Goal: Task Accomplishment & Management: Manage account settings

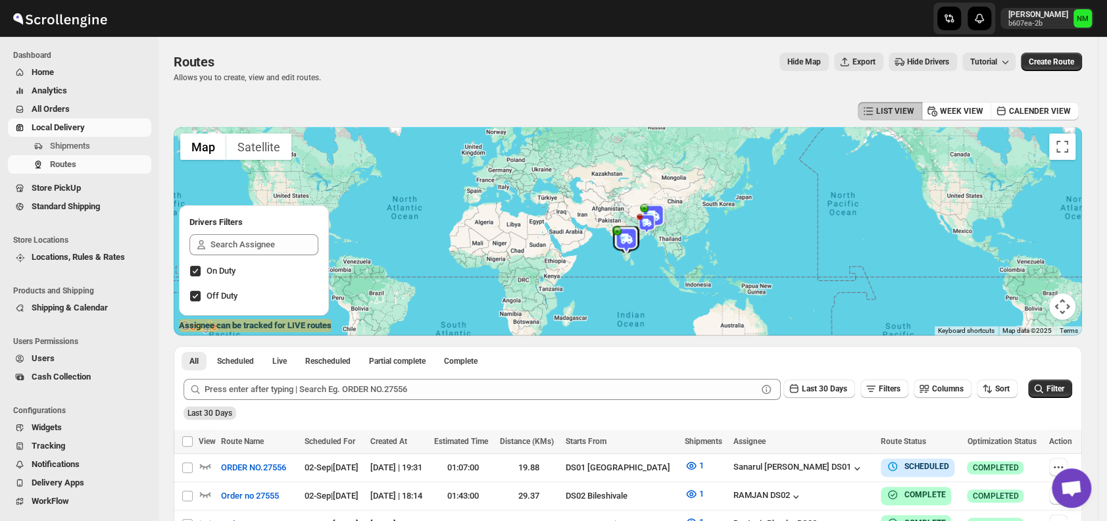
click at [58, 156] on button "Routes" at bounding box center [79, 164] width 143 height 18
click at [62, 153] on button "Shipments" at bounding box center [79, 146] width 143 height 18
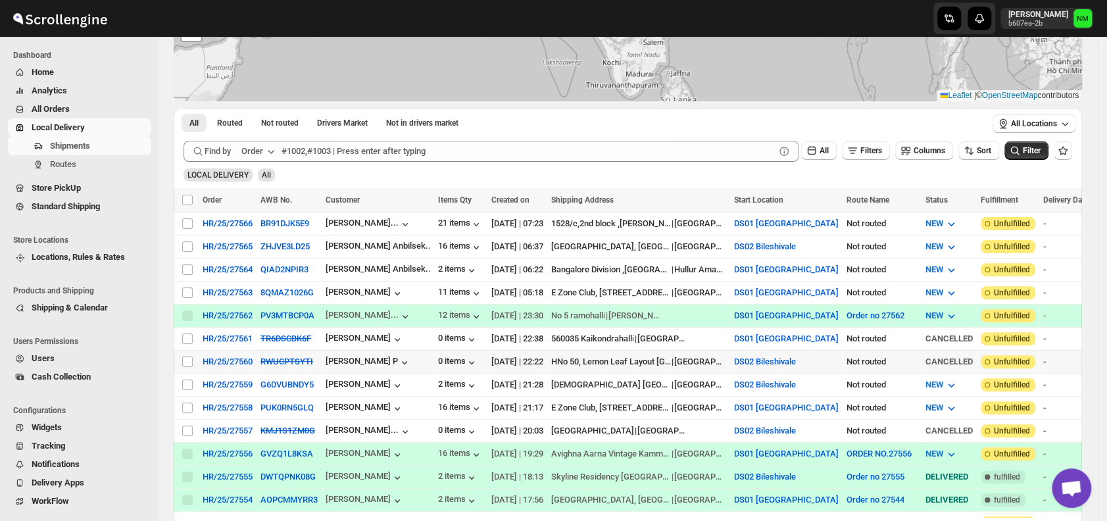
scroll to position [158, 0]
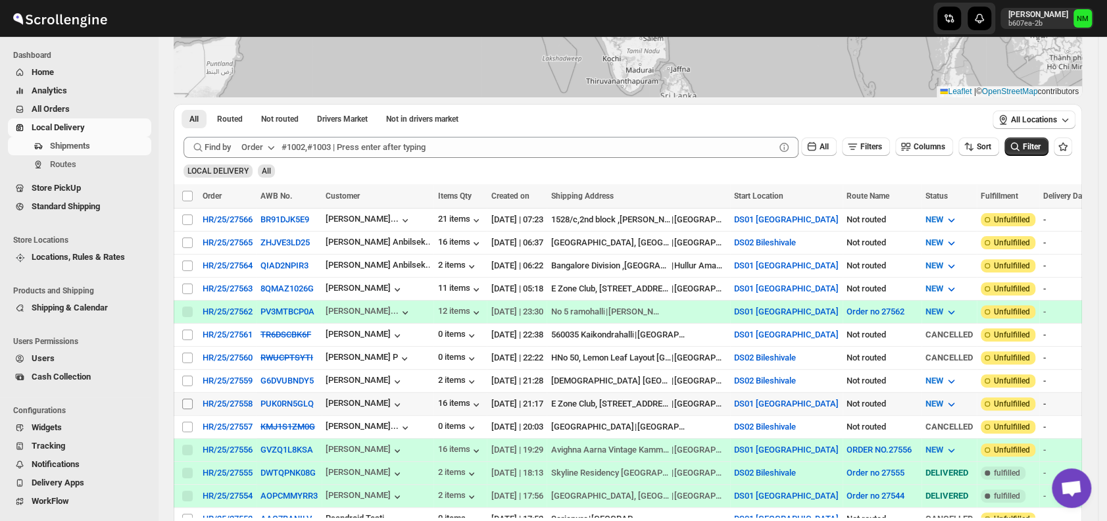
click at [186, 399] on input "Select shipment" at bounding box center [187, 404] width 11 height 11
checkbox input "true"
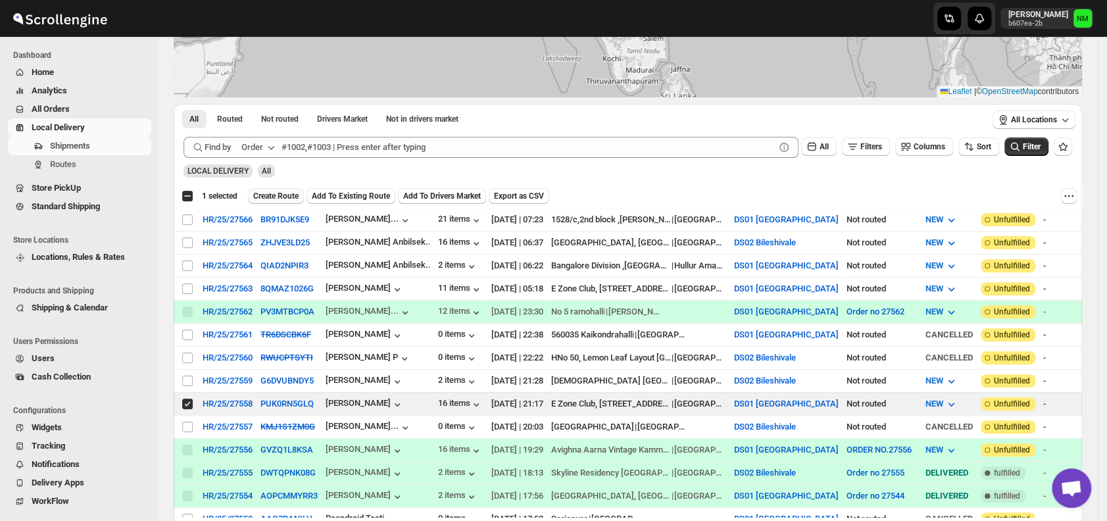
click at [281, 203] on button "Create Route" at bounding box center [276, 196] width 56 height 16
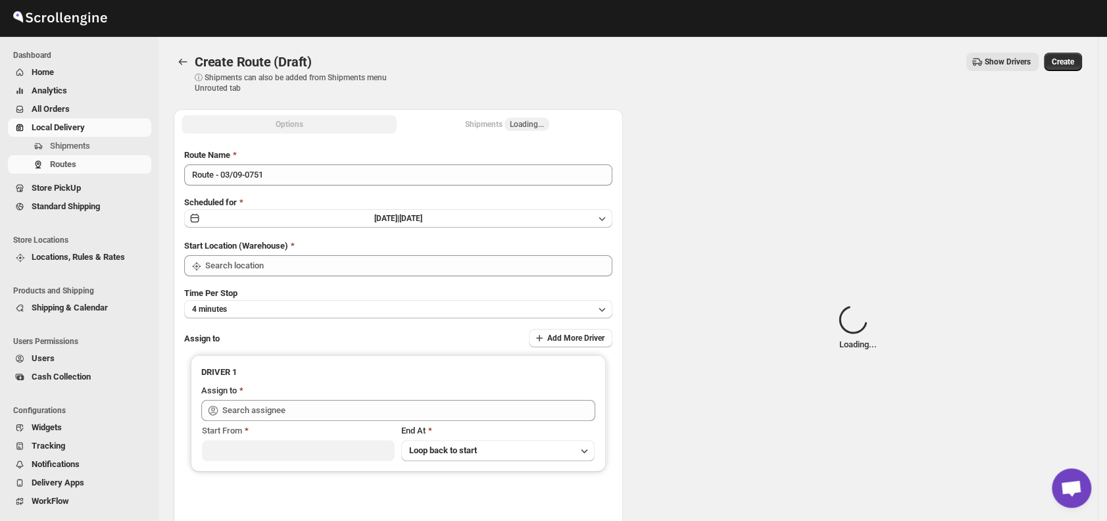
type input "DS01 [GEOGRAPHIC_DATA]"
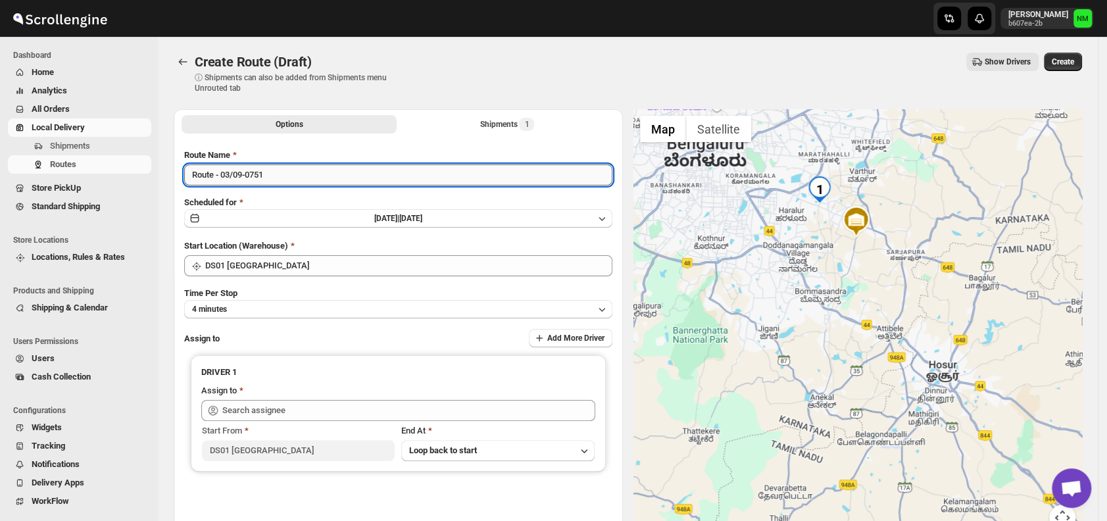
click at [372, 179] on input "Route - 03/09-0751" at bounding box center [398, 174] width 428 height 21
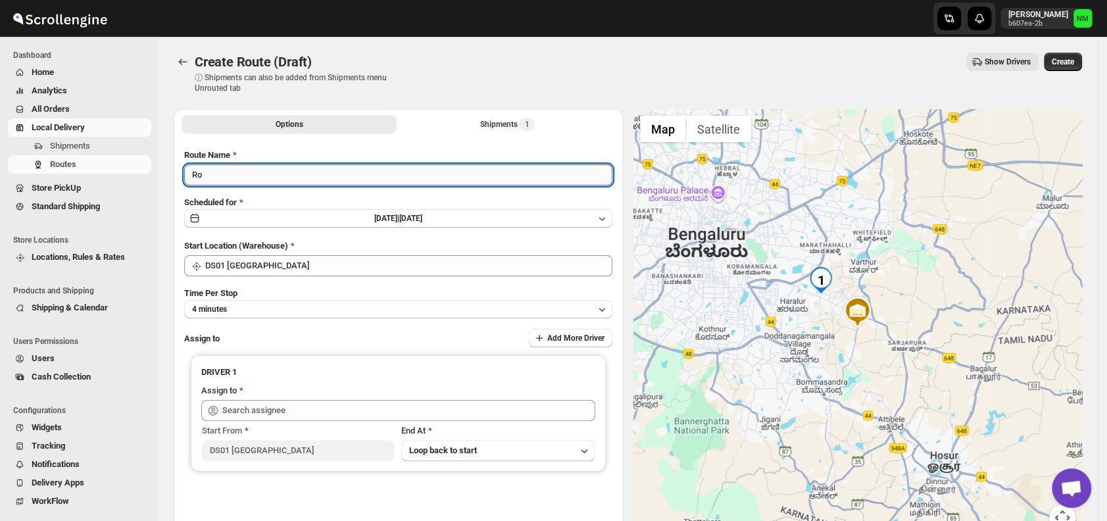
type input "R"
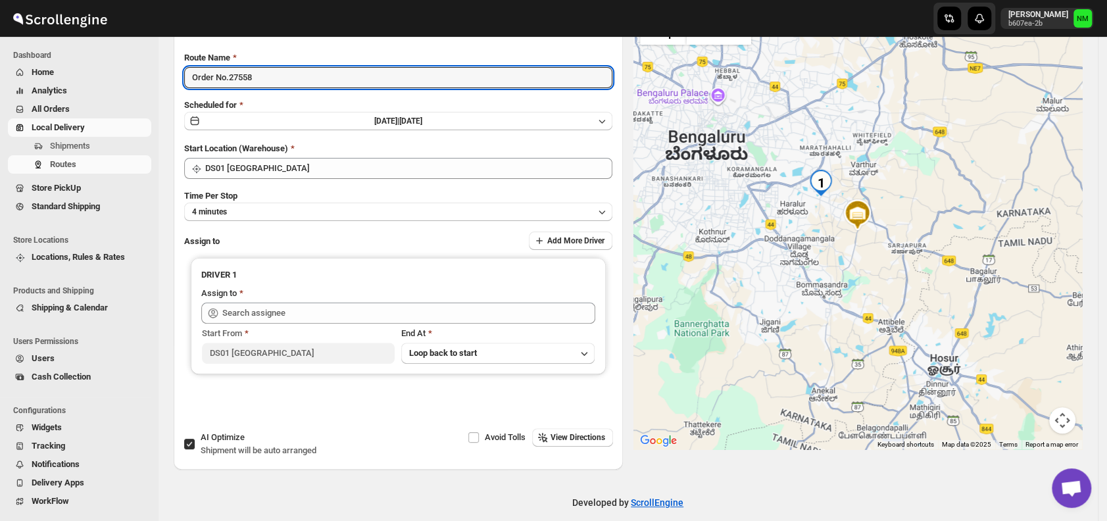
scroll to position [100, 0]
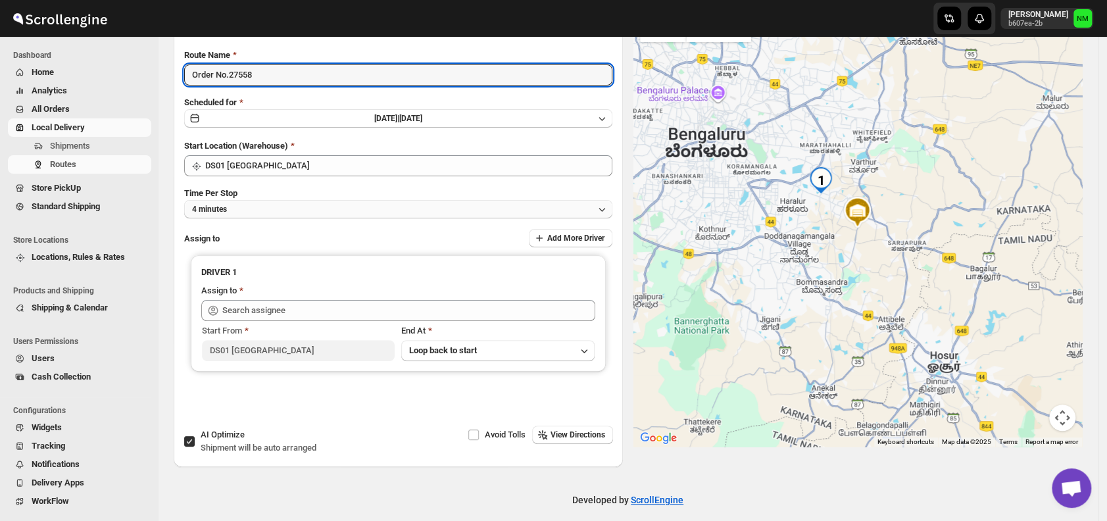
type input "Order No.27558"
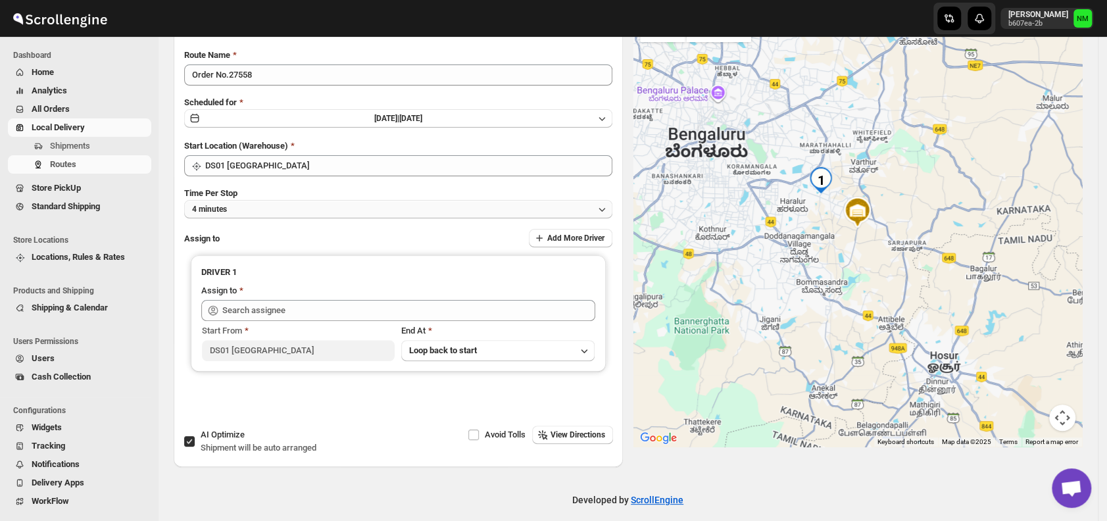
click at [267, 212] on button "4 minutes" at bounding box center [398, 209] width 428 height 18
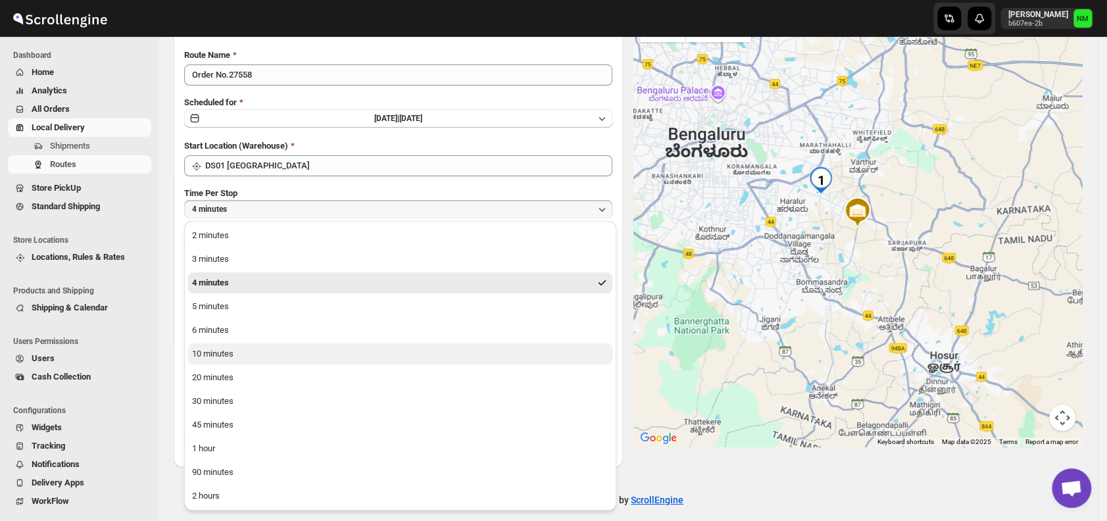
click at [237, 358] on button "10 minutes" at bounding box center [400, 353] width 424 height 21
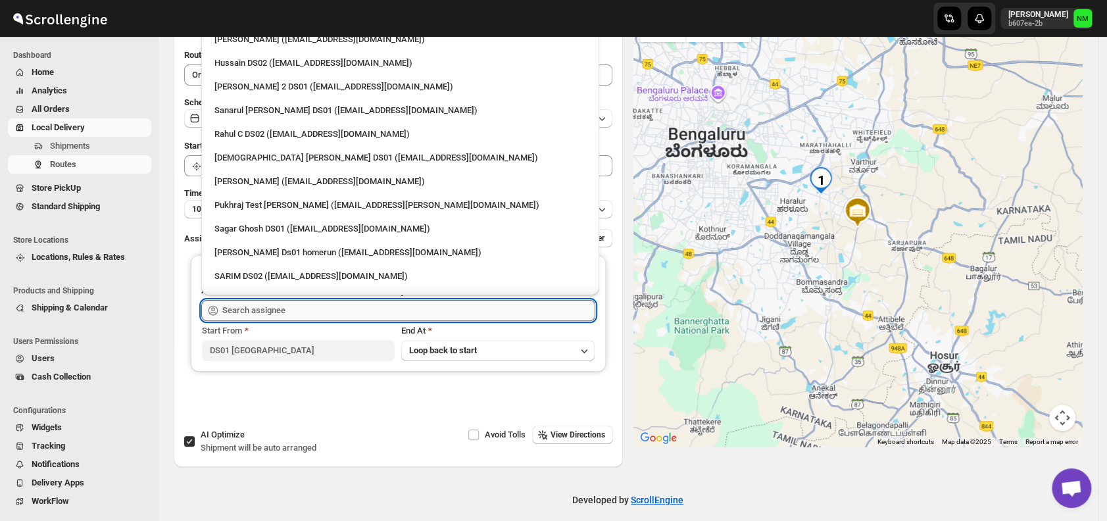
click at [298, 316] on input "text" at bounding box center [408, 310] width 373 height 21
click at [251, 161] on div "Islam Laskar DS01 (vixib74172@ikowat.com)" at bounding box center [400, 157] width 372 height 13
type input "Islam Laskar DS01 (vixib74172@ikowat.com)"
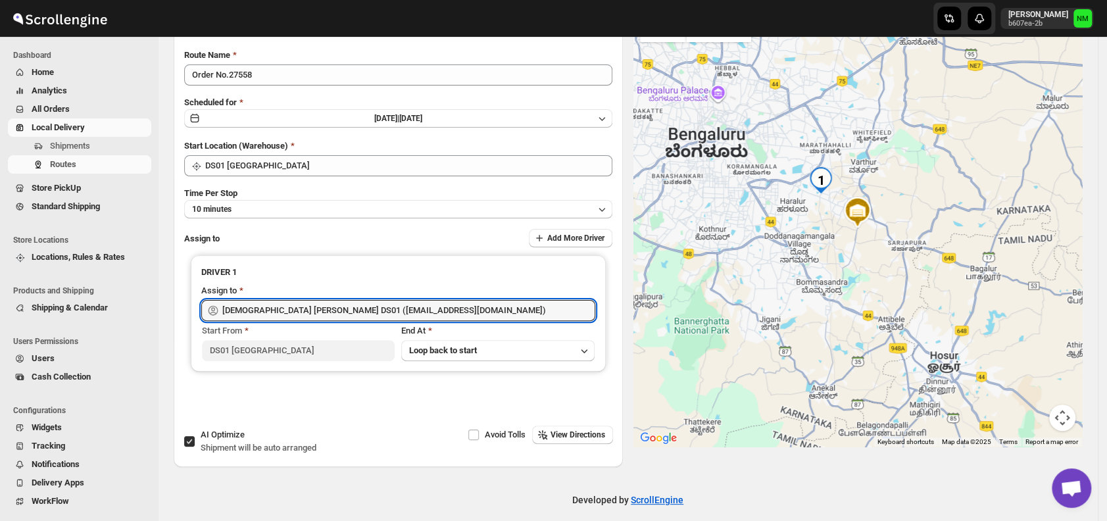
scroll to position [0, 0]
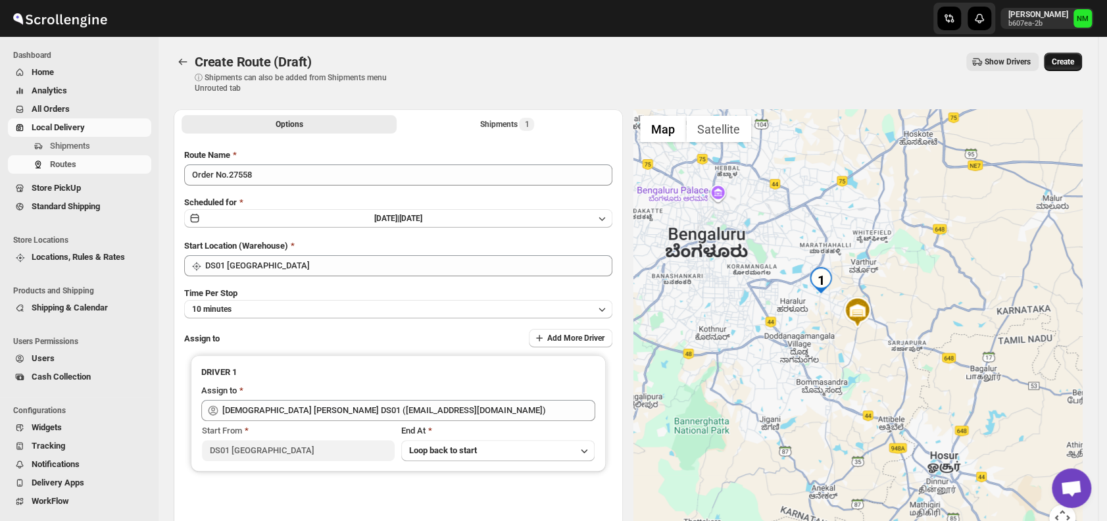
click at [1067, 49] on div "Create Route (Draft). This page is ready Create Route (Draft) ⓘ Shipments can a…" at bounding box center [628, 73] width 908 height 72
click at [1065, 69] on button "Create" at bounding box center [1063, 62] width 38 height 18
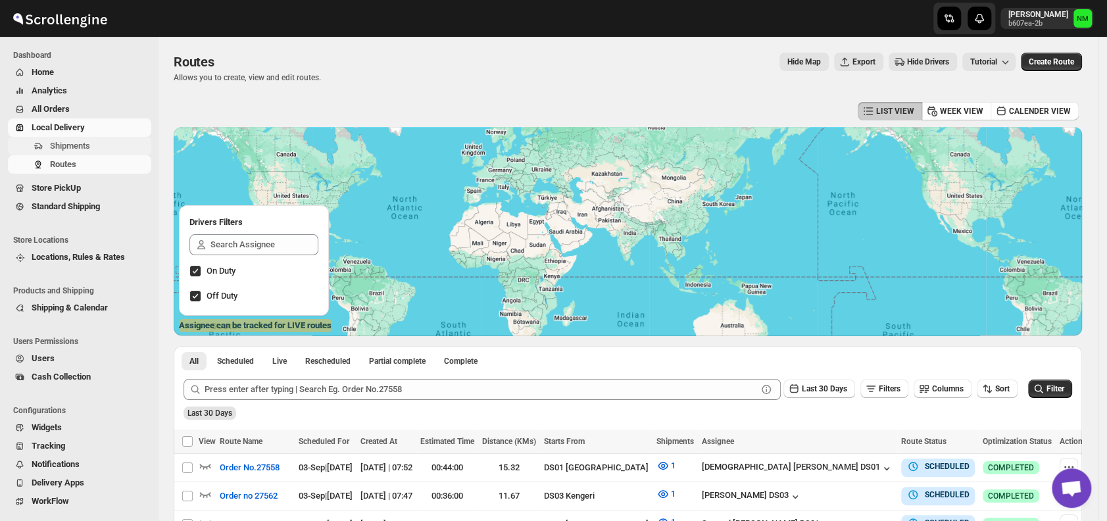
click at [97, 146] on span "Shipments" at bounding box center [99, 145] width 99 height 13
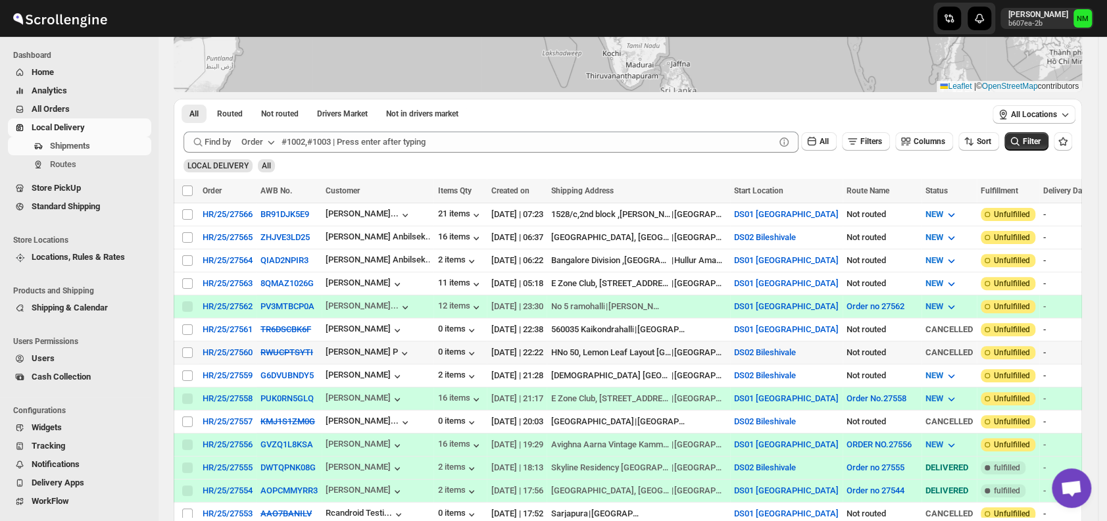
scroll to position [168, 0]
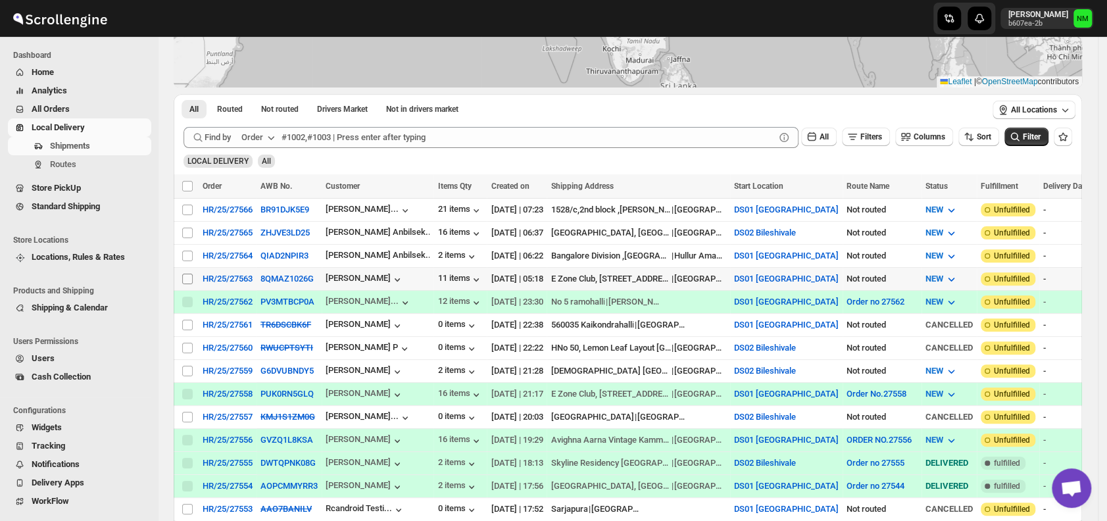
click at [188, 278] on input "Select shipment" at bounding box center [187, 279] width 11 height 11
checkbox input "true"
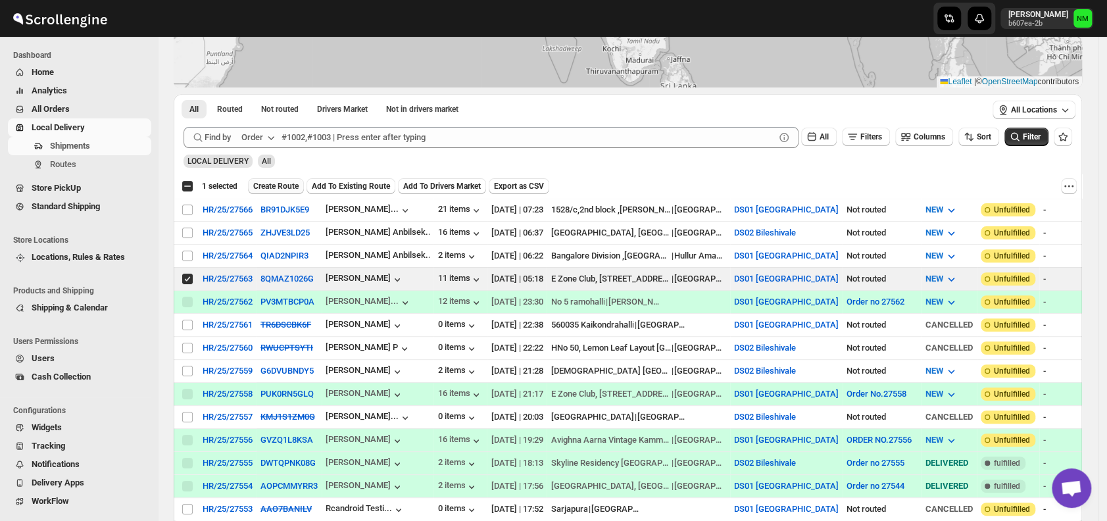
click at [274, 187] on span "Create Route" at bounding box center [275, 186] width 45 height 11
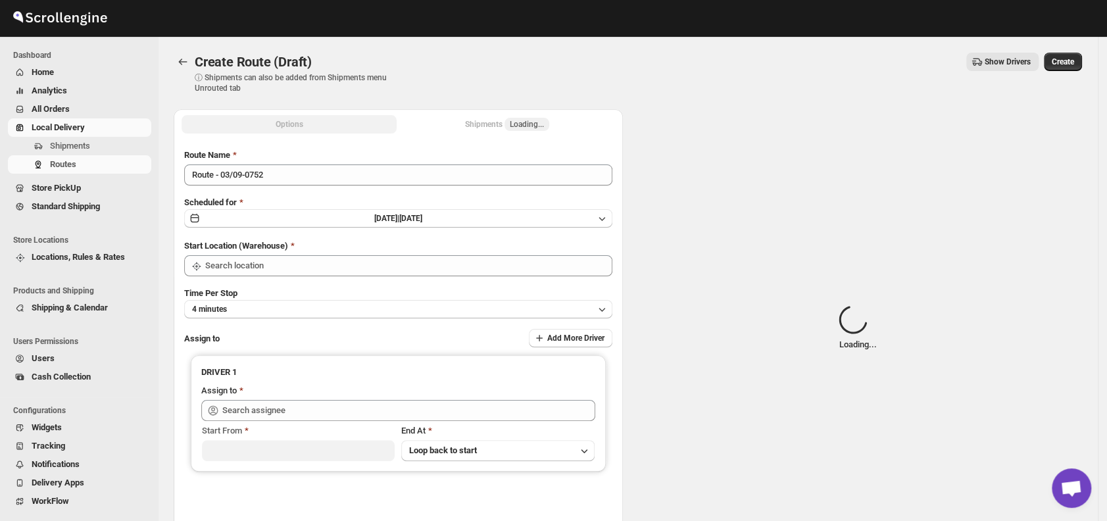
type input "DS01 [GEOGRAPHIC_DATA]"
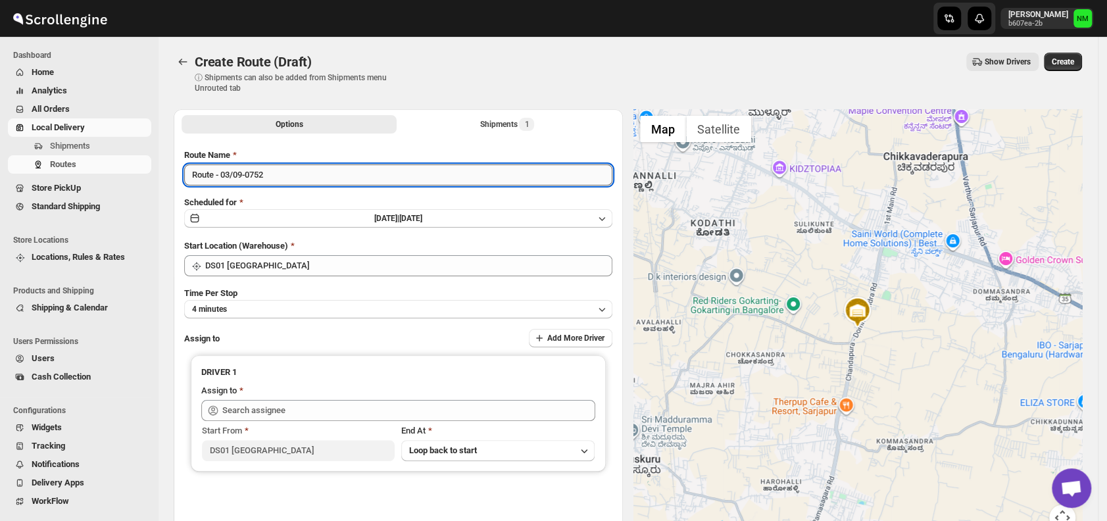
click at [297, 168] on input "Route - 03/09-0752" at bounding box center [398, 174] width 428 height 21
type input "R"
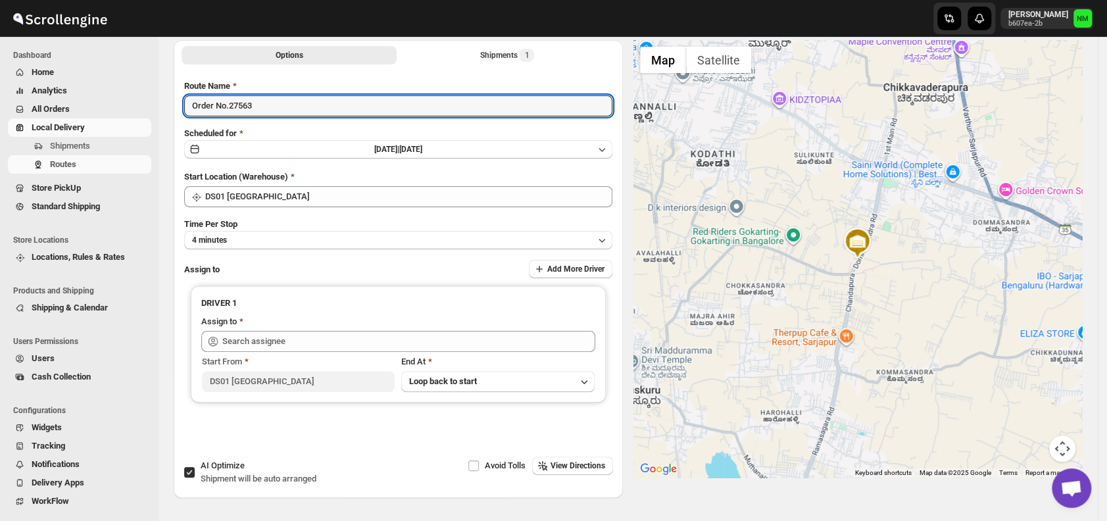
scroll to position [110, 0]
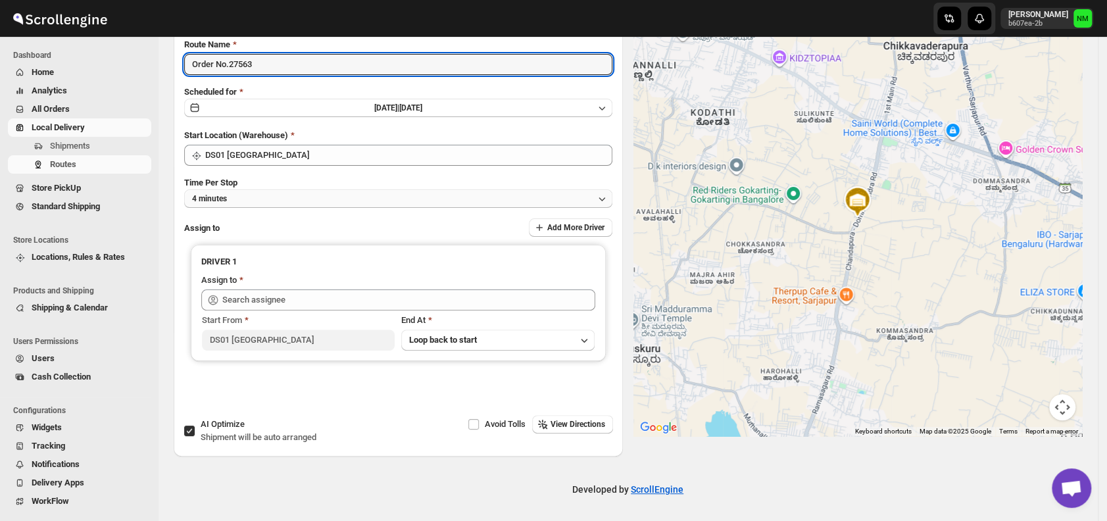
type input "Order No.27563"
click at [264, 200] on button "4 minutes" at bounding box center [398, 198] width 428 height 18
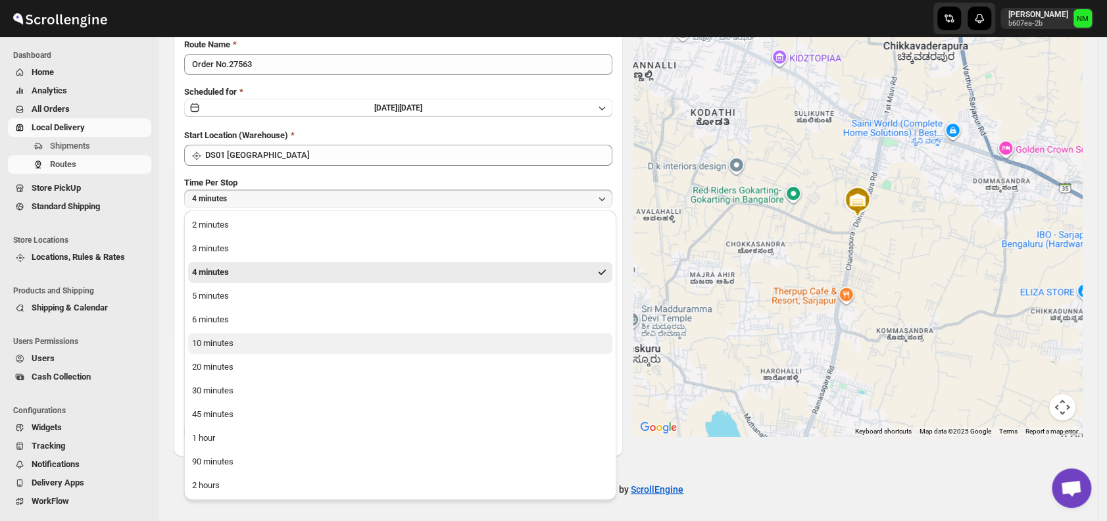
click at [226, 337] on div "10 minutes" at bounding box center [212, 343] width 41 height 13
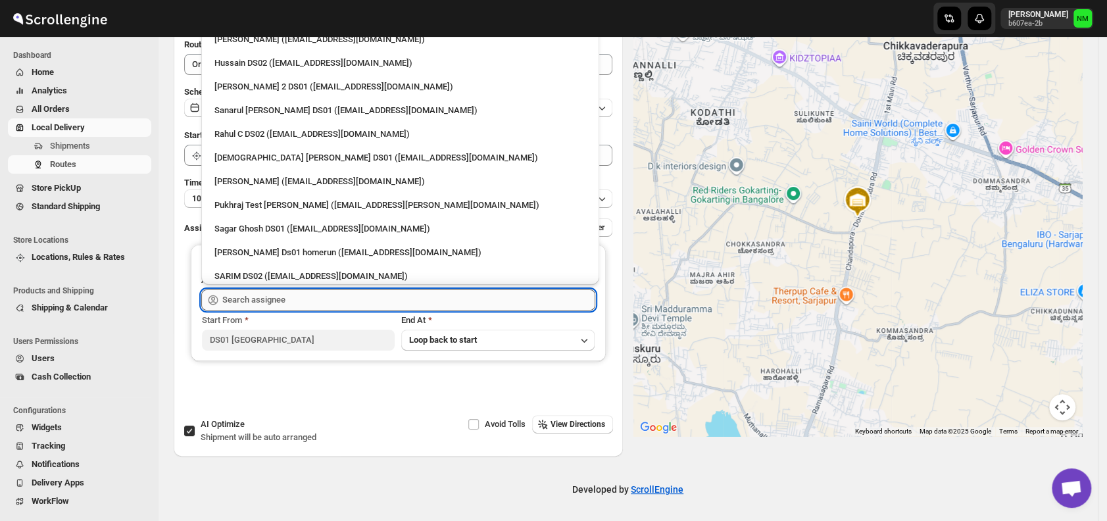
click at [285, 300] on input "text" at bounding box center [408, 299] width 373 height 21
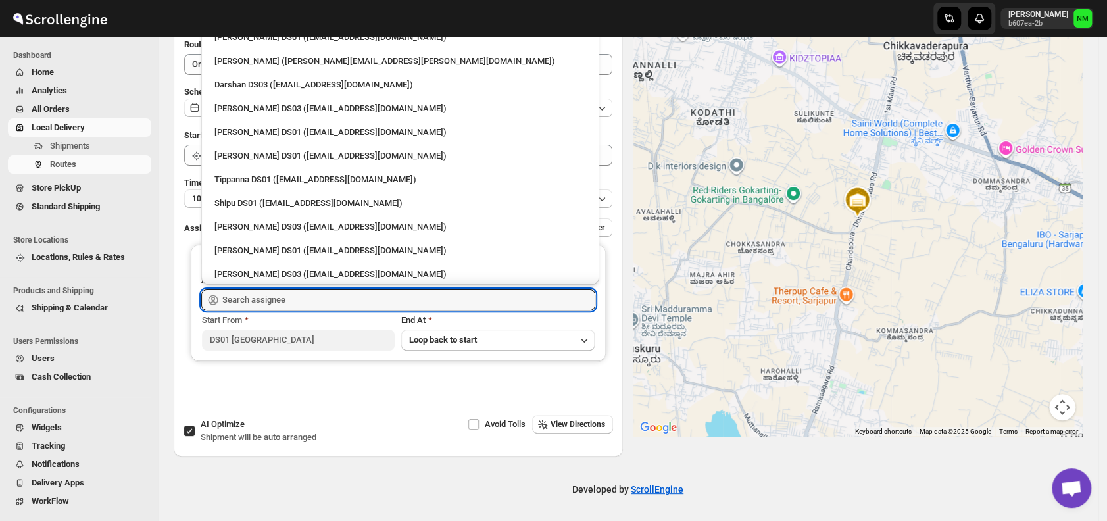
scroll to position [1034, 0]
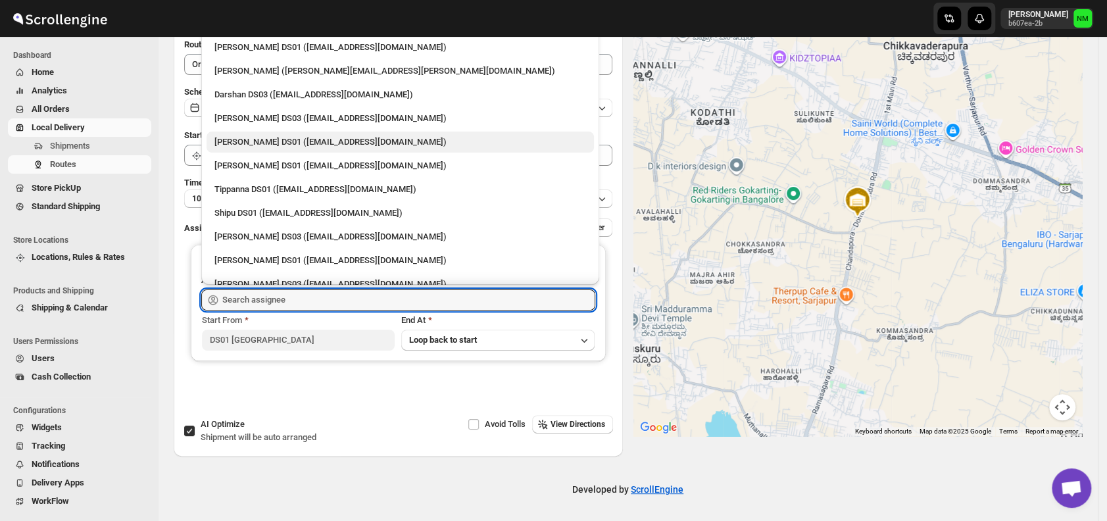
click at [263, 152] on div "Ashraf Ali DS01 (yoyovey222@0tires.com)" at bounding box center [399, 142] width 387 height 21
type input "Ashraf Ali DS01 (yoyovey222@0tires.com)"
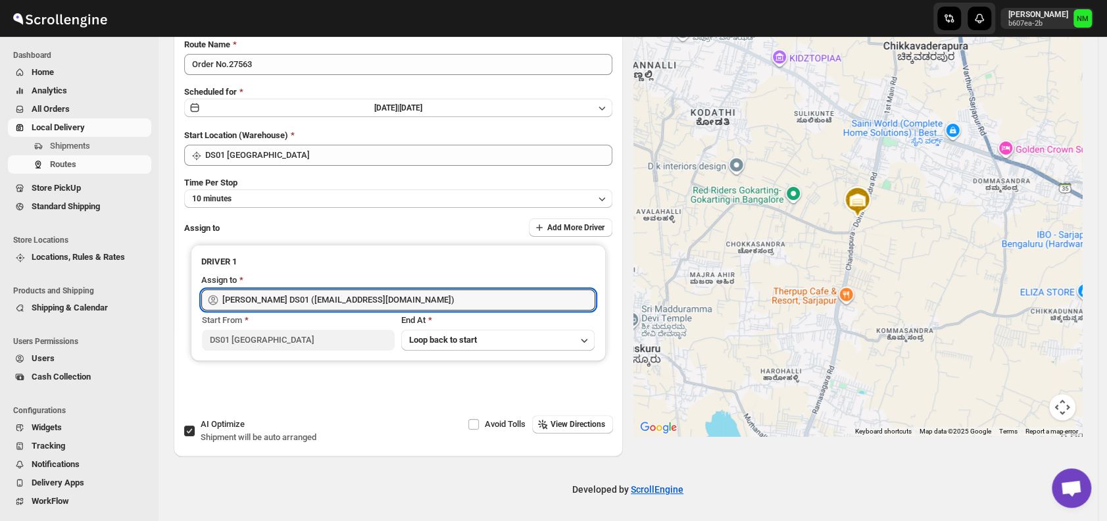
scroll to position [0, 0]
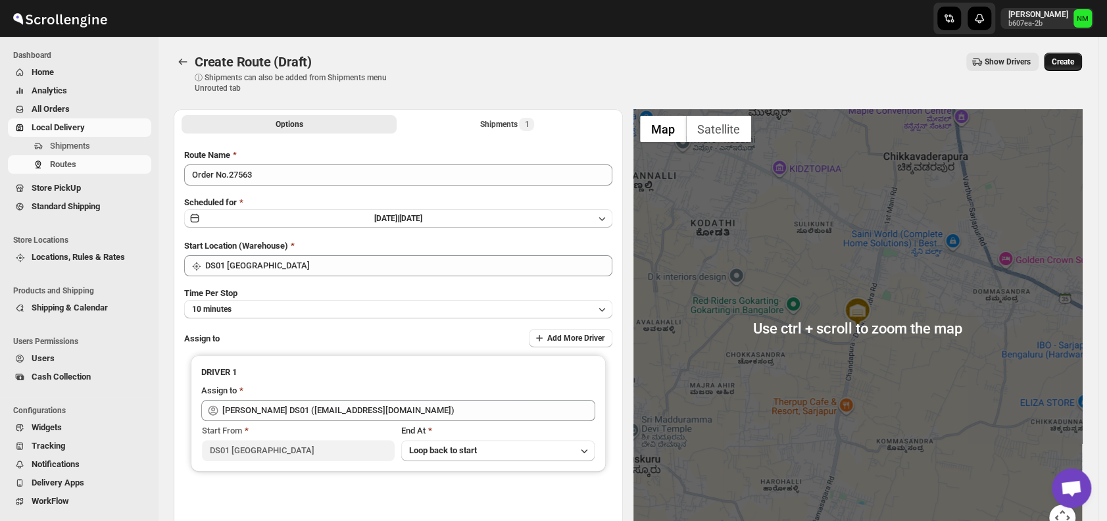
click at [1061, 68] on button "Create" at bounding box center [1063, 62] width 38 height 18
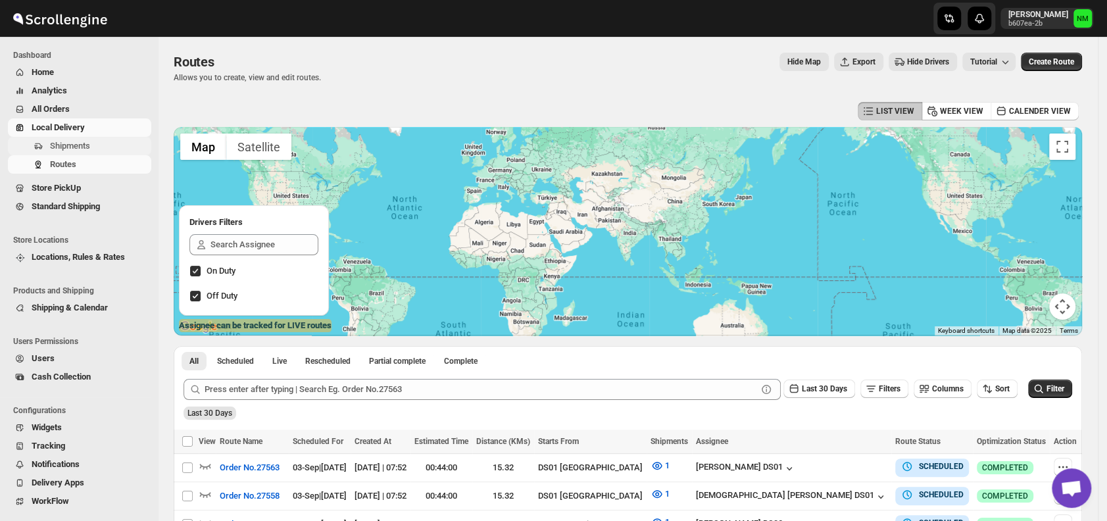
click at [101, 145] on span "Shipments" at bounding box center [99, 145] width 99 height 13
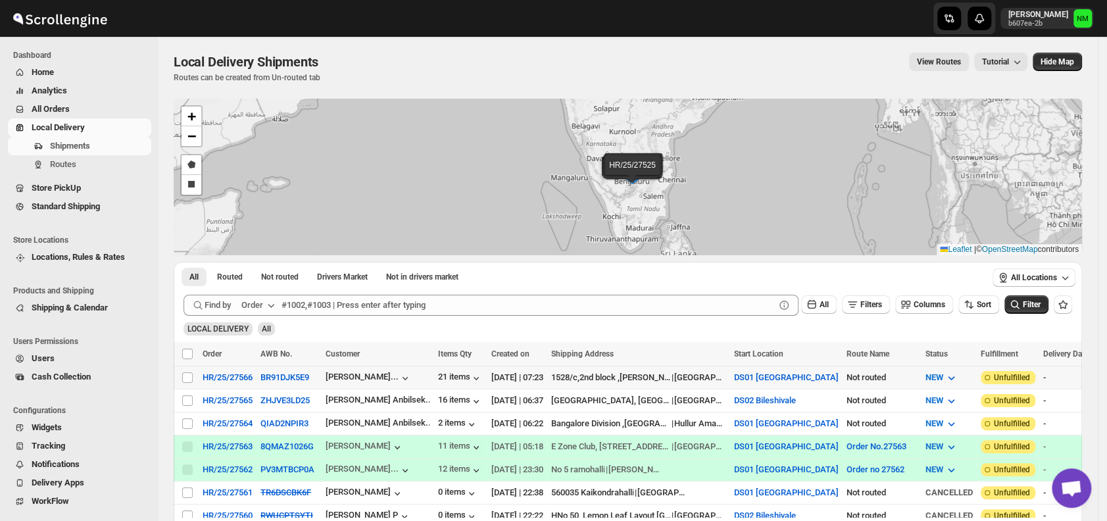
click at [193, 372] on div "Select shipment" at bounding box center [187, 378] width 13 height 12
checkbox input "true"
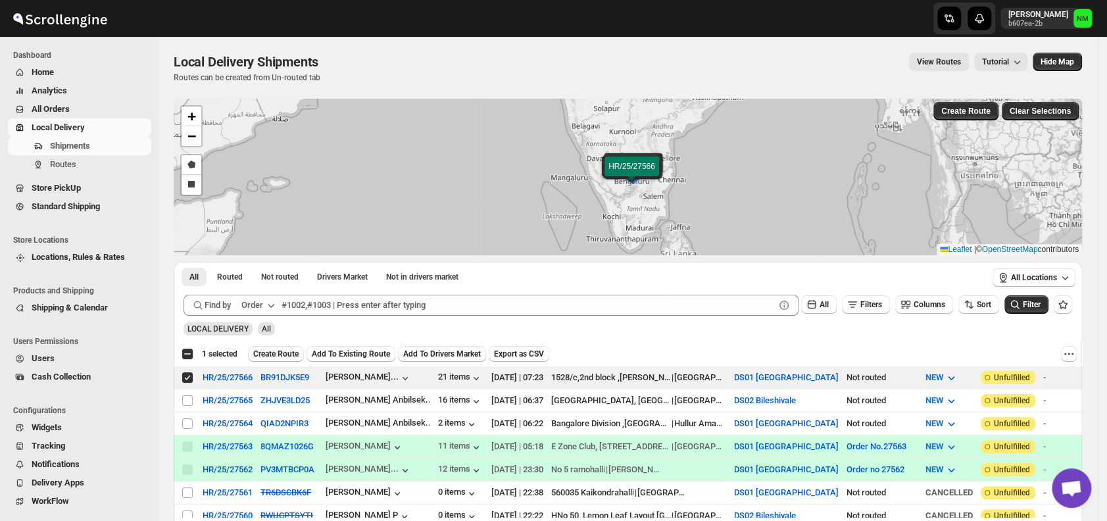
click at [266, 354] on span "Create Route" at bounding box center [275, 354] width 45 height 11
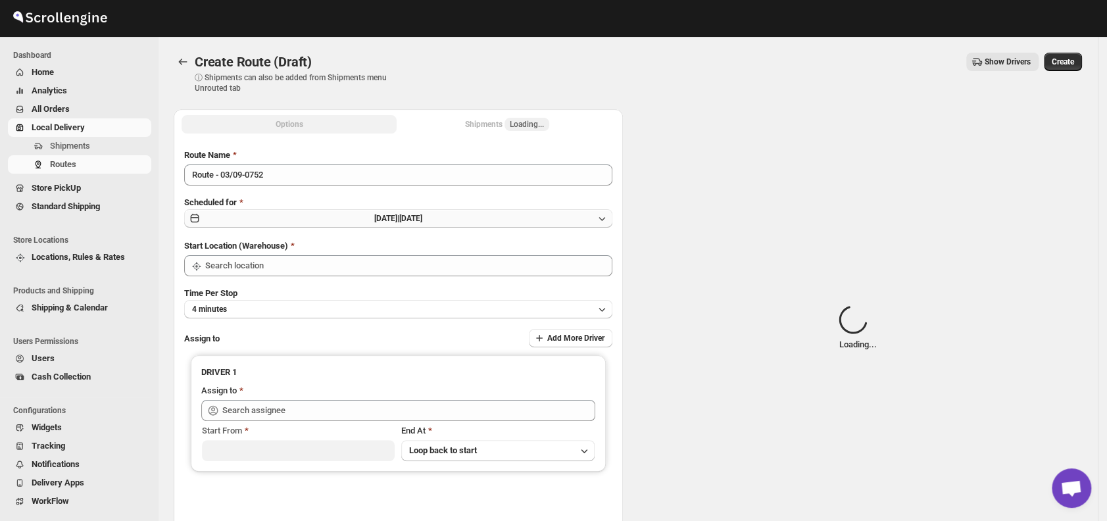
type input "DS01 [GEOGRAPHIC_DATA]"
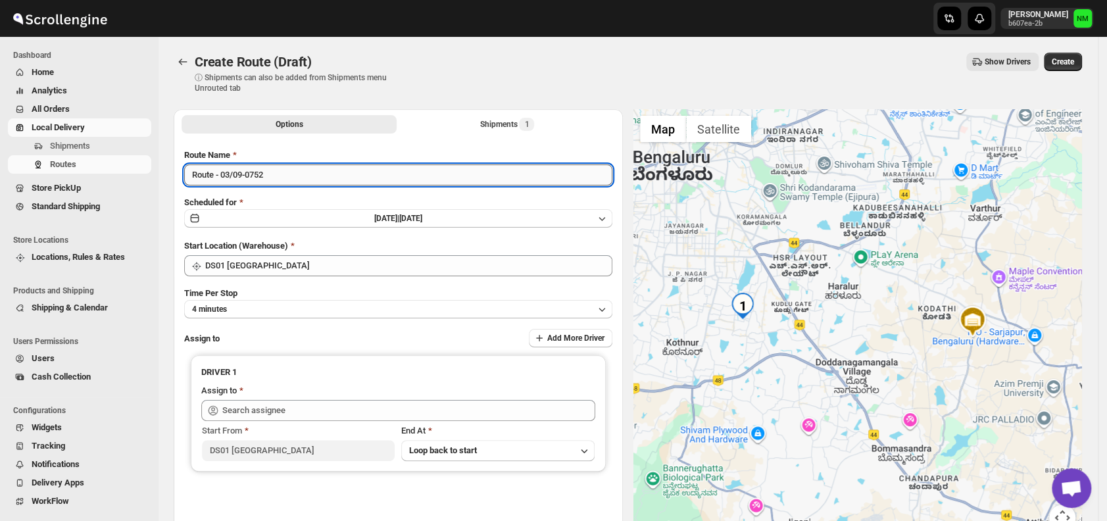
click at [305, 179] on input "Route - 03/09-0752" at bounding box center [398, 174] width 428 height 21
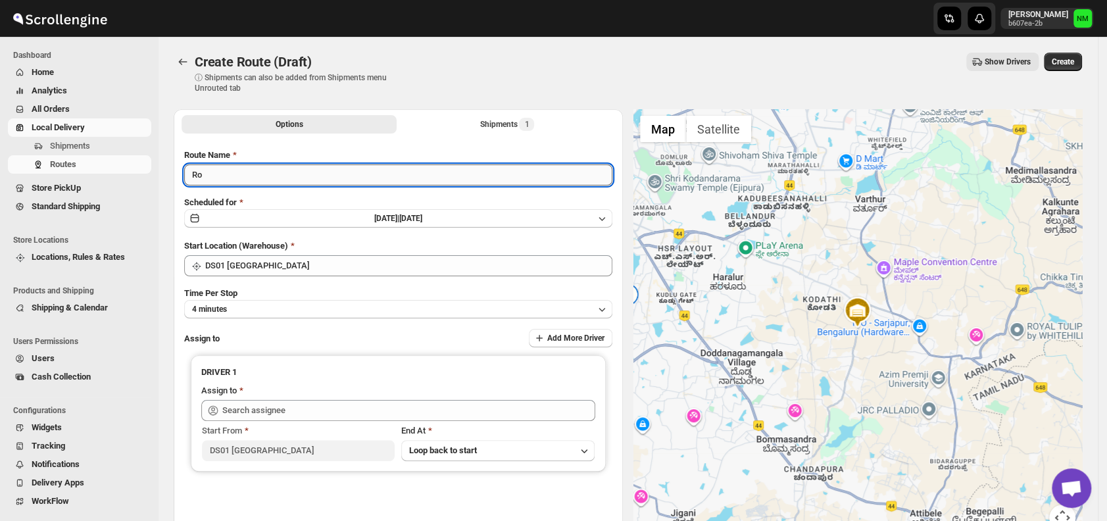
type input "R"
type input "Order No.27566"
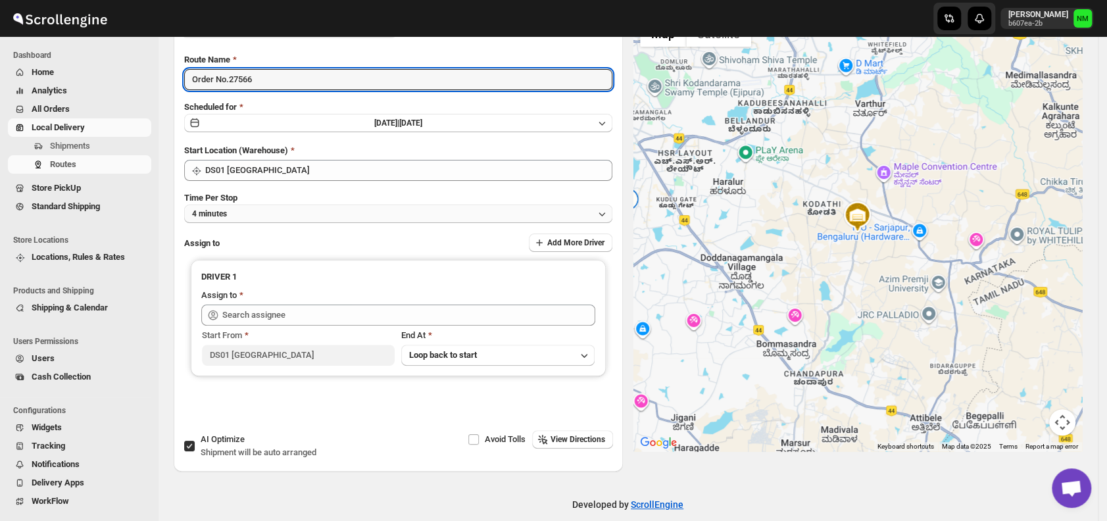
scroll to position [96, 0]
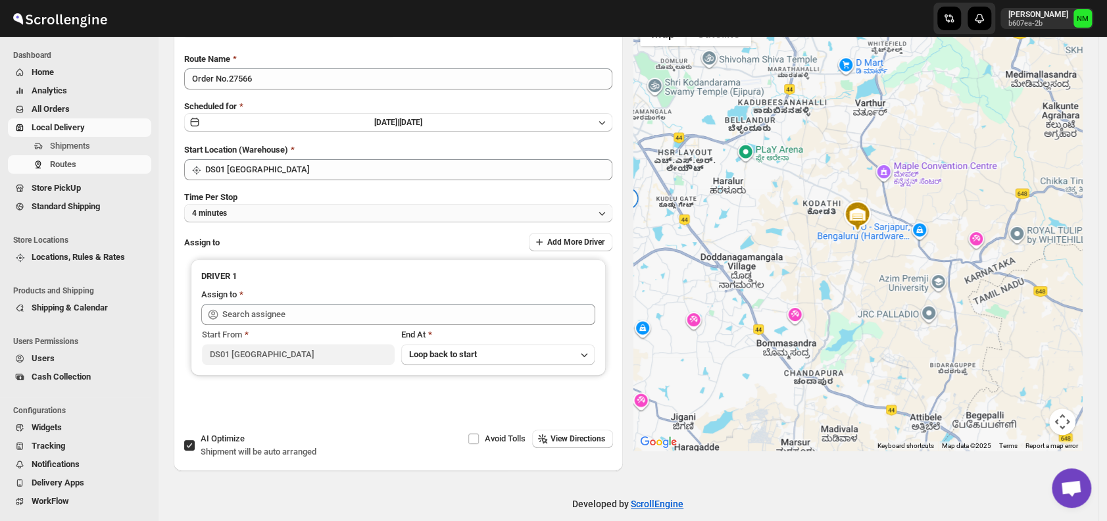
click at [275, 216] on button "4 minutes" at bounding box center [398, 213] width 428 height 18
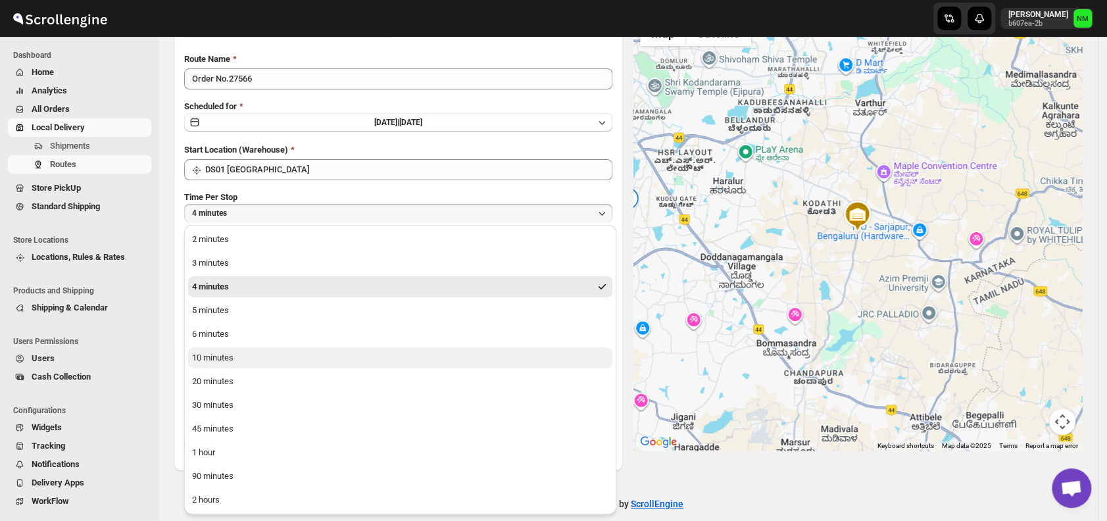
click at [226, 358] on div "10 minutes" at bounding box center [212, 357] width 41 height 13
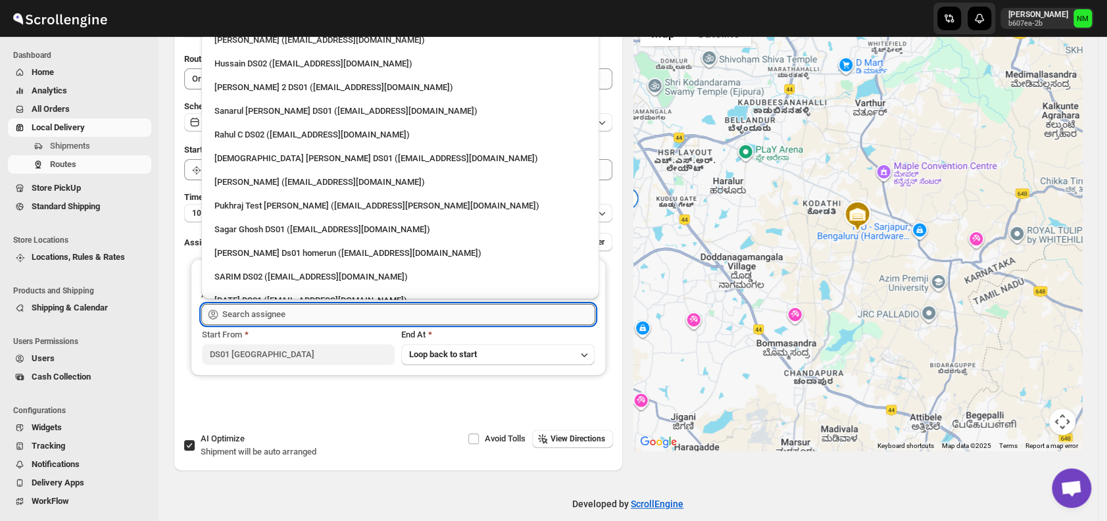
click at [296, 316] on input "text" at bounding box center [408, 314] width 373 height 21
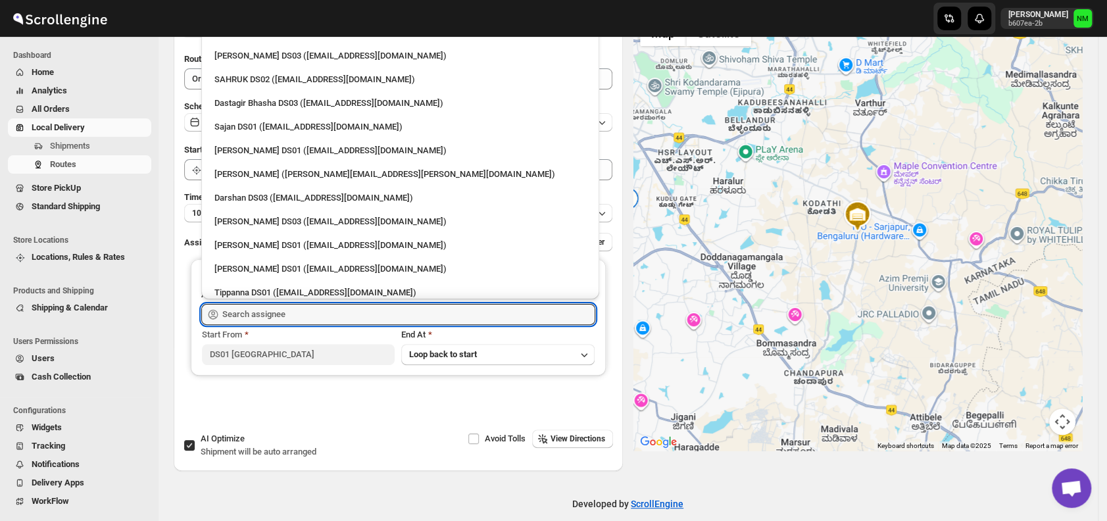
scroll to position [932, 0]
click at [250, 143] on div "Jubed DS01 (gedoc78193@dariolo.com)" at bounding box center [400, 149] width 372 height 13
type input "Jubed DS01 (gedoc78193@dariolo.com)"
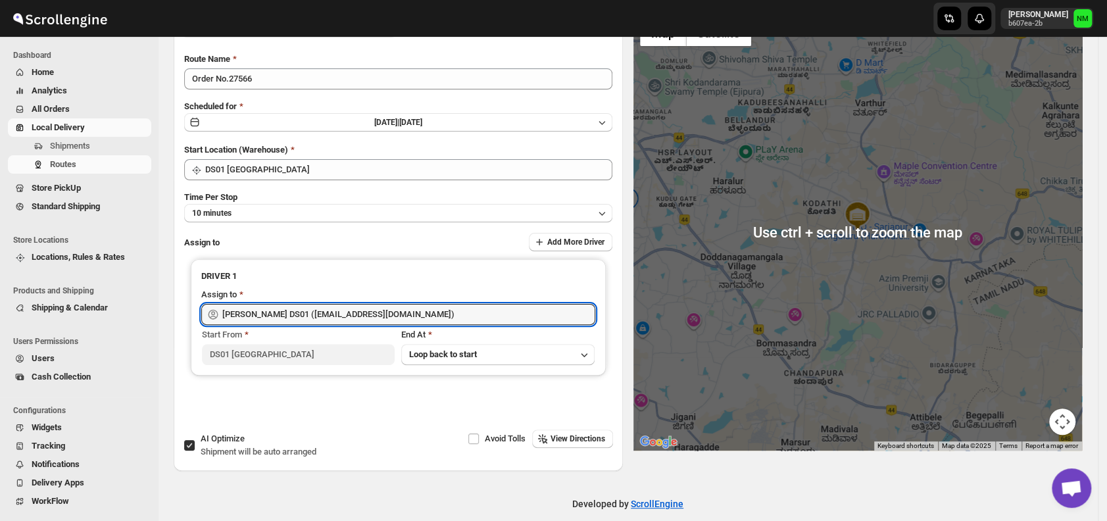
scroll to position [0, 0]
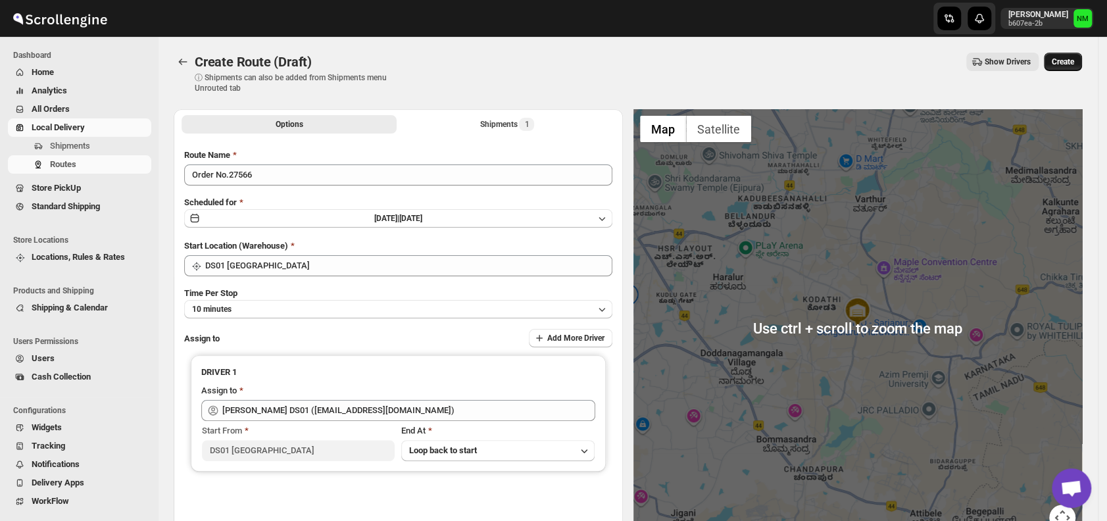
click at [1063, 55] on button "Create" at bounding box center [1063, 62] width 38 height 18
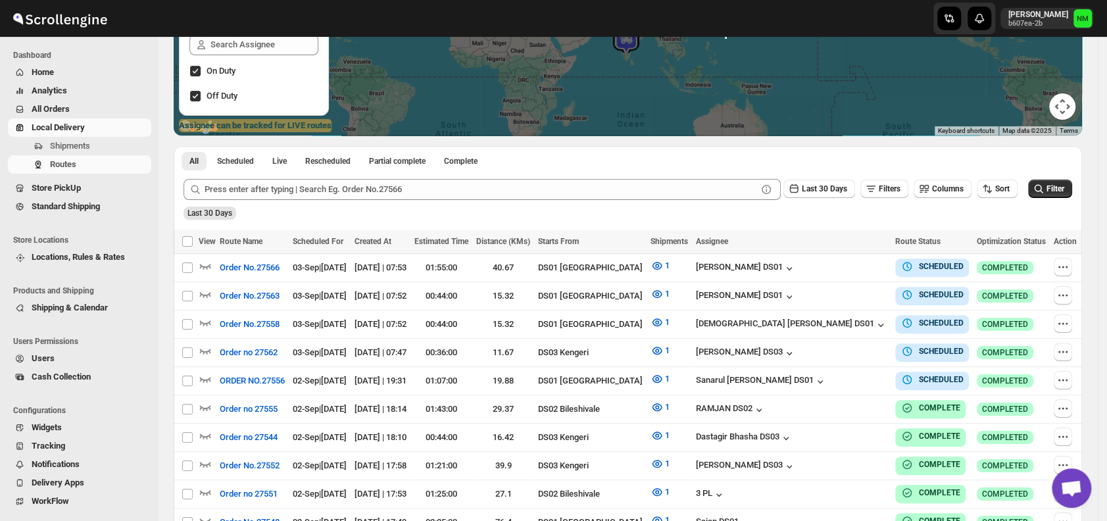
scroll to position [203, 0]
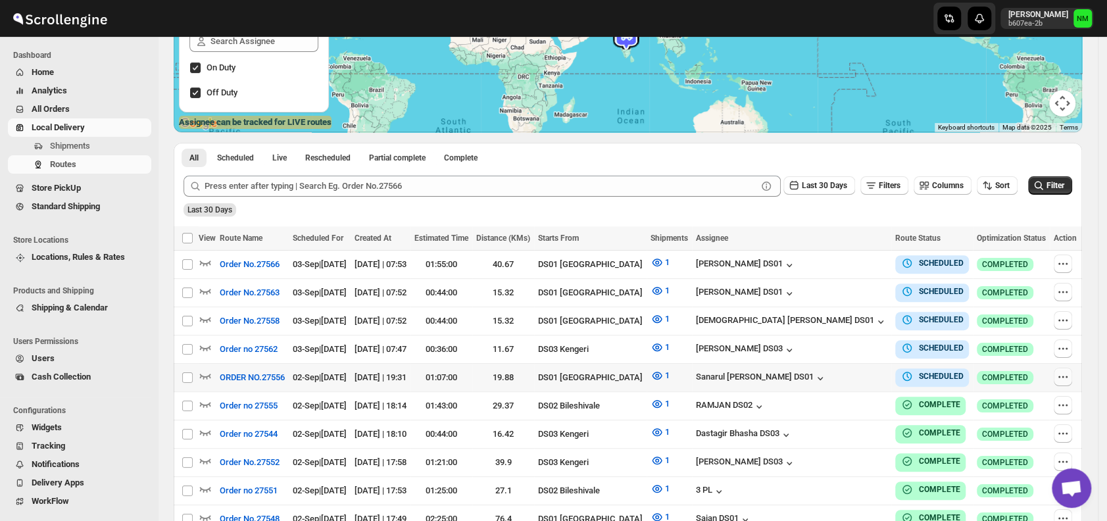
click at [1067, 373] on icon "button" at bounding box center [1062, 376] width 13 height 13
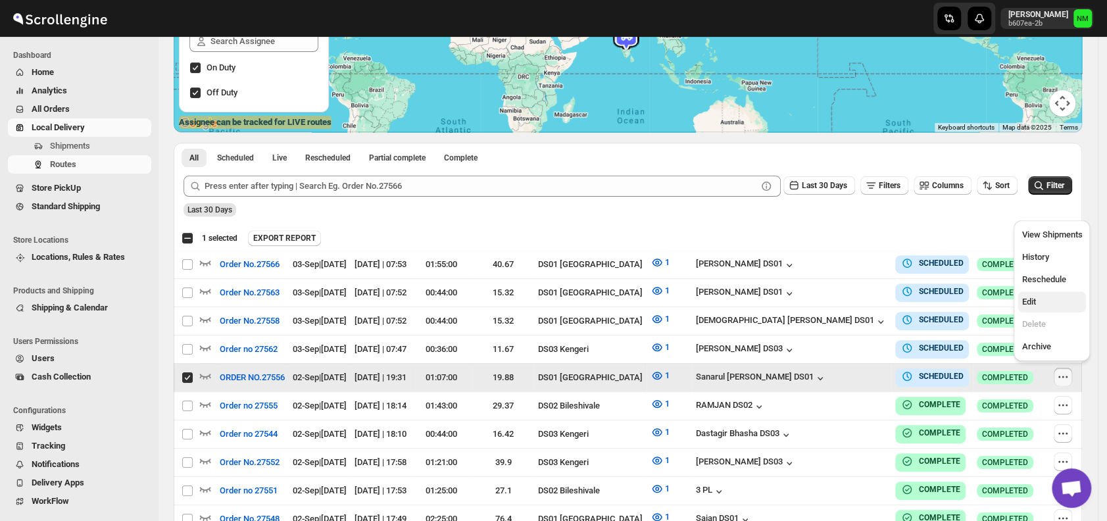
click at [1033, 304] on span "Edit" at bounding box center [1028, 302] width 14 height 10
checkbox input "false"
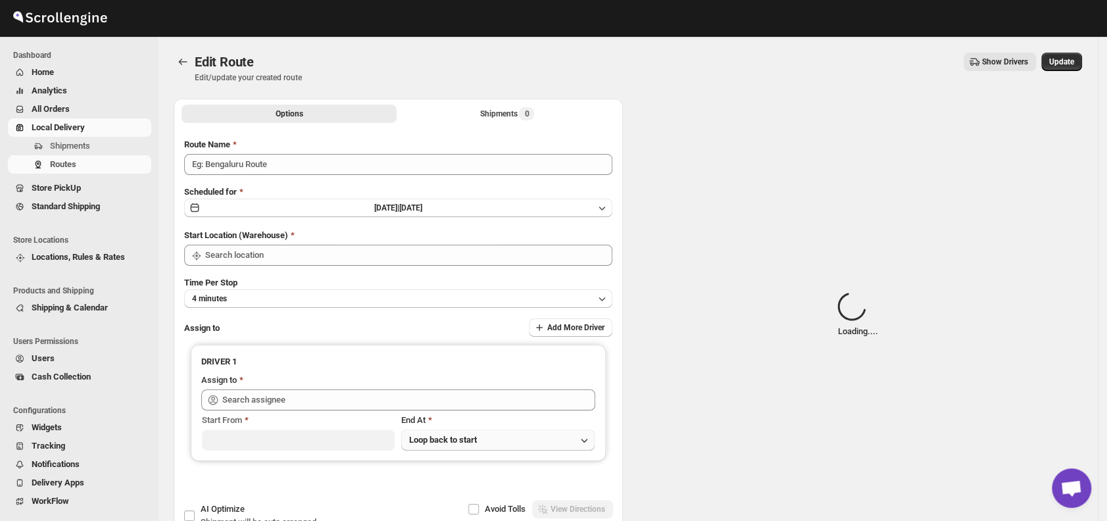
type input "ORDER NO.27556"
type input "DS01 [GEOGRAPHIC_DATA]"
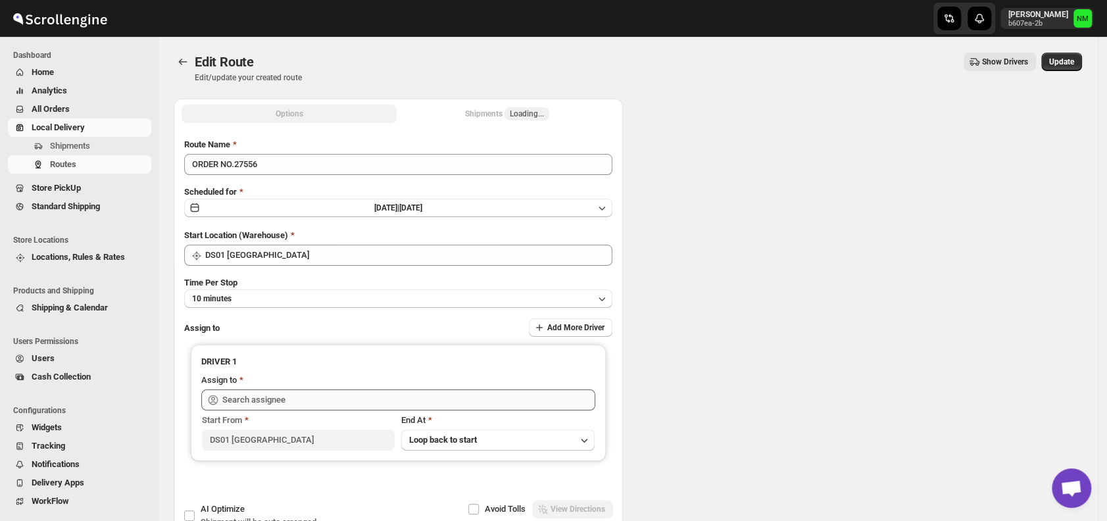
type input "DS01 [GEOGRAPHIC_DATA]"
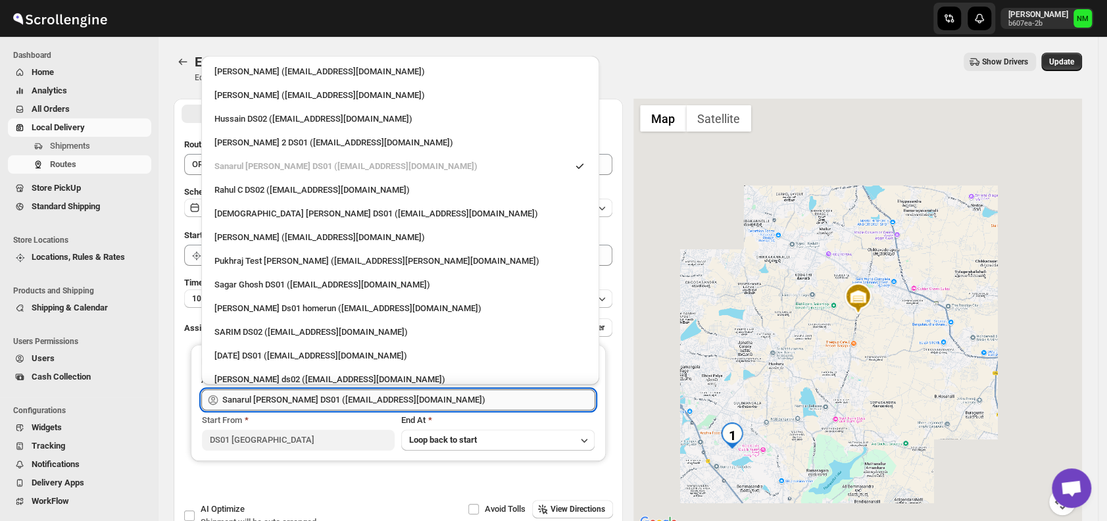
click at [423, 400] on input "Sanarul Haque DS01 (fefifag638@adosnan.com)" at bounding box center [408, 399] width 373 height 21
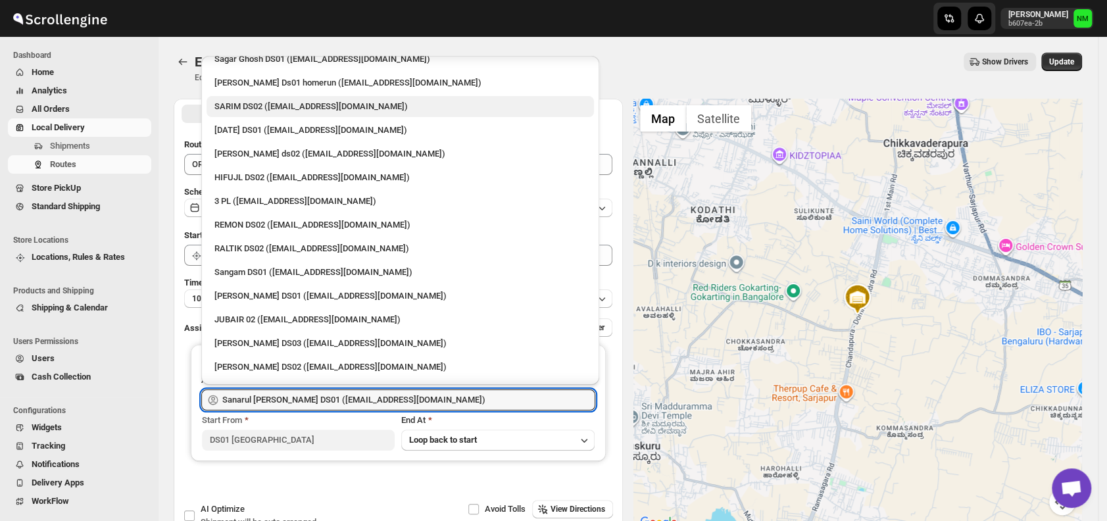
scroll to position [227, 0]
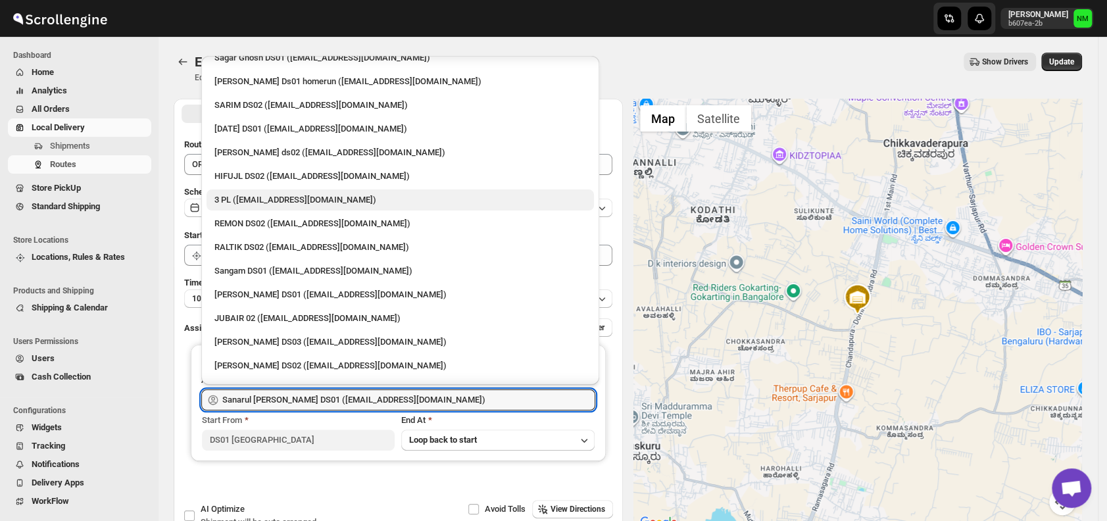
click at [284, 193] on div "3 PL (hello@home-run.co)" at bounding box center [400, 199] width 372 height 13
type input "3 PL (hello@home-run.co)"
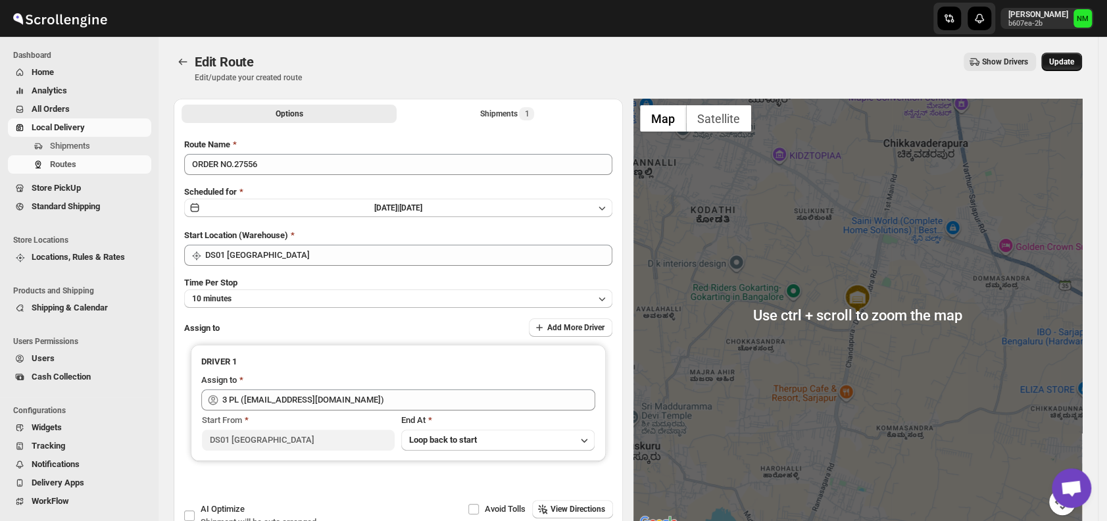
click at [1068, 63] on span "Update" at bounding box center [1061, 62] width 25 height 11
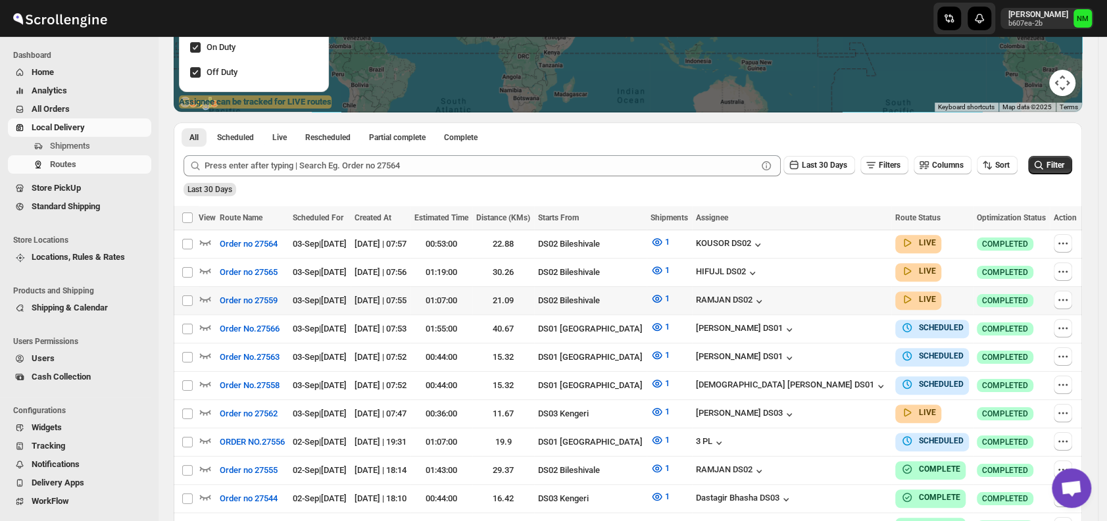
scroll to position [226, 0]
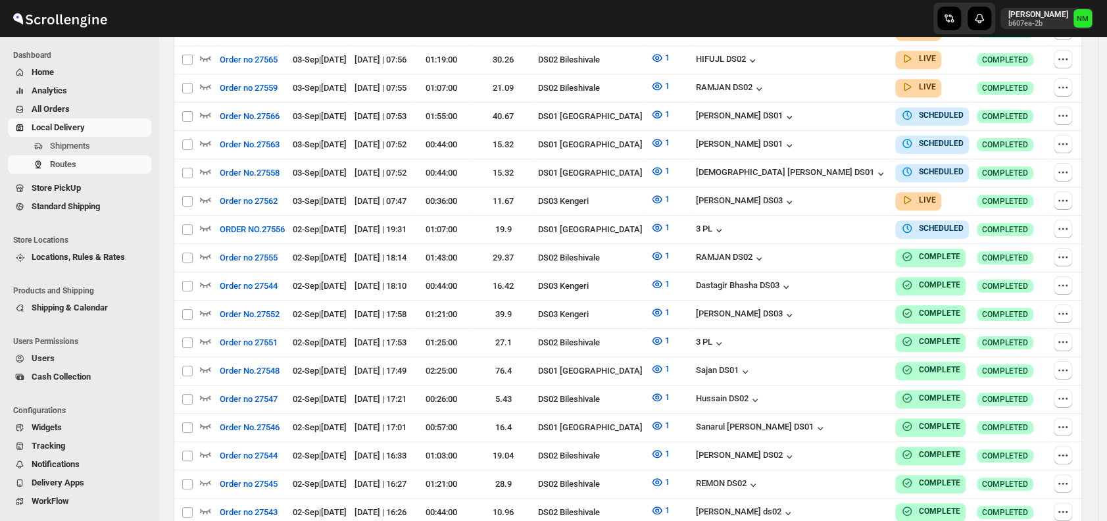
scroll to position [226, 0]
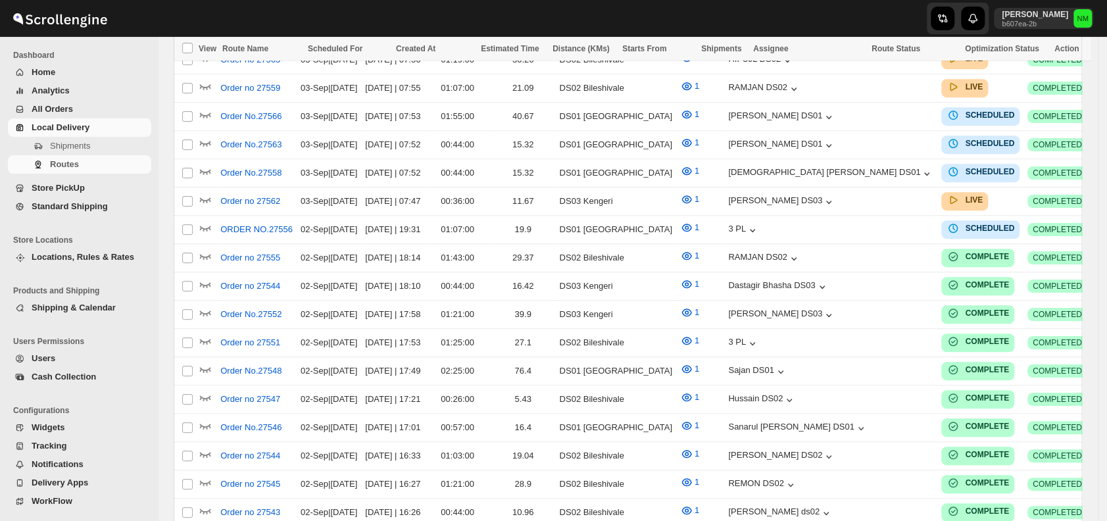
scroll to position [226, 0]
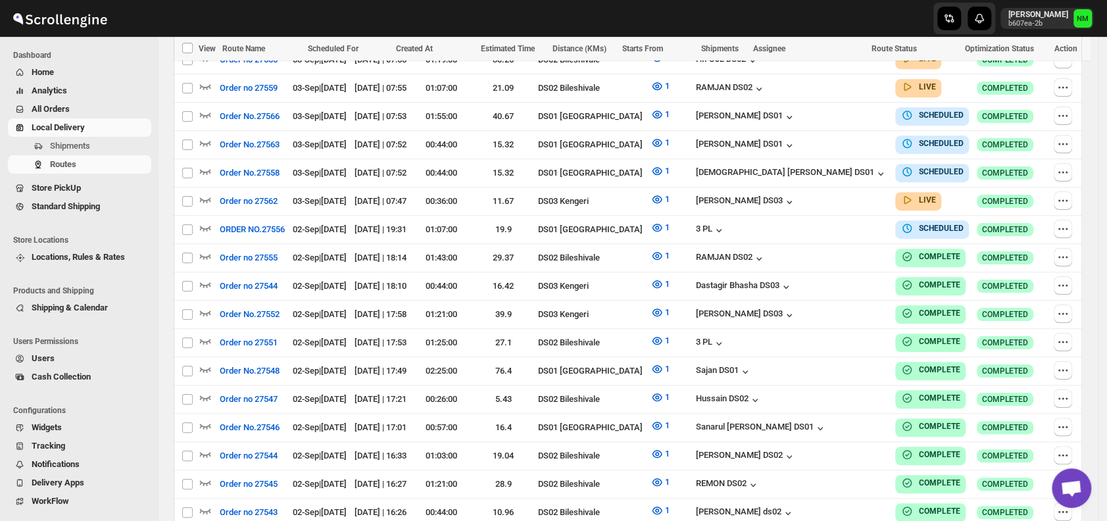
scroll to position [226, 0]
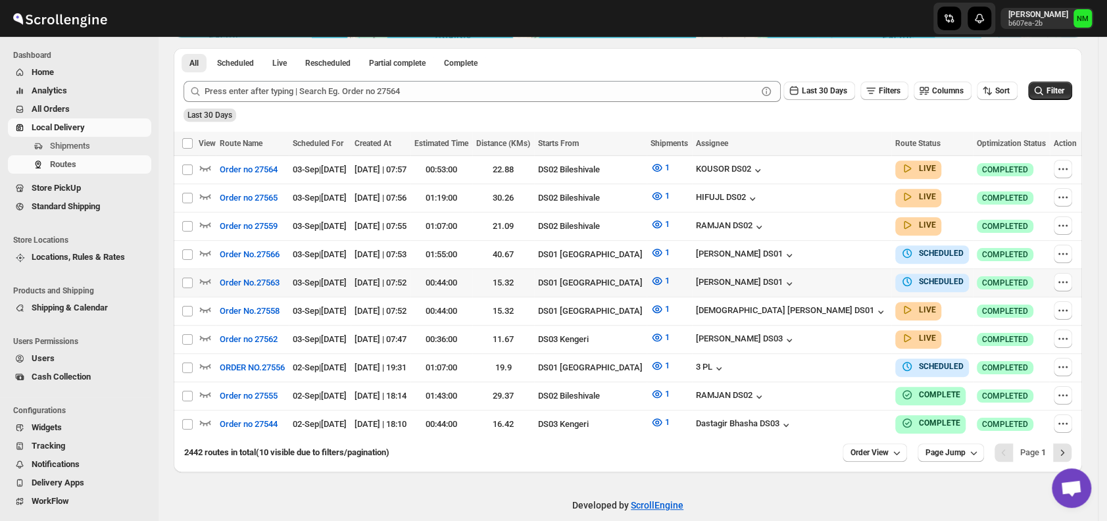
scroll to position [306, 0]
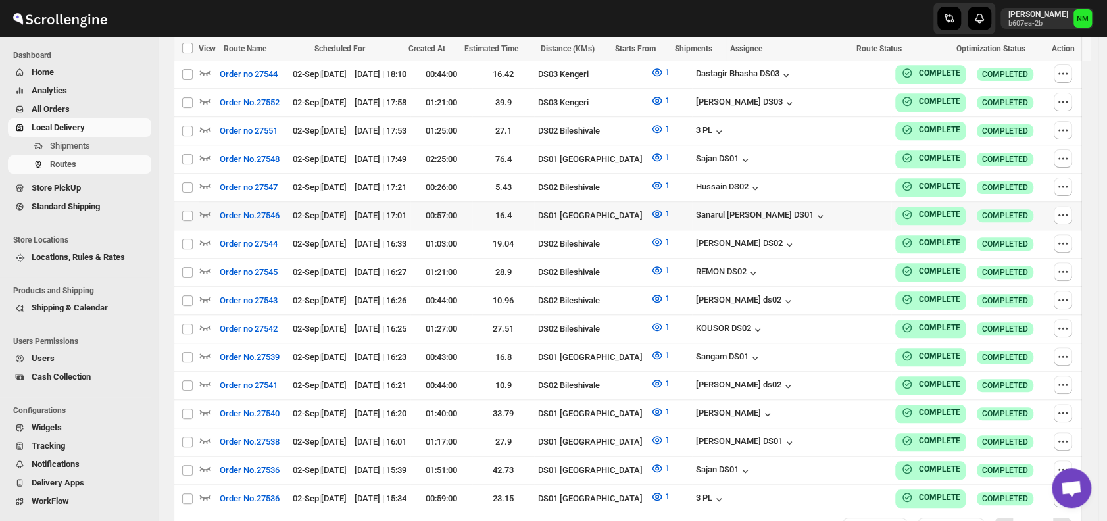
scroll to position [652, 0]
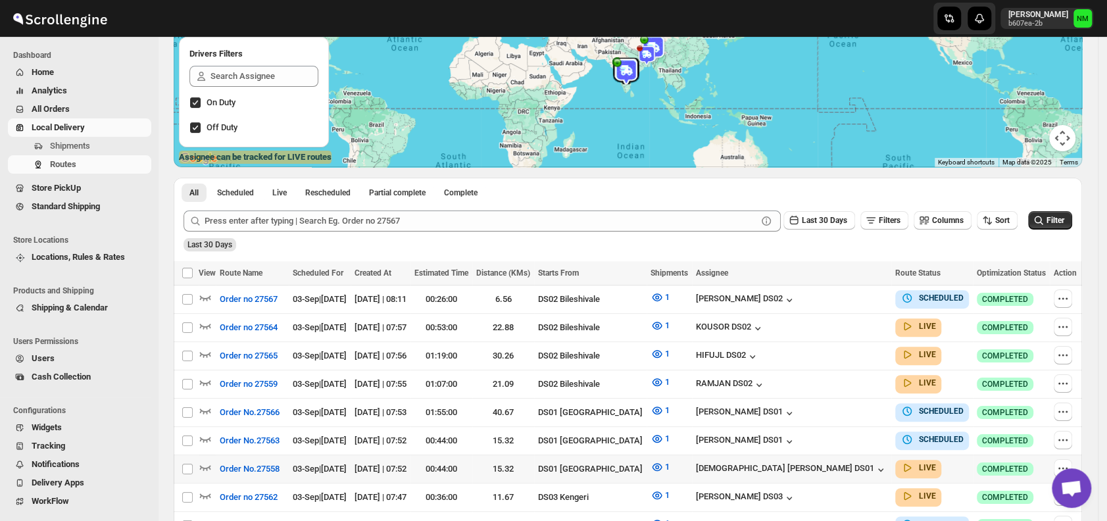
scroll to position [308, 0]
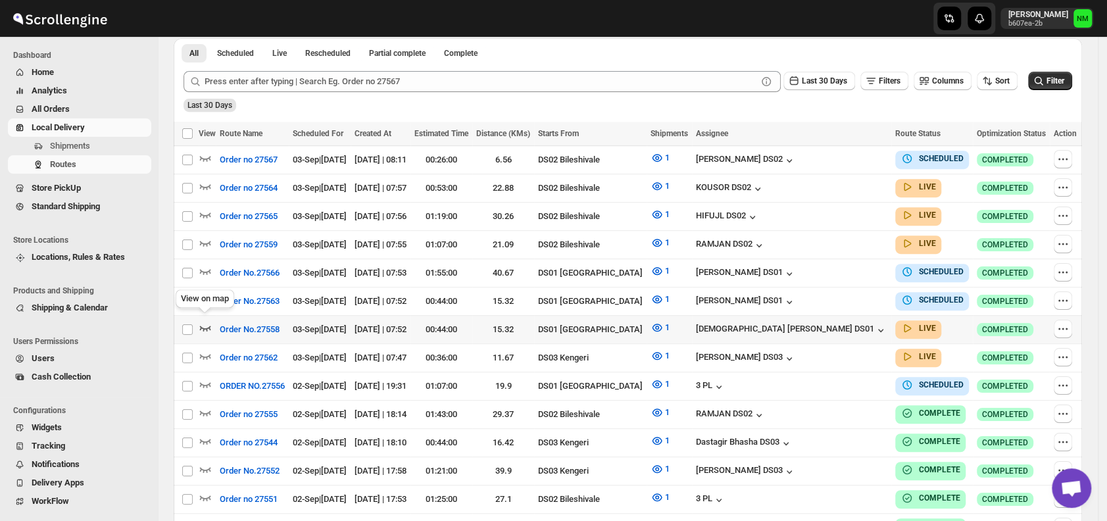
click at [205, 326] on icon "button" at bounding box center [205, 328] width 11 height 5
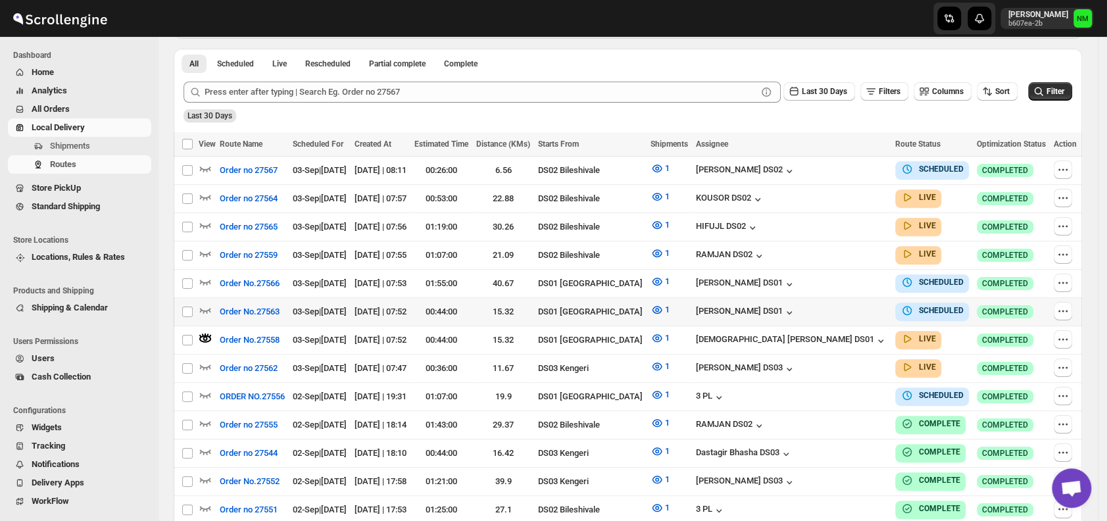
scroll to position [0, 0]
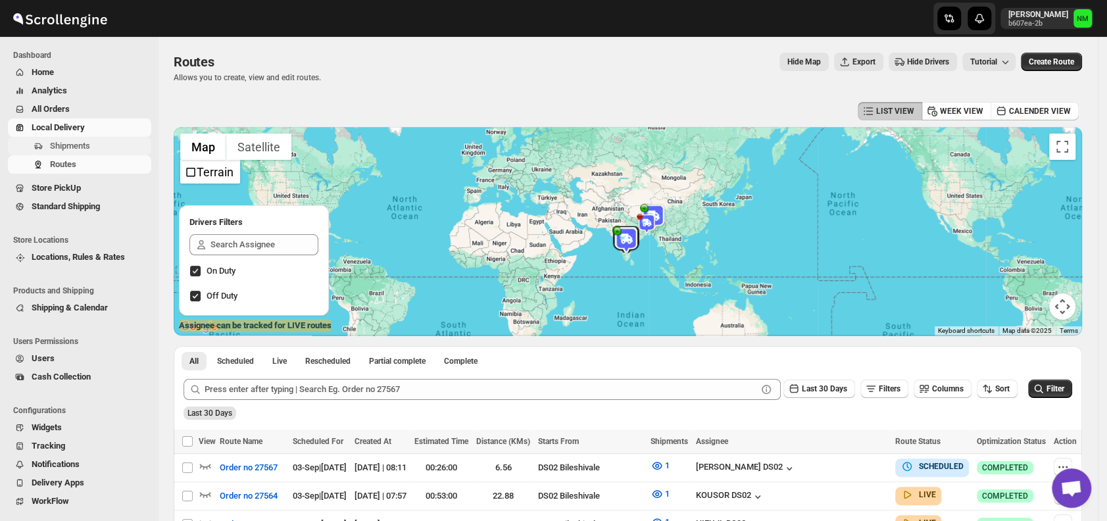
click at [110, 150] on span "Shipments" at bounding box center [99, 145] width 99 height 13
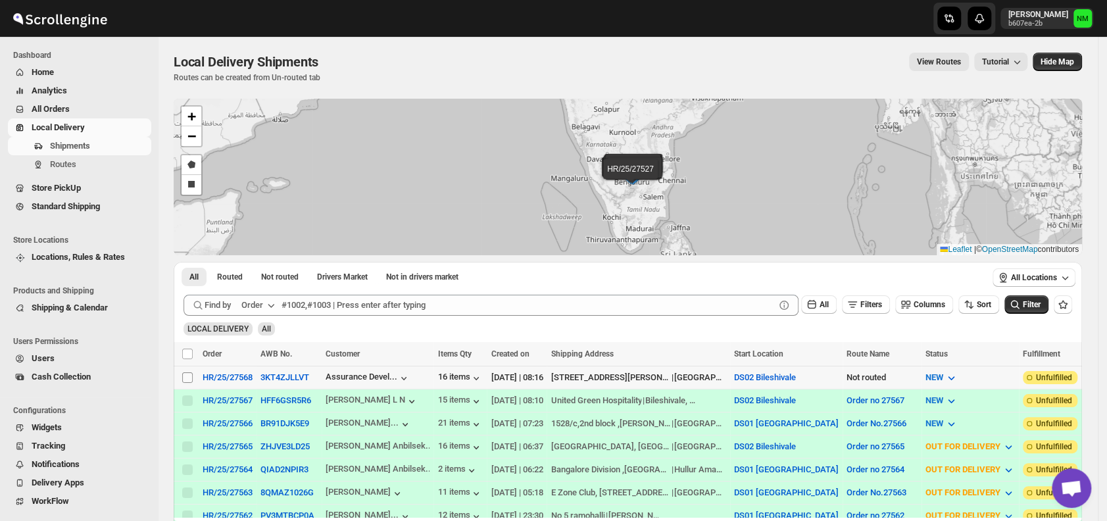
click at [187, 377] on input "Select shipment" at bounding box center [187, 377] width 11 height 11
checkbox input "true"
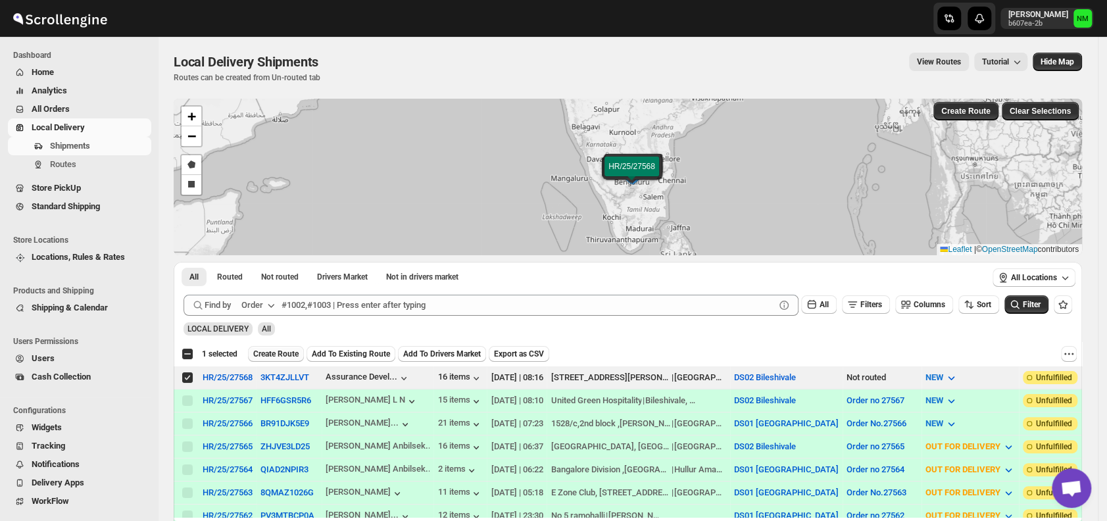
click at [271, 352] on span "Create Route" at bounding box center [275, 354] width 45 height 11
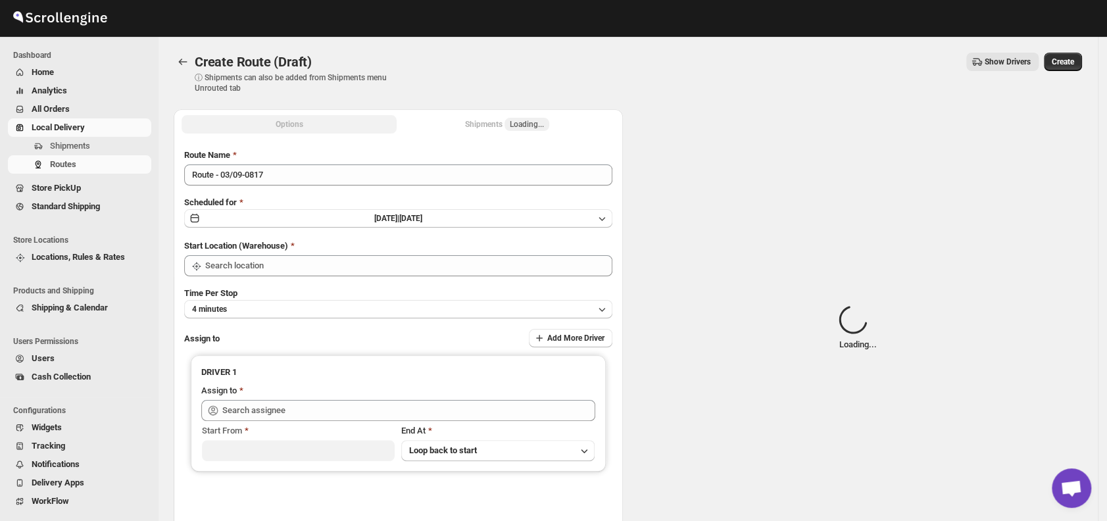
type input "DS02 Bileshivale"
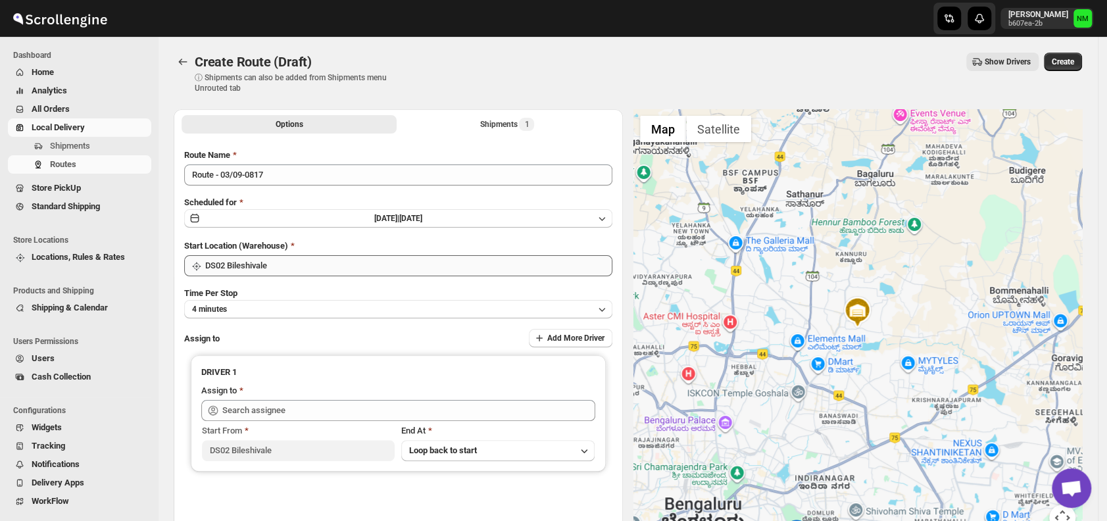
scroll to position [110, 0]
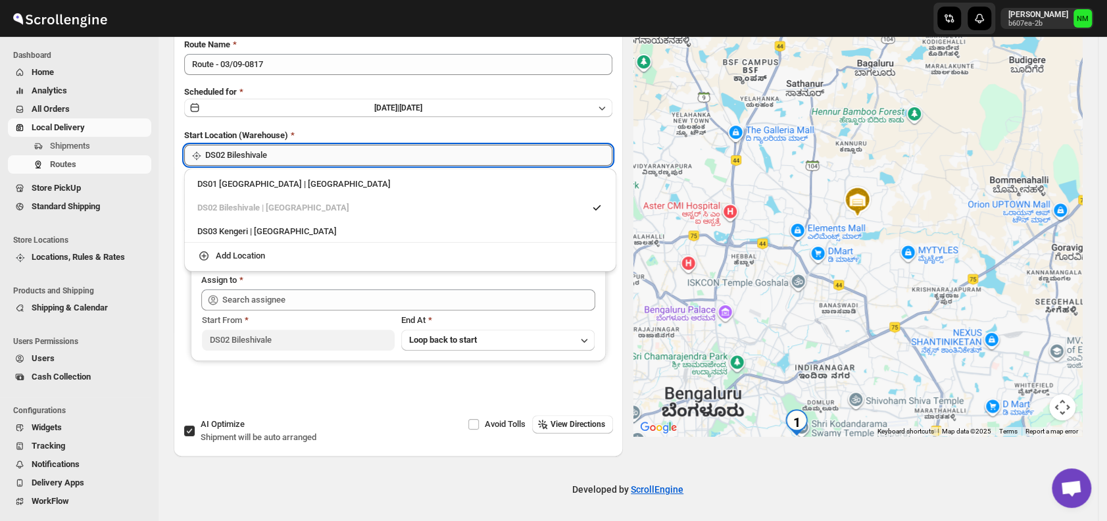
click at [394, 151] on input "DS02 Bileshivale" at bounding box center [408, 155] width 407 height 21
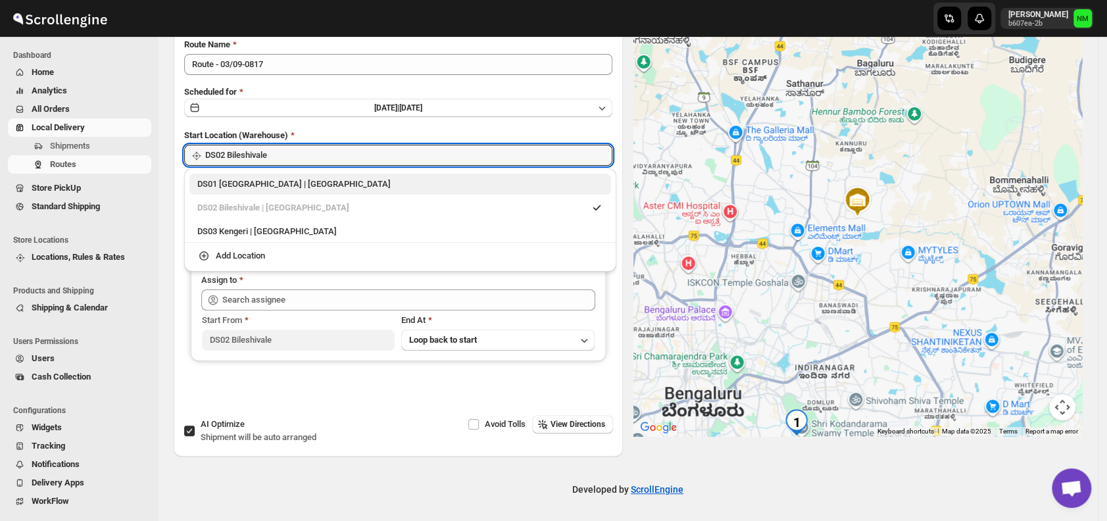
click at [214, 191] on div "DS01 Sarjapur | Bengaluru" at bounding box center [400, 184] width 422 height 21
type input "DS01 [GEOGRAPHIC_DATA]"
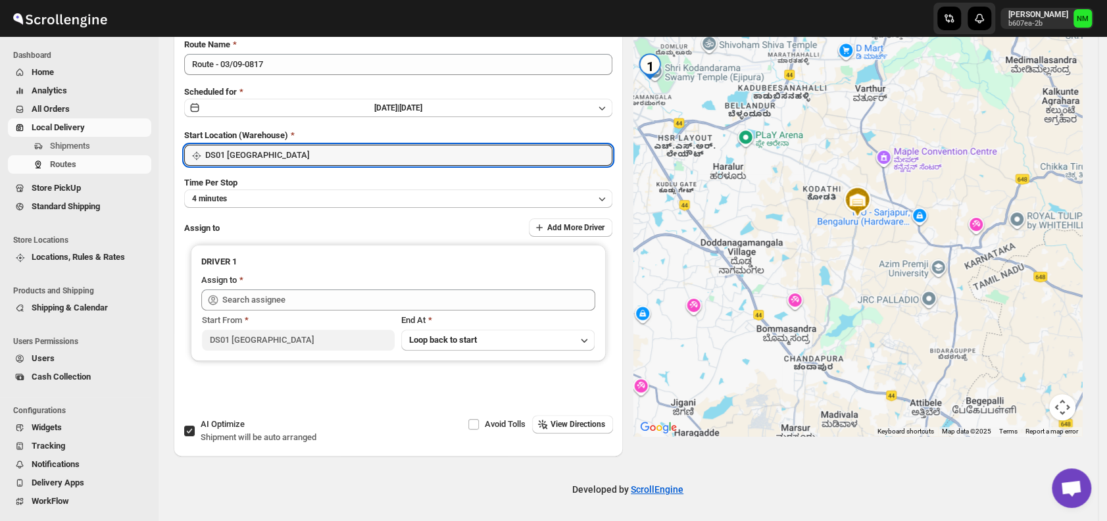
scroll to position [0, 0]
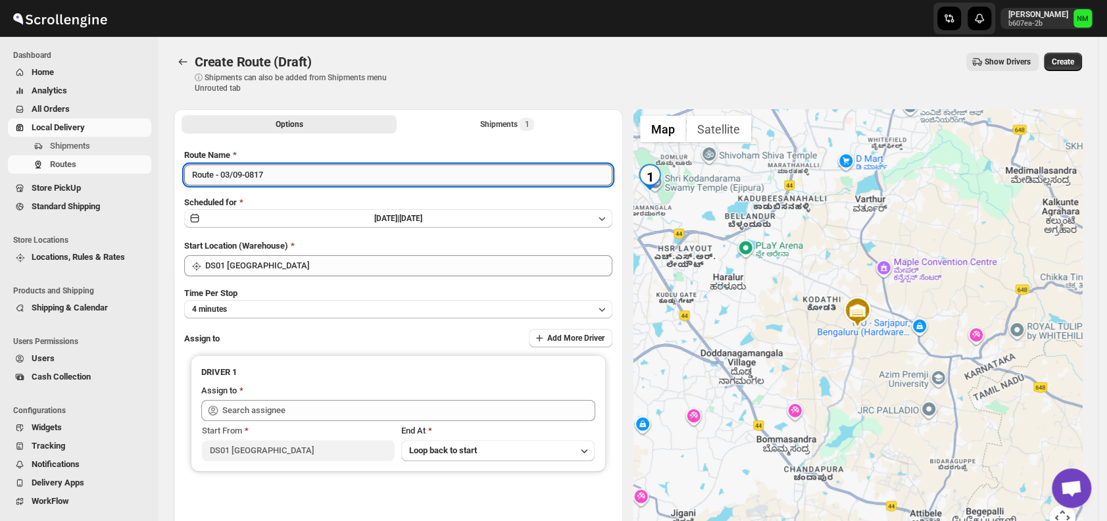
click at [307, 174] on input "Route - 03/09-0817" at bounding box center [398, 174] width 428 height 21
type input "R"
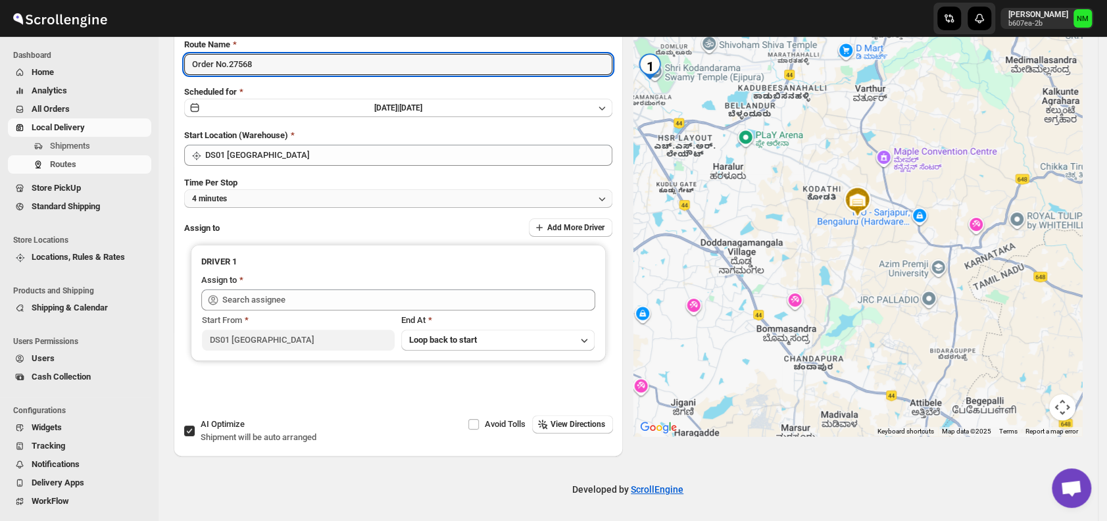
type input "Order No.27568"
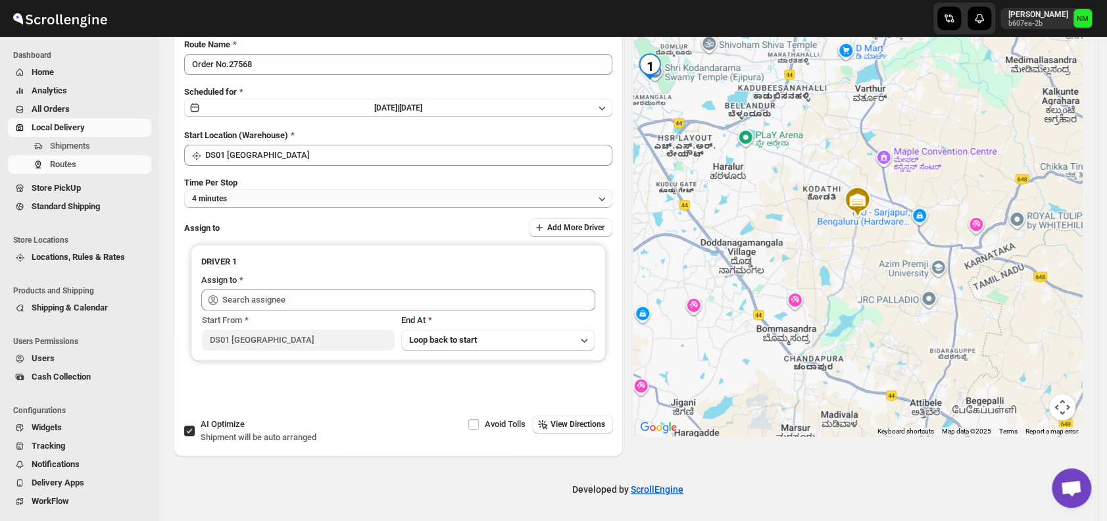
click at [260, 195] on button "4 minutes" at bounding box center [398, 198] width 428 height 18
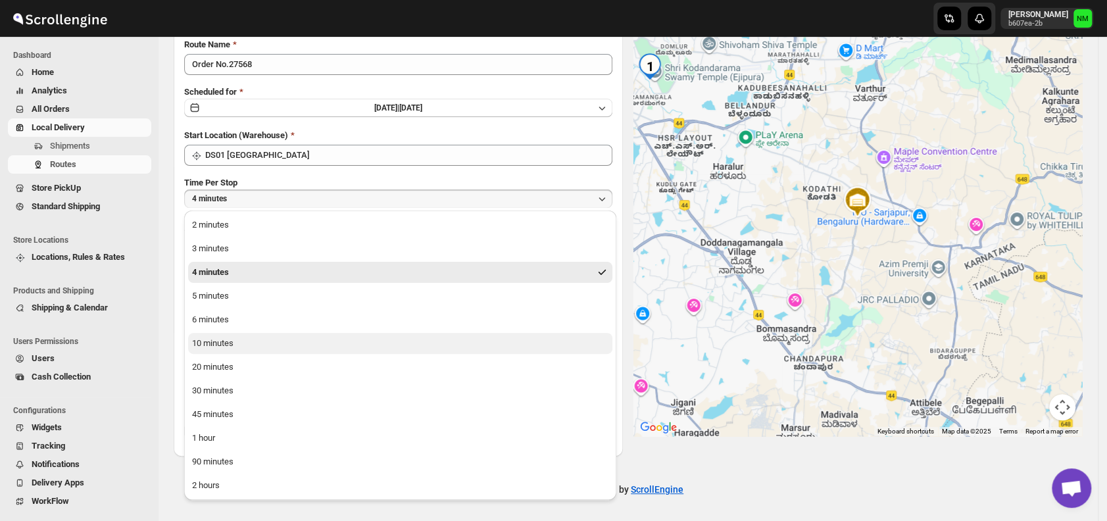
click at [228, 345] on div "10 minutes" at bounding box center [212, 343] width 41 height 13
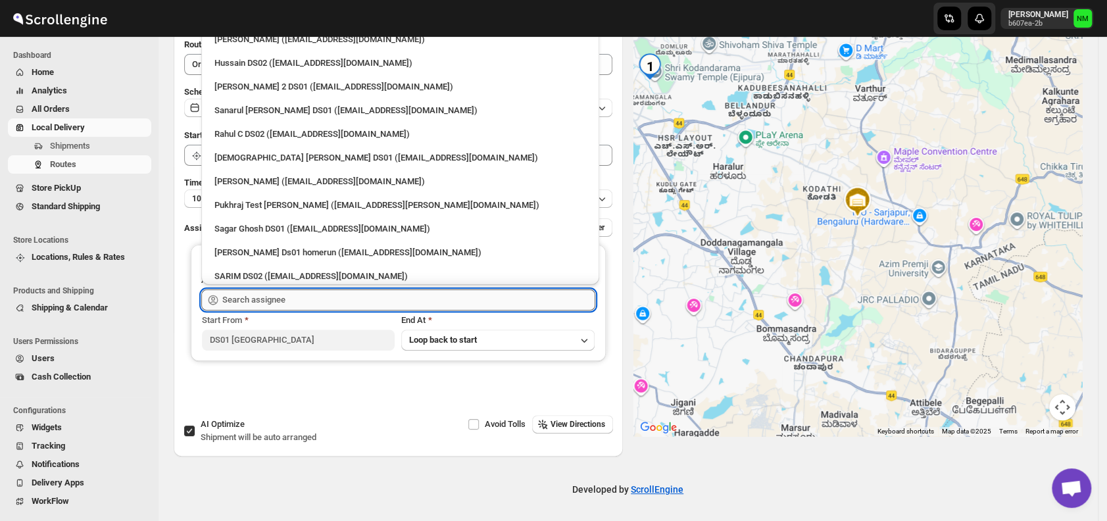
click at [320, 303] on input "text" at bounding box center [408, 299] width 373 height 21
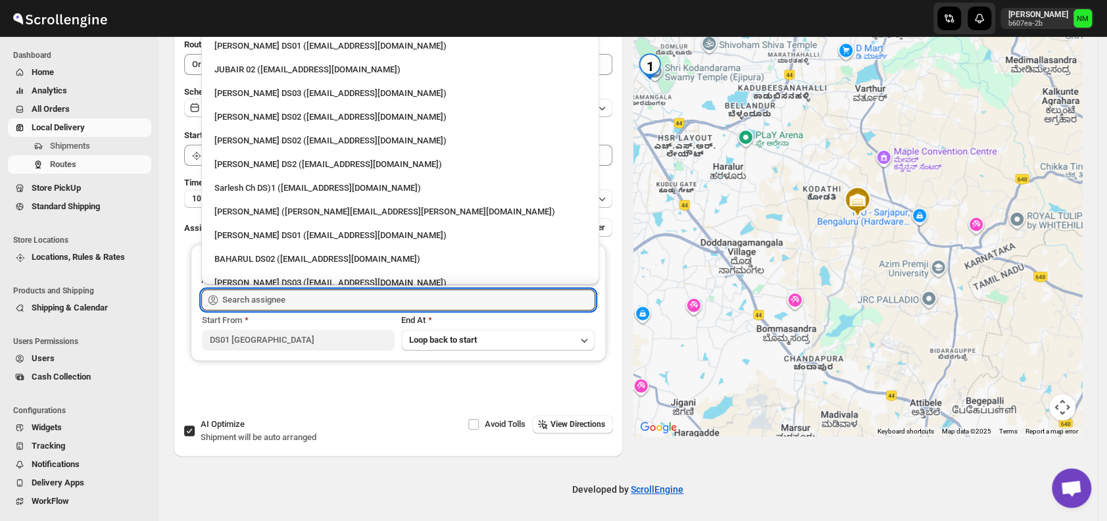
scroll to position [405, 0]
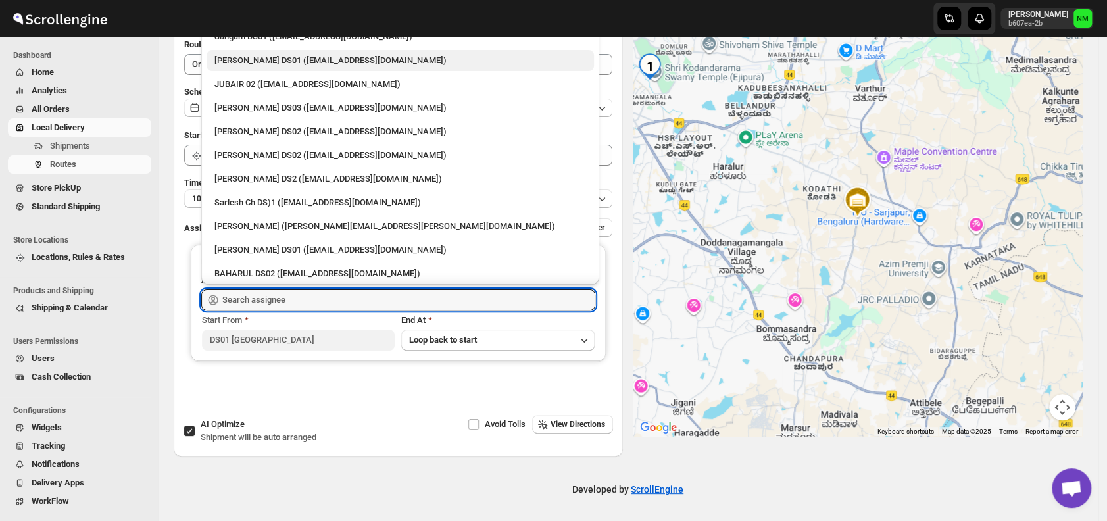
click at [235, 62] on div "Jahir Hussain DS01 (pegaya8076@excederm.com)" at bounding box center [400, 60] width 372 height 13
type input "Jahir Hussain DS01 (pegaya8076@excederm.com)"
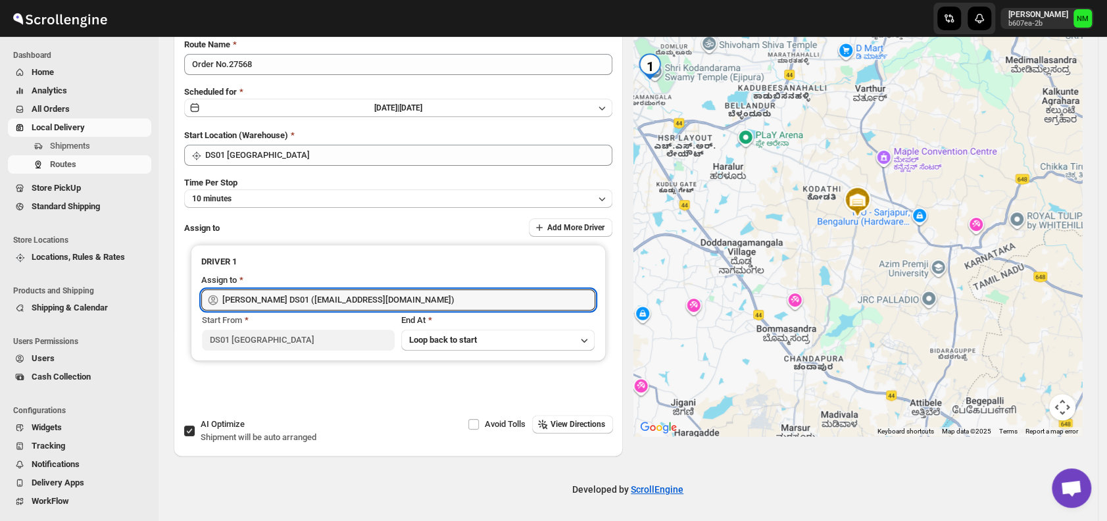
scroll to position [0, 0]
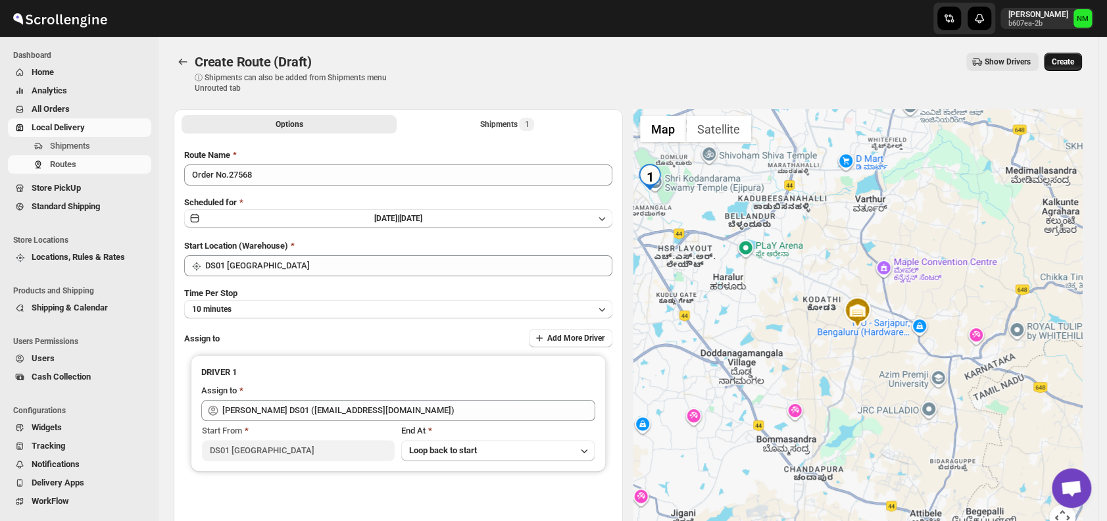
click at [1074, 57] on span "Create" at bounding box center [1062, 62] width 22 height 11
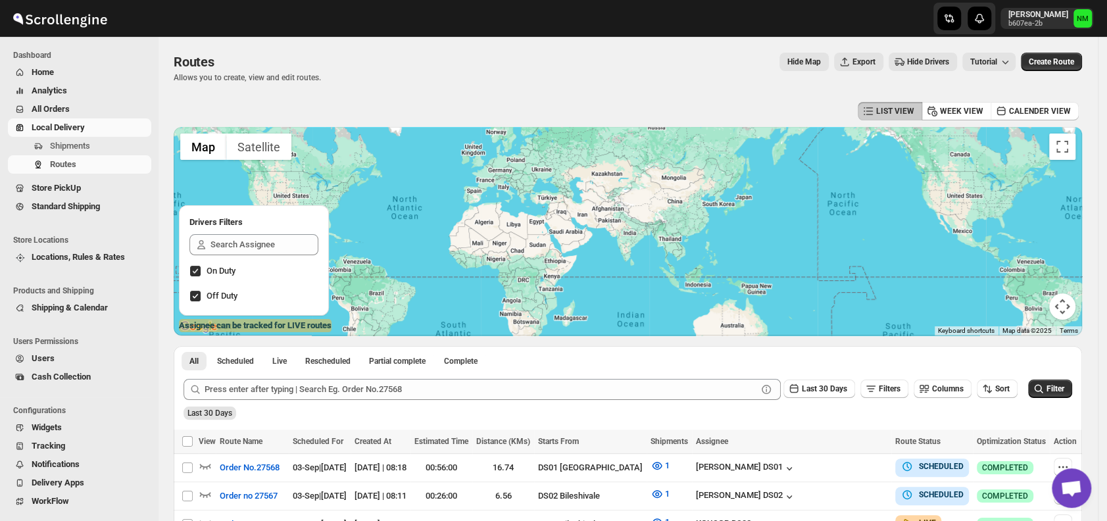
scroll to position [214, 0]
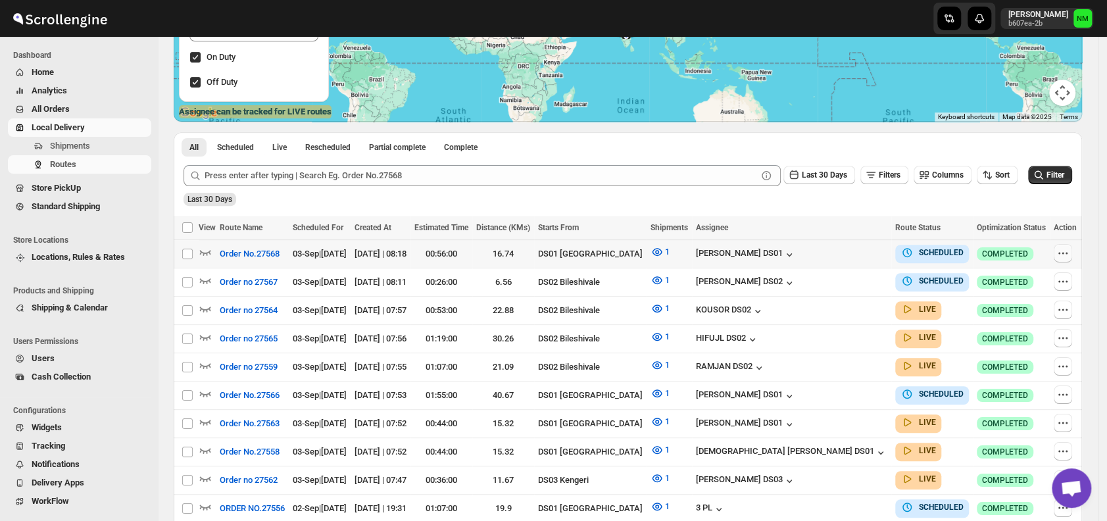
click at [1068, 247] on icon "button" at bounding box center [1062, 253] width 13 height 13
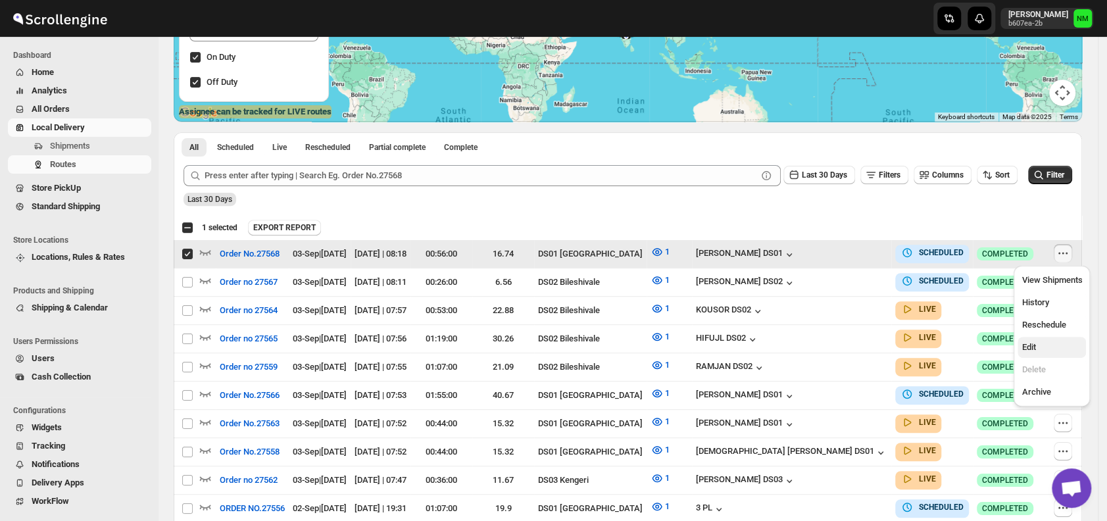
click at [1036, 346] on span "Edit" at bounding box center [1051, 347] width 60 height 13
checkbox input "false"
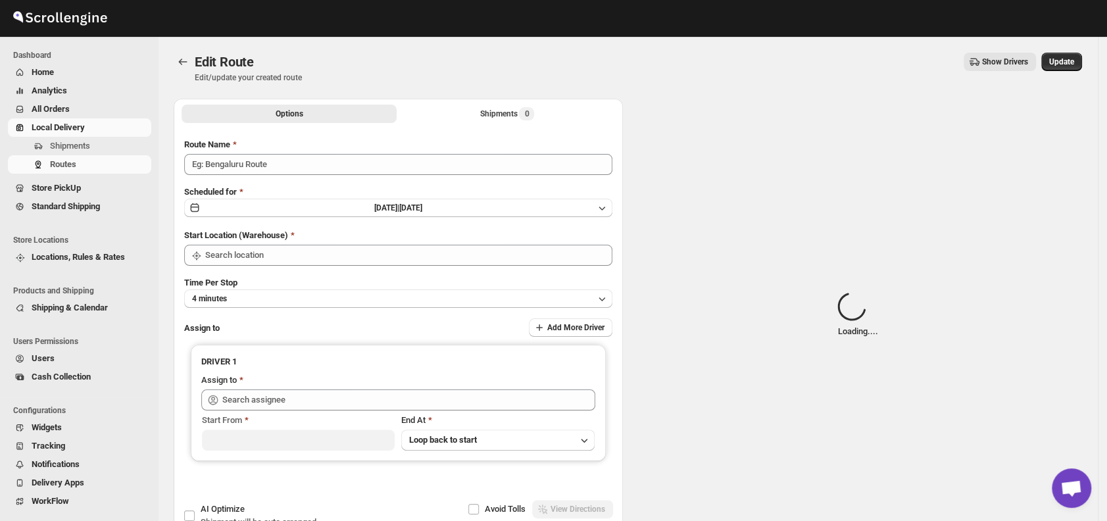
type input "Order No.27568"
type input "DS01 [GEOGRAPHIC_DATA]"
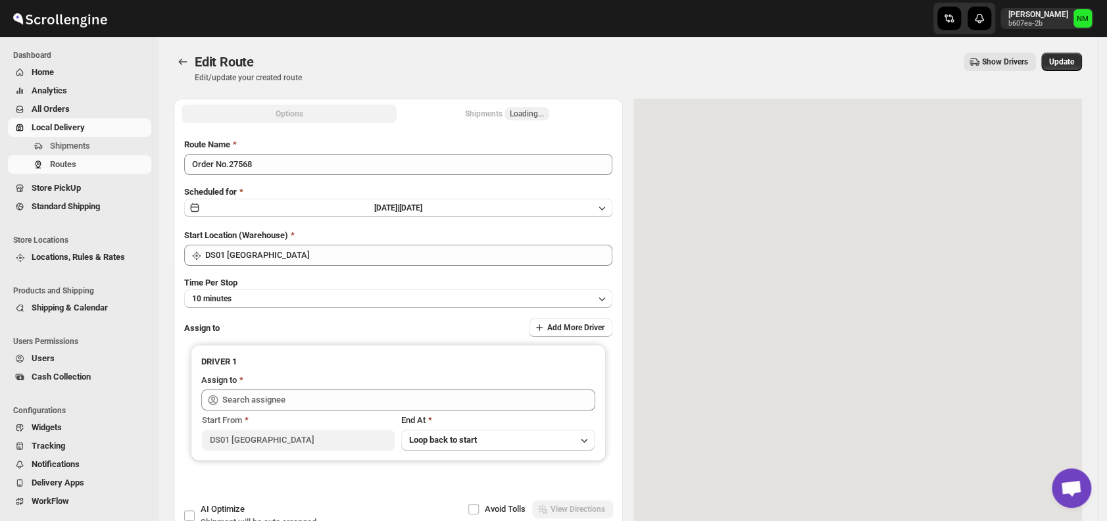
type input "Jahir Hussain DS01 (pegaya8076@excederm.com)"
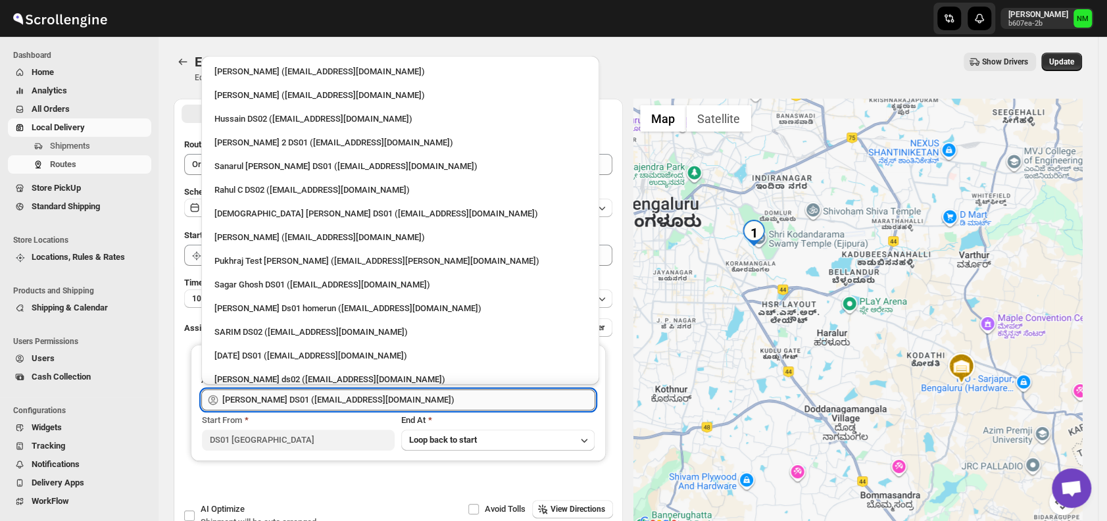
click at [462, 400] on input "Jahir Hussain DS01 (pegaya8076@excederm.com)" at bounding box center [408, 399] width 373 height 21
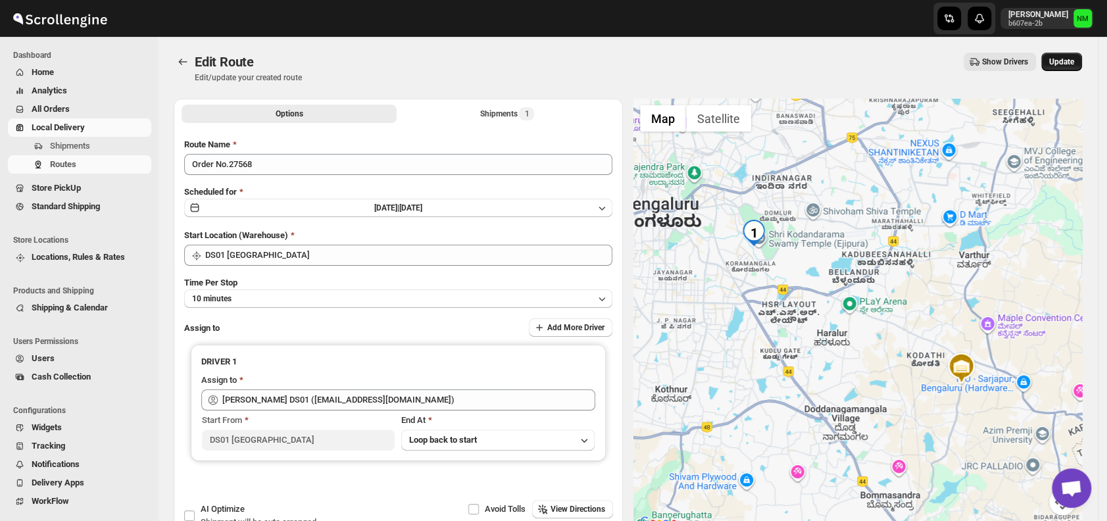
click at [1059, 64] on span "Update" at bounding box center [1061, 62] width 25 height 11
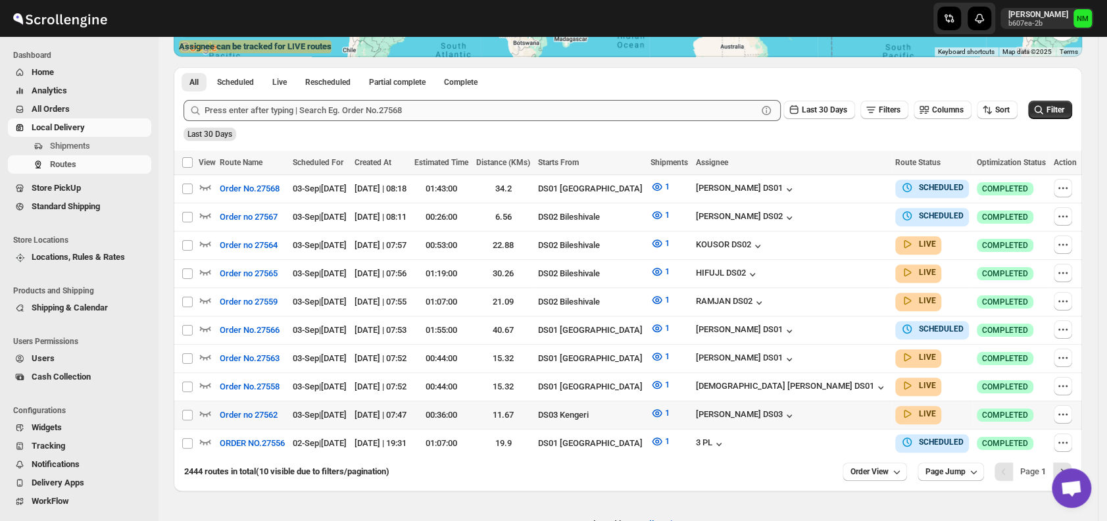
scroll to position [306, 0]
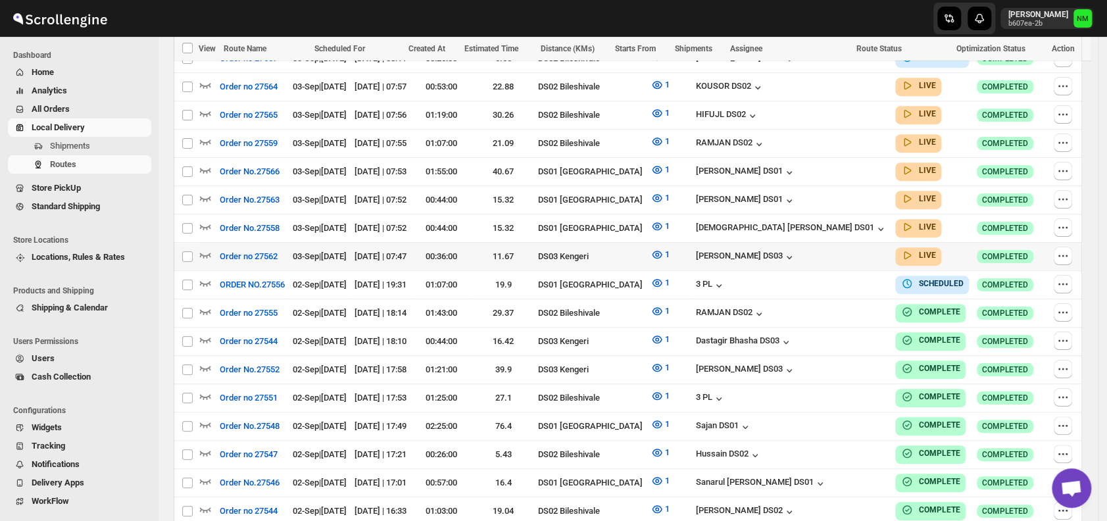
scroll to position [450, 0]
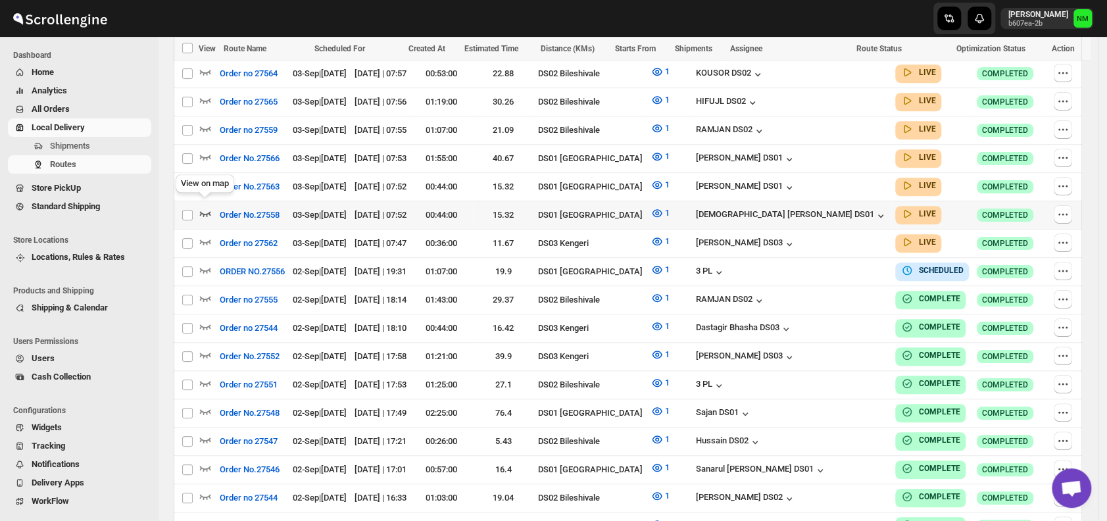
click at [207, 206] on icon "button" at bounding box center [205, 212] width 13 height 13
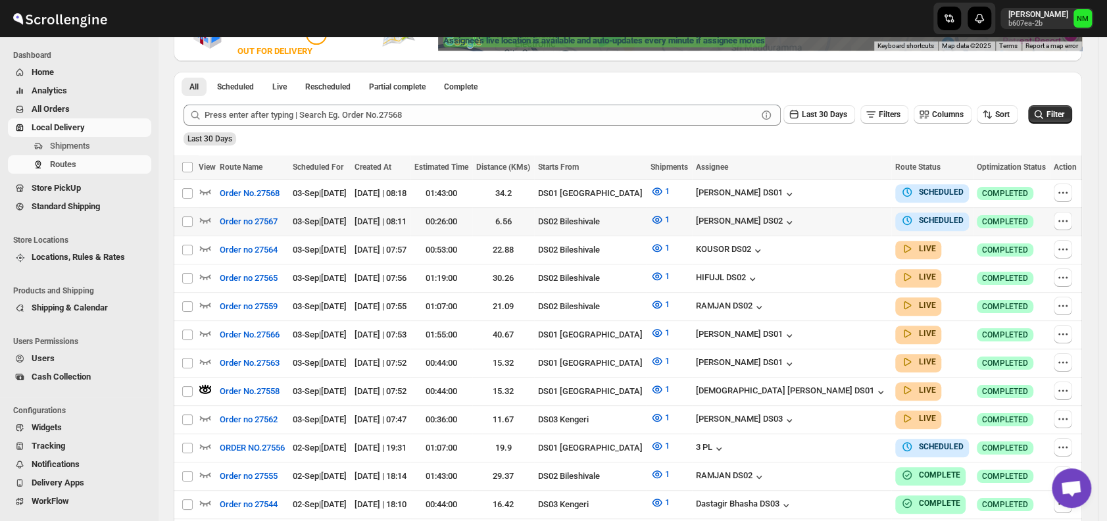
scroll to position [287, 0]
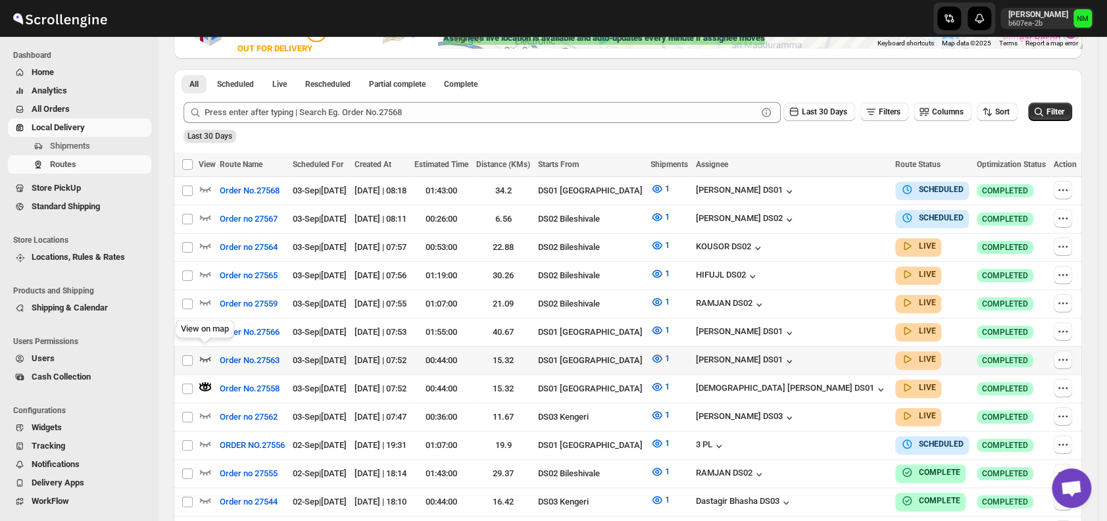
click at [207, 354] on icon "button" at bounding box center [205, 358] width 13 height 13
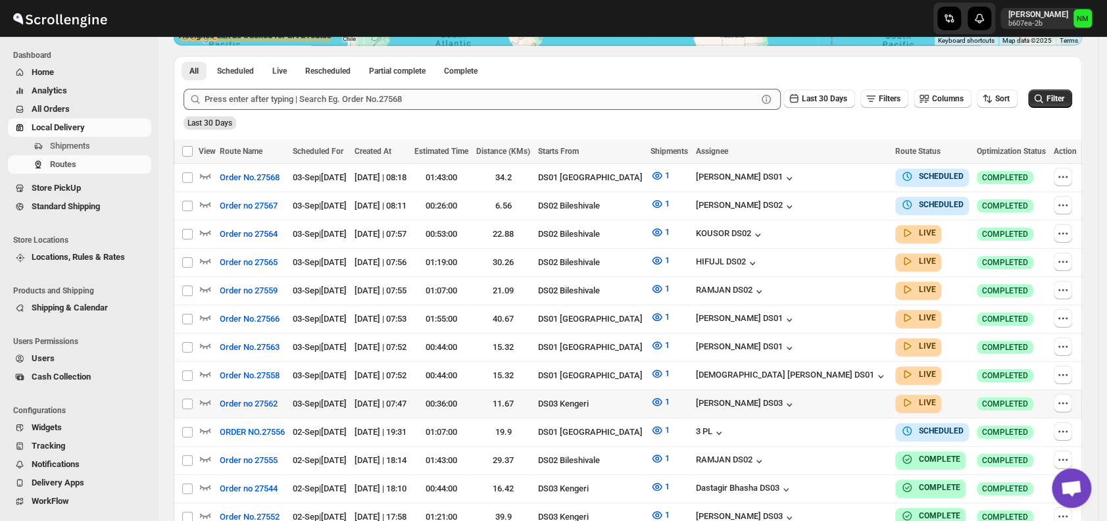
scroll to position [292, 0]
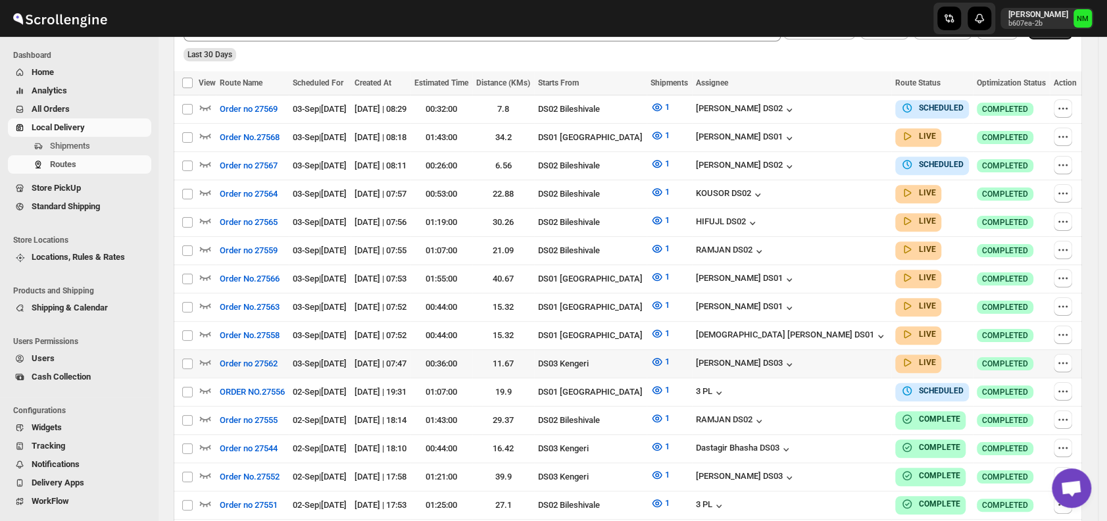
scroll to position [405, 0]
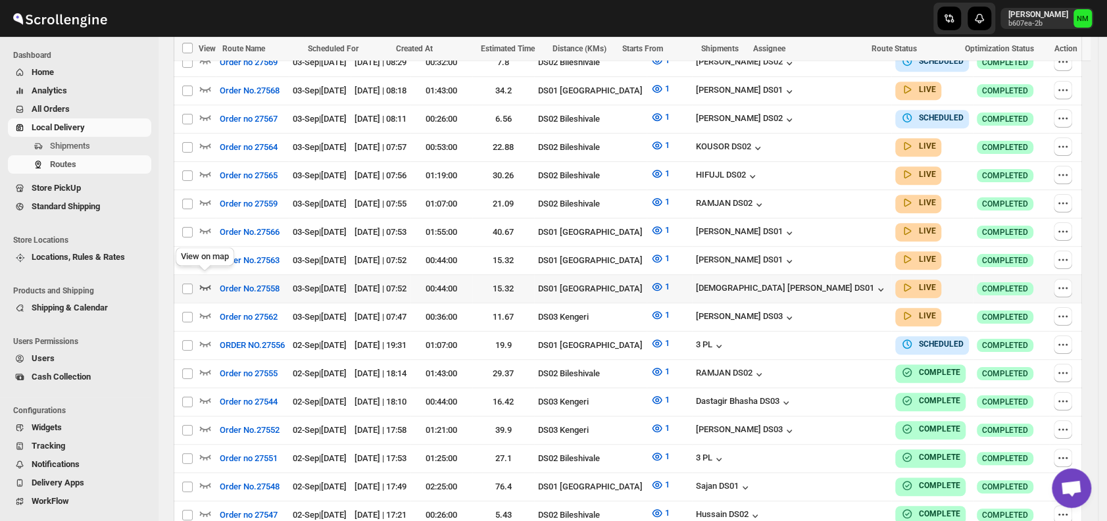
click at [204, 280] on icon "button" at bounding box center [205, 286] width 13 height 13
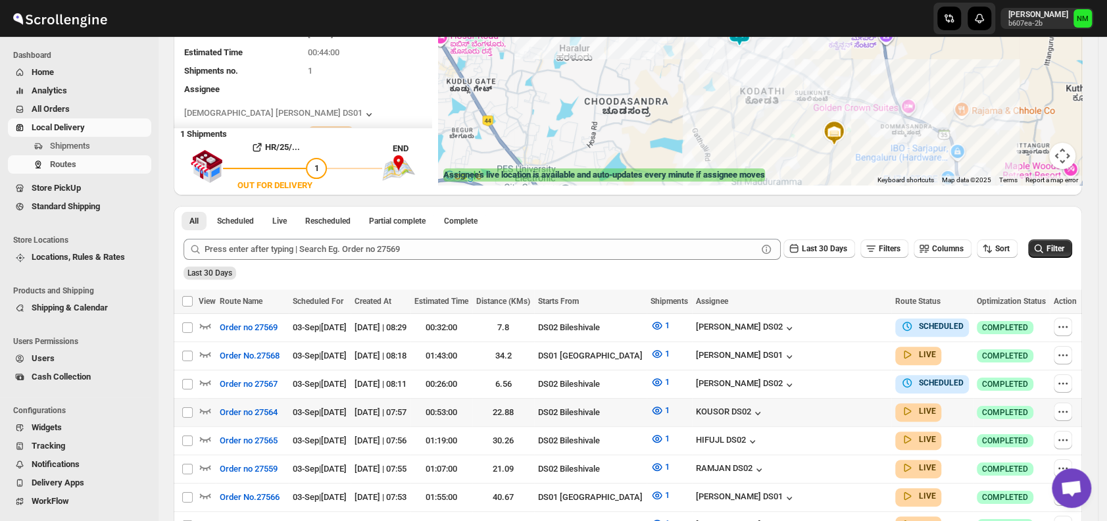
scroll to position [211, 0]
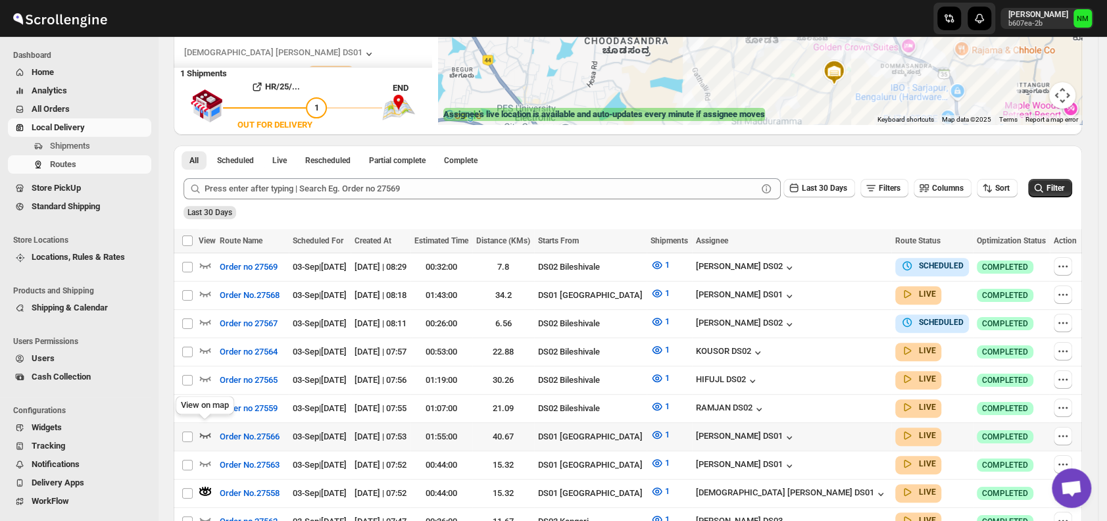
click at [207, 433] on icon "button" at bounding box center [205, 434] width 13 height 13
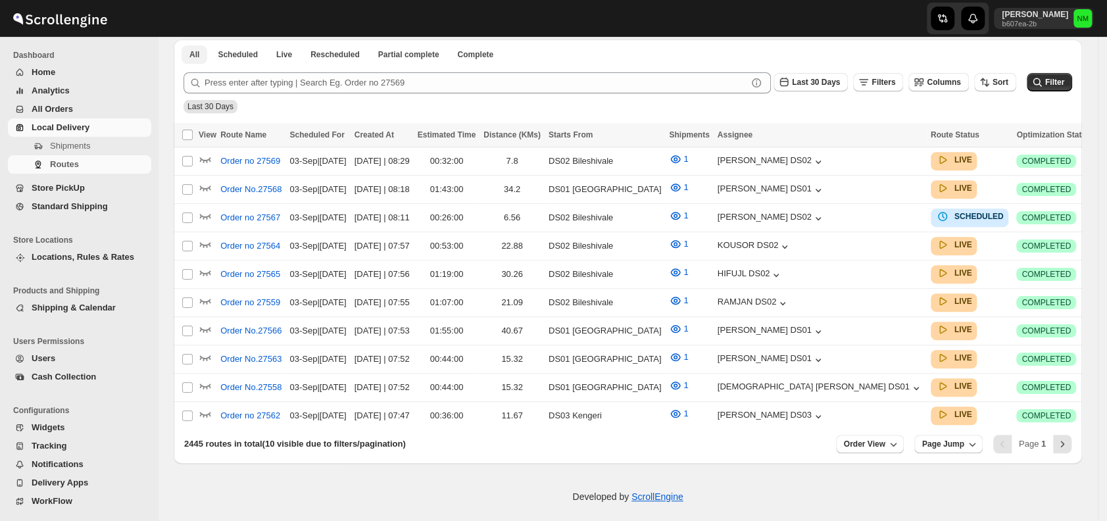
click at [258, 62] on button "Scheduled" at bounding box center [238, 54] width 56 height 18
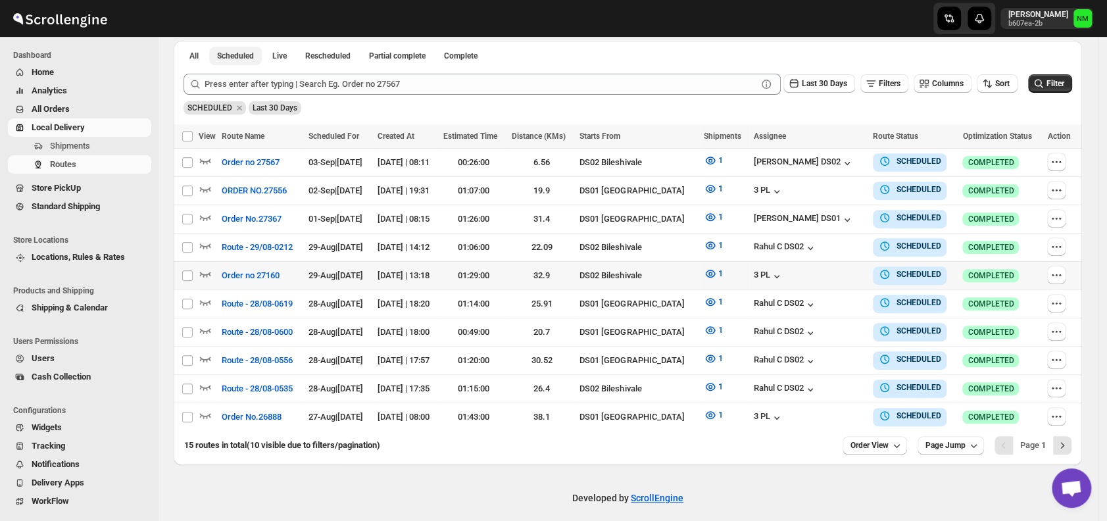
scroll to position [306, 0]
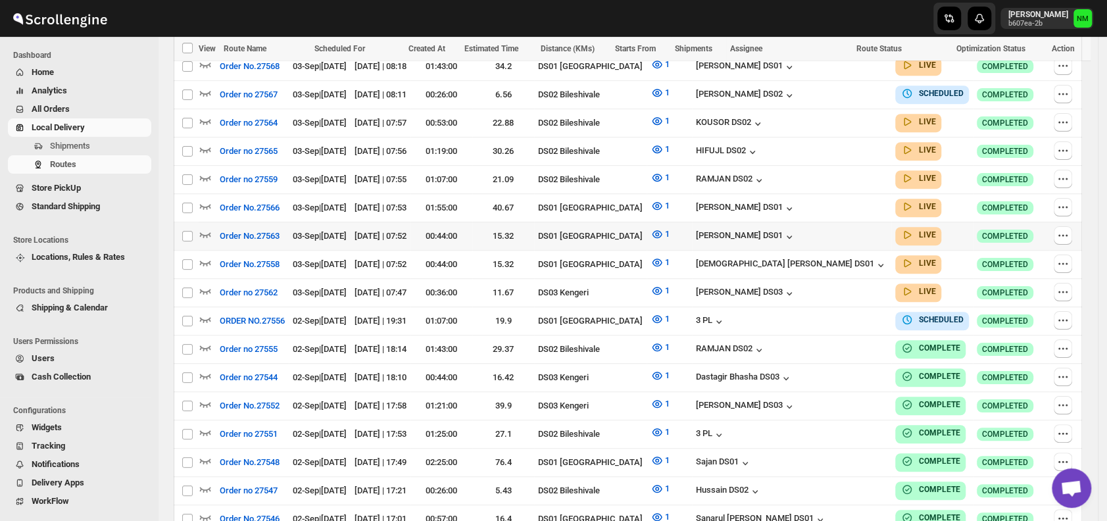
scroll to position [431, 0]
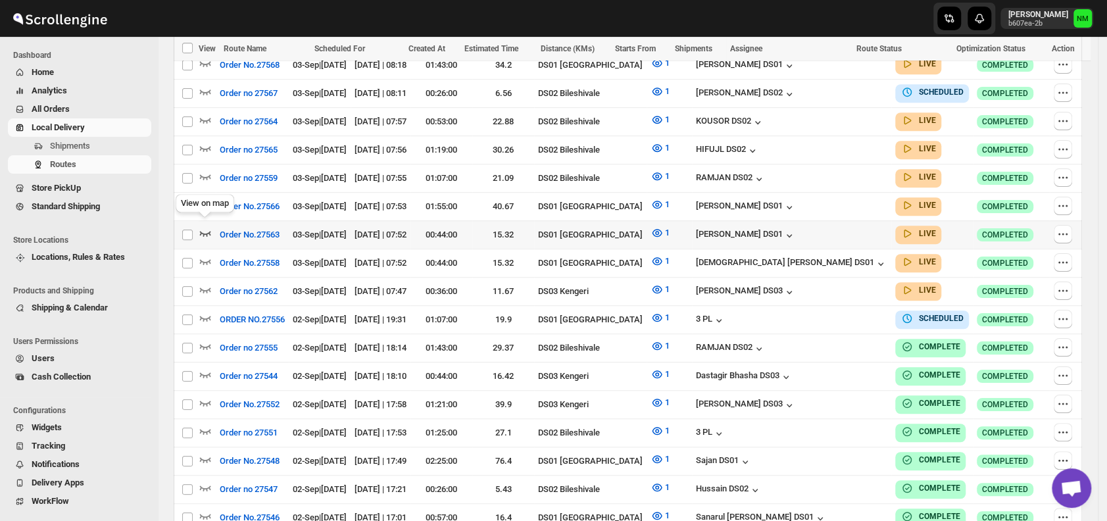
click at [205, 226] on icon "button" at bounding box center [205, 232] width 13 height 13
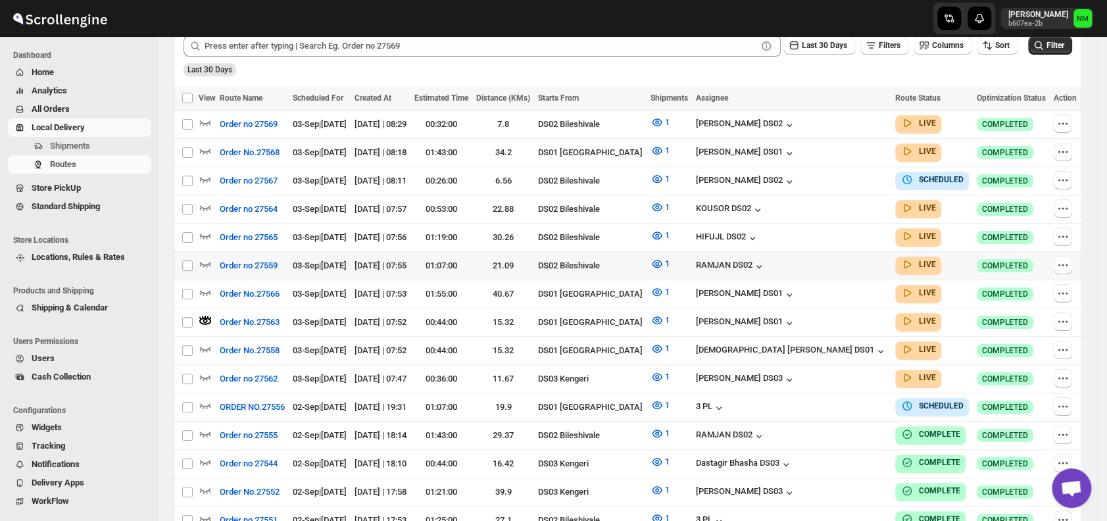
scroll to position [356, 0]
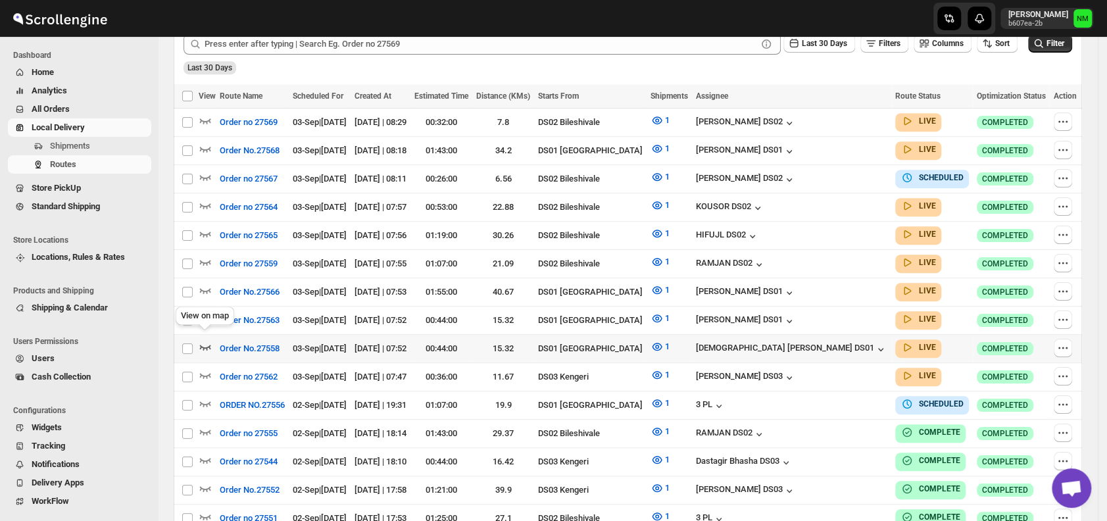
click at [210, 340] on icon "button" at bounding box center [205, 346] width 13 height 13
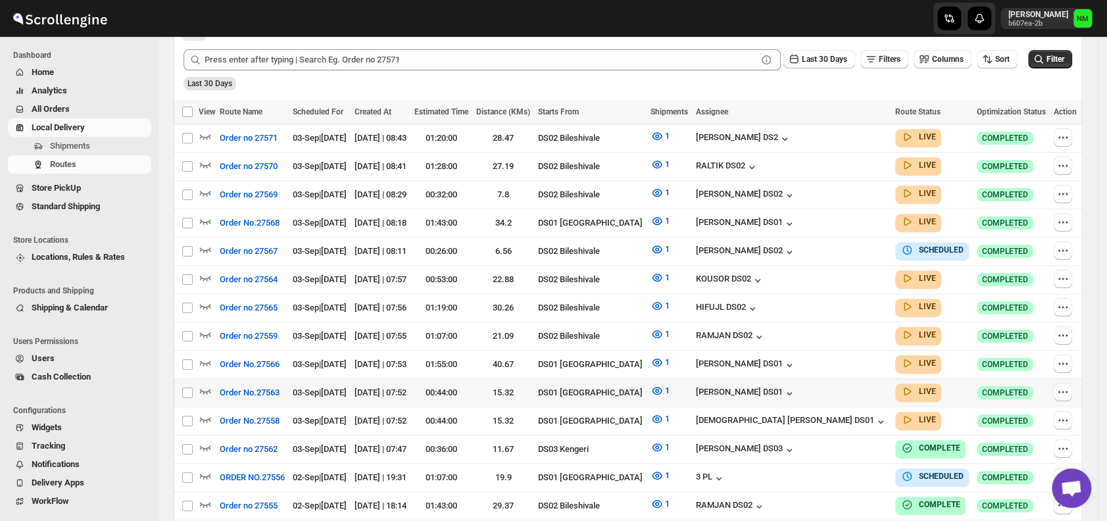
scroll to position [339, 0]
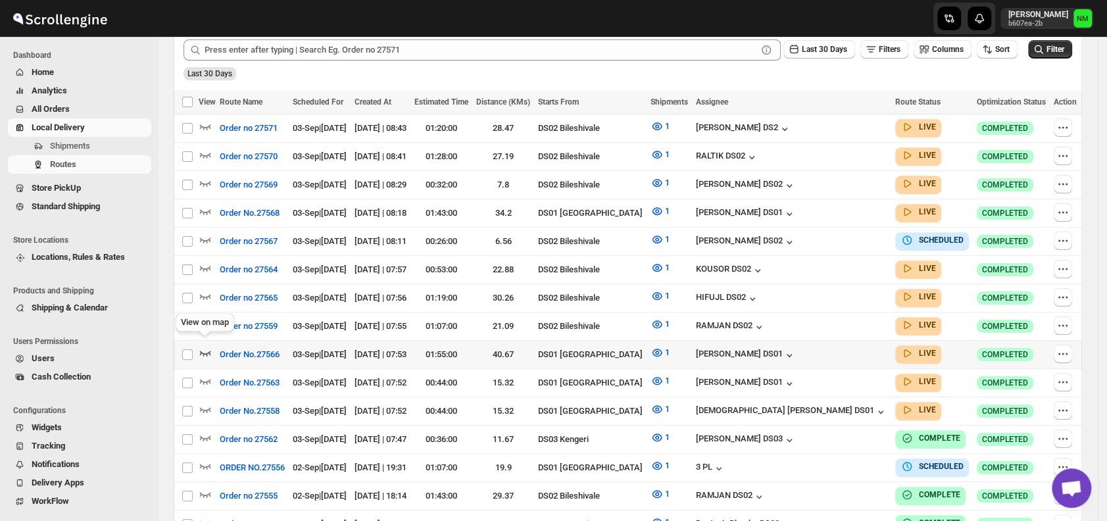
click at [203, 350] on icon "button" at bounding box center [205, 352] width 11 height 5
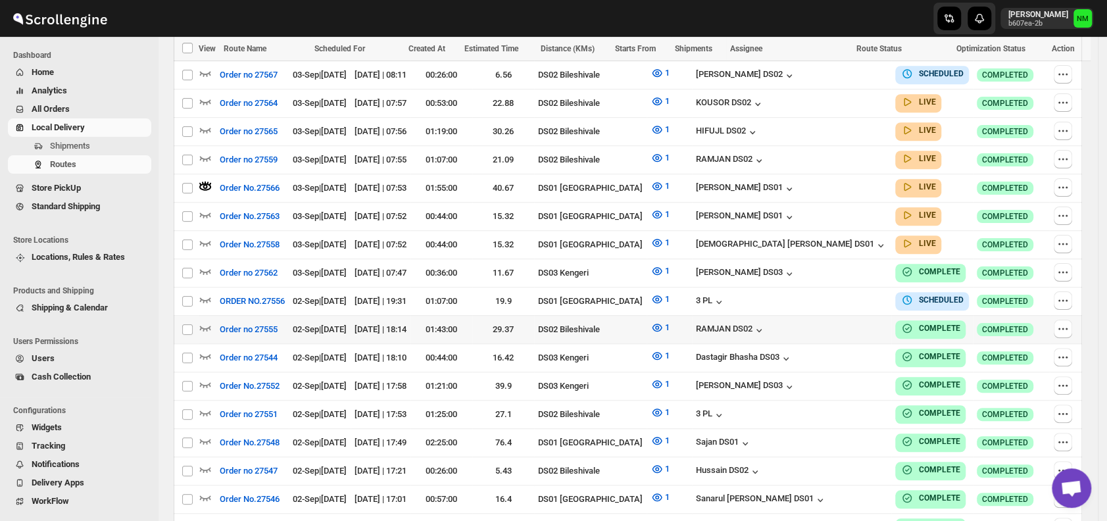
scroll to position [517, 0]
click at [206, 235] on icon "button" at bounding box center [205, 241] width 13 height 13
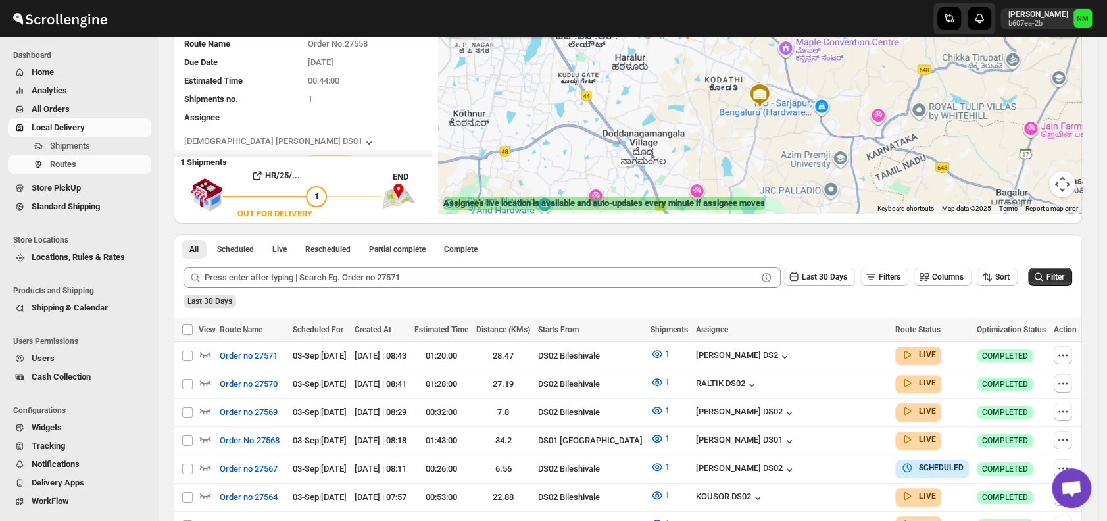
scroll to position [0, 0]
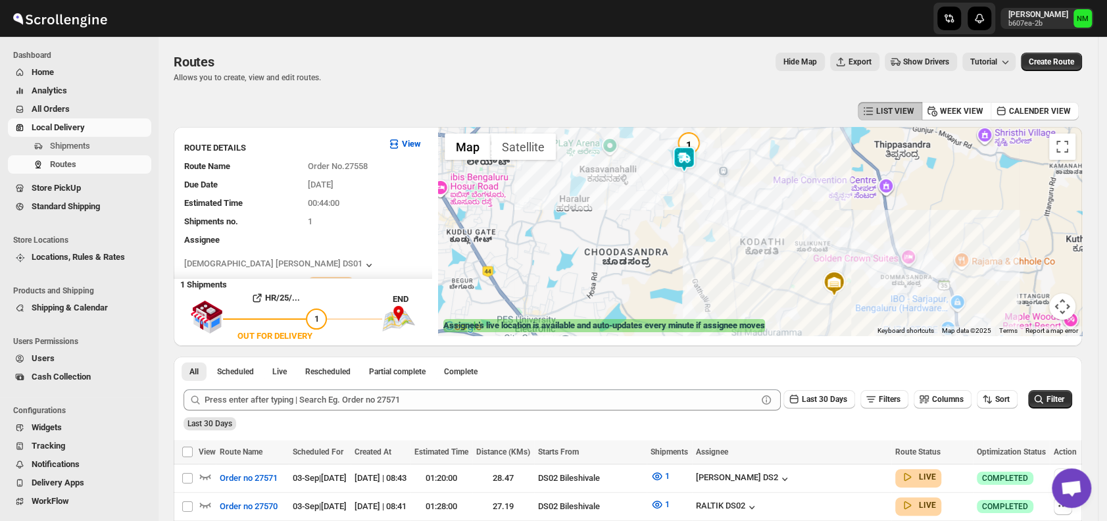
click at [688, 146] on img at bounding box center [684, 159] width 26 height 26
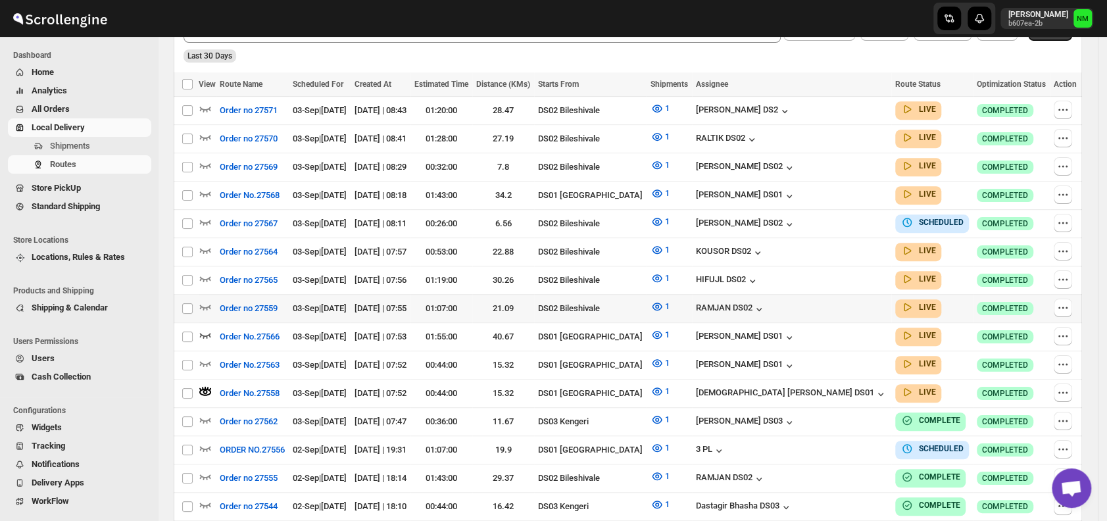
scroll to position [372, 0]
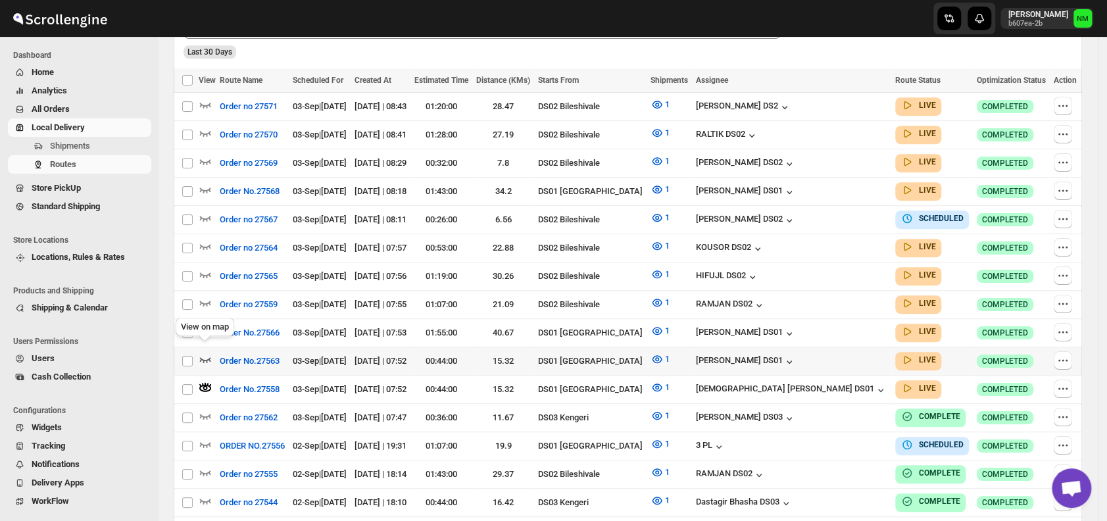
click at [208, 352] on icon "button" at bounding box center [205, 358] width 13 height 13
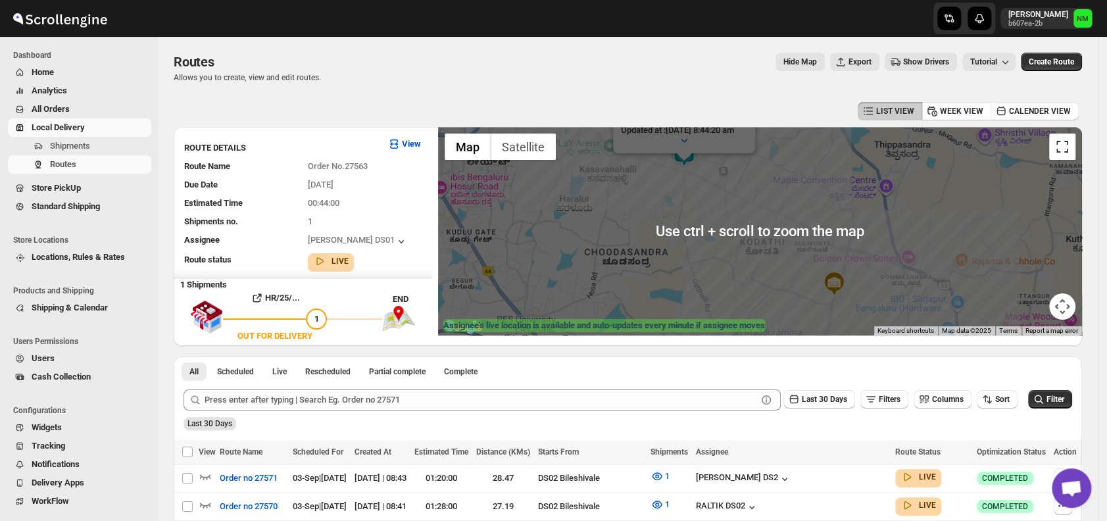
click at [1061, 147] on button "Toggle fullscreen view" at bounding box center [1062, 146] width 26 height 26
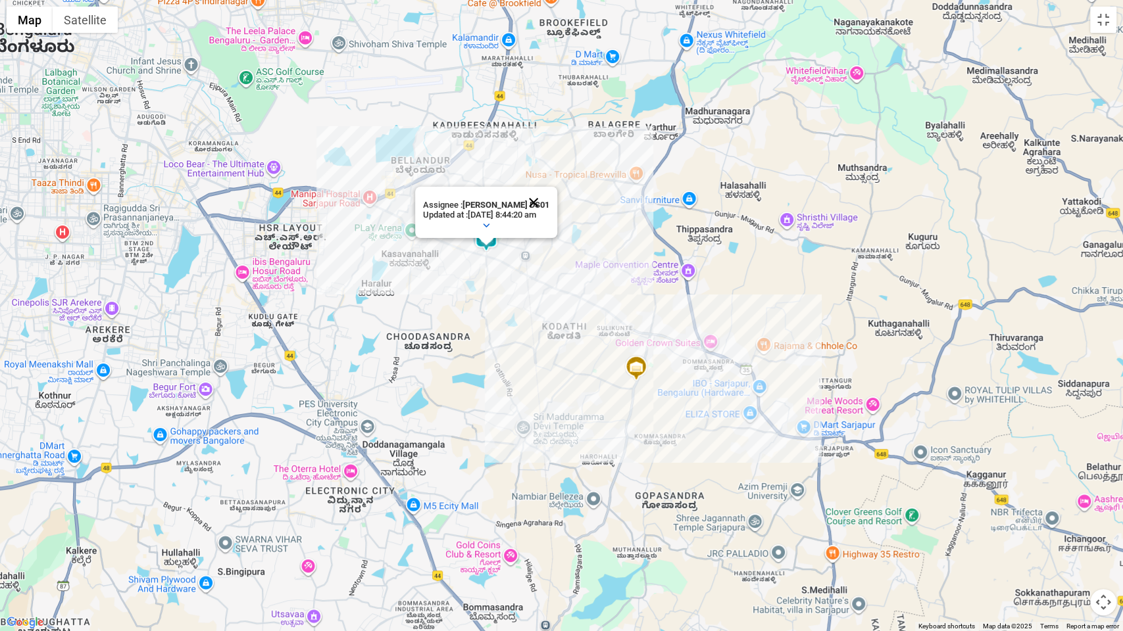
click at [539, 201] on button "Close" at bounding box center [534, 203] width 32 height 32
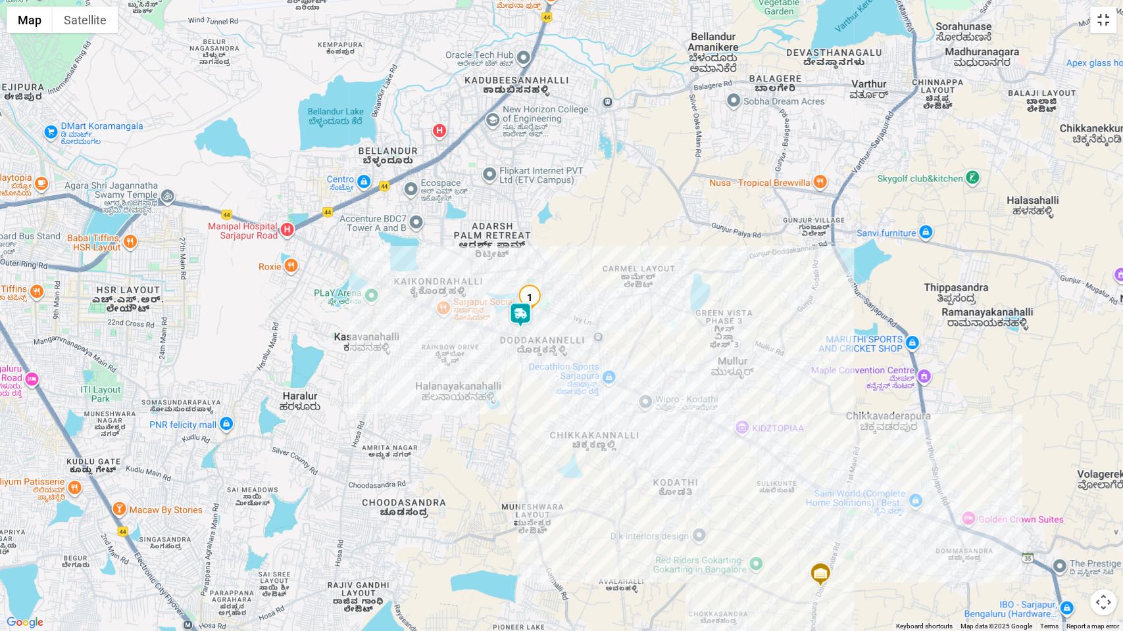
click at [1105, 28] on button "Toggle fullscreen view" at bounding box center [1103, 20] width 26 height 26
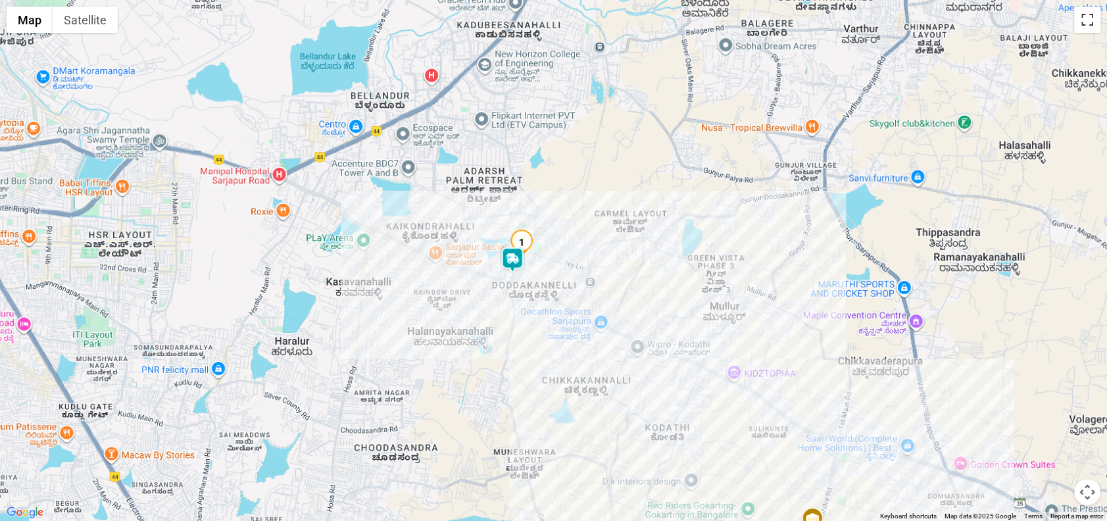
scroll to position [431, 0]
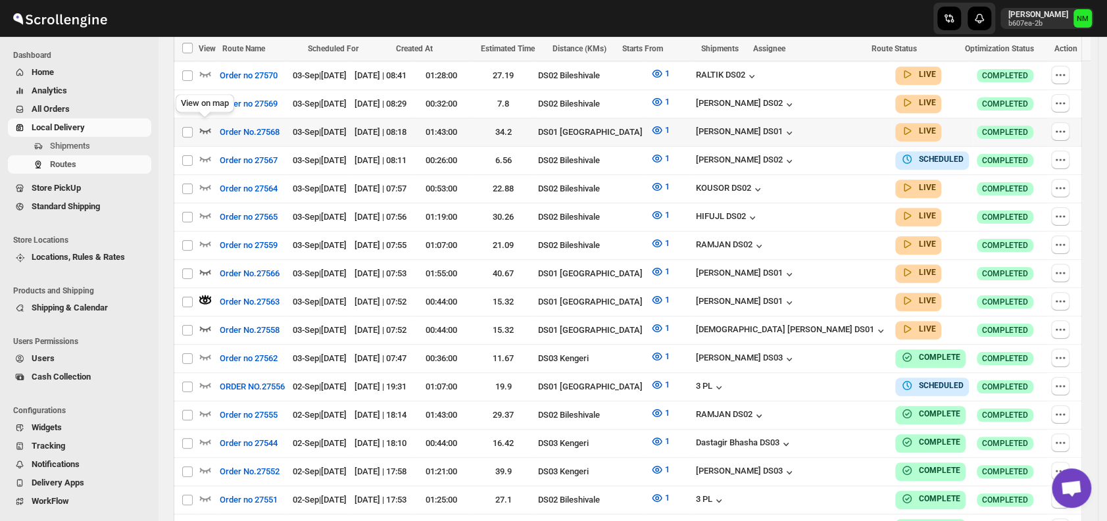
click at [208, 130] on icon "button" at bounding box center [205, 130] width 13 height 13
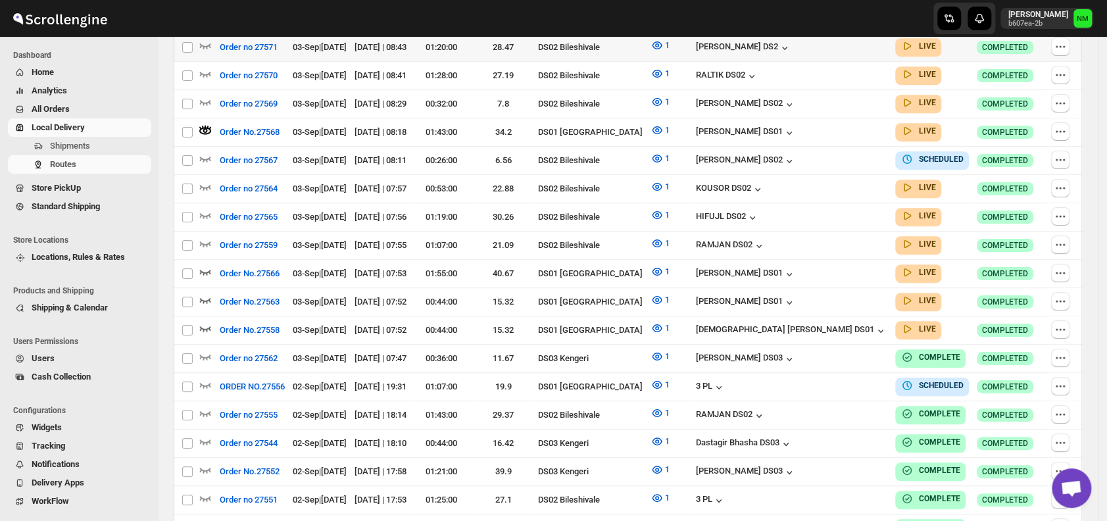
scroll to position [0, 0]
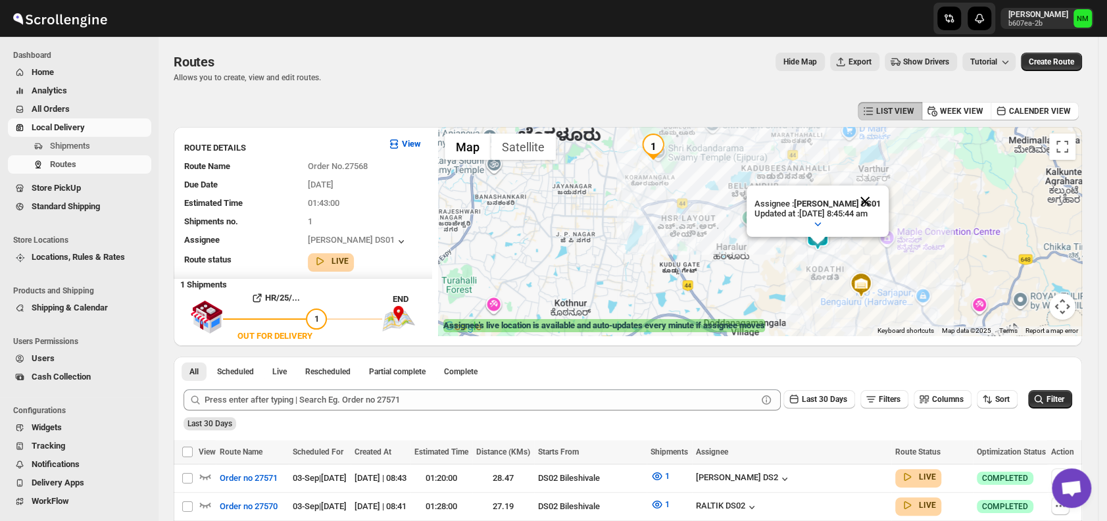
click at [879, 197] on button "Close" at bounding box center [865, 201] width 32 height 32
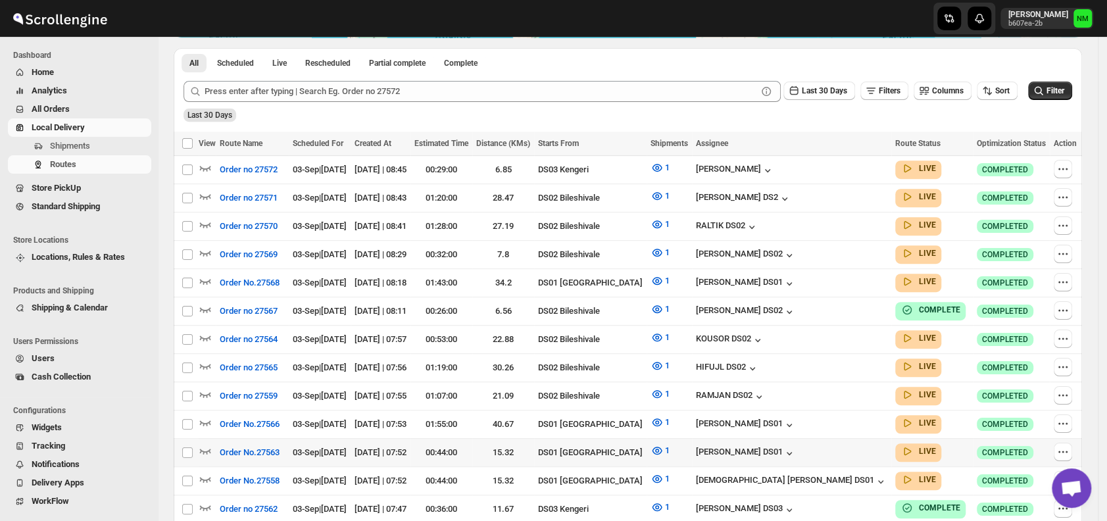
scroll to position [301, 0]
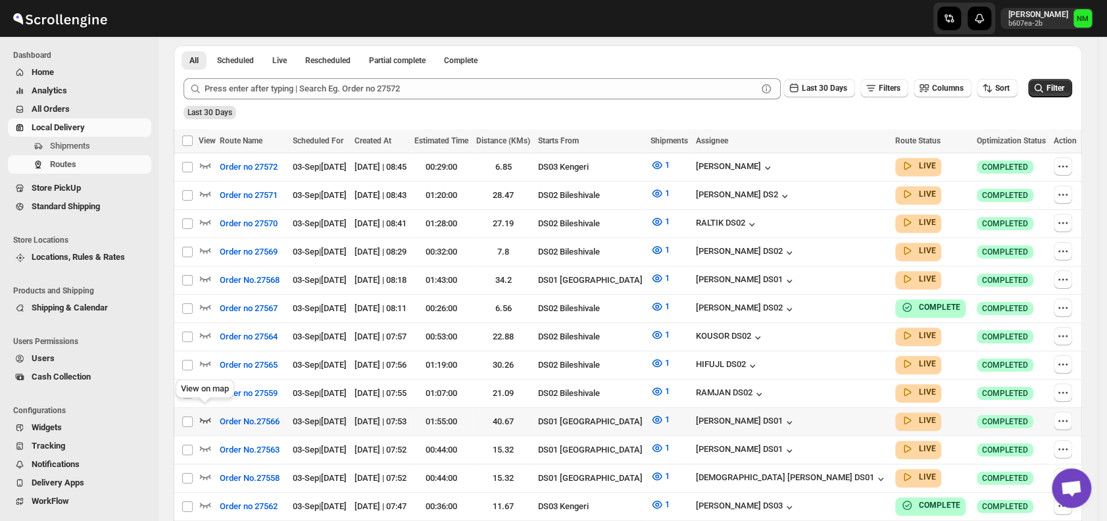
click at [210, 418] on icon "button" at bounding box center [205, 420] width 11 height 5
click at [210, 416] on icon "button" at bounding box center [205, 419] width 12 height 7
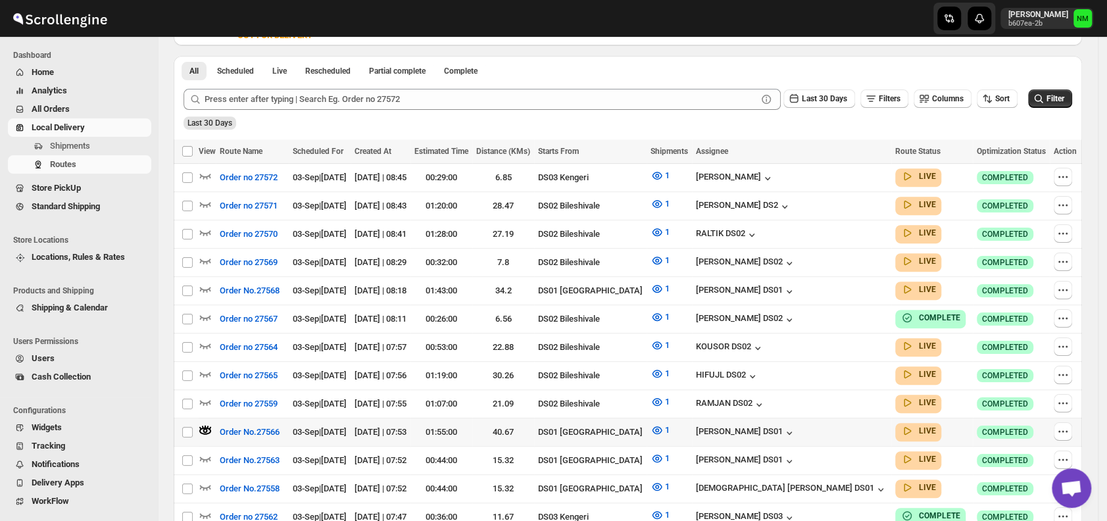
click at [210, 418] on td at bounding box center [207, 432] width 17 height 28
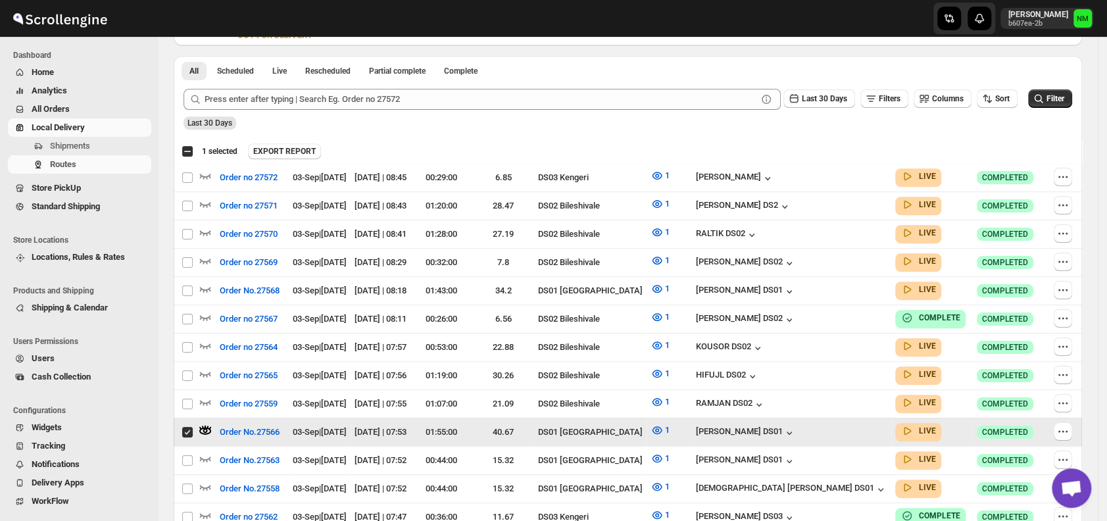
click at [210, 418] on td at bounding box center [207, 432] width 17 height 28
checkbox input "false"
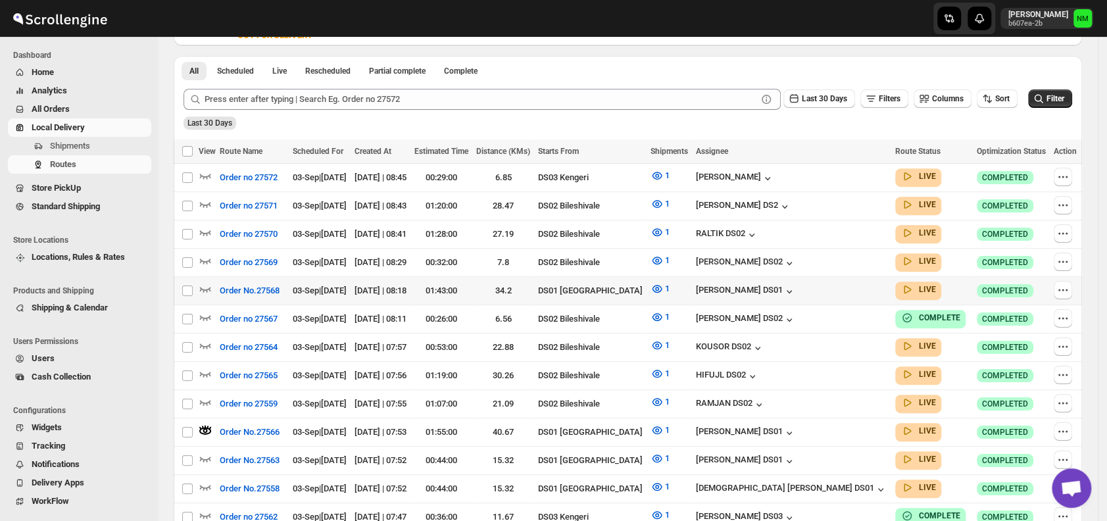
scroll to position [0, 0]
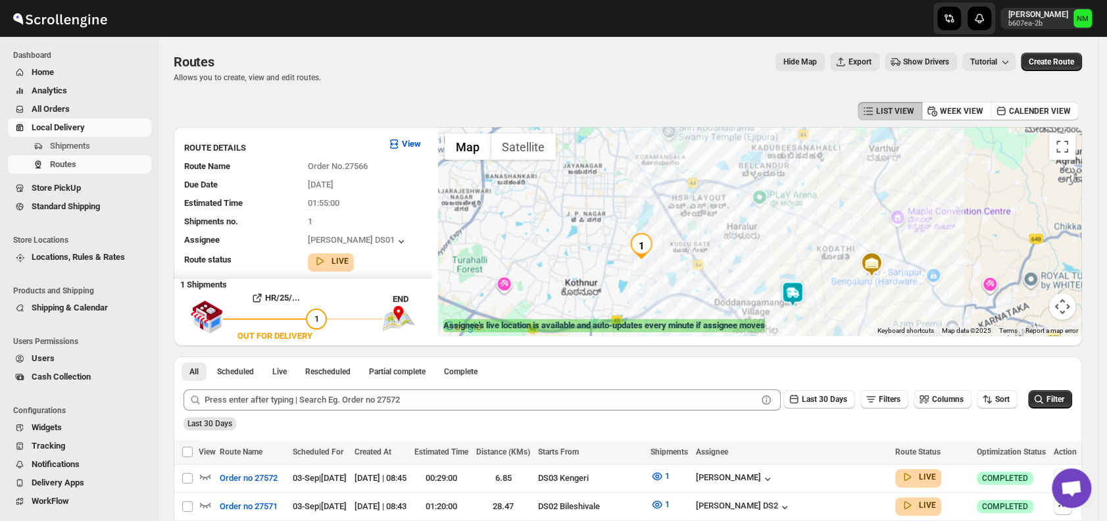
click at [802, 293] on img at bounding box center [792, 294] width 26 height 26
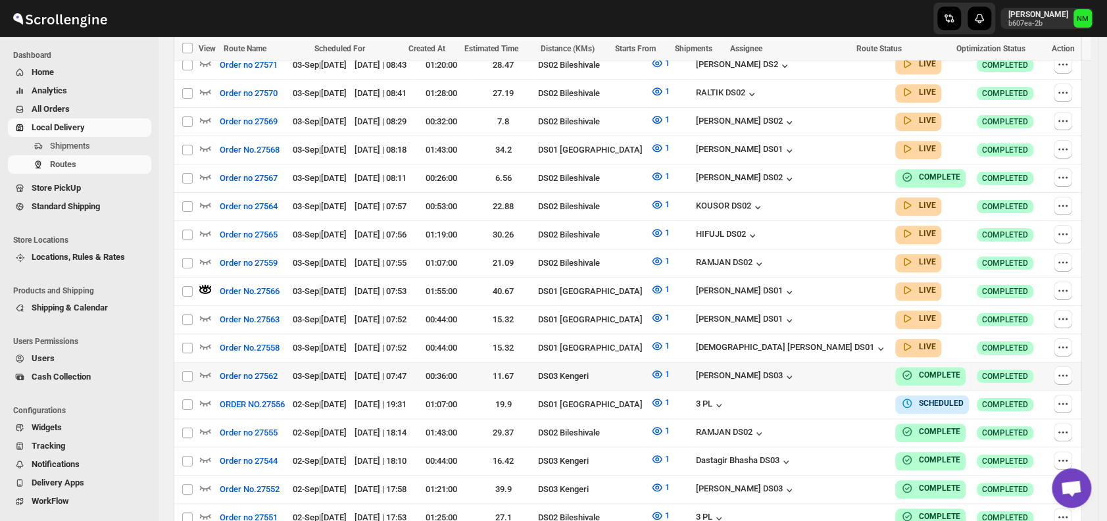
scroll to position [443, 0]
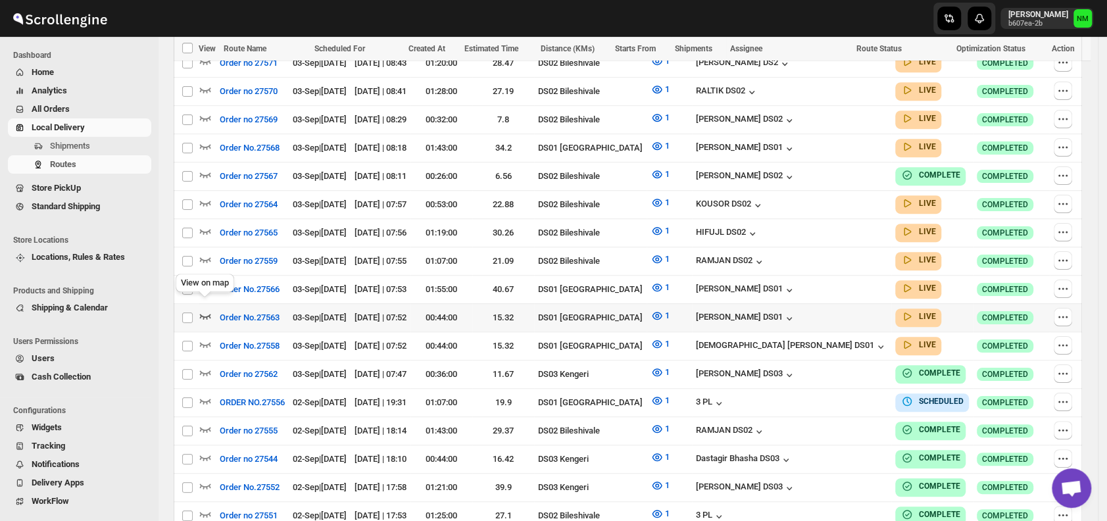
click at [207, 309] on icon "button" at bounding box center [205, 315] width 13 height 13
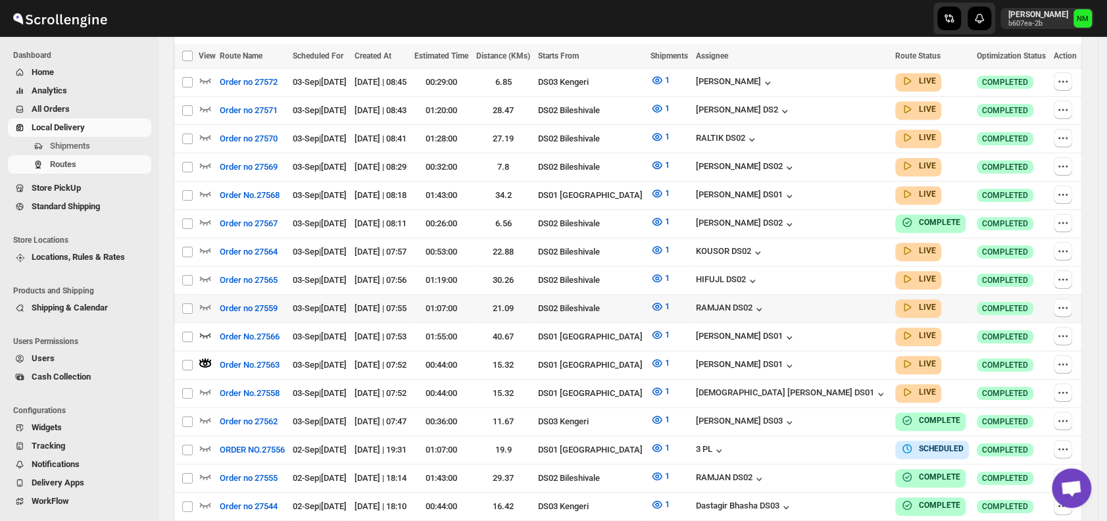
scroll to position [398, 0]
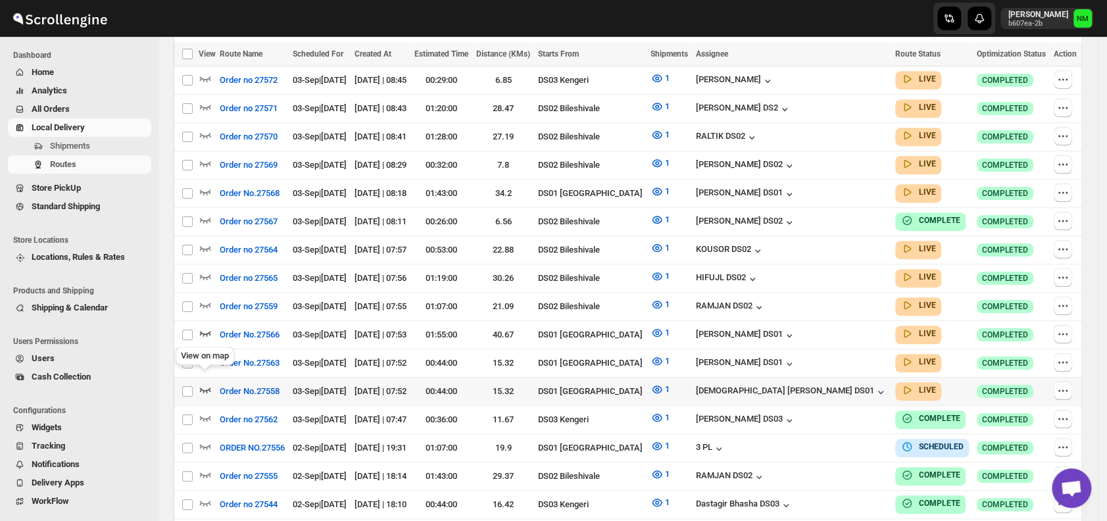
click at [201, 383] on icon "button" at bounding box center [205, 389] width 13 height 13
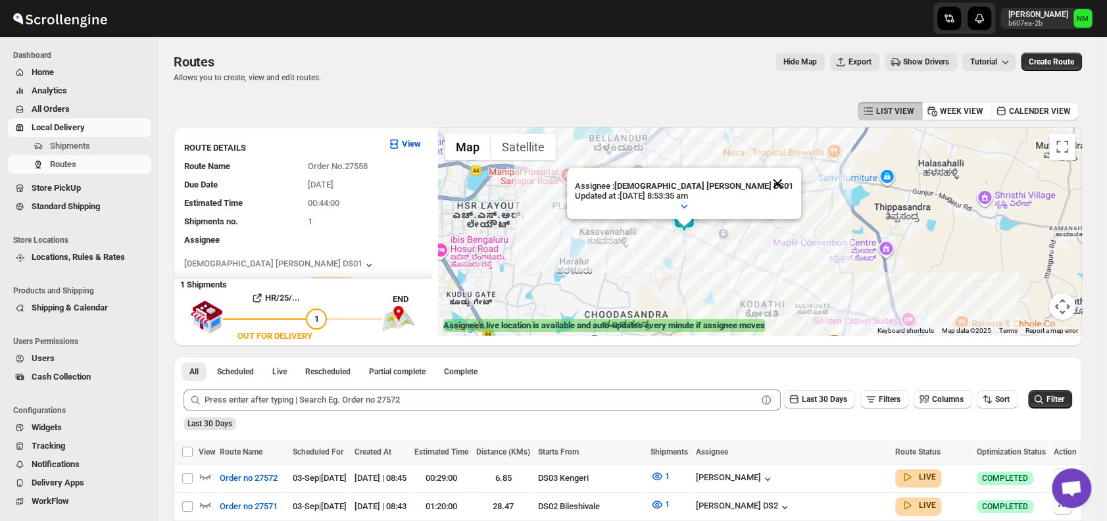
click at [761, 176] on button "Close" at bounding box center [777, 184] width 32 height 32
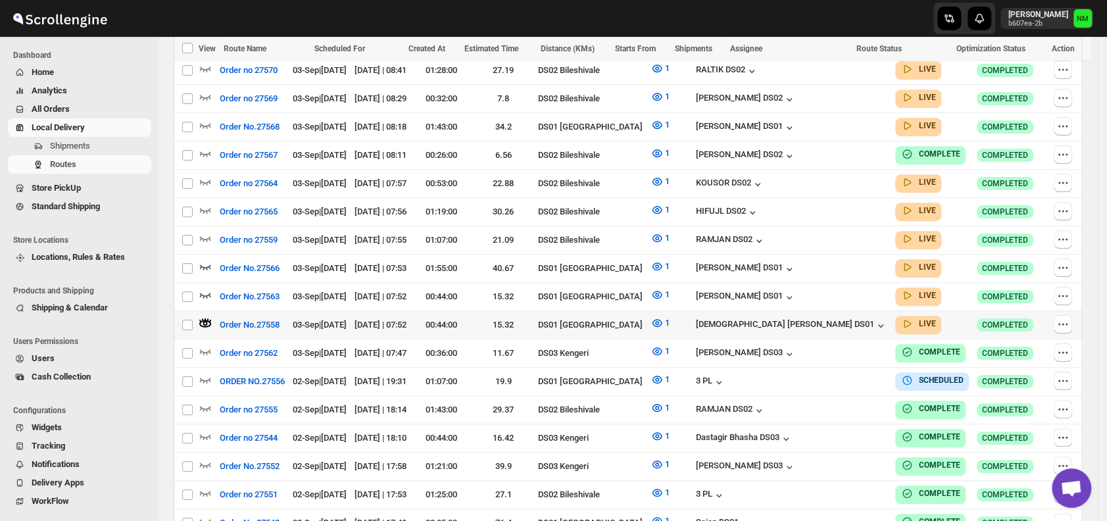
scroll to position [469, 0]
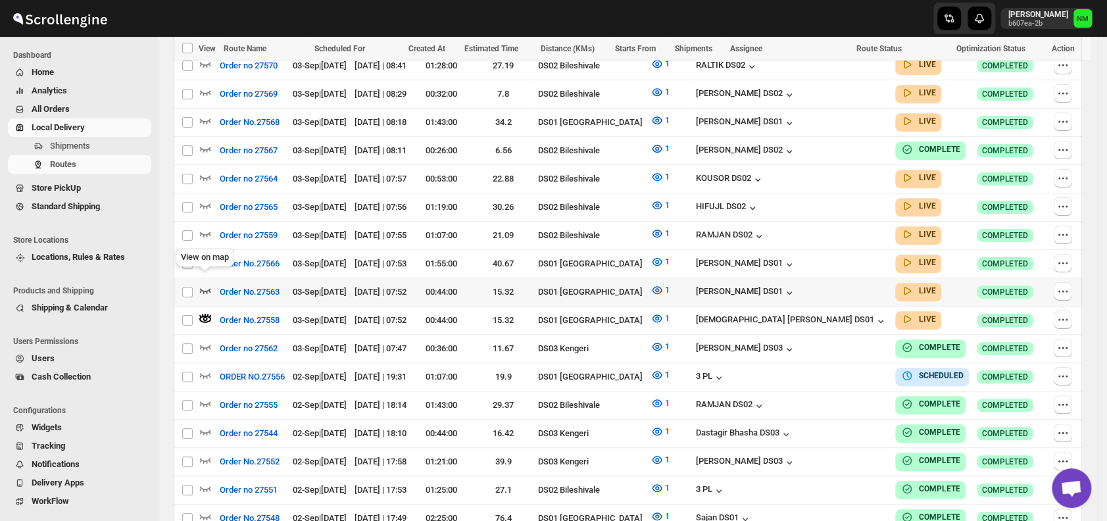
click at [208, 283] on icon "button" at bounding box center [205, 289] width 13 height 13
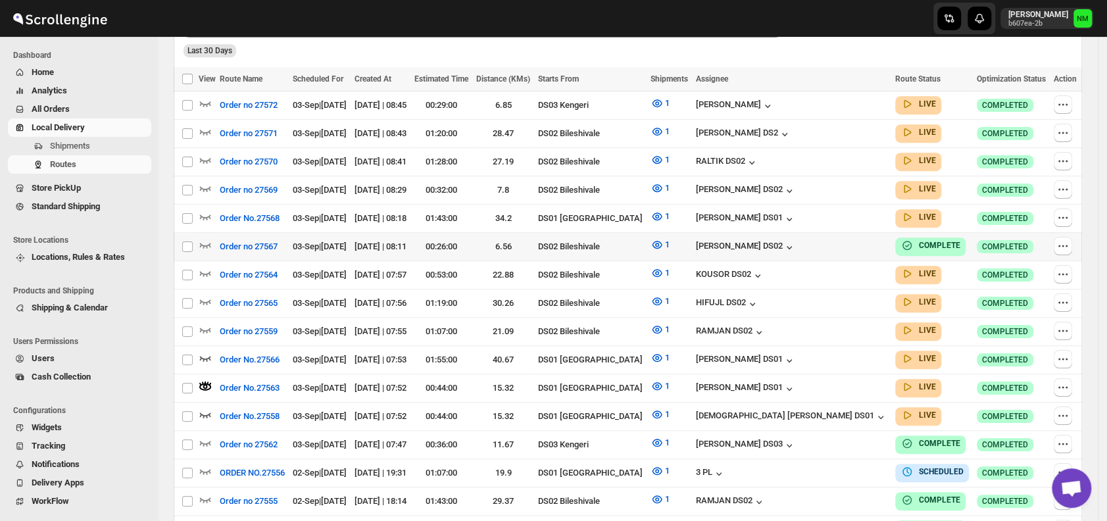
scroll to position [0, 0]
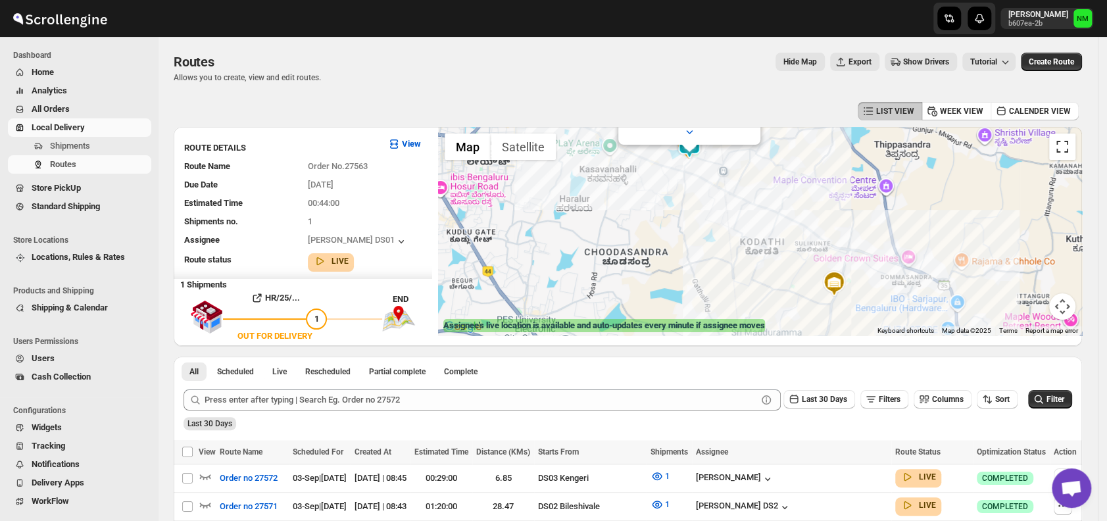
click at [1057, 155] on button "Toggle fullscreen view" at bounding box center [1062, 146] width 26 height 26
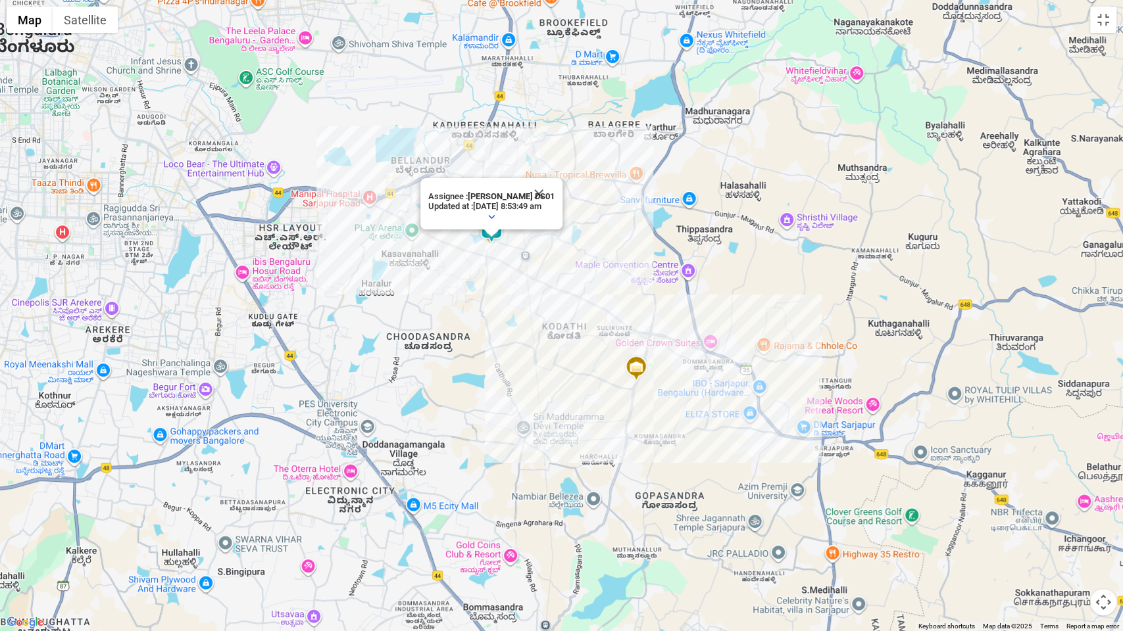
drag, startPoint x: 553, startPoint y: 191, endPoint x: 546, endPoint y: 195, distance: 7.9
click at [546, 195] on button "Close" at bounding box center [539, 194] width 32 height 32
click at [546, 195] on div at bounding box center [561, 315] width 1123 height 631
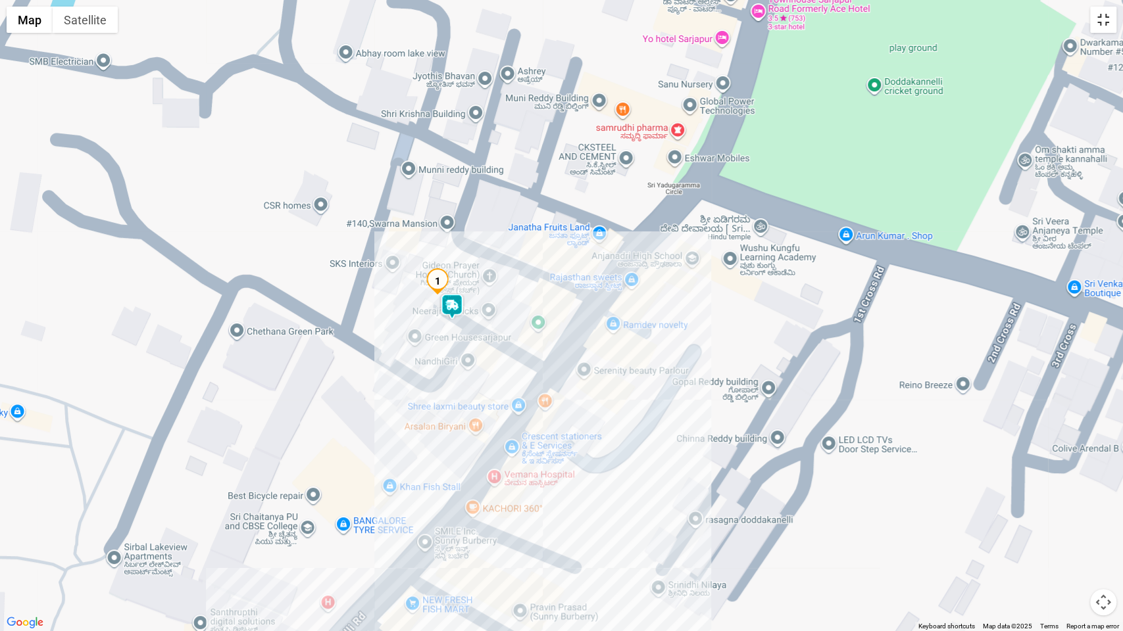
click at [1105, 26] on button "Toggle fullscreen view" at bounding box center [1103, 20] width 26 height 26
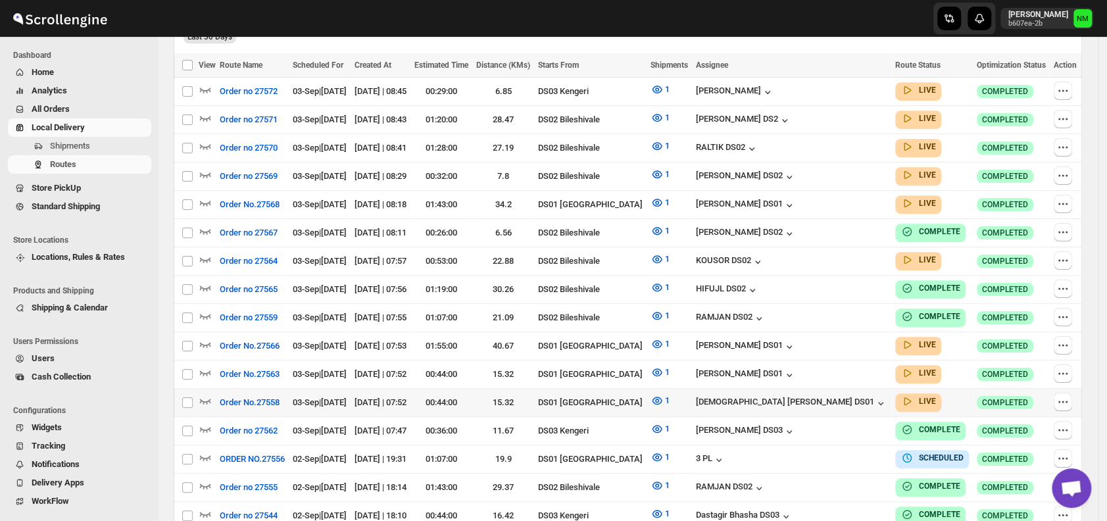
scroll to position [377, 0]
click at [206, 197] on icon "button" at bounding box center [205, 201] width 13 height 13
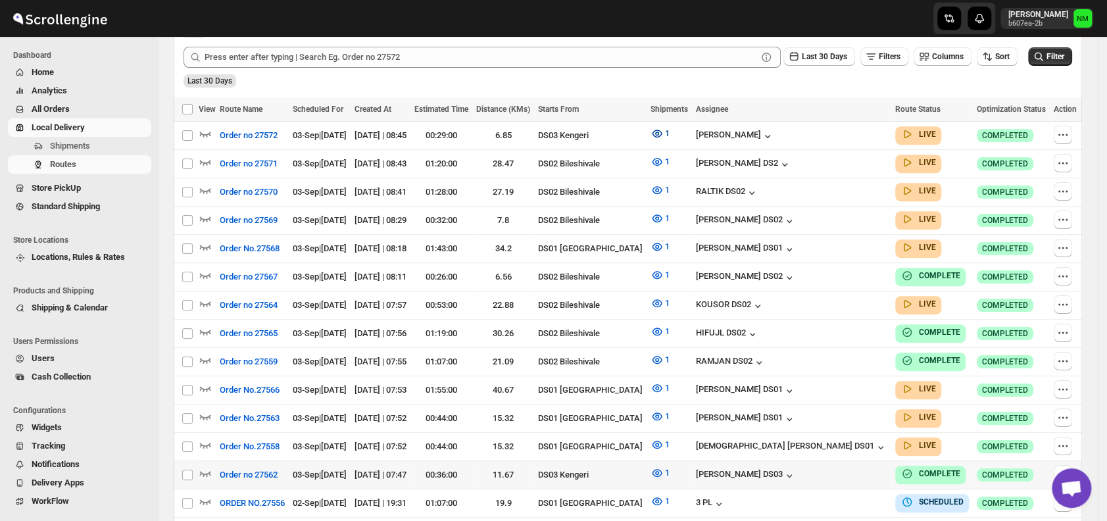
scroll to position [345, 0]
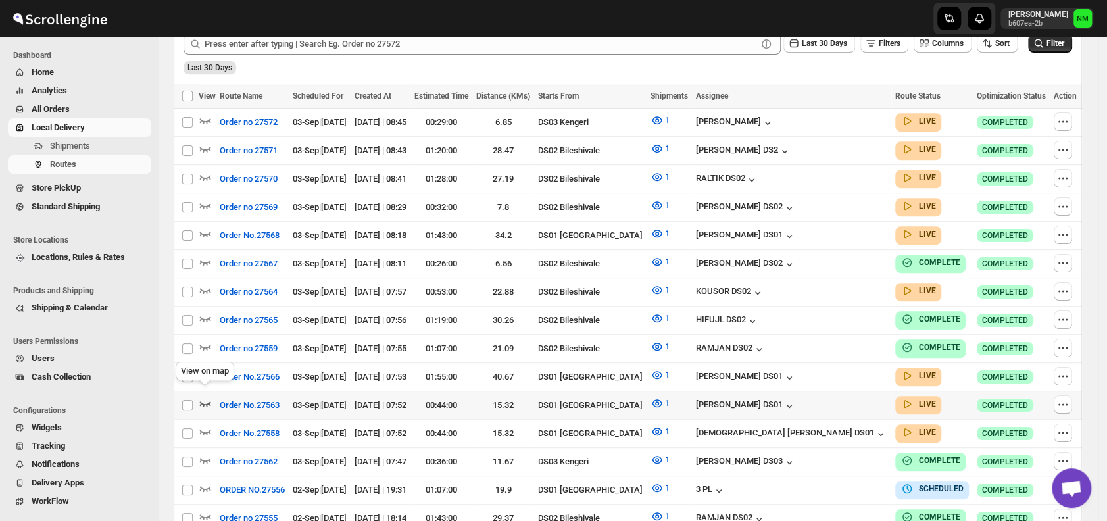
click at [204, 401] on icon "button" at bounding box center [205, 403] width 11 height 5
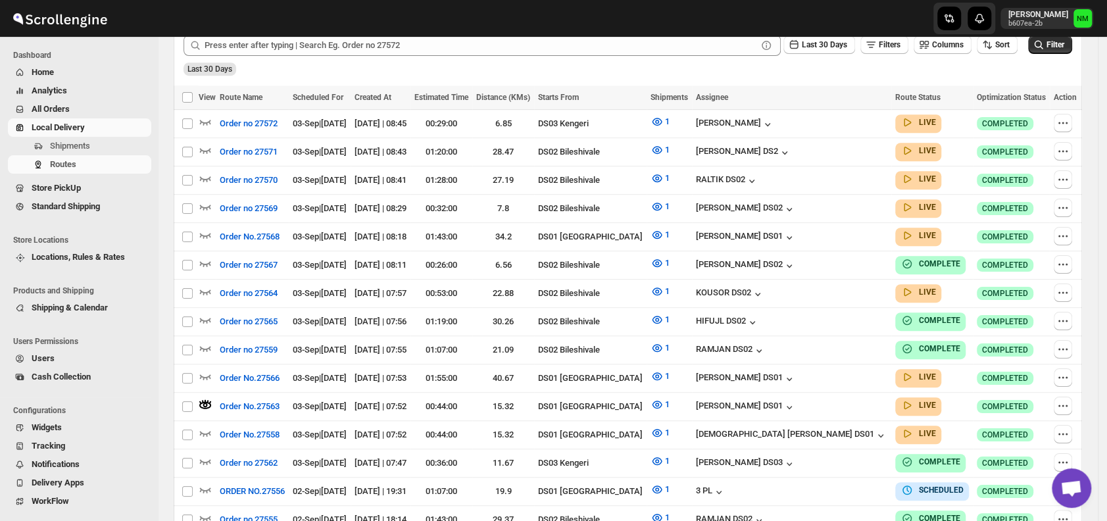
scroll to position [0, 0]
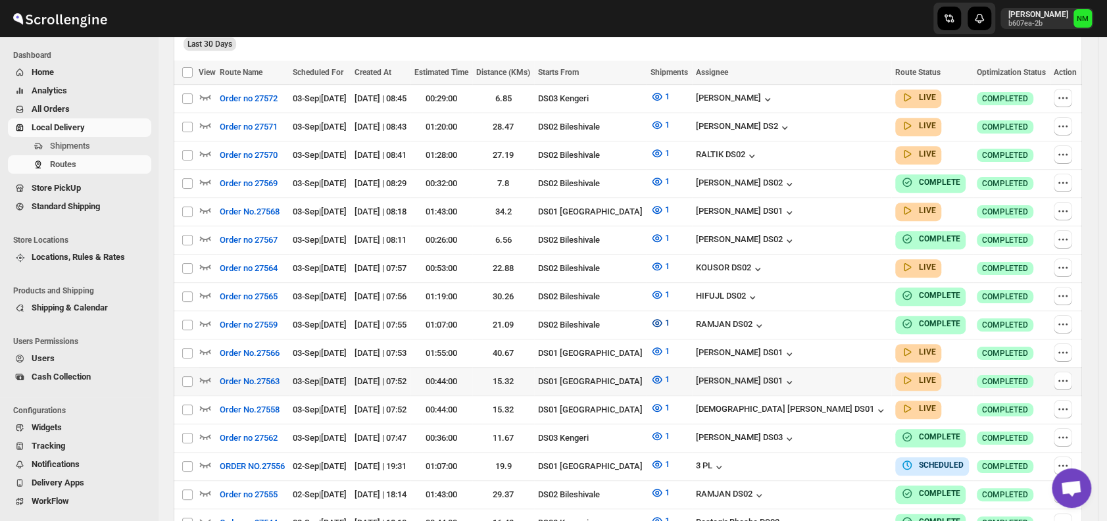
scroll to position [391, 0]
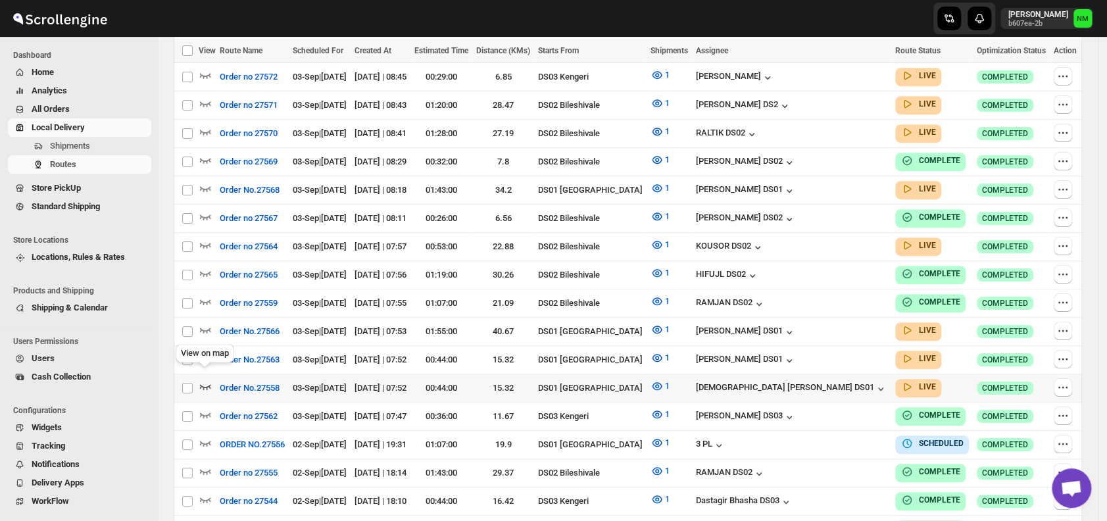
click at [206, 384] on icon "button" at bounding box center [205, 386] width 11 height 5
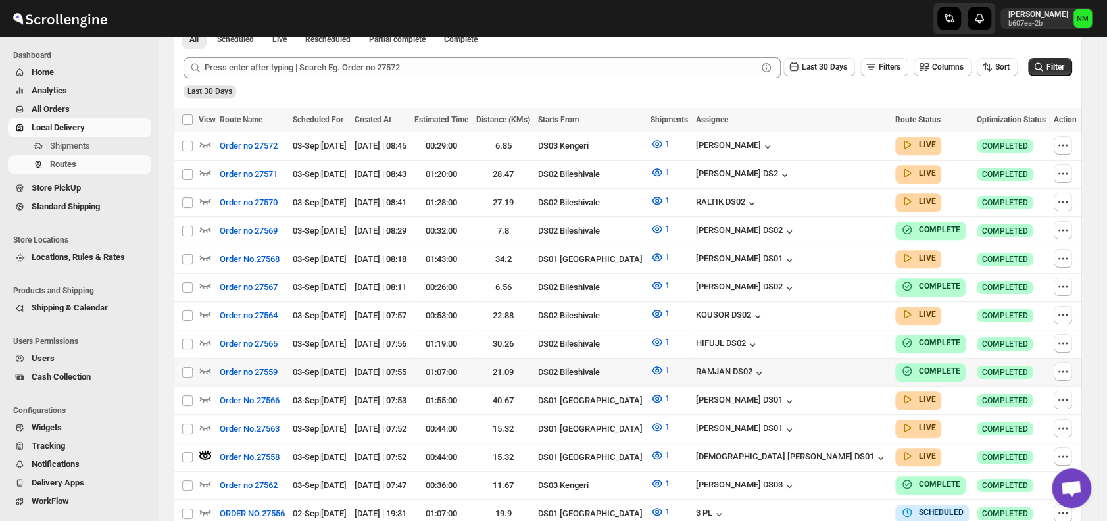
scroll to position [333, 0]
click at [205, 391] on icon "button" at bounding box center [205, 397] width 13 height 13
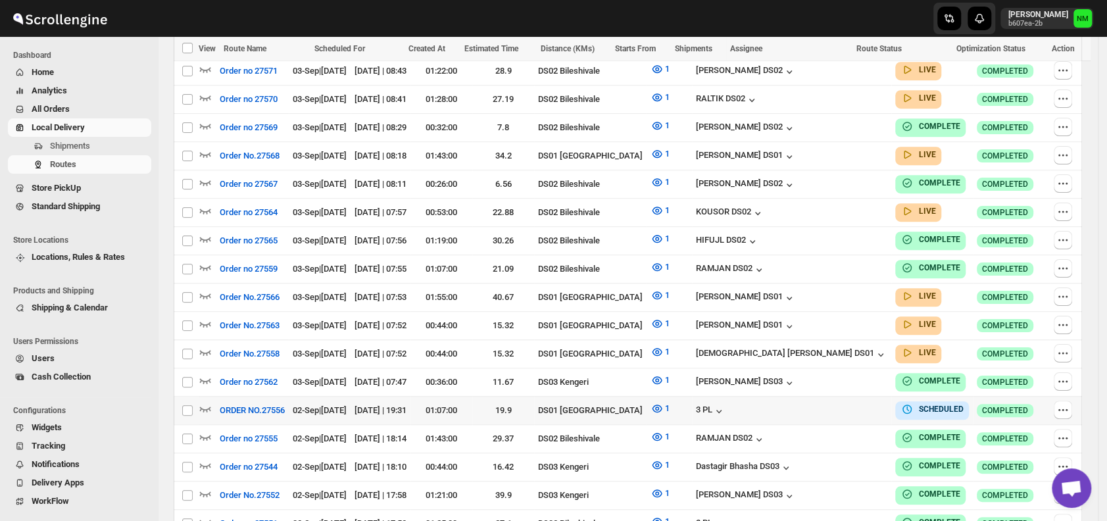
scroll to position [455, 0]
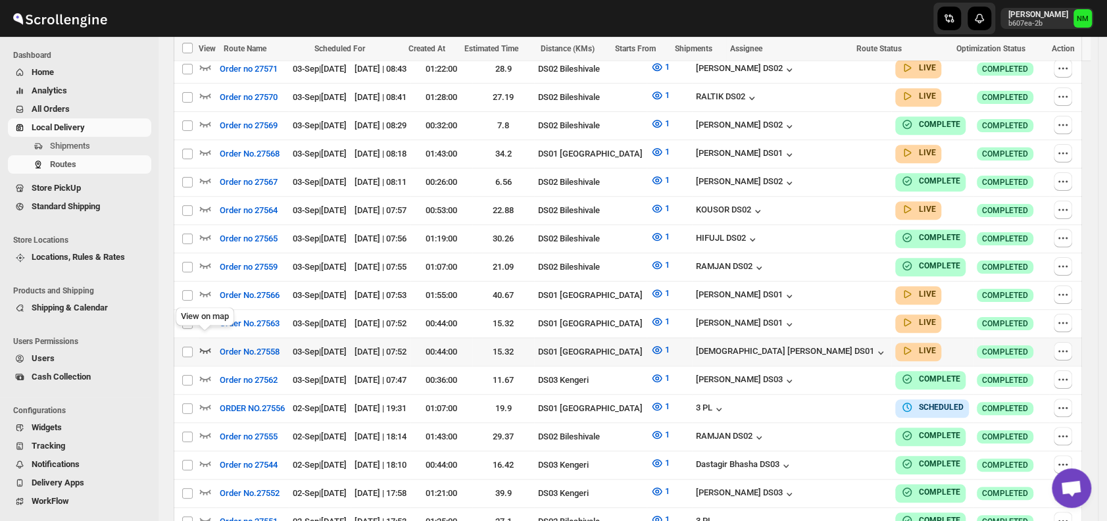
click at [205, 343] on icon "button" at bounding box center [205, 349] width 13 height 13
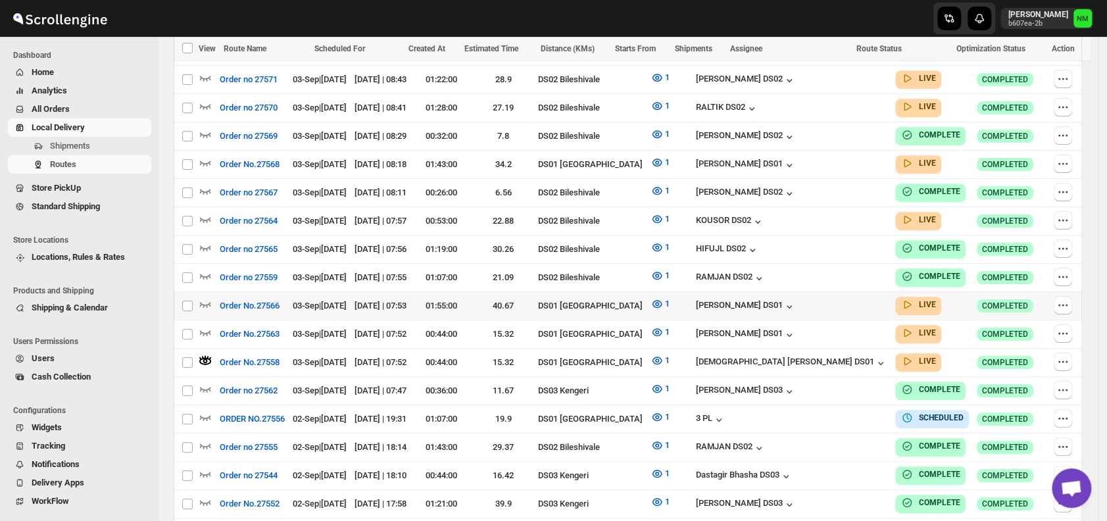
scroll to position [0, 0]
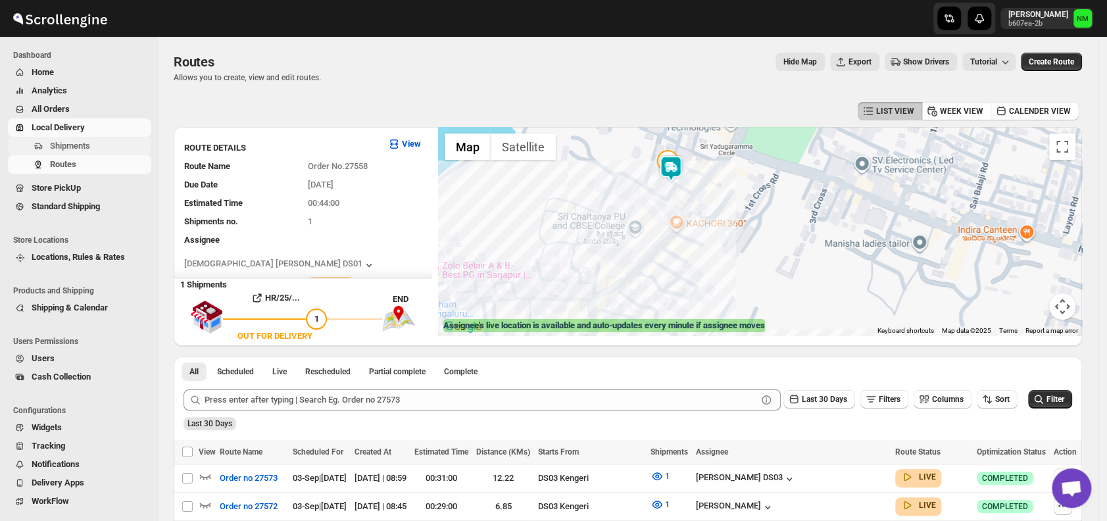
click at [69, 147] on span "Shipments" at bounding box center [70, 146] width 40 height 10
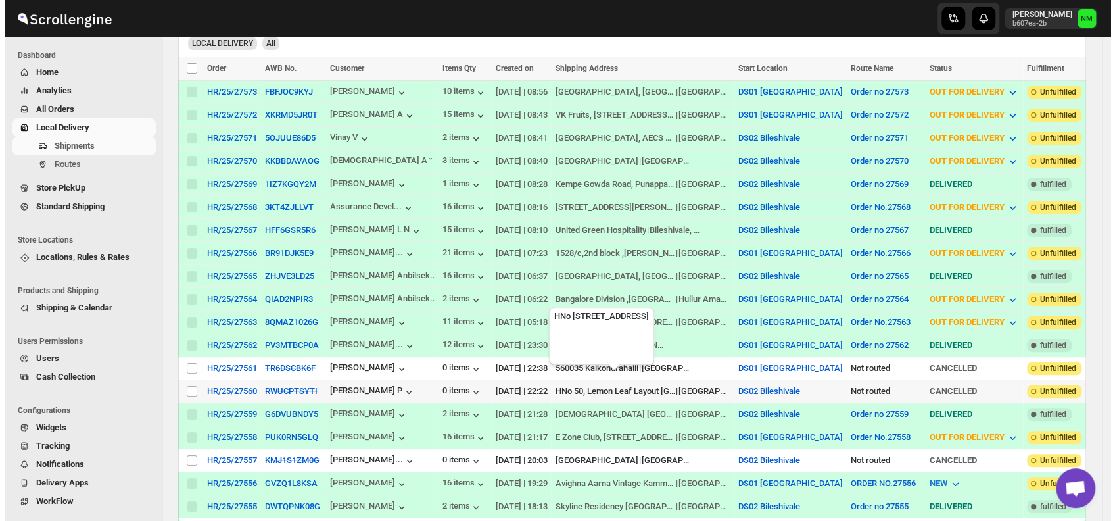
scroll to position [289, 0]
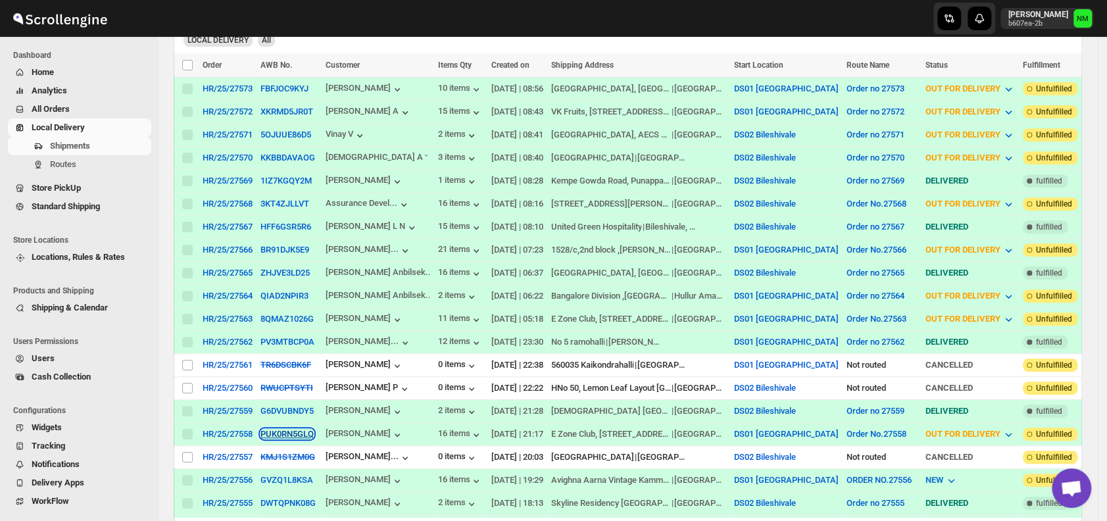
click at [277, 429] on button "PUK0RN5GLQ" at bounding box center [286, 434] width 53 height 10
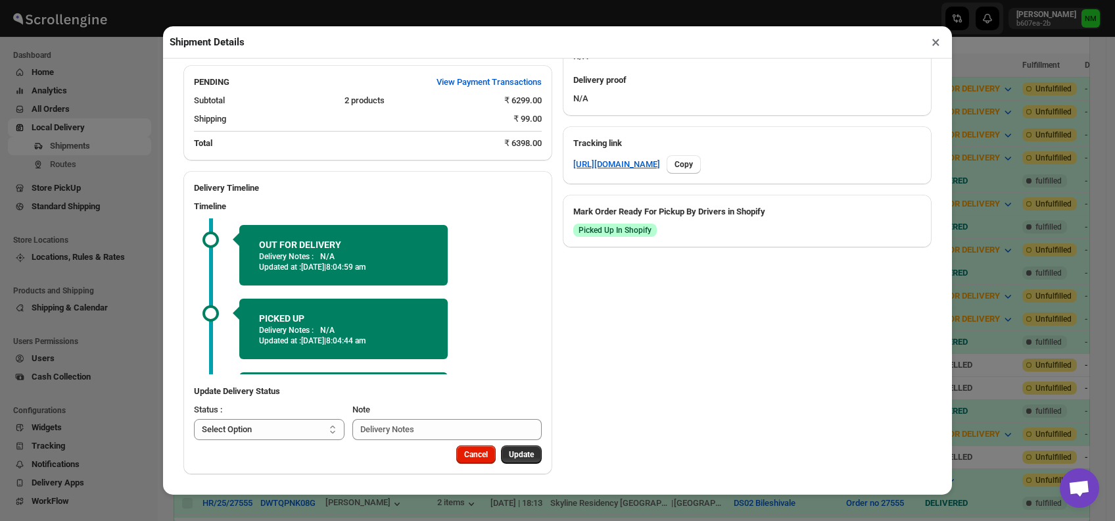
scroll to position [64, 0]
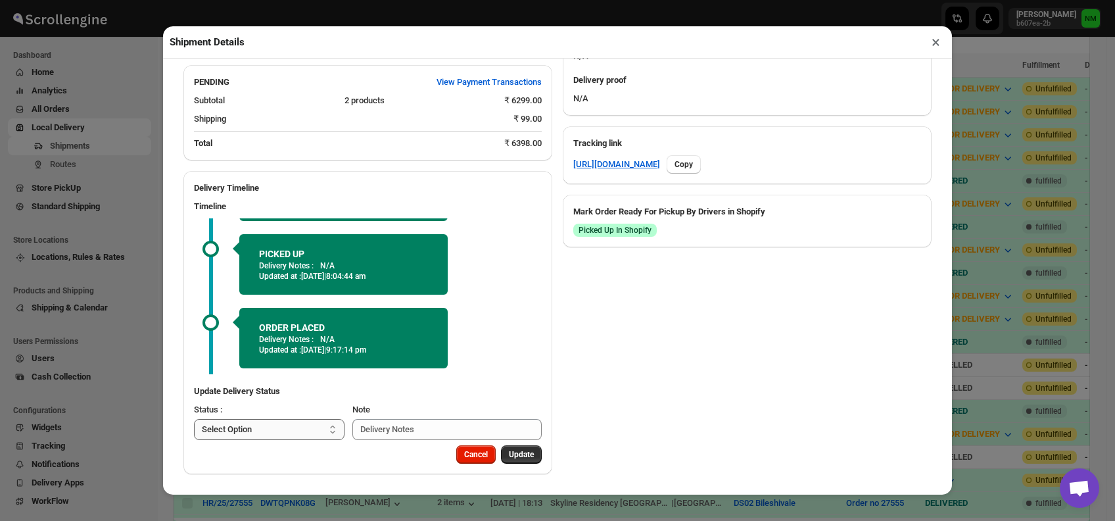
click at [289, 435] on select "Select Option PICKED UP OUT FOR DELIVERY RESCHEDULE DELIVERED CANCELLED" at bounding box center [269, 429] width 151 height 21
select select "DELIVERED"
click at [194, 419] on select "Select Option PICKED UP OUT FOR DELIVERY RESCHEDULE DELIVERED CANCELLED" at bounding box center [269, 429] width 151 height 21
click at [523, 454] on span "Update" at bounding box center [521, 454] width 25 height 11
select select
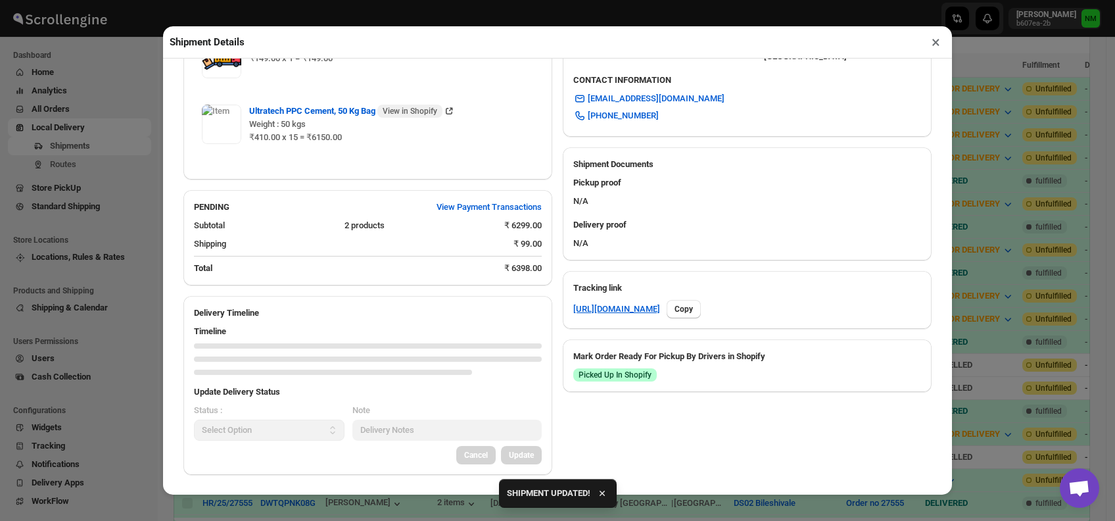
scroll to position [436, 0]
click at [936, 47] on button "×" at bounding box center [936, 42] width 19 height 18
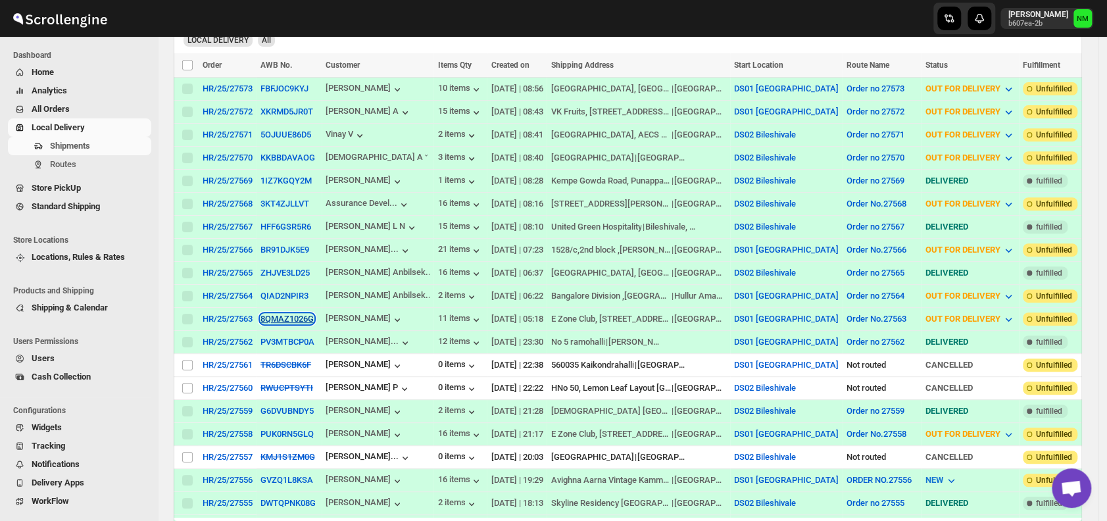
click at [266, 314] on button "8QMAZ1026G" at bounding box center [286, 319] width 53 height 10
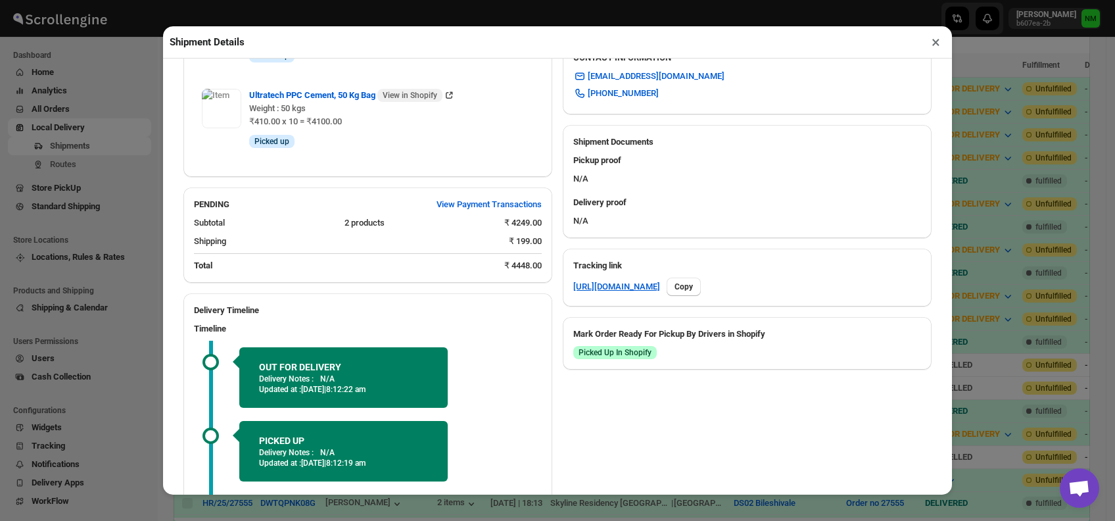
scroll to position [580, 0]
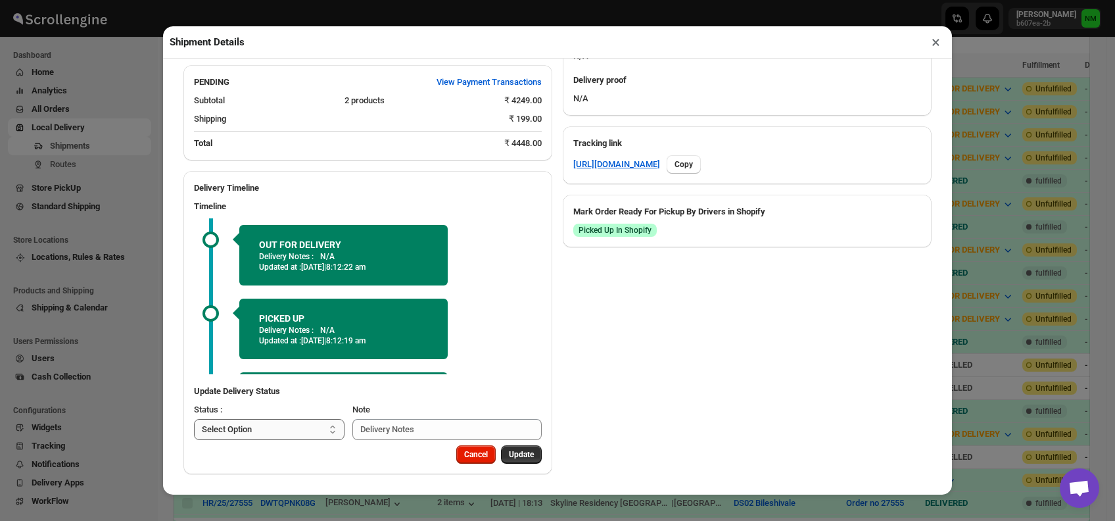
click at [281, 431] on select "Select Option PICKED UP OUT FOR DELIVERY RESCHEDULE DELIVERED CANCELLED" at bounding box center [269, 429] width 151 height 21
select select "DELIVERED"
click at [194, 419] on select "Select Option PICKED UP OUT FOR DELIVERY RESCHEDULE DELIVERED CANCELLED" at bounding box center [269, 429] width 151 height 21
click at [521, 456] on span "Update" at bounding box center [521, 454] width 25 height 11
select select
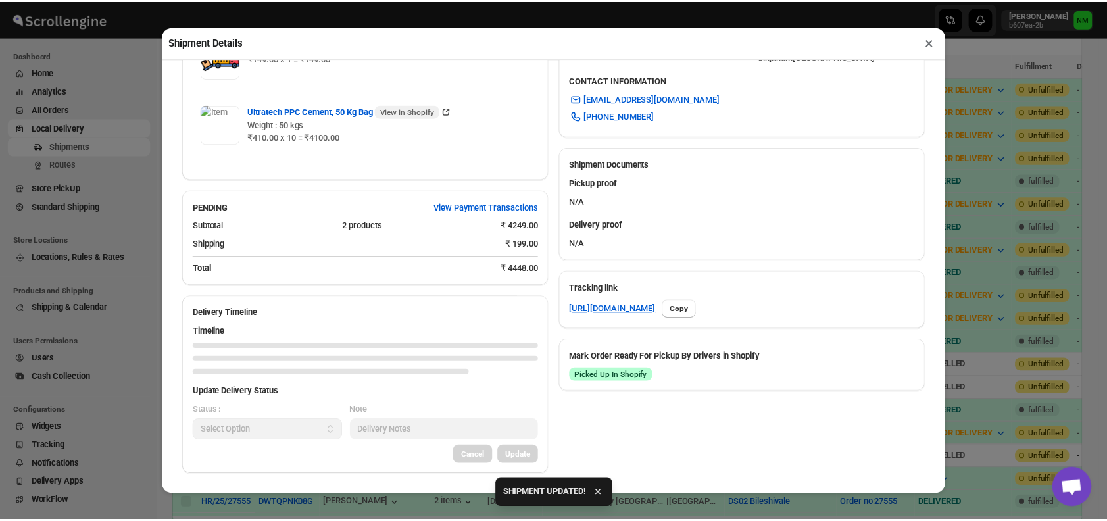
scroll to position [436, 0]
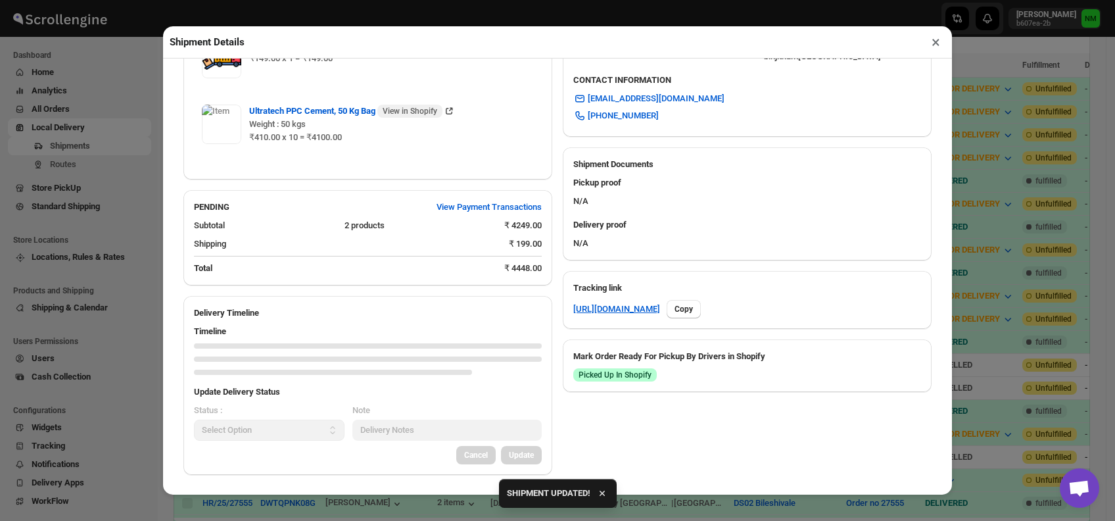
click at [939, 37] on button "×" at bounding box center [936, 42] width 19 height 18
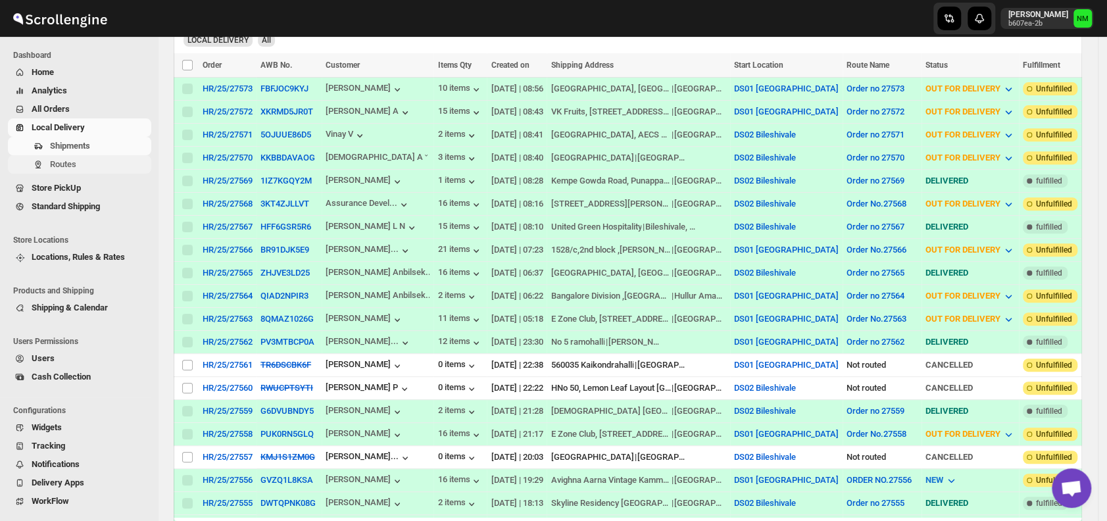
click at [94, 170] on span "Routes" at bounding box center [99, 164] width 99 height 13
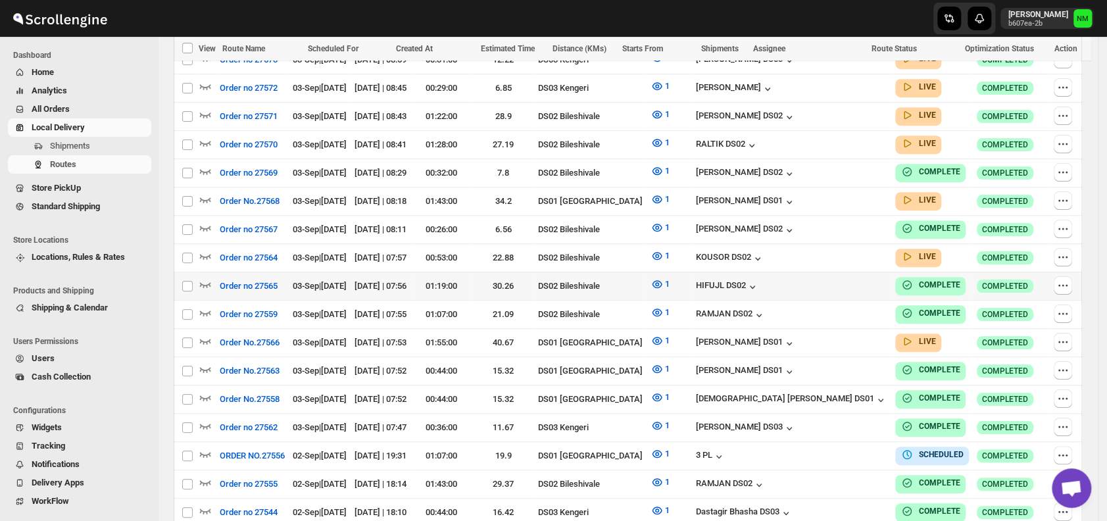
scroll to position [415, 0]
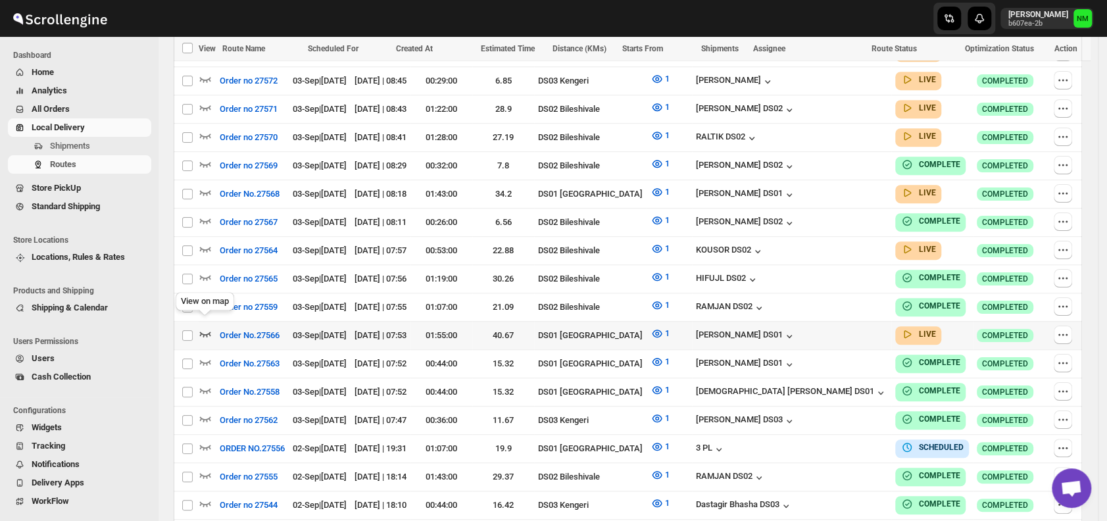
click at [204, 327] on icon "button" at bounding box center [205, 333] width 13 height 13
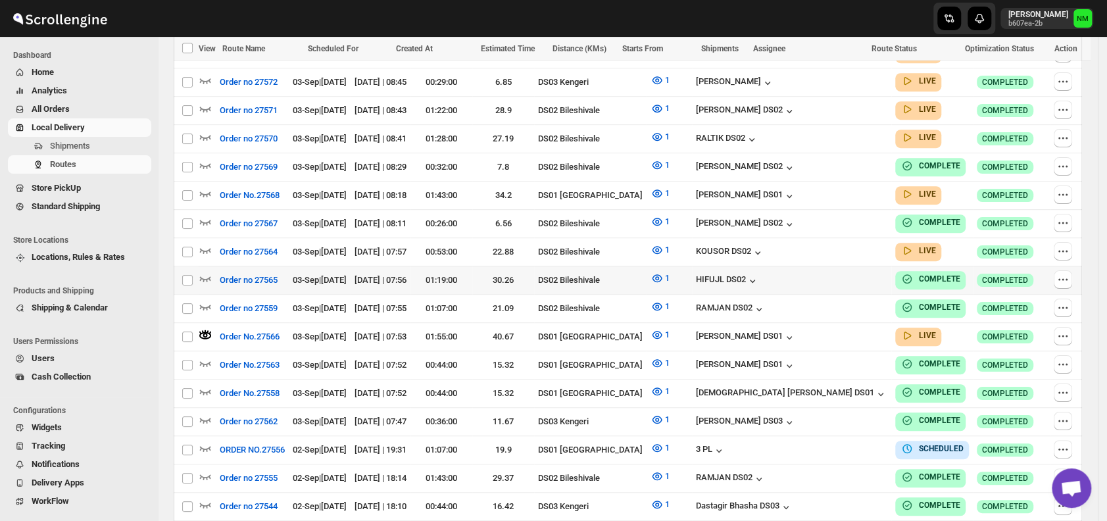
scroll to position [0, 0]
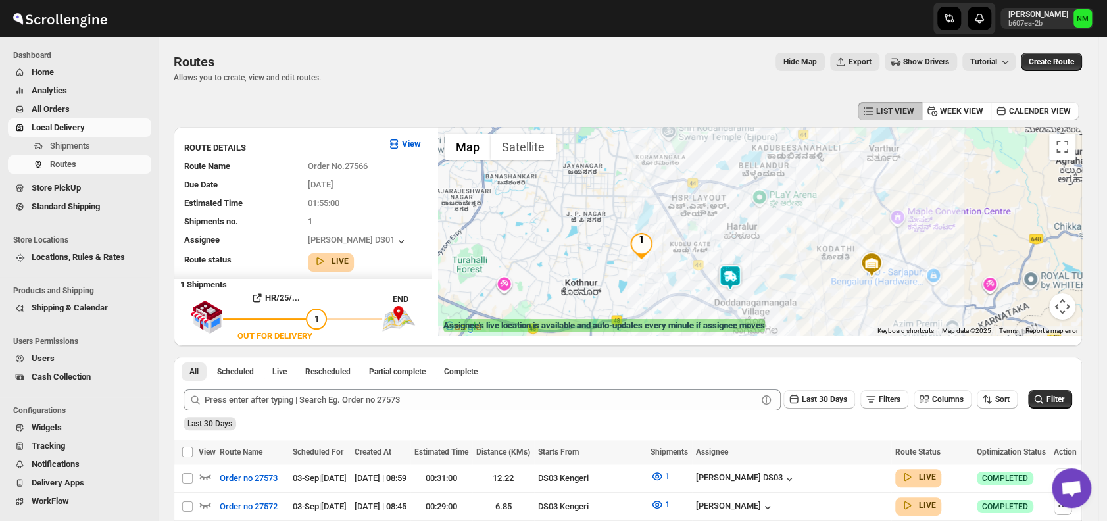
click at [740, 283] on img at bounding box center [730, 277] width 26 height 26
click at [787, 207] on button "Close" at bounding box center [777, 215] width 32 height 32
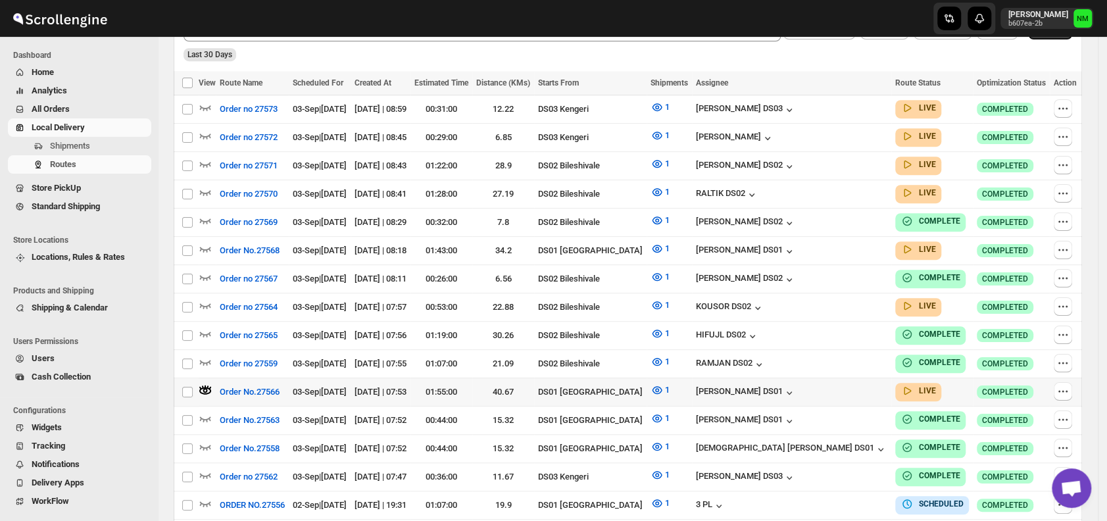
scroll to position [370, 0]
click at [208, 243] on icon "button" at bounding box center [205, 247] width 13 height 13
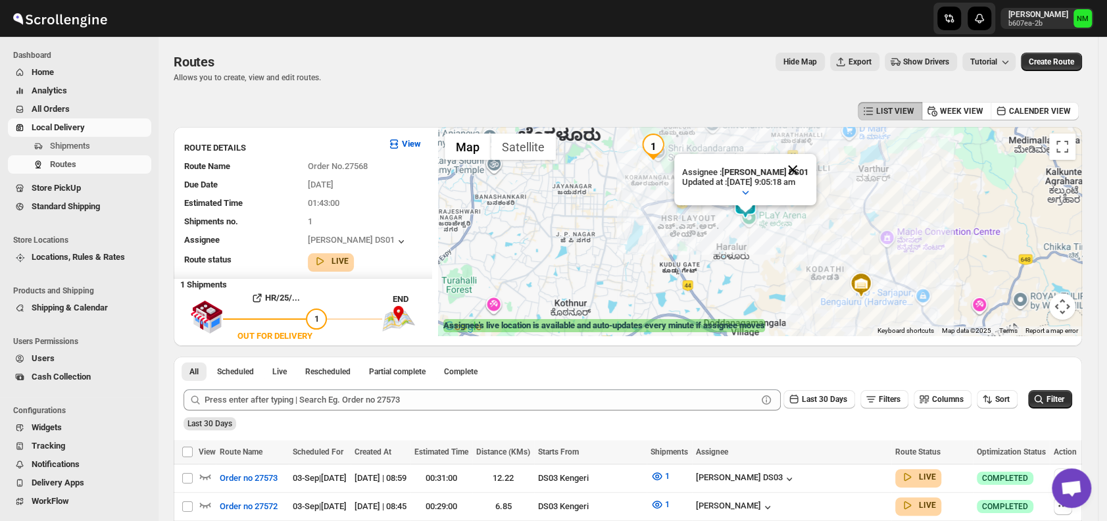
click at [808, 162] on button "Close" at bounding box center [793, 170] width 32 height 32
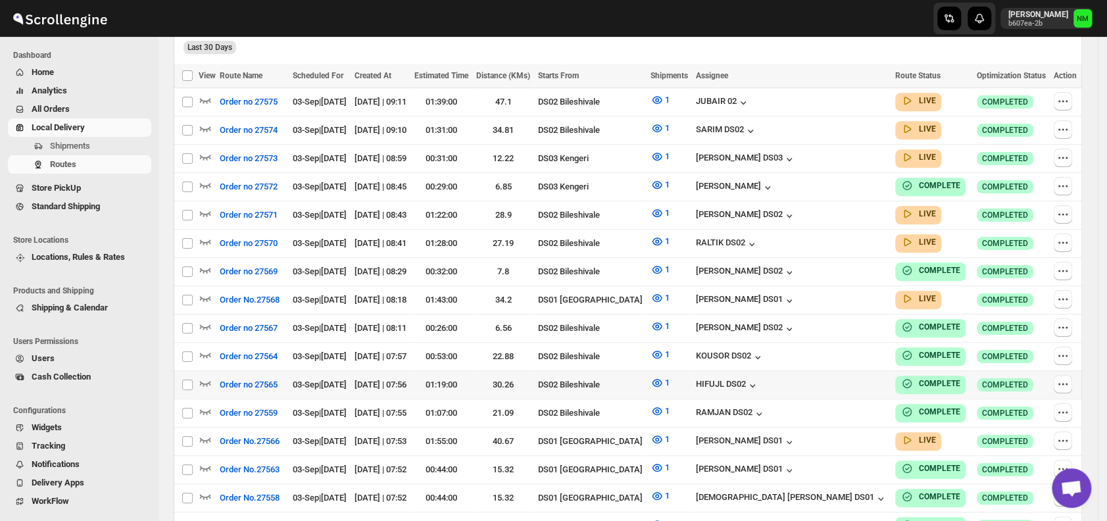
scroll to position [366, 0]
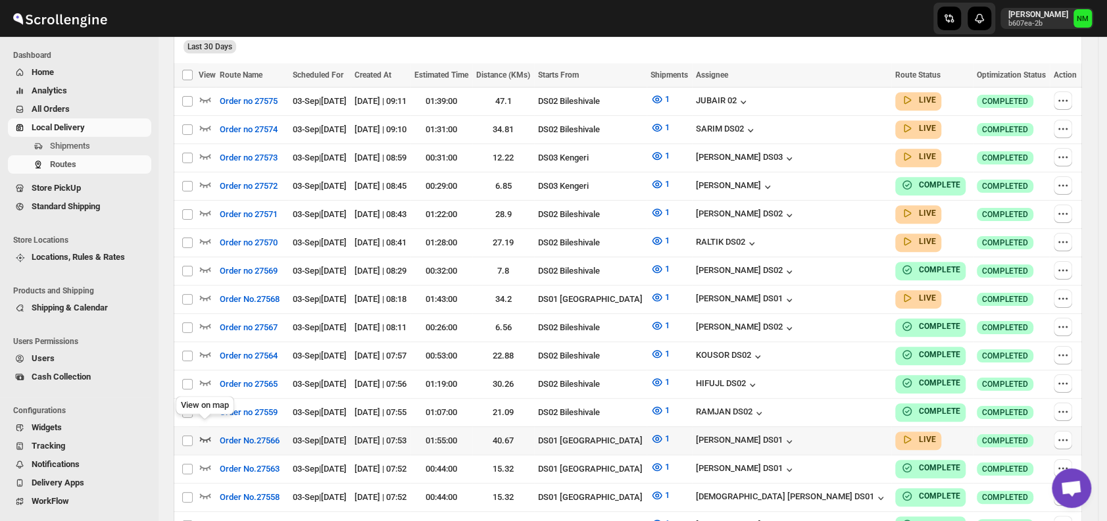
click at [210, 432] on icon "button" at bounding box center [205, 438] width 13 height 13
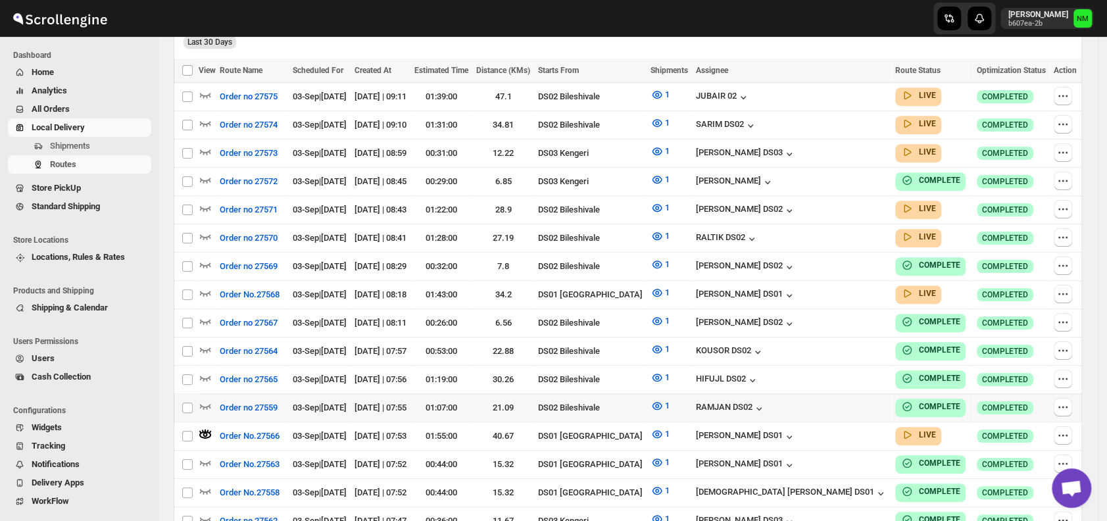
scroll to position [382, 0]
click at [205, 287] on icon "button" at bounding box center [205, 291] width 13 height 13
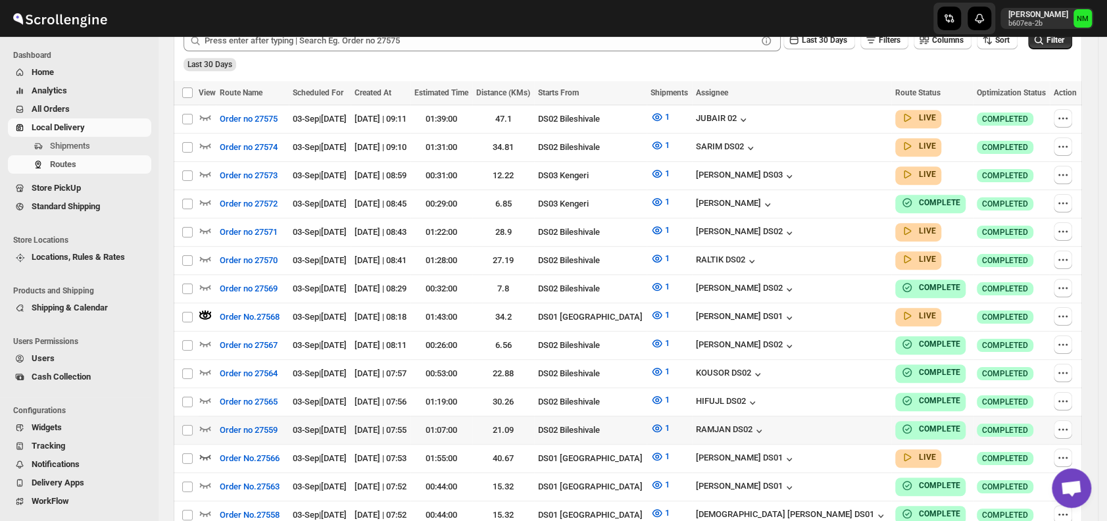
scroll to position [360, 0]
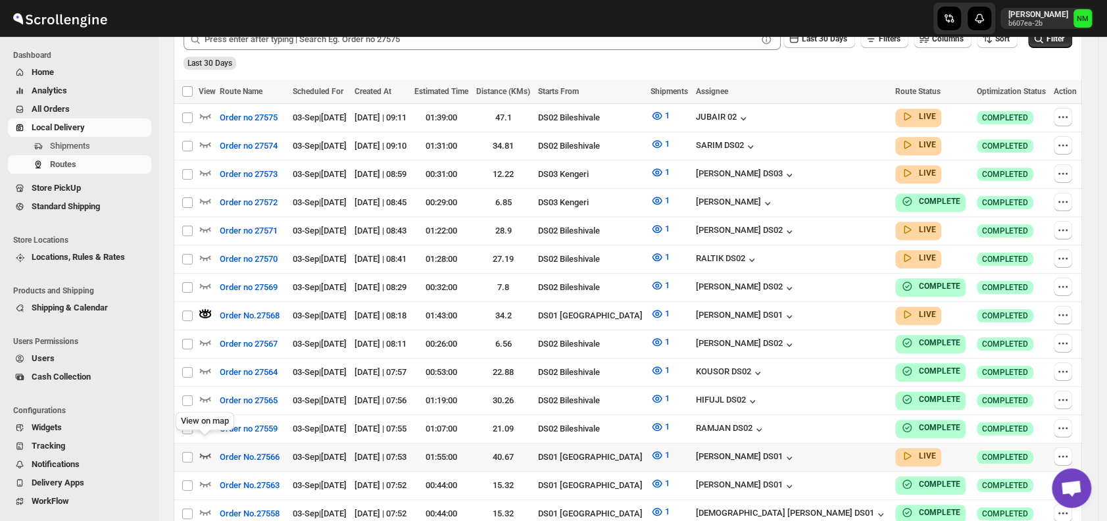
click at [207, 448] on icon "button" at bounding box center [205, 454] width 13 height 13
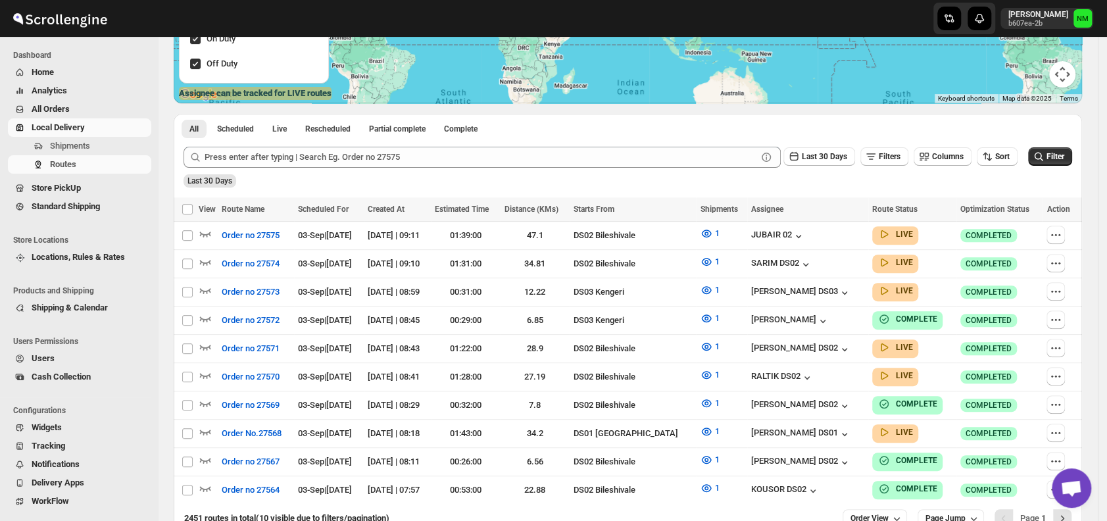
scroll to position [285, 0]
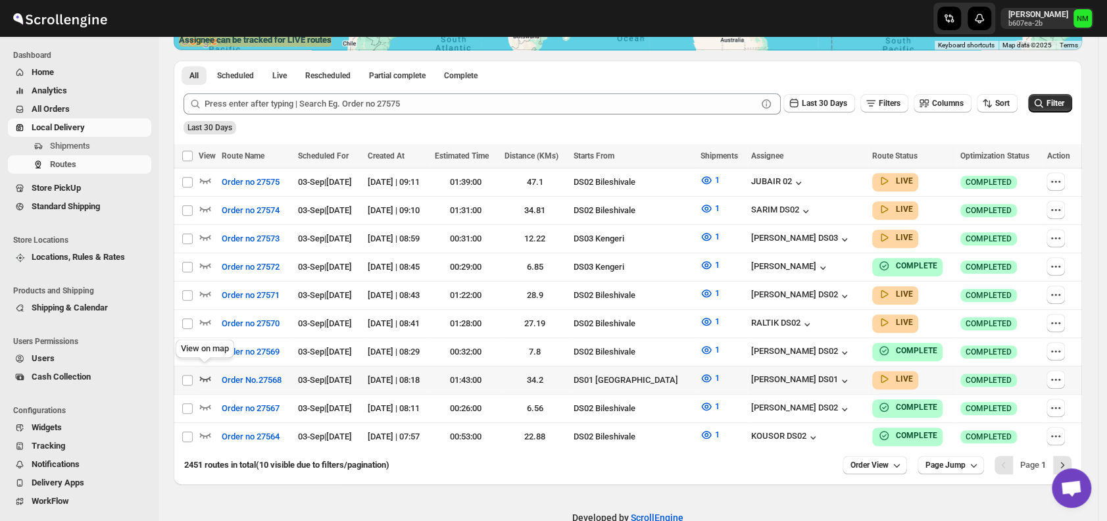
click at [210, 376] on icon "button" at bounding box center [205, 378] width 11 height 5
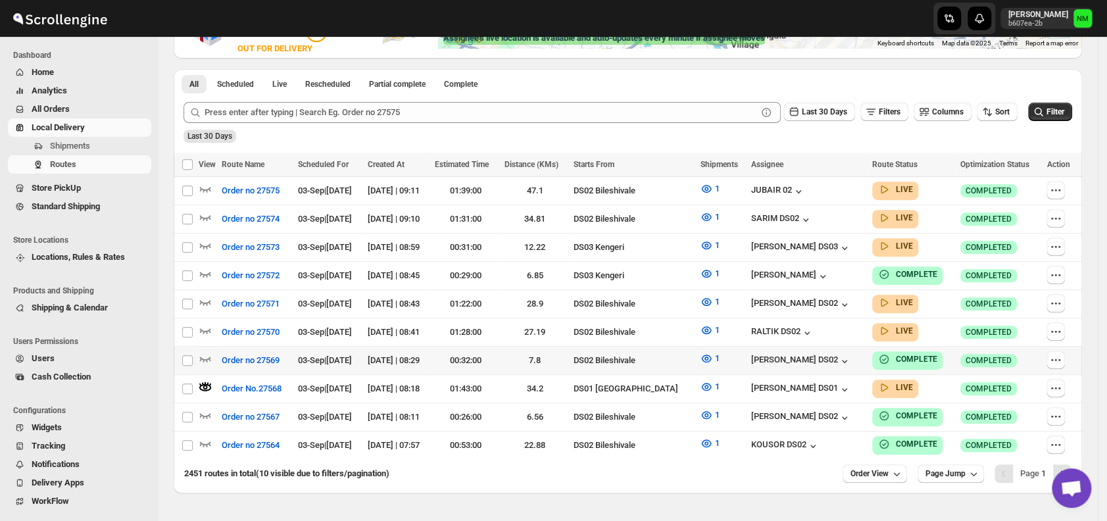
scroll to position [289, 0]
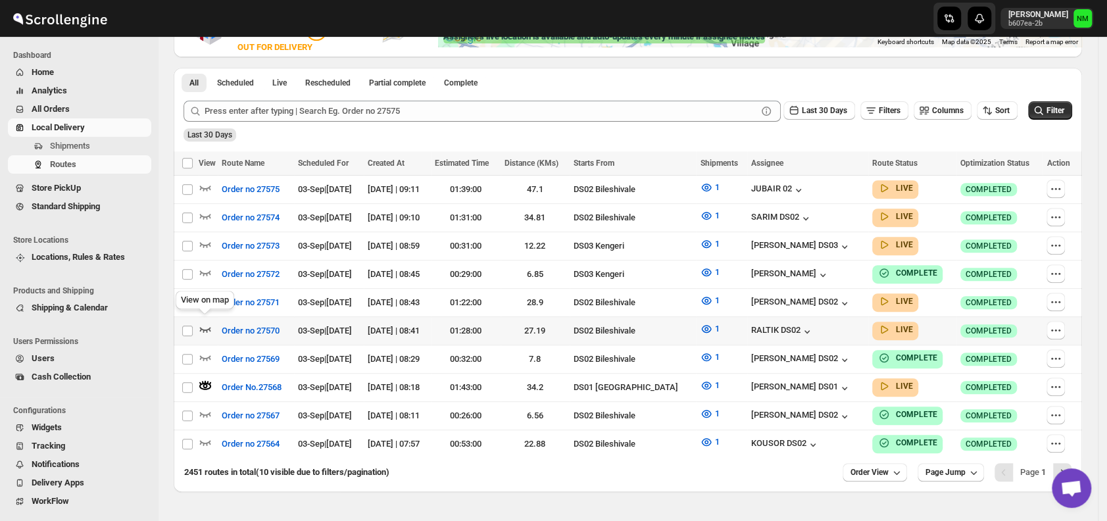
click at [206, 327] on icon "button" at bounding box center [205, 329] width 11 height 5
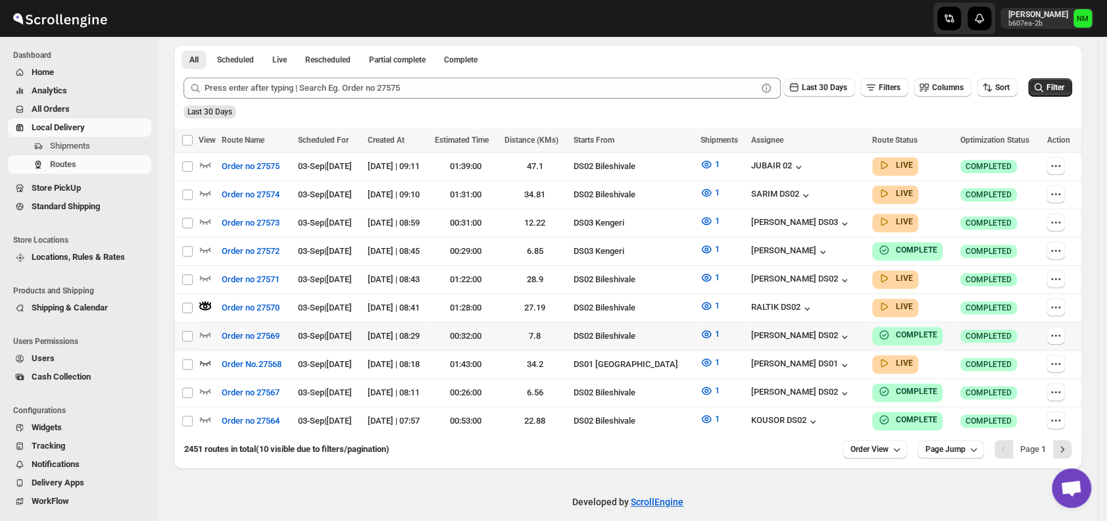
scroll to position [313, 0]
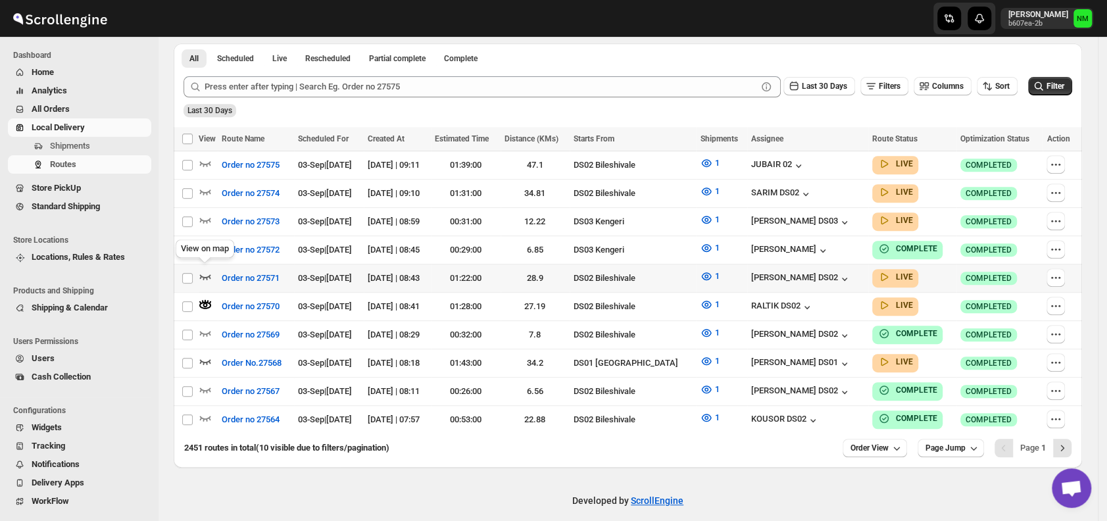
click at [207, 274] on icon "button" at bounding box center [205, 276] width 13 height 13
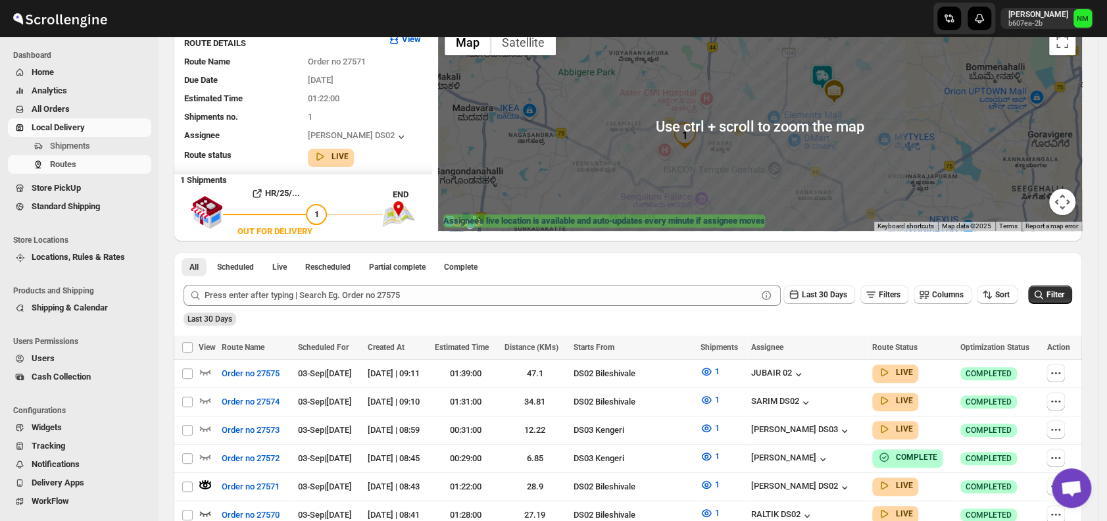
scroll to position [316, 0]
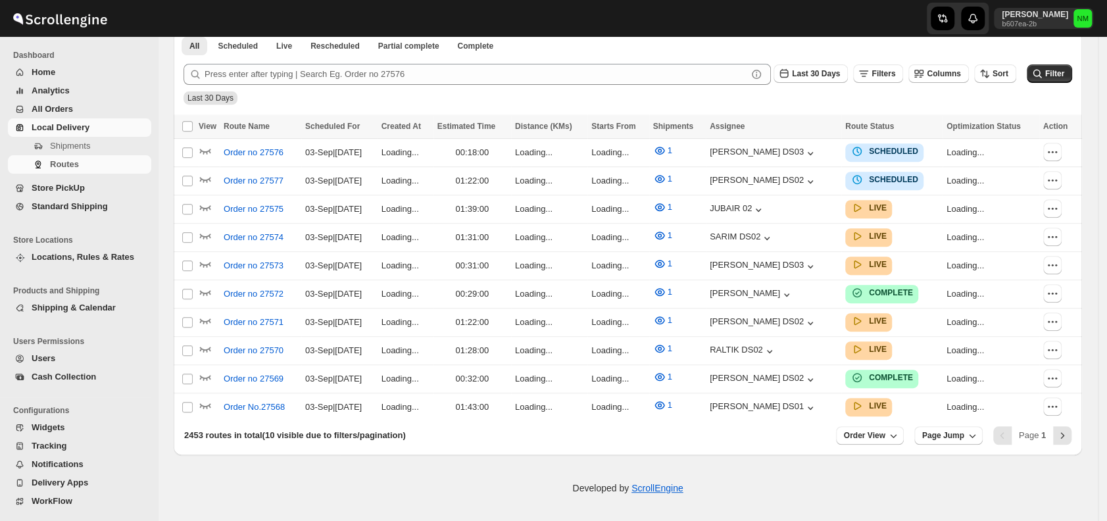
scroll to position [306, 0]
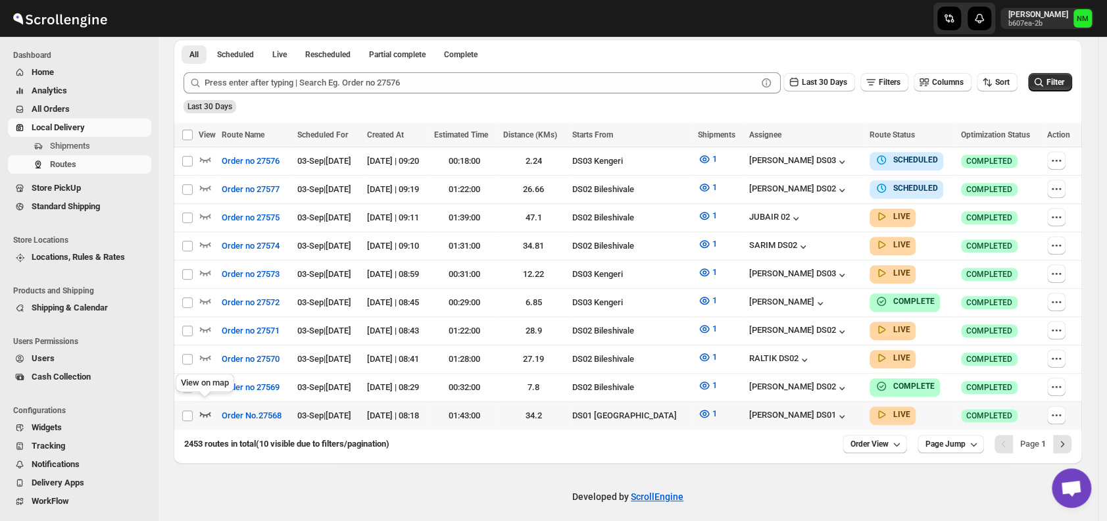
click at [205, 412] on icon "button" at bounding box center [205, 414] width 11 height 5
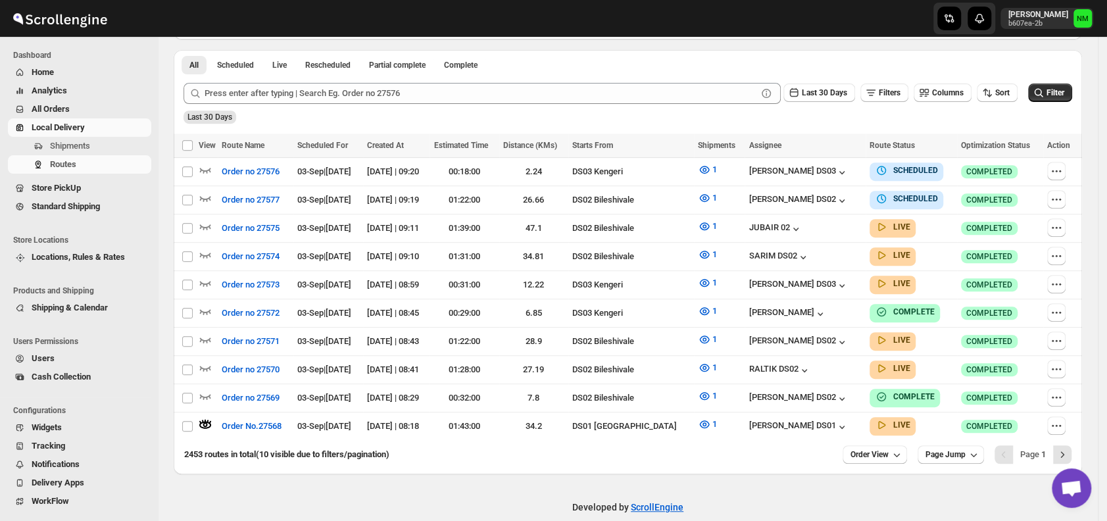
scroll to position [0, 0]
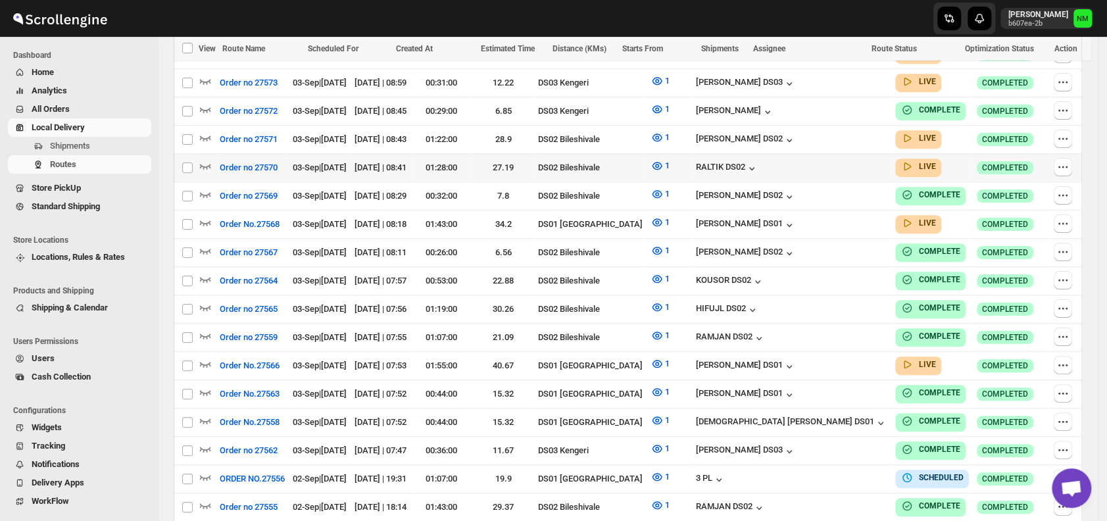
scroll to position [499, 0]
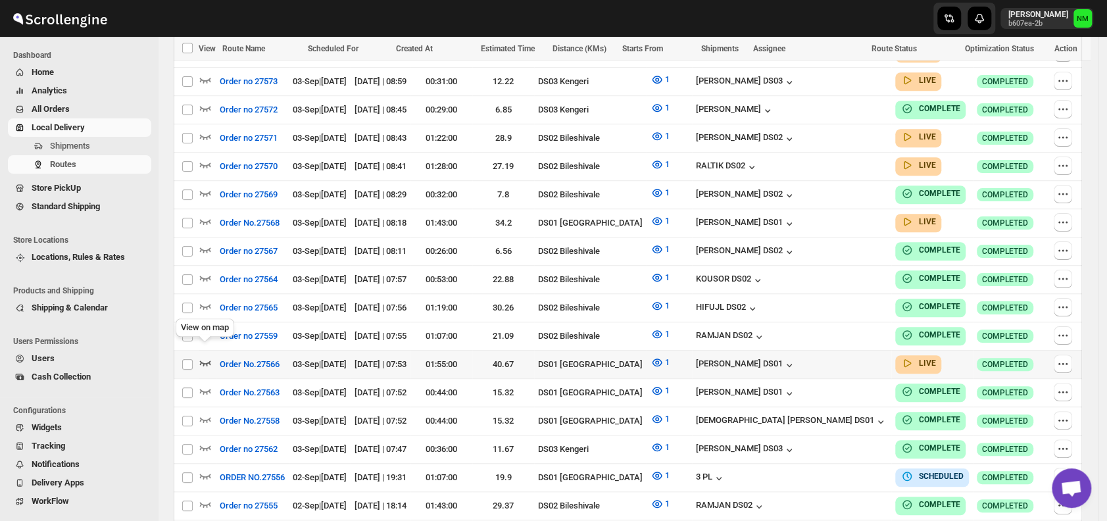
click at [206, 357] on icon "button" at bounding box center [205, 362] width 13 height 13
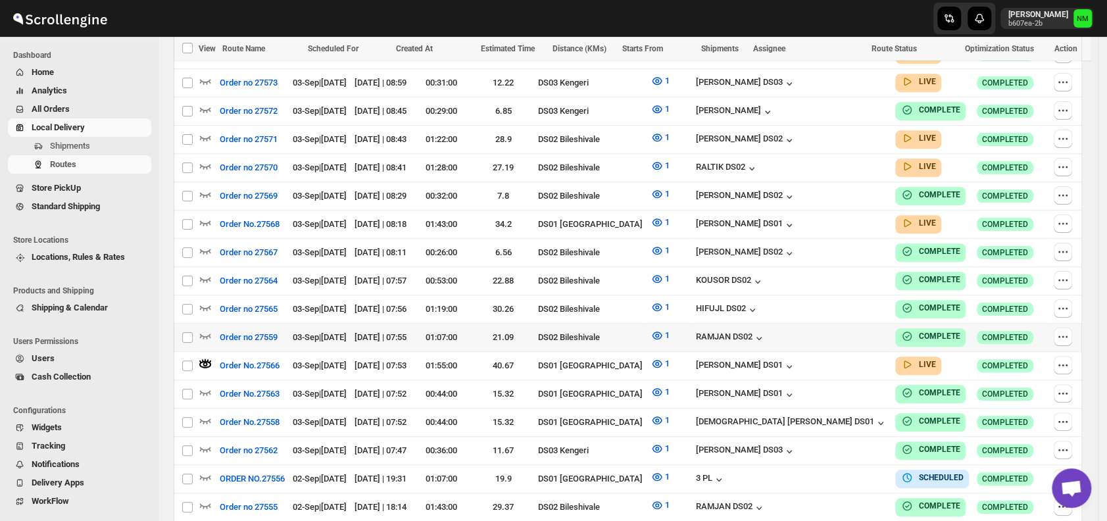
scroll to position [0, 0]
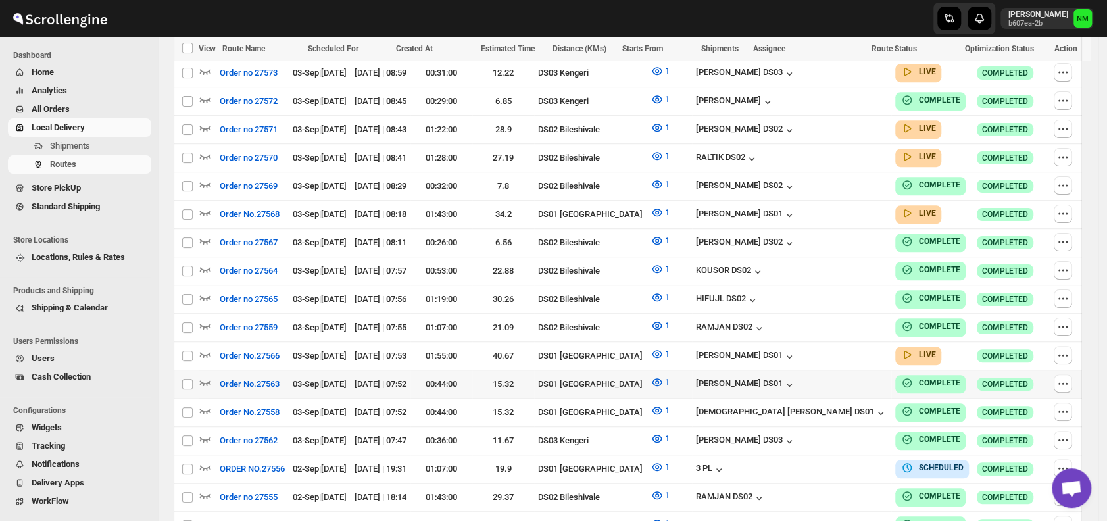
scroll to position [516, 0]
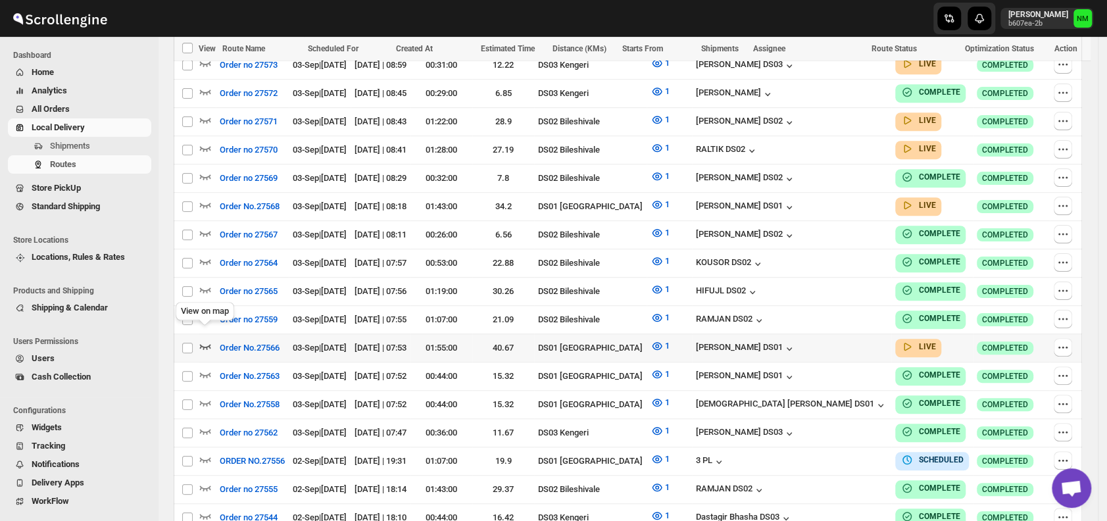
click at [206, 344] on icon "button" at bounding box center [205, 346] width 11 height 5
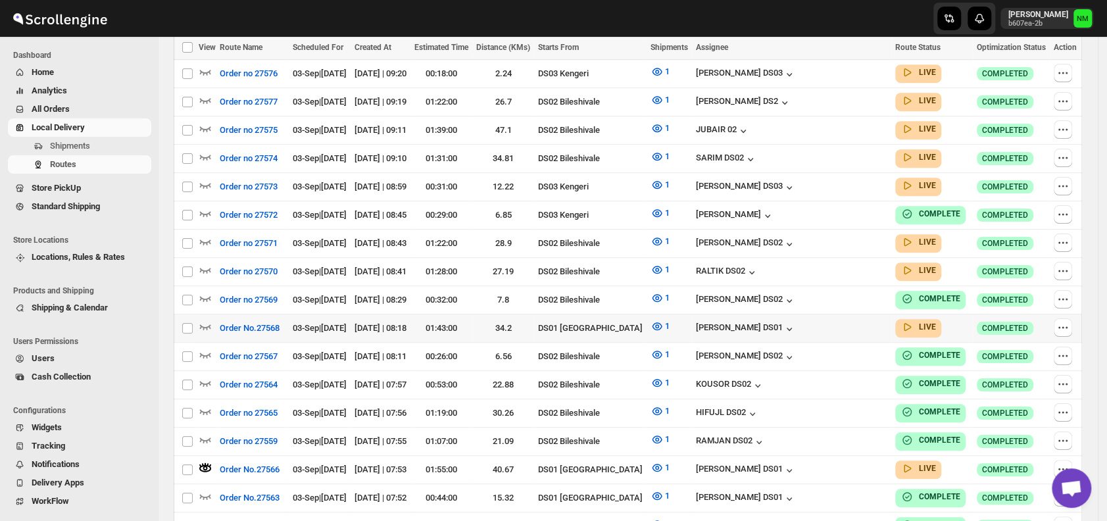
scroll to position [405, 0]
click at [208, 324] on icon "button" at bounding box center [205, 326] width 11 height 5
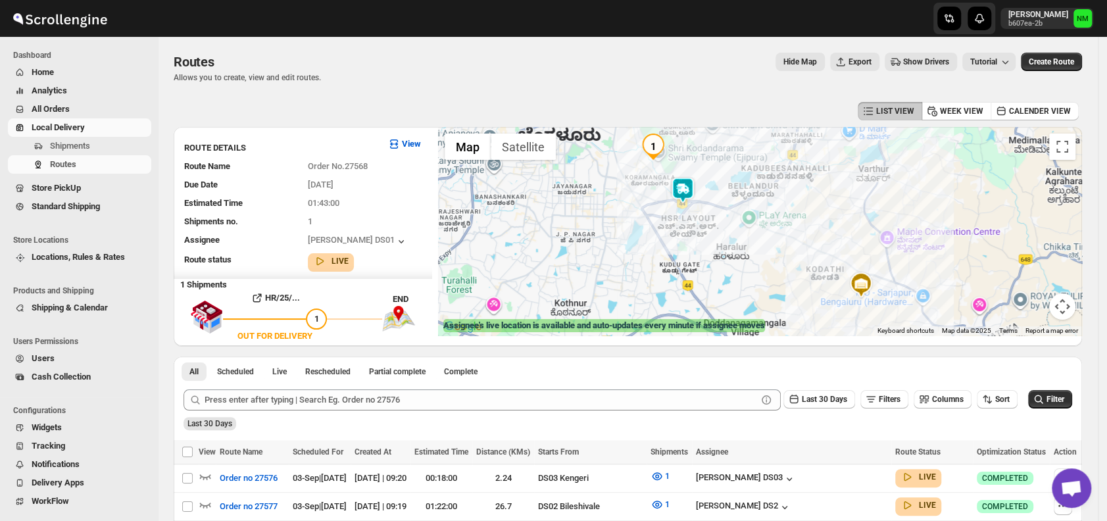
click at [693, 200] on img at bounding box center [682, 190] width 26 height 26
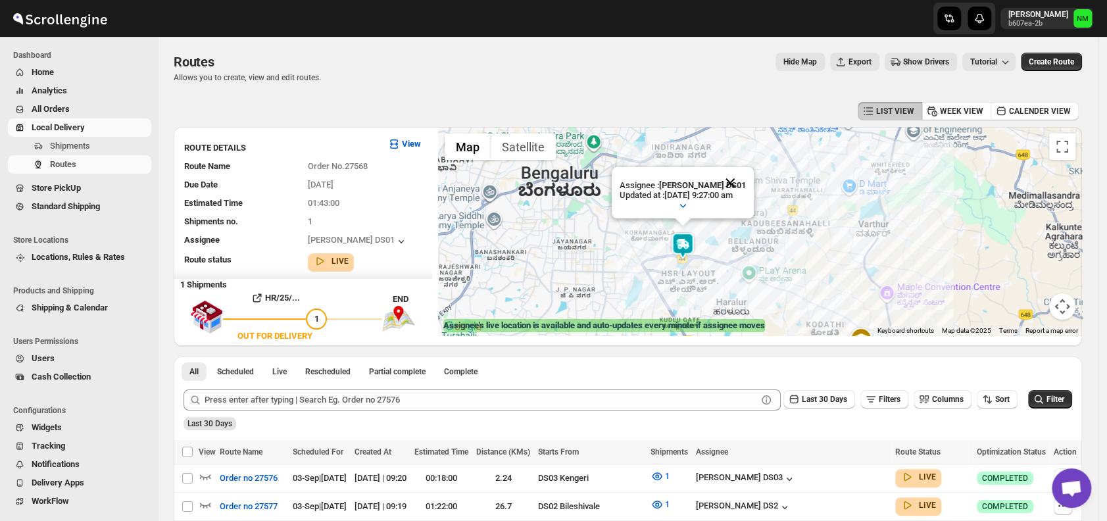
click at [737, 178] on button "Close" at bounding box center [730, 183] width 32 height 32
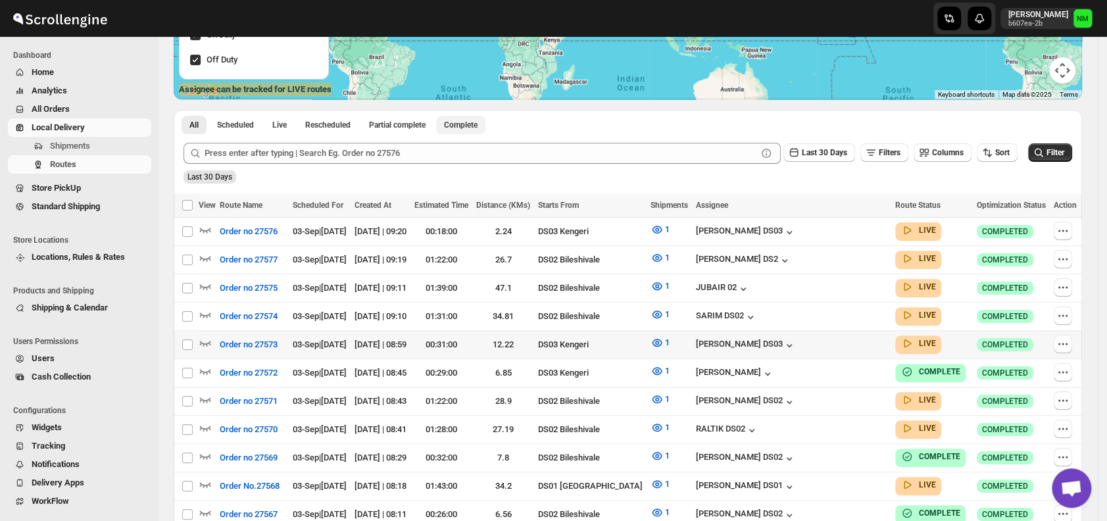
scroll to position [237, 0]
click at [209, 312] on icon "button" at bounding box center [205, 314] width 11 height 5
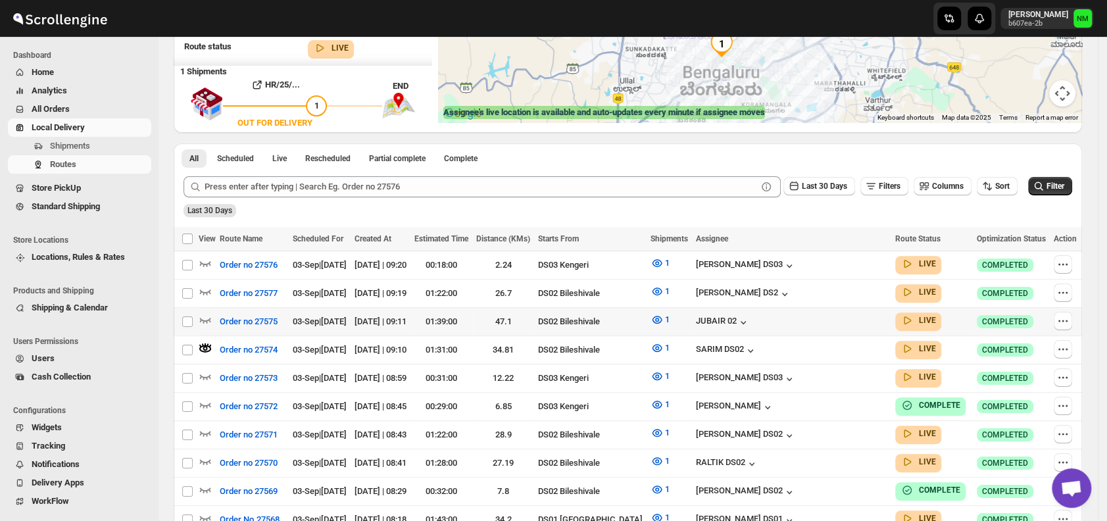
scroll to position [214, 0]
click at [205, 261] on icon "button" at bounding box center [205, 262] width 13 height 13
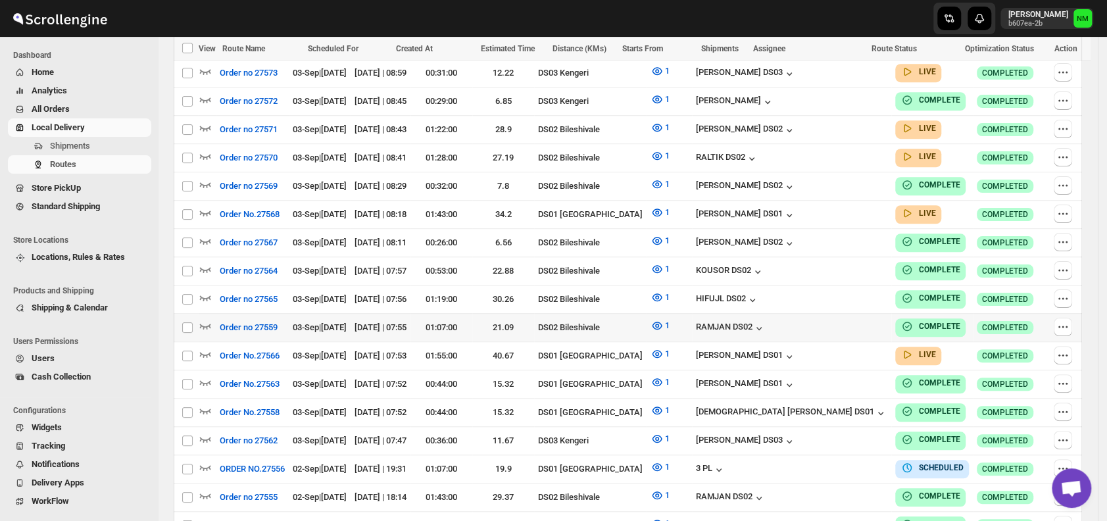
scroll to position [519, 0]
click at [206, 351] on icon "button" at bounding box center [205, 353] width 11 height 5
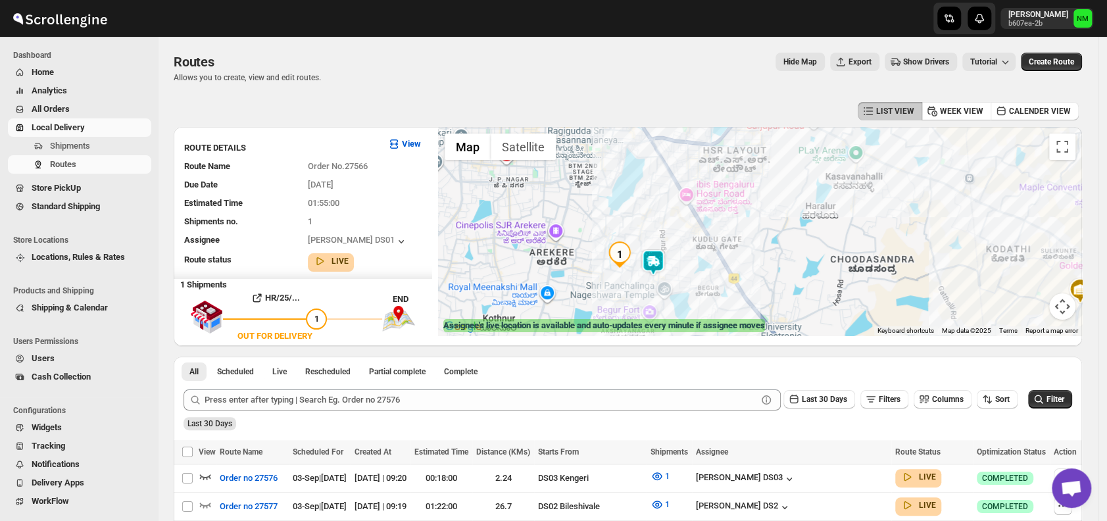
click at [661, 266] on img at bounding box center [653, 262] width 26 height 26
click at [716, 191] on button "Close" at bounding box center [701, 200] width 32 height 32
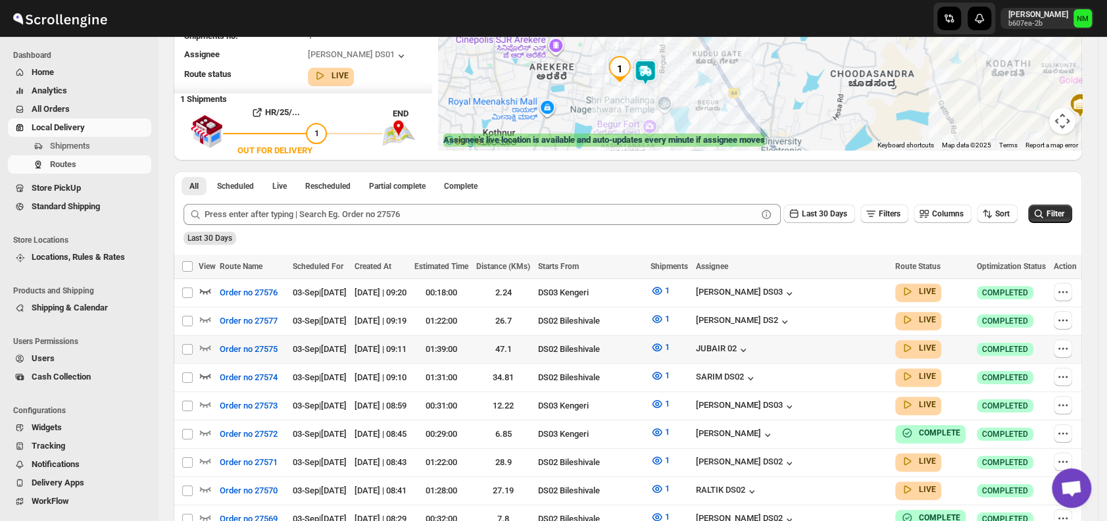
scroll to position [190, 0]
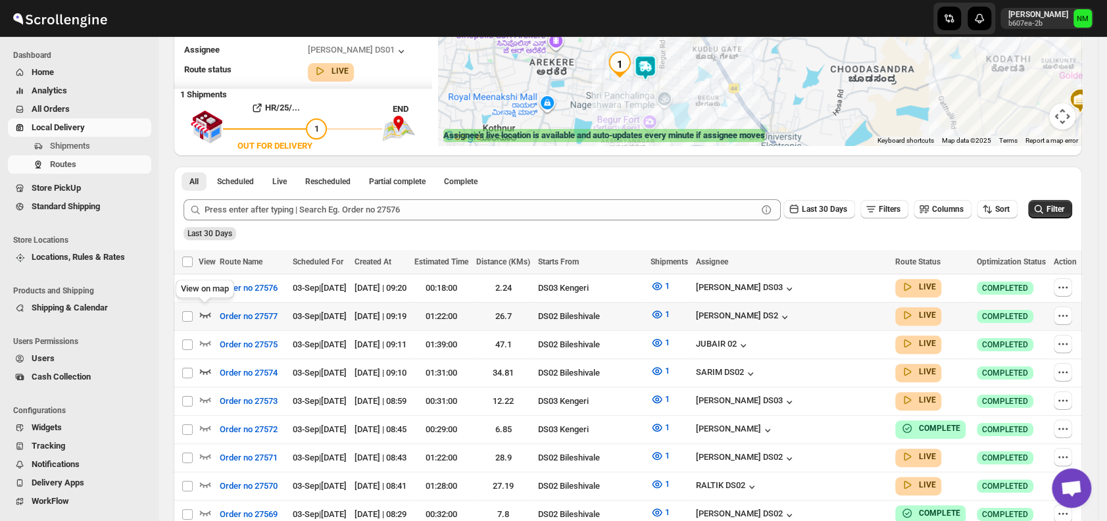
click at [208, 314] on icon "button" at bounding box center [205, 314] width 13 height 13
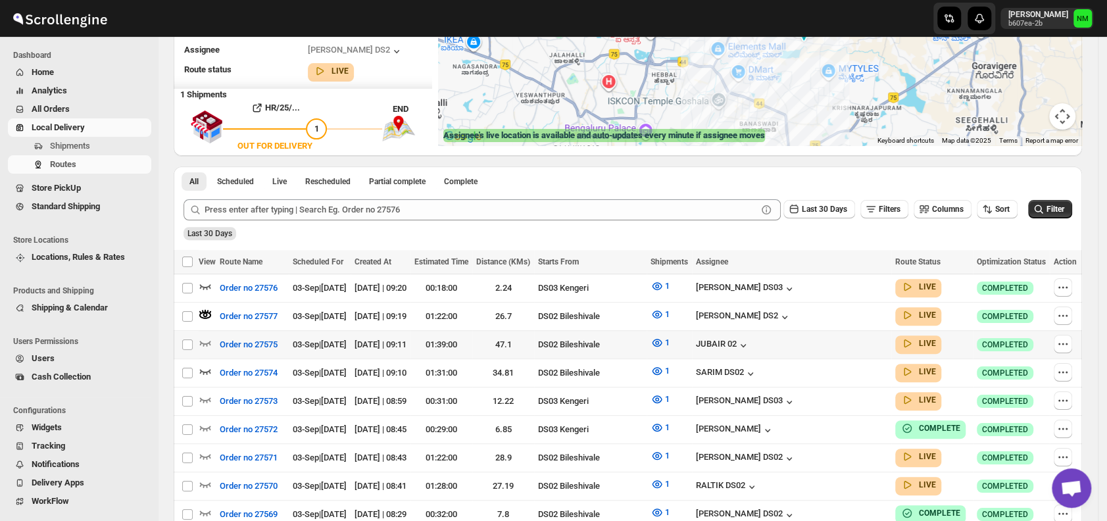
scroll to position [0, 0]
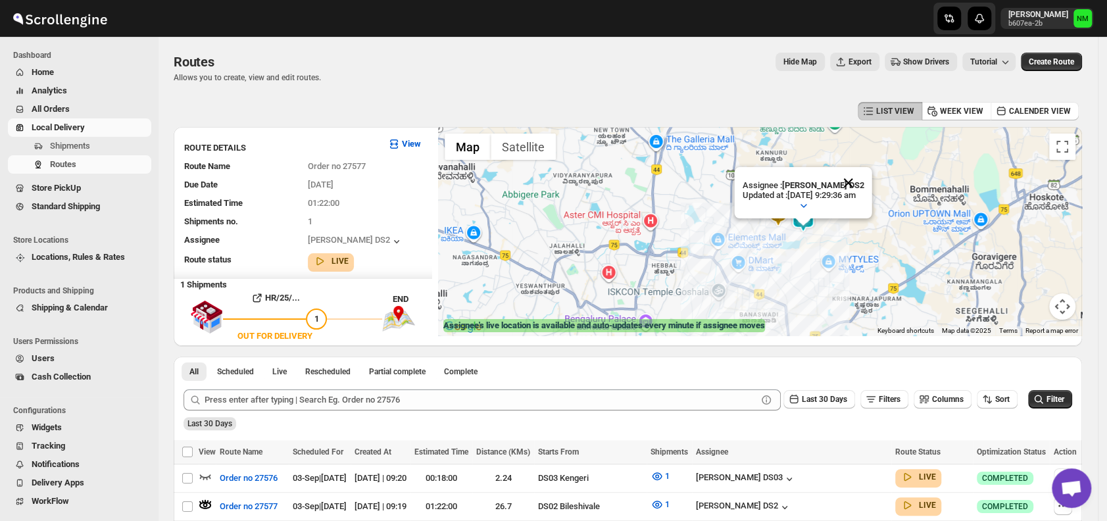
click at [864, 181] on button "Close" at bounding box center [849, 183] width 32 height 32
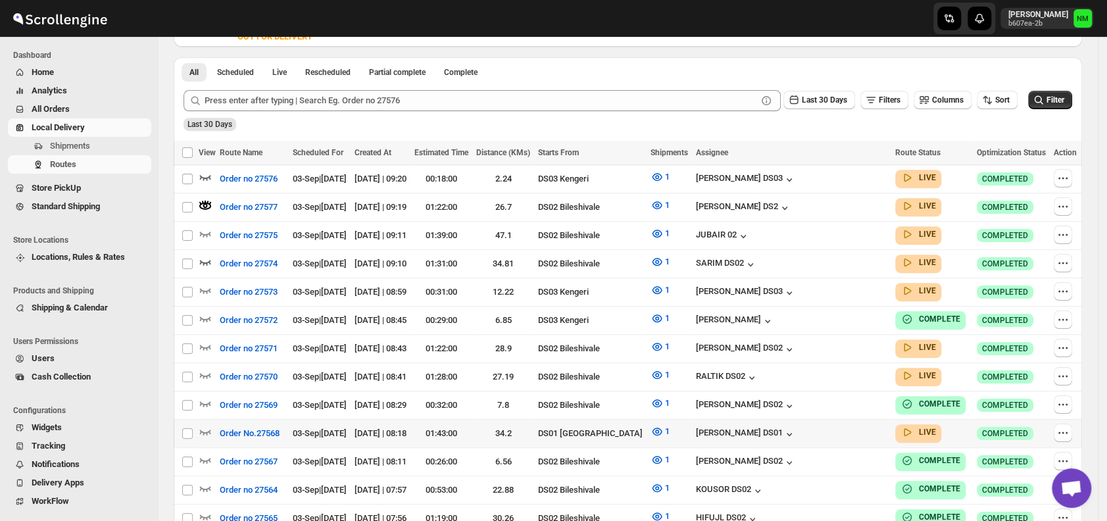
scroll to position [400, 0]
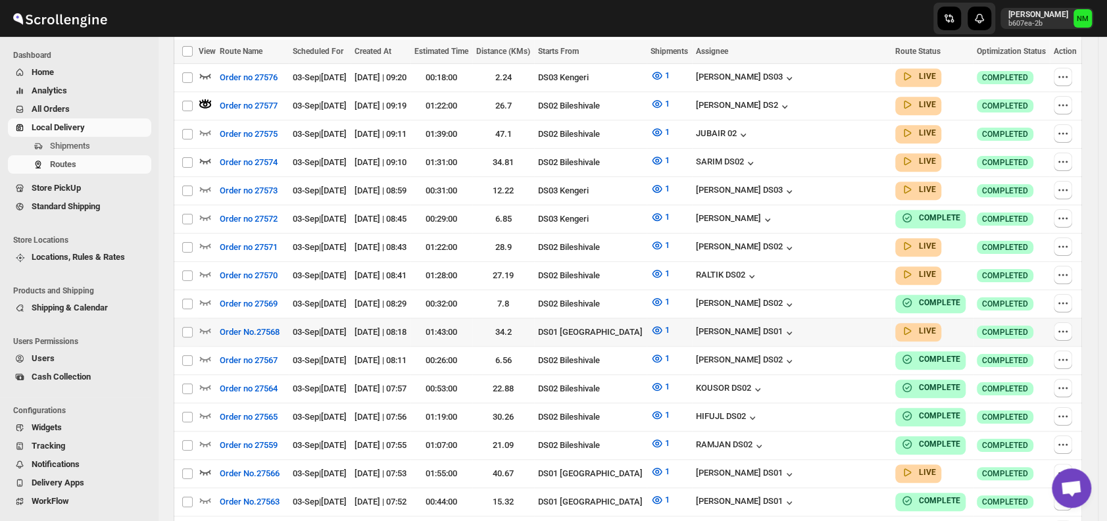
click at [212, 324] on div at bounding box center [207, 332] width 17 height 17
click at [203, 324] on icon "button" at bounding box center [205, 330] width 13 height 13
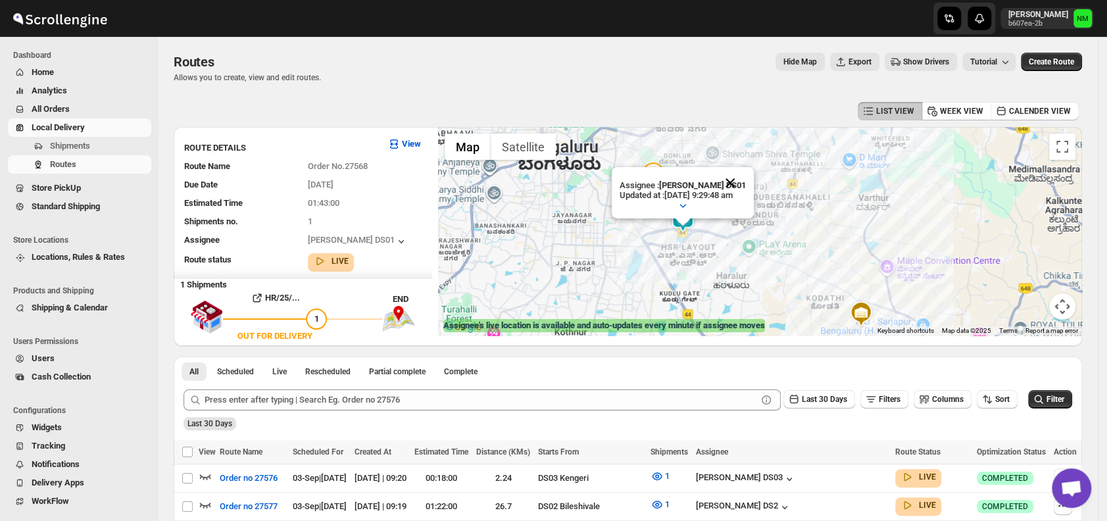
click at [746, 179] on button "Close" at bounding box center [730, 183] width 32 height 32
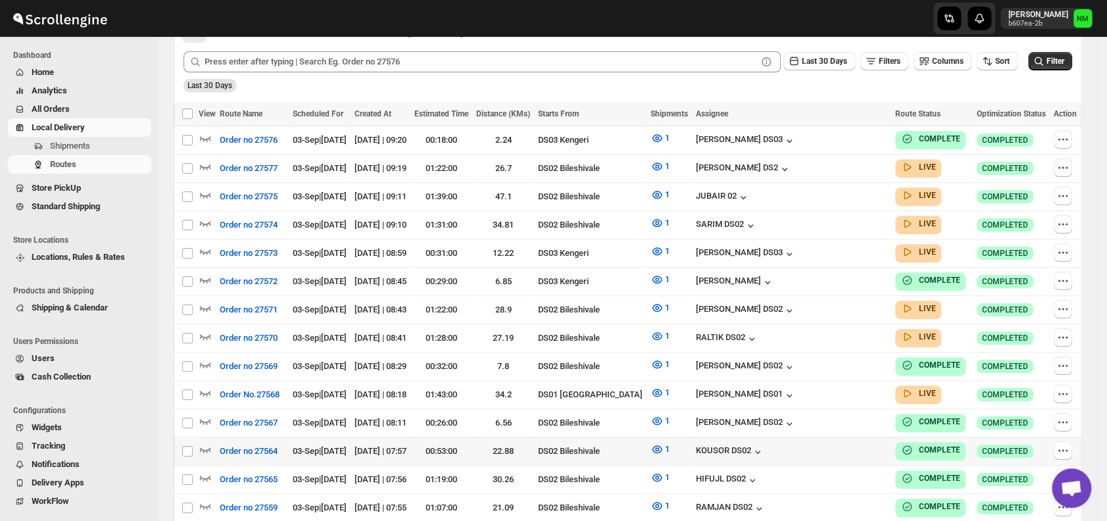
scroll to position [329, 0]
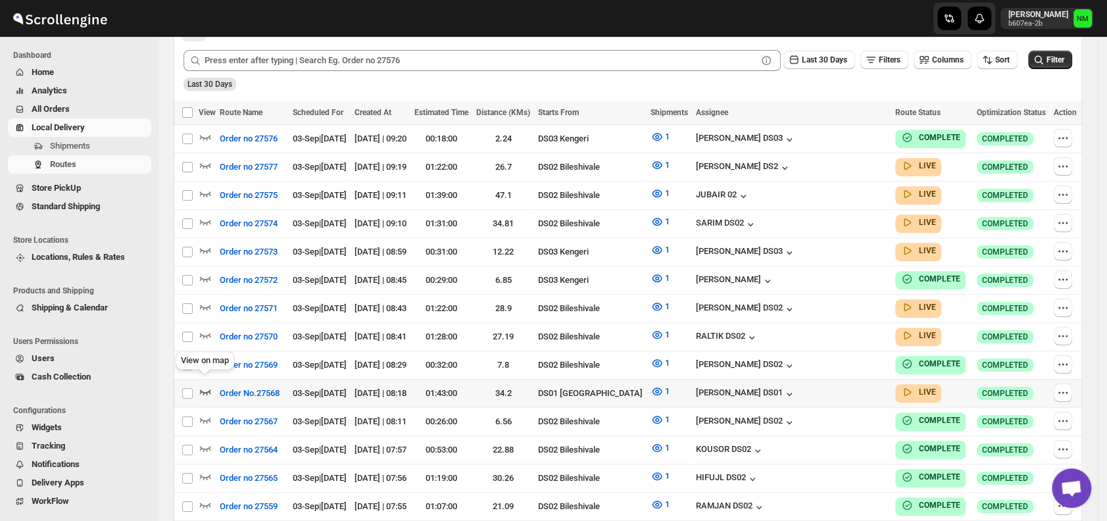
click at [207, 385] on icon "button" at bounding box center [205, 391] width 13 height 13
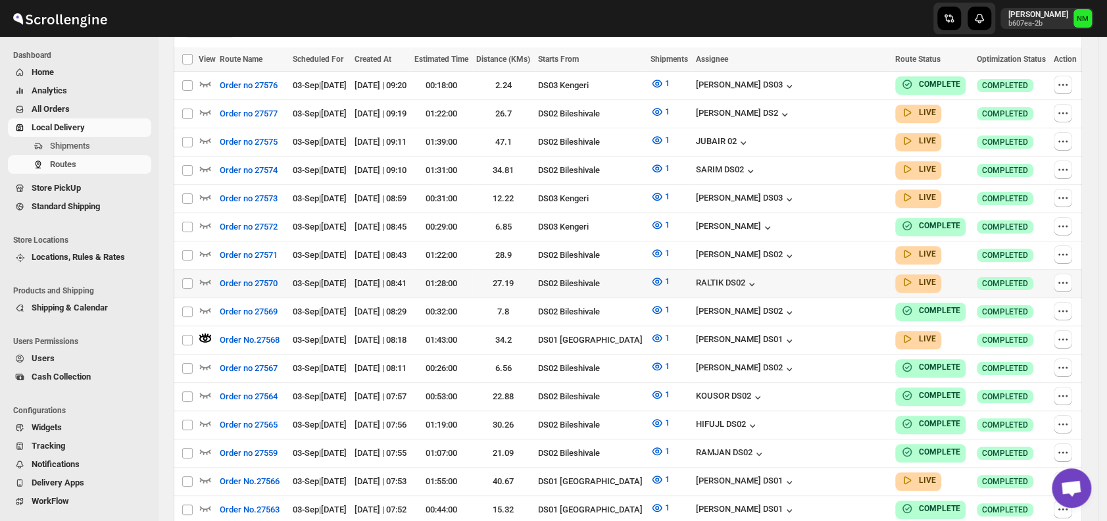
scroll to position [395, 0]
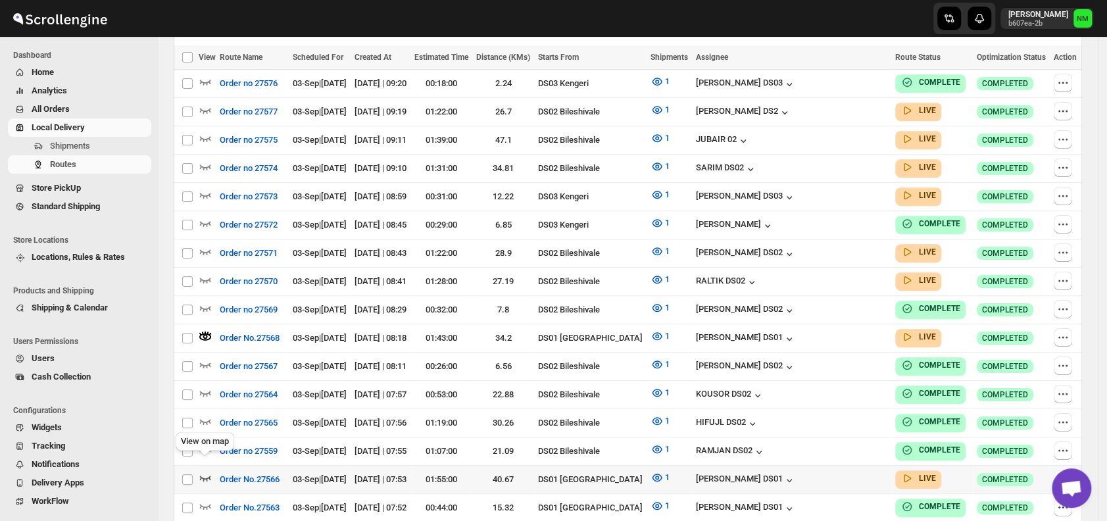
click at [203, 471] on icon "button" at bounding box center [205, 477] width 13 height 13
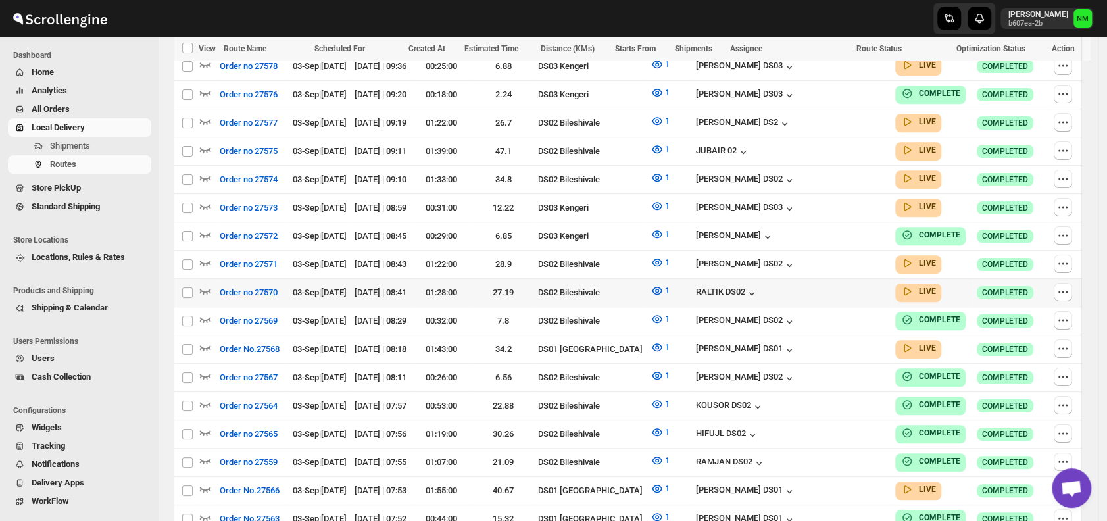
scroll to position [403, 0]
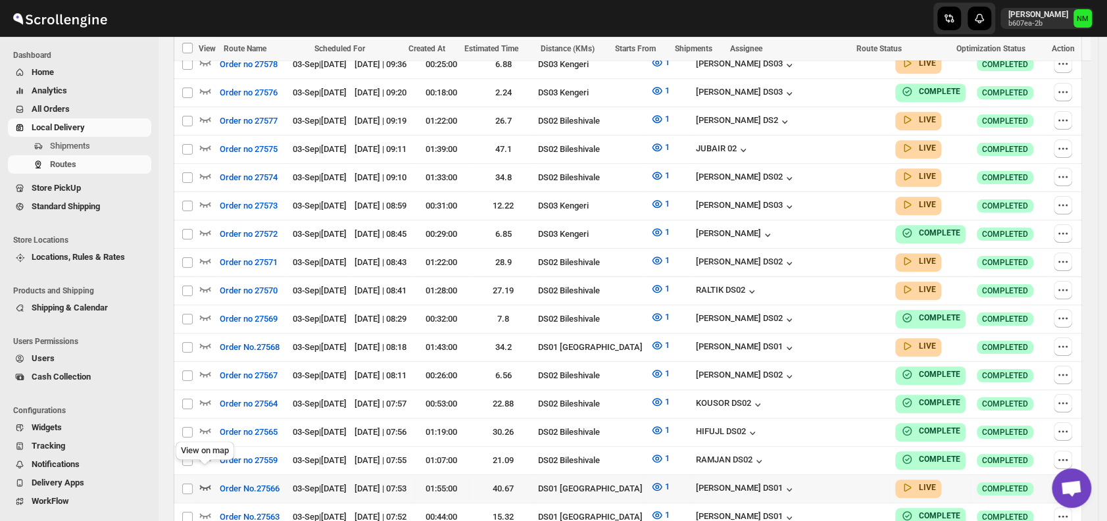
click at [209, 485] on icon "button" at bounding box center [205, 487] width 11 height 5
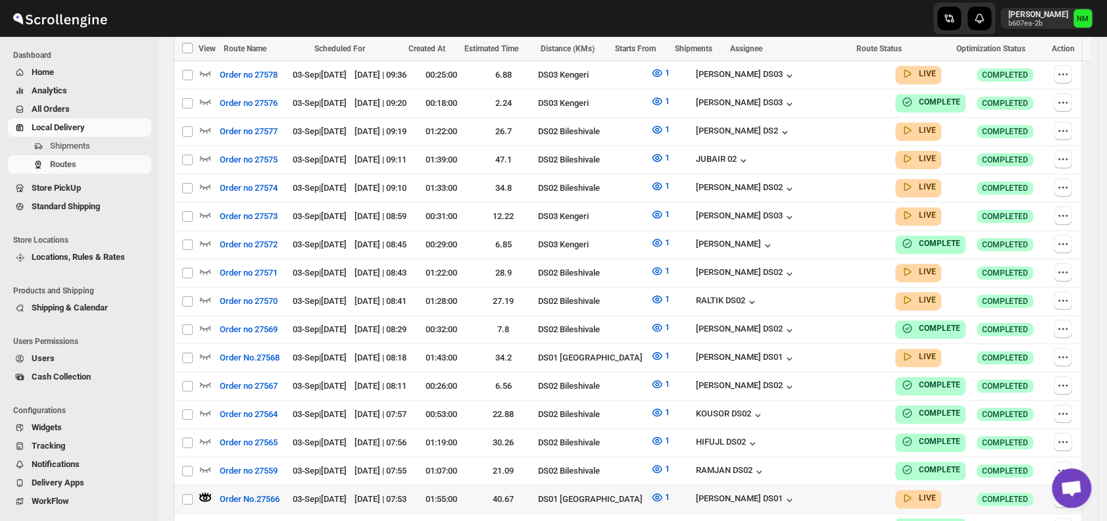
scroll to position [0, 0]
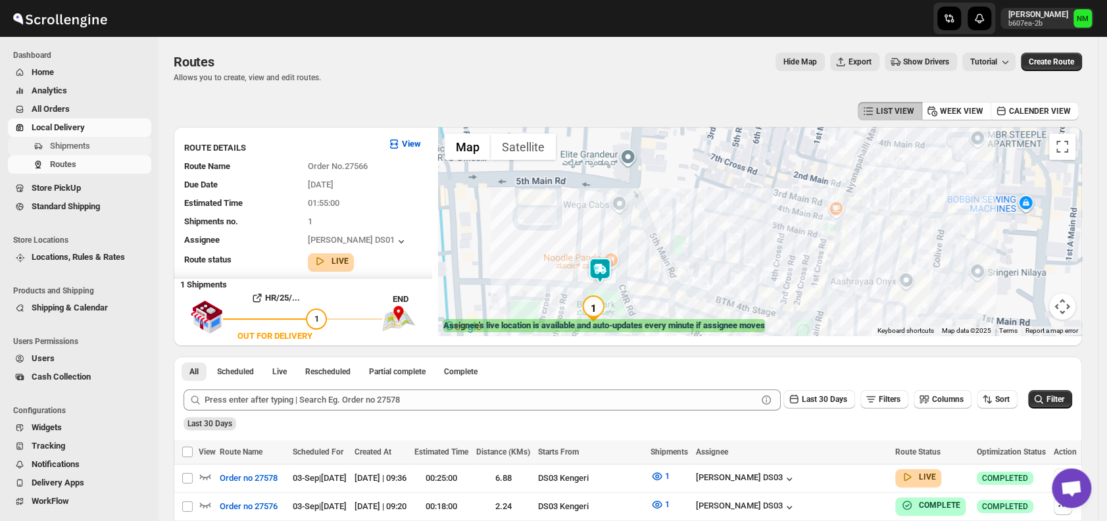
click at [74, 141] on span "Shipments" at bounding box center [70, 146] width 40 height 10
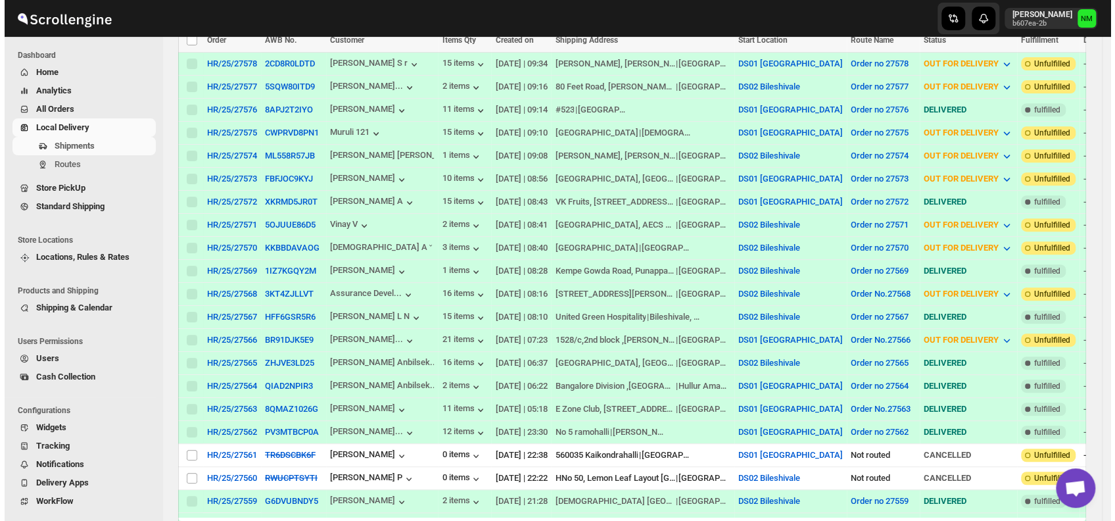
scroll to position [316, 0]
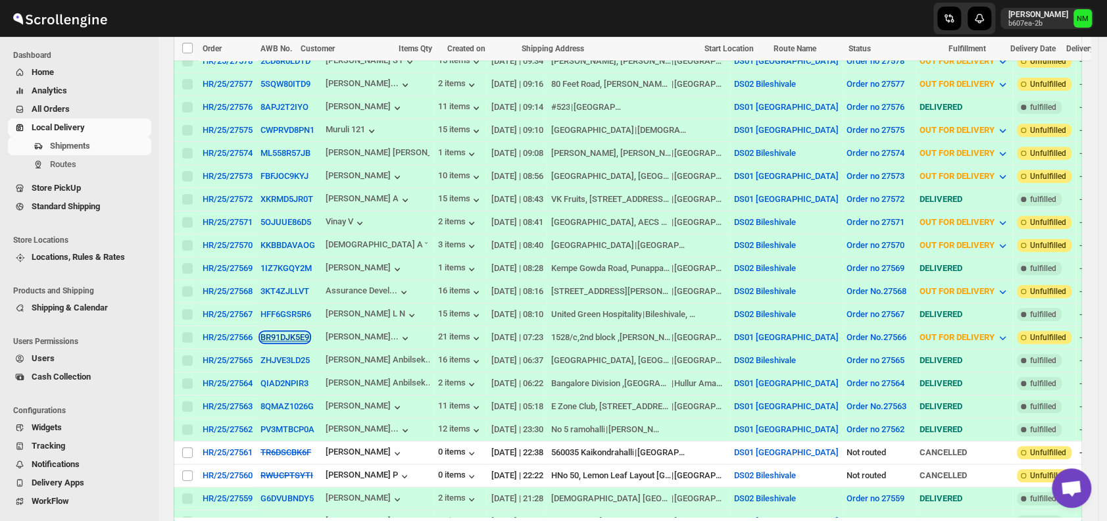
click at [267, 332] on button "BR91DJK5E9" at bounding box center [284, 337] width 49 height 10
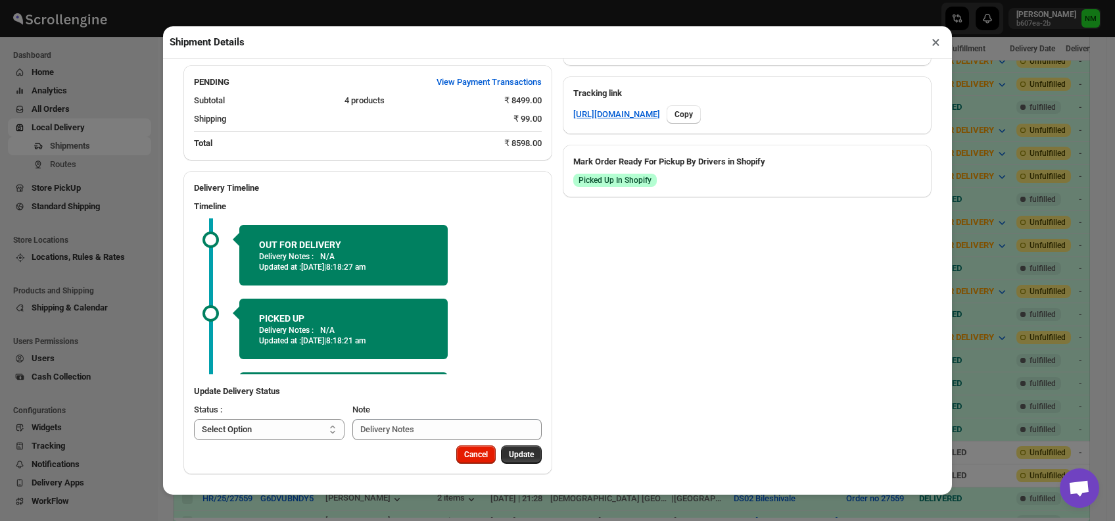
scroll to position [64, 0]
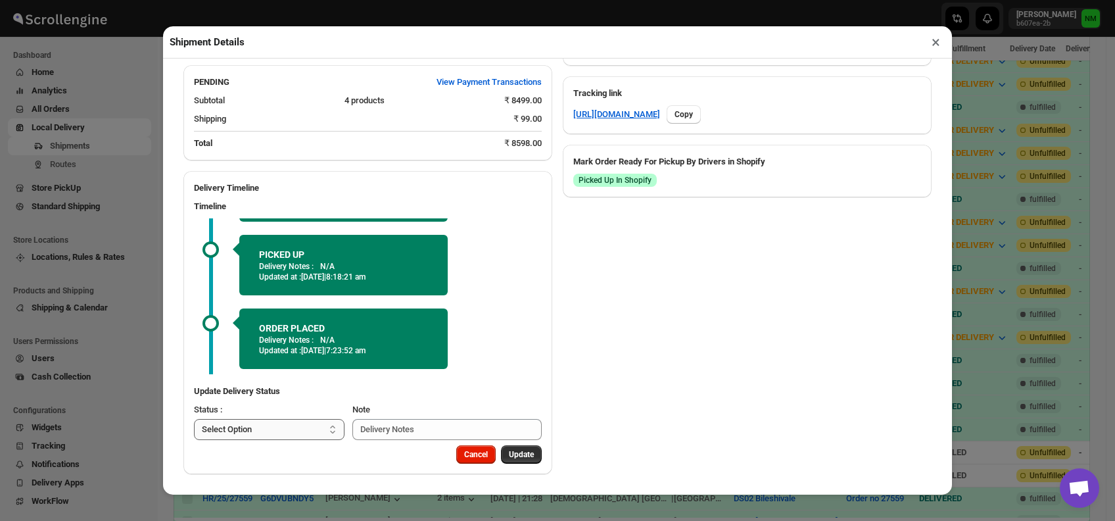
click at [279, 431] on select "Select Option PICKED UP OUT FOR DELIVERY RESCHEDULE DELIVERED CANCELLED" at bounding box center [269, 429] width 151 height 21
select select "DELIVERED"
click at [194, 419] on select "Select Option PICKED UP OUT FOR DELIVERY RESCHEDULE DELIVERED CANCELLED" at bounding box center [269, 429] width 151 height 21
click at [509, 451] on span "Update" at bounding box center [521, 454] width 25 height 11
select select
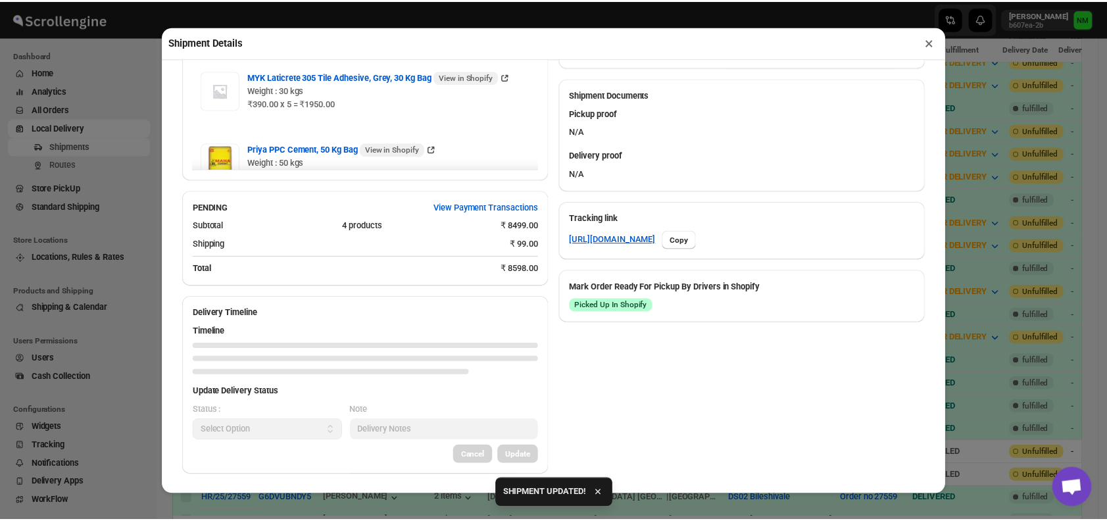
scroll to position [667, 0]
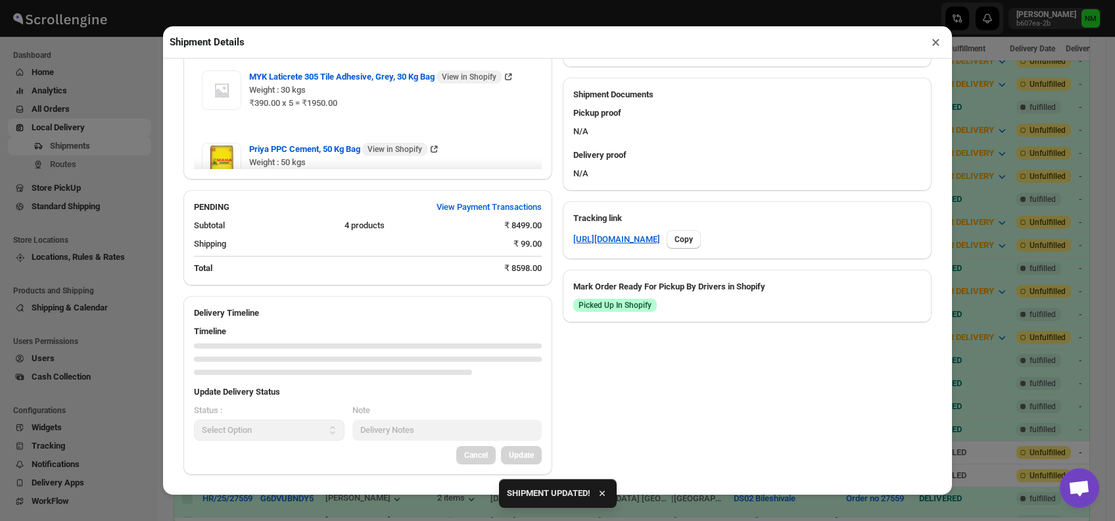
click at [929, 45] on button "×" at bounding box center [936, 42] width 19 height 18
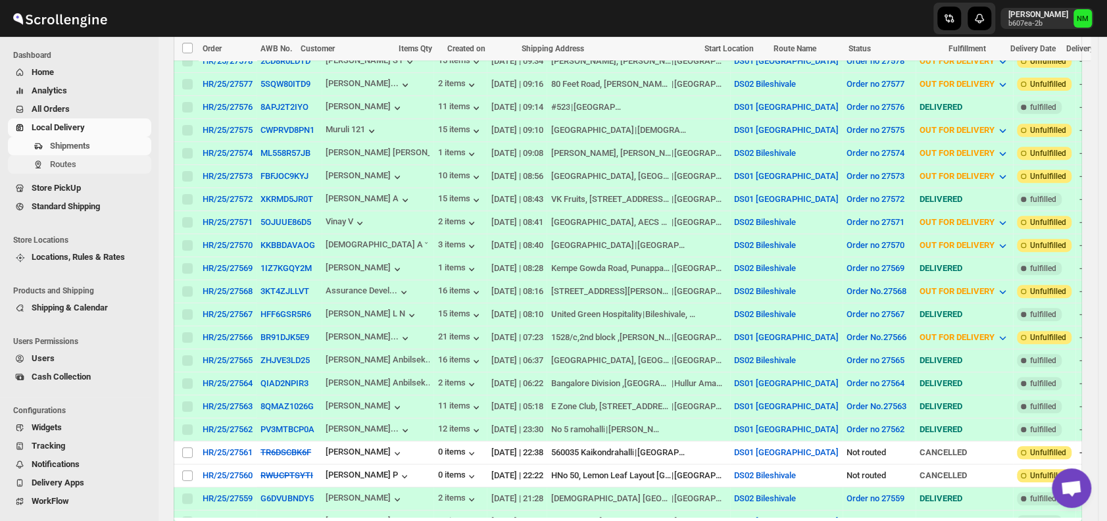
click at [60, 164] on span "Routes" at bounding box center [63, 164] width 26 height 10
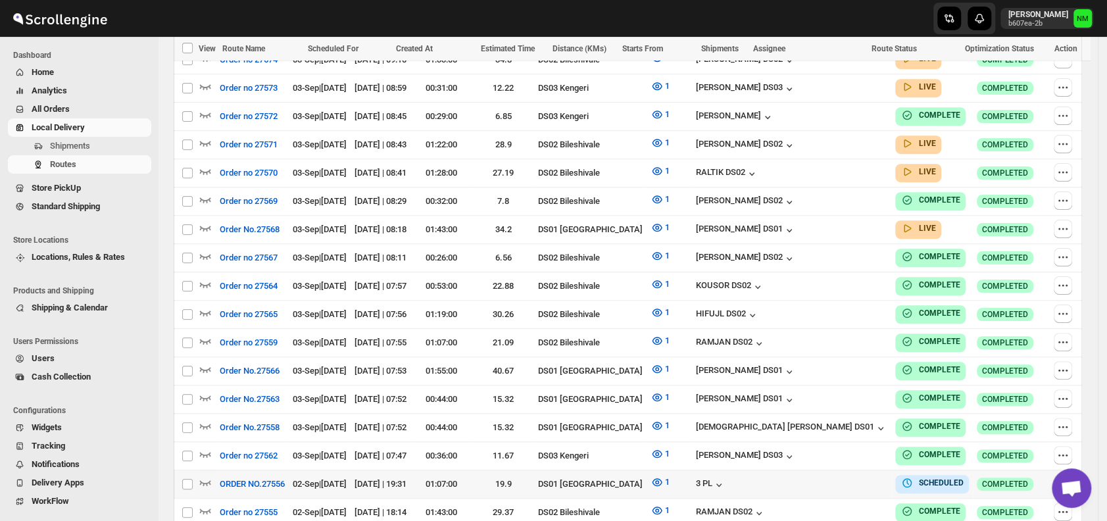
scroll to position [639, 0]
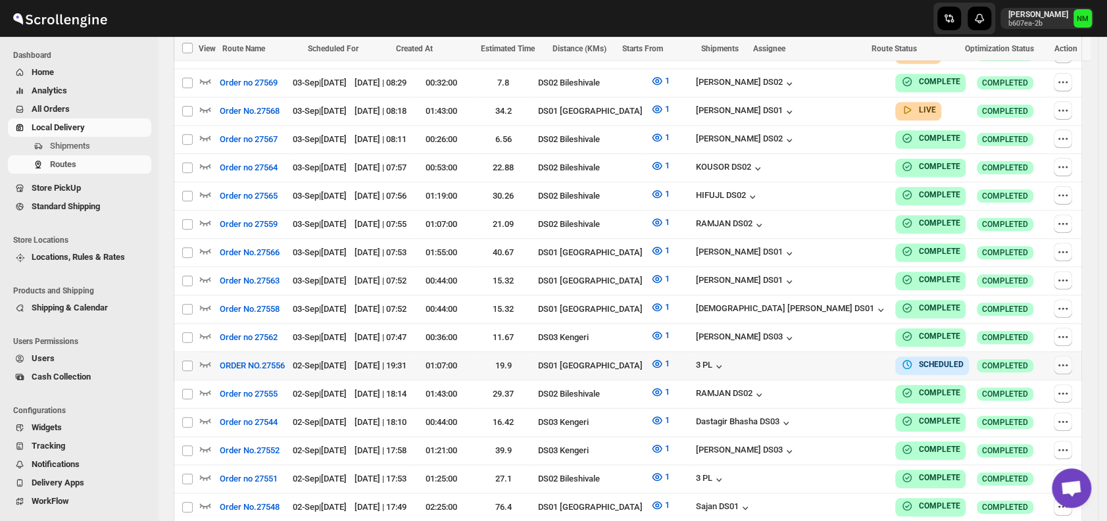
click at [1057, 358] on icon "button" at bounding box center [1062, 364] width 13 height 13
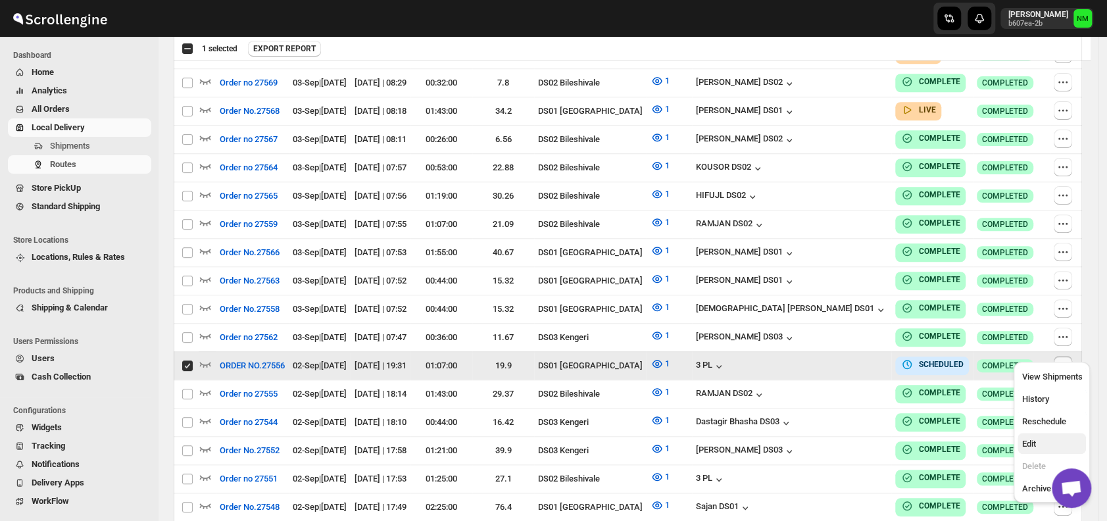
click at [1034, 445] on span "Edit" at bounding box center [1028, 444] width 14 height 10
checkbox input "false"
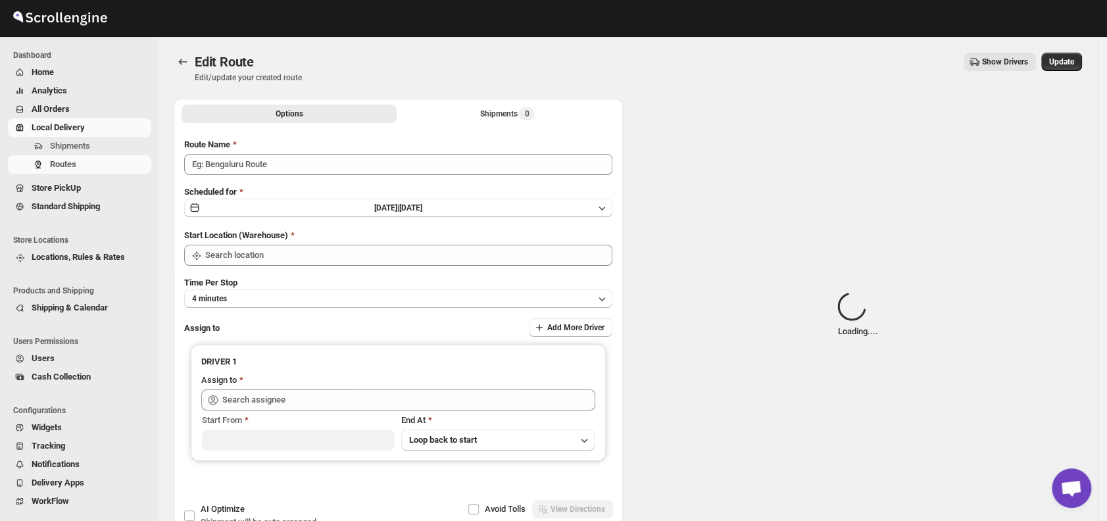
type input "ORDER NO.27556"
type input "DS01 [GEOGRAPHIC_DATA]"
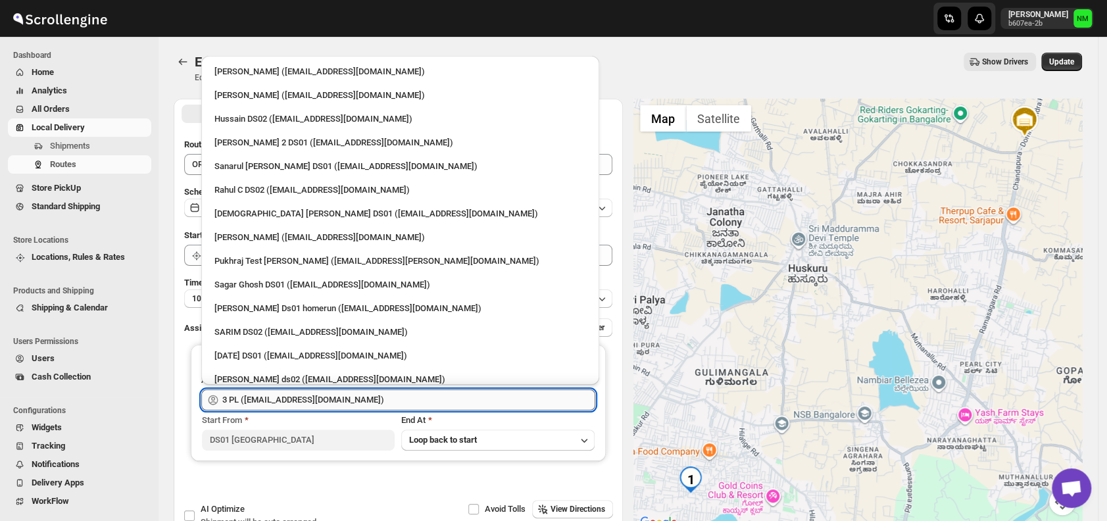
click at [441, 392] on input "3 PL ([EMAIL_ADDRESS][DOMAIN_NAME])" at bounding box center [408, 399] width 373 height 21
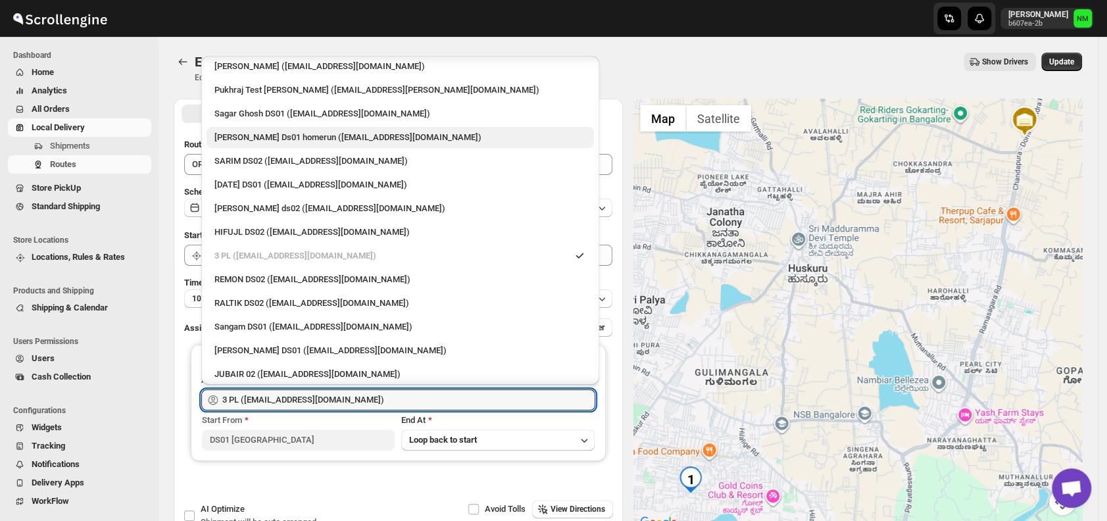
scroll to position [183, 0]
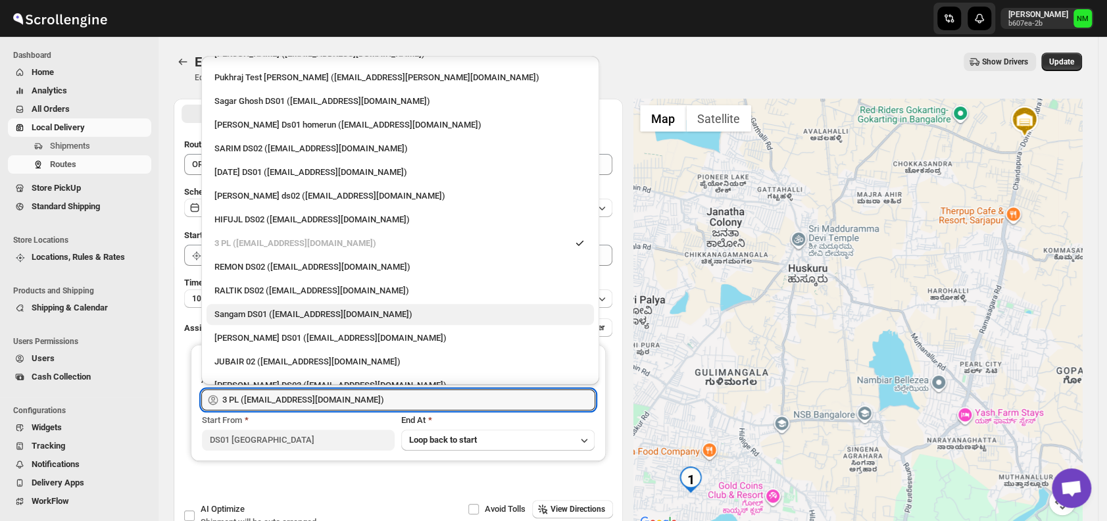
click at [325, 308] on div "Sangam DS01 ([EMAIL_ADDRESS][DOMAIN_NAME])" at bounding box center [400, 314] width 372 height 13
type input "Sangam DS01 (relov34542@lassora.com)"
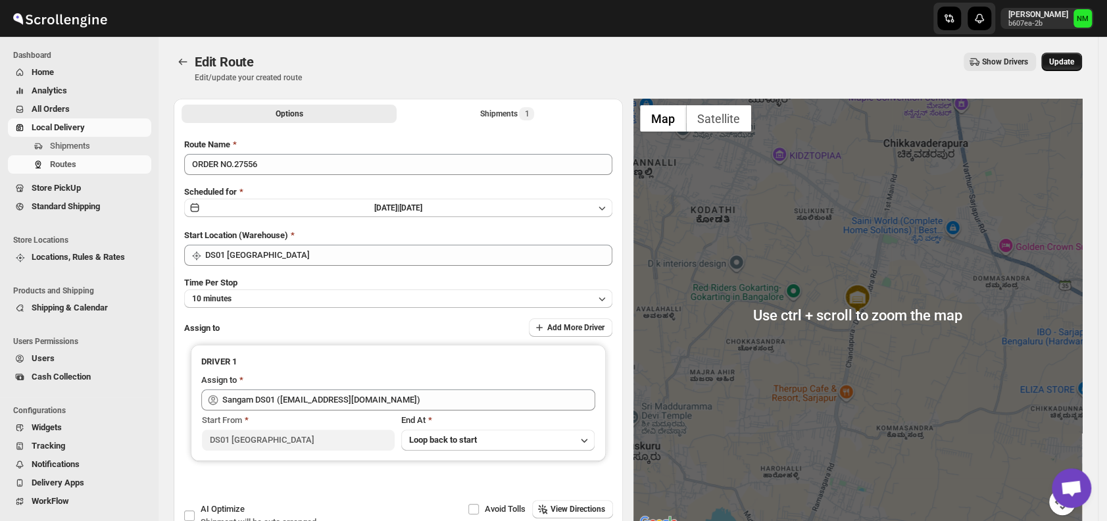
click at [1065, 60] on span "Update" at bounding box center [1061, 62] width 25 height 11
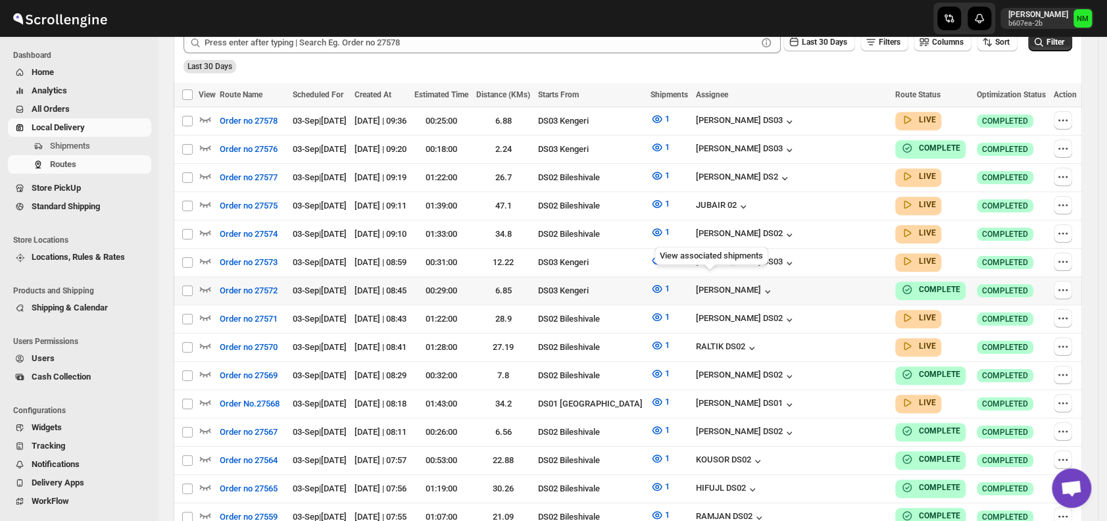
scroll to position [347, 0]
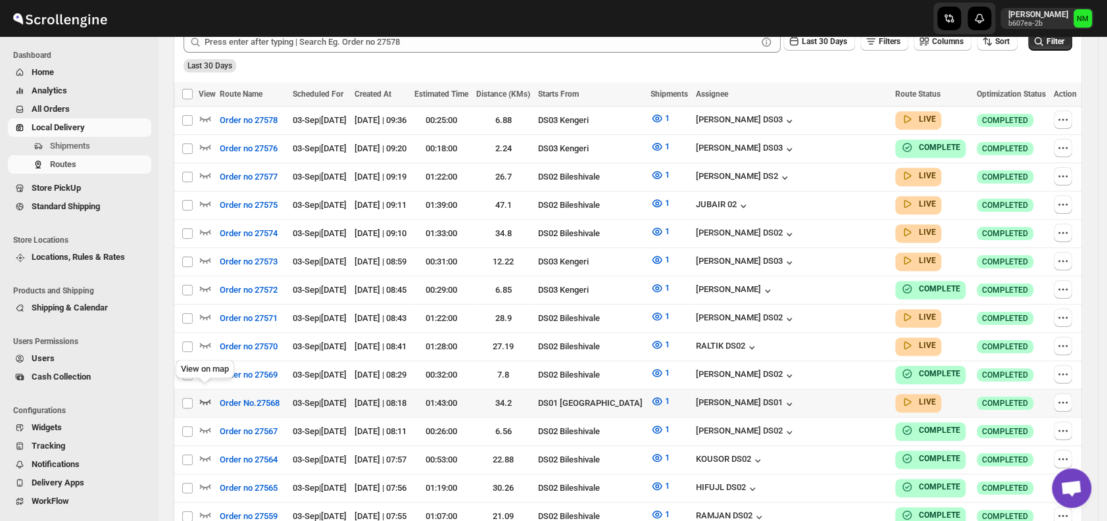
click at [205, 395] on icon "button" at bounding box center [205, 401] width 13 height 13
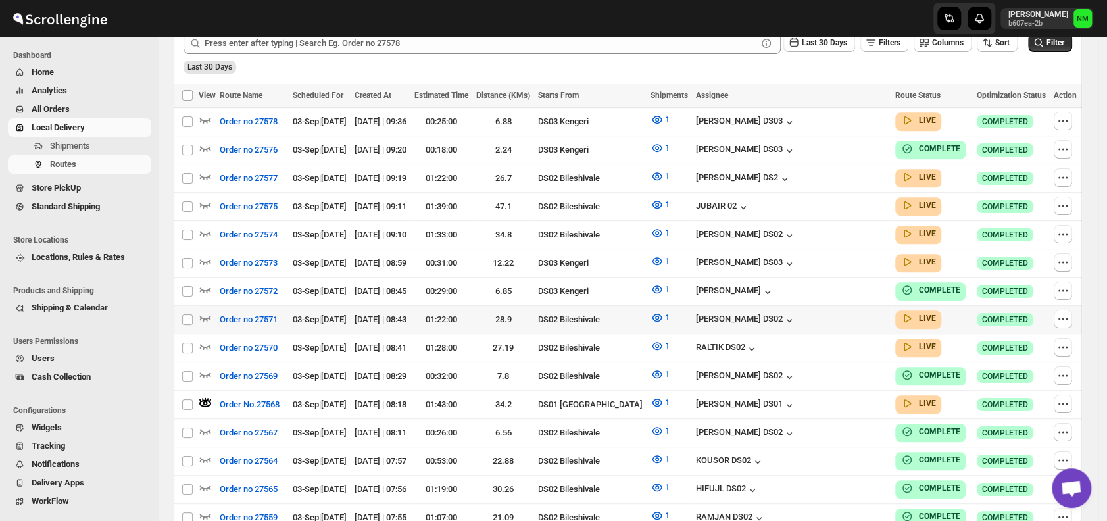
scroll to position [0, 0]
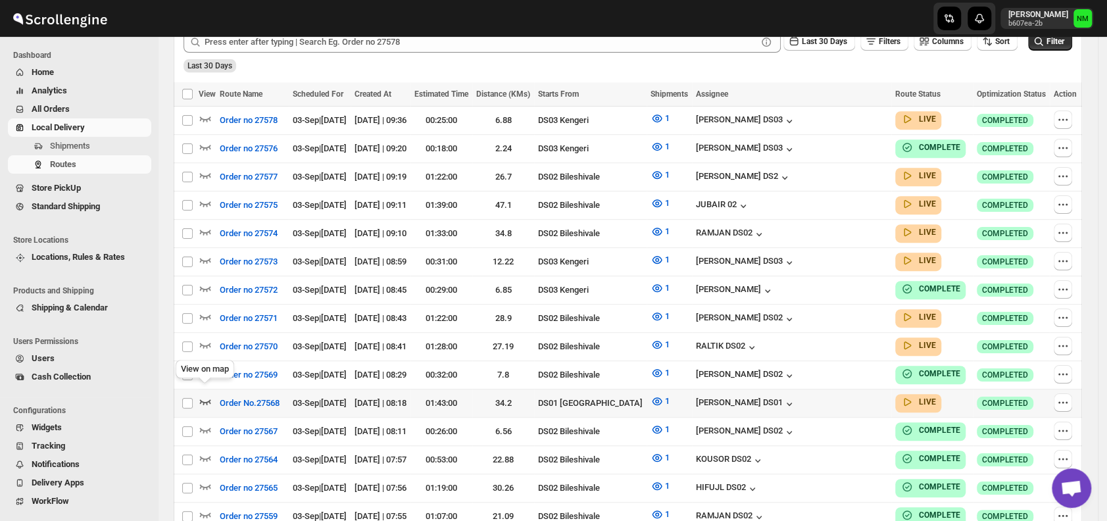
click at [206, 395] on icon "button" at bounding box center [205, 401] width 13 height 13
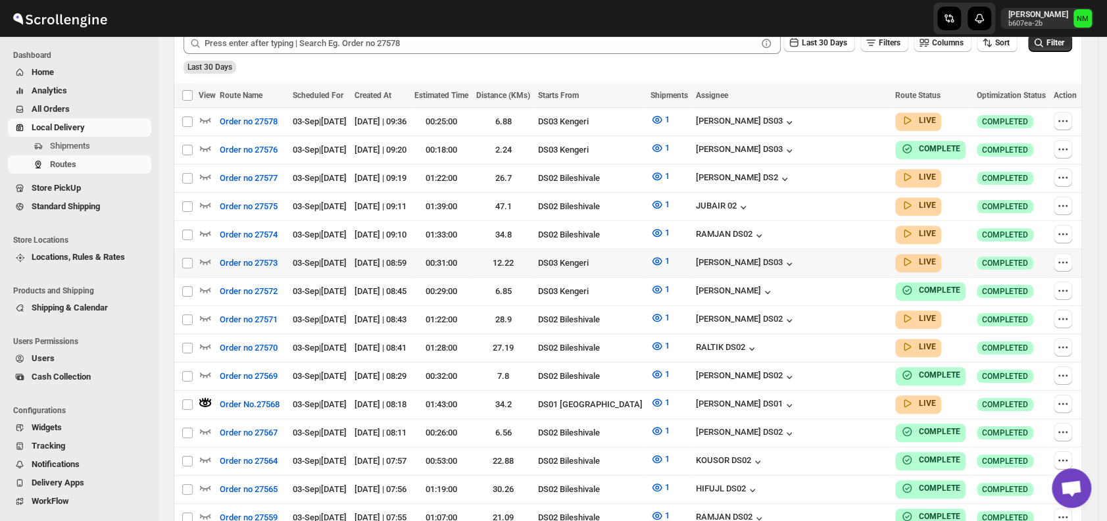
scroll to position [0, 0]
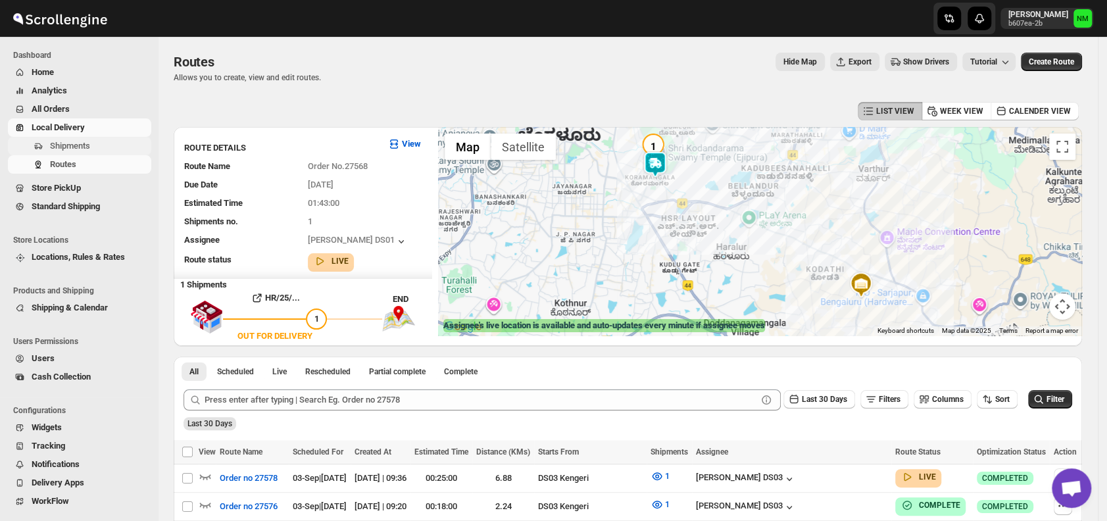
click at [85, 145] on span "Shipments" at bounding box center [70, 146] width 40 height 10
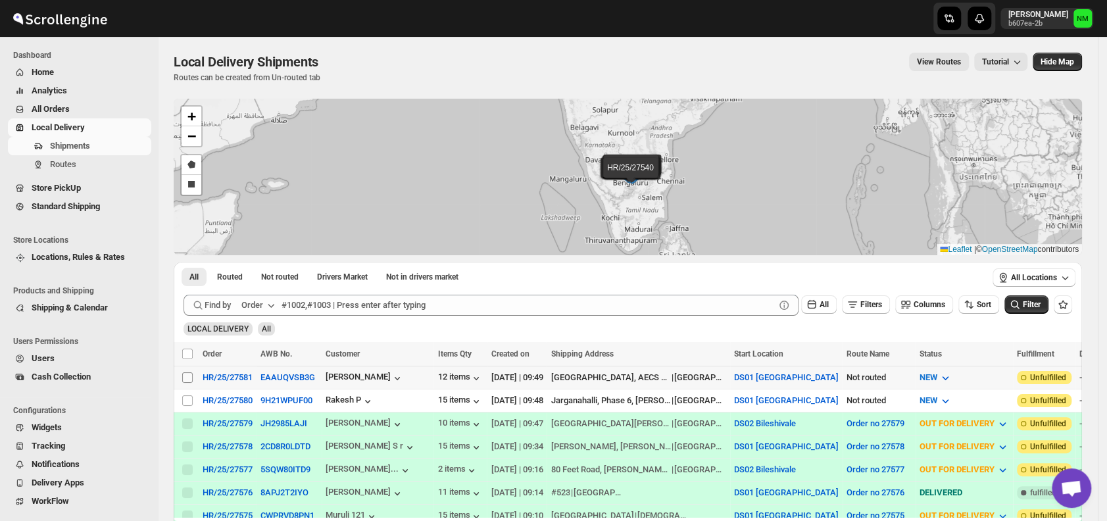
click at [191, 377] on input "Select shipment" at bounding box center [187, 377] width 11 height 11
checkbox input "true"
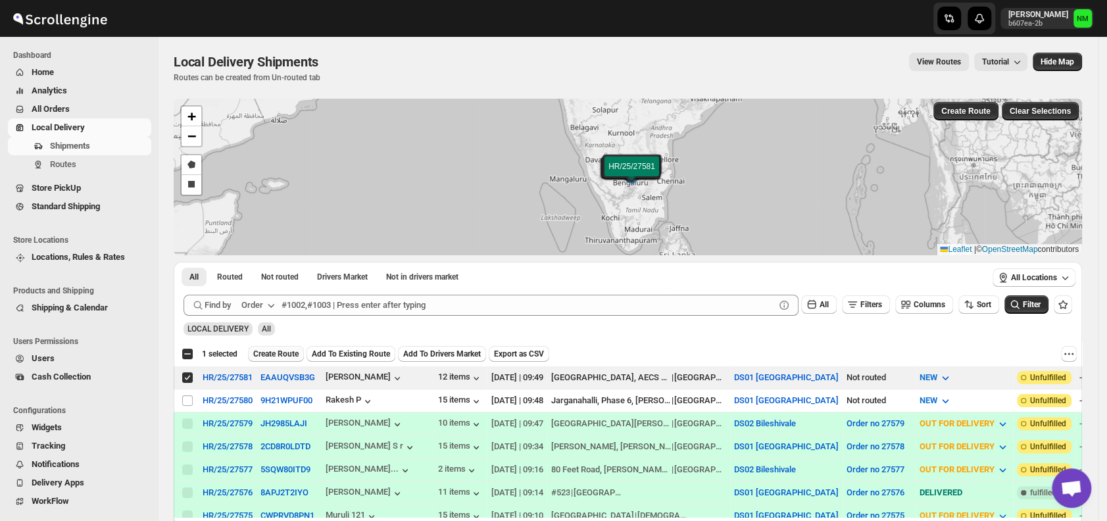
click at [268, 357] on span "Create Route" at bounding box center [275, 354] width 45 height 11
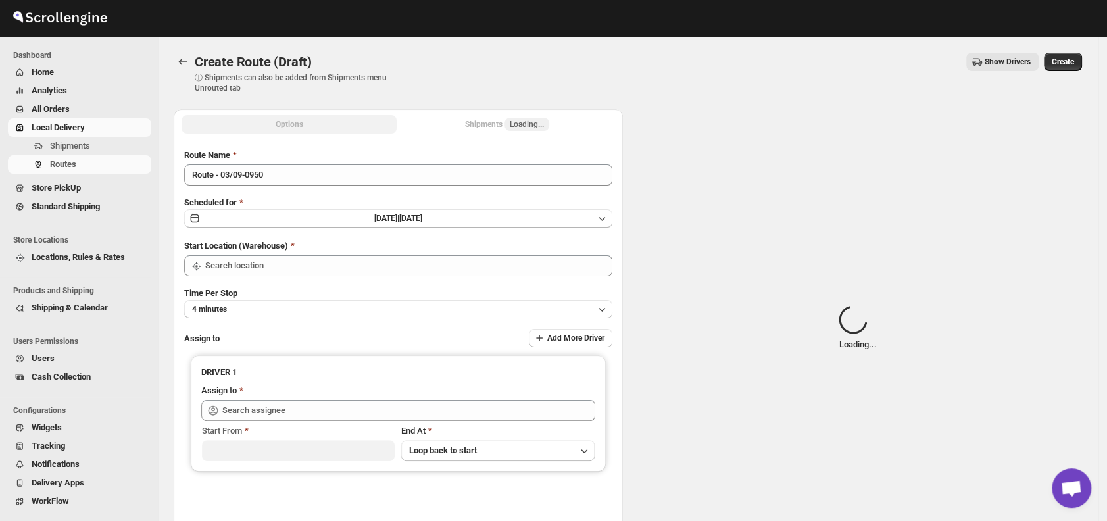
type input "DS01 [GEOGRAPHIC_DATA]"
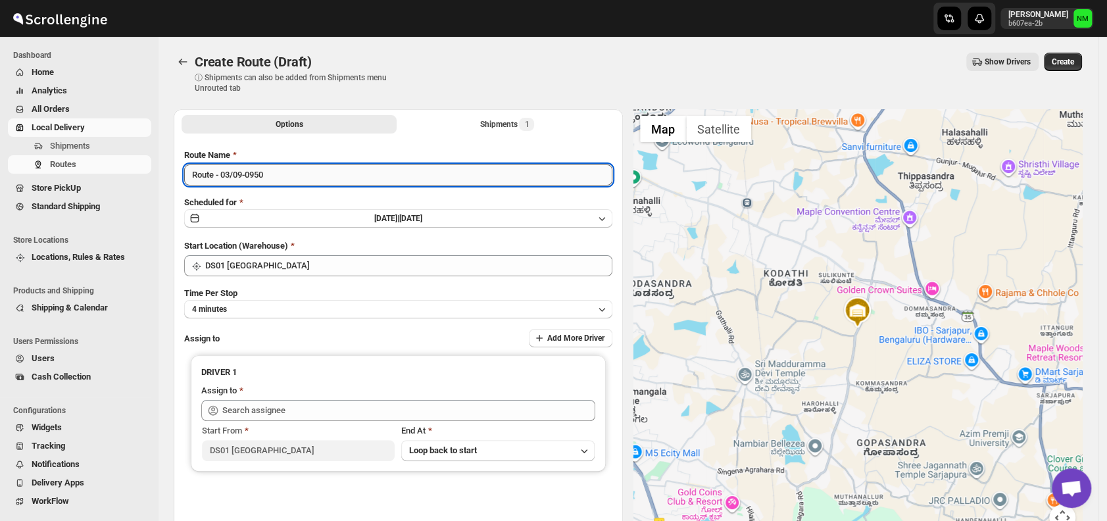
click at [290, 180] on input "Route - 03/09-0950" at bounding box center [398, 174] width 428 height 21
type input "R"
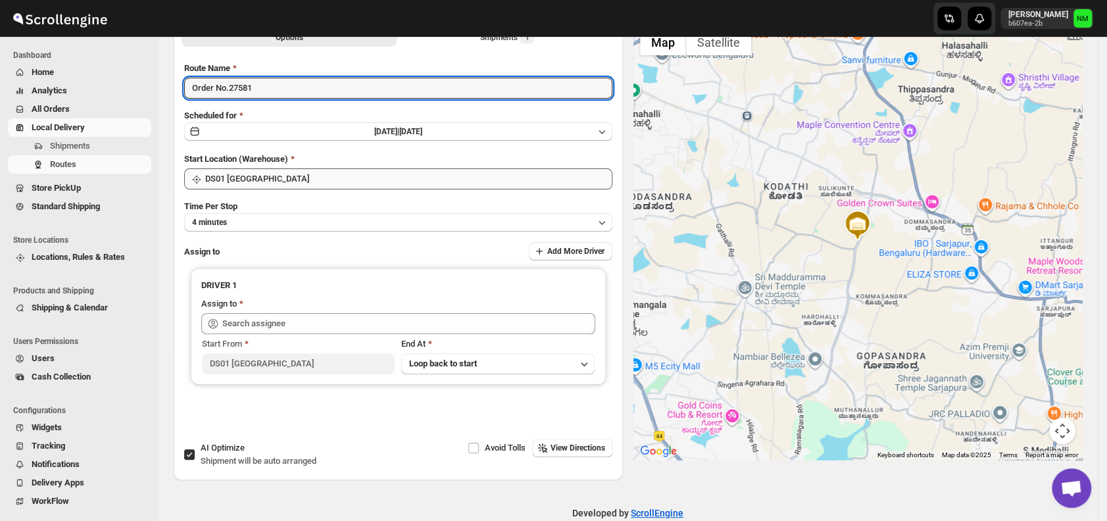
scroll to position [99, 0]
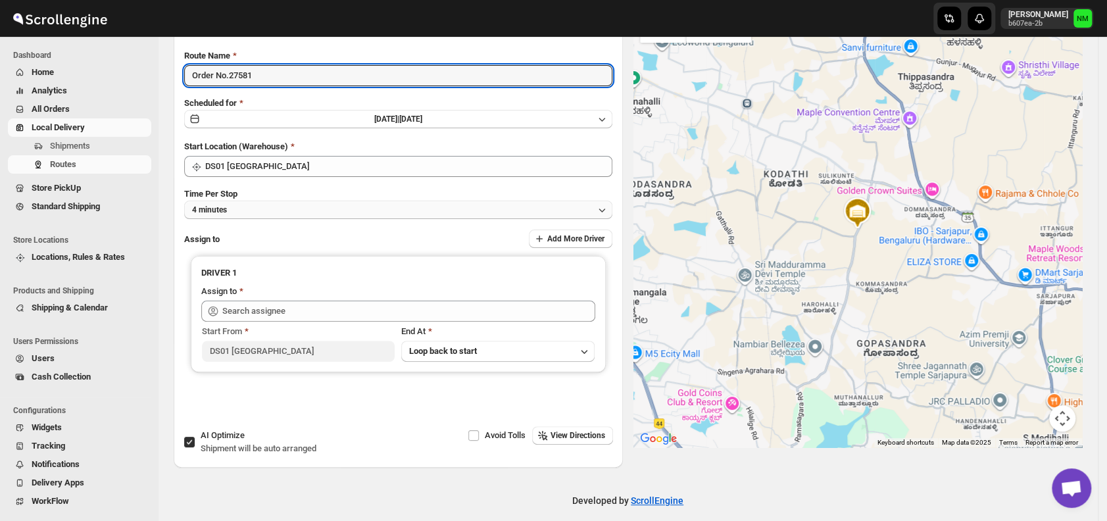
type input "Order No.27581"
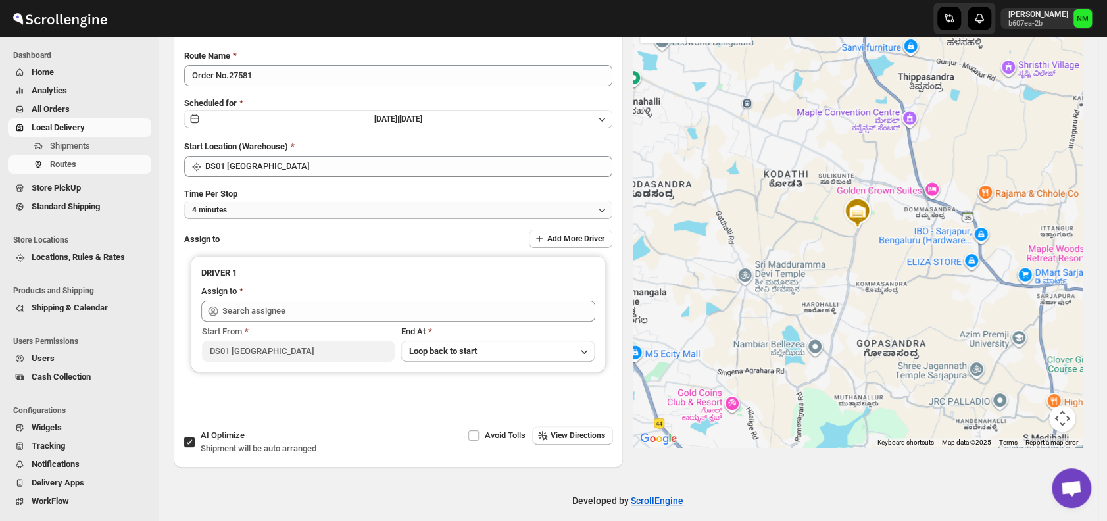
click at [259, 216] on button "4 minutes" at bounding box center [398, 210] width 428 height 18
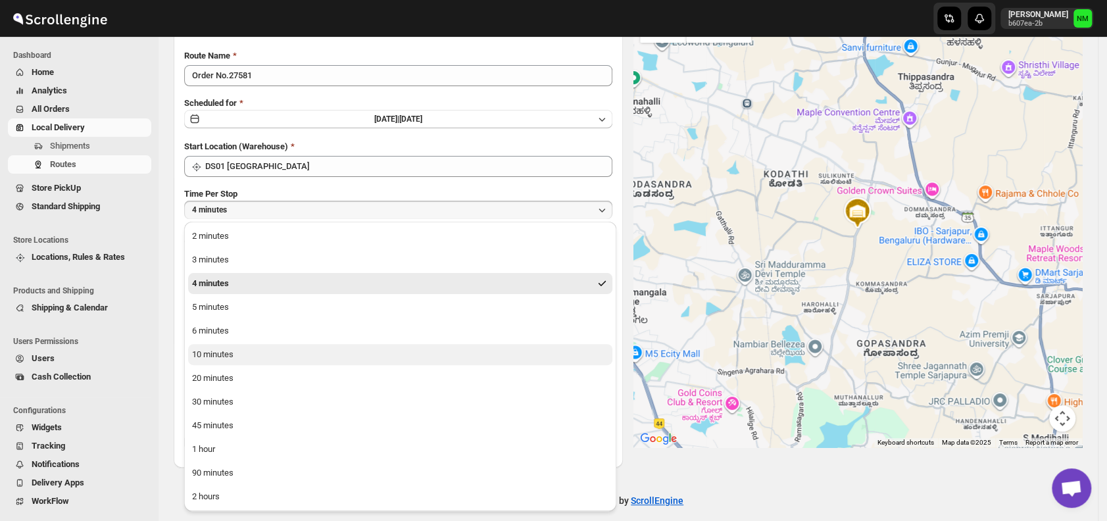
click at [256, 354] on button "10 minutes" at bounding box center [400, 354] width 424 height 21
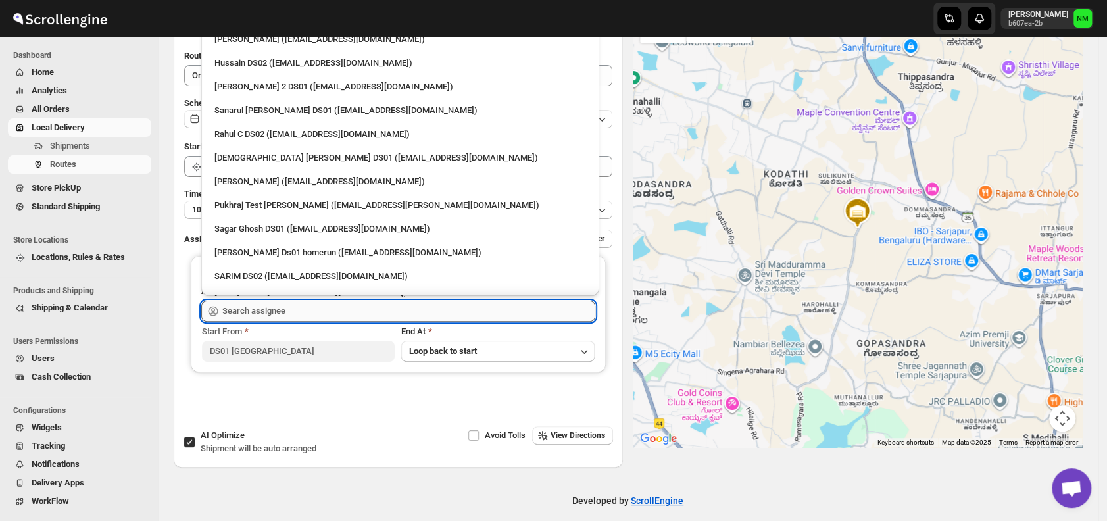
click at [297, 310] on input "text" at bounding box center [408, 311] width 373 height 21
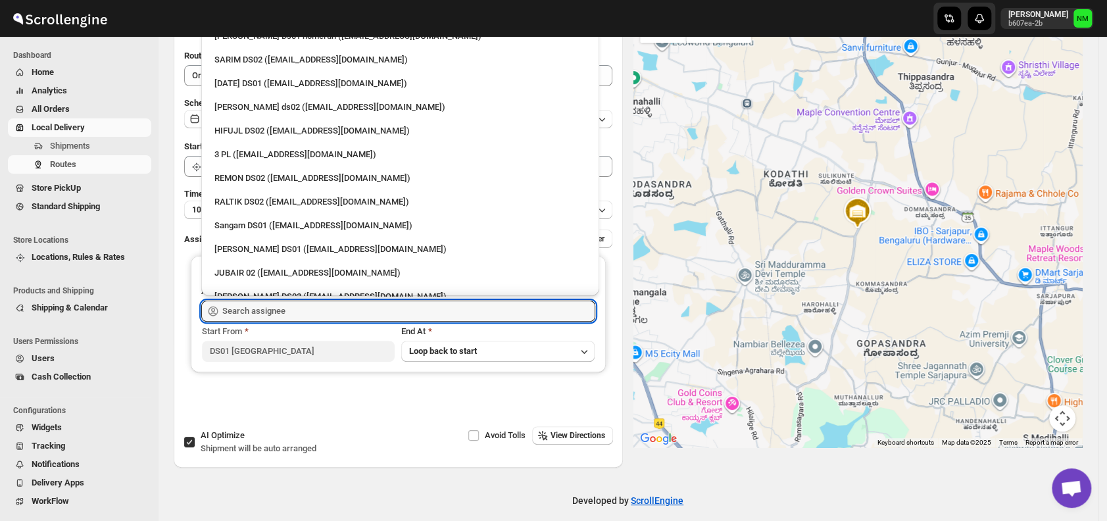
scroll to position [217, 0]
click at [240, 87] on div "[DATE] DS01 ([EMAIL_ADDRESS][DOMAIN_NAME])" at bounding box center [400, 82] width 372 height 13
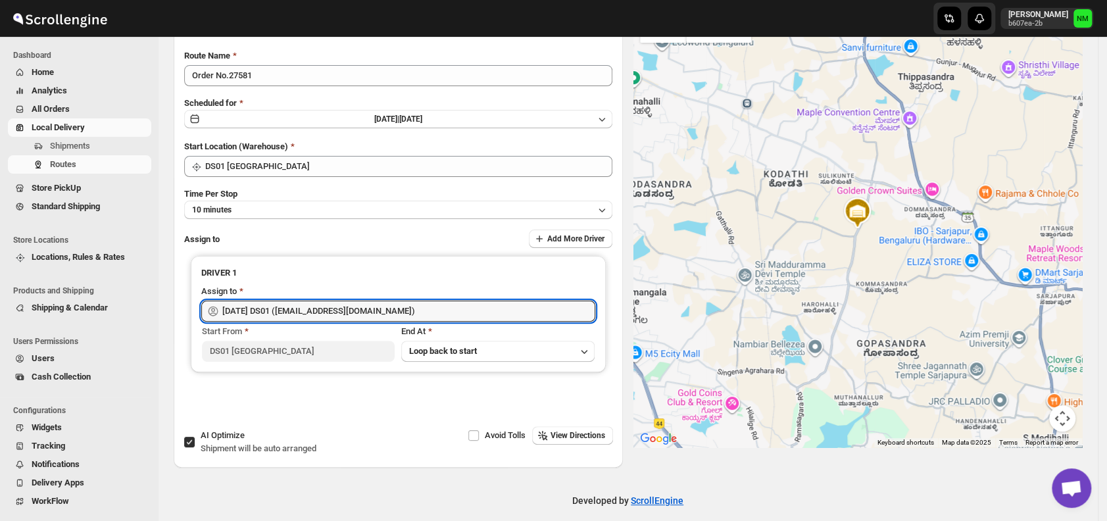
scroll to position [0, 0]
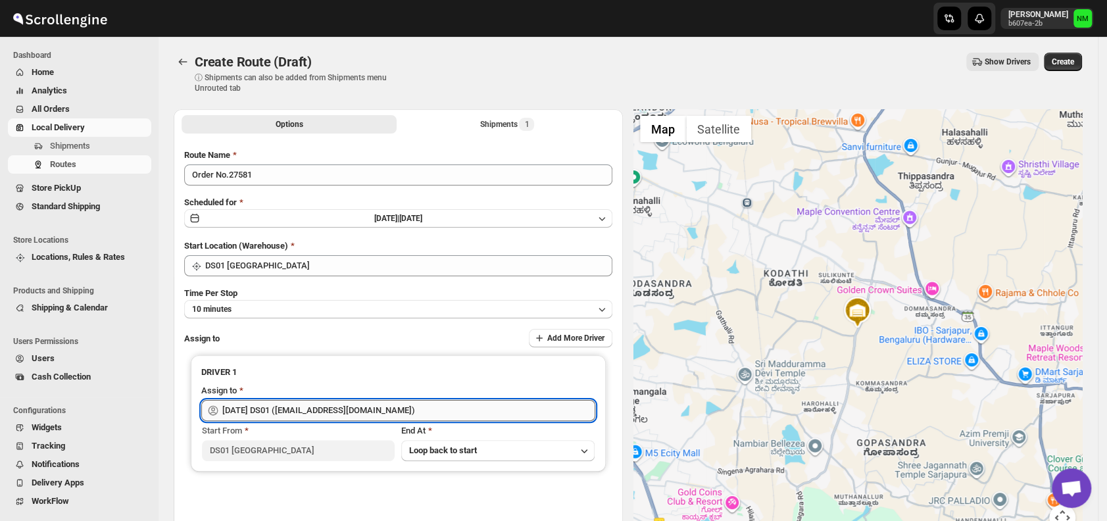
click at [381, 401] on input "[DATE] DS01 ([EMAIL_ADDRESS][DOMAIN_NAME])" at bounding box center [408, 410] width 373 height 21
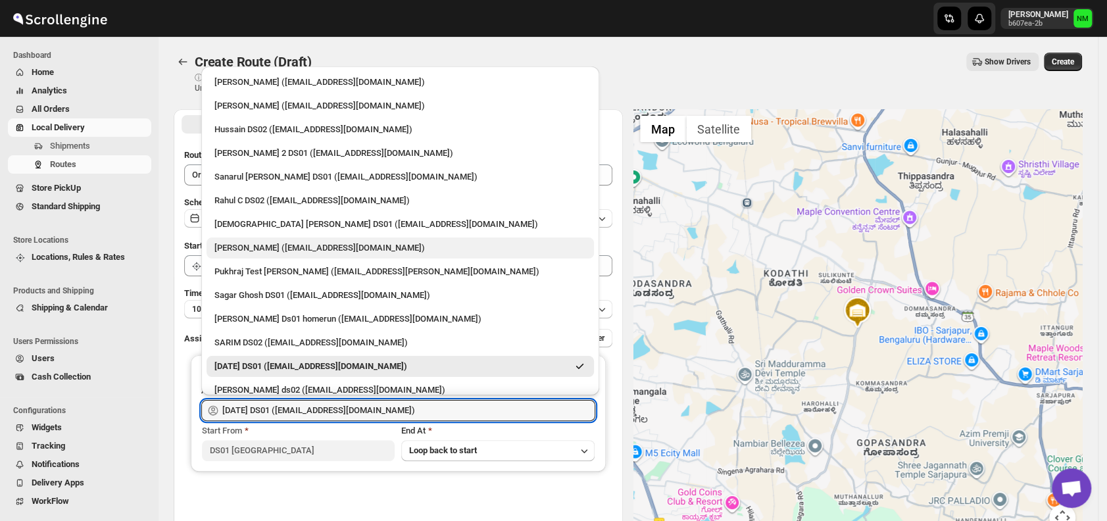
click at [282, 250] on div "[PERSON_NAME] ([EMAIL_ADDRESS][DOMAIN_NAME])" at bounding box center [400, 247] width 372 height 13
type input "Vikas Rathod (lolegiy458@nalwan.com)"
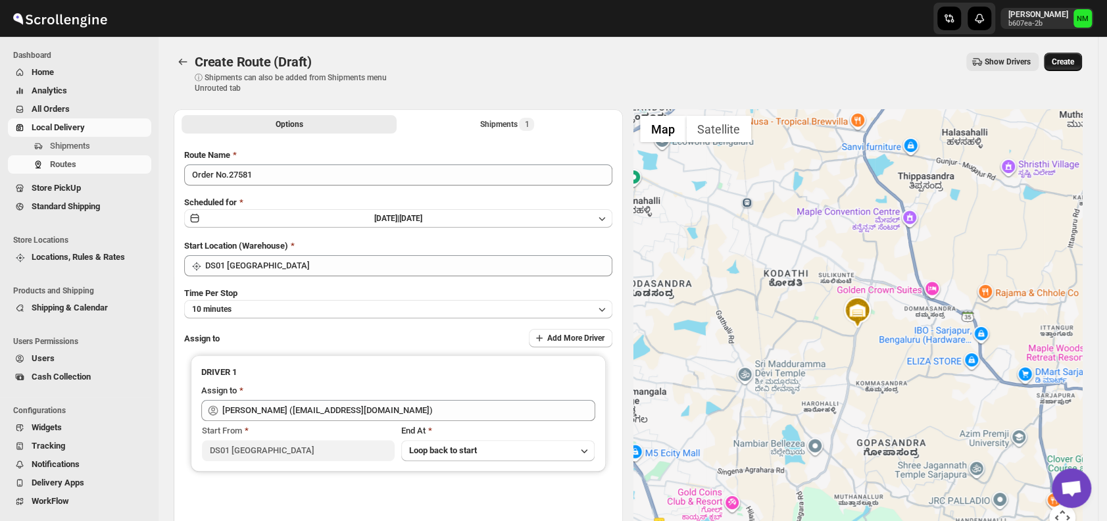
click at [1067, 66] on span "Create" at bounding box center [1062, 62] width 22 height 11
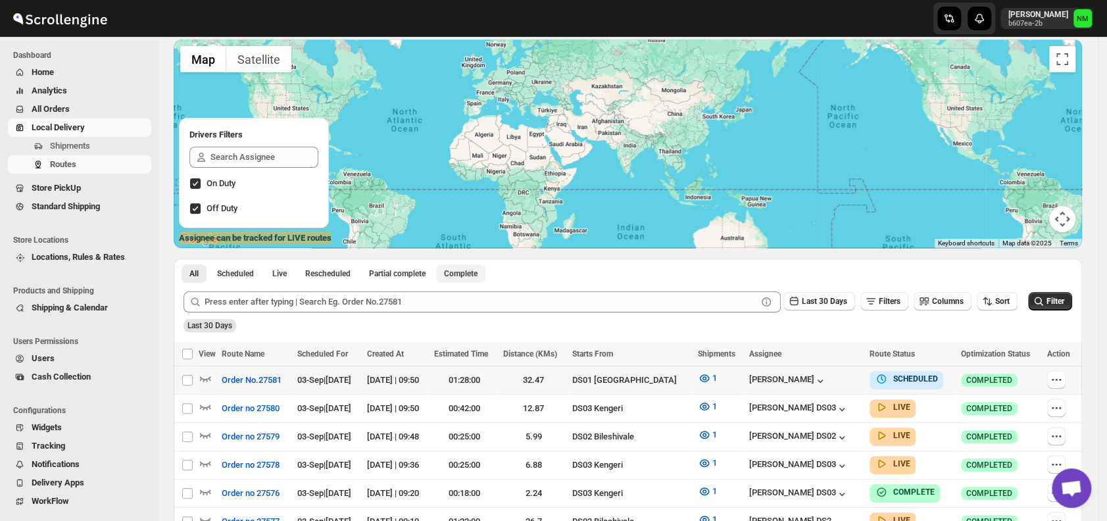
scroll to position [126, 0]
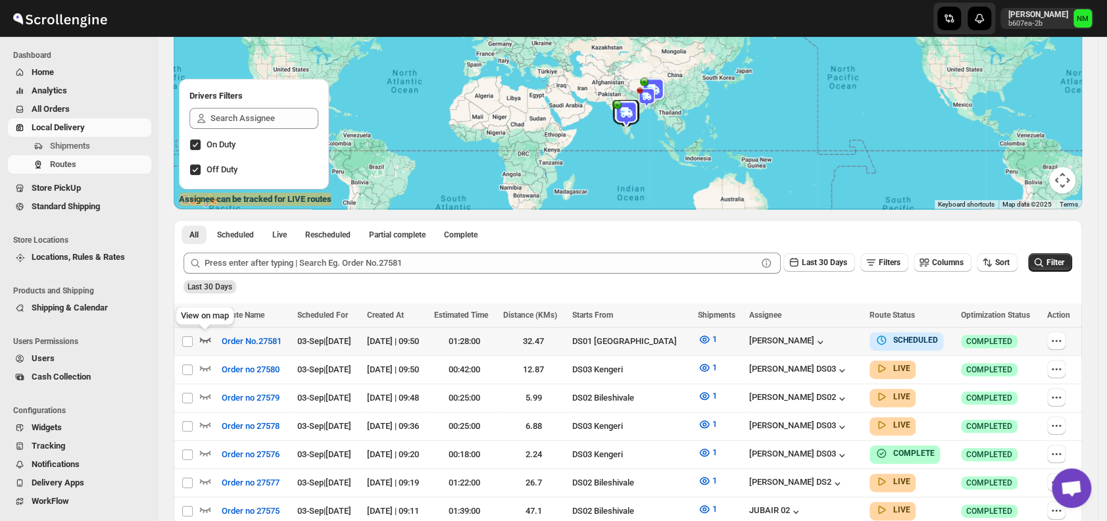
click at [208, 337] on icon "button" at bounding box center [205, 339] width 13 height 13
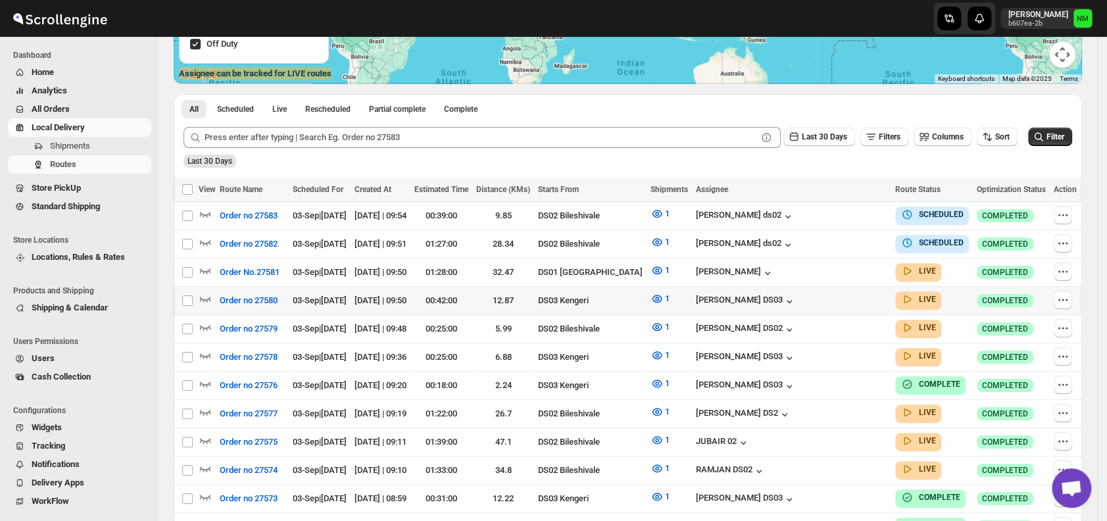
scroll to position [253, 0]
click at [206, 216] on icon "button" at bounding box center [205, 213] width 11 height 5
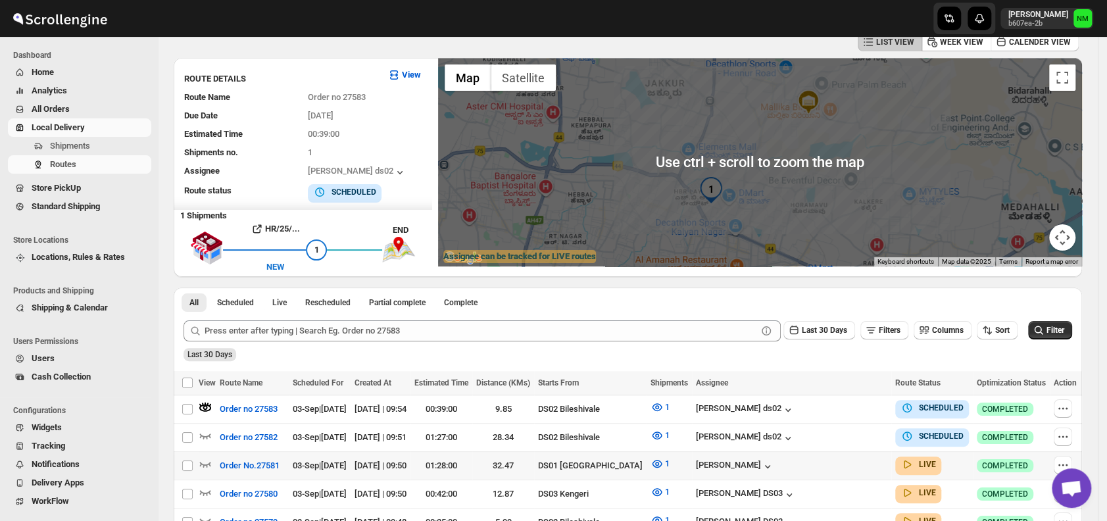
scroll to position [93, 0]
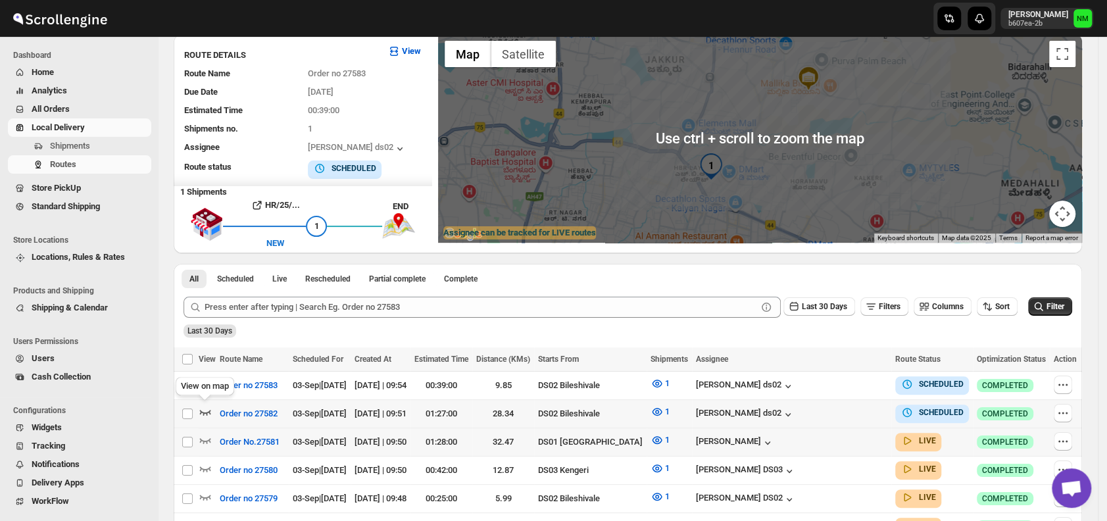
click at [205, 411] on icon "button" at bounding box center [205, 411] width 13 height 13
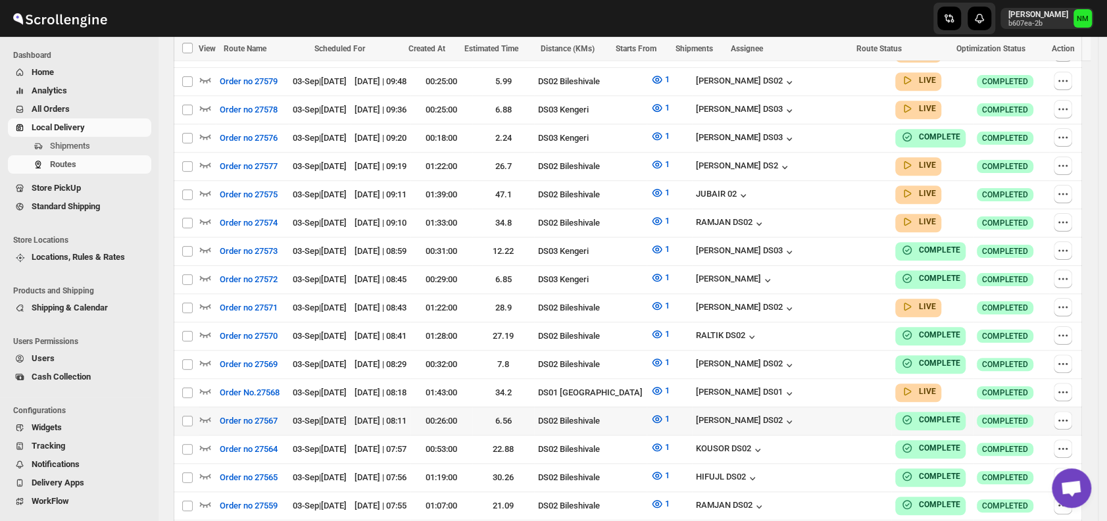
scroll to position [518, 0]
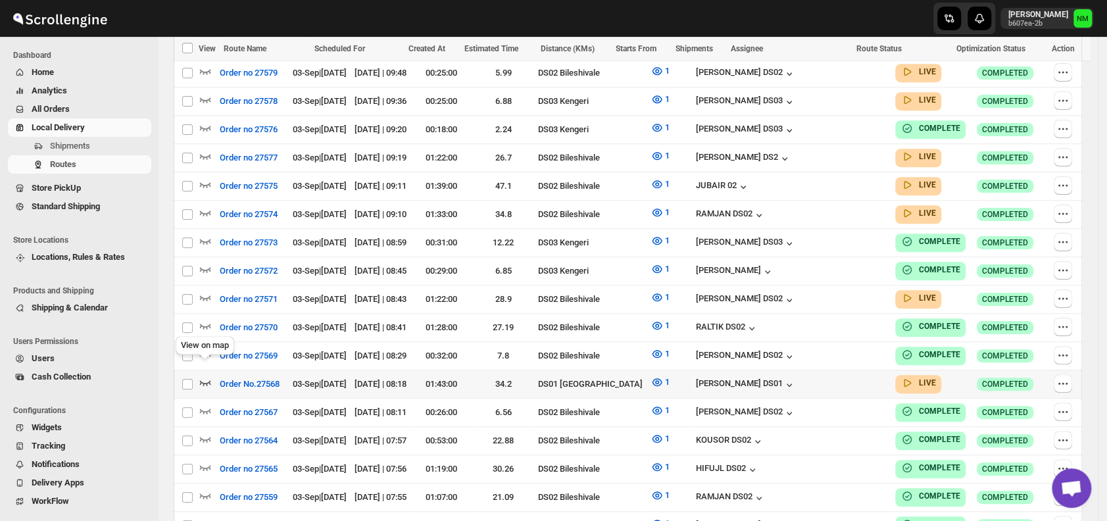
click at [205, 375] on icon "button" at bounding box center [205, 381] width 13 height 13
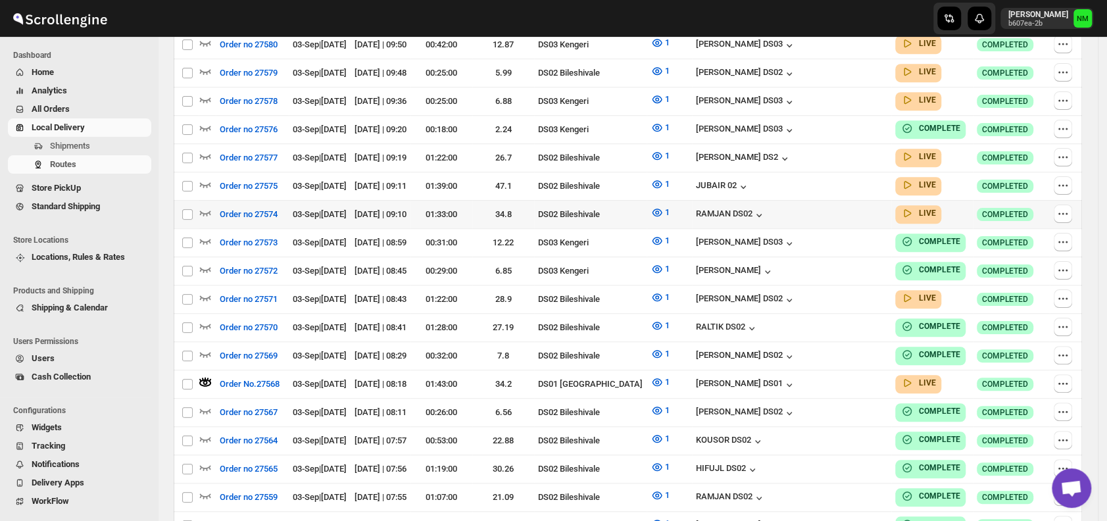
scroll to position [0, 0]
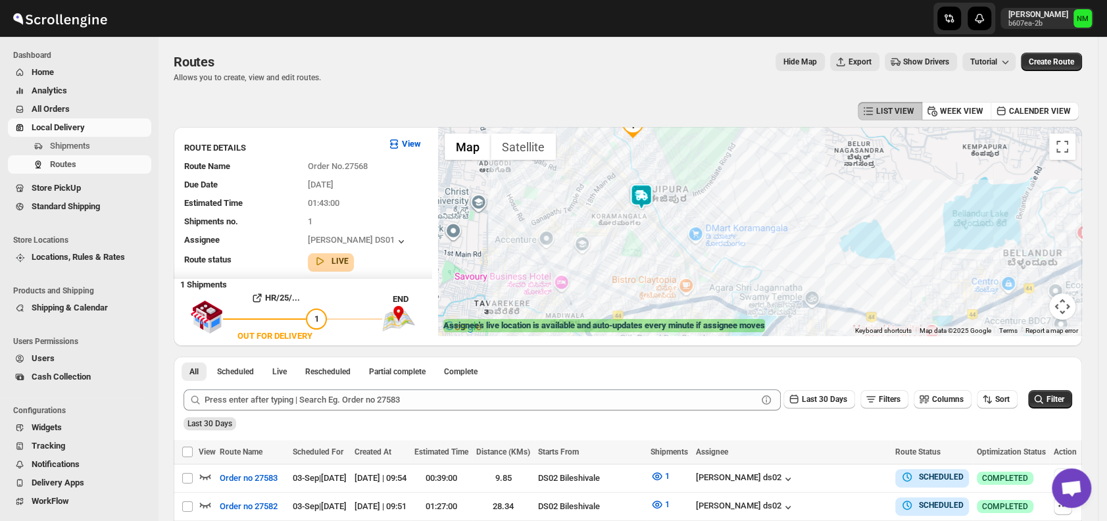
click at [648, 199] on img at bounding box center [641, 196] width 26 height 26
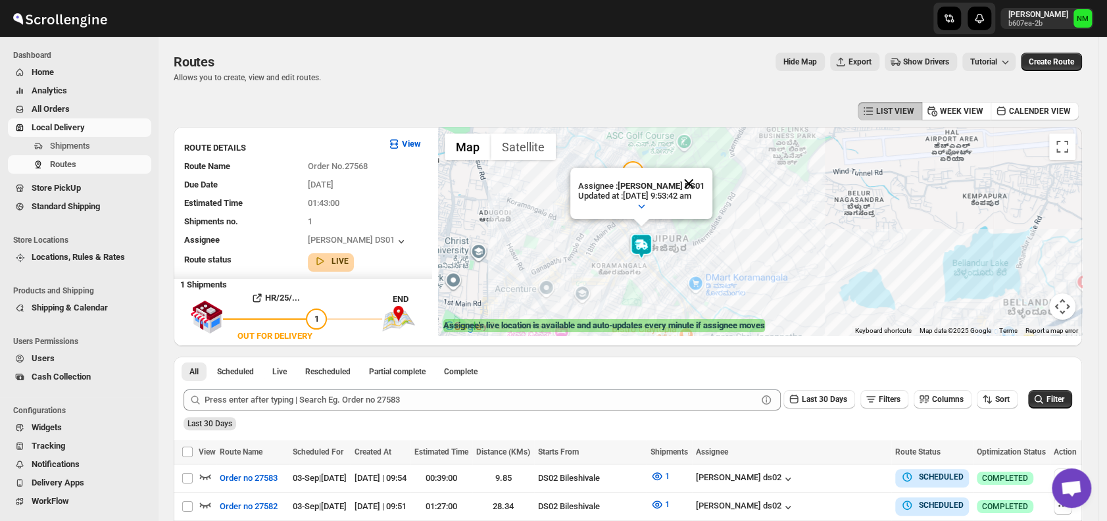
click at [700, 178] on button "Close" at bounding box center [689, 184] width 32 height 32
click at [645, 247] on img at bounding box center [641, 246] width 26 height 26
click at [704, 182] on button "Close" at bounding box center [689, 184] width 32 height 32
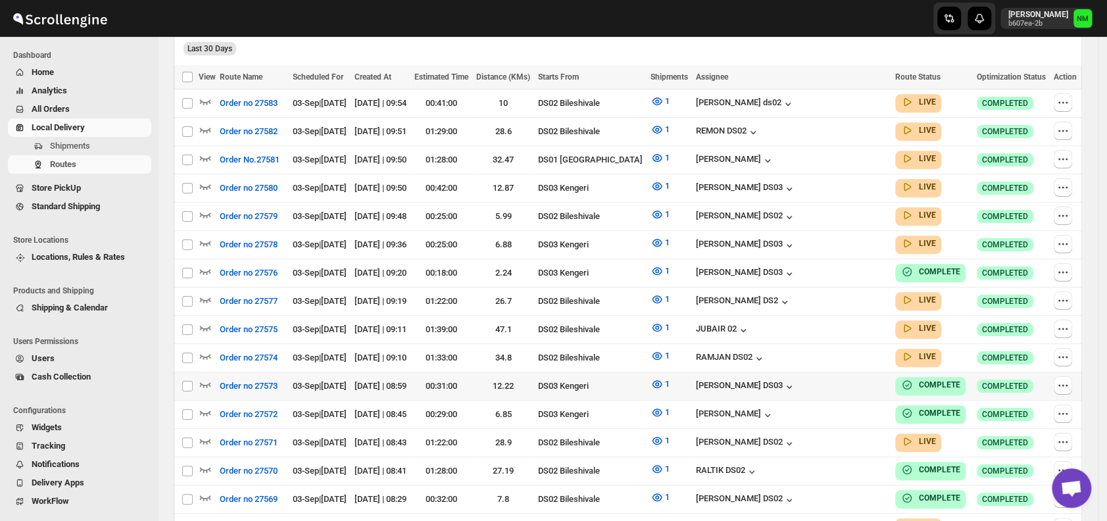
scroll to position [415, 0]
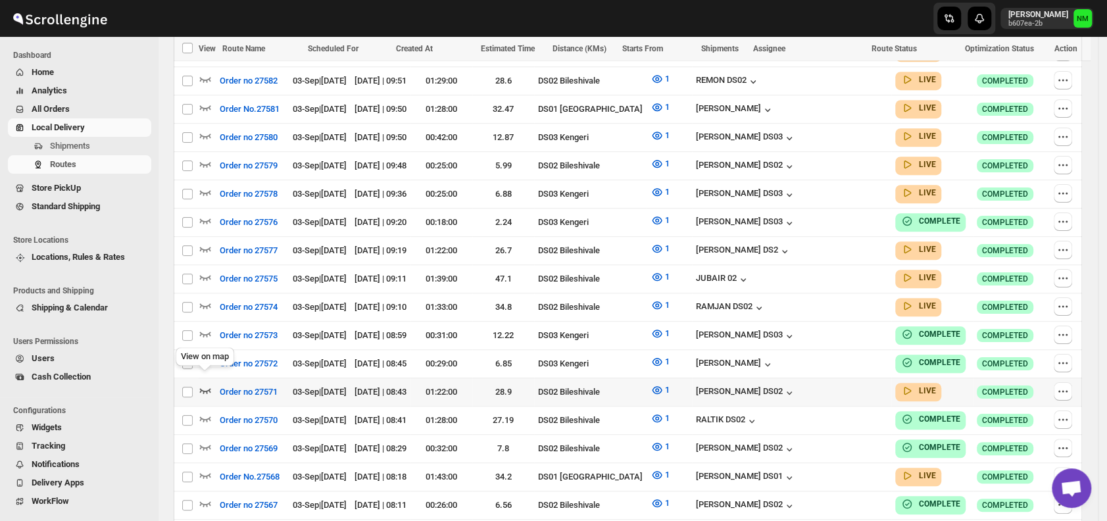
click at [205, 383] on icon "button" at bounding box center [205, 389] width 13 height 13
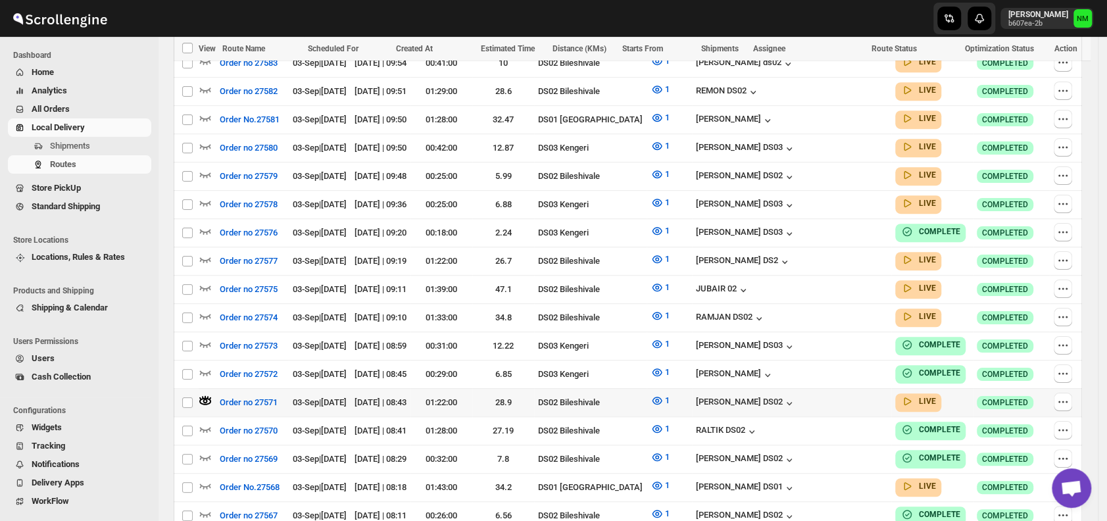
scroll to position [0, 0]
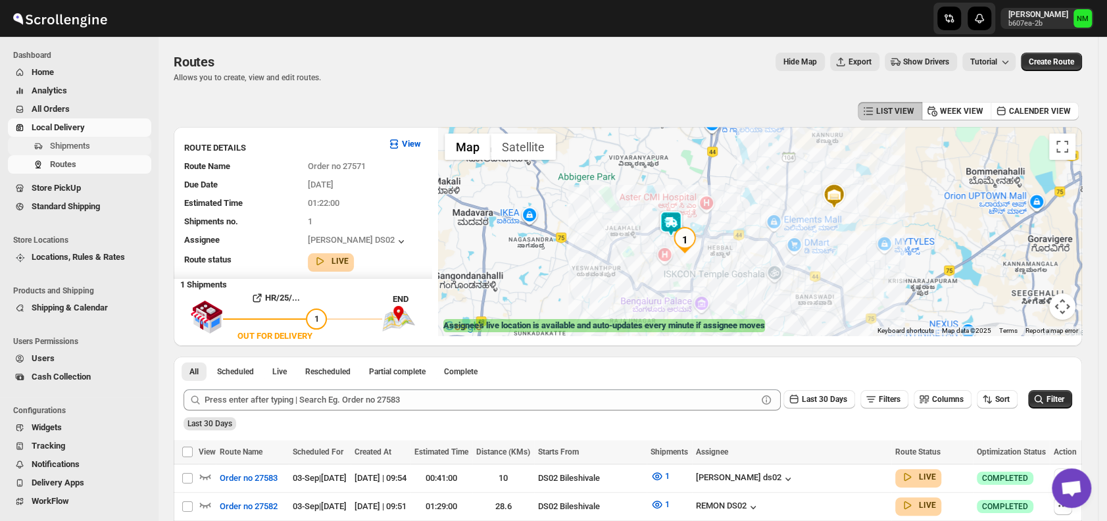
click at [82, 147] on span "Shipments" at bounding box center [70, 146] width 40 height 10
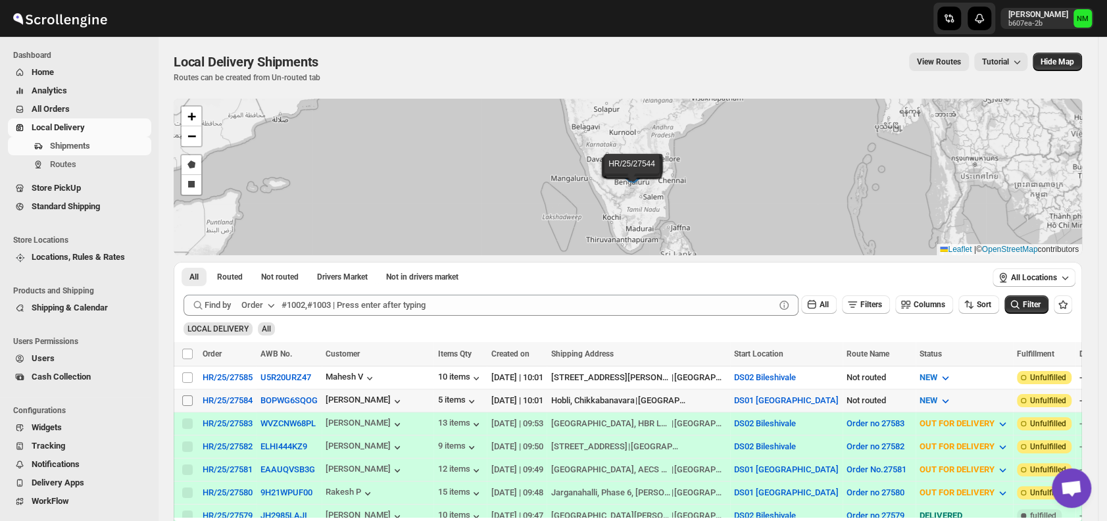
click at [185, 396] on input "Select shipment" at bounding box center [187, 400] width 11 height 11
checkbox input "true"
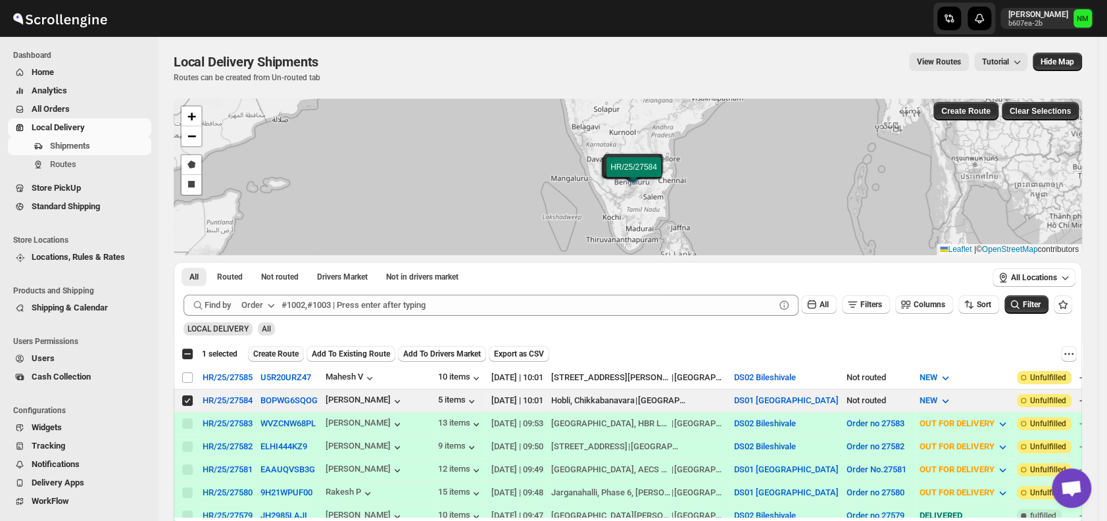
click at [287, 358] on span "Create Route" at bounding box center [275, 354] width 45 height 11
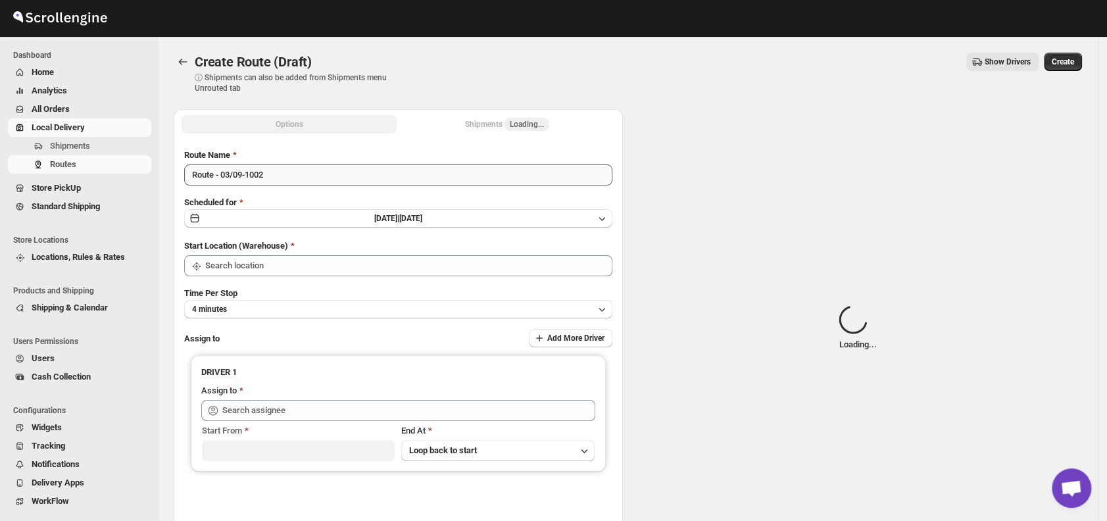
type input "DS01 [GEOGRAPHIC_DATA]"
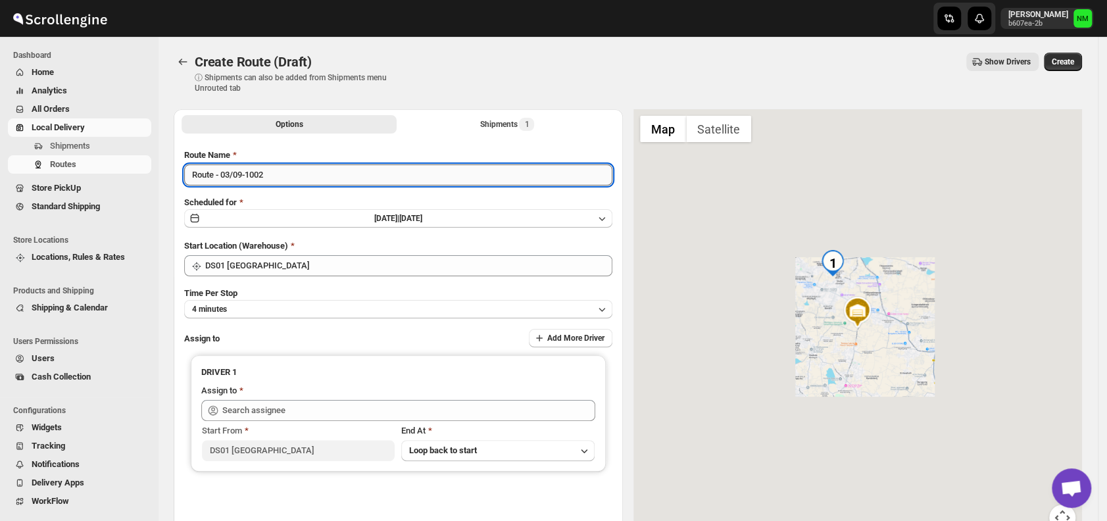
click at [296, 176] on input "Route - 03/09-1002" at bounding box center [398, 174] width 428 height 21
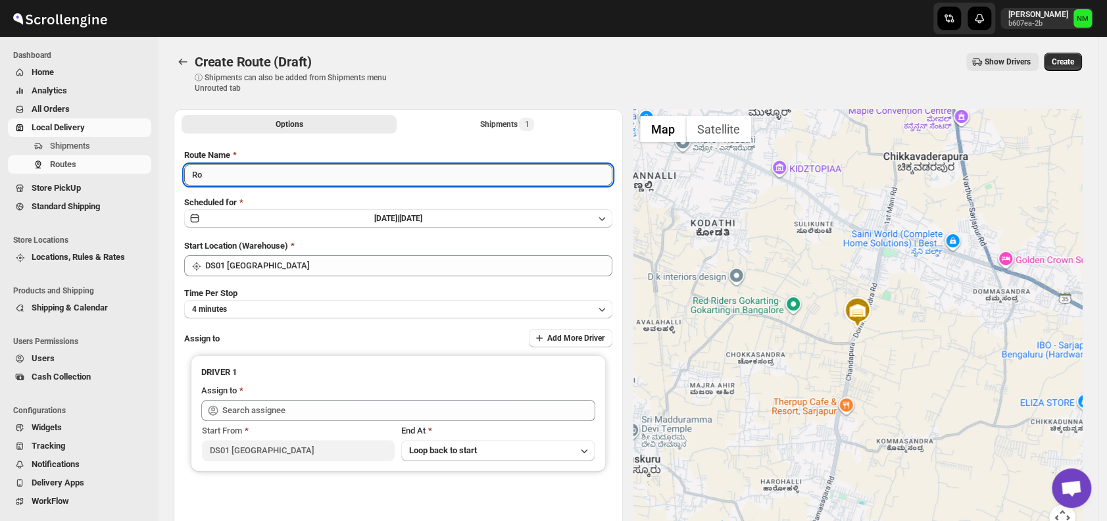
type input "R"
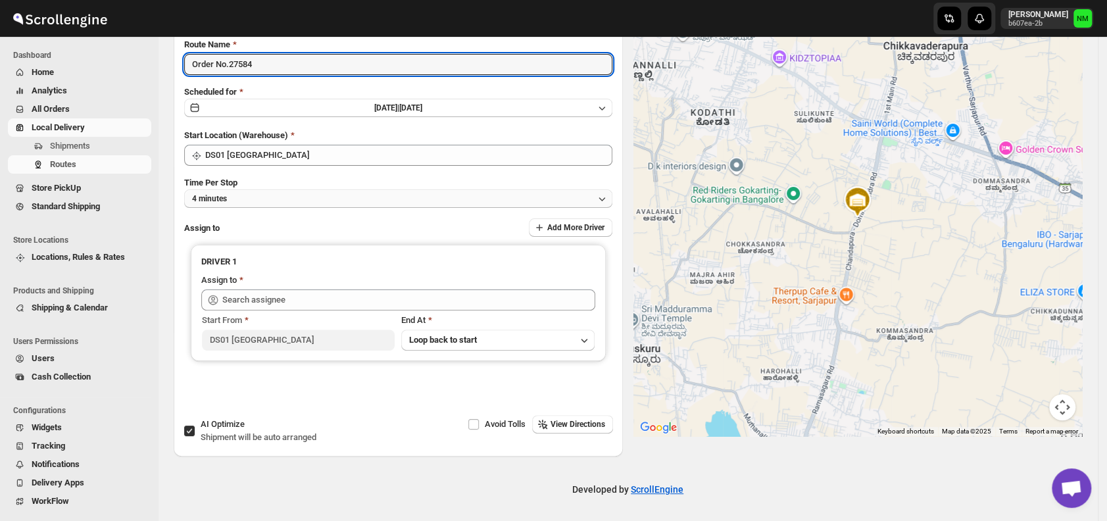
type input "Order No.27584"
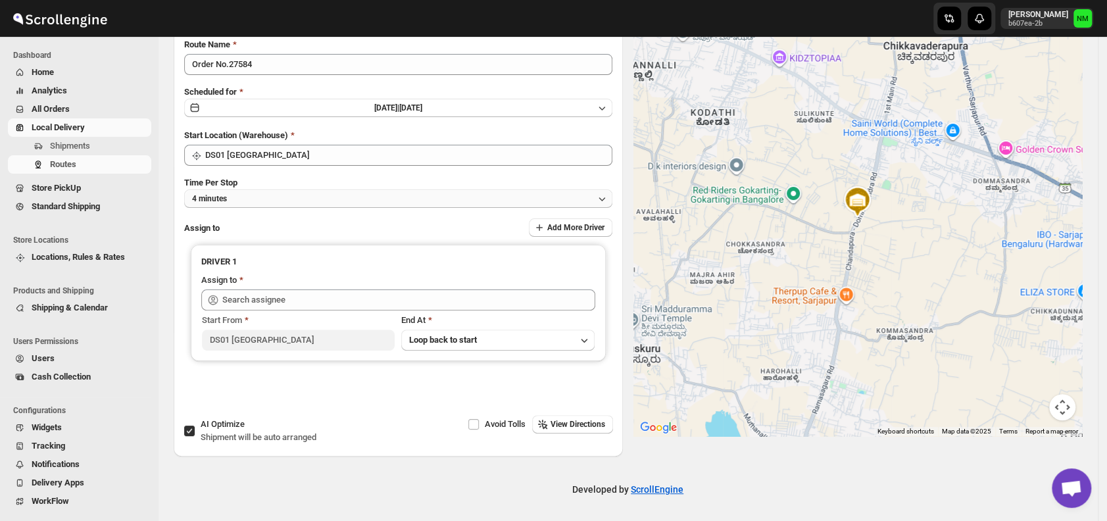
click at [253, 195] on button "4 minutes" at bounding box center [398, 198] width 428 height 18
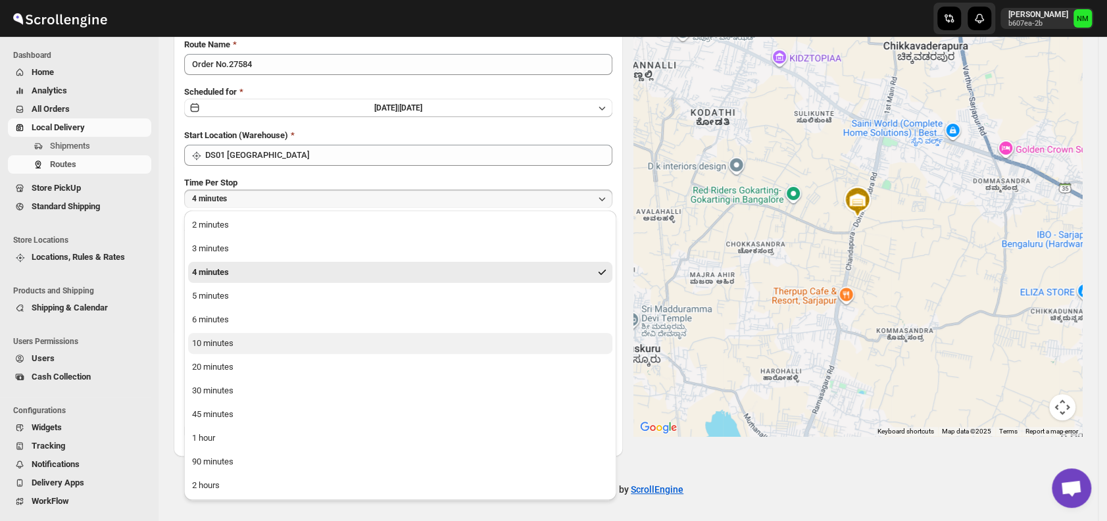
click at [232, 337] on div "10 minutes" at bounding box center [212, 343] width 41 height 13
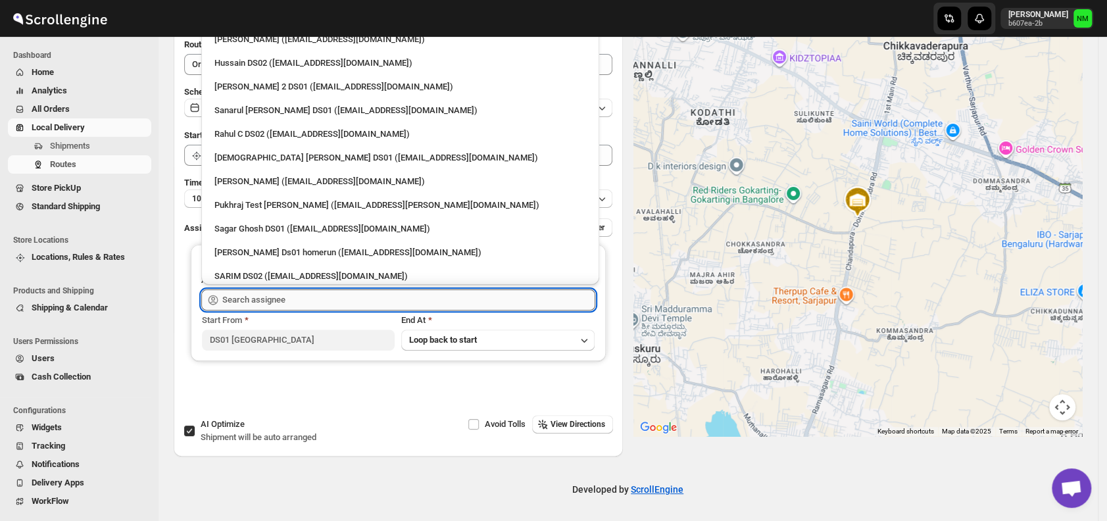
click at [266, 301] on input "text" at bounding box center [408, 299] width 373 height 21
click at [233, 114] on div "Sanarul [PERSON_NAME] DS01 ([EMAIL_ADDRESS][DOMAIN_NAME])" at bounding box center [400, 110] width 372 height 13
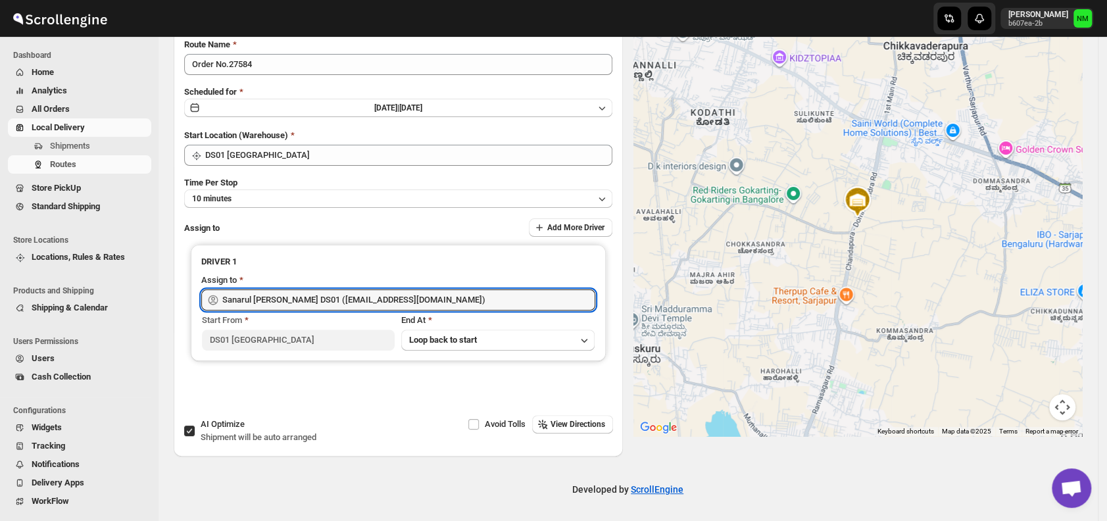
type input "Sanarul [PERSON_NAME] DS01 ([EMAIL_ADDRESS][DOMAIN_NAME])"
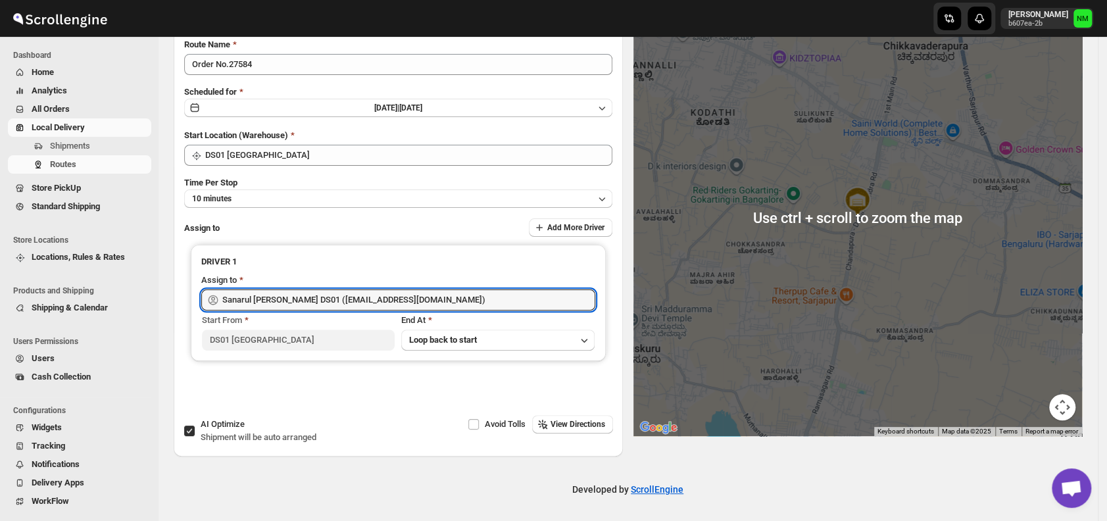
scroll to position [0, 0]
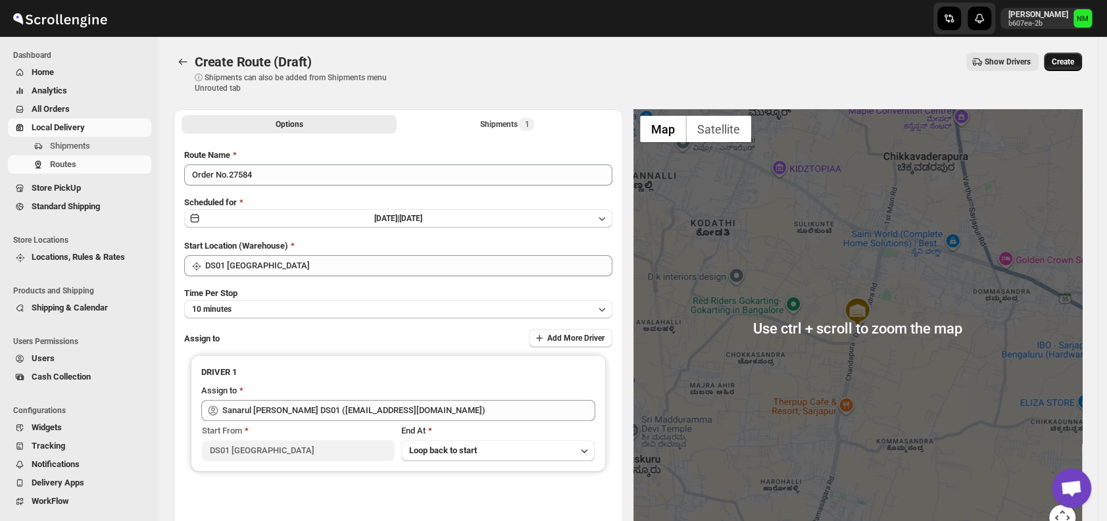
click at [1067, 57] on span "Create" at bounding box center [1062, 62] width 22 height 11
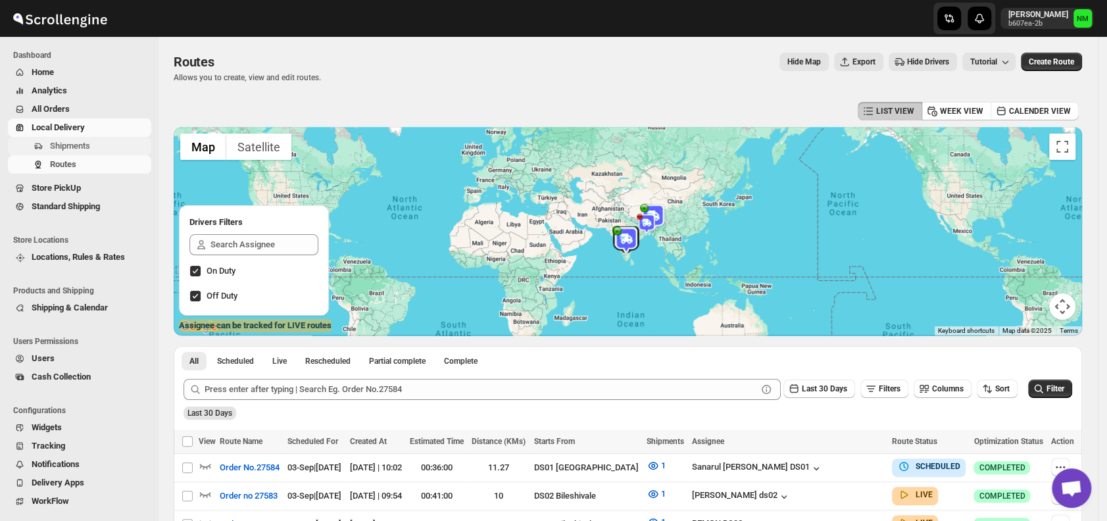
click at [70, 137] on button "Shipments" at bounding box center [79, 146] width 143 height 18
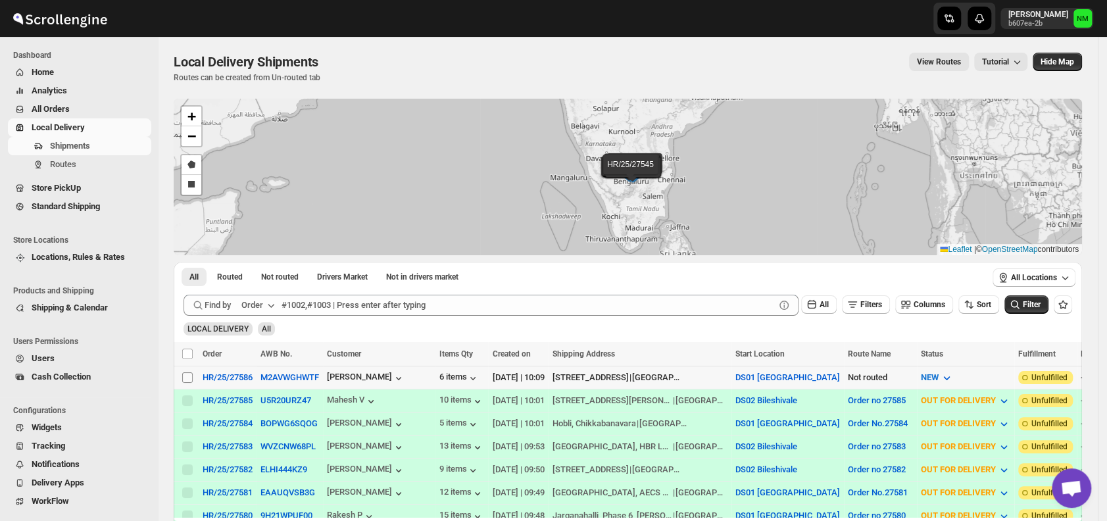
click at [183, 374] on input "Select shipment" at bounding box center [187, 377] width 11 height 11
checkbox input "true"
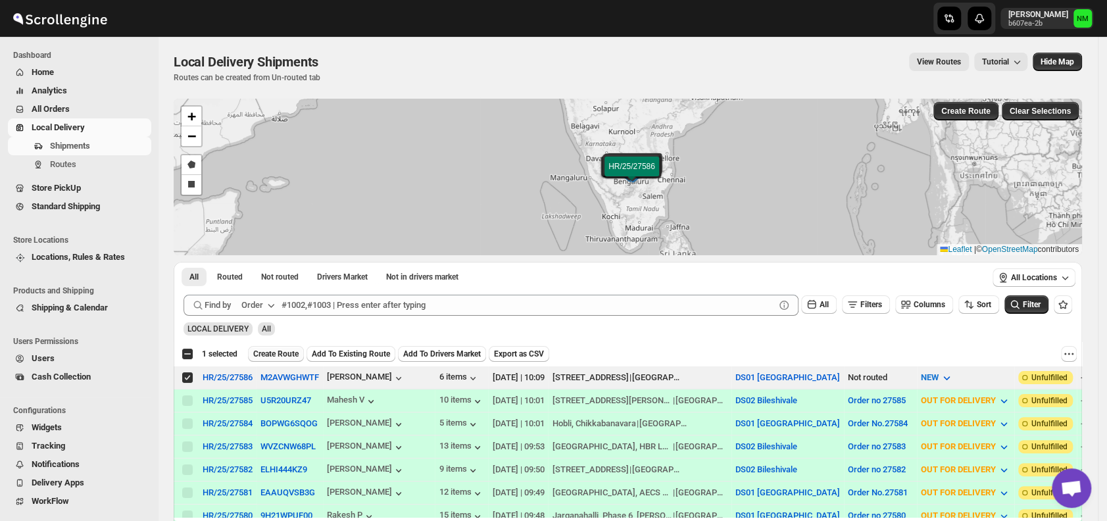
click at [268, 352] on span "Create Route" at bounding box center [275, 354] width 45 height 11
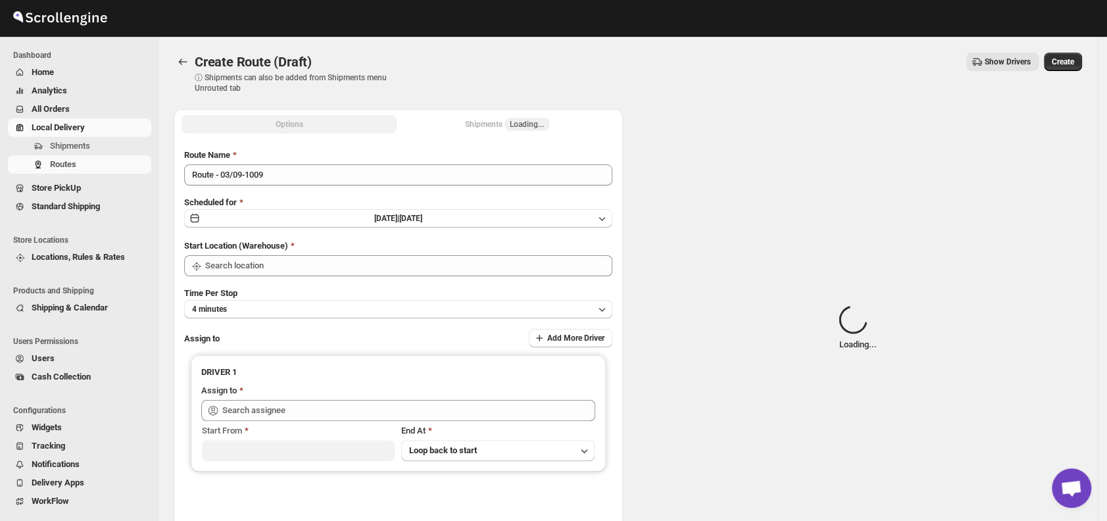
type input "DS01 [GEOGRAPHIC_DATA]"
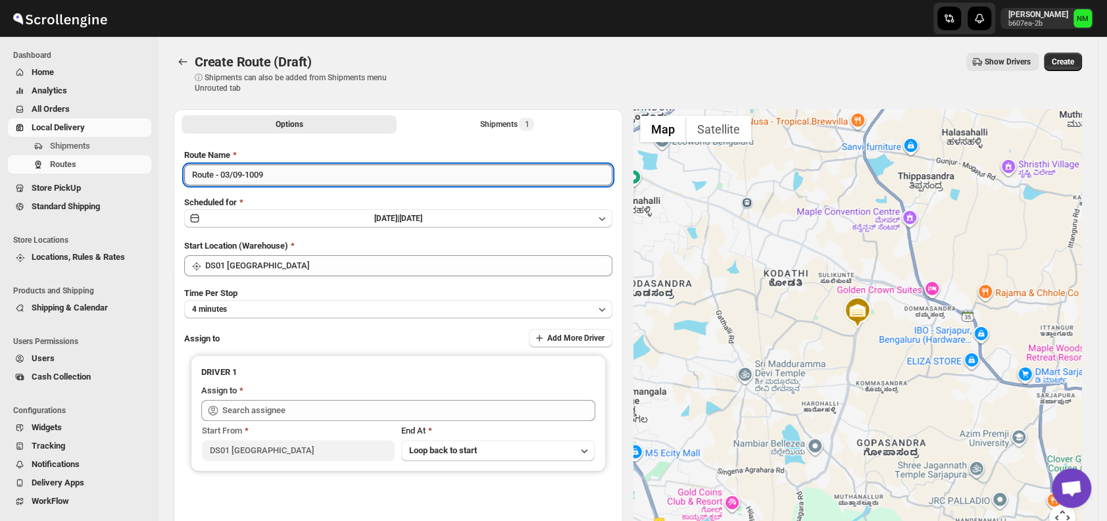
click at [287, 177] on input "Route - 03/09-1009" at bounding box center [398, 174] width 428 height 21
type input "R"
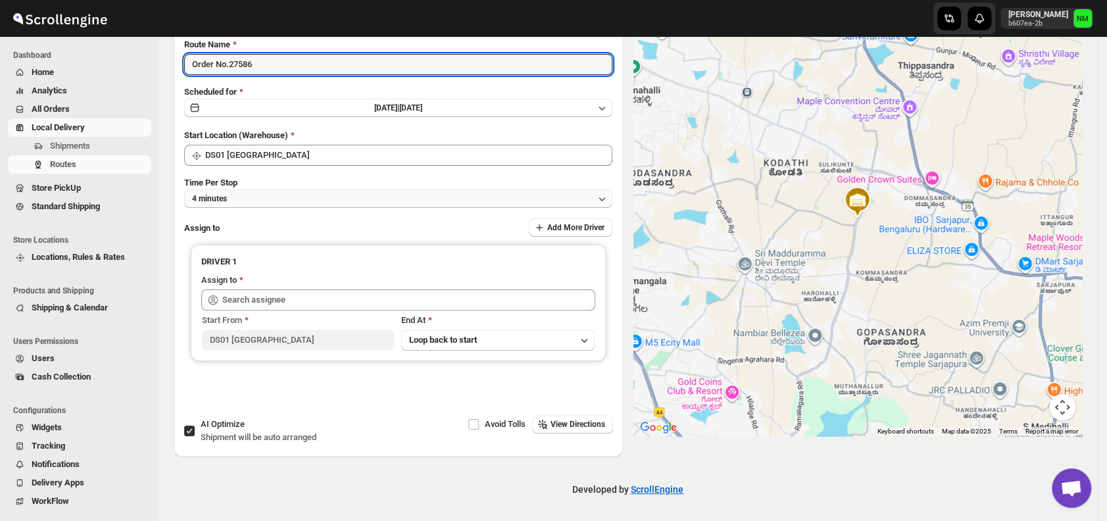
type input "Order No.27586"
click at [260, 201] on button "4 minutes" at bounding box center [398, 198] width 428 height 18
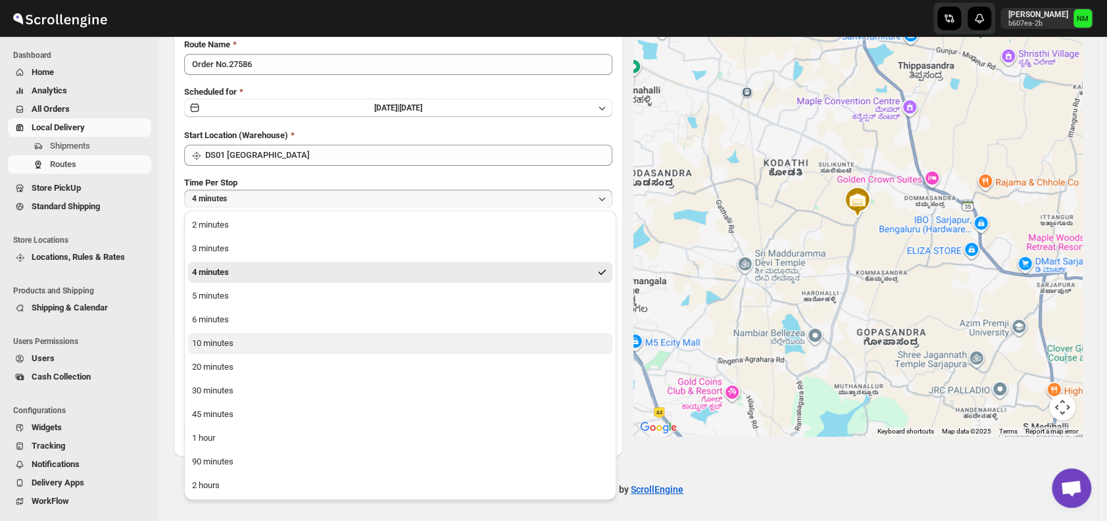
click at [205, 344] on div "10 minutes" at bounding box center [212, 343] width 41 height 13
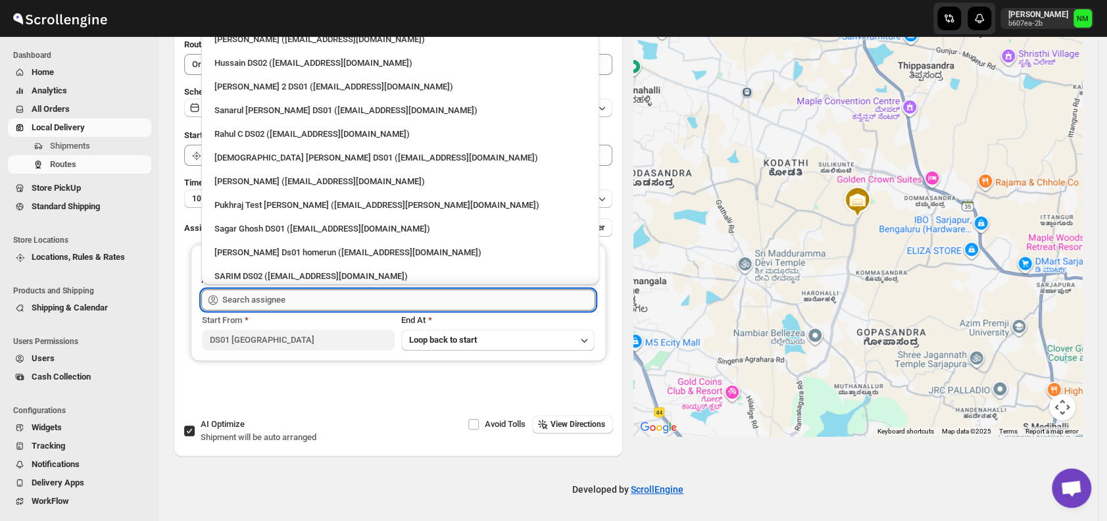
click at [273, 301] on input "text" at bounding box center [408, 299] width 373 height 21
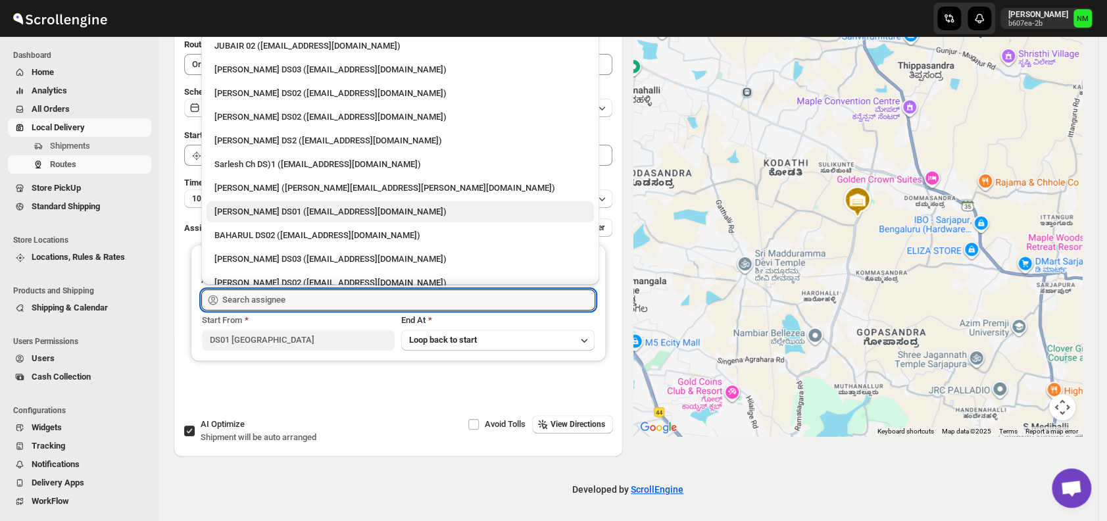
scroll to position [458, 0]
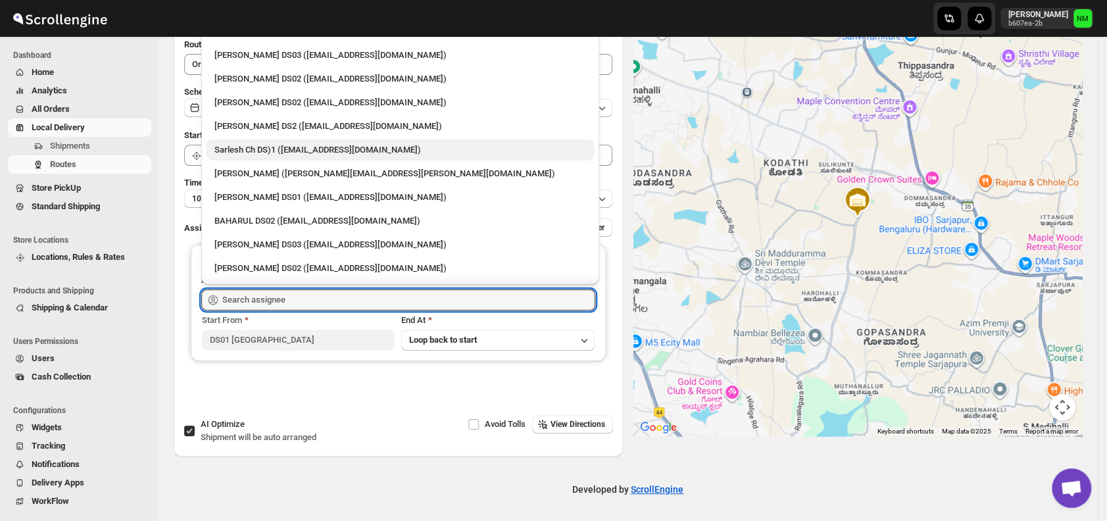
click at [358, 151] on div "Sarlesh Ch DS)1 (vinapi9521@jazipo.com)" at bounding box center [400, 149] width 372 height 13
type input "Sarlesh Ch DS)1 (vinapi9521@jazipo.com)"
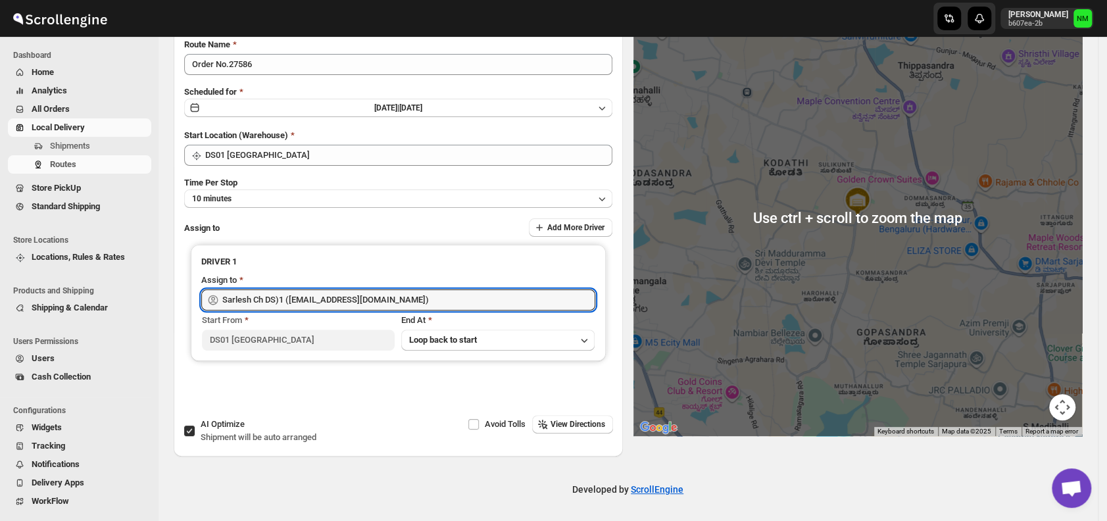
scroll to position [0, 0]
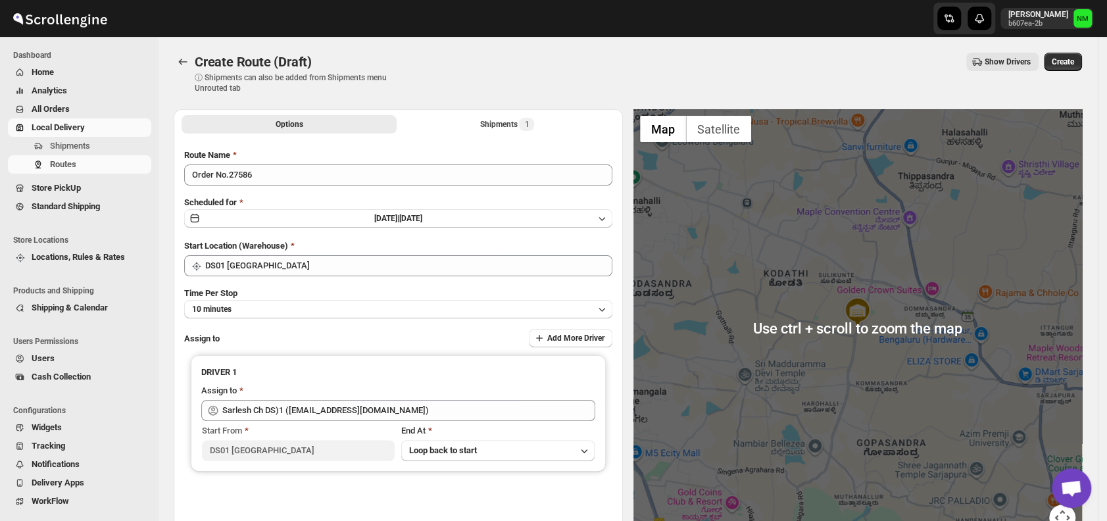
click at [1059, 73] on div "Create Route (Draft) ⓘ Shipments can also be added from Shipments menu Unrouted…" at bounding box center [628, 73] width 908 height 41
click at [1062, 69] on button "Create" at bounding box center [1063, 62] width 38 height 18
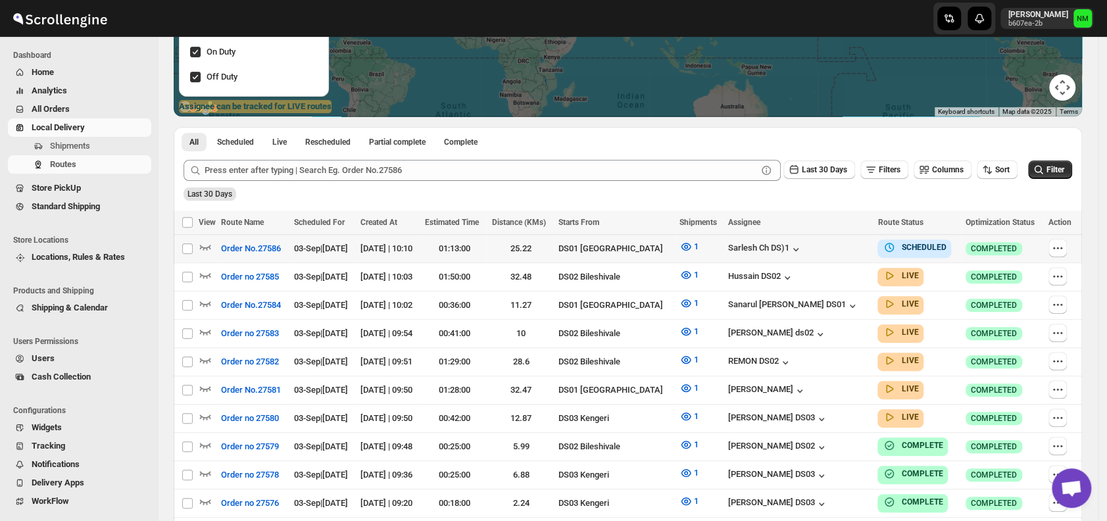
scroll to position [220, 0]
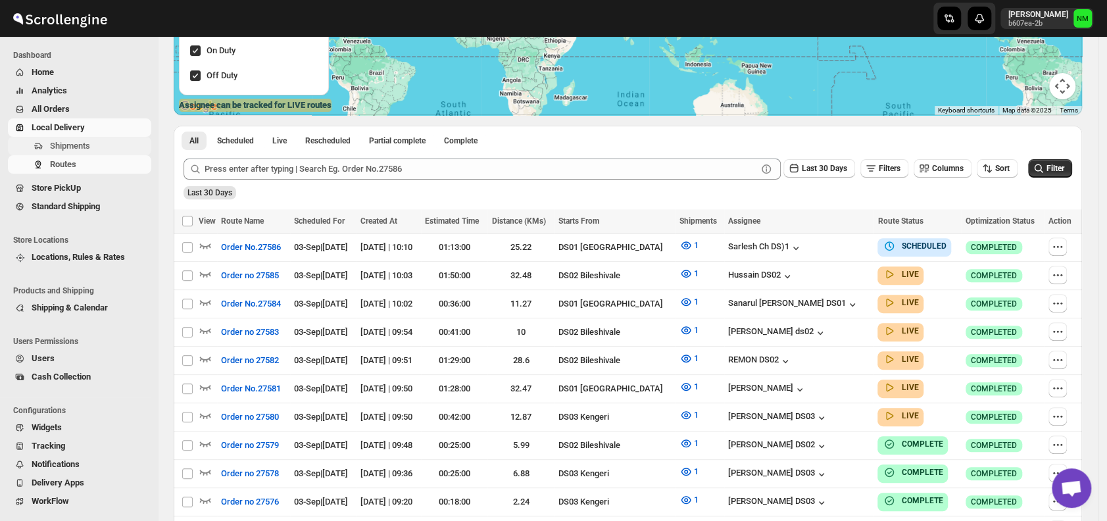
click at [104, 146] on span "Shipments" at bounding box center [99, 145] width 99 height 13
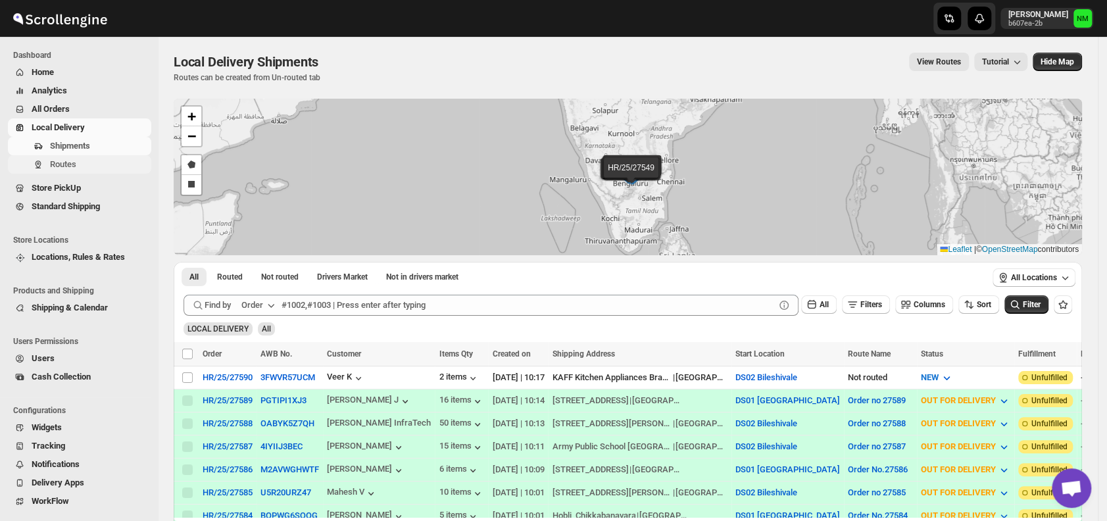
click at [95, 163] on span "Routes" at bounding box center [99, 164] width 99 height 13
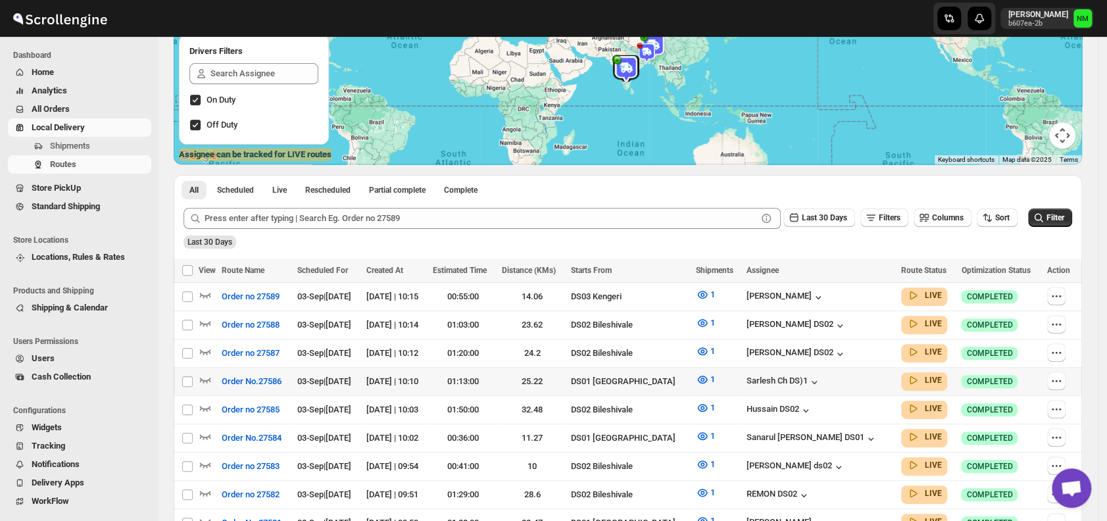
scroll to position [232, 0]
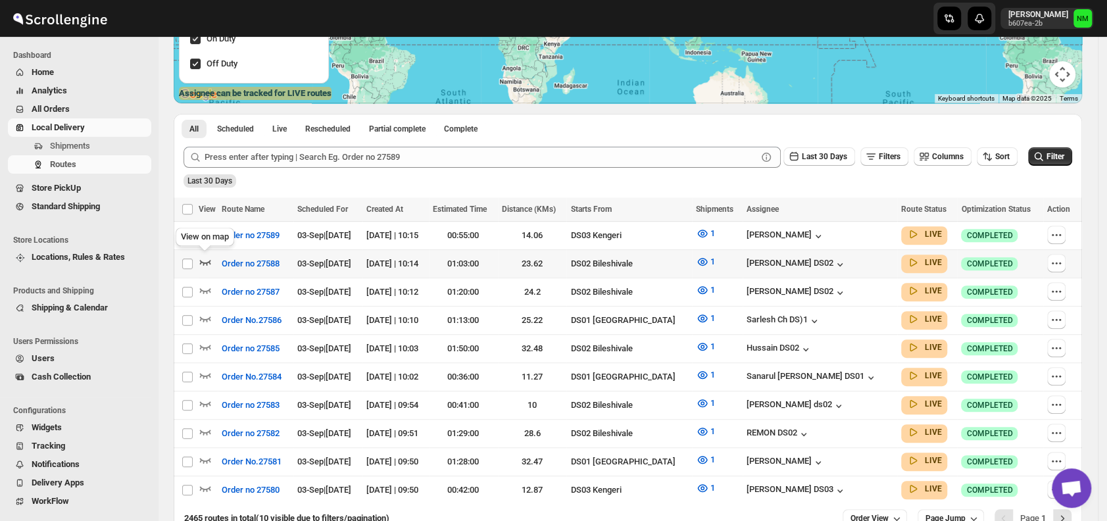
click at [204, 258] on icon "button" at bounding box center [205, 261] width 13 height 13
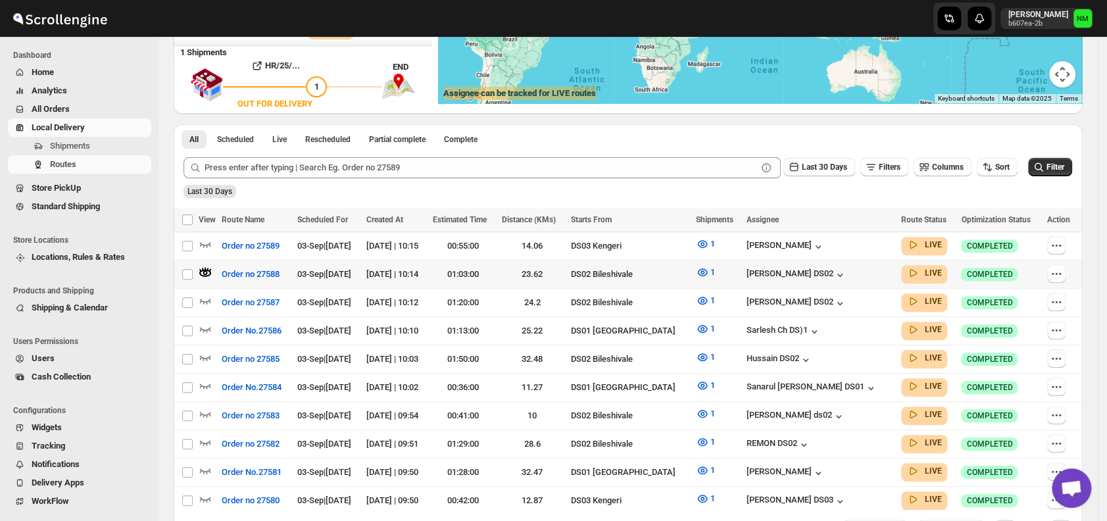
scroll to position [0, 0]
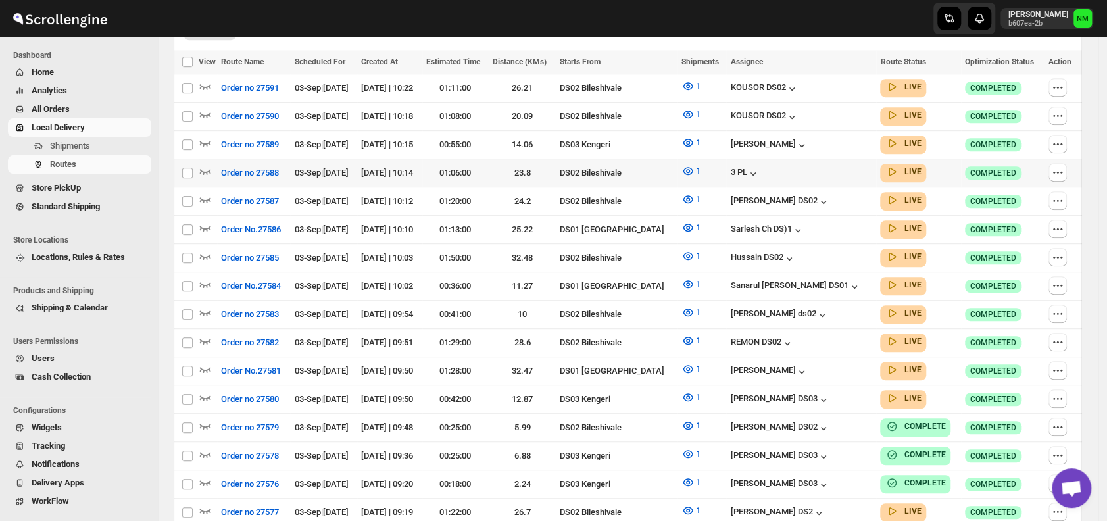
scroll to position [380, 0]
click at [207, 362] on icon "button" at bounding box center [205, 368] width 13 height 13
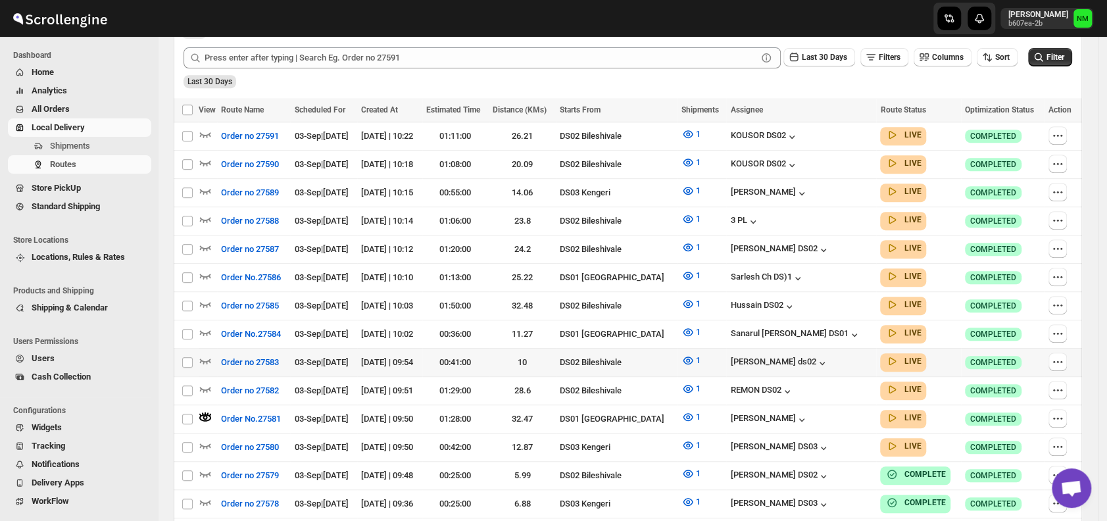
scroll to position [355, 0]
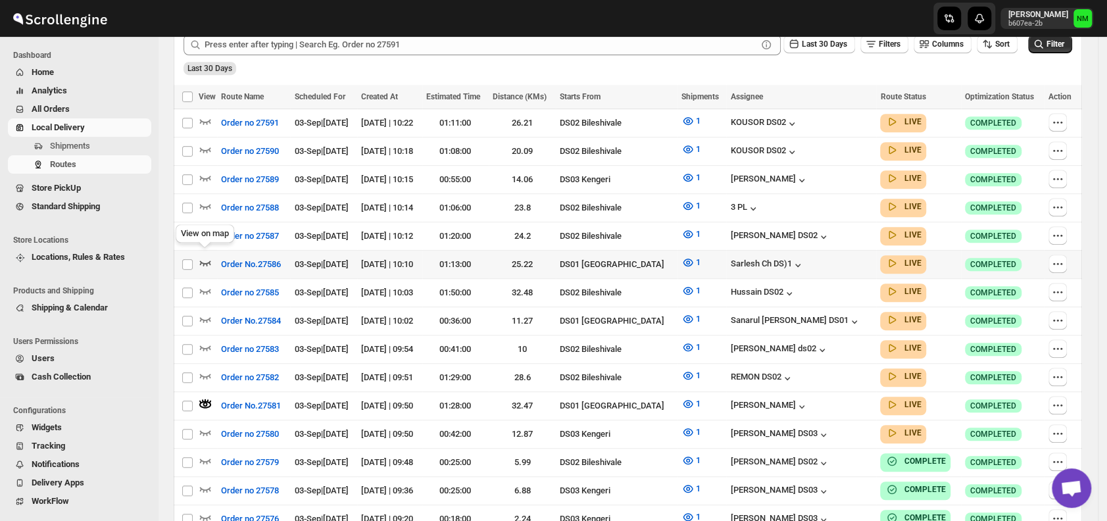
click at [208, 260] on icon "button" at bounding box center [205, 262] width 11 height 5
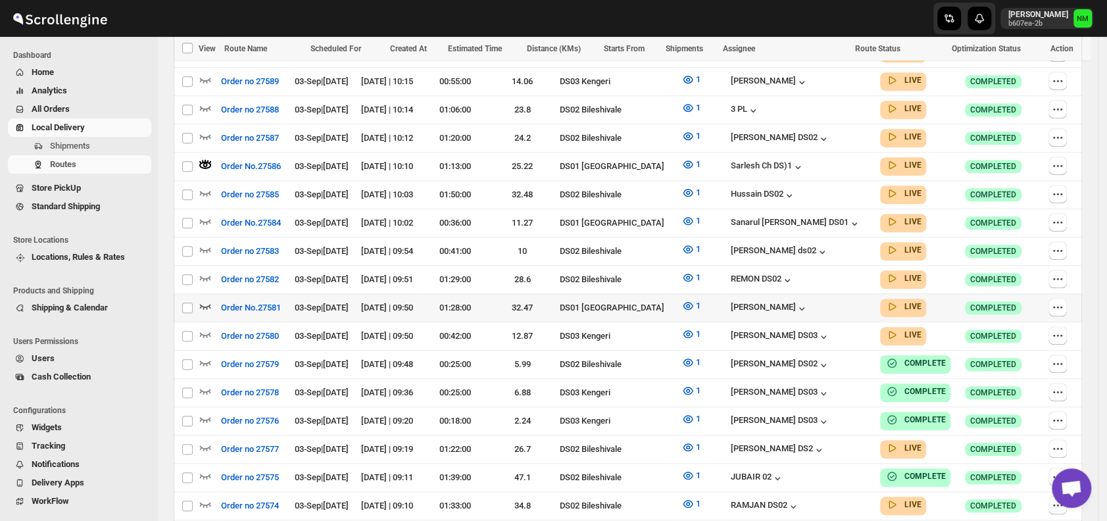
scroll to position [454, 0]
click at [205, 214] on icon "button" at bounding box center [205, 220] width 13 height 13
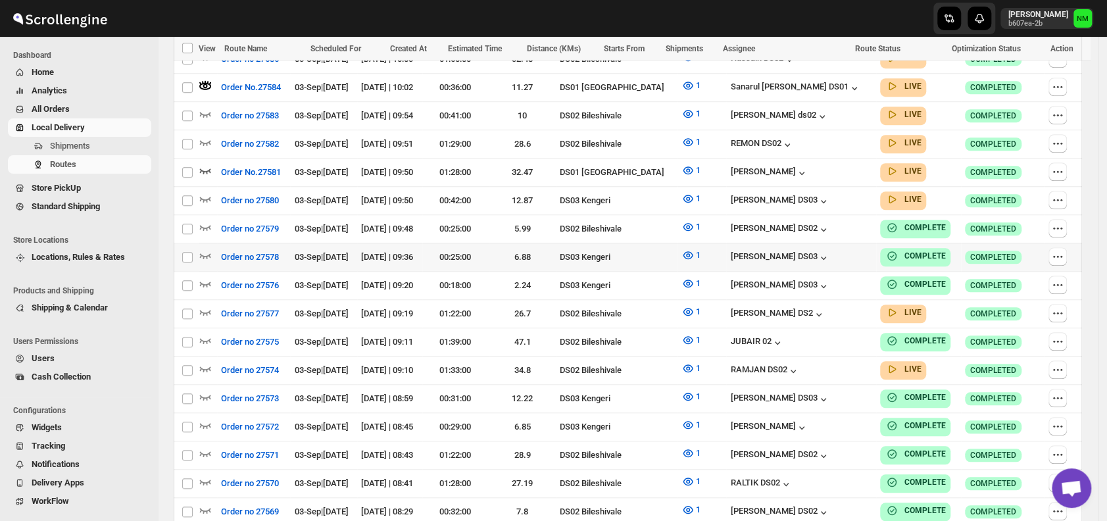
scroll to position [729, 0]
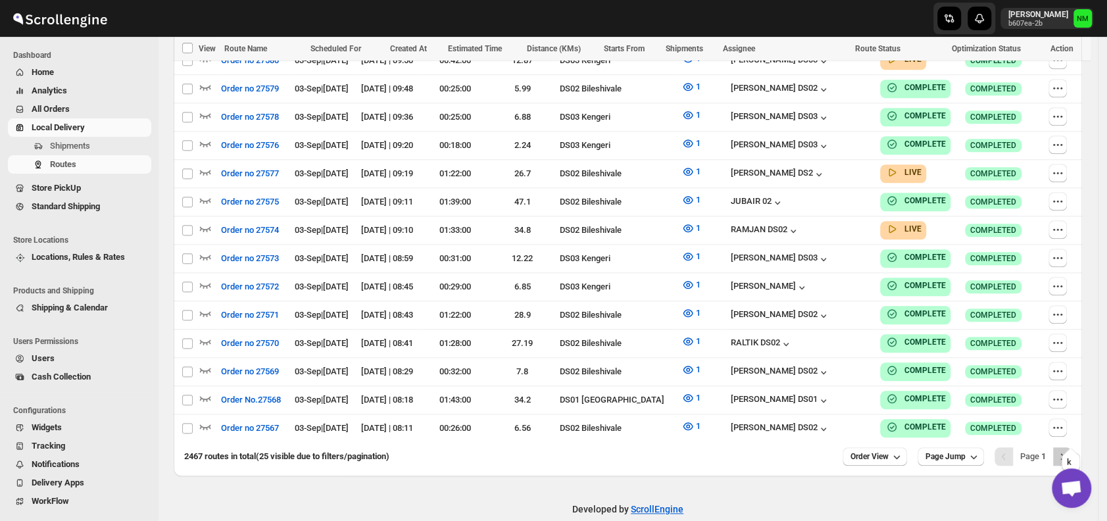
click at [1069, 450] on icon "Next" at bounding box center [1061, 456] width 13 height 13
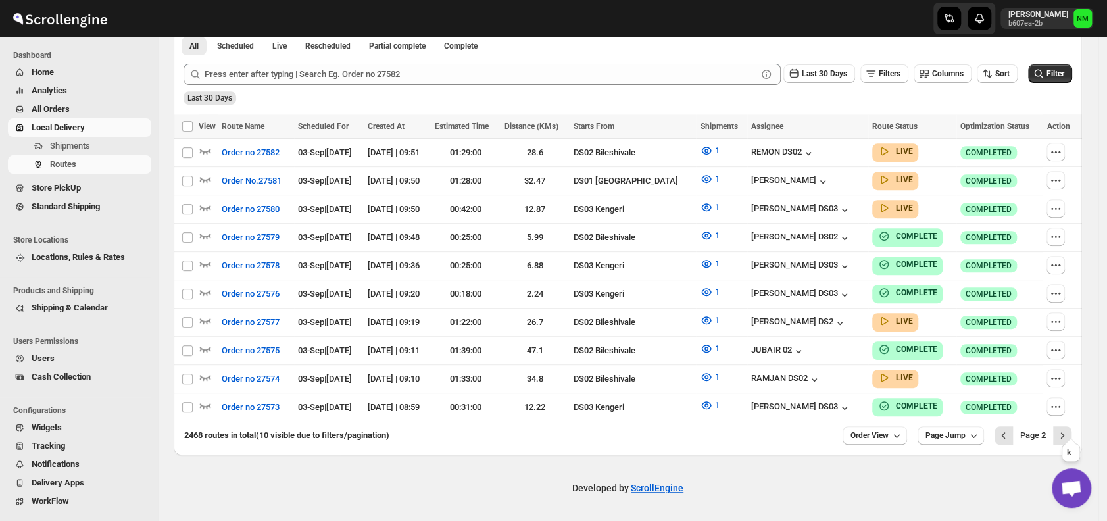
scroll to position [316, 0]
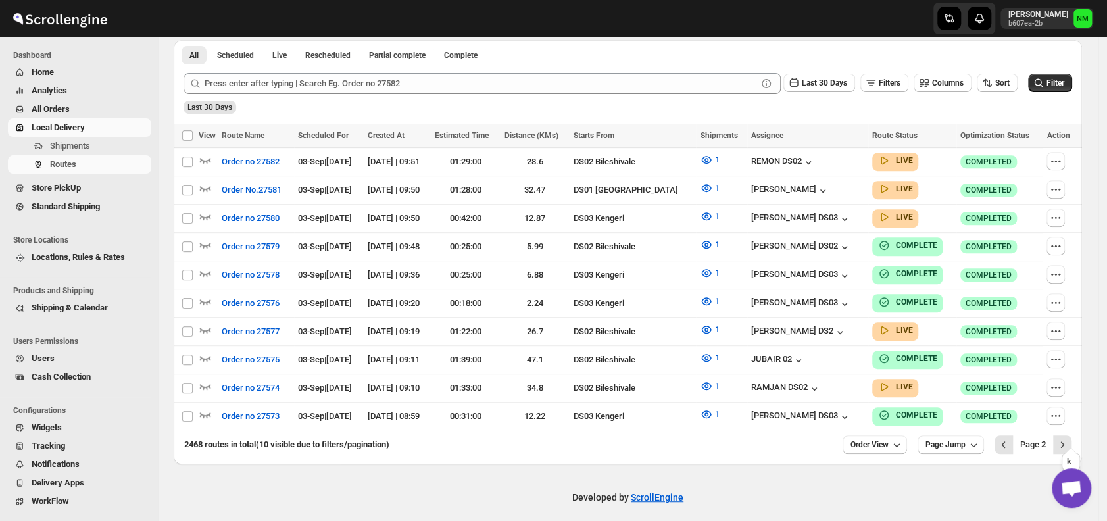
click at [1069, 438] on icon "Next" at bounding box center [1061, 444] width 13 height 13
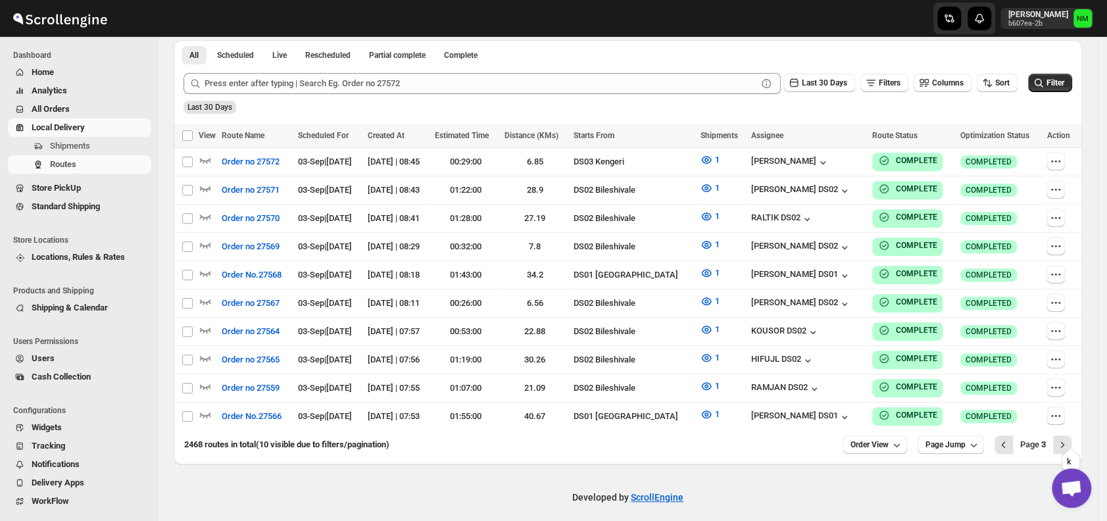
click at [1069, 438] on icon "Next" at bounding box center [1061, 444] width 13 height 13
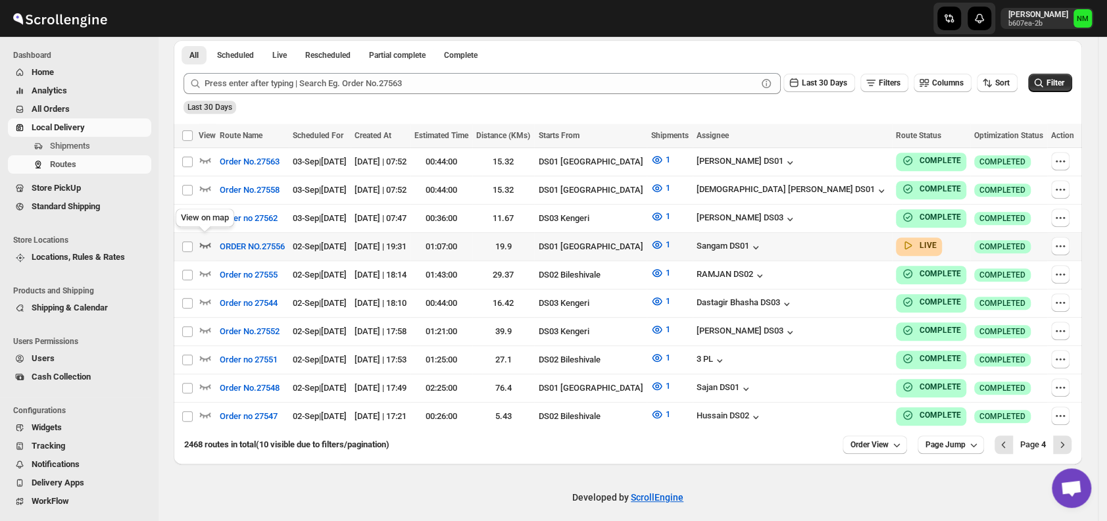
click at [206, 241] on icon "button" at bounding box center [205, 244] width 13 height 13
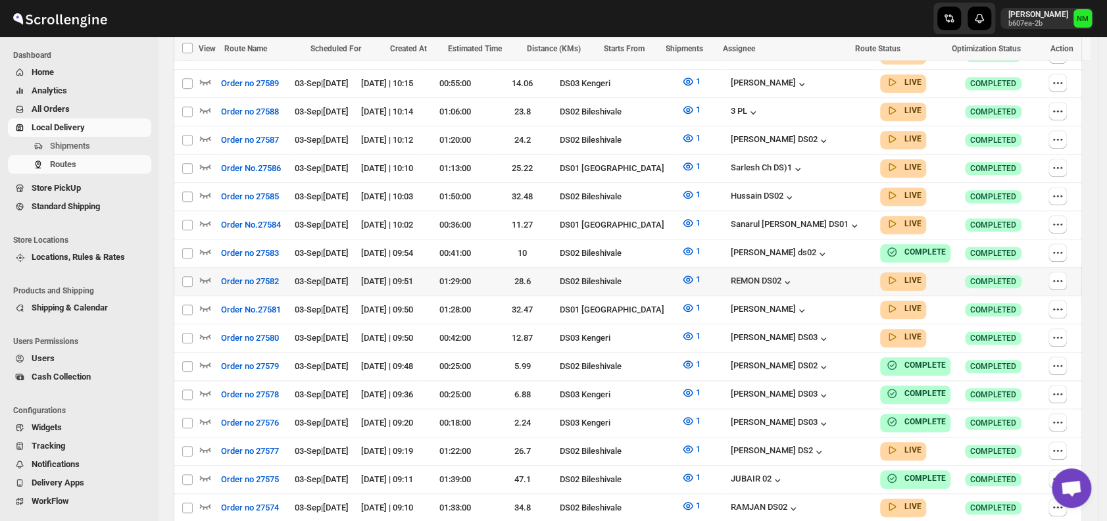
scroll to position [470, 0]
click at [204, 220] on icon "button" at bounding box center [205, 222] width 11 height 5
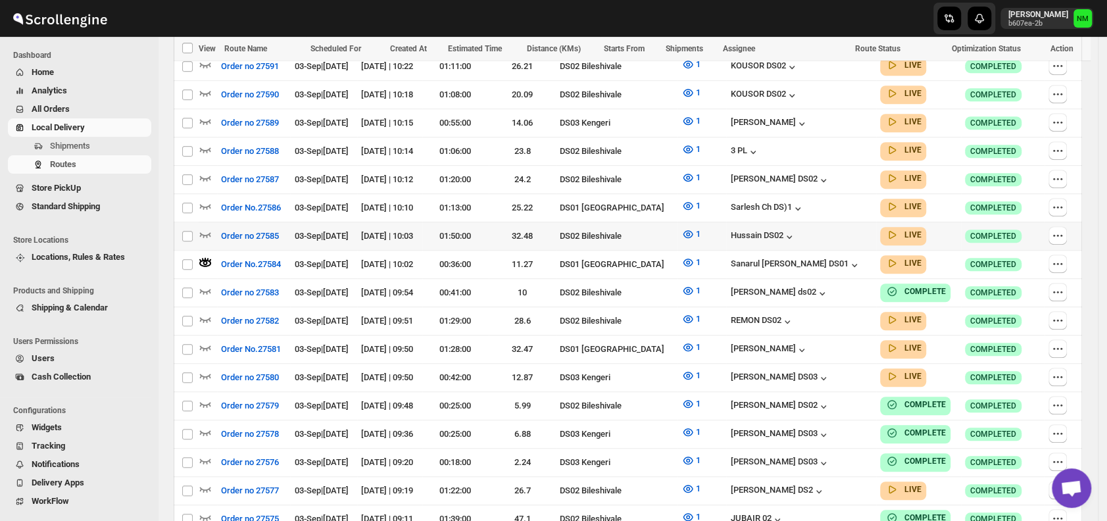
scroll to position [441, 0]
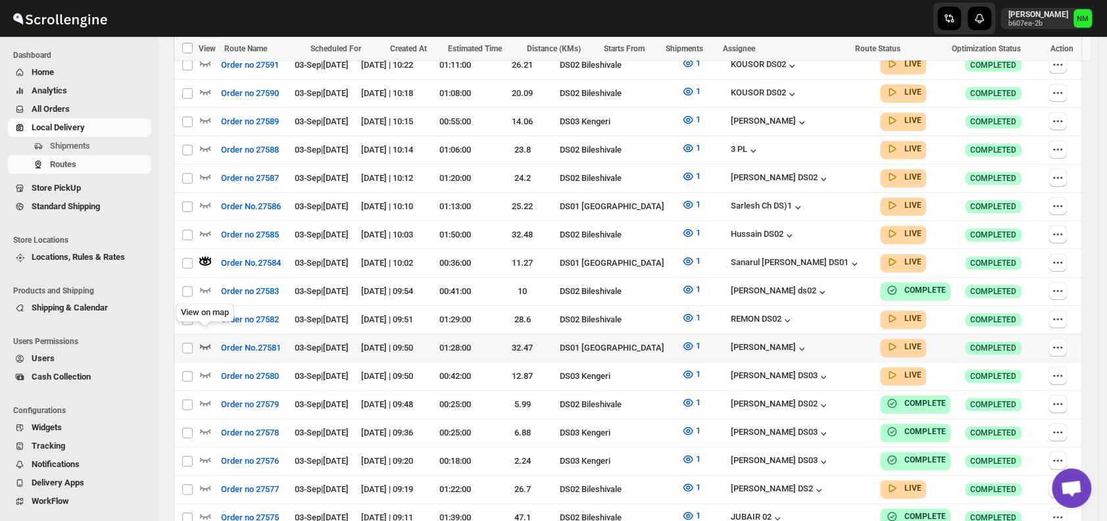
click at [205, 339] on icon "button" at bounding box center [205, 345] width 13 height 13
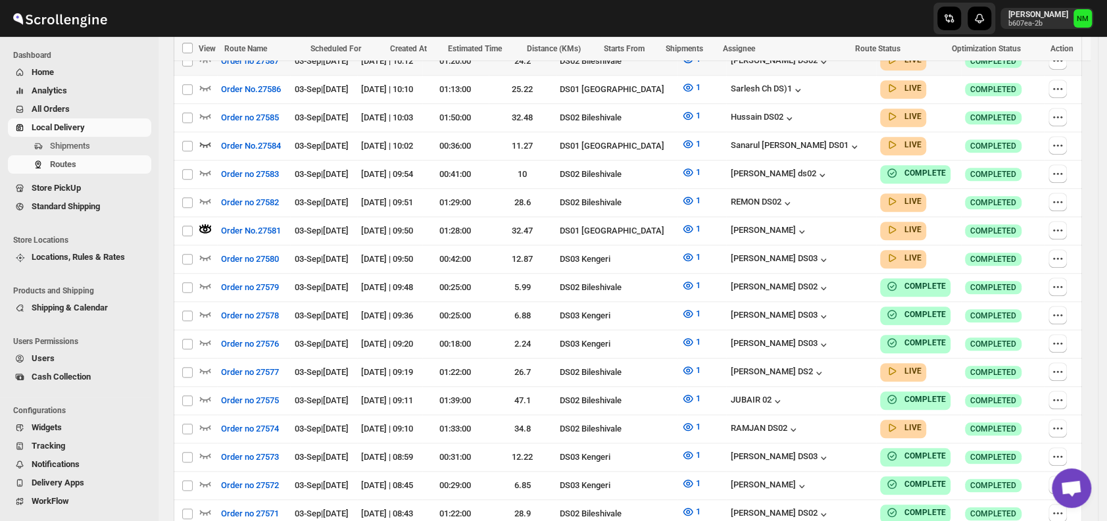
scroll to position [414, 0]
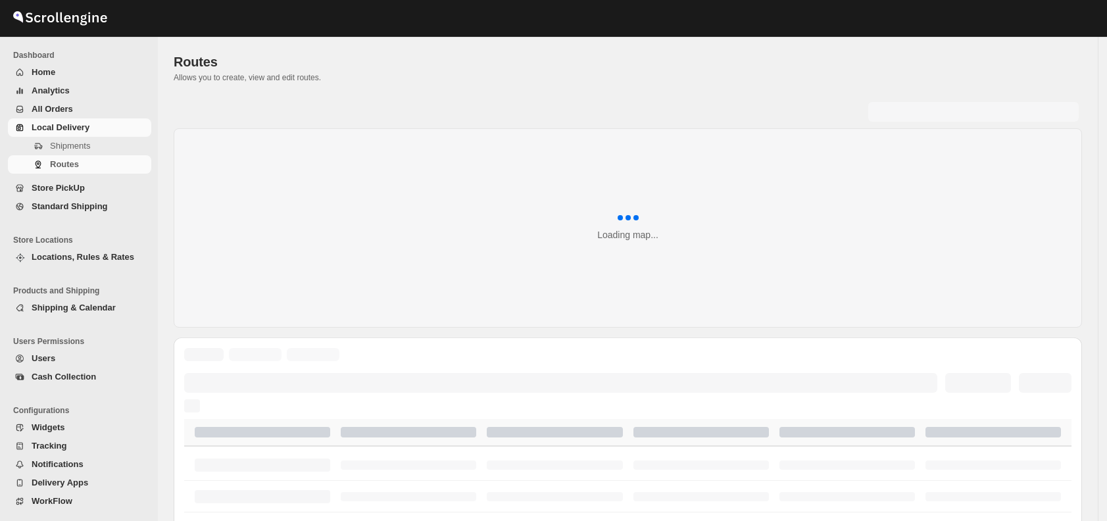
scroll to position [414, 0]
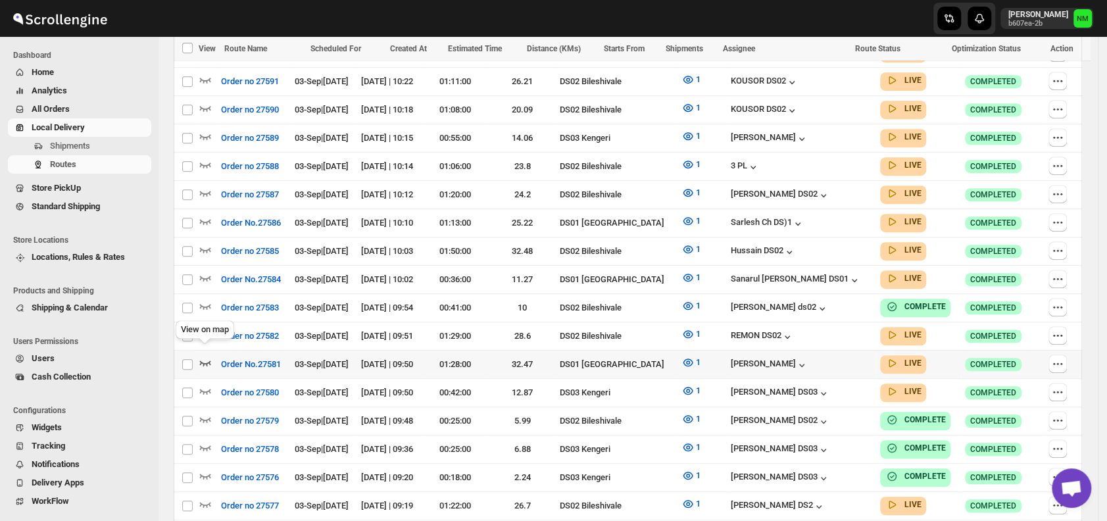
click at [210, 356] on icon "button" at bounding box center [205, 362] width 13 height 13
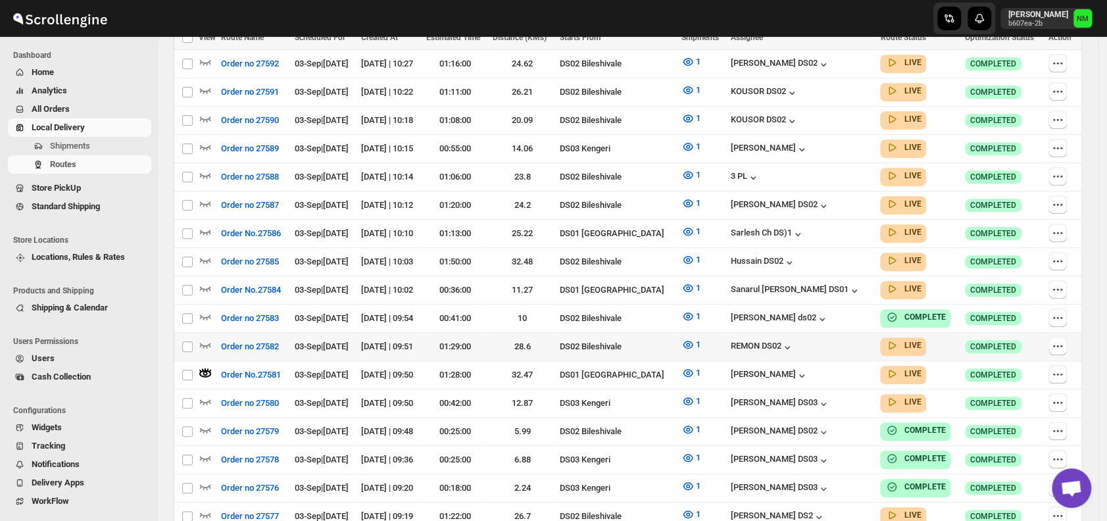
scroll to position [0, 0]
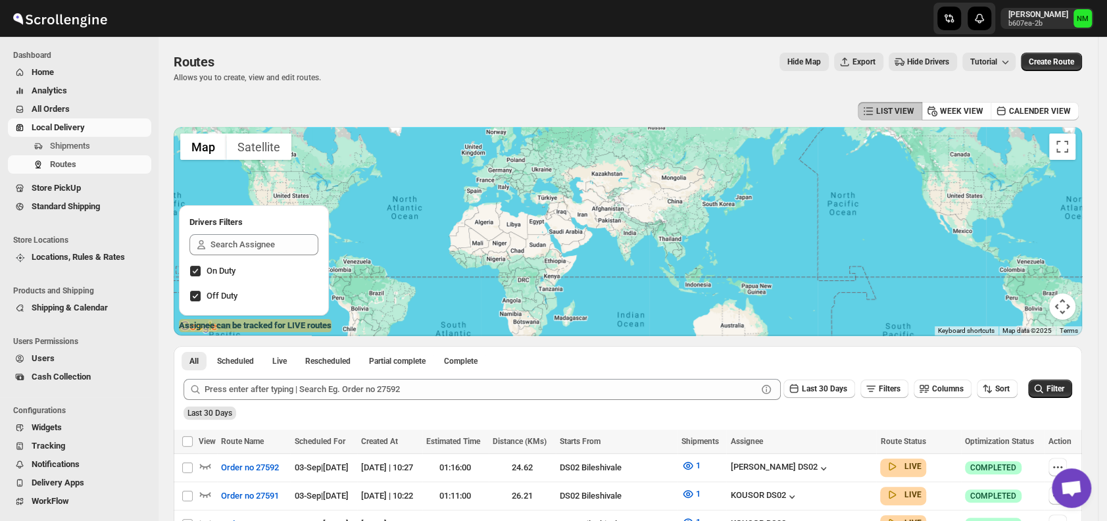
scroll to position [73, 0]
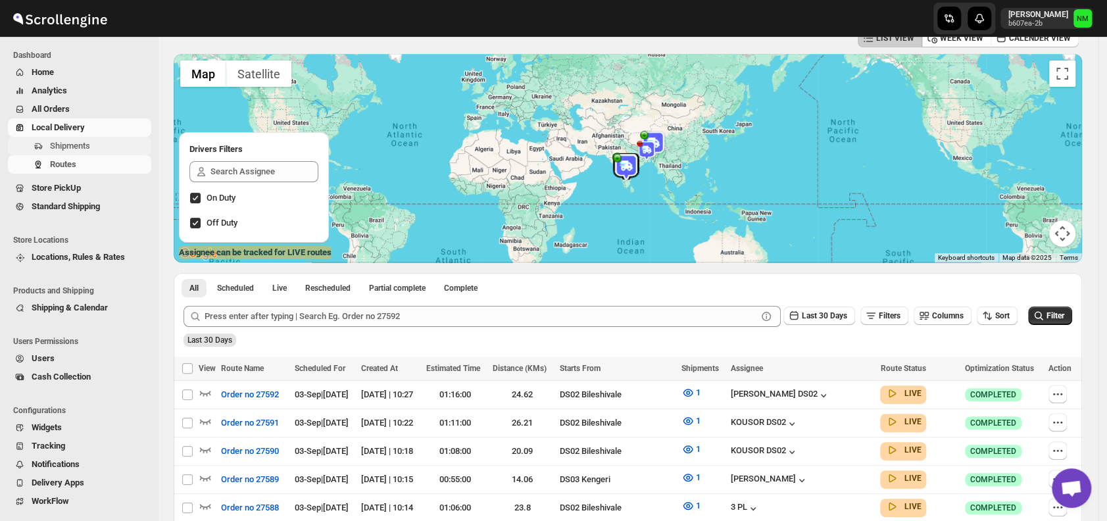
click at [72, 144] on span "Shipments" at bounding box center [70, 146] width 40 height 10
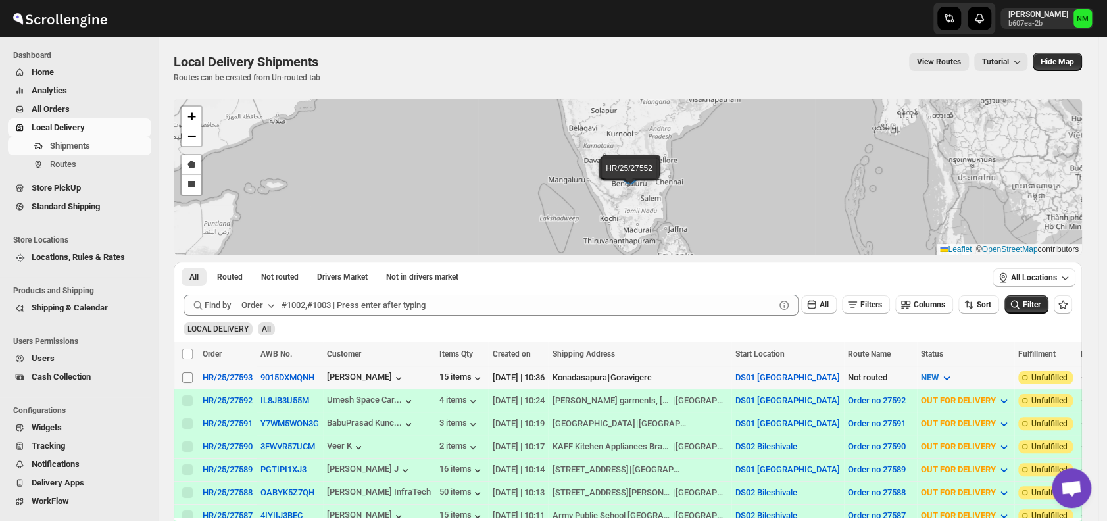
click at [185, 375] on input "Select shipment" at bounding box center [187, 377] width 11 height 11
checkbox input "true"
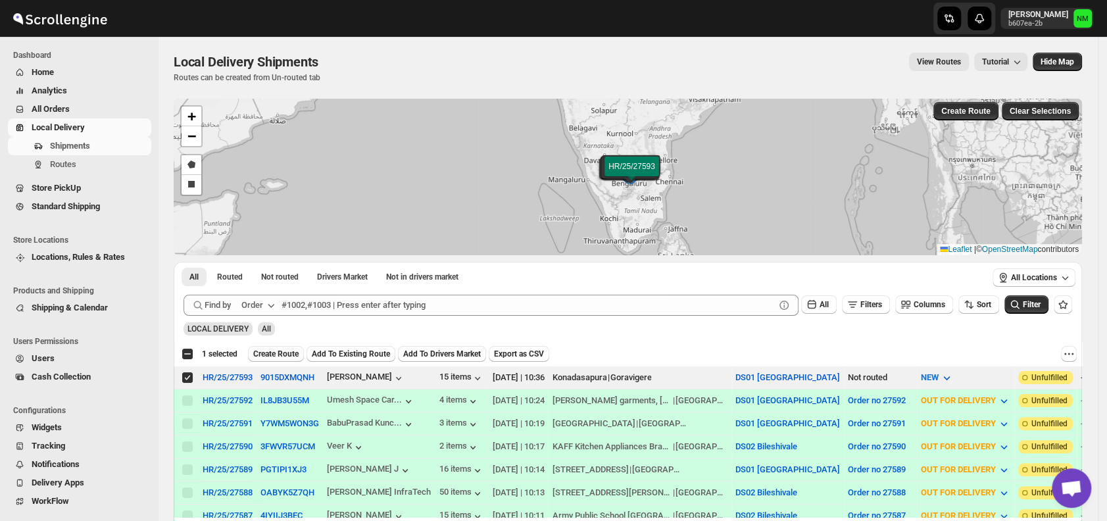
click at [274, 349] on span "Create Route" at bounding box center [275, 354] width 45 height 11
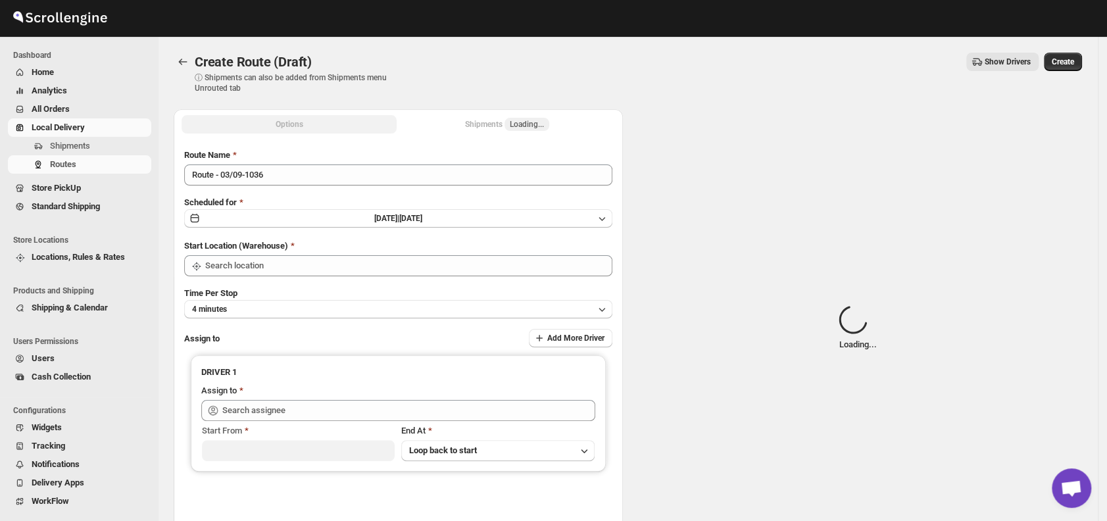
type input "DS01 [GEOGRAPHIC_DATA]"
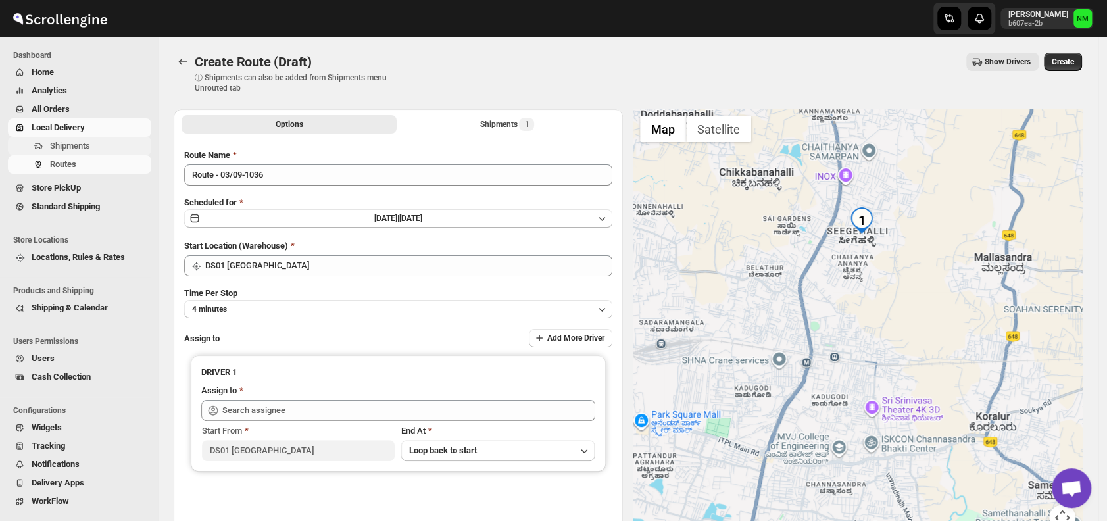
click at [63, 153] on button "Shipments" at bounding box center [79, 146] width 143 height 18
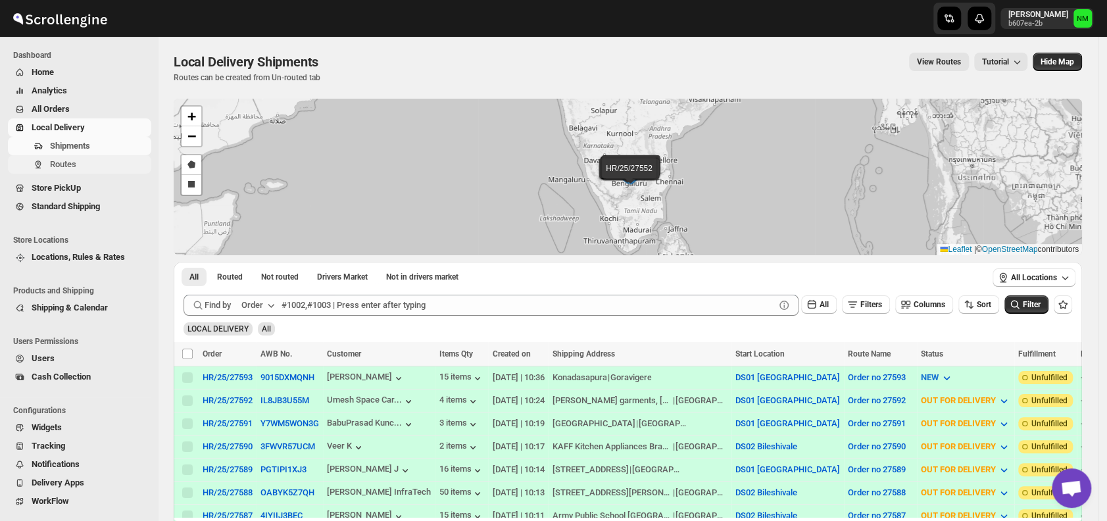
click at [58, 164] on span "Routes" at bounding box center [63, 164] width 26 height 10
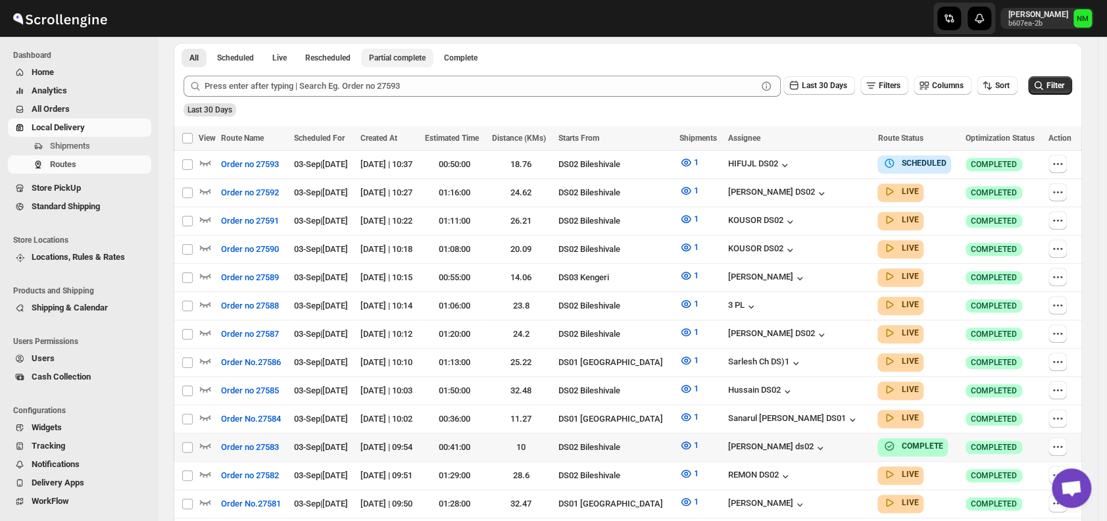
scroll to position [387, 0]
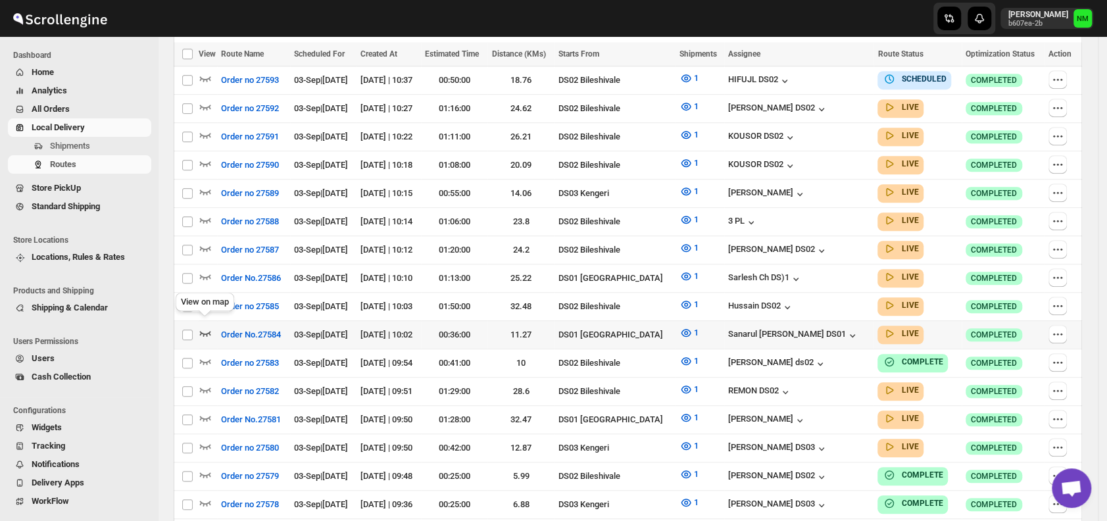
click at [202, 327] on icon "button" at bounding box center [205, 332] width 13 height 13
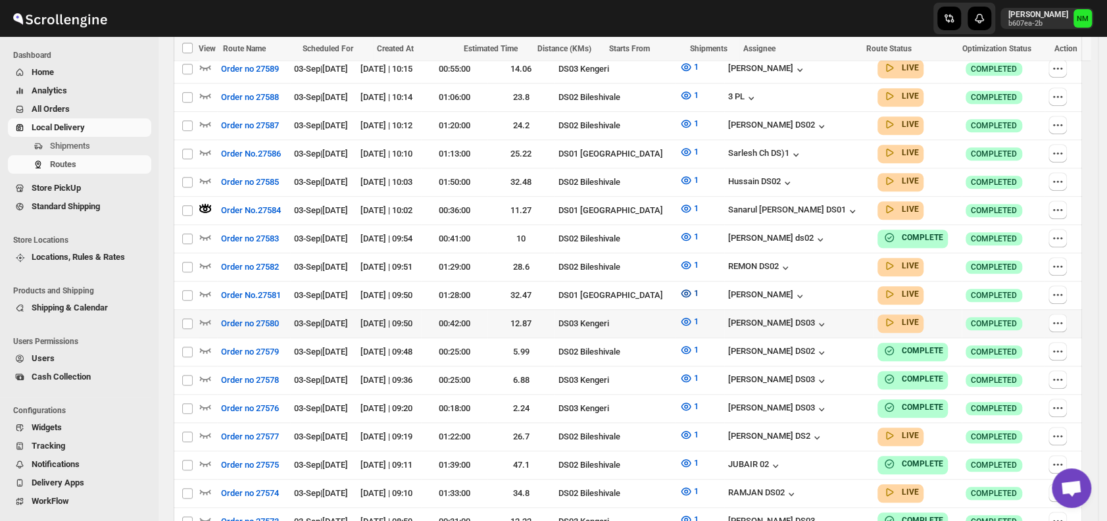
scroll to position [527, 0]
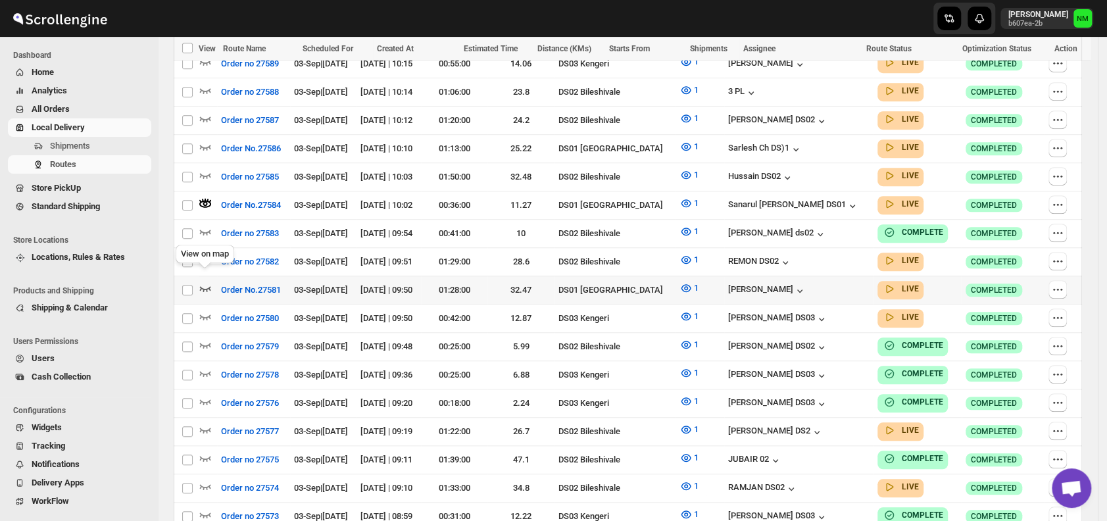
click at [206, 286] on icon "button" at bounding box center [205, 288] width 11 height 5
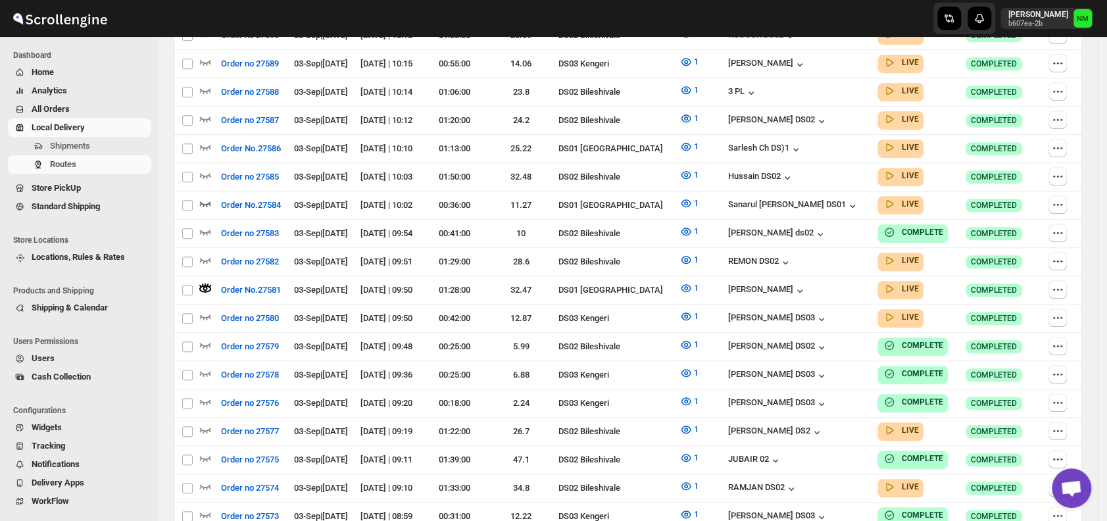
scroll to position [0, 0]
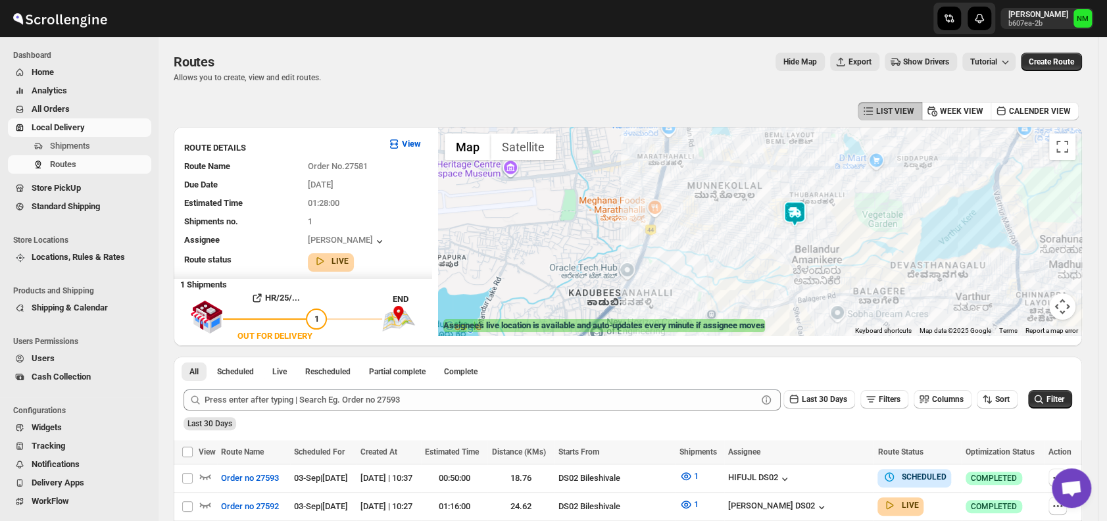
click at [796, 220] on img at bounding box center [794, 214] width 26 height 26
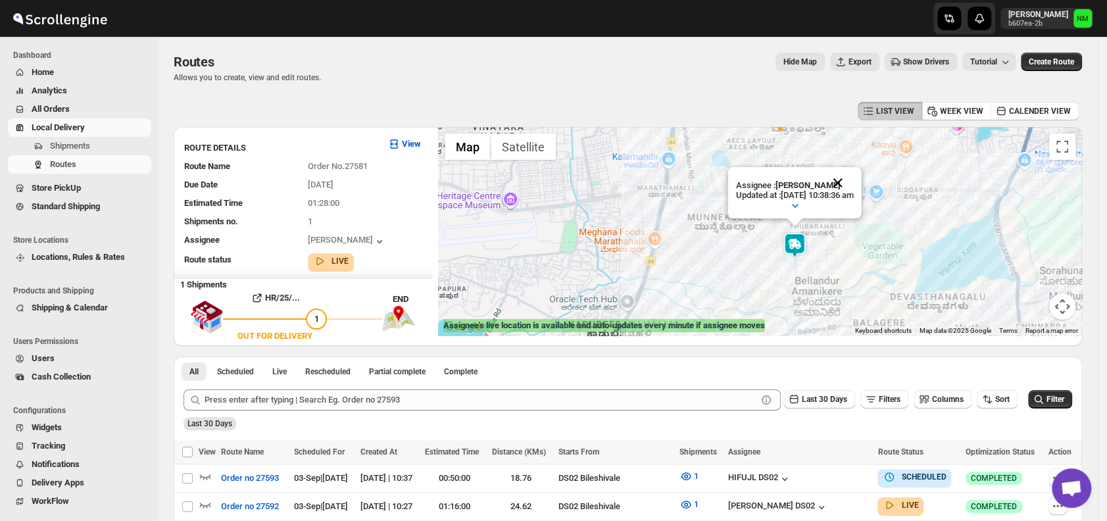
click at [854, 178] on button "Close" at bounding box center [838, 183] width 32 height 32
click at [110, 145] on span "Shipments" at bounding box center [99, 145] width 99 height 13
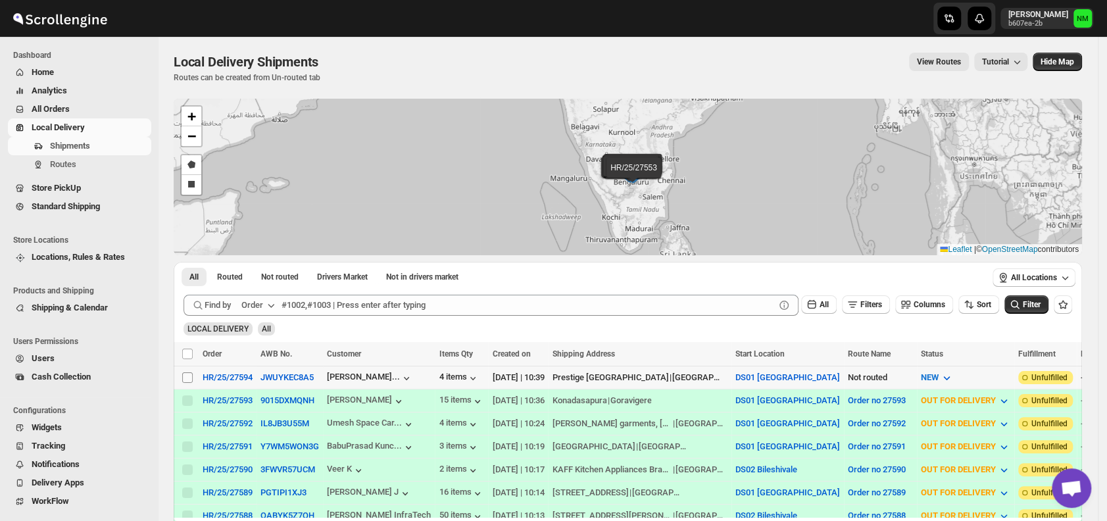
click at [188, 377] on input "Select shipment" at bounding box center [187, 377] width 11 height 11
checkbox input "true"
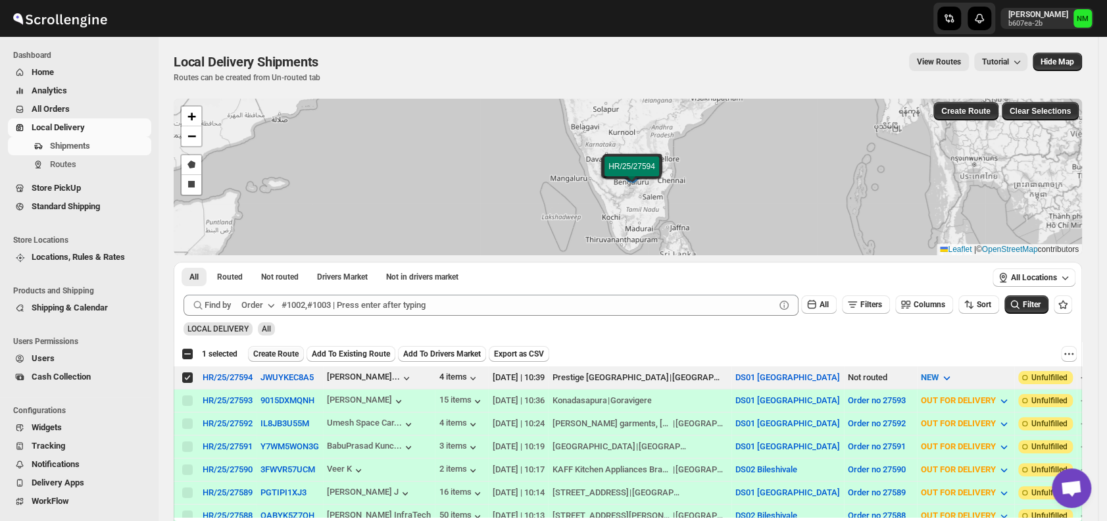
click at [264, 350] on span "Create Route" at bounding box center [275, 354] width 45 height 11
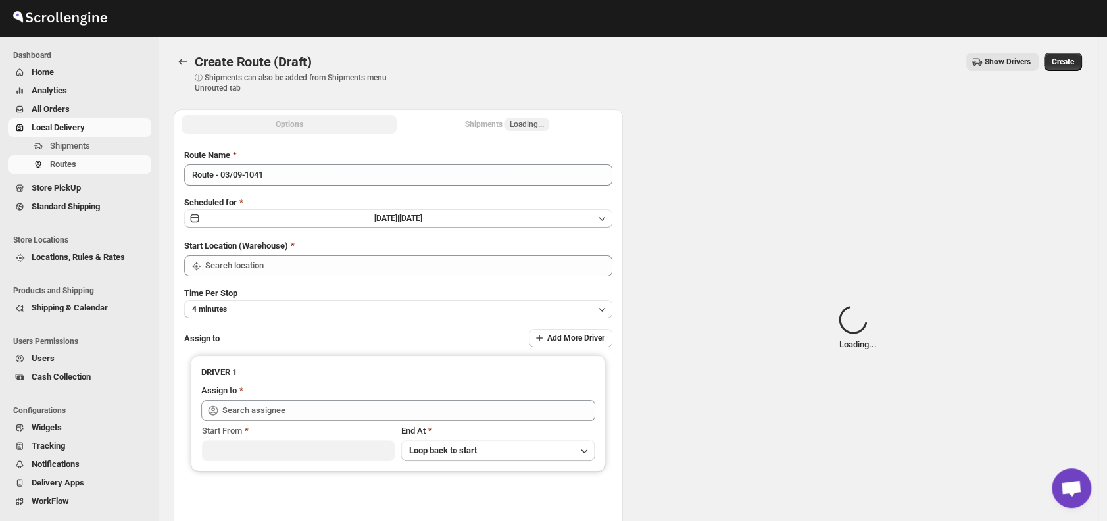
type input "DS01 [GEOGRAPHIC_DATA]"
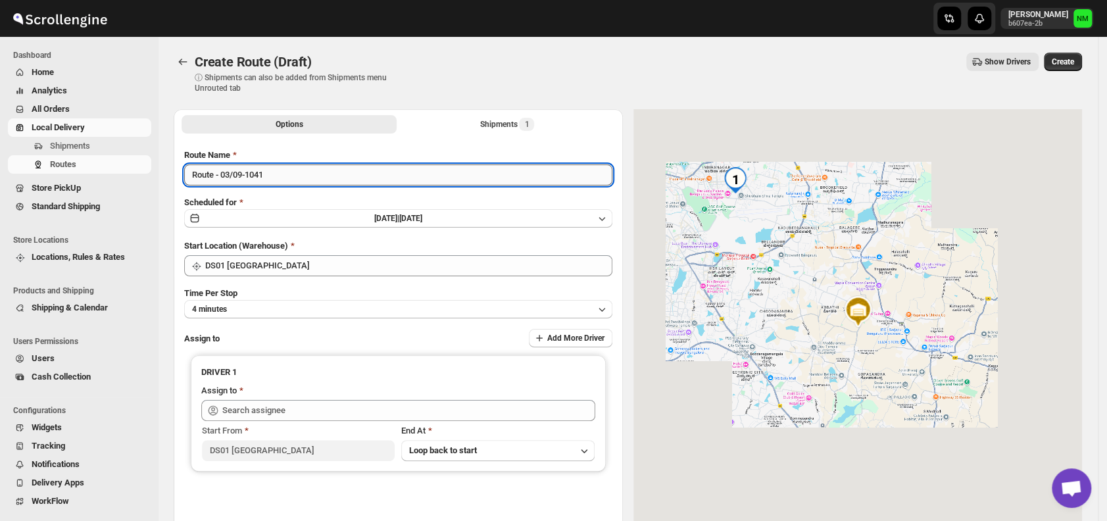
click at [289, 179] on input "Route - 03/09-1041" at bounding box center [398, 174] width 428 height 21
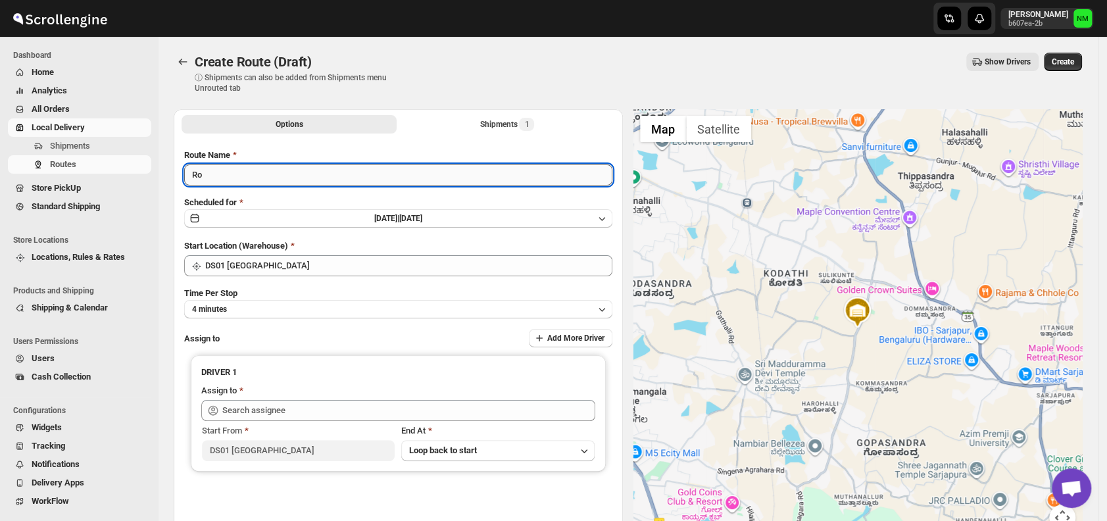
type input "R"
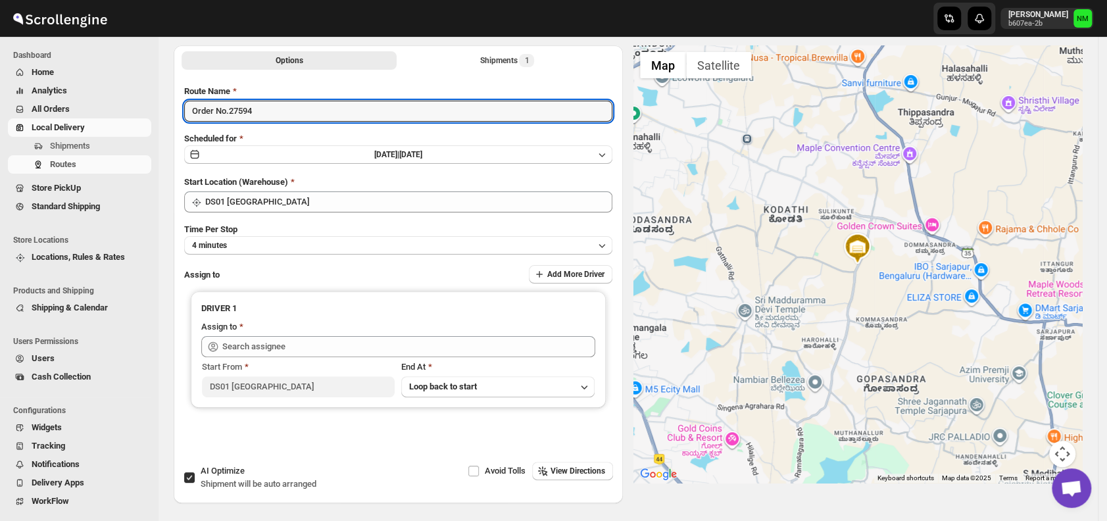
scroll to position [110, 0]
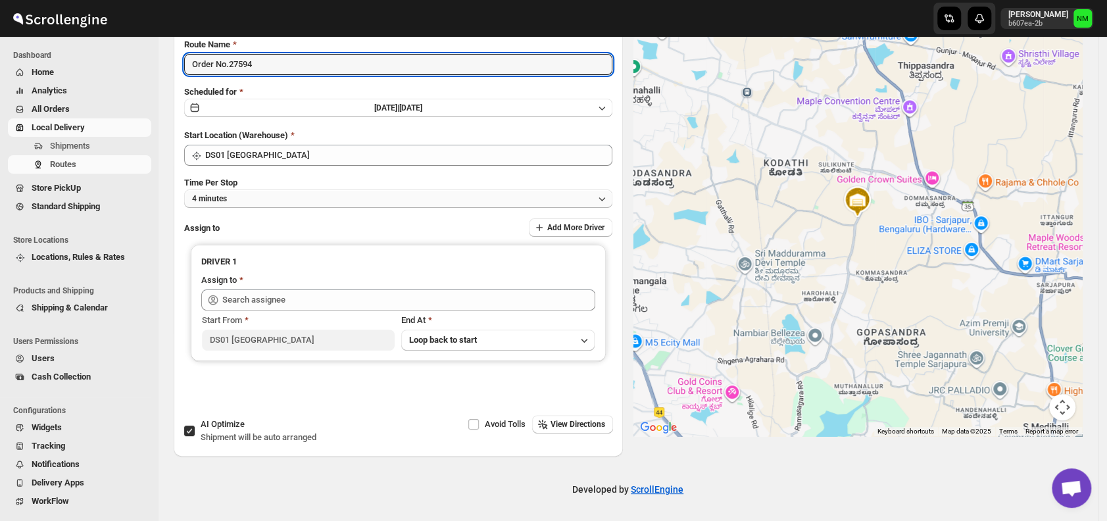
type input "Order No.27594"
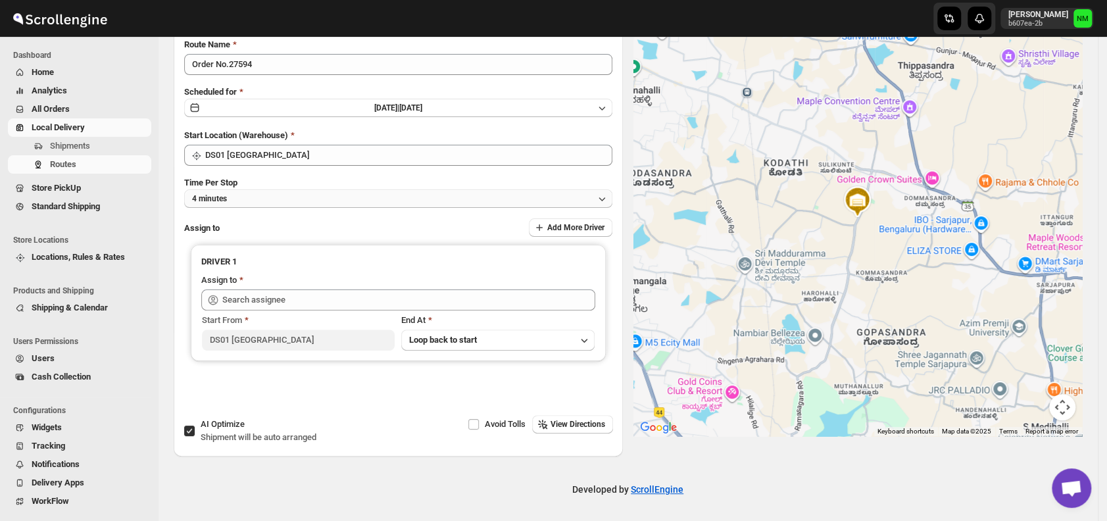
click at [243, 193] on button "4 minutes" at bounding box center [398, 198] width 428 height 18
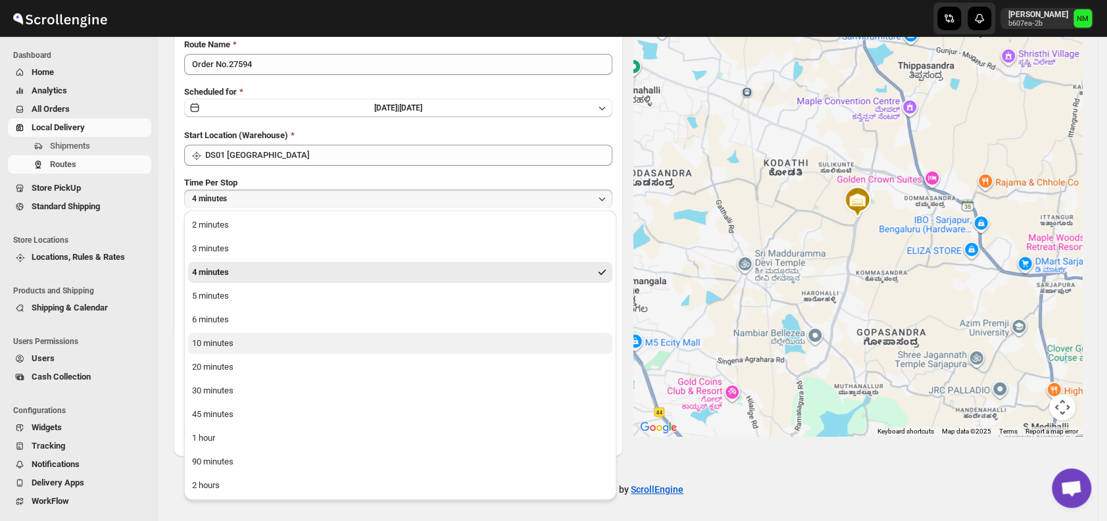
click at [206, 344] on div "10 minutes" at bounding box center [212, 343] width 41 height 13
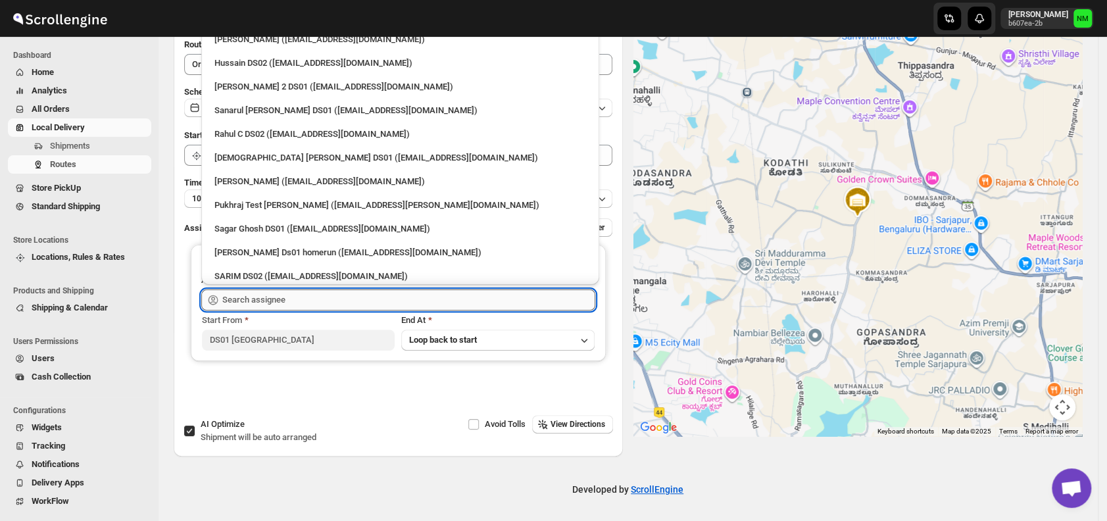
click at [294, 298] on input "text" at bounding box center [408, 299] width 373 height 21
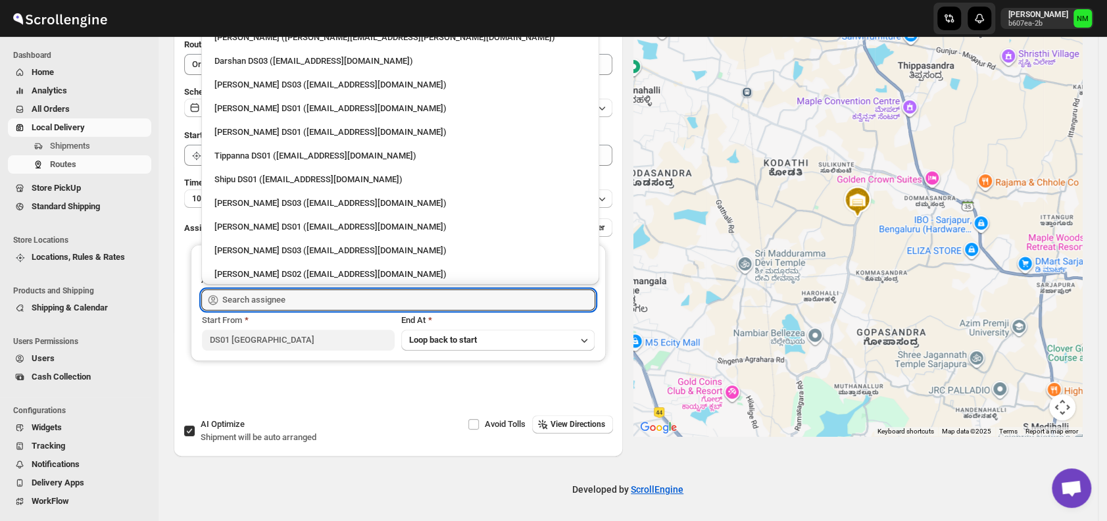
scroll to position [1062, 0]
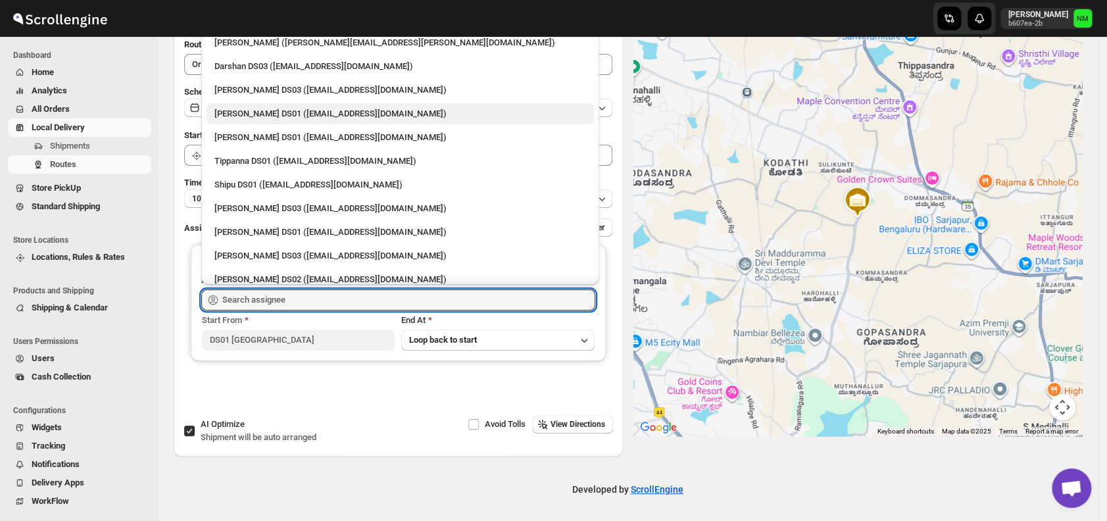
click at [244, 105] on div "Ashraf Ali DS01 (yoyovey222@0tires.com)" at bounding box center [399, 113] width 387 height 21
type input "Ashraf Ali DS01 (yoyovey222@0tires.com)"
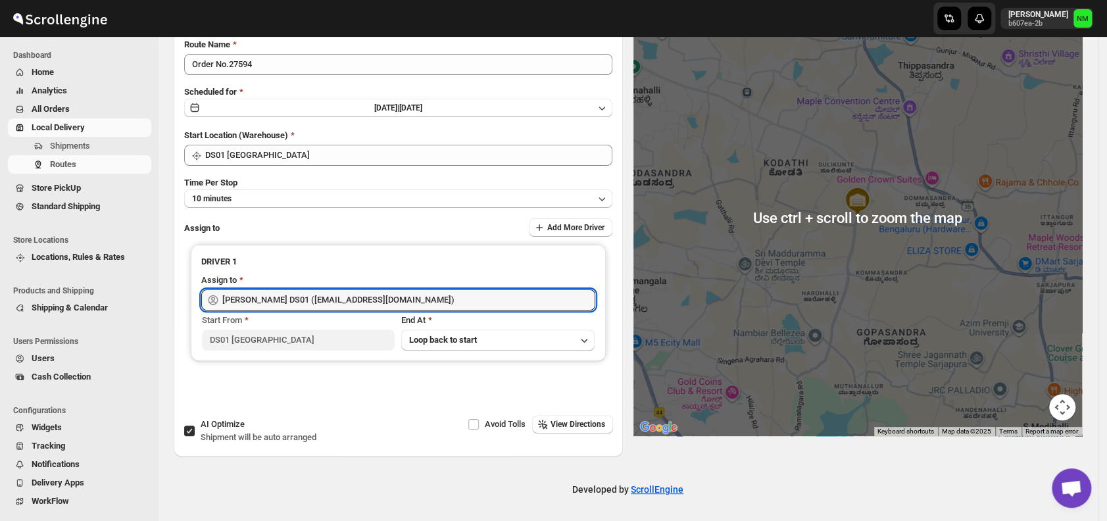
scroll to position [0, 0]
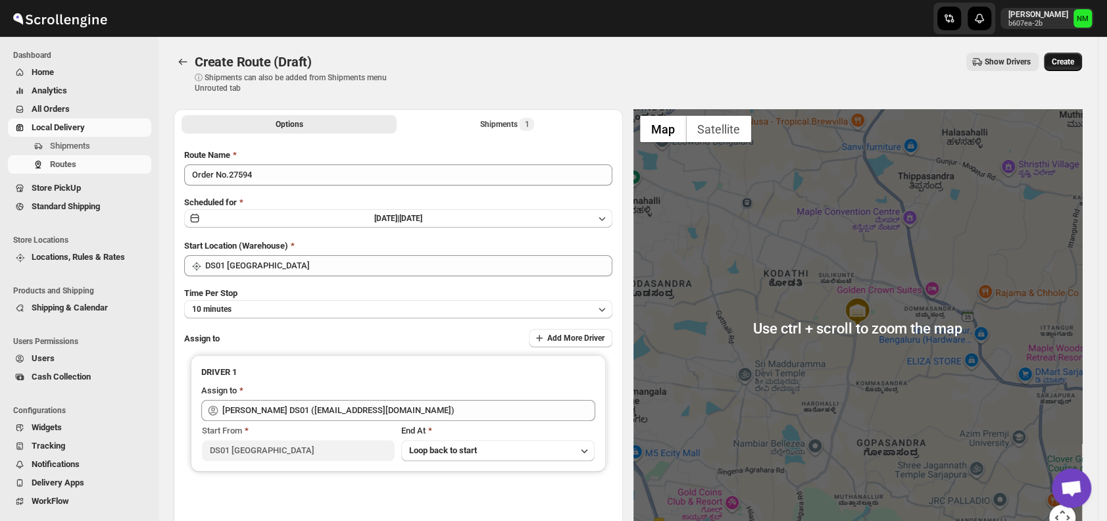
click at [1074, 60] on span "Create" at bounding box center [1062, 62] width 22 height 11
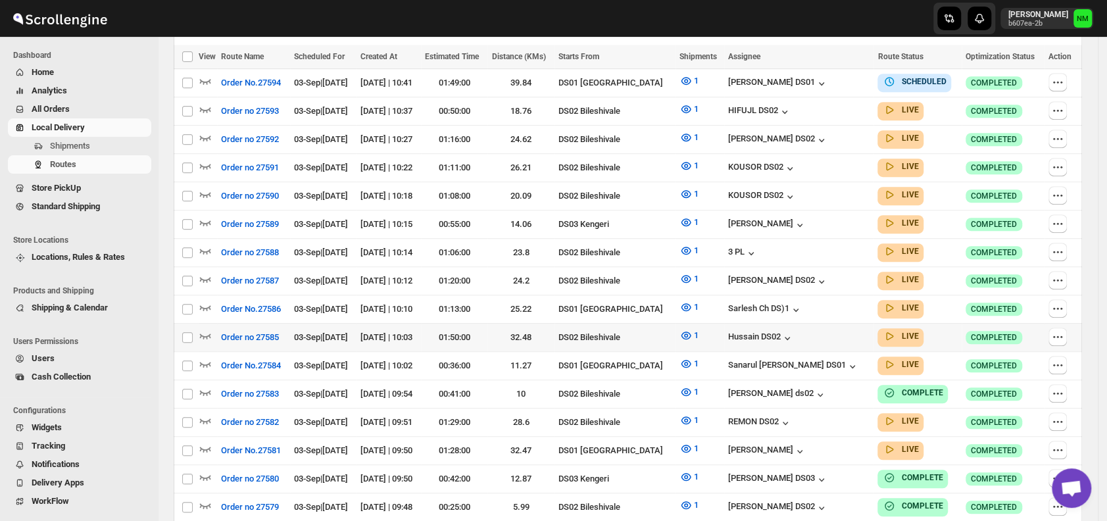
scroll to position [385, 0]
click at [205, 300] on icon "button" at bounding box center [205, 306] width 13 height 13
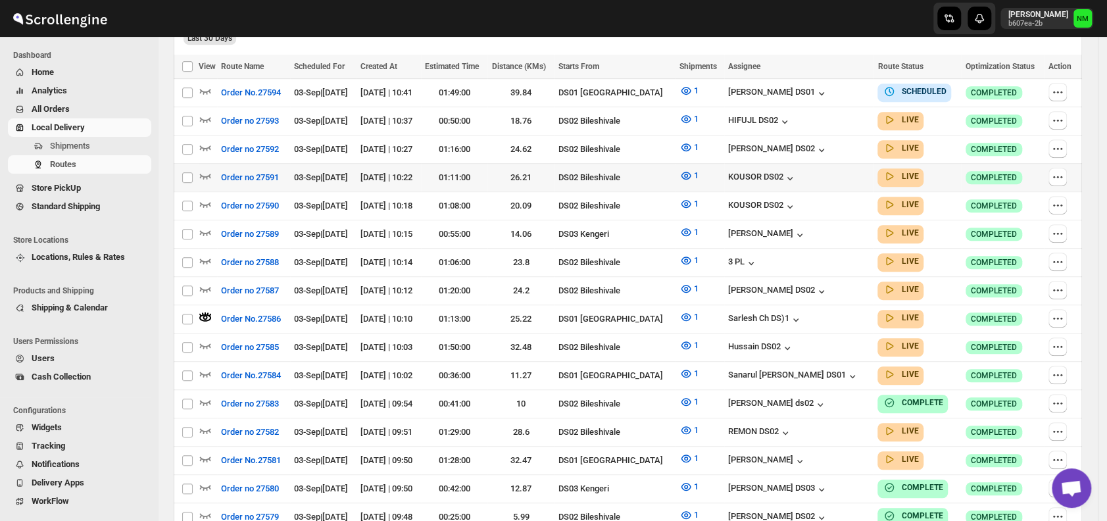
scroll to position [0, 0]
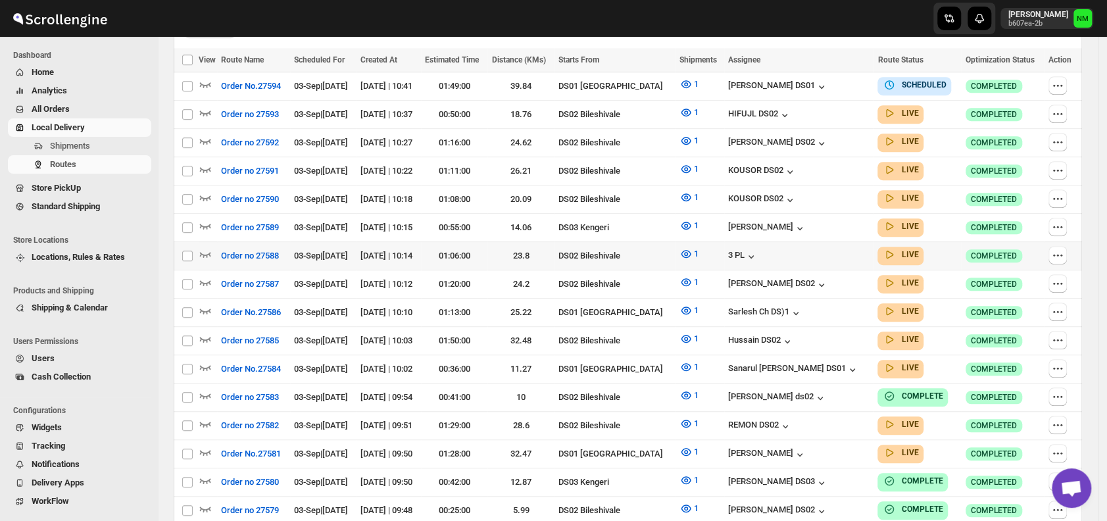
scroll to position [382, 0]
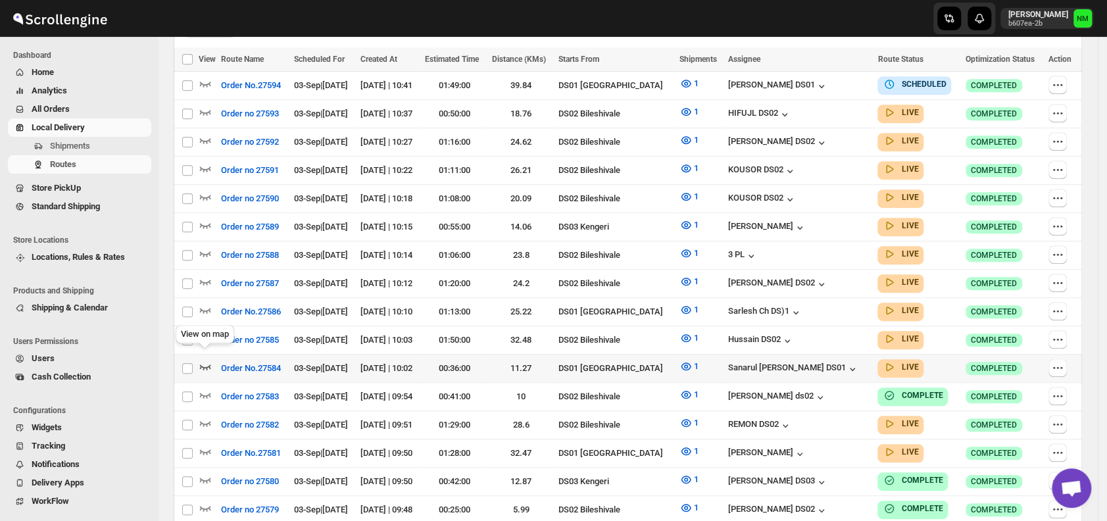
click at [210, 364] on icon "button" at bounding box center [205, 366] width 11 height 5
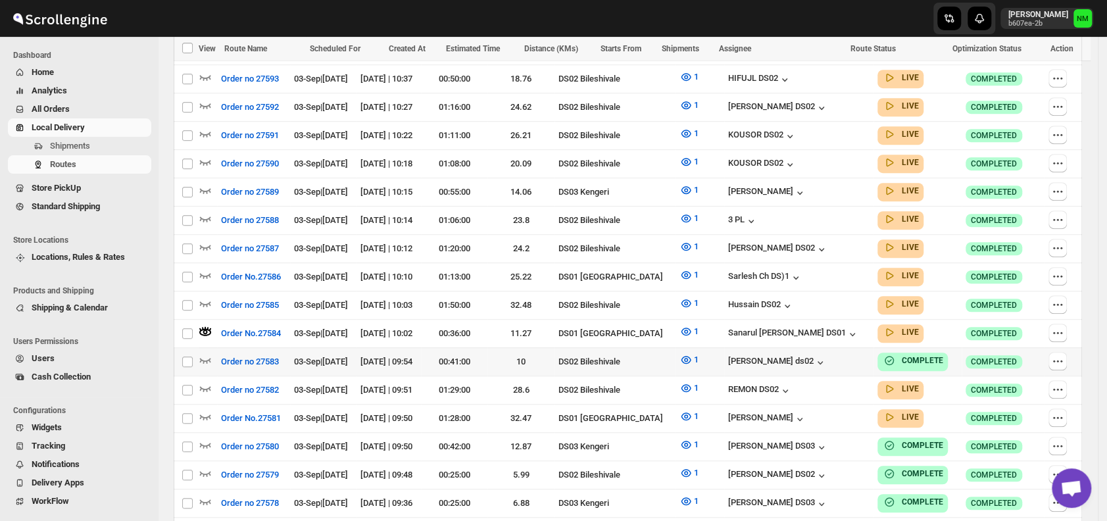
scroll to position [438, 0]
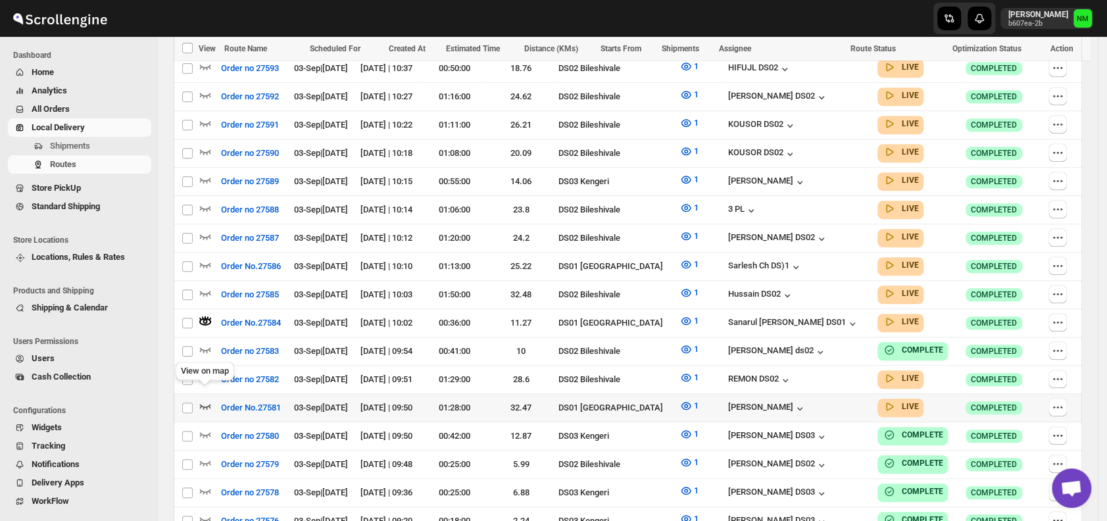
click at [207, 404] on icon "button" at bounding box center [205, 406] width 11 height 5
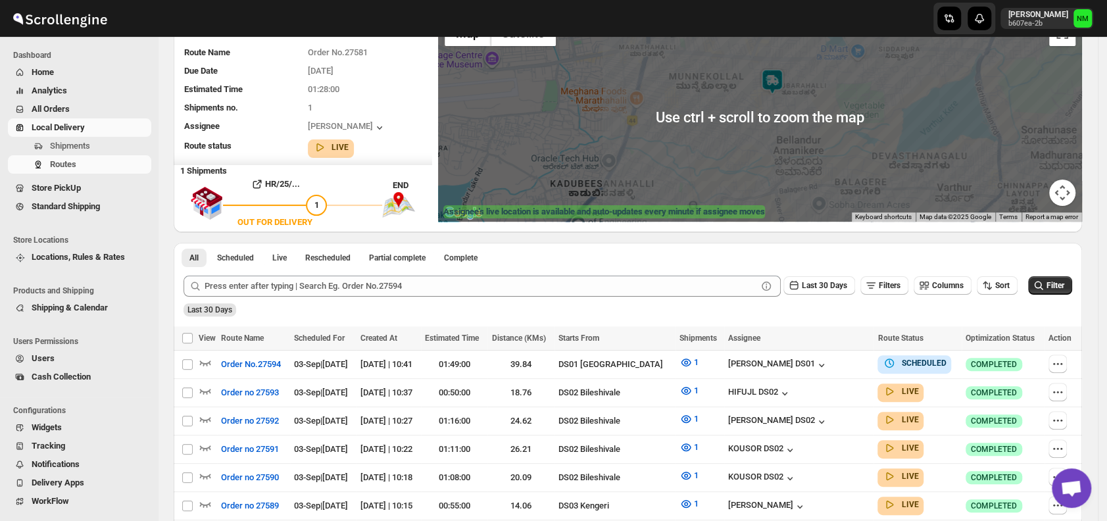
scroll to position [116, 0]
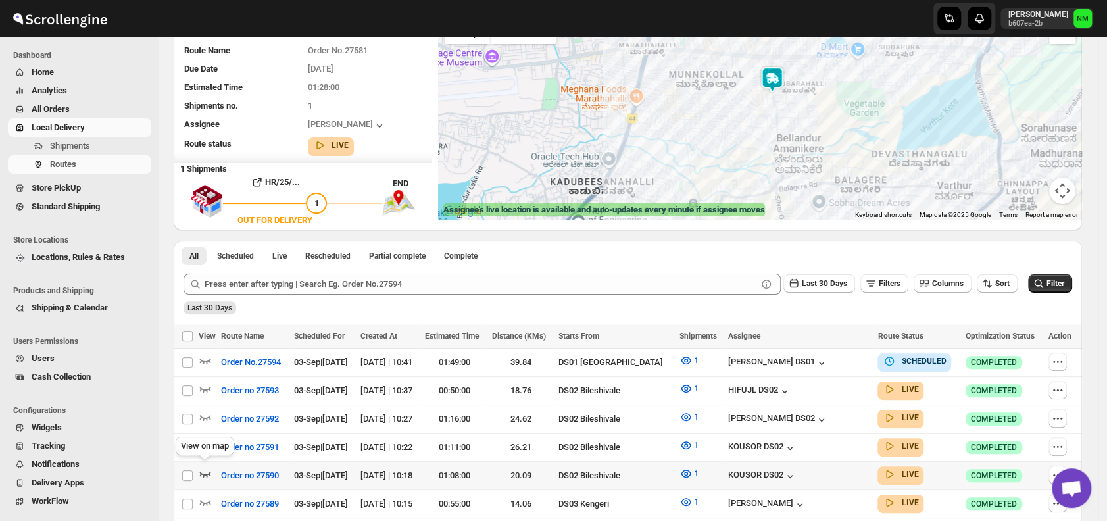
click at [205, 468] on icon "button" at bounding box center [205, 473] width 13 height 13
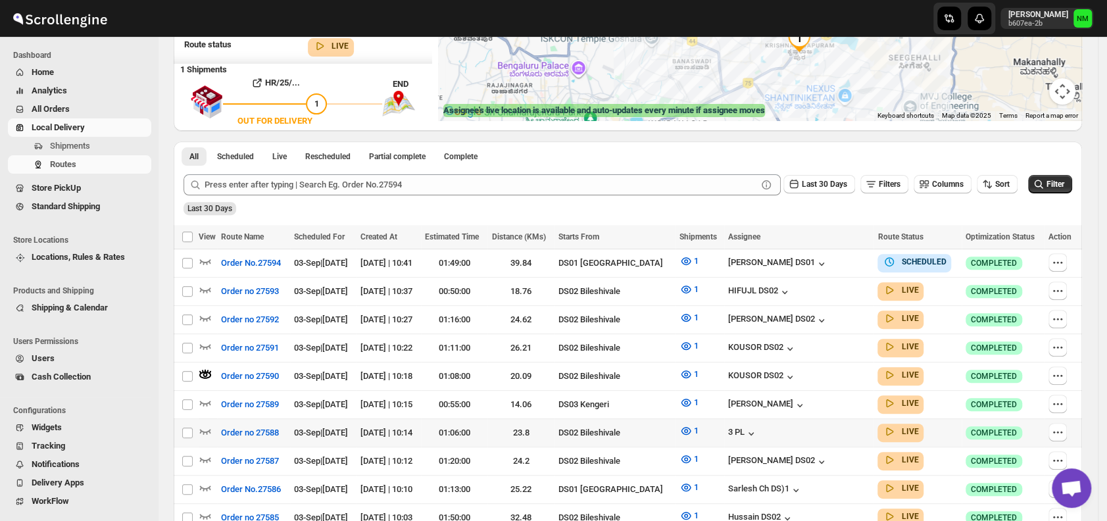
scroll to position [218, 0]
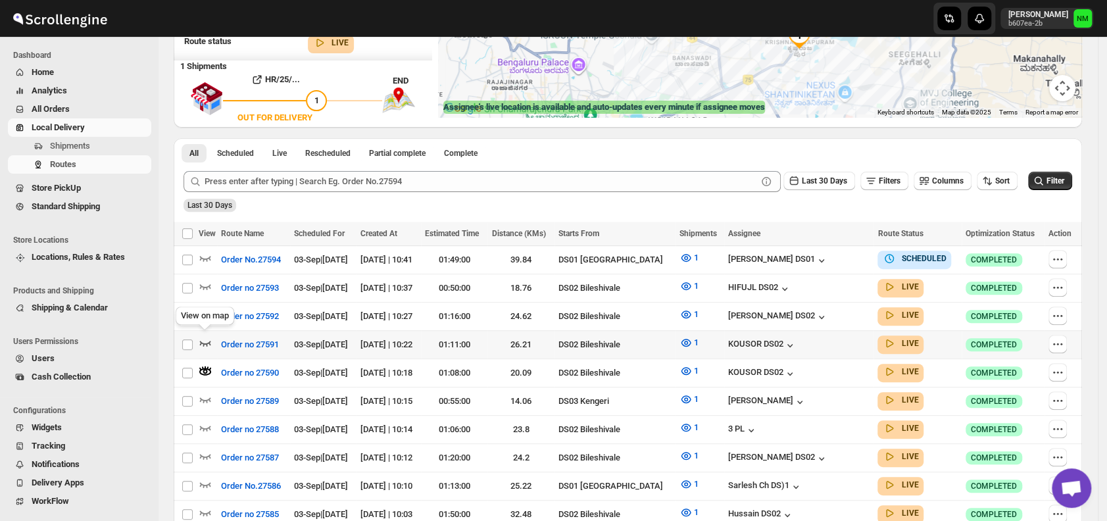
click at [210, 339] on icon "button" at bounding box center [205, 342] width 13 height 13
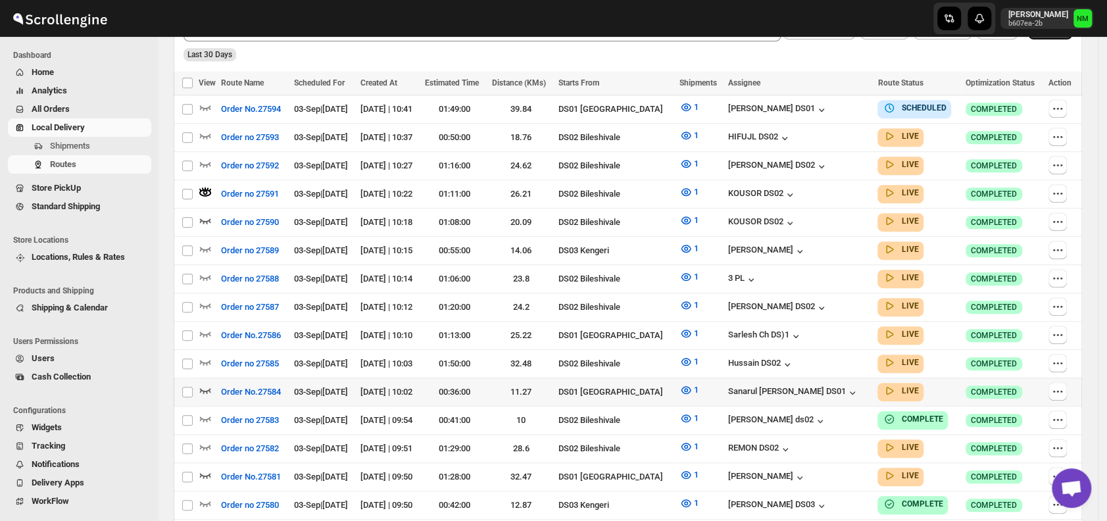
scroll to position [370, 0]
click at [208, 383] on icon "button" at bounding box center [205, 389] width 13 height 13
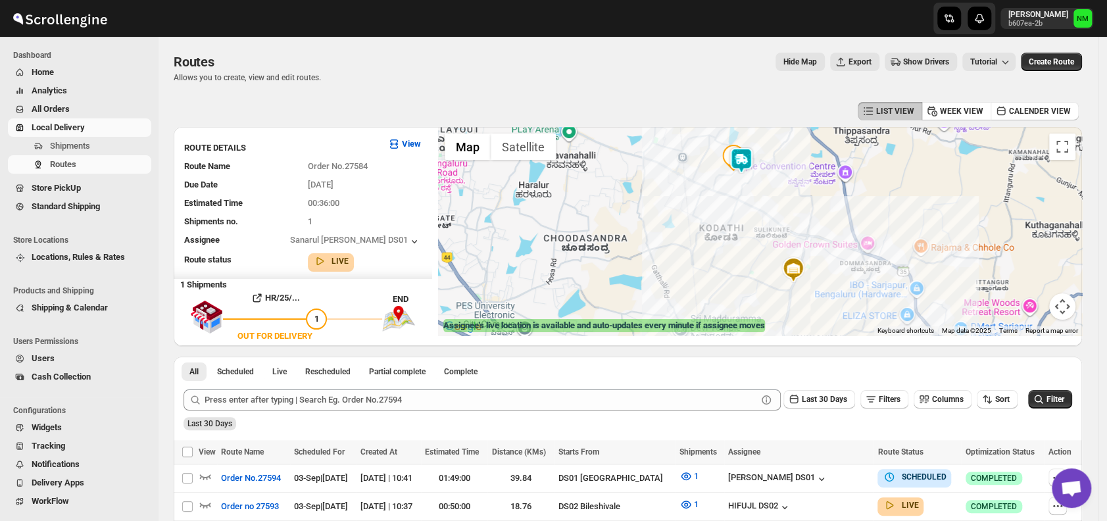
click at [742, 157] on img at bounding box center [741, 160] width 26 height 26
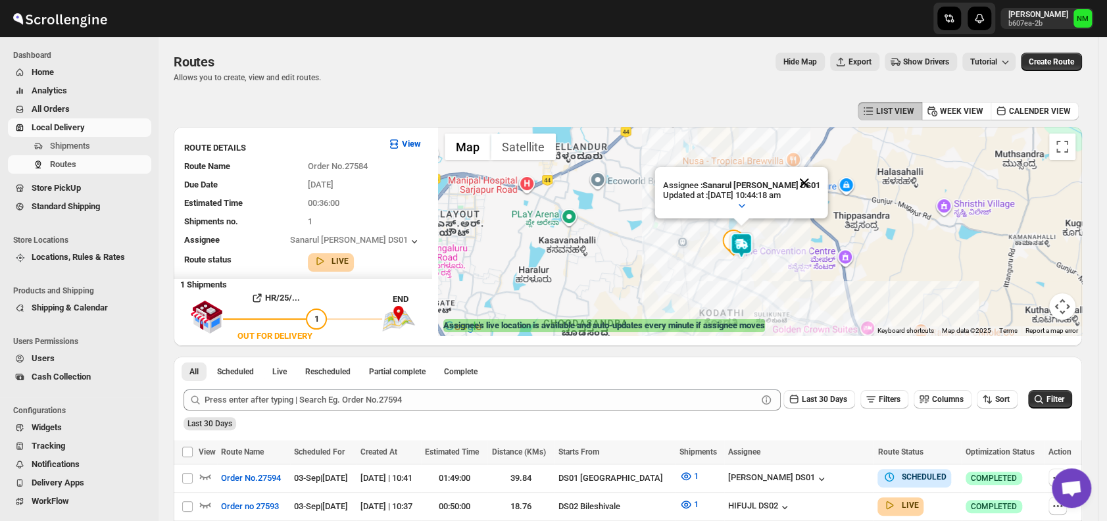
click at [808, 184] on button "Close" at bounding box center [804, 183] width 32 height 32
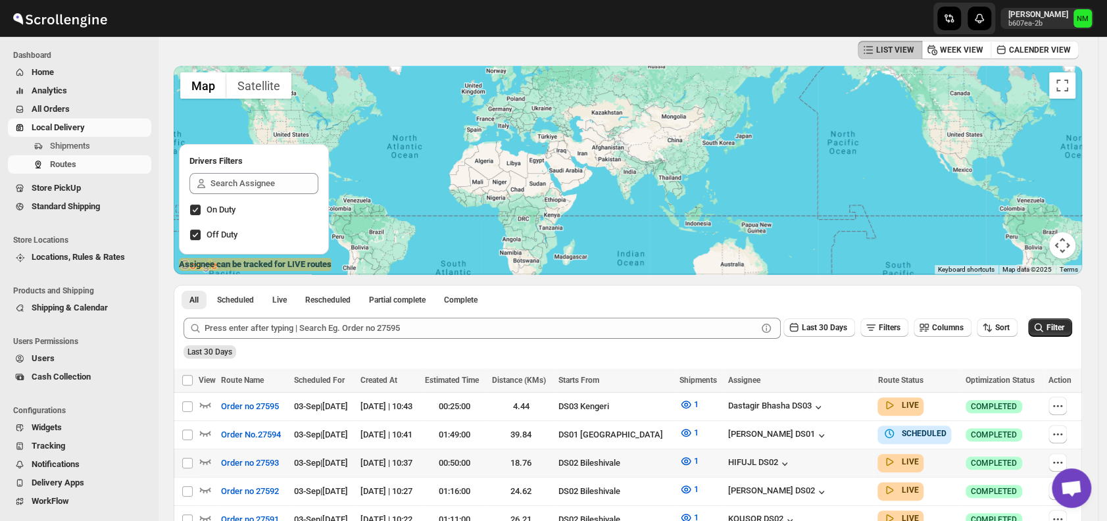
scroll to position [84, 0]
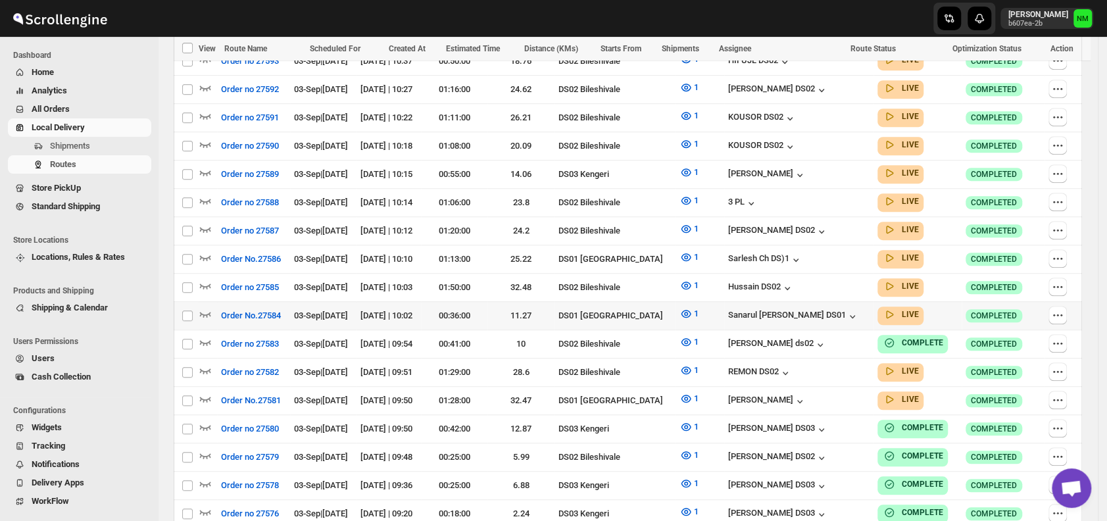
scroll to position [464, 0]
click at [205, 250] on icon "button" at bounding box center [205, 256] width 13 height 13
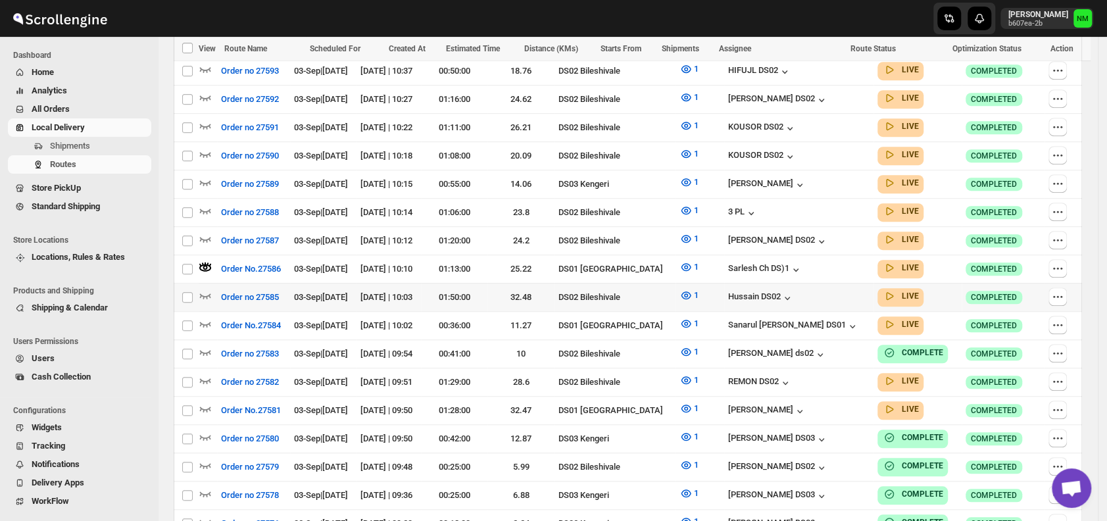
scroll to position [0, 0]
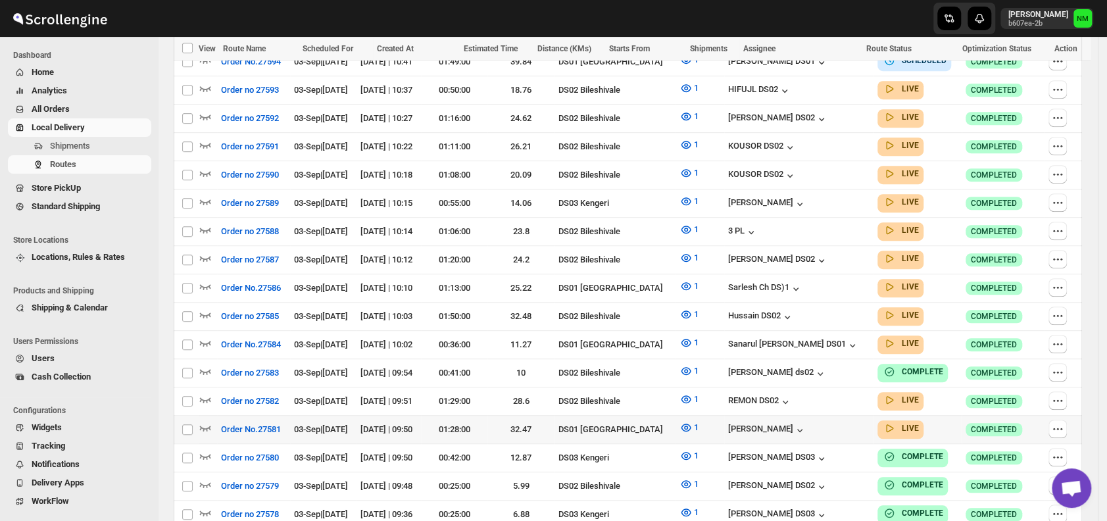
scroll to position [435, 0]
click at [210, 420] on icon "button" at bounding box center [205, 426] width 13 height 13
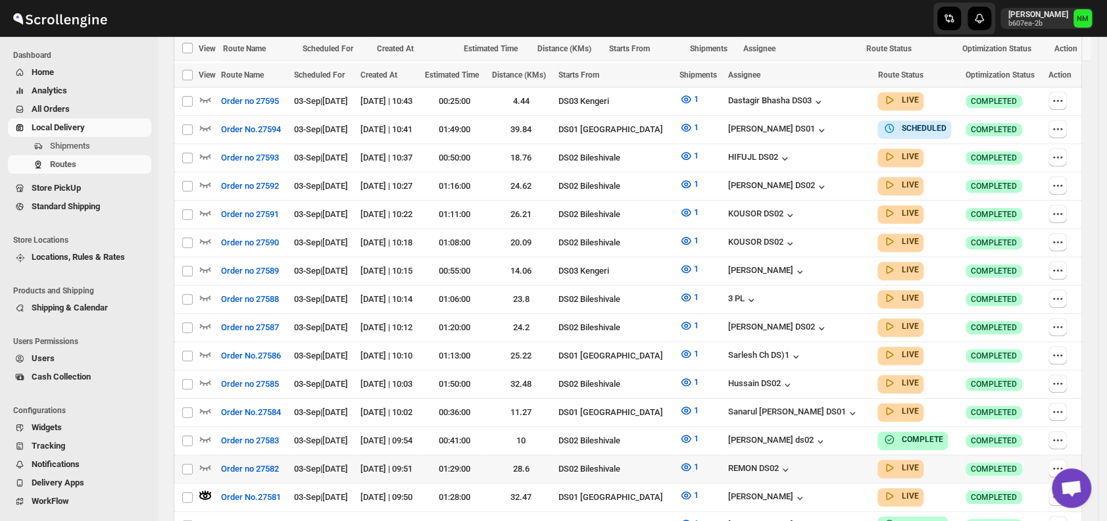
scroll to position [729, 0]
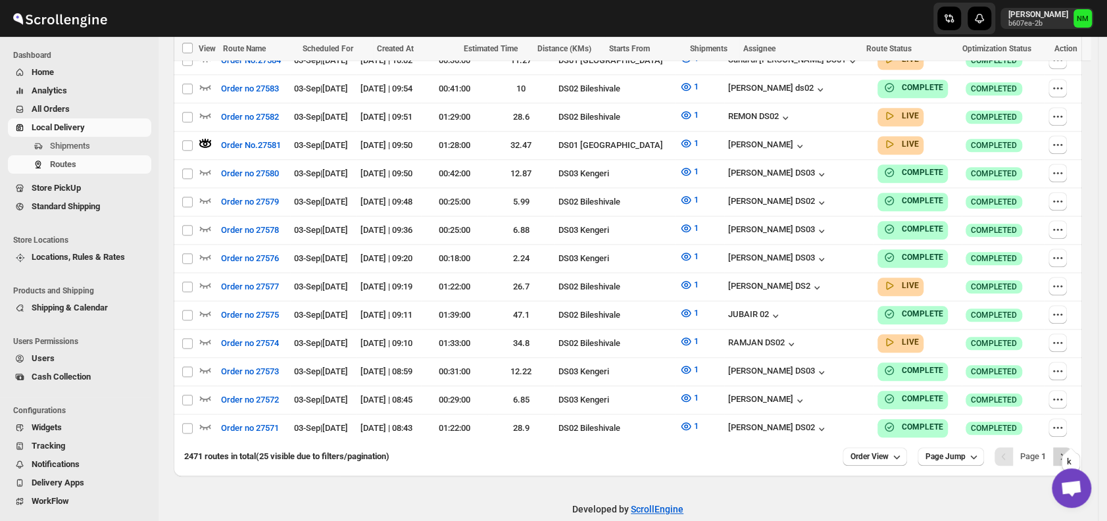
click at [1064, 450] on icon "Next" at bounding box center [1061, 456] width 13 height 13
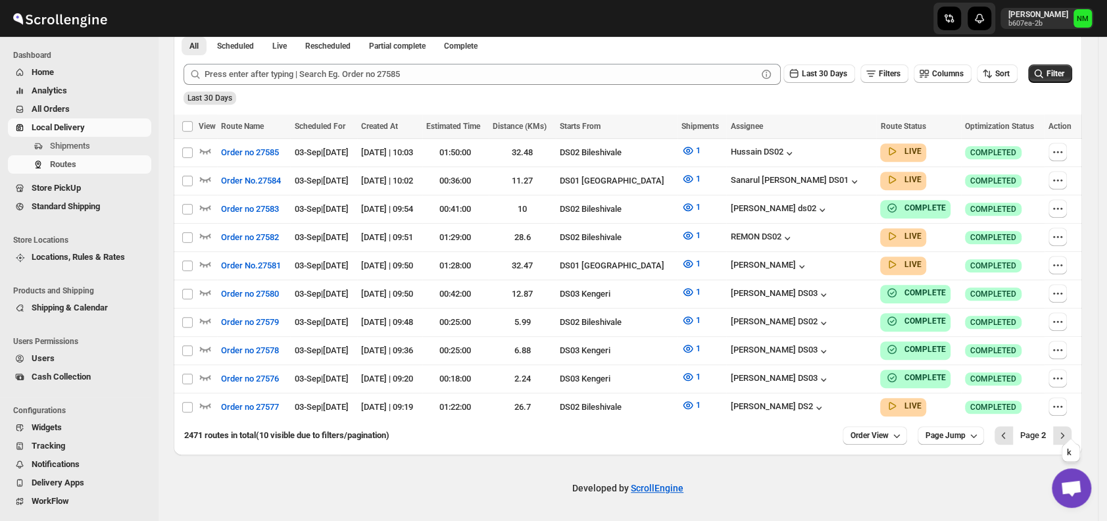
scroll to position [316, 0]
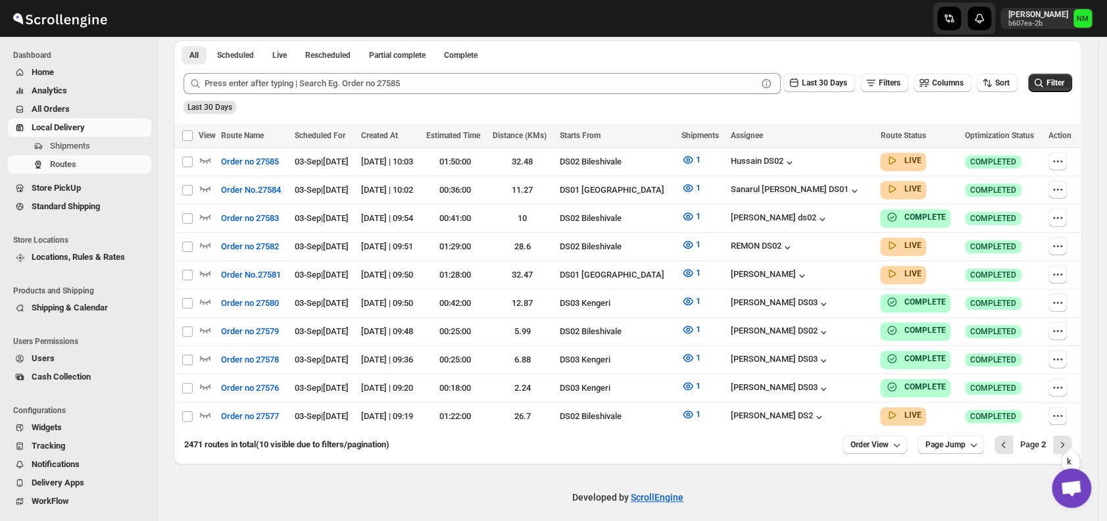
click at [1064, 440] on icon "Next" at bounding box center [1061, 444] width 13 height 13
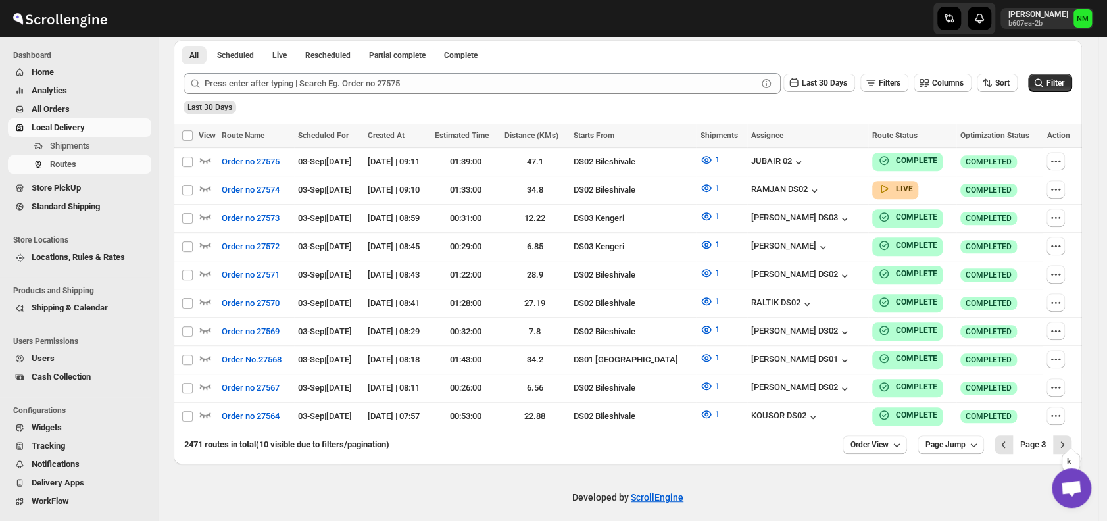
click at [1064, 440] on icon "Next" at bounding box center [1061, 444] width 13 height 13
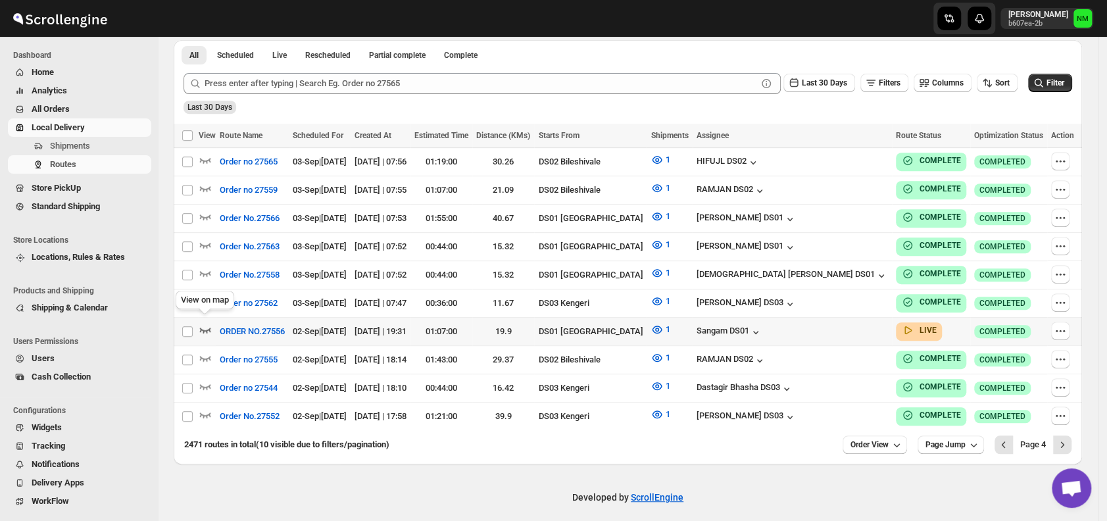
click at [205, 325] on icon "button" at bounding box center [205, 329] width 13 height 13
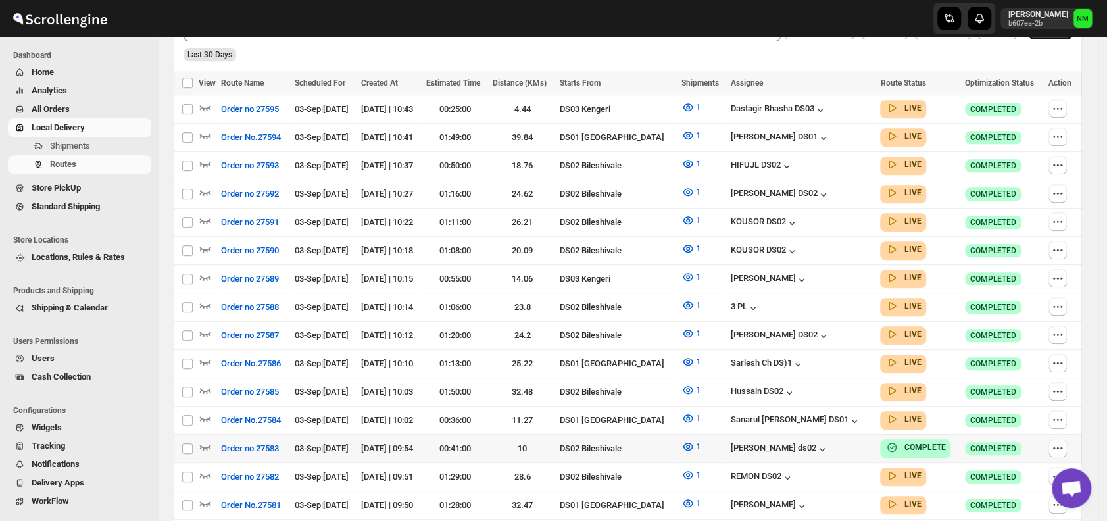
scroll to position [383, 0]
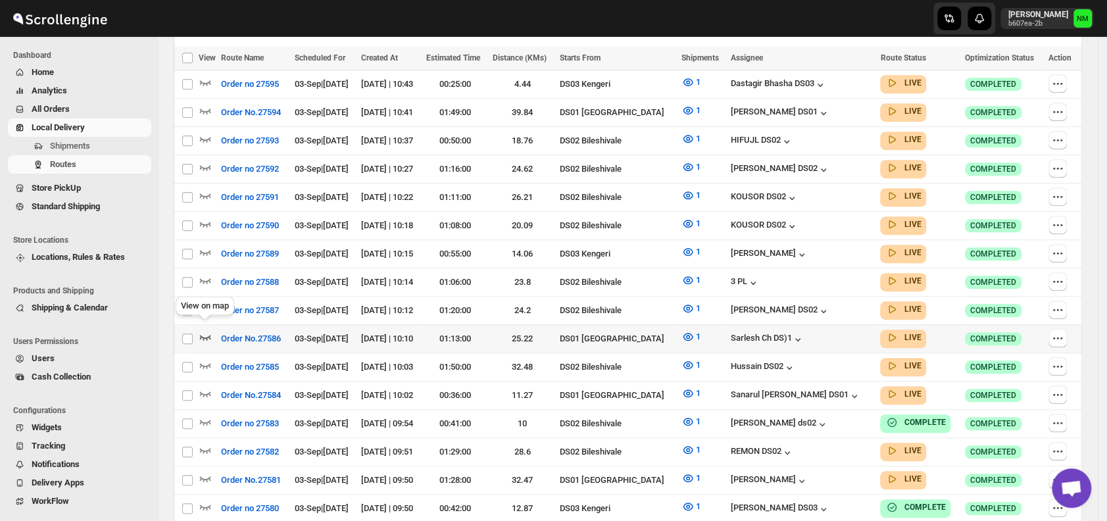
click at [207, 335] on icon "button" at bounding box center [205, 337] width 11 height 5
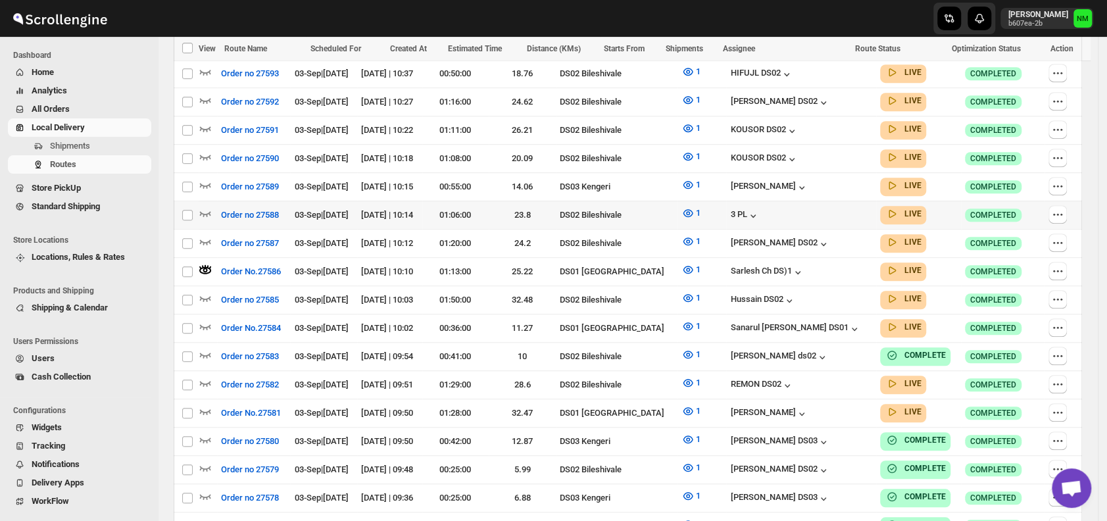
scroll to position [464, 0]
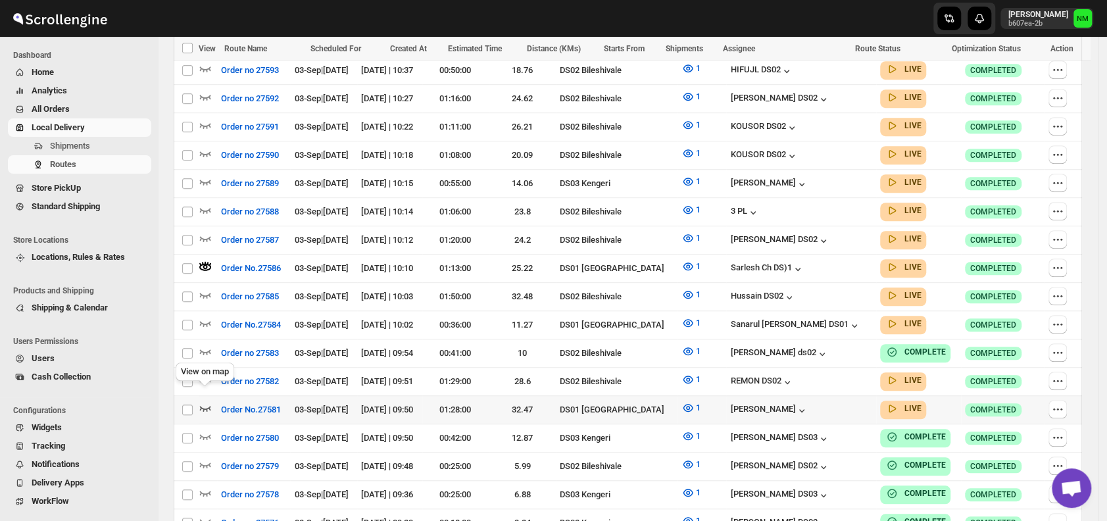
click at [202, 401] on icon "button" at bounding box center [205, 407] width 13 height 13
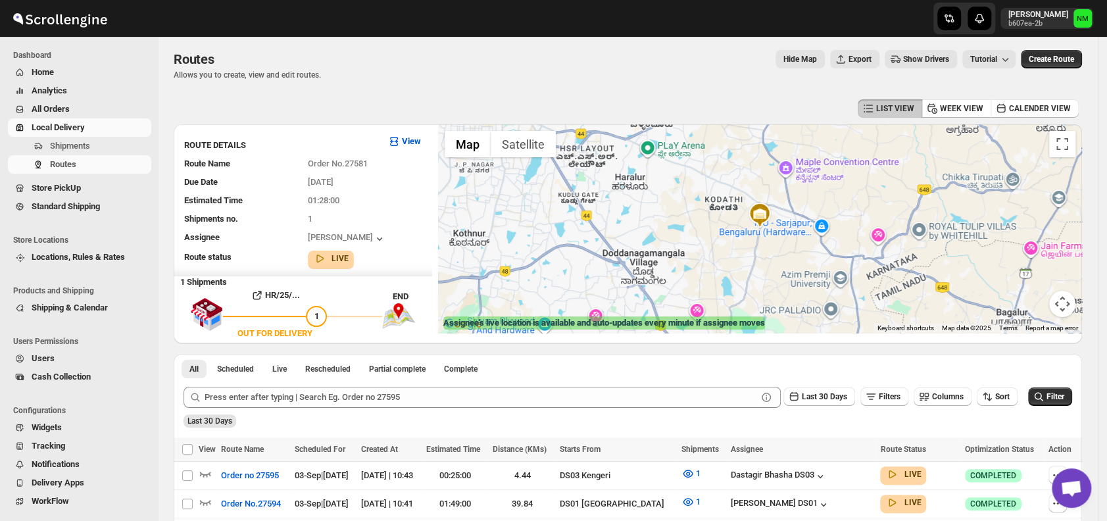
scroll to position [0, 0]
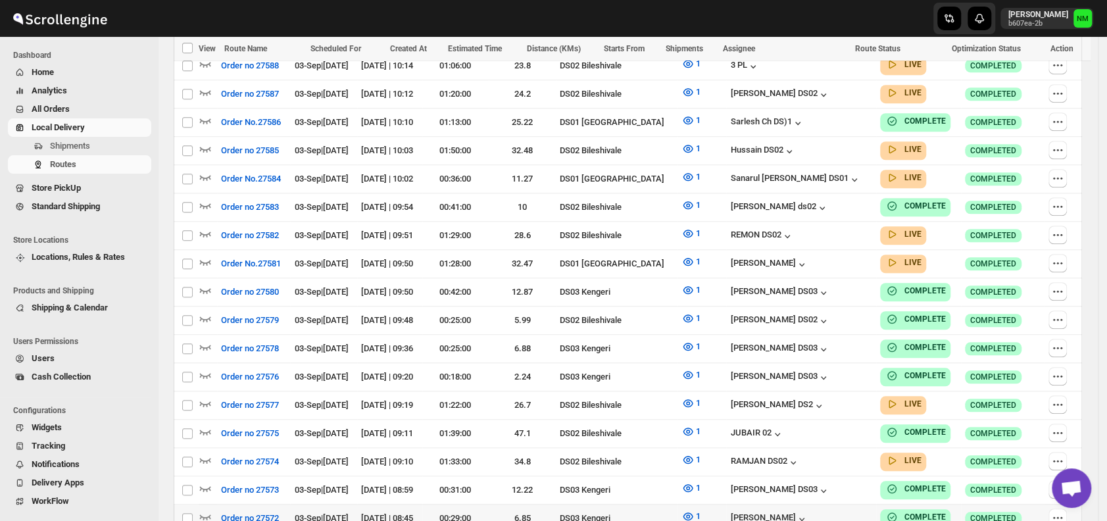
scroll to position [719, 0]
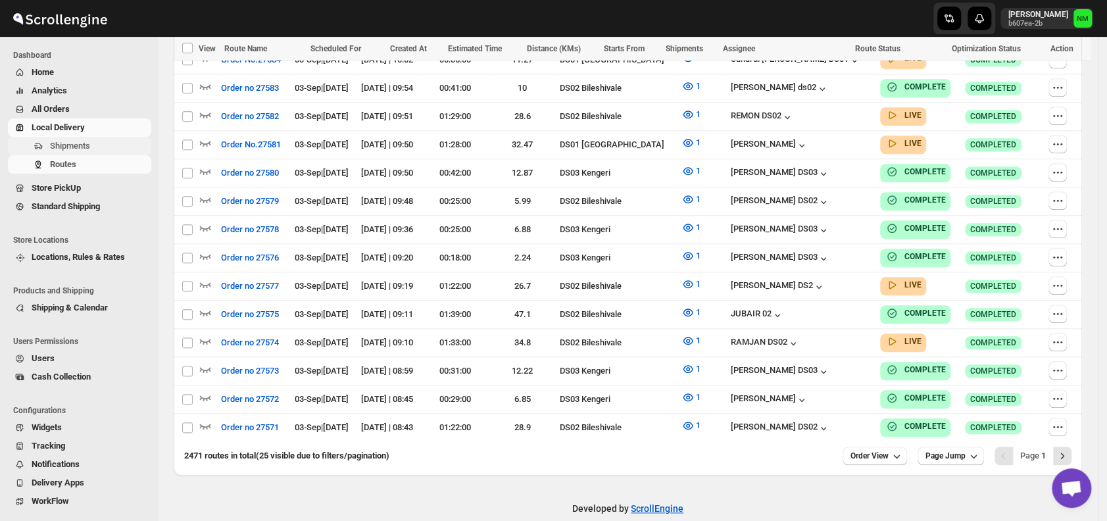
click at [64, 147] on span "Shipments" at bounding box center [70, 146] width 40 height 10
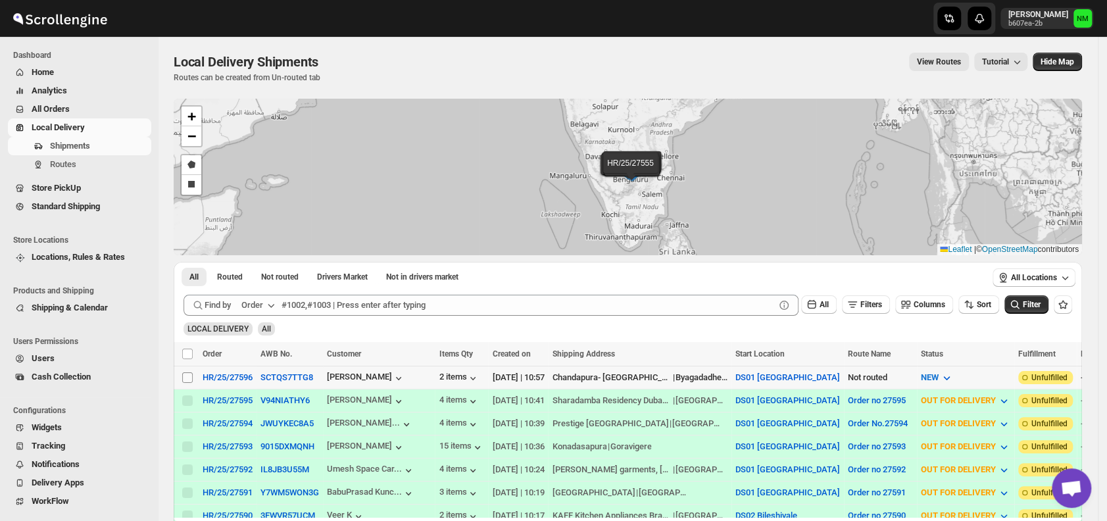
click at [184, 375] on input "Select shipment" at bounding box center [187, 377] width 11 height 11
checkbox input "true"
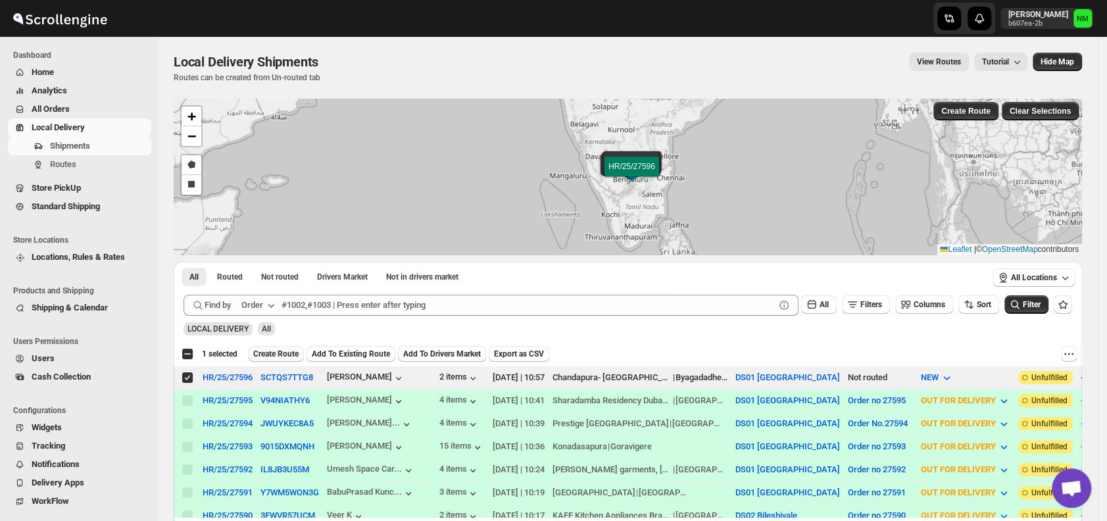
click at [268, 349] on span "Create Route" at bounding box center [275, 354] width 45 height 11
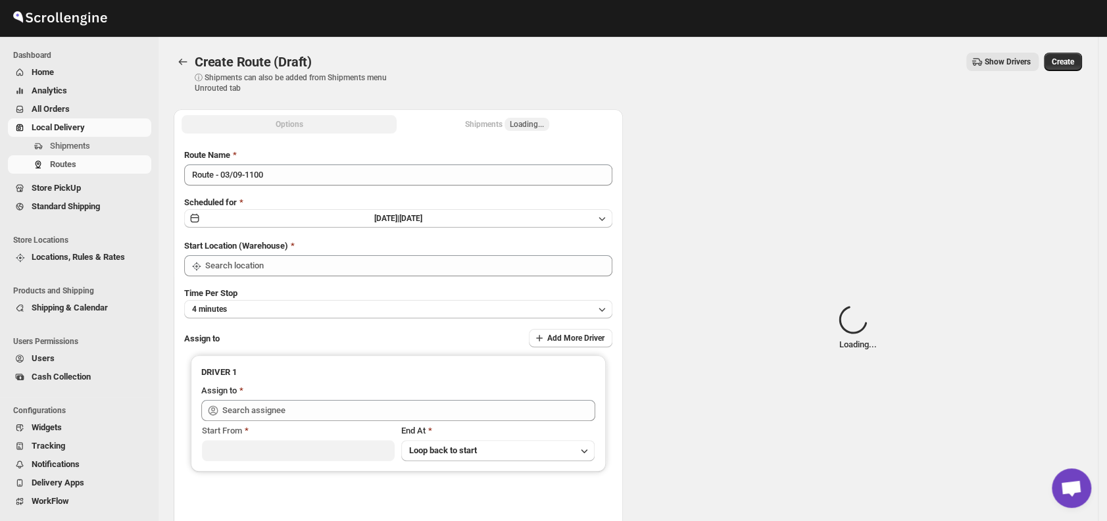
type input "DS01 [GEOGRAPHIC_DATA]"
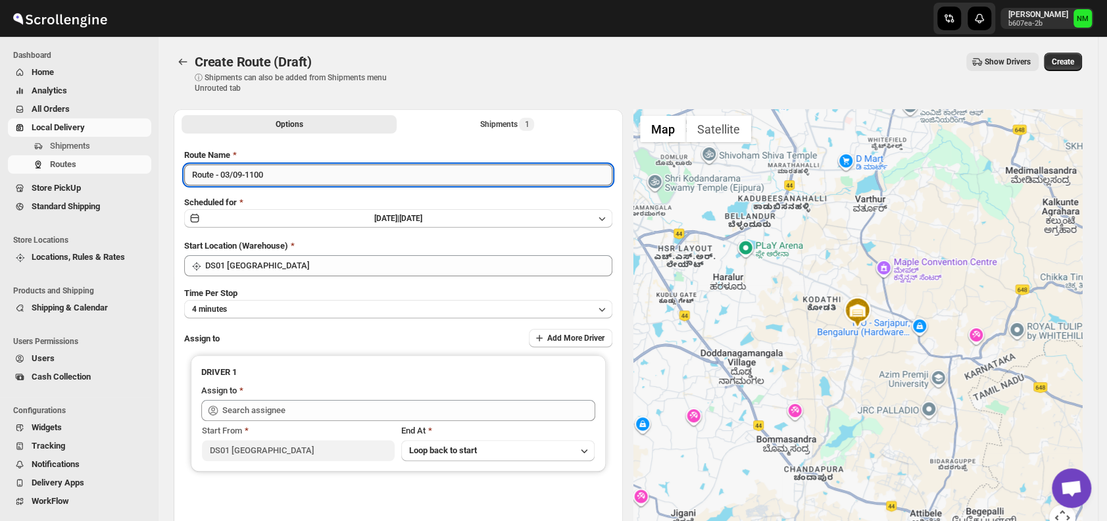
click at [289, 164] on input "Route - 03/09-1100" at bounding box center [398, 174] width 428 height 21
type input "R"
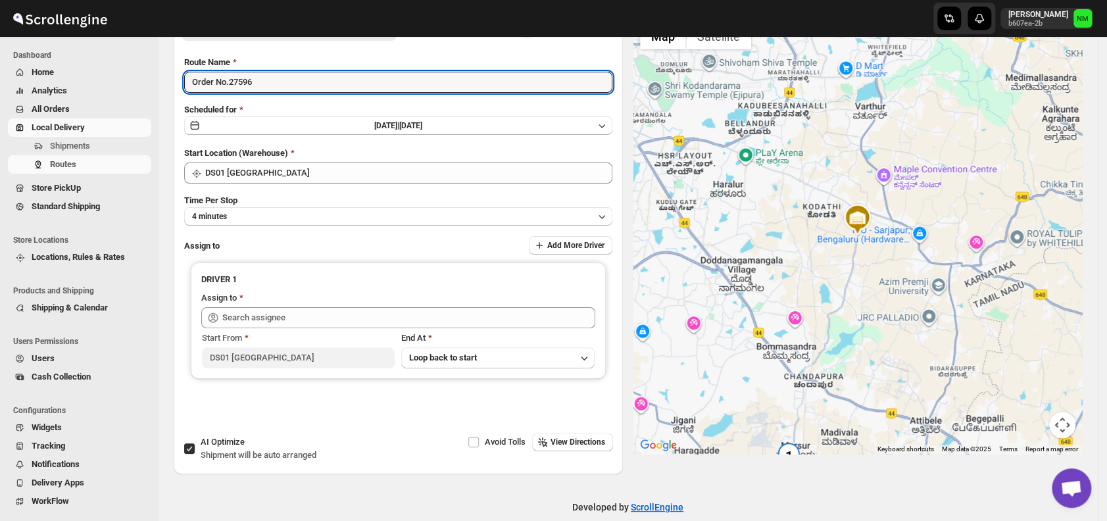
scroll to position [96, 0]
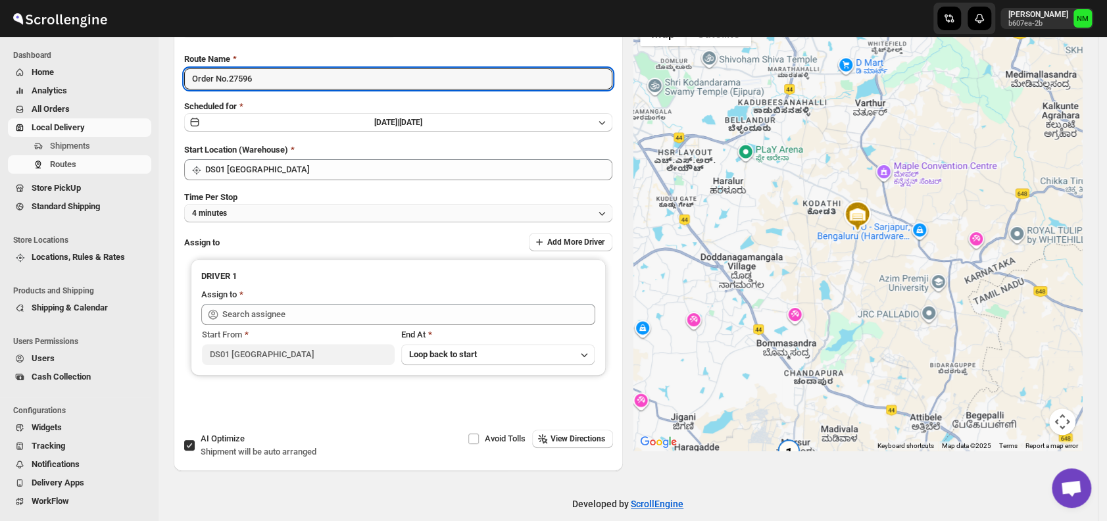
type input "Order No.27596"
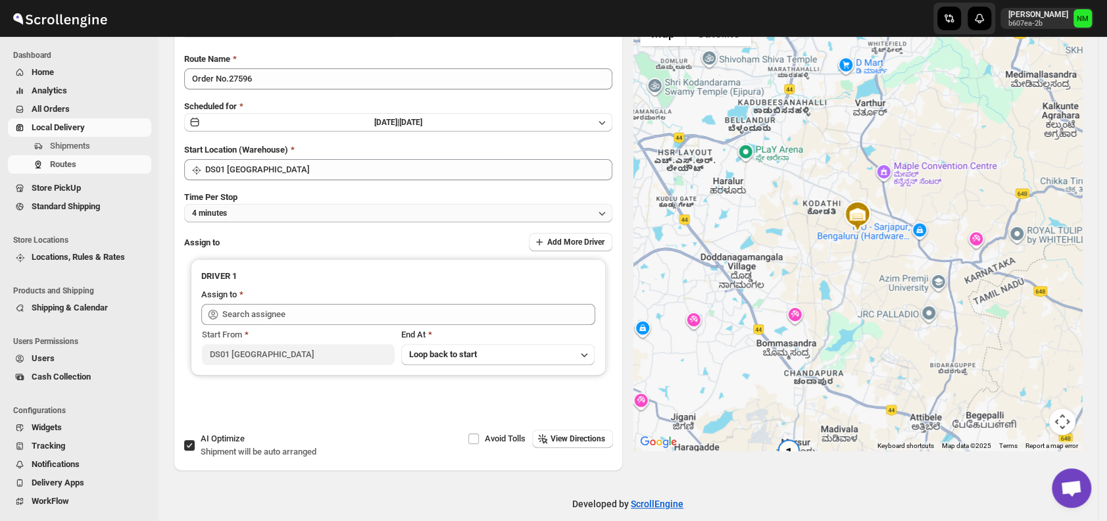
click at [245, 216] on button "4 minutes" at bounding box center [398, 213] width 428 height 18
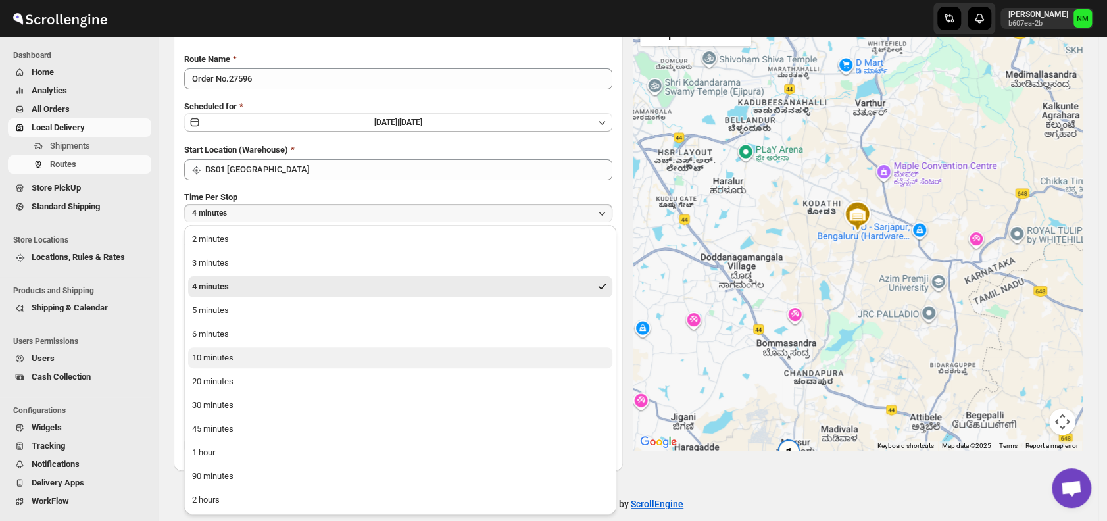
click at [253, 356] on button "10 minutes" at bounding box center [400, 357] width 424 height 21
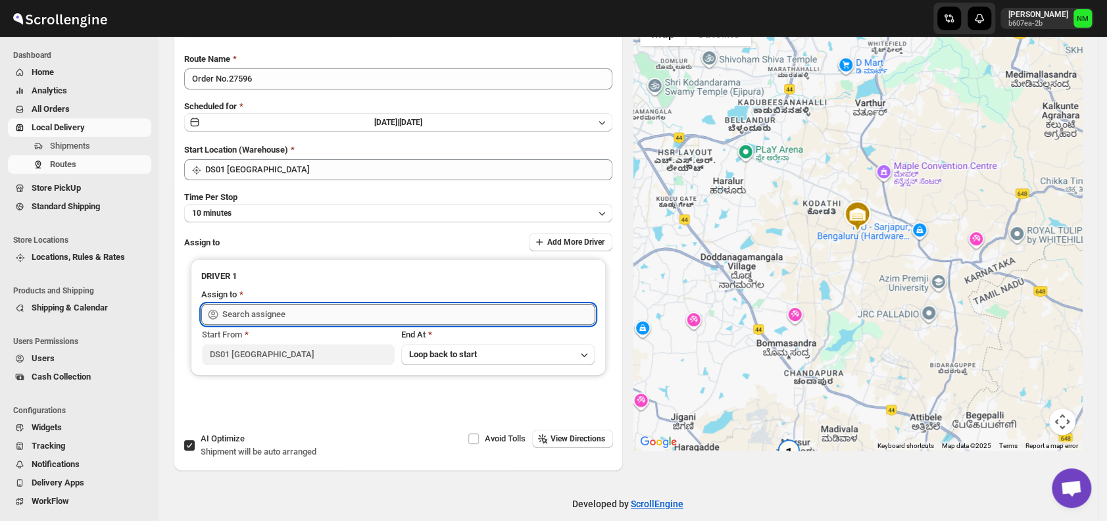
click at [262, 316] on input "text" at bounding box center [408, 314] width 373 height 21
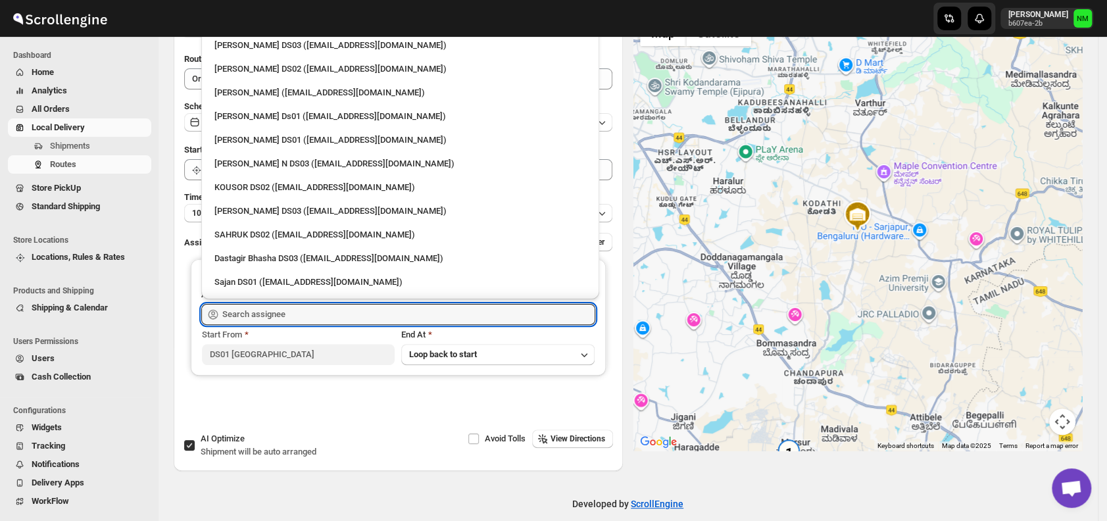
scroll to position [765, 0]
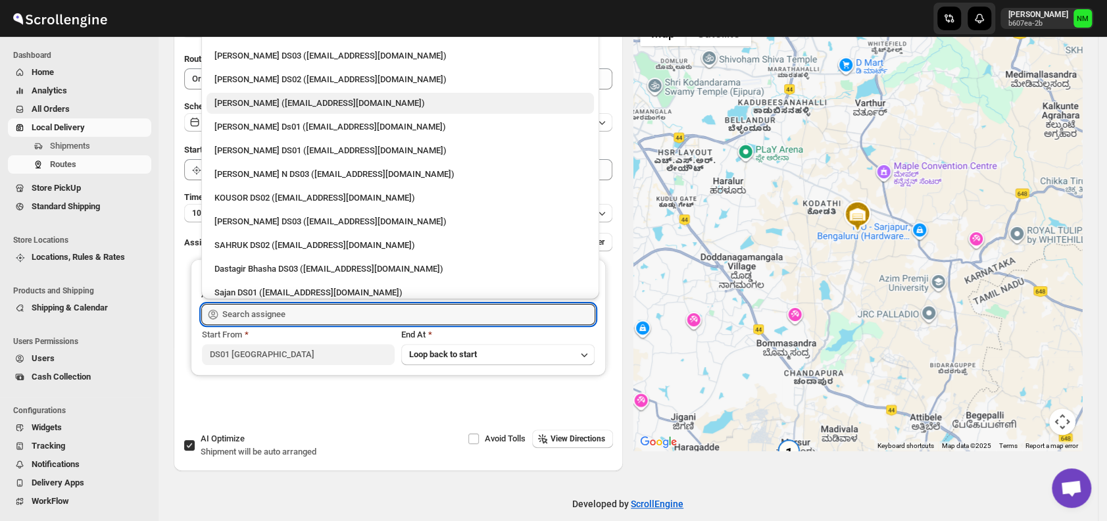
click at [263, 100] on div "[PERSON_NAME] ([EMAIL_ADDRESS][DOMAIN_NAME])" at bounding box center [400, 103] width 372 height 13
type input "[PERSON_NAME] ([EMAIL_ADDRESS][DOMAIN_NAME])"
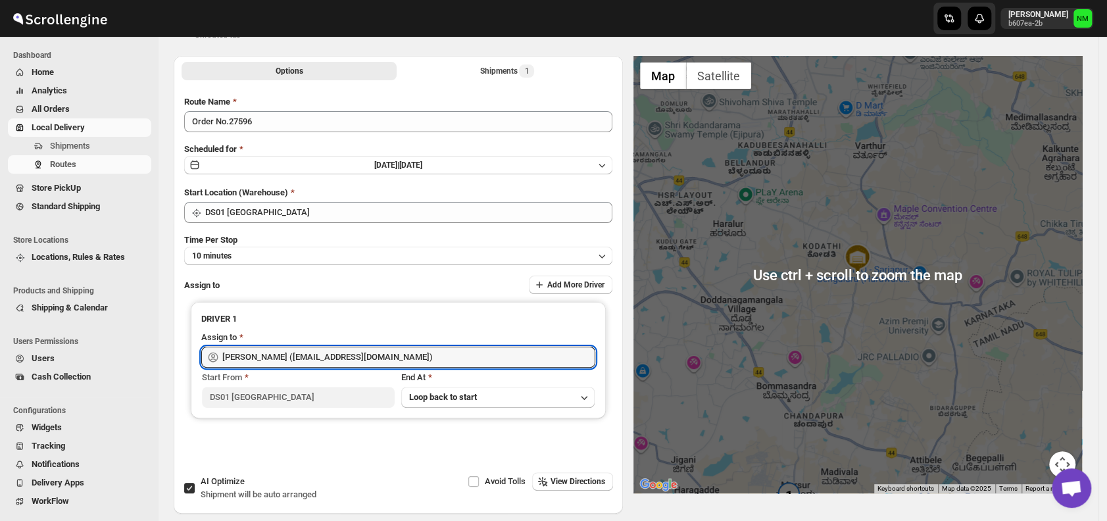
scroll to position [0, 0]
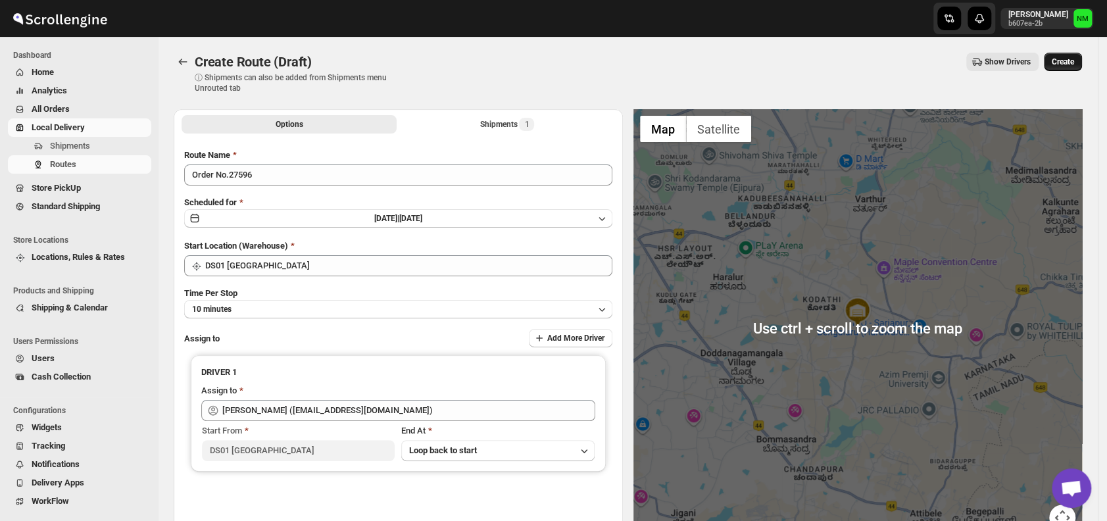
click at [1067, 57] on span "Create" at bounding box center [1062, 62] width 22 height 11
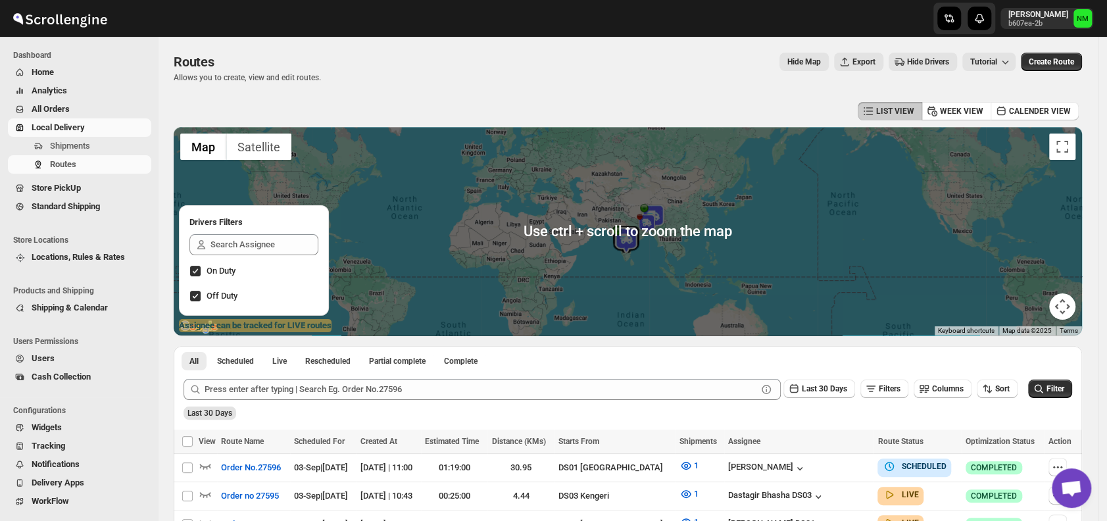
scroll to position [201, 0]
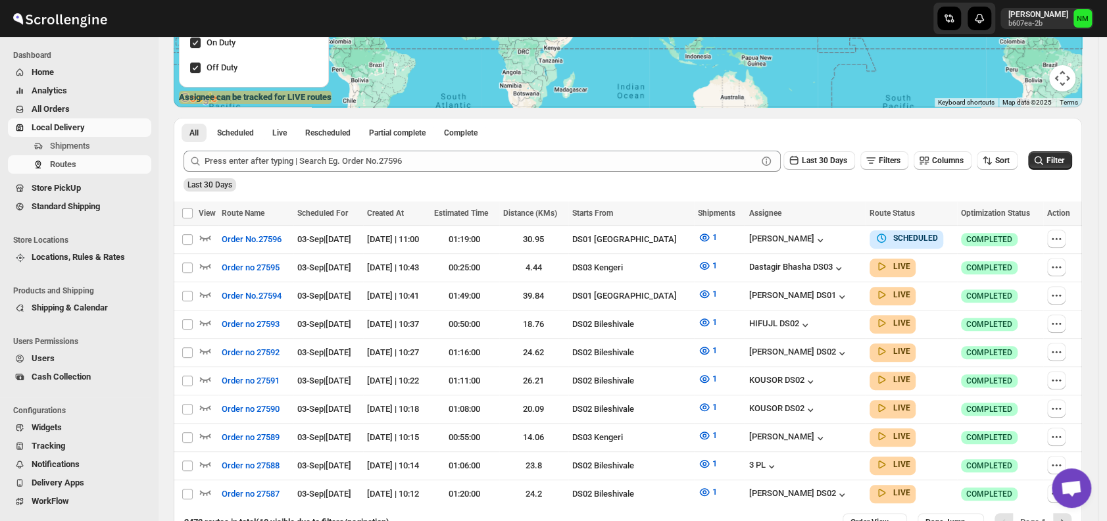
scroll to position [306, 0]
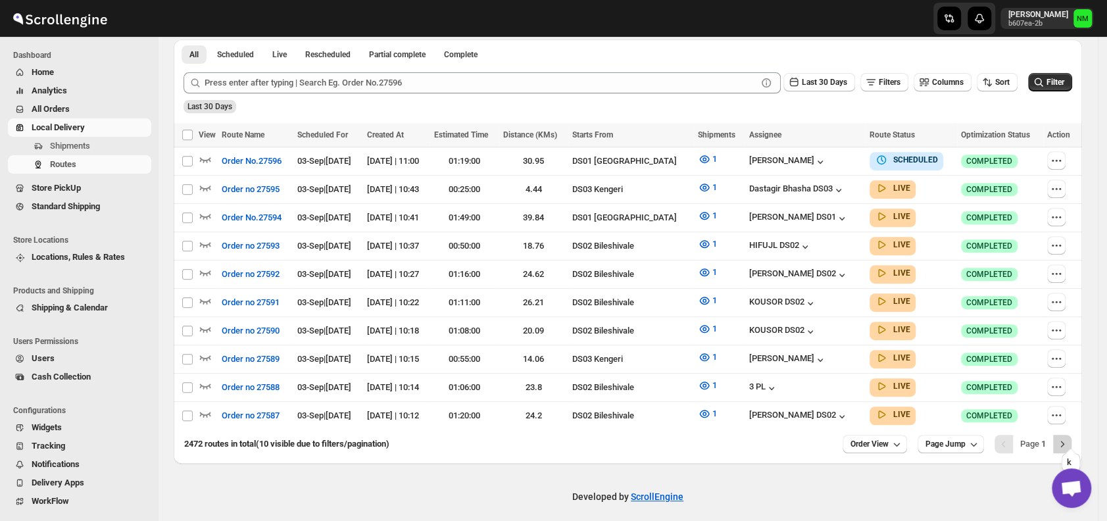
click at [1064, 437] on icon "Next" at bounding box center [1061, 443] width 13 height 13
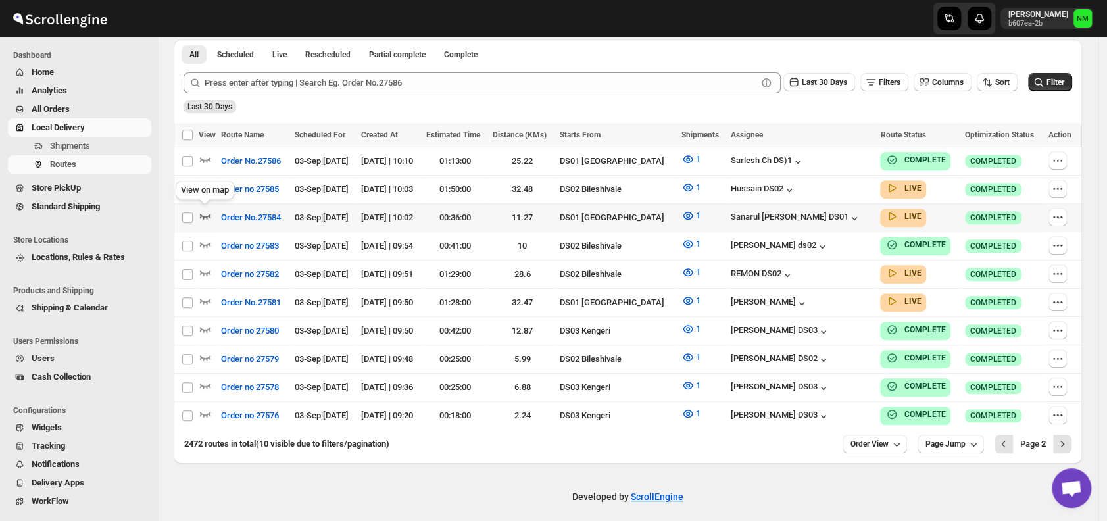
click at [205, 213] on icon "button" at bounding box center [205, 215] width 13 height 13
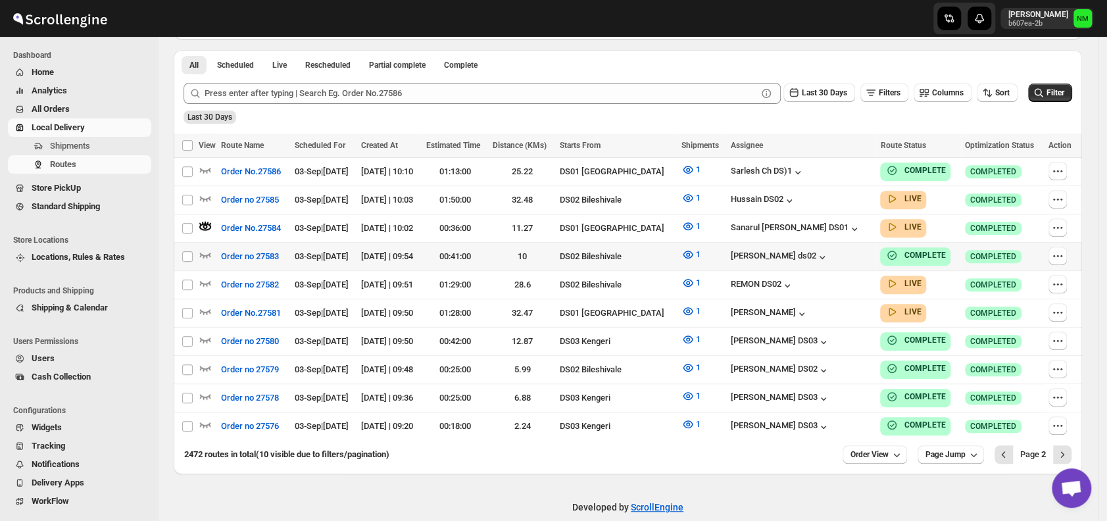
scroll to position [58, 0]
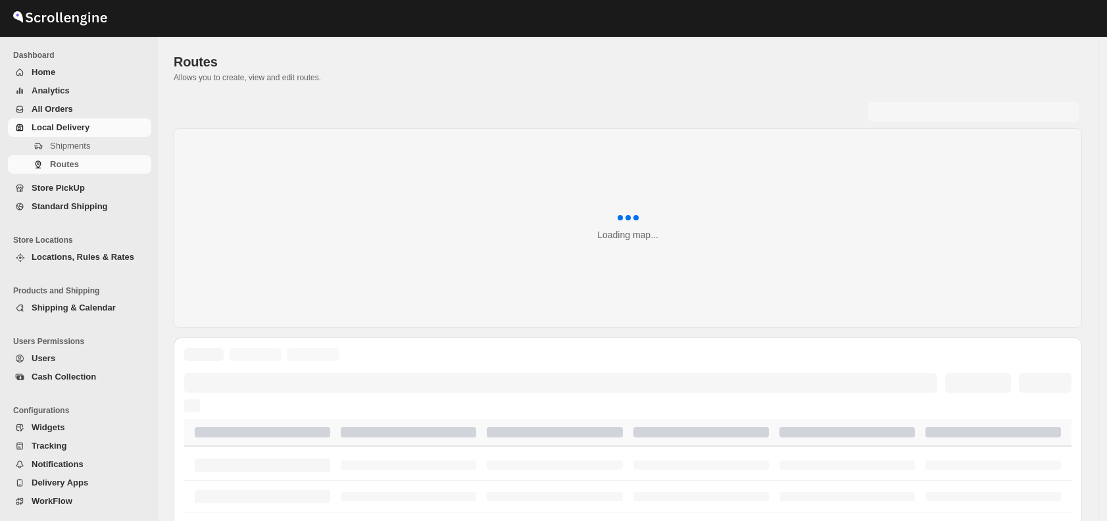
scroll to position [58, 0]
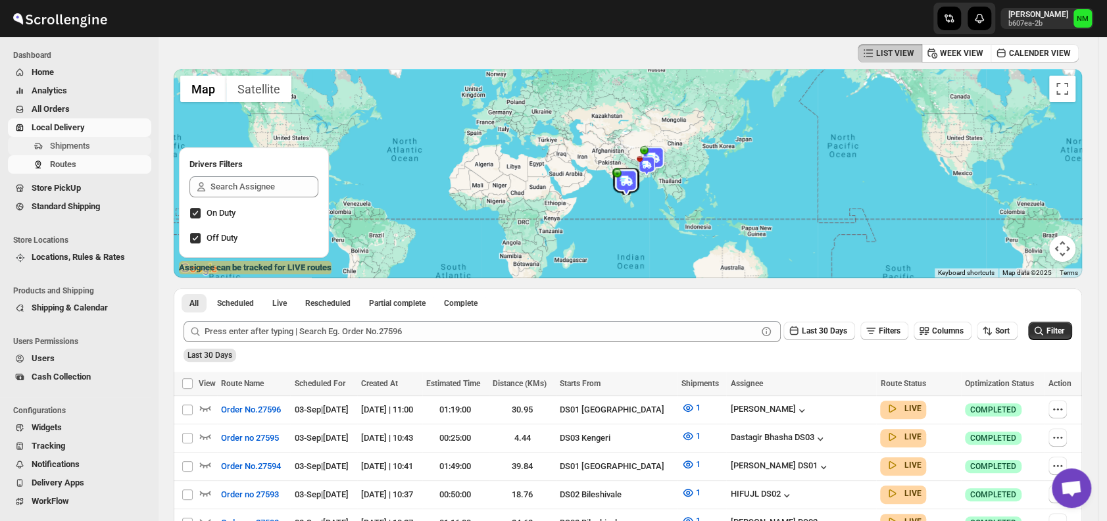
click at [83, 145] on span "Shipments" at bounding box center [70, 146] width 40 height 10
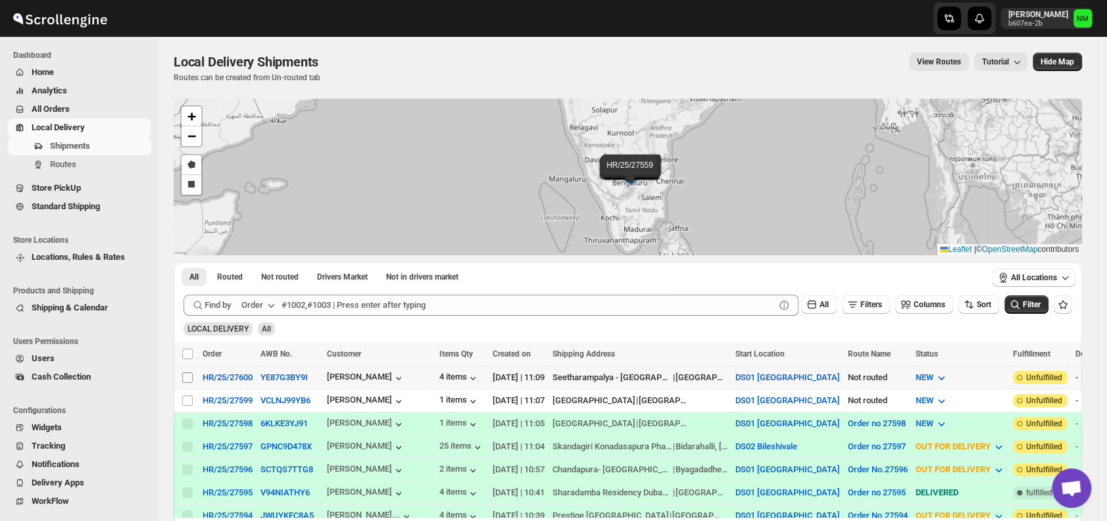
click at [192, 374] on input "Select shipment" at bounding box center [187, 377] width 11 height 11
checkbox input "true"
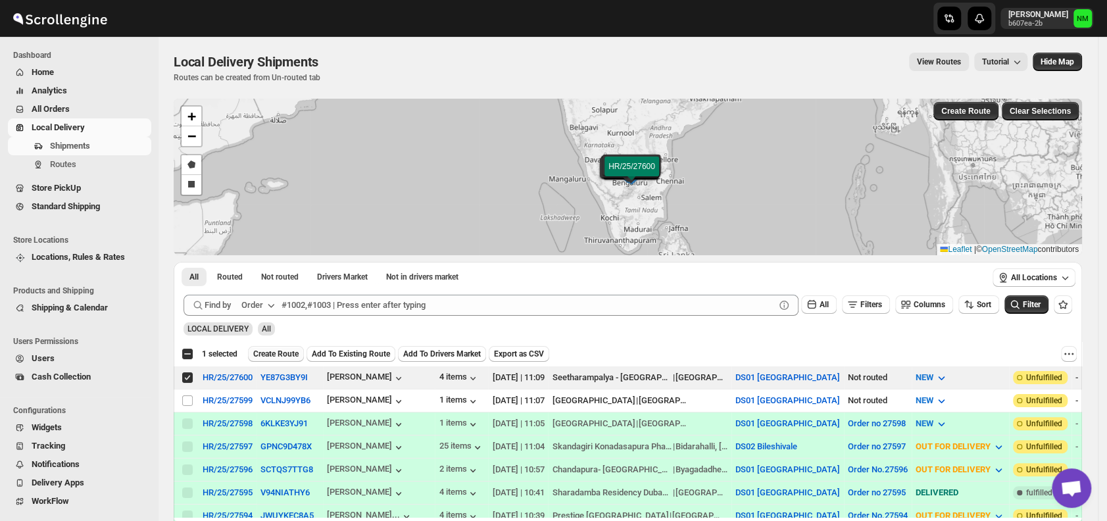
click at [262, 350] on span "Create Route" at bounding box center [275, 354] width 45 height 11
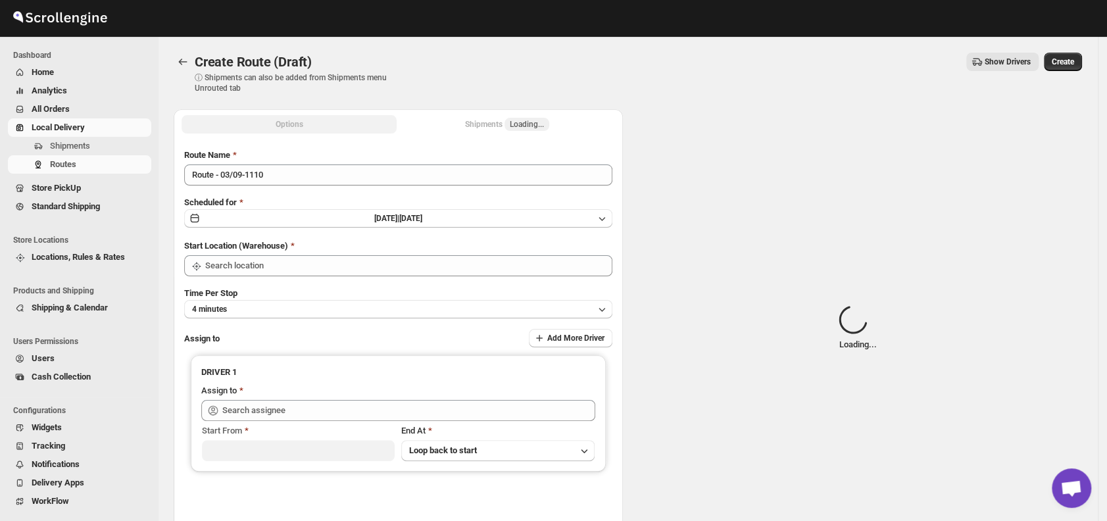
type input "DS01 [GEOGRAPHIC_DATA]"
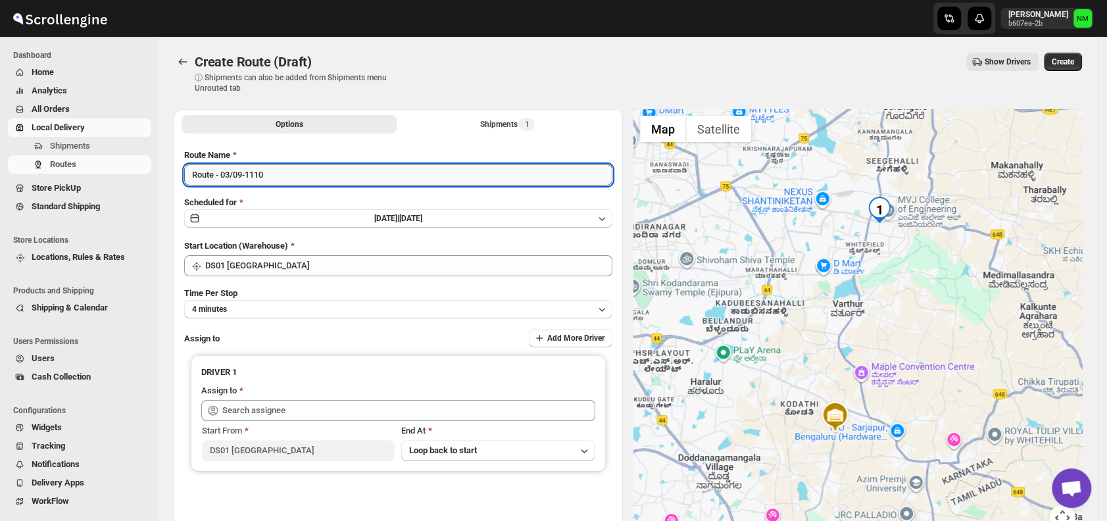
click at [303, 180] on input "Route - 03/09-1110" at bounding box center [398, 174] width 428 height 21
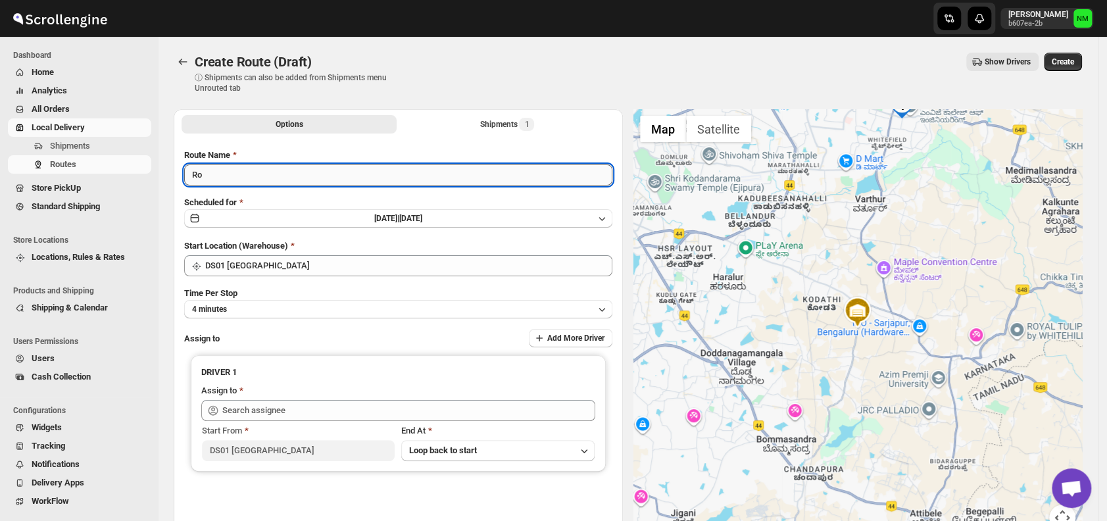
type input "R"
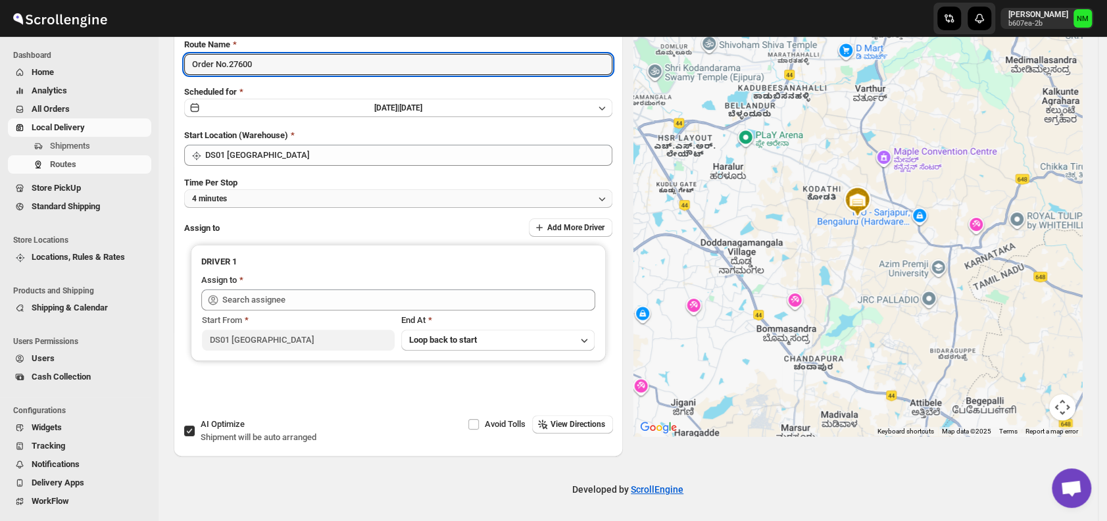
type input "Order No.27600"
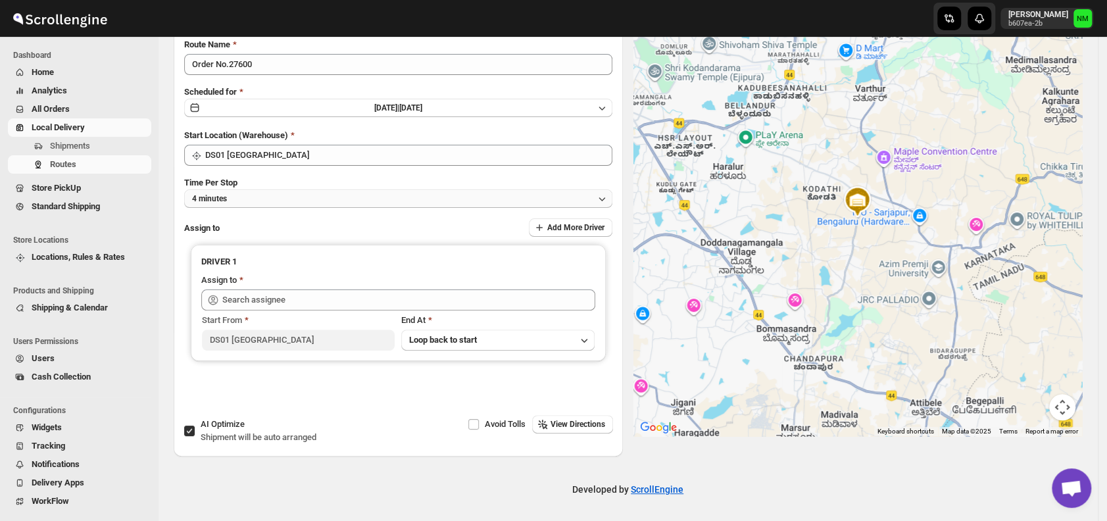
click at [247, 204] on button "4 minutes" at bounding box center [398, 198] width 428 height 18
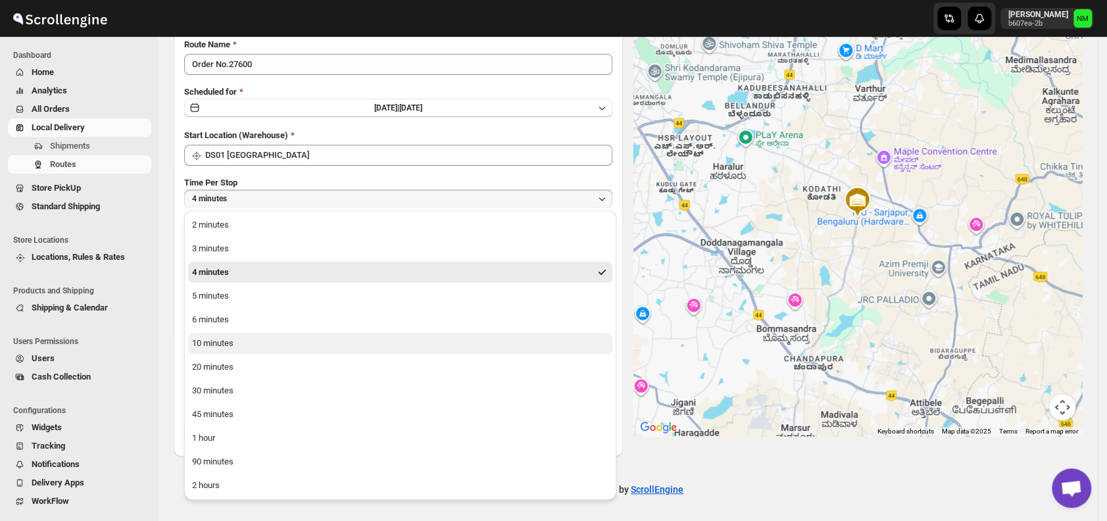
click at [229, 337] on div "10 minutes" at bounding box center [212, 343] width 41 height 13
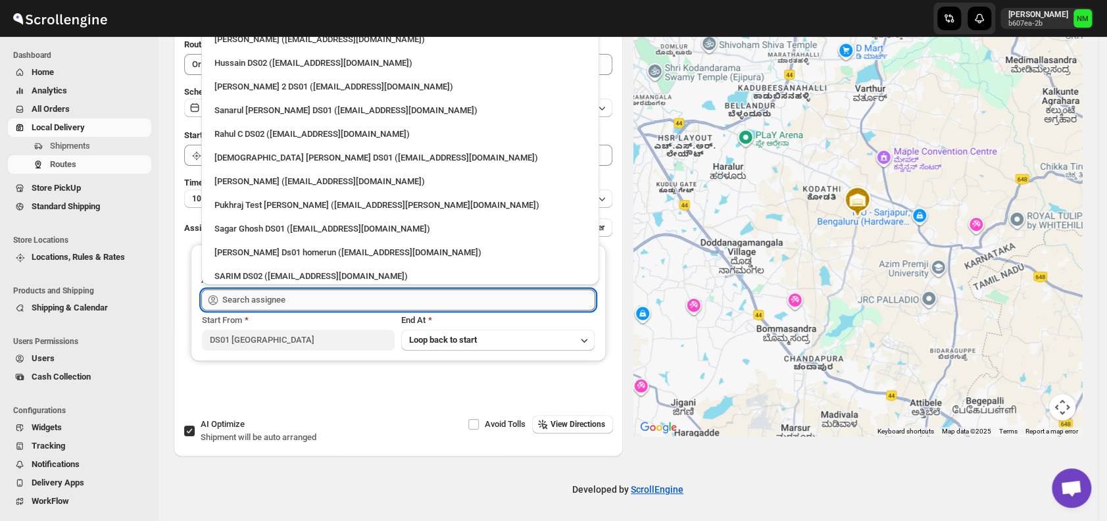
click at [302, 305] on input "text" at bounding box center [408, 299] width 373 height 21
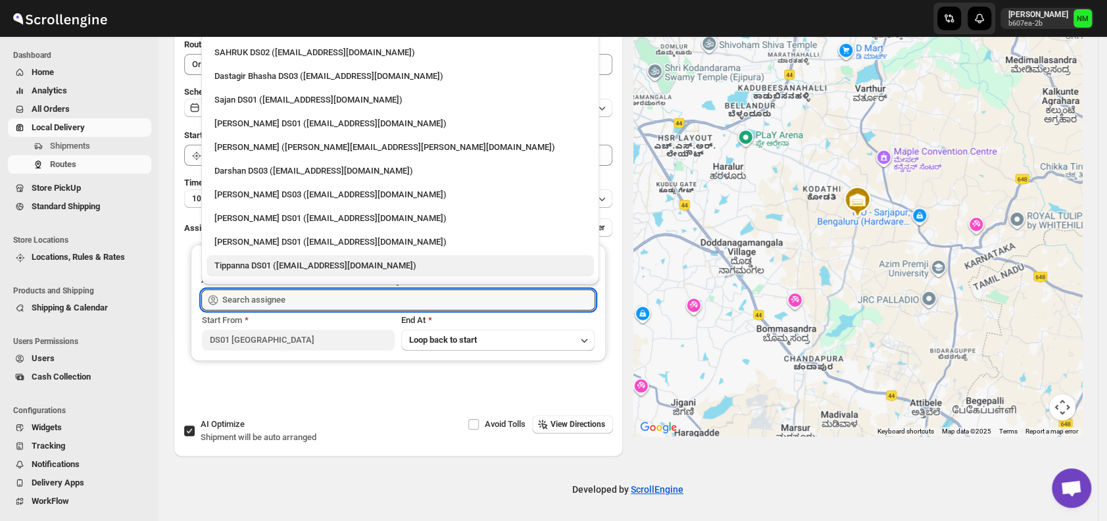
scroll to position [957, 0]
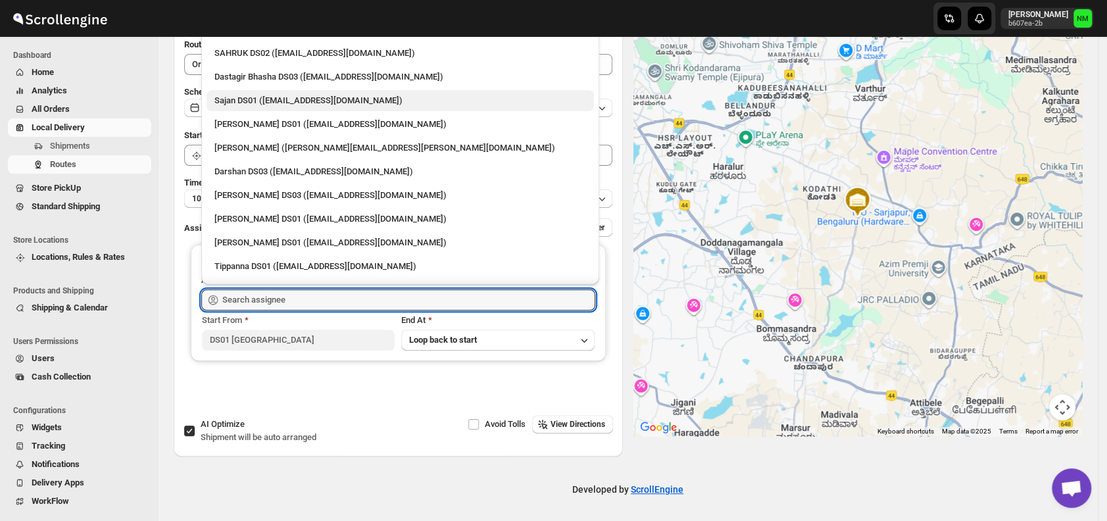
click at [247, 100] on div "Sajan DS01 (lofadat883@coderdir.com)" at bounding box center [400, 100] width 372 height 13
type input "Sajan DS01 (lofadat883@coderdir.com)"
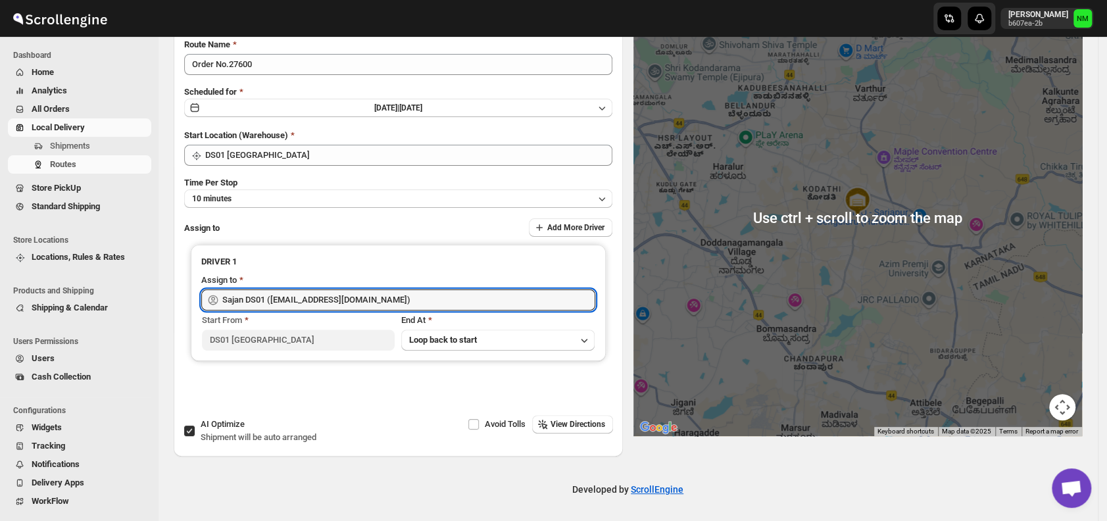
scroll to position [0, 0]
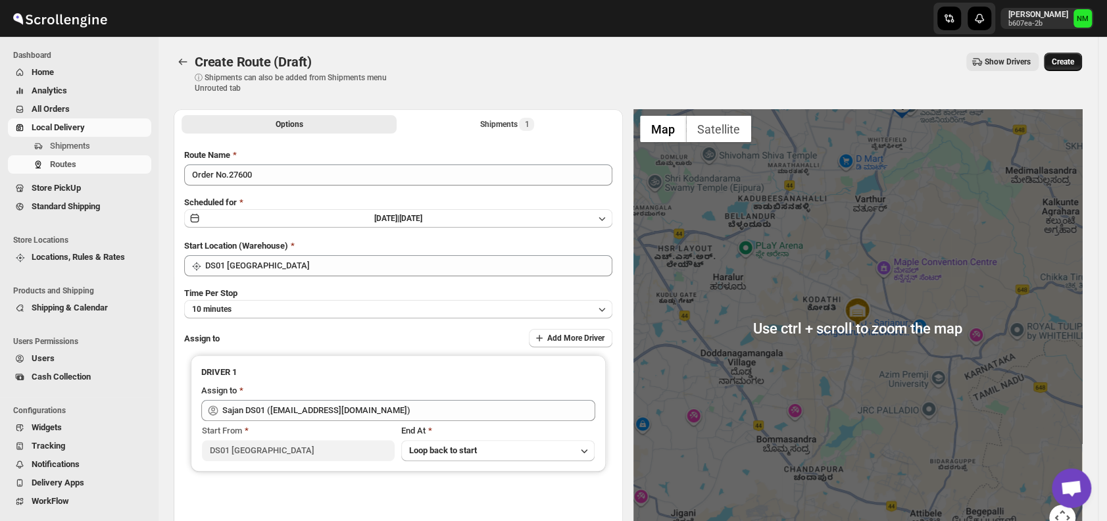
click at [1060, 59] on span "Create" at bounding box center [1062, 62] width 22 height 11
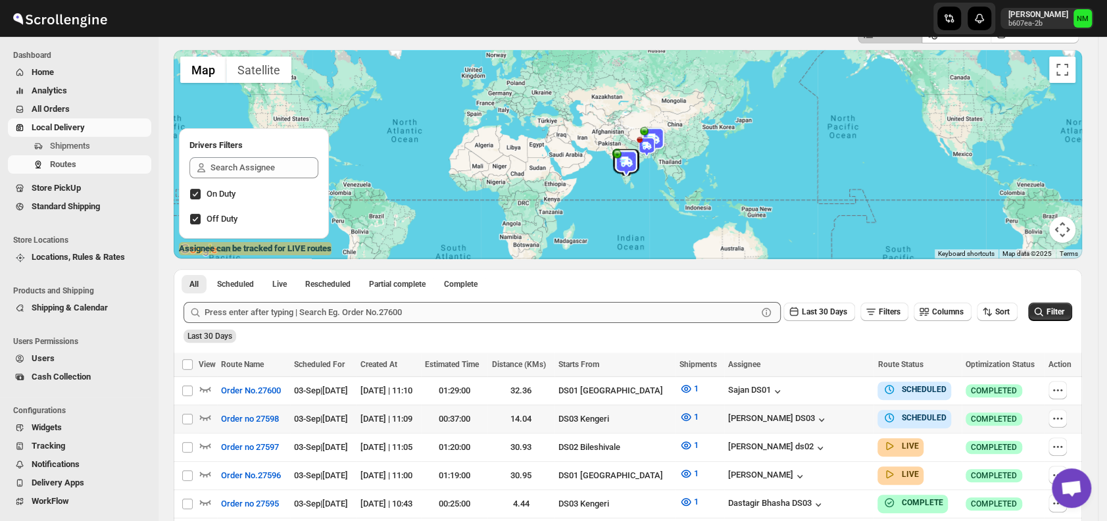
scroll to position [189, 0]
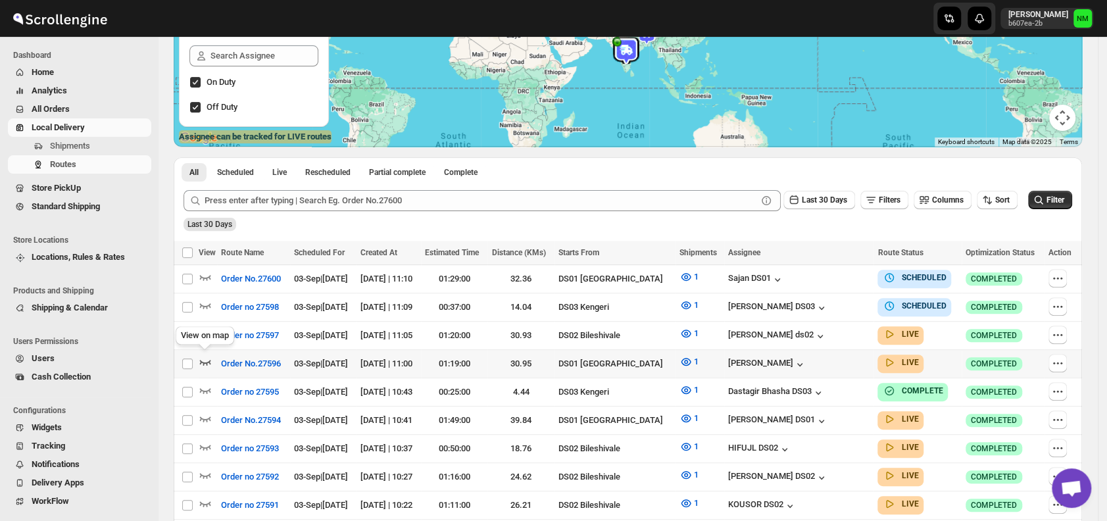
click at [210, 361] on icon "button" at bounding box center [205, 361] width 13 height 13
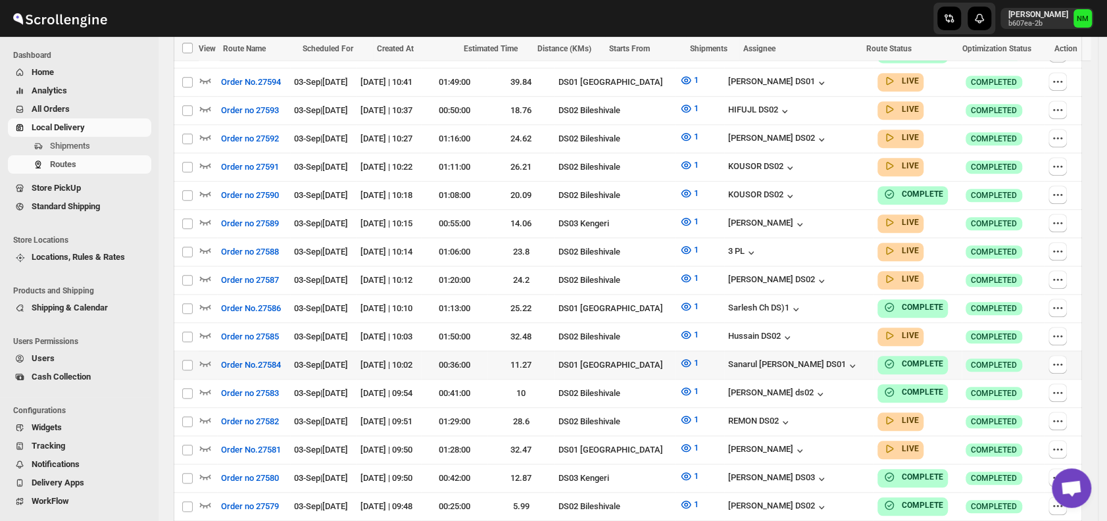
scroll to position [538, 0]
click at [208, 441] on icon "button" at bounding box center [205, 447] width 13 height 13
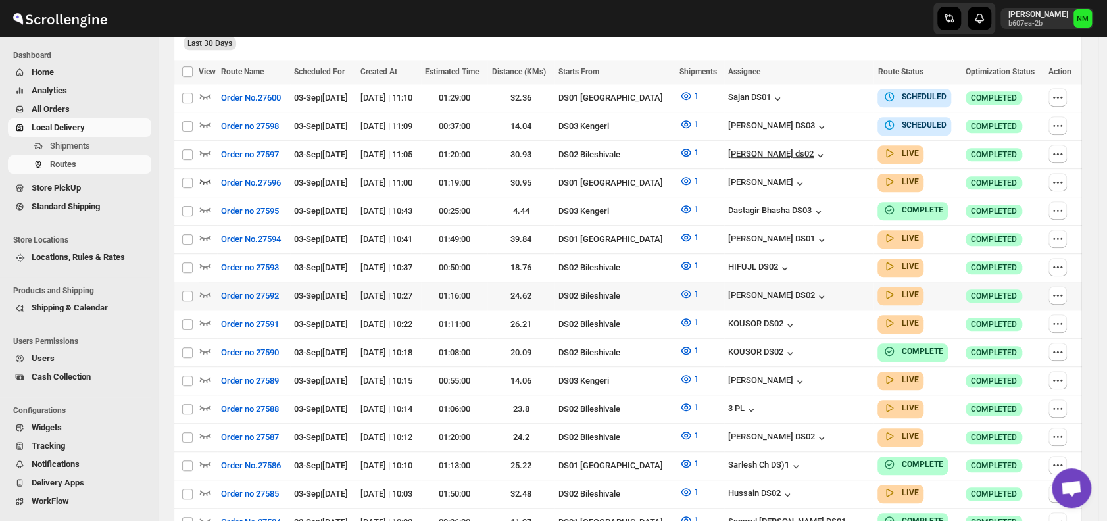
scroll to position [381, 0]
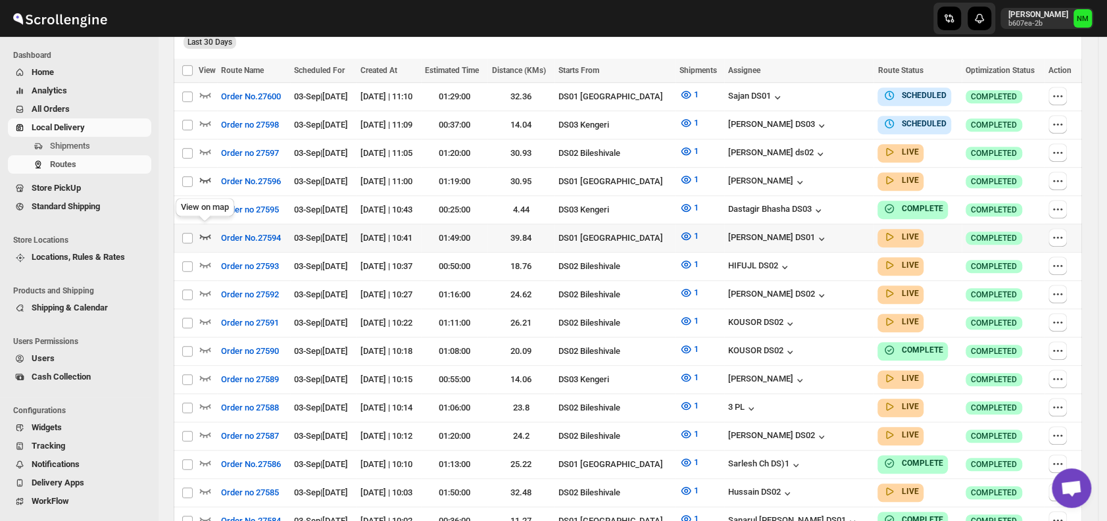
click at [207, 233] on icon "button" at bounding box center [205, 236] width 13 height 13
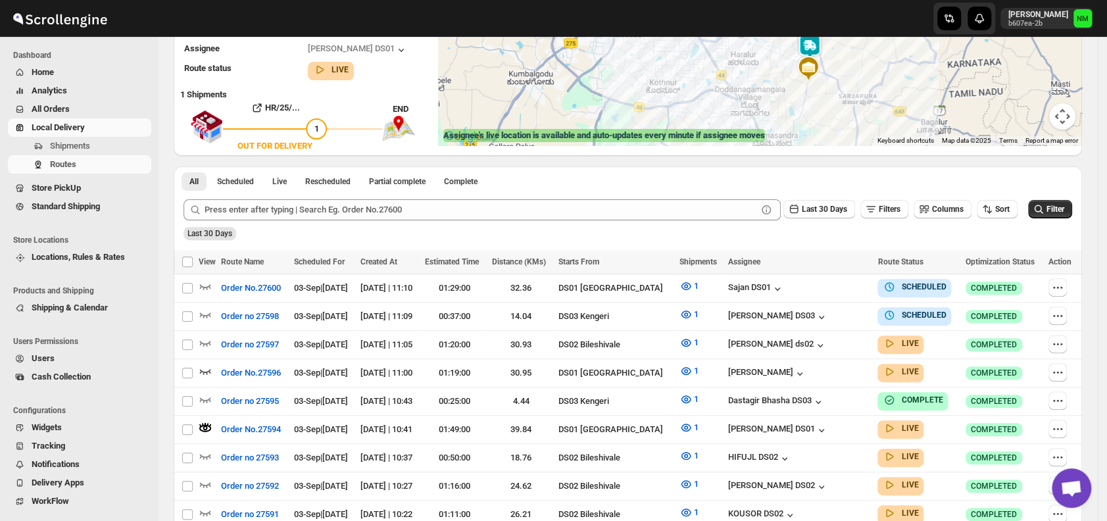
scroll to position [220, 0]
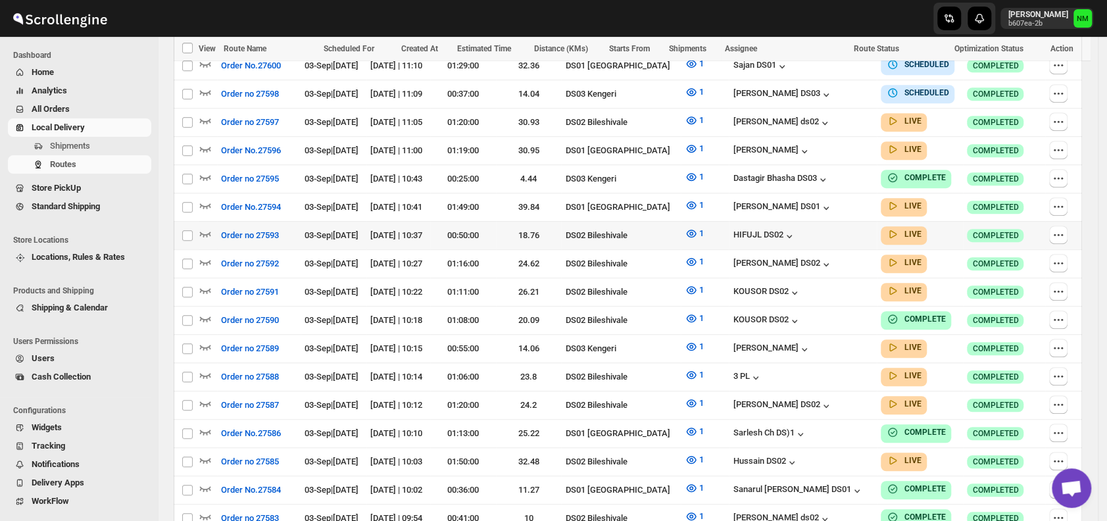
scroll to position [220, 0]
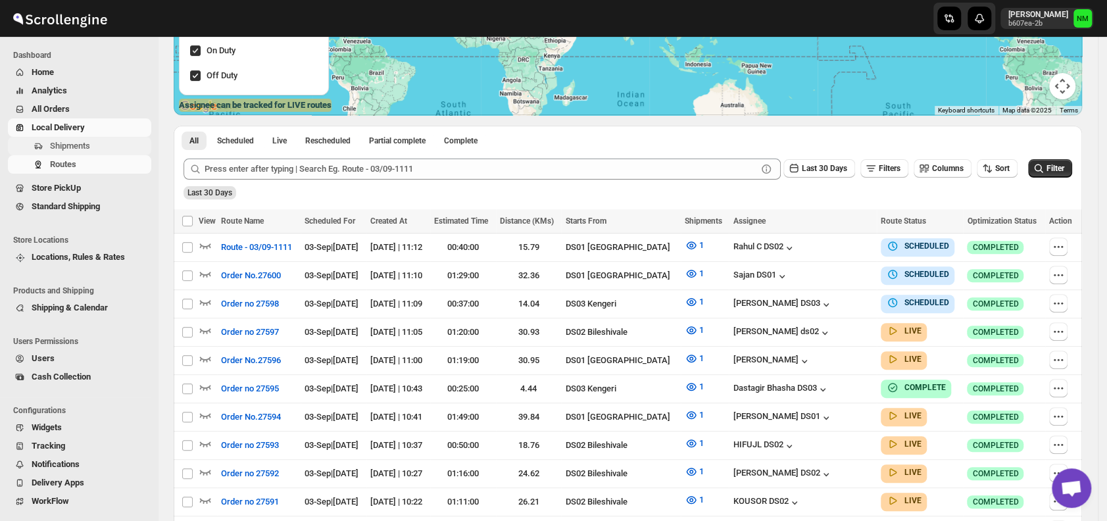
click at [97, 142] on span "Shipments" at bounding box center [99, 145] width 99 height 13
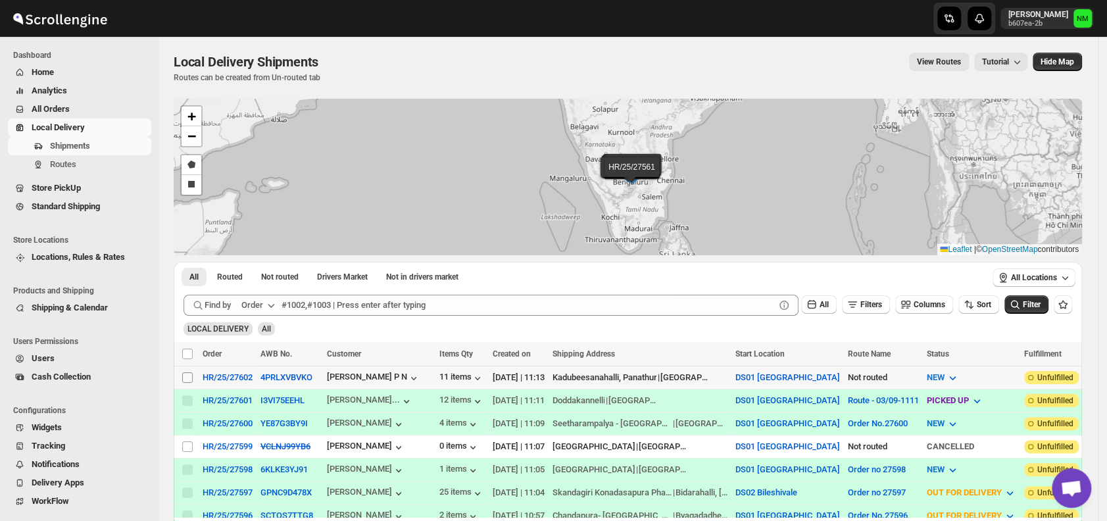
click at [189, 375] on input "Select shipment" at bounding box center [187, 377] width 11 height 11
checkbox input "true"
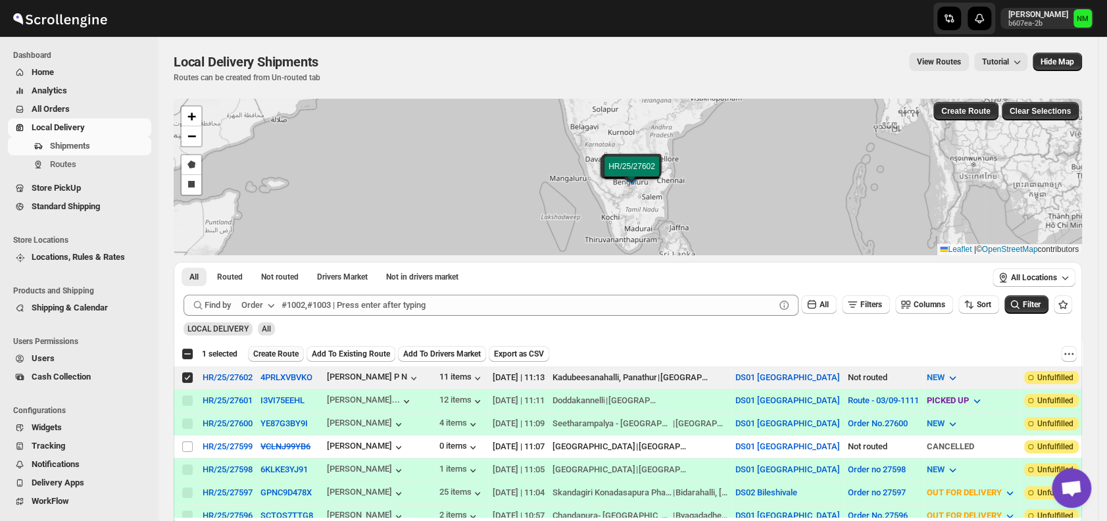
click at [278, 352] on span "Create Route" at bounding box center [275, 354] width 45 height 11
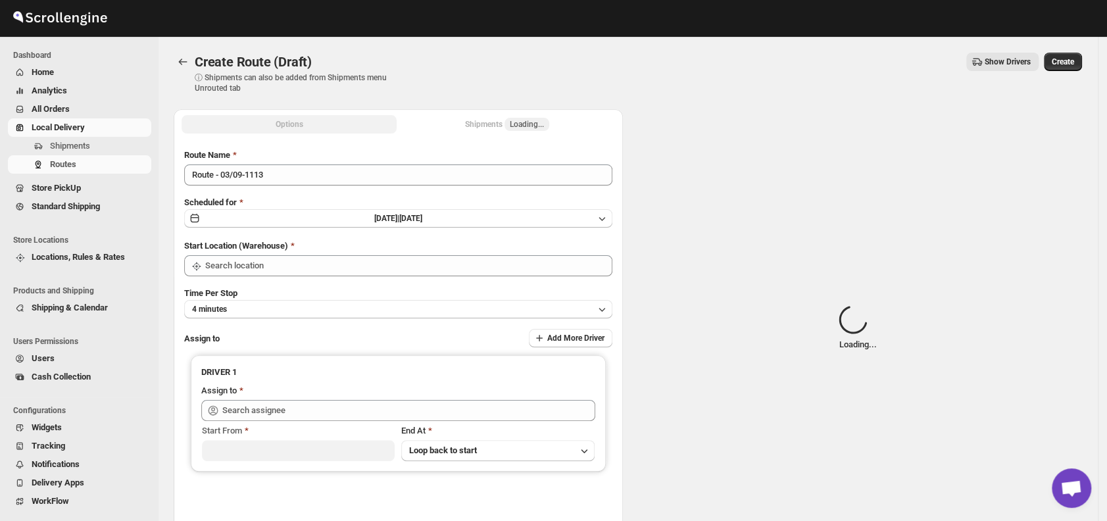
type input "DS01 [GEOGRAPHIC_DATA]"
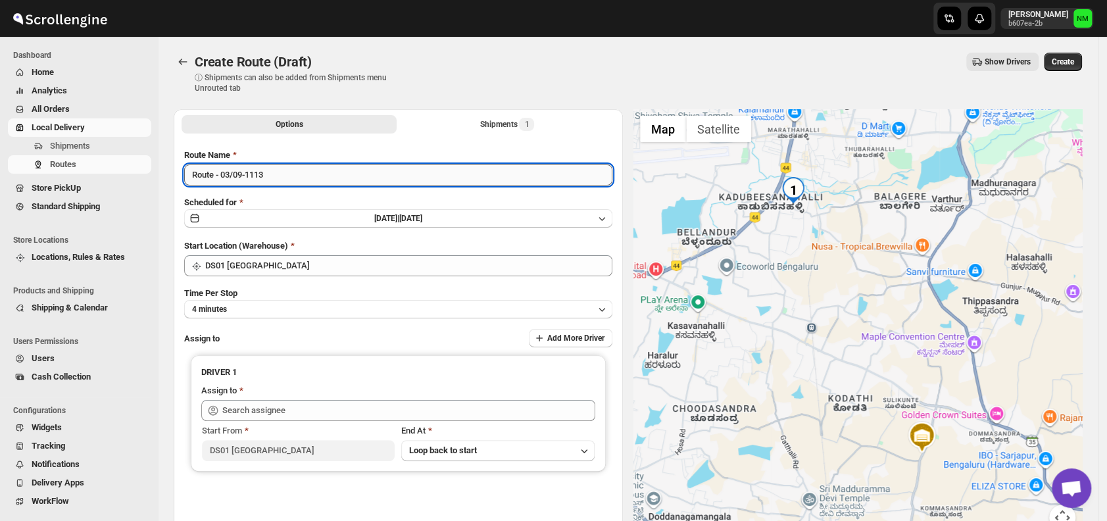
click at [304, 174] on input "Route - 03/09-1113" at bounding box center [398, 174] width 428 height 21
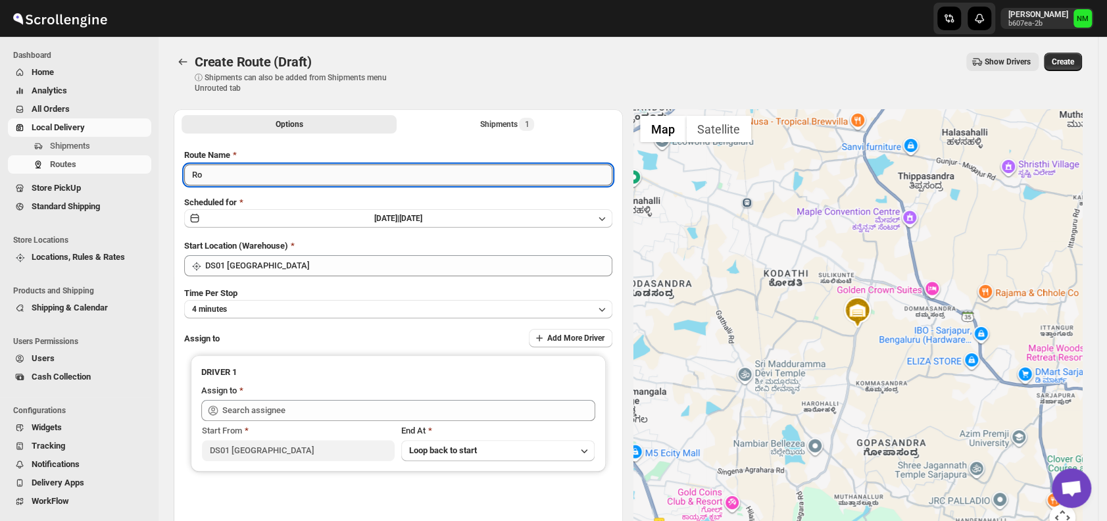
type input "R"
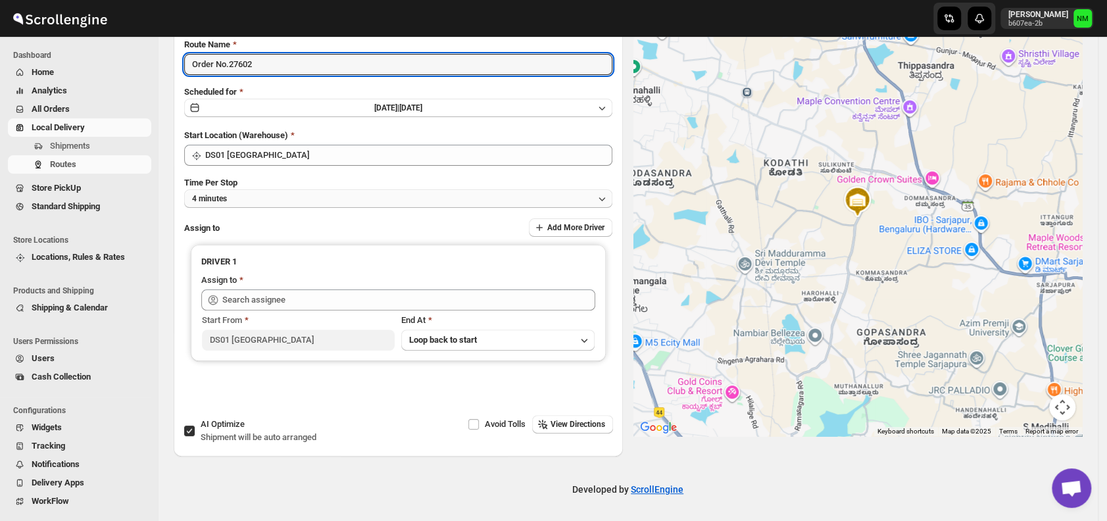
type input "Order No.27602"
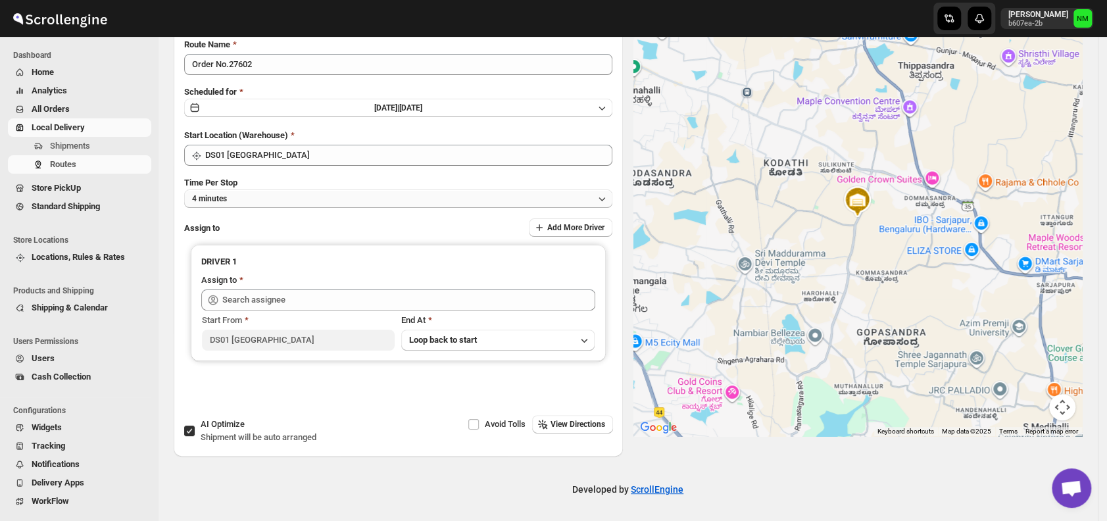
click at [291, 195] on button "4 minutes" at bounding box center [398, 198] width 428 height 18
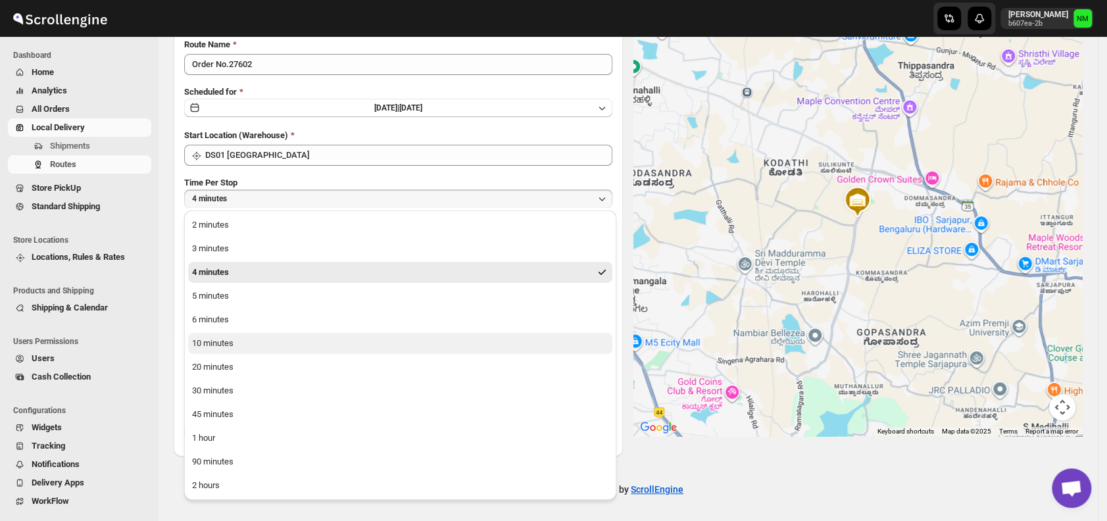
click at [211, 343] on div "10 minutes" at bounding box center [212, 343] width 41 height 13
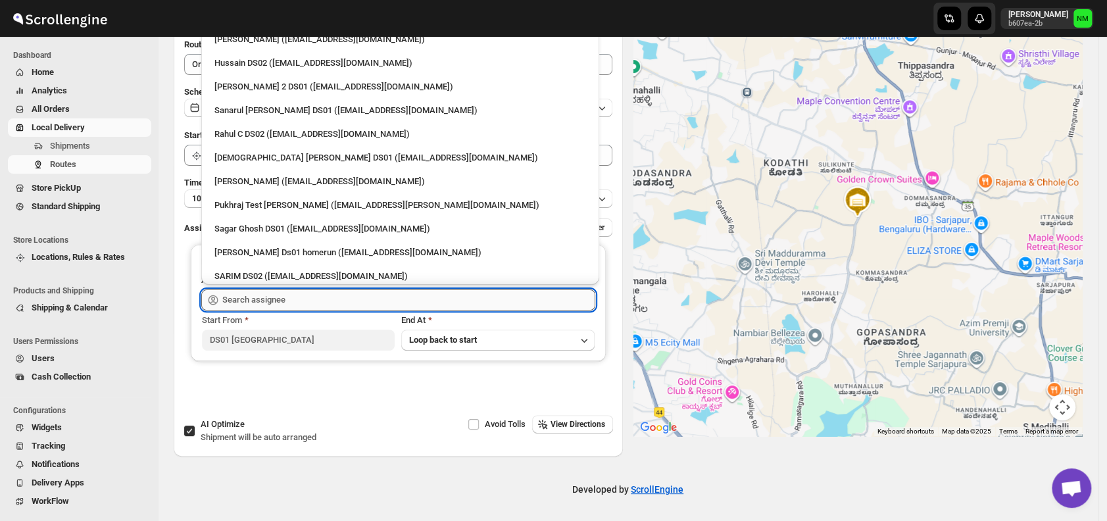
click at [274, 299] on input "text" at bounding box center [408, 299] width 373 height 21
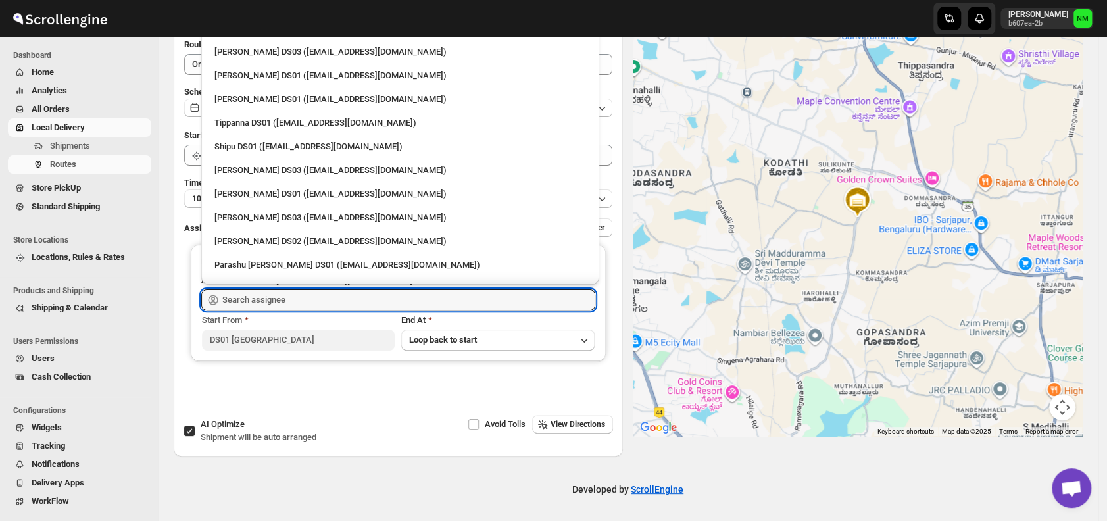
scroll to position [1101, 0]
click at [248, 147] on div "Shipu DS01 ([EMAIL_ADDRESS][DOMAIN_NAME])" at bounding box center [400, 145] width 372 height 13
type input "Shipu DS01 ([EMAIL_ADDRESS][DOMAIN_NAME])"
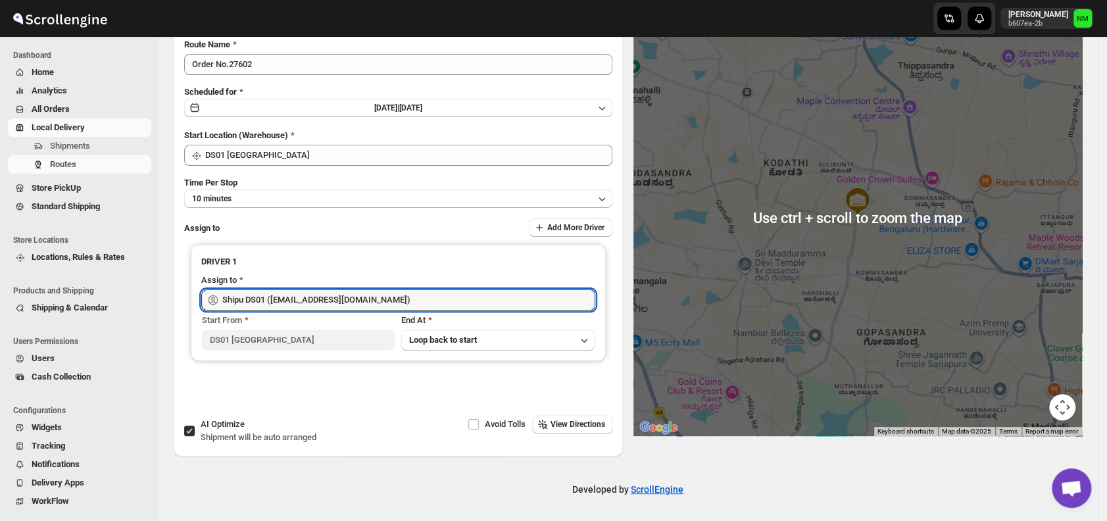
scroll to position [0, 0]
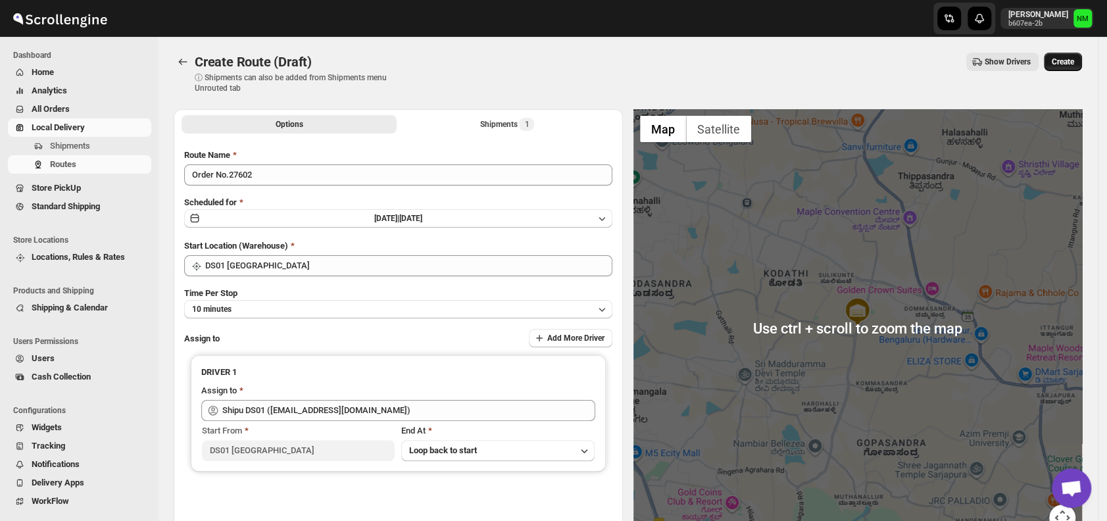
click at [1066, 64] on span "Create" at bounding box center [1062, 62] width 22 height 11
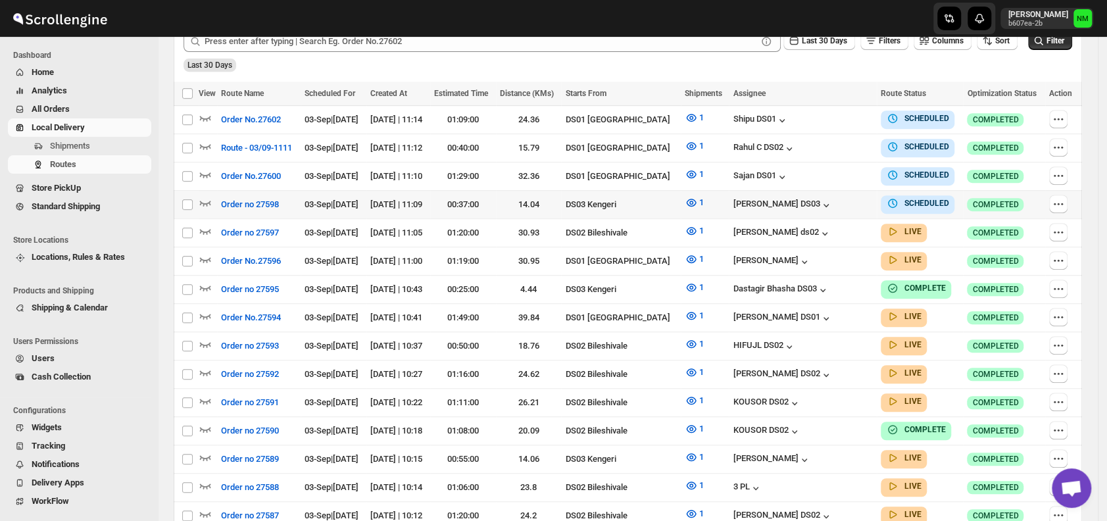
scroll to position [350, 0]
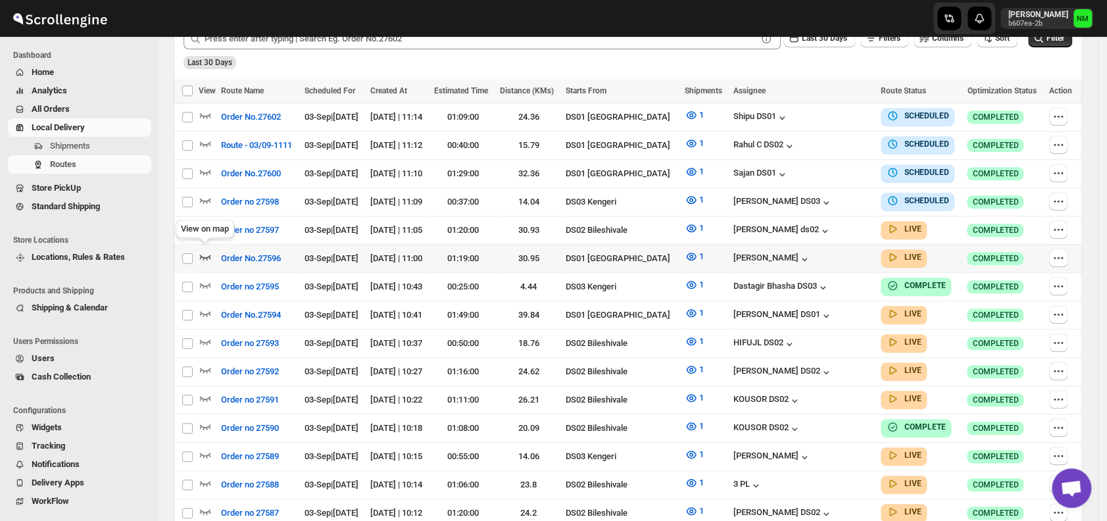
click at [208, 254] on icon "button" at bounding box center [205, 256] width 11 height 5
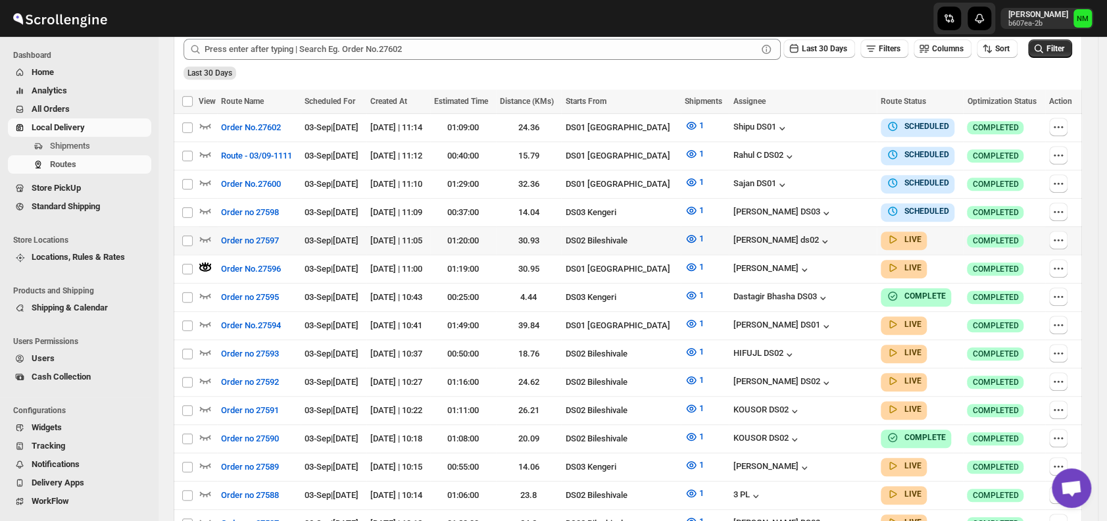
scroll to position [0, 0]
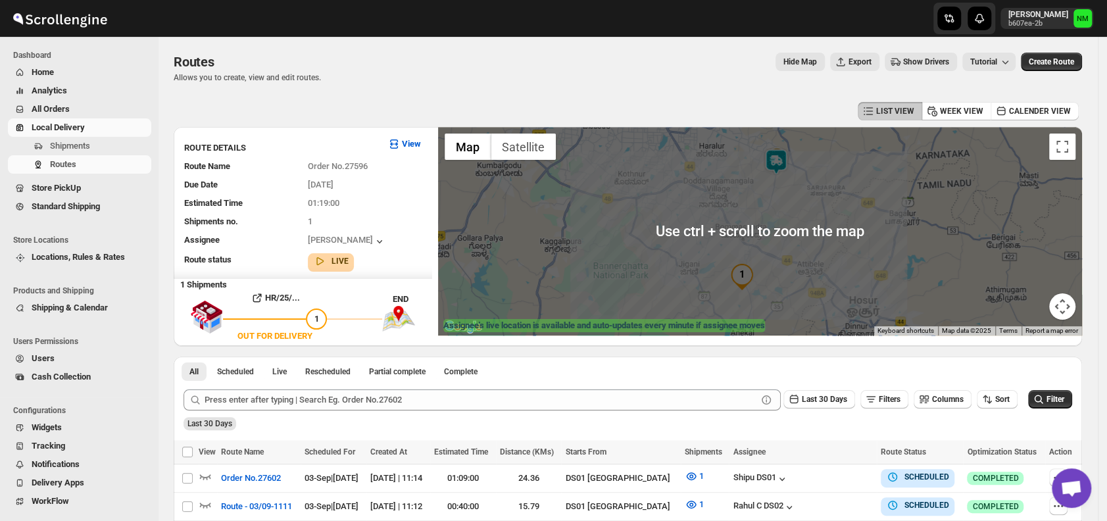
click at [774, 163] on img at bounding box center [776, 162] width 26 height 26
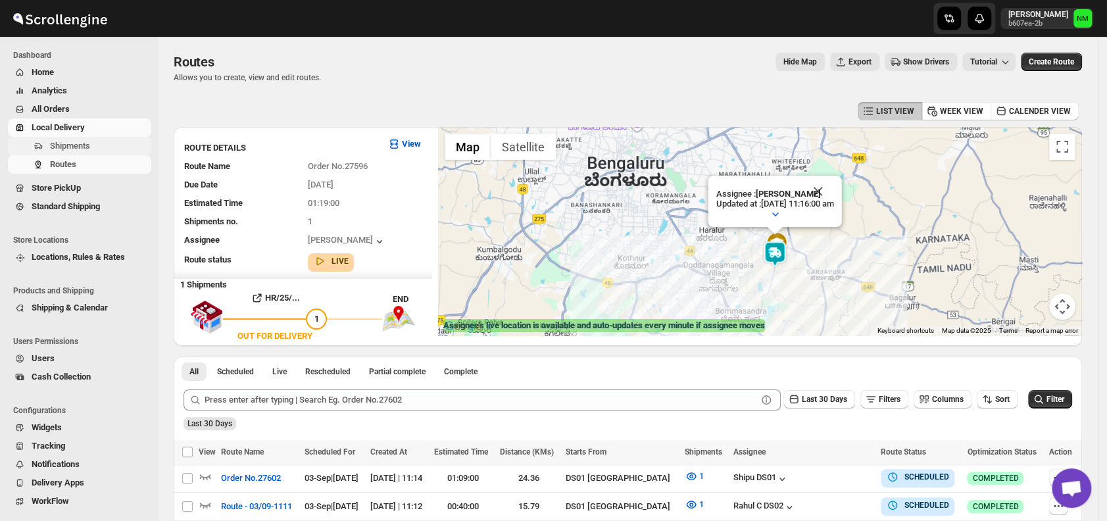
click at [105, 148] on span "Shipments" at bounding box center [99, 145] width 99 height 13
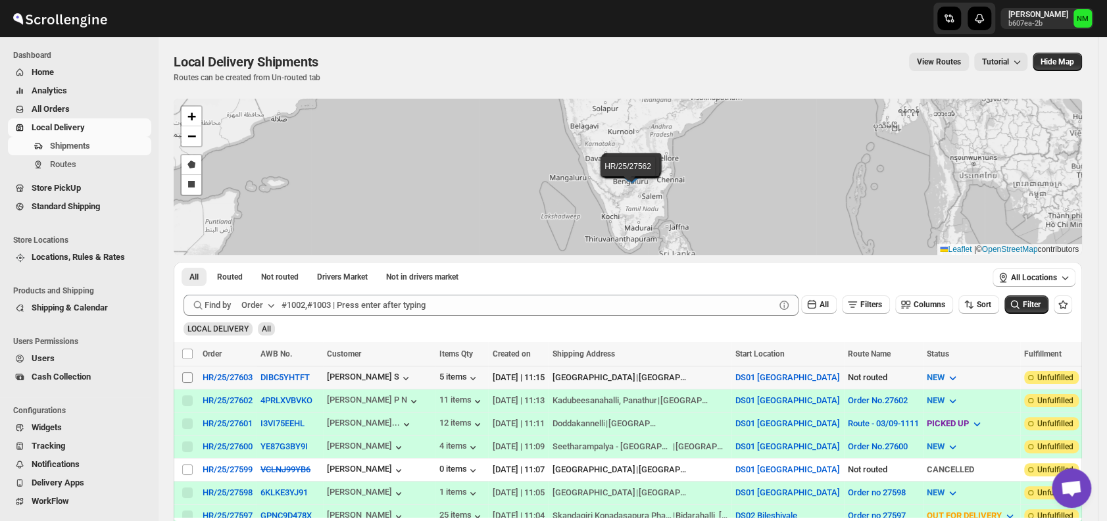
click at [189, 375] on input "Select shipment" at bounding box center [187, 377] width 11 height 11
checkbox input "true"
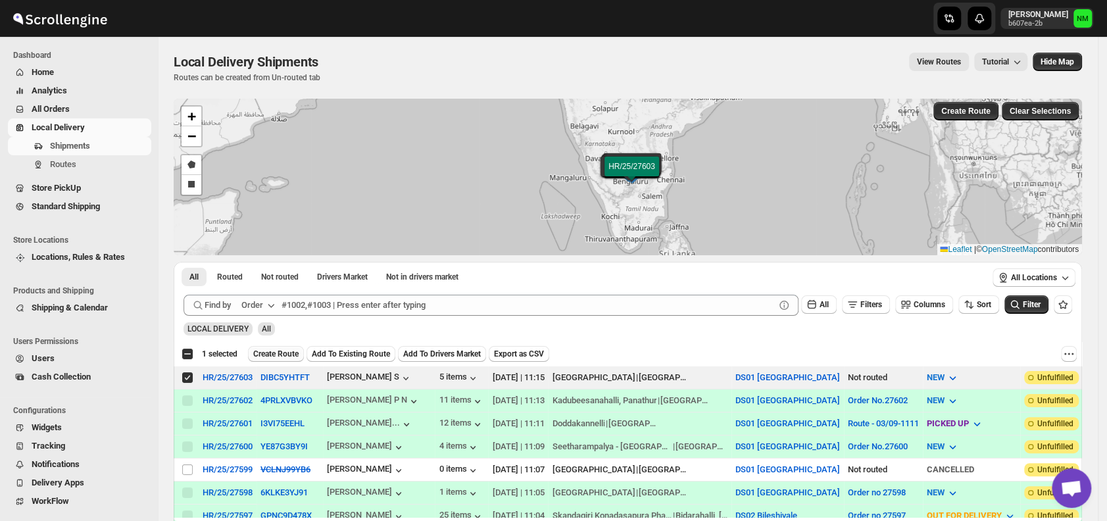
click at [278, 353] on span "Create Route" at bounding box center [275, 354] width 45 height 11
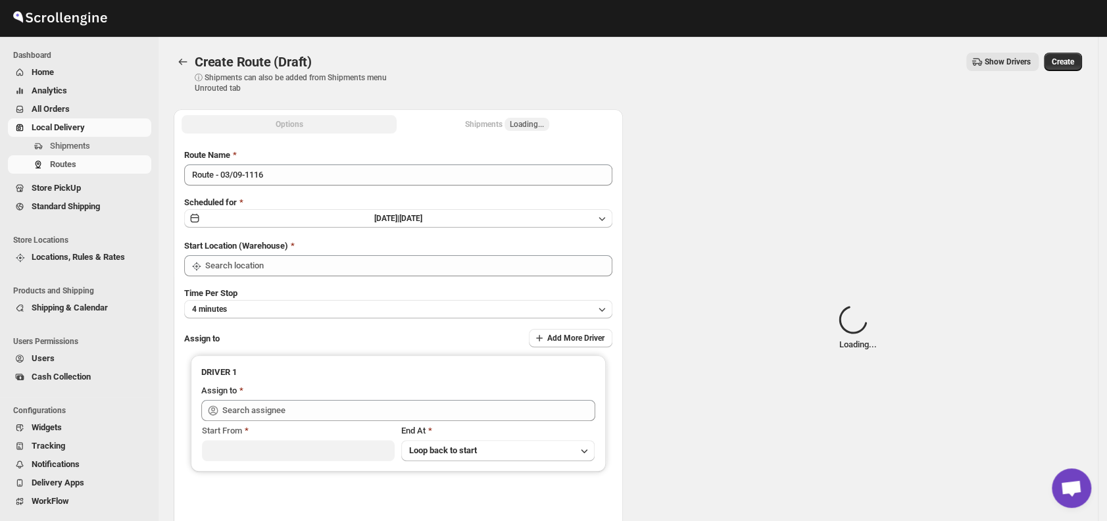
type input "DS01 [GEOGRAPHIC_DATA]"
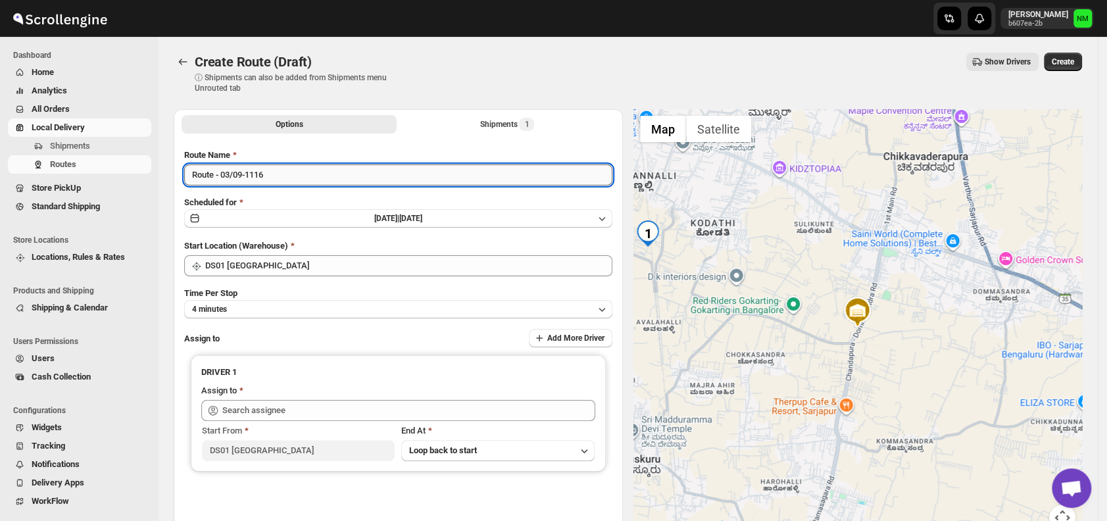
click at [280, 172] on input "Route - 03/09-1116" at bounding box center [398, 174] width 428 height 21
type input "R"
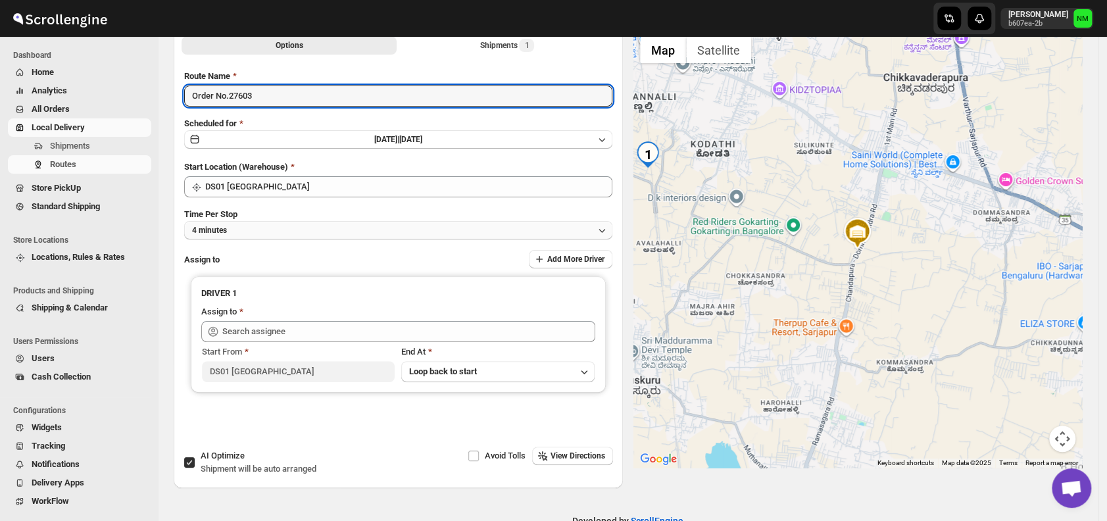
scroll to position [110, 0]
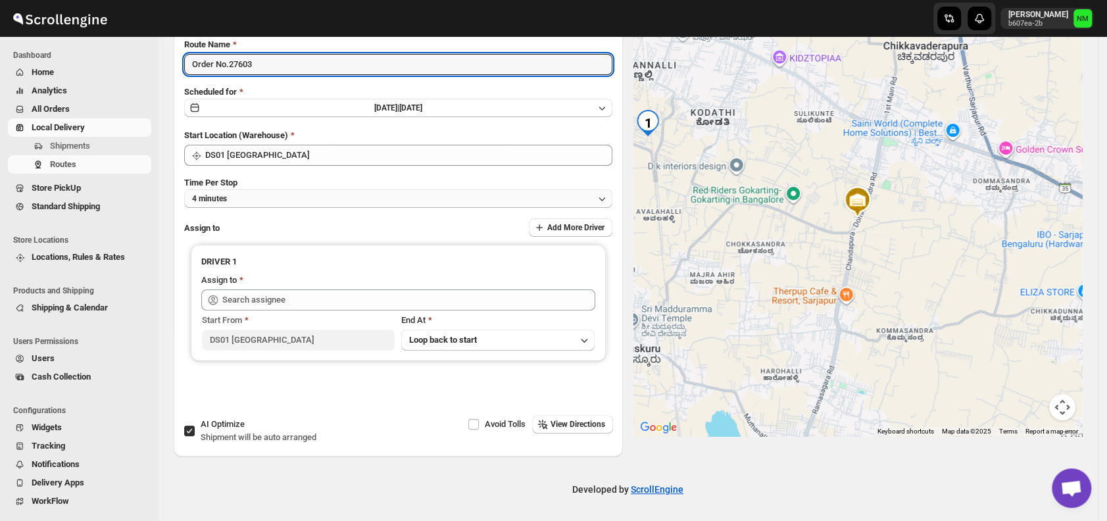
type input "Order No.27603"
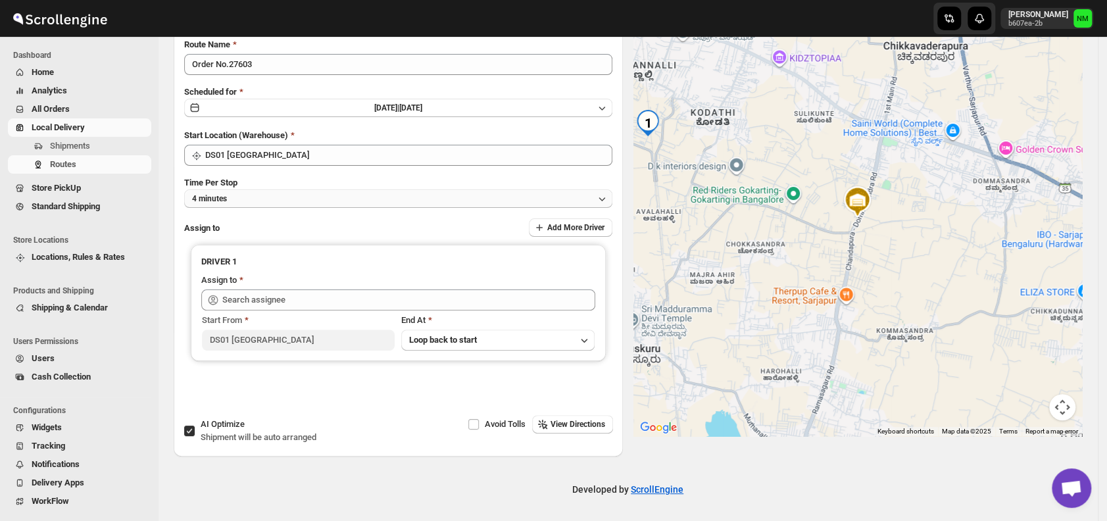
click at [258, 197] on button "4 minutes" at bounding box center [398, 198] width 428 height 18
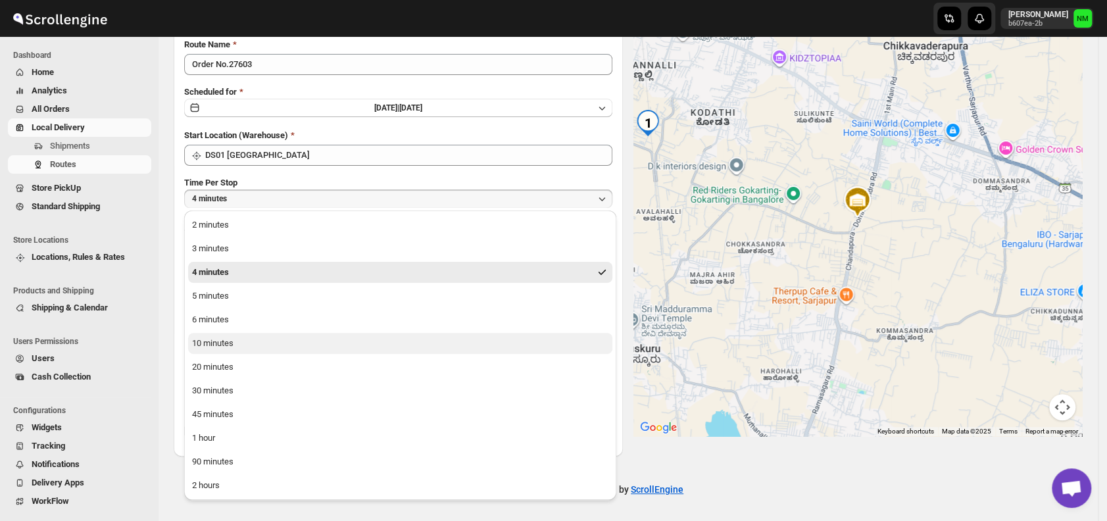
click at [248, 341] on button "10 minutes" at bounding box center [400, 343] width 424 height 21
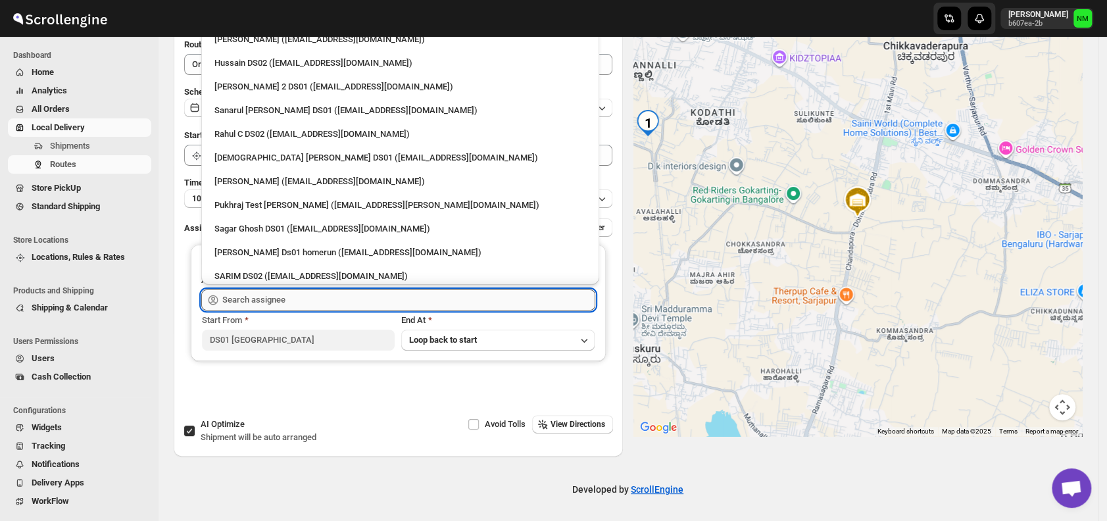
click at [295, 300] on input "text" at bounding box center [408, 299] width 373 height 21
click at [253, 149] on div "Islam Laskar DS01 (vixib74172@ikowat.com)" at bounding box center [399, 157] width 387 height 21
type input "Islam Laskar DS01 (vixib74172@ikowat.com)"
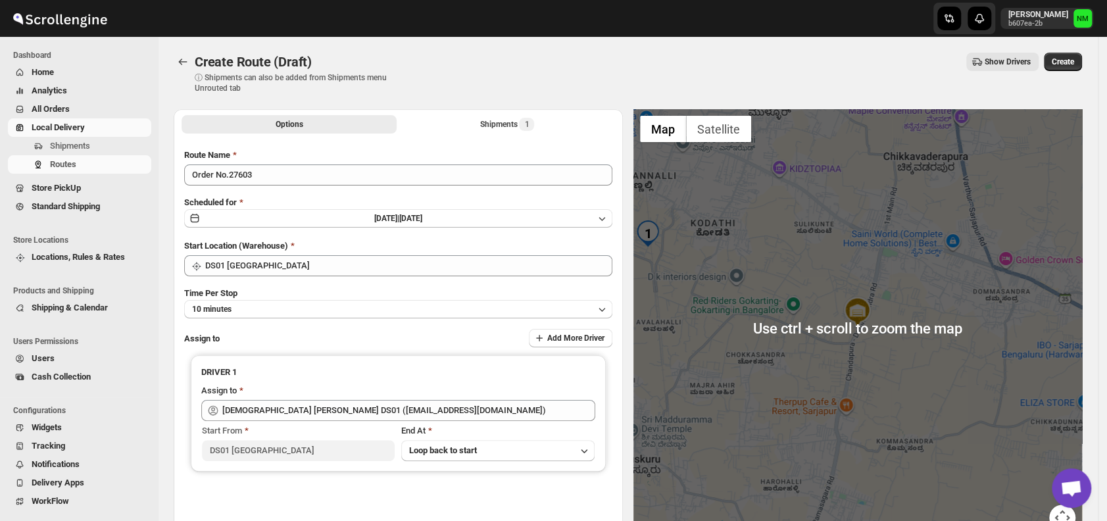
click at [1068, 76] on div "Create Route (Draft) ⓘ Shipments can also be added from Shipments menu Unrouted…" at bounding box center [628, 73] width 908 height 41
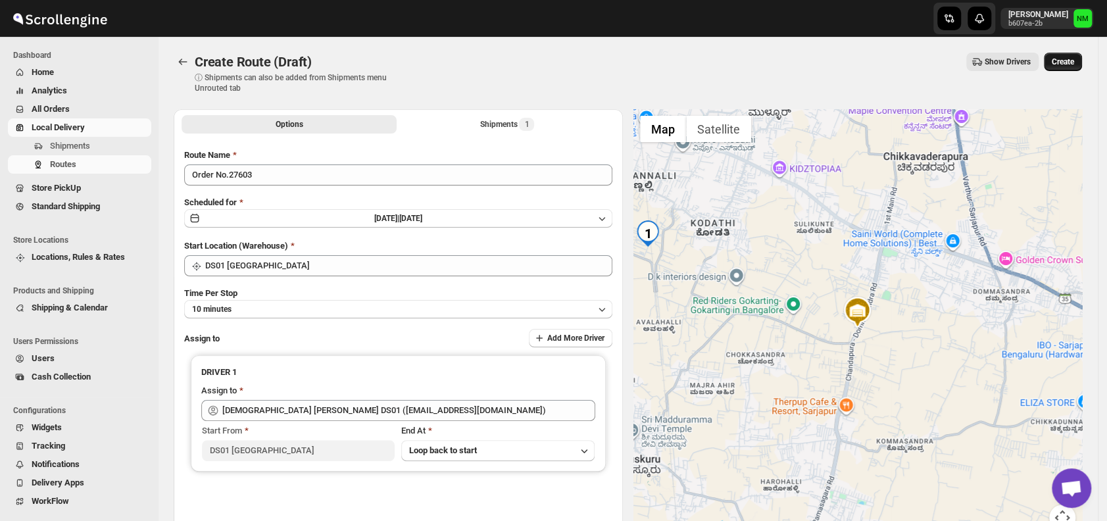
click at [1071, 66] on span "Create" at bounding box center [1062, 62] width 22 height 11
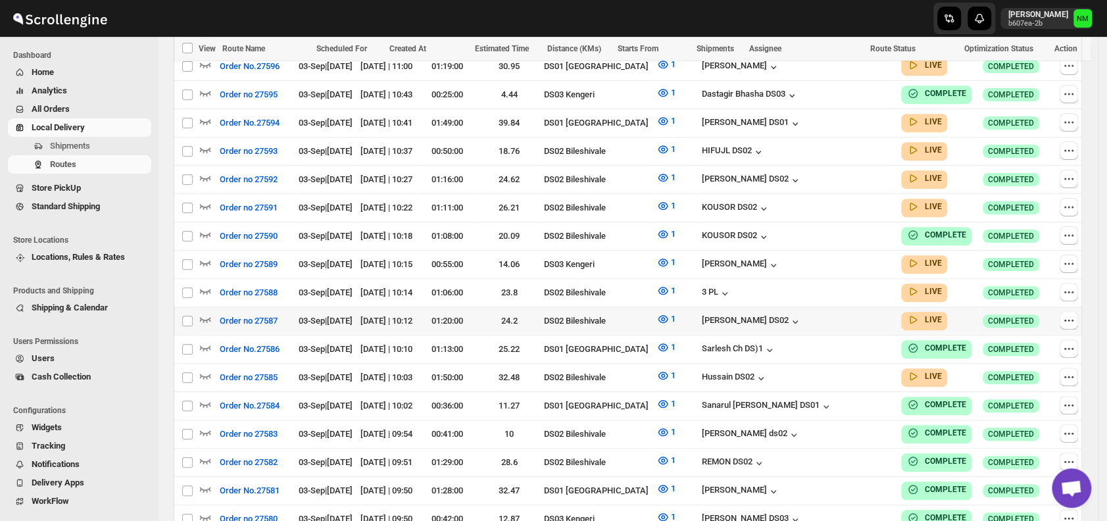
scroll to position [571, 0]
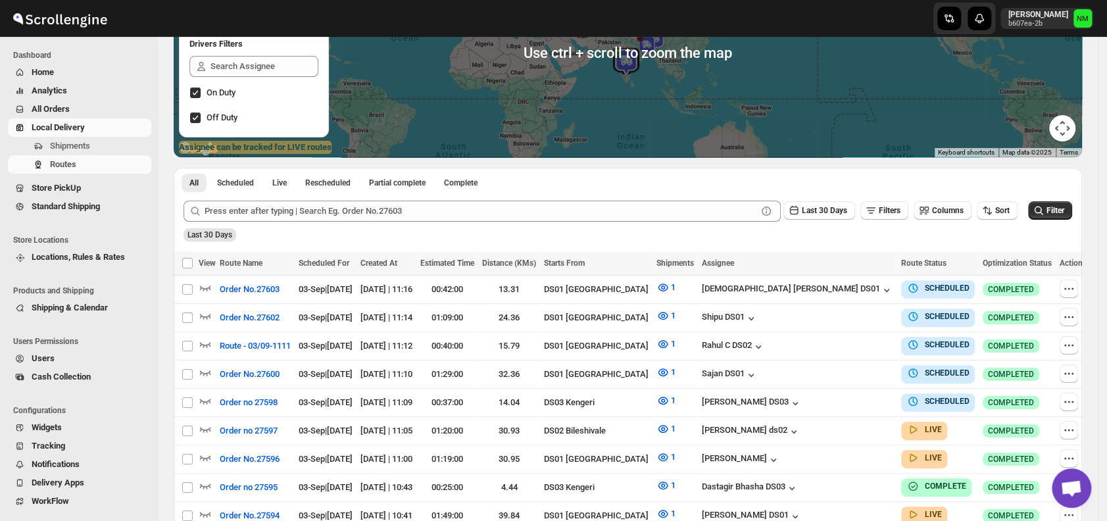
scroll to position [181, 0]
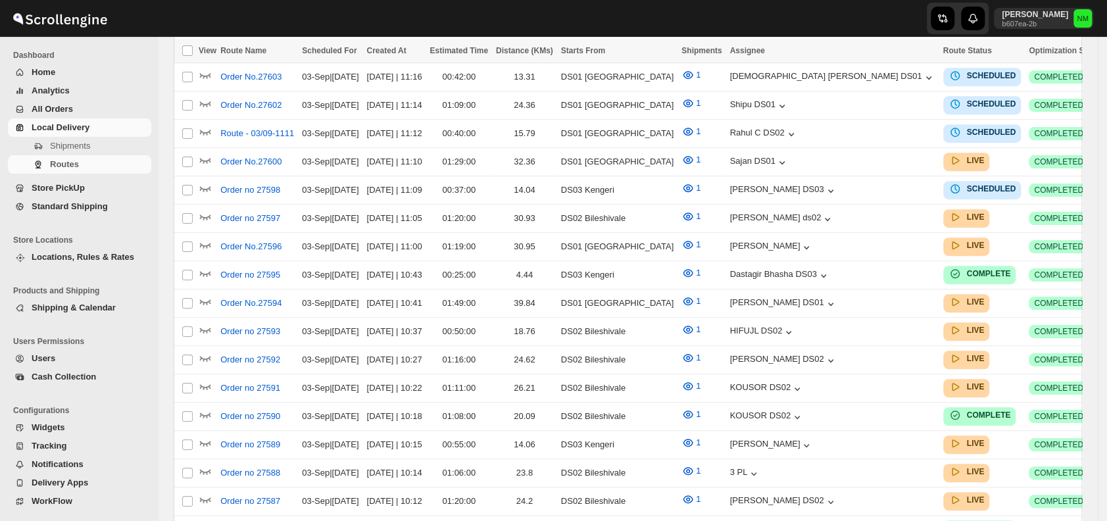
scroll to position [181, 0]
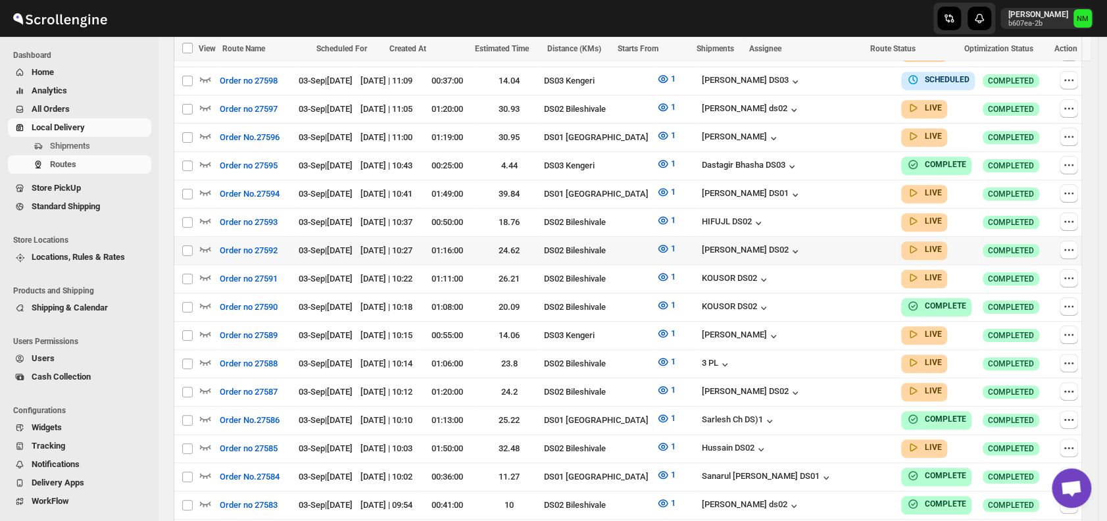
scroll to position [498, 0]
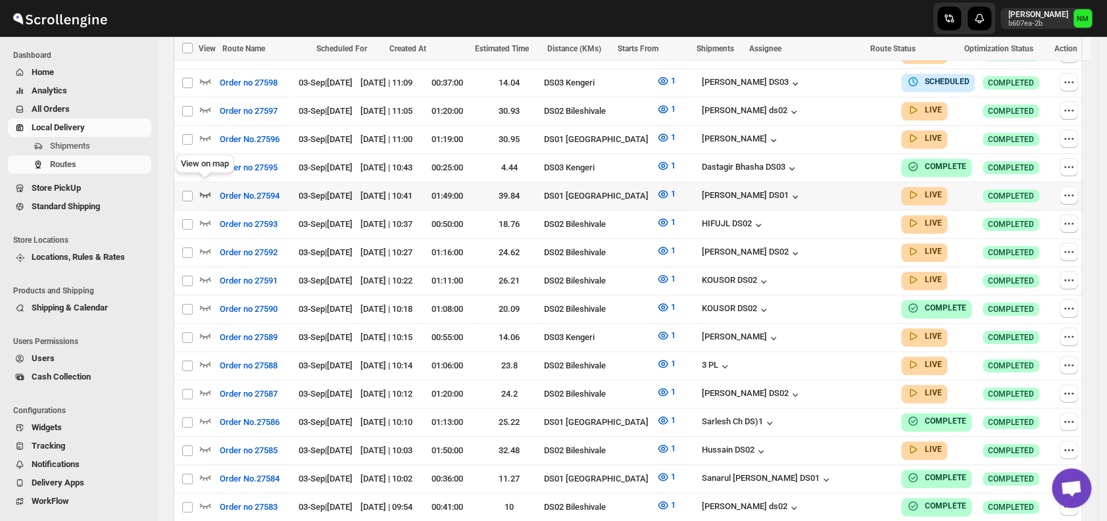
click at [208, 187] on icon "button" at bounding box center [205, 193] width 13 height 13
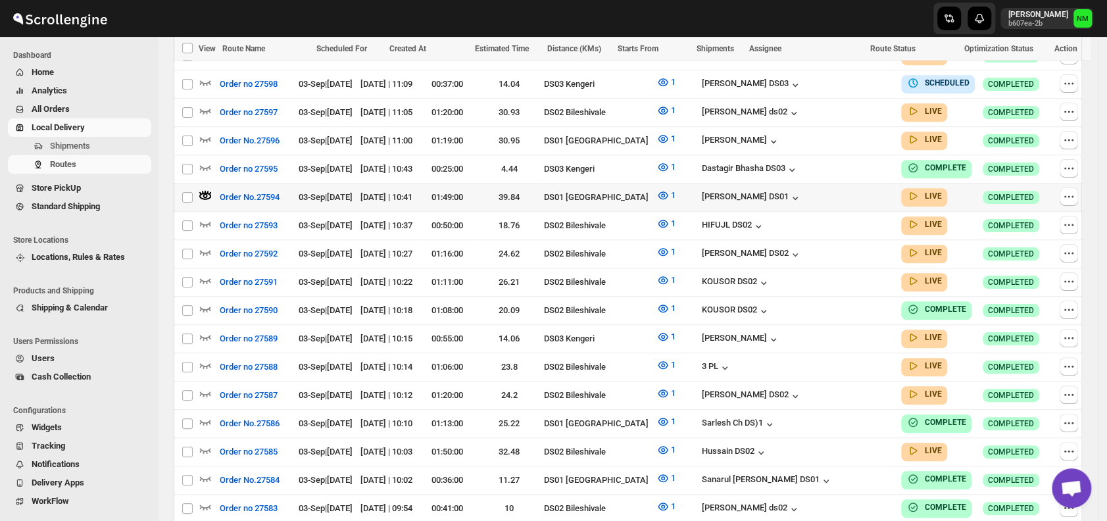
scroll to position [0, 0]
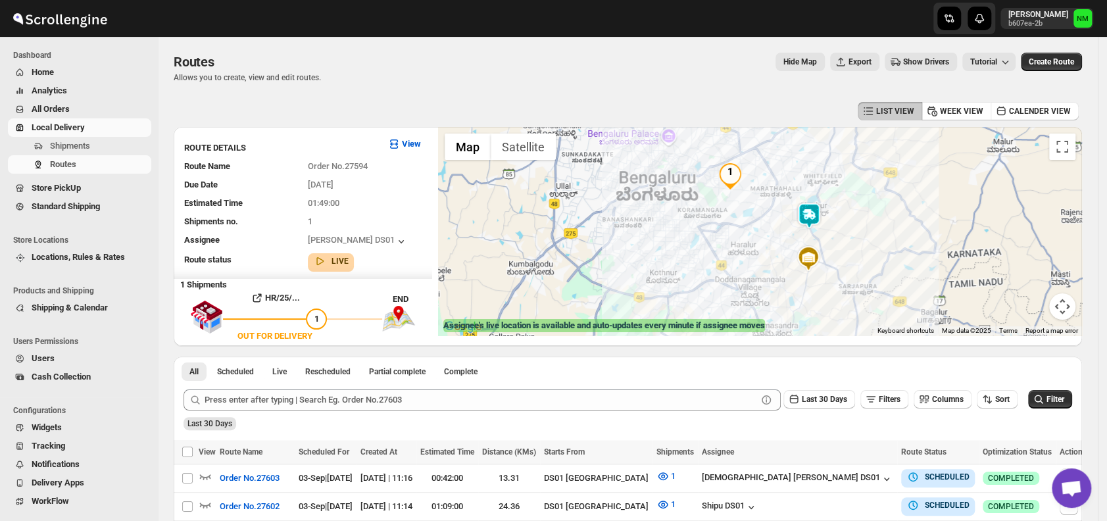
click at [808, 226] on img at bounding box center [809, 216] width 26 height 26
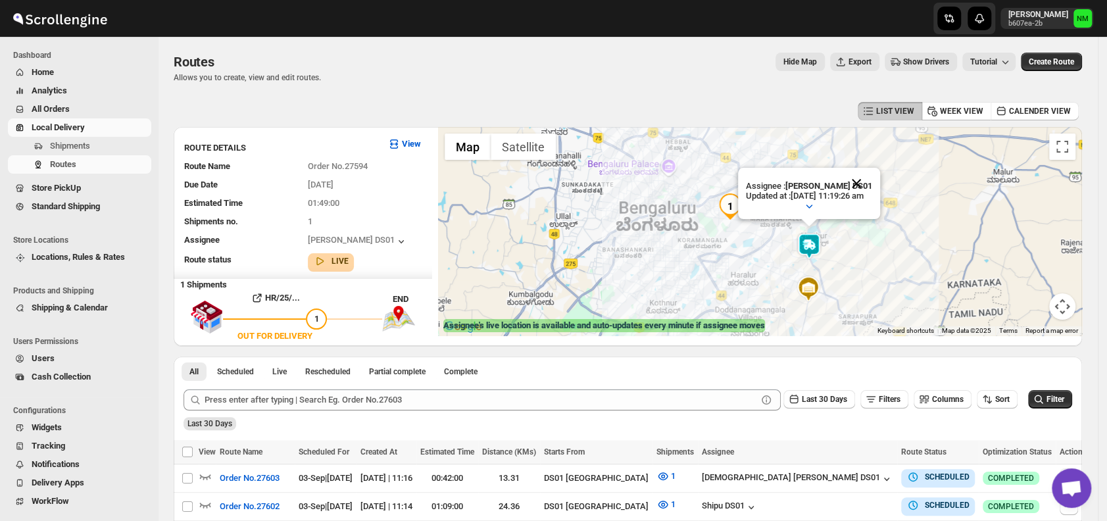
click at [872, 179] on button "Close" at bounding box center [856, 184] width 32 height 32
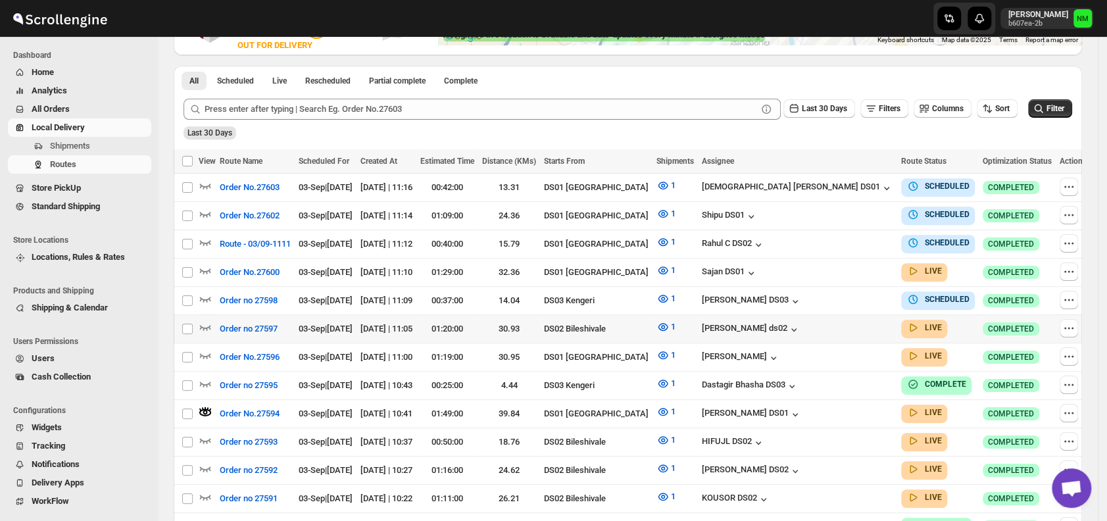
scroll to position [293, 0]
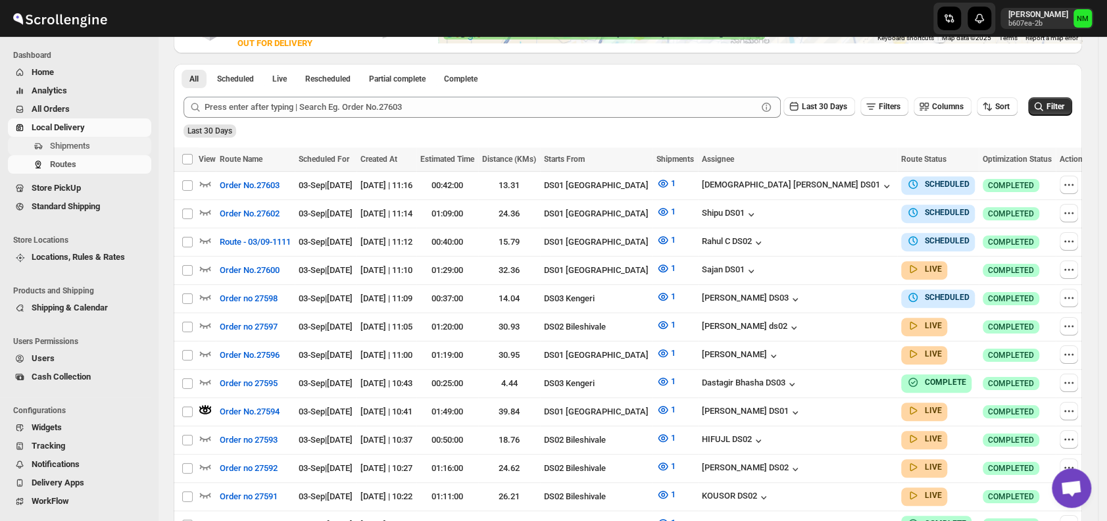
click at [77, 144] on span "Shipments" at bounding box center [70, 146] width 40 height 10
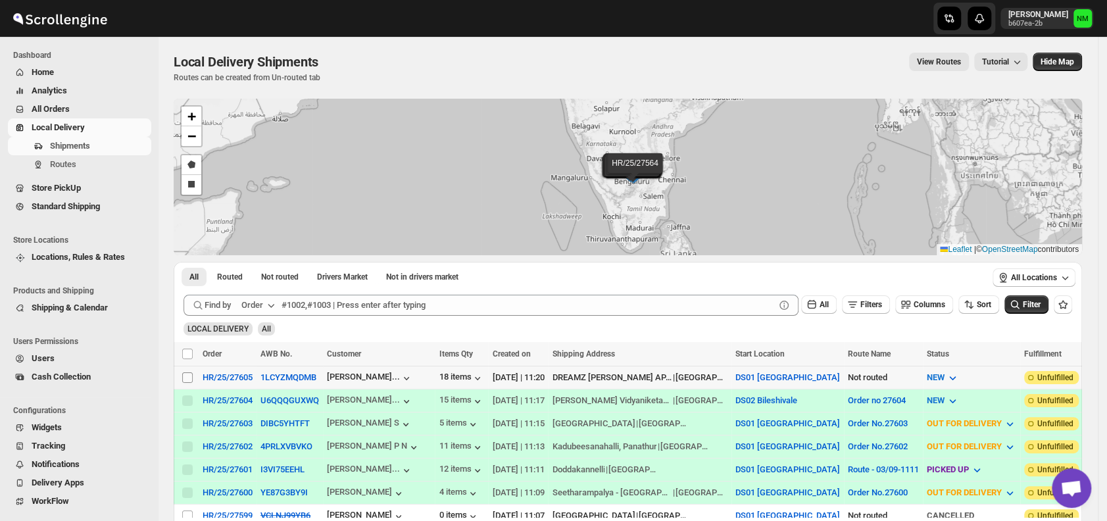
click at [191, 379] on input "Select shipment" at bounding box center [187, 377] width 11 height 11
checkbox input "true"
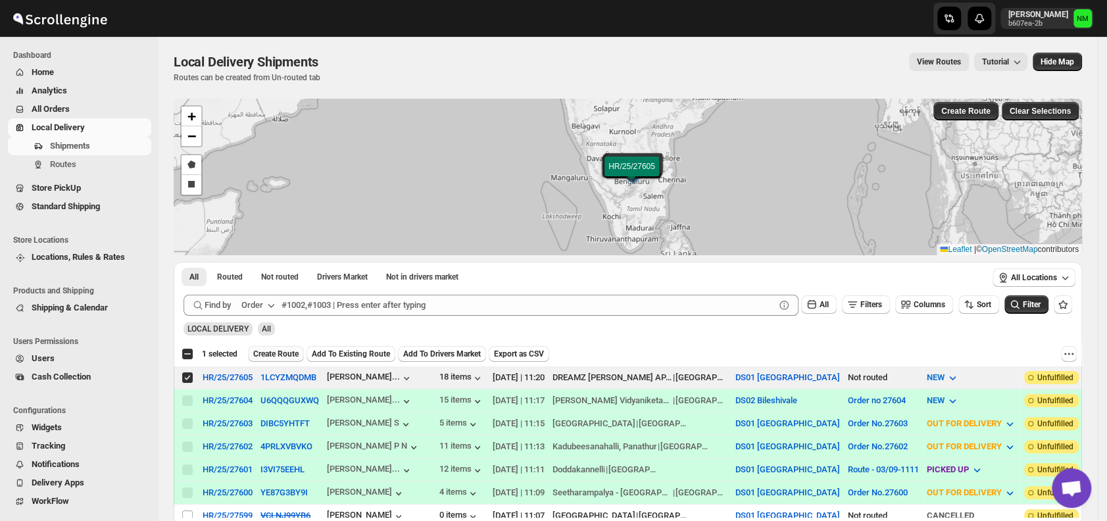
click at [271, 356] on span "Create Route" at bounding box center [275, 354] width 45 height 11
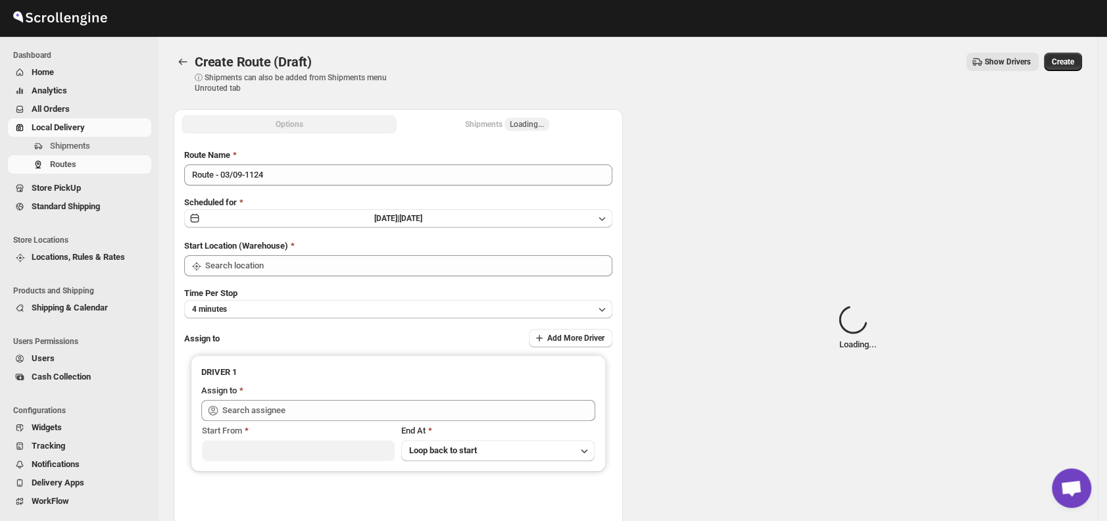
type input "DS01 [GEOGRAPHIC_DATA]"
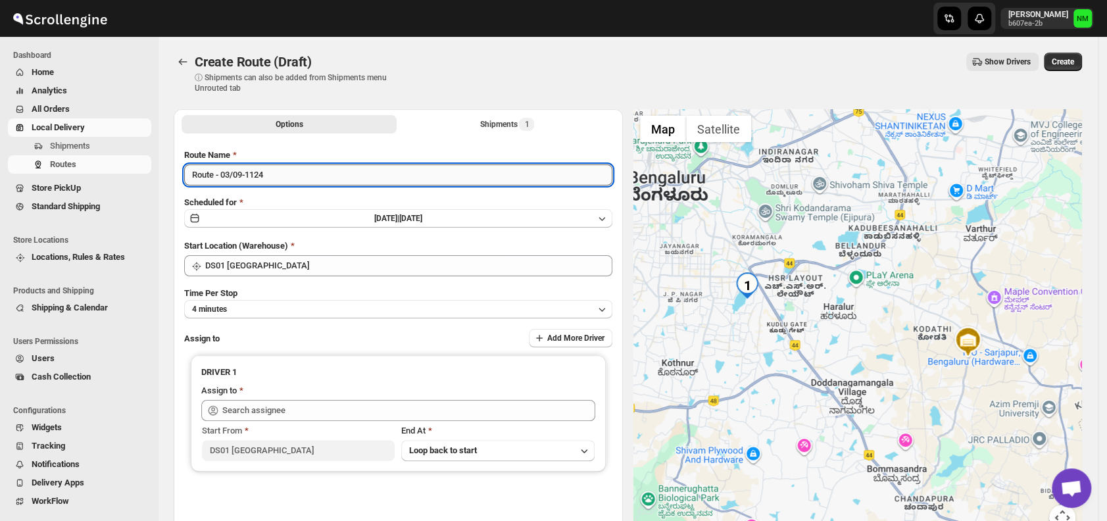
click at [289, 179] on input "Route - 03/09-1124" at bounding box center [398, 174] width 428 height 21
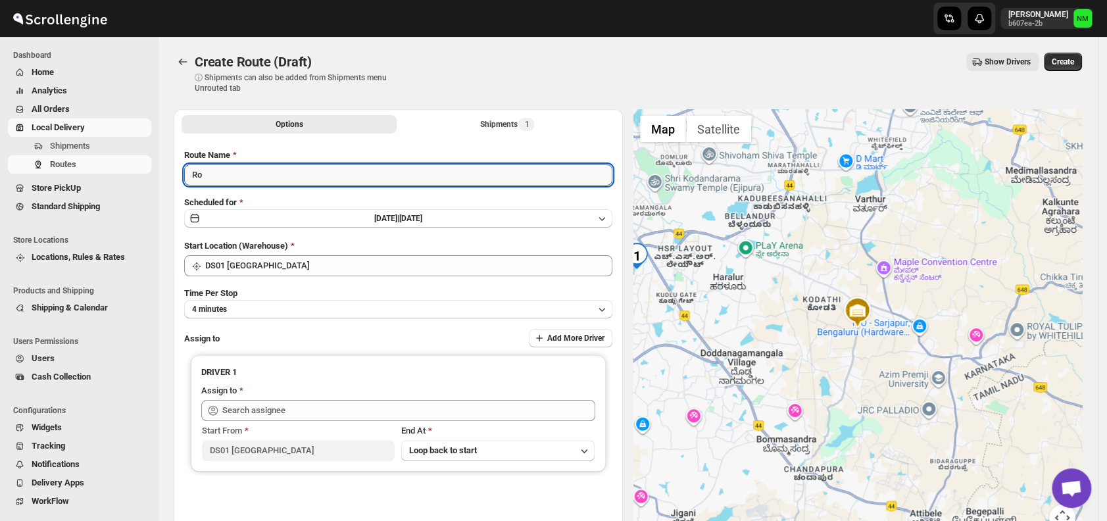
type input "R"
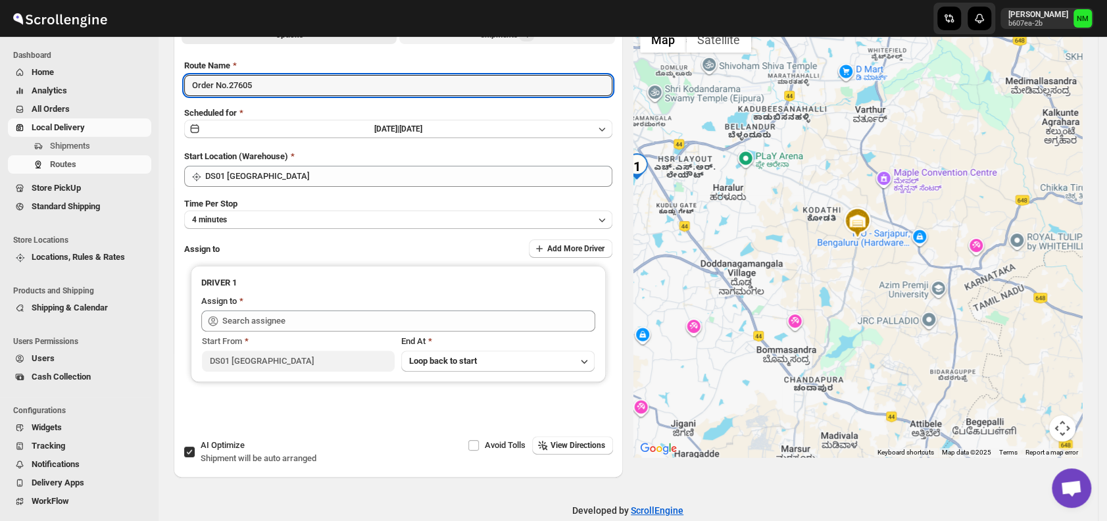
scroll to position [110, 0]
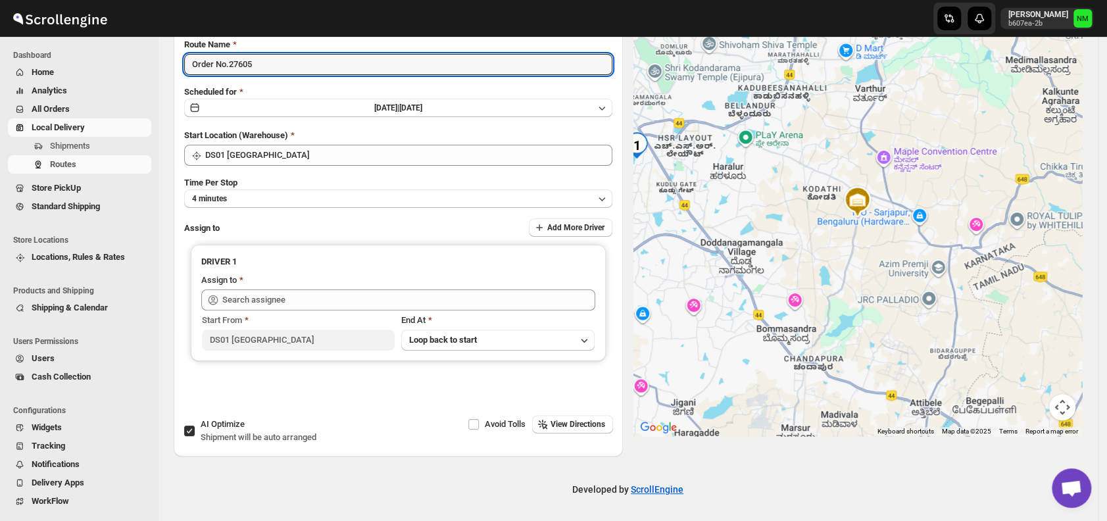
type input "Order No.27605"
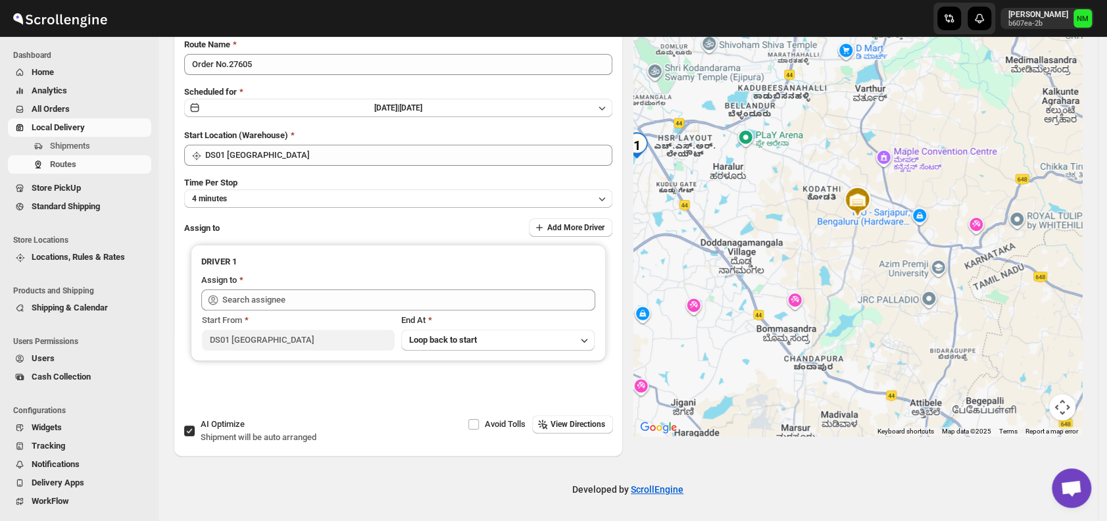
click at [298, 207] on div "Route Name Order No.27605 Scheduled for Wed Sep 03 2025 | Today Start Location …" at bounding box center [398, 224] width 428 height 372
click at [291, 203] on button "4 minutes" at bounding box center [398, 198] width 428 height 18
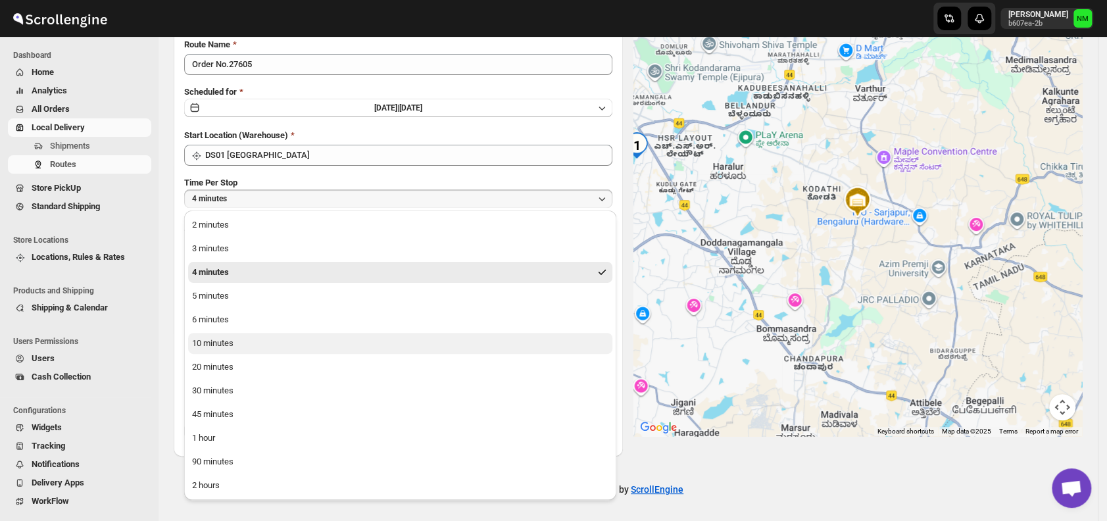
click at [231, 341] on div "10 minutes" at bounding box center [212, 343] width 41 height 13
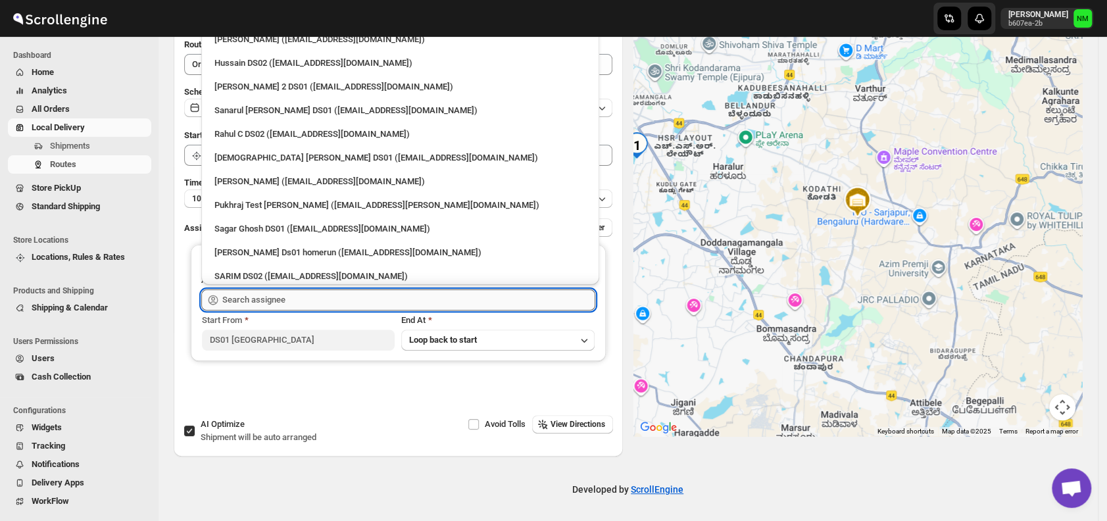
click at [303, 293] on input "text" at bounding box center [408, 299] width 373 height 21
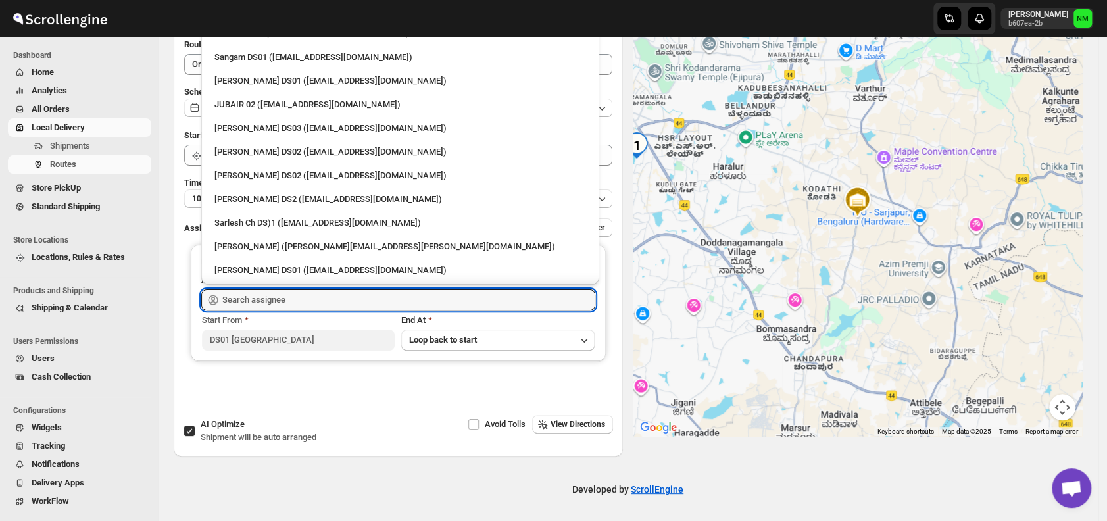
scroll to position [387, 0]
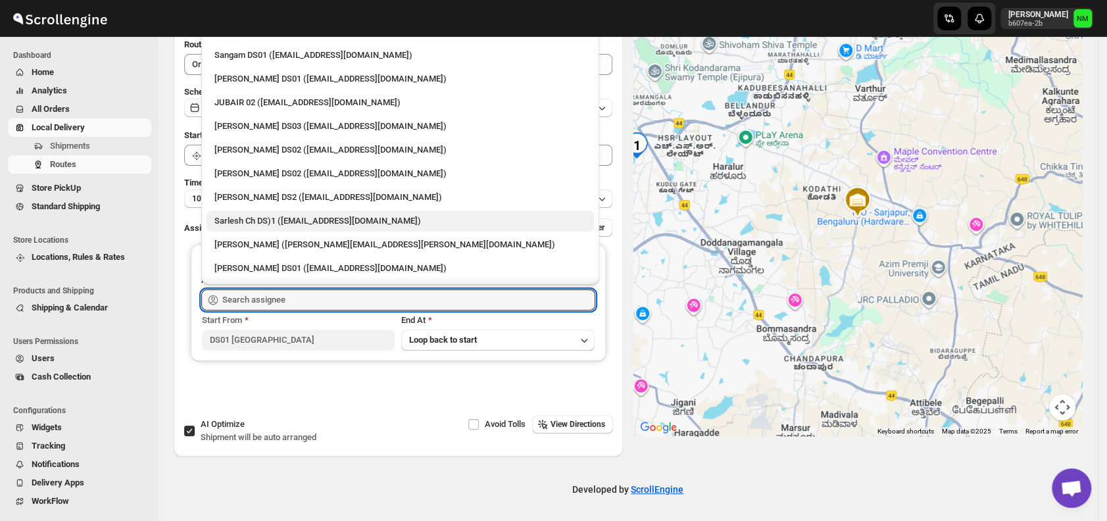
click at [304, 226] on div "Sarlesh Ch DS)1 (vinapi9521@jazipo.com)" at bounding box center [400, 220] width 372 height 13
type input "Sarlesh Ch DS)1 (vinapi9521@jazipo.com)"
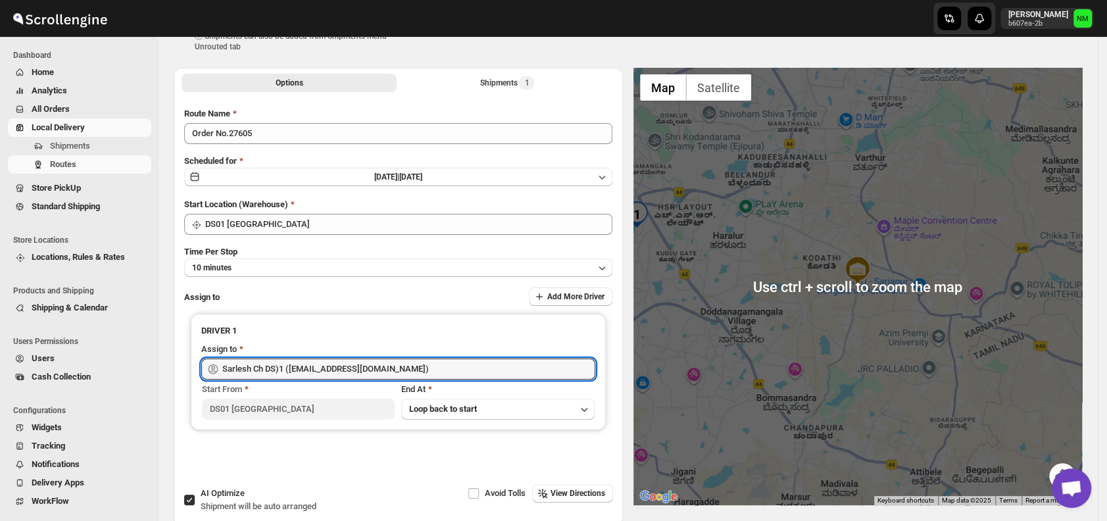
scroll to position [0, 0]
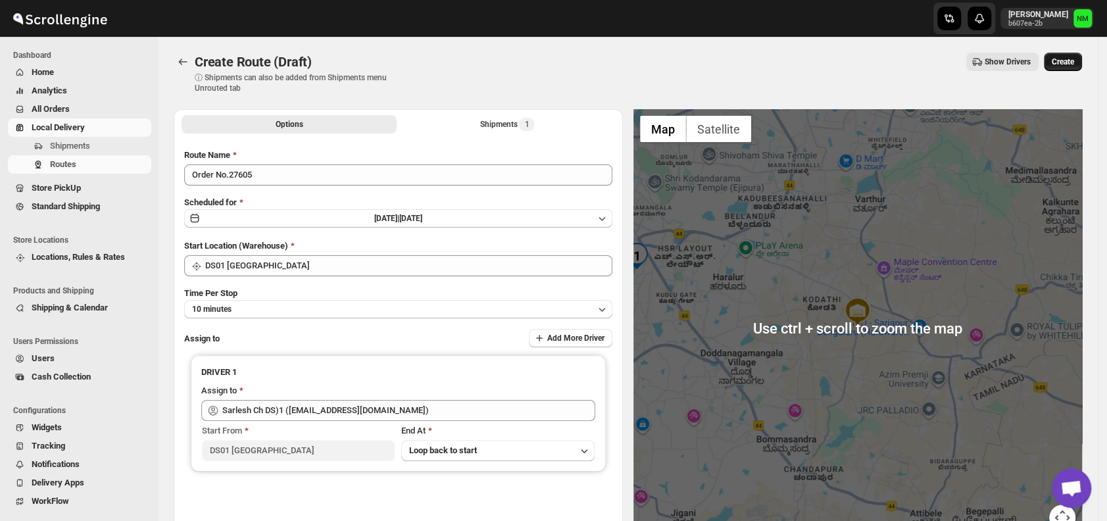
click at [1076, 68] on button "Create" at bounding box center [1063, 62] width 38 height 18
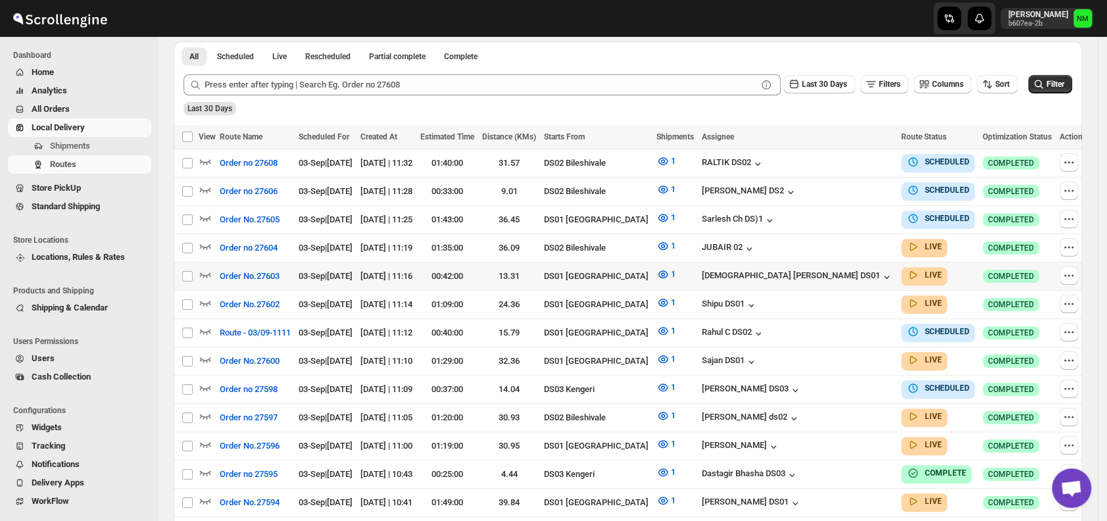
scroll to position [324, 0]
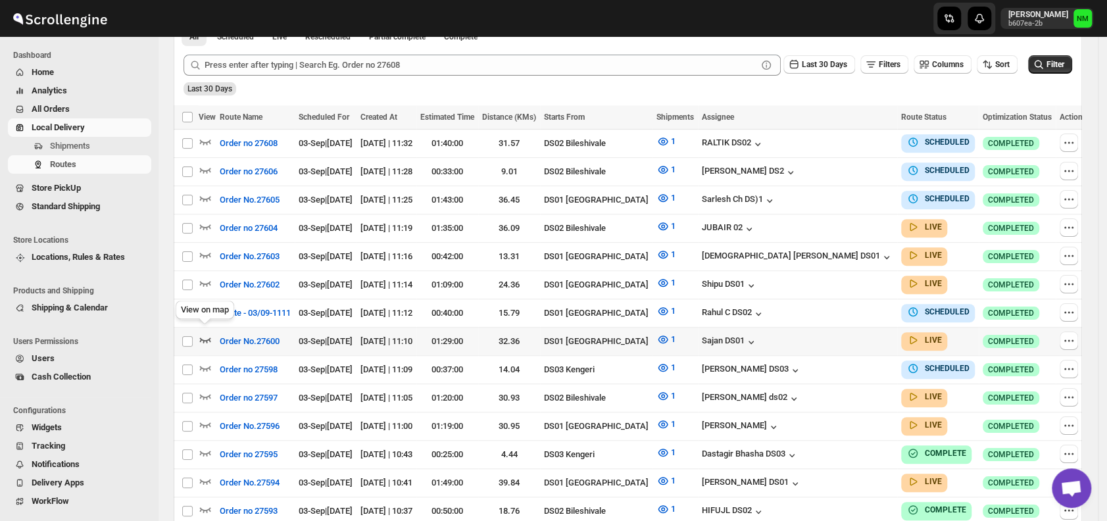
click at [208, 333] on icon "button" at bounding box center [205, 339] width 13 height 13
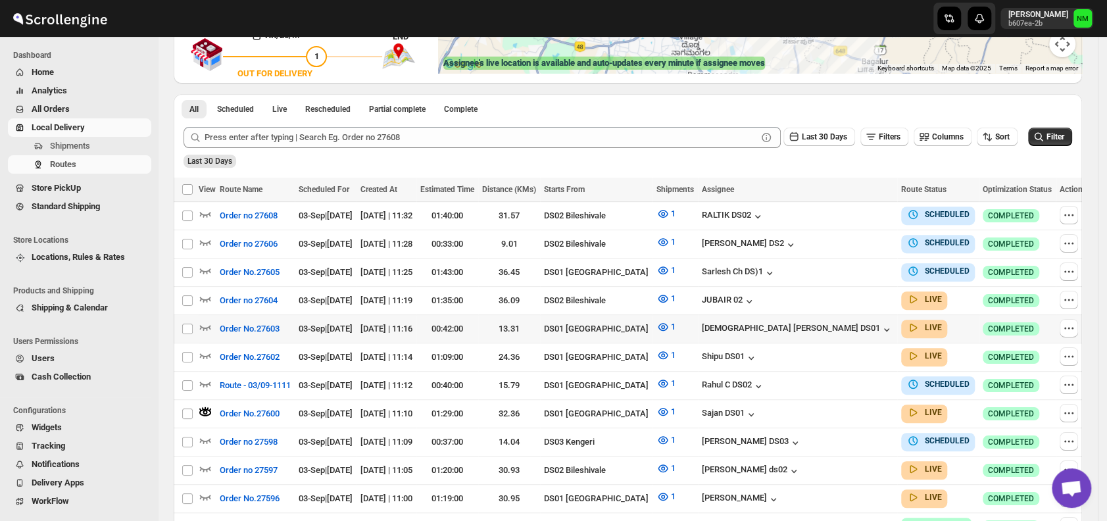
scroll to position [266, 0]
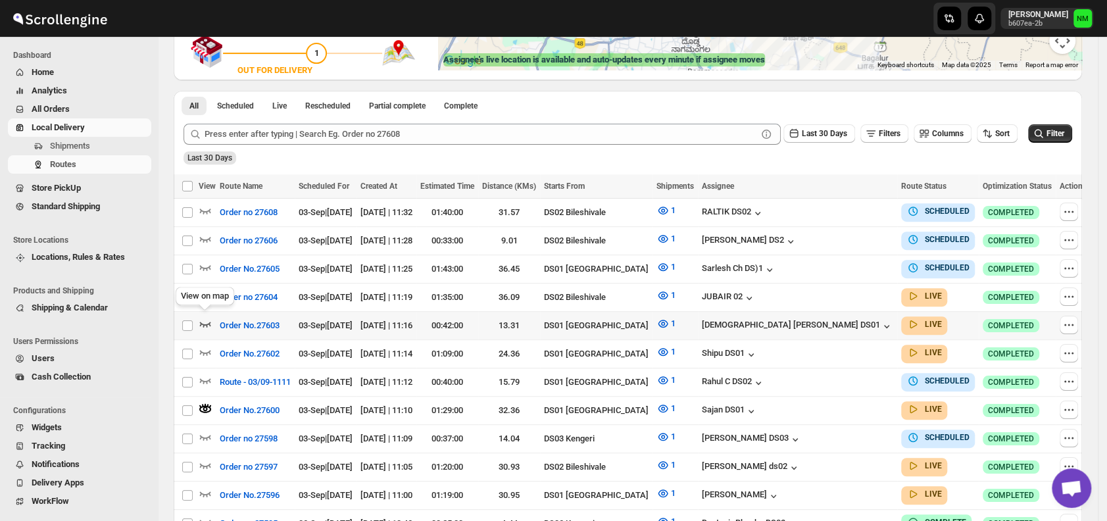
click at [205, 319] on icon "button" at bounding box center [205, 323] width 13 height 13
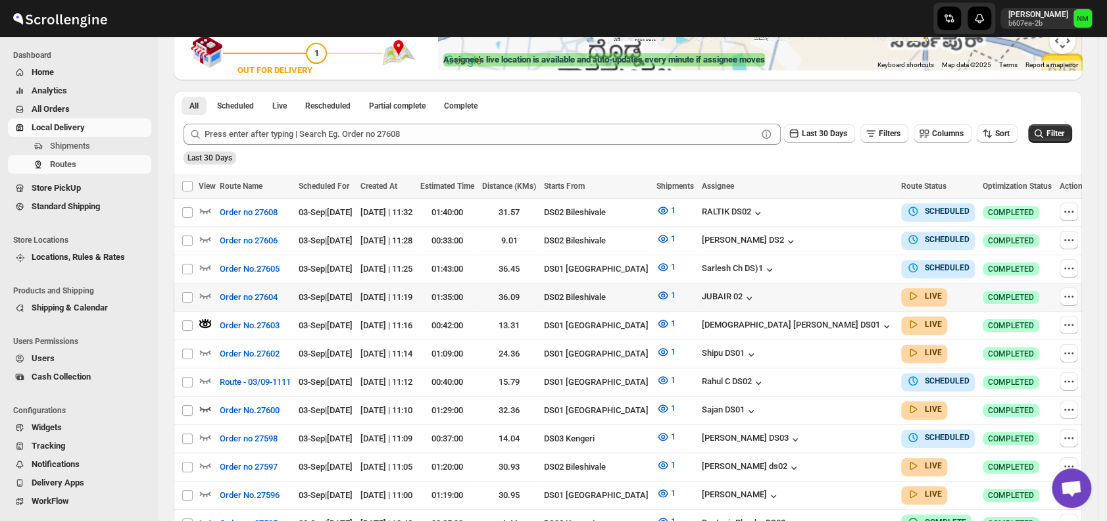
scroll to position [0, 0]
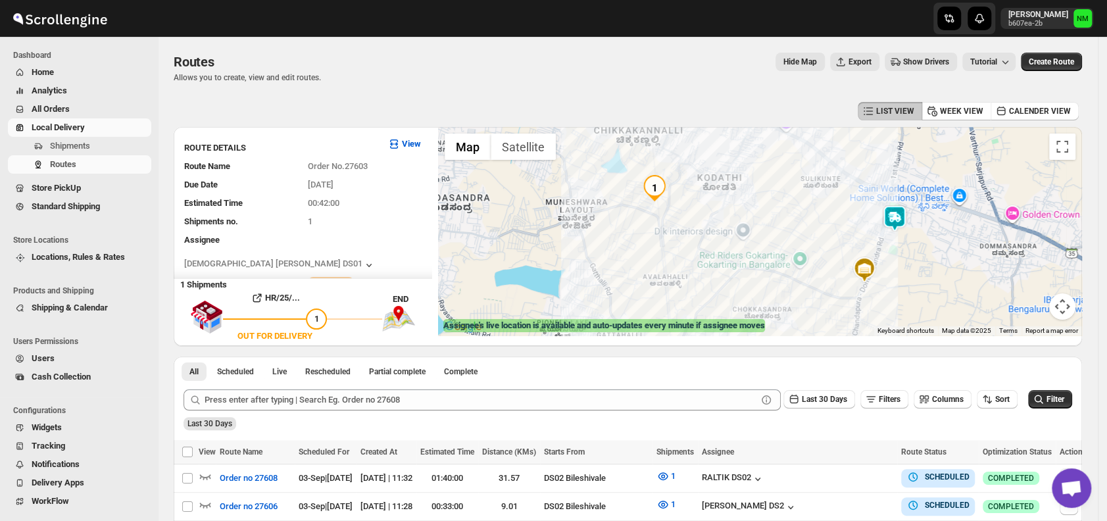
click at [903, 228] on img at bounding box center [894, 218] width 26 height 26
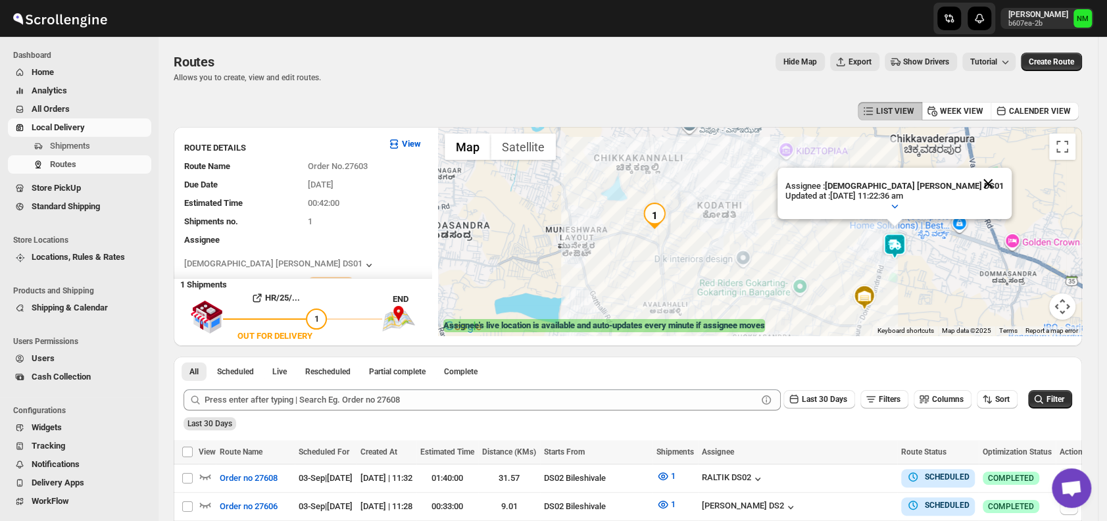
click at [972, 184] on button "Close" at bounding box center [988, 184] width 32 height 32
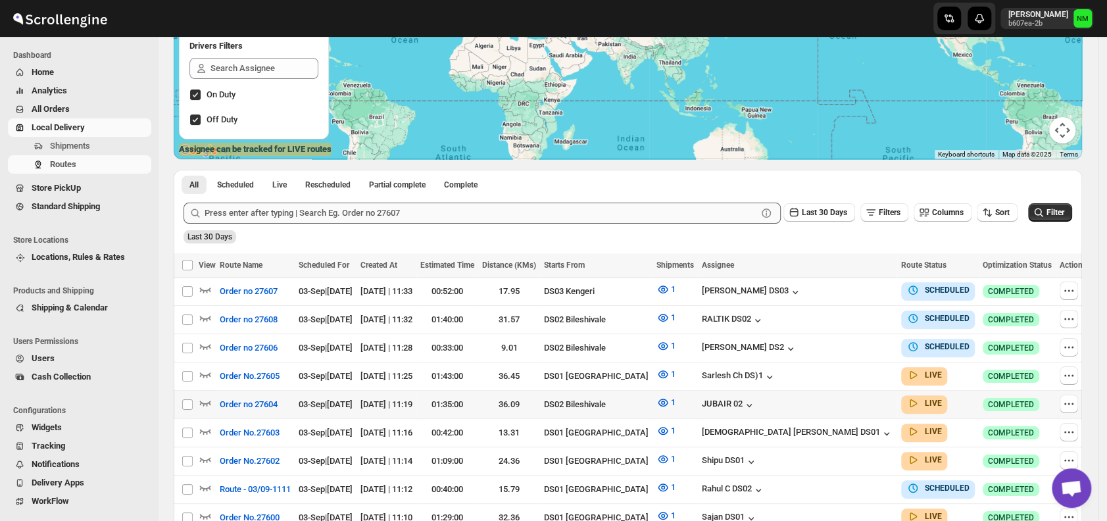
scroll to position [177, 0]
click at [210, 423] on icon "button" at bounding box center [205, 429] width 13 height 13
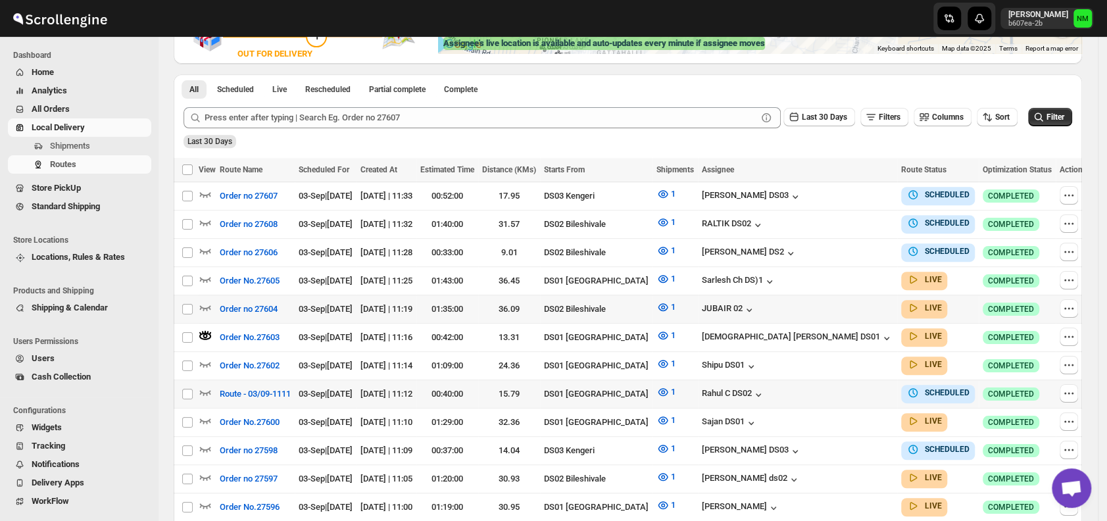
scroll to position [285, 0]
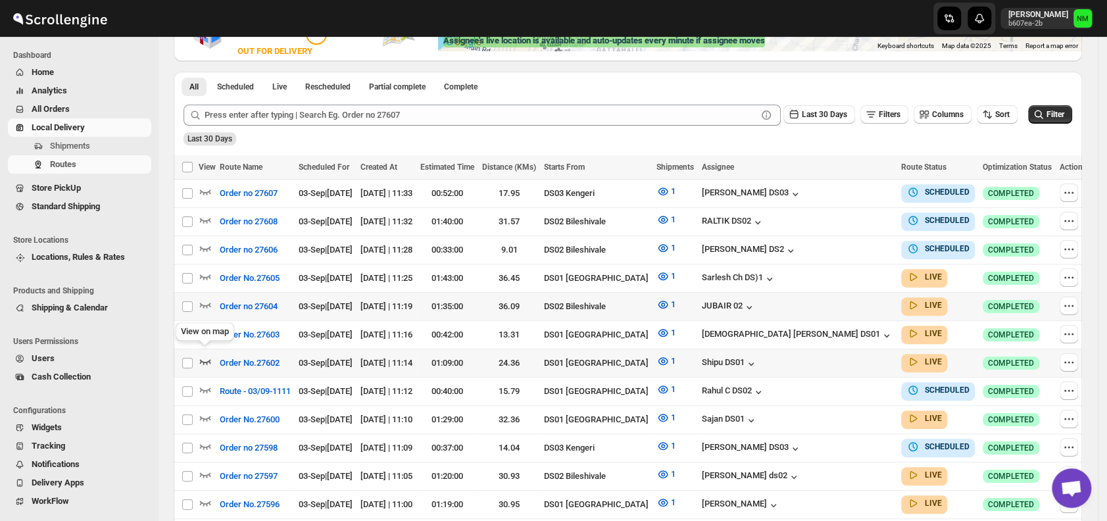
click at [208, 354] on icon "button" at bounding box center [205, 360] width 13 height 13
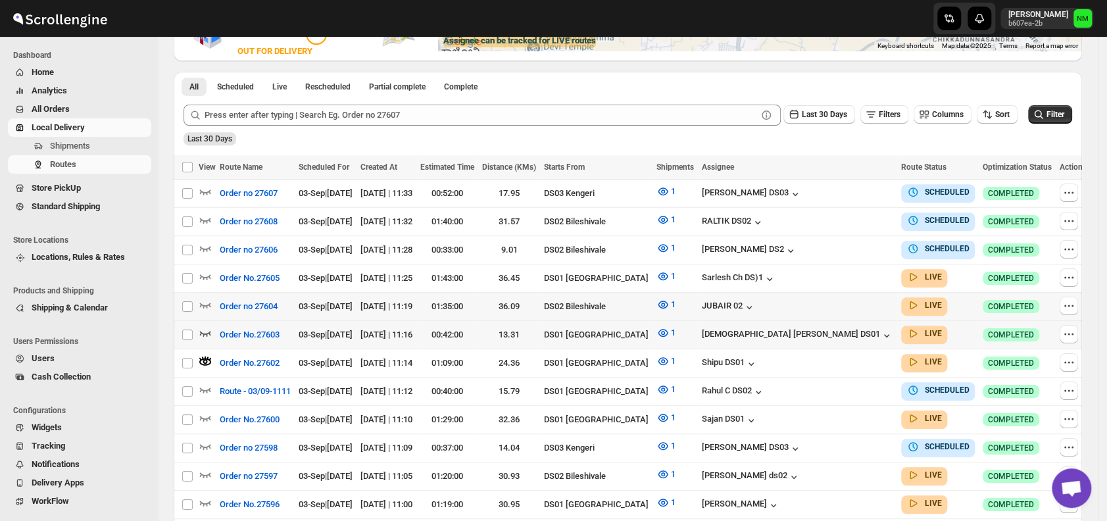
scroll to position [0, 0]
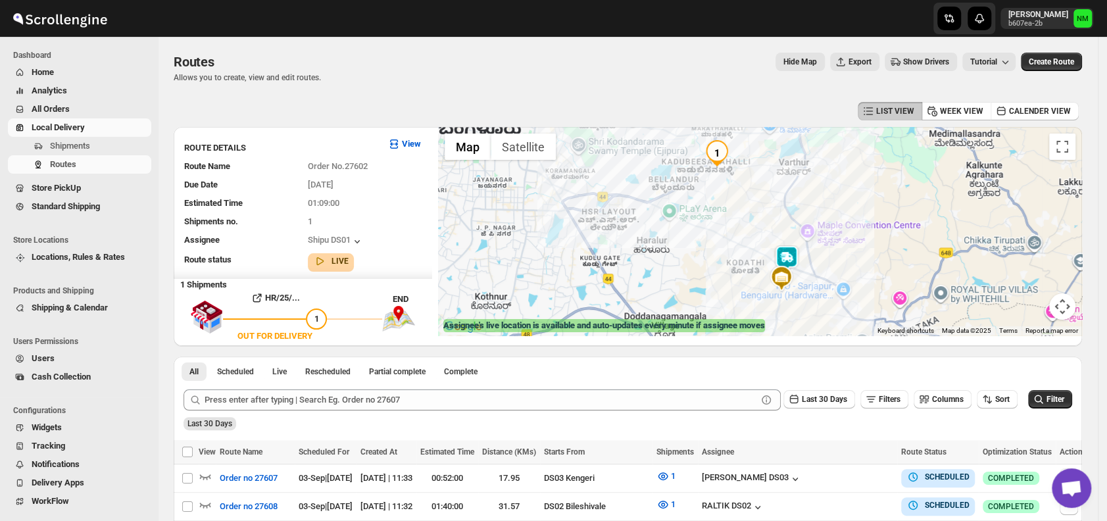
click at [789, 259] on img at bounding box center [786, 258] width 26 height 26
click at [846, 189] on button "Close" at bounding box center [830, 196] width 32 height 32
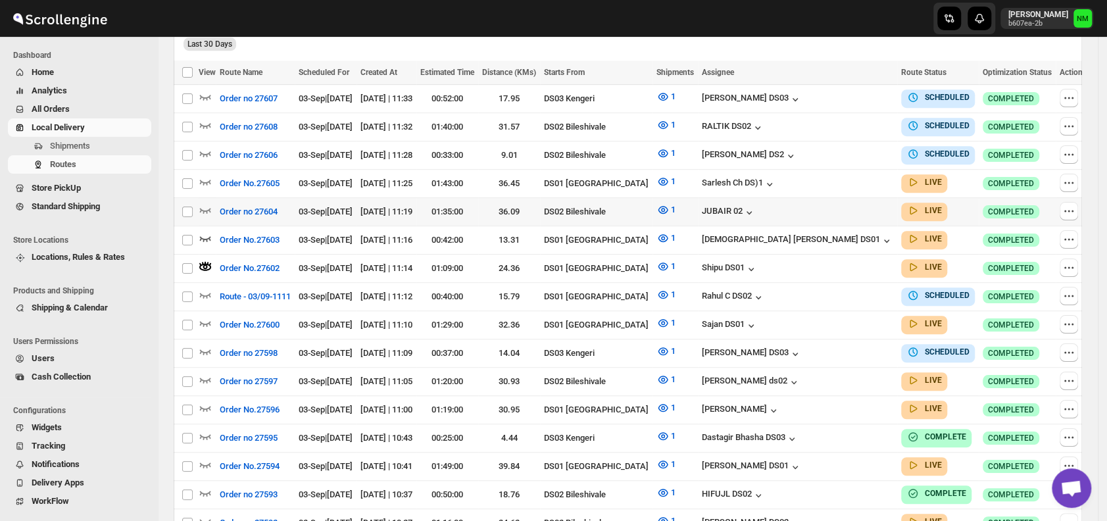
scroll to position [380, 0]
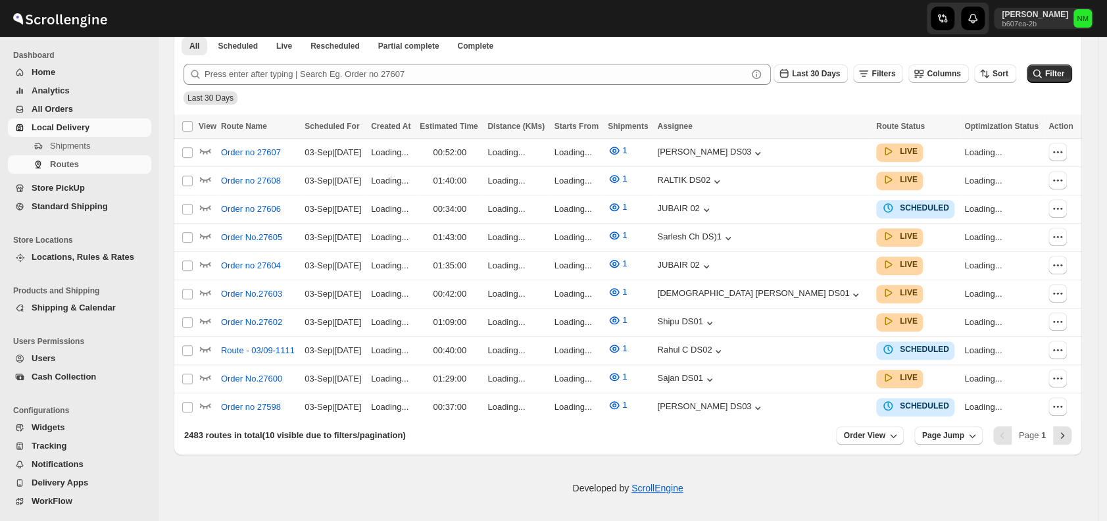
scroll to position [306, 0]
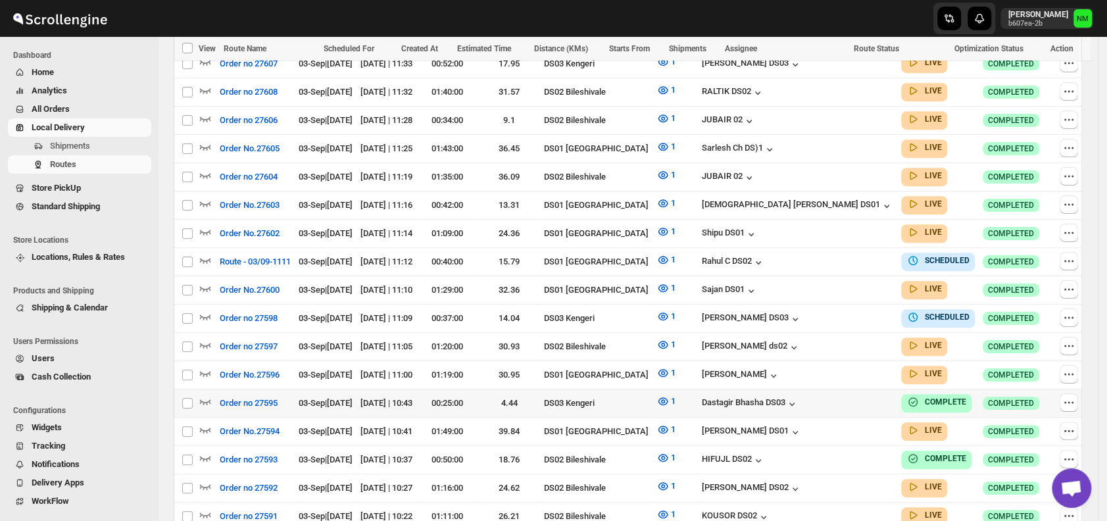
scroll to position [433, 0]
click at [201, 422] on icon "button" at bounding box center [205, 428] width 13 height 13
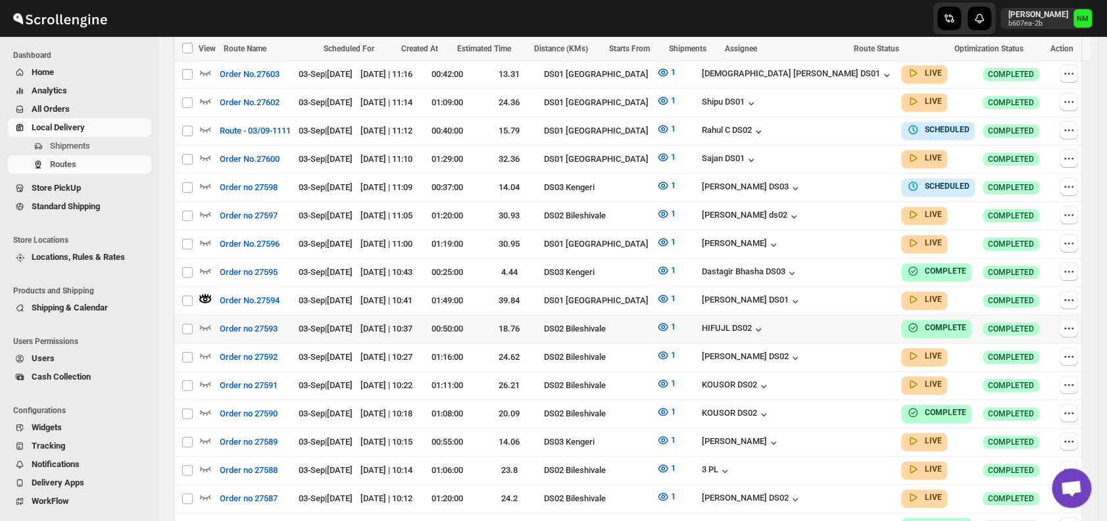
scroll to position [508, 0]
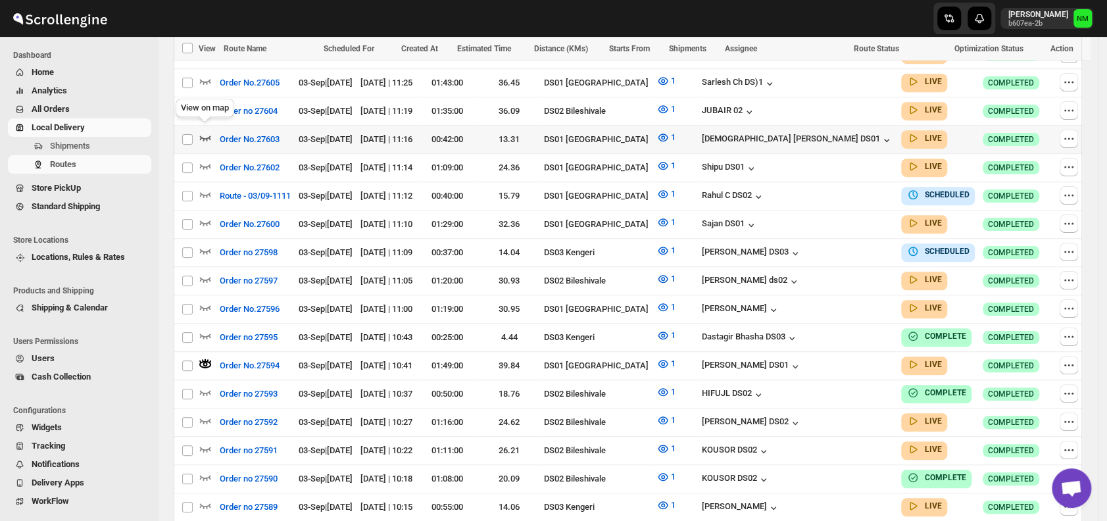
click at [204, 135] on icon "button" at bounding box center [205, 137] width 11 height 5
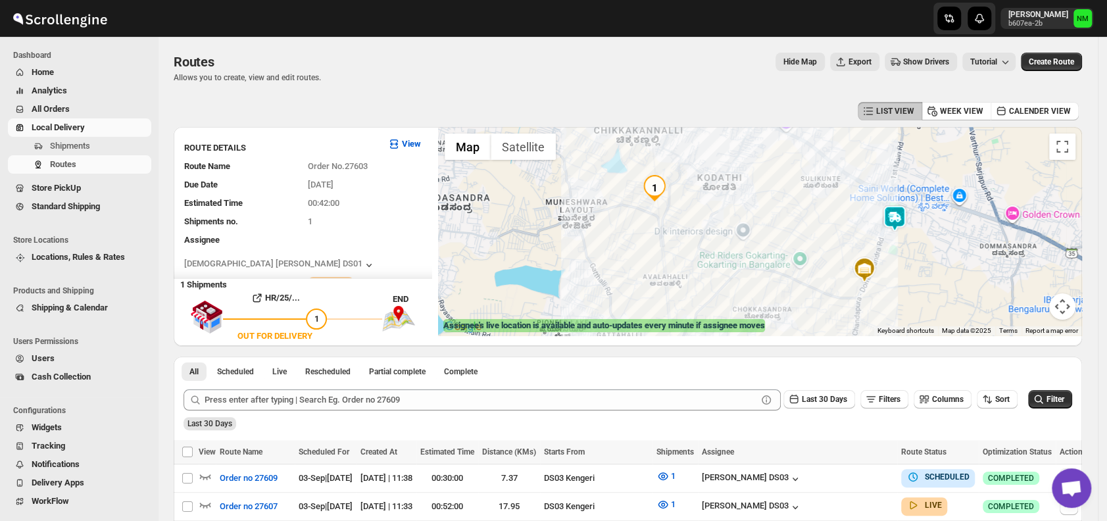
click at [894, 231] on img at bounding box center [894, 218] width 26 height 26
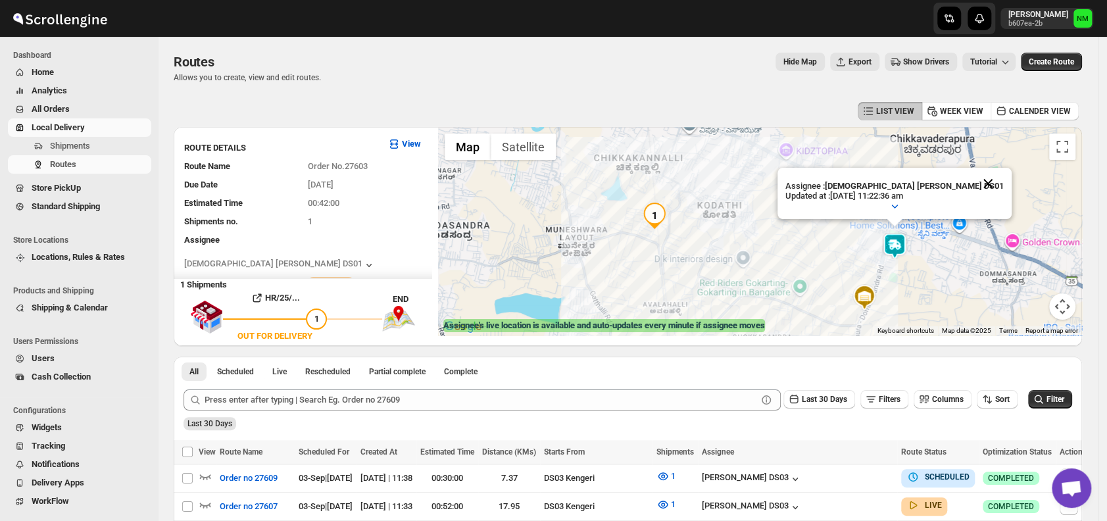
click at [972, 180] on button "Close" at bounding box center [988, 184] width 32 height 32
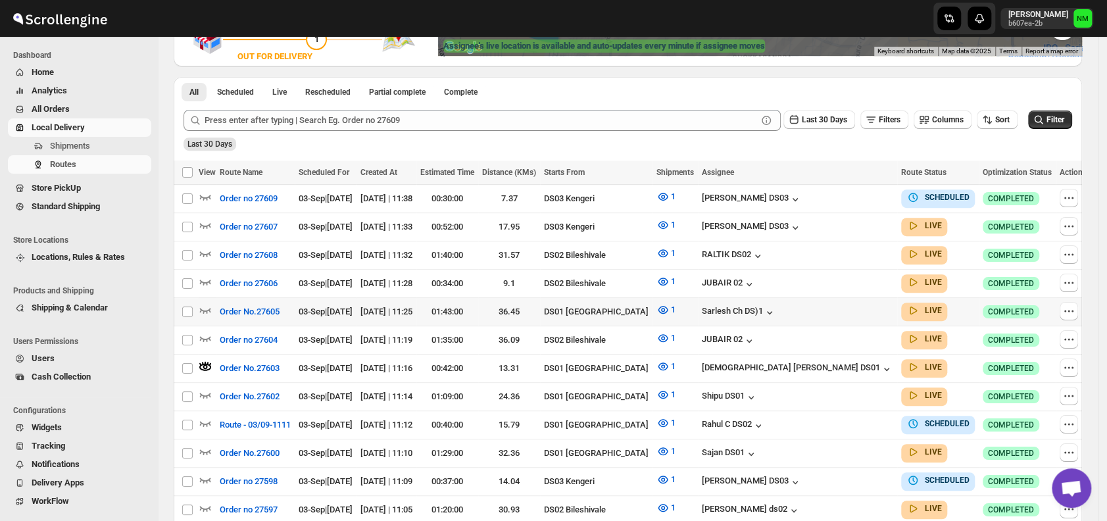
scroll to position [280, 0]
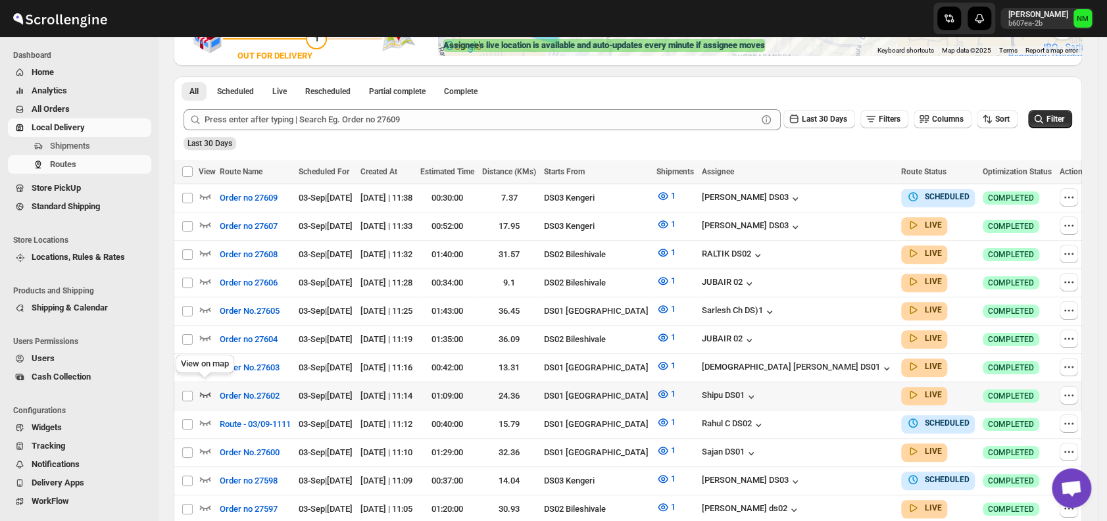
click at [209, 392] on icon "button" at bounding box center [205, 394] width 11 height 5
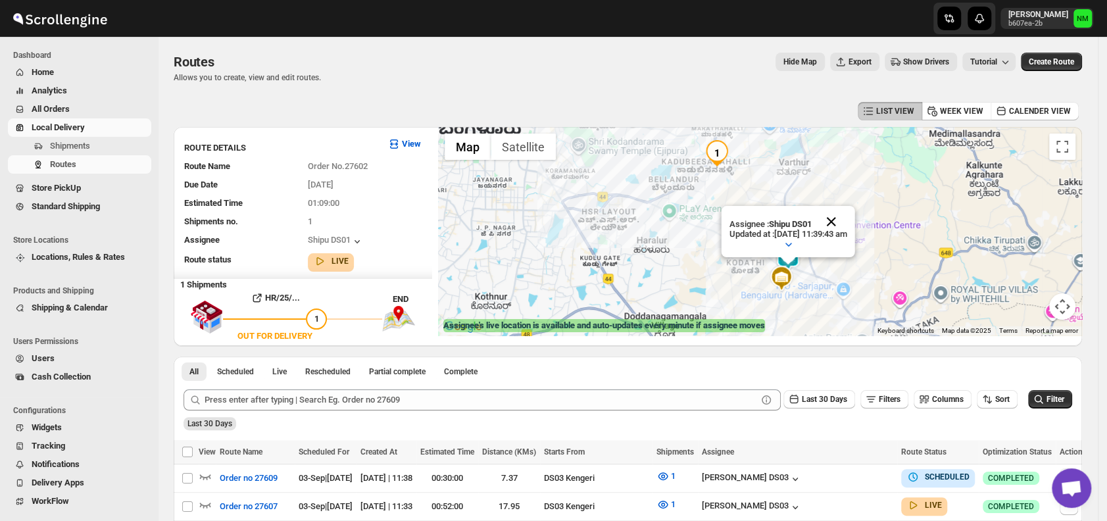
click at [847, 220] on button "Close" at bounding box center [831, 222] width 32 height 32
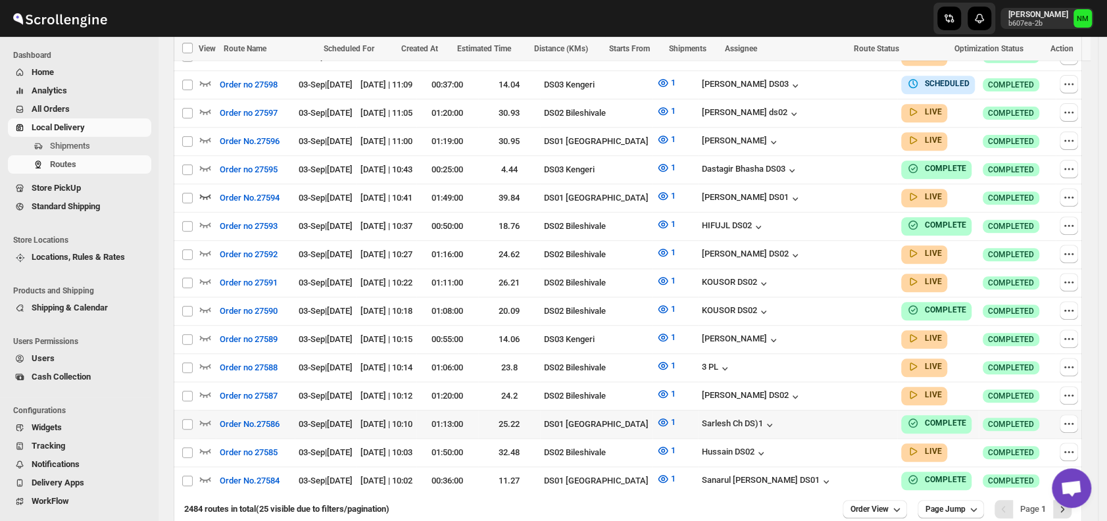
scroll to position [687, 0]
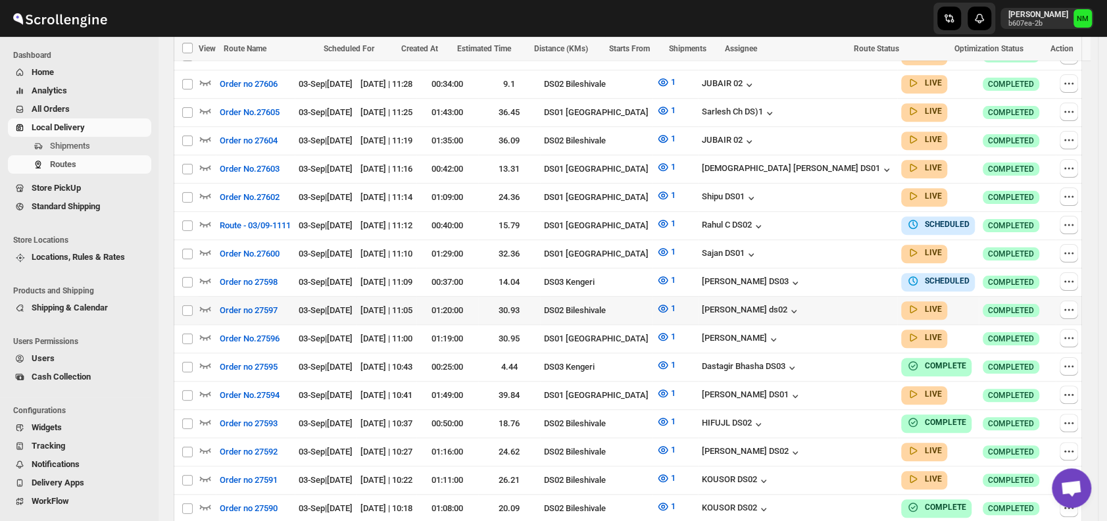
scroll to position [466, 0]
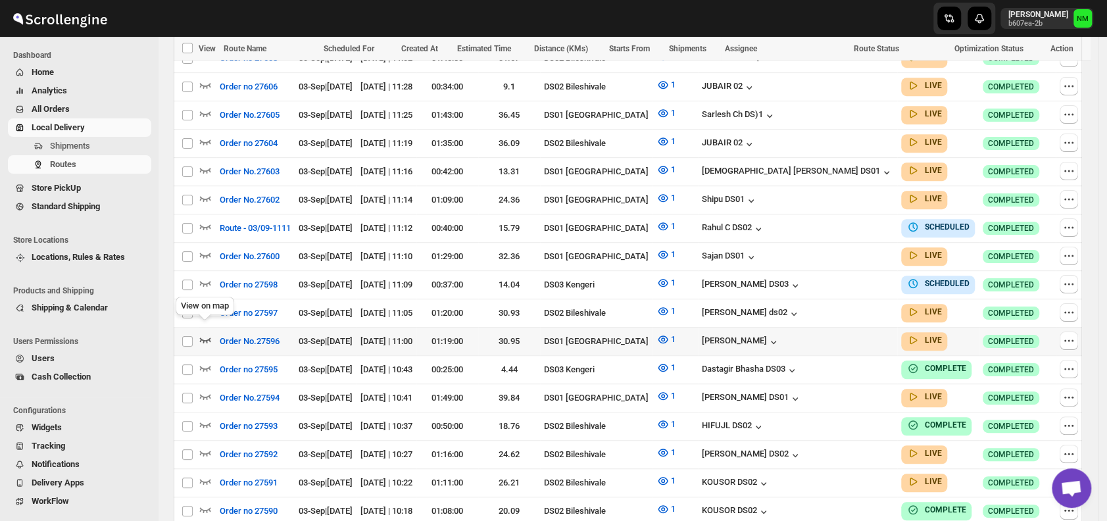
click at [199, 333] on icon "button" at bounding box center [205, 339] width 13 height 13
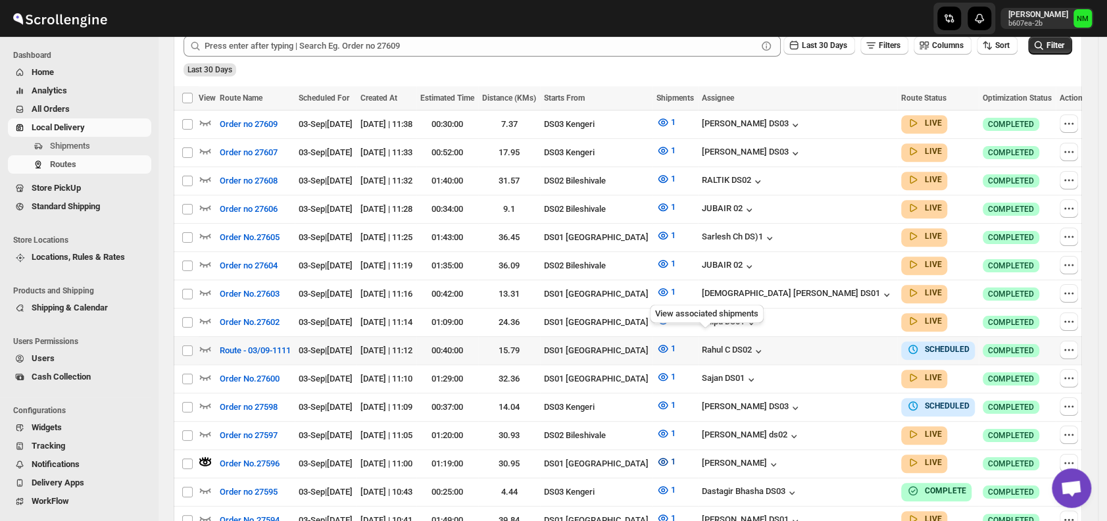
scroll to position [356, 0]
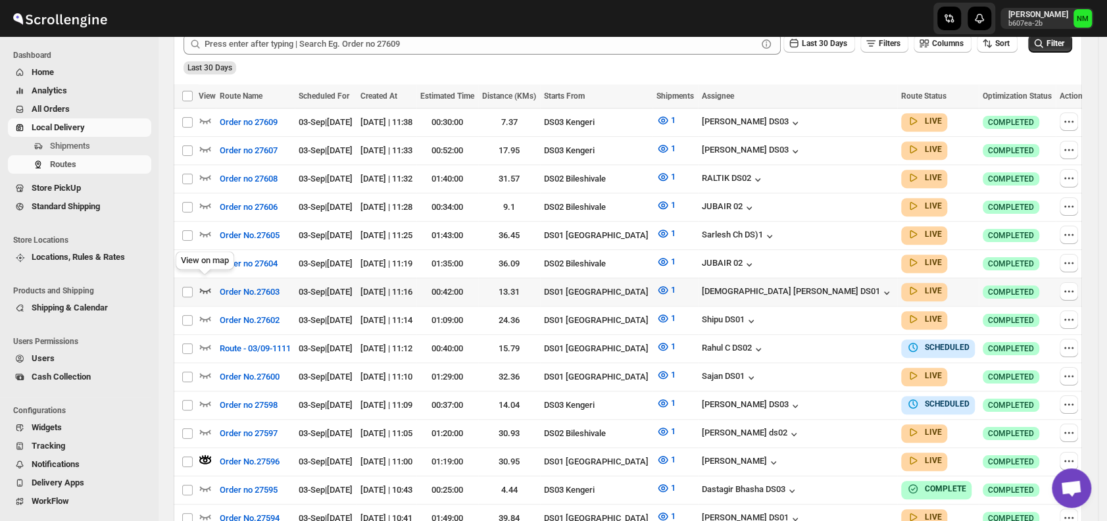
click at [202, 283] on icon "button" at bounding box center [205, 289] width 13 height 13
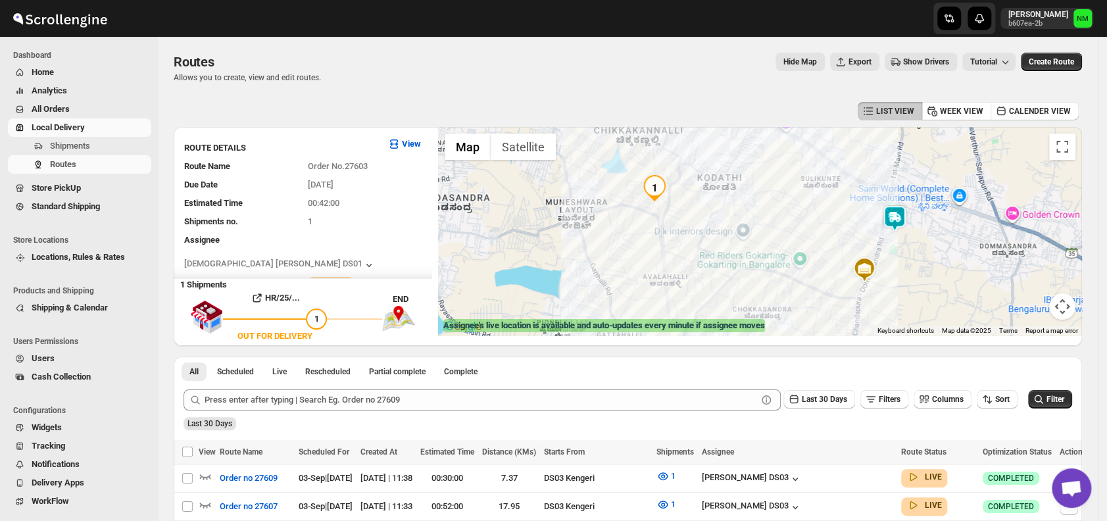
click at [904, 227] on img at bounding box center [894, 218] width 26 height 26
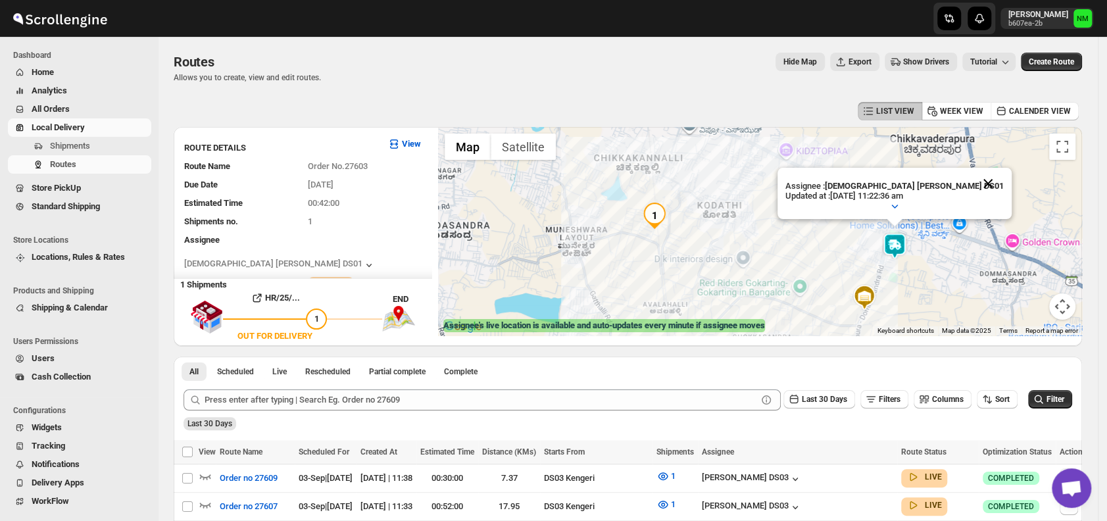
click at [972, 178] on button "Close" at bounding box center [988, 184] width 32 height 32
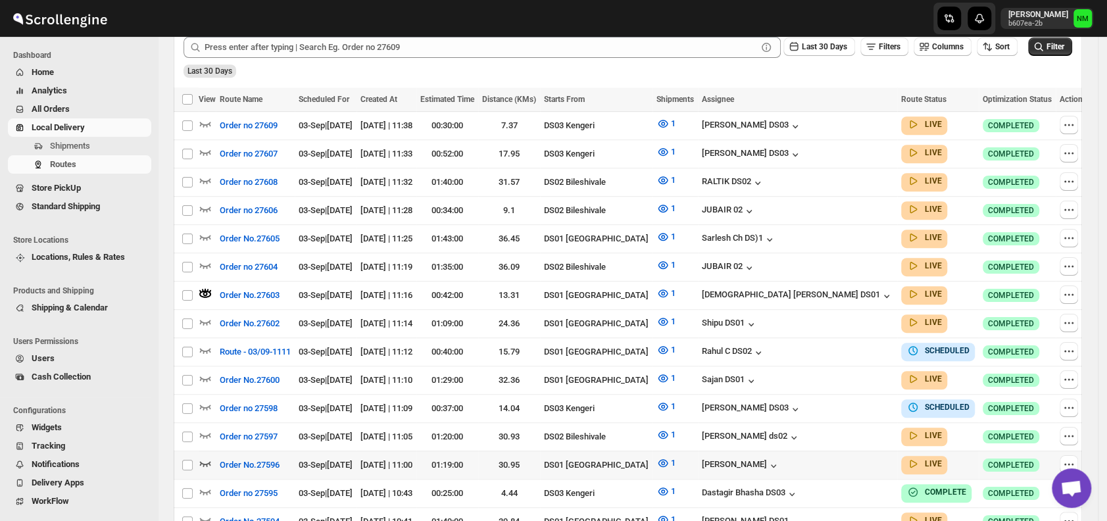
scroll to position [353, 0]
click at [209, 319] on icon "button" at bounding box center [205, 321] width 11 height 5
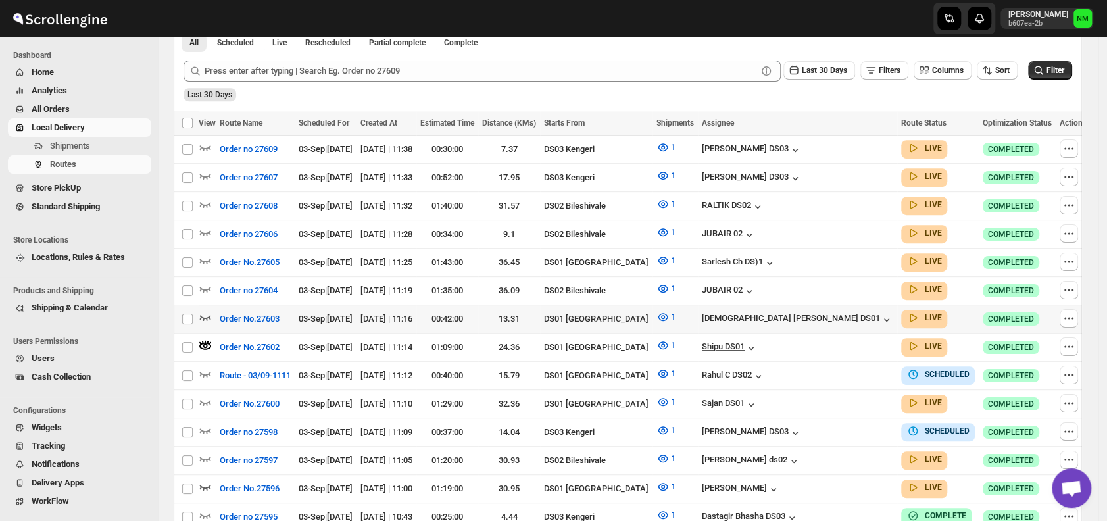
scroll to position [0, 0]
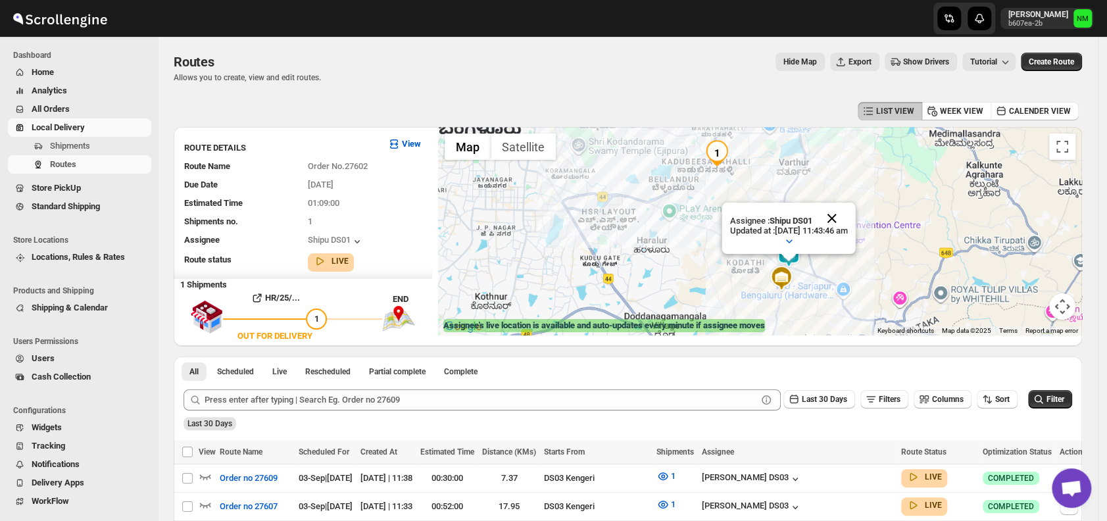
click at [847, 212] on button "Close" at bounding box center [832, 219] width 32 height 32
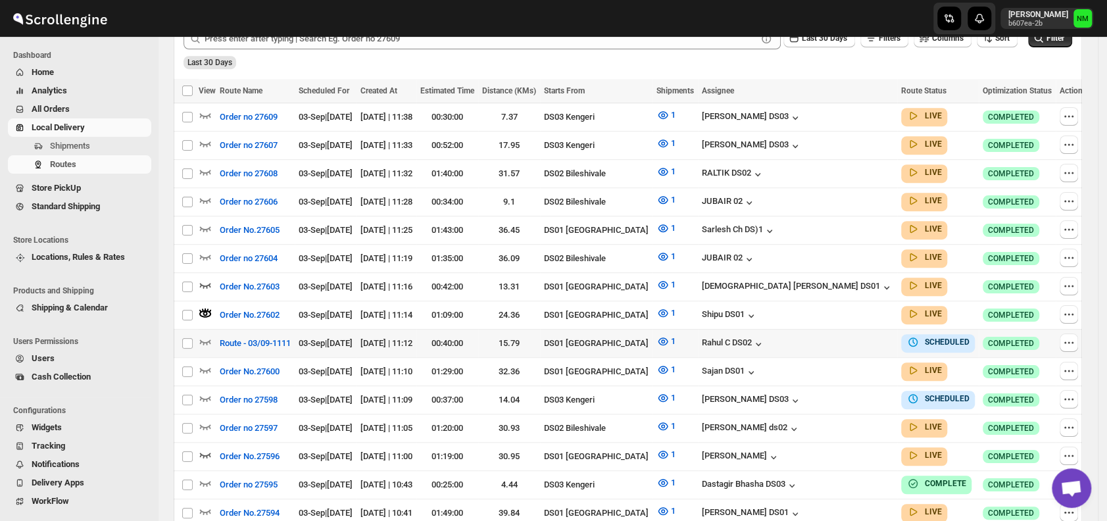
scroll to position [368, 0]
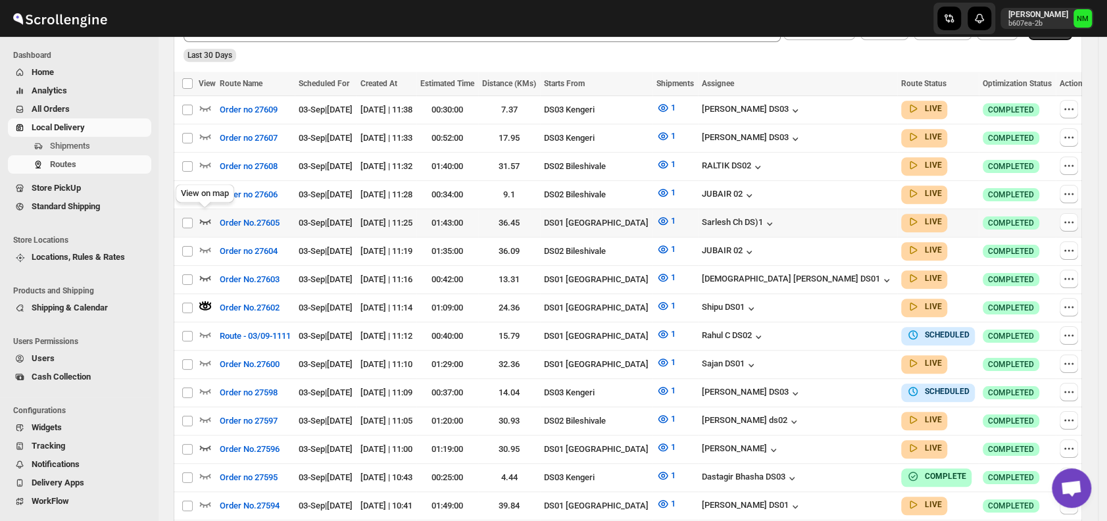
click at [210, 219] on icon "button" at bounding box center [205, 221] width 11 height 5
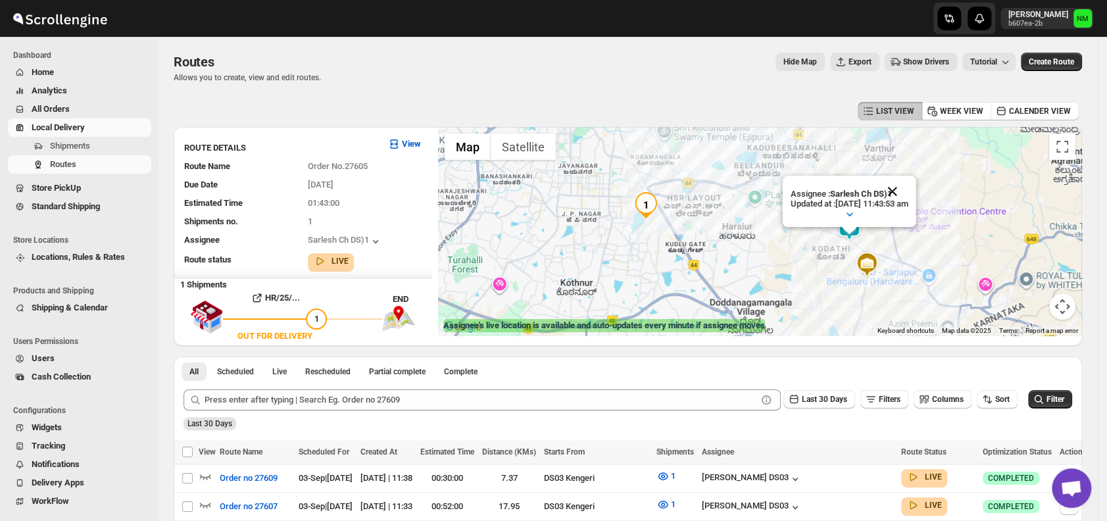
click at [908, 192] on button "Close" at bounding box center [893, 192] width 32 height 32
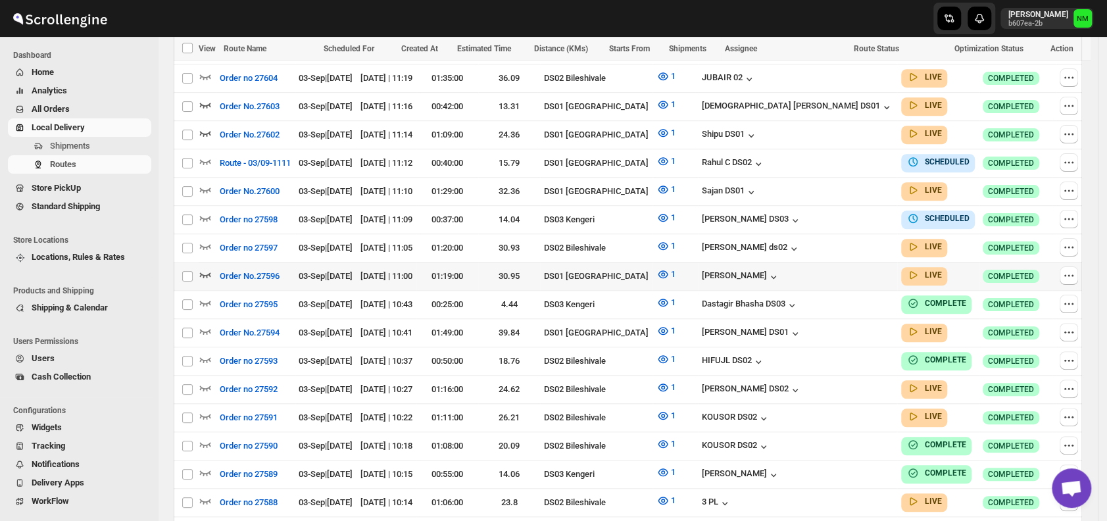
scroll to position [544, 0]
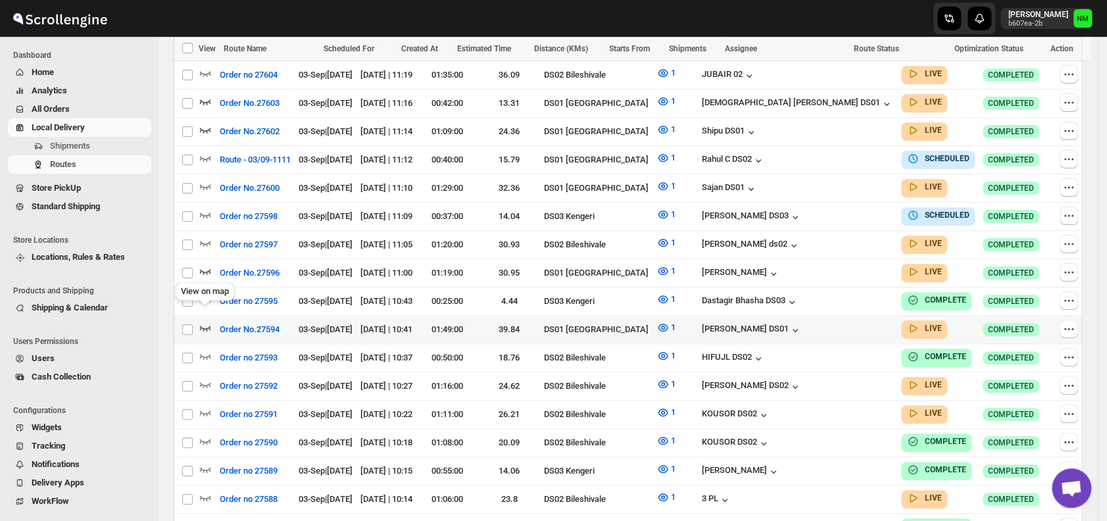
click at [208, 321] on icon "button" at bounding box center [205, 327] width 13 height 13
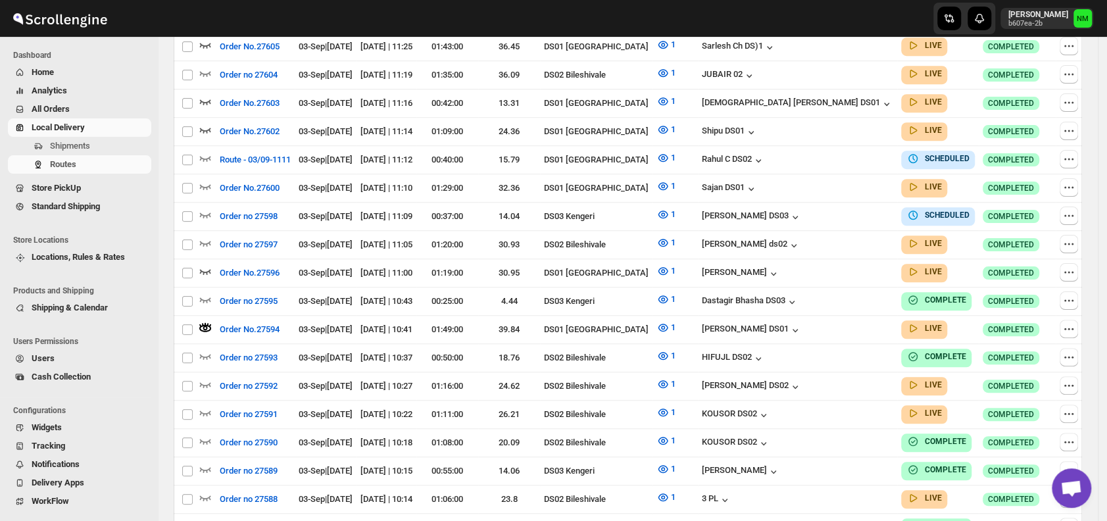
scroll to position [0, 0]
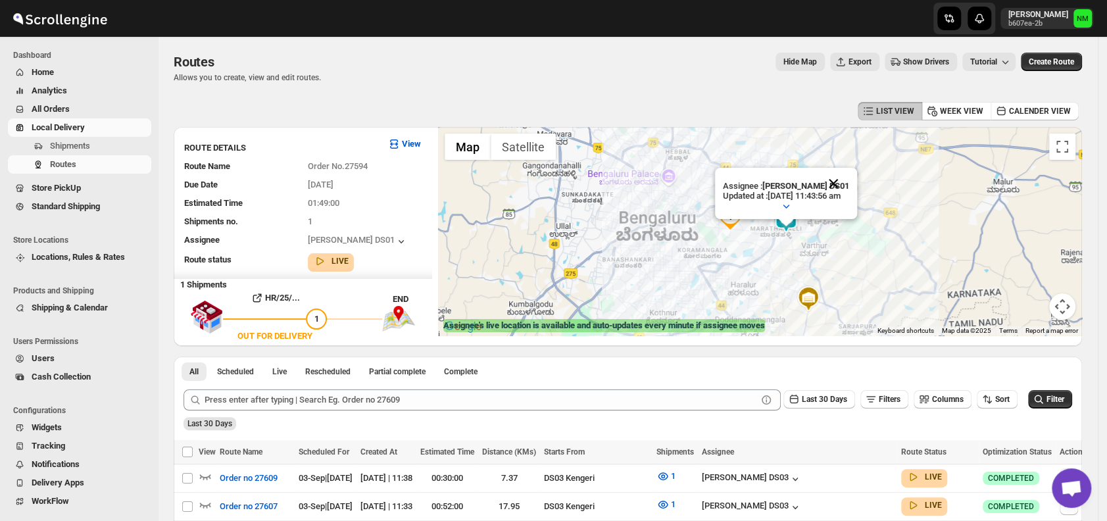
click at [849, 180] on button "Close" at bounding box center [833, 184] width 32 height 32
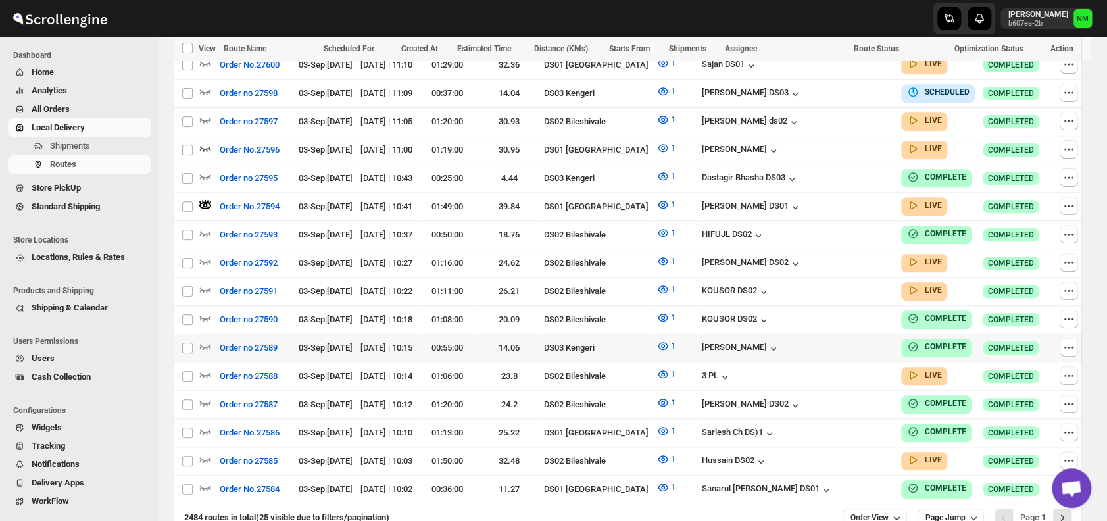
scroll to position [668, 0]
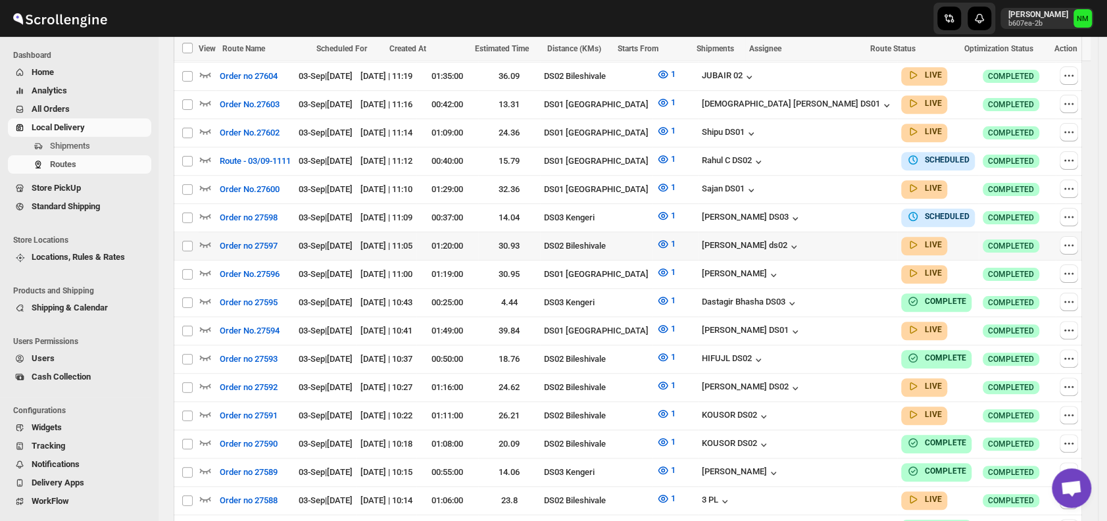
scroll to position [521, 0]
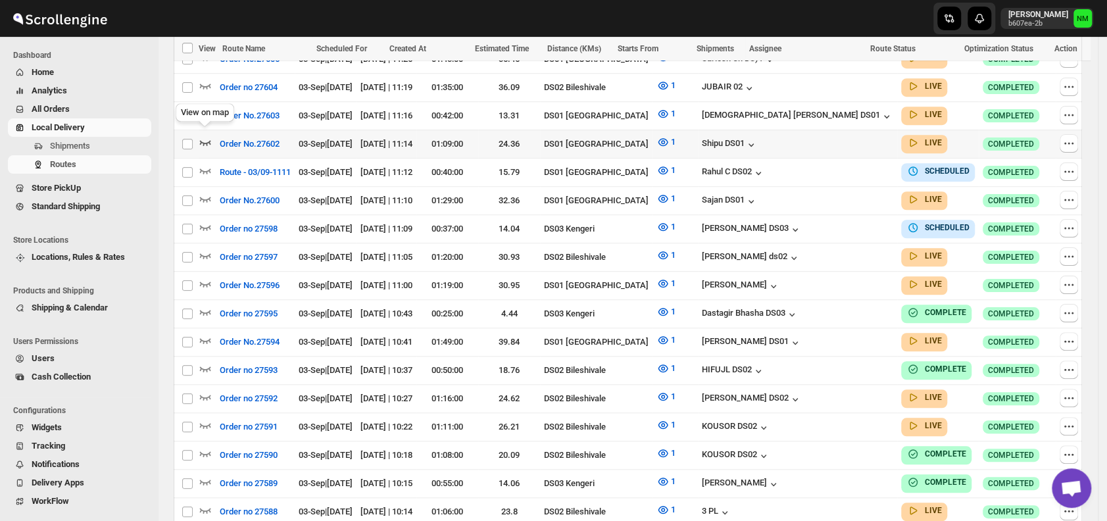
click at [206, 140] on icon "button" at bounding box center [205, 142] width 11 height 5
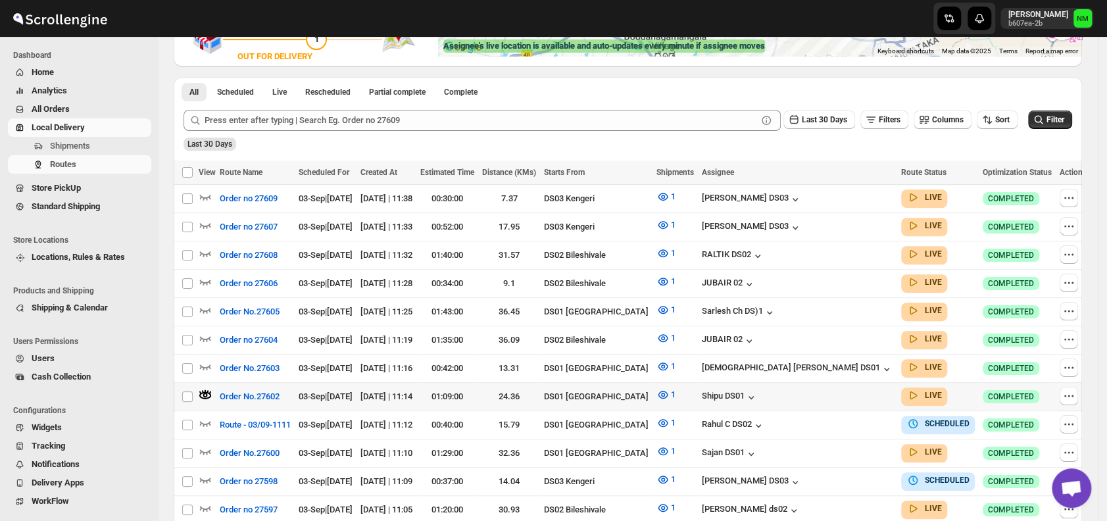
scroll to position [287, 0]
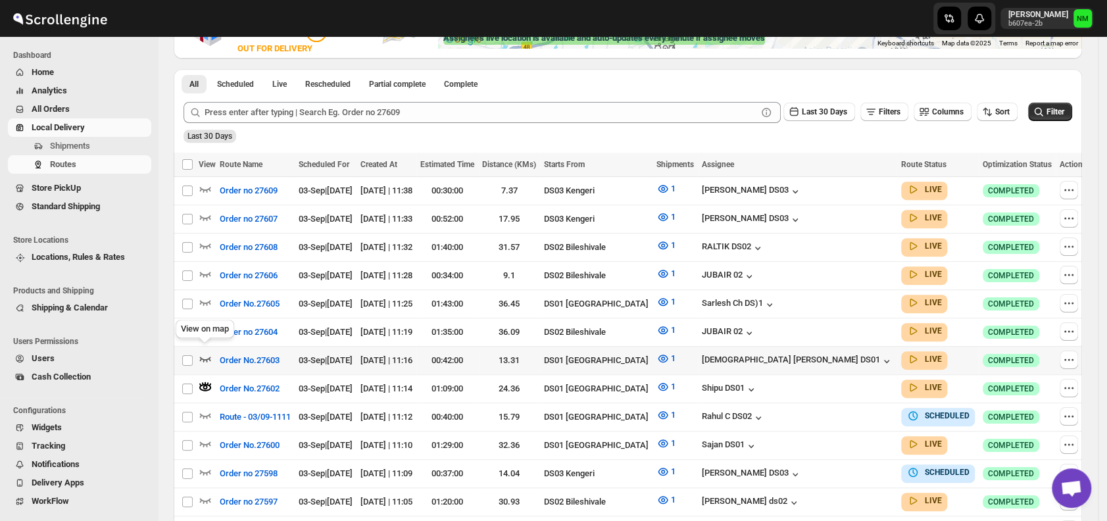
click at [203, 352] on icon "button" at bounding box center [205, 358] width 13 height 13
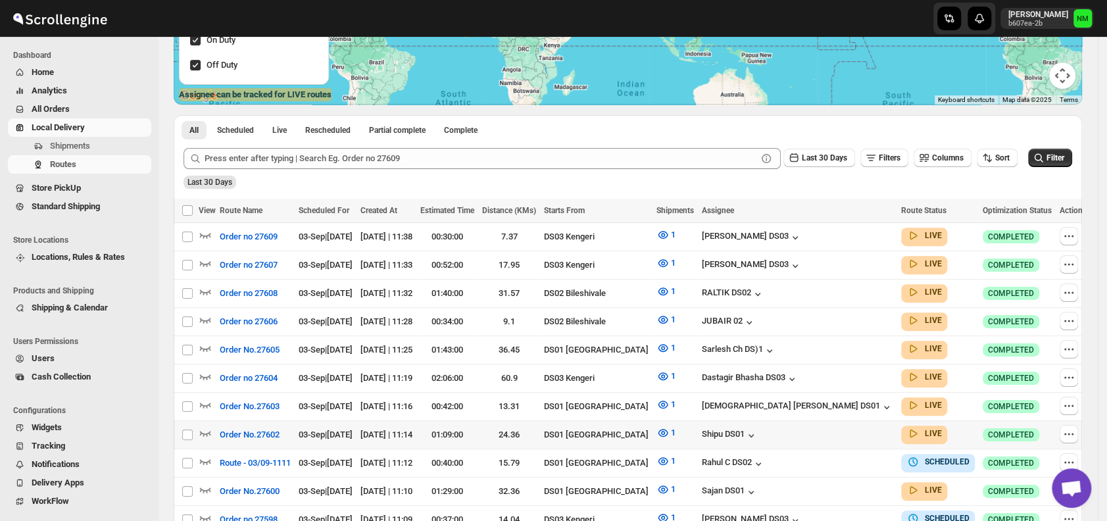
scroll to position [294, 0]
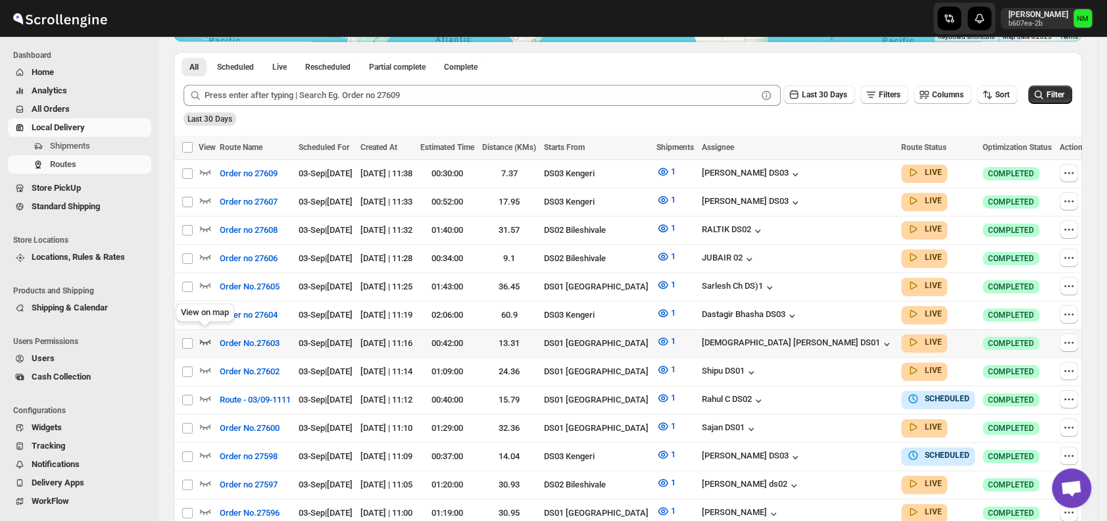
click at [205, 335] on icon "button" at bounding box center [205, 341] width 13 height 13
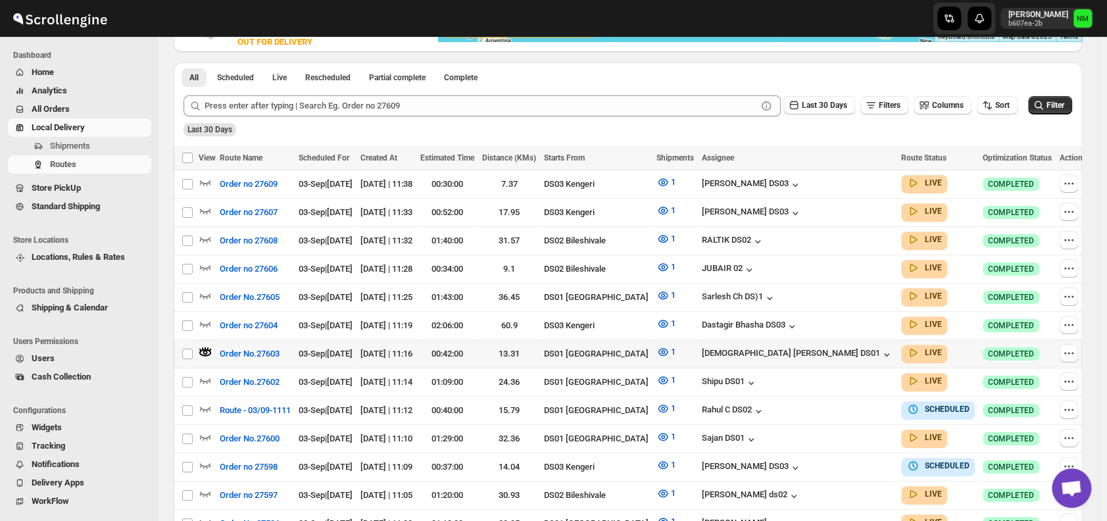
scroll to position [69, 0]
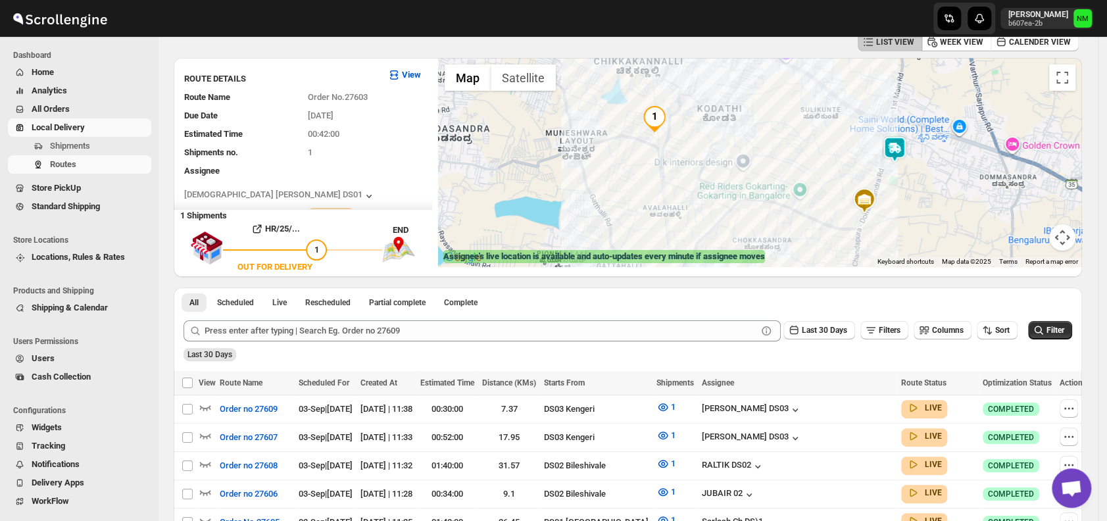
click at [896, 152] on img at bounding box center [894, 149] width 26 height 26
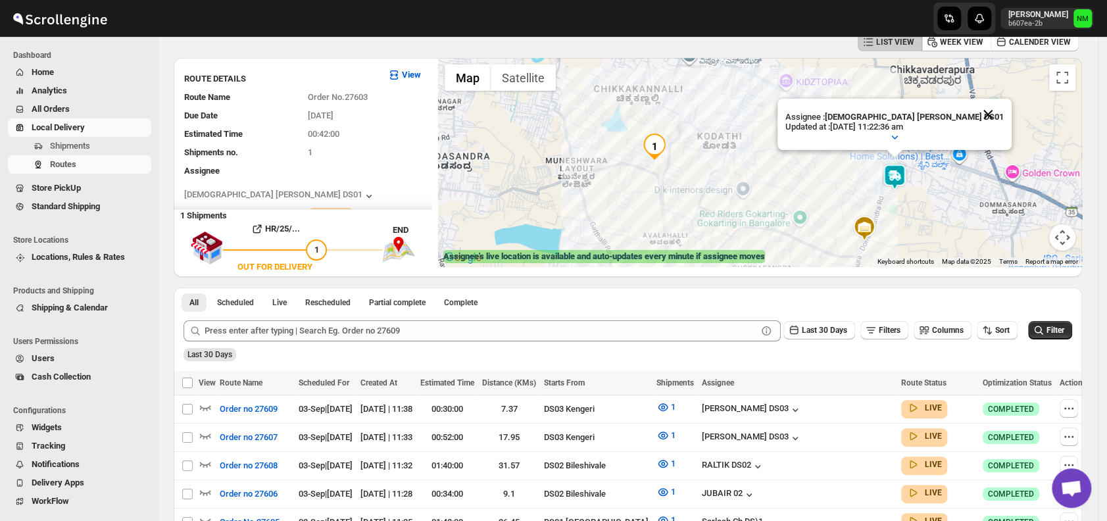
click at [972, 110] on button "Close" at bounding box center [988, 115] width 32 height 32
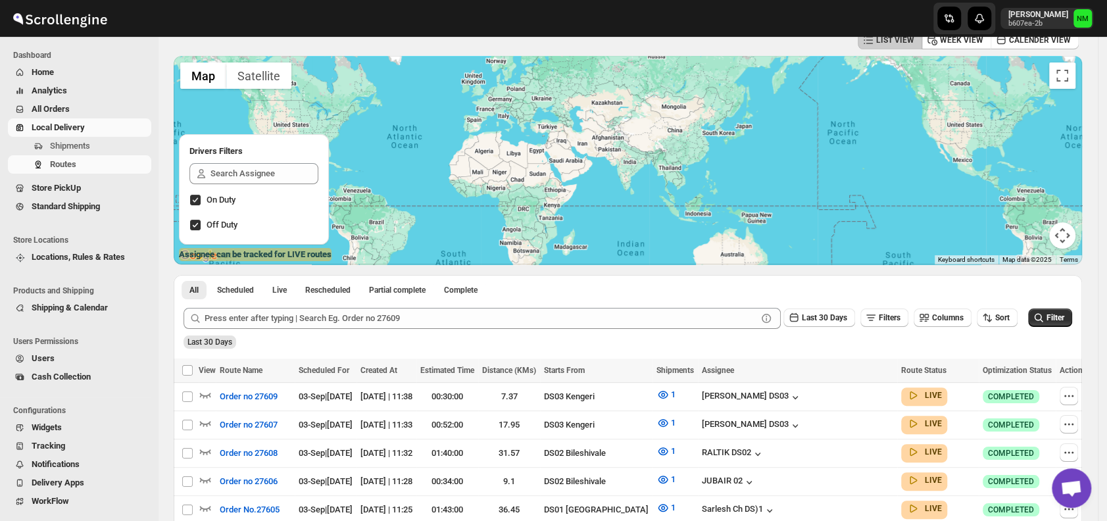
scroll to position [244, 0]
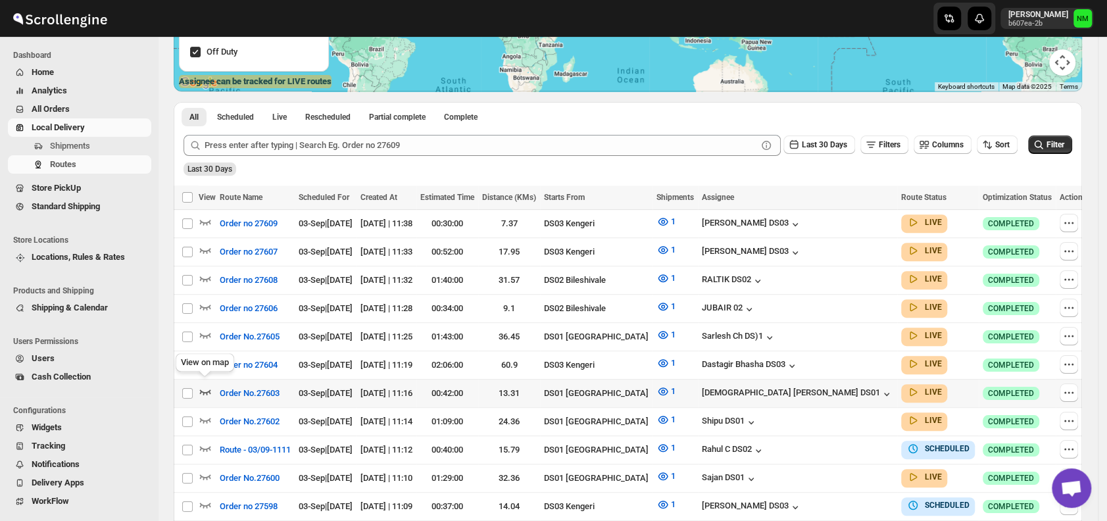
click at [210, 389] on icon "button" at bounding box center [205, 391] width 11 height 5
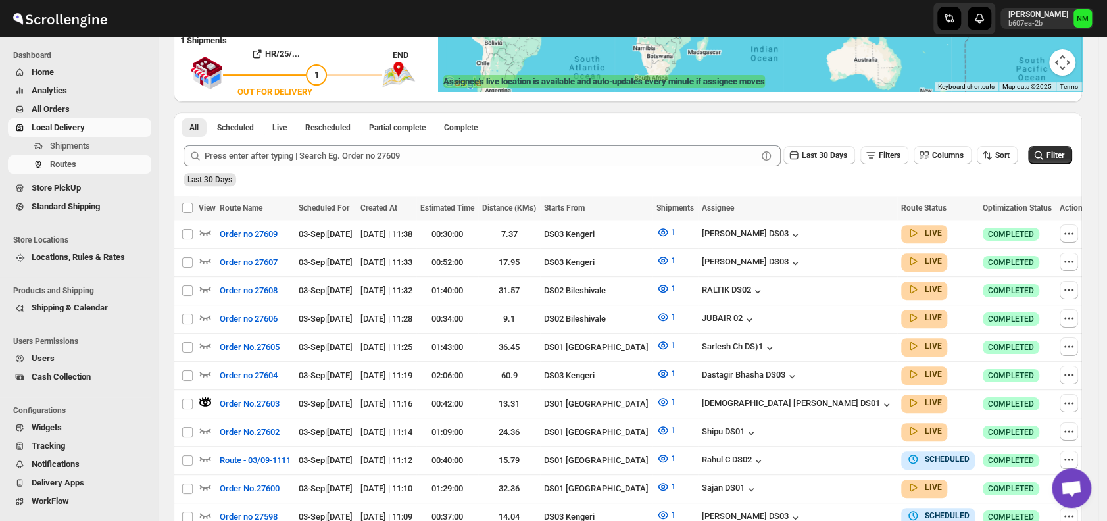
scroll to position [0, 0]
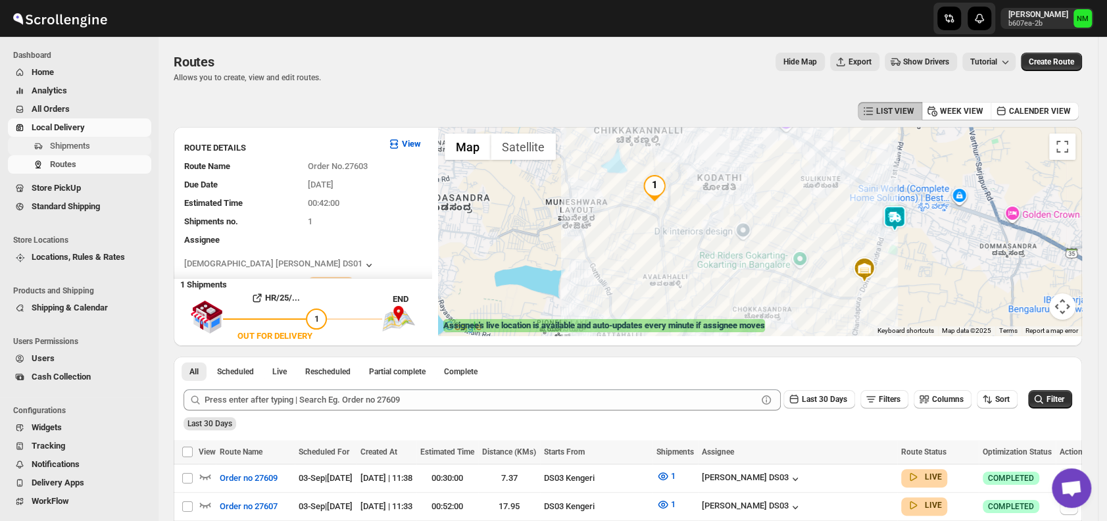
click at [95, 144] on span "Shipments" at bounding box center [99, 145] width 99 height 13
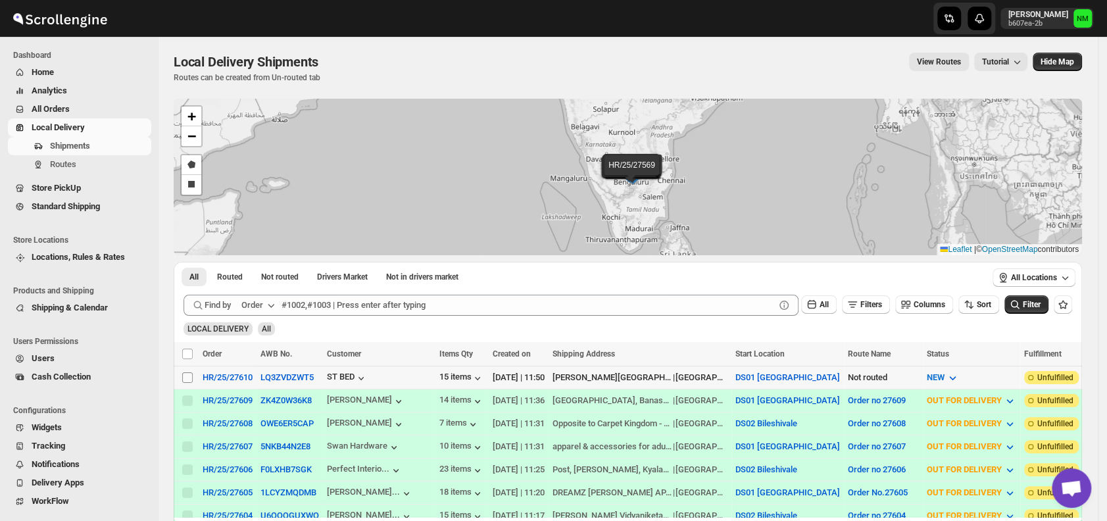
click at [190, 375] on input "Select shipment" at bounding box center [187, 377] width 11 height 11
checkbox input "true"
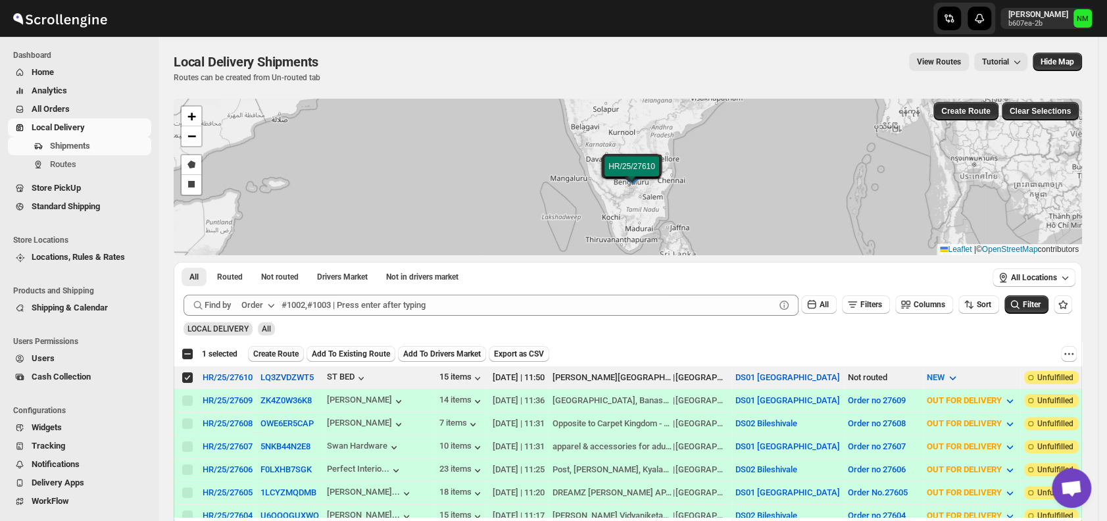
click at [274, 351] on span "Create Route" at bounding box center [275, 354] width 45 height 11
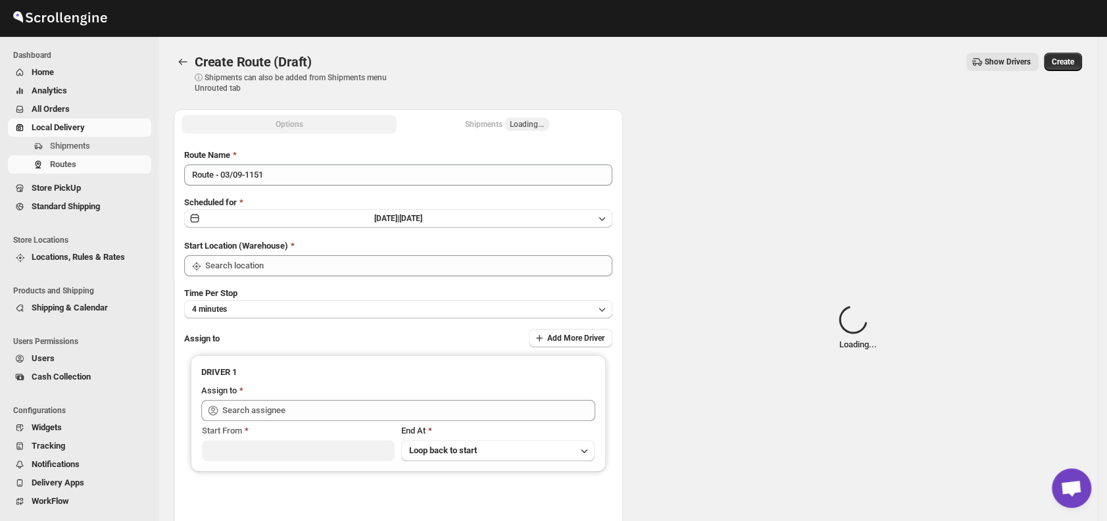
type input "DS01 [GEOGRAPHIC_DATA]"
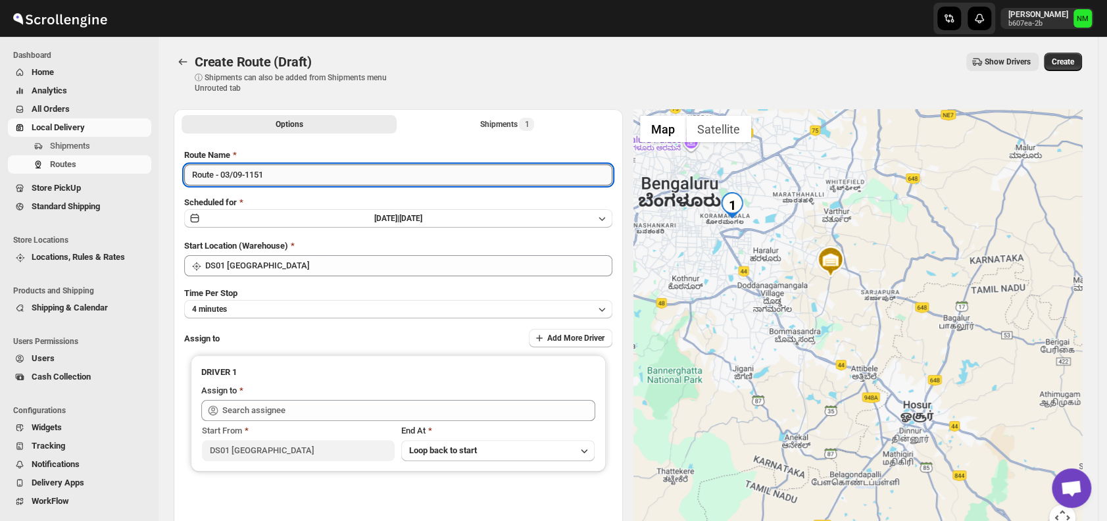
click at [314, 178] on input "Route - 03/09-1151" at bounding box center [398, 174] width 428 height 21
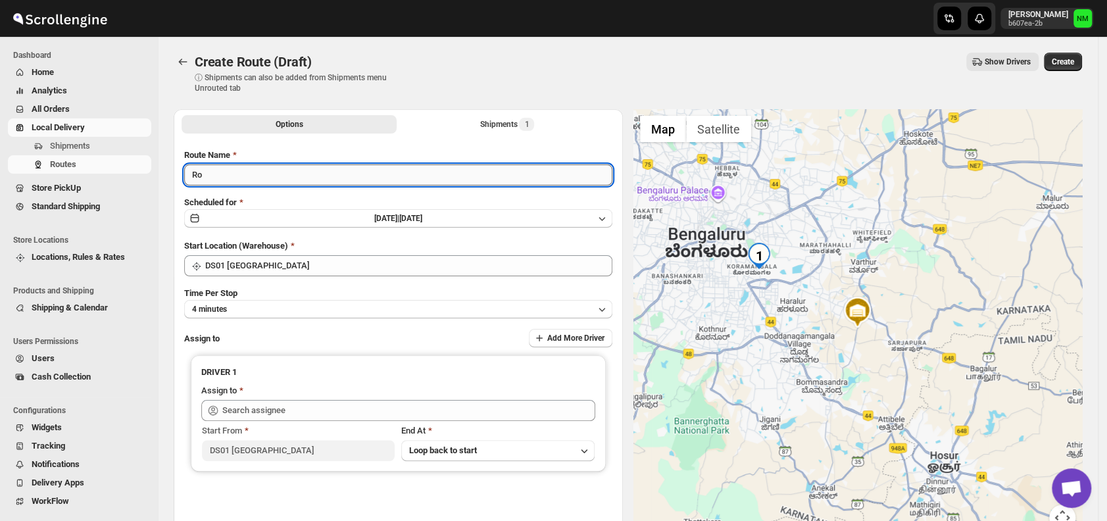
type input "R"
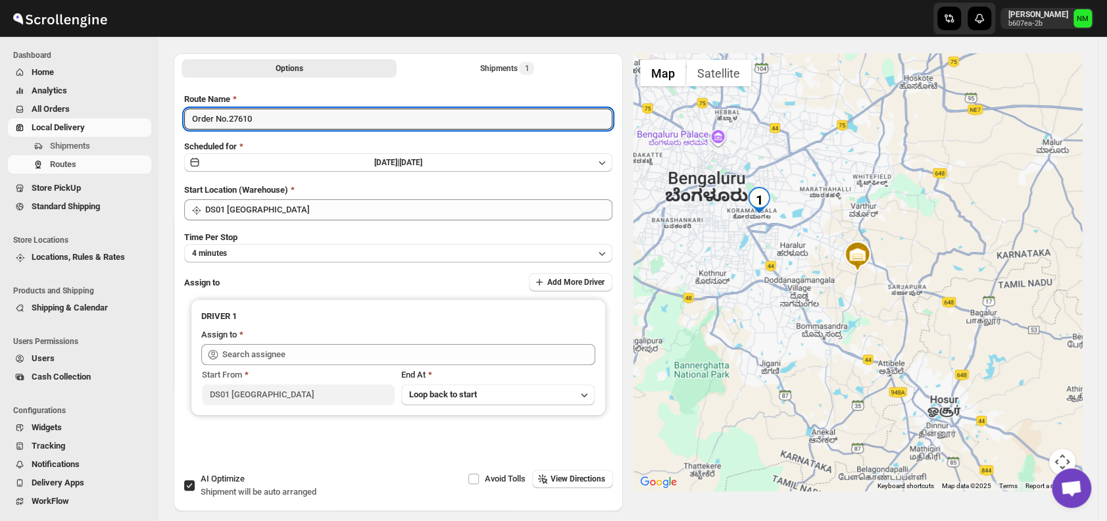
scroll to position [77, 0]
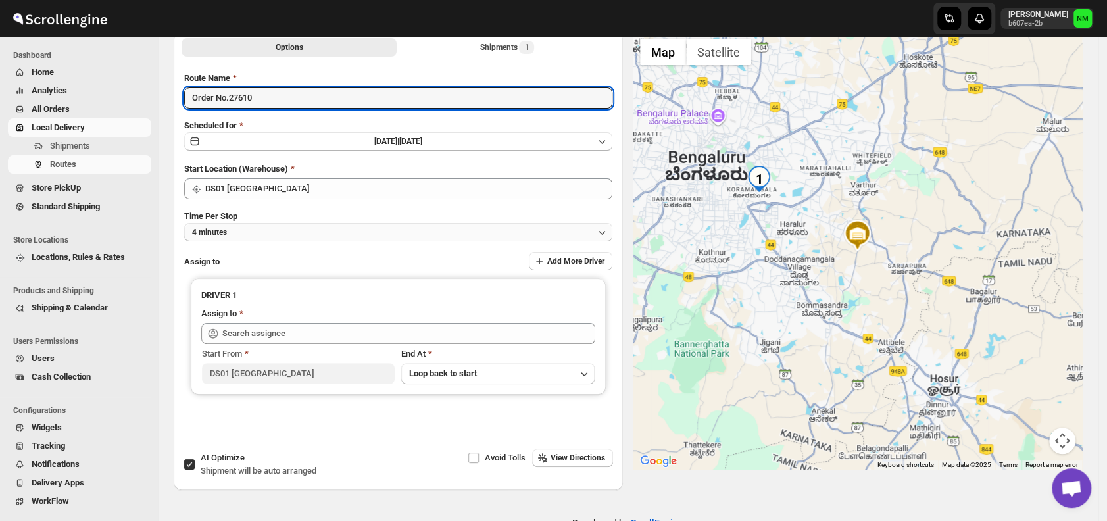
type input "Order No.27610"
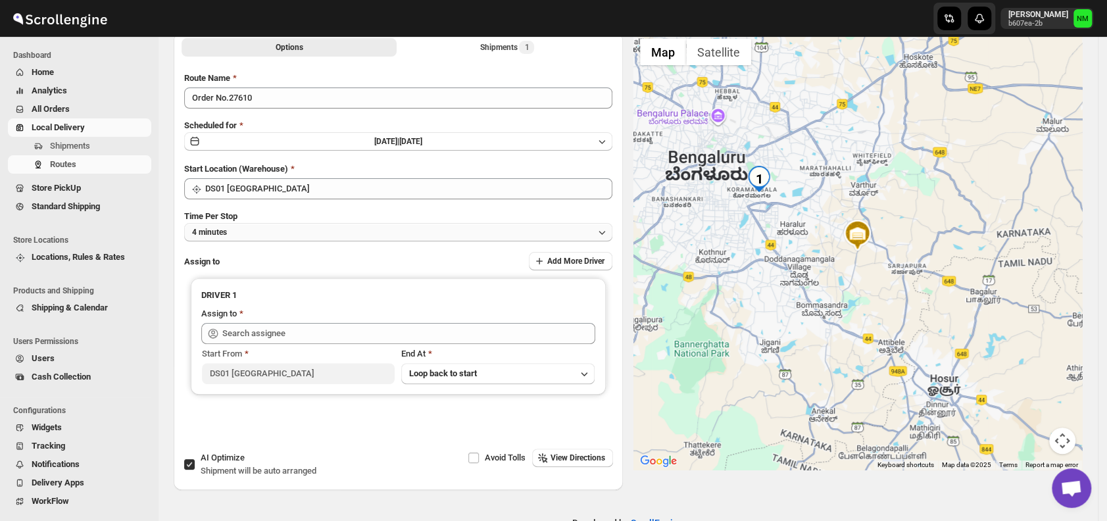
click at [266, 231] on button "4 minutes" at bounding box center [398, 232] width 428 height 18
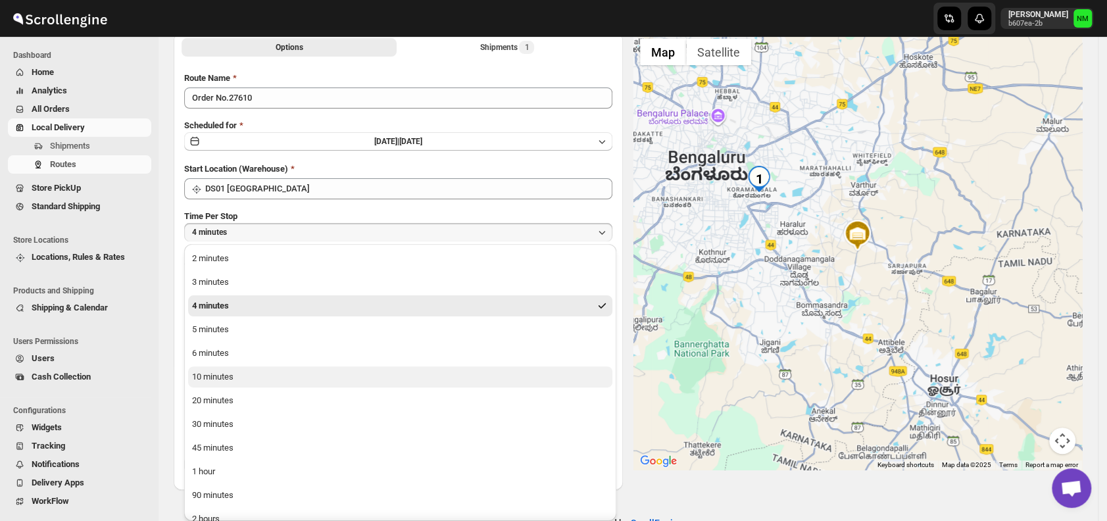
click at [224, 377] on div "10 minutes" at bounding box center [212, 376] width 41 height 13
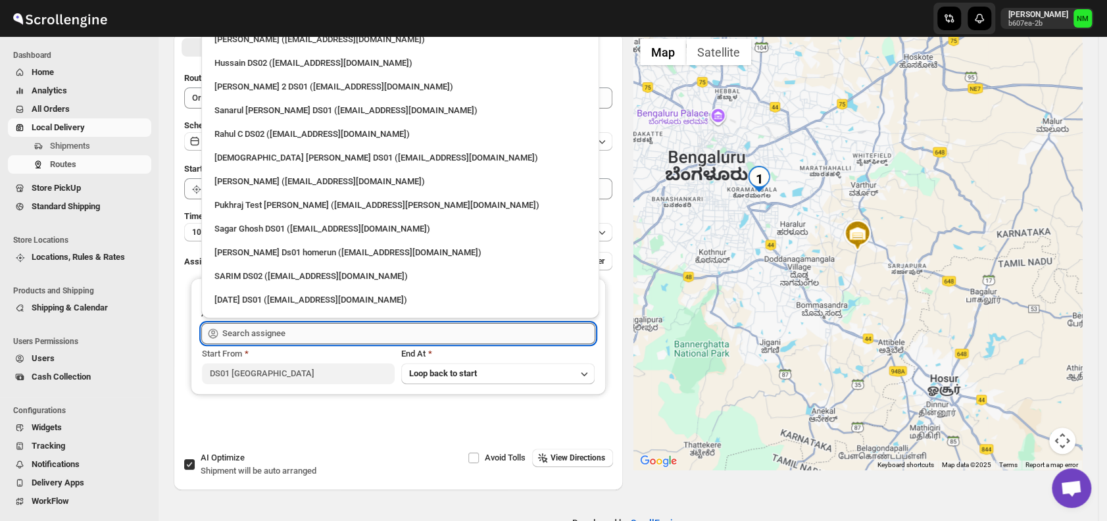
click at [301, 331] on input "text" at bounding box center [408, 333] width 373 height 21
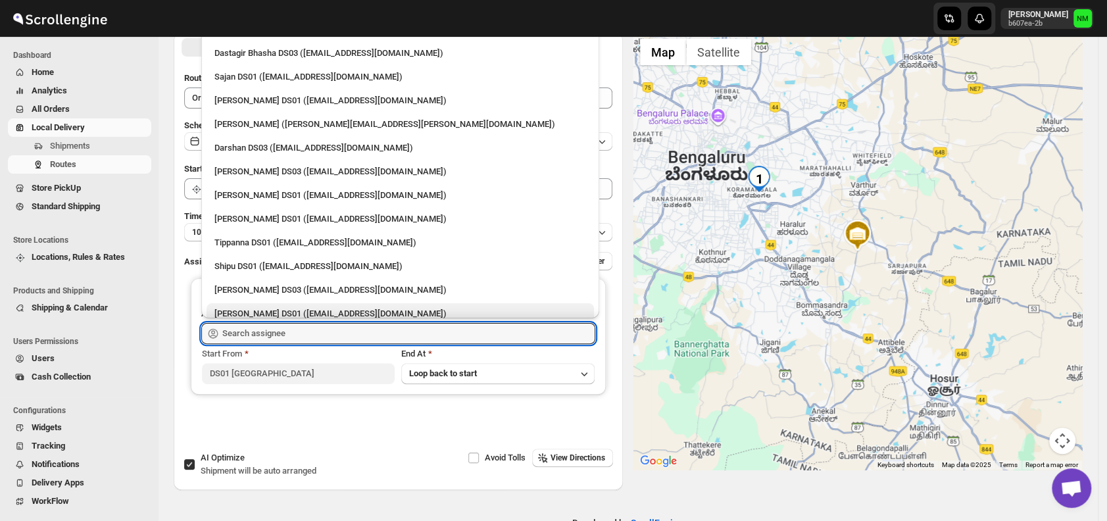
scroll to position [978, 0]
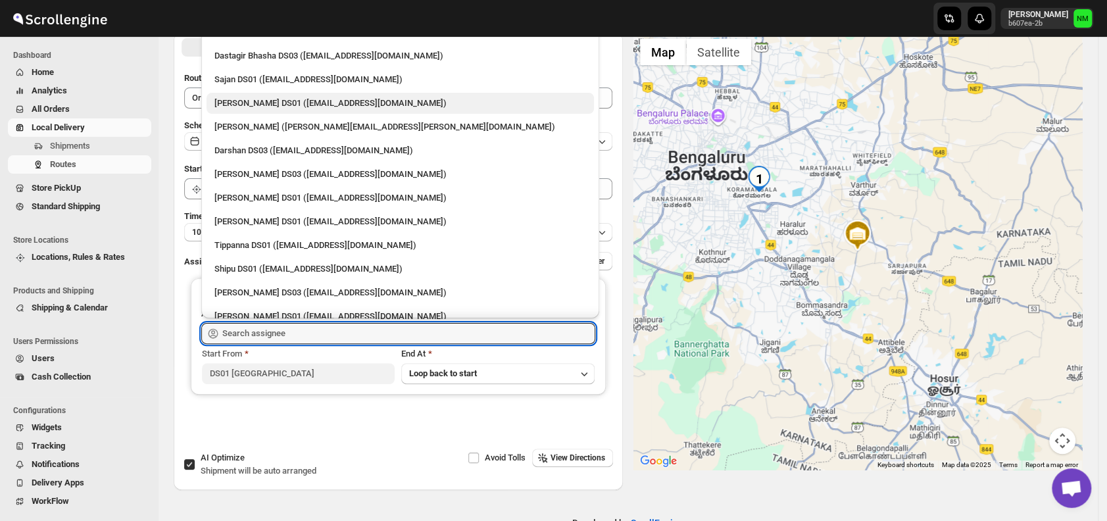
click at [269, 113] on div "Jubed DS01 (gedoc78193@dariolo.com)" at bounding box center [399, 103] width 387 height 21
type input "Jubed DS01 (gedoc78193@dariolo.com)"
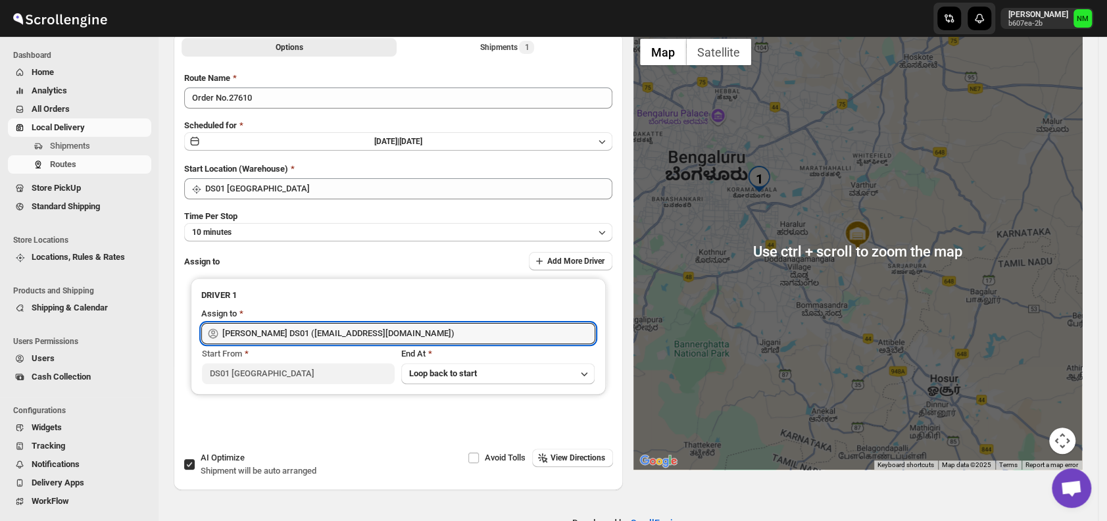
scroll to position [0, 0]
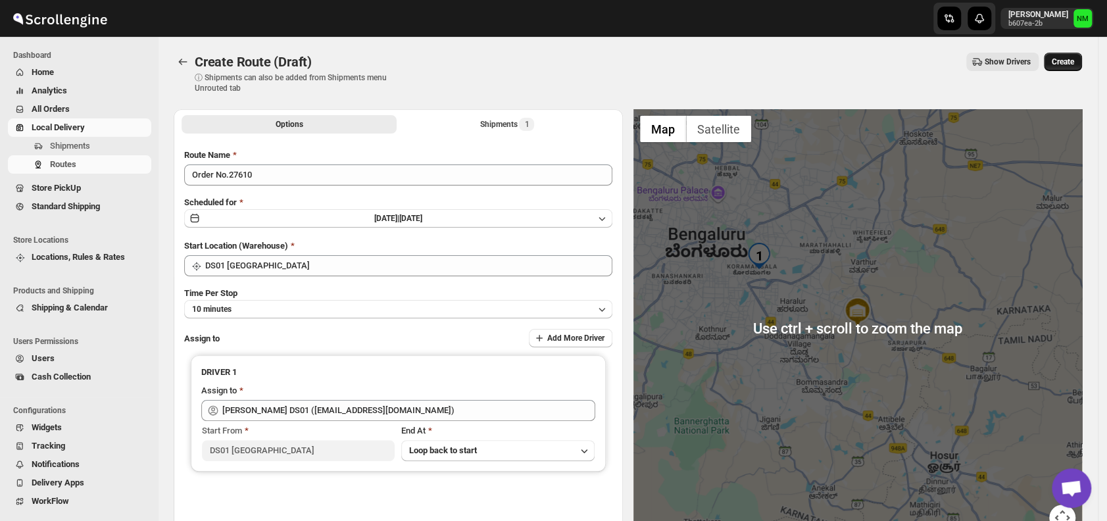
click at [1066, 62] on span "Create" at bounding box center [1062, 62] width 22 height 11
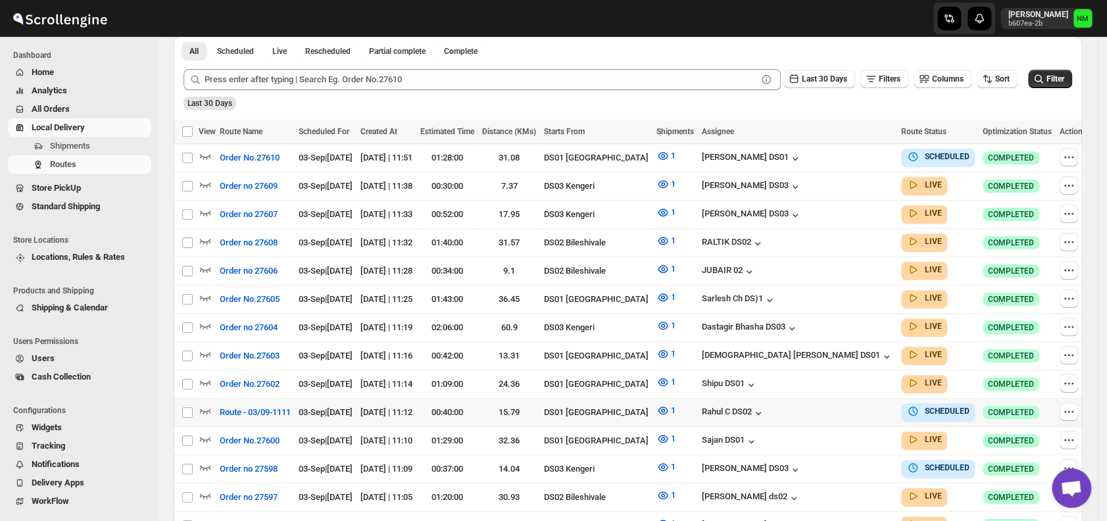
scroll to position [310, 0]
click at [205, 347] on icon "button" at bounding box center [205, 353] width 13 height 13
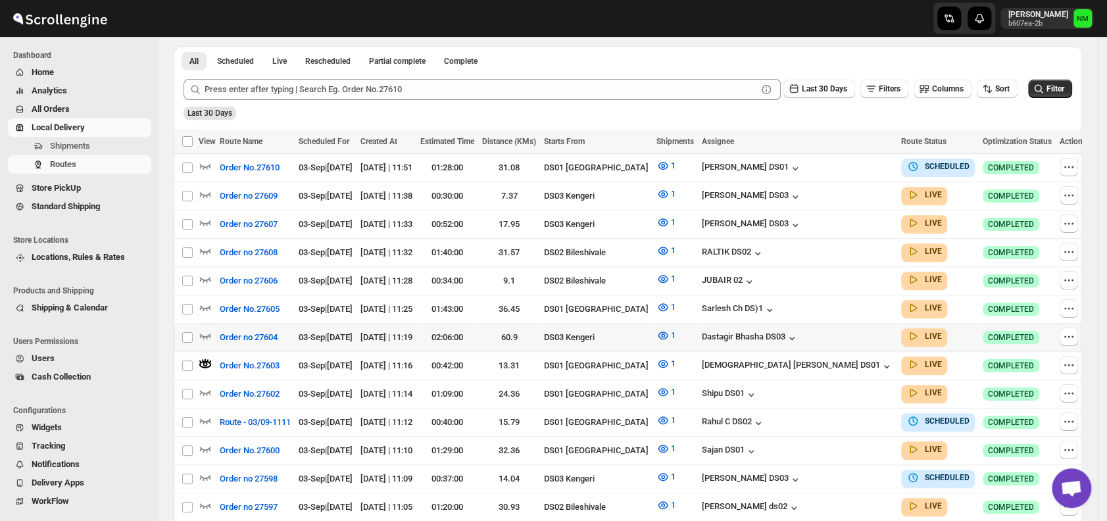
scroll to position [0, 0]
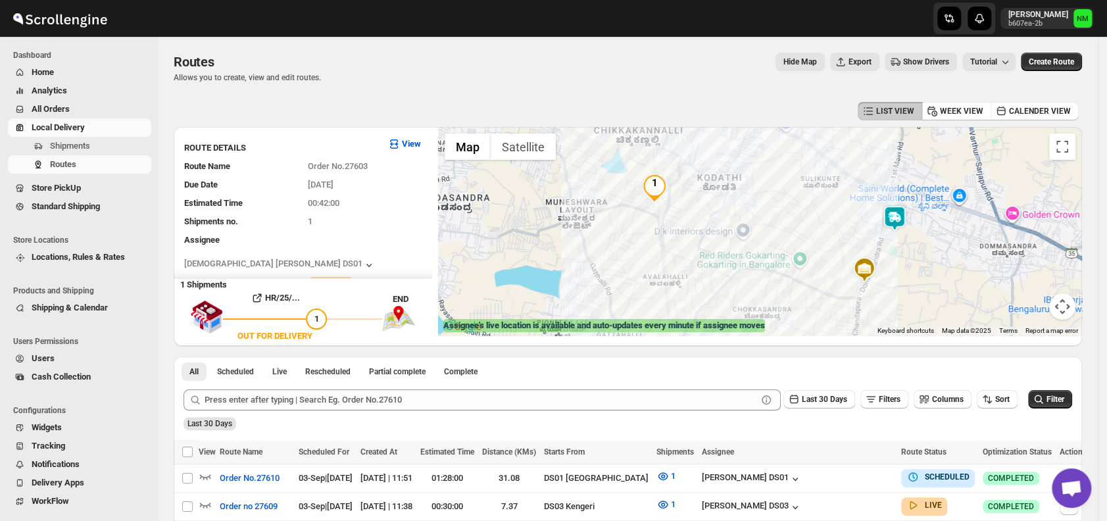
click at [890, 223] on img at bounding box center [894, 218] width 26 height 26
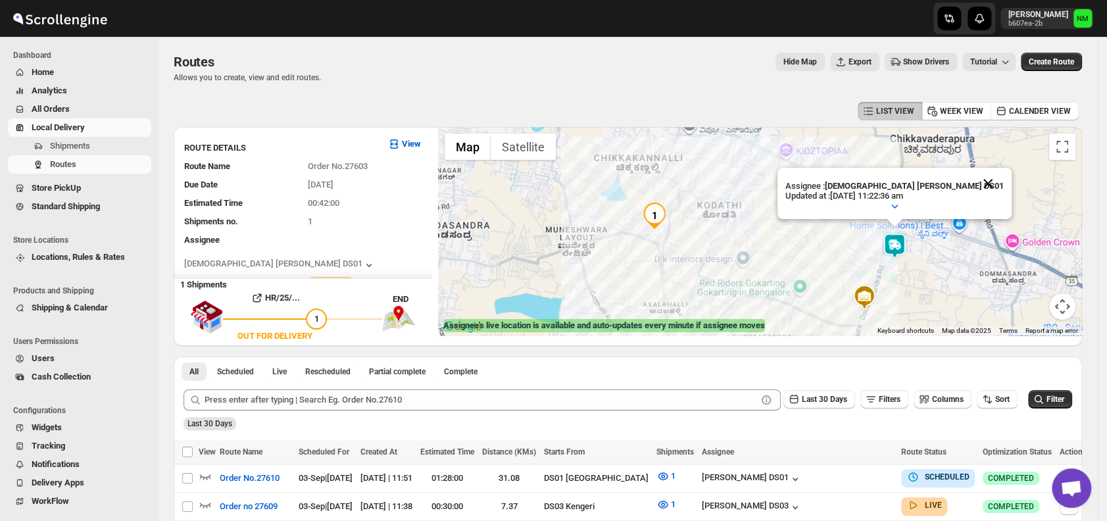
click at [972, 184] on button "Close" at bounding box center [988, 184] width 32 height 32
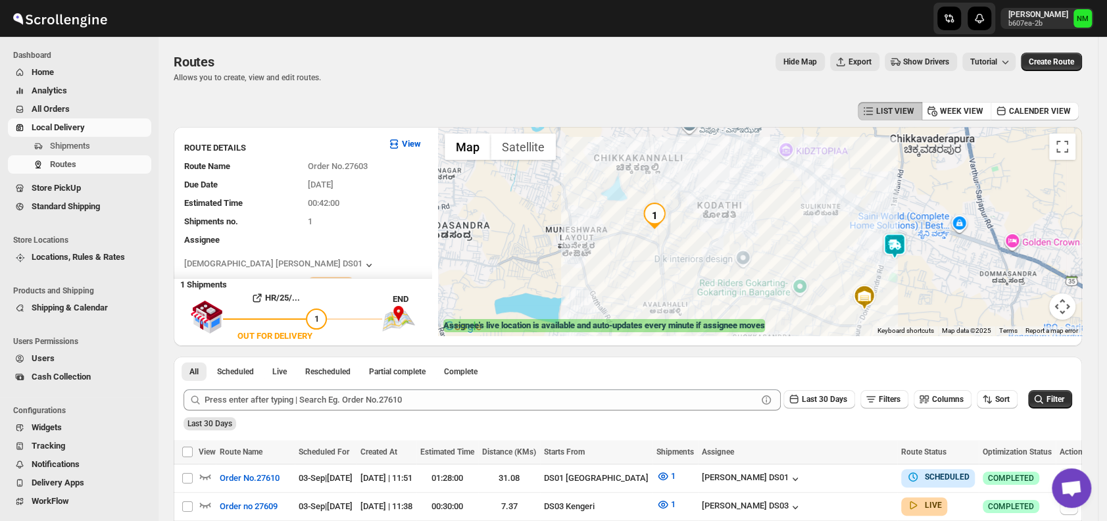
click at [890, 260] on div "To navigate, press the arrow keys." at bounding box center [760, 231] width 644 height 208
click at [899, 256] on img at bounding box center [894, 246] width 26 height 26
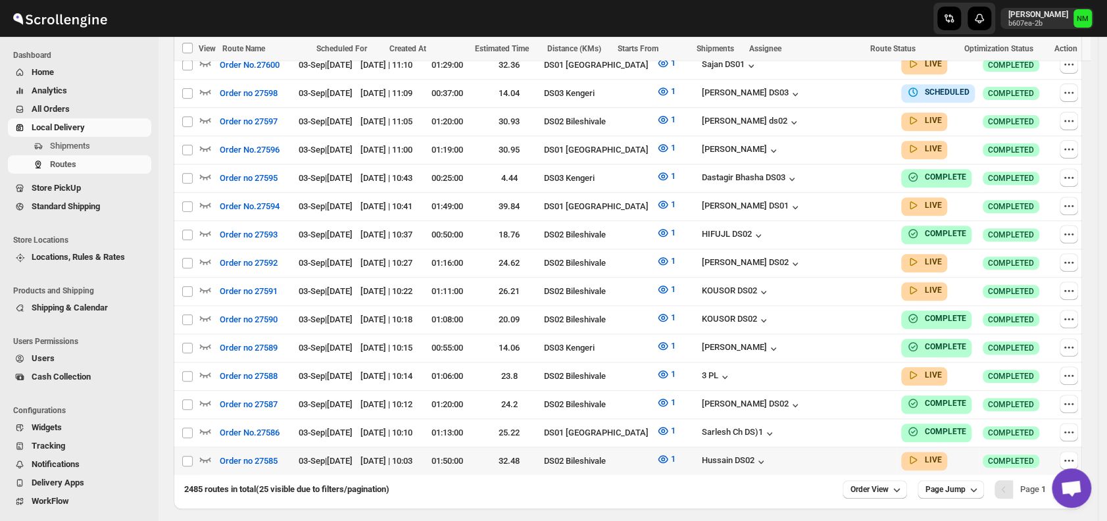
scroll to position [719, 0]
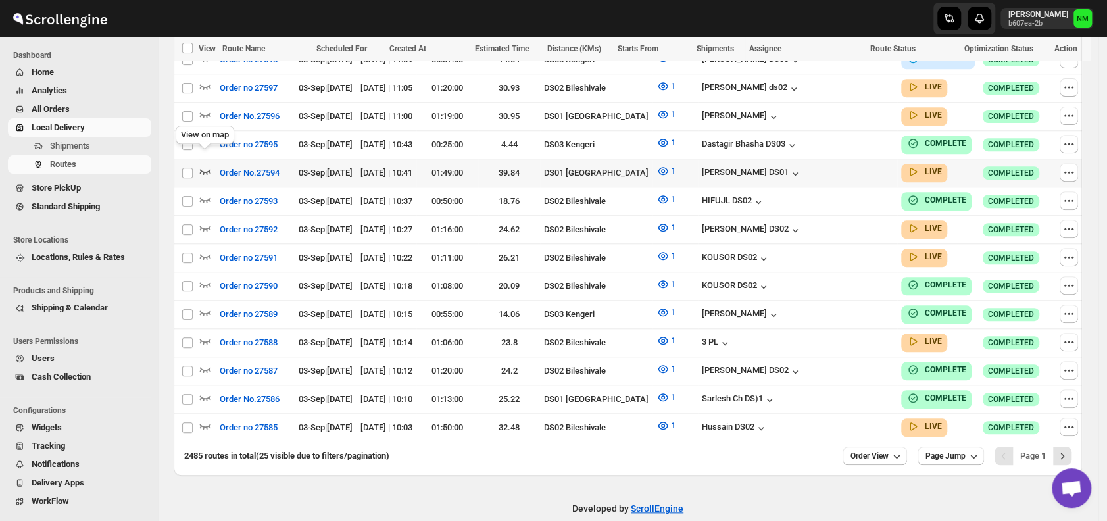
click at [210, 164] on icon "button" at bounding box center [205, 170] width 13 height 13
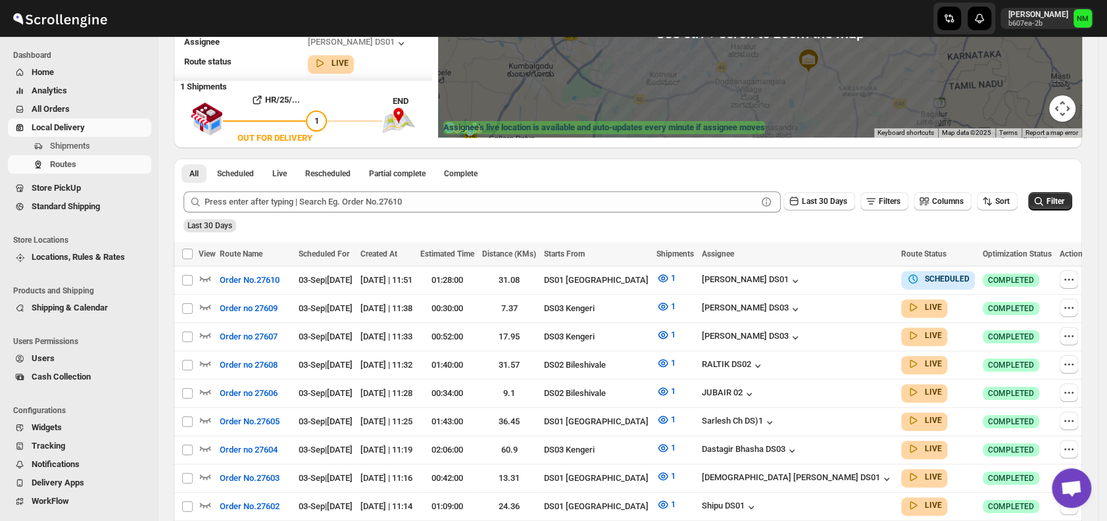
scroll to position [200, 0]
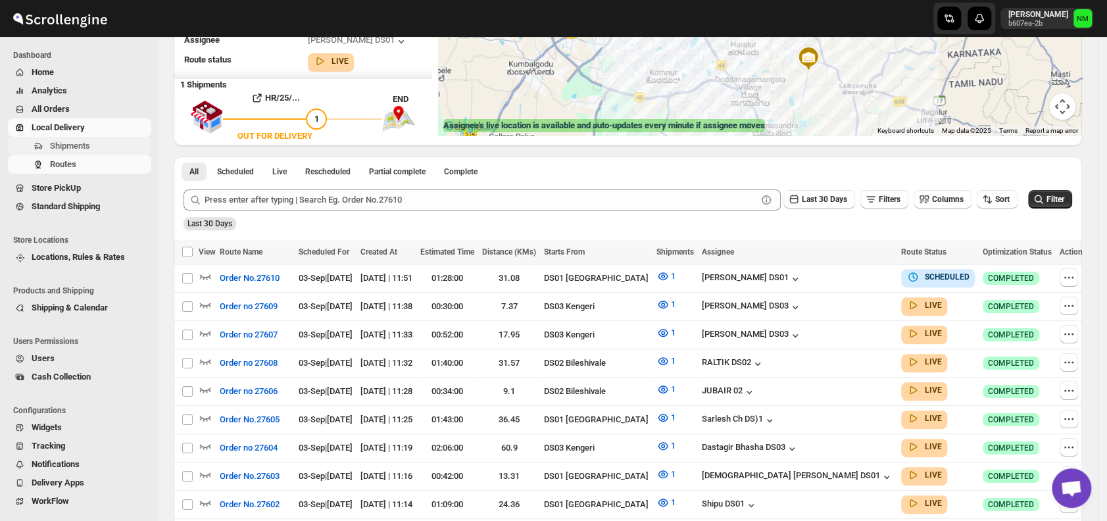
click at [111, 139] on span "Shipments" at bounding box center [99, 145] width 99 height 13
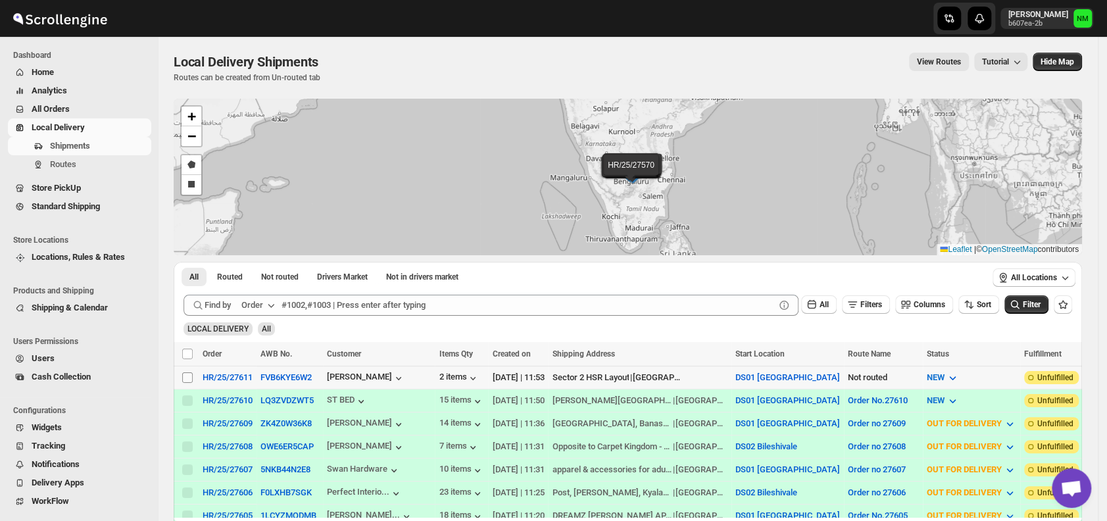
click at [182, 375] on input "Select shipment" at bounding box center [187, 377] width 11 height 11
checkbox input "true"
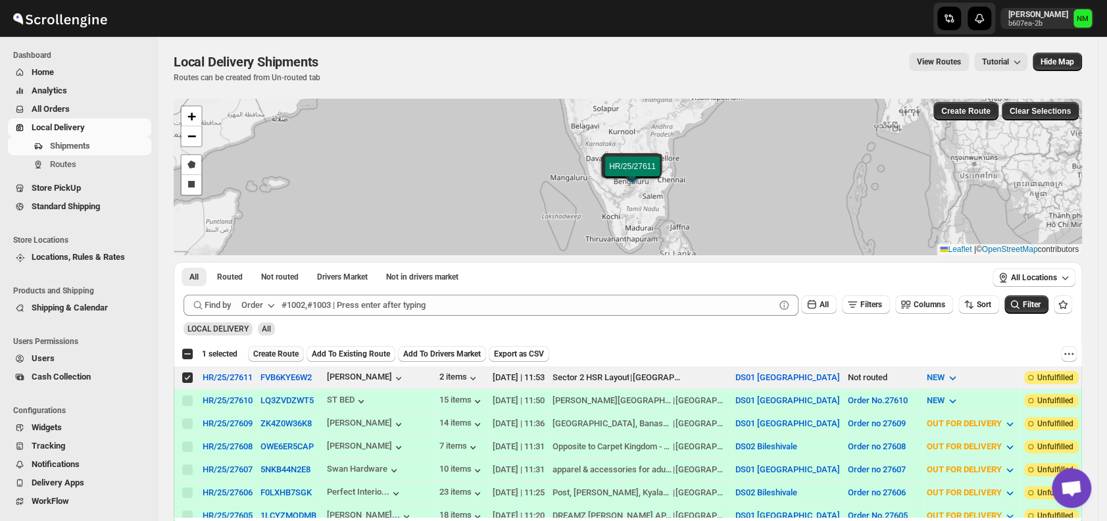
click at [272, 356] on span "Create Route" at bounding box center [275, 354] width 45 height 11
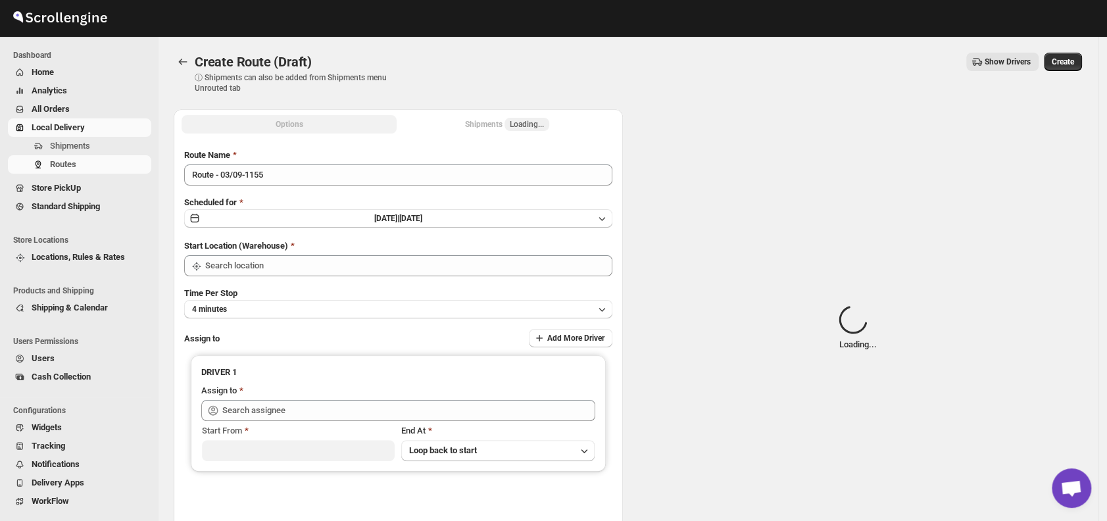
type input "DS01 [GEOGRAPHIC_DATA]"
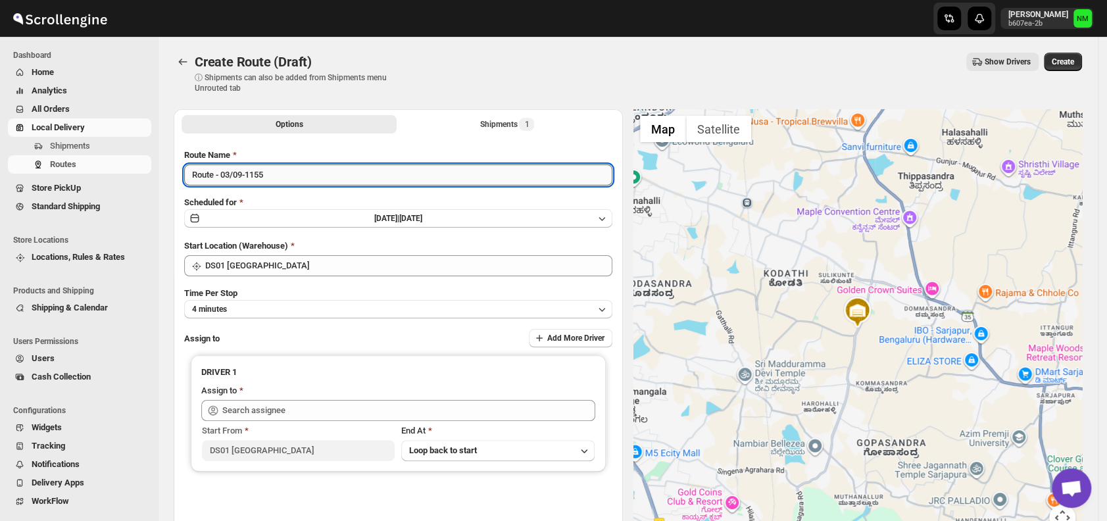
click at [307, 178] on input "Route - 03/09-1155" at bounding box center [398, 174] width 428 height 21
type input "R"
type input "Order No.27611"
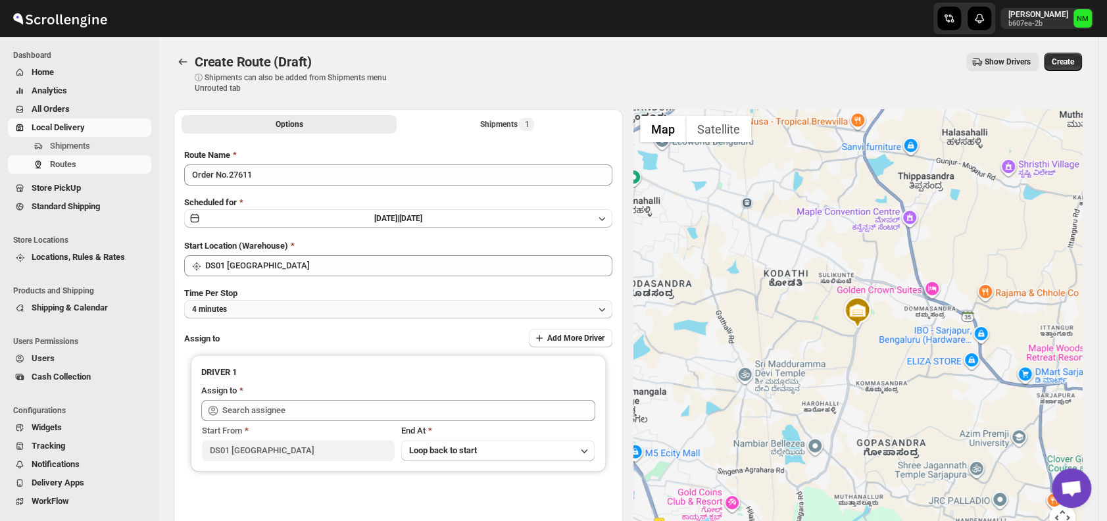
click at [297, 305] on button "4 minutes" at bounding box center [398, 309] width 428 height 18
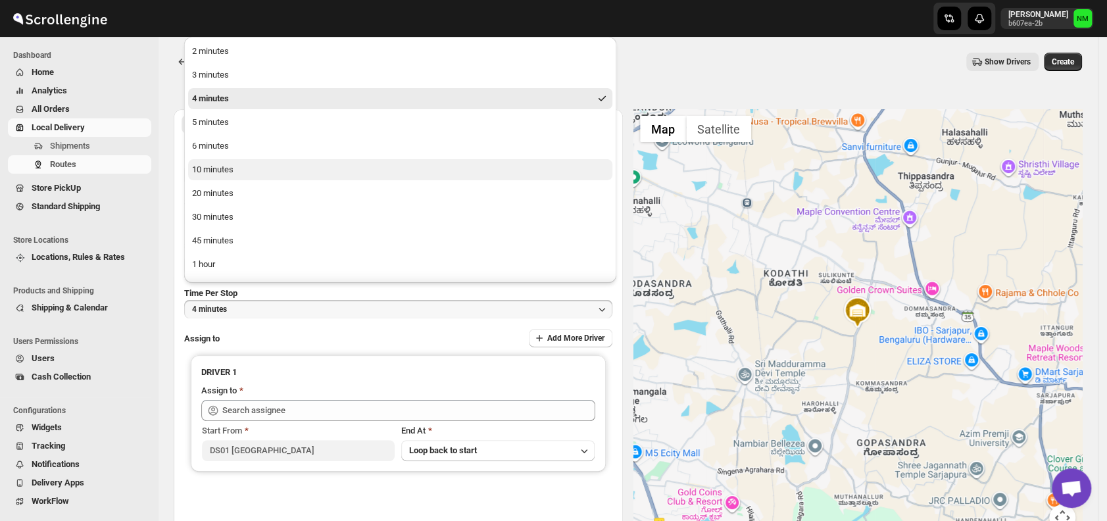
click at [224, 163] on div "10 minutes" at bounding box center [212, 169] width 41 height 13
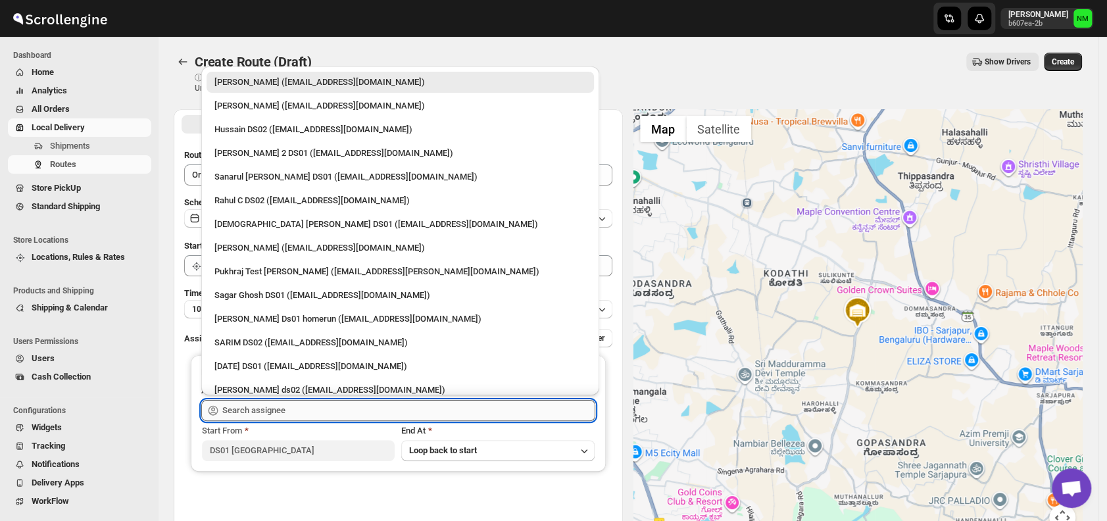
click at [310, 412] on input "text" at bounding box center [408, 410] width 373 height 21
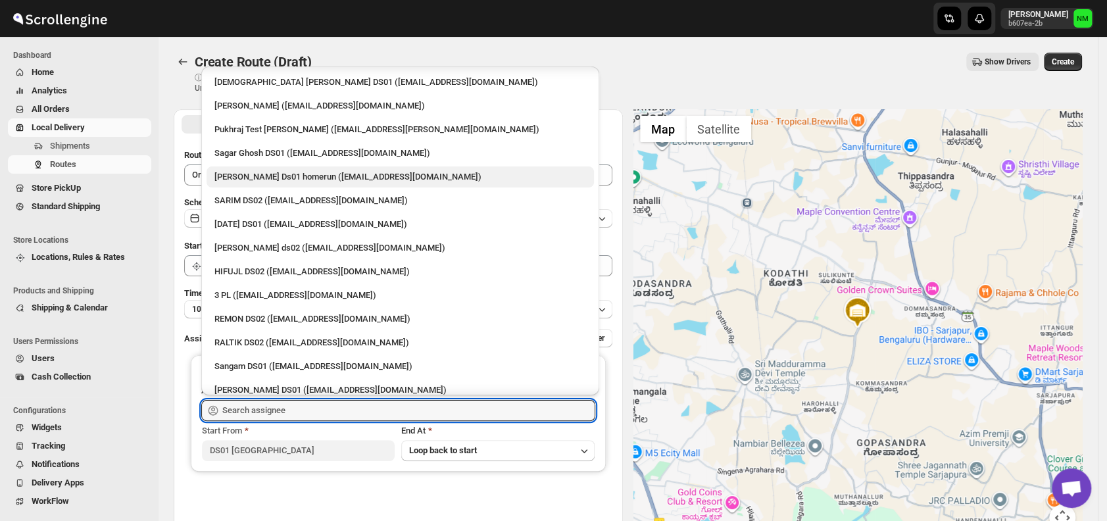
scroll to position [143, 0]
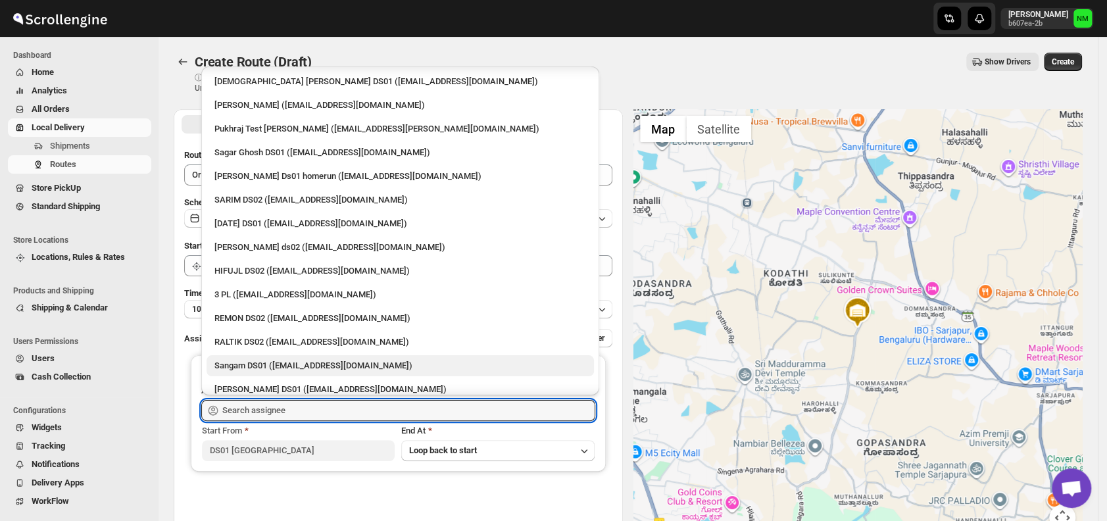
click at [233, 363] on div "Sangam DS01 (relov34542@lassora.com)" at bounding box center [400, 365] width 372 height 13
type input "Sangam DS01 (relov34542@lassora.com)"
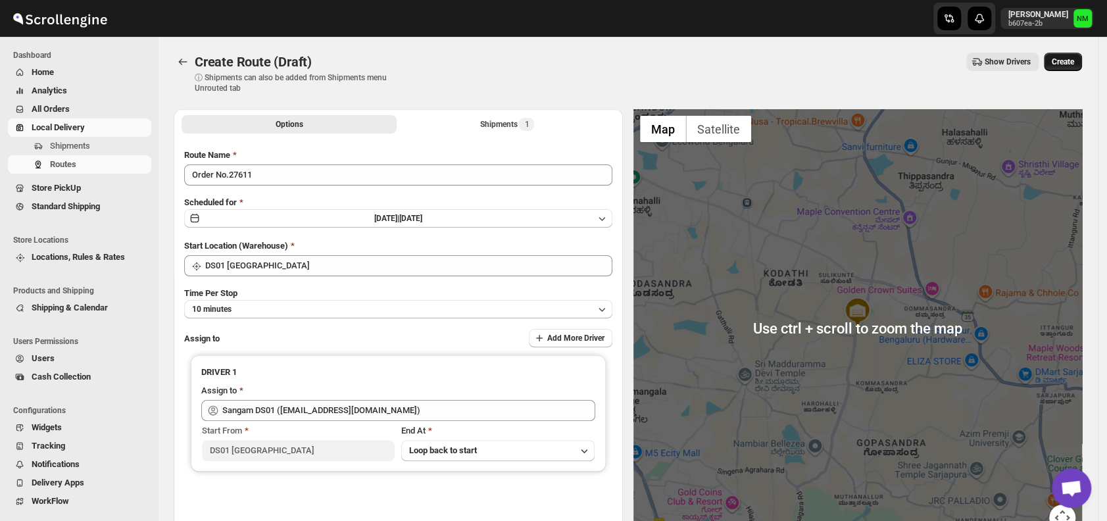
click at [1074, 59] on span "Create" at bounding box center [1062, 62] width 22 height 11
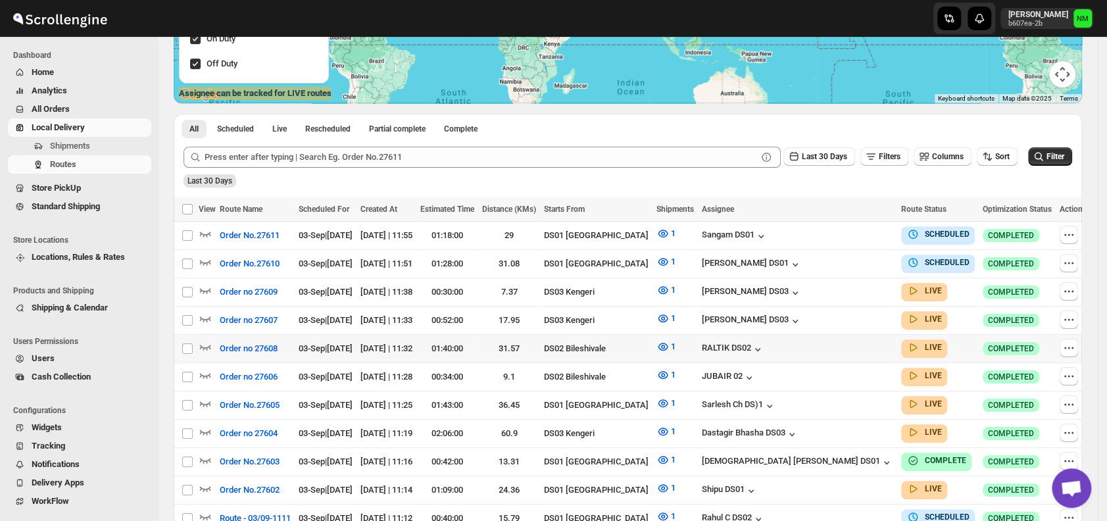
scroll to position [236, 0]
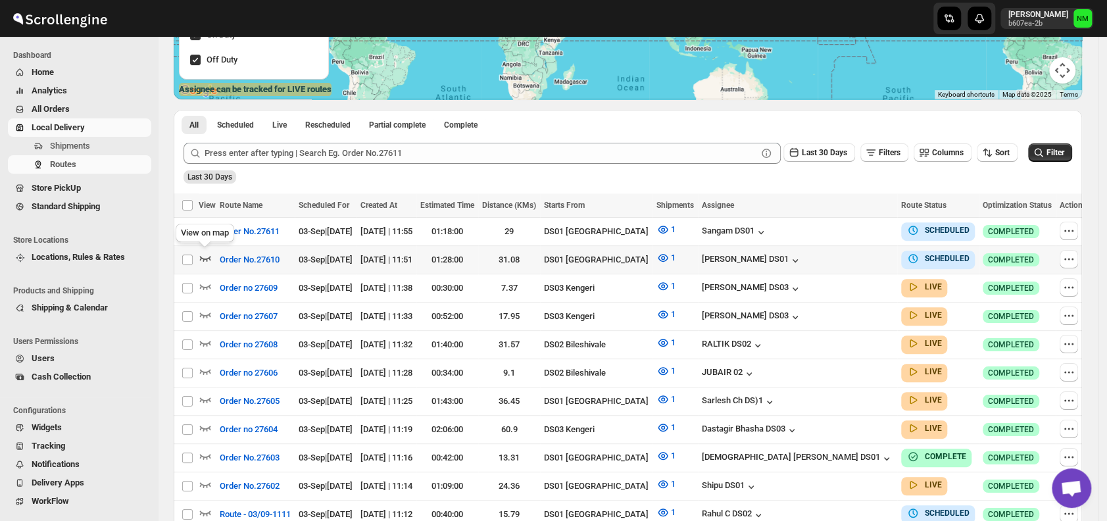
click at [203, 256] on icon "button" at bounding box center [205, 257] width 13 height 13
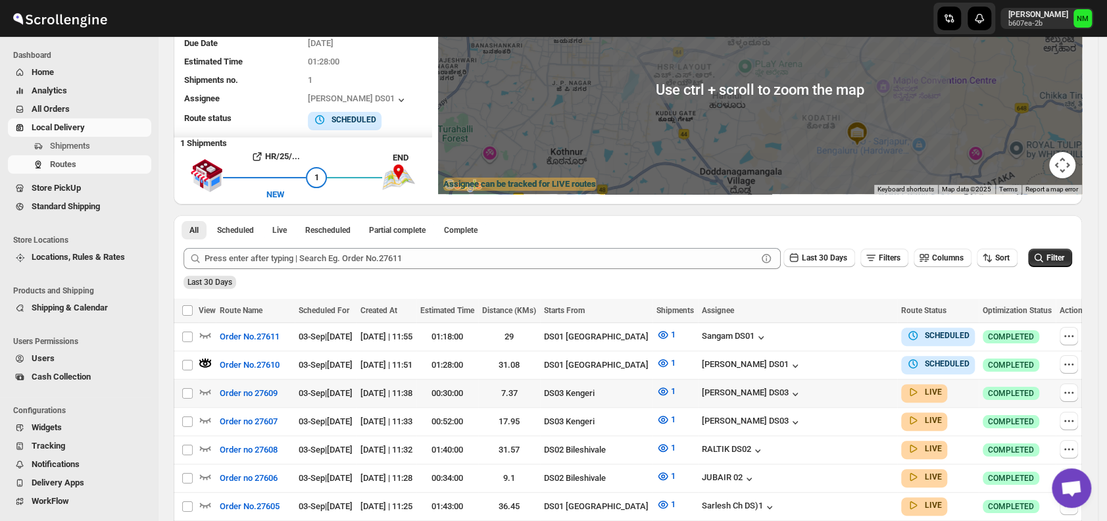
scroll to position [142, 0]
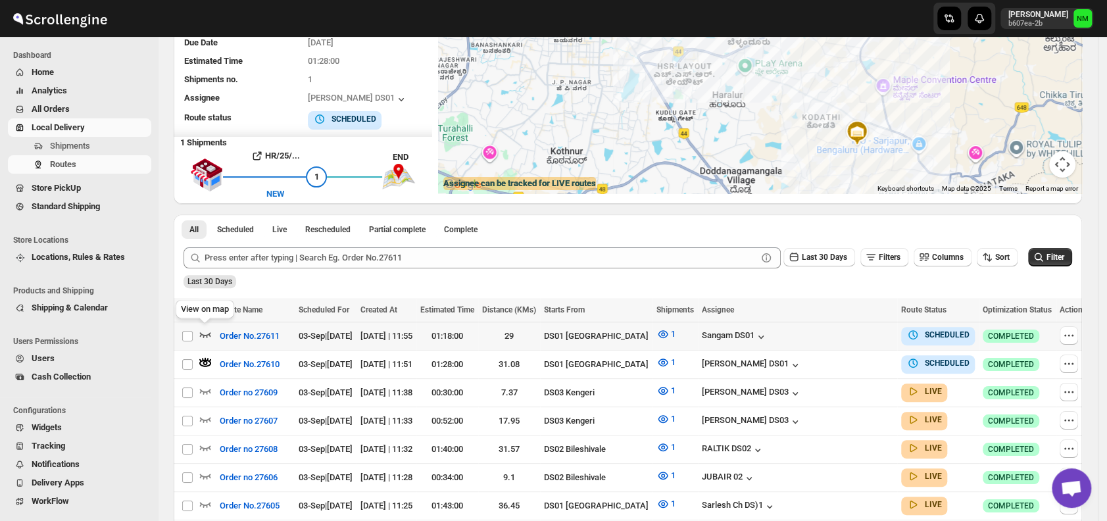
click at [206, 334] on icon "button" at bounding box center [205, 334] width 11 height 5
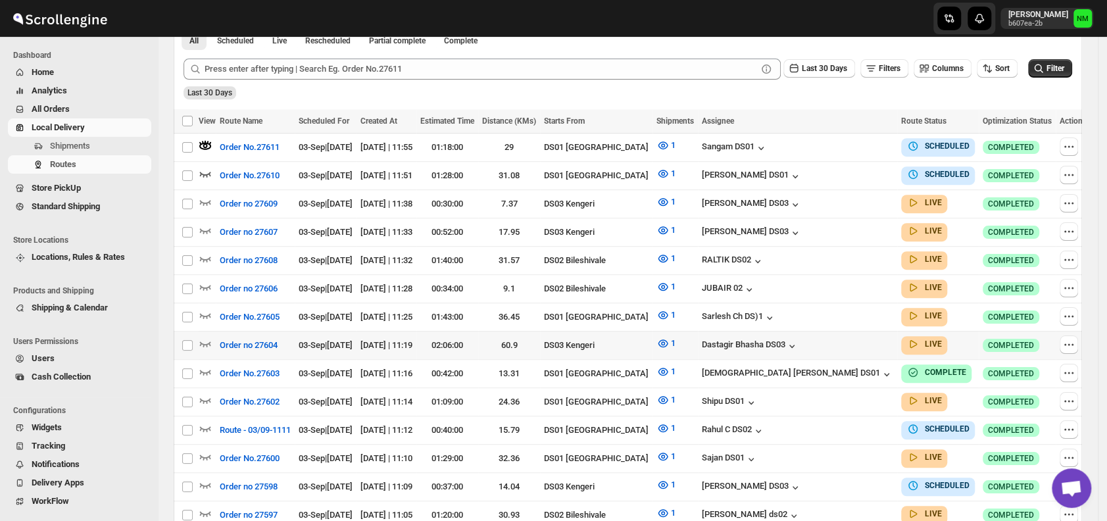
scroll to position [339, 0]
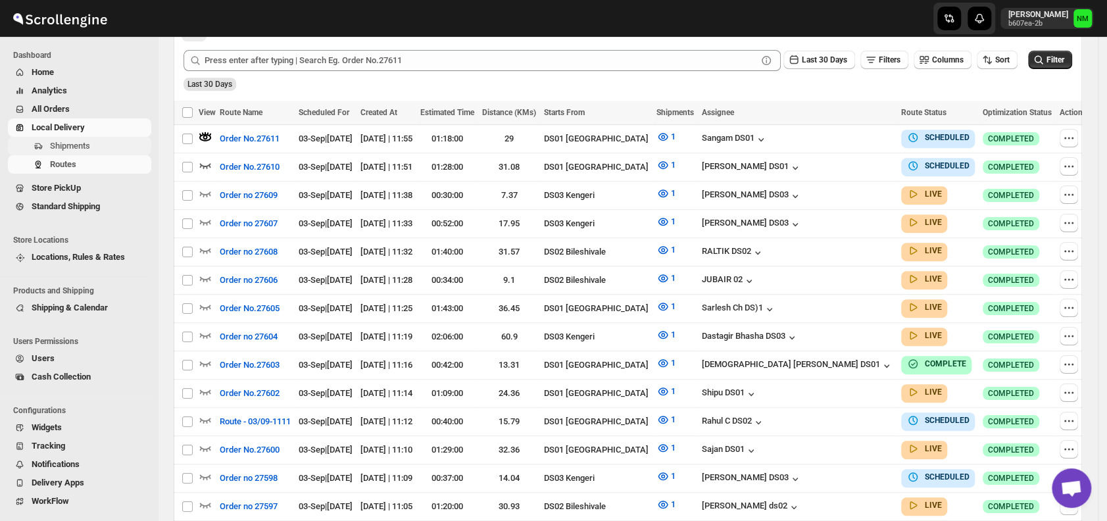
click at [103, 151] on span "Shipments" at bounding box center [99, 145] width 99 height 13
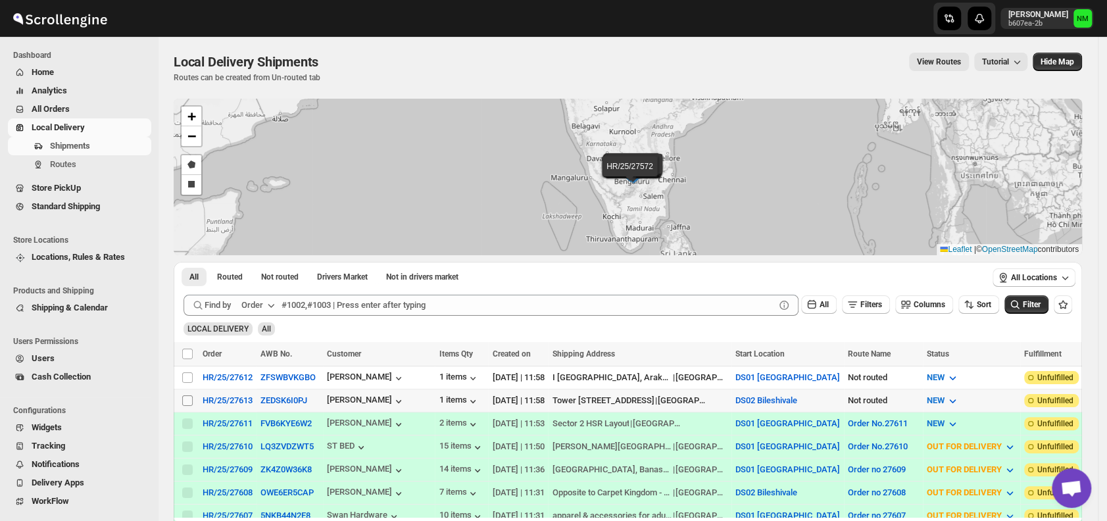
click at [184, 400] on input "Select shipment" at bounding box center [187, 400] width 11 height 11
checkbox input "true"
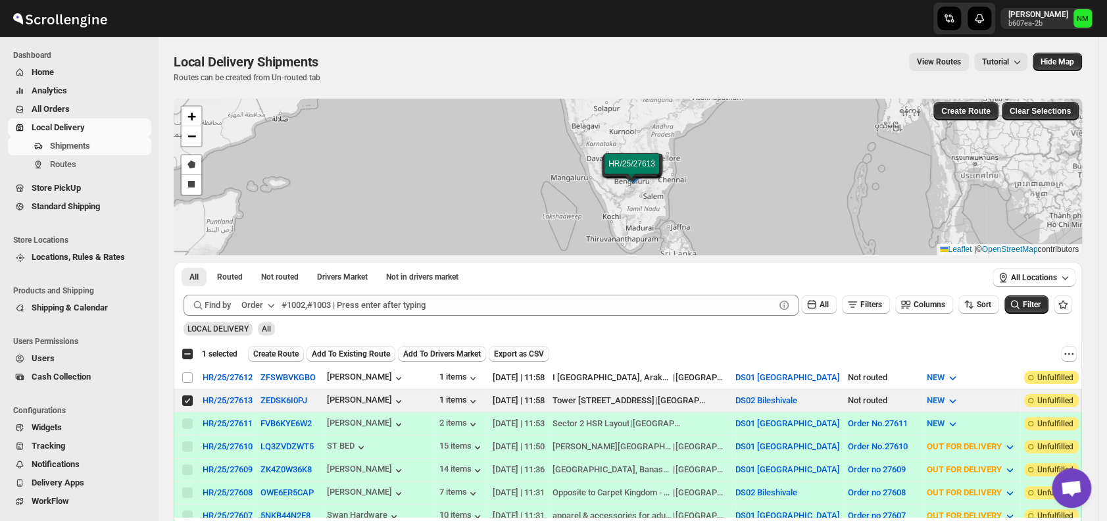
click at [271, 352] on span "Create Route" at bounding box center [275, 354] width 45 height 11
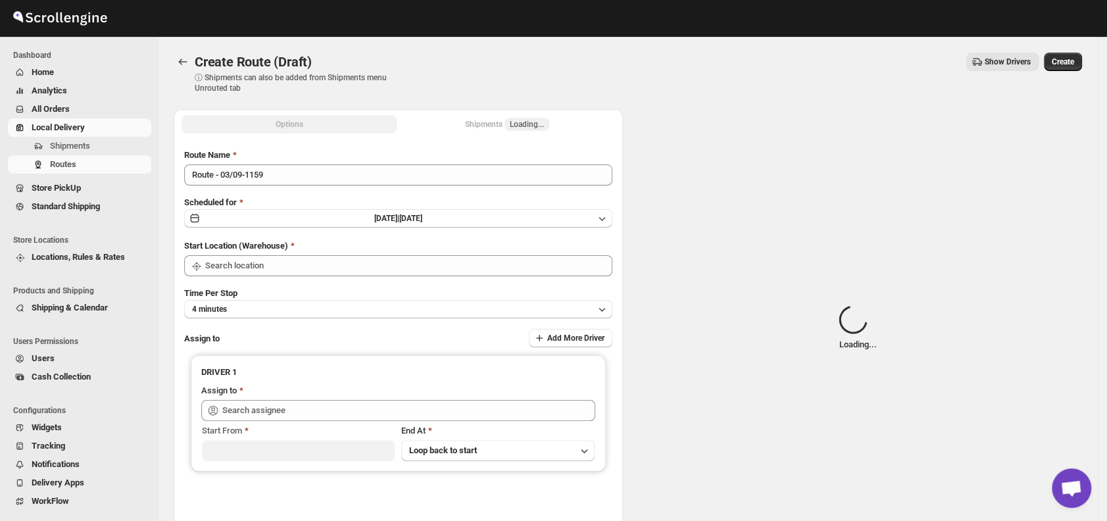
type input "DS02 Bileshivale"
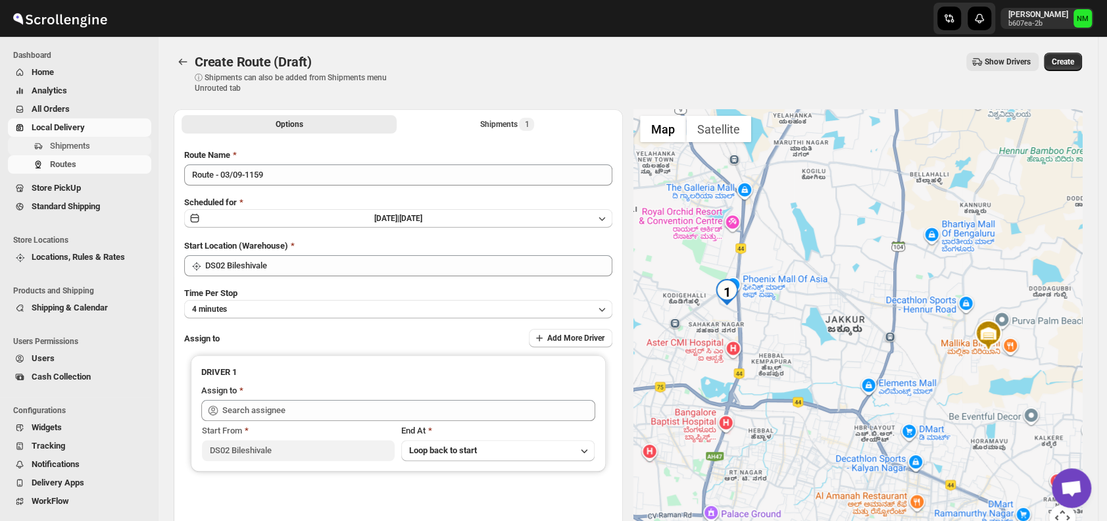
click at [97, 147] on span "Shipments" at bounding box center [99, 145] width 99 height 13
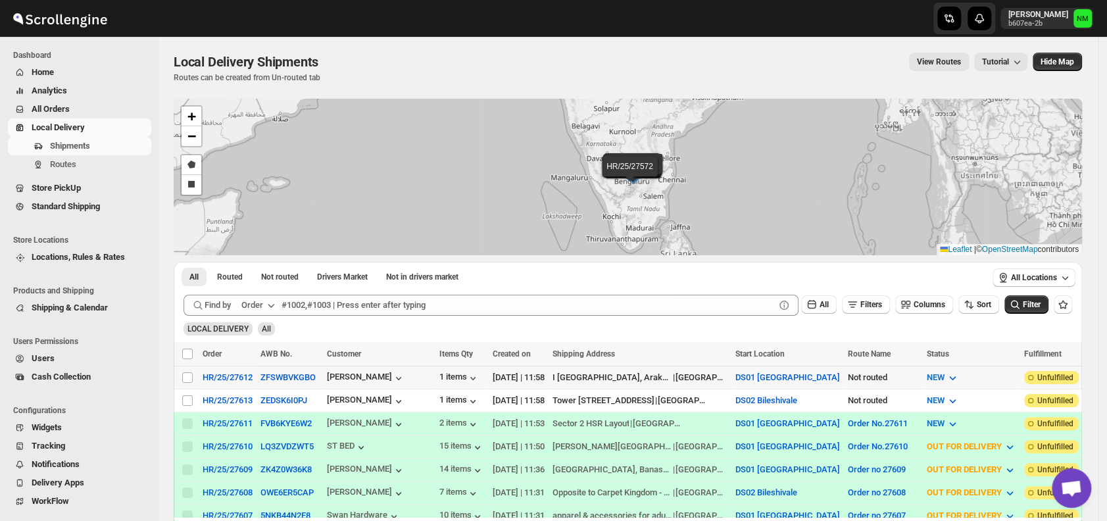
click at [197, 377] on td "Select shipment" at bounding box center [186, 377] width 25 height 23
checkbox input "true"
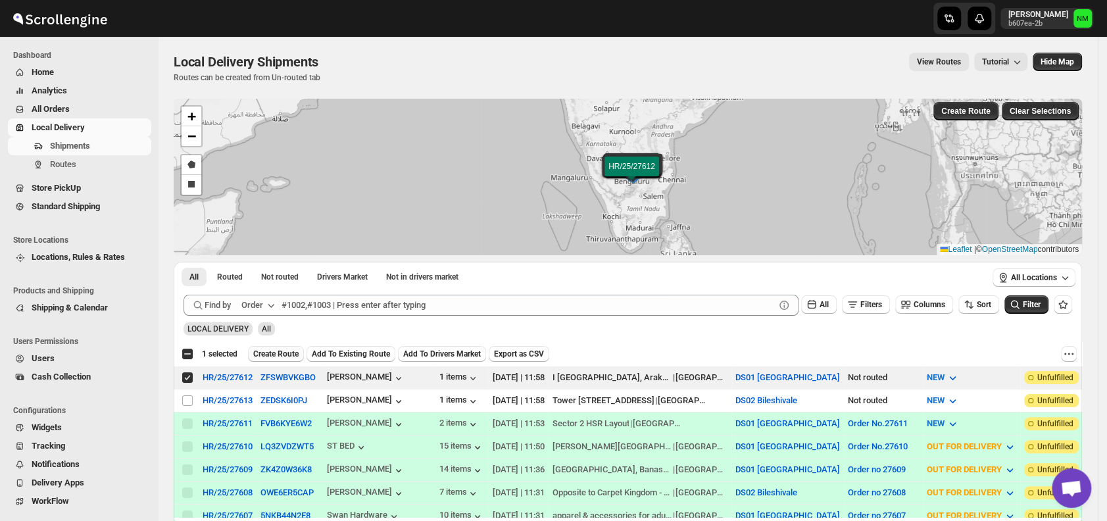
click at [270, 354] on span "Create Route" at bounding box center [275, 354] width 45 height 11
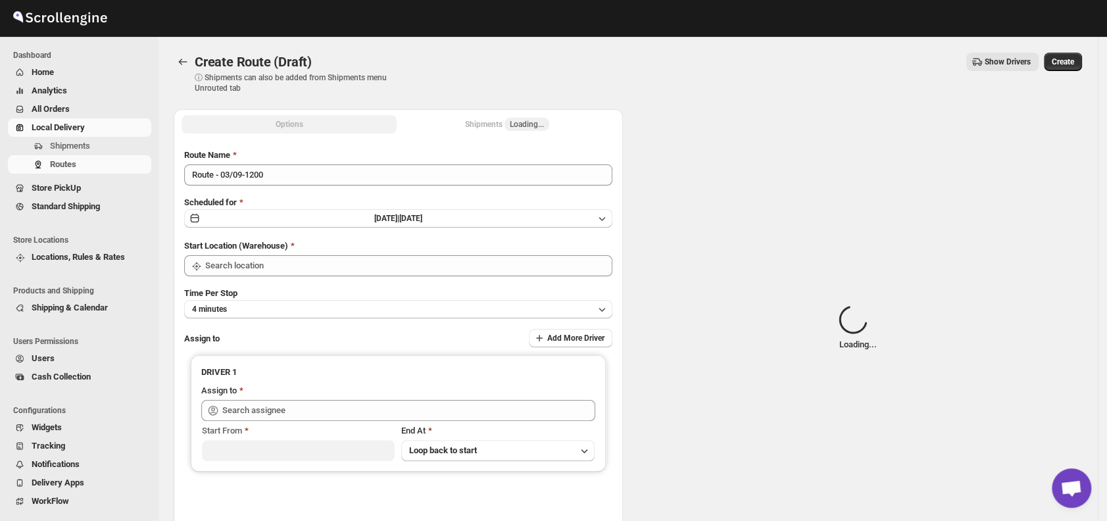
type input "DS01 [GEOGRAPHIC_DATA]"
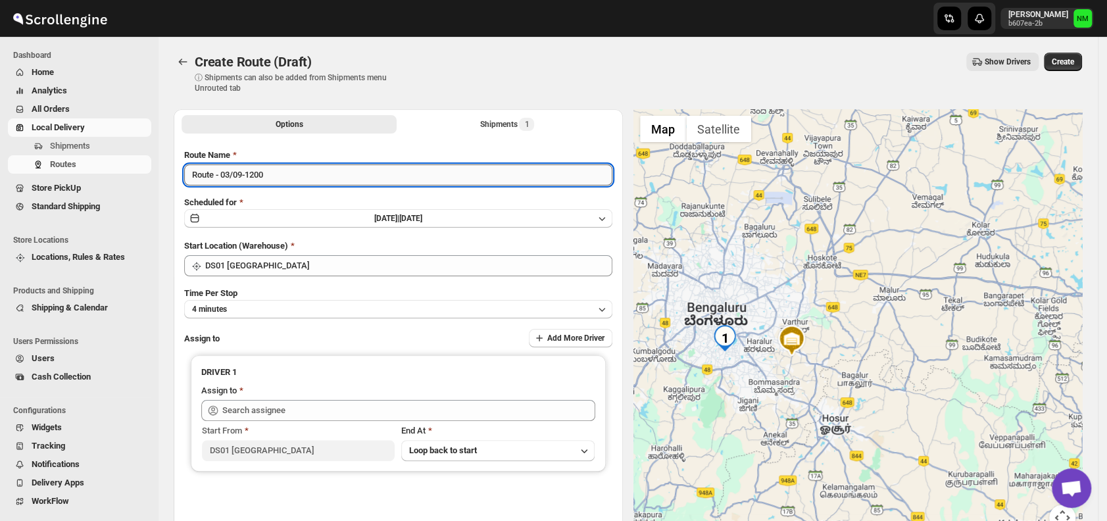
click at [322, 177] on input "Route - 03/09-1200" at bounding box center [398, 174] width 428 height 21
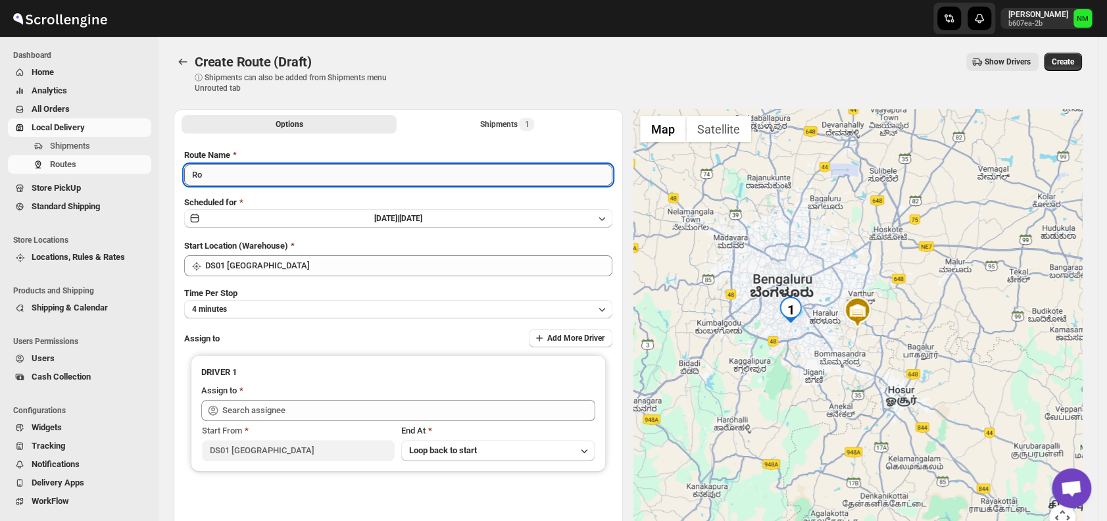
type input "R"
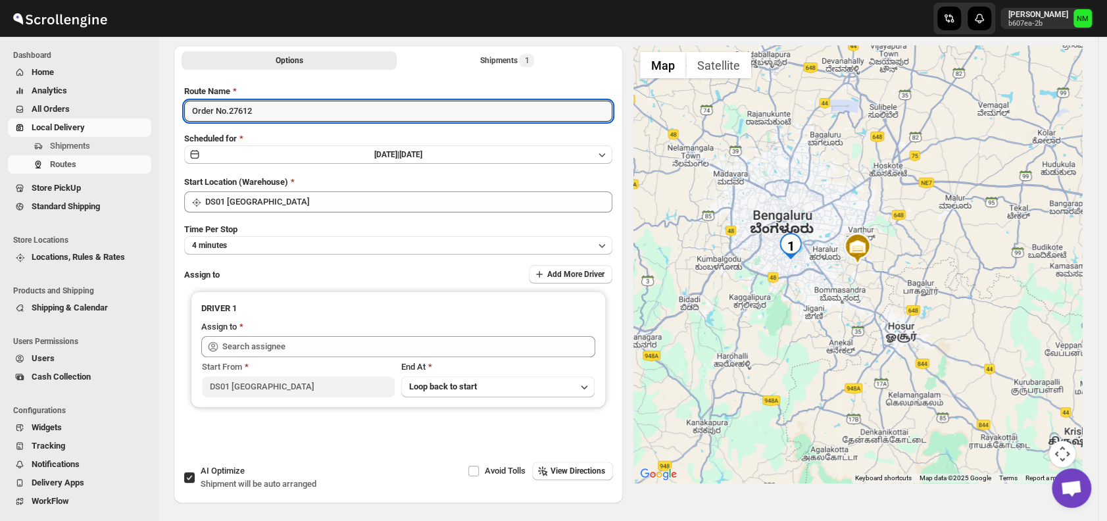
scroll to position [80, 0]
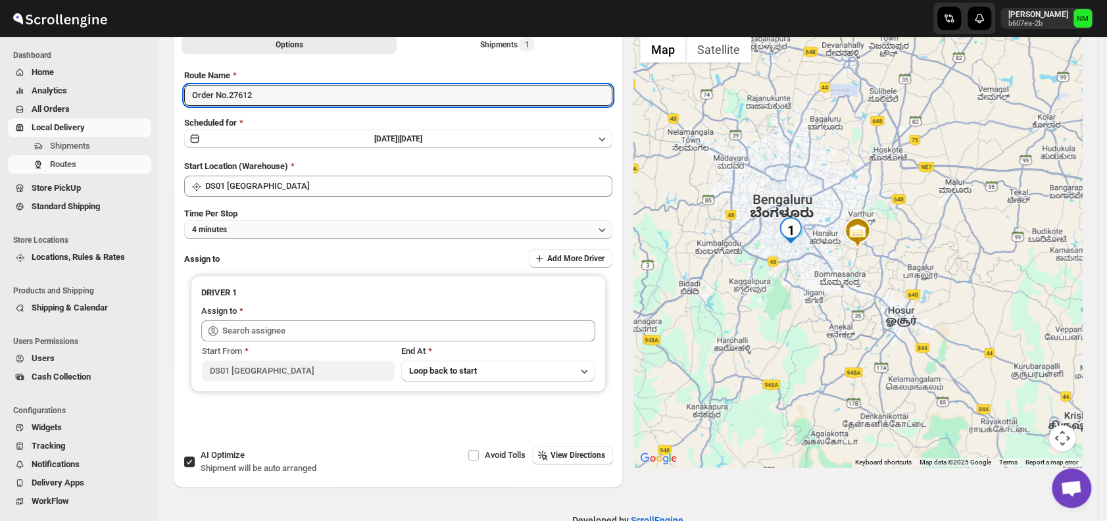
type input "Order No.27612"
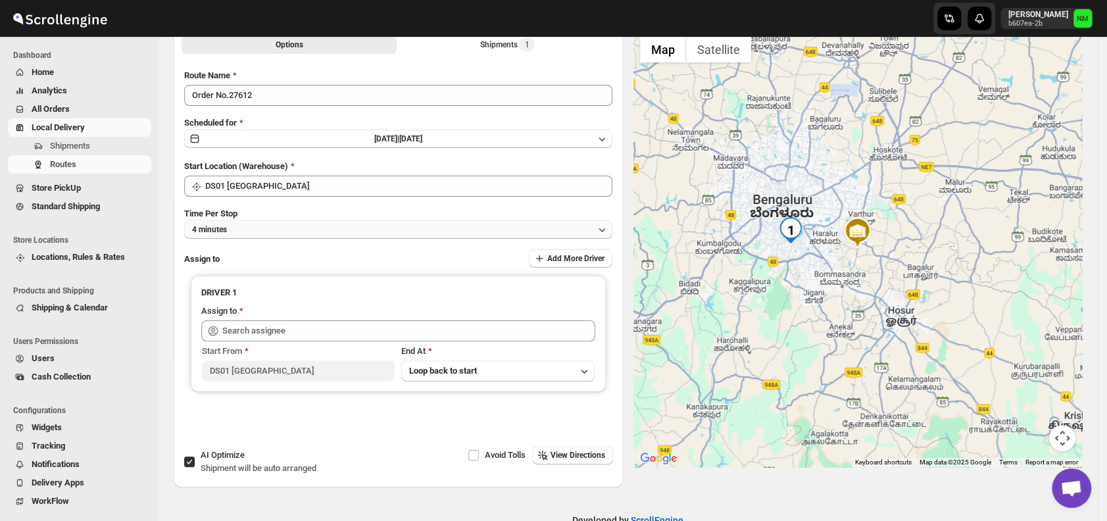
click at [270, 229] on button "4 minutes" at bounding box center [398, 229] width 428 height 18
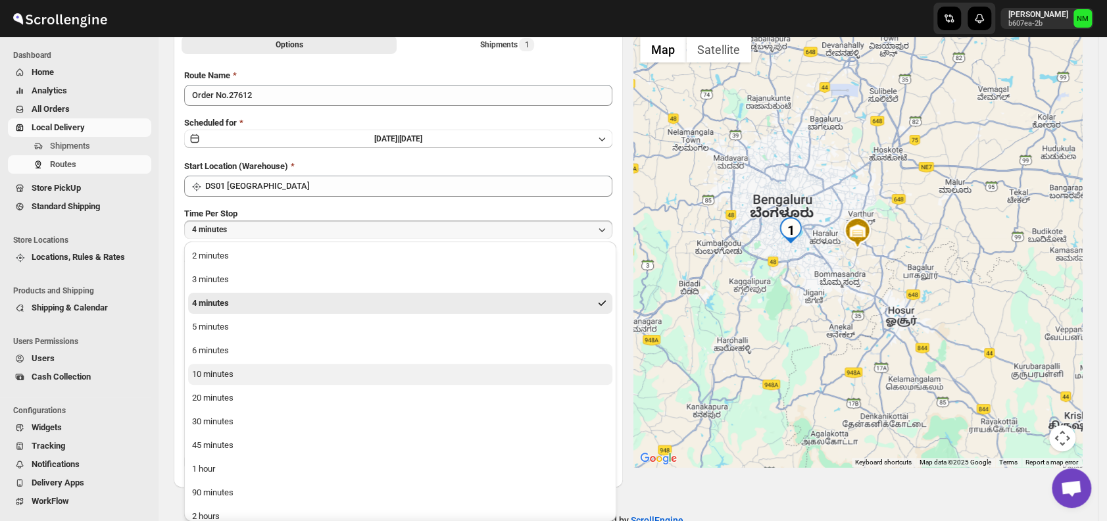
click at [264, 370] on button "10 minutes" at bounding box center [400, 374] width 424 height 21
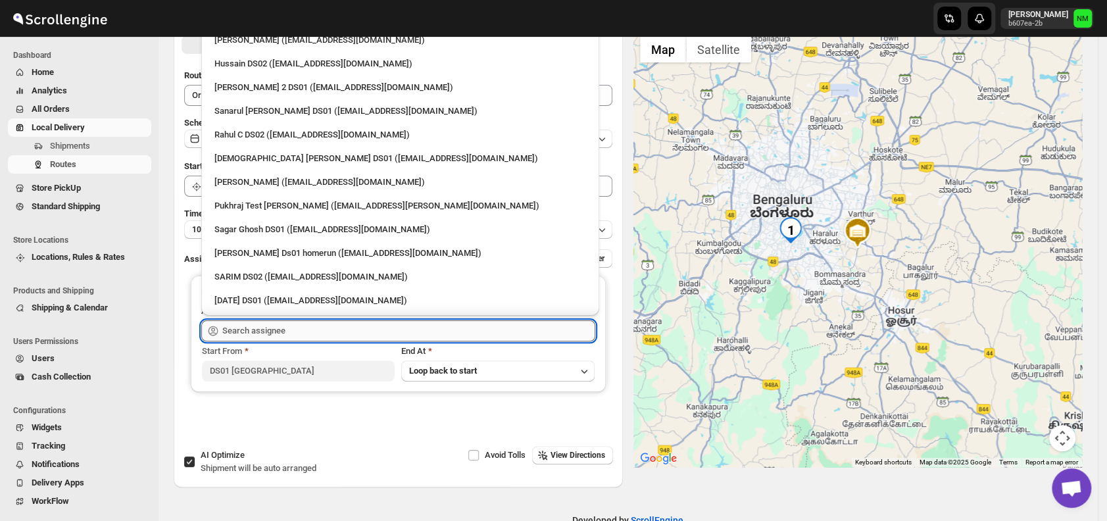
click at [301, 337] on input "text" at bounding box center [408, 330] width 373 height 21
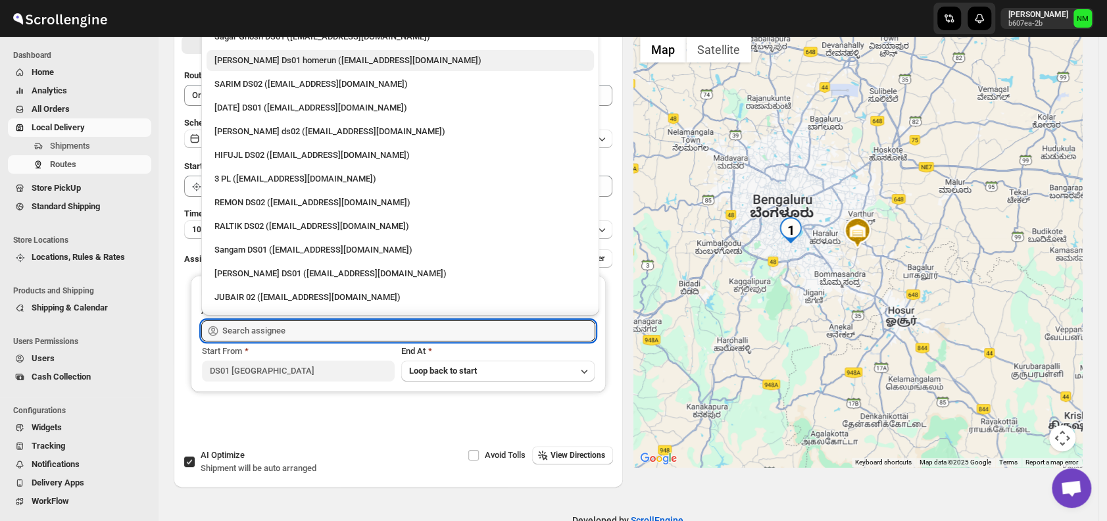
scroll to position [196, 0]
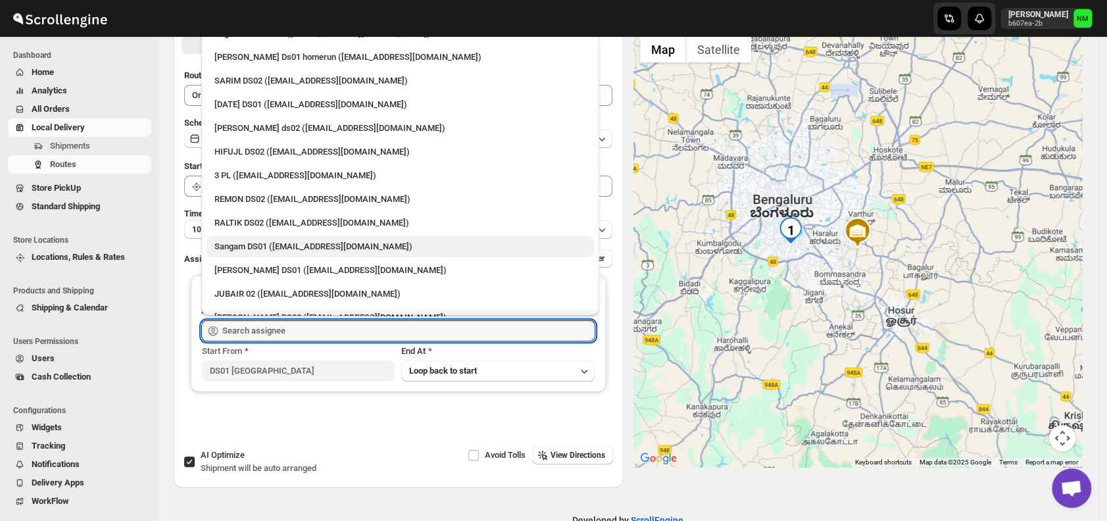
click at [355, 243] on div "Sangam DS01 (relov34542@lassora.com)" at bounding box center [400, 246] width 372 height 13
type input "Sangam DS01 (relov34542@lassora.com)"
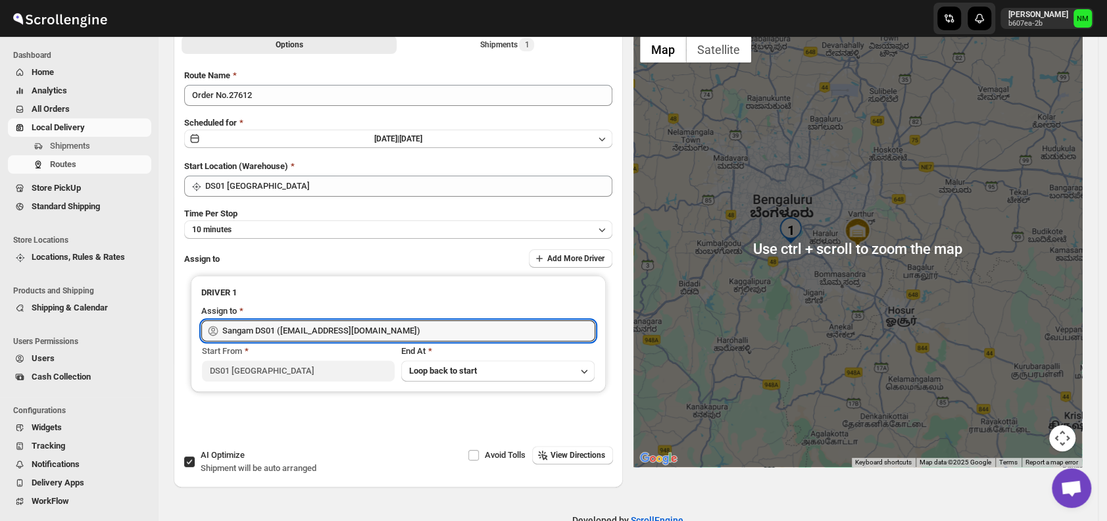
scroll to position [0, 0]
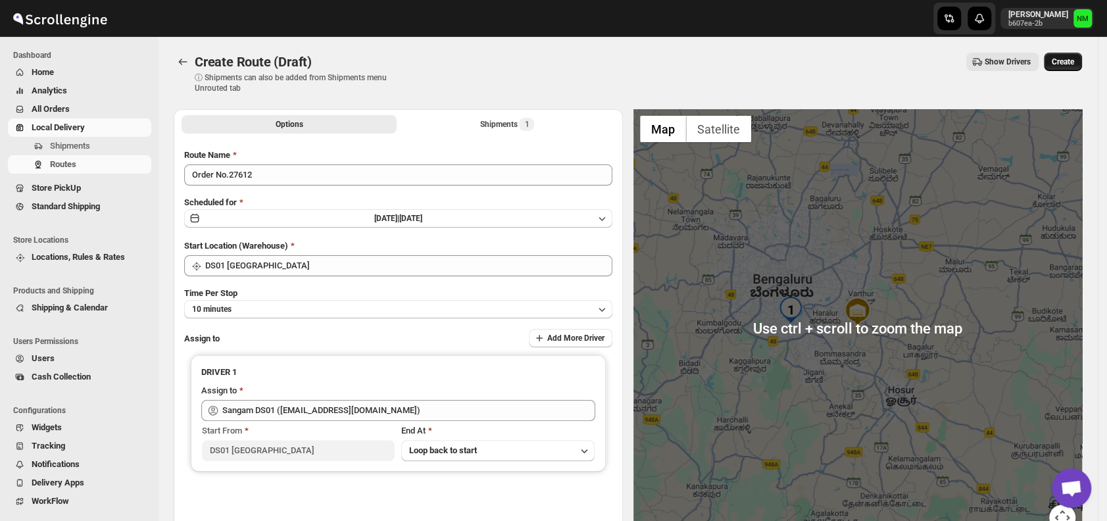
click at [1073, 59] on span "Create" at bounding box center [1062, 62] width 22 height 11
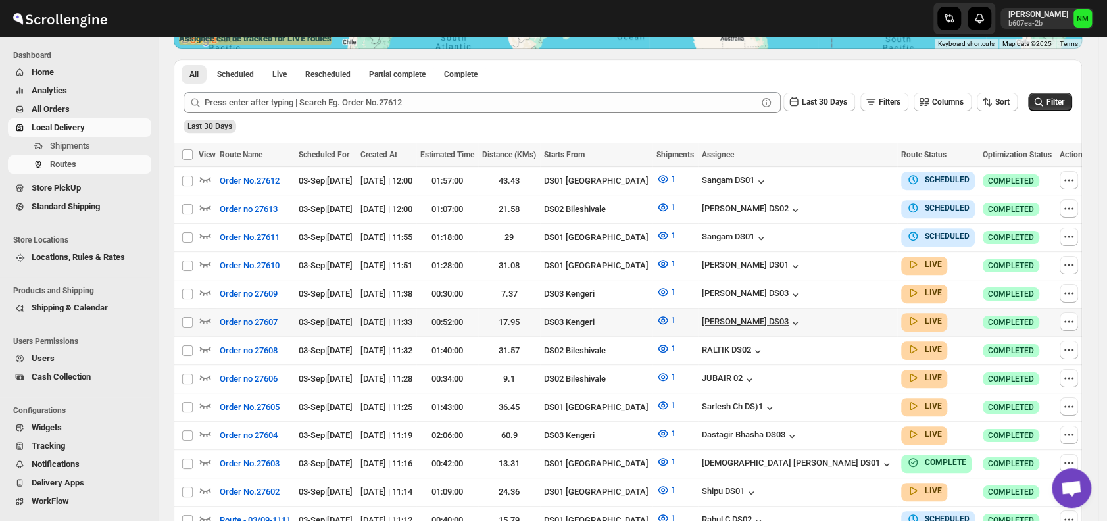
scroll to position [312, 0]
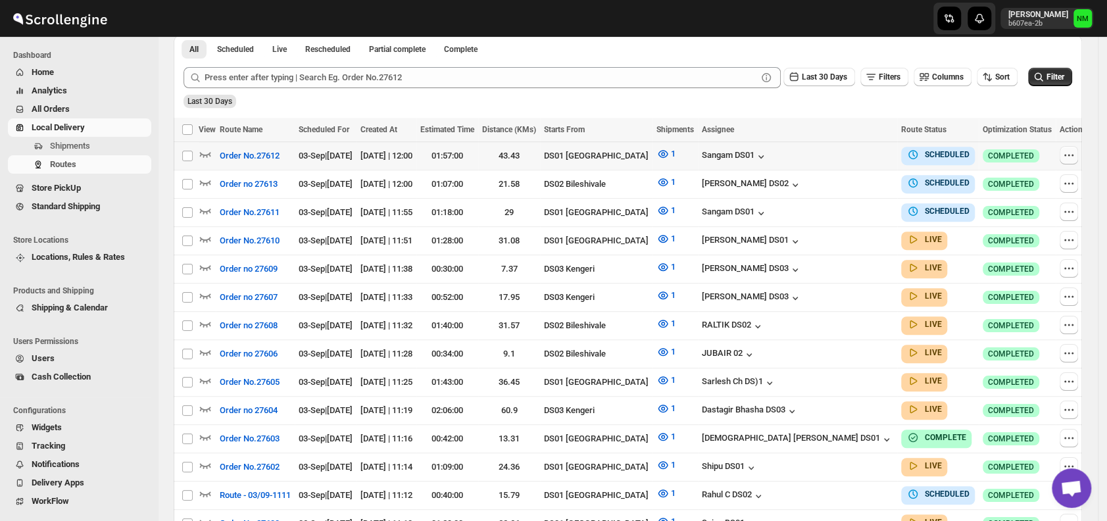
click at [1068, 155] on icon "button" at bounding box center [1069, 155] width 2 height 2
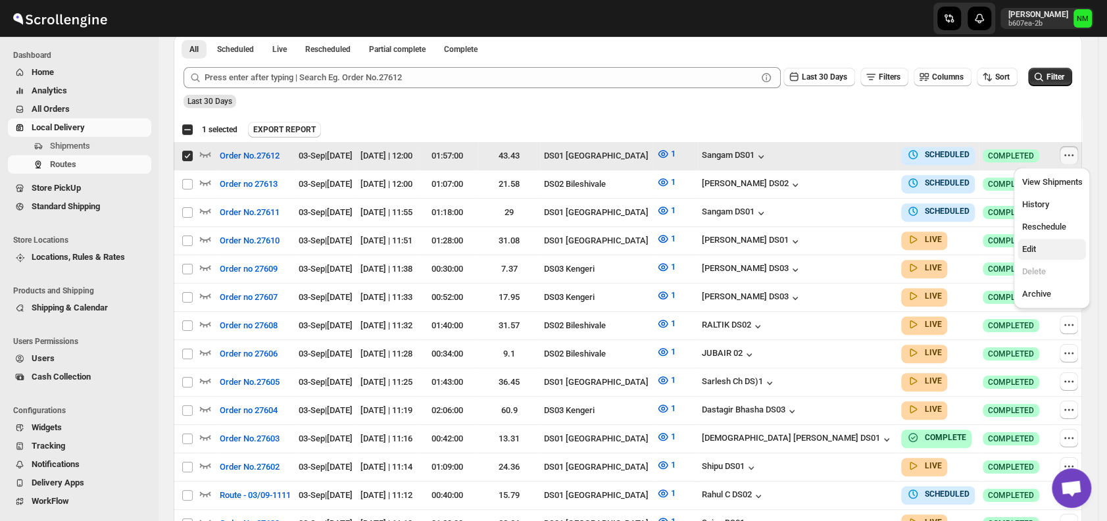
click at [1036, 250] on span "Edit" at bounding box center [1051, 249] width 60 height 13
checkbox input "false"
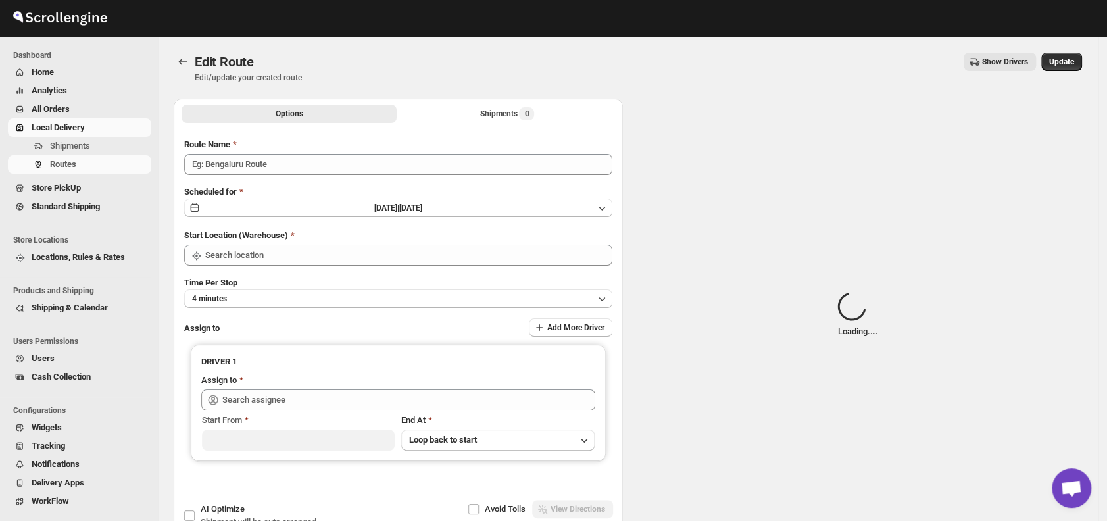
type input "Order No.27612"
type input "DS01 [GEOGRAPHIC_DATA]"
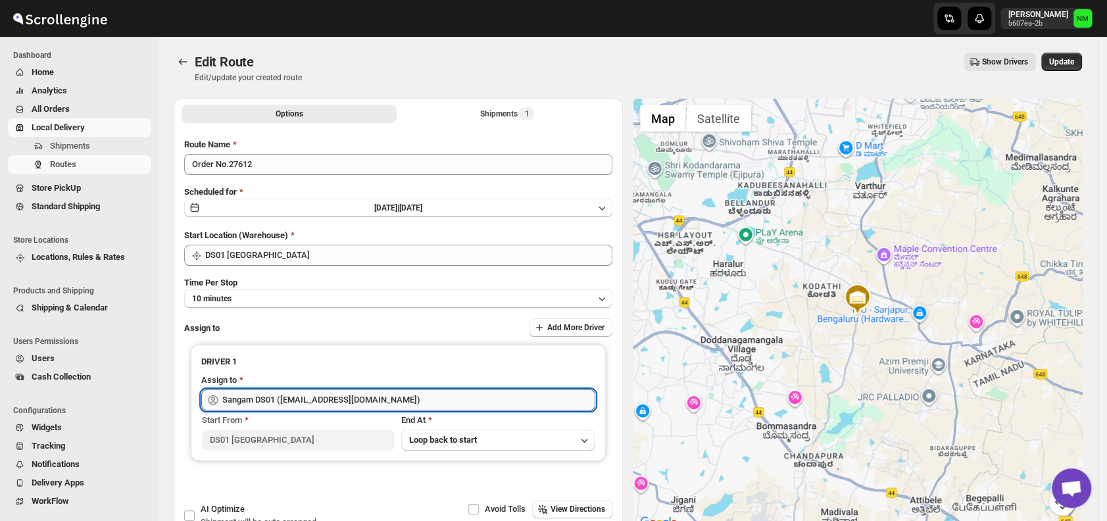
click at [391, 403] on input "Sangam DS01 (relov34542@lassora.com)" at bounding box center [408, 399] width 373 height 21
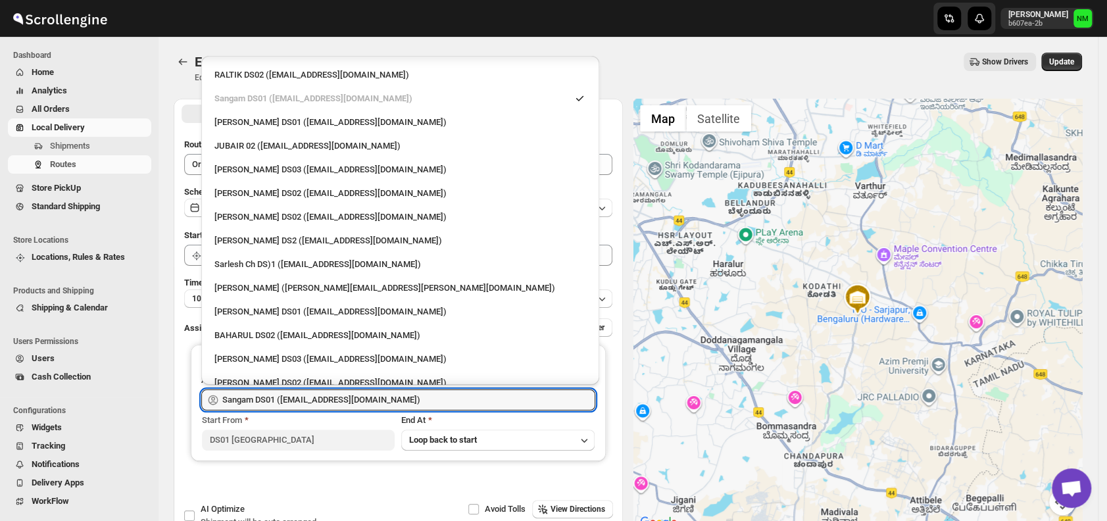
scroll to position [405, 0]
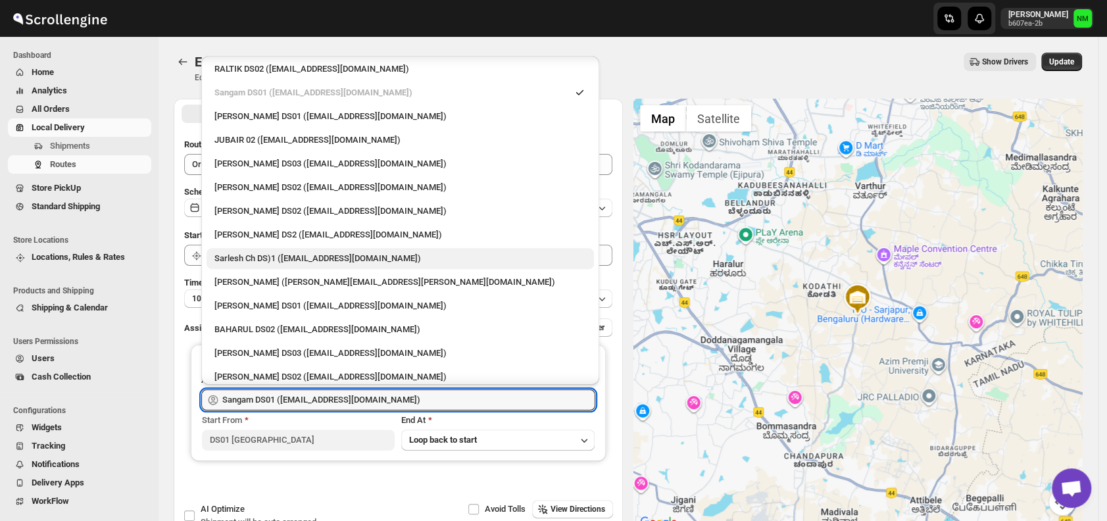
click at [237, 249] on div "Sarlesh Ch DS)1 (vinapi9521@jazipo.com)" at bounding box center [399, 258] width 387 height 21
type input "Sarlesh Ch DS)1 (vinapi9521@jazipo.com)"
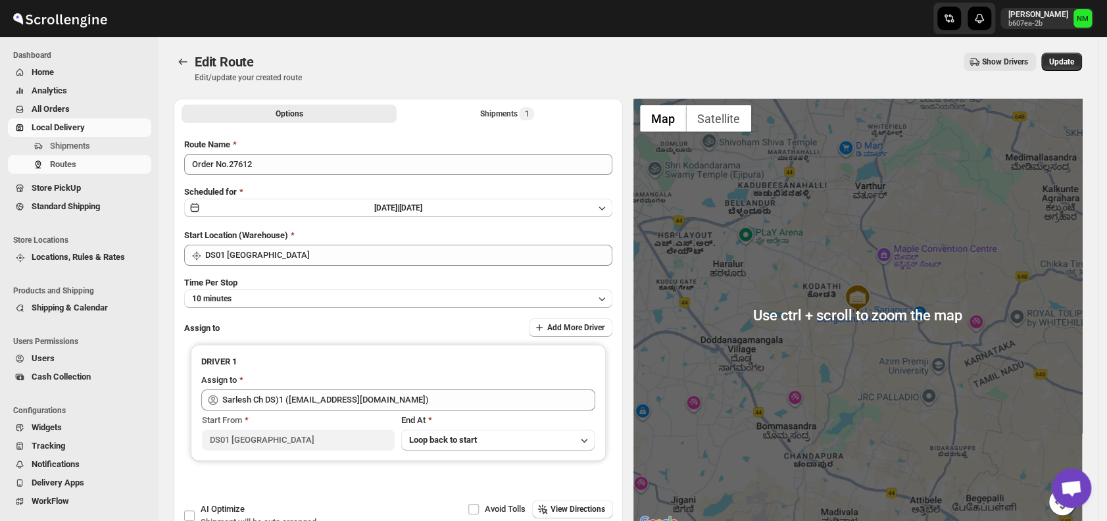
click at [1071, 72] on div "Edit Route Edit/update your created route Show Drivers More actions Show Driver…" at bounding box center [628, 68] width 908 height 30
click at [1071, 66] on span "Update" at bounding box center [1061, 62] width 25 height 11
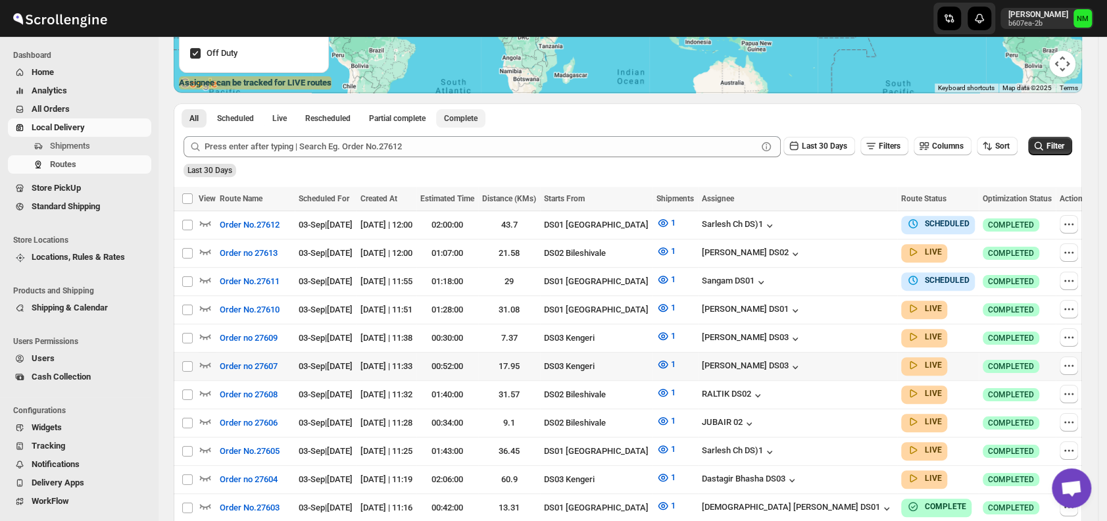
scroll to position [243, 0]
click at [1063, 271] on button "button" at bounding box center [1068, 280] width 18 height 18
checkbox input "true"
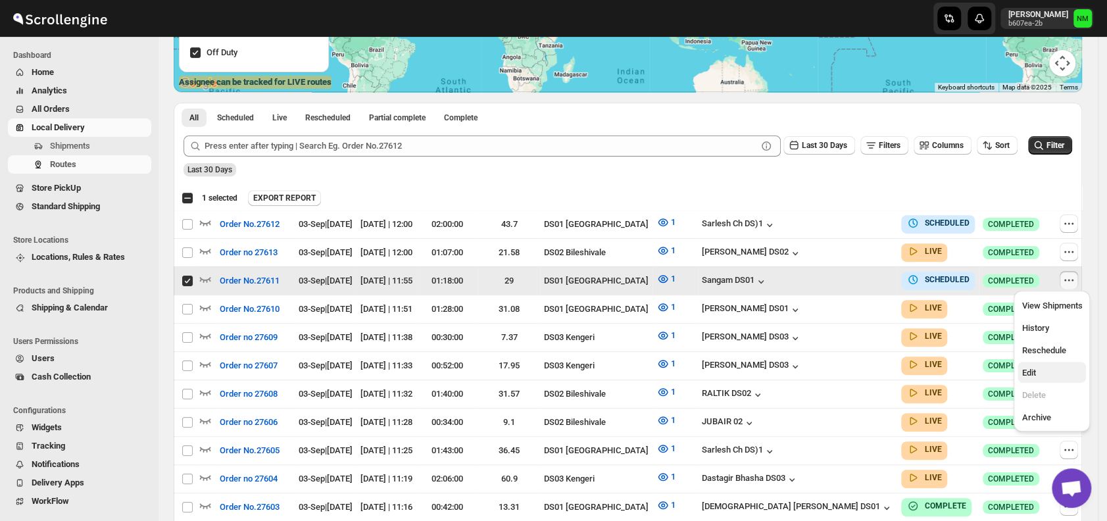
click at [1048, 372] on span "Edit" at bounding box center [1051, 372] width 60 height 13
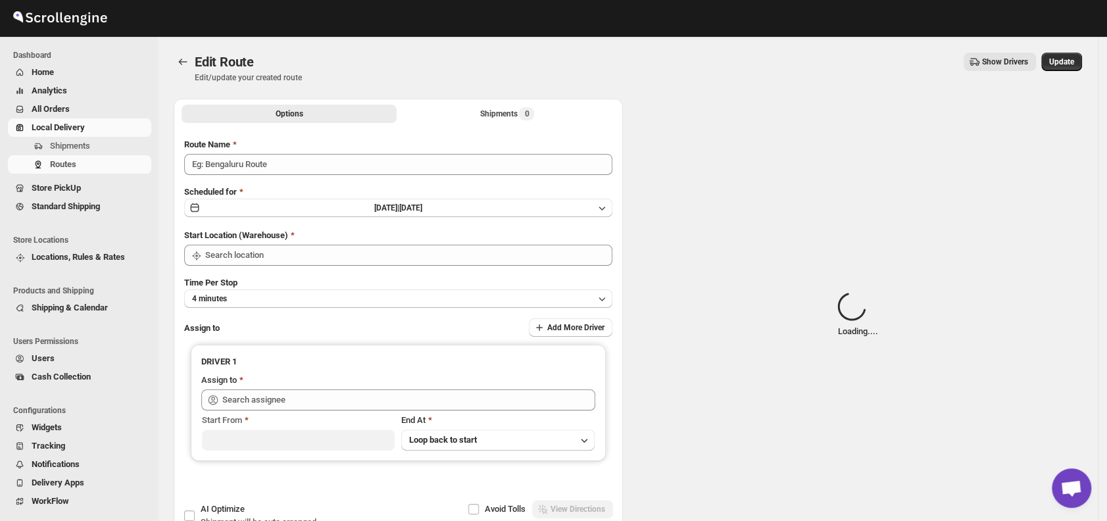
type input "Order No.27611"
type input "DS01 [GEOGRAPHIC_DATA]"
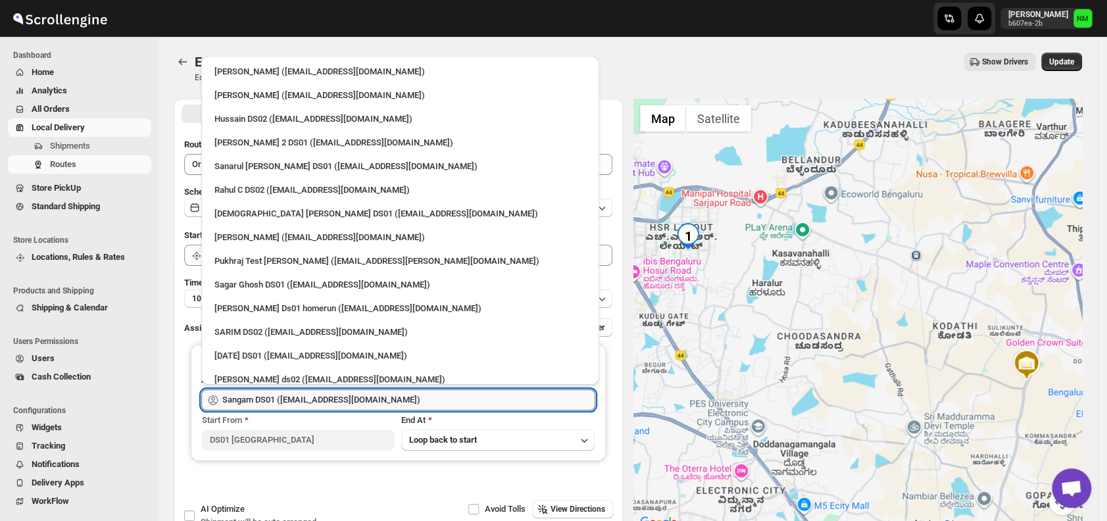
click at [395, 395] on input "Sangam DS01 (relov34542@lassora.com)" at bounding box center [408, 399] width 373 height 21
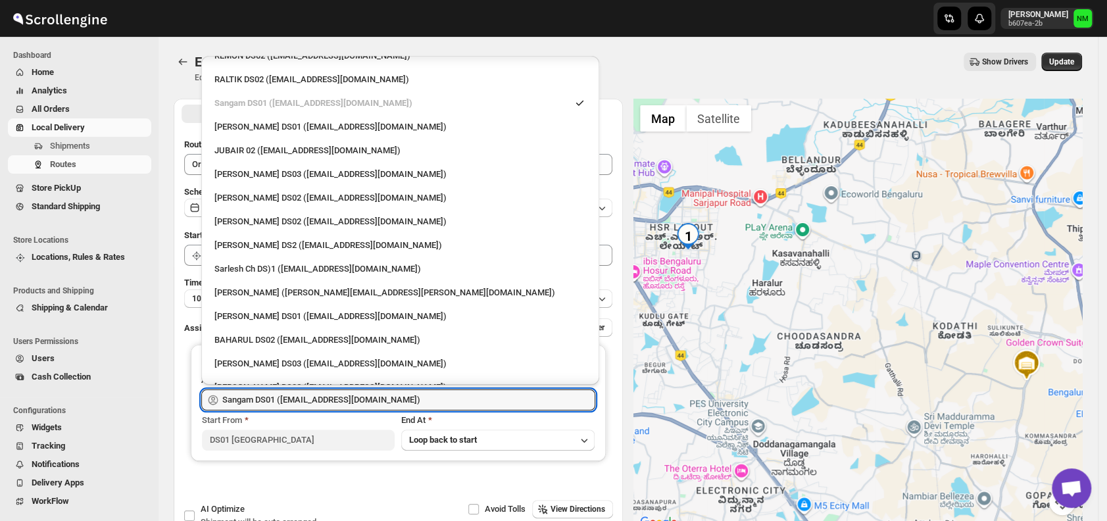
scroll to position [396, 0]
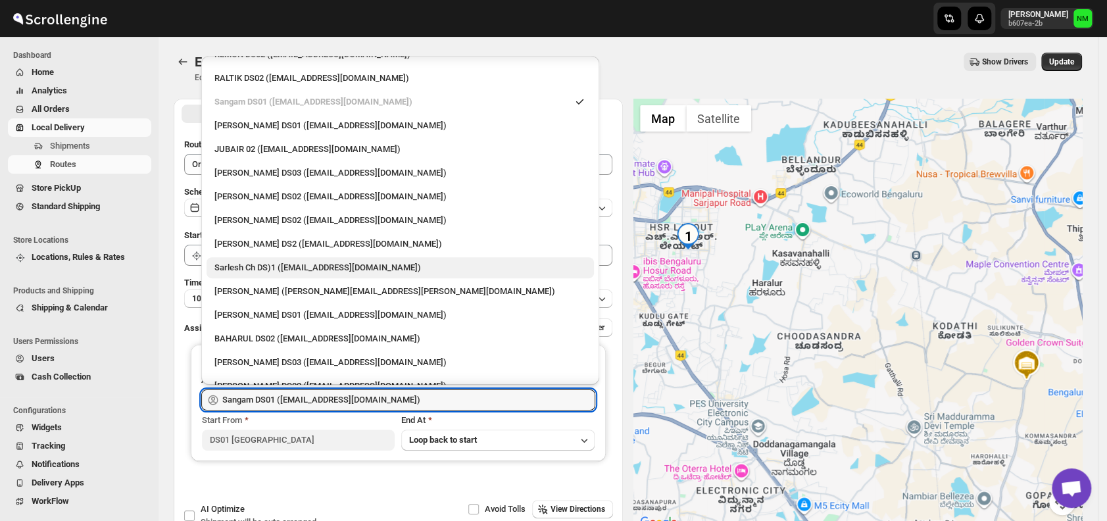
click at [300, 270] on div "Sarlesh Ch DS)1 (vinapi9521@jazipo.com)" at bounding box center [400, 267] width 372 height 13
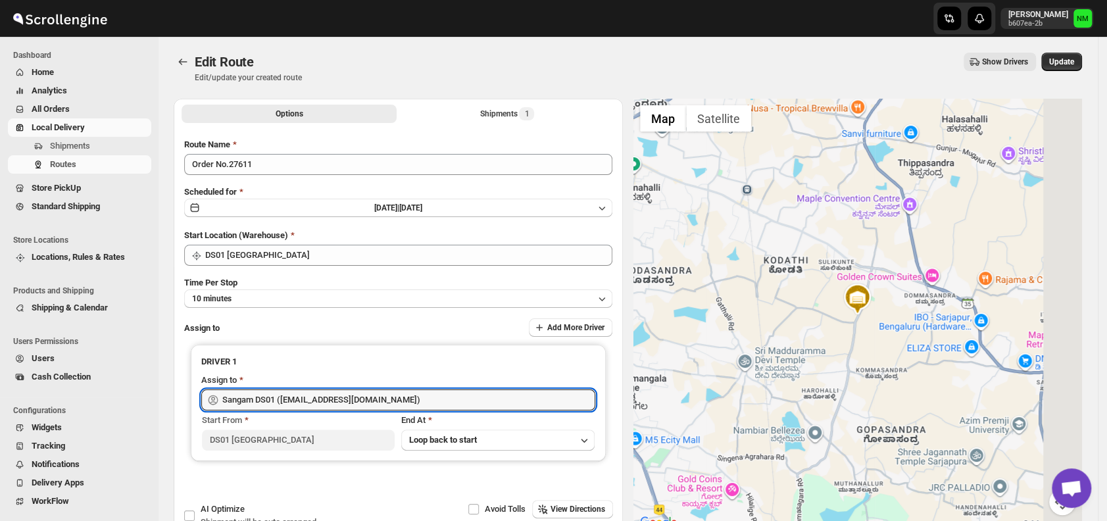
type input "Sarlesh Ch DS)1 (vinapi9521@jazipo.com)"
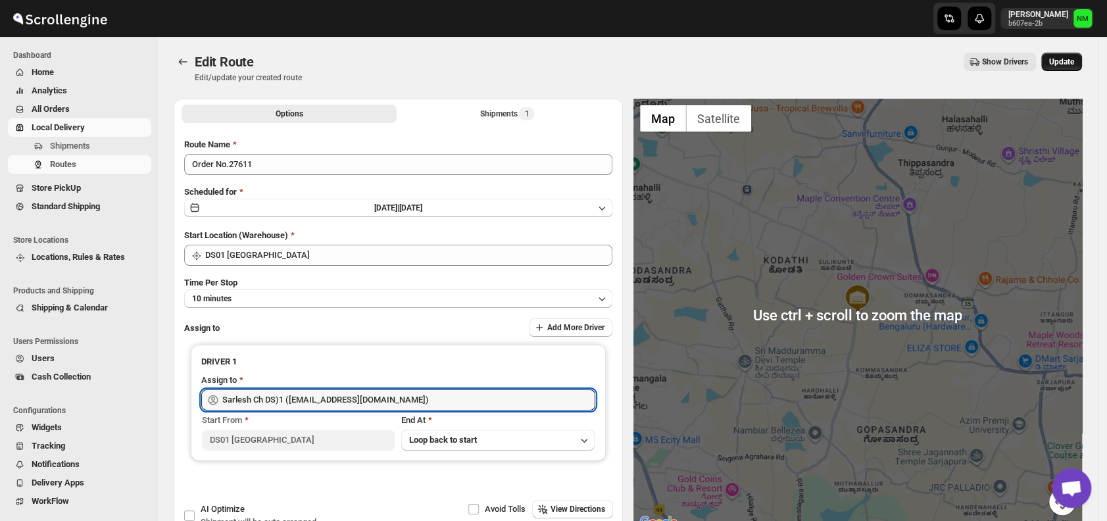
click at [1072, 61] on span "Update" at bounding box center [1061, 62] width 25 height 11
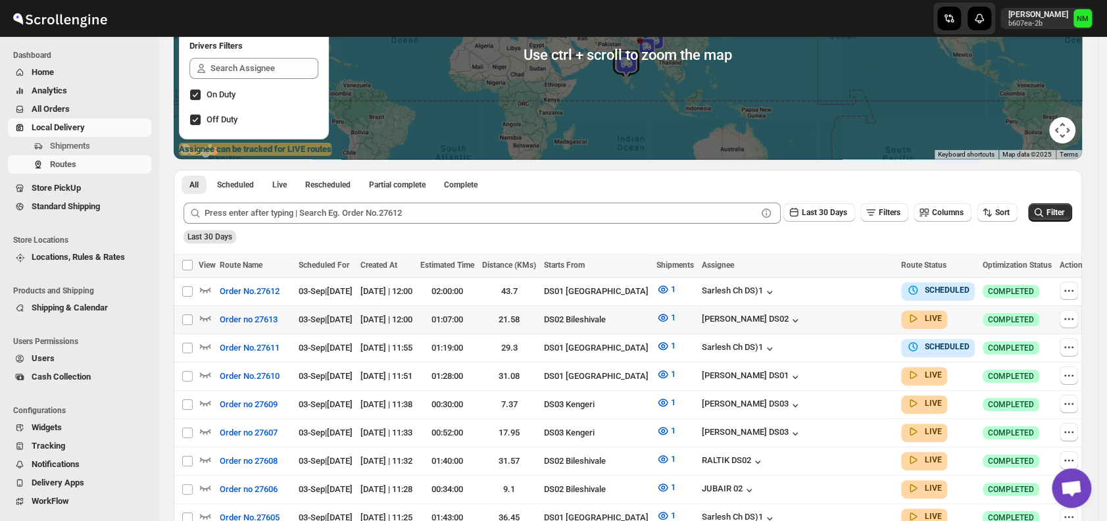
scroll to position [178, 0]
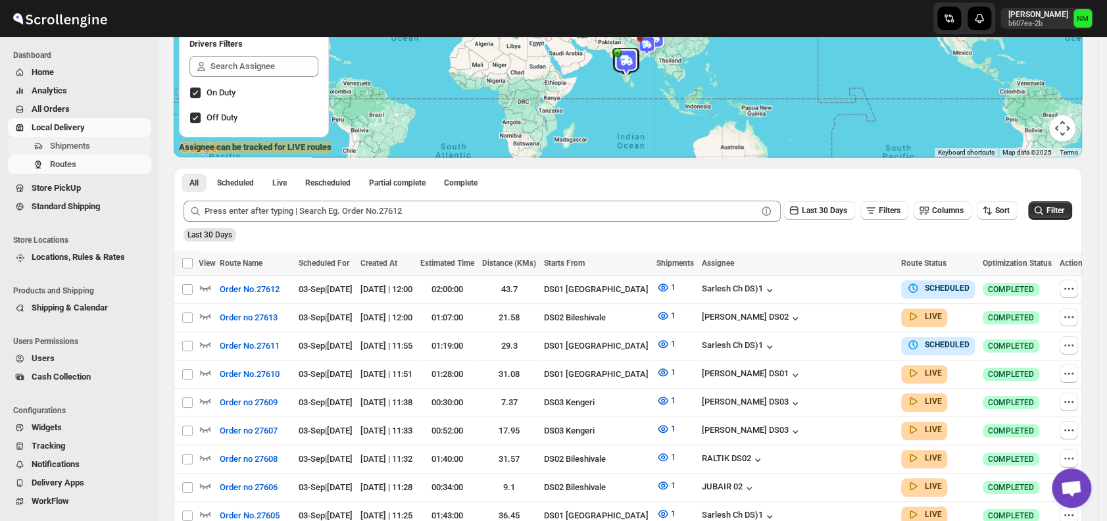
click at [84, 150] on span "Shipments" at bounding box center [70, 146] width 40 height 10
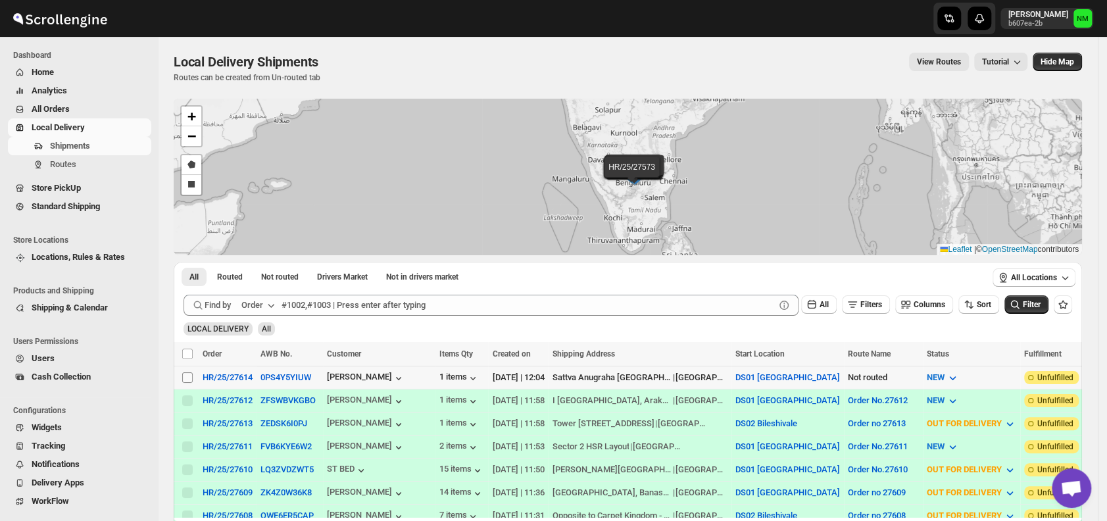
click at [189, 375] on input "Select shipment" at bounding box center [187, 377] width 11 height 11
checkbox input "true"
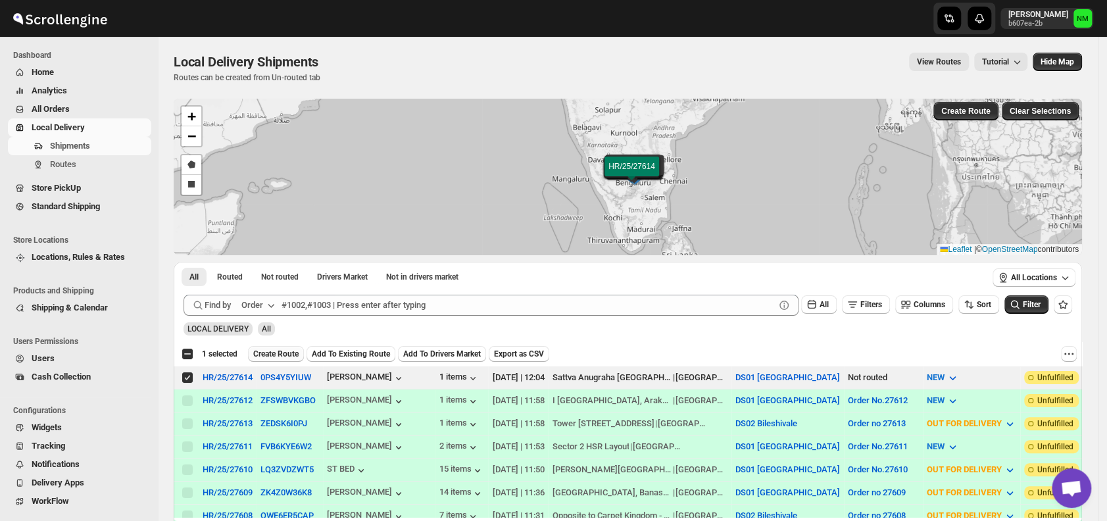
click at [263, 355] on span "Create Route" at bounding box center [275, 354] width 45 height 11
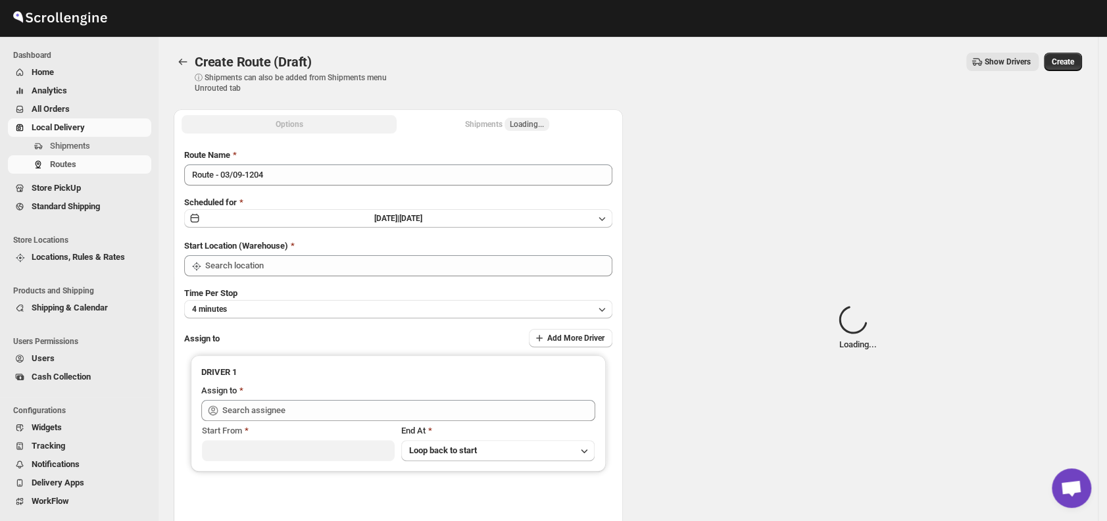
type input "DS01 [GEOGRAPHIC_DATA]"
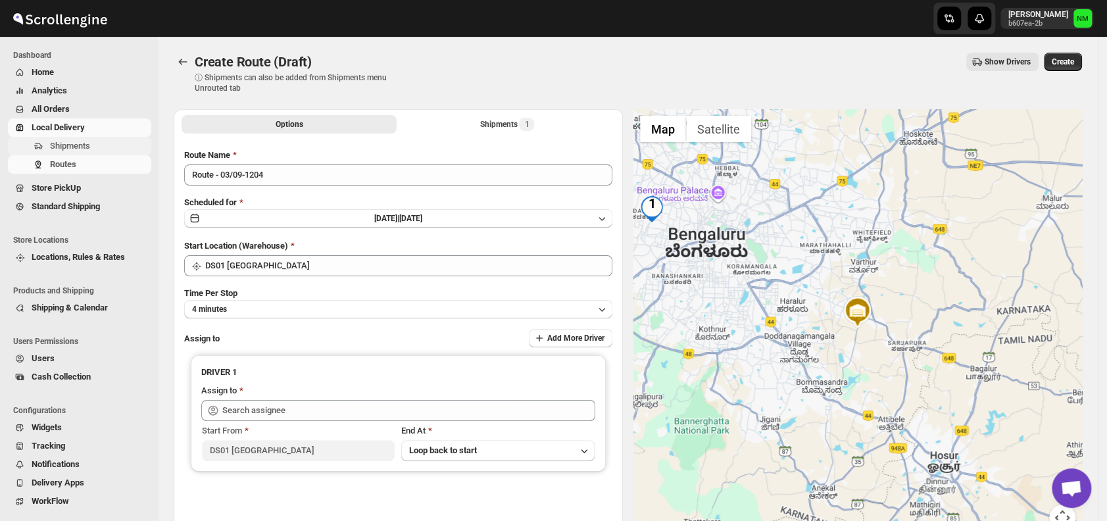
click at [84, 149] on span "Shipments" at bounding box center [70, 146] width 40 height 10
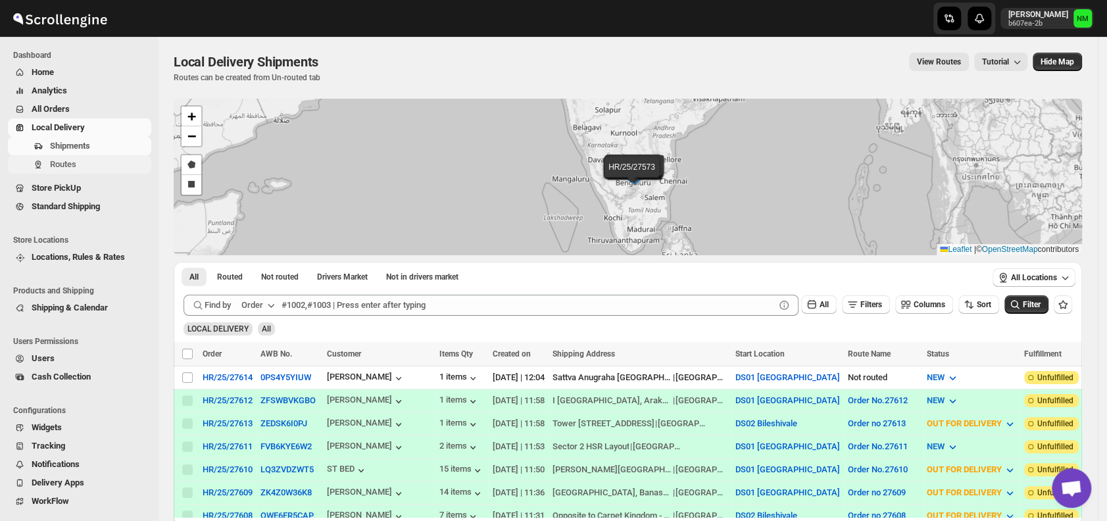
click at [78, 167] on span "Routes" at bounding box center [99, 164] width 99 height 13
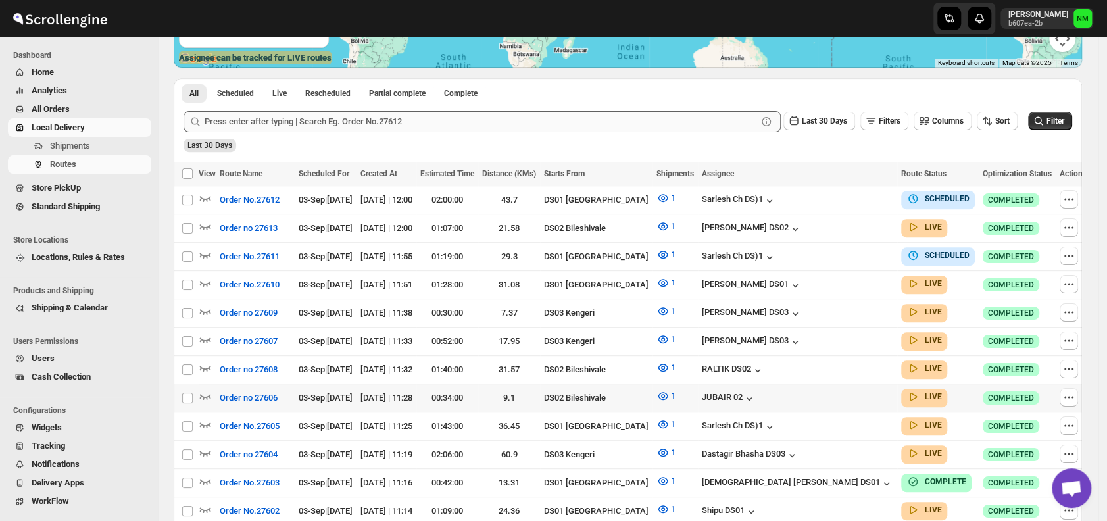
scroll to position [268, 0]
click at [206, 279] on icon "button" at bounding box center [205, 282] width 13 height 13
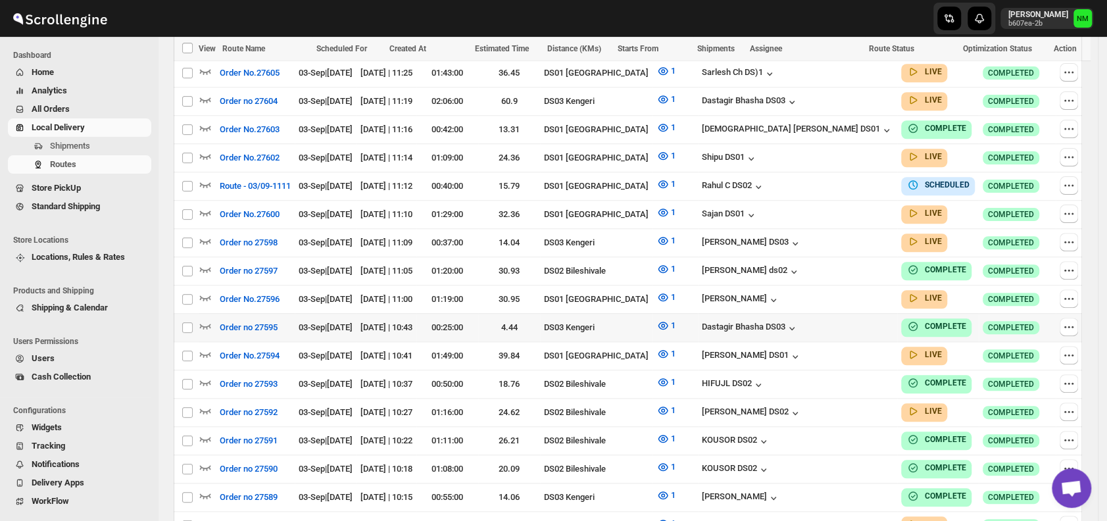
scroll to position [637, 0]
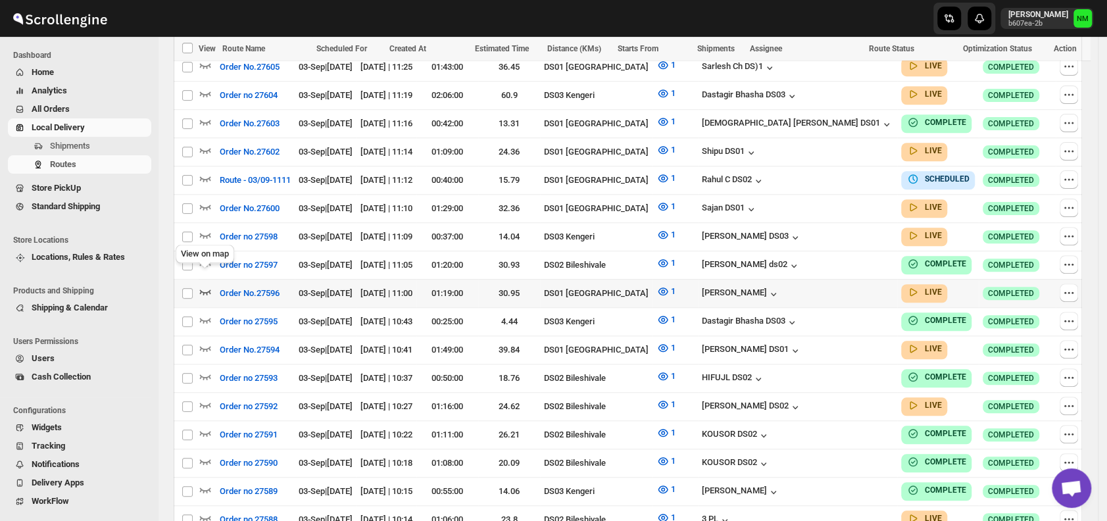
click at [210, 289] on icon "button" at bounding box center [205, 291] width 11 height 5
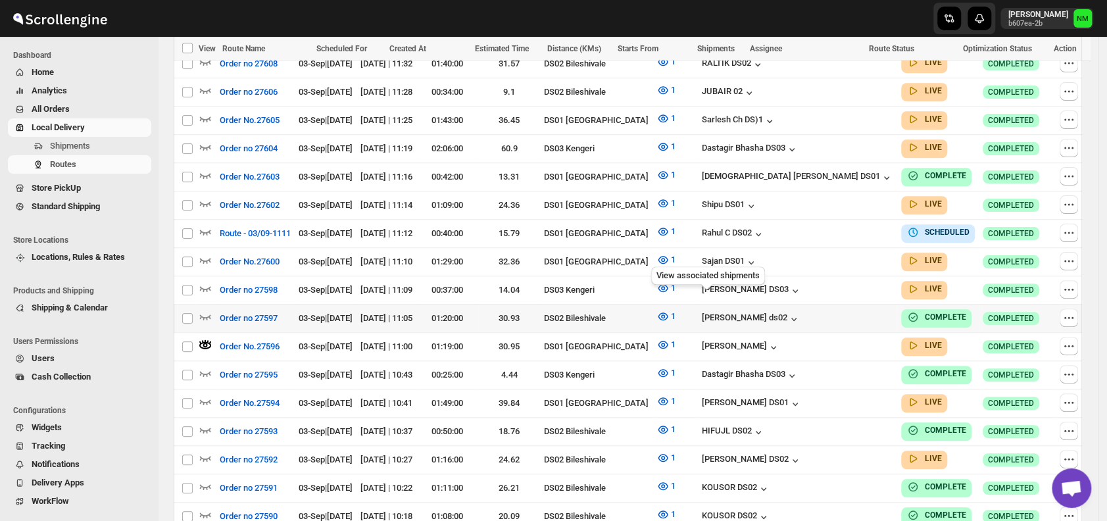
scroll to position [585, 0]
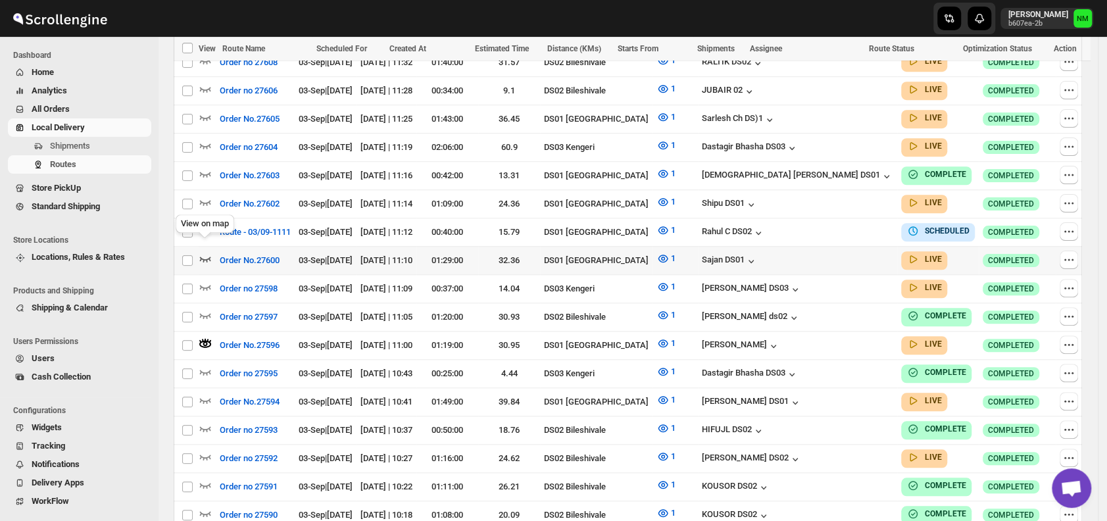
click at [206, 256] on icon "button" at bounding box center [205, 258] width 11 height 5
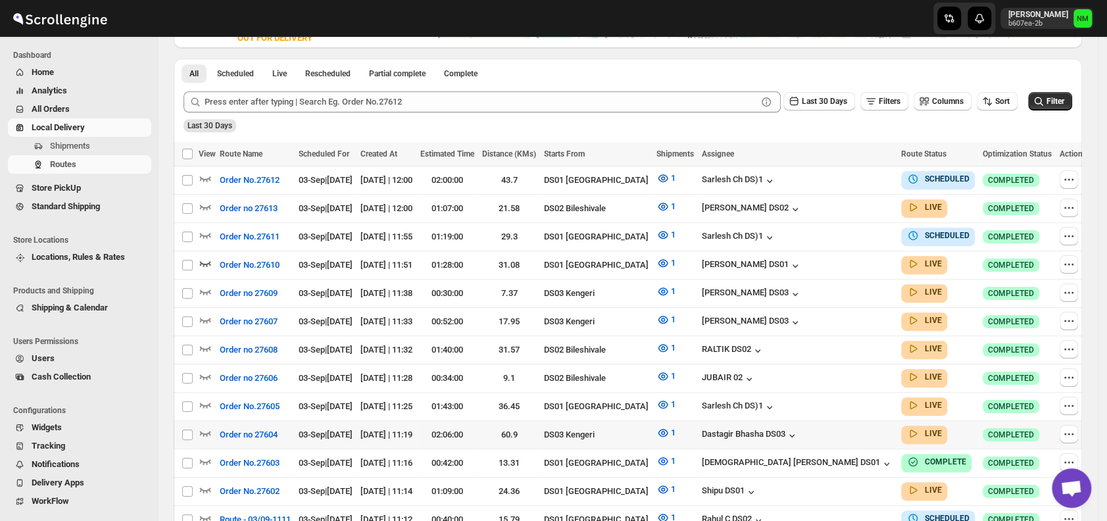
scroll to position [422, 0]
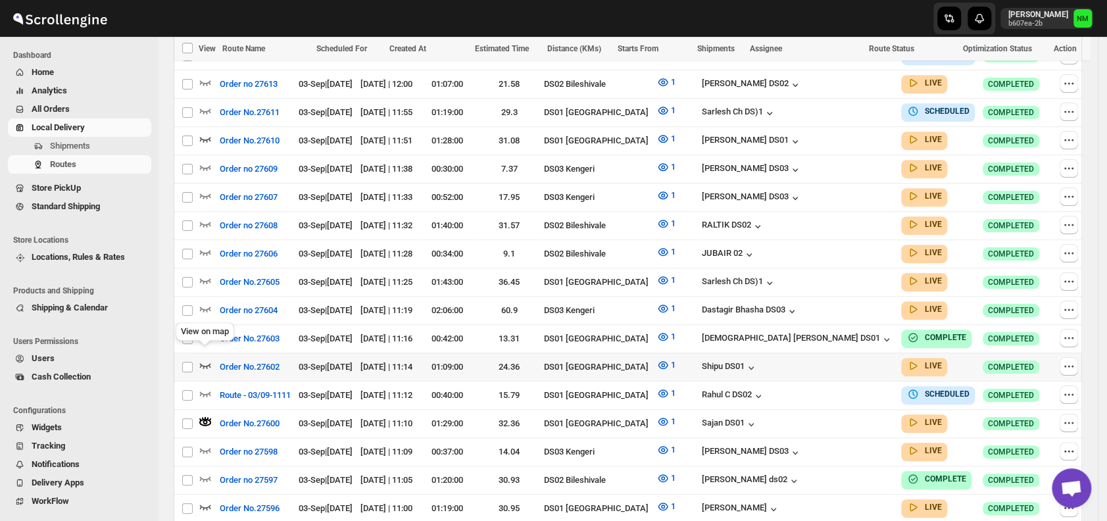
click at [205, 358] on icon "button" at bounding box center [205, 364] width 13 height 13
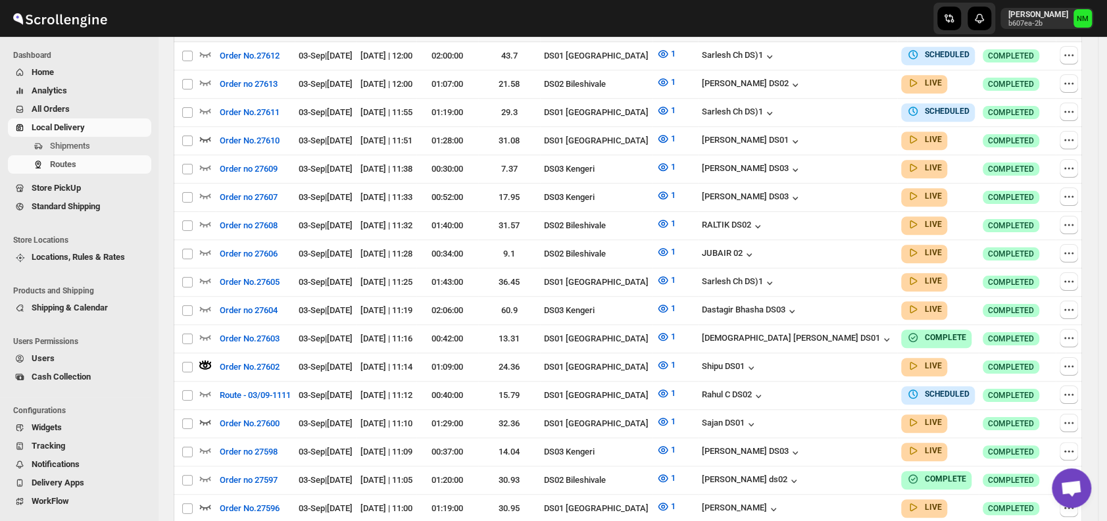
scroll to position [0, 0]
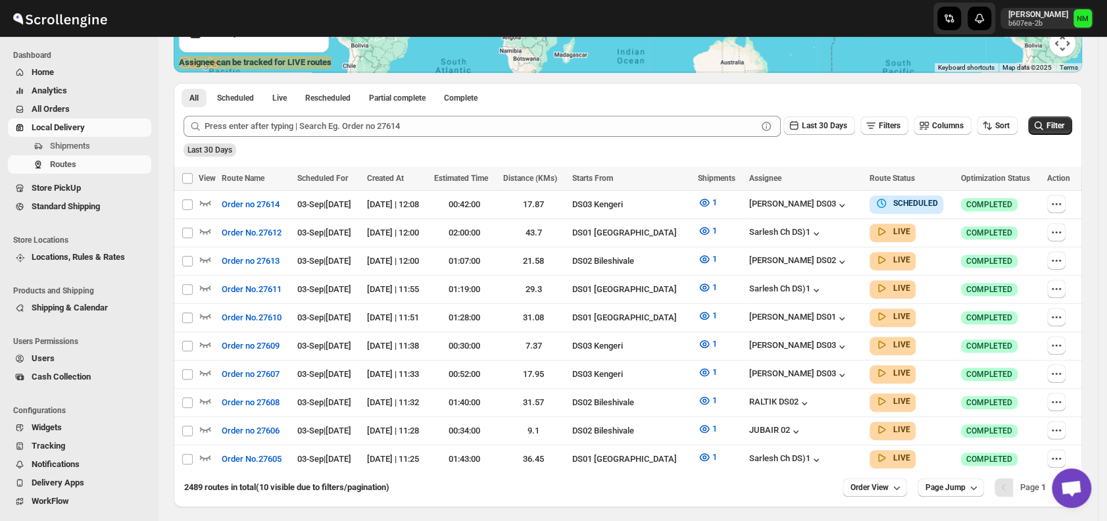
scroll to position [306, 0]
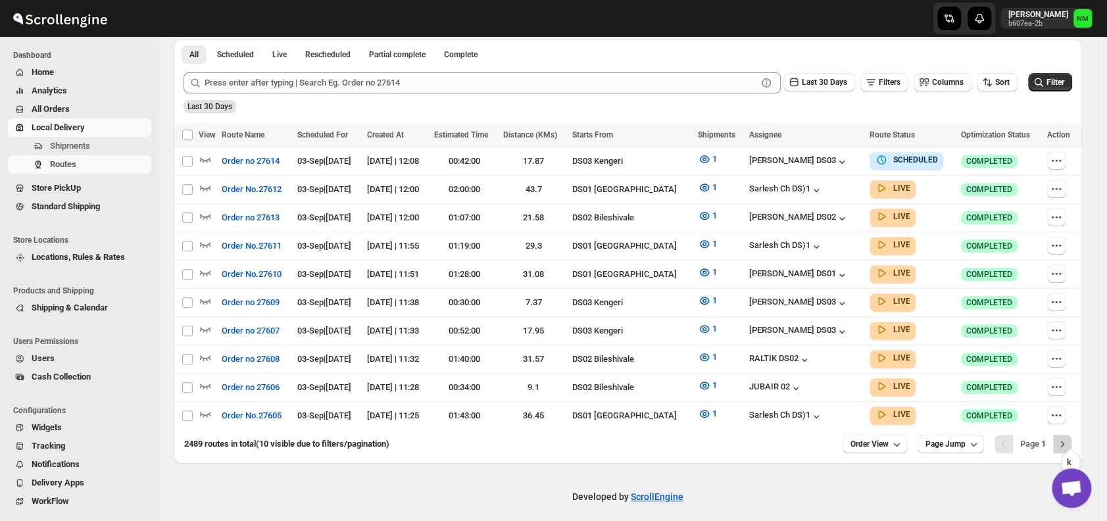
click at [1068, 437] on icon "Next" at bounding box center [1061, 443] width 13 height 13
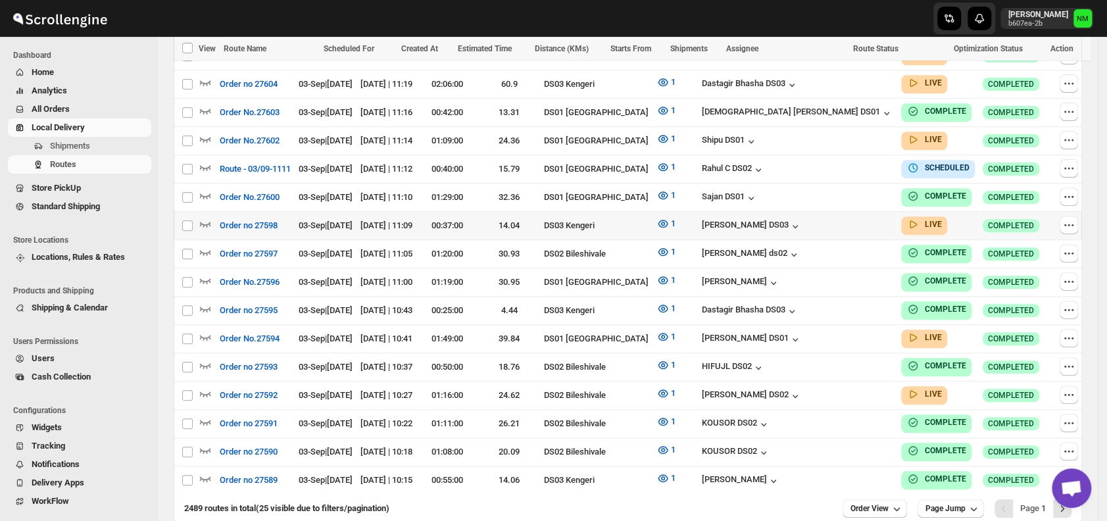
scroll to position [667, 0]
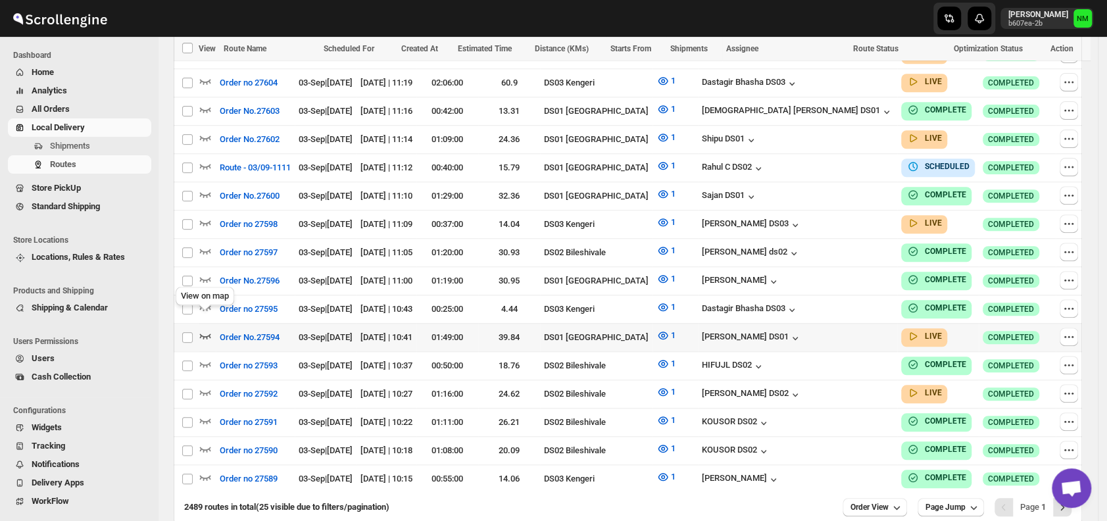
click at [207, 329] on icon "button" at bounding box center [205, 335] width 13 height 13
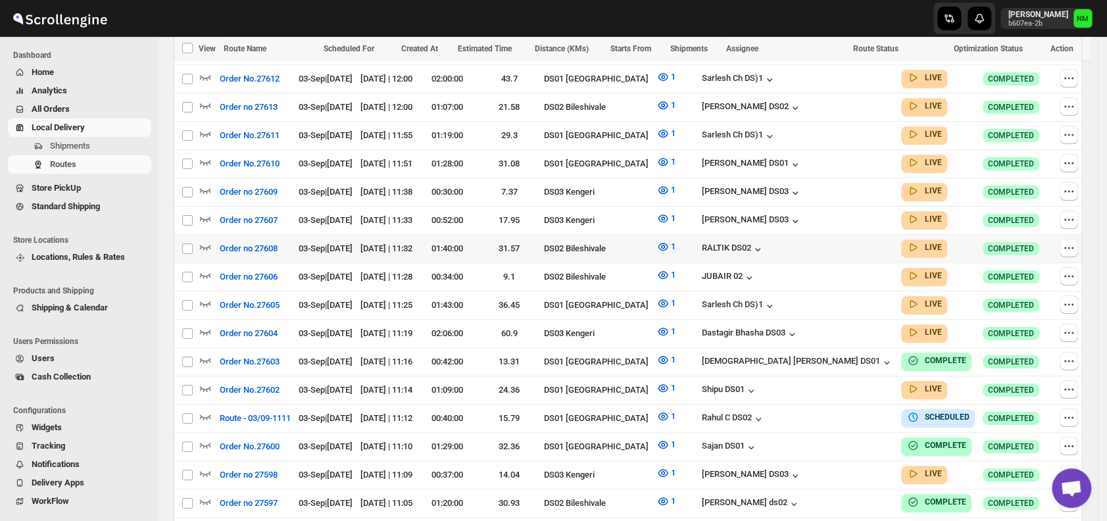
scroll to position [429, 0]
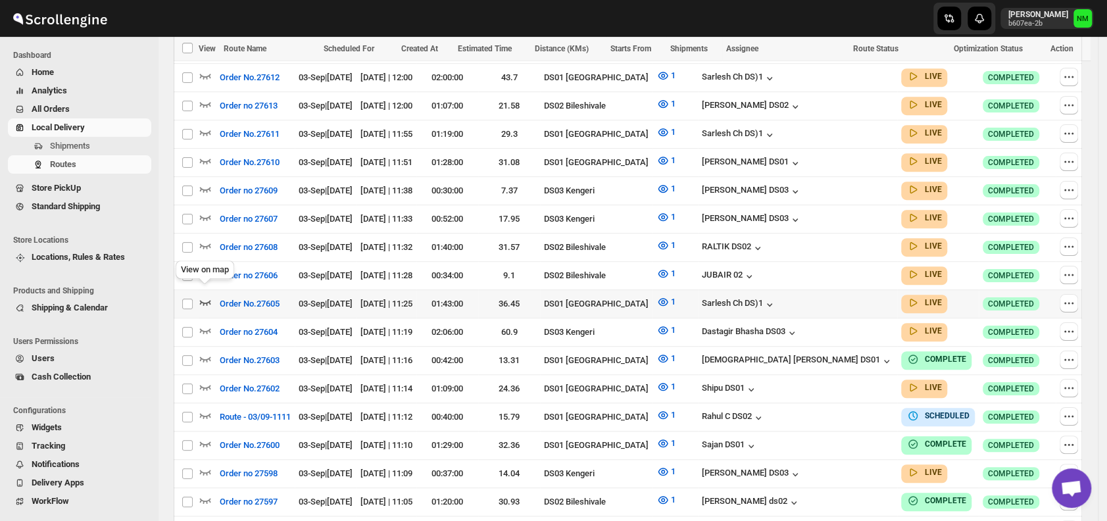
click at [210, 296] on icon "button" at bounding box center [205, 301] width 13 height 13
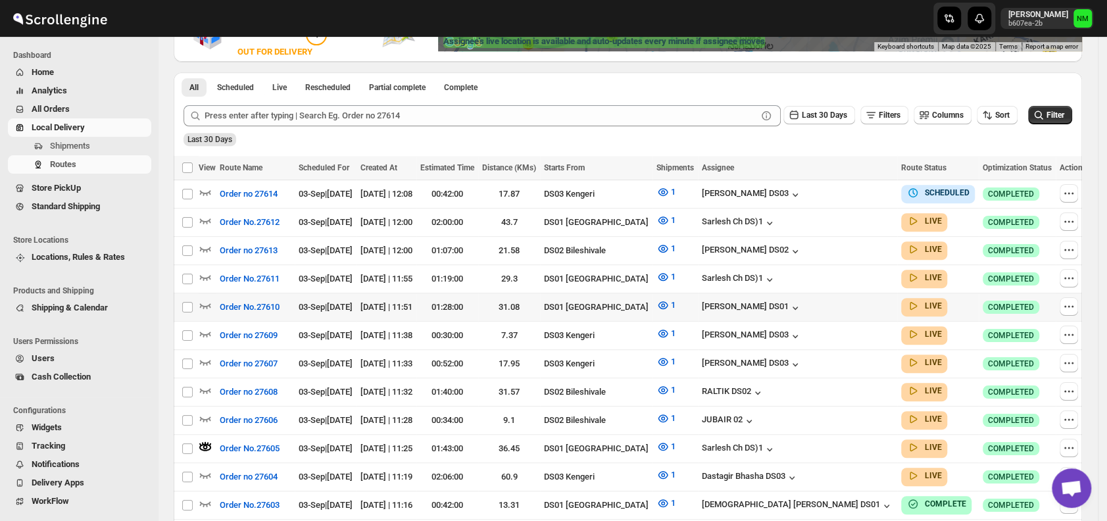
scroll to position [287, 0]
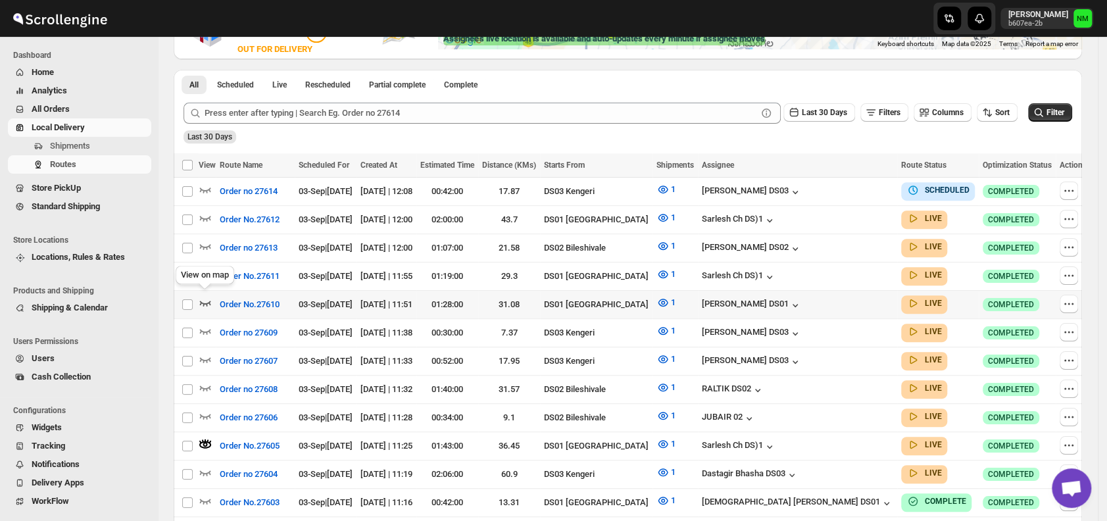
click at [203, 297] on icon "button" at bounding box center [205, 302] width 13 height 13
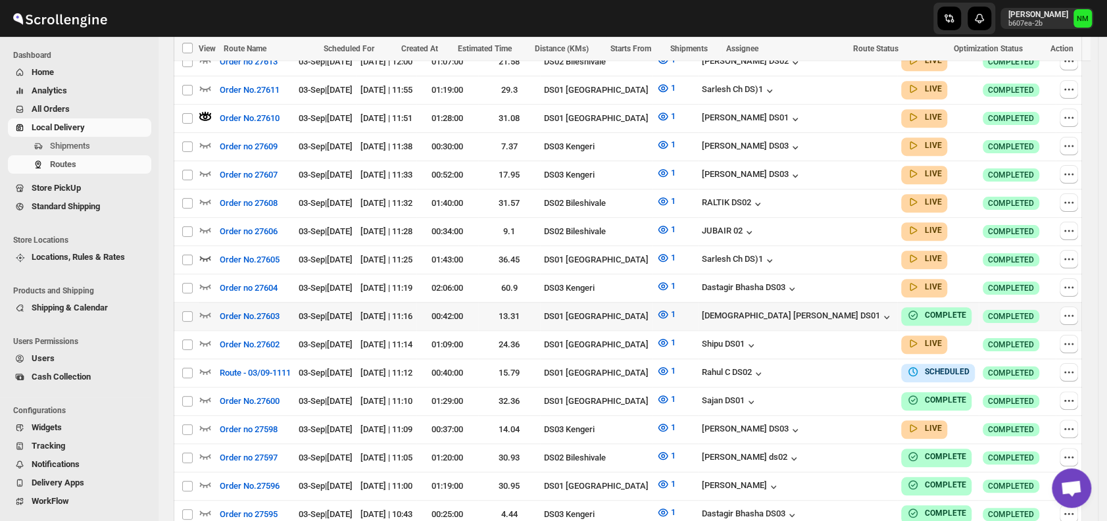
scroll to position [473, 0]
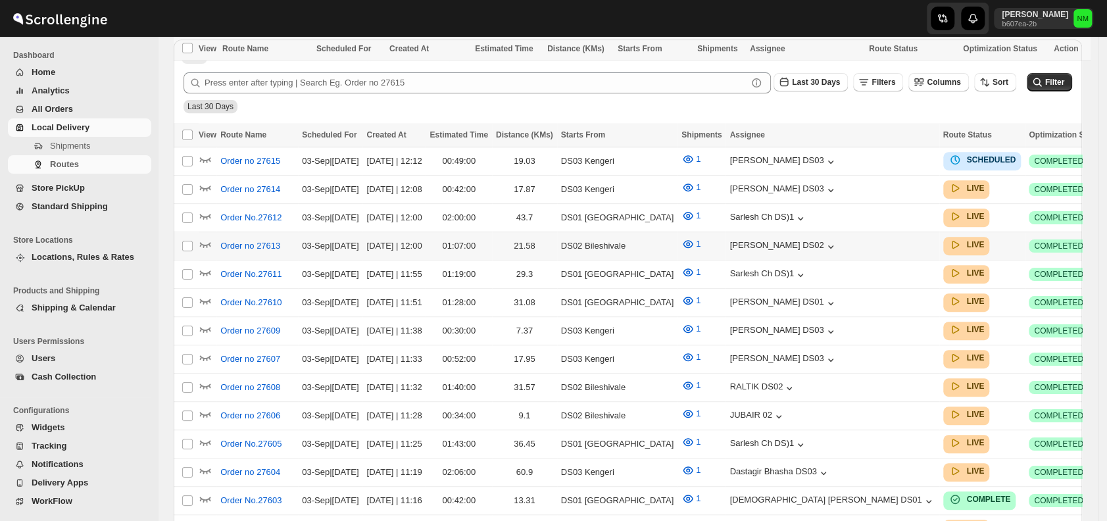
scroll to position [473, 0]
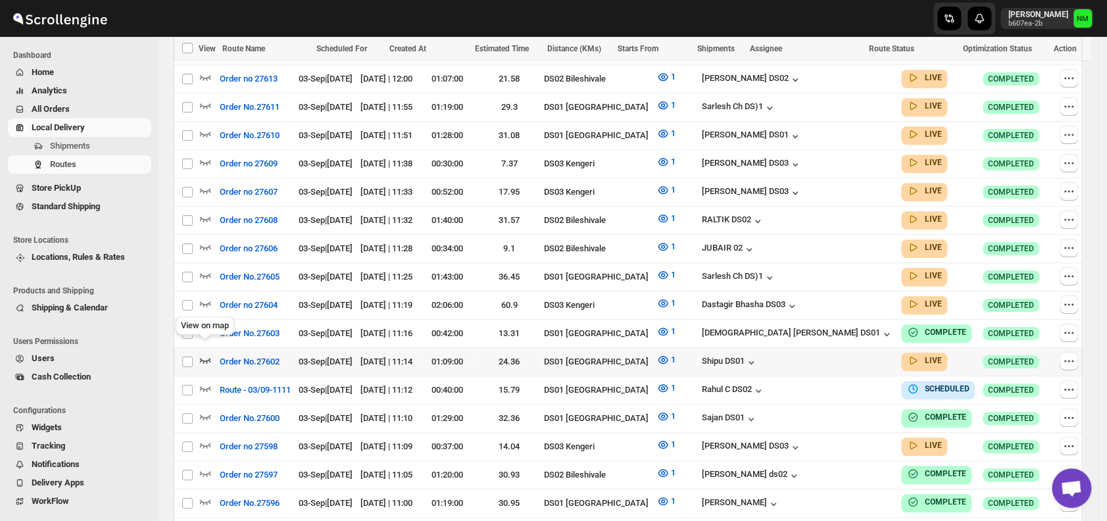
click at [206, 358] on icon "button" at bounding box center [205, 360] width 11 height 5
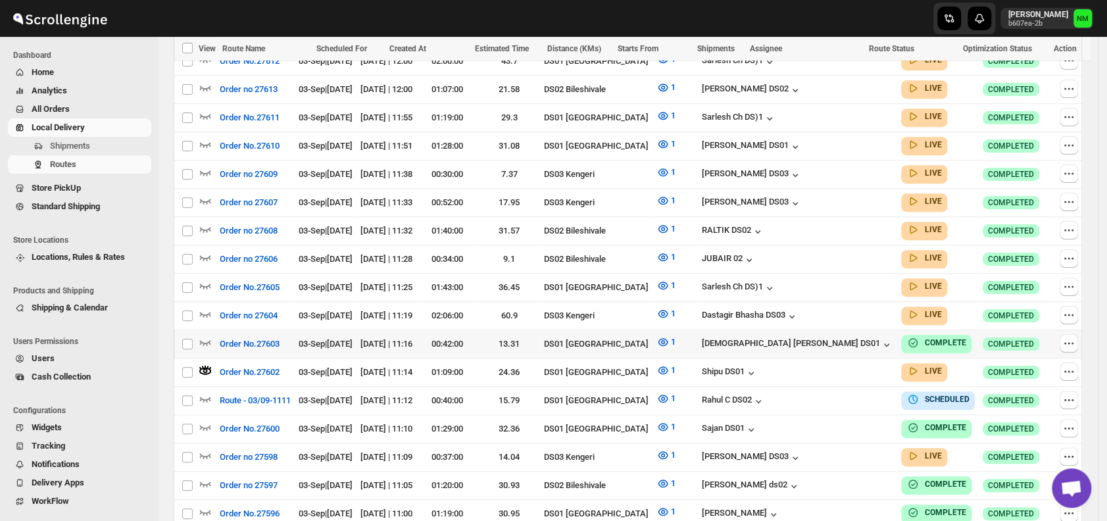
scroll to position [0, 0]
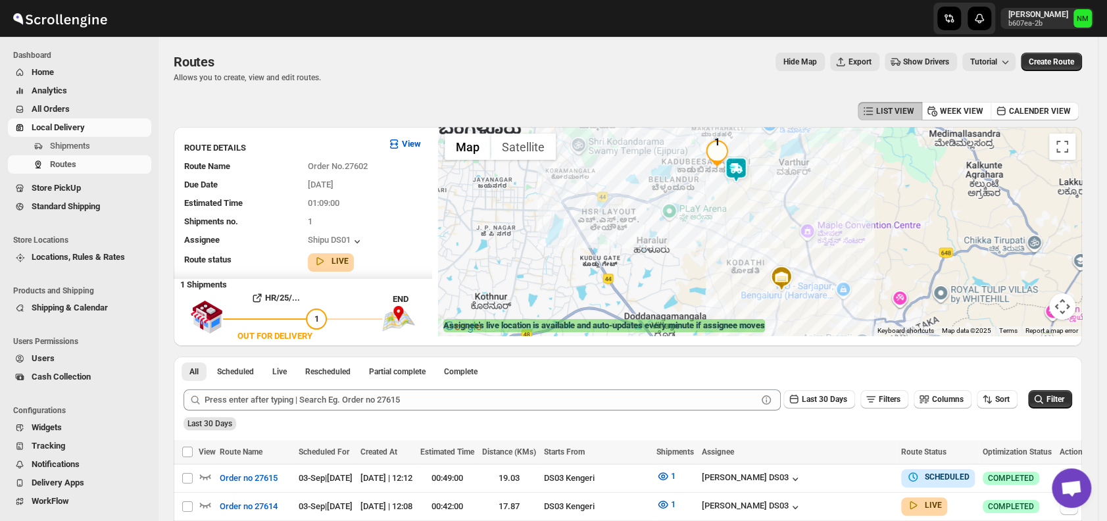
click at [746, 172] on img at bounding box center [736, 170] width 26 height 26
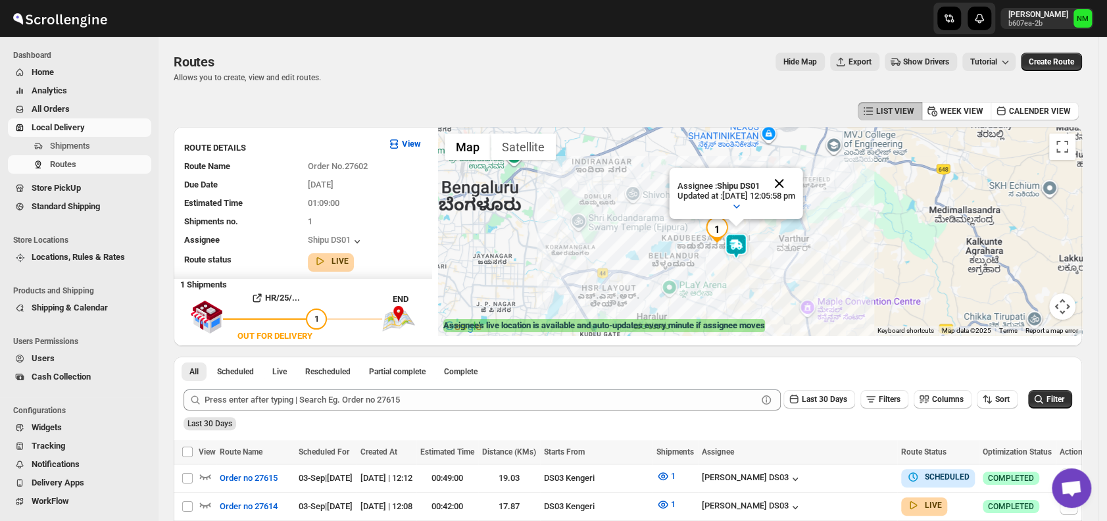
click at [795, 181] on button "Close" at bounding box center [779, 184] width 32 height 32
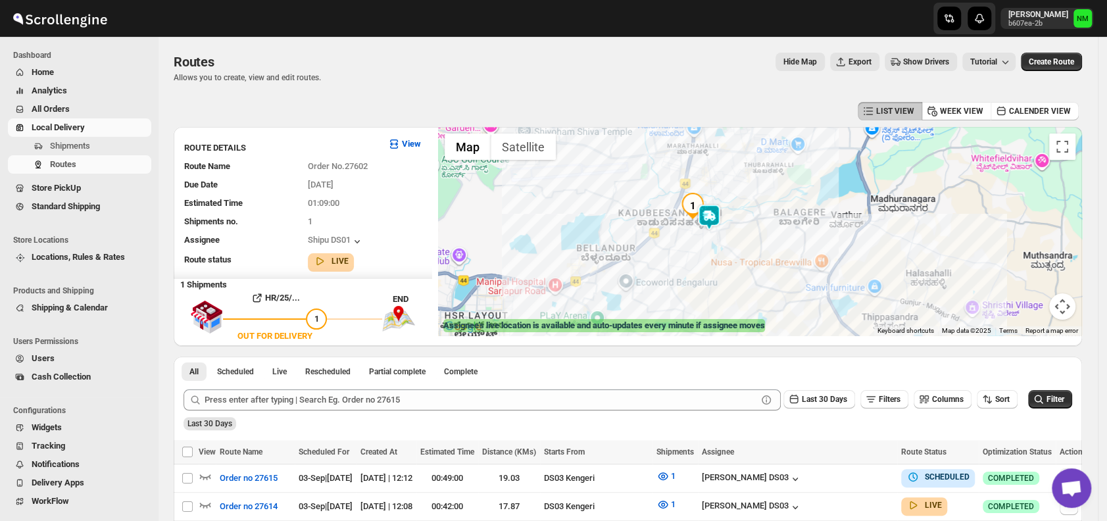
click at [712, 221] on img at bounding box center [709, 217] width 26 height 26
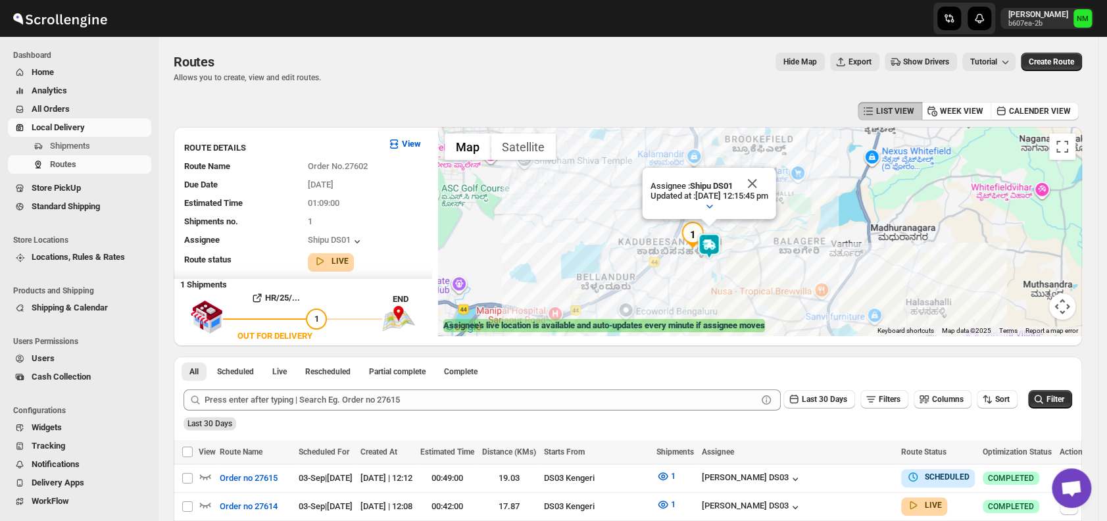
drag, startPoint x: 777, startPoint y: 178, endPoint x: 710, endPoint y: 267, distance: 111.8
click at [710, 267] on div "Assignee : Shipu DS01 Updated at : [DATE] 12:15:45 pm Duty mode Enabled Battery…" at bounding box center [760, 231] width 644 height 208
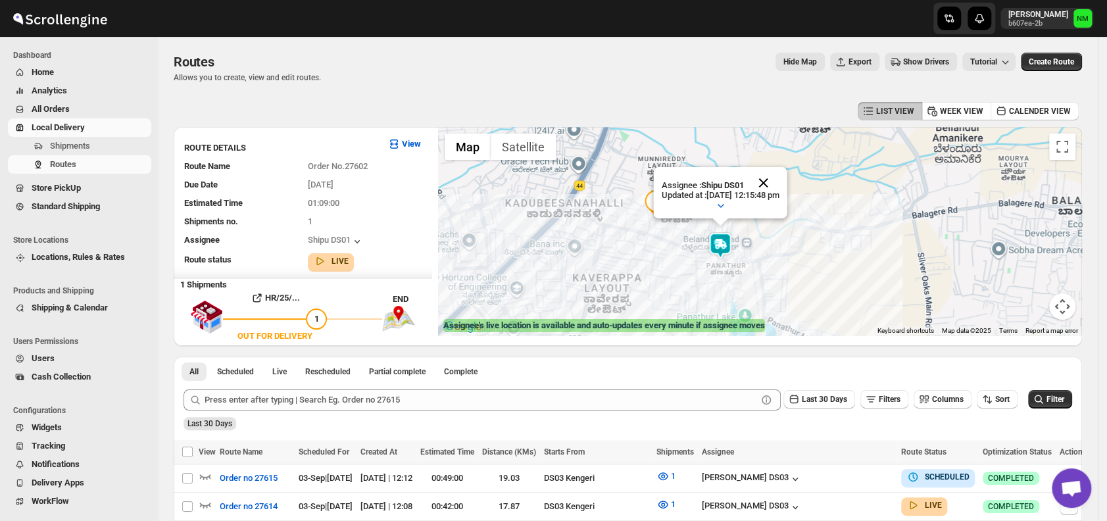
click at [781, 157] on div "Assignee : Shipu DS01 Updated at : [DATE] 12:15:48 pm Duty mode Enabled Battery…" at bounding box center [760, 231] width 644 height 208
click at [779, 180] on button "Close" at bounding box center [764, 183] width 32 height 32
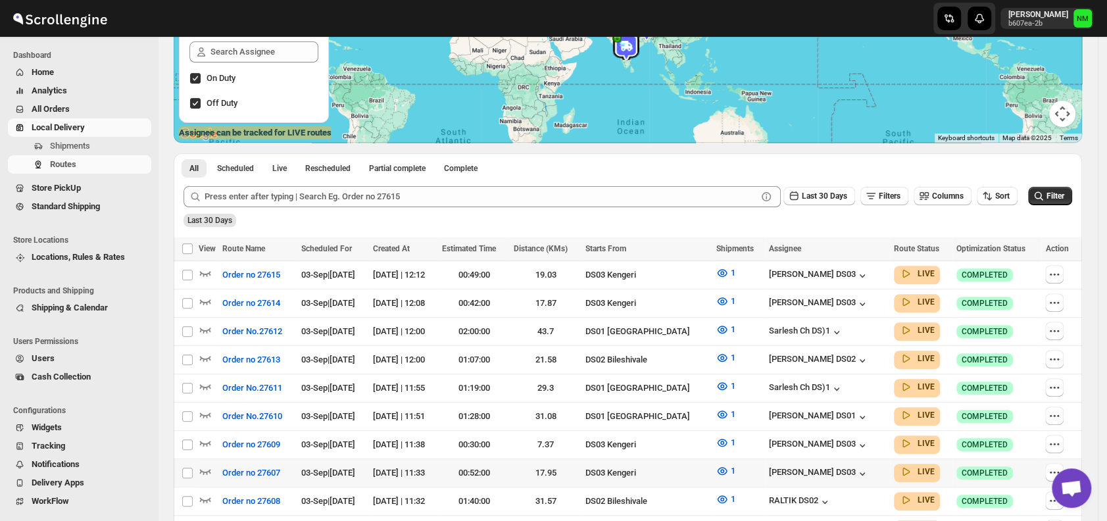
scroll to position [306, 0]
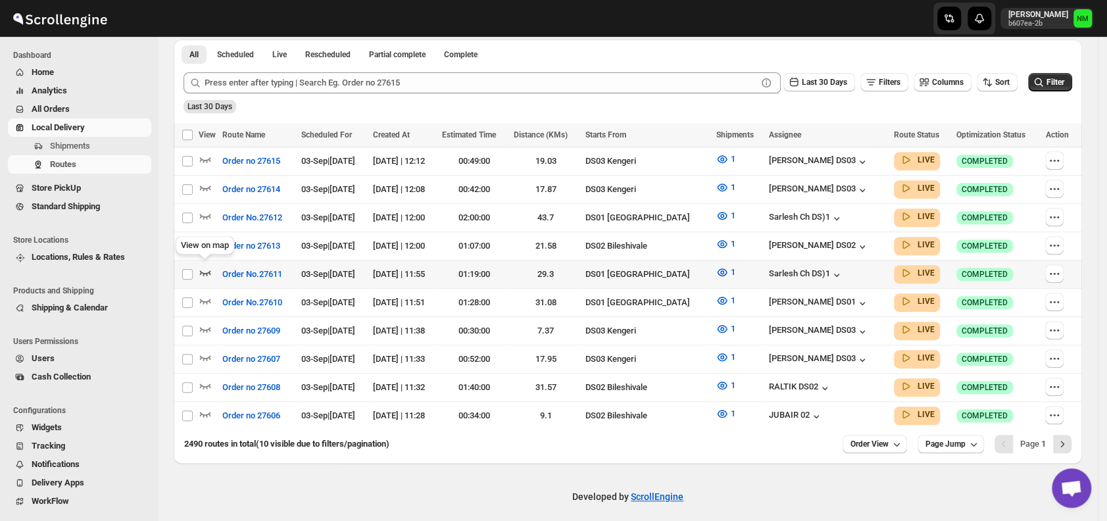
click at [208, 266] on icon "button" at bounding box center [205, 272] width 13 height 13
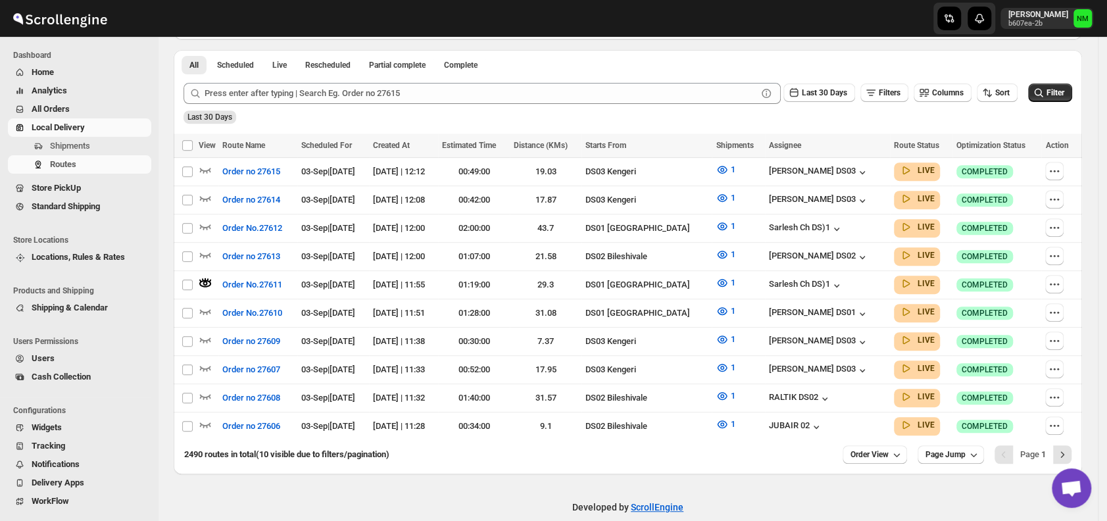
scroll to position [0, 0]
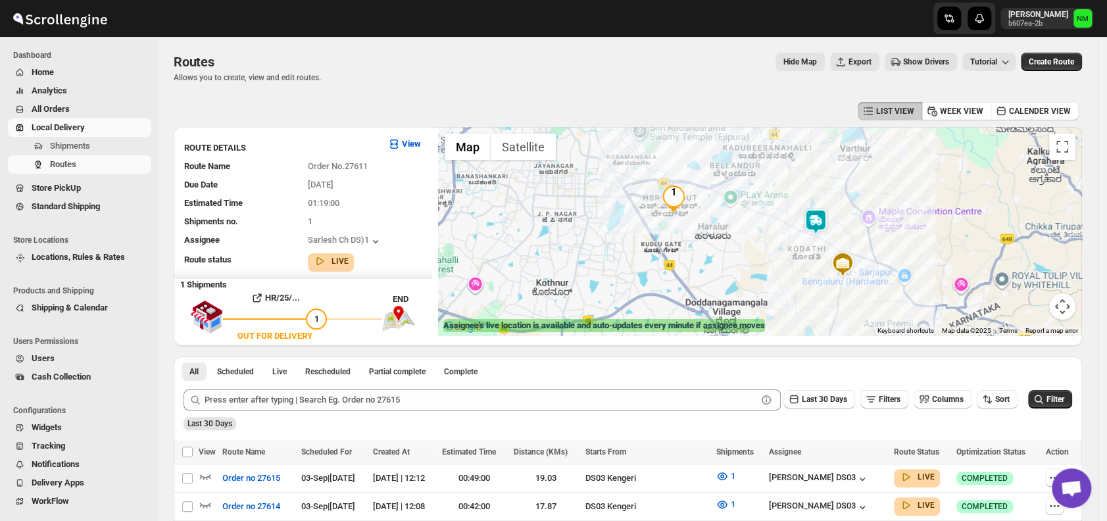
click at [815, 214] on img at bounding box center [815, 221] width 26 height 26
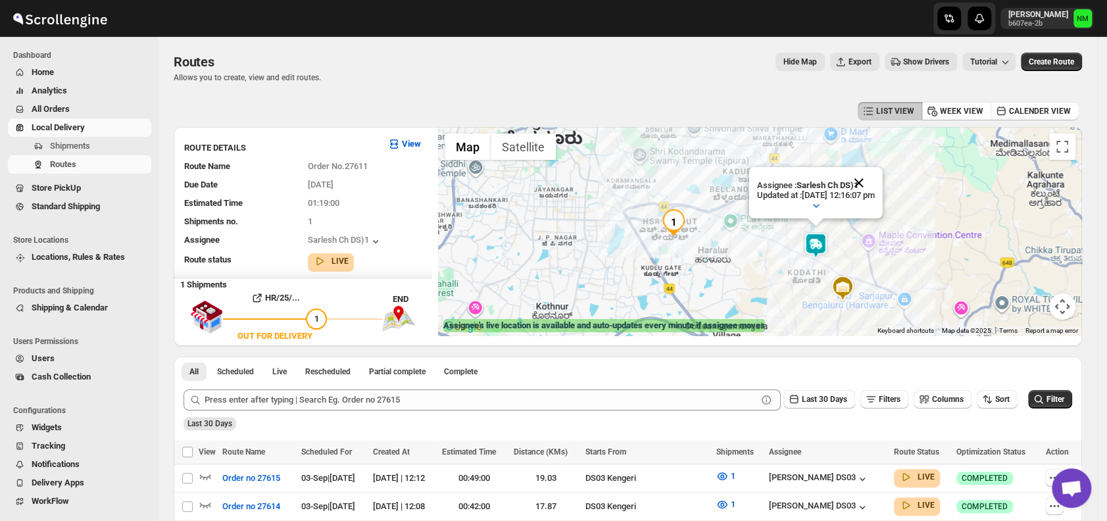
click at [871, 183] on button "Close" at bounding box center [859, 183] width 32 height 32
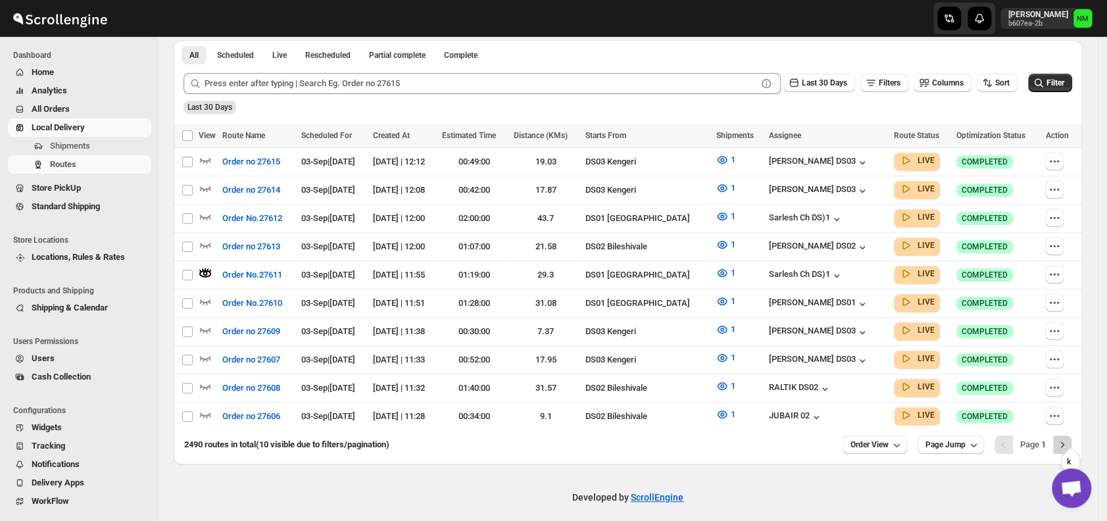
click at [1069, 438] on icon "Next" at bounding box center [1061, 444] width 13 height 13
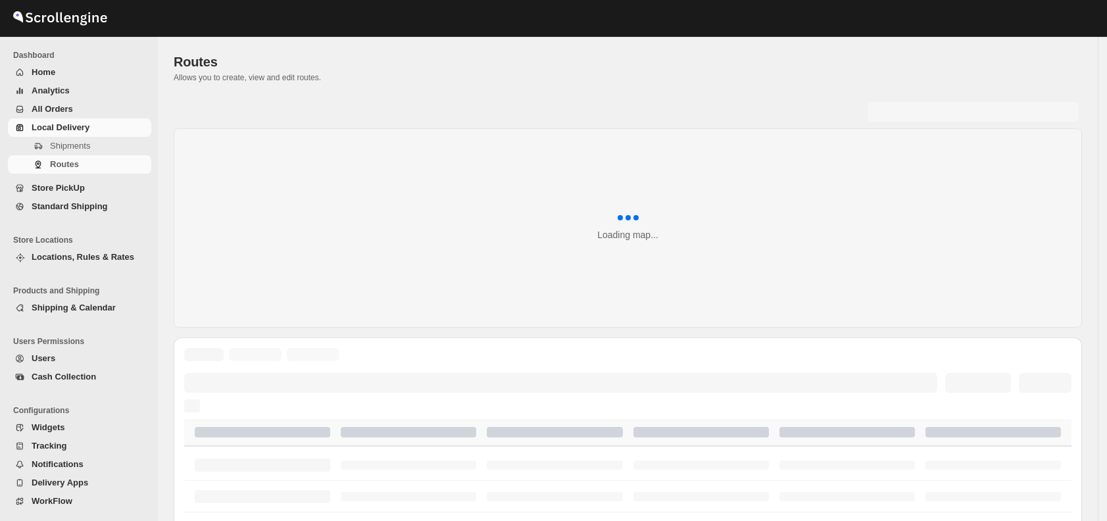
scroll to position [316, 0]
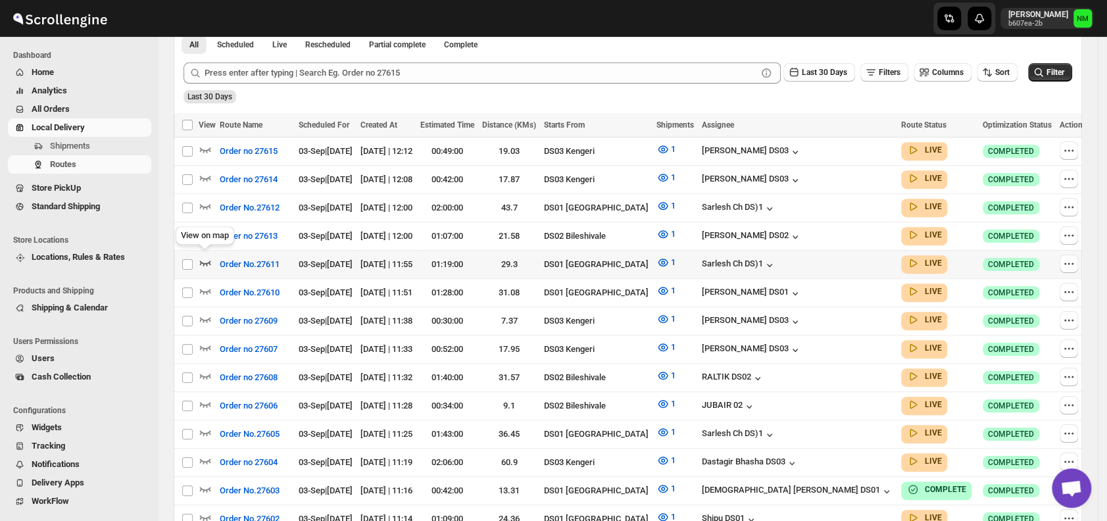
click at [200, 260] on icon "button" at bounding box center [205, 262] width 11 height 5
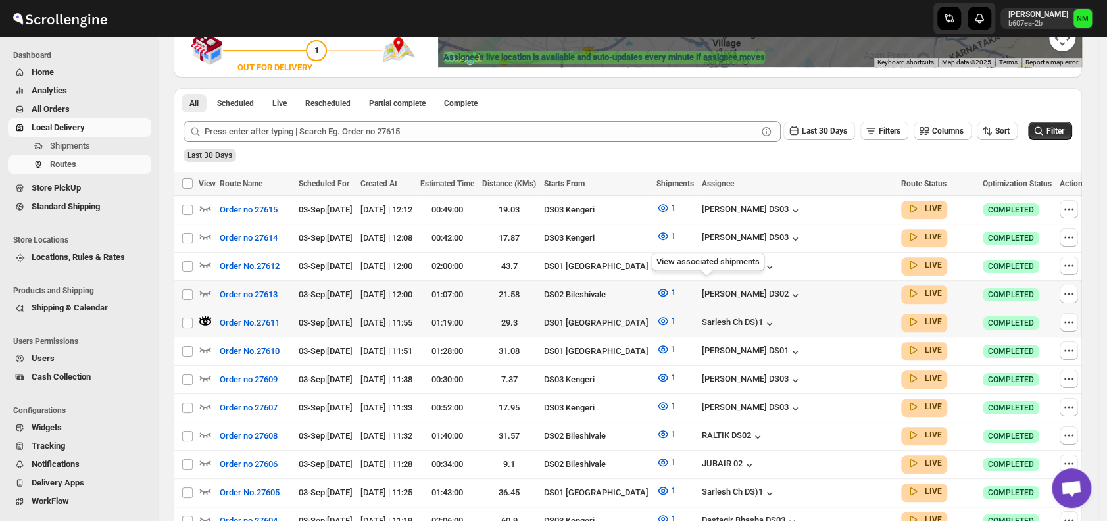
scroll to position [269, 0]
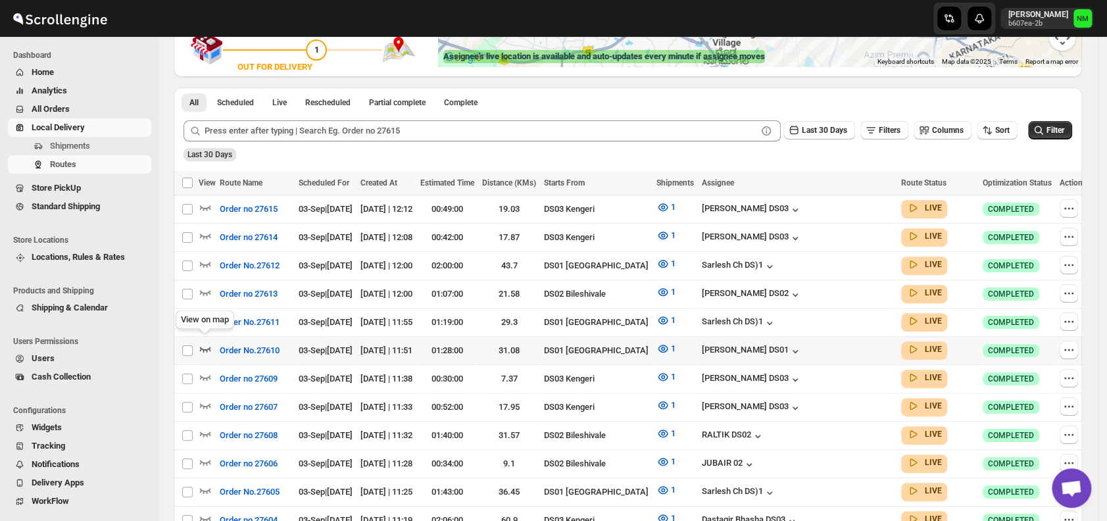
click at [207, 342] on icon "button" at bounding box center [205, 348] width 13 height 13
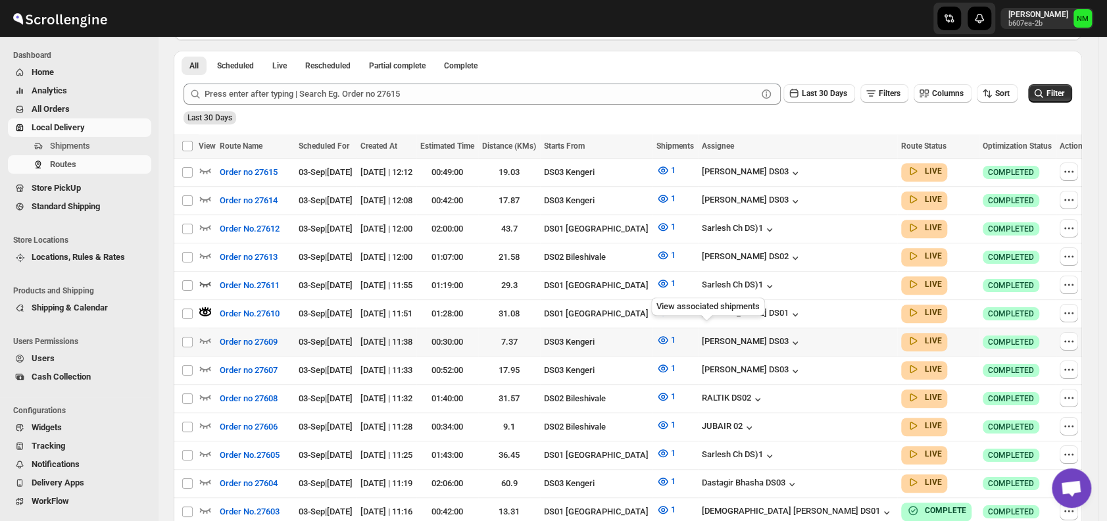
scroll to position [306, 0]
click at [205, 446] on icon "button" at bounding box center [205, 452] width 13 height 13
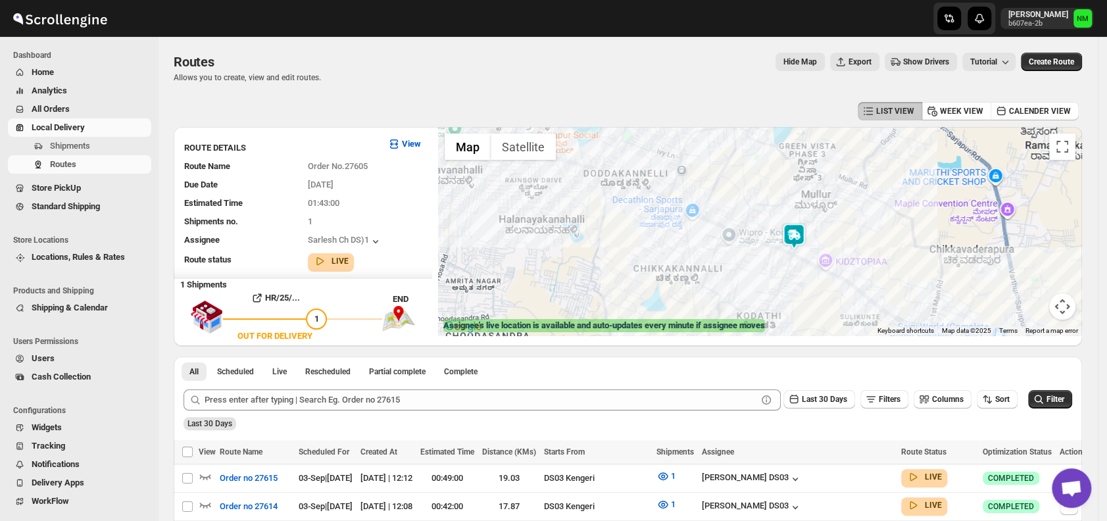
click at [796, 239] on img at bounding box center [794, 236] width 26 height 26
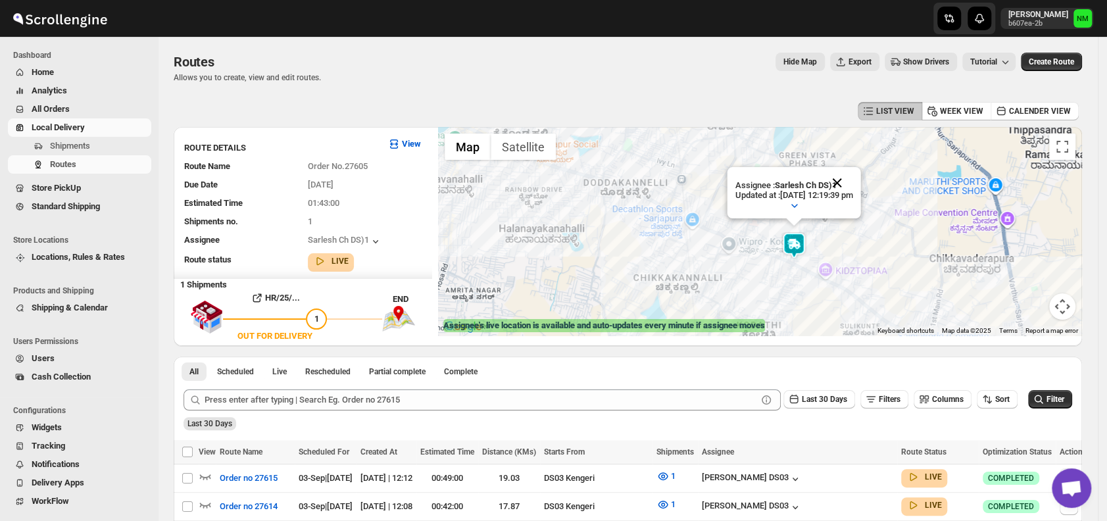
click at [853, 182] on button "Close" at bounding box center [837, 183] width 32 height 32
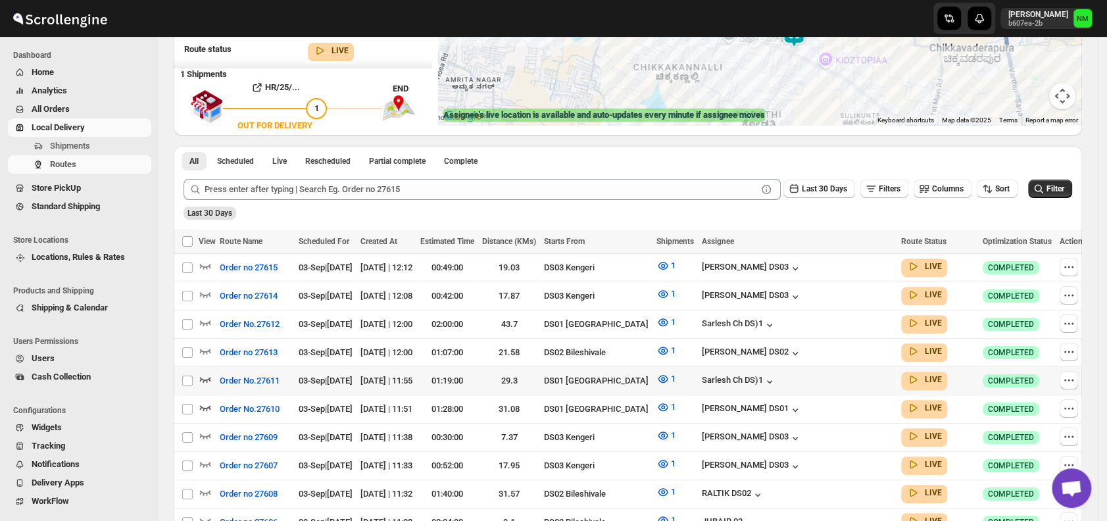
scroll to position [211, 0]
click at [207, 400] on icon "button" at bounding box center [205, 406] width 13 height 13
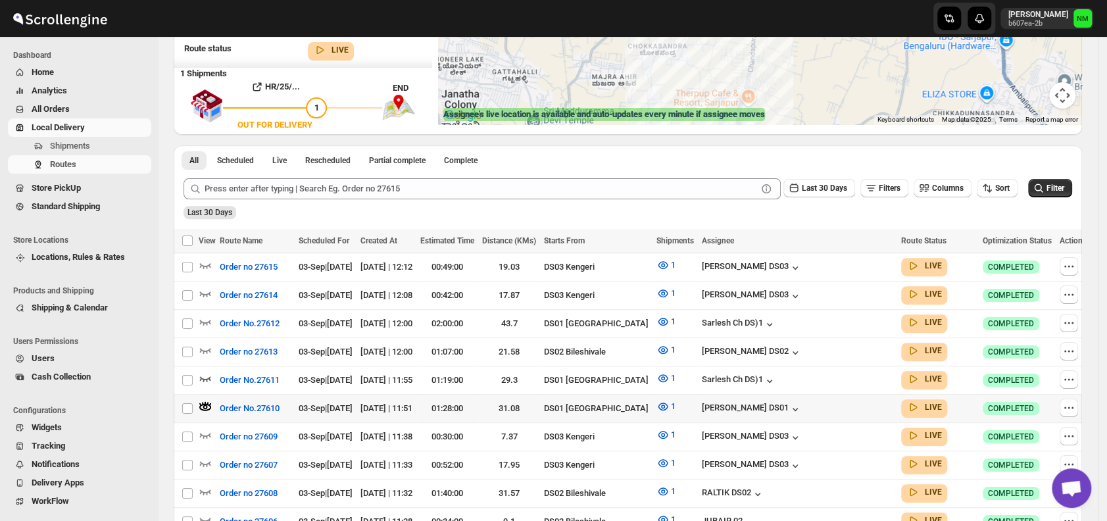
scroll to position [0, 0]
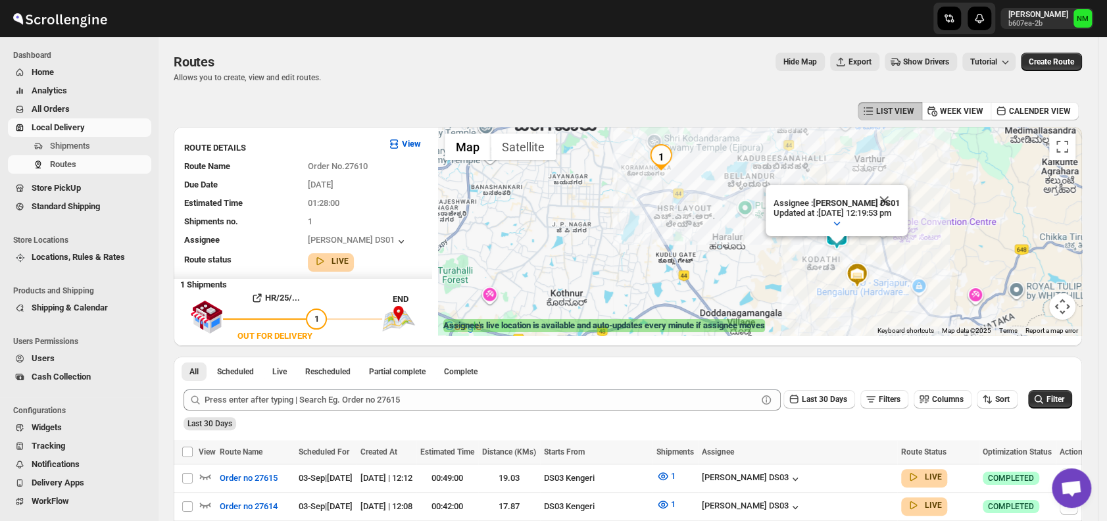
drag, startPoint x: 899, startPoint y: 198, endPoint x: 850, endPoint y: 240, distance: 64.3
click at [850, 231] on div "Assignee : [PERSON_NAME] DS01 Updated at : [DATE] 12:19:53 pm Duty mode Enabled…" at bounding box center [1082, 231] width 644 height 0
click at [899, 195] on button "Close" at bounding box center [884, 201] width 32 height 32
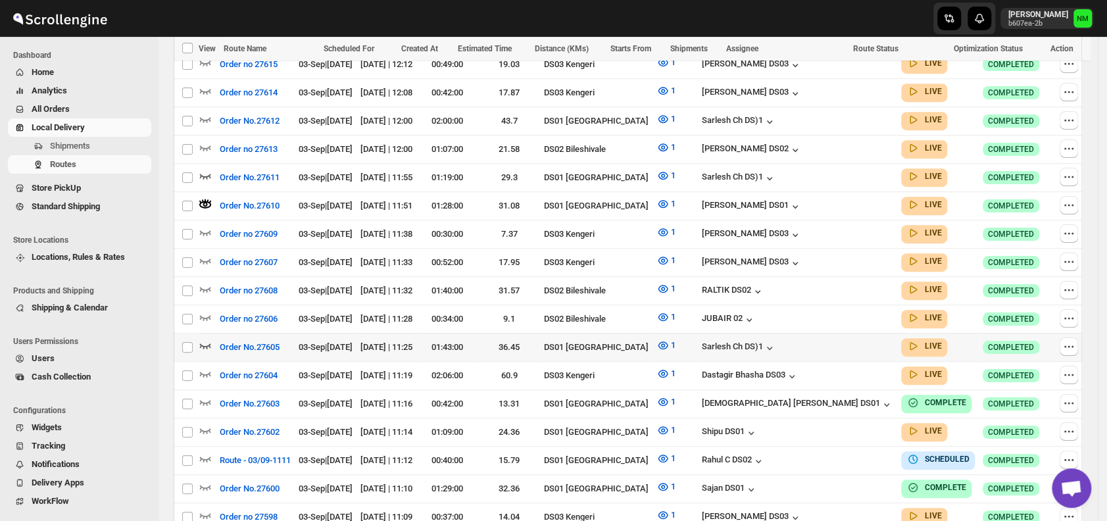
scroll to position [458, 0]
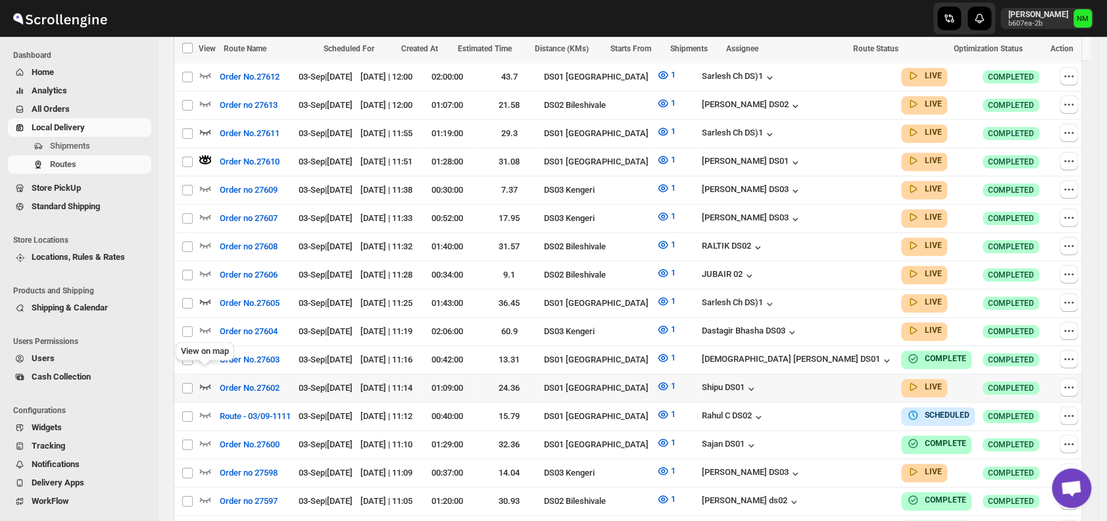
click at [206, 379] on icon "button" at bounding box center [205, 385] width 13 height 13
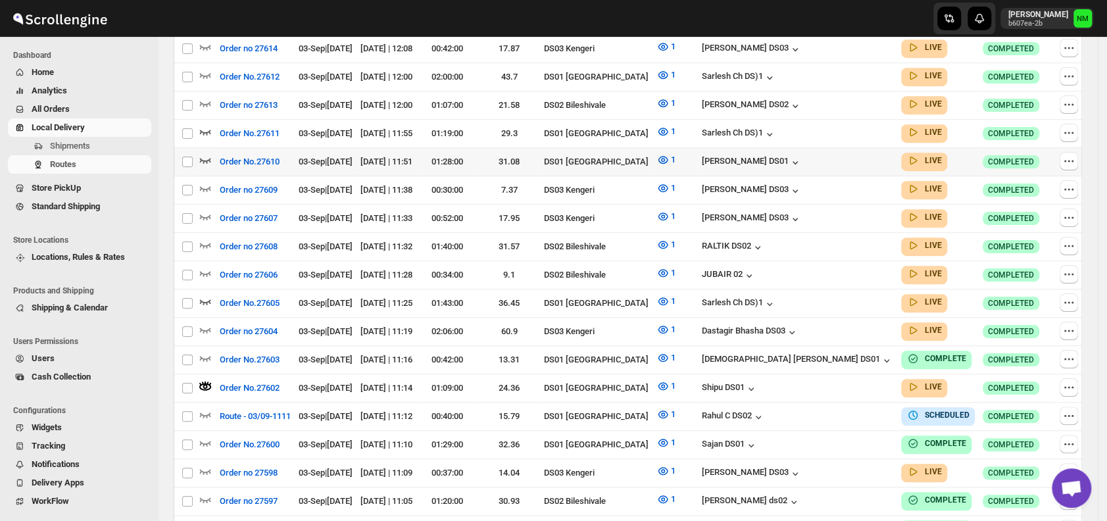
scroll to position [0, 0]
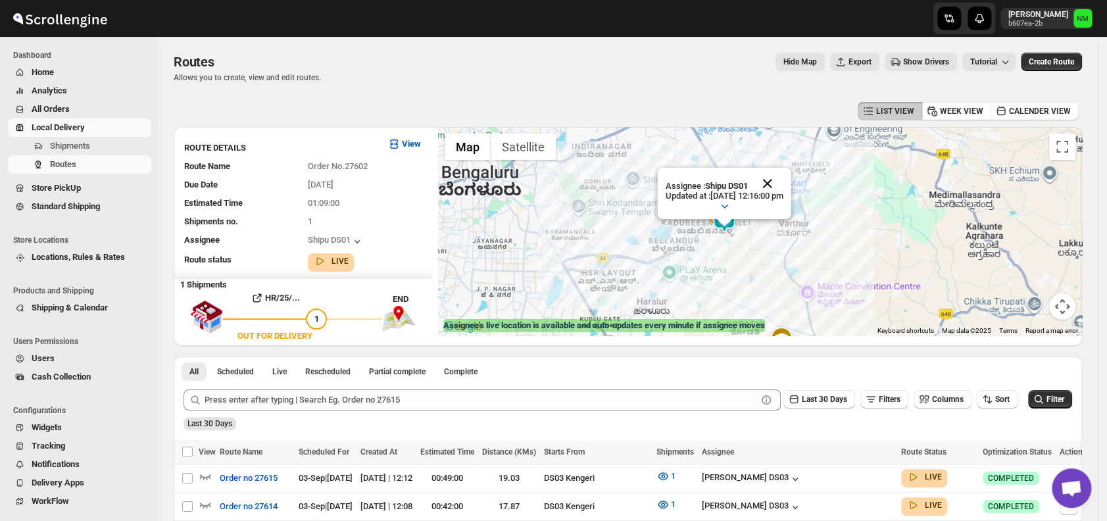
click at [783, 187] on button "Close" at bounding box center [768, 184] width 32 height 32
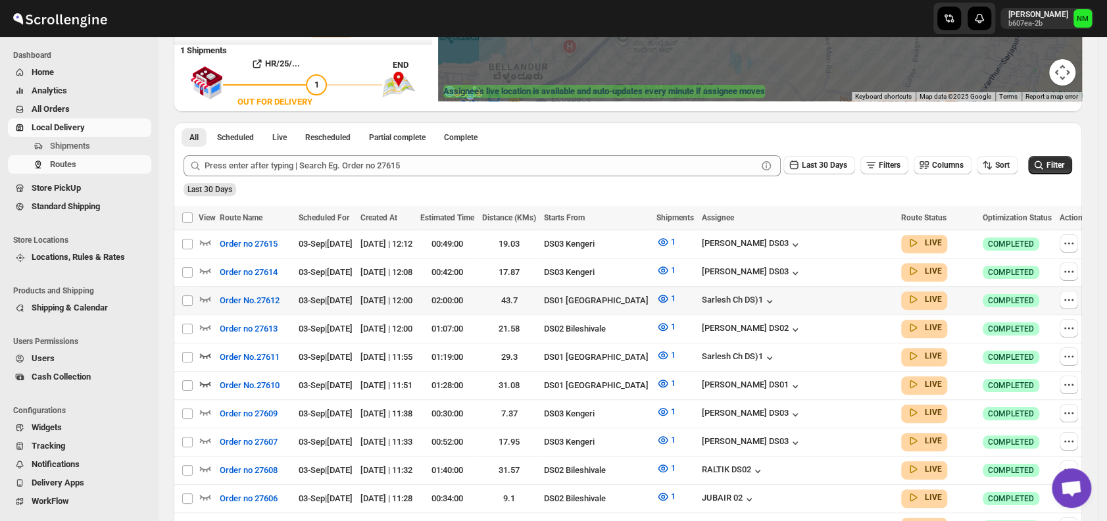
scroll to position [236, 0]
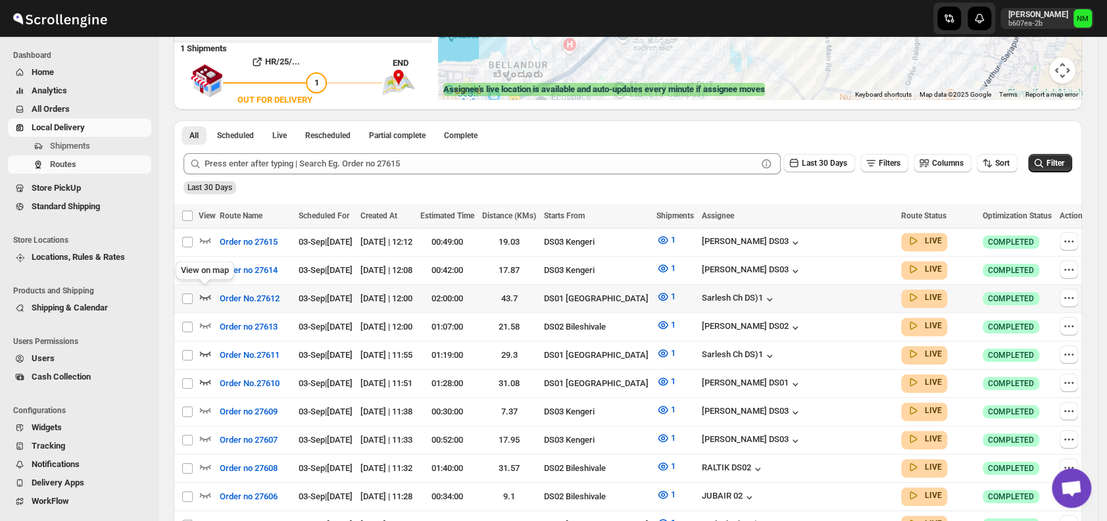
click at [201, 295] on icon "button" at bounding box center [205, 296] width 13 height 13
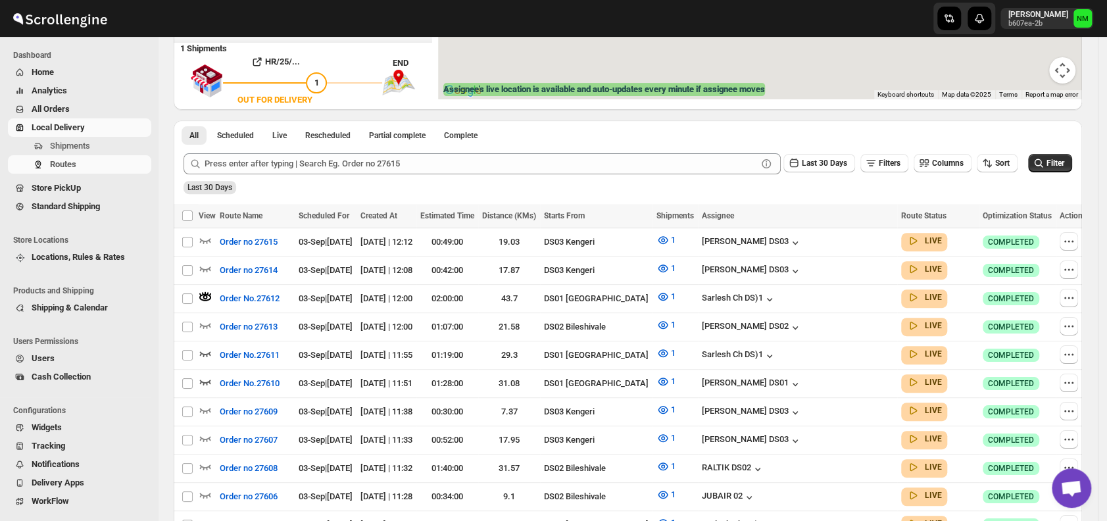
scroll to position [0, 0]
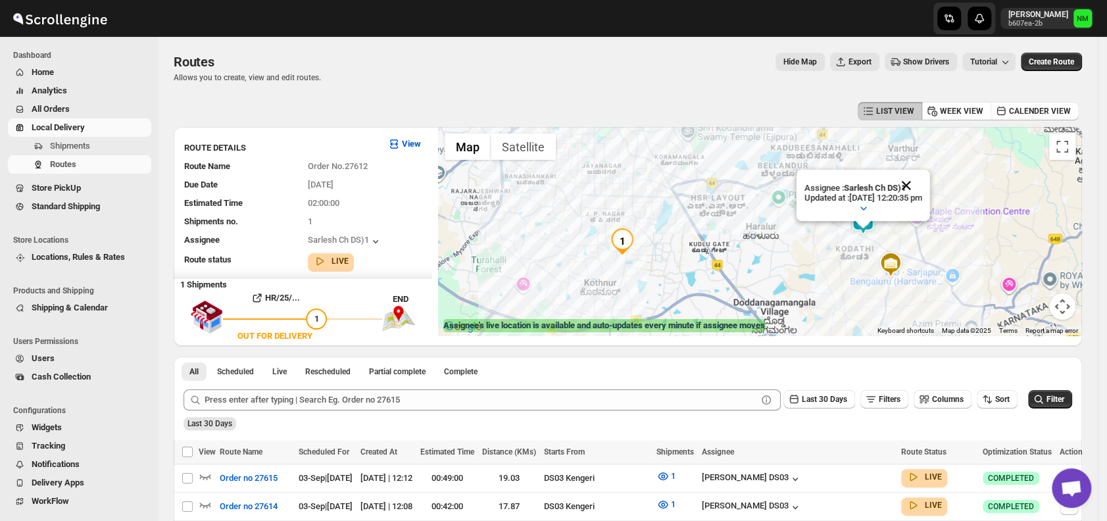
click at [922, 184] on button "Close" at bounding box center [906, 186] width 32 height 32
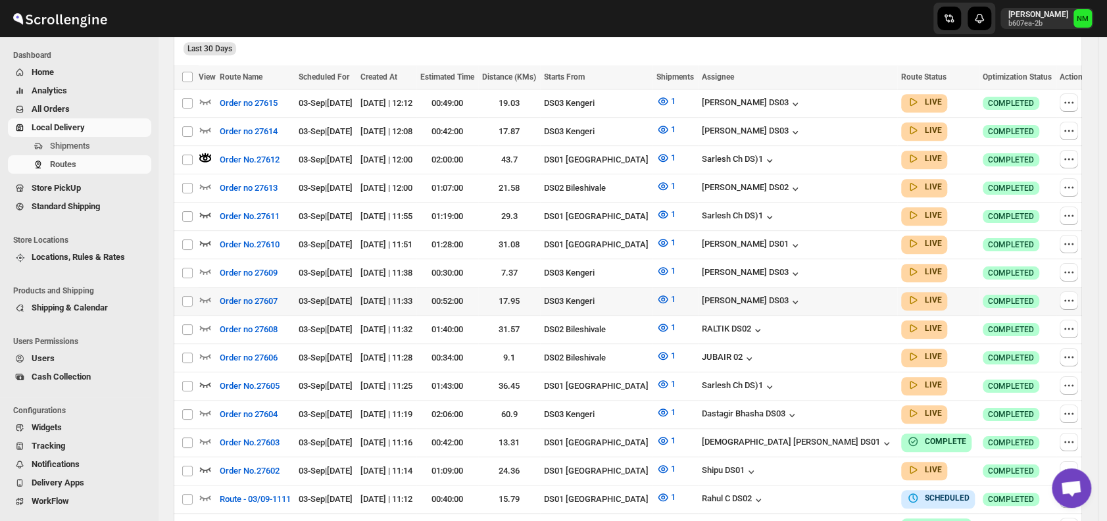
scroll to position [378, 0]
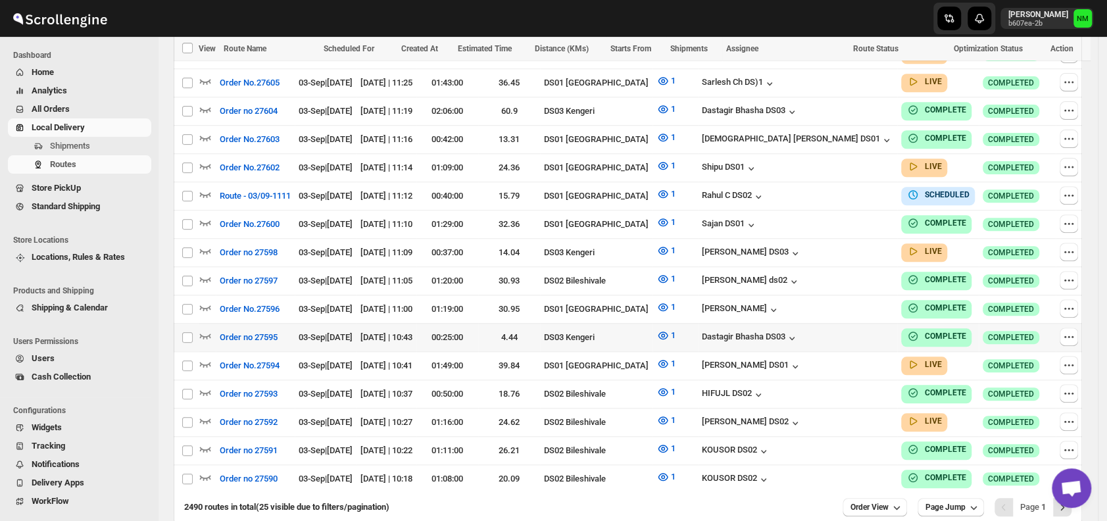
scroll to position [719, 0]
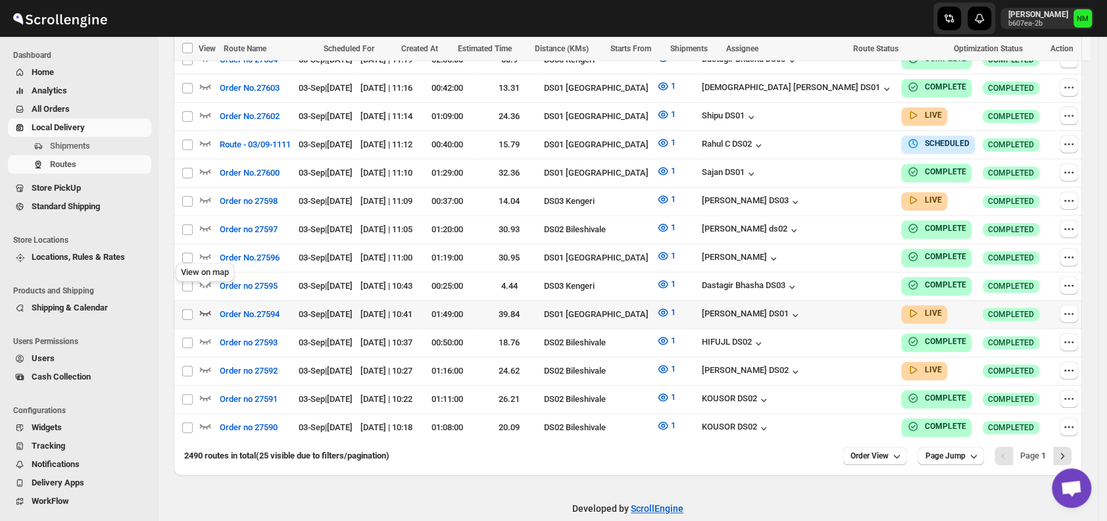
click at [204, 310] on icon "button" at bounding box center [205, 312] width 11 height 5
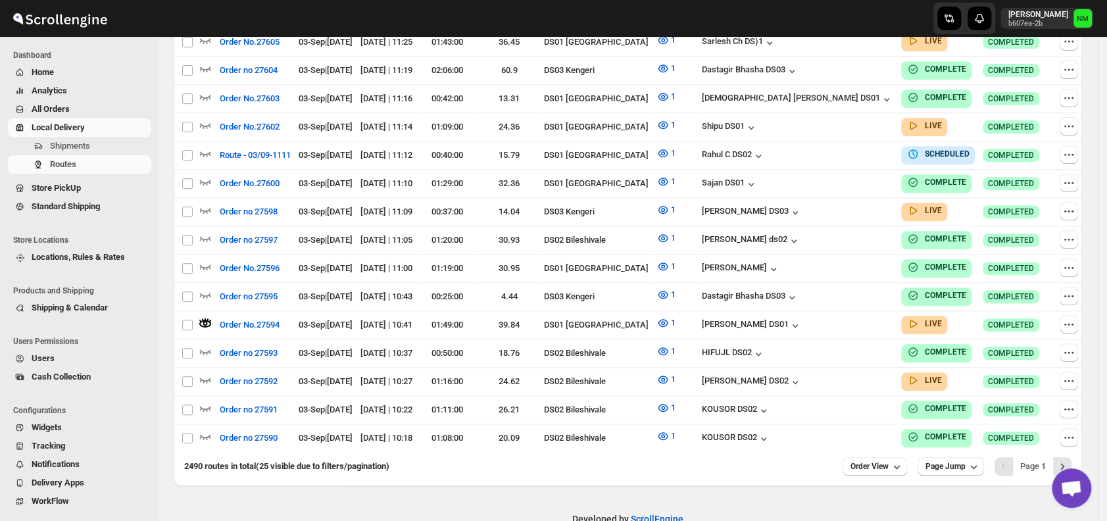
scroll to position [0, 0]
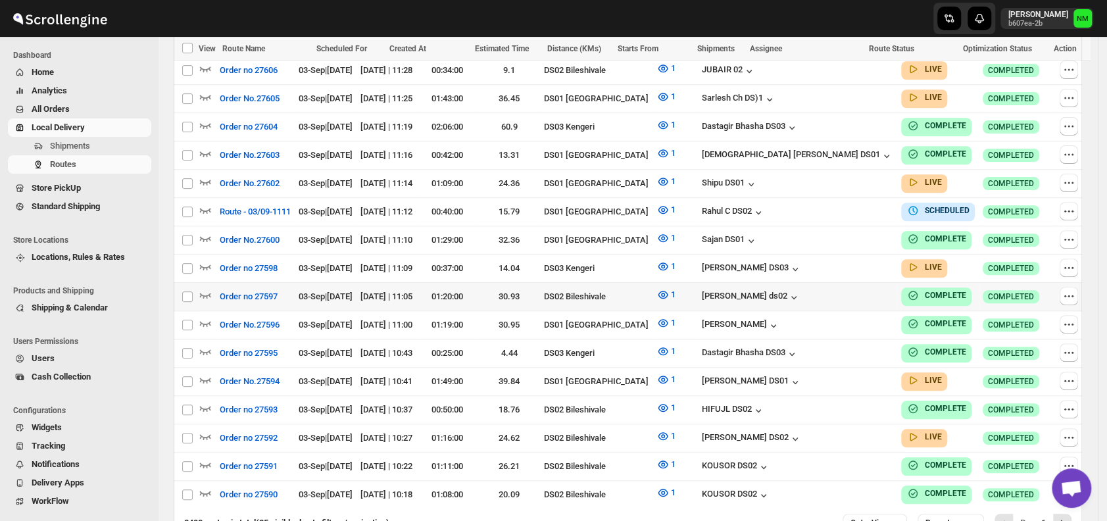
scroll to position [652, 0]
click at [47, 356] on span "Users" at bounding box center [43, 358] width 23 height 10
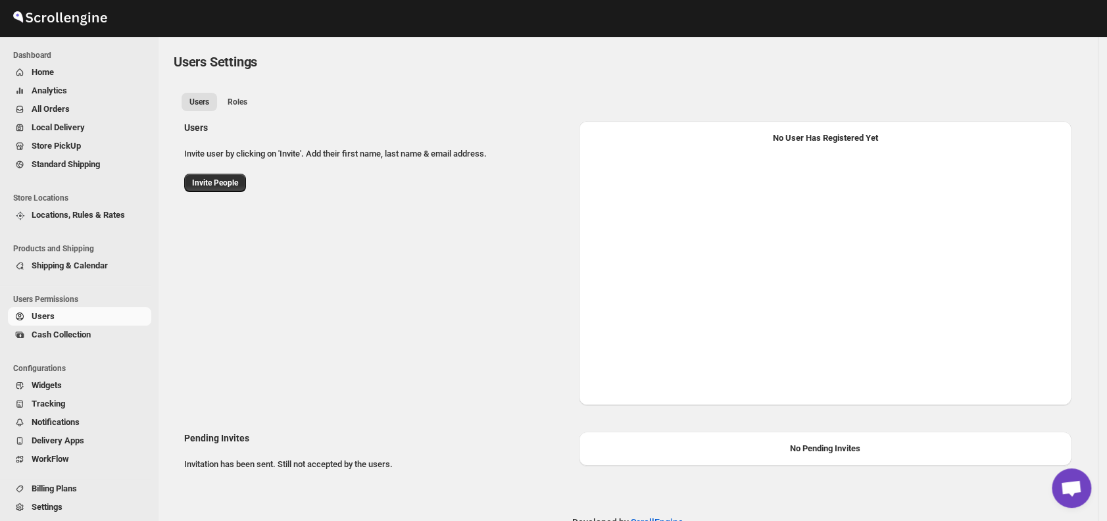
select select "637b767fbaab0276b10c91d5"
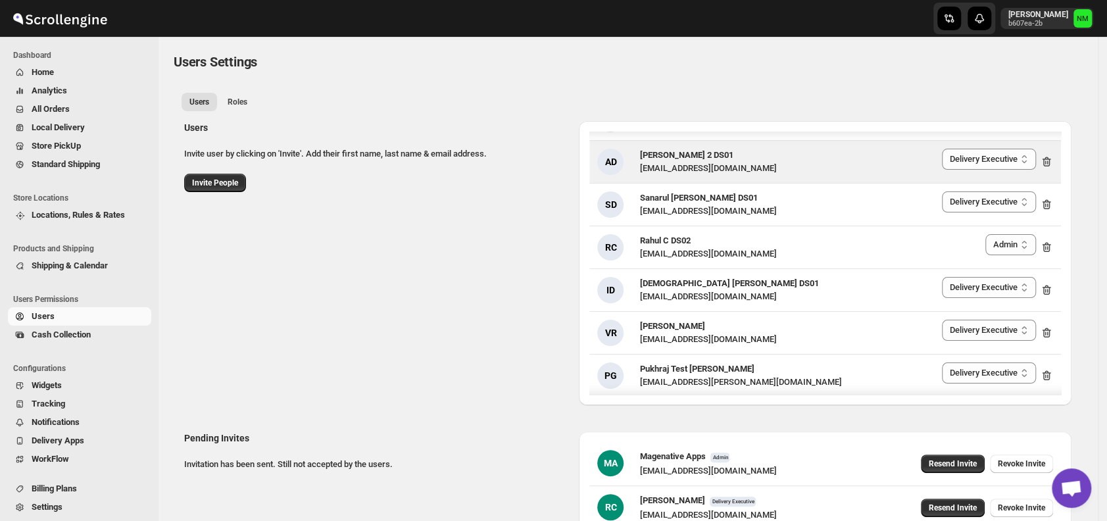
scroll to position [122, 0]
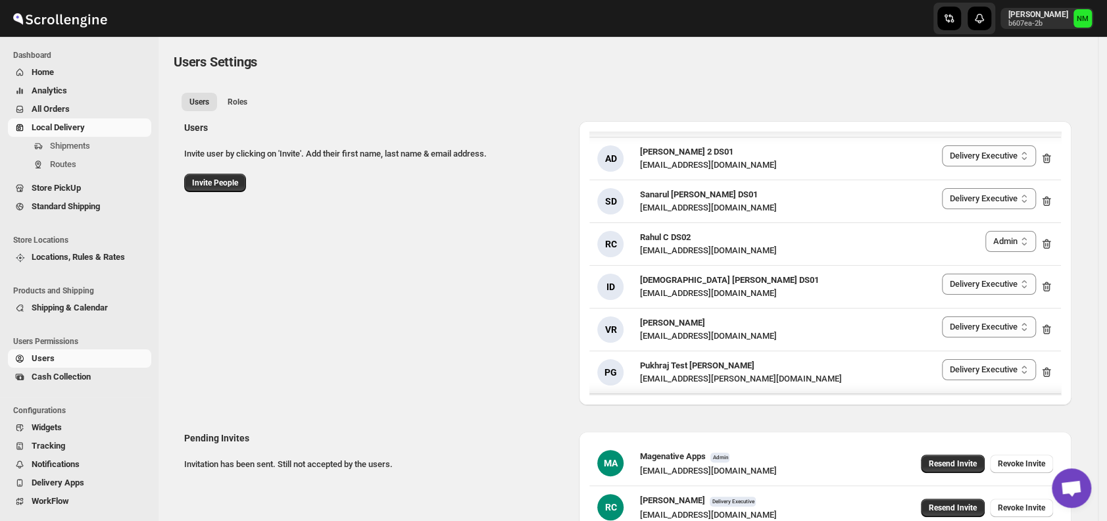
click at [90, 126] on span "Local Delivery" at bounding box center [90, 127] width 117 height 13
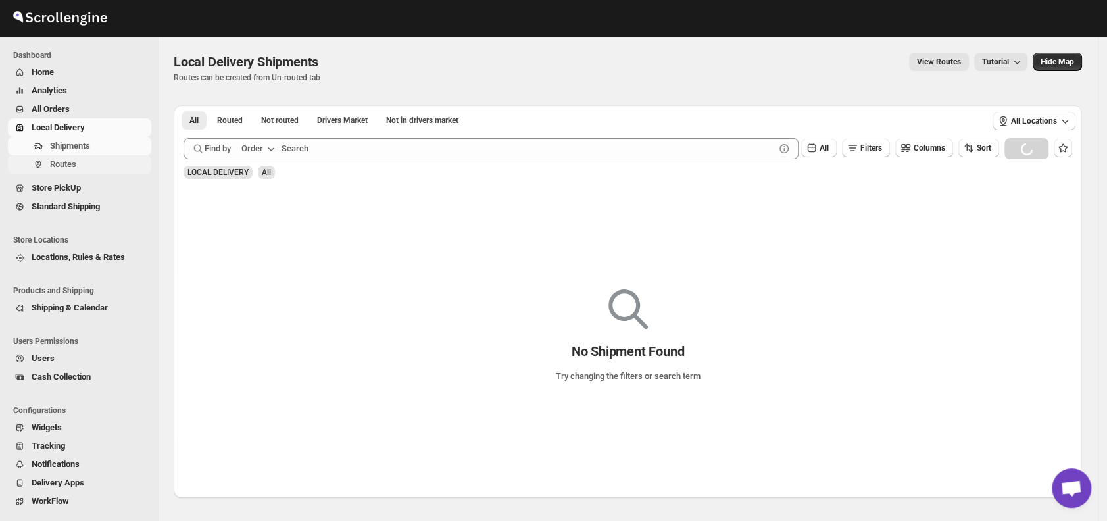
click at [79, 159] on span "Routes" at bounding box center [99, 164] width 99 height 13
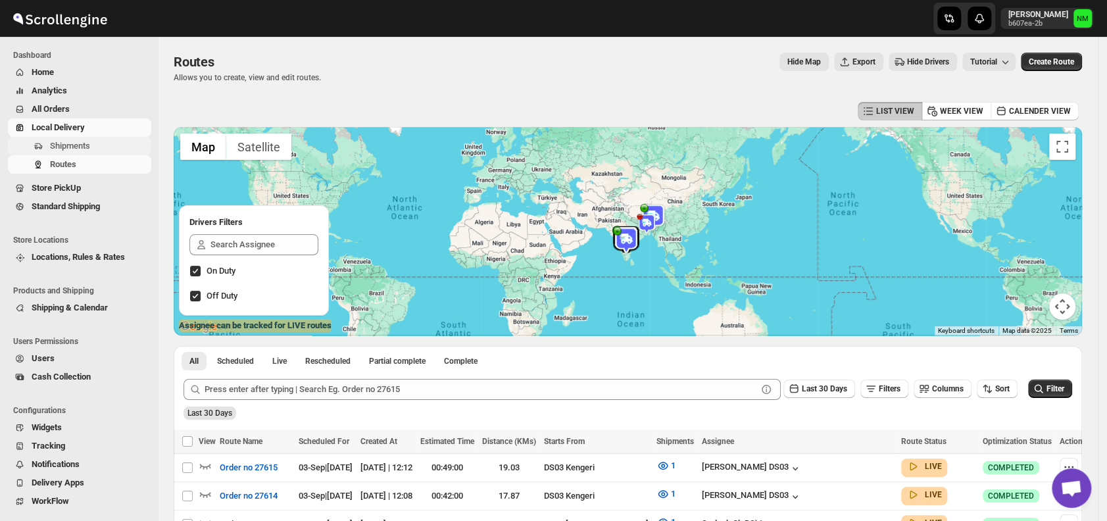
click at [88, 146] on span "Shipments" at bounding box center [70, 146] width 40 height 10
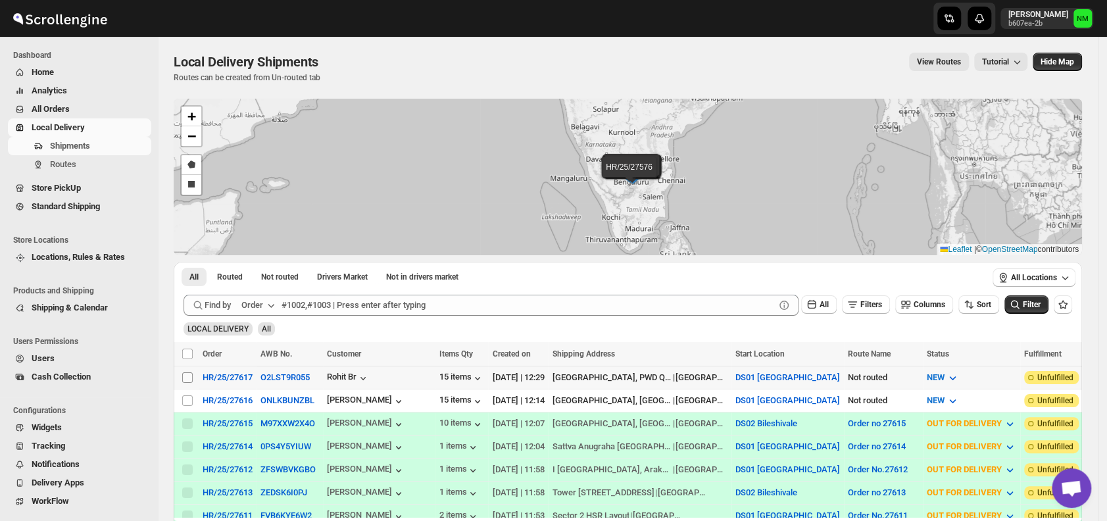
click at [184, 373] on input "Select shipment" at bounding box center [187, 377] width 11 height 11
checkbox input "true"
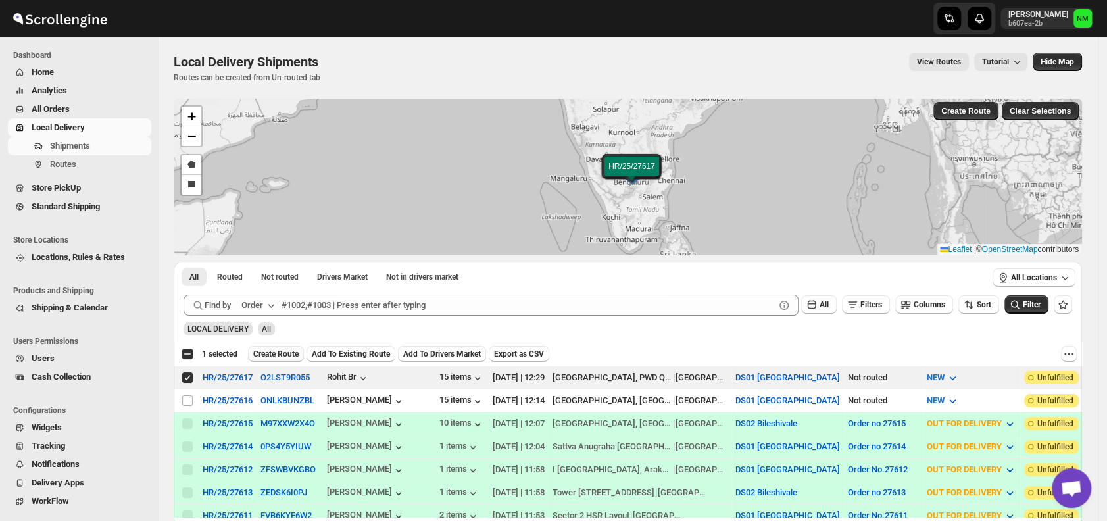
click at [279, 350] on span "Create Route" at bounding box center [275, 354] width 45 height 11
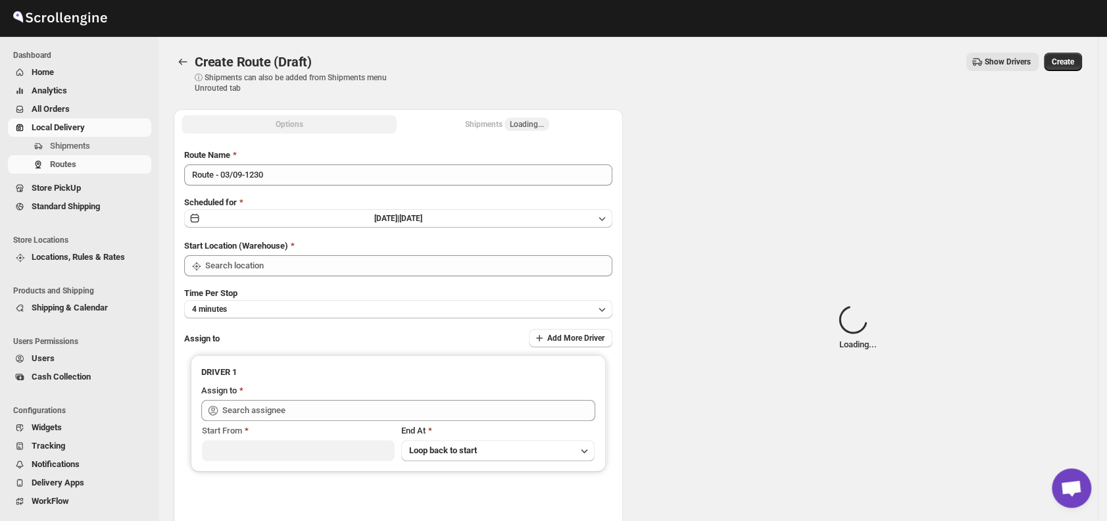
type input "DS01 [GEOGRAPHIC_DATA]"
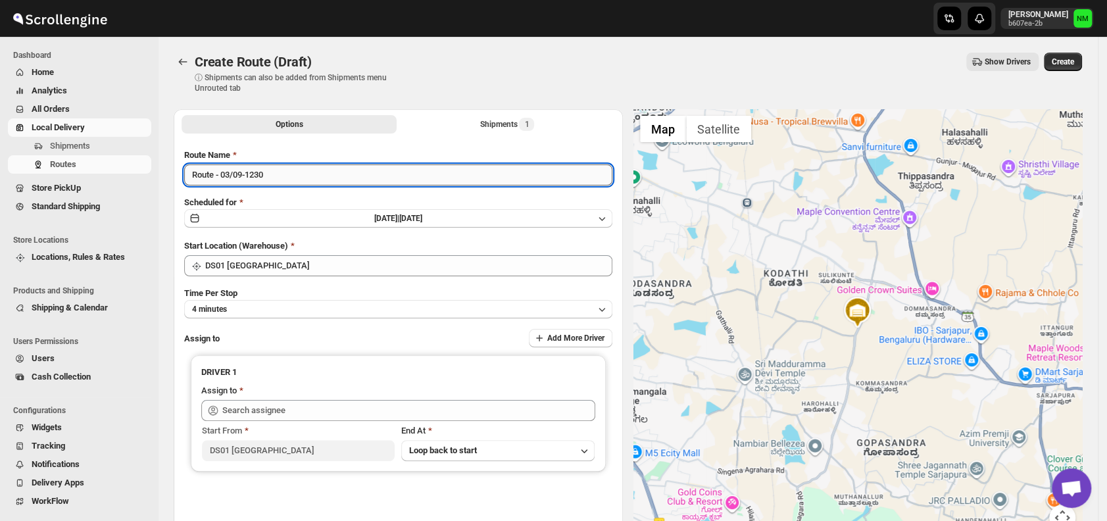
click at [304, 168] on input "Route - 03/09-1230" at bounding box center [398, 174] width 428 height 21
type input "R"
type input "Order No.27617"
click at [289, 316] on button "4 minutes" at bounding box center [398, 309] width 428 height 18
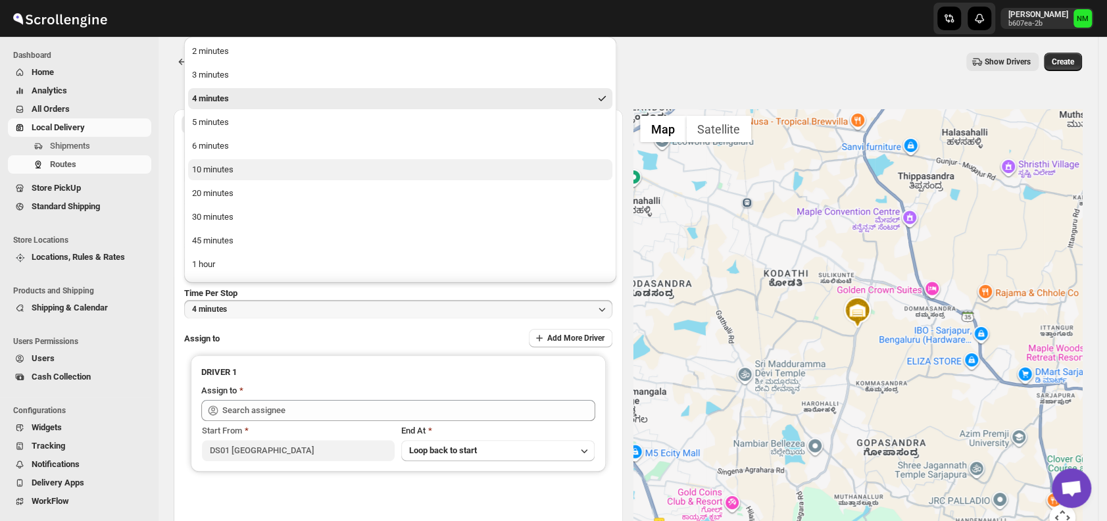
click at [222, 169] on div "10 minutes" at bounding box center [212, 169] width 41 height 13
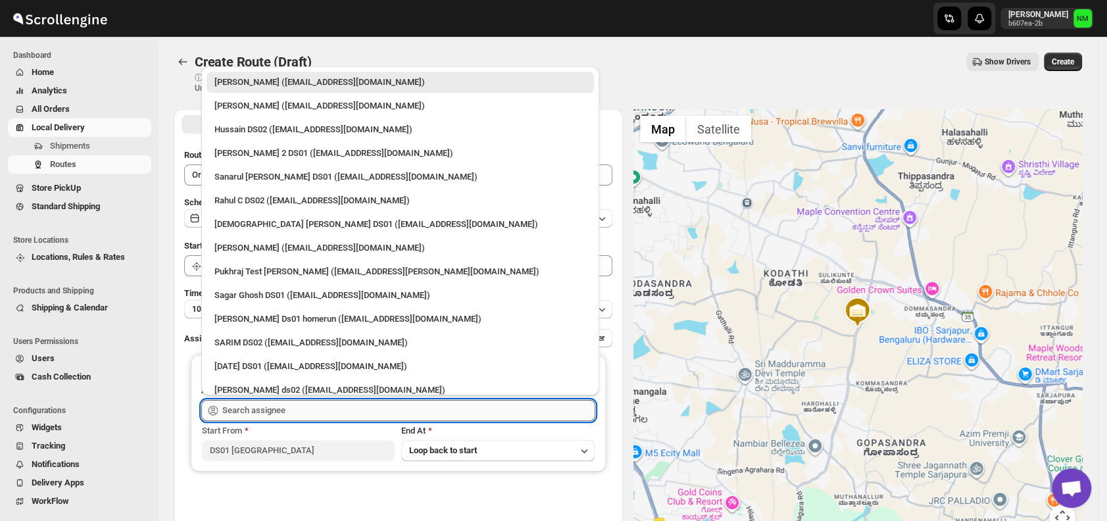
click at [328, 414] on input "text" at bounding box center [408, 410] width 373 height 21
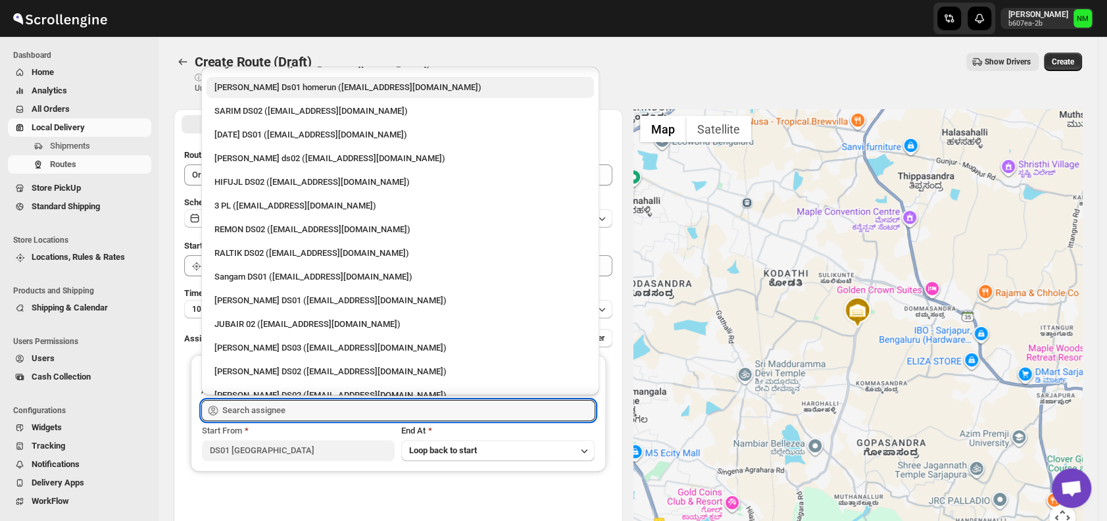
scroll to position [237, 0]
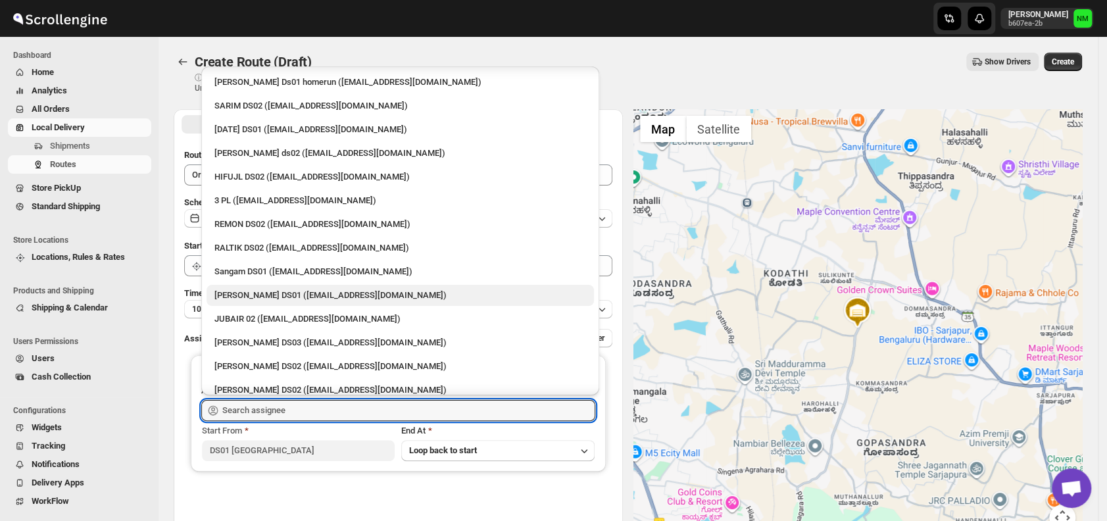
click at [260, 293] on div "Jahir Hussain DS01 (pegaya8076@excederm.com)" at bounding box center [400, 295] width 372 height 13
type input "Jahir Hussain DS01 (pegaya8076@excederm.com)"
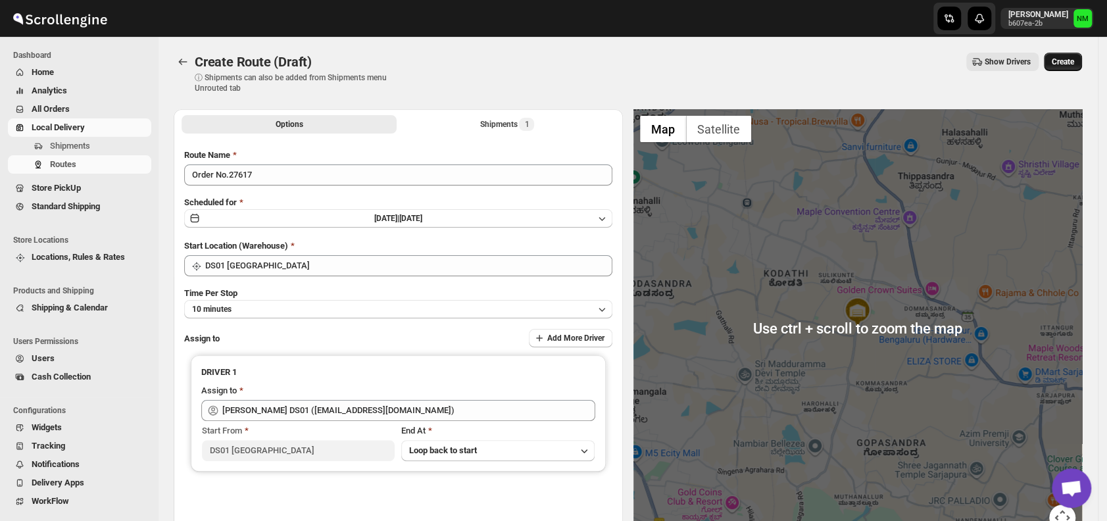
click at [1069, 58] on span "Create" at bounding box center [1062, 62] width 22 height 11
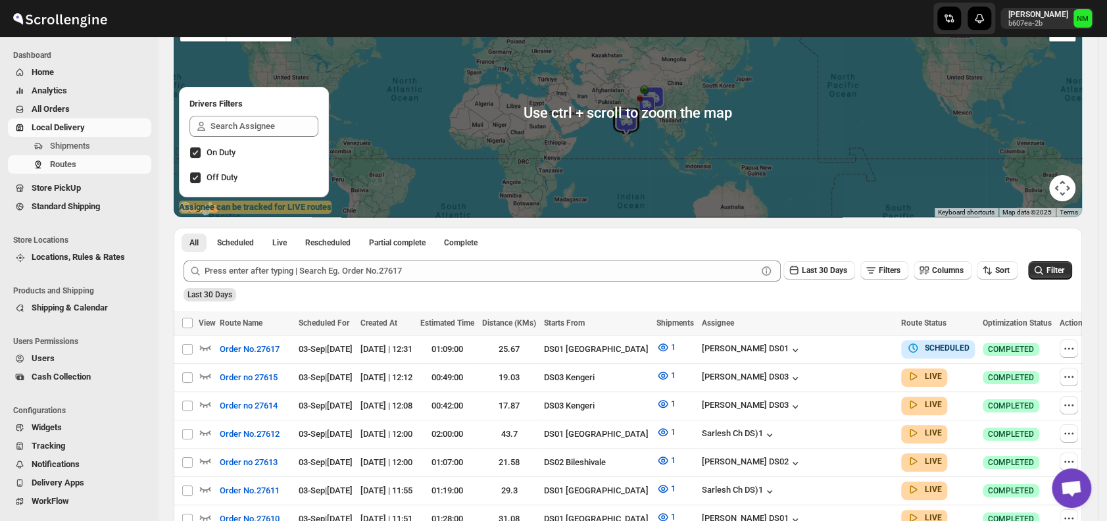
scroll to position [119, 0]
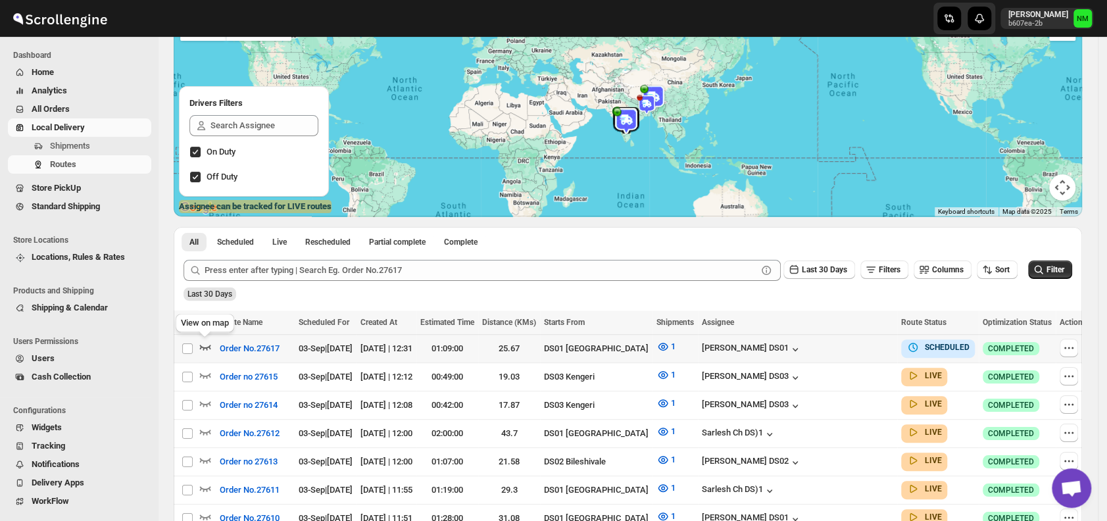
click at [208, 343] on icon "button" at bounding box center [205, 346] width 13 height 13
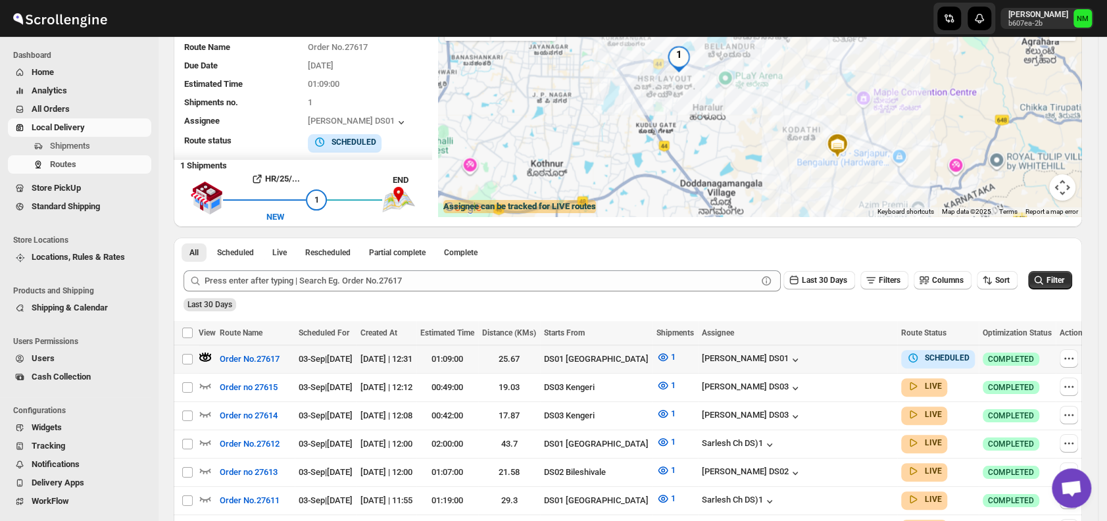
scroll to position [0, 0]
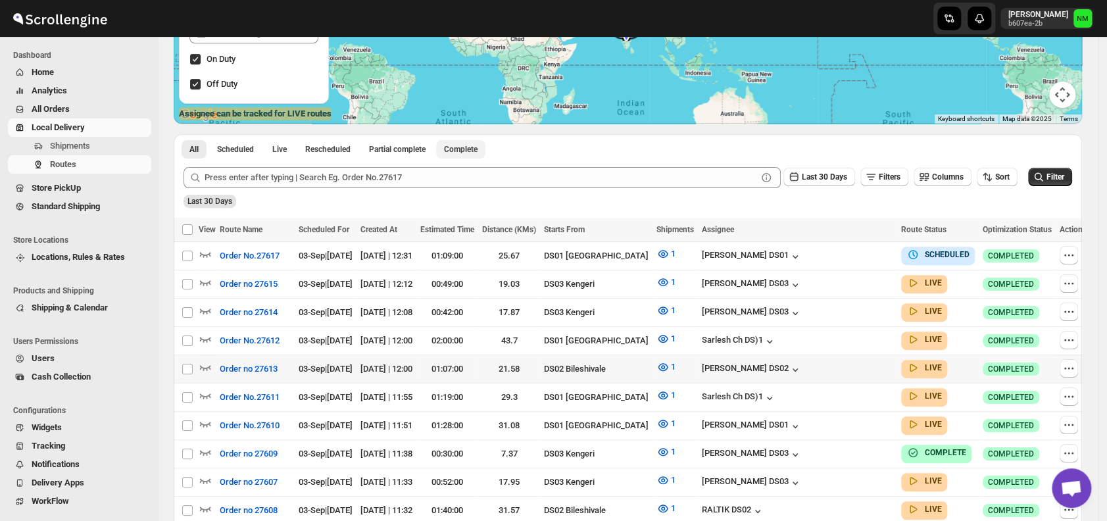
scroll to position [228, 0]
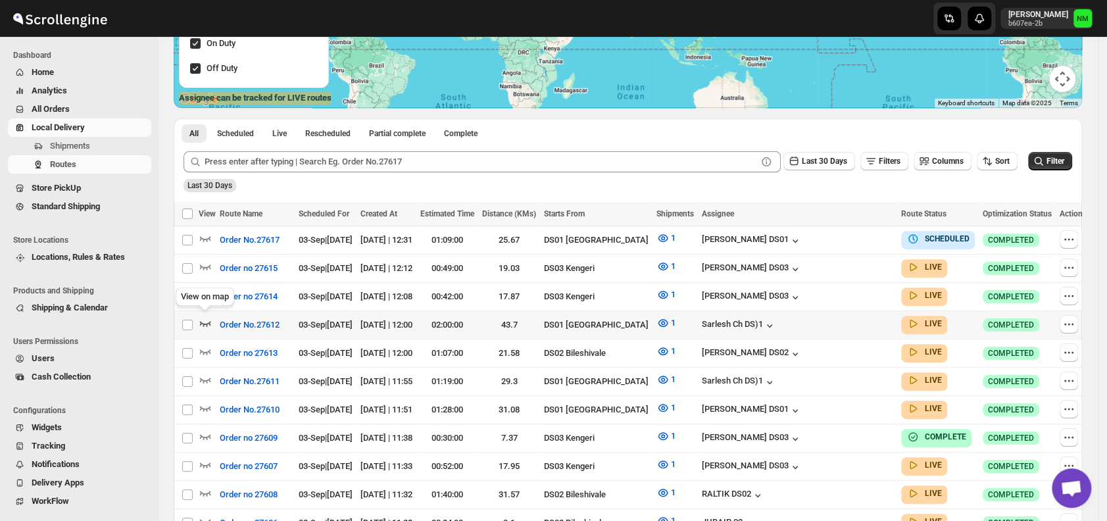
click at [205, 319] on icon "button" at bounding box center [205, 322] width 13 height 13
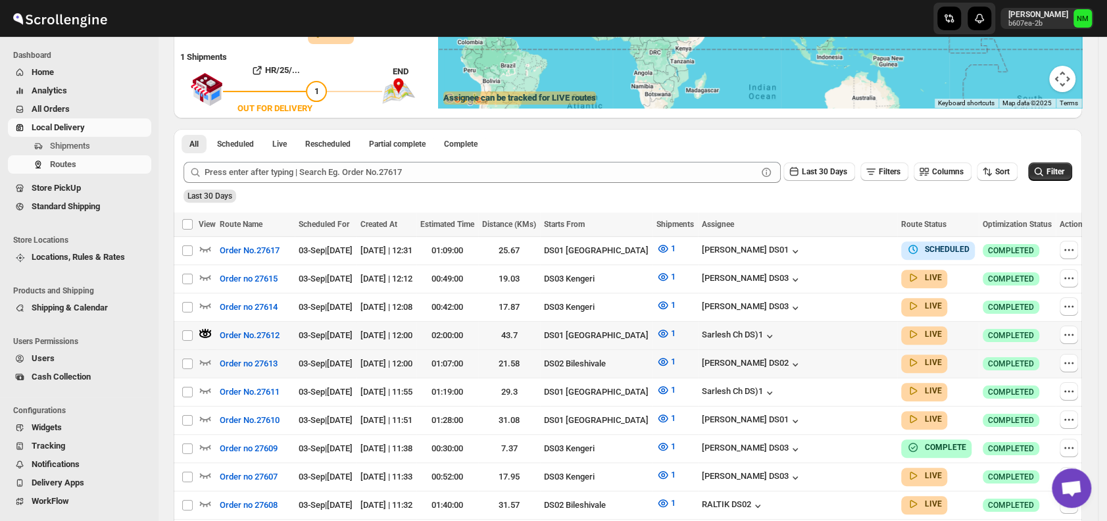
scroll to position [0, 0]
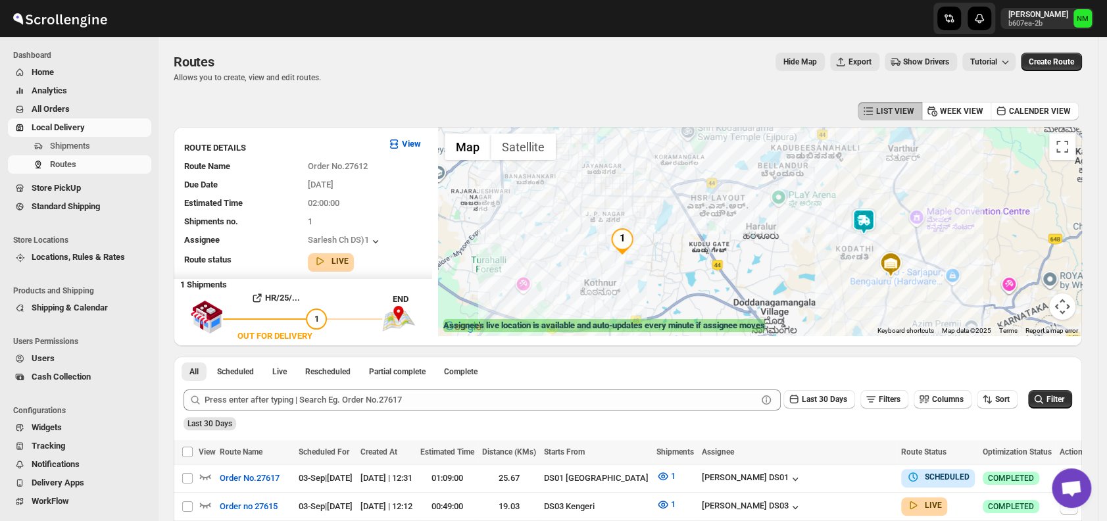
click at [868, 225] on img at bounding box center [863, 221] width 26 height 26
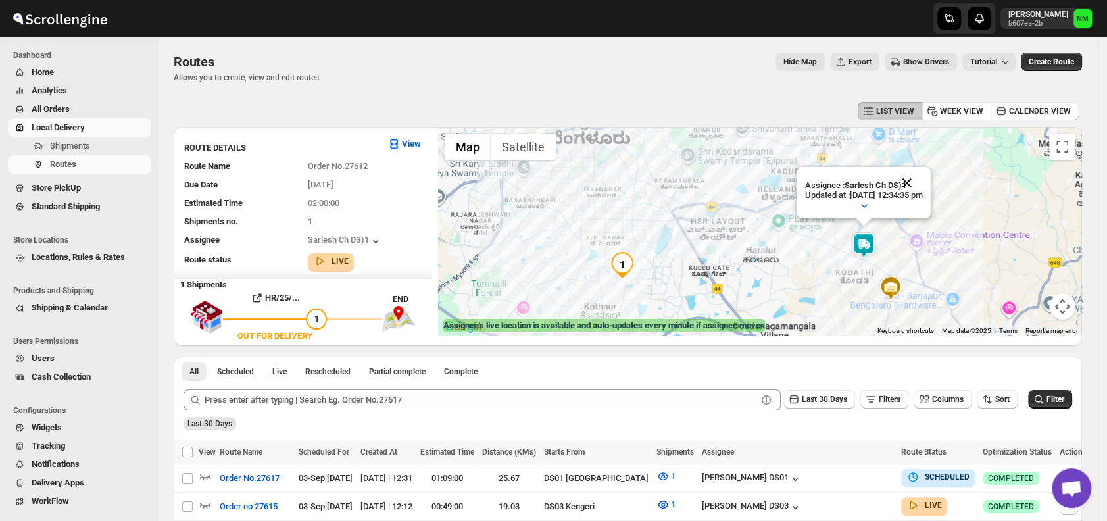
click at [923, 180] on button "Close" at bounding box center [907, 165] width 32 height 32
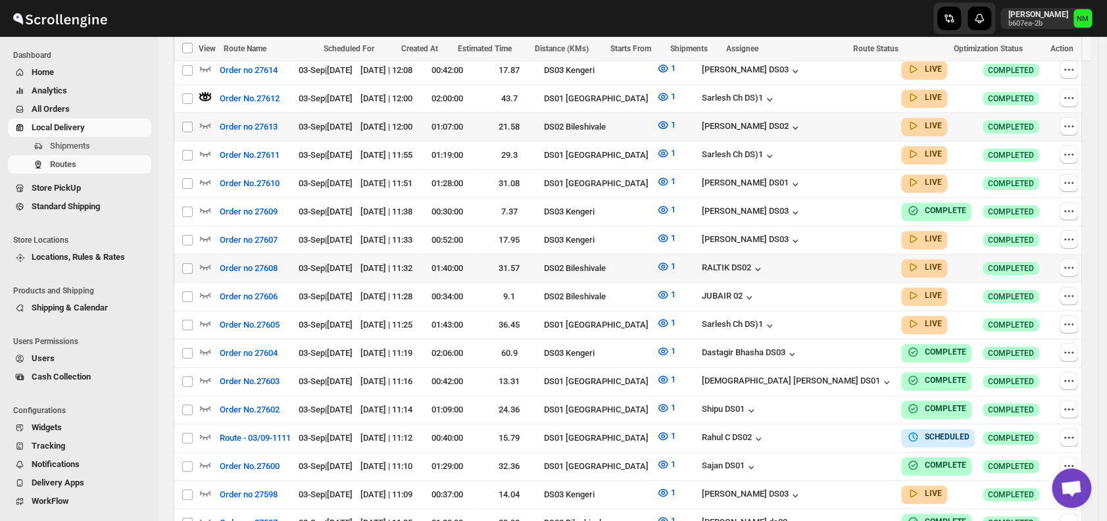
scroll to position [464, 0]
click at [209, 176] on icon "button" at bounding box center [205, 182] width 13 height 13
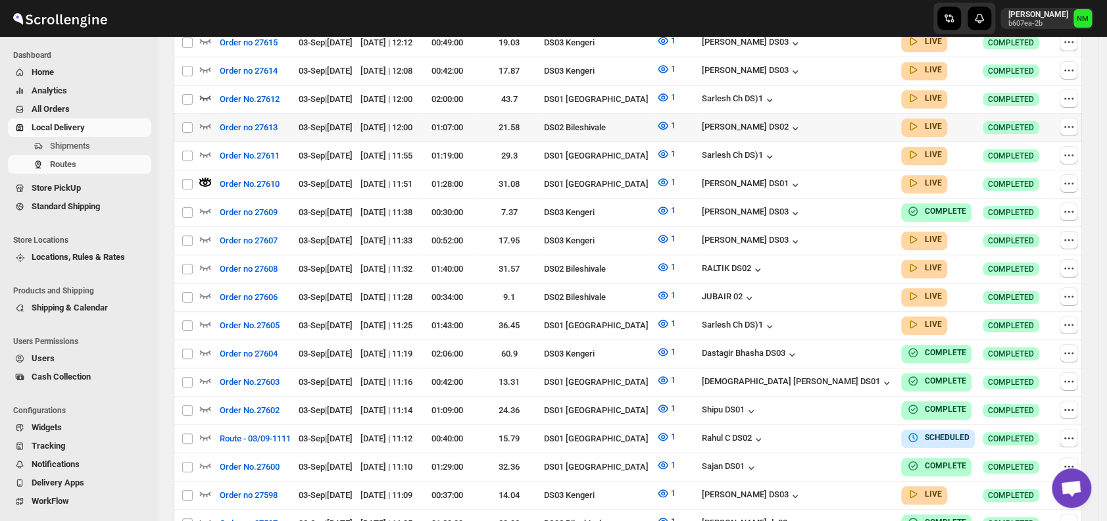
scroll to position [0, 0]
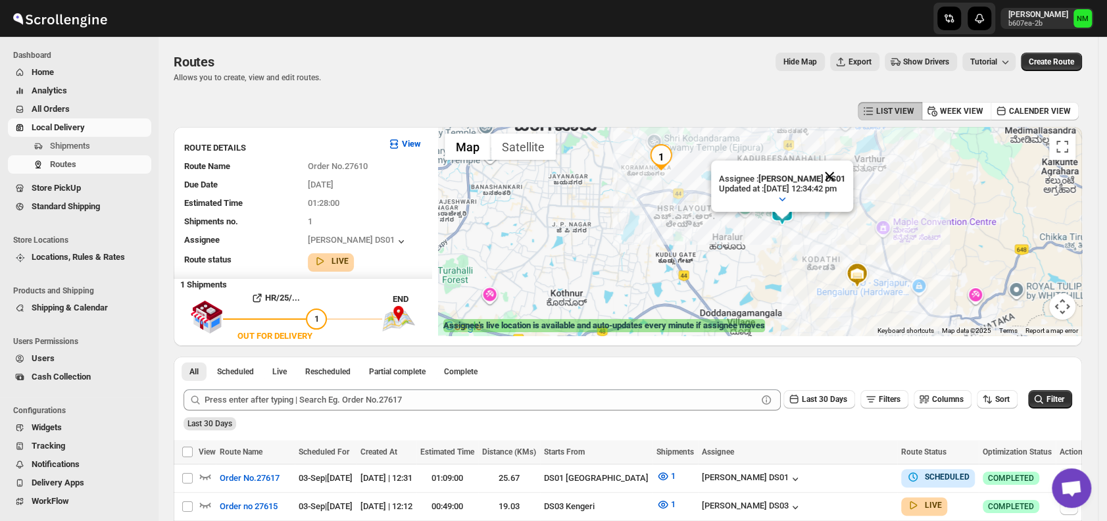
click at [845, 174] on button "Close" at bounding box center [829, 158] width 32 height 32
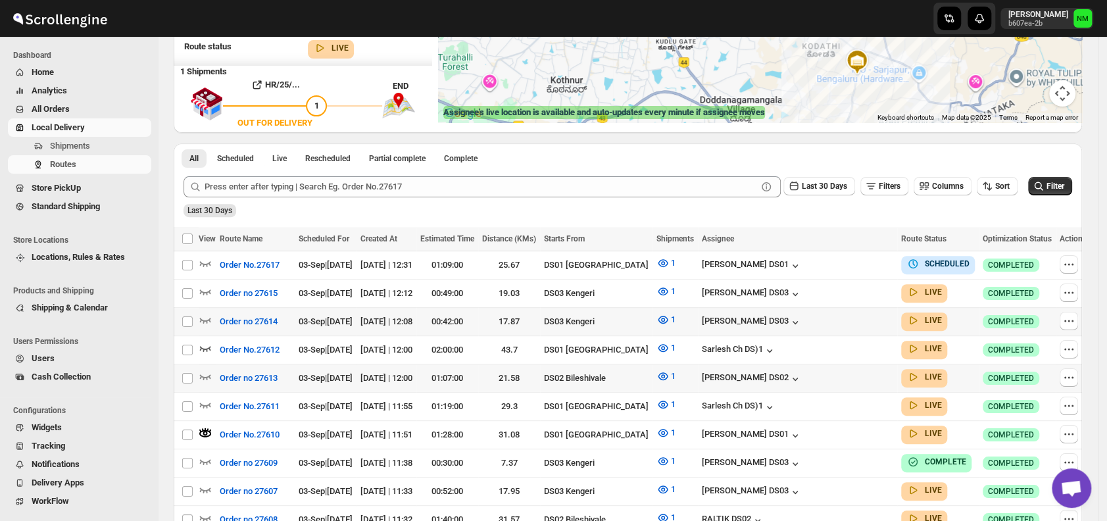
scroll to position [214, 0]
click at [206, 342] on icon "button" at bounding box center [205, 347] width 13 height 13
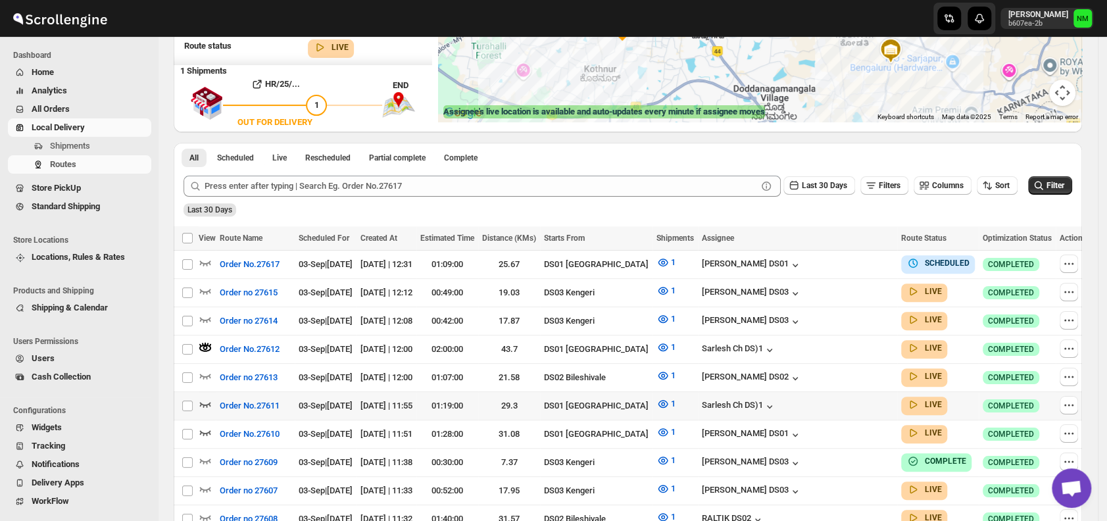
click at [198, 395] on td "Select route" at bounding box center [186, 405] width 25 height 28
checkbox input "true"
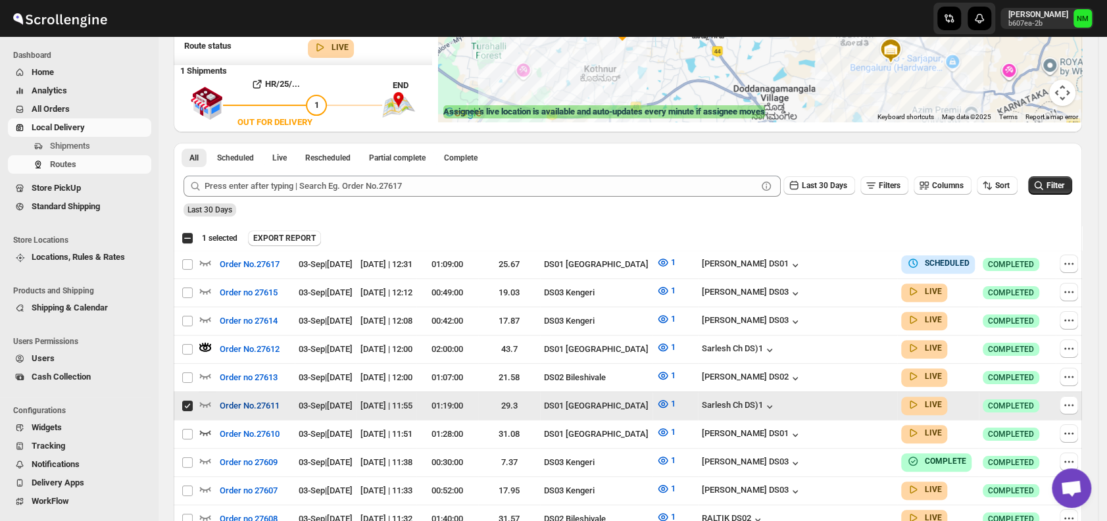
click at [214, 397] on button "Order No.27611" at bounding box center [250, 405] width 76 height 21
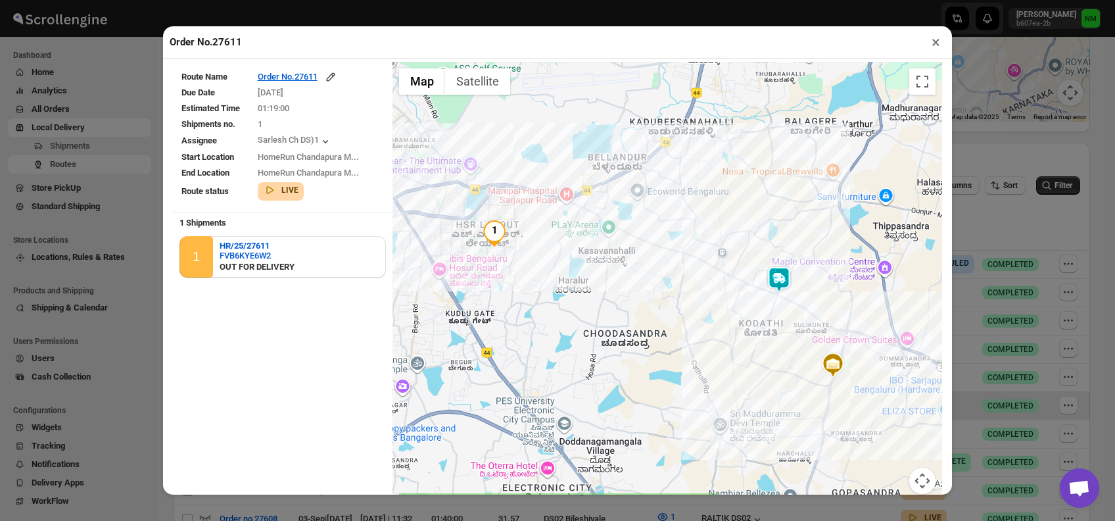
click at [932, 46] on button "×" at bounding box center [936, 42] width 19 height 18
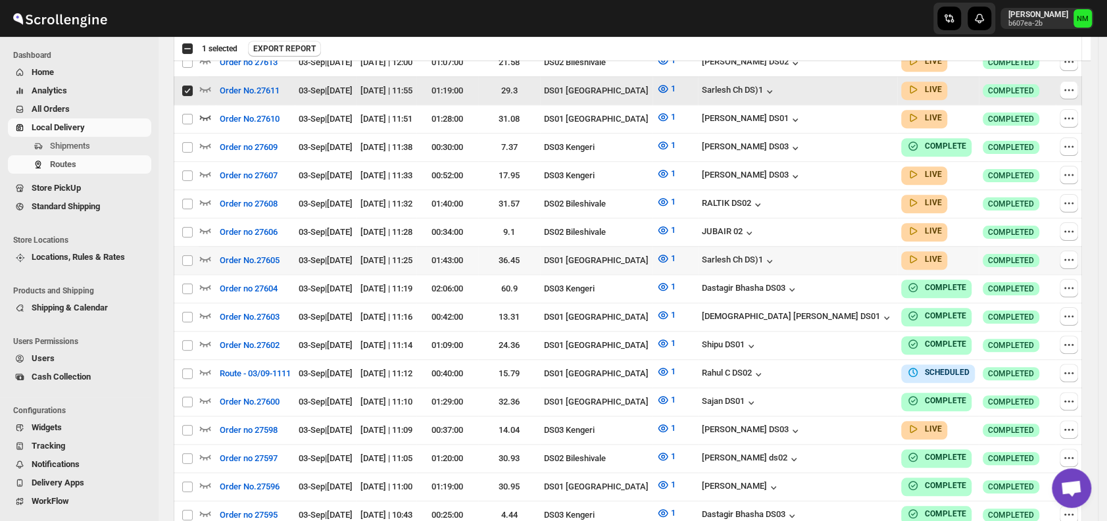
scroll to position [529, 0]
click at [210, 251] on icon "button" at bounding box center [205, 257] width 13 height 13
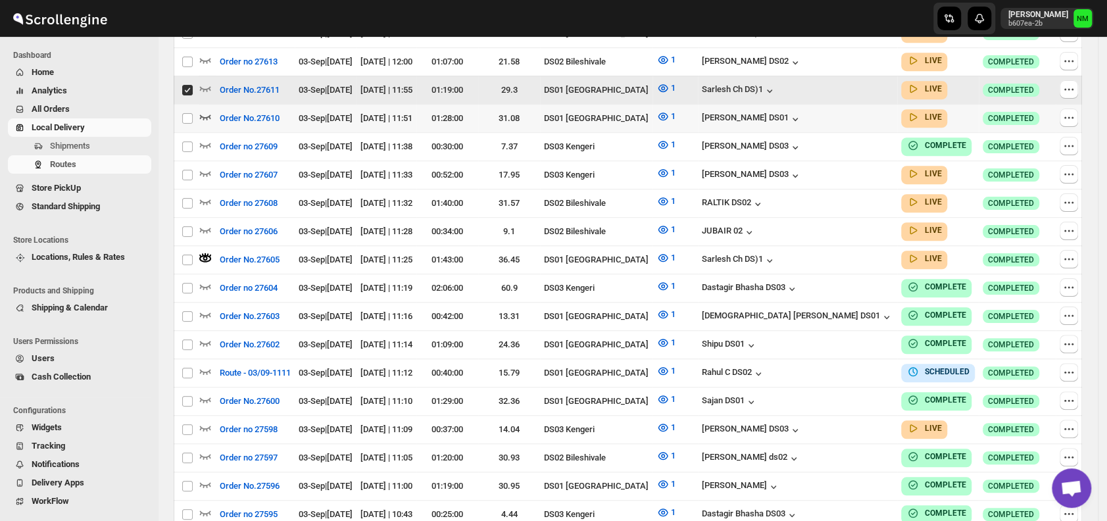
scroll to position [0, 0]
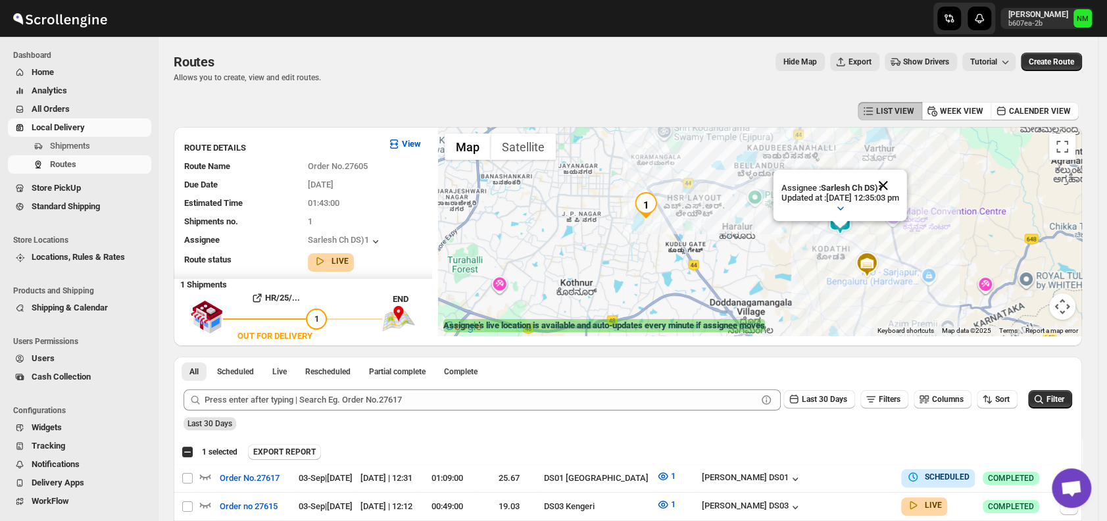
click at [899, 183] on button "Close" at bounding box center [883, 167] width 32 height 32
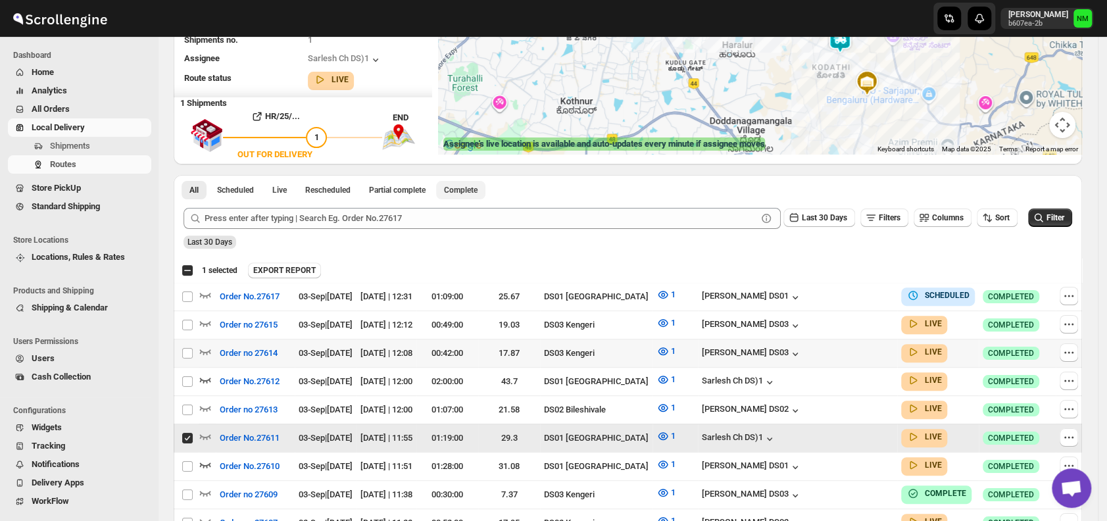
scroll to position [183, 0]
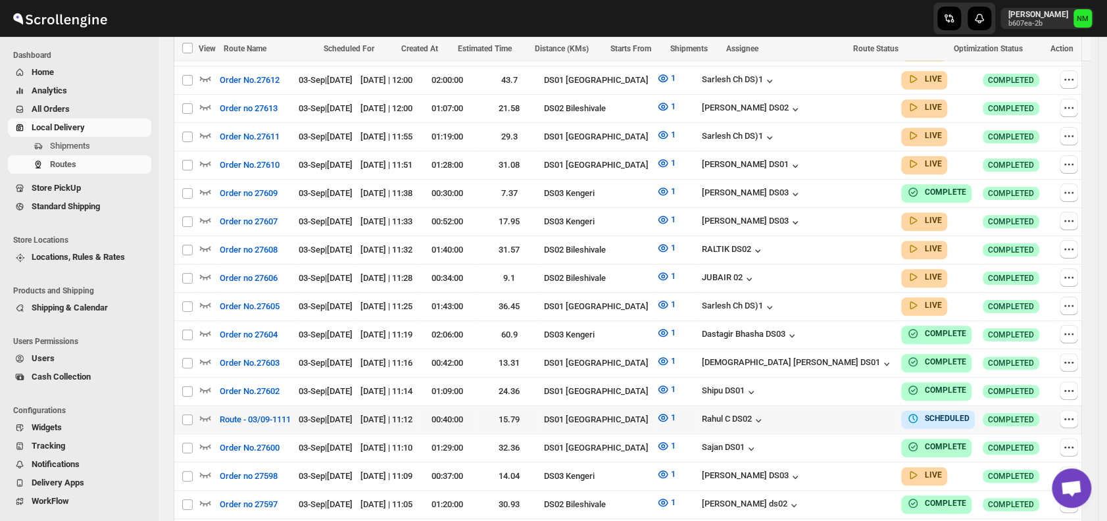
scroll to position [502, 0]
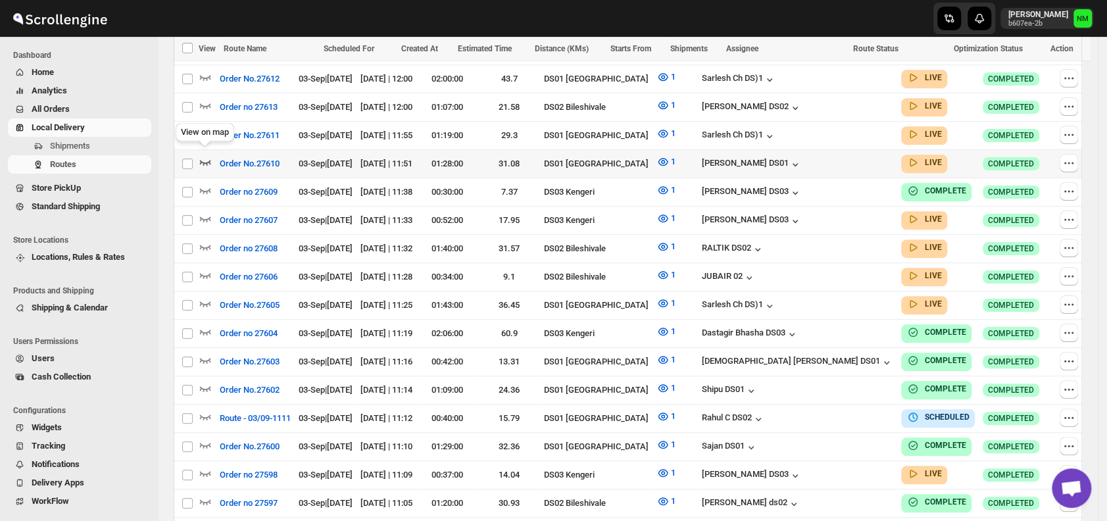
click at [210, 160] on icon "button" at bounding box center [205, 162] width 11 height 5
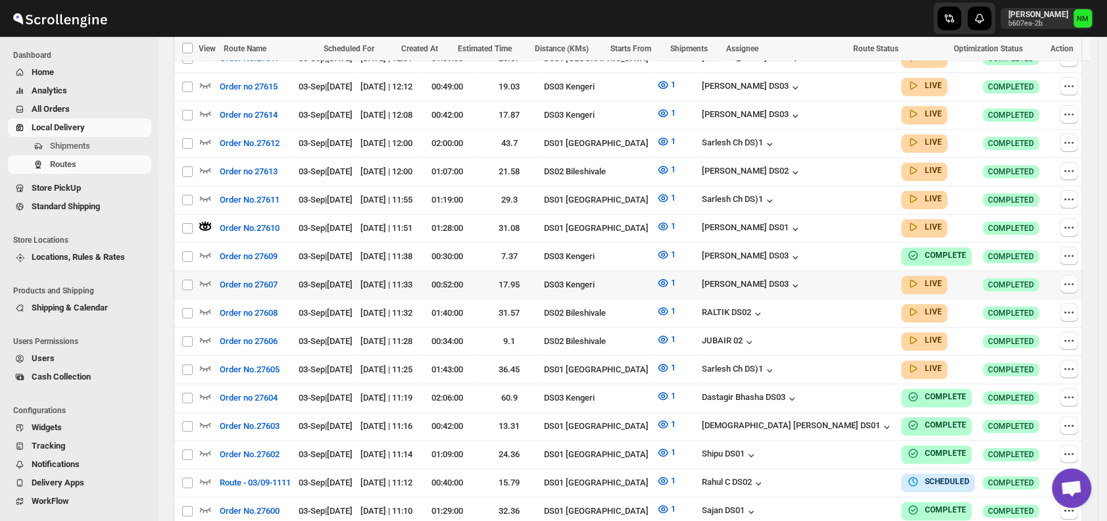
scroll to position [0, 0]
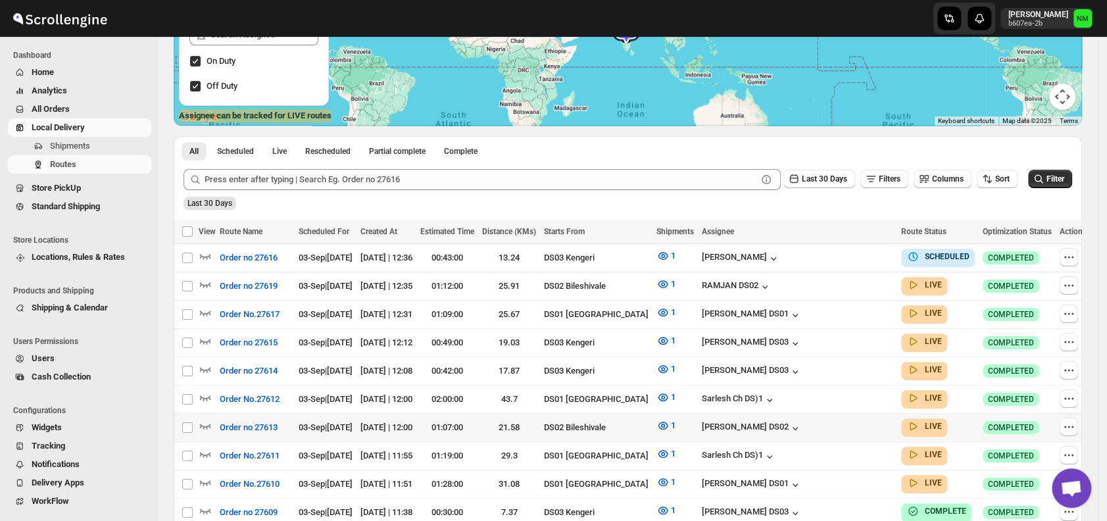
scroll to position [290, 0]
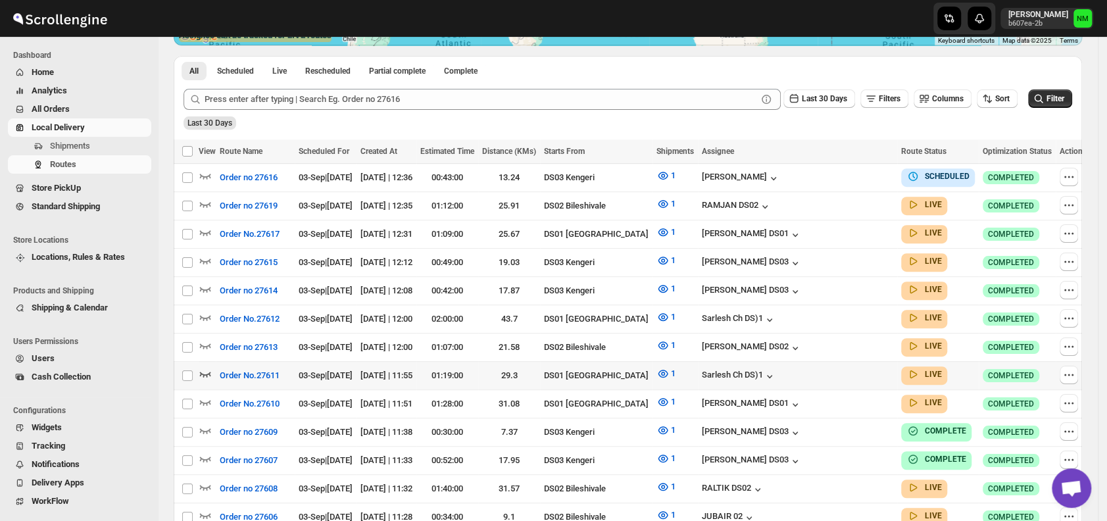
click at [198, 365] on td "Select route" at bounding box center [186, 375] width 25 height 28
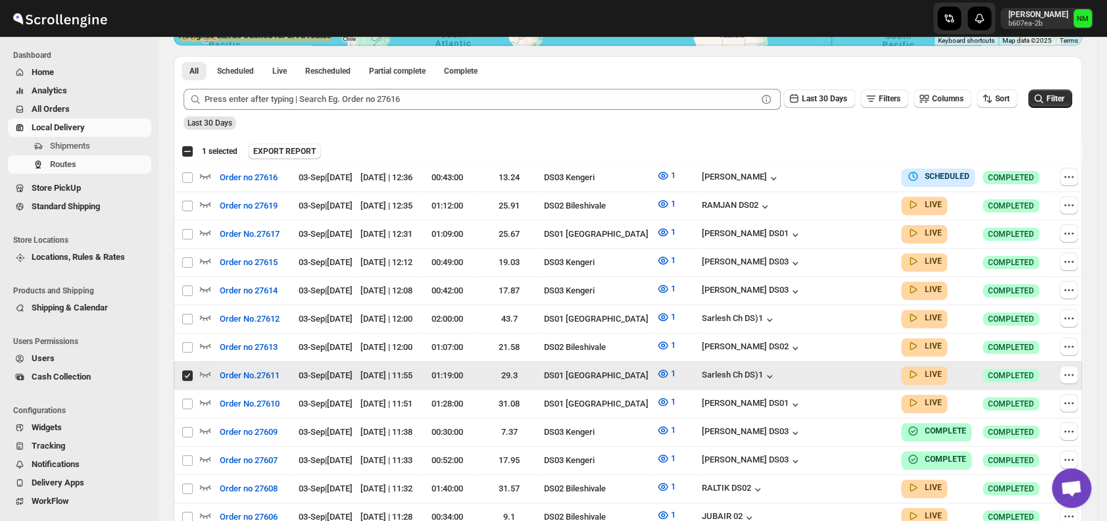
click at [191, 370] on input "Select route" at bounding box center [187, 375] width 11 height 11
checkbox input "false"
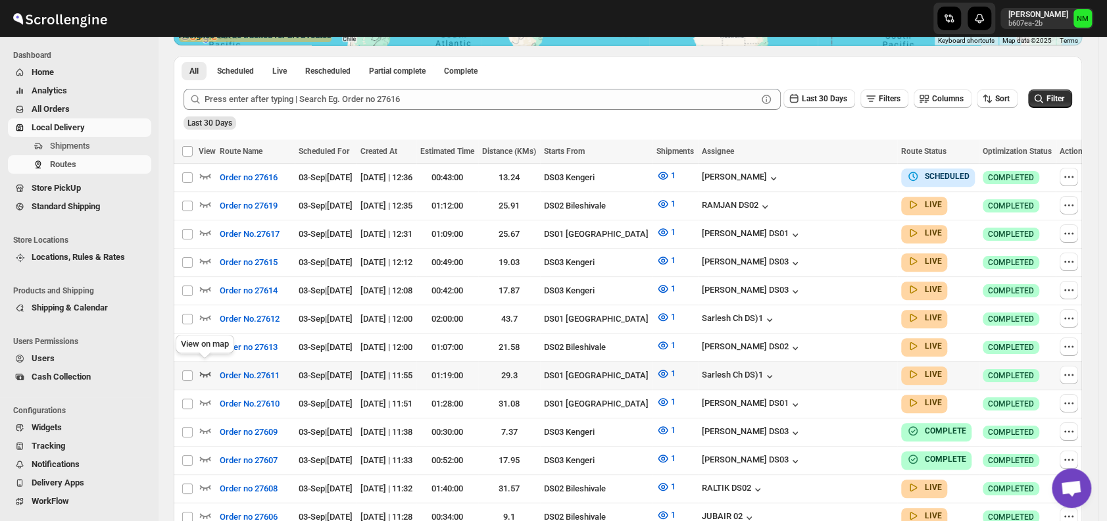
click at [203, 367] on icon "button" at bounding box center [205, 373] width 13 height 13
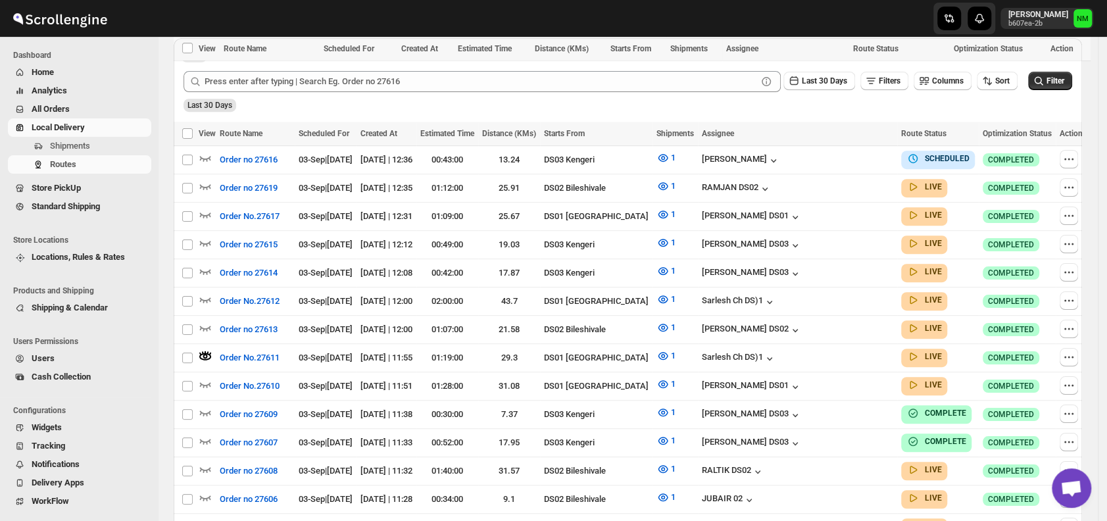
scroll to position [468, 0]
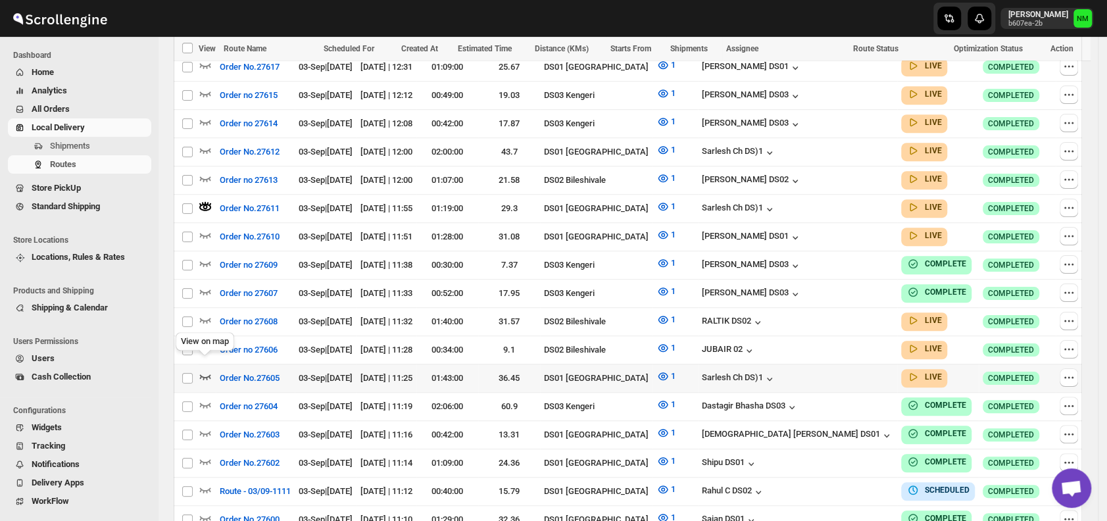
click at [205, 374] on icon "button" at bounding box center [205, 376] width 11 height 5
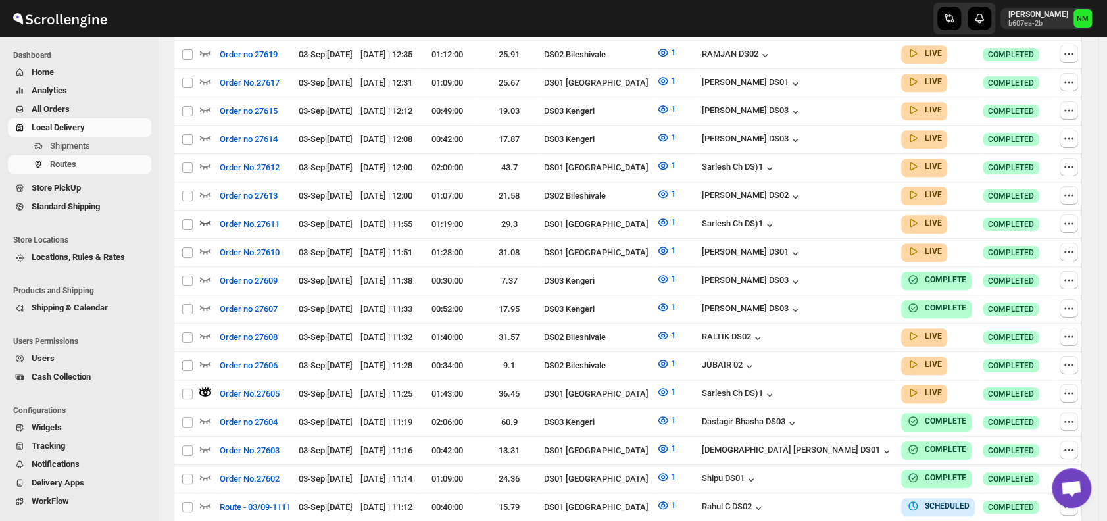
scroll to position [0, 0]
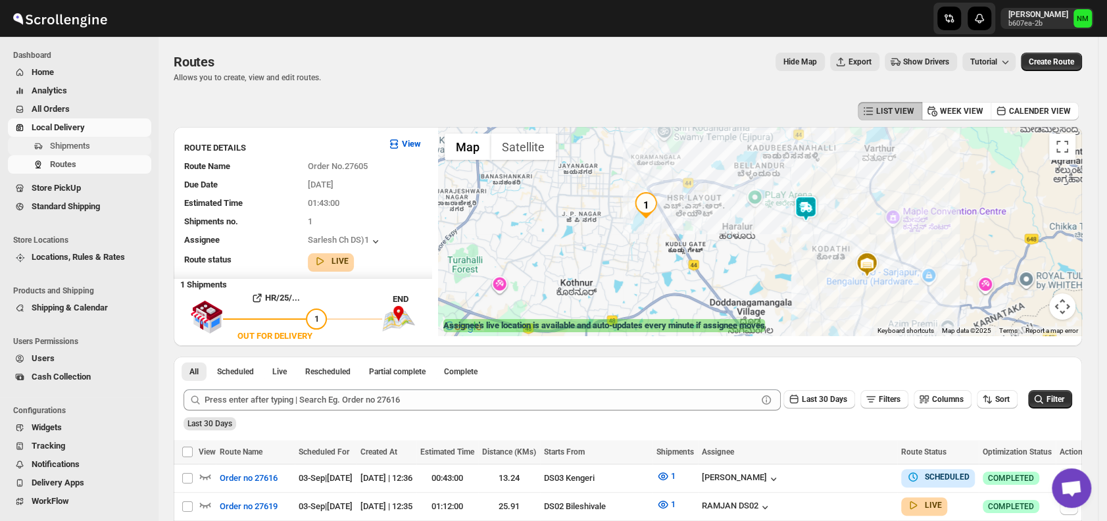
click at [74, 147] on span "Shipments" at bounding box center [70, 146] width 40 height 10
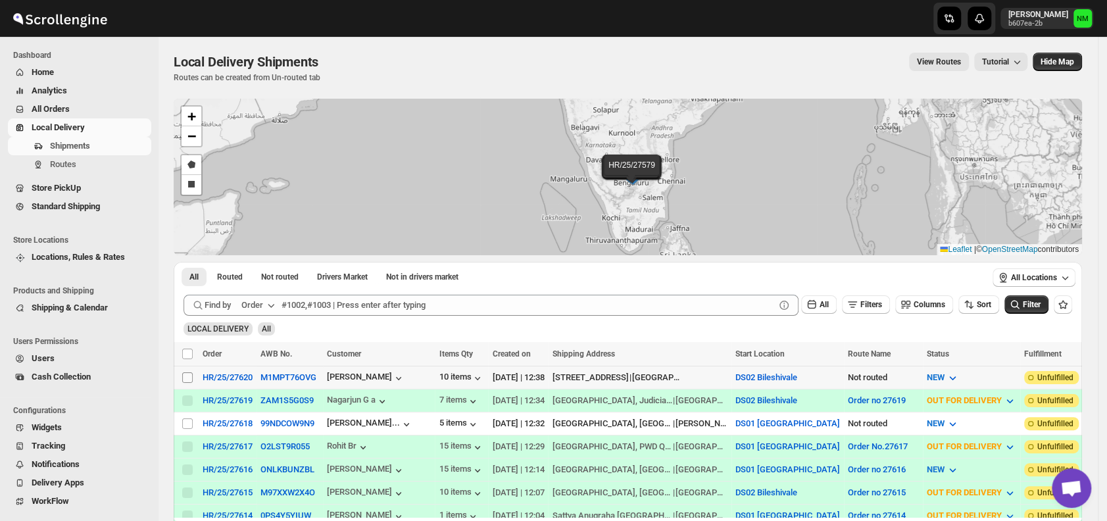
click at [188, 374] on input "Select shipment" at bounding box center [187, 377] width 11 height 11
checkbox input "true"
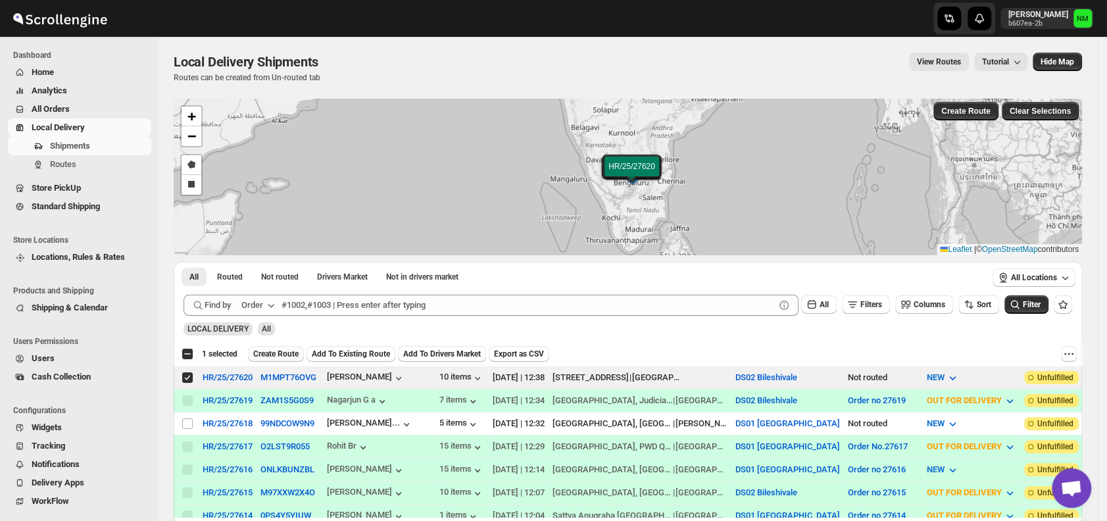
click at [272, 359] on button "Create Route" at bounding box center [276, 354] width 56 height 16
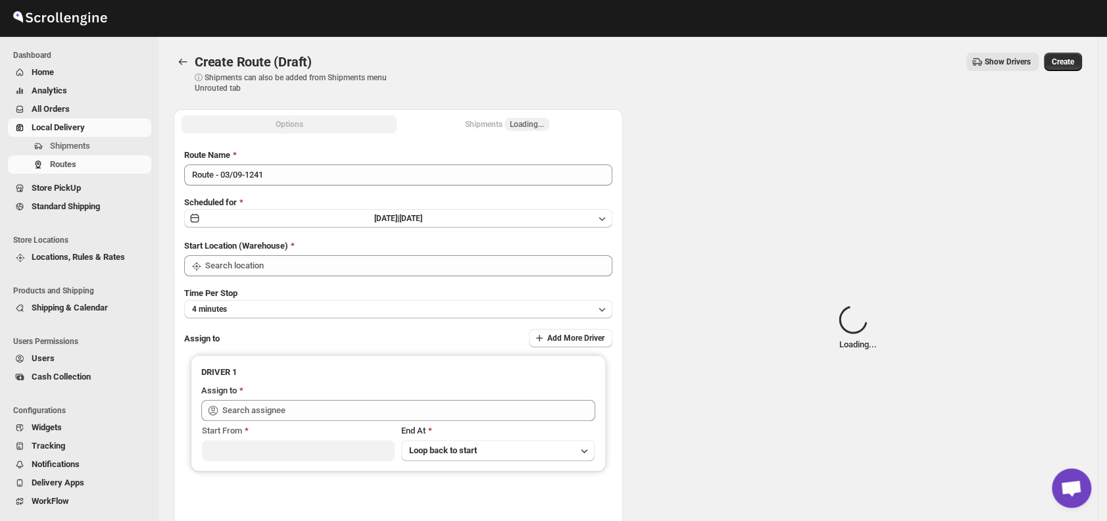
type input "DS02 Bileshivale"
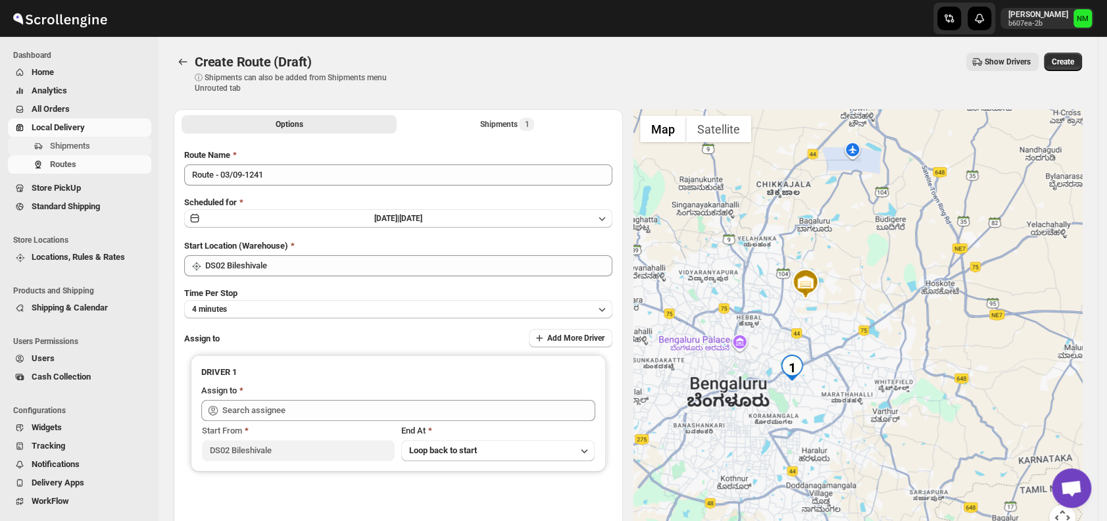
click at [85, 149] on span "Shipments" at bounding box center [70, 146] width 40 height 10
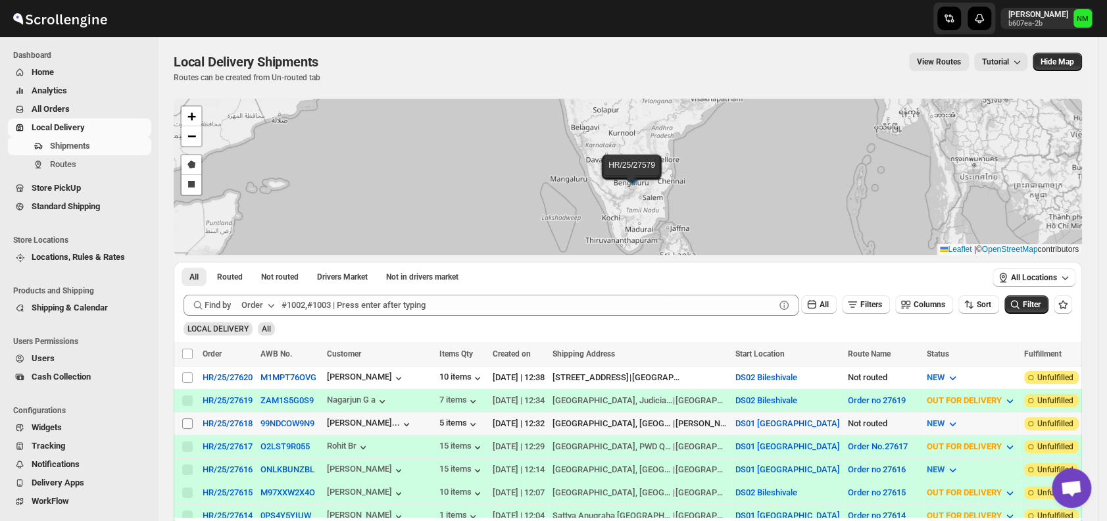
click at [189, 418] on input "Select shipment" at bounding box center [187, 423] width 11 height 11
checkbox input "true"
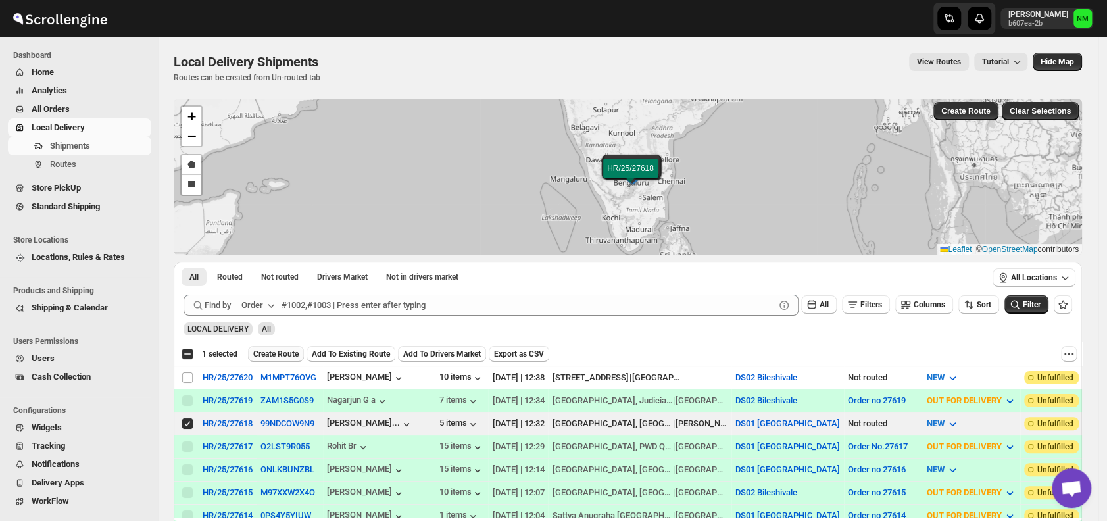
click at [282, 356] on span "Create Route" at bounding box center [275, 354] width 45 height 11
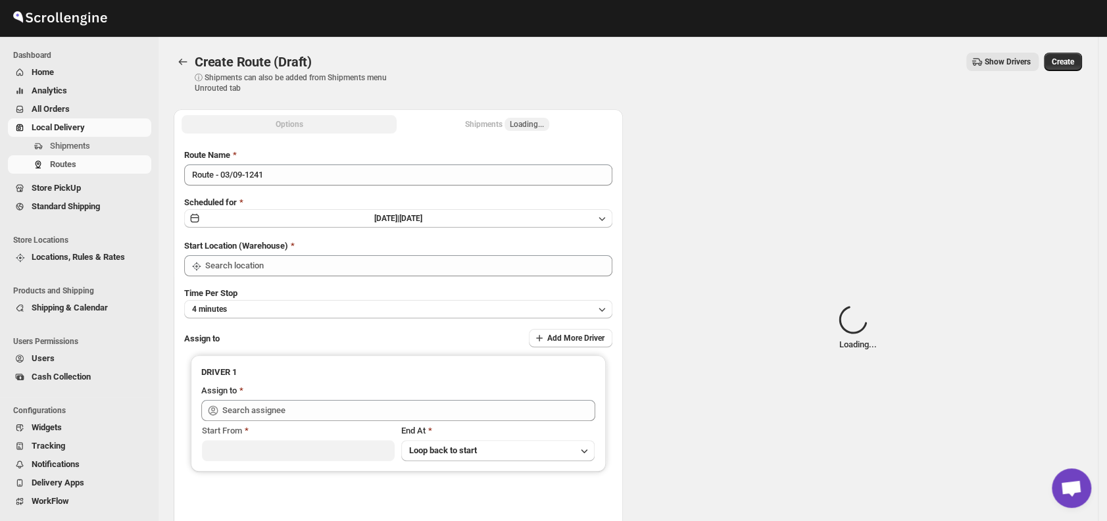
type input "DS01 [GEOGRAPHIC_DATA]"
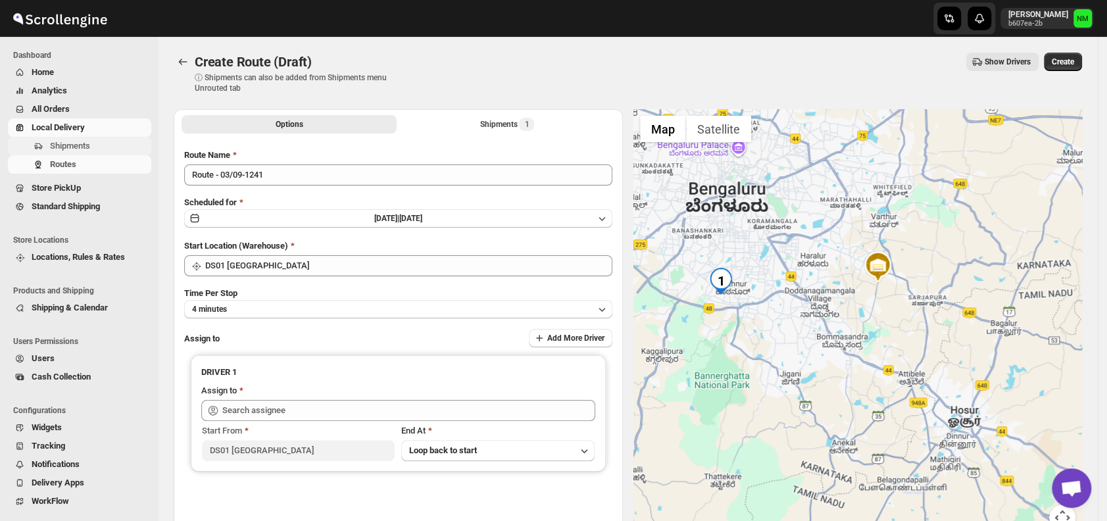
click at [83, 147] on span "Shipments" at bounding box center [70, 146] width 40 height 10
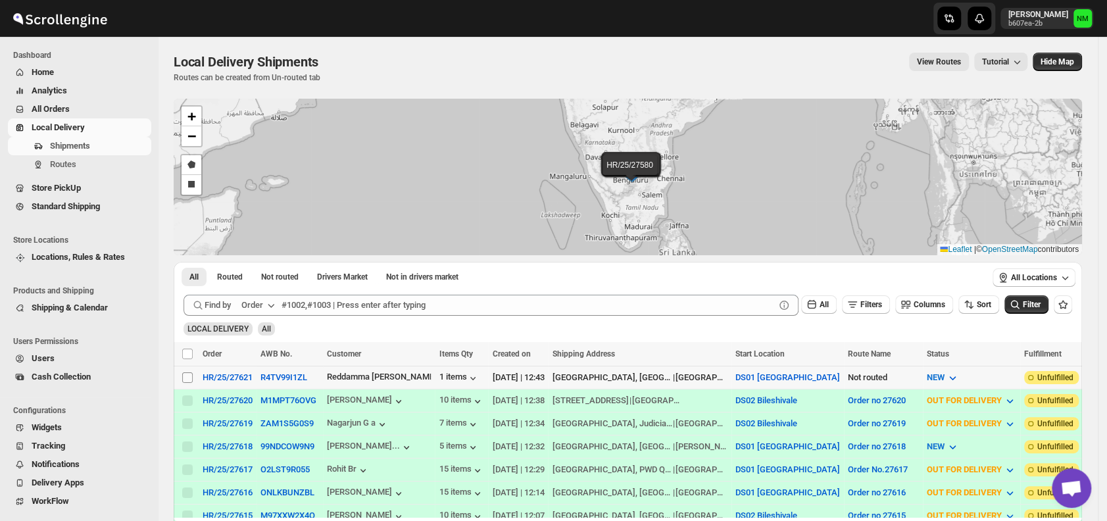
click at [186, 376] on input "Select shipment" at bounding box center [187, 377] width 11 height 11
checkbox input "true"
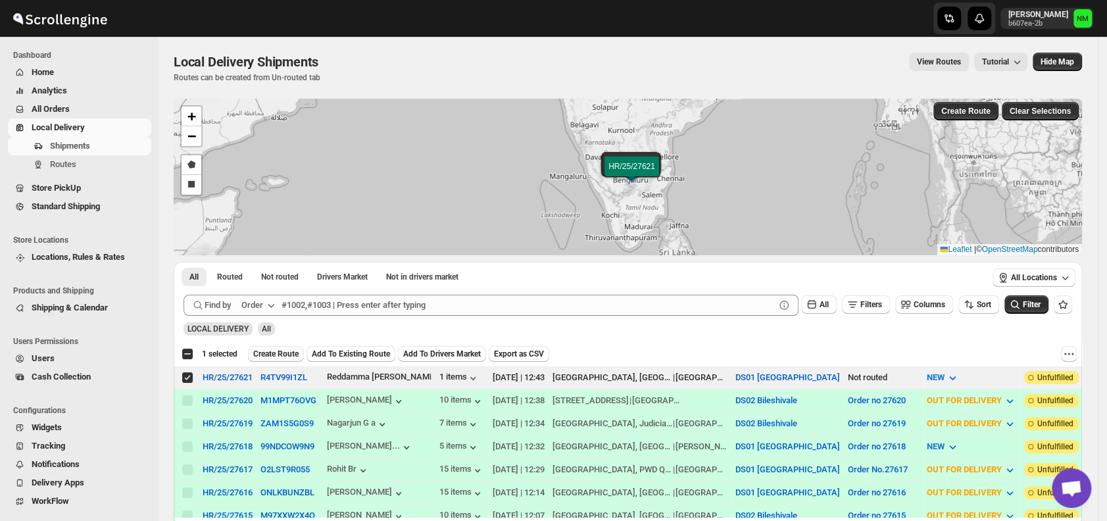
click at [269, 351] on span "Create Route" at bounding box center [275, 354] width 45 height 11
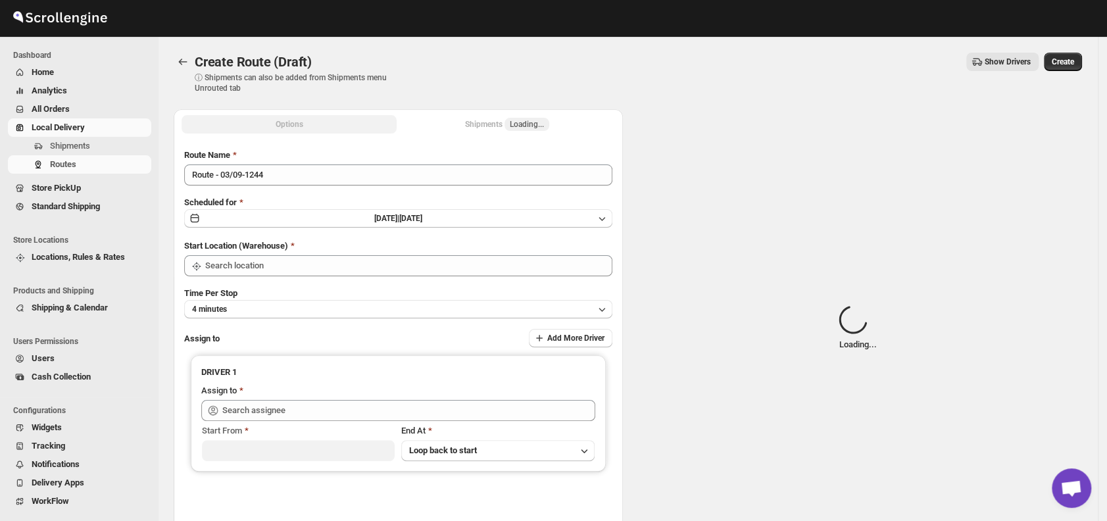
type input "DS01 [GEOGRAPHIC_DATA]"
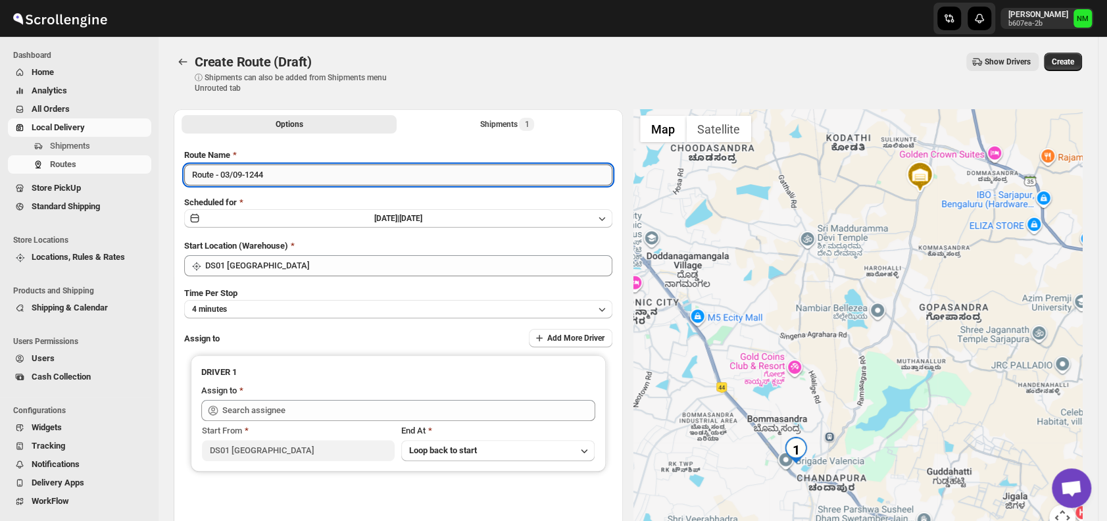
click at [300, 176] on input "Route - 03/09-1244" at bounding box center [398, 174] width 428 height 21
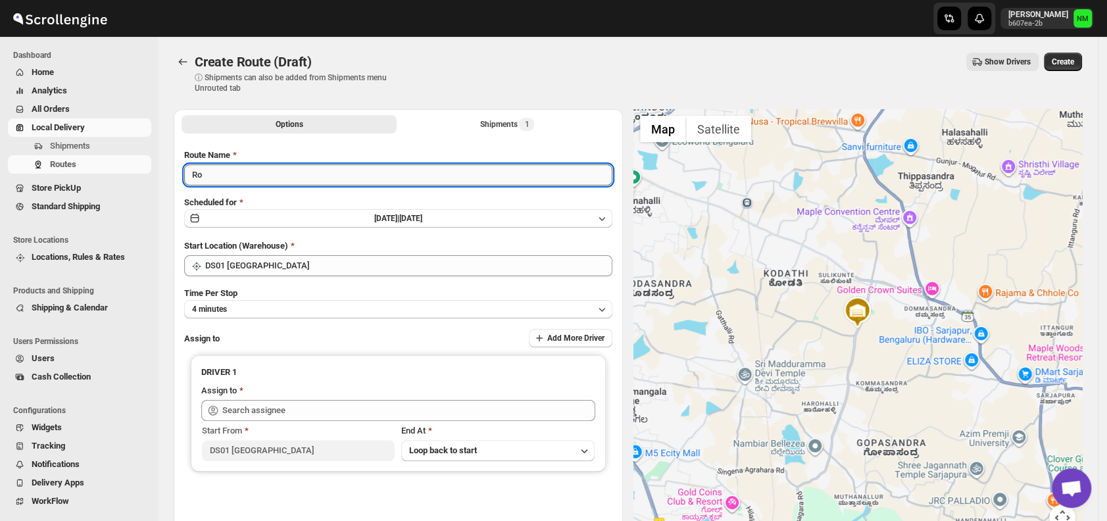
type input "R"
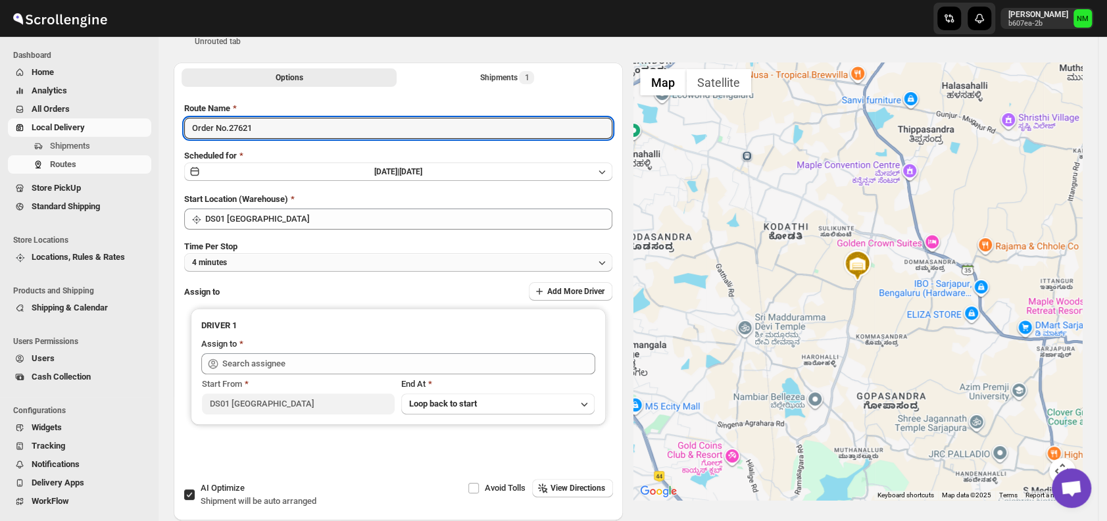
scroll to position [49, 0]
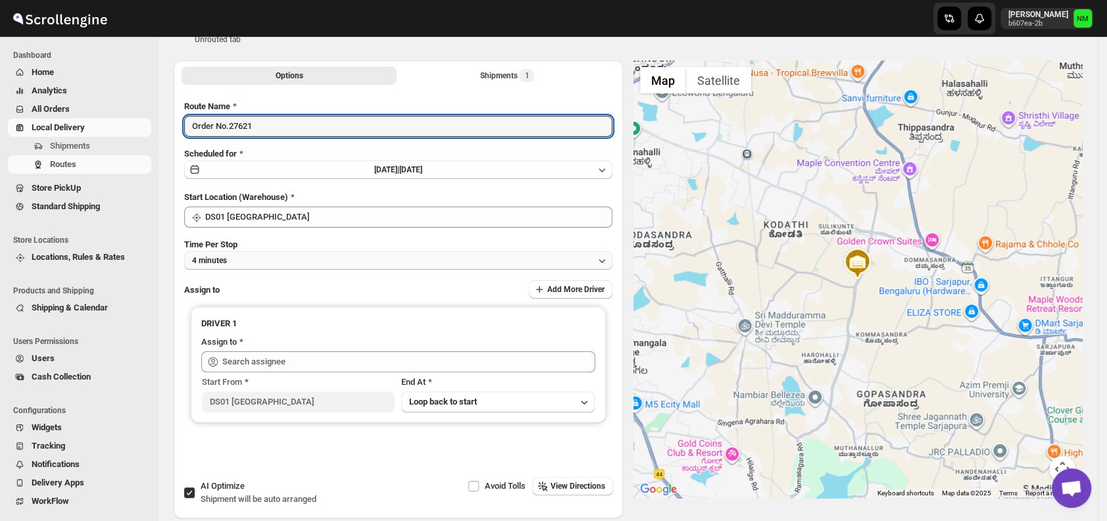
type input "Order No.27621"
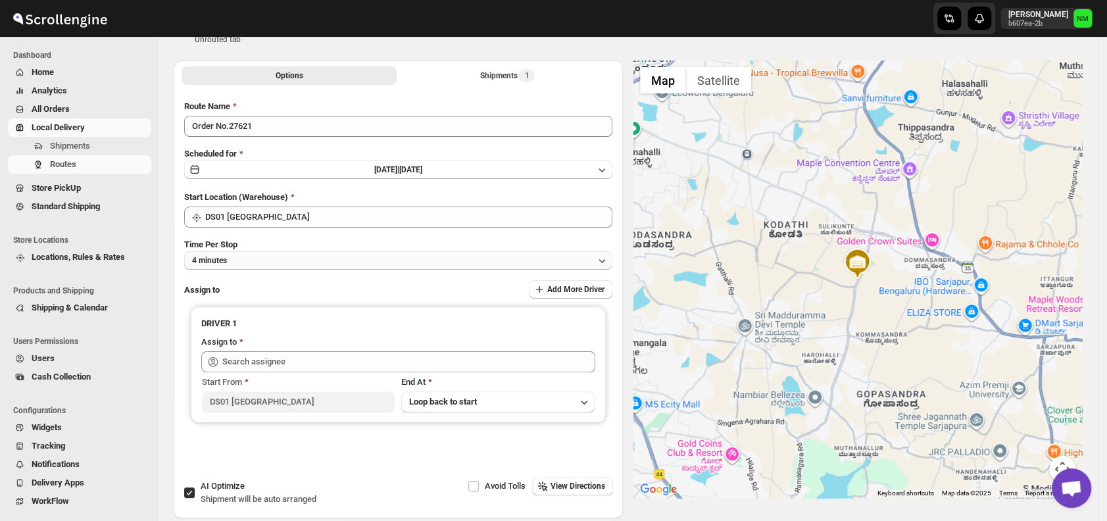
click at [250, 258] on button "4 minutes" at bounding box center [398, 260] width 428 height 18
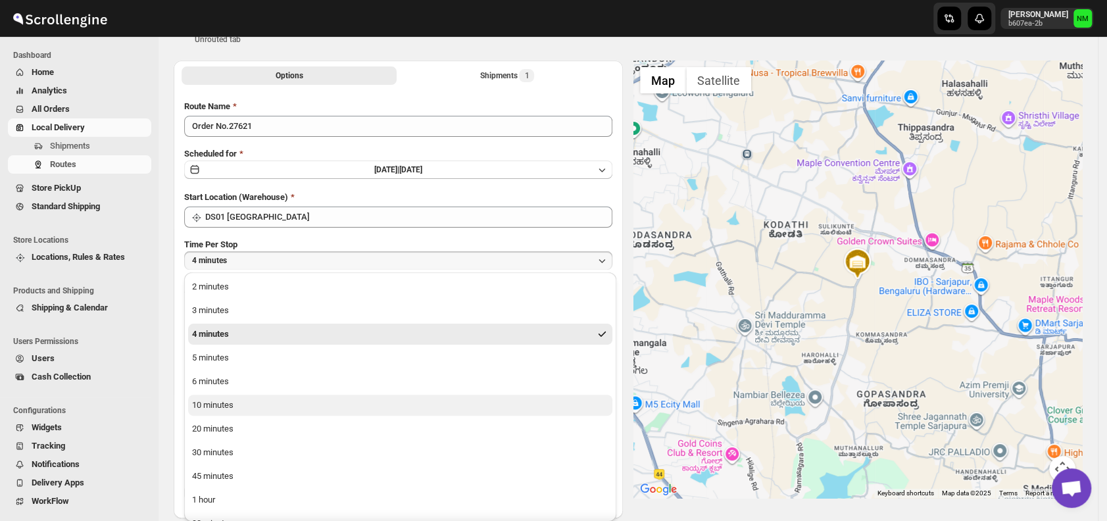
click at [256, 403] on button "10 minutes" at bounding box center [400, 405] width 424 height 21
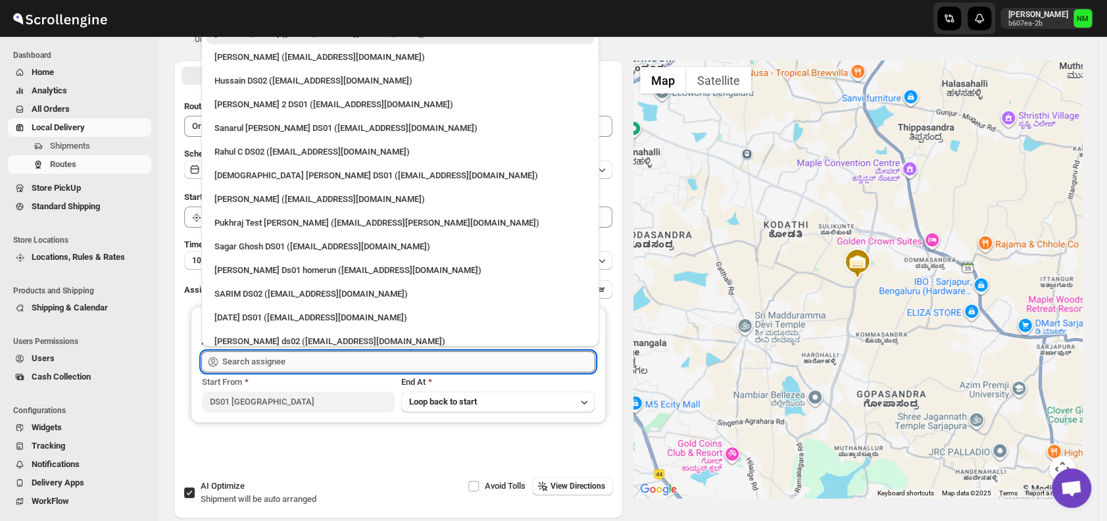
click at [316, 363] on input "text" at bounding box center [408, 361] width 373 height 21
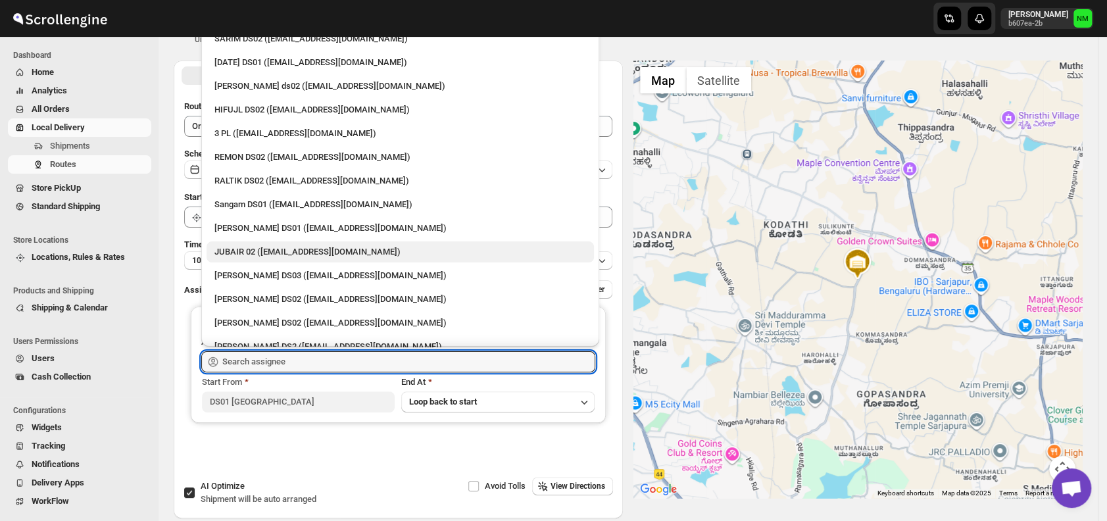
scroll to position [256, 0]
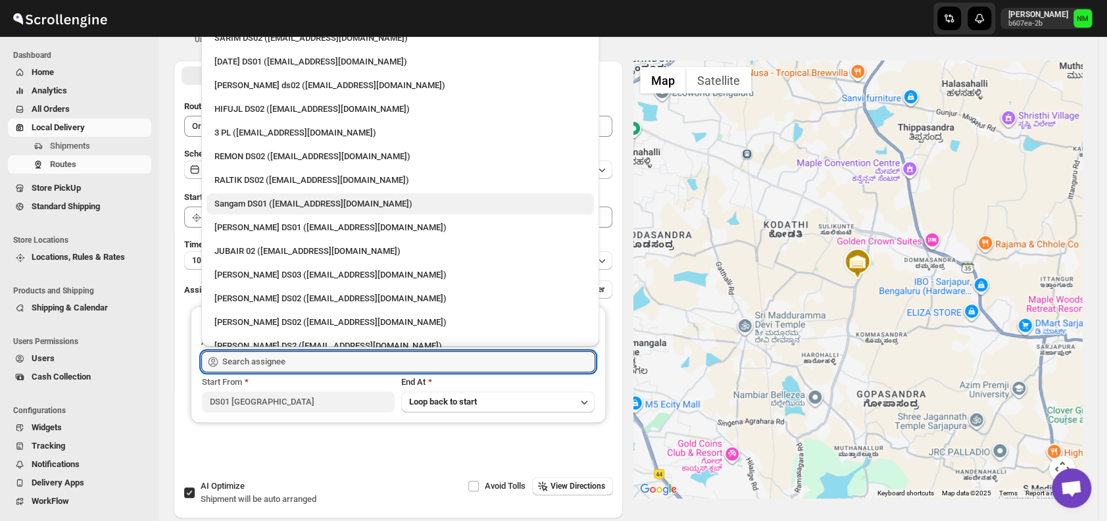
click at [252, 205] on div "Sangam DS01 (relov34542@lassora.com)" at bounding box center [400, 203] width 372 height 13
type input "Sangam DS01 (relov34542@lassora.com)"
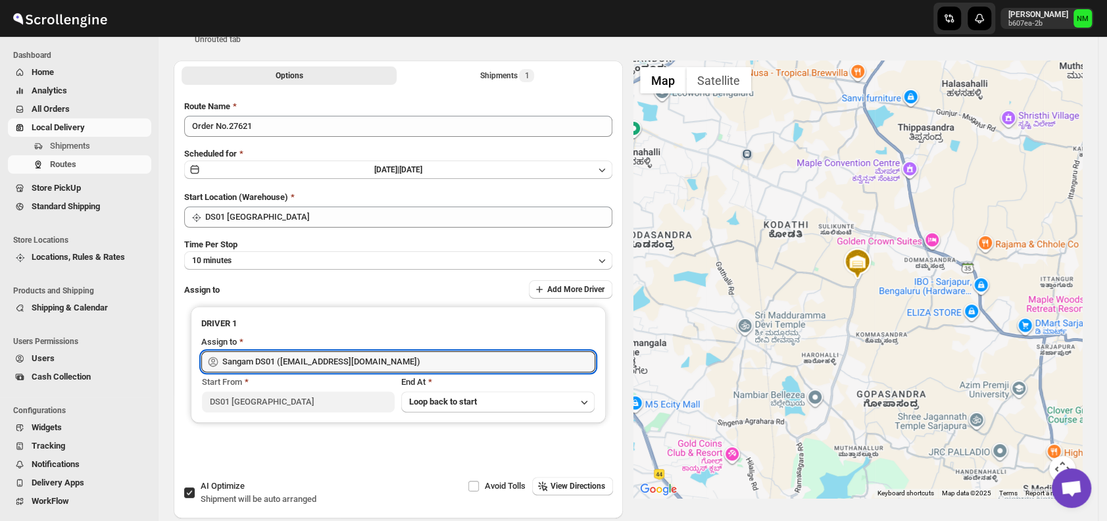
scroll to position [0, 0]
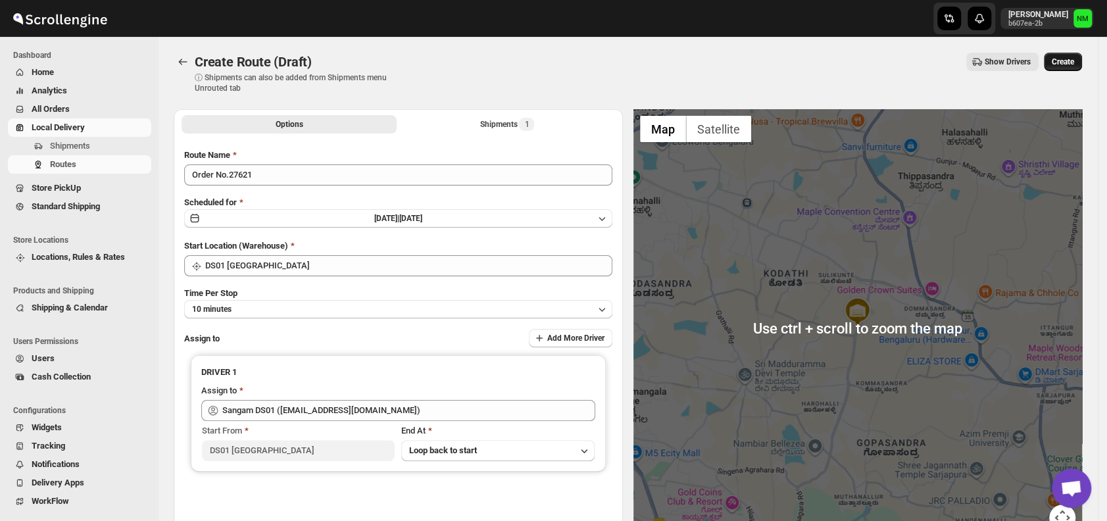
click at [1069, 62] on span "Create" at bounding box center [1062, 62] width 22 height 11
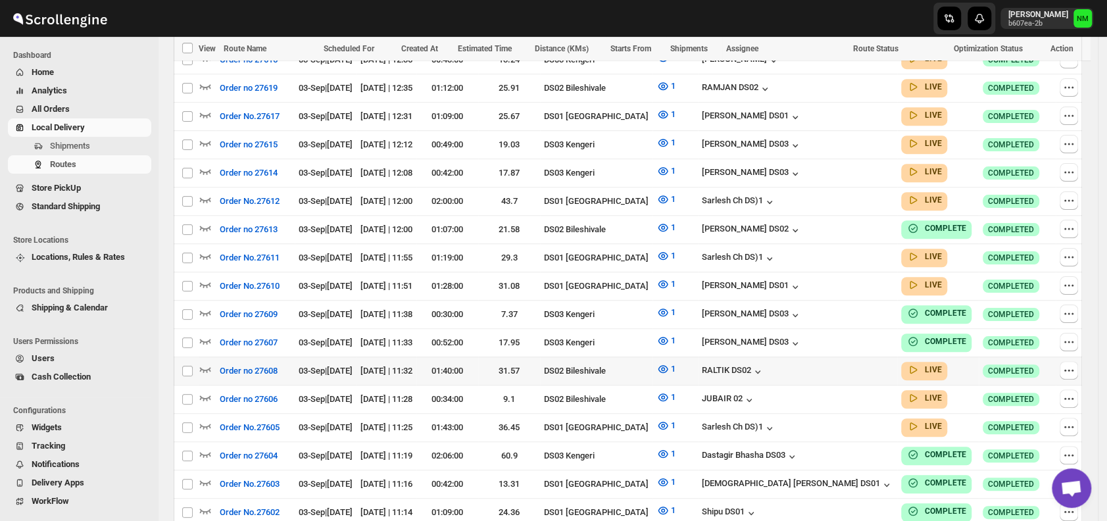
scroll to position [498, 0]
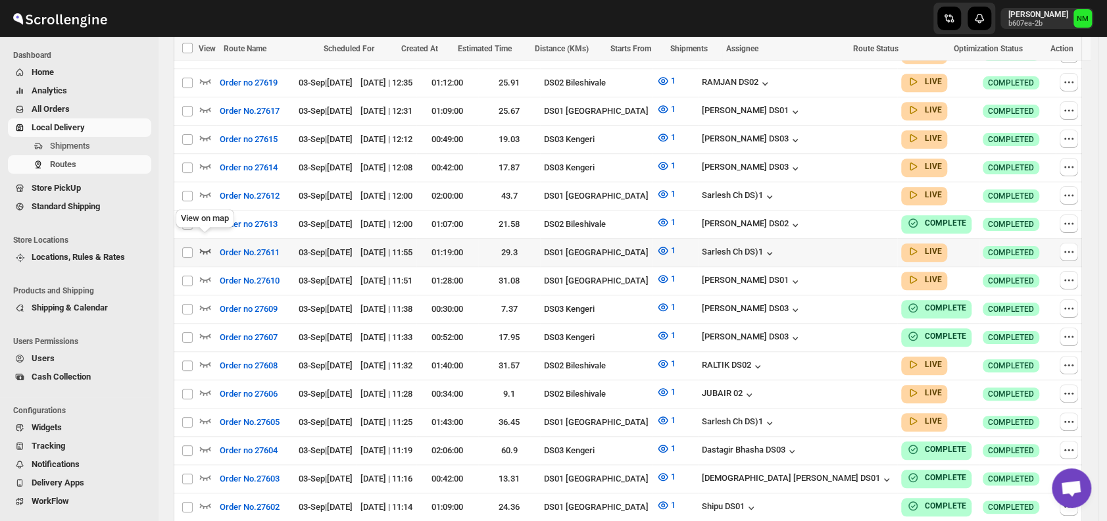
click at [203, 244] on icon "button" at bounding box center [205, 250] width 13 height 13
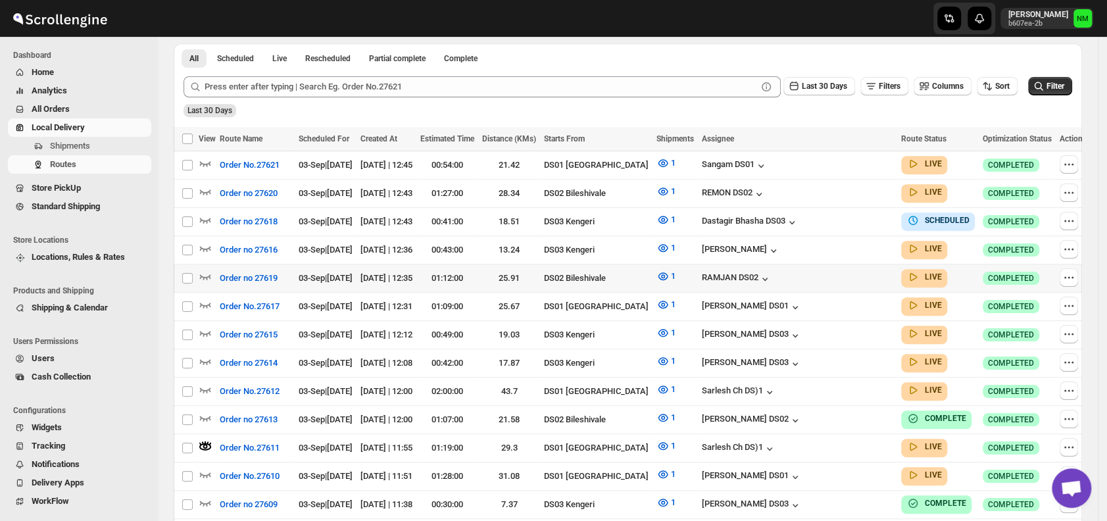
scroll to position [314, 0]
click at [205, 467] on icon "button" at bounding box center [205, 473] width 13 height 13
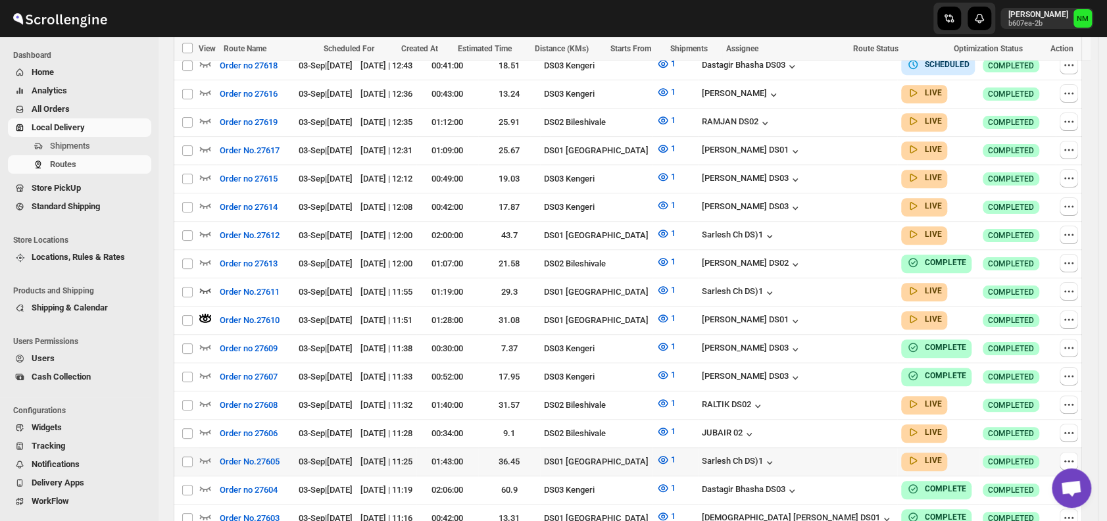
scroll to position [471, 0]
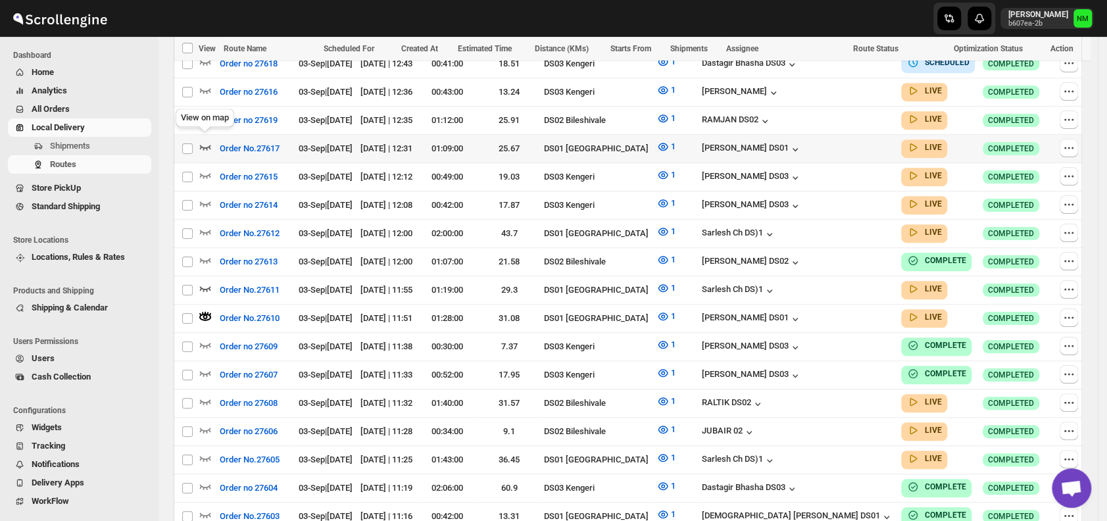
click at [206, 145] on icon "button" at bounding box center [205, 147] width 11 height 5
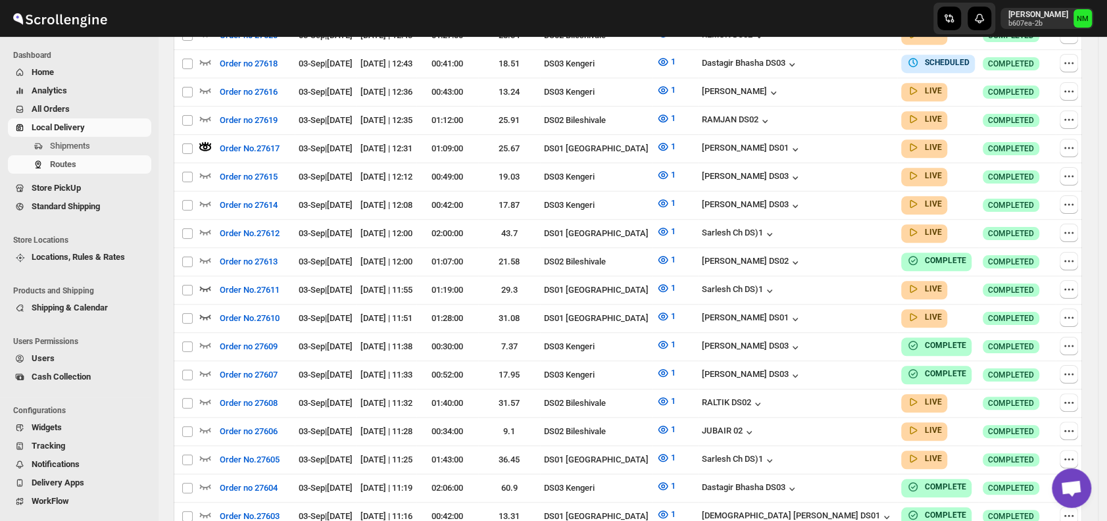
scroll to position [0, 0]
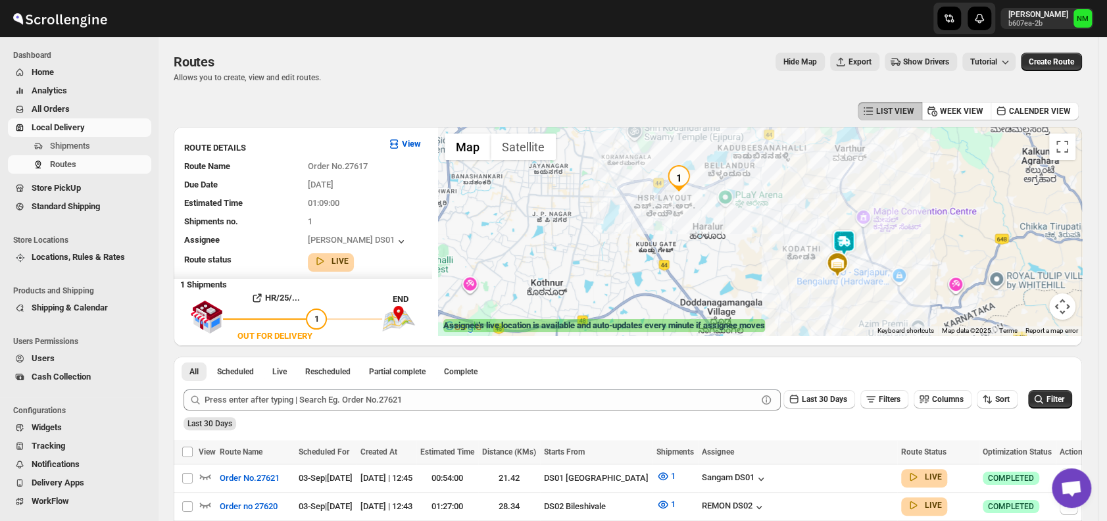
click at [854, 241] on img at bounding box center [844, 243] width 26 height 26
click at [906, 171] on button "Close" at bounding box center [891, 183] width 32 height 32
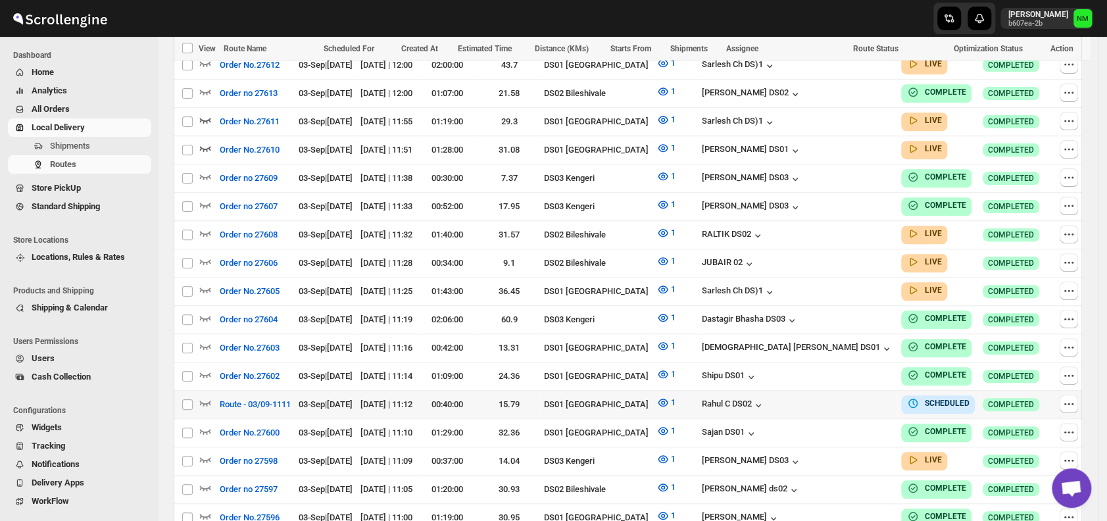
scroll to position [729, 0]
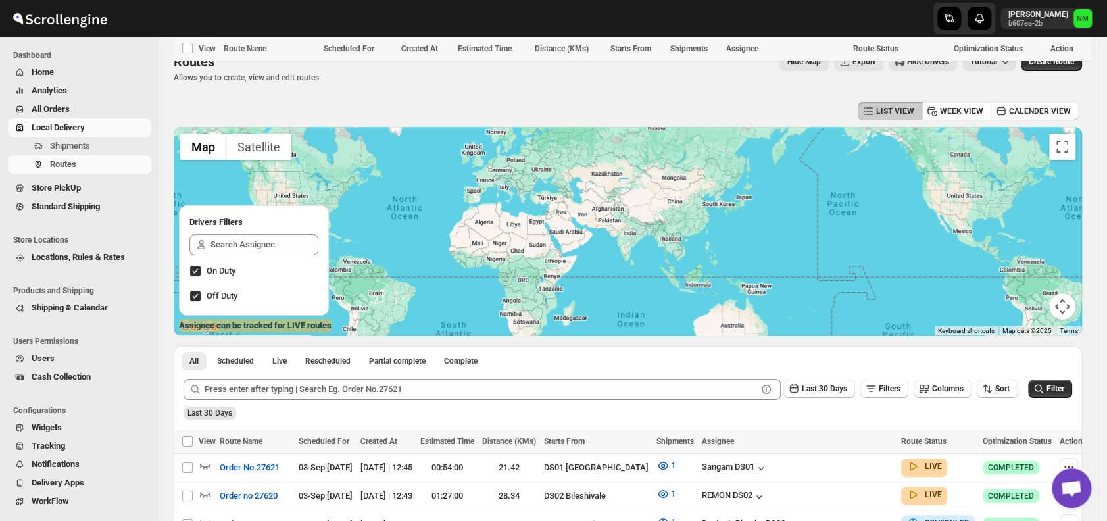
scroll to position [719, 0]
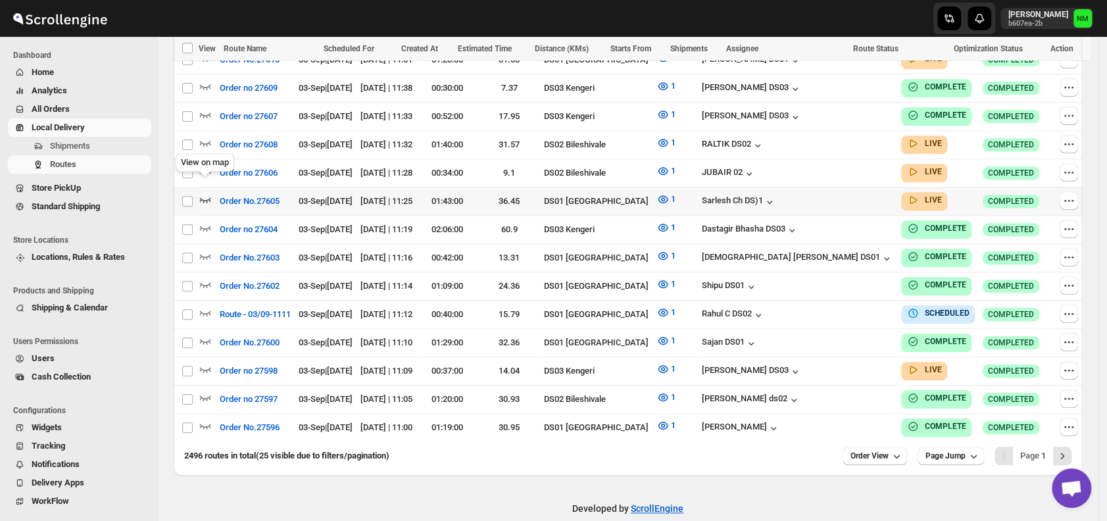
click at [203, 193] on icon "button" at bounding box center [205, 199] width 13 height 13
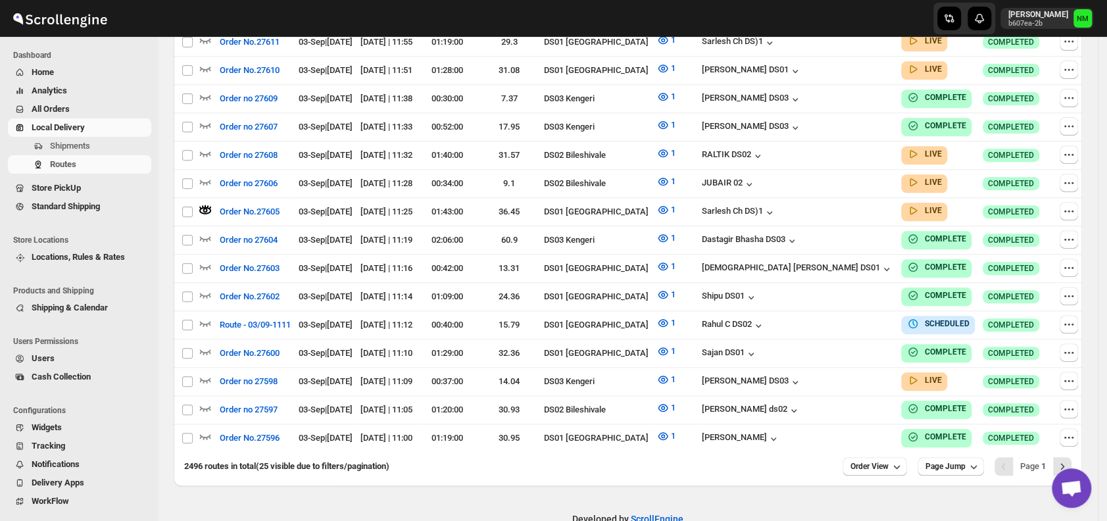
scroll to position [0, 0]
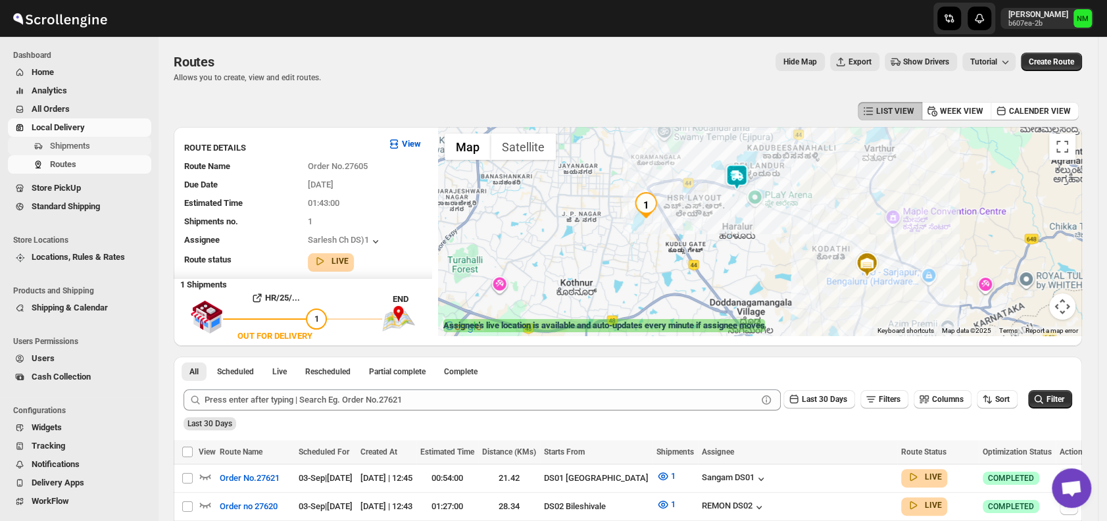
click at [97, 152] on span "Shipments" at bounding box center [99, 145] width 99 height 13
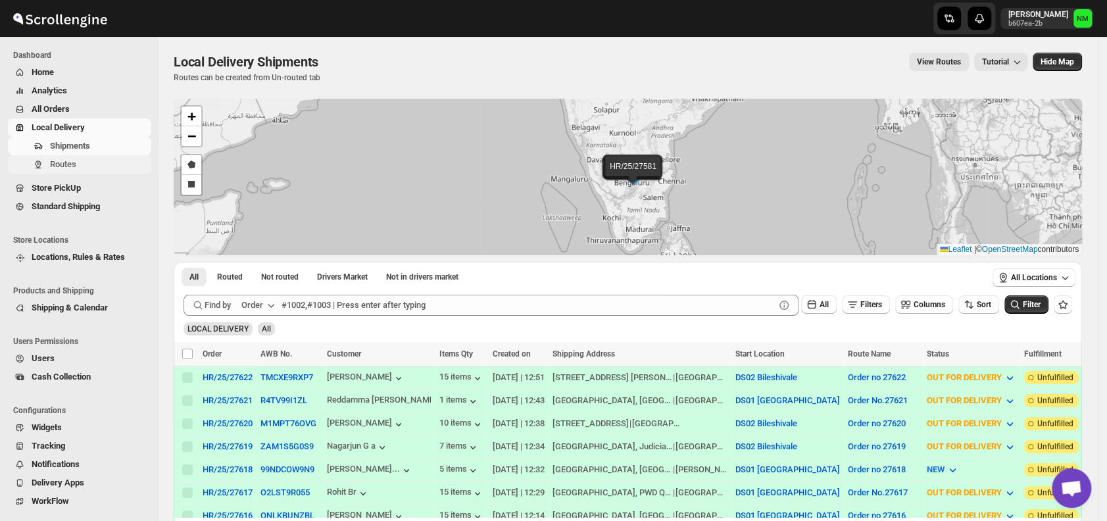
click at [71, 162] on span "Routes" at bounding box center [63, 164] width 26 height 10
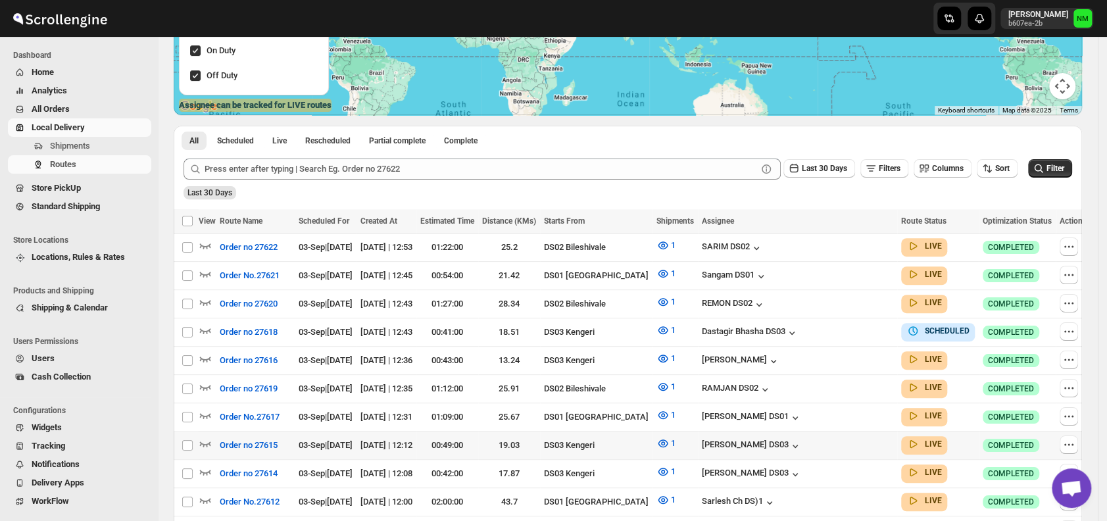
scroll to position [221, 0]
click at [209, 408] on icon "button" at bounding box center [205, 414] width 13 height 13
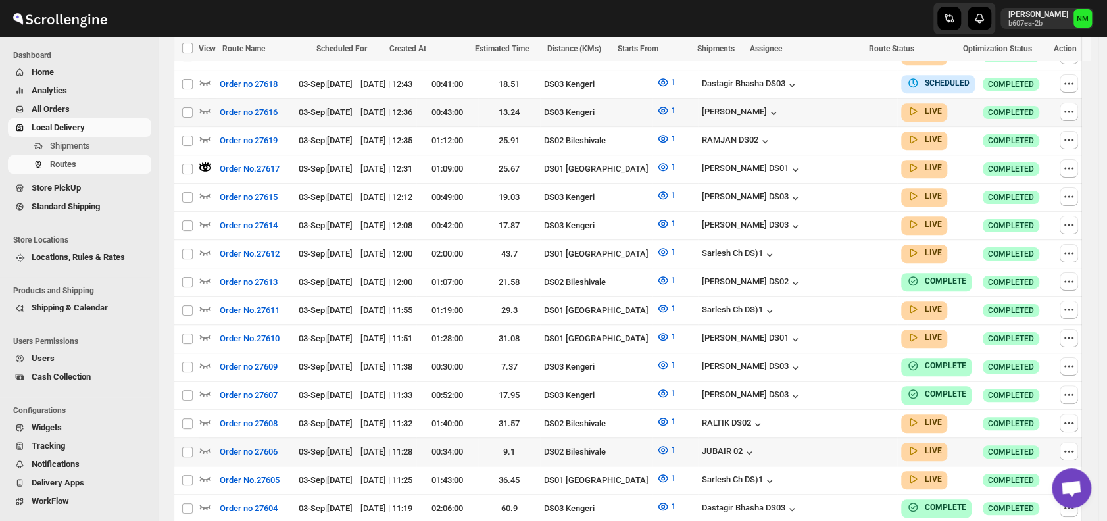
scroll to position [479, 0]
click at [210, 334] on icon "button" at bounding box center [205, 336] width 11 height 5
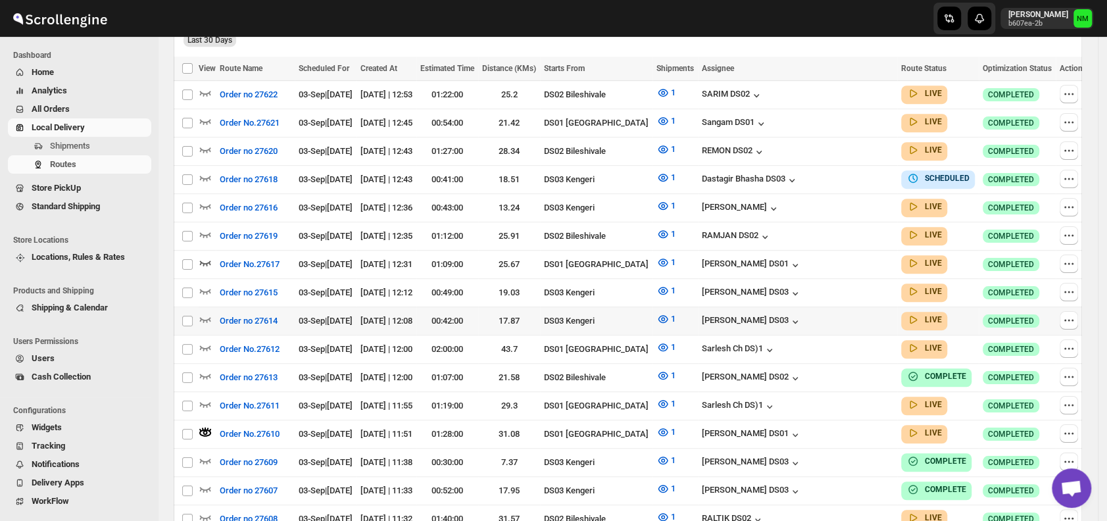
scroll to position [384, 0]
click at [207, 401] on icon "button" at bounding box center [205, 403] width 11 height 5
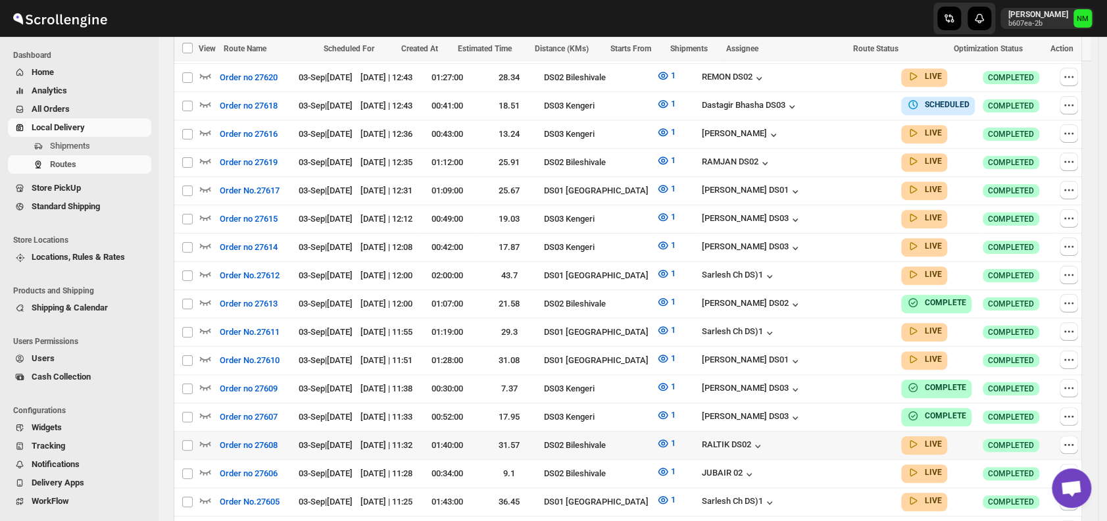
scroll to position [447, 0]
click at [208, 356] on icon "button" at bounding box center [205, 358] width 11 height 5
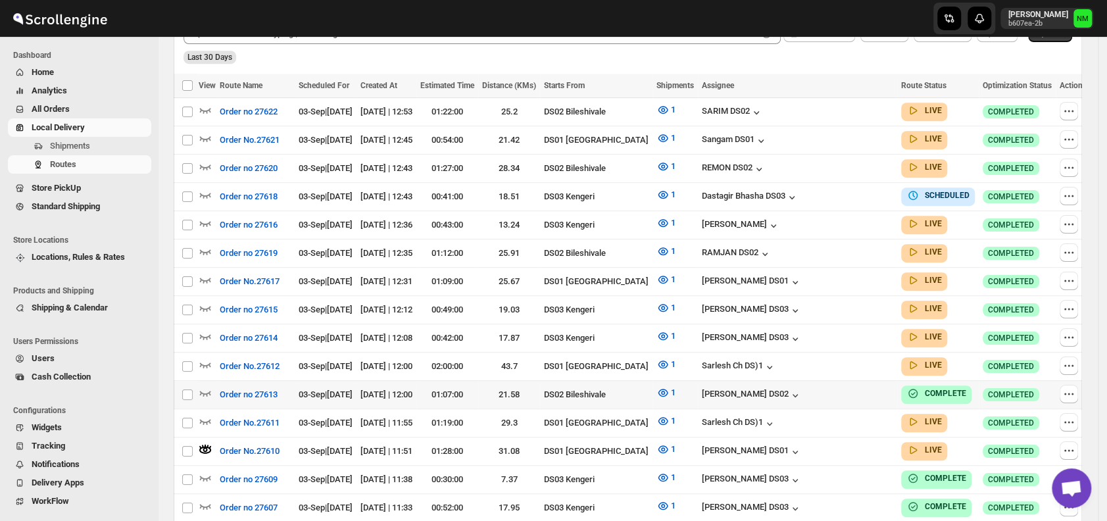
scroll to position [412, 0]
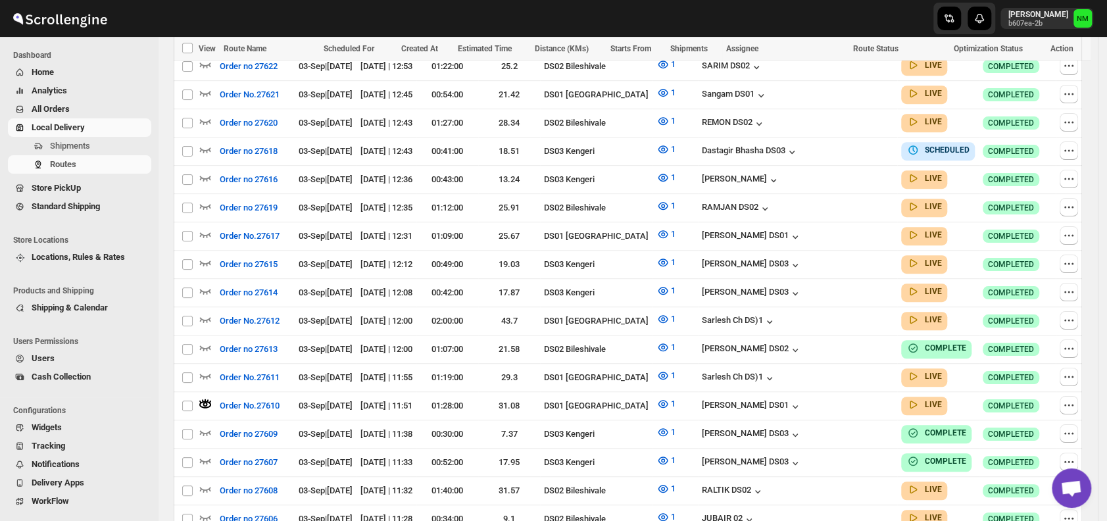
drag, startPoint x: 495, startPoint y: 387, endPoint x: 1096, endPoint y: 106, distance: 663.7
click at [1096, 106] on div "Routes. This page is ready Routes Allows you to create, view and edit routes. H…" at bounding box center [628, 209] width 940 height 1168
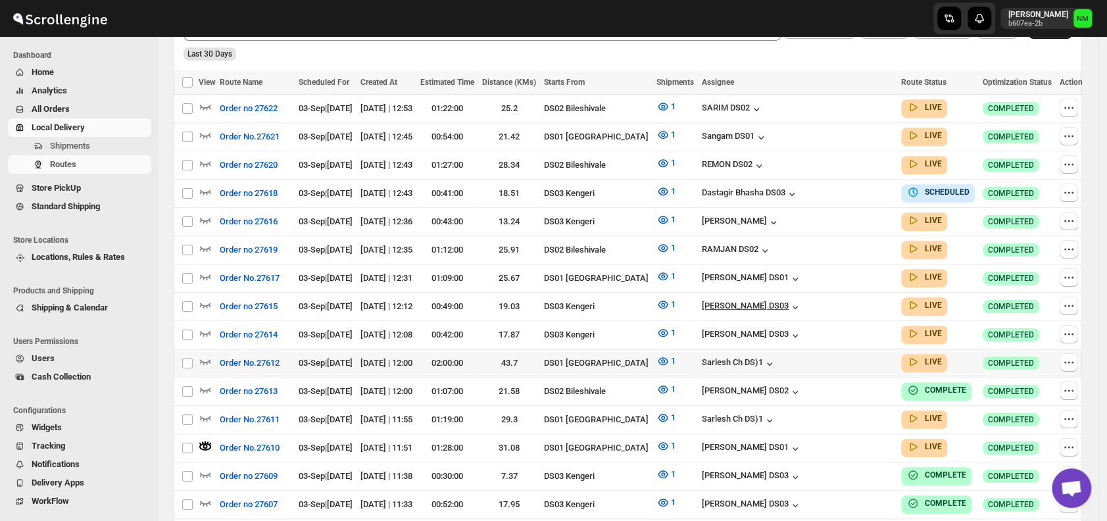
scroll to position [369, 0]
click at [209, 356] on icon "button" at bounding box center [205, 361] width 13 height 13
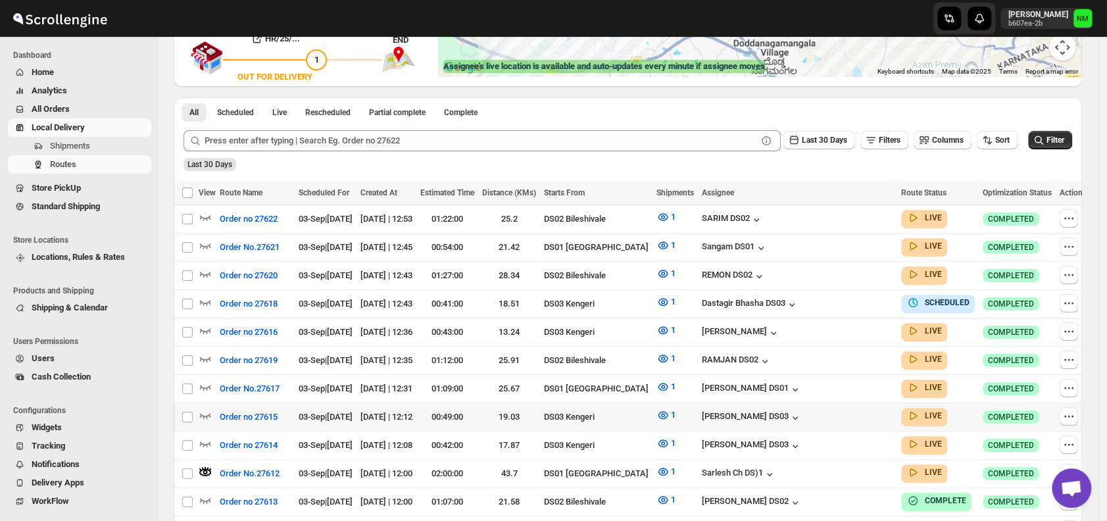
scroll to position [263, 0]
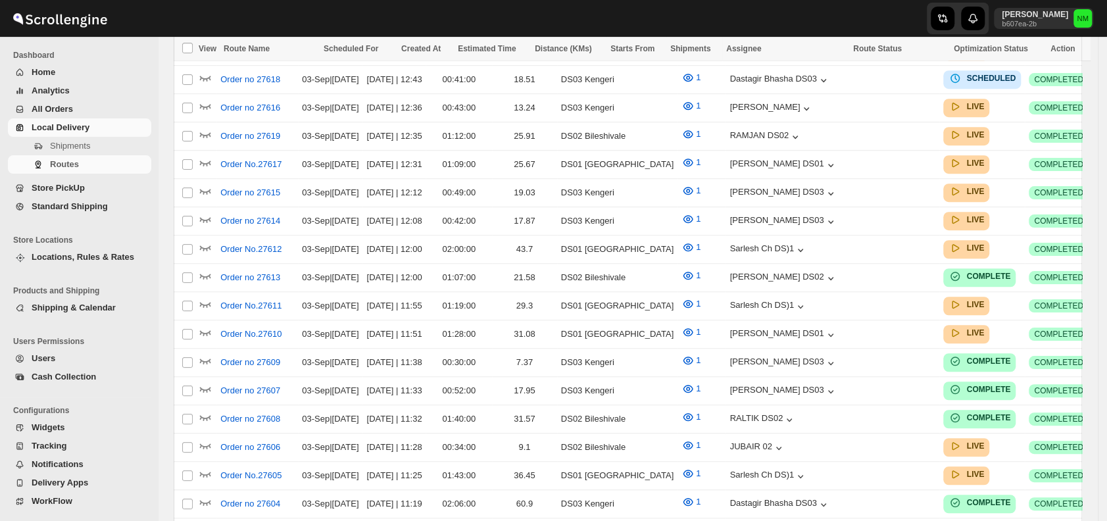
scroll to position [263, 0]
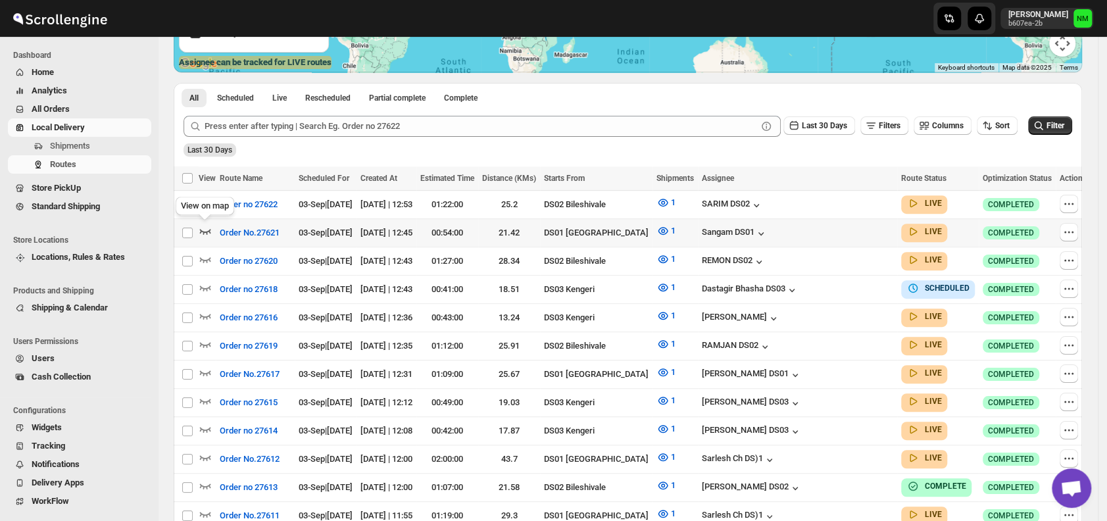
click at [209, 231] on icon "button" at bounding box center [205, 230] width 13 height 13
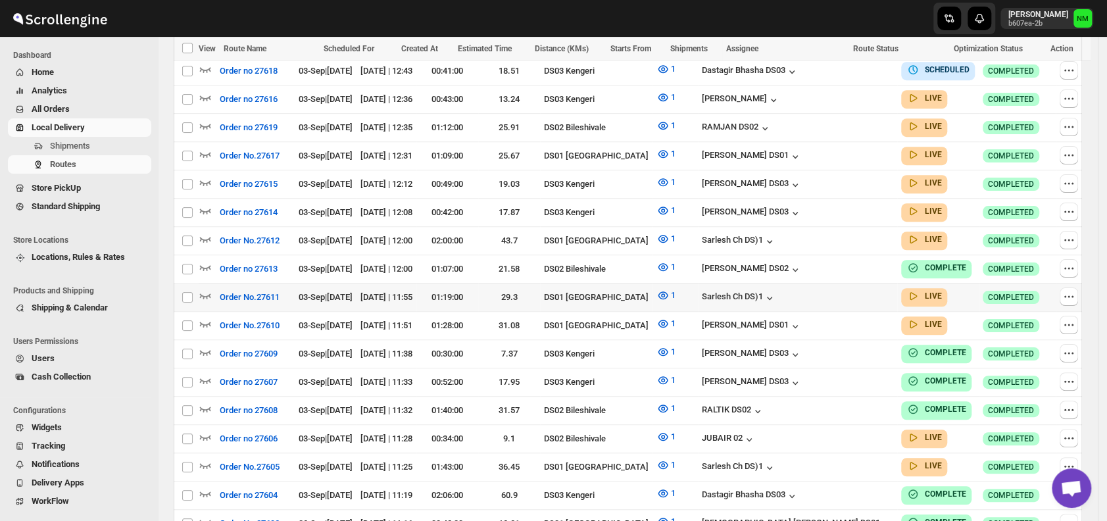
scroll to position [517, 0]
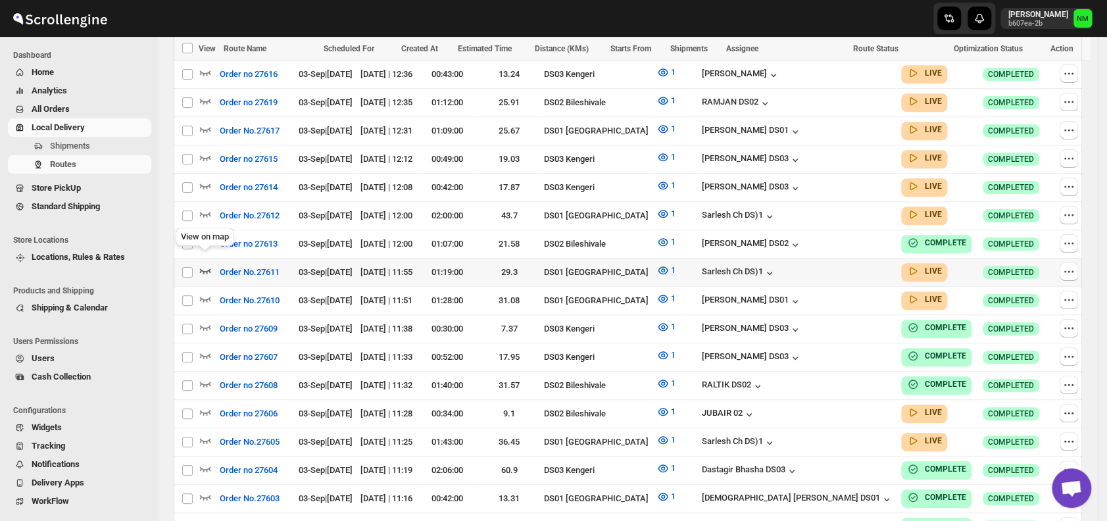
click at [208, 268] on icon "button" at bounding box center [205, 270] width 11 height 5
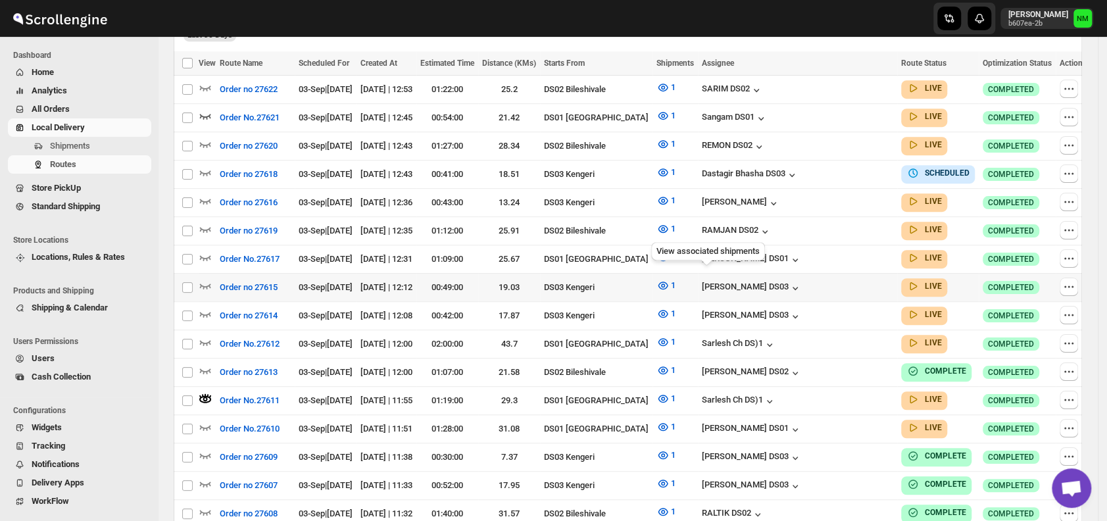
scroll to position [389, 0]
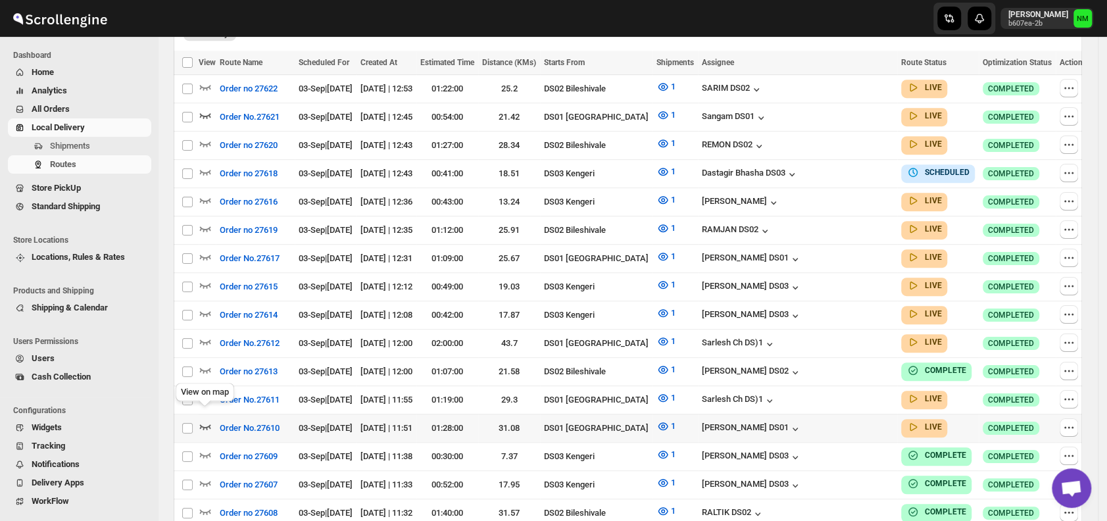
click at [205, 420] on icon "button" at bounding box center [205, 426] width 13 height 13
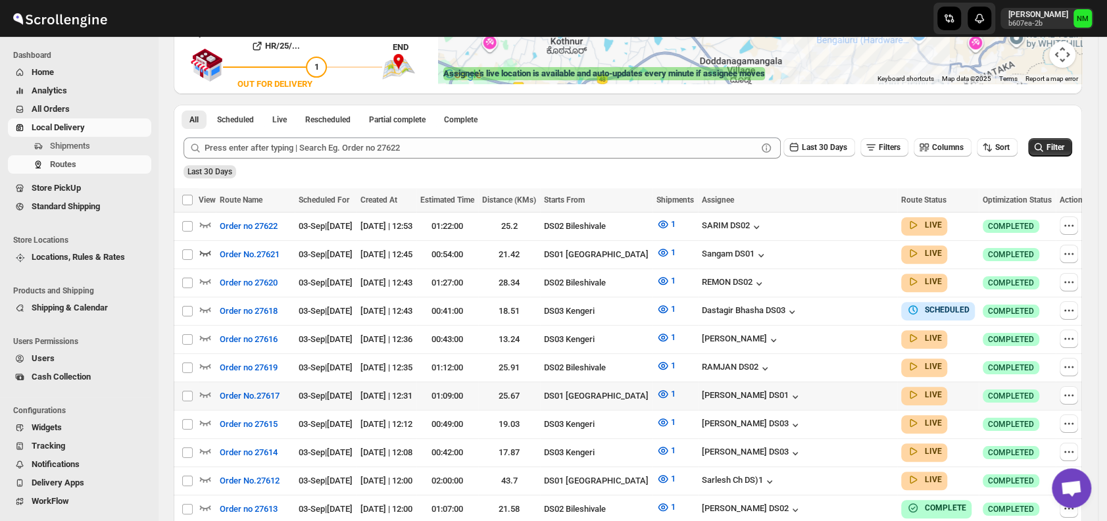
scroll to position [253, 0]
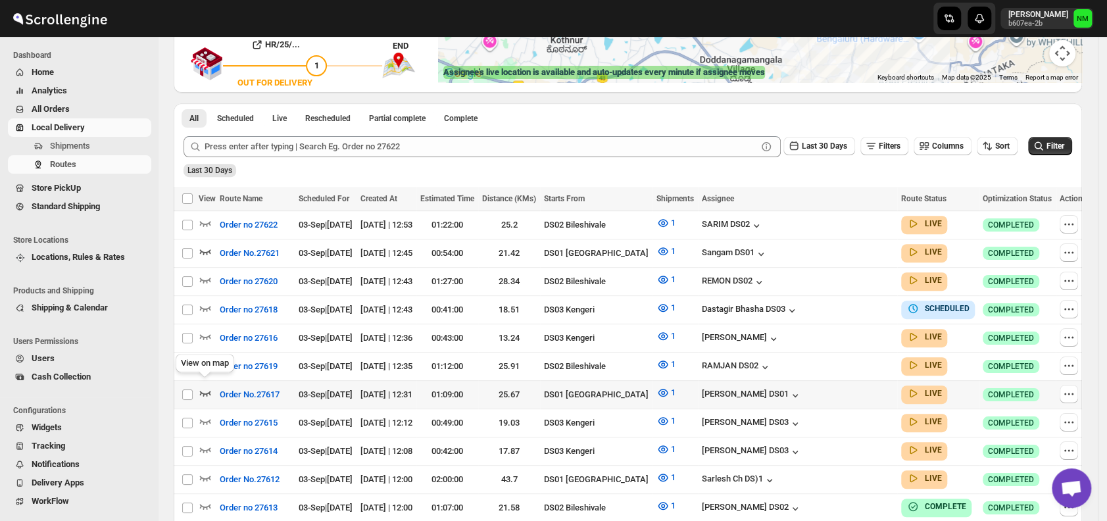
click at [205, 386] on icon "button" at bounding box center [205, 392] width 13 height 13
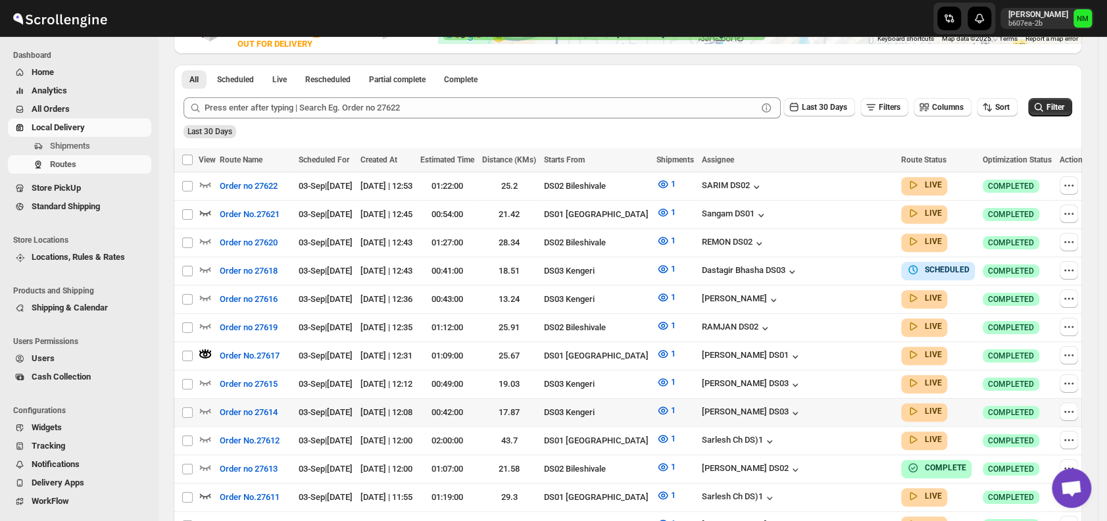
scroll to position [293, 0]
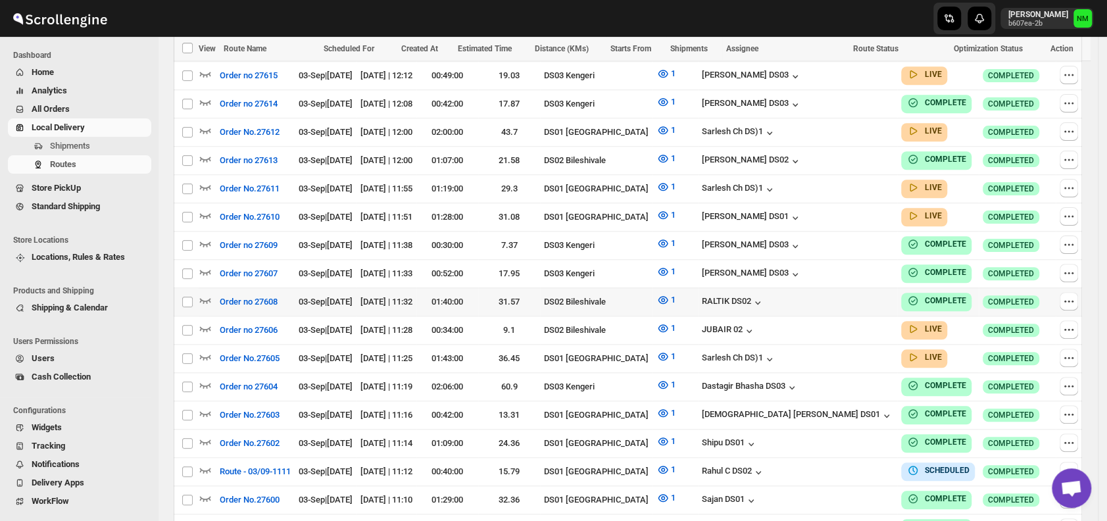
scroll to position [597, 0]
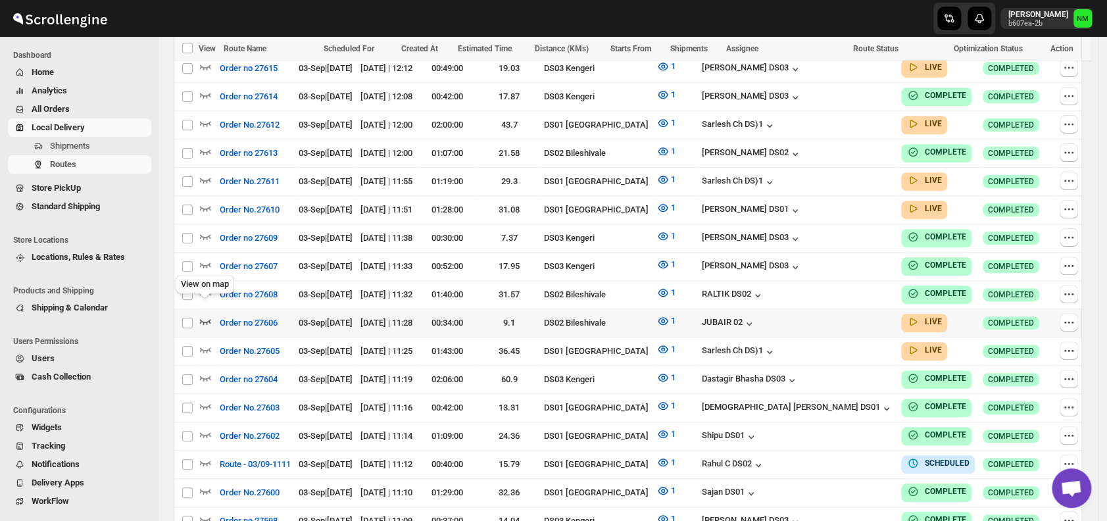
click at [203, 319] on icon "button" at bounding box center [205, 321] width 11 height 5
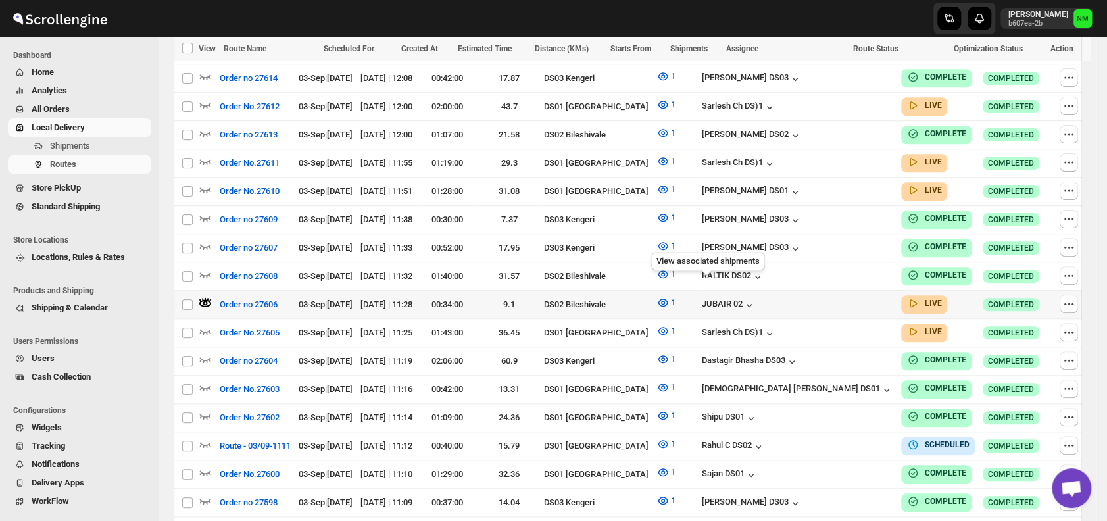
scroll to position [629, 0]
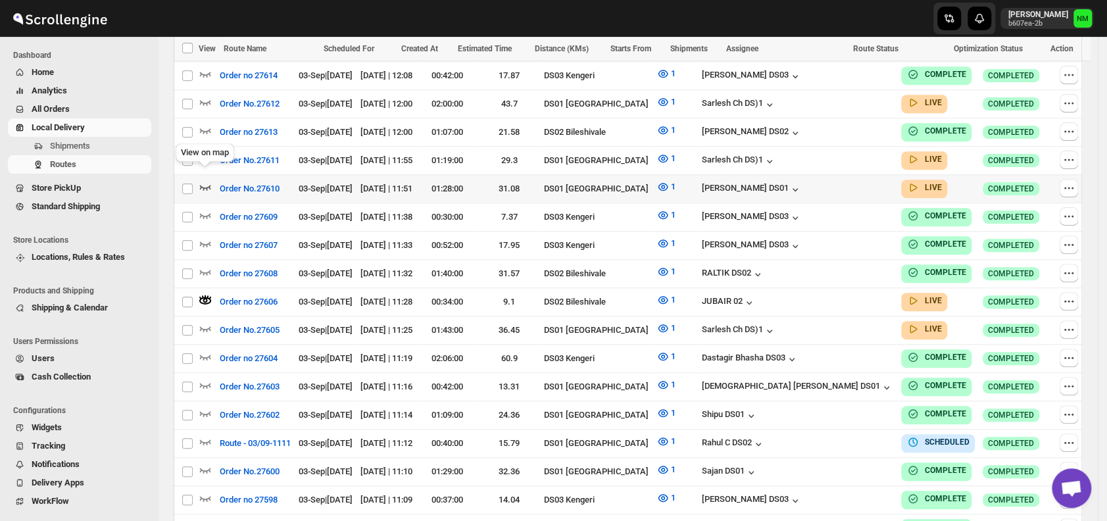
click at [207, 180] on icon "button" at bounding box center [205, 186] width 13 height 13
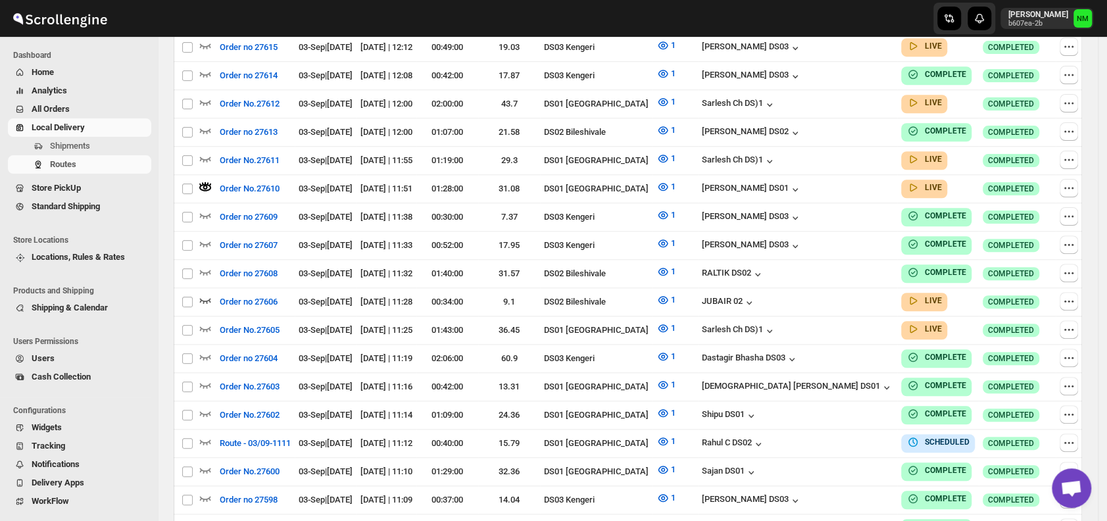
scroll to position [0, 0]
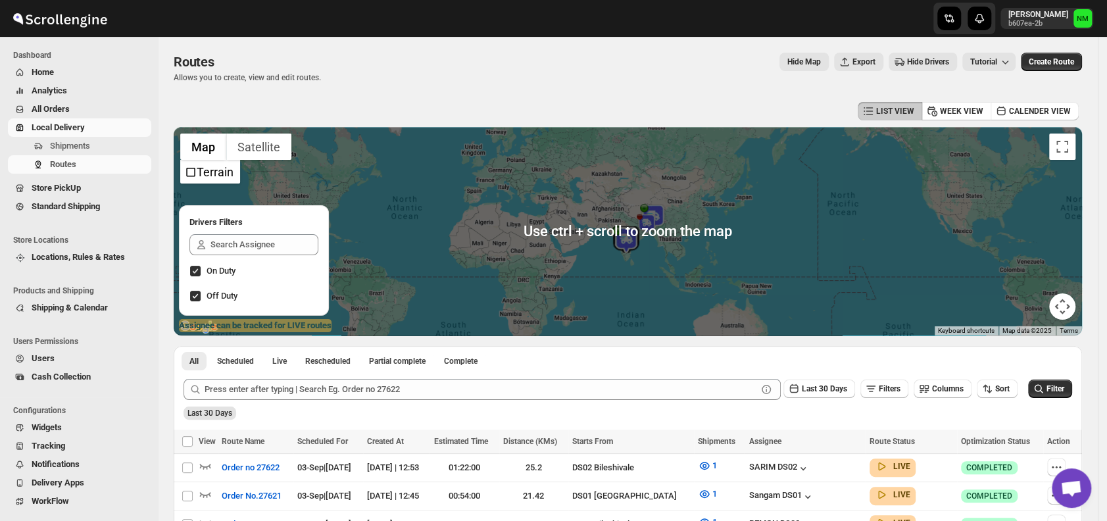
scroll to position [210, 0]
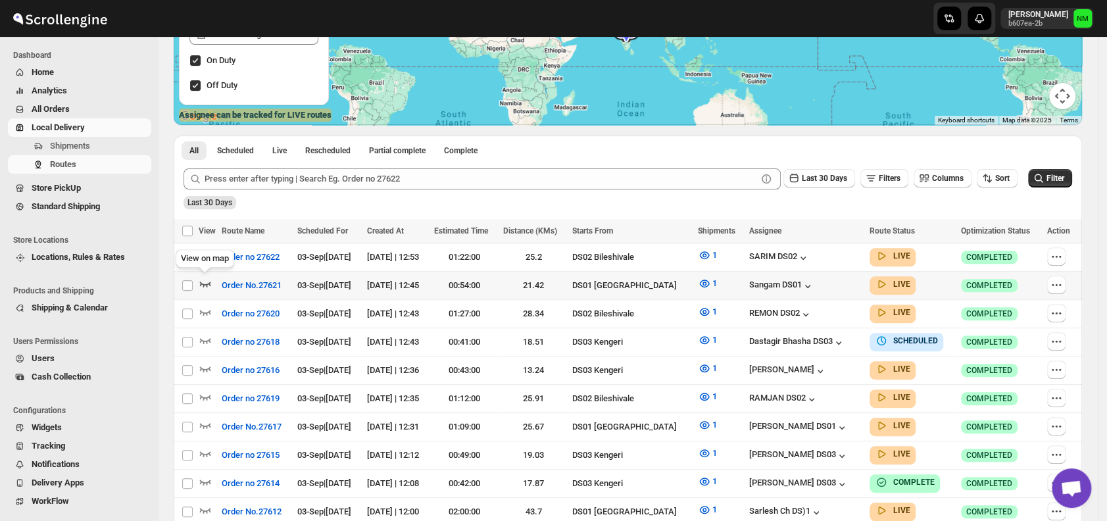
click at [203, 279] on icon "button" at bounding box center [205, 283] width 13 height 13
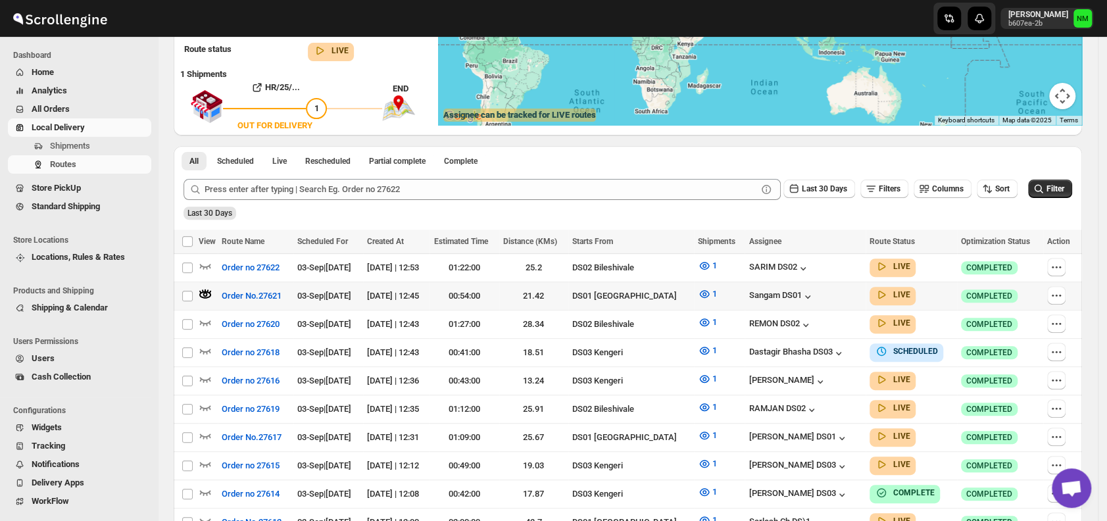
scroll to position [0, 0]
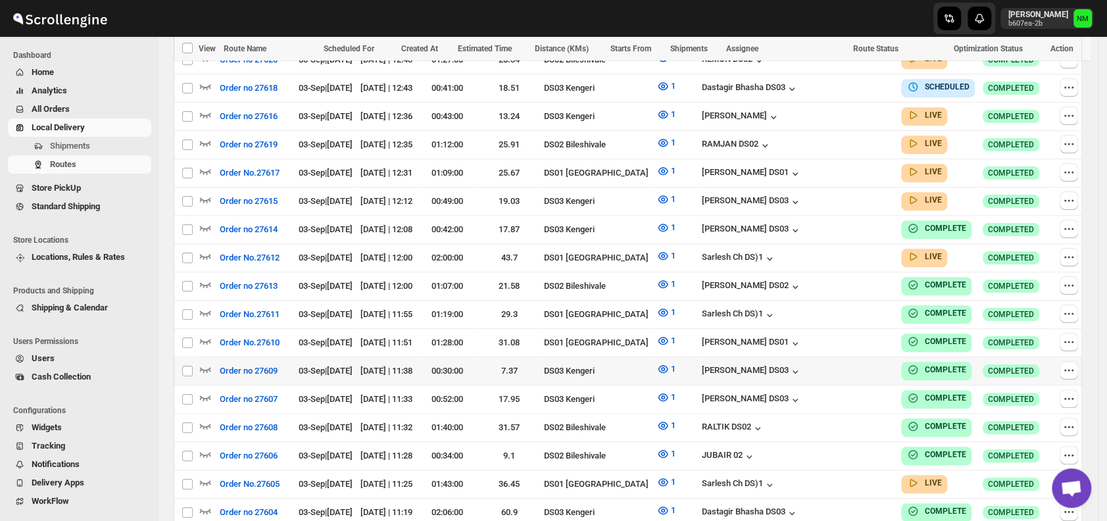
scroll to position [466, 0]
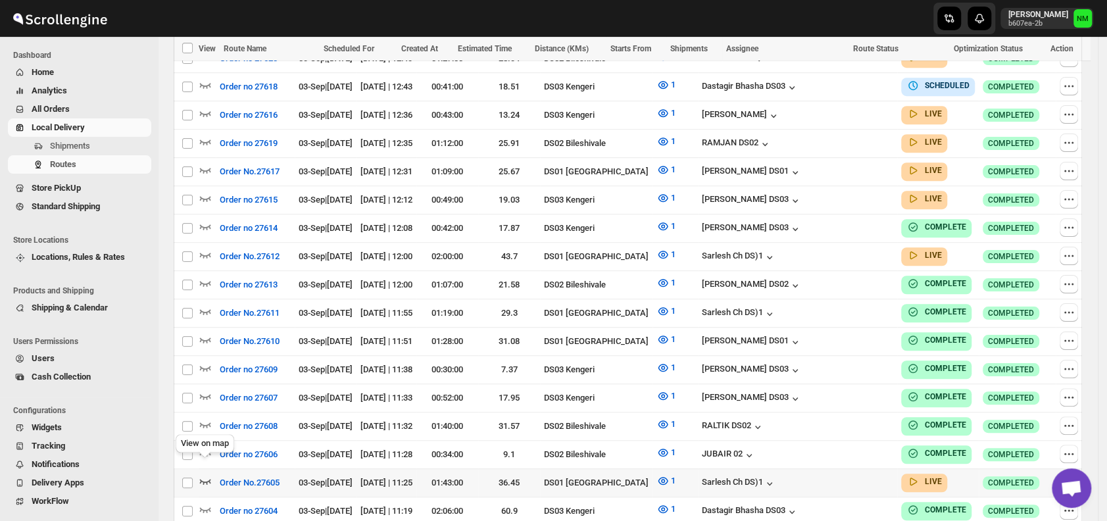
click at [203, 474] on icon "button" at bounding box center [205, 480] width 13 height 13
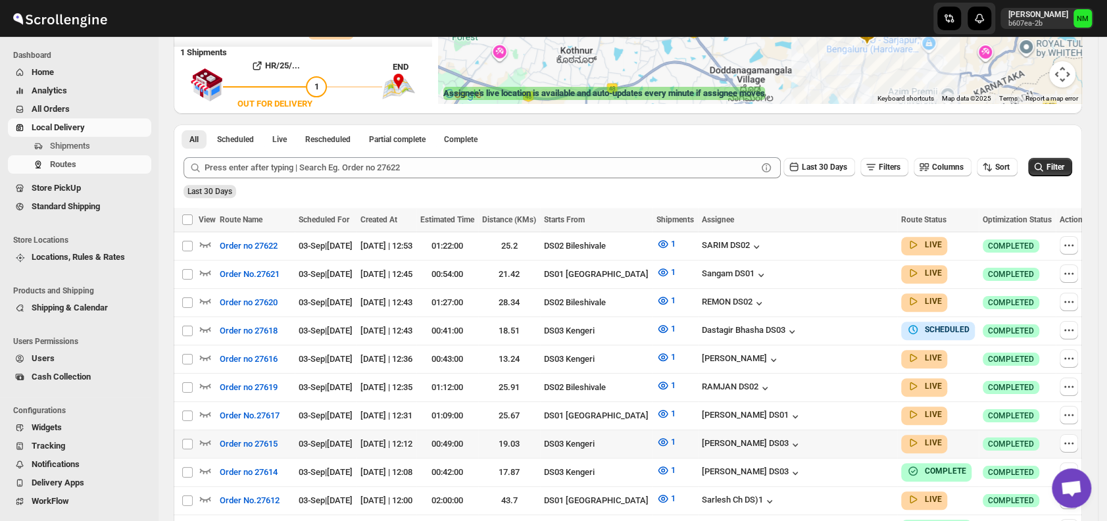
scroll to position [234, 0]
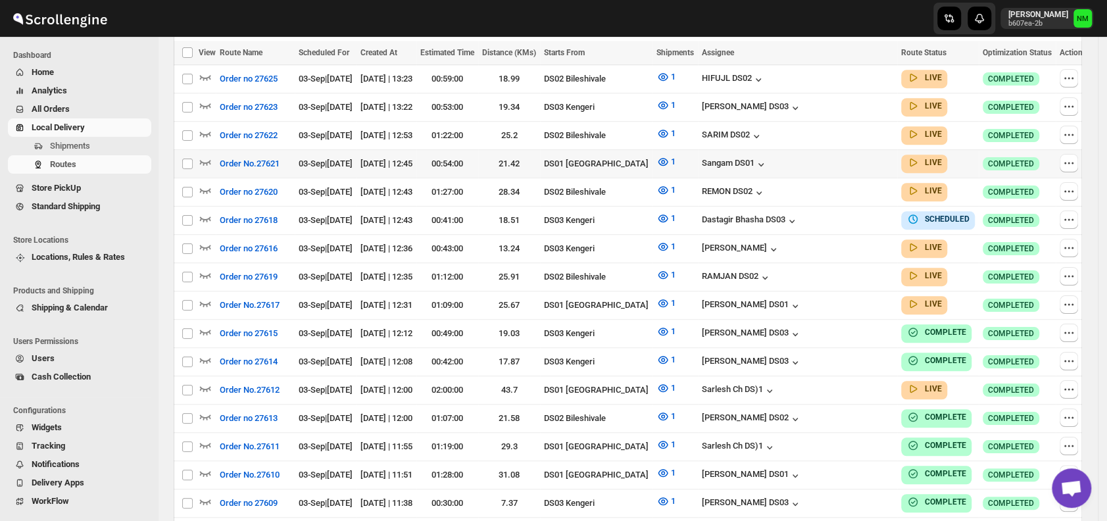
scroll to position [389, 0]
click at [206, 381] on icon "button" at bounding box center [205, 387] width 13 height 13
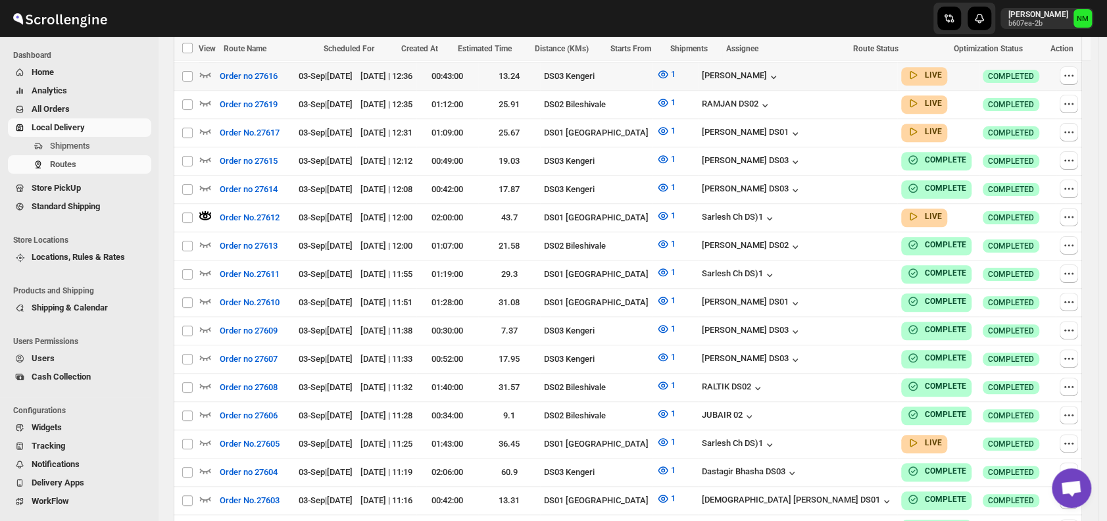
scroll to position [0, 0]
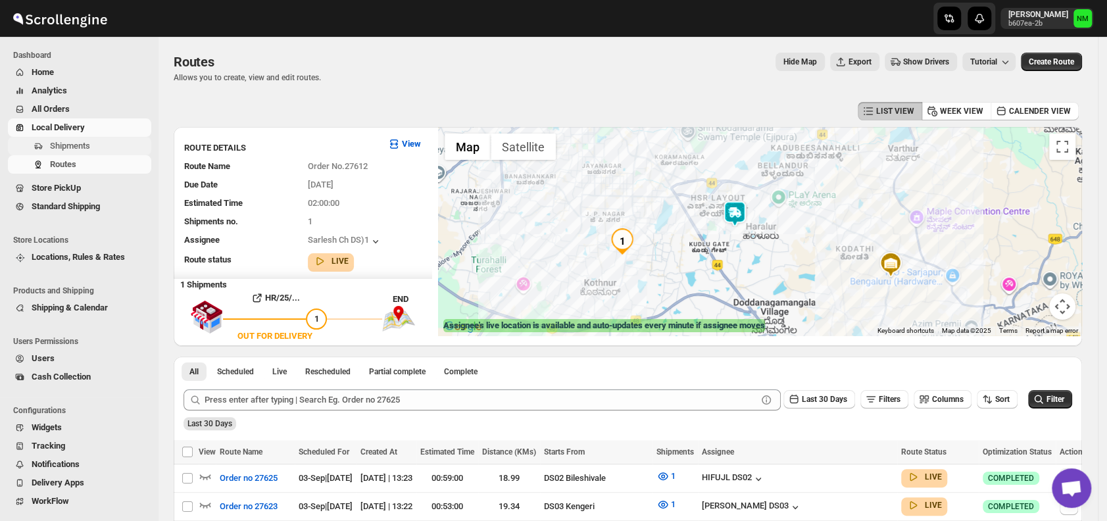
click at [116, 149] on span "Shipments" at bounding box center [99, 145] width 99 height 13
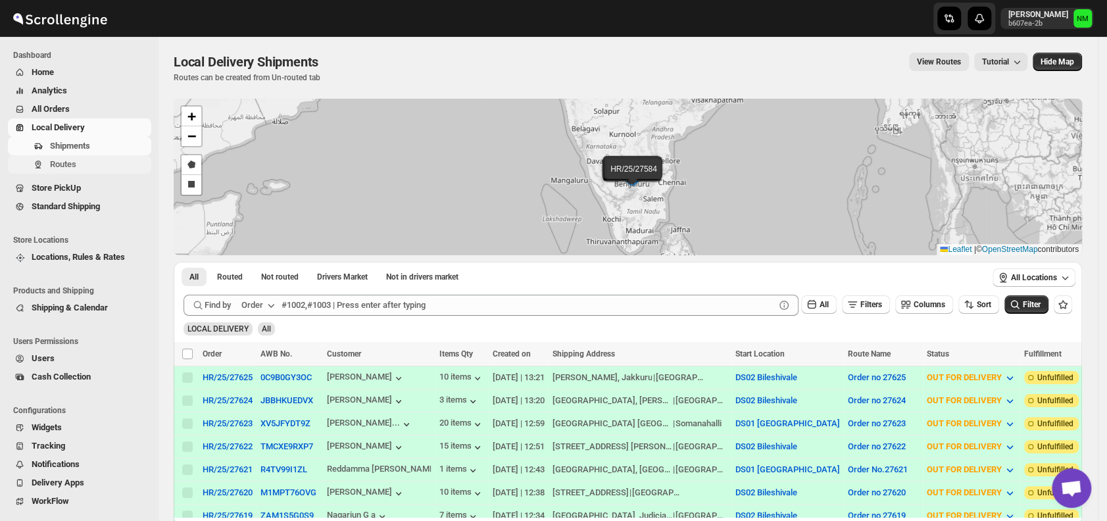
click at [76, 166] on span "Routes" at bounding box center [99, 164] width 99 height 13
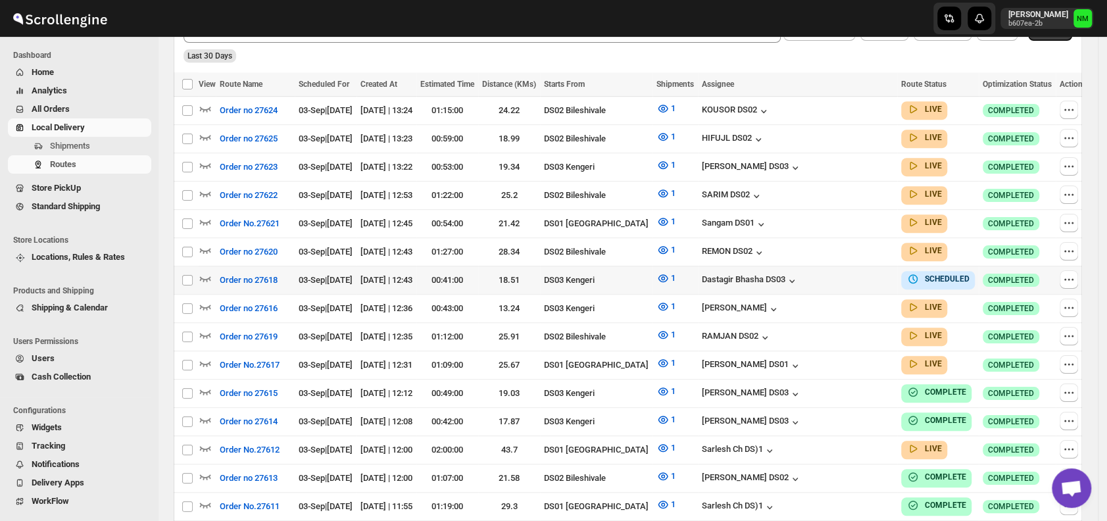
scroll to position [374, 0]
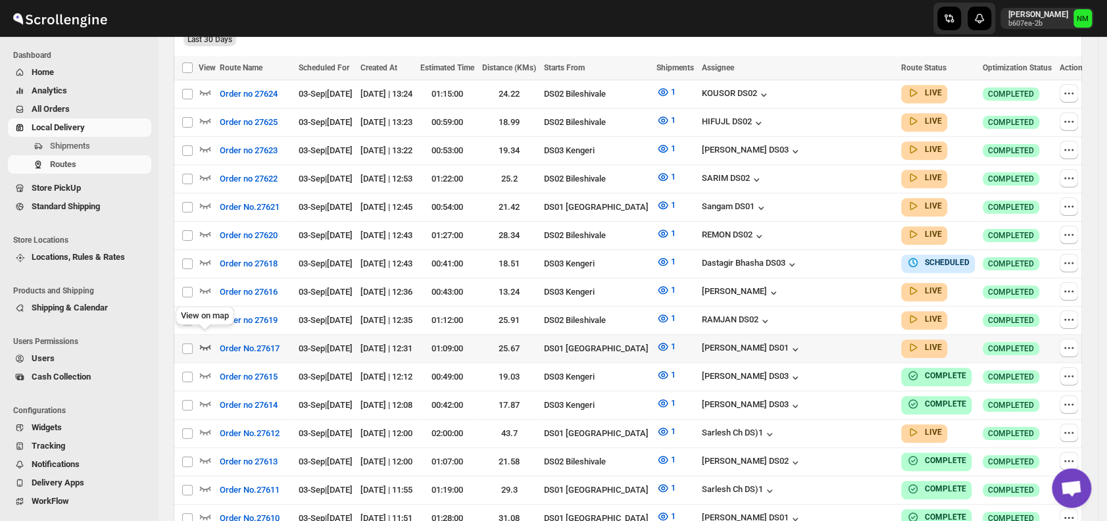
click at [206, 345] on icon "button" at bounding box center [205, 347] width 11 height 5
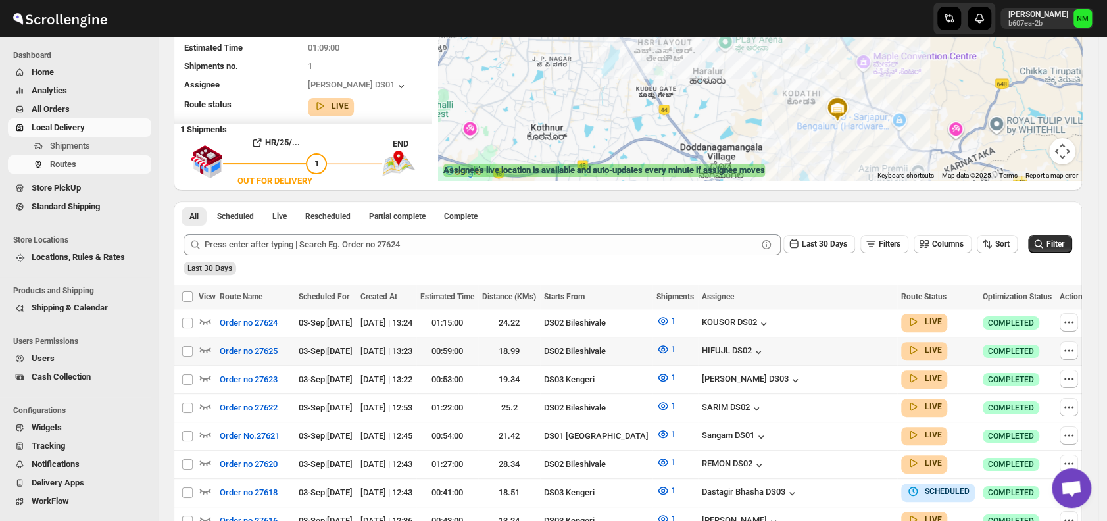
scroll to position [156, 0]
click at [204, 431] on icon "button" at bounding box center [205, 433] width 11 height 5
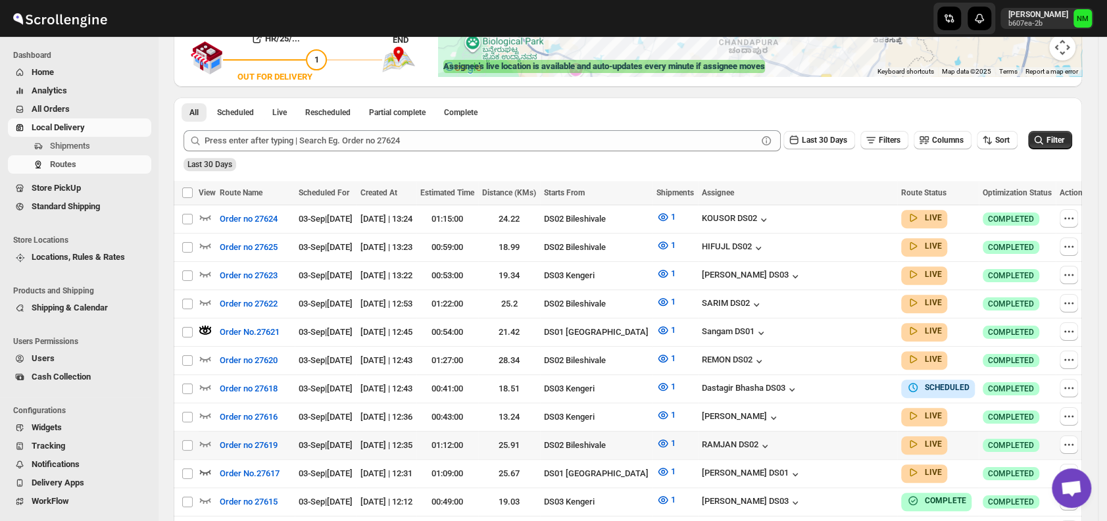
scroll to position [260, 0]
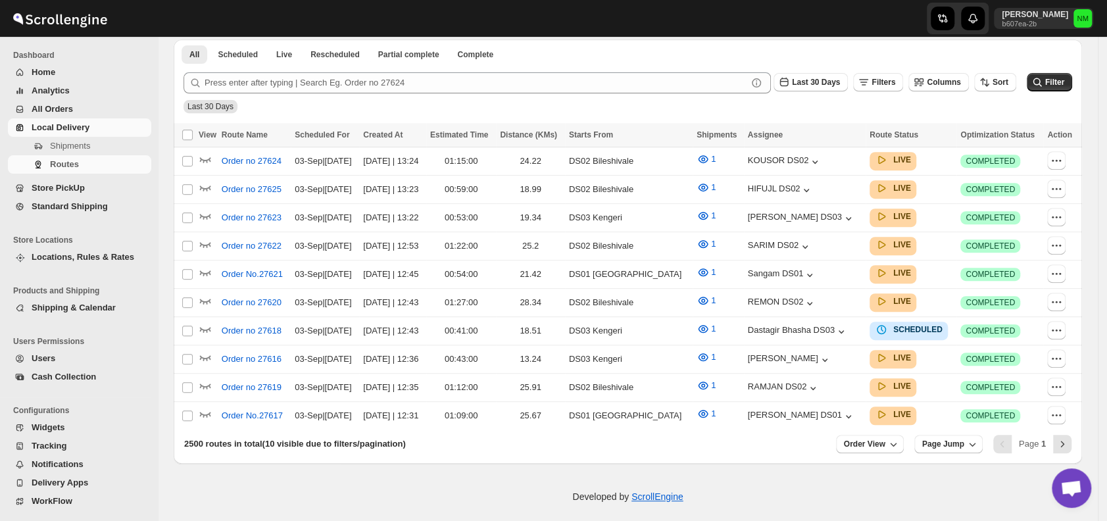
scroll to position [260, 0]
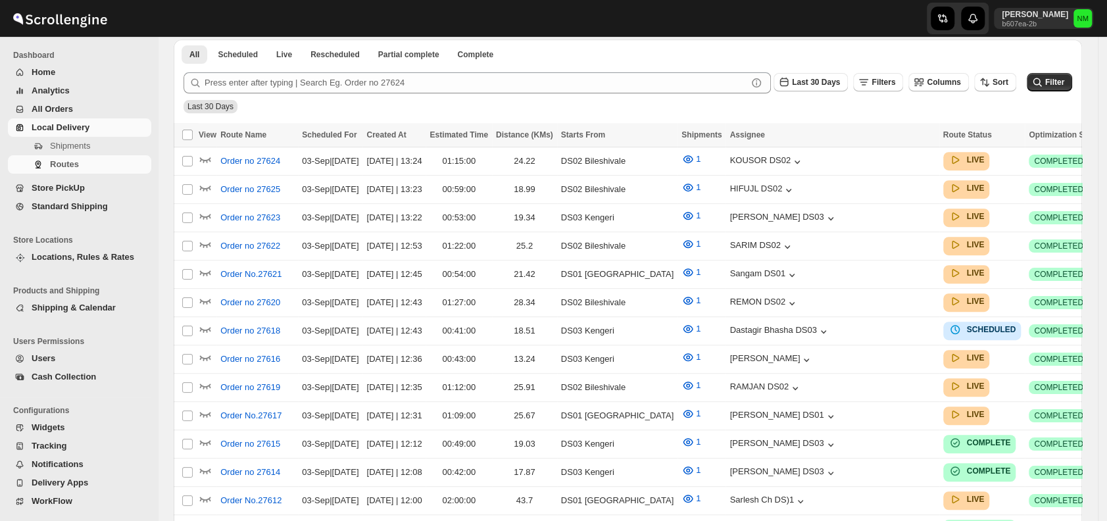
scroll to position [260, 0]
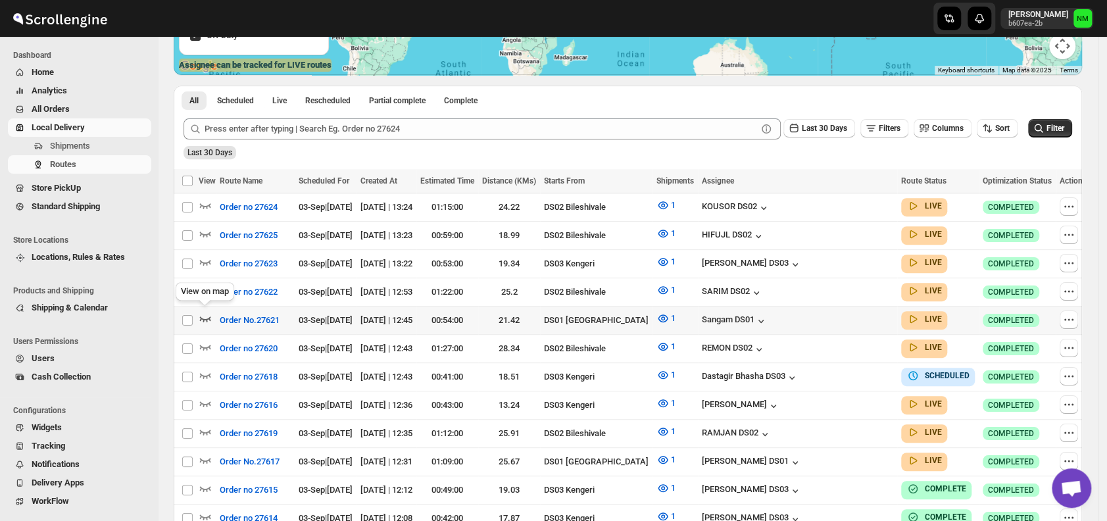
click at [205, 312] on icon "button" at bounding box center [205, 318] width 13 height 13
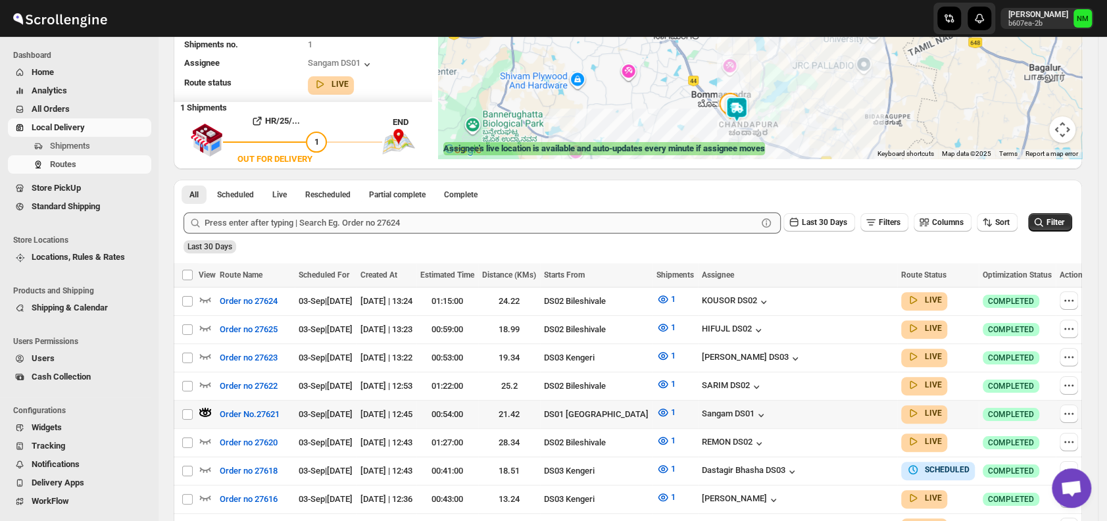
scroll to position [178, 0]
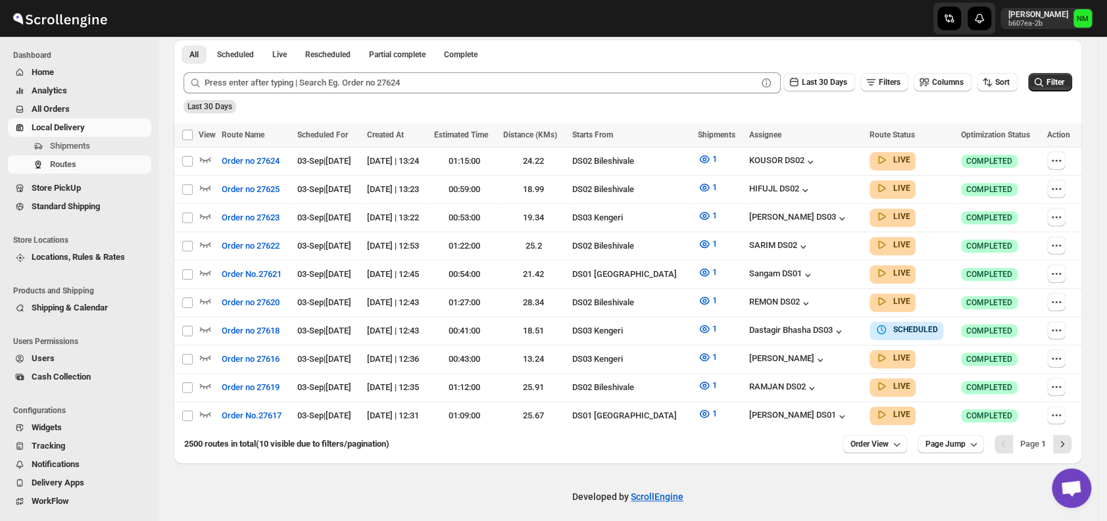
scroll to position [178, 0]
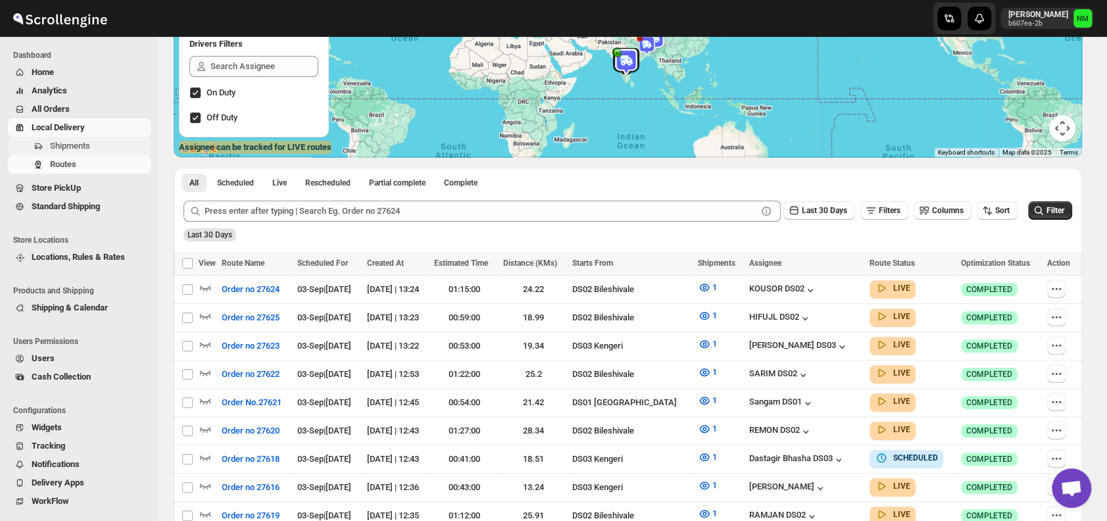
click at [64, 143] on span "Shipments" at bounding box center [70, 146] width 40 height 10
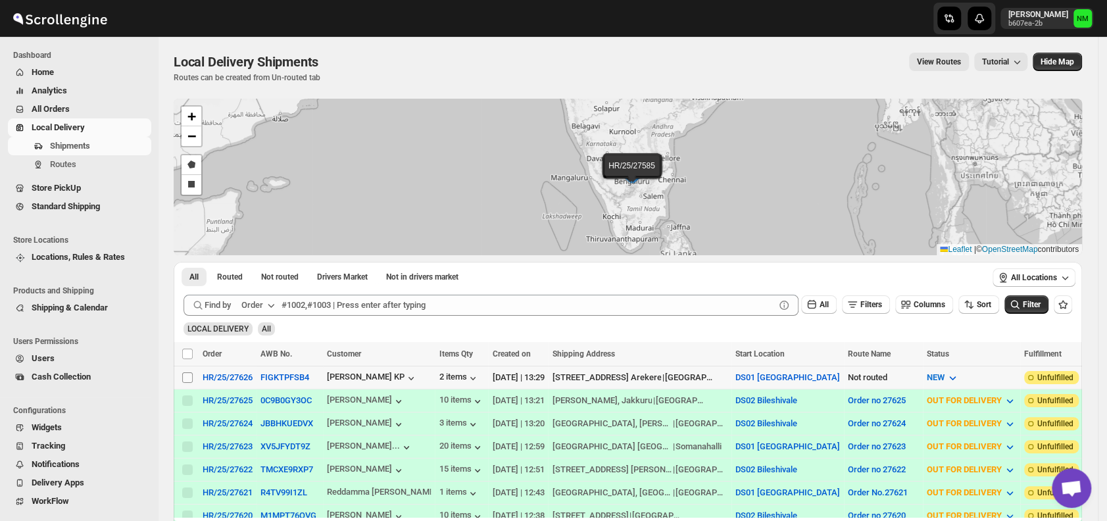
click at [189, 376] on input "Select shipment" at bounding box center [187, 377] width 11 height 11
checkbox input "true"
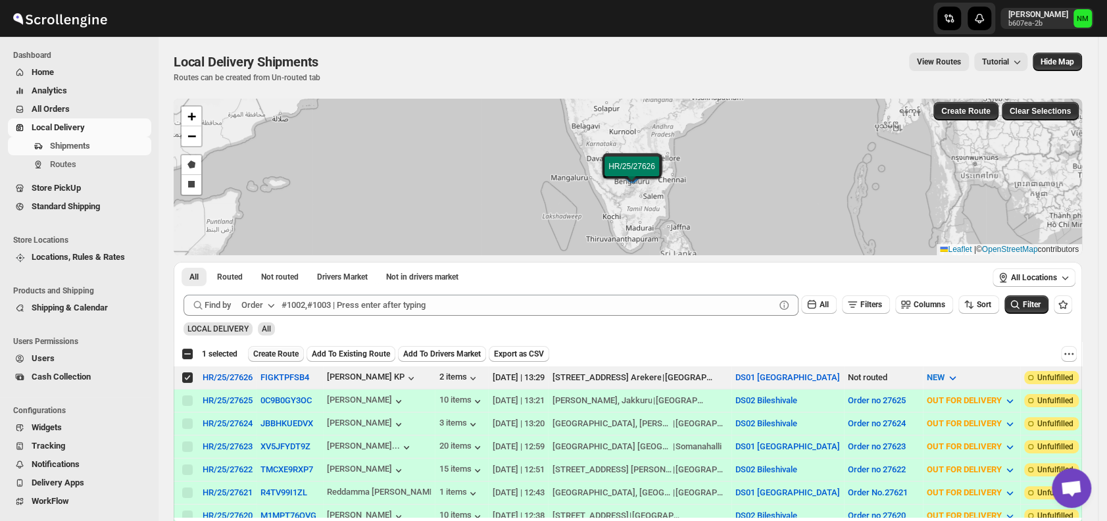
click at [281, 352] on span "Create Route" at bounding box center [275, 354] width 45 height 11
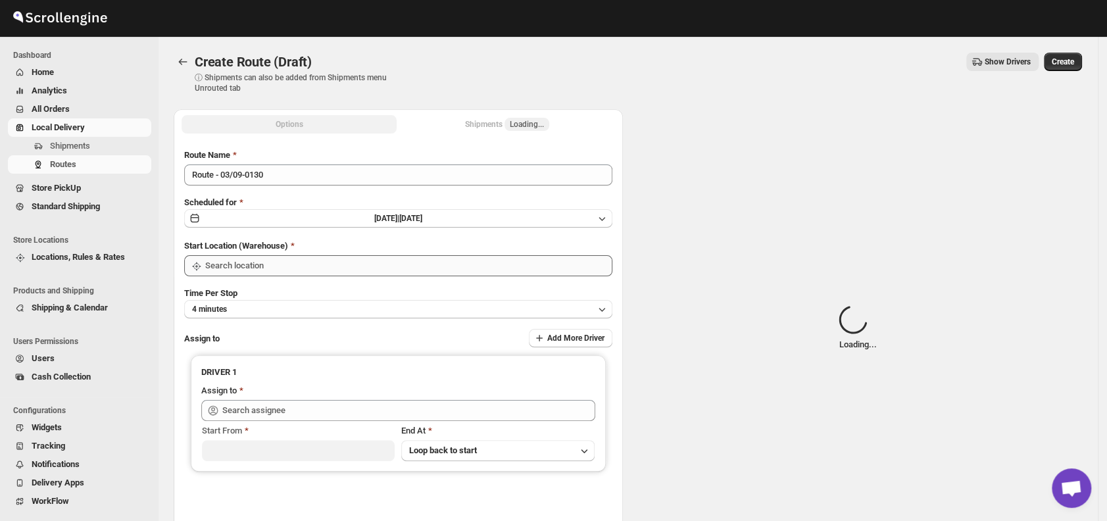
type input "DS01 [GEOGRAPHIC_DATA]"
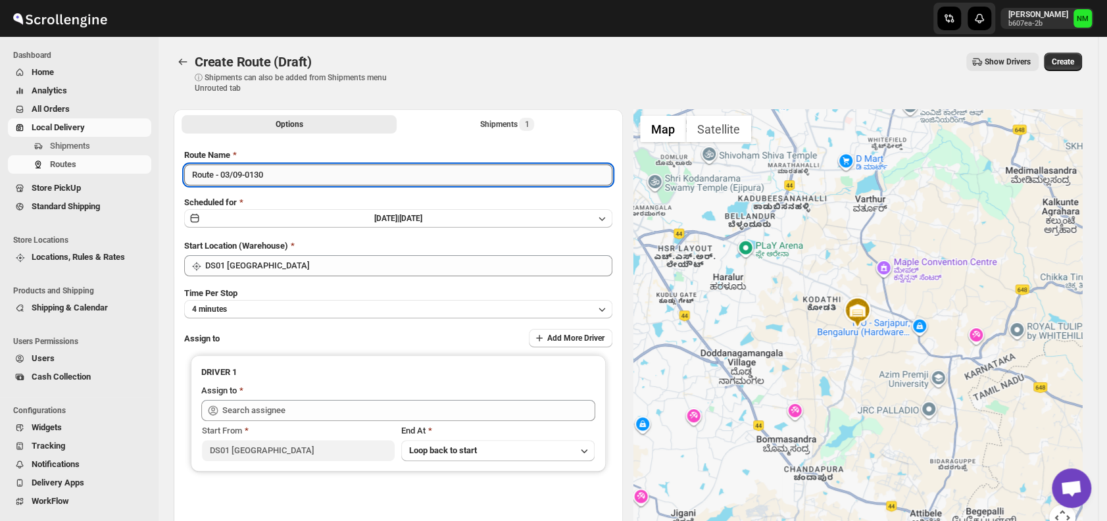
click at [302, 180] on input "Route - 03/09-0130" at bounding box center [398, 174] width 428 height 21
type input "R"
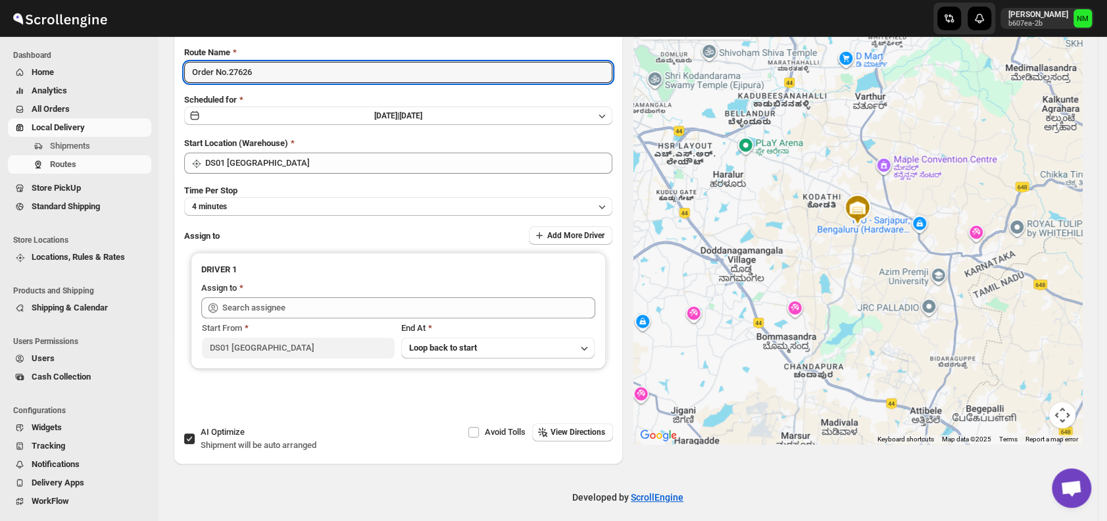
scroll to position [105, 0]
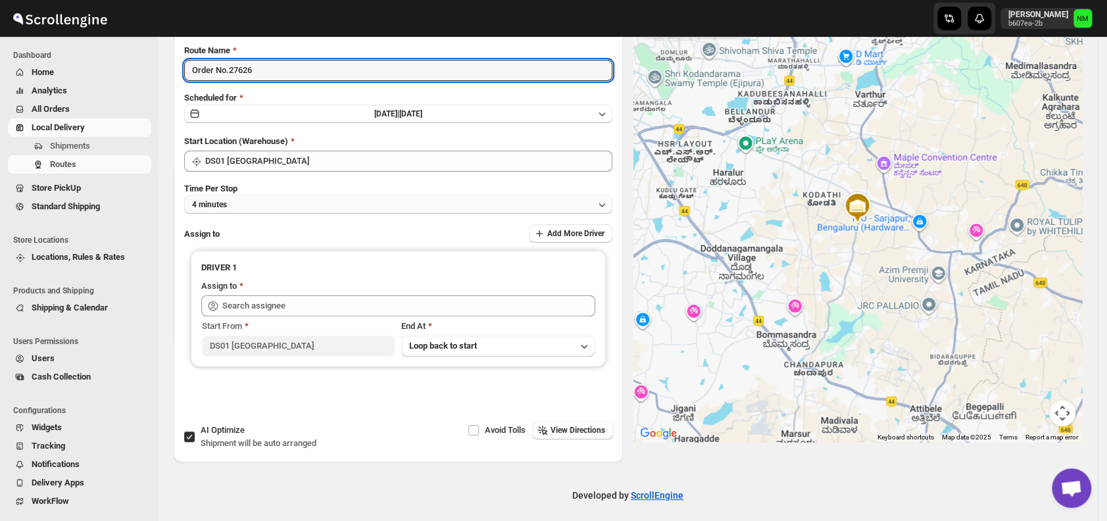
type input "Order No.27626"
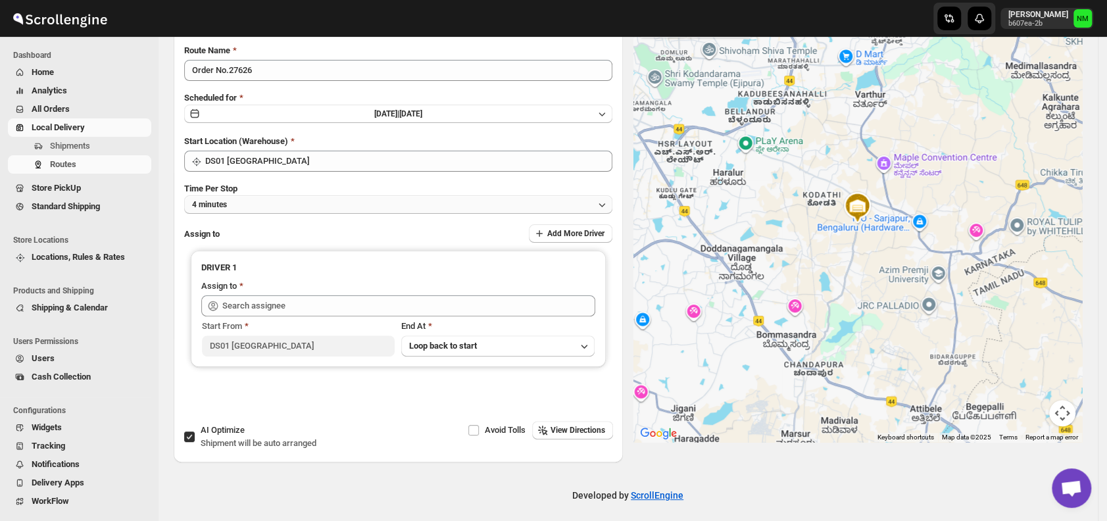
click at [262, 211] on button "4 minutes" at bounding box center [398, 204] width 428 height 18
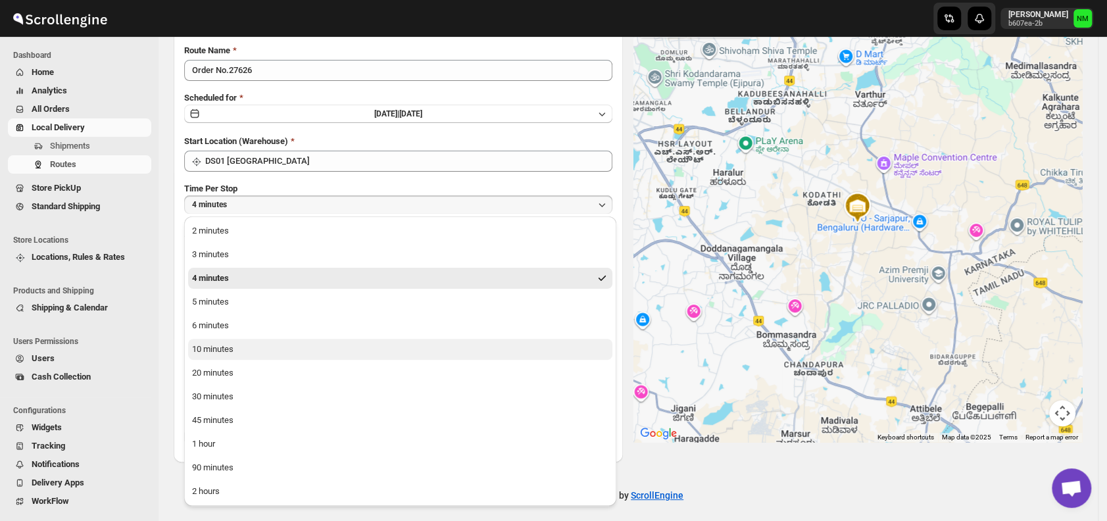
click at [222, 354] on div "10 minutes" at bounding box center [212, 349] width 41 height 13
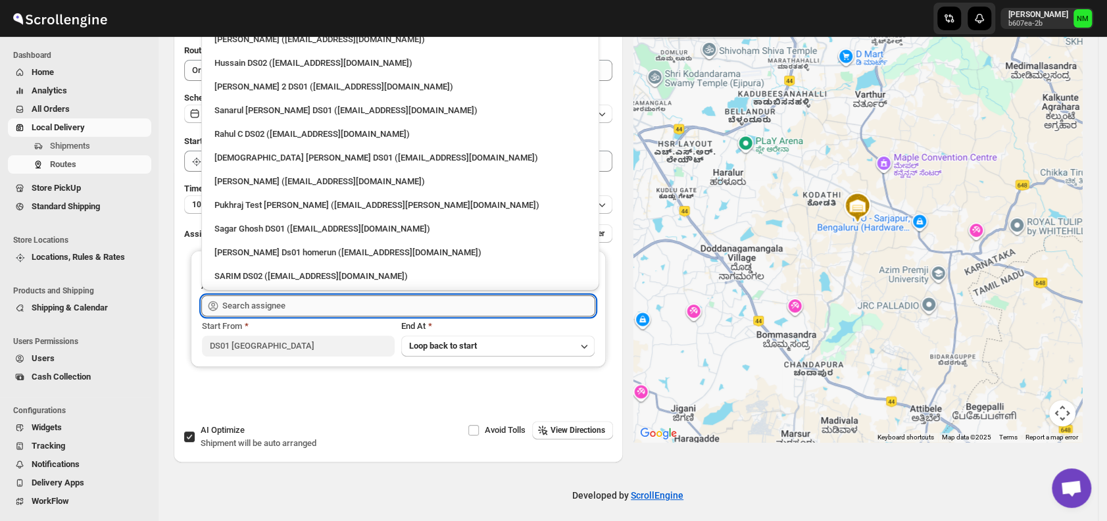
click at [314, 303] on input "text" at bounding box center [408, 305] width 373 height 21
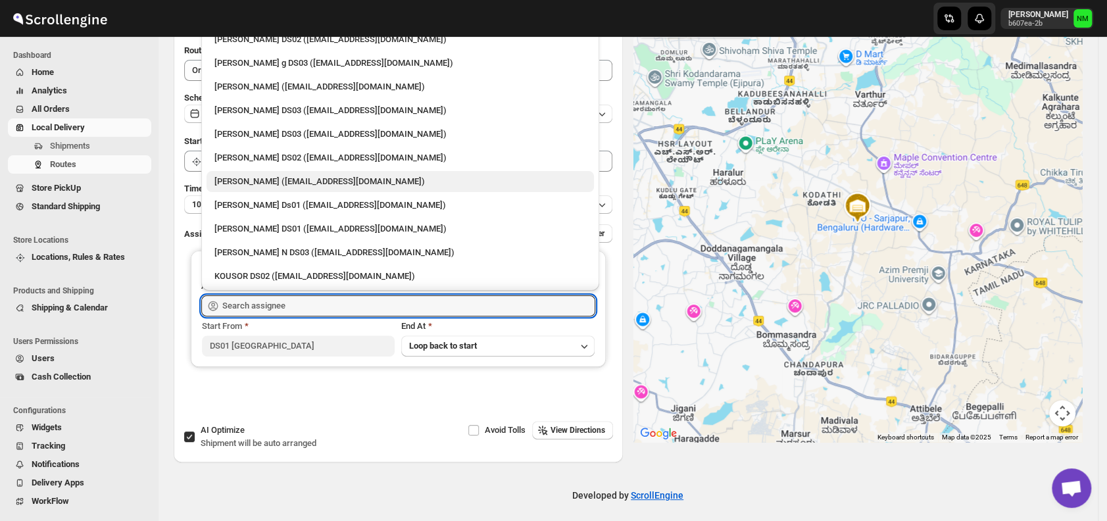
scroll to position [687, 0]
click at [270, 178] on div "Veera Kesavan (xagos20938@boxmach.com)" at bounding box center [400, 180] width 372 height 13
type input "Veera Kesavan (xagos20938@boxmach.com)"
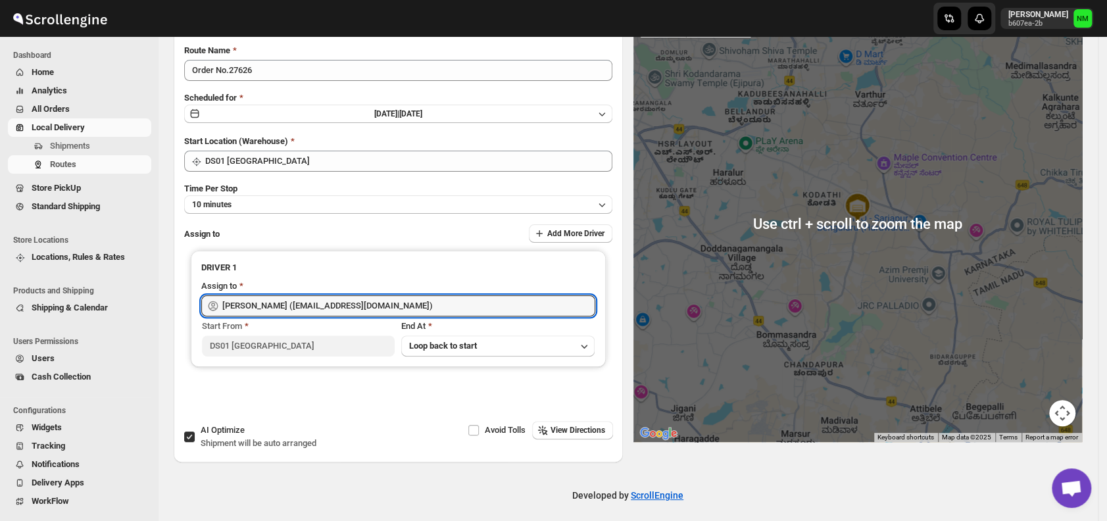
scroll to position [0, 0]
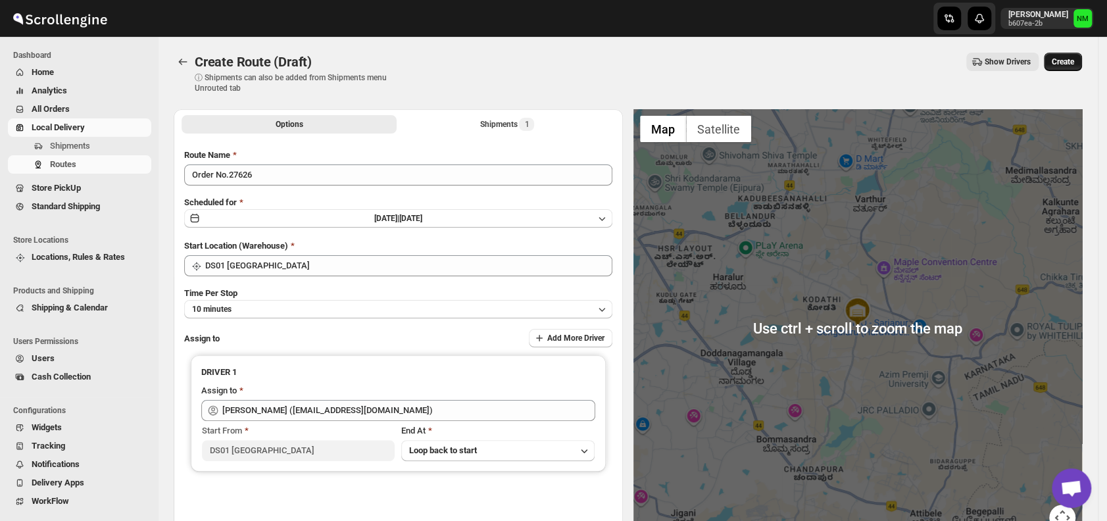
click at [1074, 58] on span "Create" at bounding box center [1062, 62] width 22 height 11
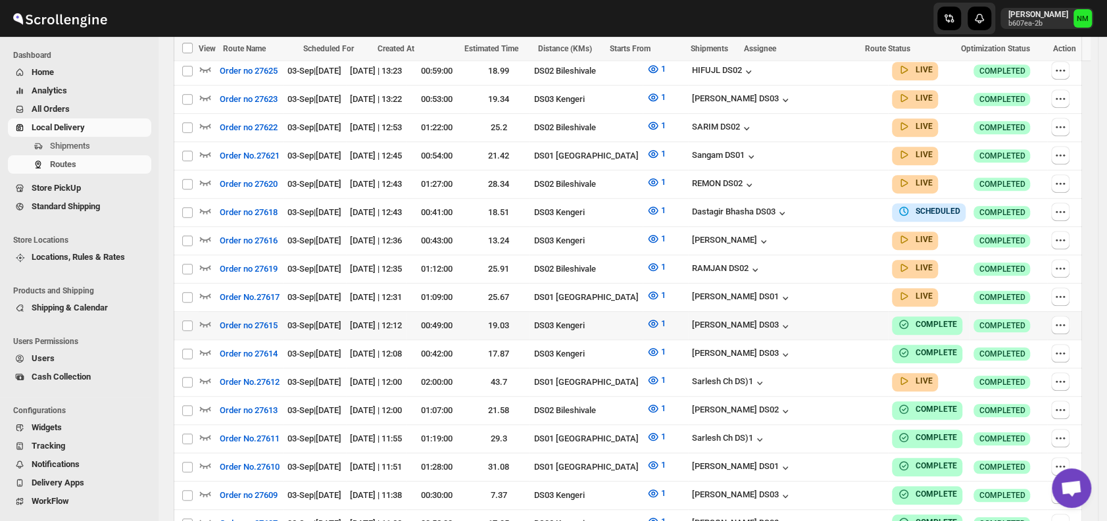
scroll to position [463, 0]
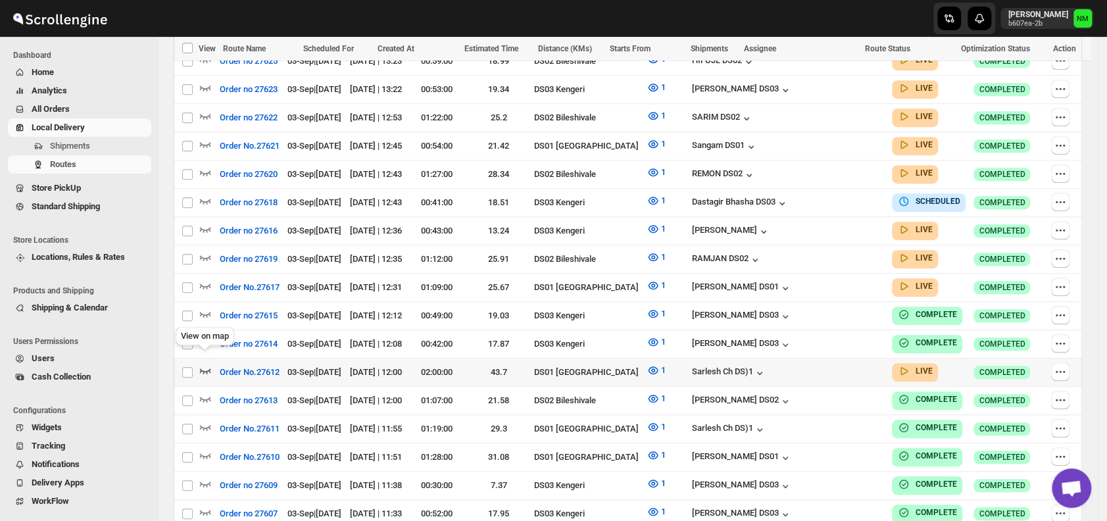
click at [208, 364] on icon "button" at bounding box center [205, 370] width 13 height 13
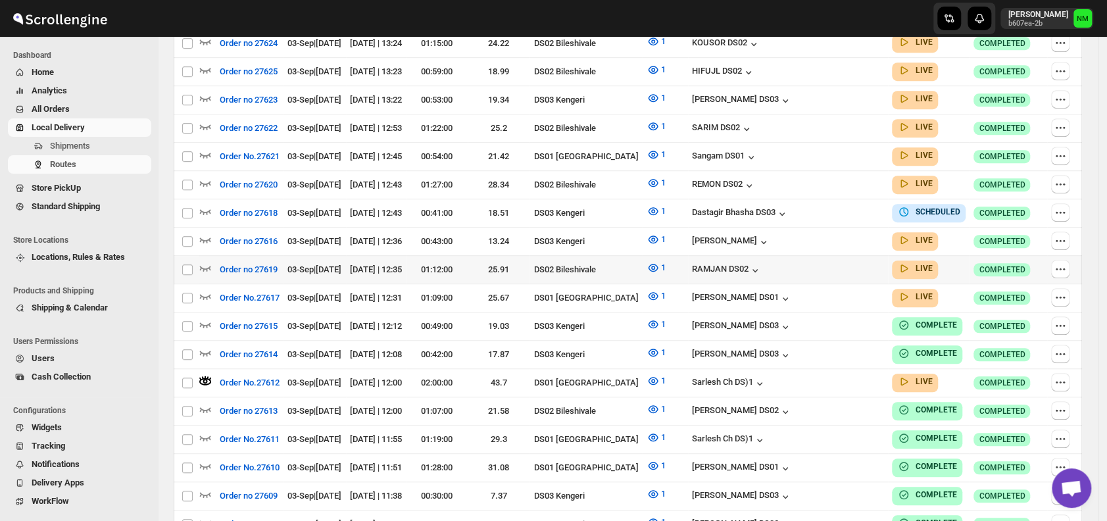
scroll to position [0, 0]
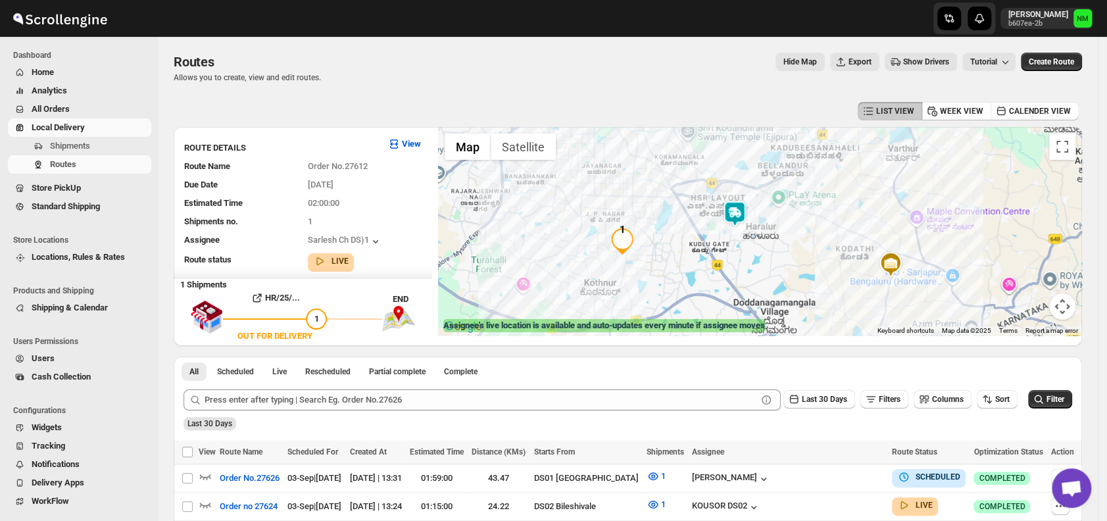
click at [737, 213] on img at bounding box center [734, 214] width 26 height 26
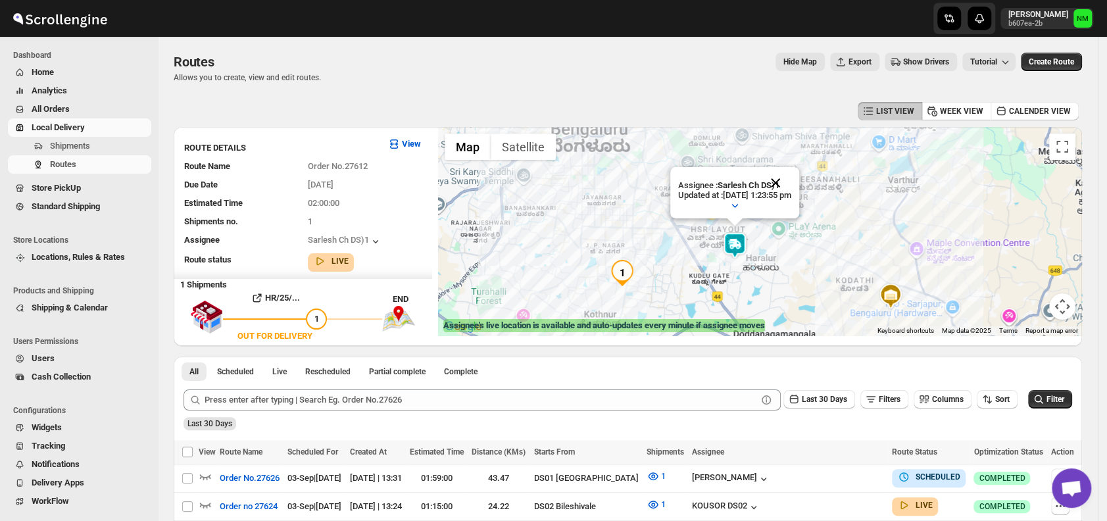
click at [791, 181] on button "Close" at bounding box center [776, 183] width 32 height 32
click at [747, 249] on img at bounding box center [734, 245] width 26 height 26
click at [791, 174] on button "Close" at bounding box center [776, 183] width 32 height 32
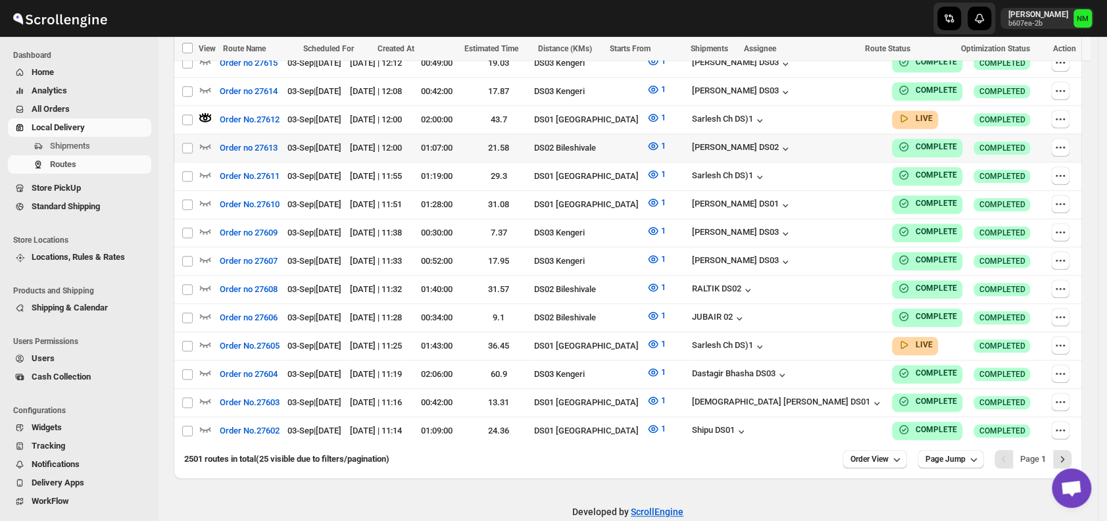
scroll to position [727, 0]
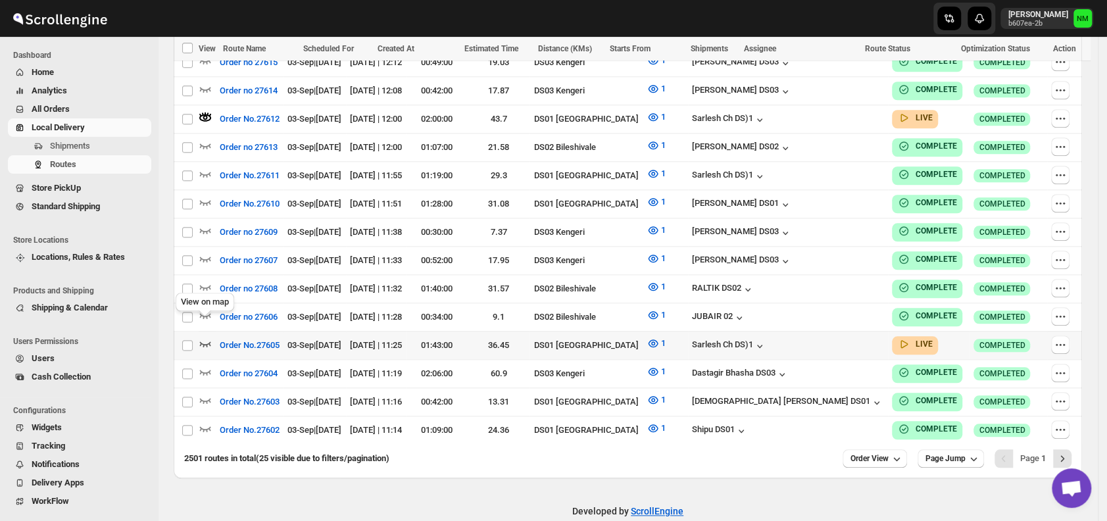
click at [209, 337] on icon "button" at bounding box center [205, 343] width 13 height 13
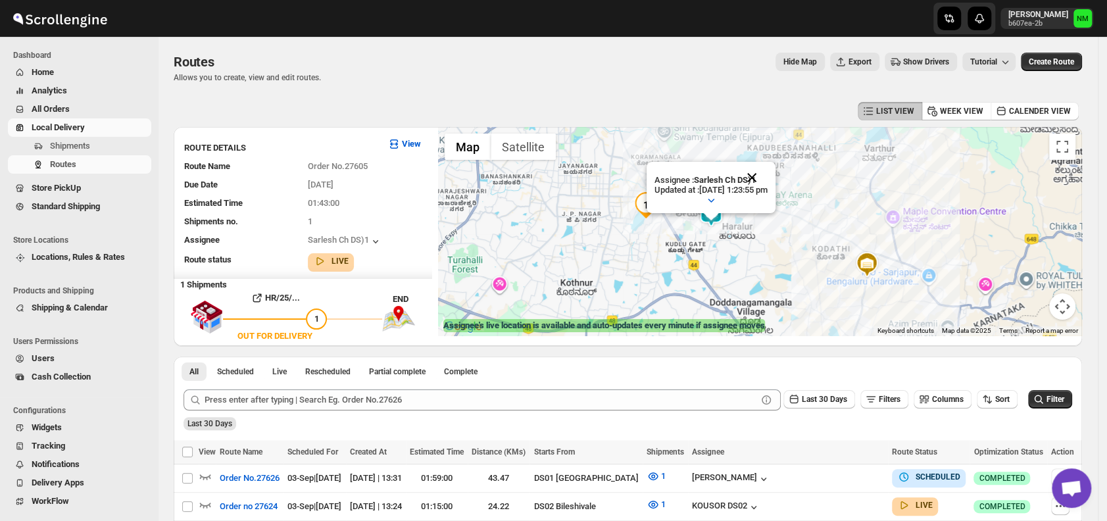
click at [767, 170] on button "Close" at bounding box center [752, 178] width 32 height 32
click at [717, 236] on img at bounding box center [703, 237] width 26 height 26
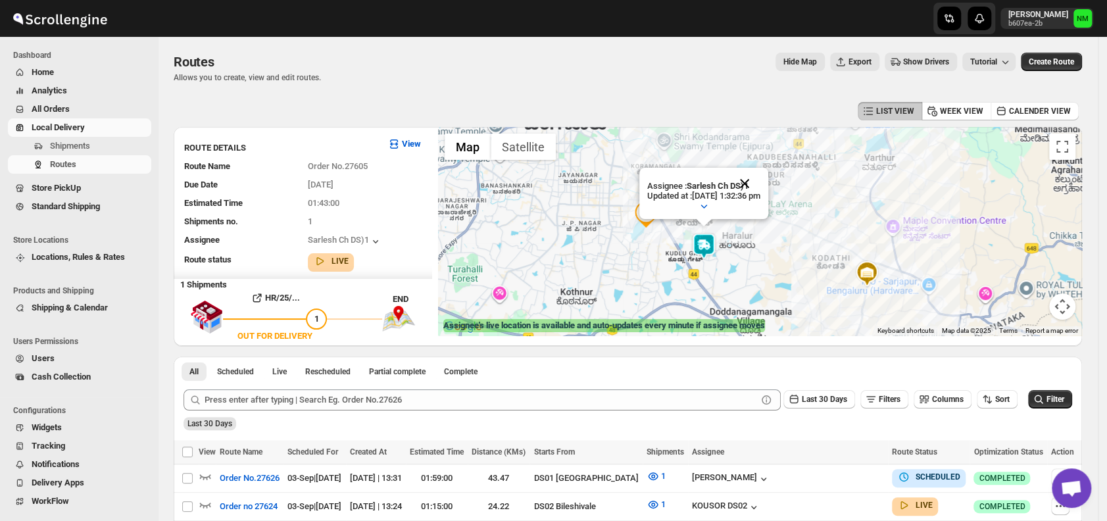
click at [760, 182] on button "Close" at bounding box center [745, 184] width 32 height 32
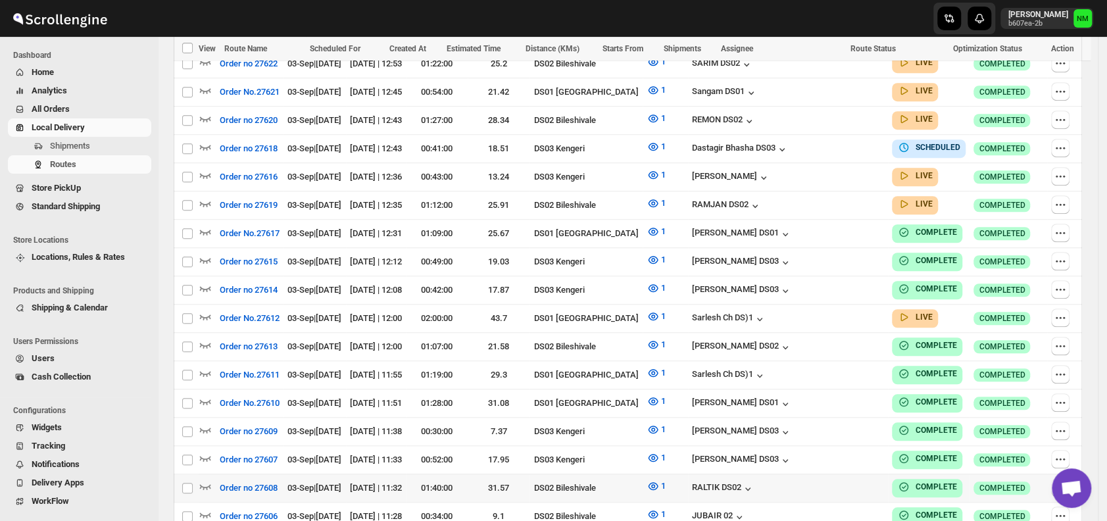
scroll to position [719, 0]
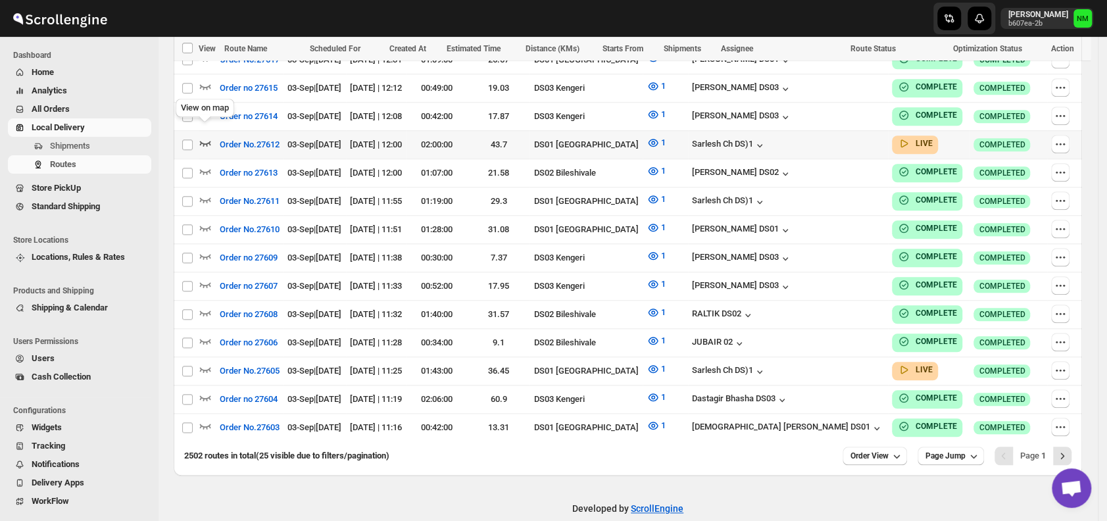
click at [210, 136] on icon "button" at bounding box center [205, 142] width 13 height 13
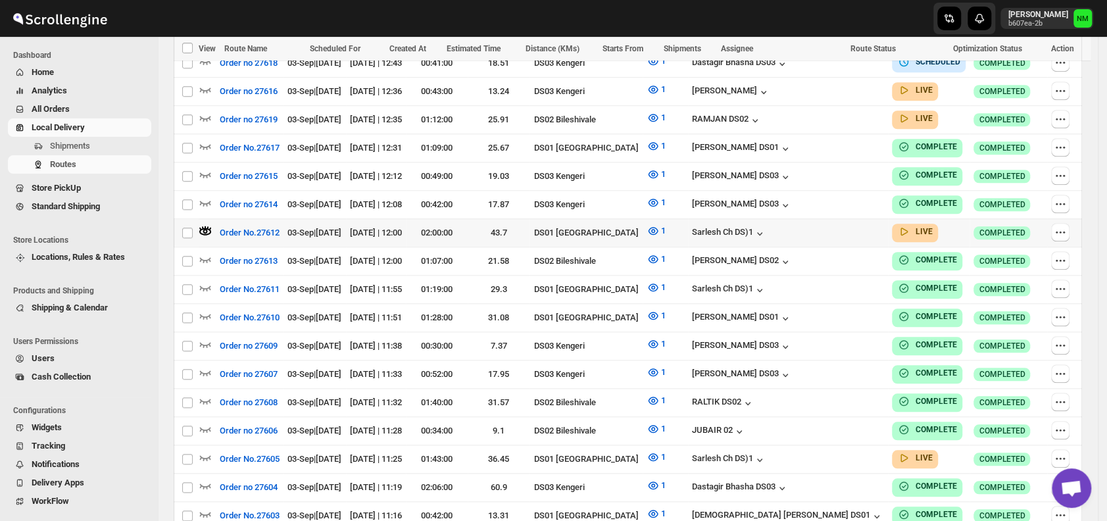
scroll to position [729, 0]
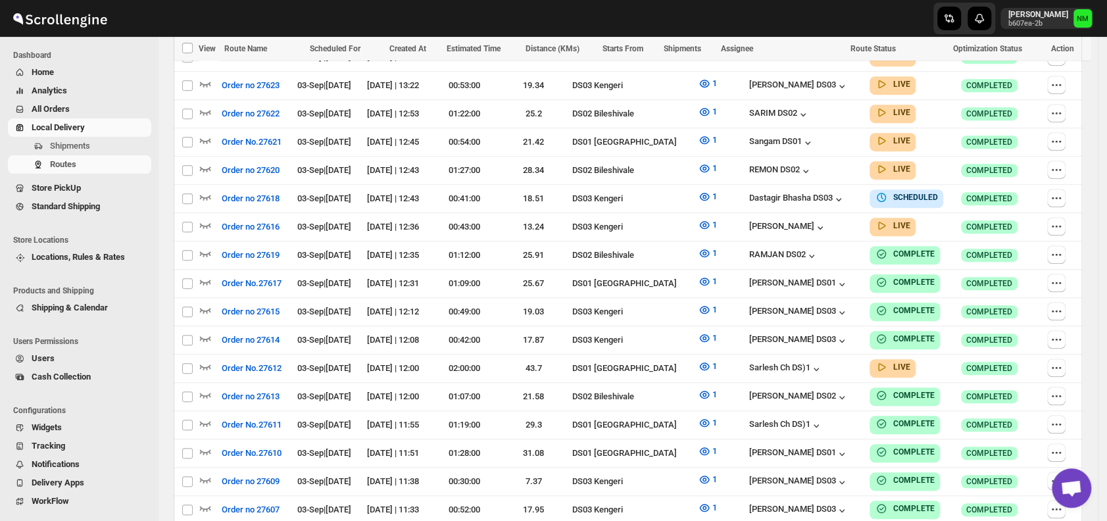
scroll to position [719, 0]
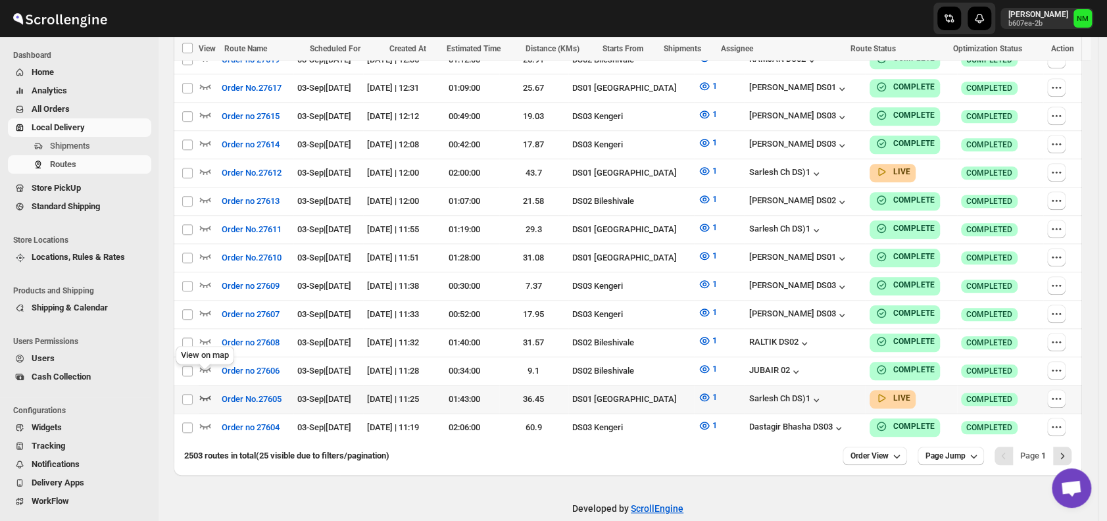
click at [207, 395] on icon "button" at bounding box center [205, 397] width 11 height 5
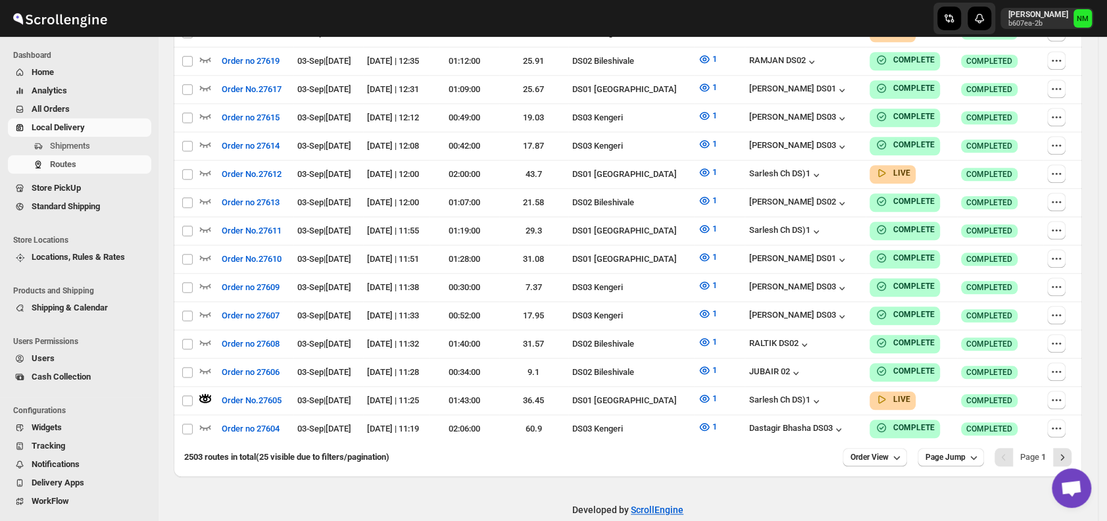
scroll to position [0, 0]
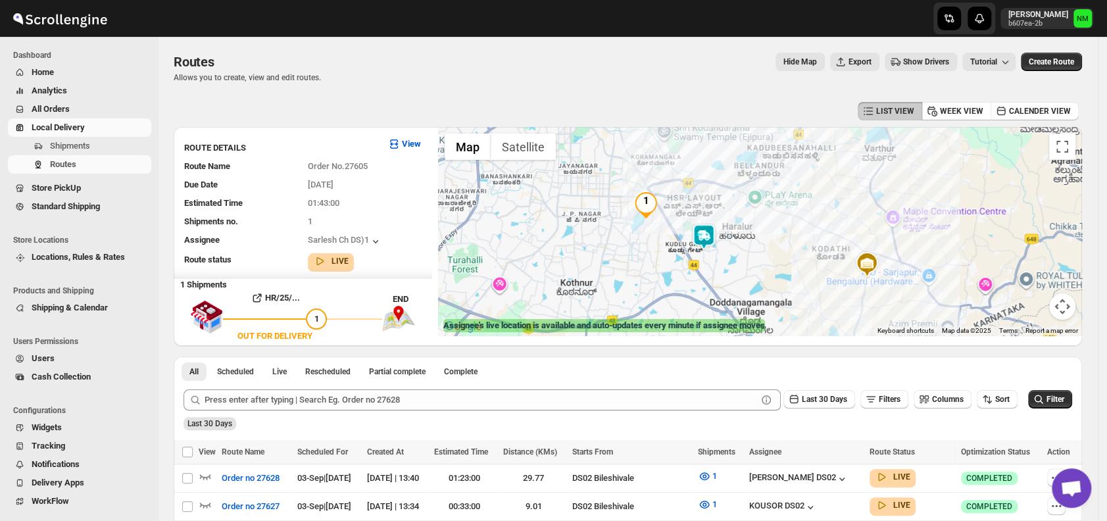
click at [715, 242] on img at bounding box center [703, 237] width 26 height 26
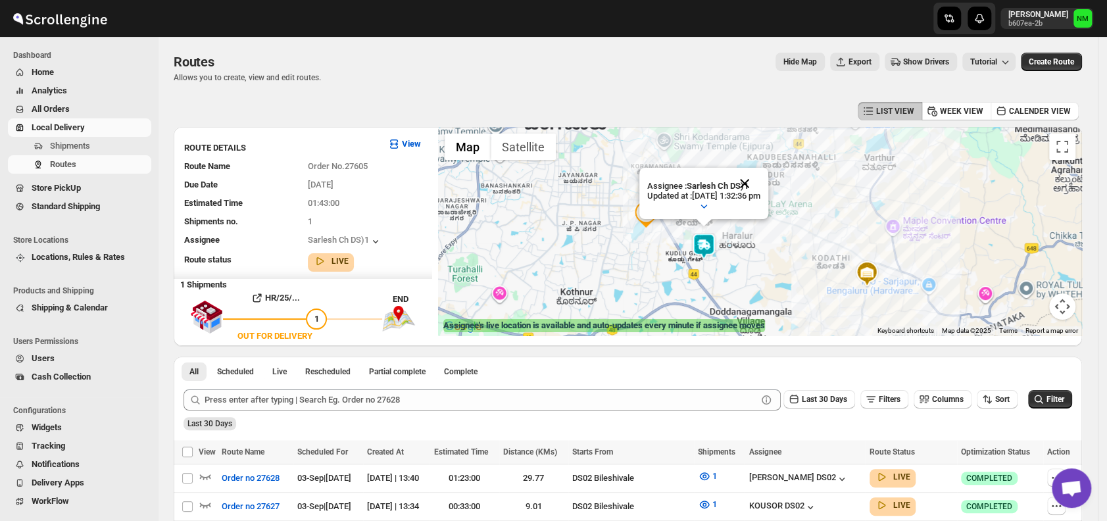
click at [760, 179] on button "Close" at bounding box center [745, 184] width 32 height 32
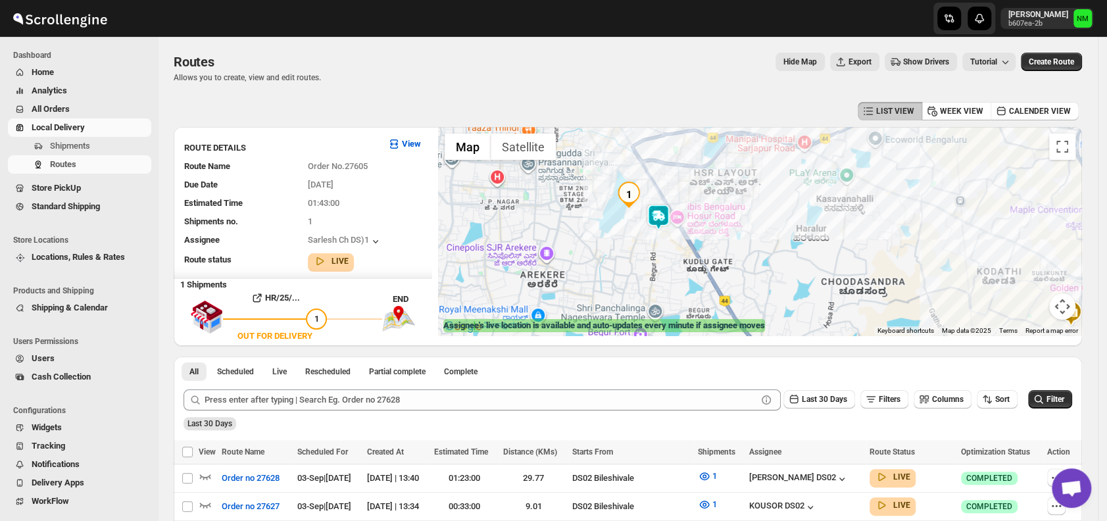
click at [666, 201] on div "To navigate, press the arrow keys." at bounding box center [760, 231] width 644 height 208
click at [661, 233] on div at bounding box center [760, 231] width 644 height 208
click at [664, 226] on img at bounding box center [658, 217] width 26 height 26
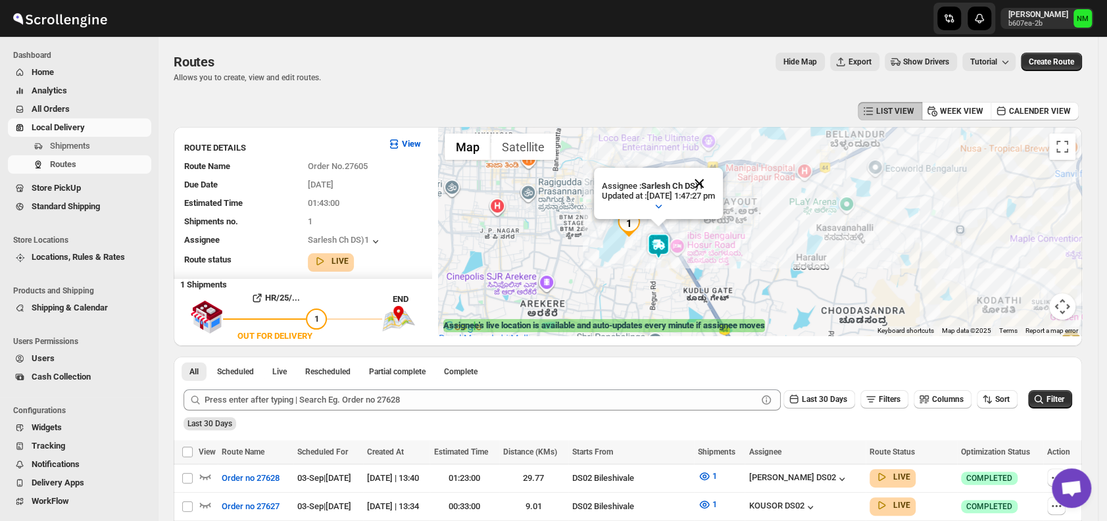
click at [715, 184] on button "Close" at bounding box center [699, 184] width 32 height 32
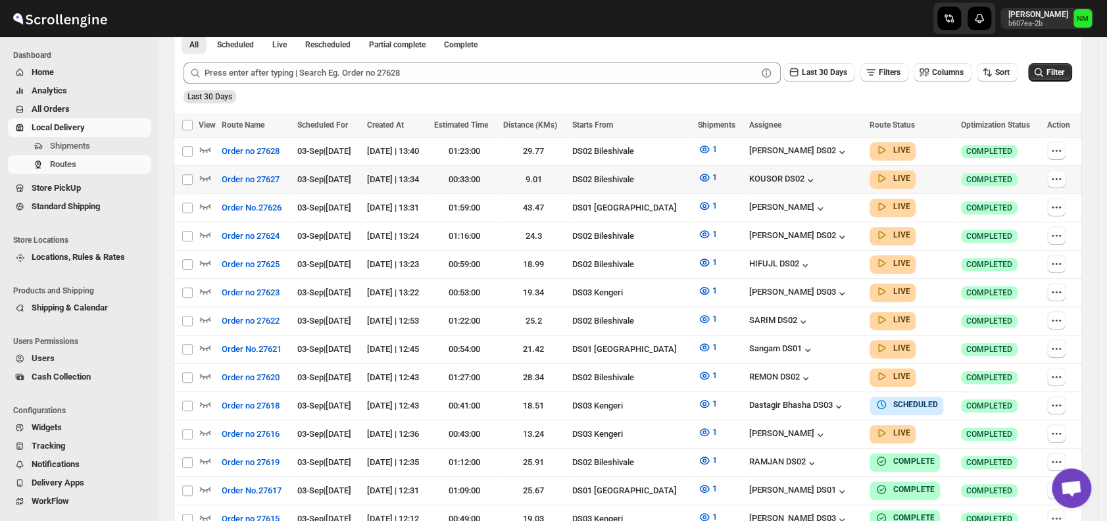
scroll to position [343, 0]
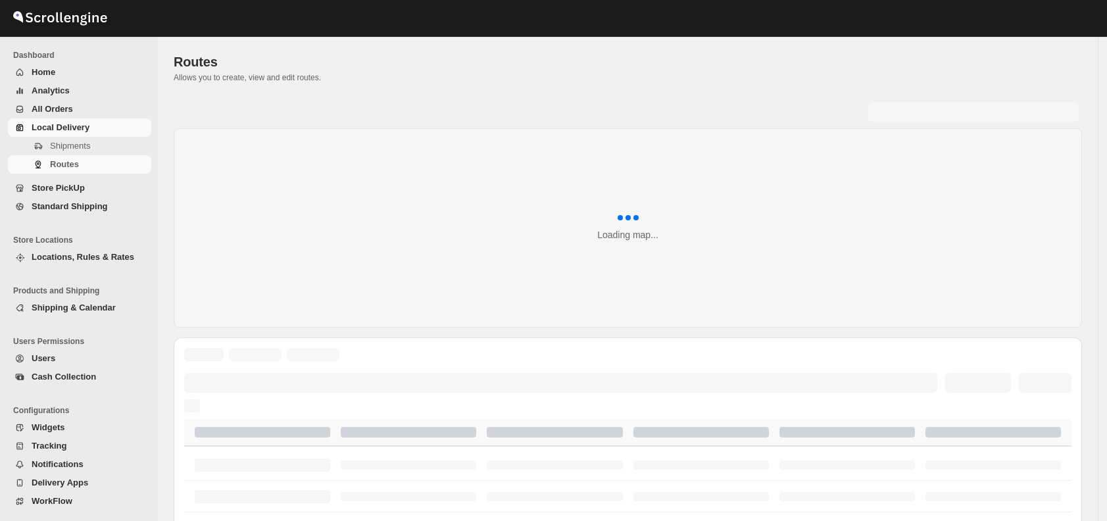
scroll to position [343, 0]
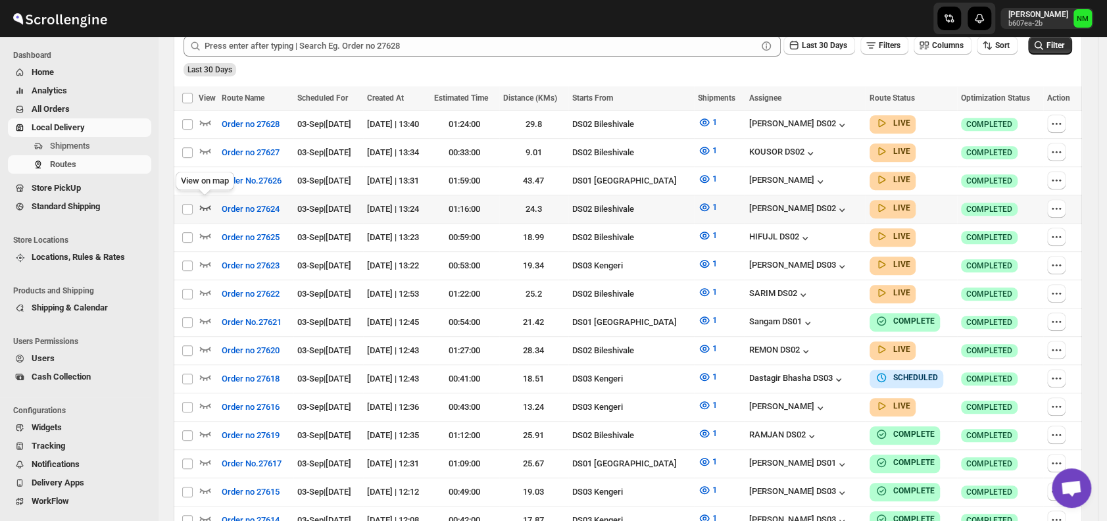
click at [209, 205] on icon "button" at bounding box center [205, 207] width 11 height 5
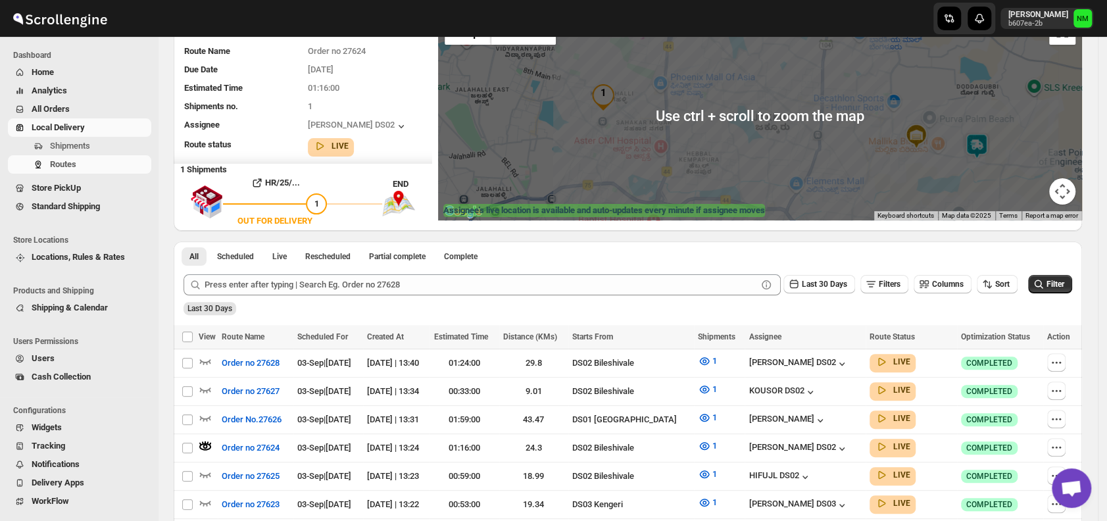
scroll to position [119, 0]
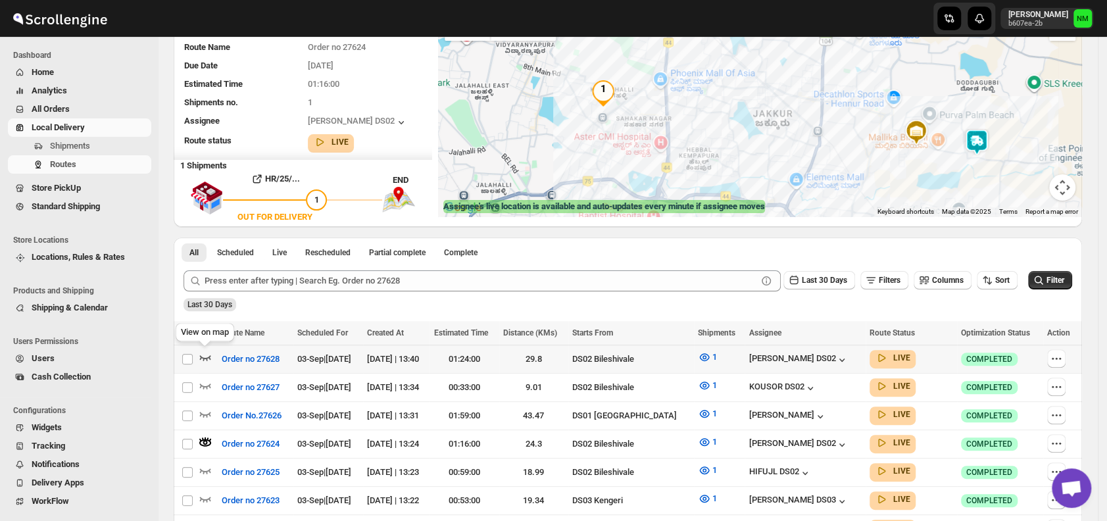
click at [205, 358] on icon "button" at bounding box center [205, 356] width 13 height 13
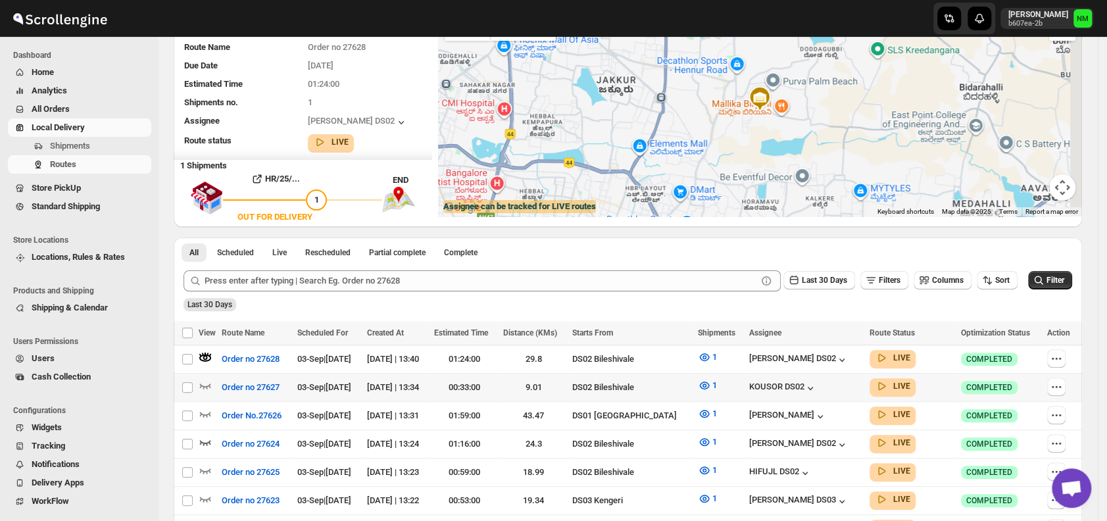
scroll to position [0, 0]
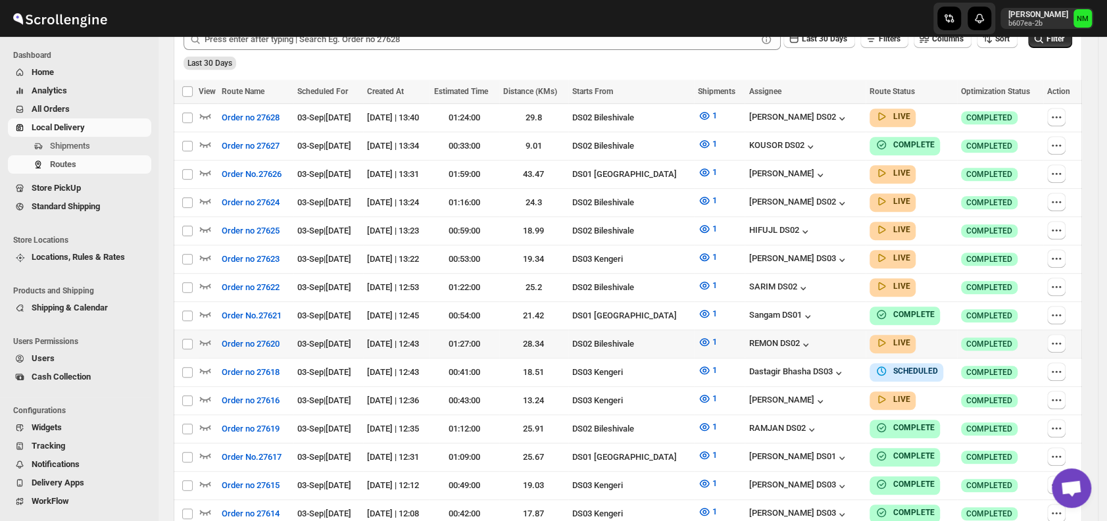
scroll to position [350, 0]
click at [79, 149] on span "Shipments" at bounding box center [70, 146] width 40 height 10
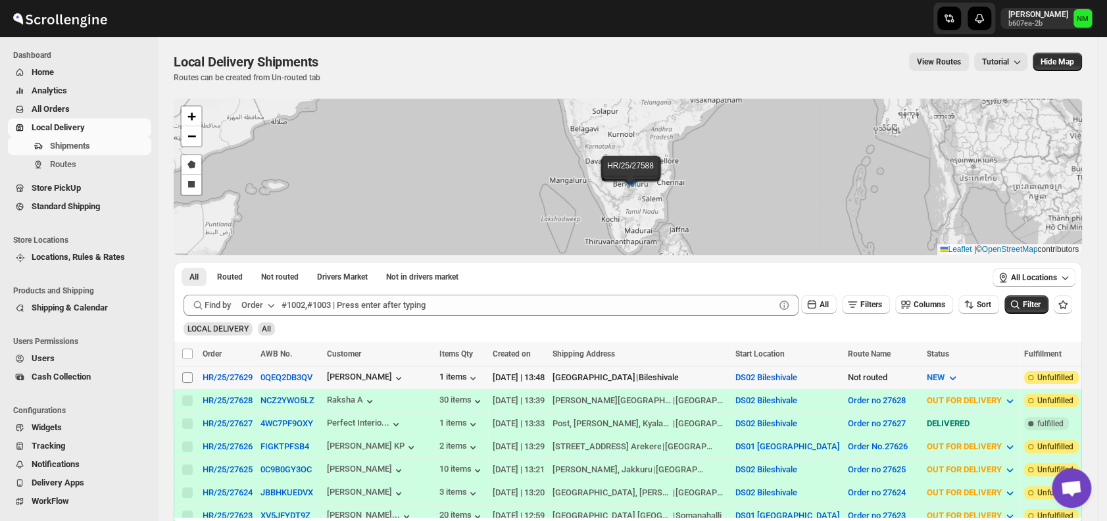
click at [187, 377] on input "Select shipment" at bounding box center [187, 377] width 11 height 11
checkbox input "true"
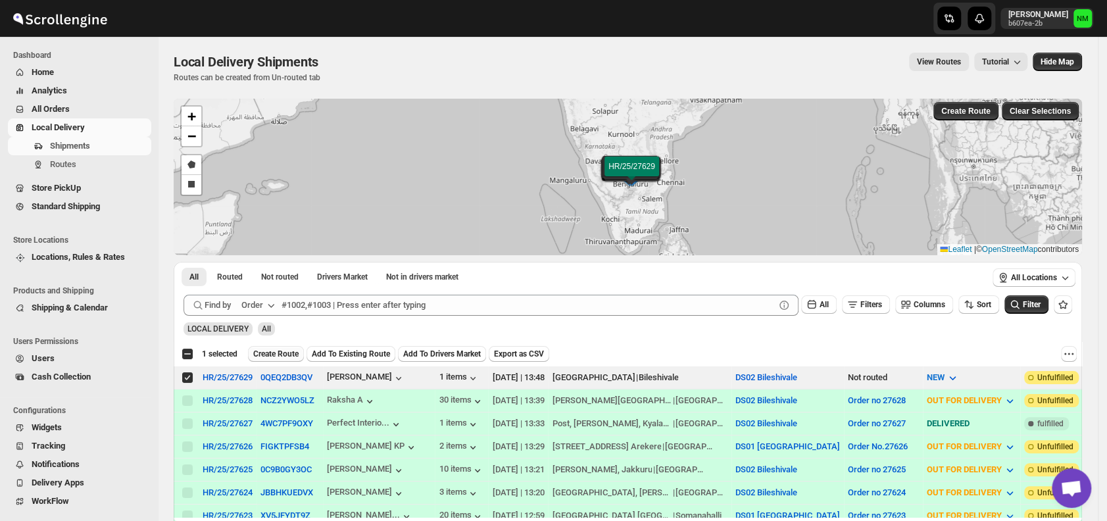
click at [278, 357] on span "Create Route" at bounding box center [275, 354] width 45 height 11
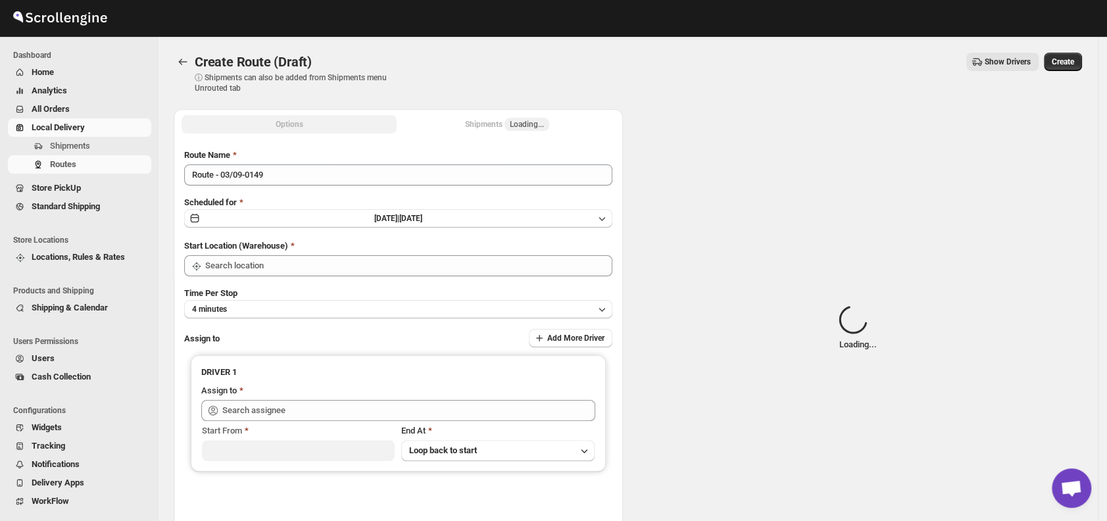
type input "DS02 Bileshivale"
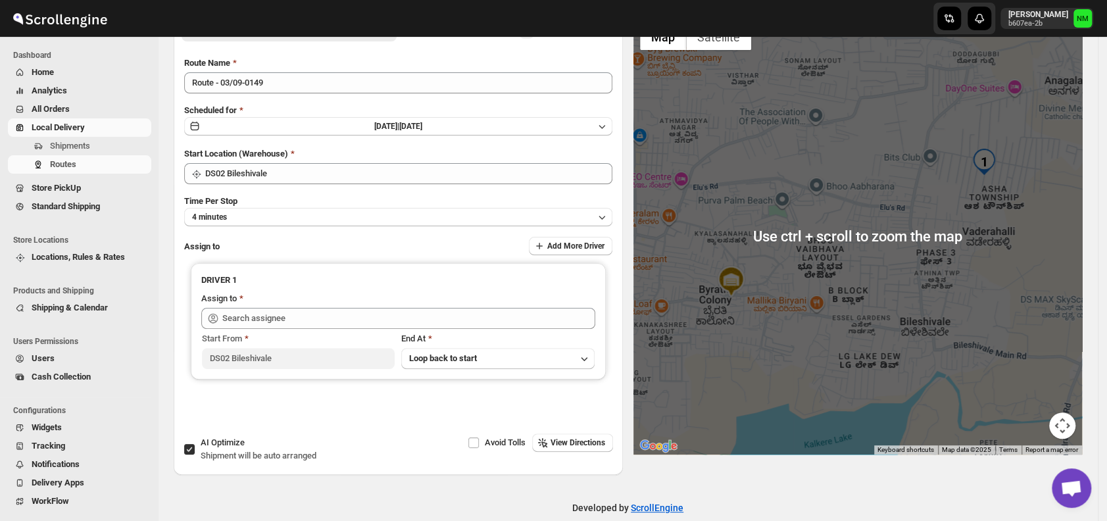
scroll to position [110, 0]
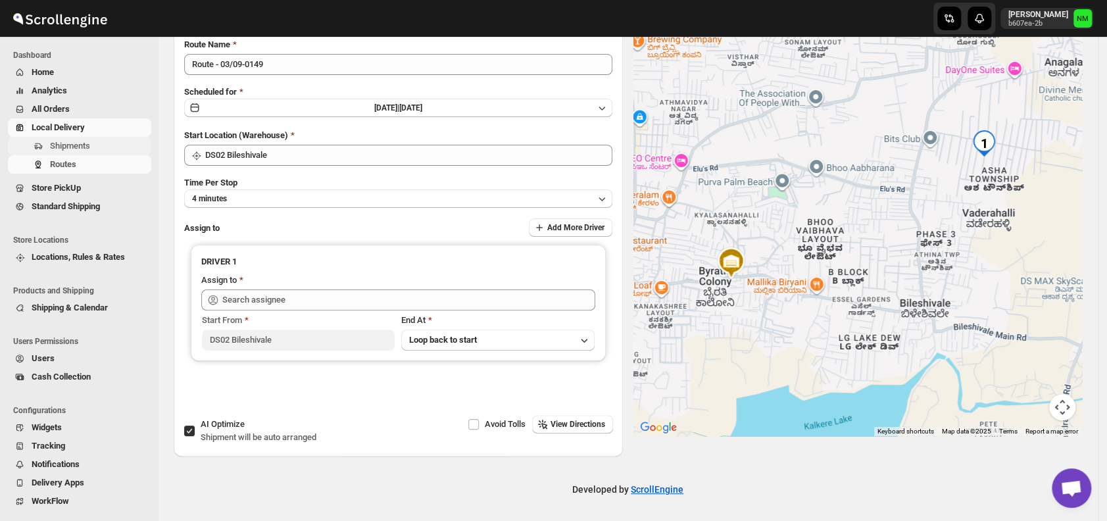
click at [105, 145] on span "Shipments" at bounding box center [99, 145] width 99 height 13
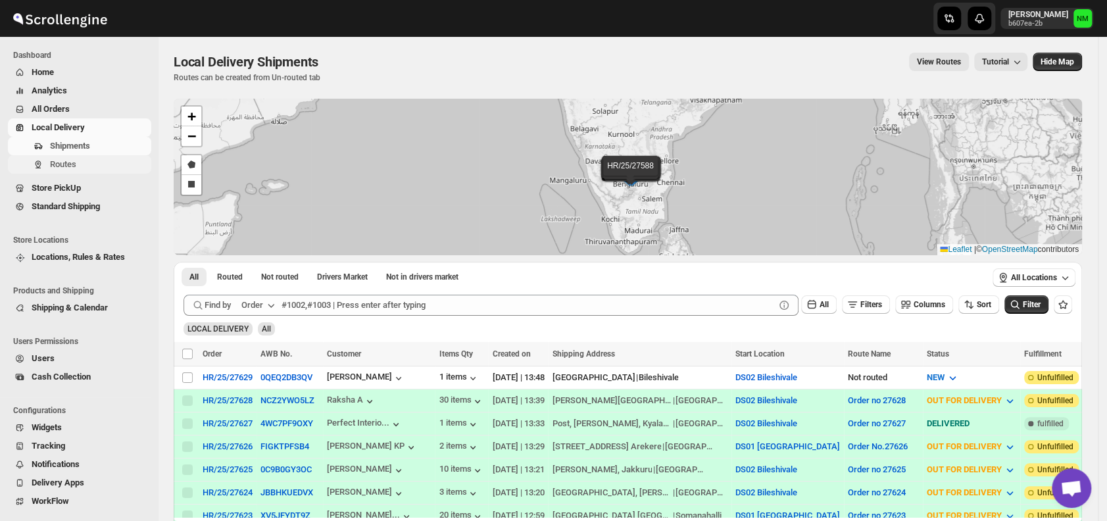
click at [66, 169] on span "Routes" at bounding box center [63, 164] width 26 height 10
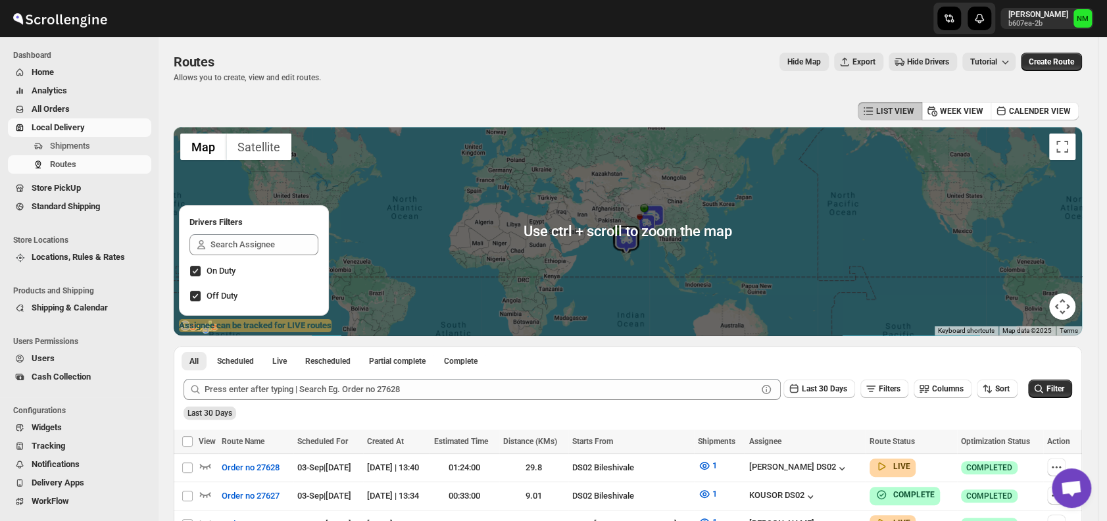
scroll to position [94, 0]
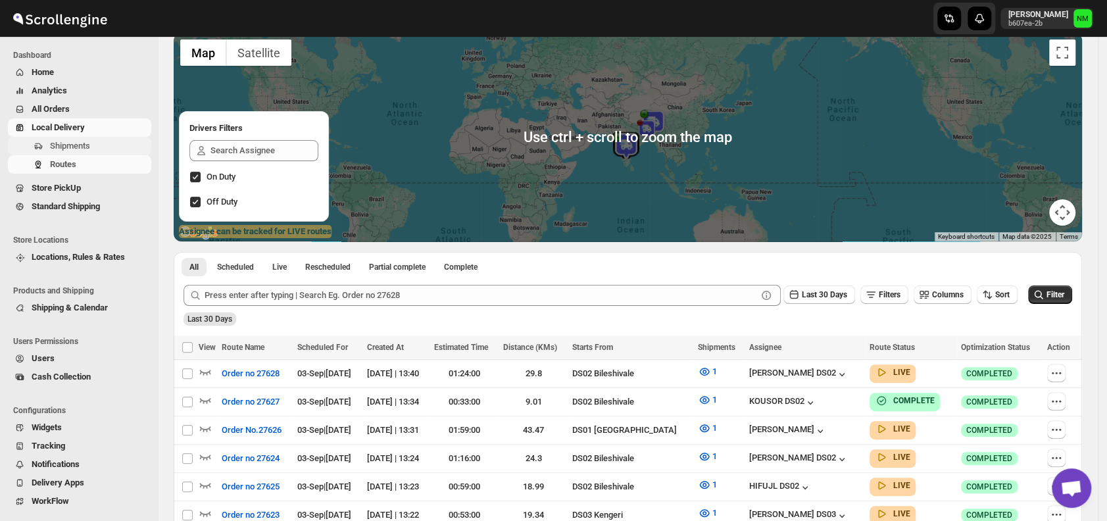
click at [99, 147] on span "Shipments" at bounding box center [99, 145] width 99 height 13
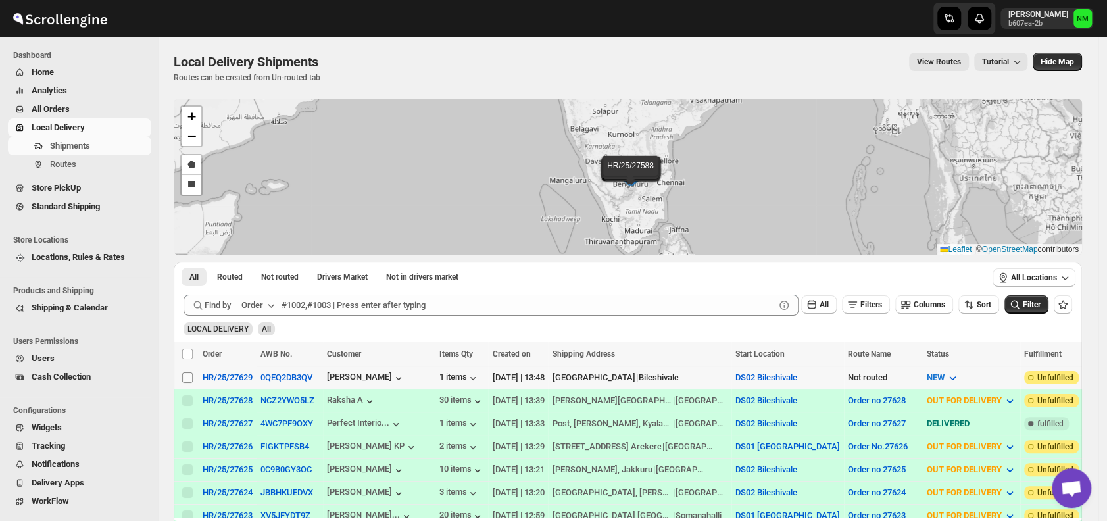
click at [191, 376] on input "Select shipment" at bounding box center [187, 377] width 11 height 11
checkbox input "true"
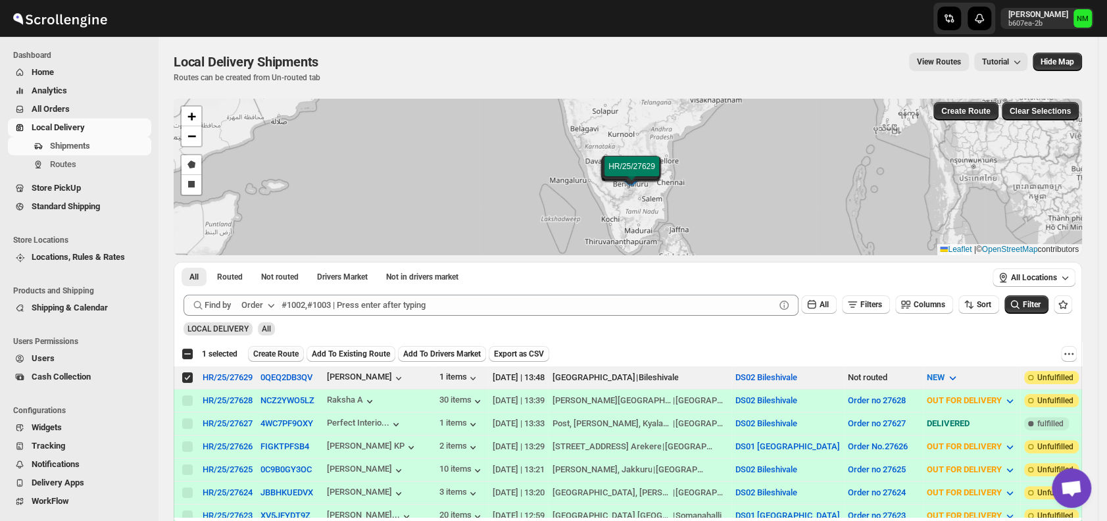
click at [268, 352] on span "Create Route" at bounding box center [275, 354] width 45 height 11
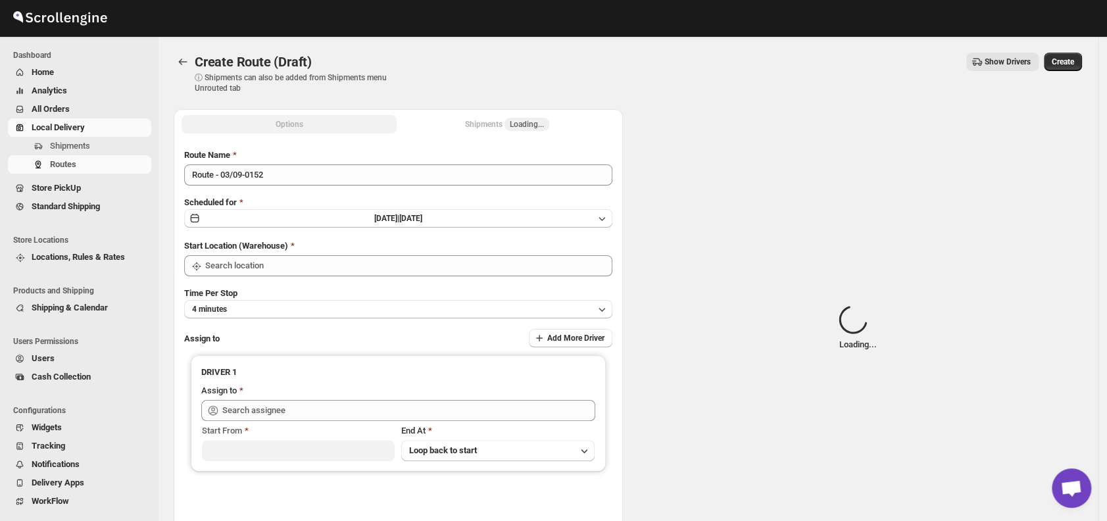
type input "DS02 Bileshivale"
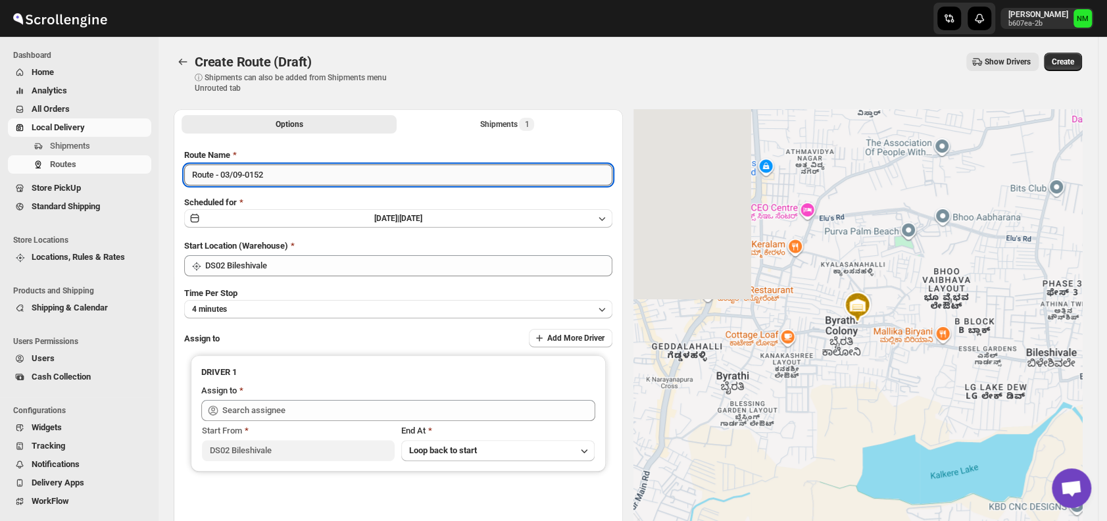
click at [300, 168] on input "Route - 03/09-0152" at bounding box center [398, 174] width 428 height 21
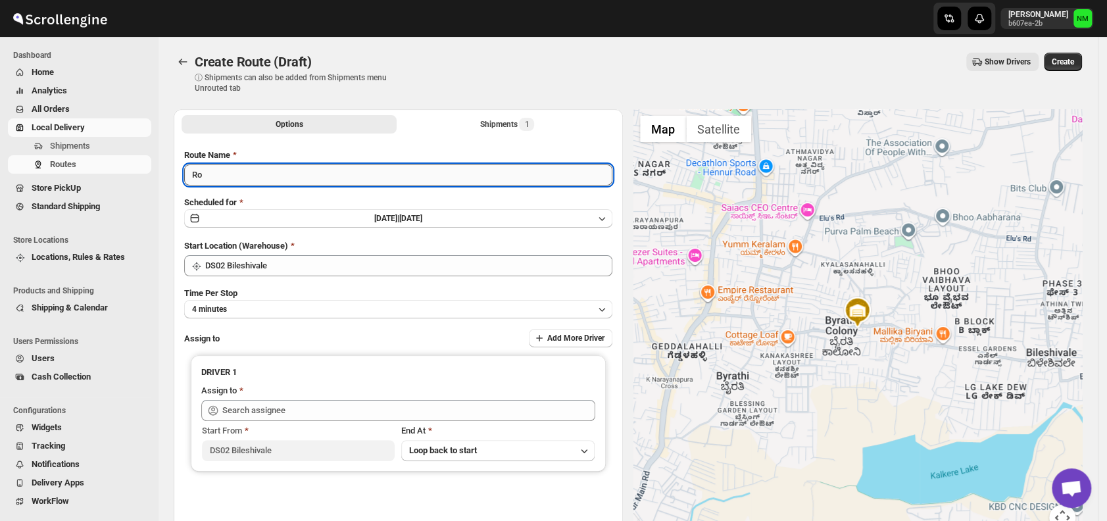
type input "R"
type input "27629"
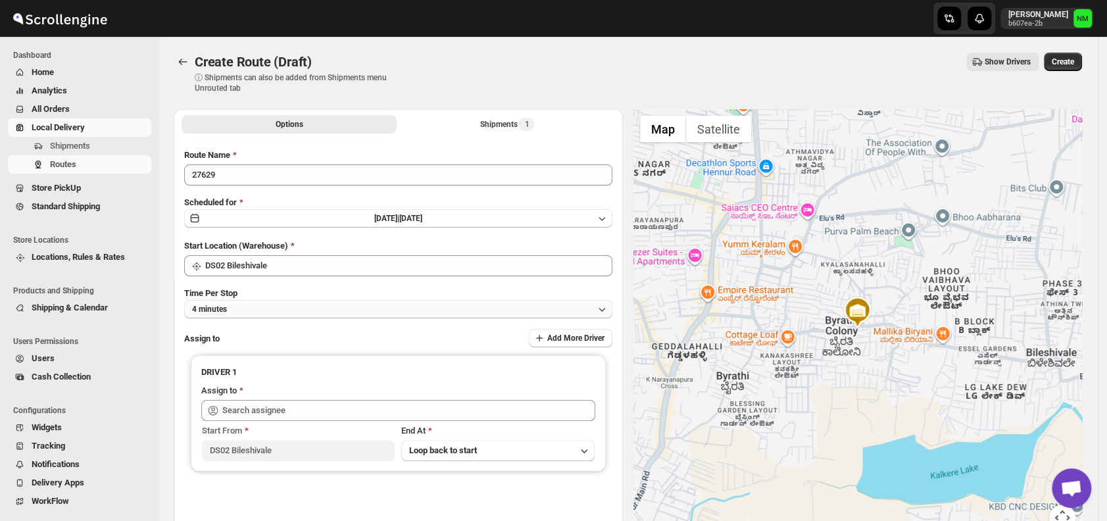
click at [250, 310] on button "4 minutes" at bounding box center [398, 309] width 428 height 18
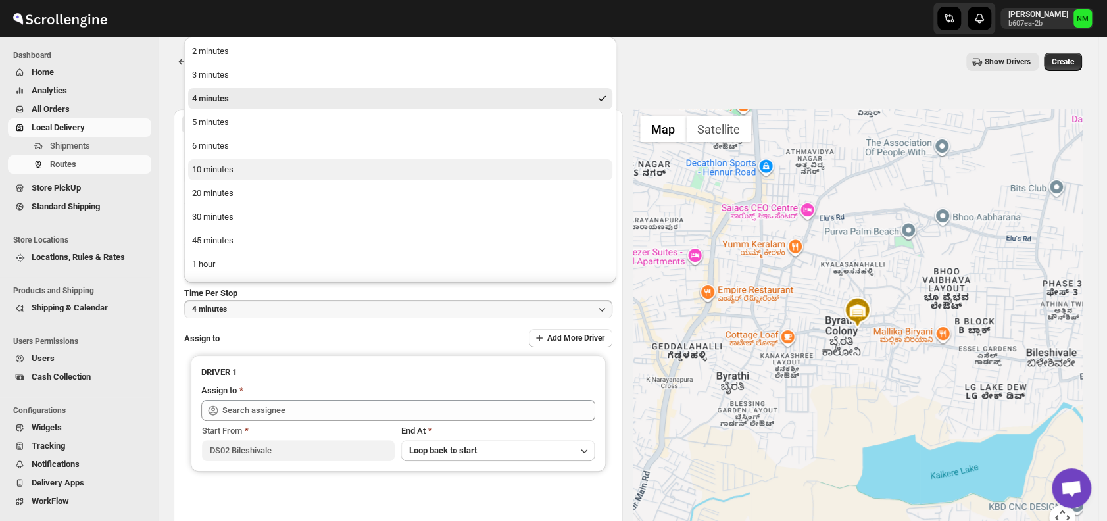
click at [241, 174] on button "10 minutes" at bounding box center [400, 169] width 424 height 21
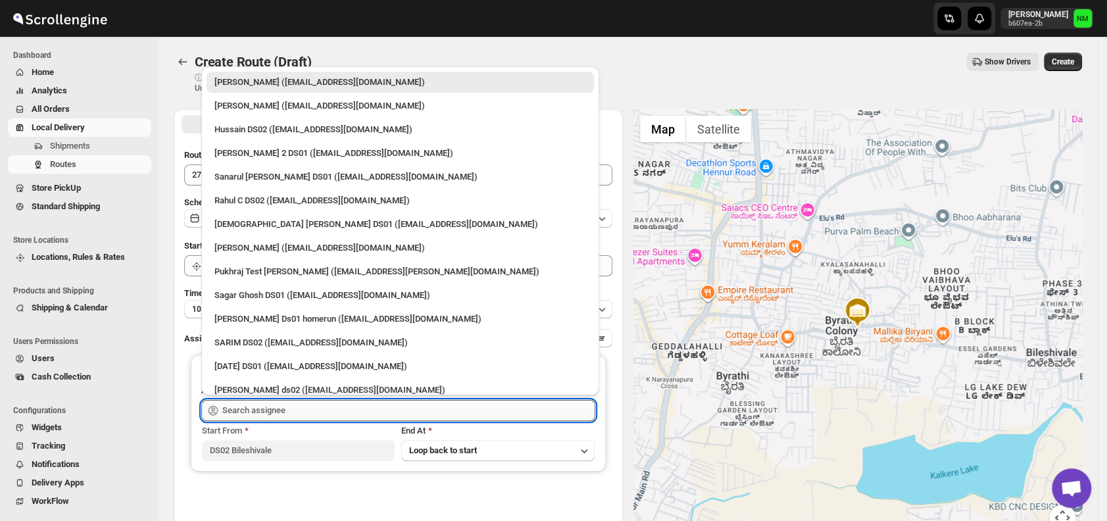
click at [304, 400] on input "text" at bounding box center [408, 410] width 373 height 21
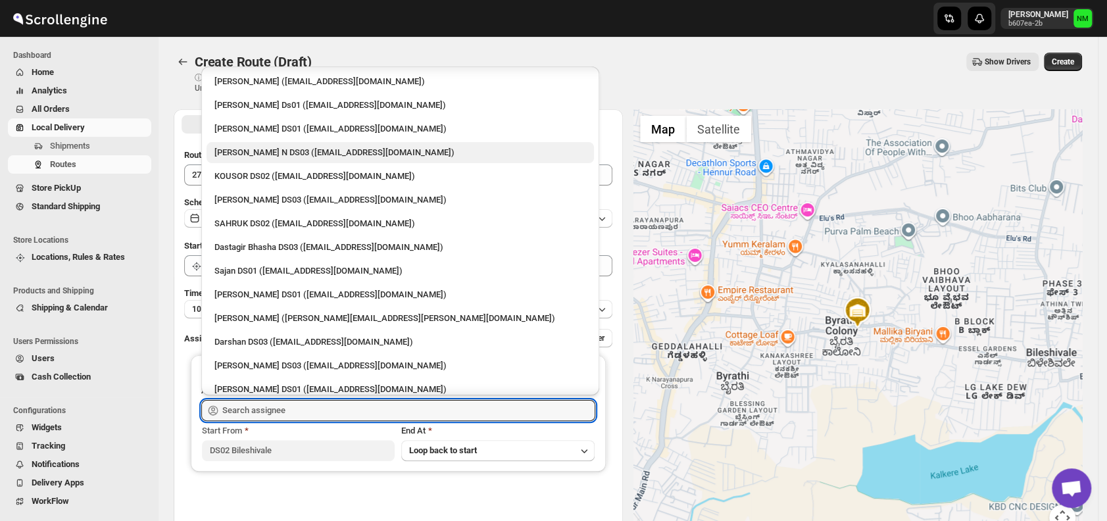
scroll to position [850, 0]
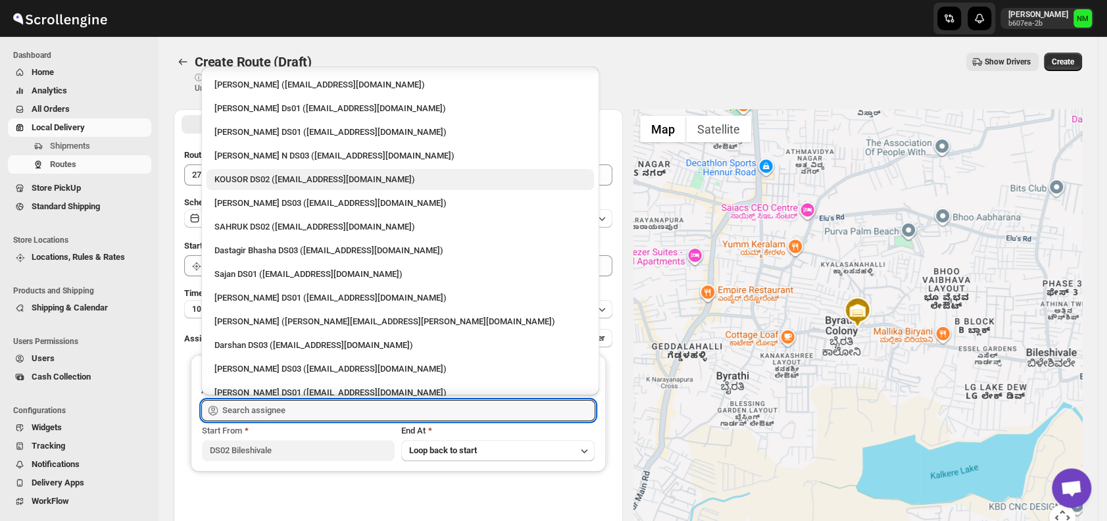
click at [268, 184] on div "KOUSOR DS02 (xivebi6567@decodewp.com)" at bounding box center [400, 179] width 372 height 13
type input "KOUSOR DS02 (xivebi6567@decodewp.com)"
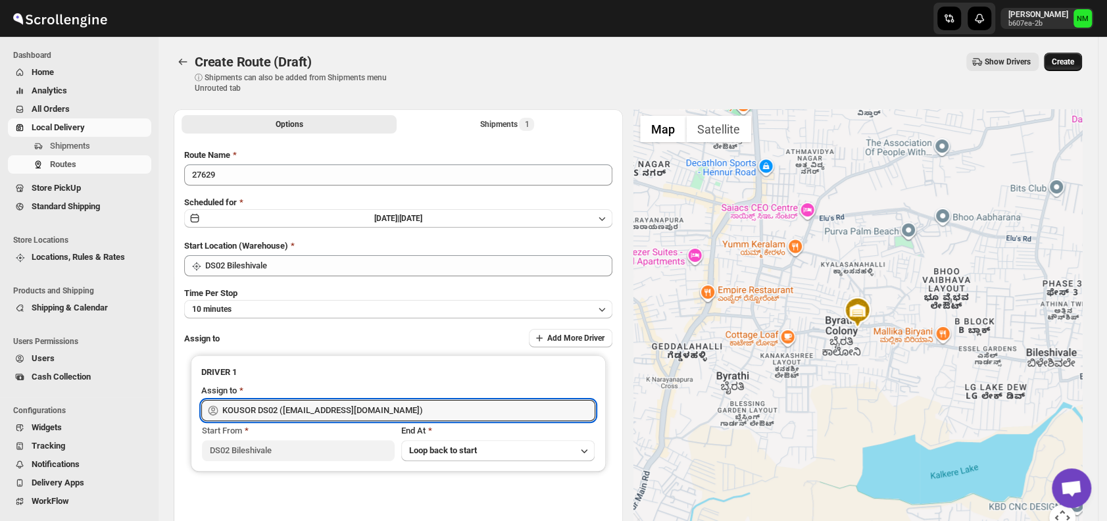
click at [1059, 65] on span "Create" at bounding box center [1062, 62] width 22 height 11
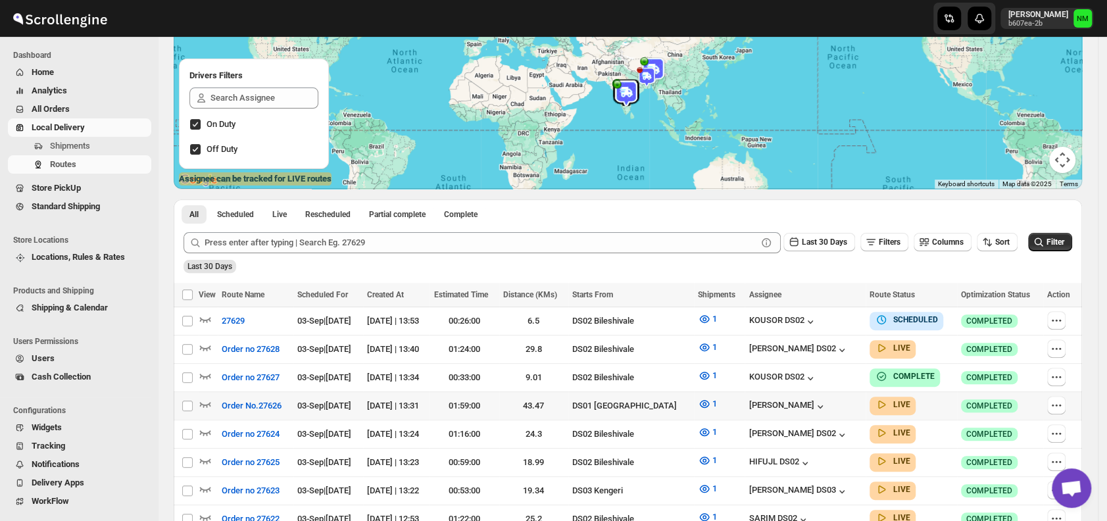
scroll to position [147, 0]
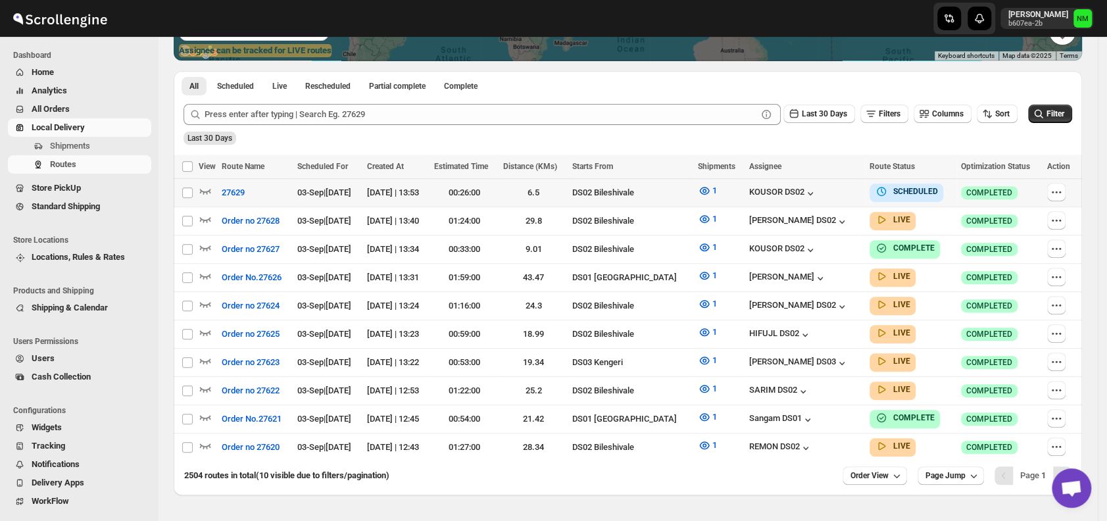
scroll to position [306, 0]
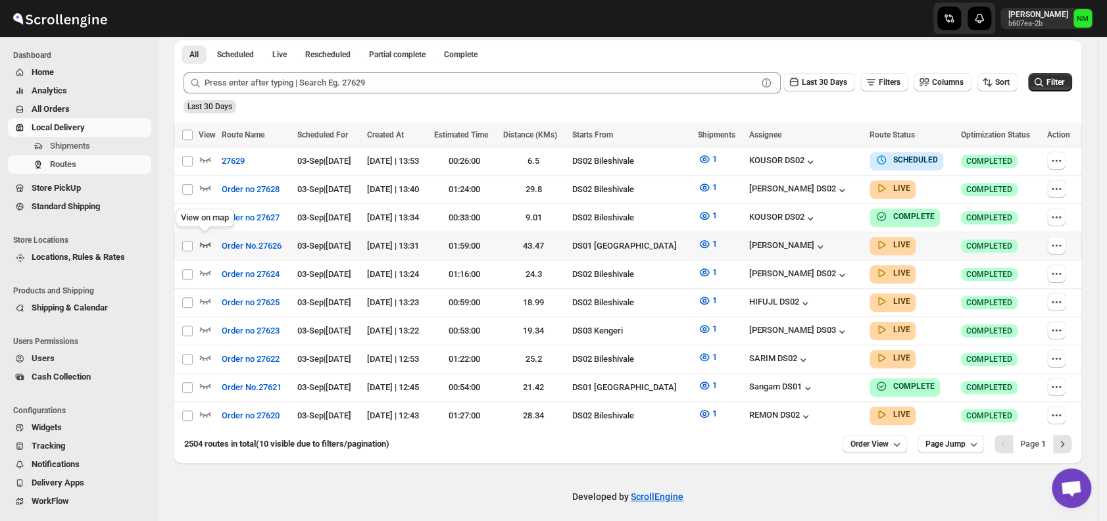
click at [210, 242] on icon "button" at bounding box center [205, 244] width 11 height 5
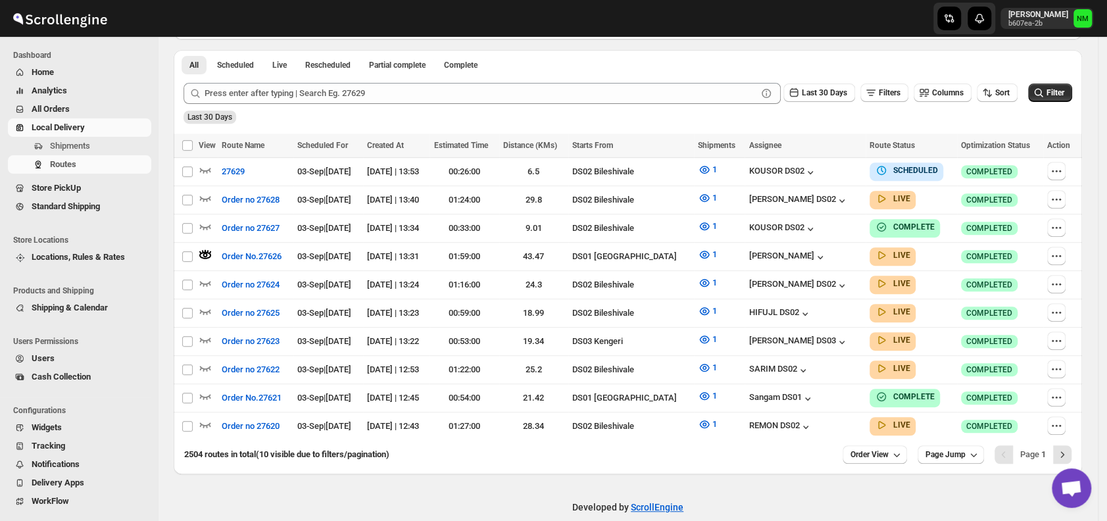
scroll to position [0, 0]
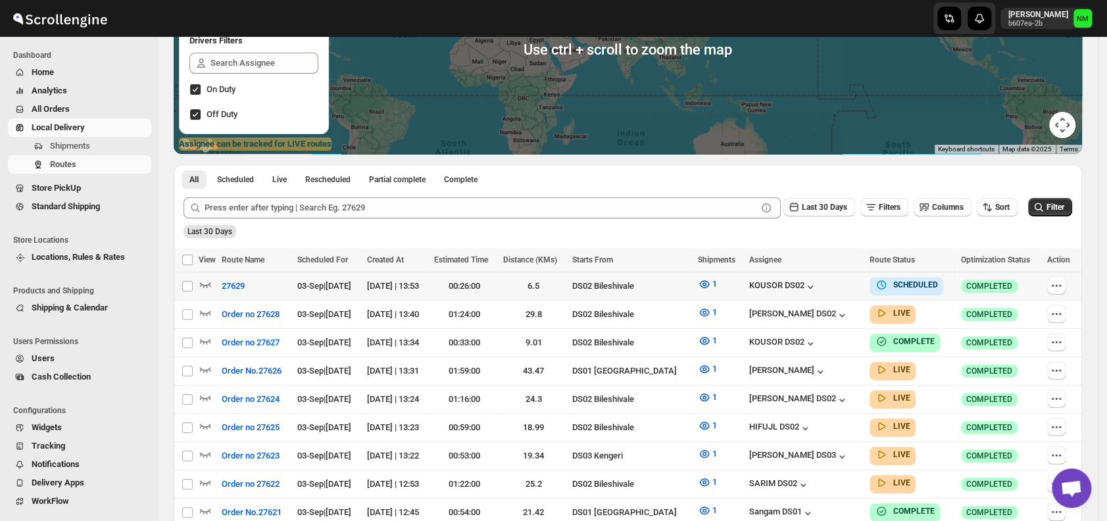
scroll to position [306, 0]
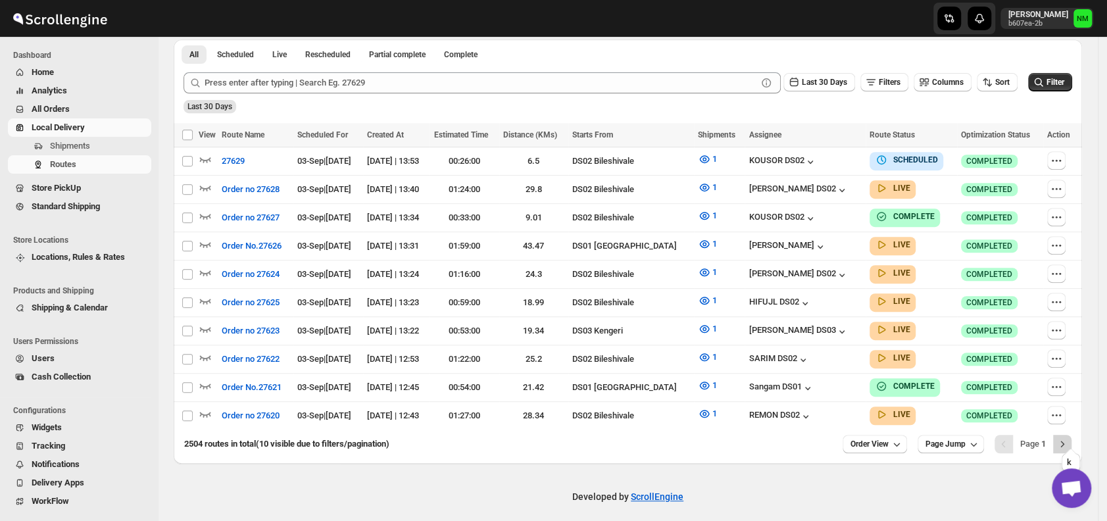
click at [1069, 439] on icon "Next" at bounding box center [1061, 443] width 13 height 13
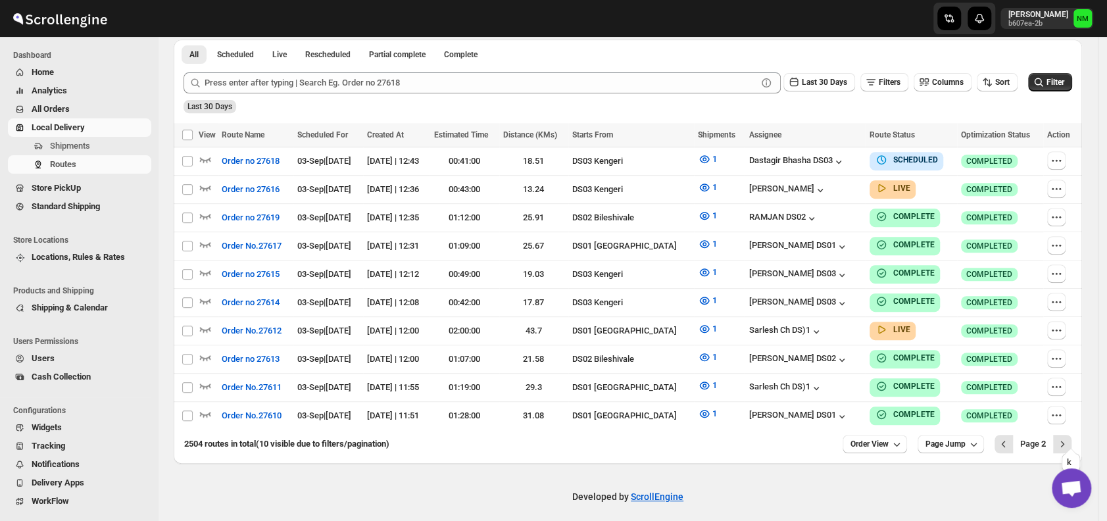
click at [1069, 439] on icon "Next" at bounding box center [1061, 443] width 13 height 13
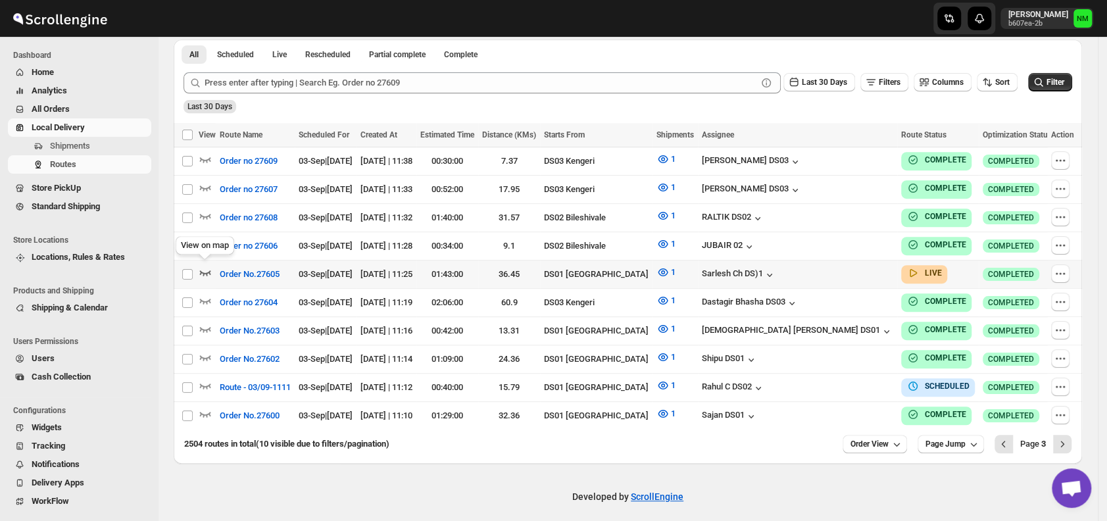
click at [210, 266] on icon "button" at bounding box center [205, 272] width 13 height 13
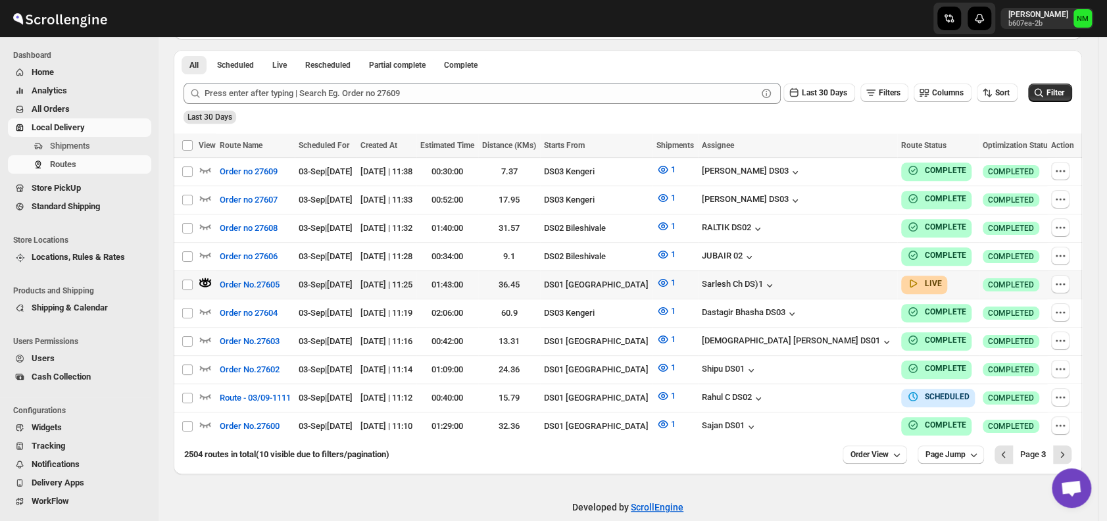
scroll to position [0, 0]
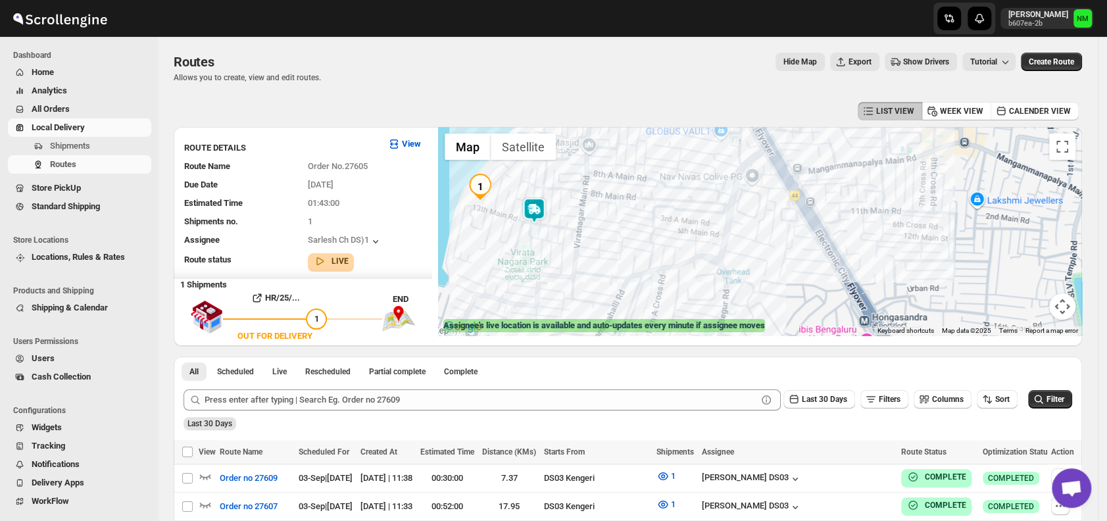
click at [540, 206] on img at bounding box center [534, 210] width 26 height 26
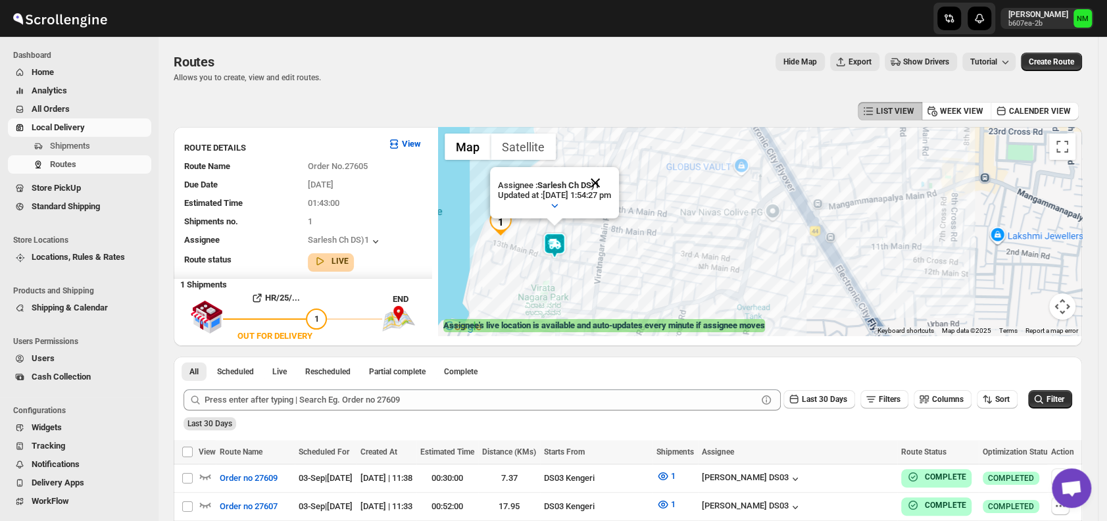
click at [605, 183] on button "Close" at bounding box center [595, 183] width 32 height 32
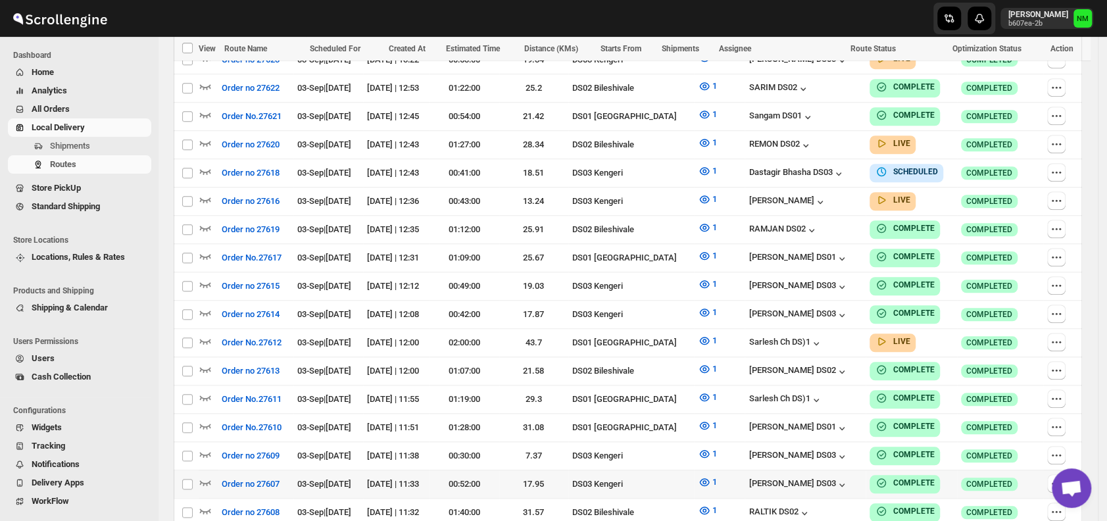
scroll to position [719, 0]
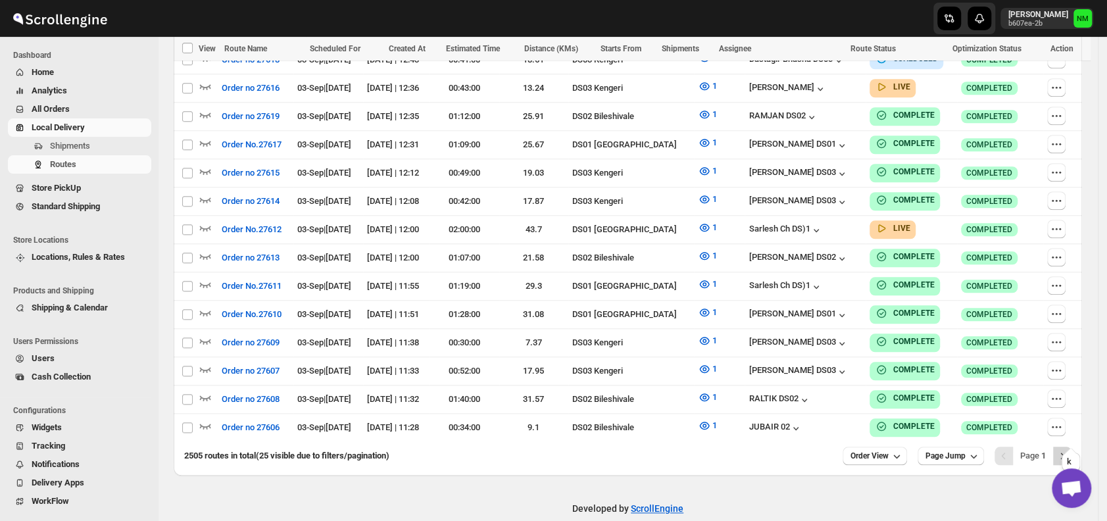
click at [1067, 449] on icon "Next" at bounding box center [1061, 455] width 13 height 13
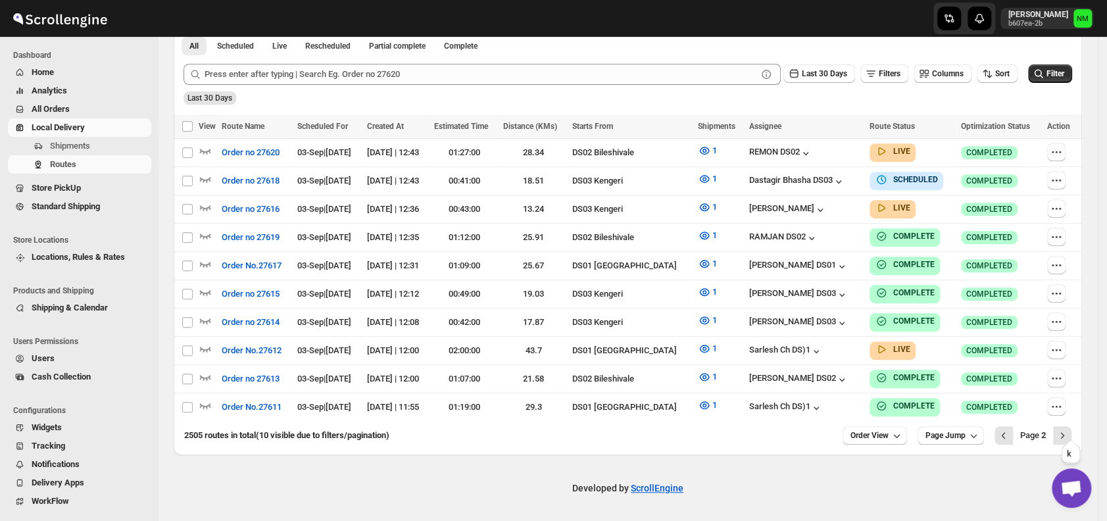
scroll to position [306, 0]
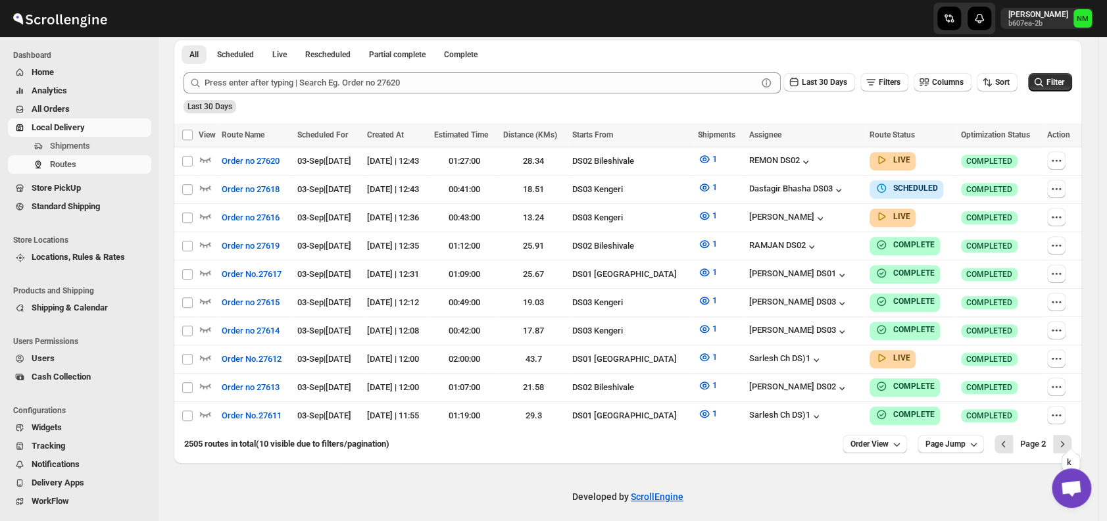
click at [1067, 437] on icon "Next" at bounding box center [1061, 443] width 13 height 13
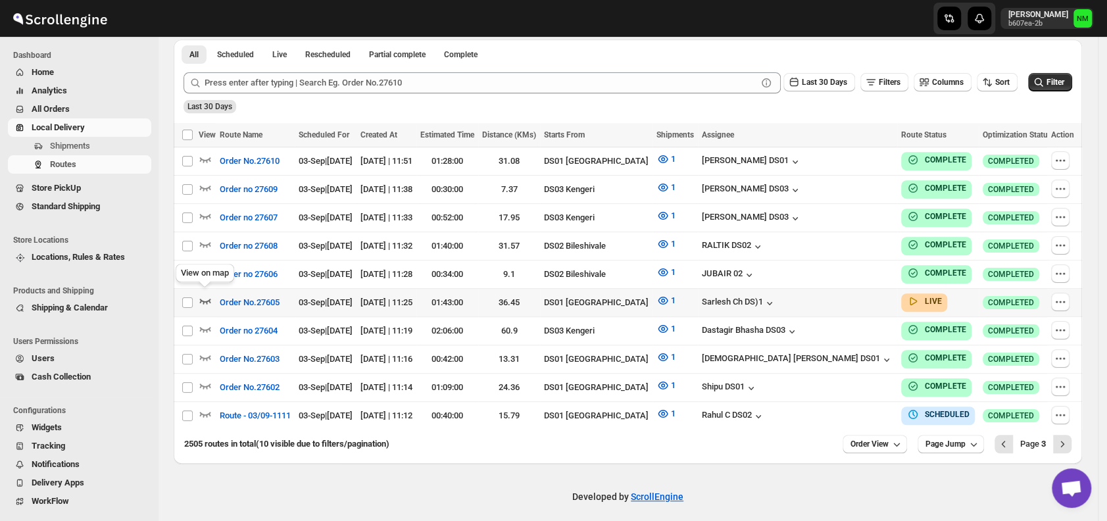
click at [203, 295] on icon "button" at bounding box center [205, 300] width 13 height 13
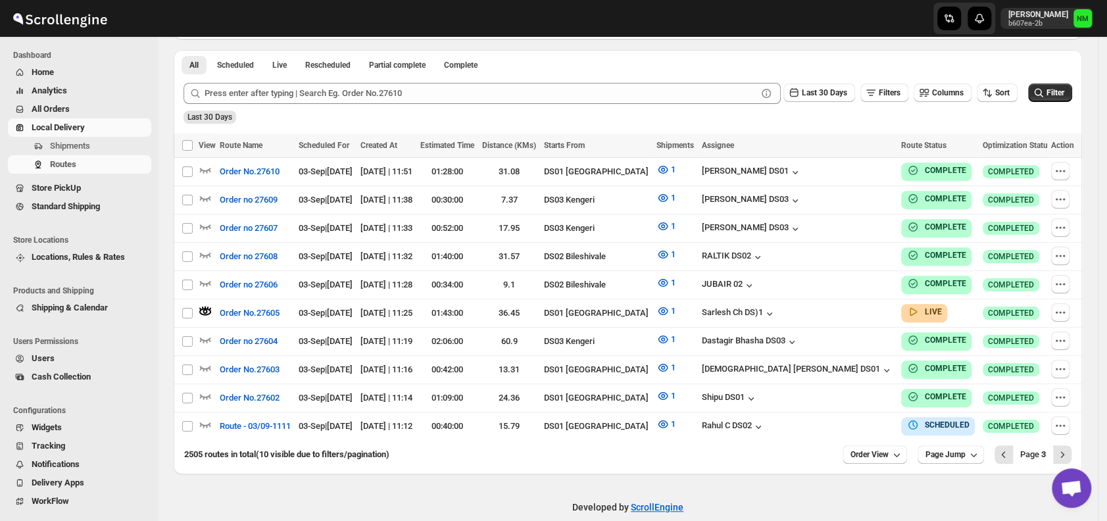
scroll to position [0, 0]
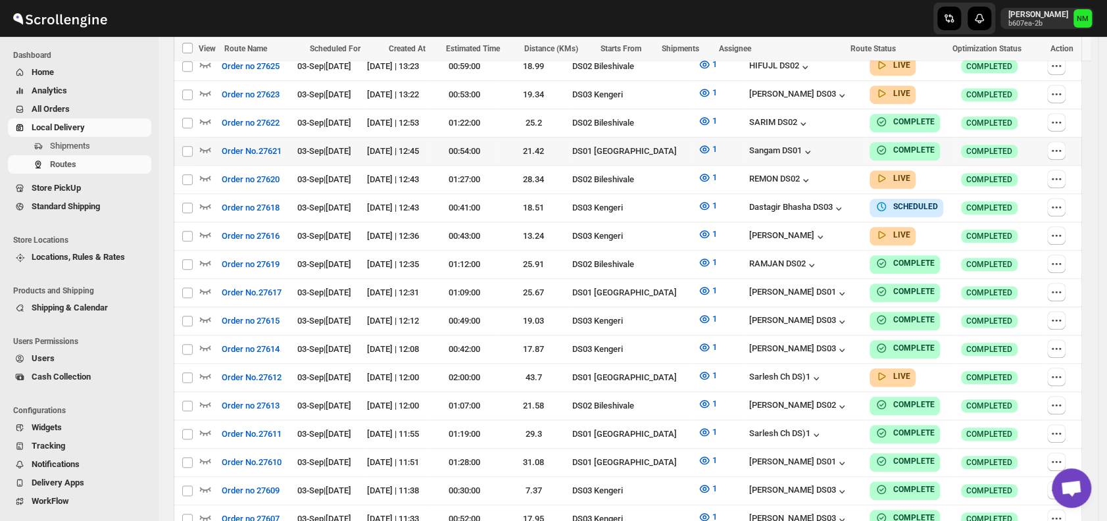
scroll to position [573, 0]
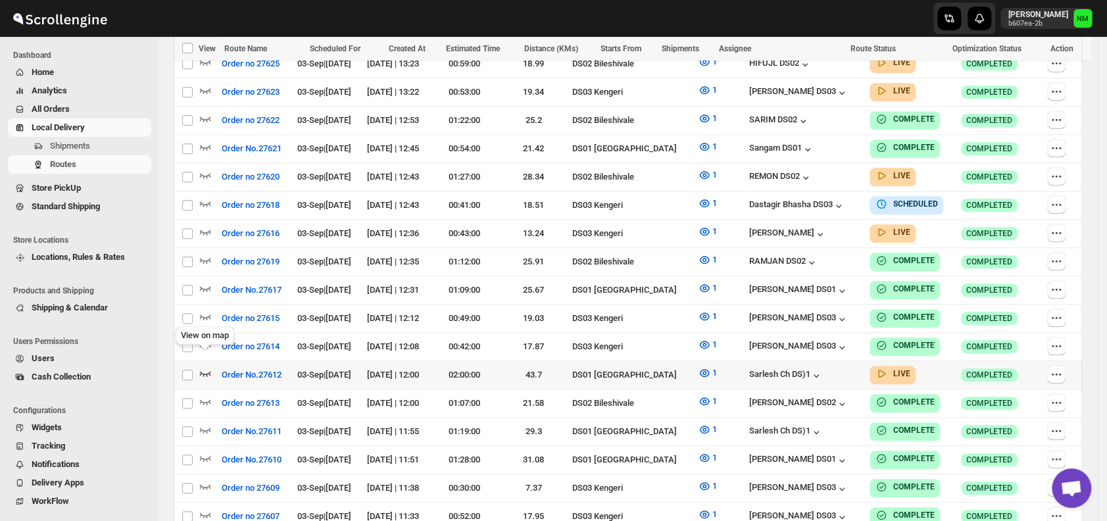
click at [201, 366] on icon "button" at bounding box center [205, 372] width 13 height 13
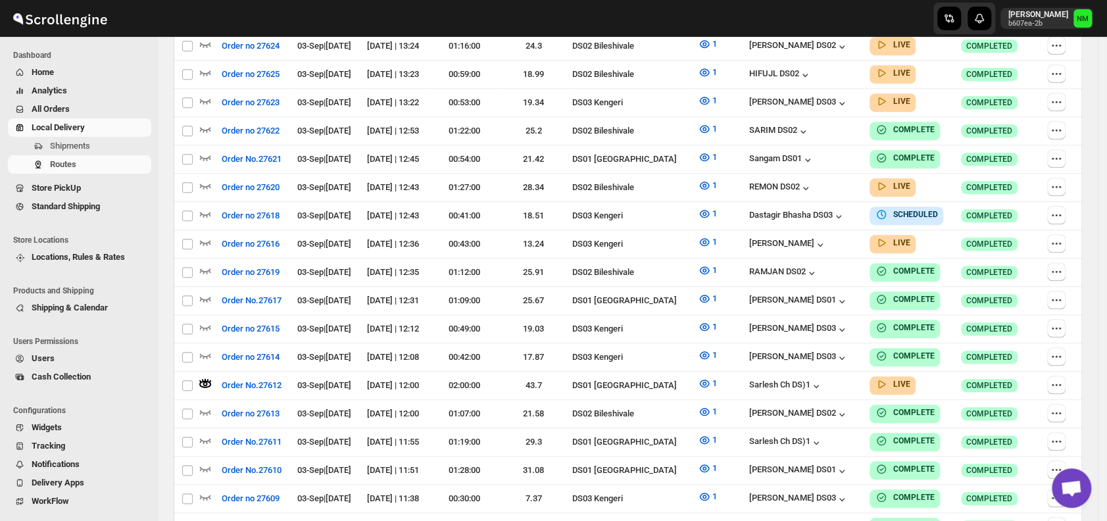
scroll to position [0, 0]
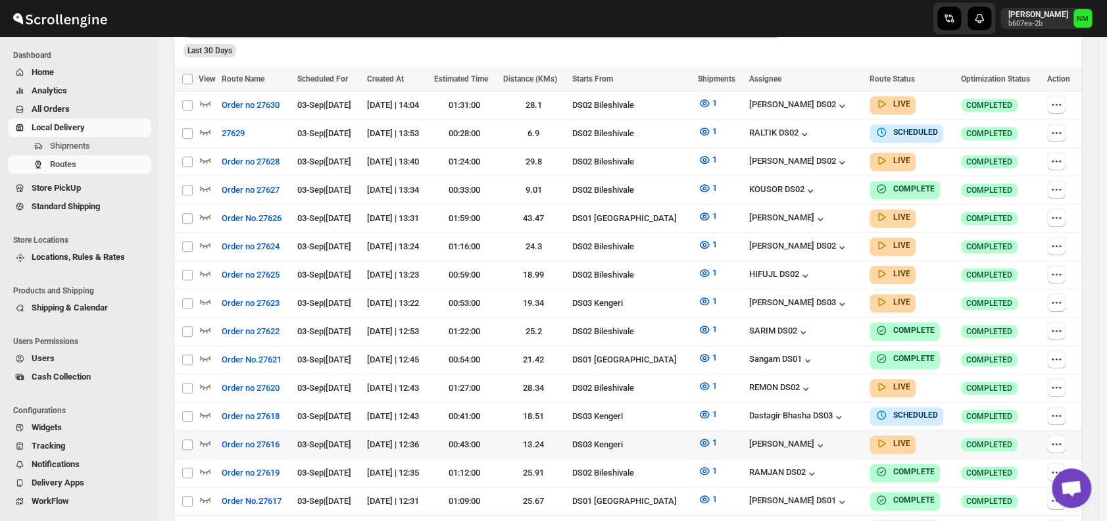
scroll to position [363, 0]
click at [208, 214] on icon "button" at bounding box center [205, 216] width 11 height 5
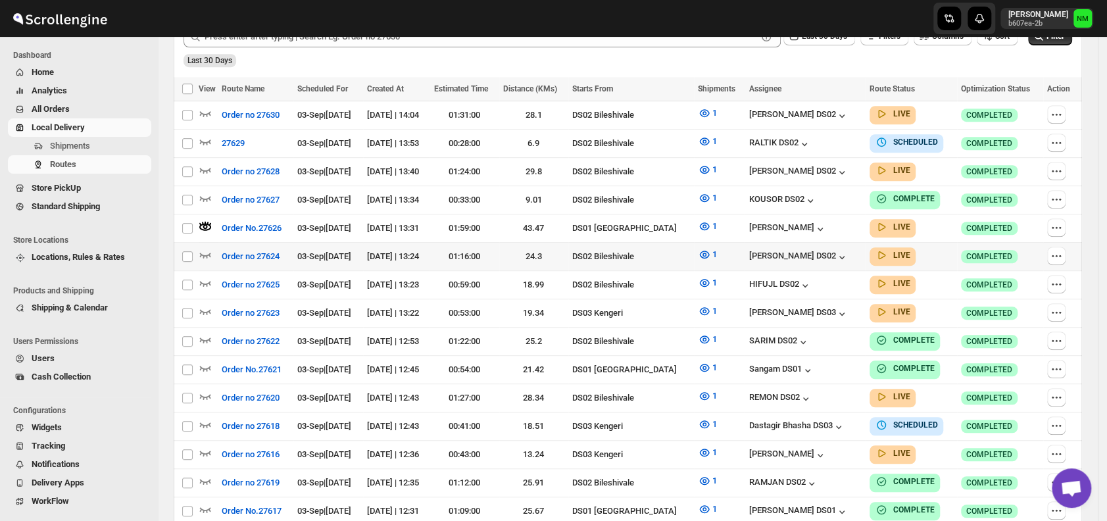
scroll to position [0, 0]
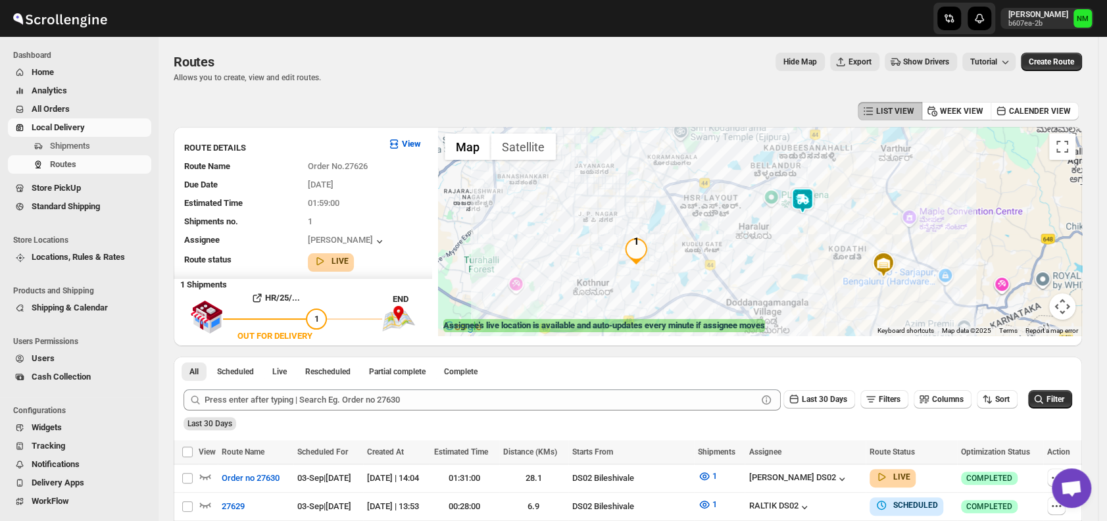
click at [805, 207] on img at bounding box center [802, 200] width 26 height 26
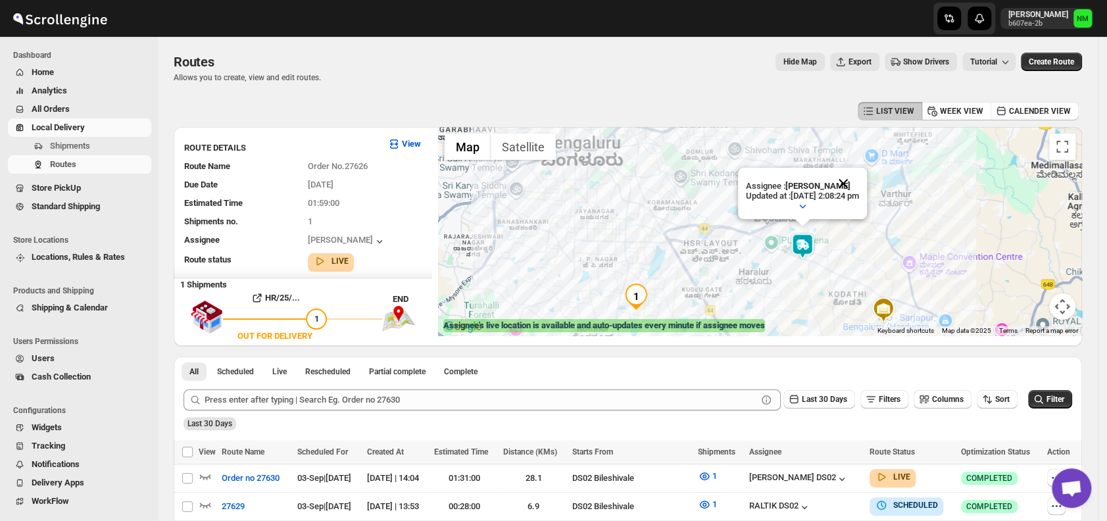
click at [859, 181] on button "Close" at bounding box center [843, 184] width 32 height 32
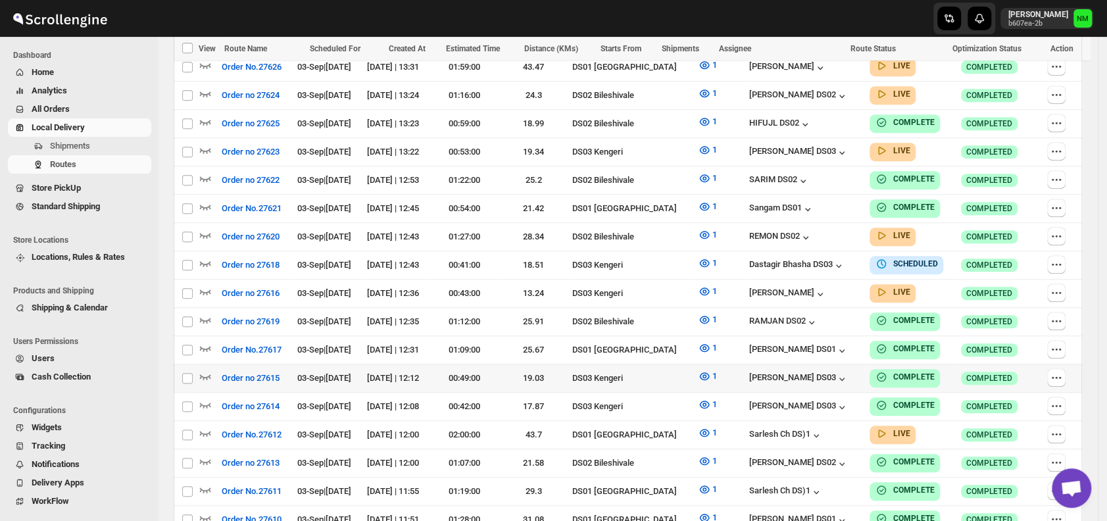
scroll to position [515, 0]
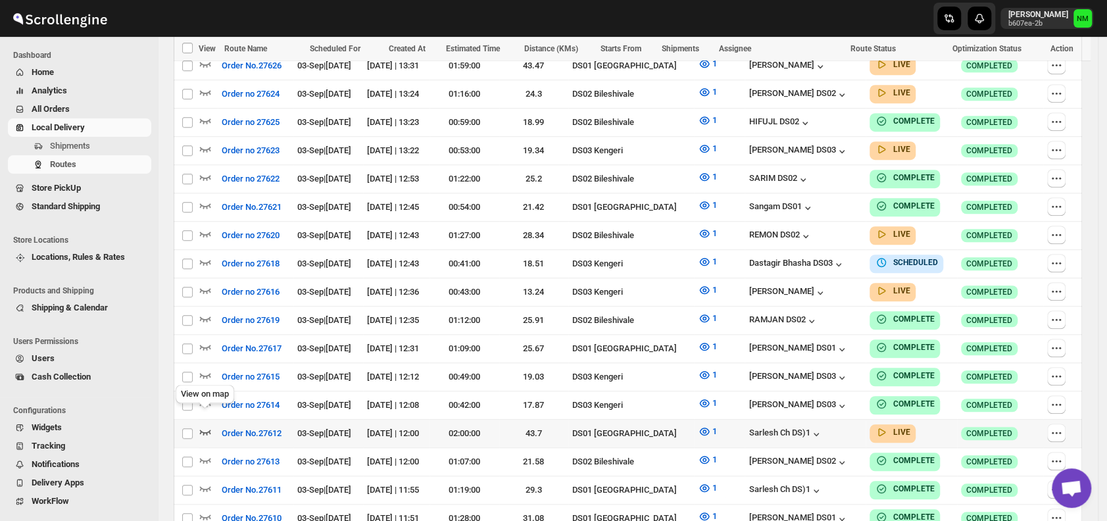
click at [206, 425] on icon "button" at bounding box center [205, 431] width 13 height 13
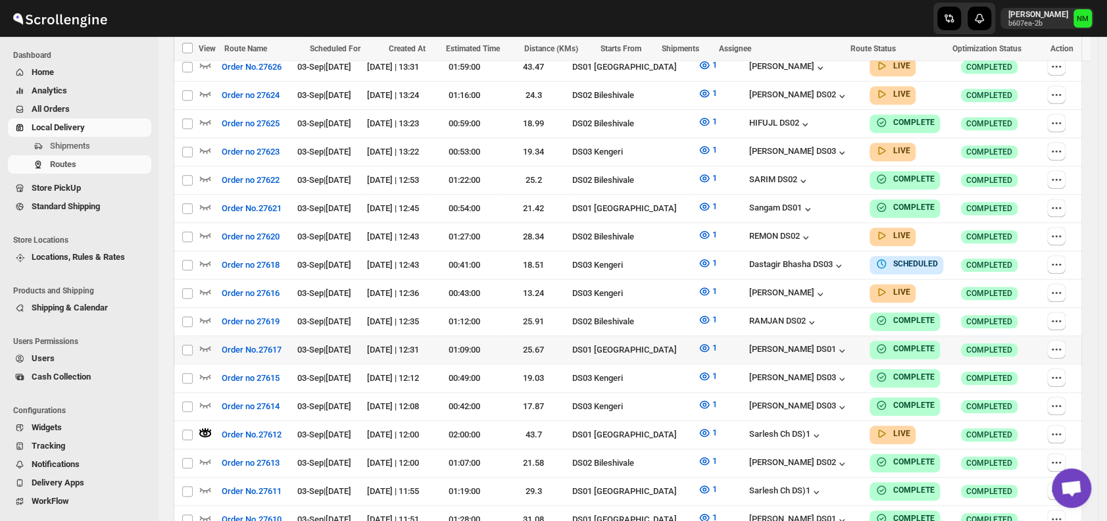
scroll to position [0, 0]
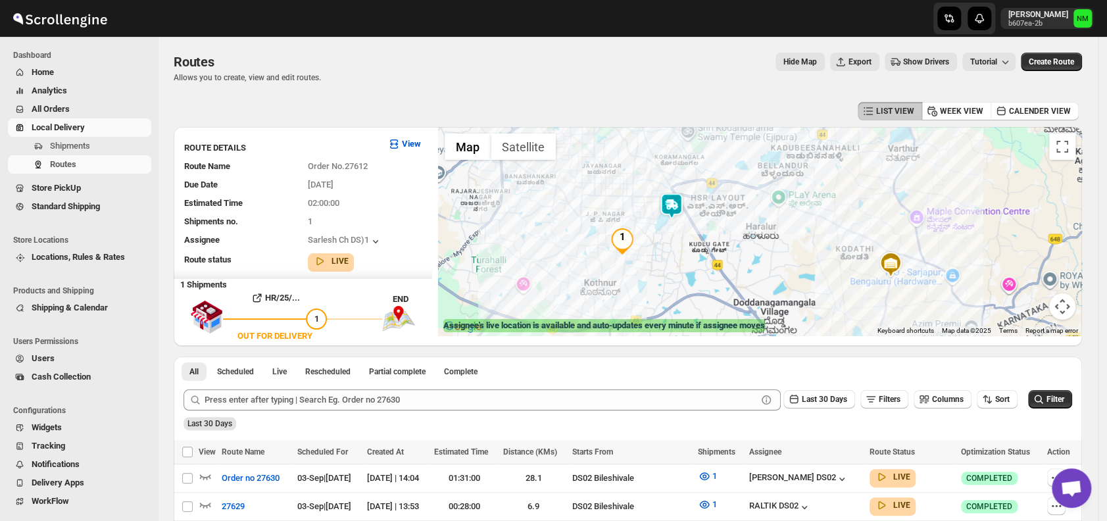
click at [682, 218] on div at bounding box center [760, 231] width 644 height 208
click at [685, 199] on img at bounding box center [671, 205] width 26 height 26
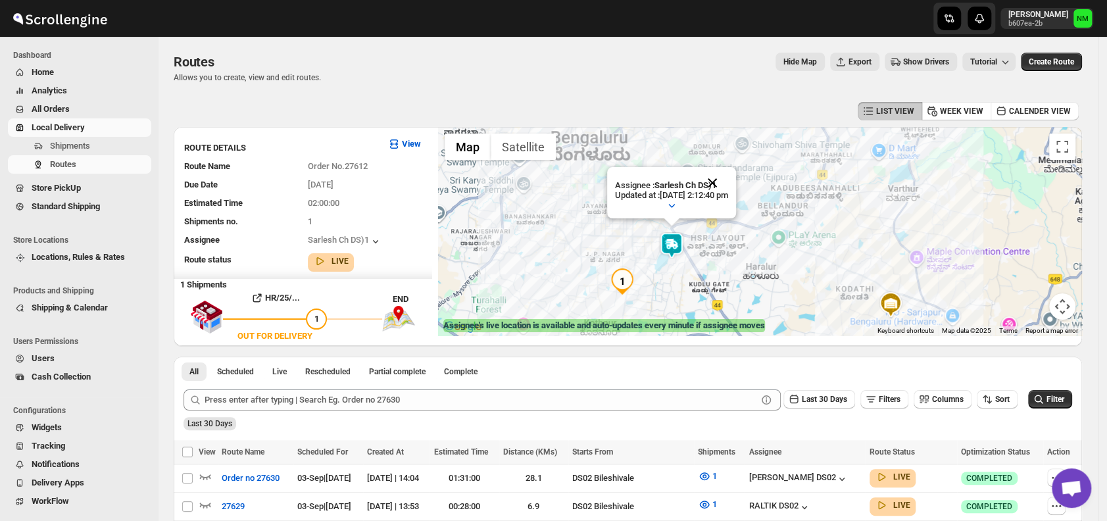
click at [728, 184] on button "Close" at bounding box center [712, 183] width 32 height 32
click at [74, 151] on span "Shipments" at bounding box center [70, 146] width 40 height 10
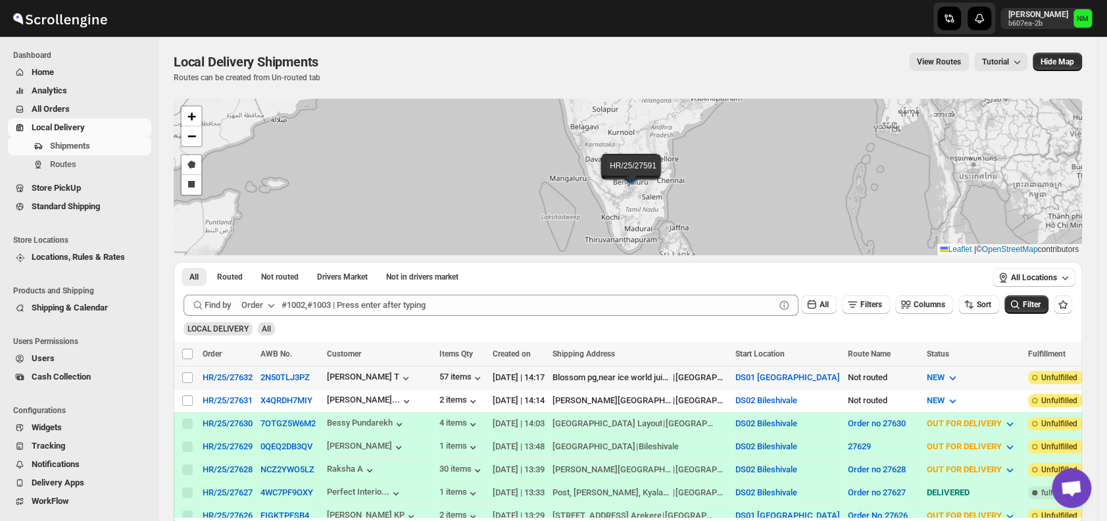
click at [193, 375] on span at bounding box center [187, 378] width 12 height 12
click at [193, 375] on input "Select shipment" at bounding box center [187, 377] width 11 height 11
click at [191, 375] on input "Select shipment" at bounding box center [187, 377] width 11 height 11
checkbox input "true"
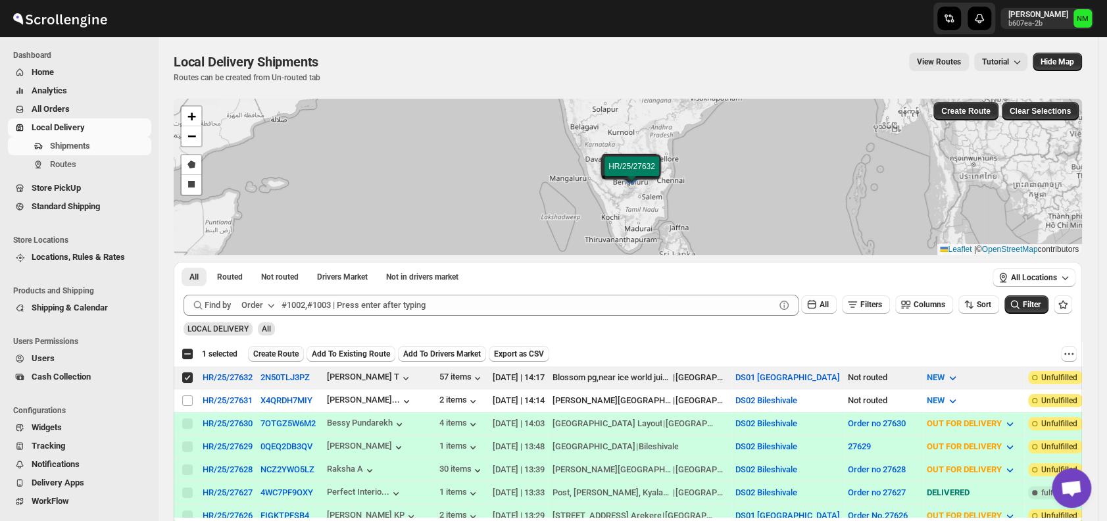
click at [283, 354] on span "Create Route" at bounding box center [275, 354] width 45 height 11
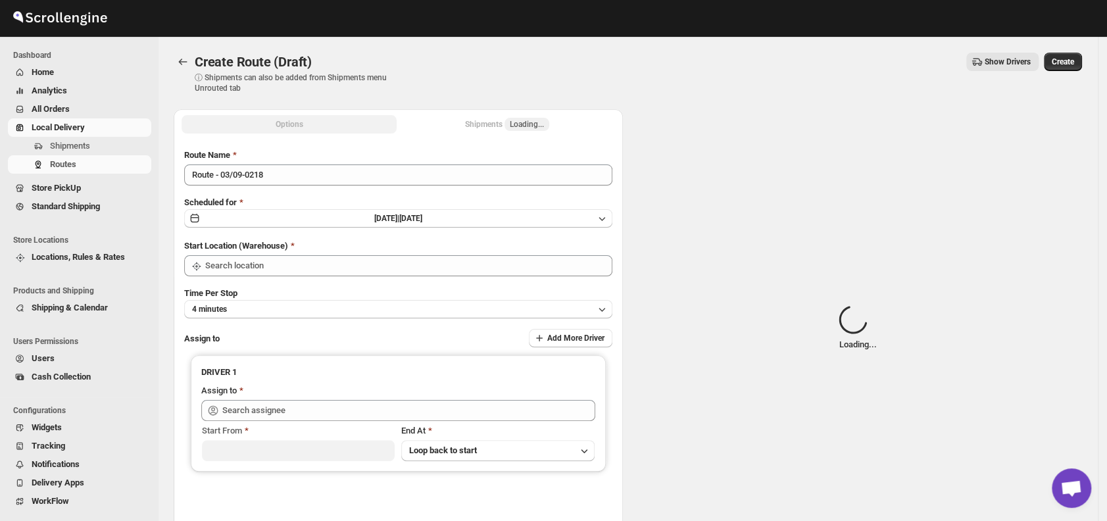
type input "DS01 [GEOGRAPHIC_DATA]"
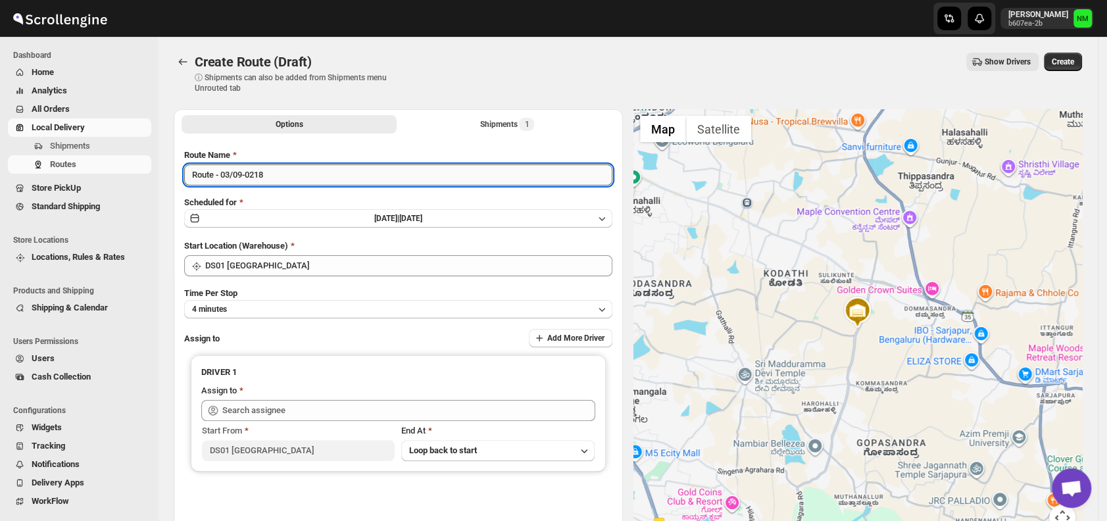
click at [295, 171] on input "Route - 03/09-0218" at bounding box center [398, 174] width 428 height 21
type input "R"
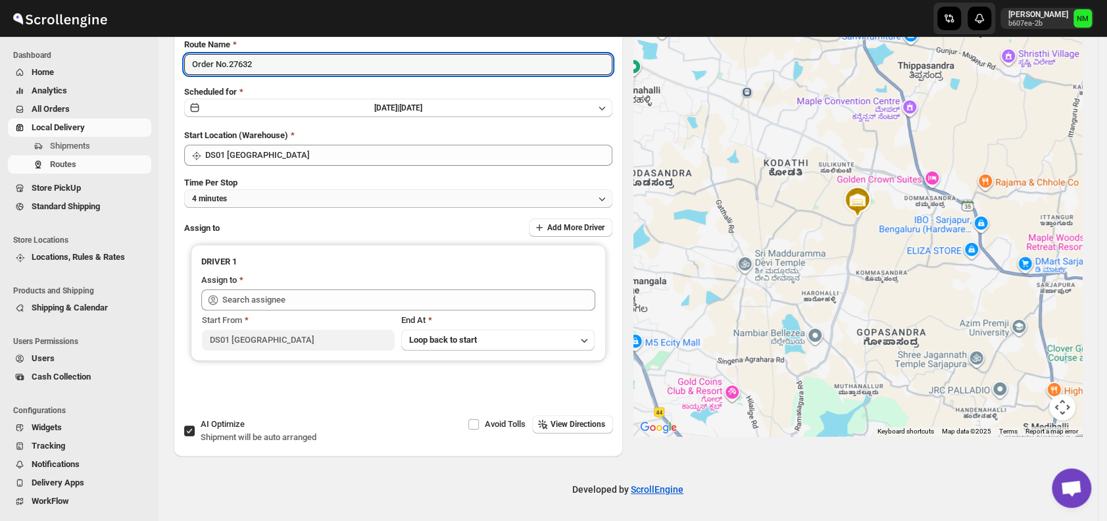
type input "Order No.27632"
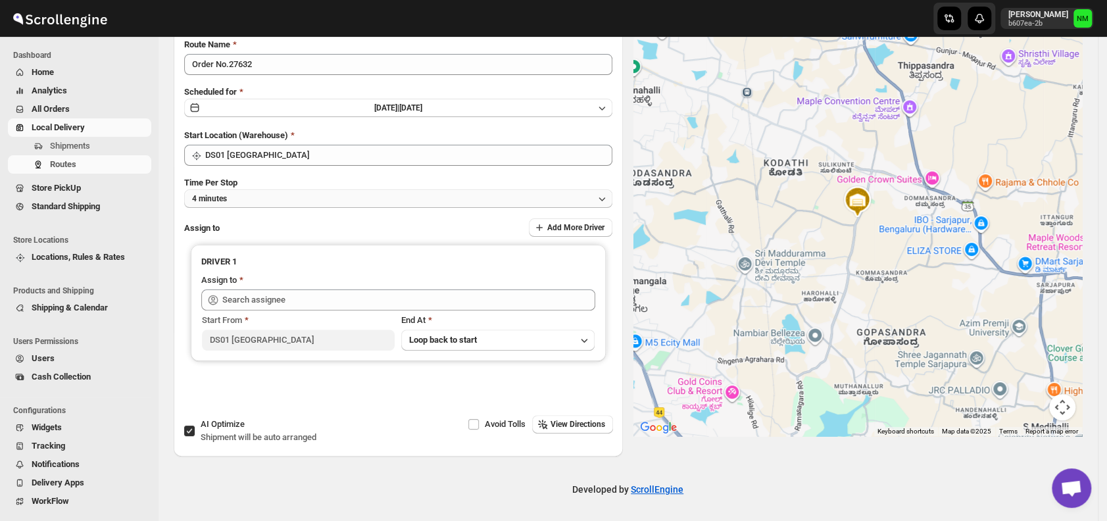
click at [254, 205] on button "4 minutes" at bounding box center [398, 198] width 428 height 18
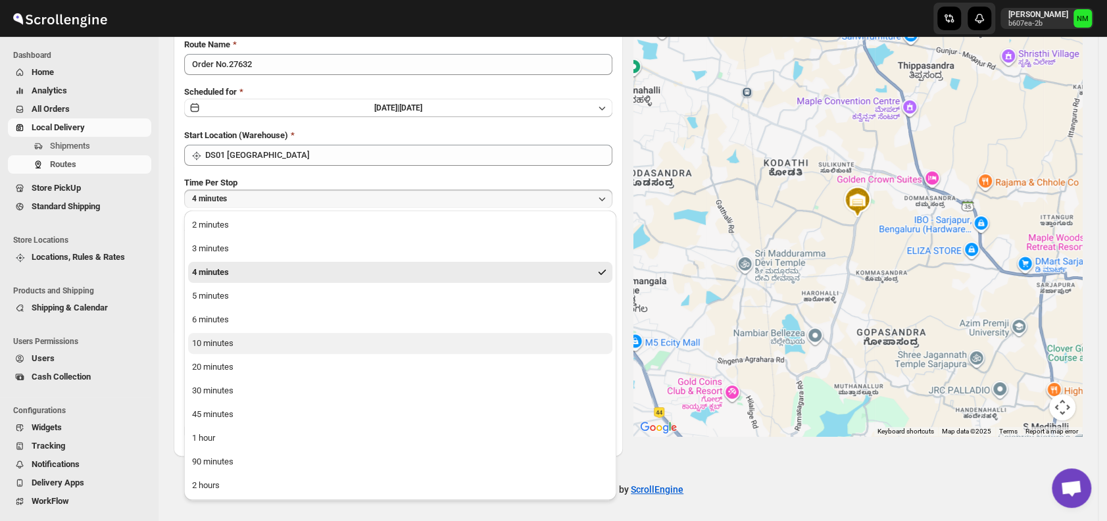
click at [231, 346] on div "10 minutes" at bounding box center [212, 343] width 41 height 13
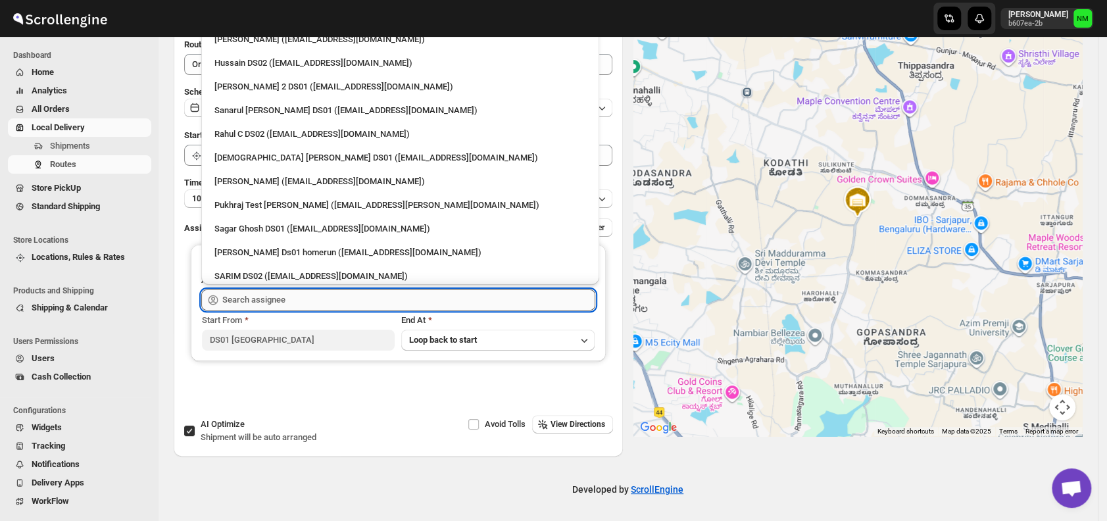
click at [316, 293] on input "text" at bounding box center [408, 299] width 373 height 21
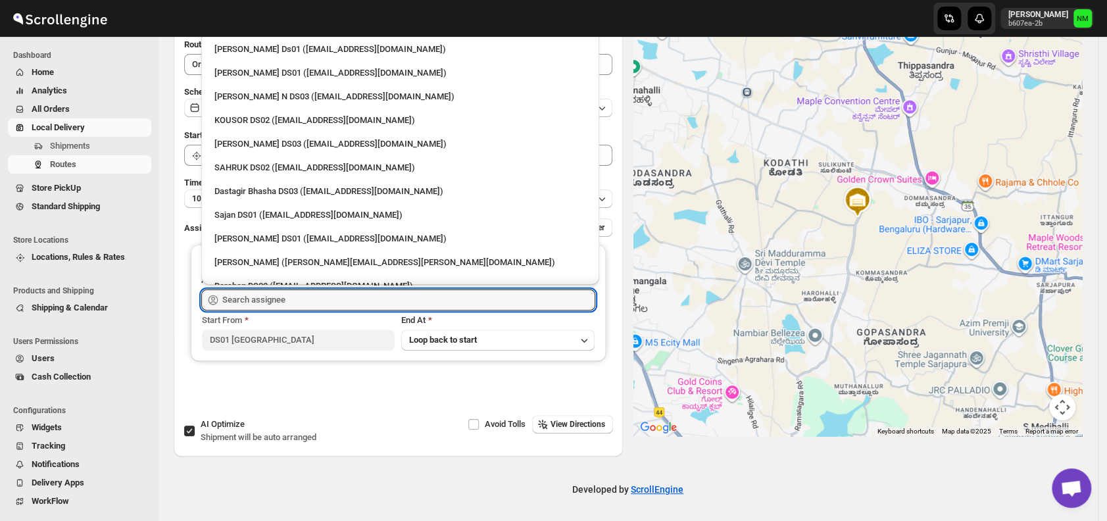
scroll to position [844, 0]
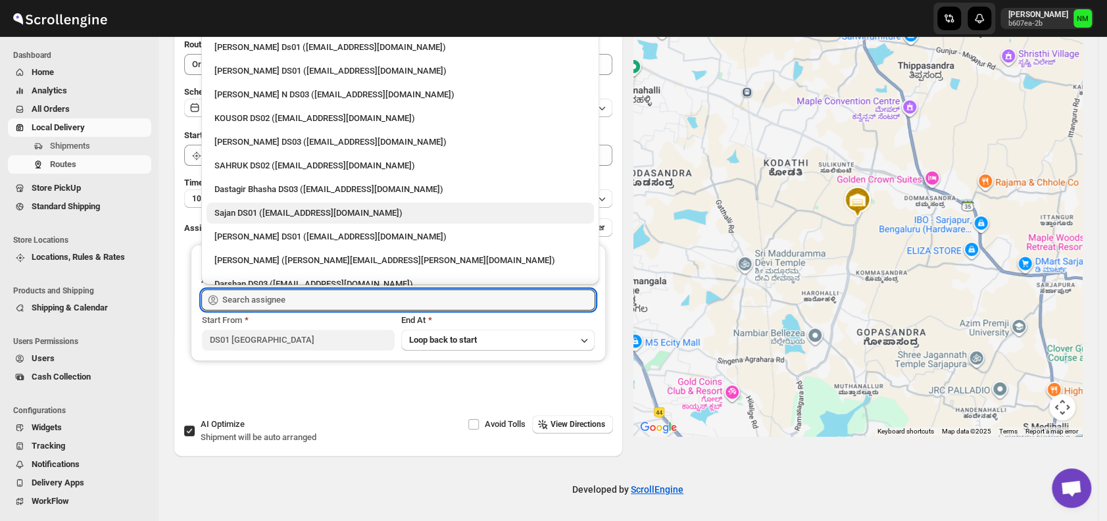
click at [255, 207] on div "Sajan DS01 (lofadat883@coderdir.com)" at bounding box center [400, 212] width 372 height 13
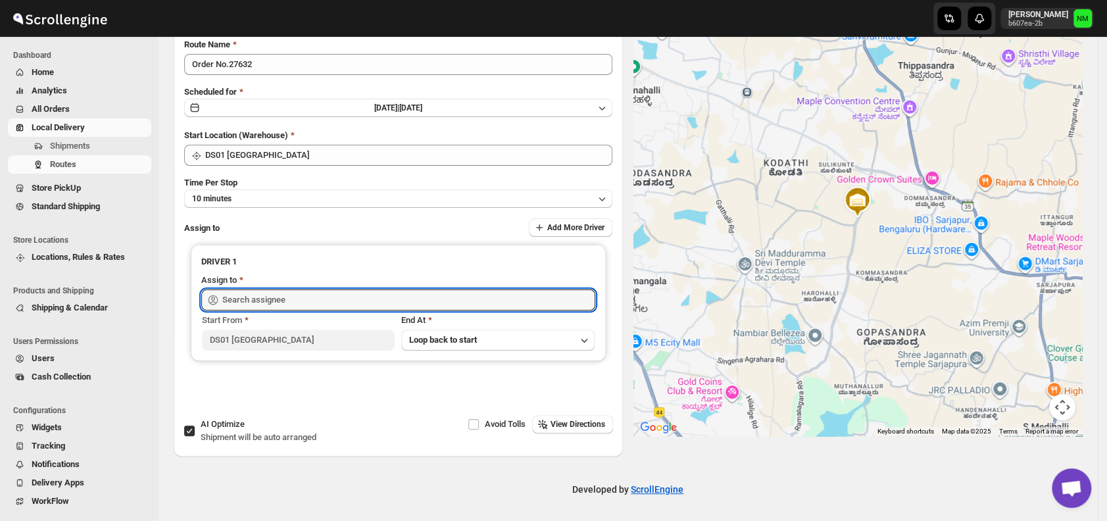
type input "Sajan DS01 (lofadat883@coderdir.com)"
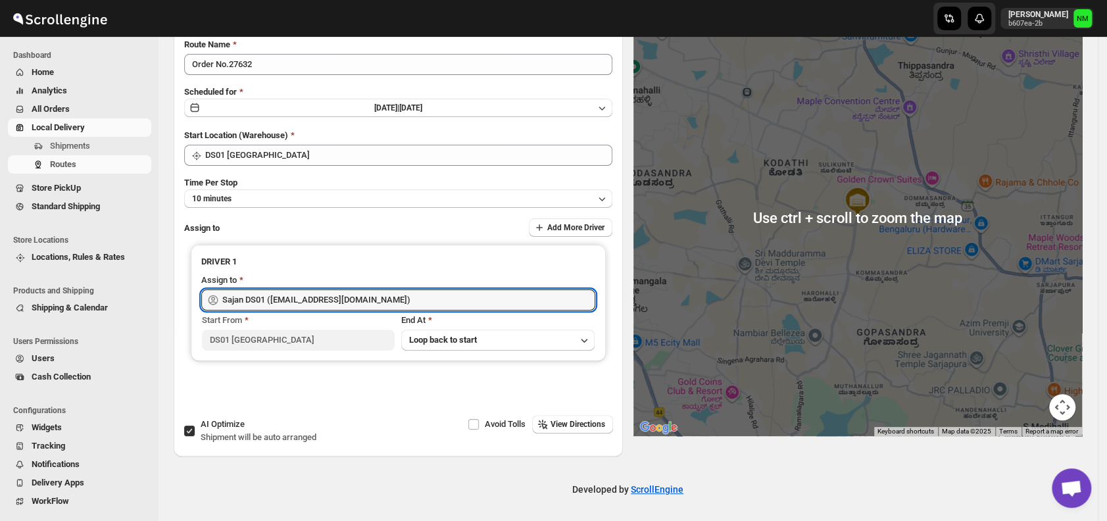
scroll to position [0, 0]
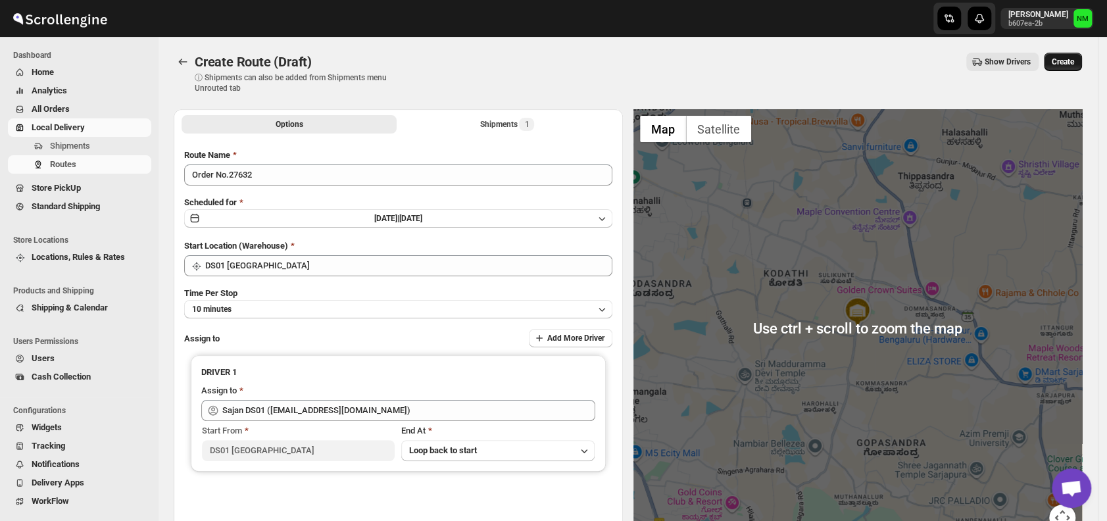
click at [1061, 59] on span "Create" at bounding box center [1062, 62] width 22 height 11
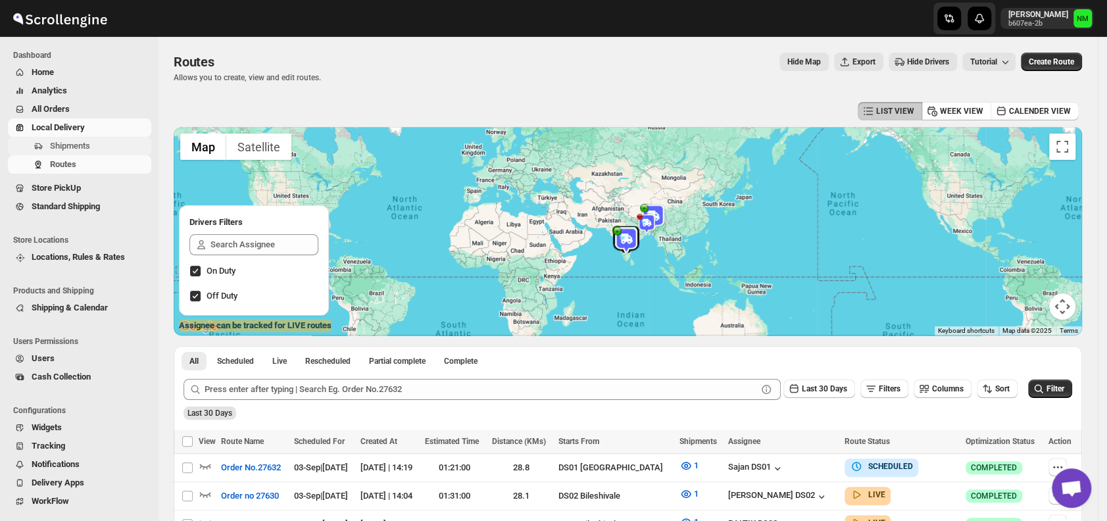
click at [62, 142] on span "Shipments" at bounding box center [70, 146] width 40 height 10
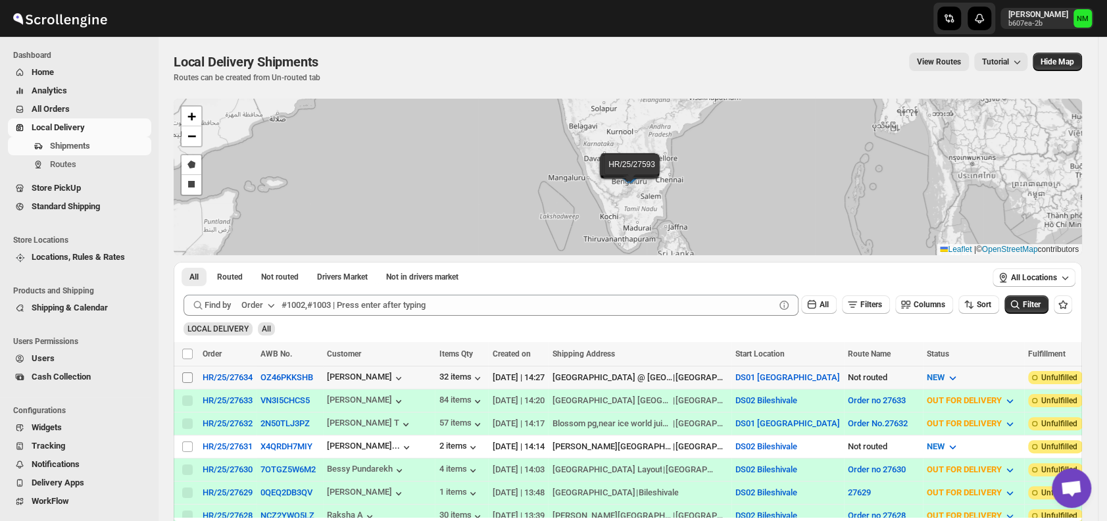
click at [186, 377] on input "Select shipment" at bounding box center [187, 377] width 11 height 11
checkbox input "true"
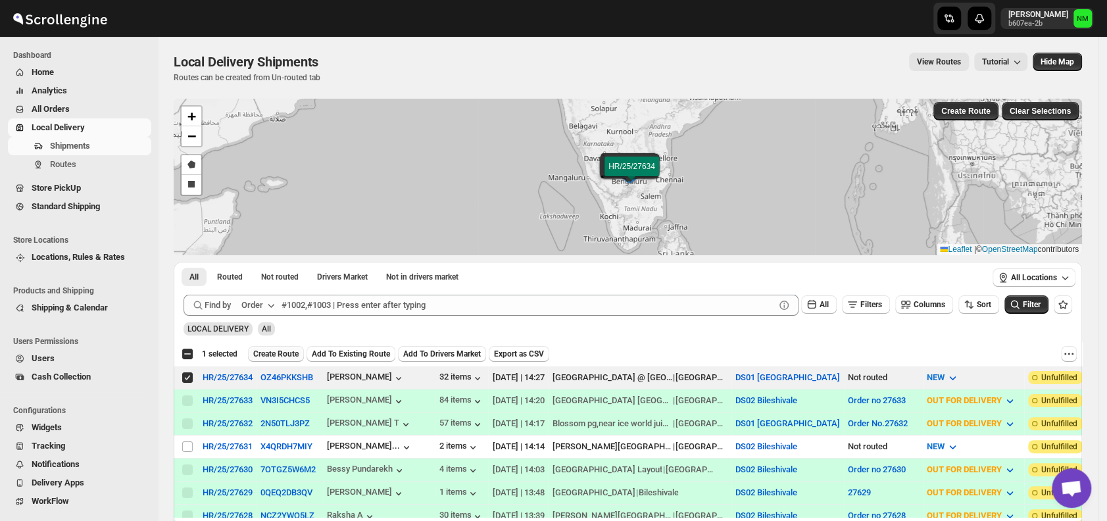
click at [266, 356] on span "Create Route" at bounding box center [275, 354] width 45 height 11
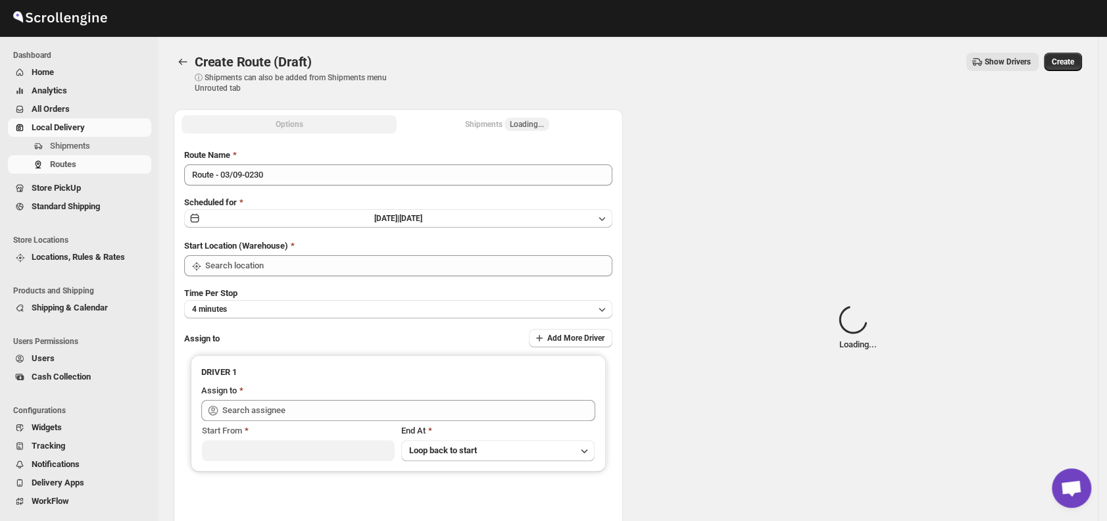
type input "DS01 [GEOGRAPHIC_DATA]"
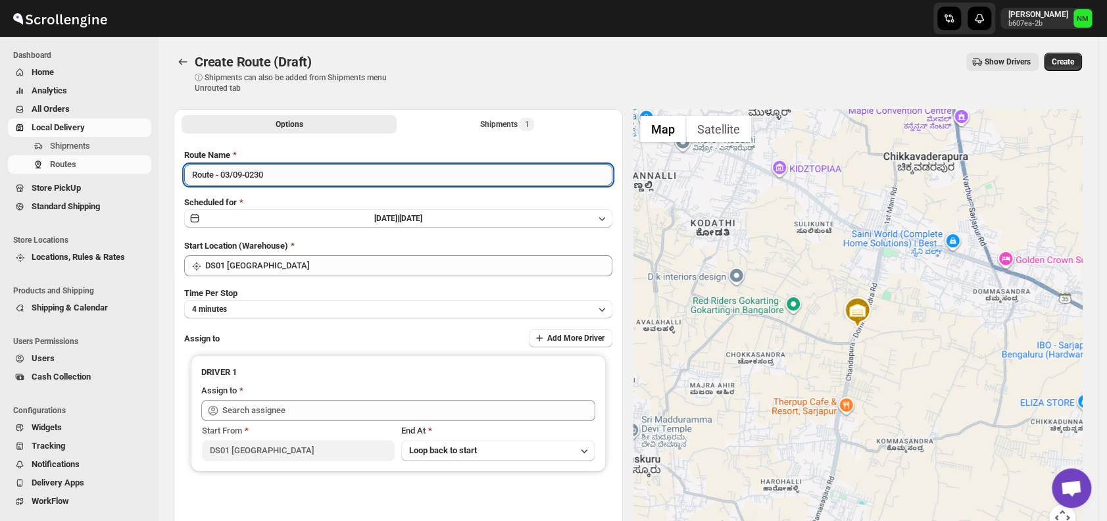
click at [335, 167] on input "Route - 03/09-0230" at bounding box center [398, 174] width 428 height 21
type input "R"
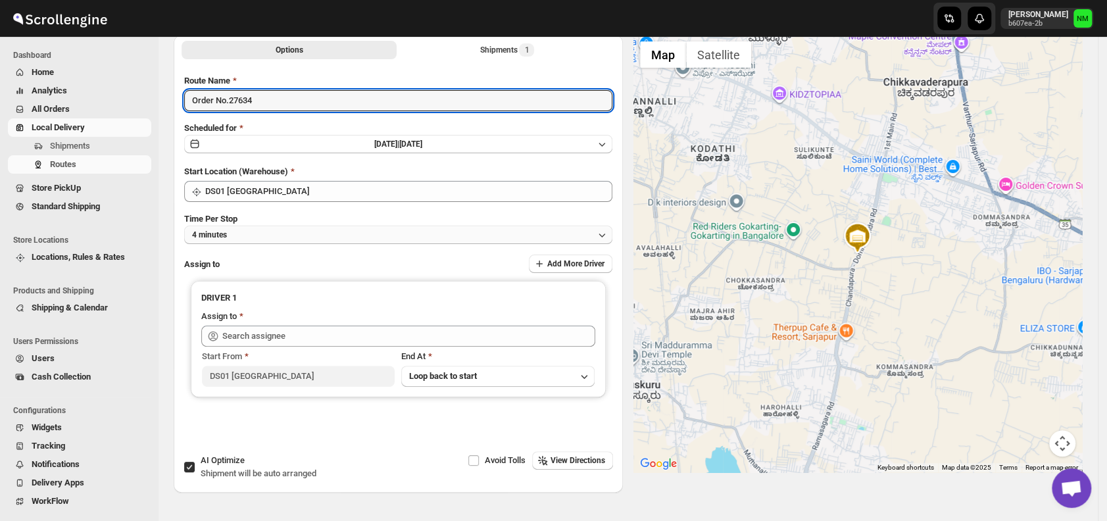
scroll to position [84, 0]
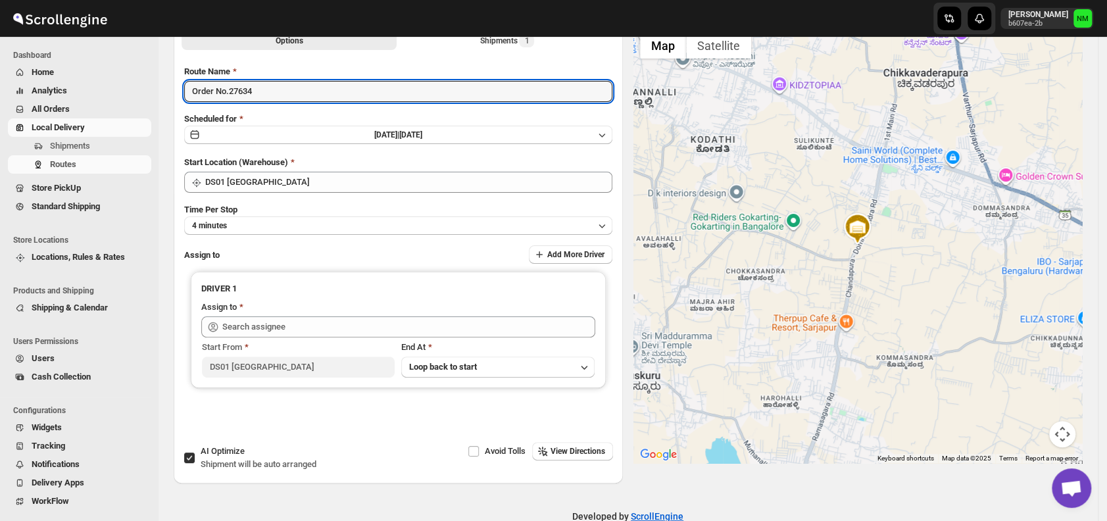
type input "Order No.27634"
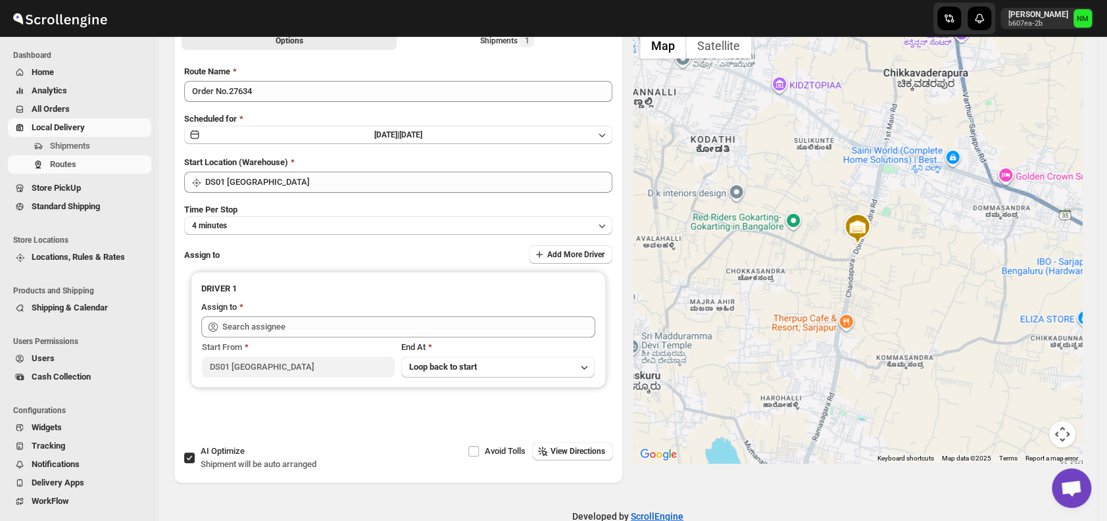
click at [263, 236] on div "Route Name Order No.27634 Scheduled for Wed Sep 03 2025 | Today Start Location …" at bounding box center [398, 251] width 428 height 372
click at [260, 223] on button "4 minutes" at bounding box center [398, 225] width 428 height 18
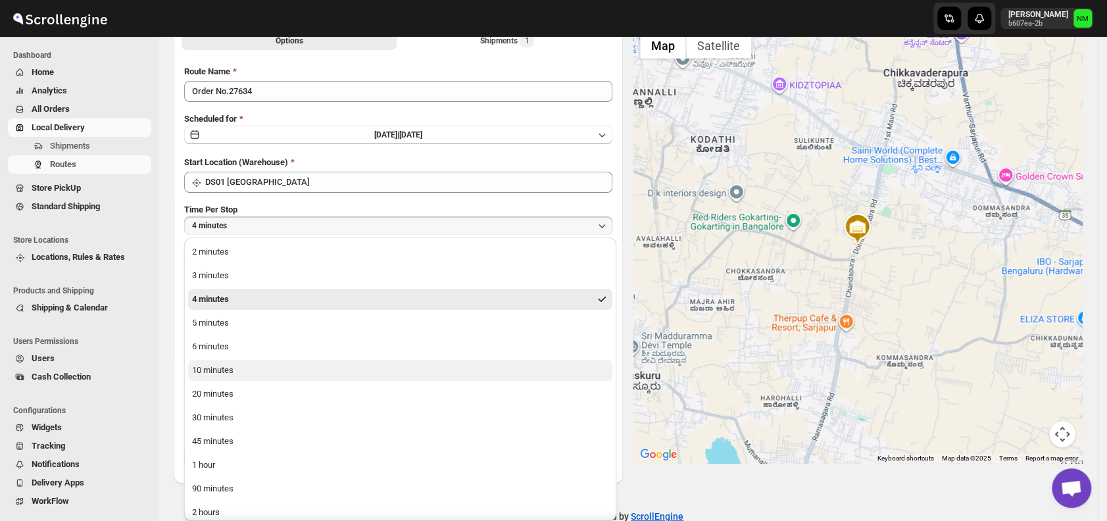
click at [247, 374] on button "10 minutes" at bounding box center [400, 370] width 424 height 21
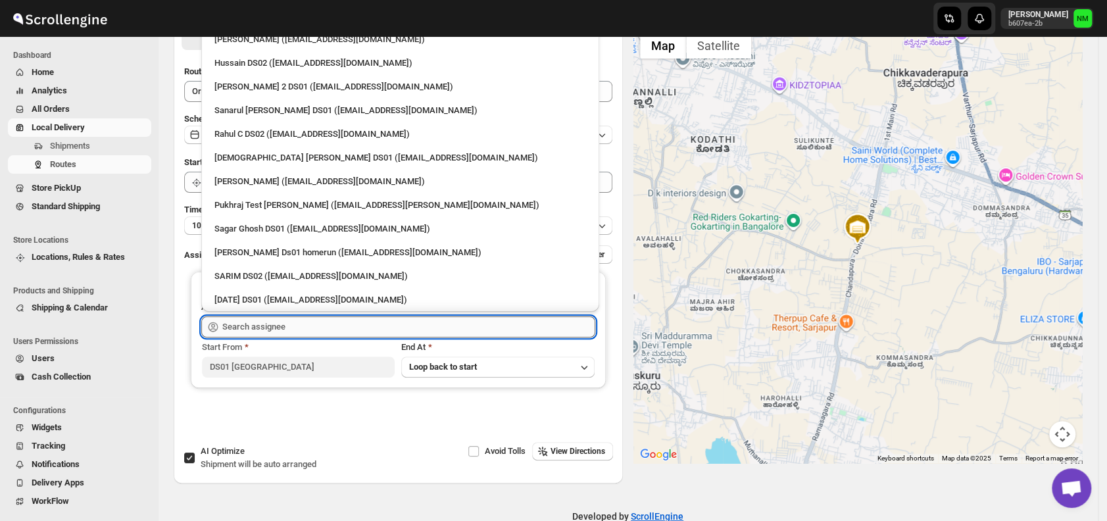
click at [334, 331] on input "text" at bounding box center [408, 326] width 373 height 21
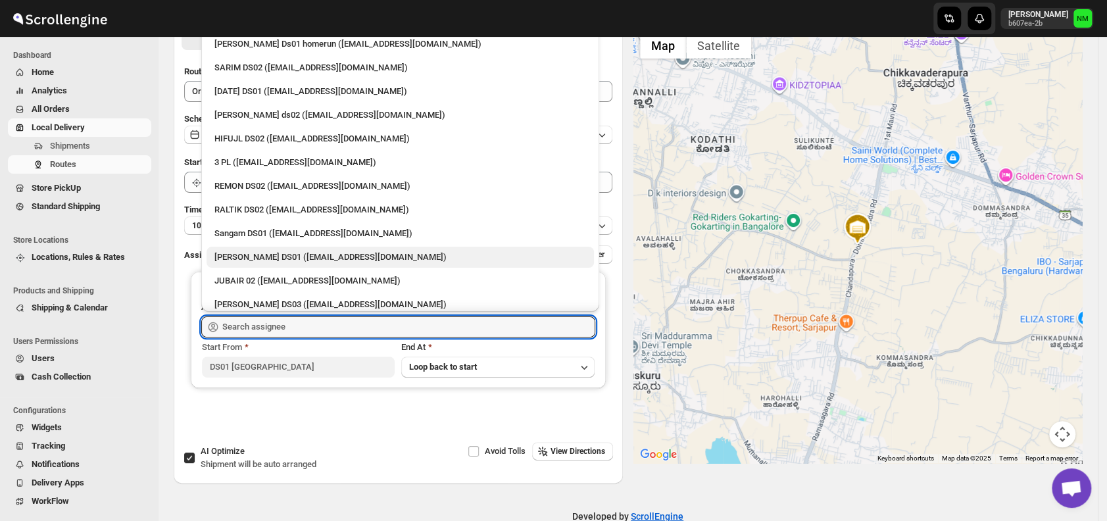
scroll to position [266, 0]
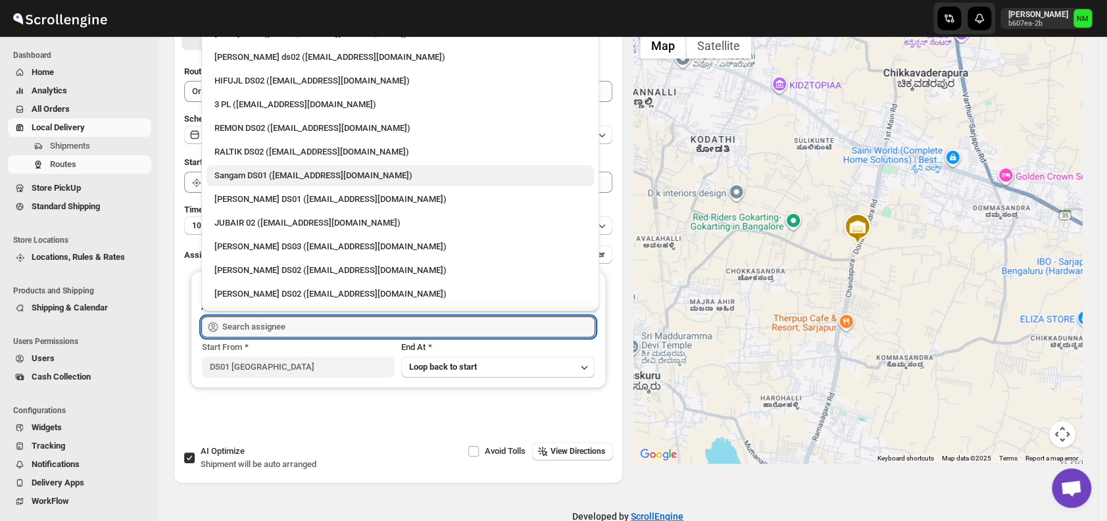
click at [275, 178] on div "Sangam DS01 (relov34542@lassora.com)" at bounding box center [400, 175] width 372 height 13
type input "Sangam DS01 (relov34542@lassora.com)"
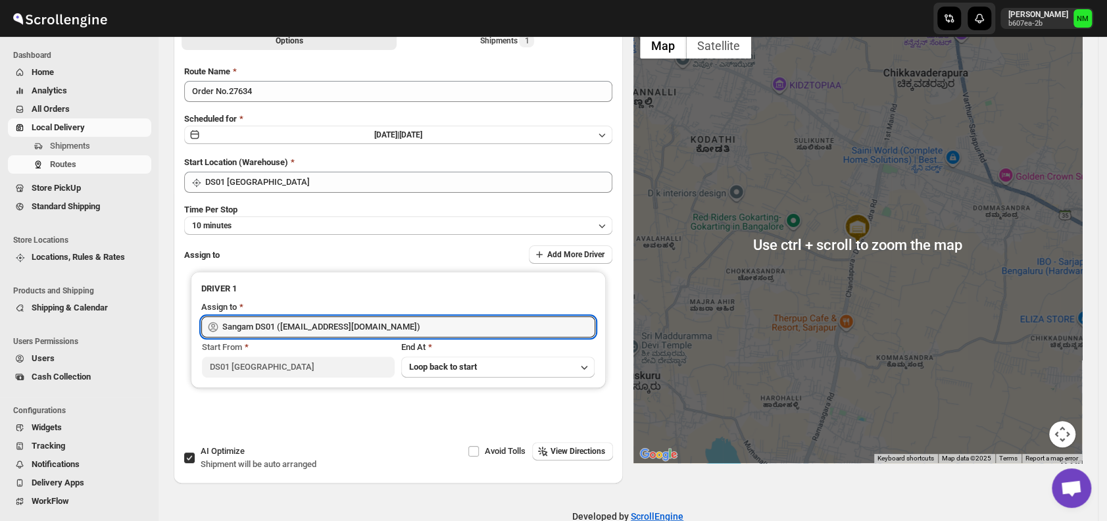
scroll to position [0, 0]
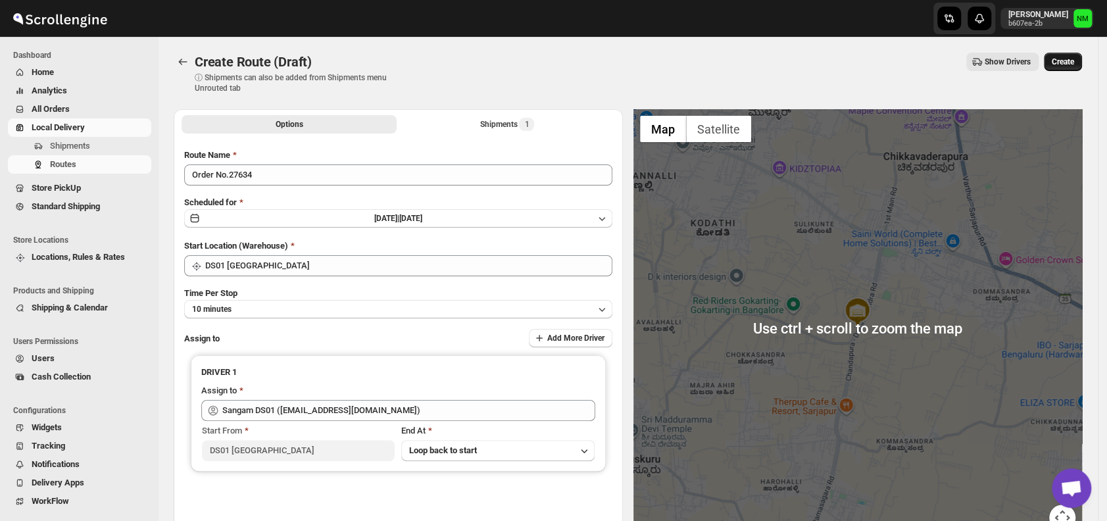
click at [1071, 68] on button "Create" at bounding box center [1063, 62] width 38 height 18
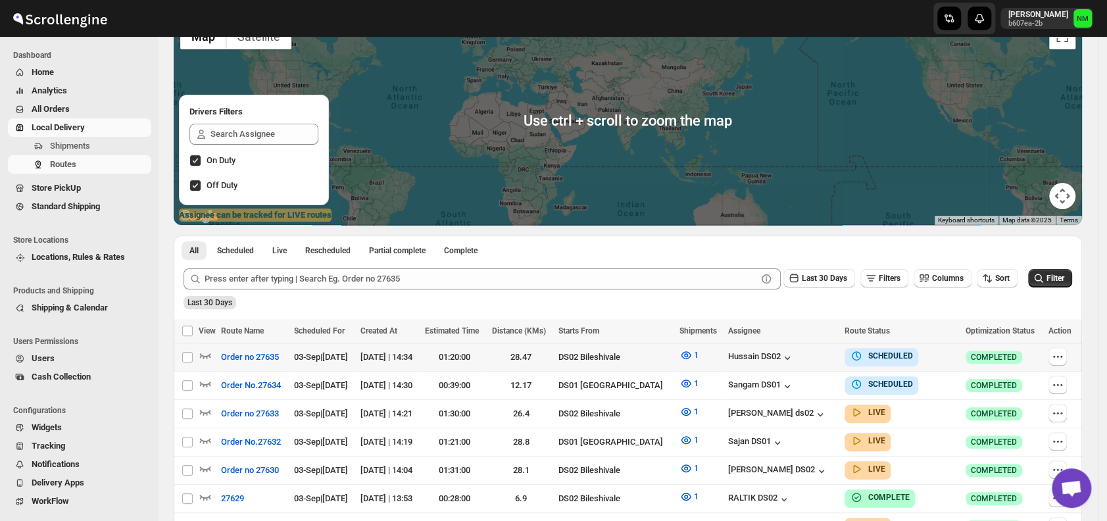
scroll to position [210, 0]
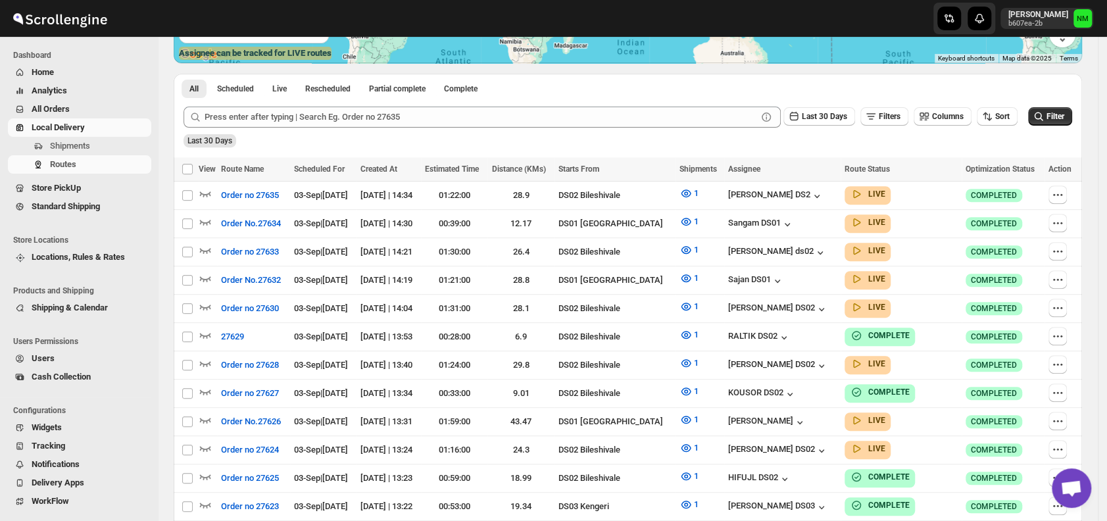
scroll to position [276, 0]
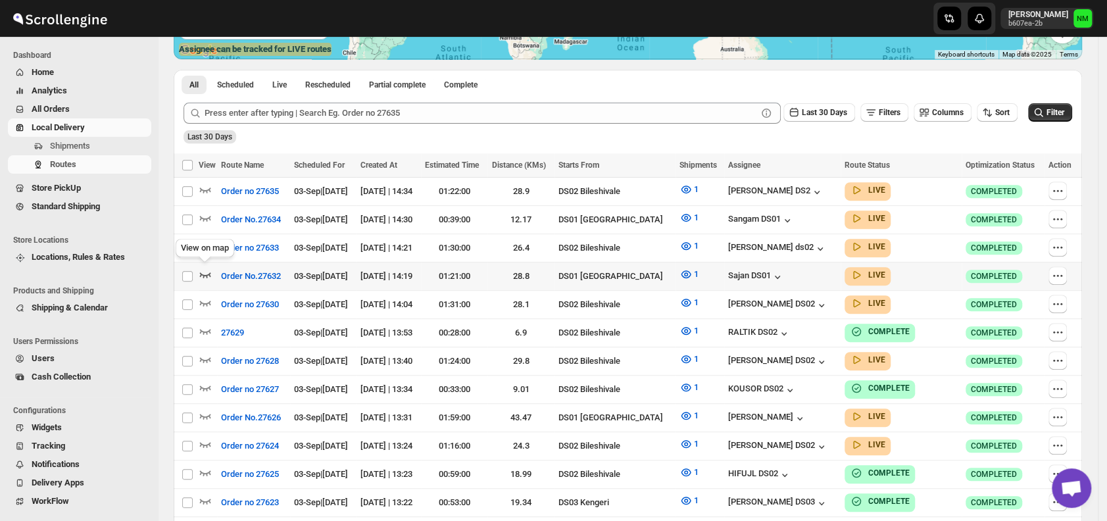
click at [206, 269] on icon "button" at bounding box center [205, 274] width 13 height 13
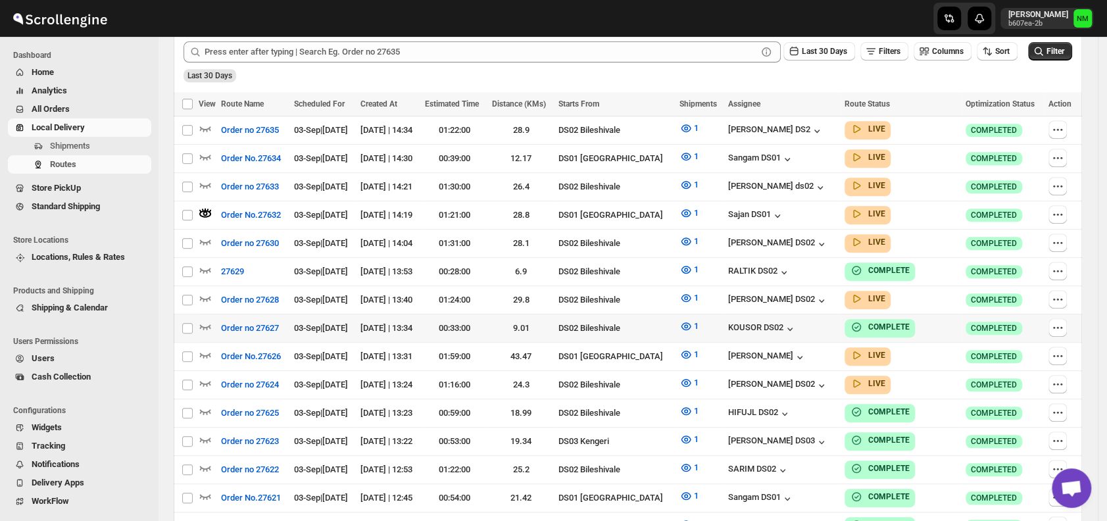
scroll to position [350, 0]
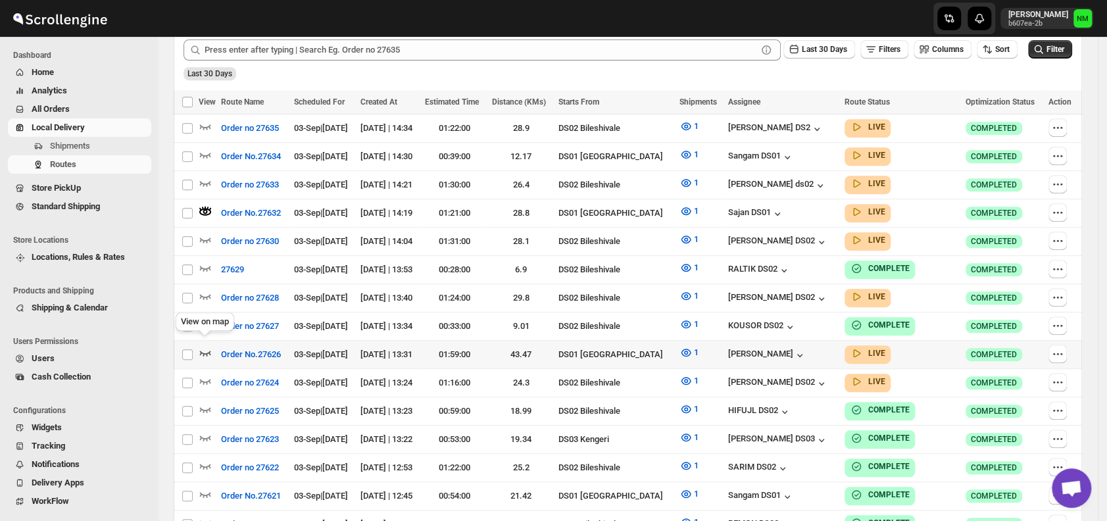
click at [206, 346] on icon "button" at bounding box center [205, 352] width 13 height 13
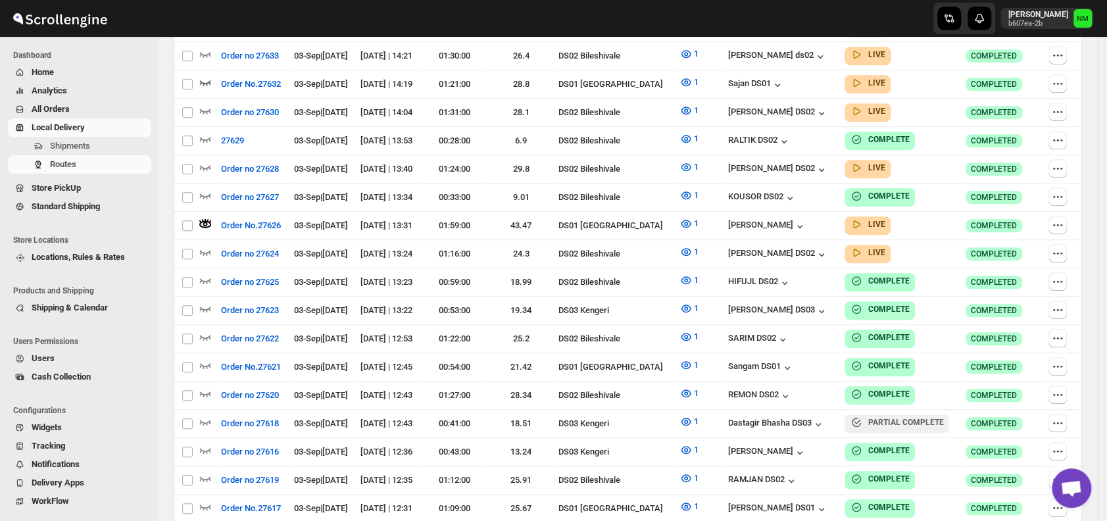
scroll to position [0, 0]
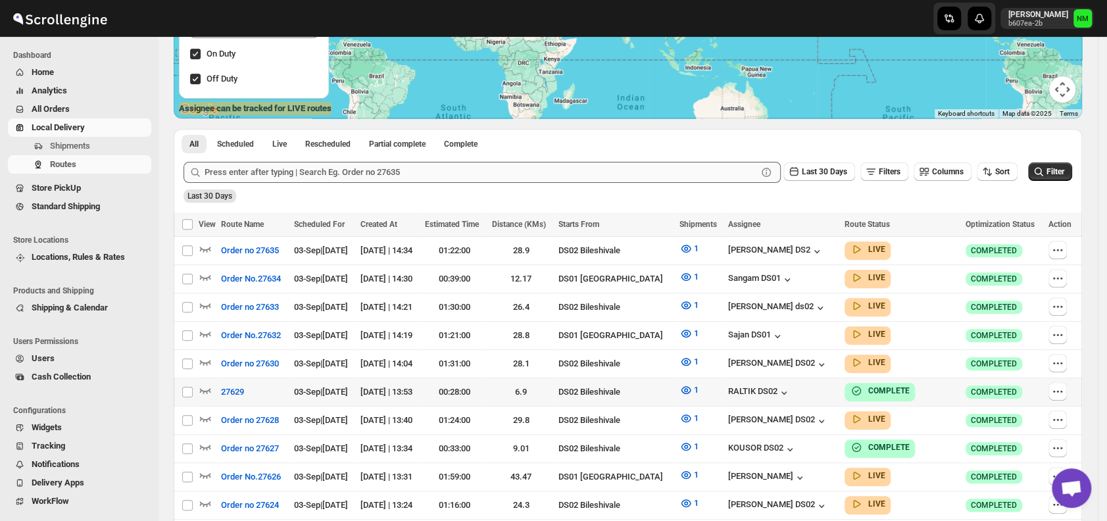
scroll to position [220, 0]
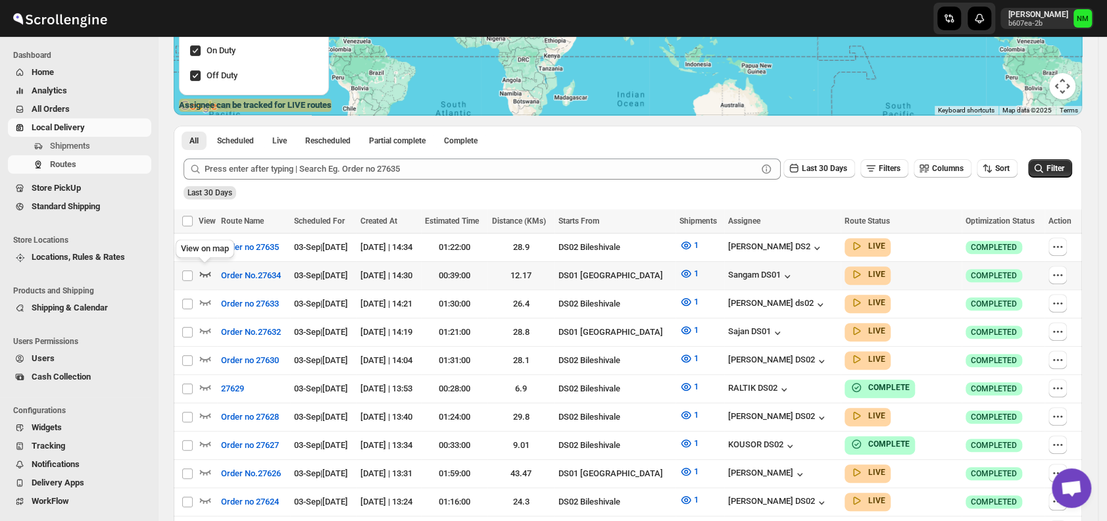
click at [209, 274] on icon "button" at bounding box center [205, 274] width 11 height 5
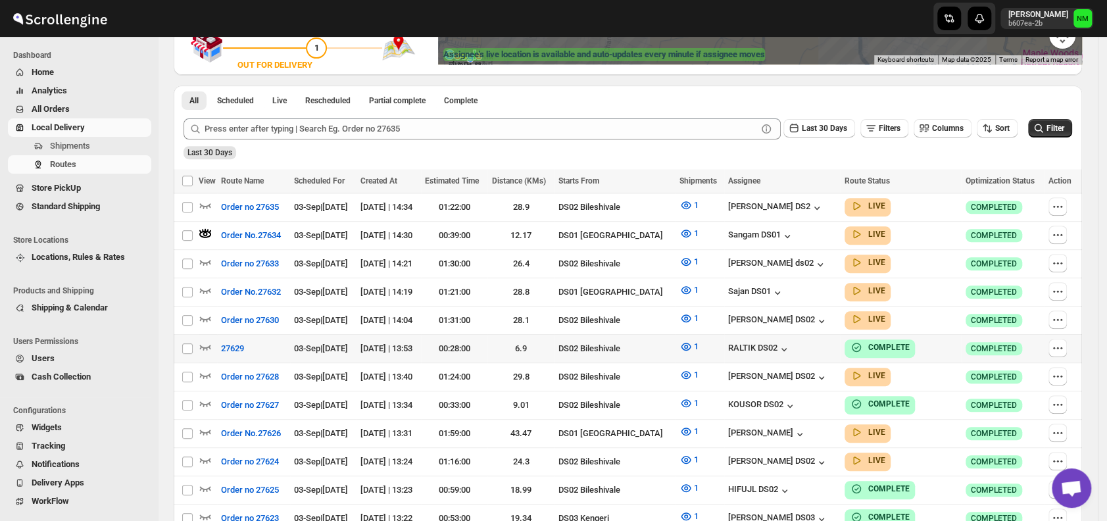
scroll to position [276, 0]
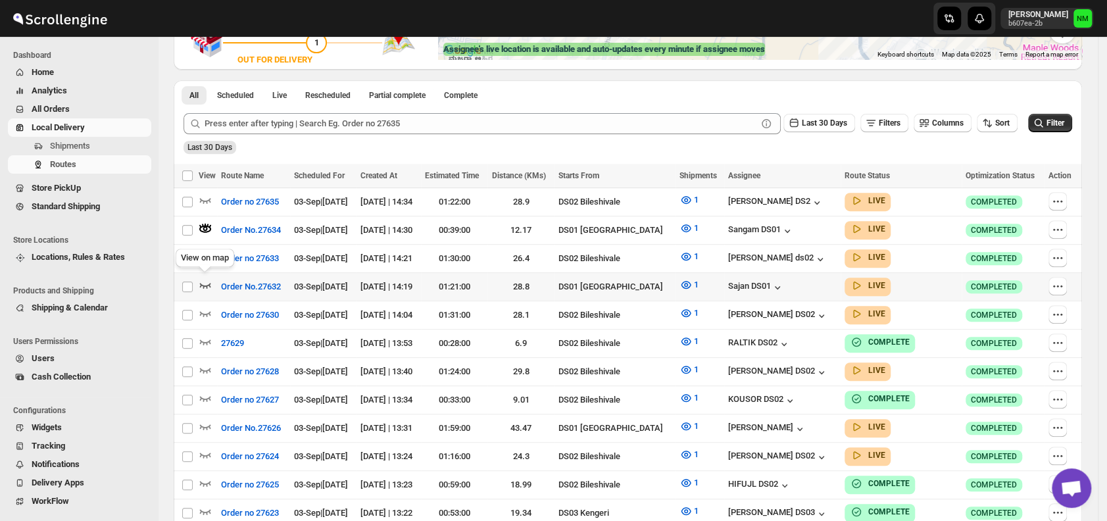
click at [207, 280] on icon "button" at bounding box center [205, 284] width 13 height 13
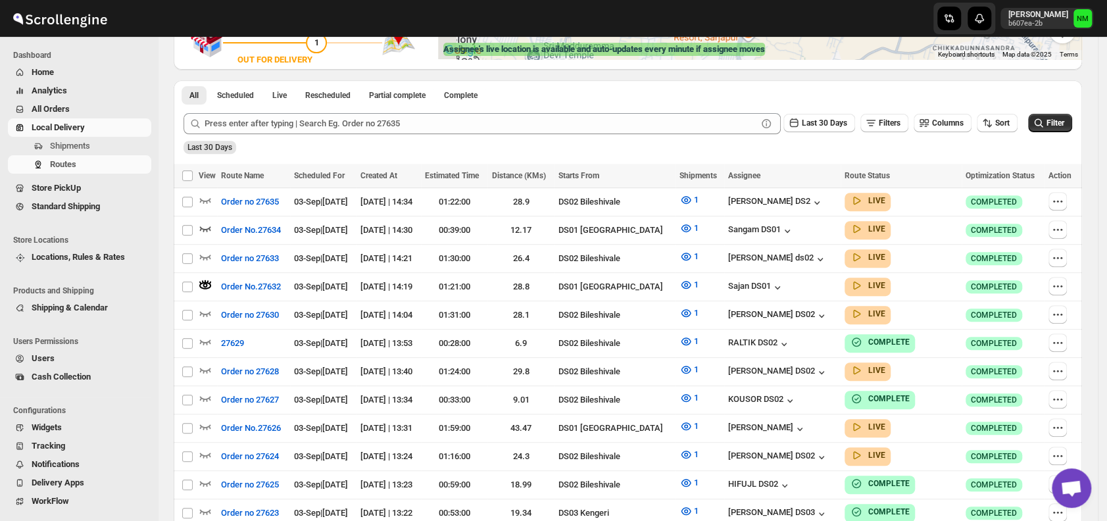
scroll to position [0, 0]
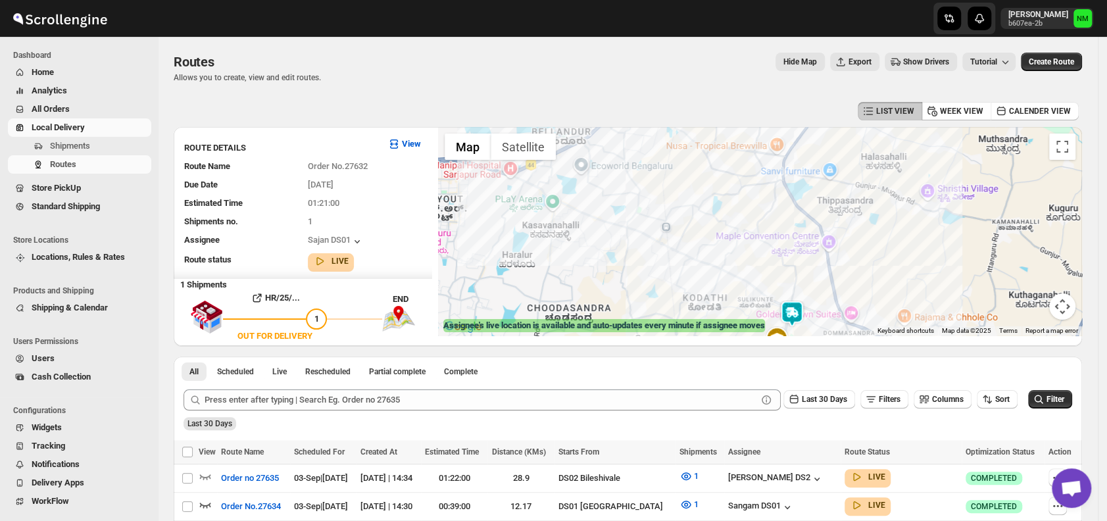
click at [798, 311] on img at bounding box center [792, 314] width 26 height 26
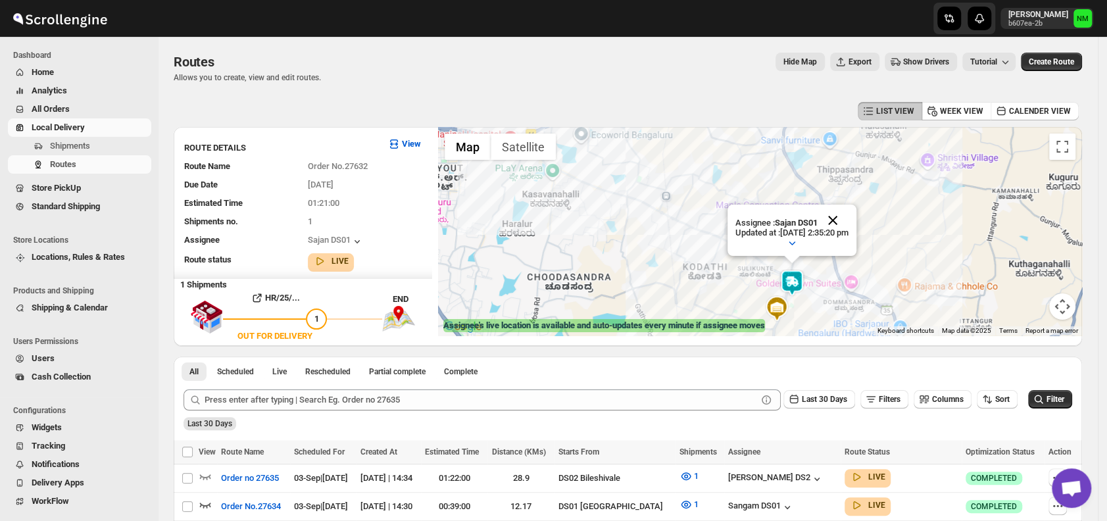
click at [848, 216] on button "Close" at bounding box center [833, 221] width 32 height 32
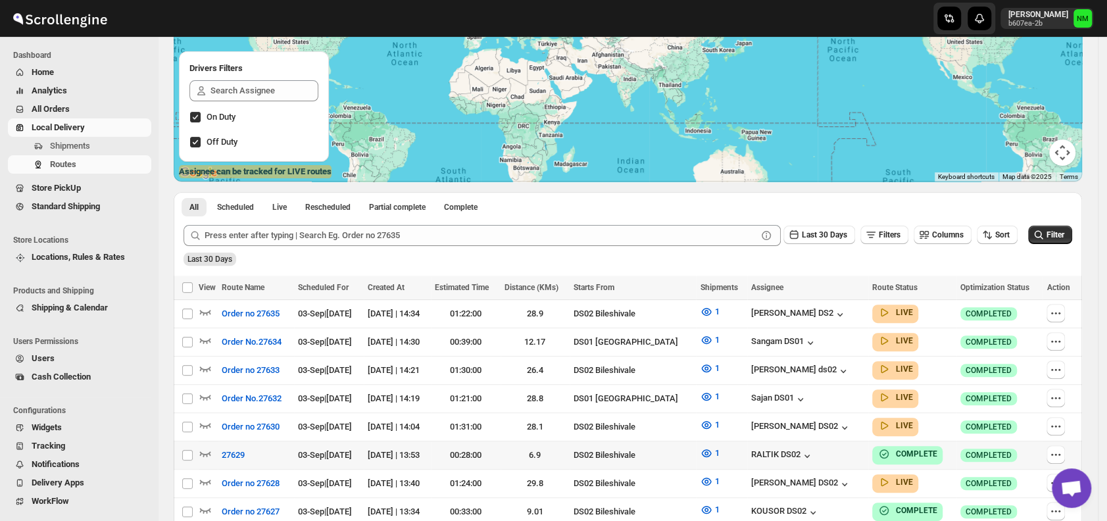
scroll to position [166, 0]
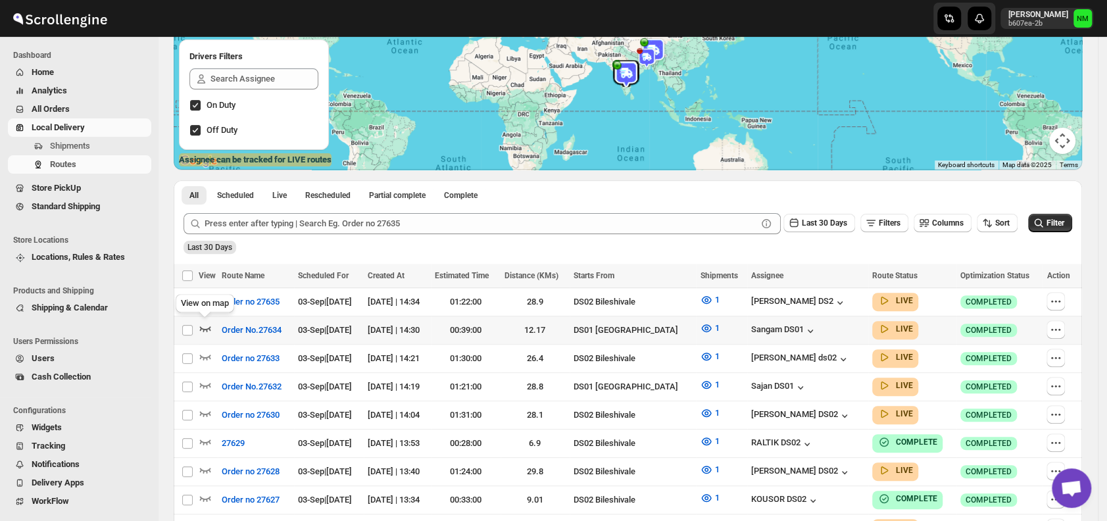
click at [206, 326] on icon "button" at bounding box center [205, 328] width 13 height 13
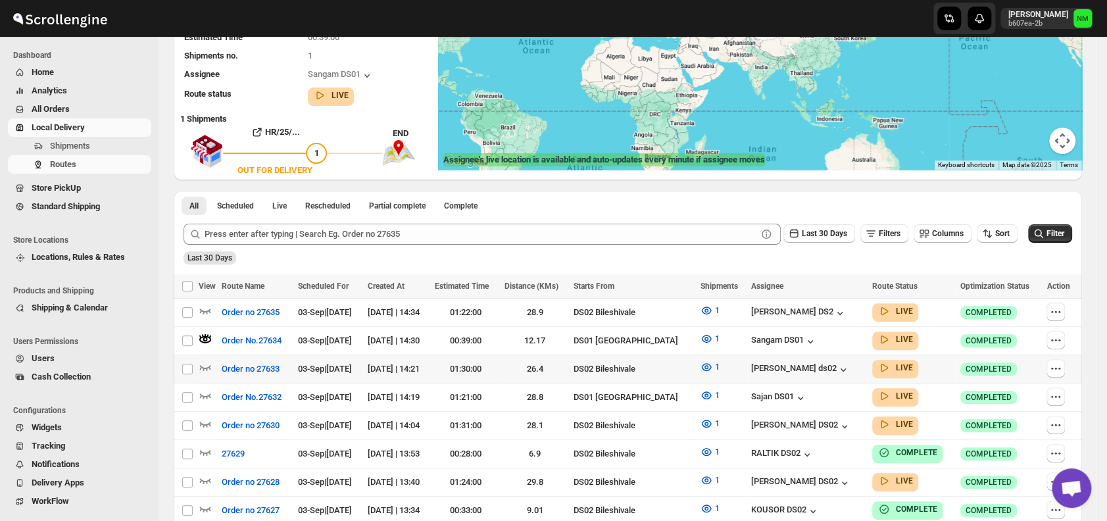
scroll to position [0, 0]
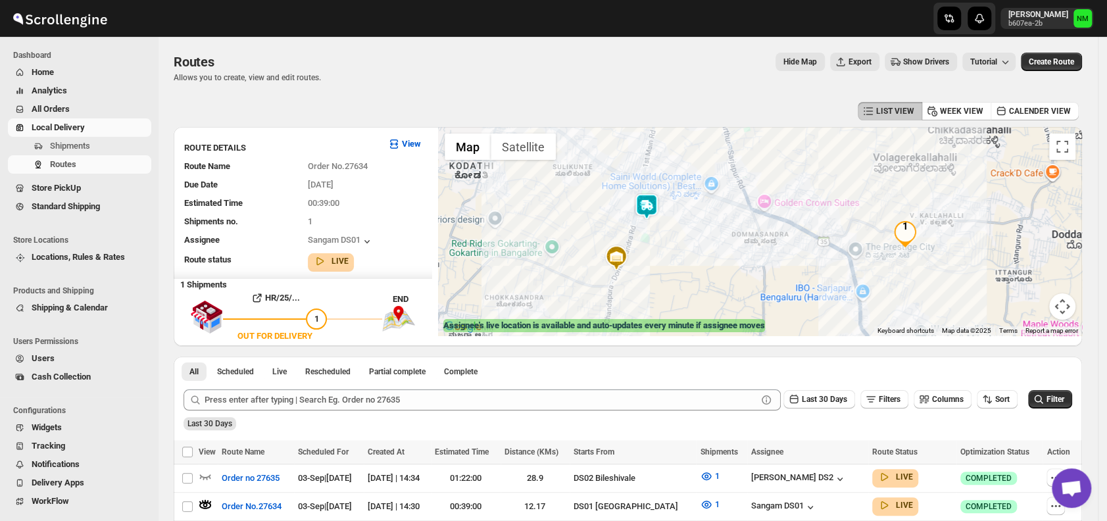
click at [646, 212] on img at bounding box center [646, 206] width 26 height 26
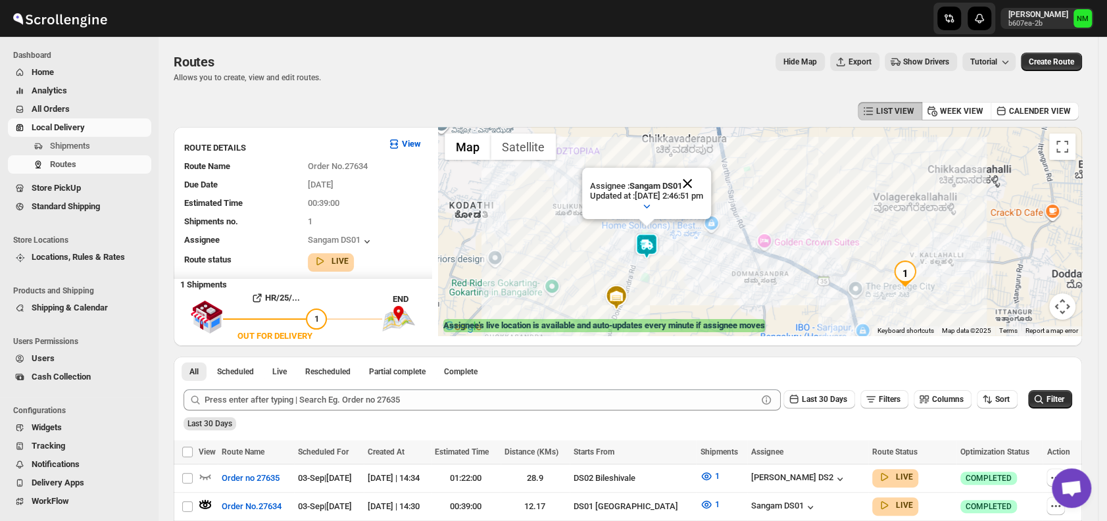
click at [703, 175] on button "Close" at bounding box center [687, 184] width 32 height 32
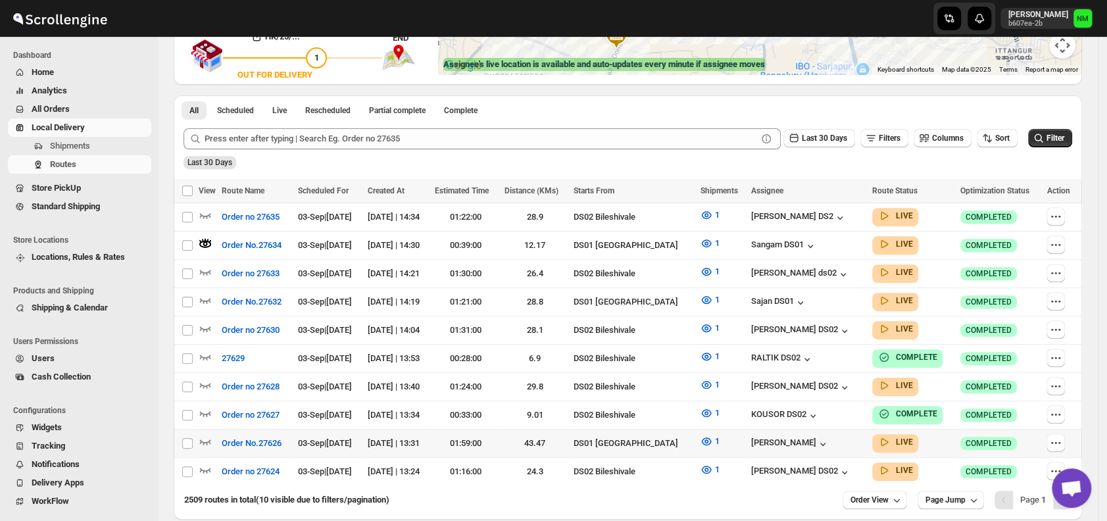
scroll to position [316, 0]
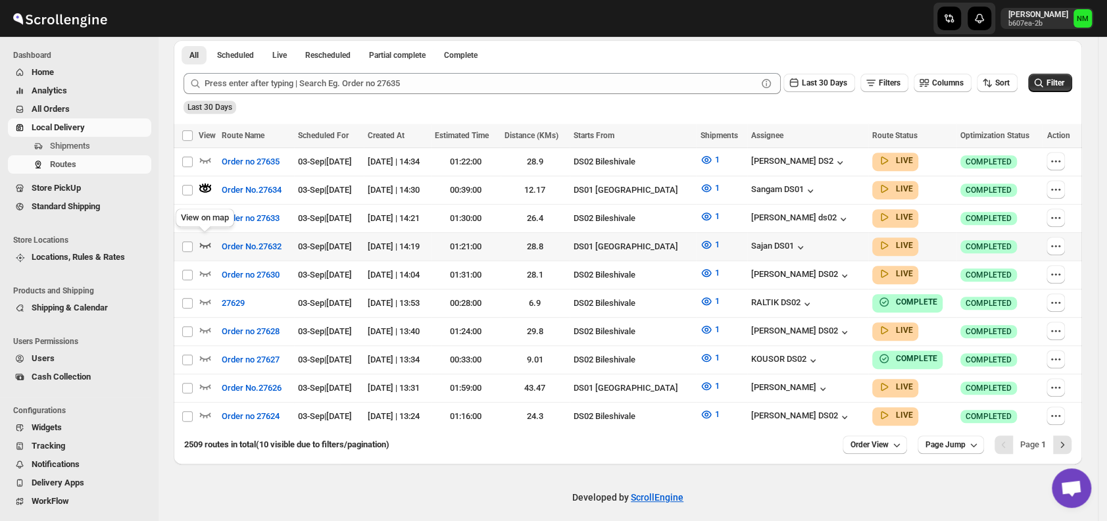
click at [205, 243] on icon "button" at bounding box center [205, 244] width 13 height 13
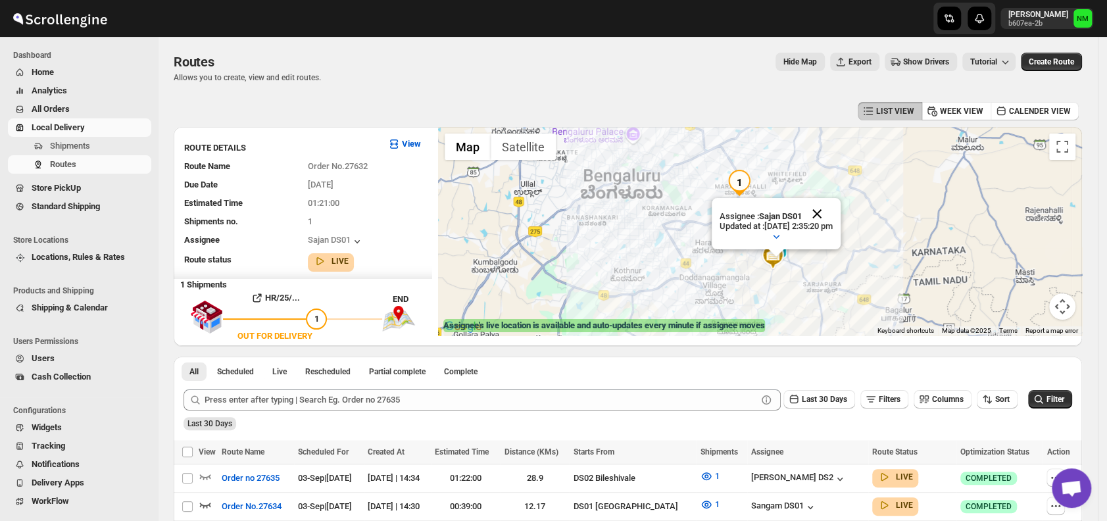
click at [833, 214] on button "Close" at bounding box center [817, 214] width 32 height 32
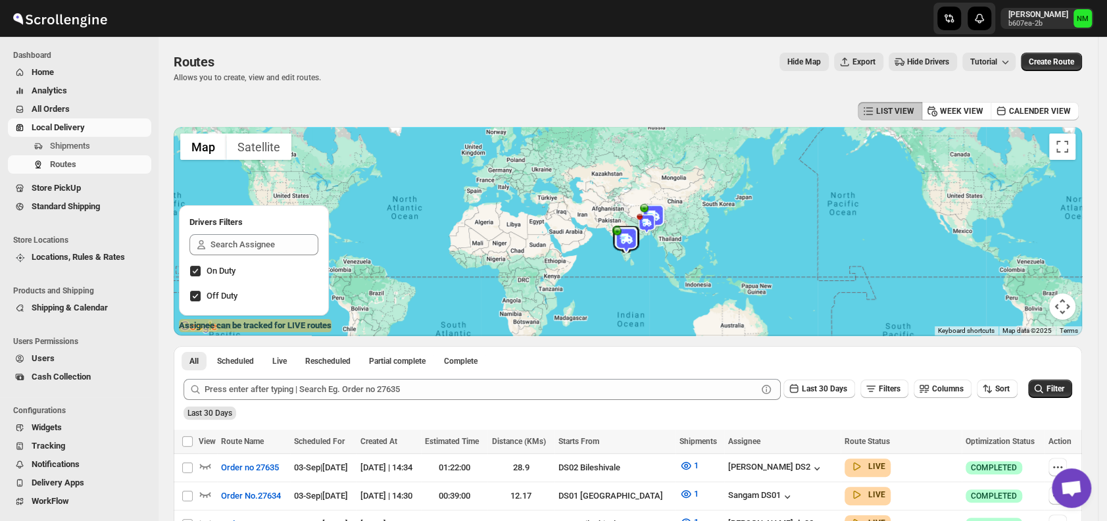
scroll to position [222, 0]
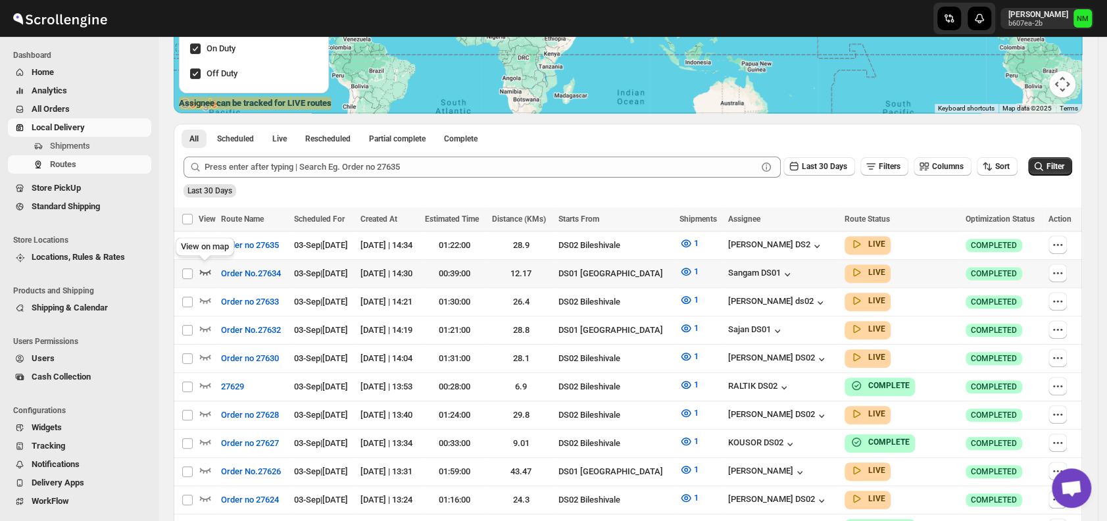
click at [205, 268] on icon "button" at bounding box center [205, 271] width 13 height 13
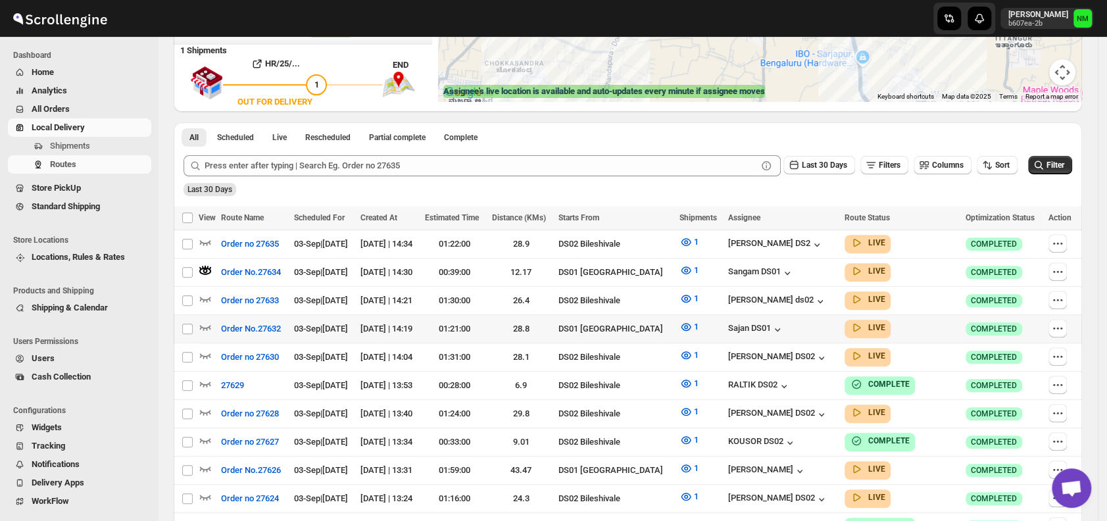
scroll to position [237, 0]
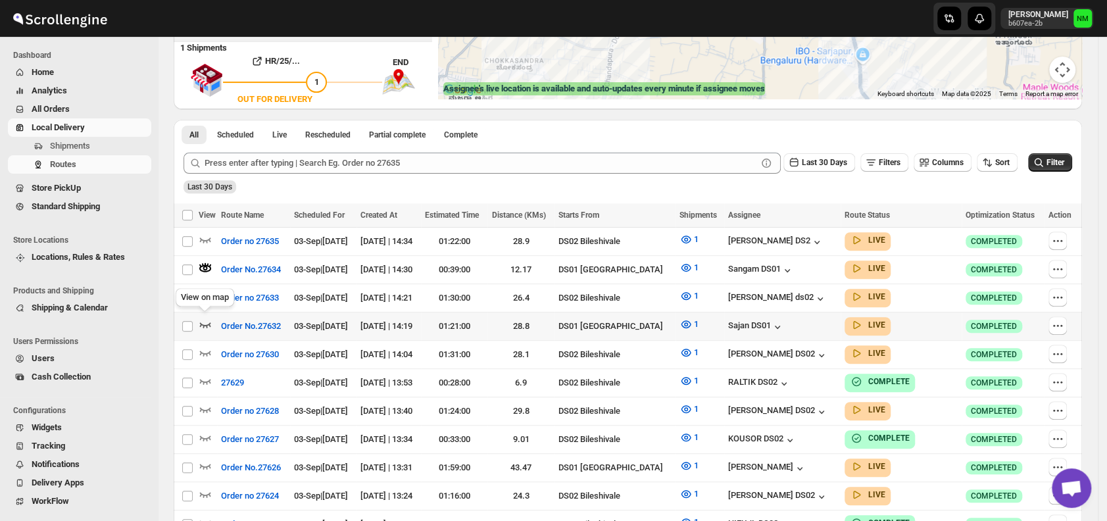
click at [206, 322] on icon "button" at bounding box center [205, 324] width 11 height 5
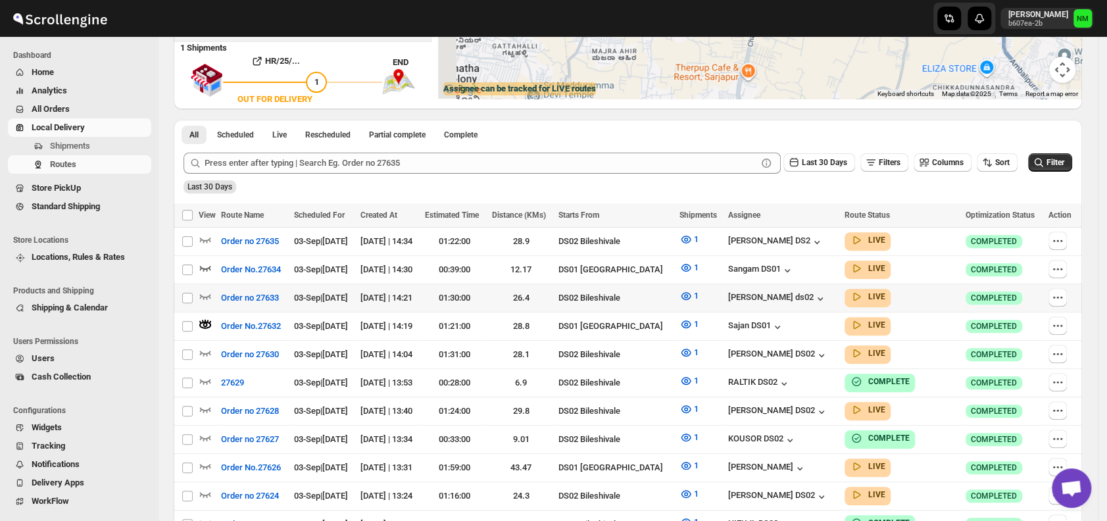
scroll to position [0, 0]
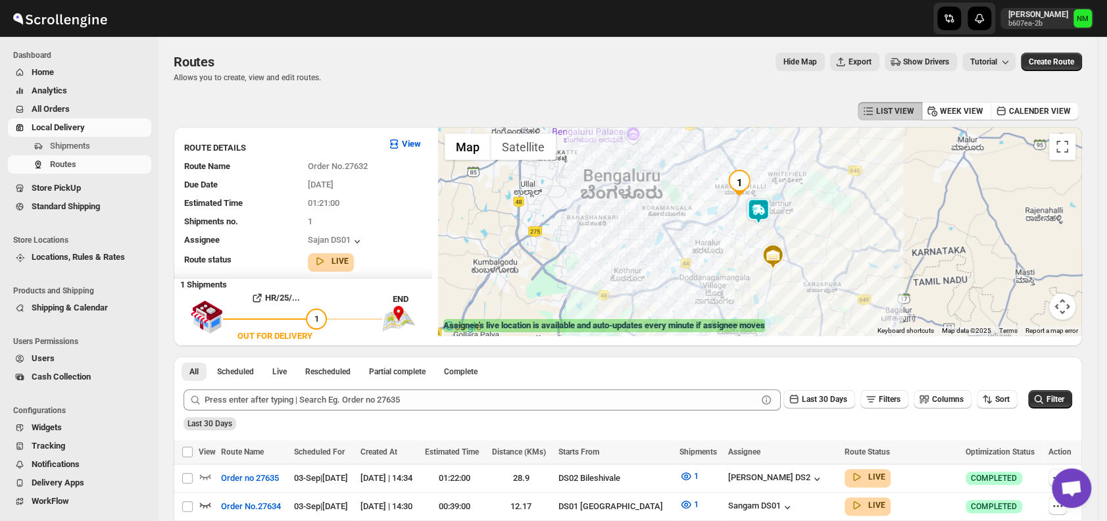
click at [768, 211] on img at bounding box center [758, 211] width 26 height 26
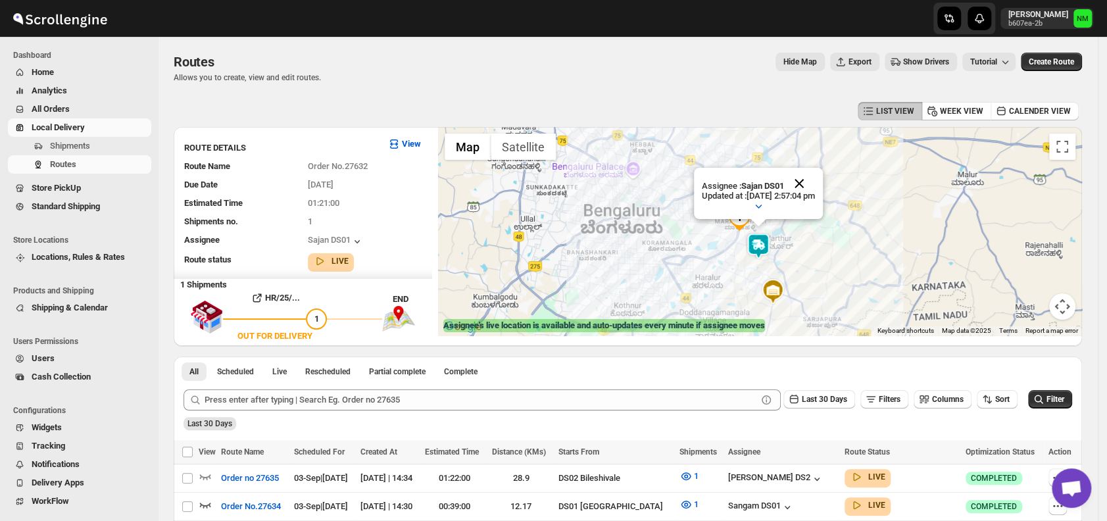
click at [815, 176] on button "Close" at bounding box center [799, 184] width 32 height 32
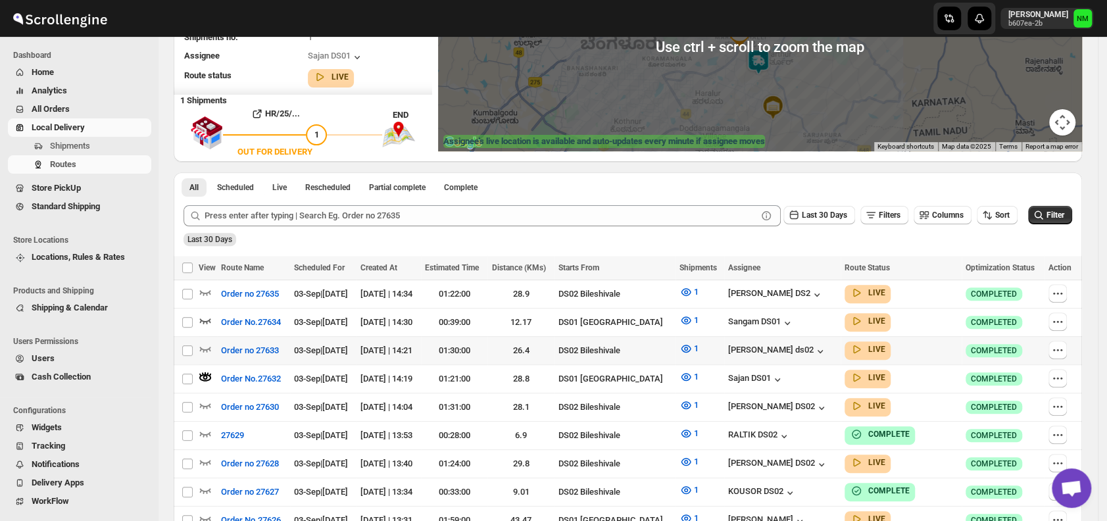
scroll to position [187, 0]
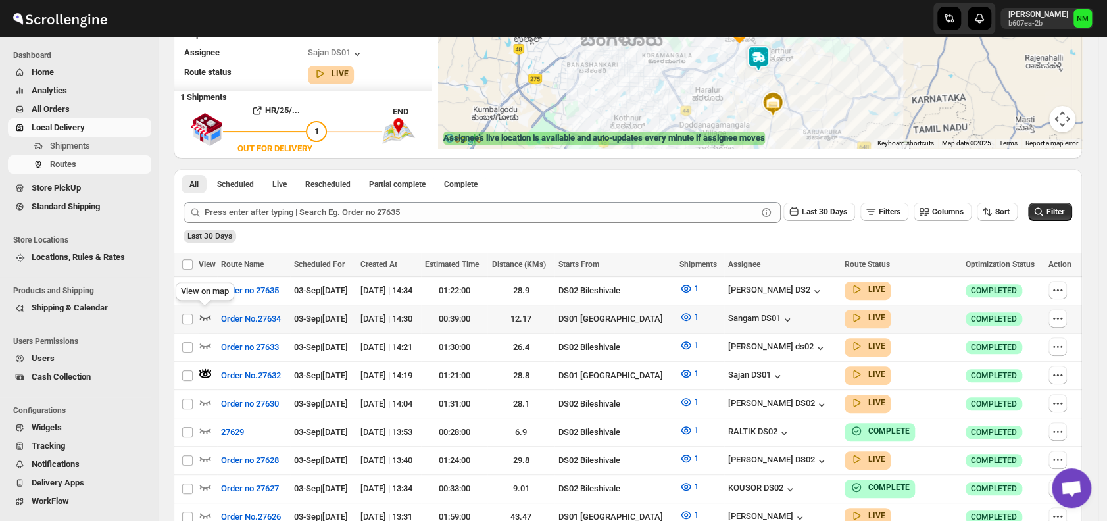
click at [208, 314] on icon "button" at bounding box center [205, 316] width 13 height 13
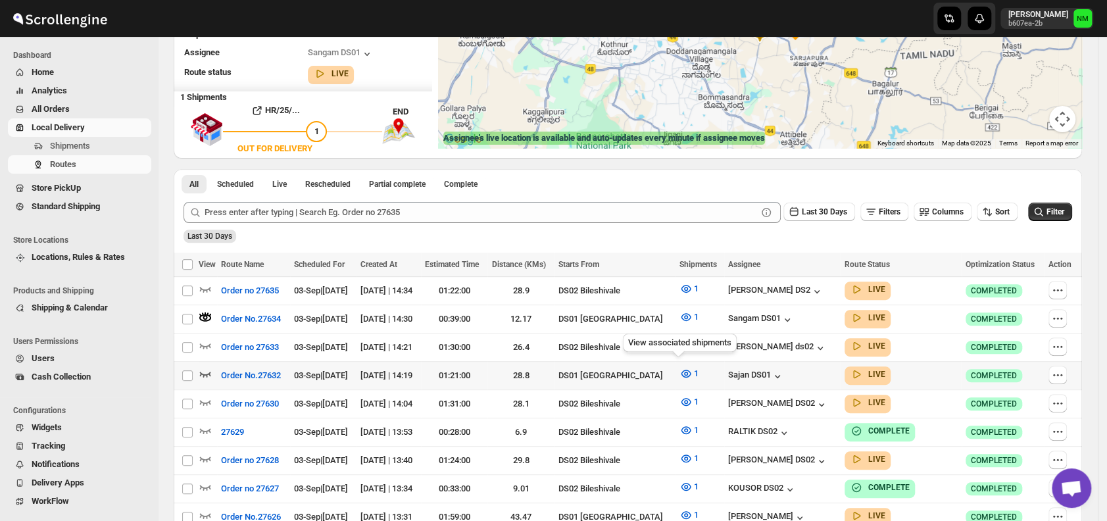
scroll to position [0, 0]
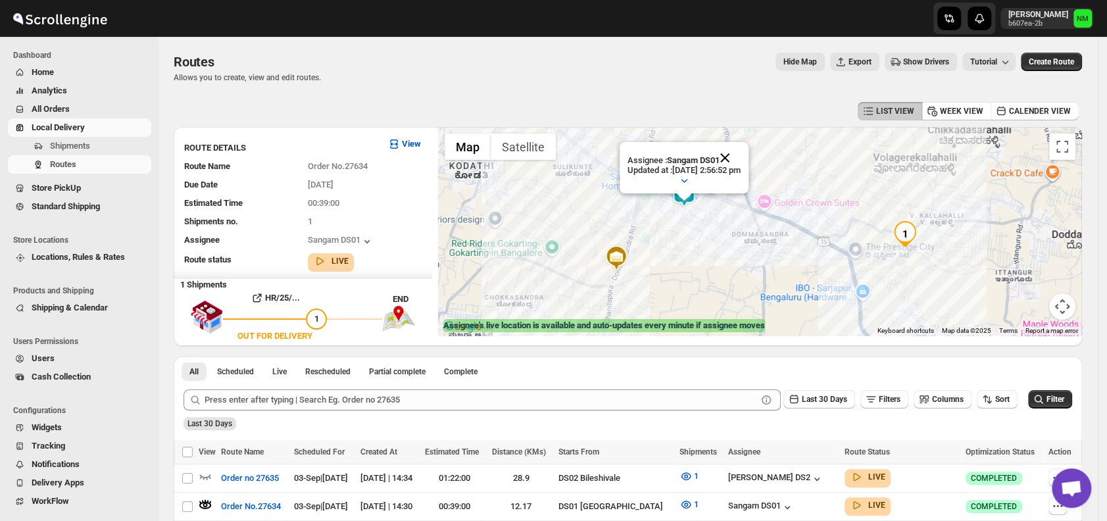
click at [736, 157] on button "Close" at bounding box center [725, 158] width 32 height 32
click at [690, 201] on img at bounding box center [684, 194] width 26 height 26
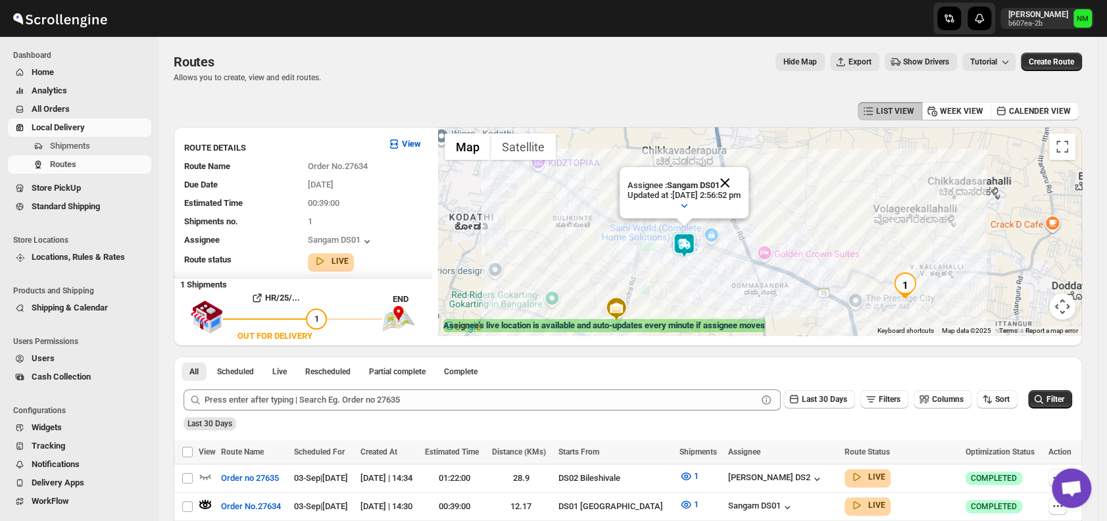
click at [740, 183] on button "Close" at bounding box center [725, 183] width 32 height 32
click at [84, 147] on span "Shipments" at bounding box center [70, 146] width 40 height 10
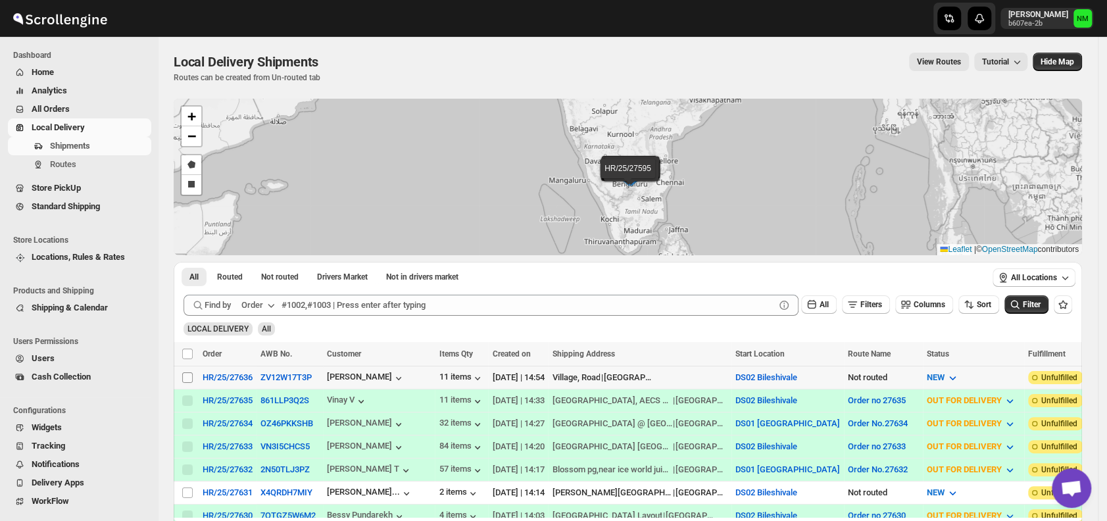
click at [189, 375] on input "Select shipment" at bounding box center [187, 377] width 11 height 11
checkbox input "true"
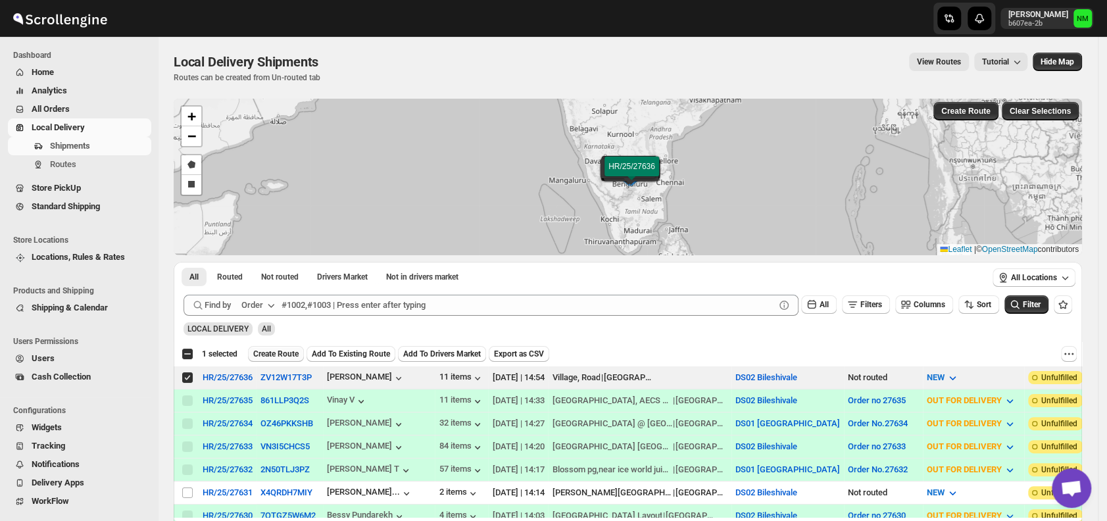
click at [274, 349] on span "Create Route" at bounding box center [275, 354] width 45 height 11
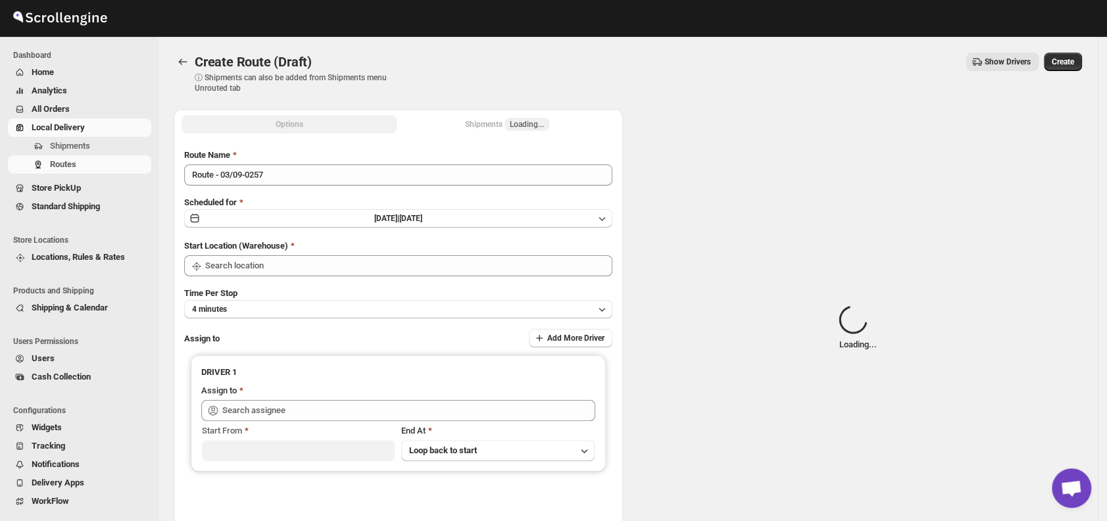
type input "DS02 Bileshivale"
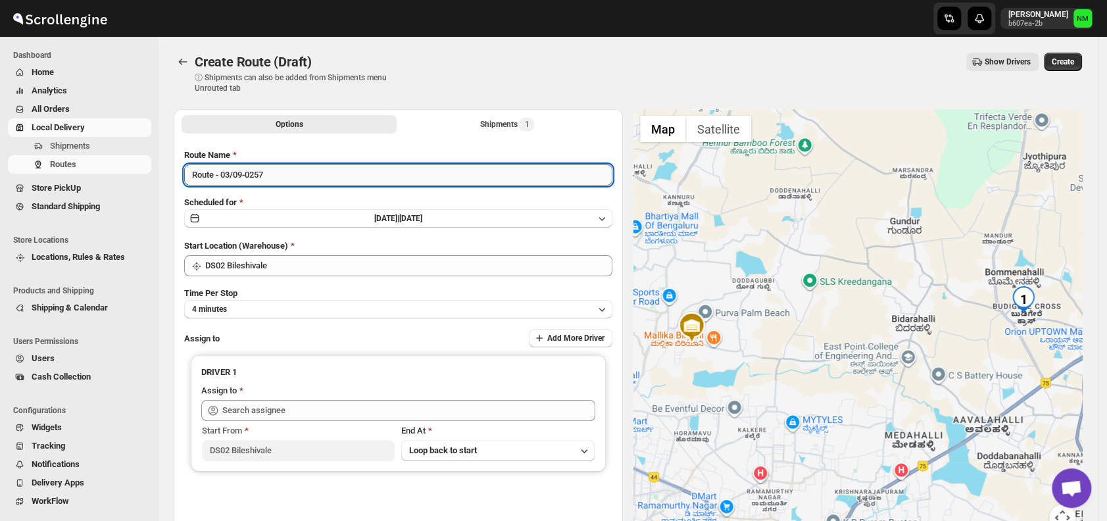
click at [320, 172] on input "Route - 03/09-0257" at bounding box center [398, 174] width 428 height 21
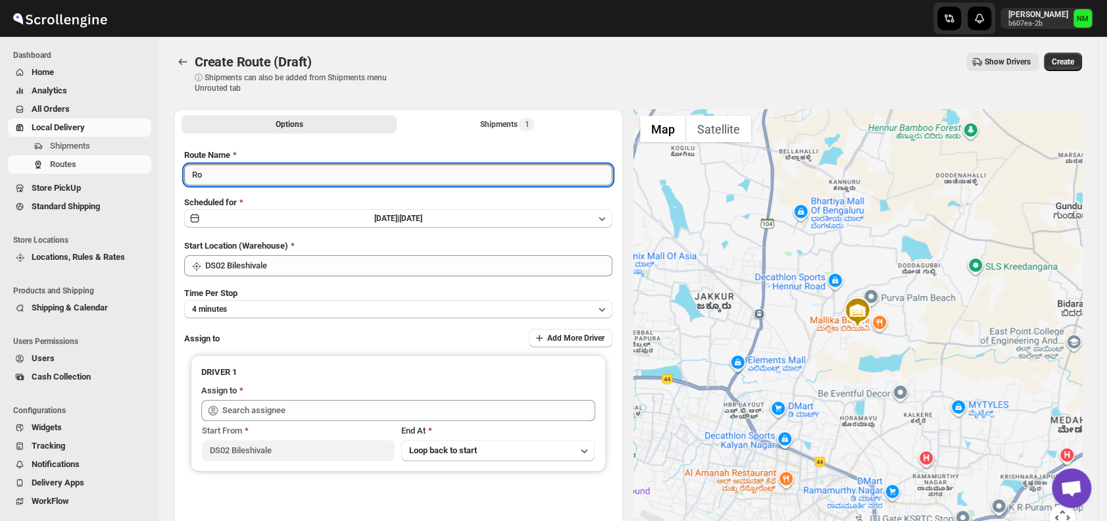
type input "R"
type input "Order No.27636"
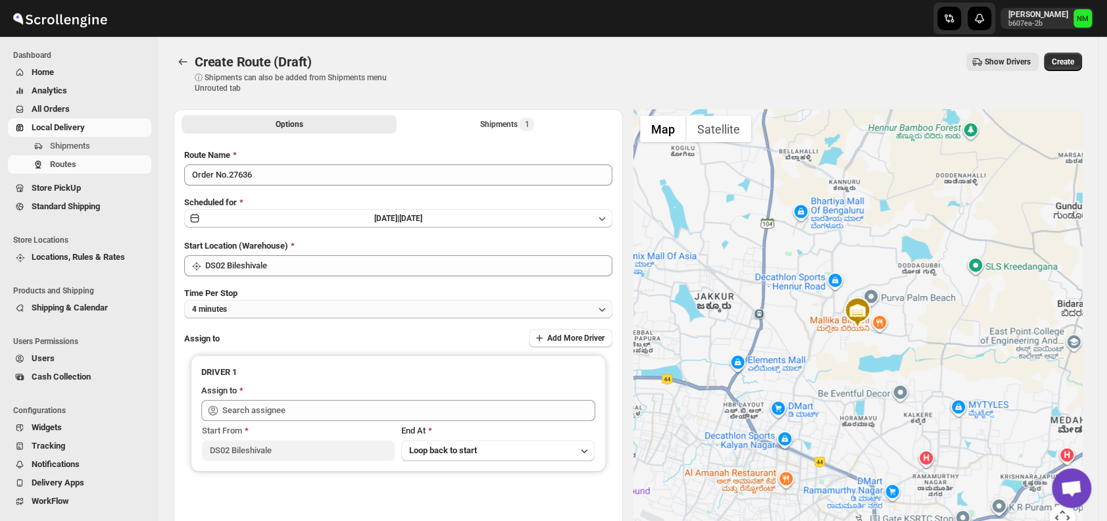
click at [279, 307] on button "4 minutes" at bounding box center [398, 309] width 428 height 18
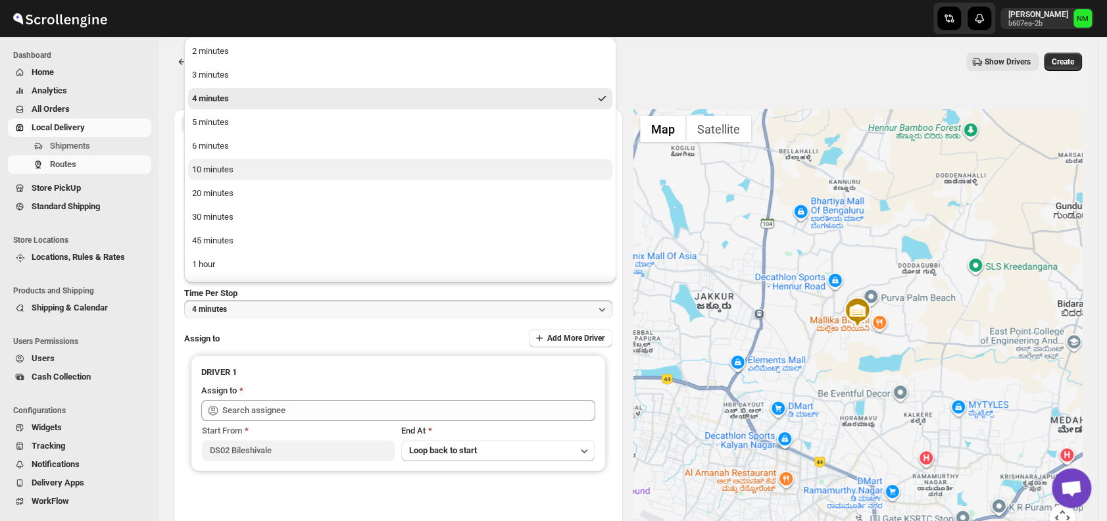
click at [255, 176] on button "10 minutes" at bounding box center [400, 169] width 424 height 21
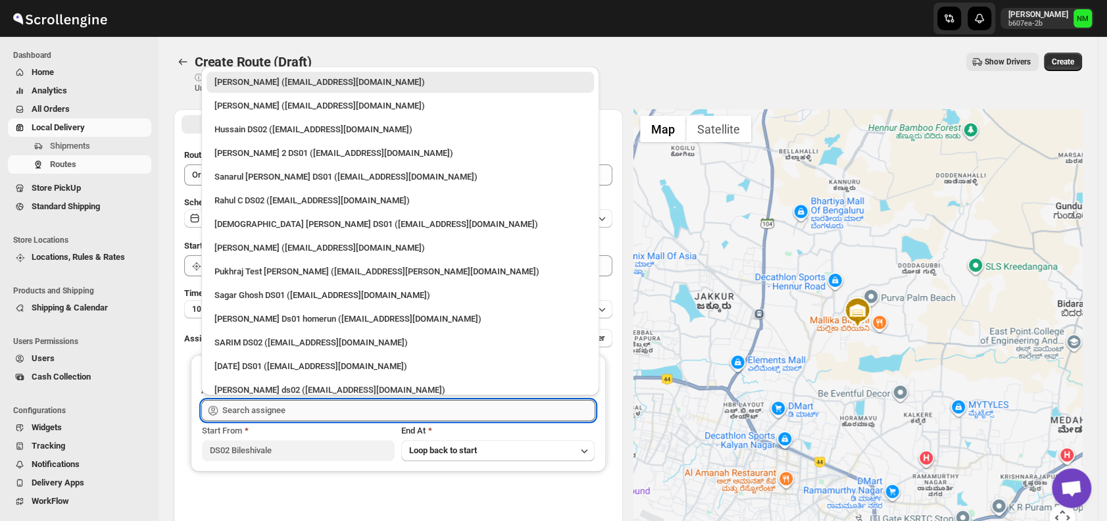
click at [309, 410] on input "text" at bounding box center [408, 410] width 373 height 21
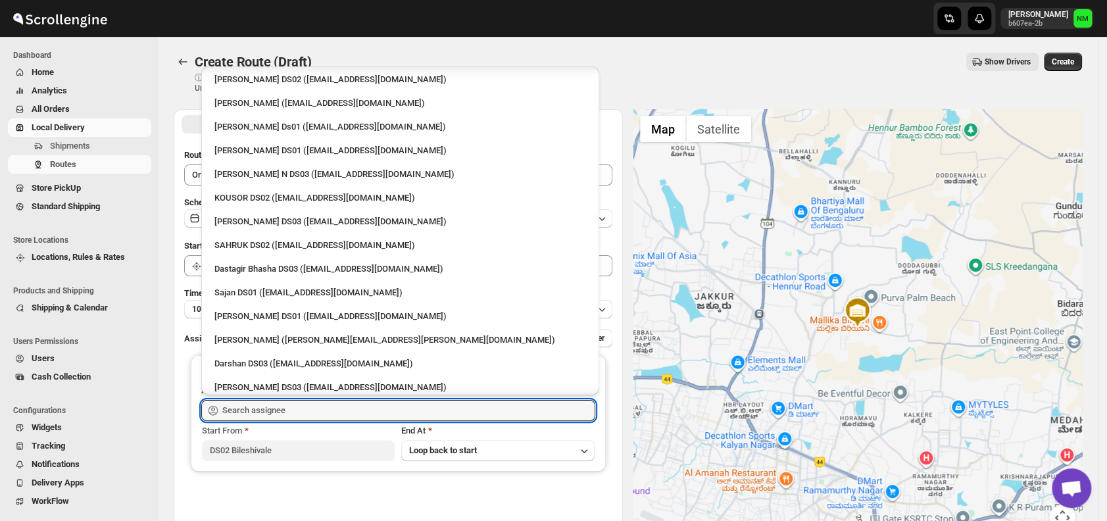
scroll to position [831, 0]
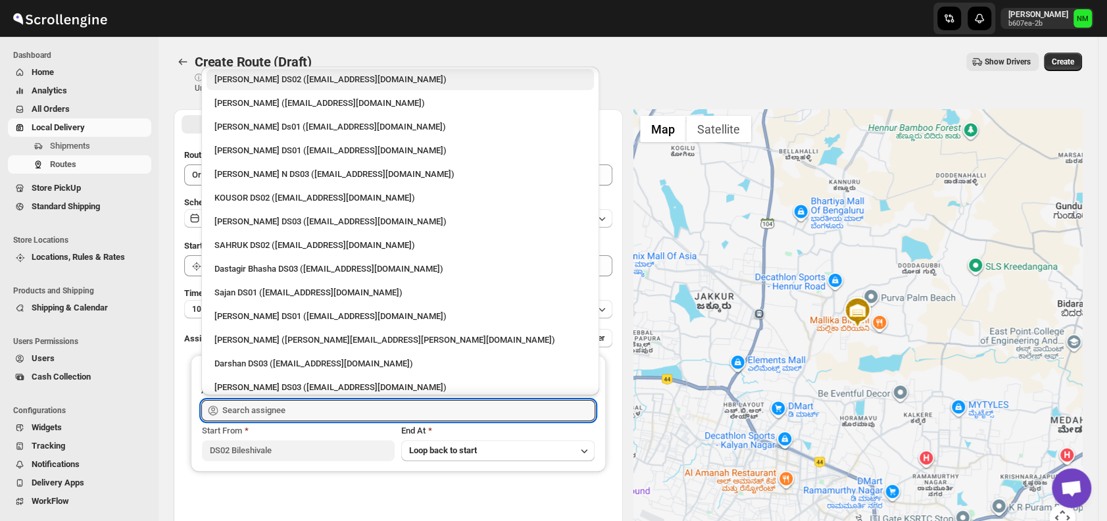
click at [274, 84] on div "[PERSON_NAME] DS02 ([EMAIL_ADDRESS][DOMAIN_NAME])" at bounding box center [400, 79] width 372 height 13
type input "[PERSON_NAME] DS02 ([EMAIL_ADDRESS][DOMAIN_NAME])"
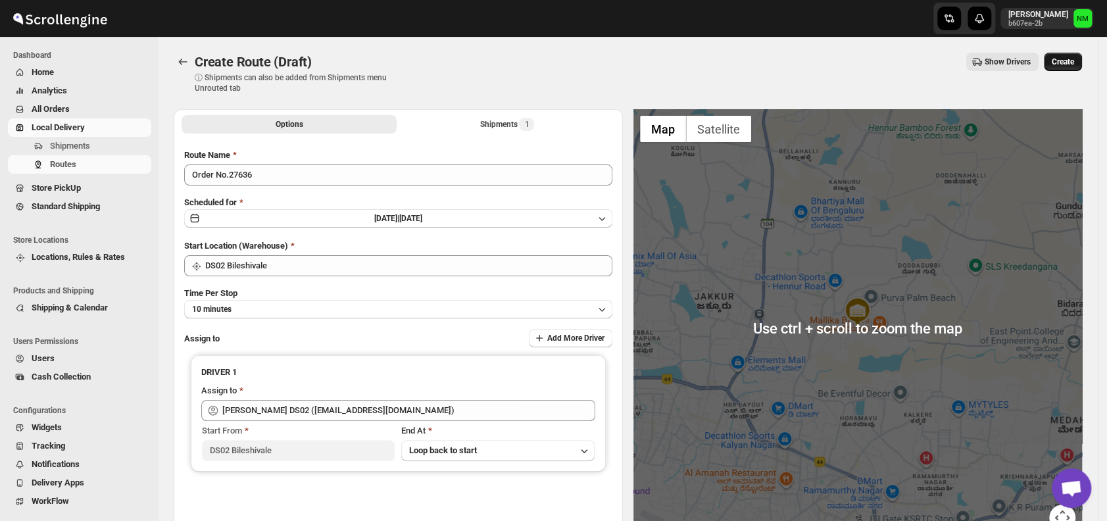
click at [1074, 61] on span "Create" at bounding box center [1062, 62] width 22 height 11
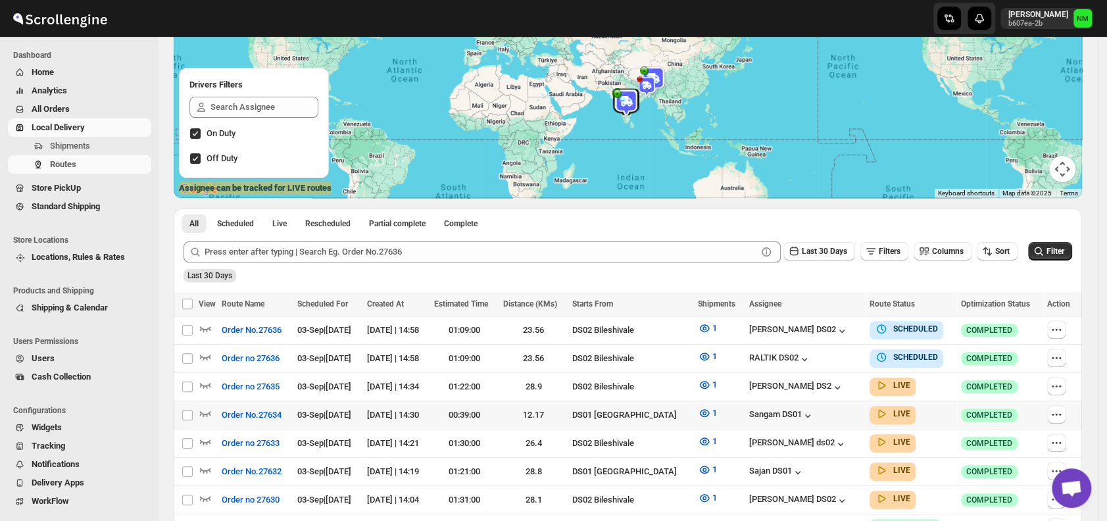
scroll to position [138, 0]
click at [1061, 329] on icon "button" at bounding box center [1056, 328] width 13 height 13
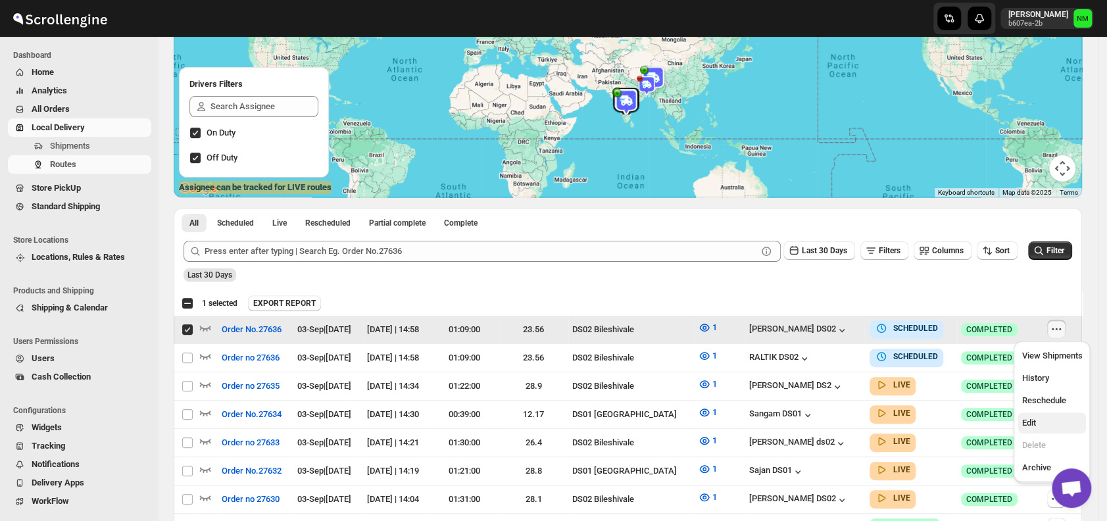
click at [1031, 421] on span "Edit" at bounding box center [1028, 423] width 14 height 10
checkbox input "false"
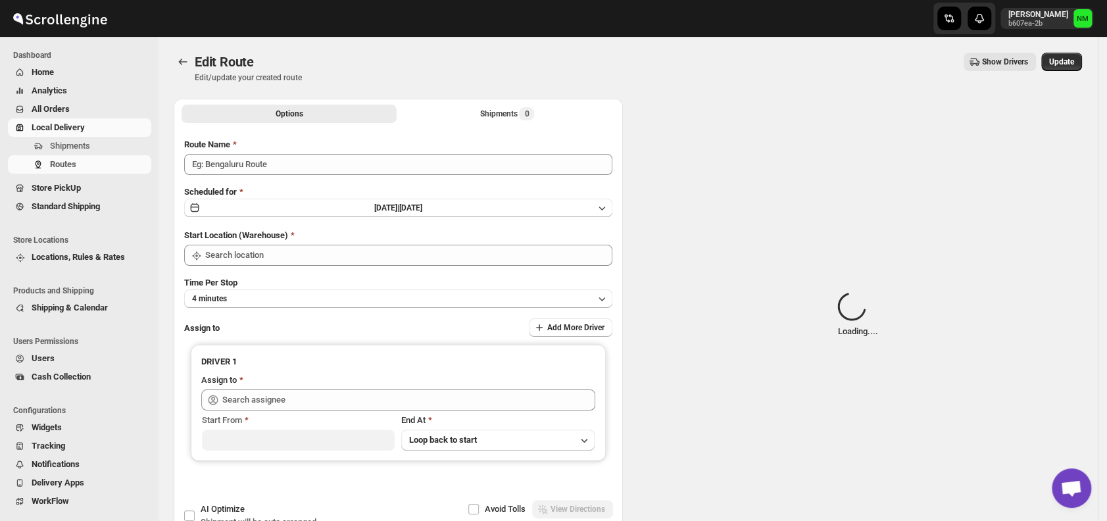
type input "Order No.27636"
type input "DS02 Bileshivale"
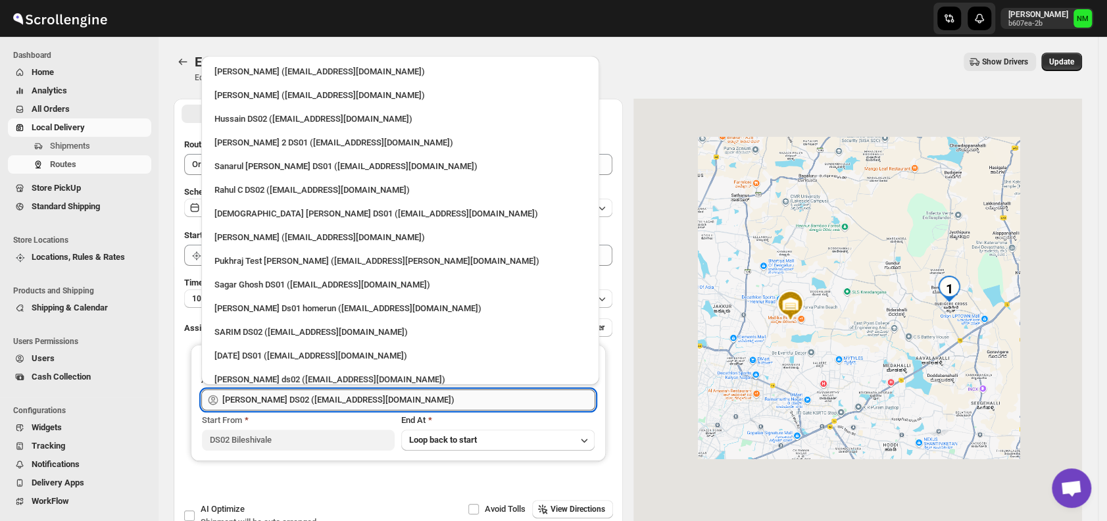
click at [459, 405] on input "[PERSON_NAME] DS02 ([EMAIL_ADDRESS][DOMAIN_NAME])" at bounding box center [408, 399] width 373 height 21
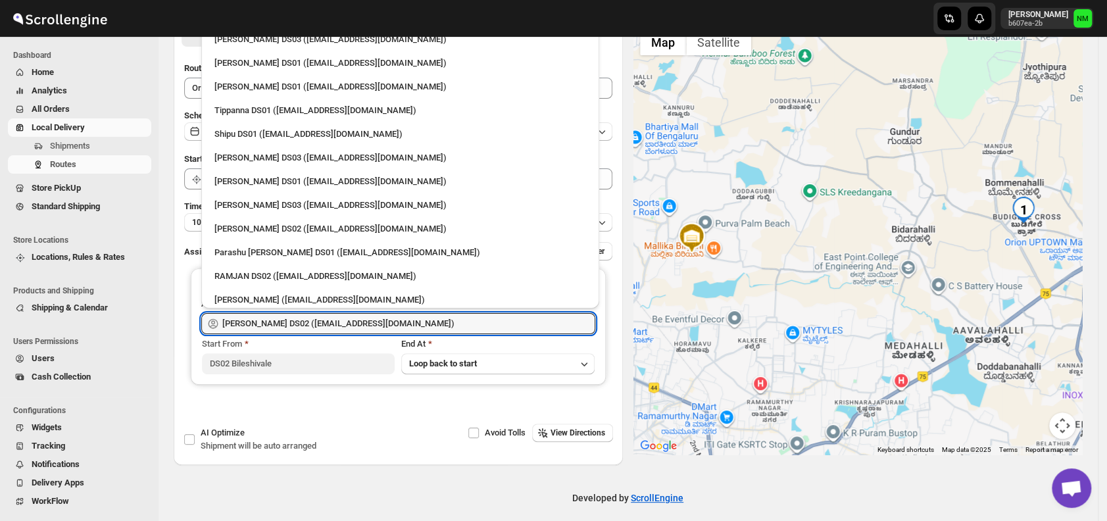
scroll to position [85, 0]
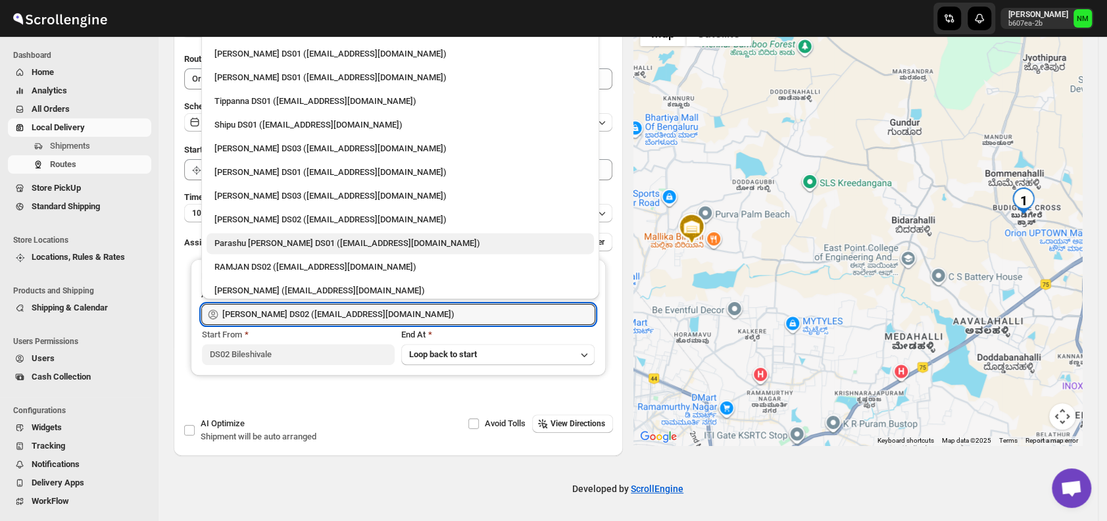
click at [397, 237] on div "Parashu [PERSON_NAME] DS01 ([EMAIL_ADDRESS][DOMAIN_NAME])" at bounding box center [400, 243] width 372 height 13
type input "Parashu [PERSON_NAME] DS01 ([EMAIL_ADDRESS][DOMAIN_NAME])"
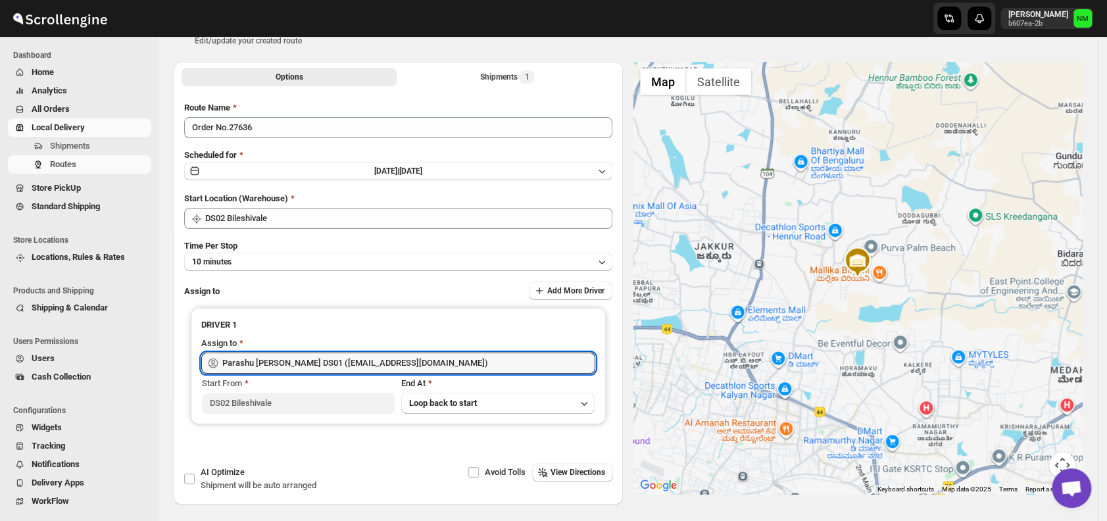
scroll to position [0, 0]
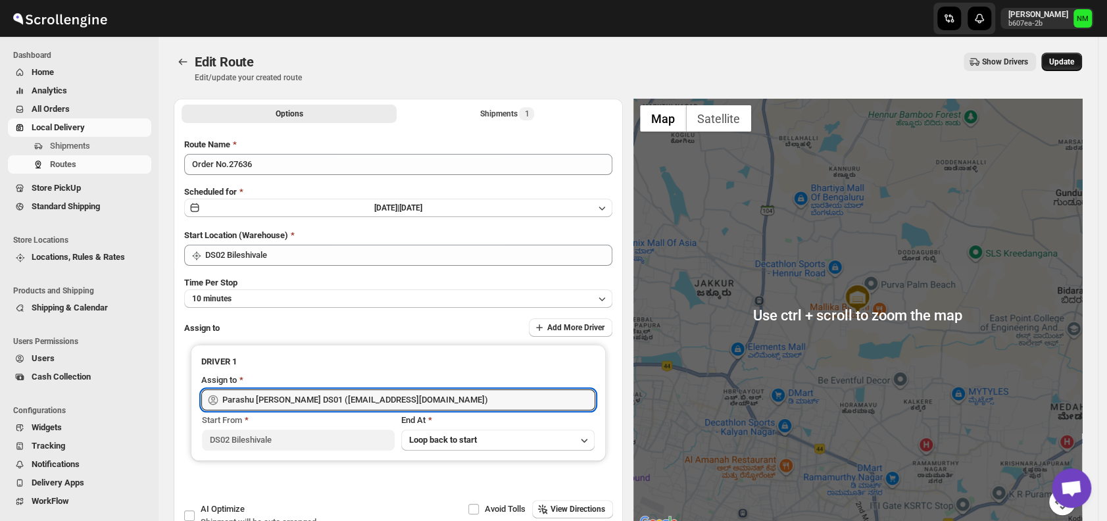
click at [1074, 62] on span "Update" at bounding box center [1061, 62] width 25 height 11
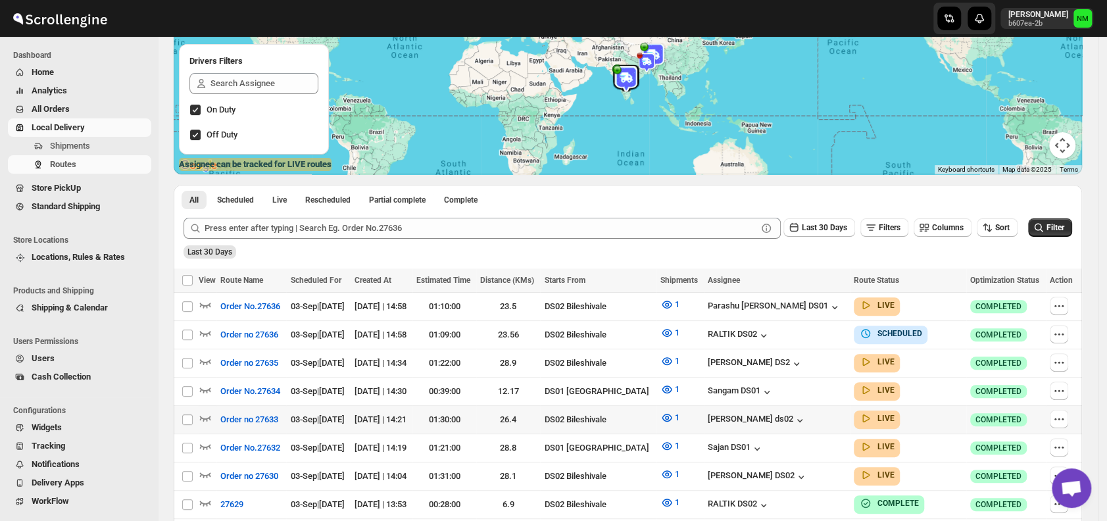
scroll to position [170, 0]
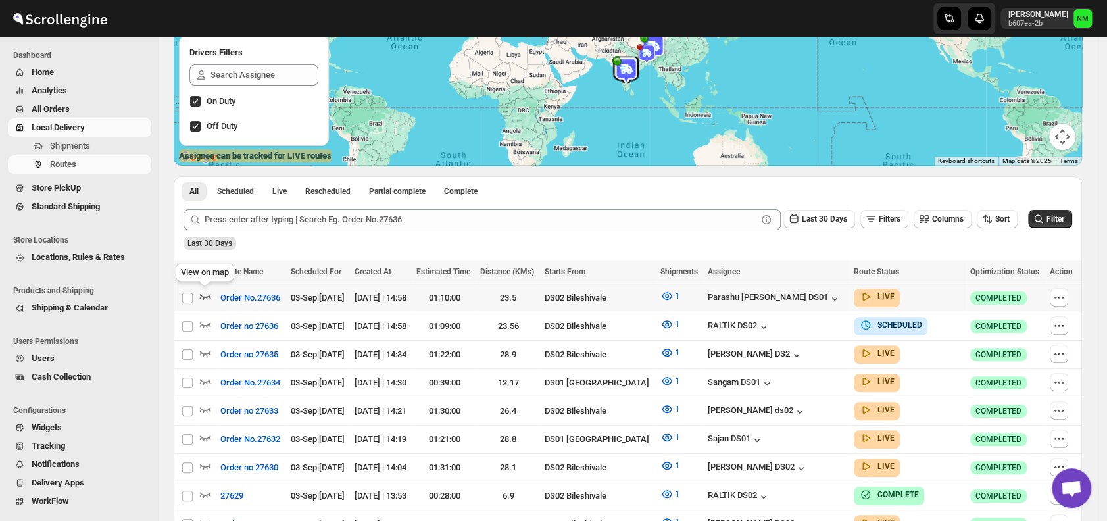
click at [201, 291] on icon "button" at bounding box center [205, 295] width 13 height 13
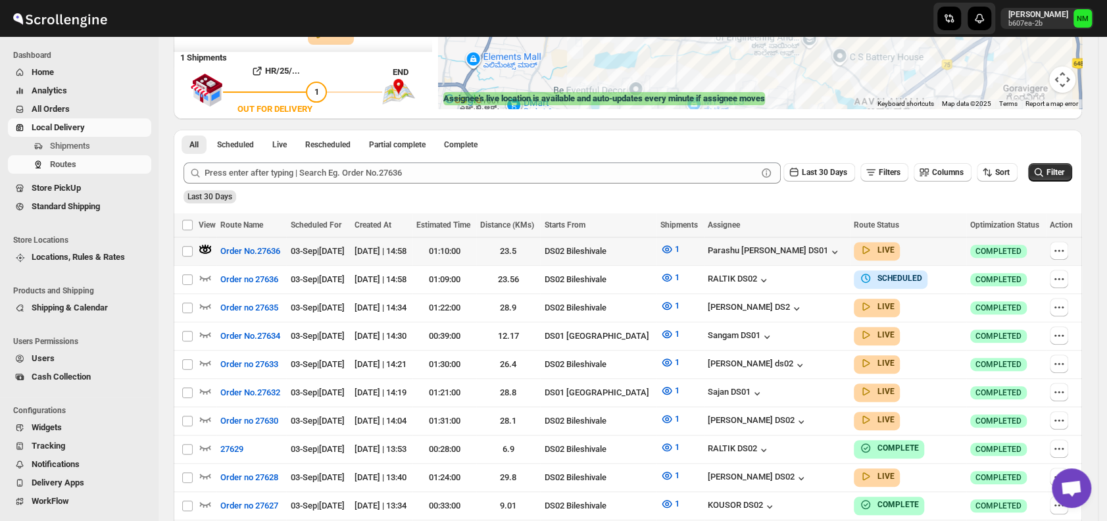
scroll to position [228, 0]
click at [1059, 253] on icon "button" at bounding box center [1058, 249] width 13 height 13
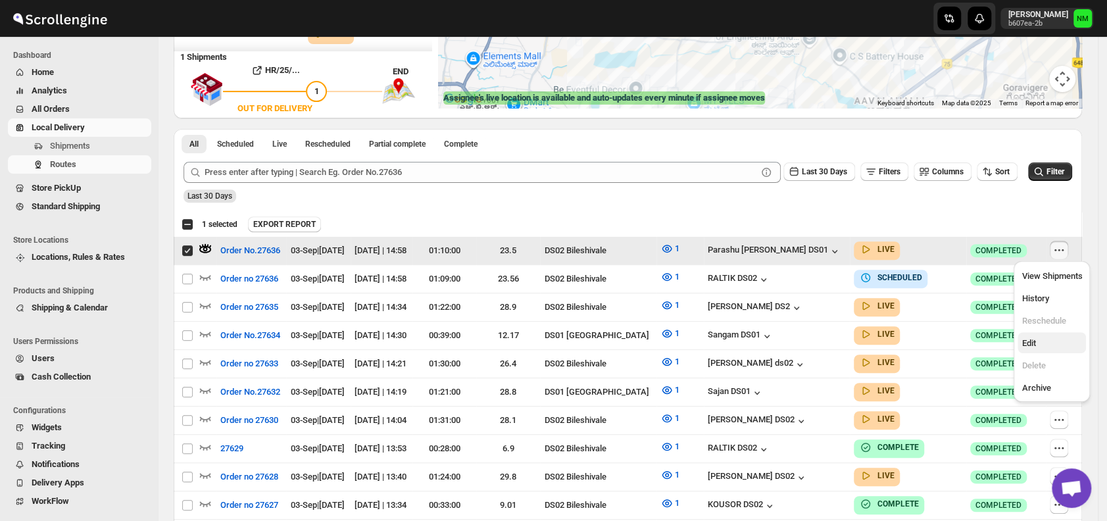
click at [1042, 344] on span "Edit" at bounding box center [1051, 343] width 60 height 13
checkbox input "false"
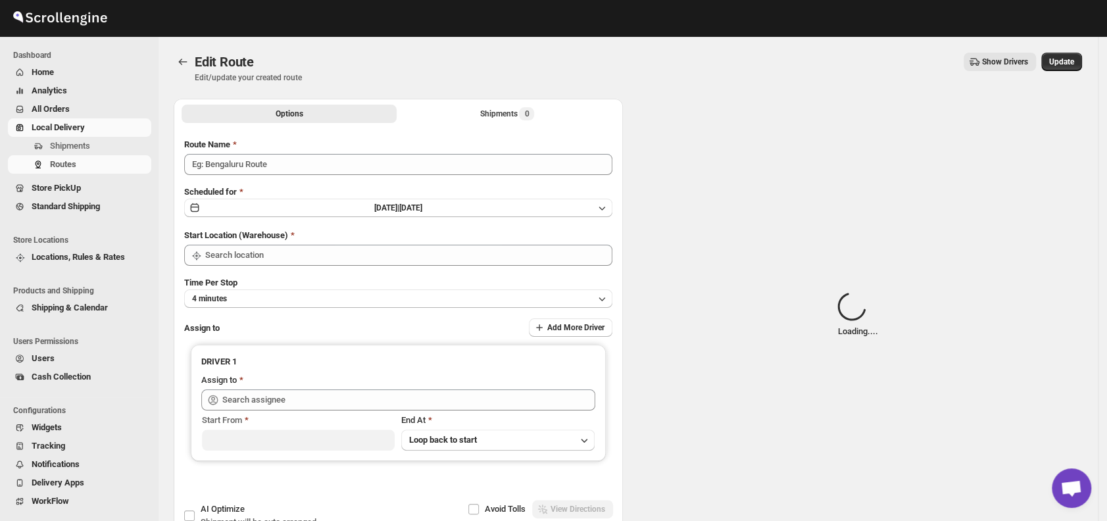
type input "Order No.27636"
type input "DS02 Bileshivale"
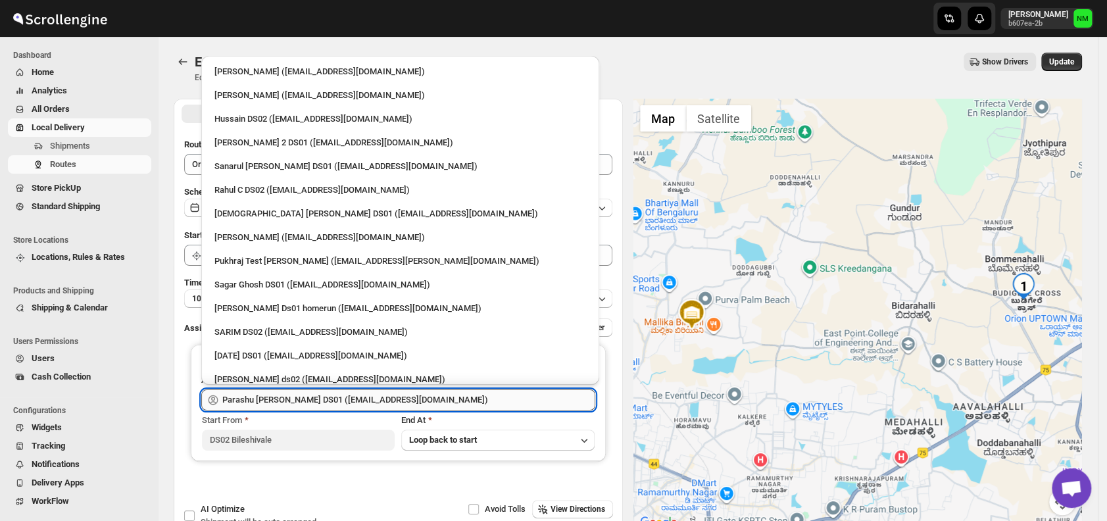
click at [448, 397] on input "Parashu [PERSON_NAME] DS01 ([EMAIL_ADDRESS][DOMAIN_NAME])" at bounding box center [408, 399] width 373 height 21
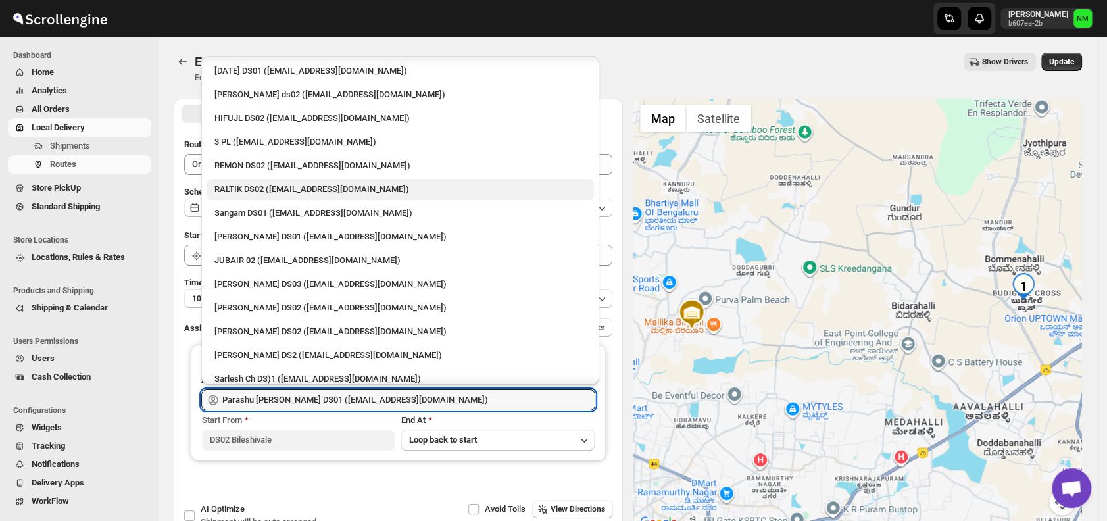
click at [297, 184] on div "RALTIK DS02 ([EMAIL_ADDRESS][DOMAIN_NAME])" at bounding box center [400, 189] width 372 height 13
type input "RALTIK DS02 ([EMAIL_ADDRESS][DOMAIN_NAME])"
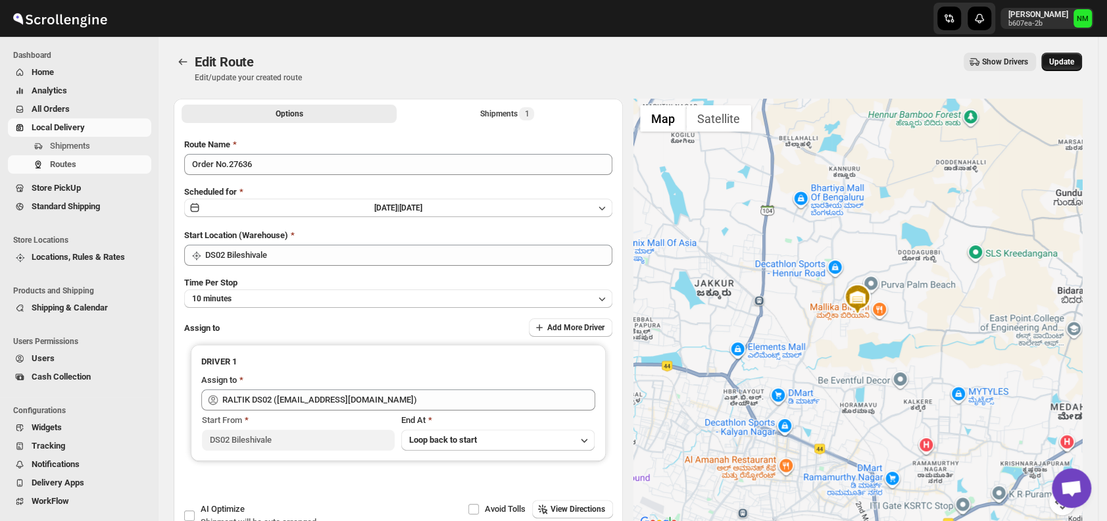
click at [1073, 64] on span "Update" at bounding box center [1061, 62] width 25 height 11
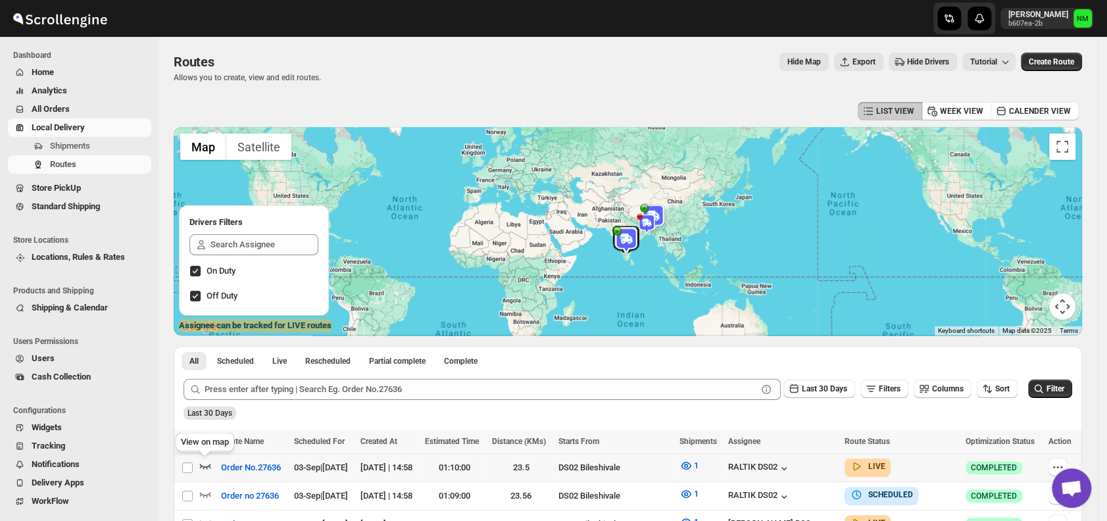
click at [208, 467] on icon "button" at bounding box center [205, 465] width 13 height 13
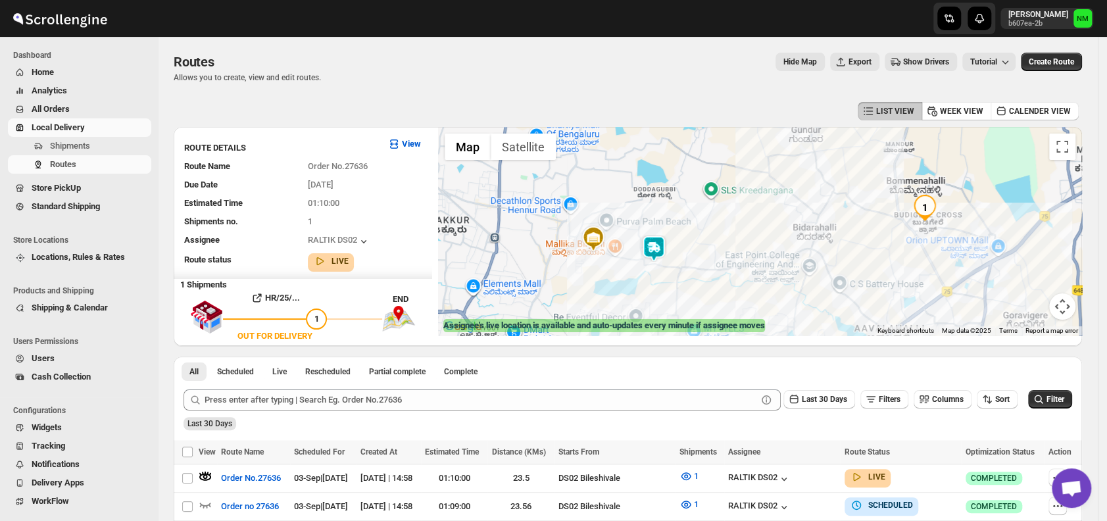
click at [660, 257] on img at bounding box center [653, 248] width 26 height 26
click at [710, 189] on button "Close" at bounding box center [695, 186] width 32 height 32
click at [74, 147] on span "Shipments" at bounding box center [70, 146] width 40 height 10
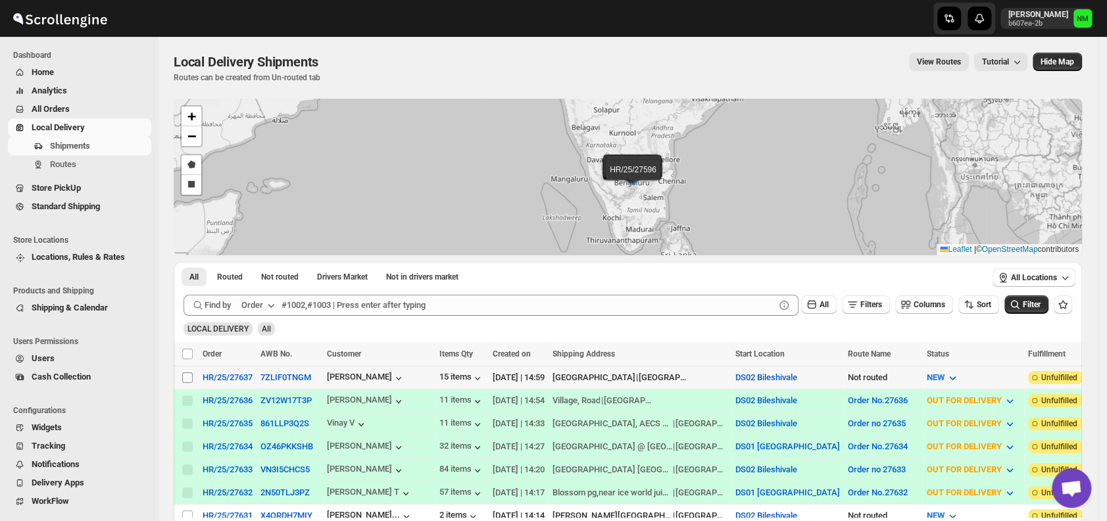
click at [191, 376] on input "Select shipment" at bounding box center [187, 377] width 11 height 11
checkbox input "true"
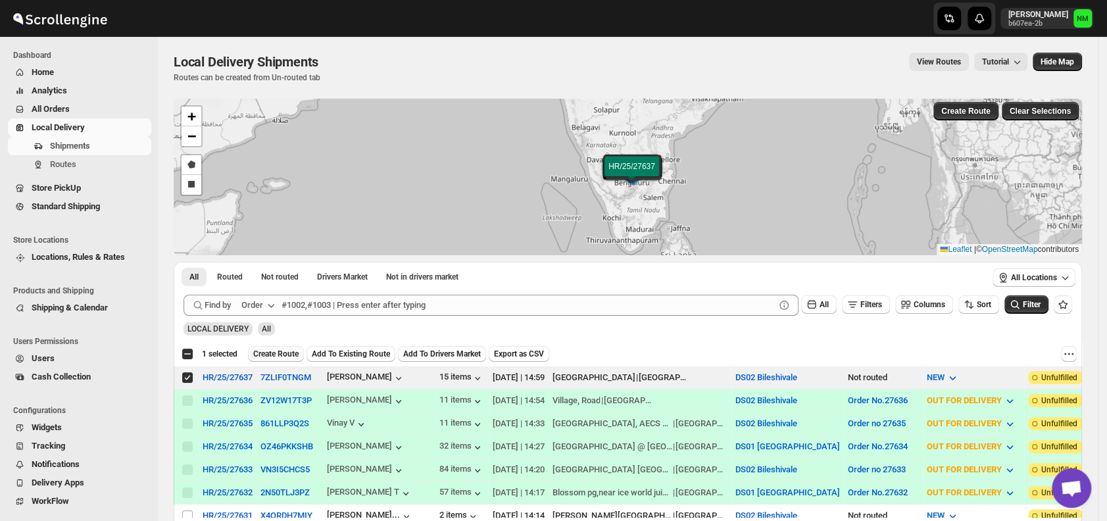
click at [266, 356] on span "Create Route" at bounding box center [275, 354] width 45 height 11
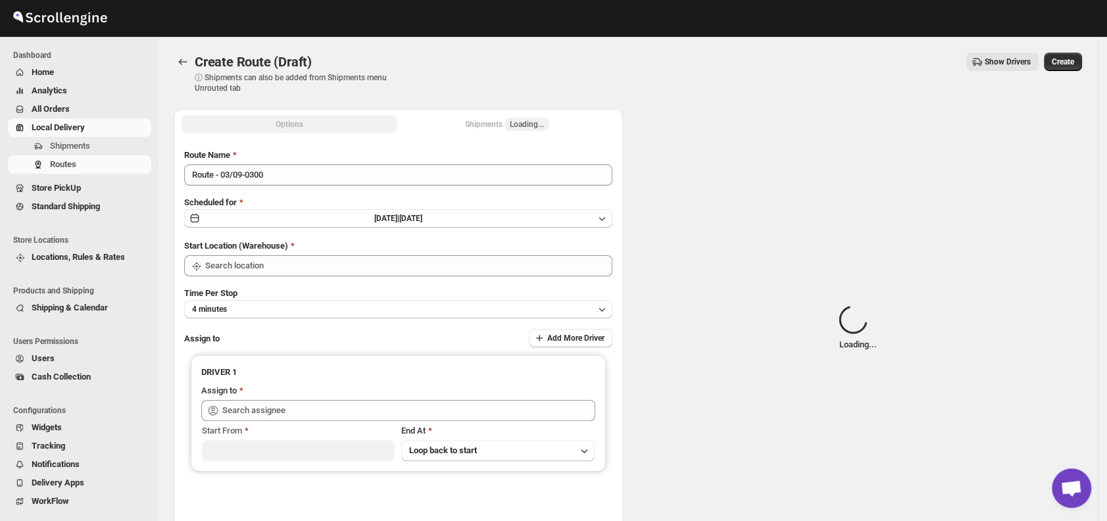
type input "DS02 Bileshivale"
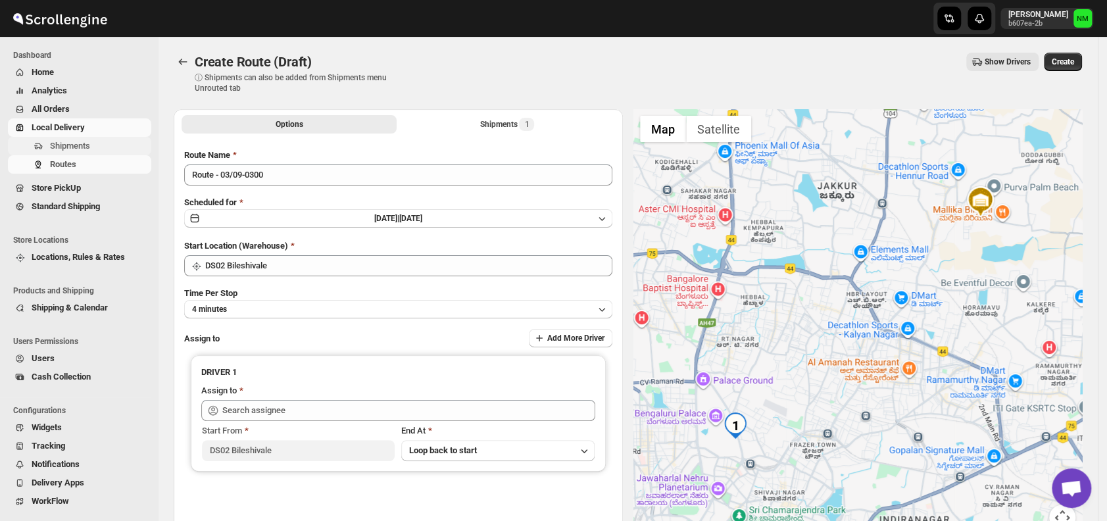
click at [64, 151] on span "Shipments" at bounding box center [70, 146] width 40 height 10
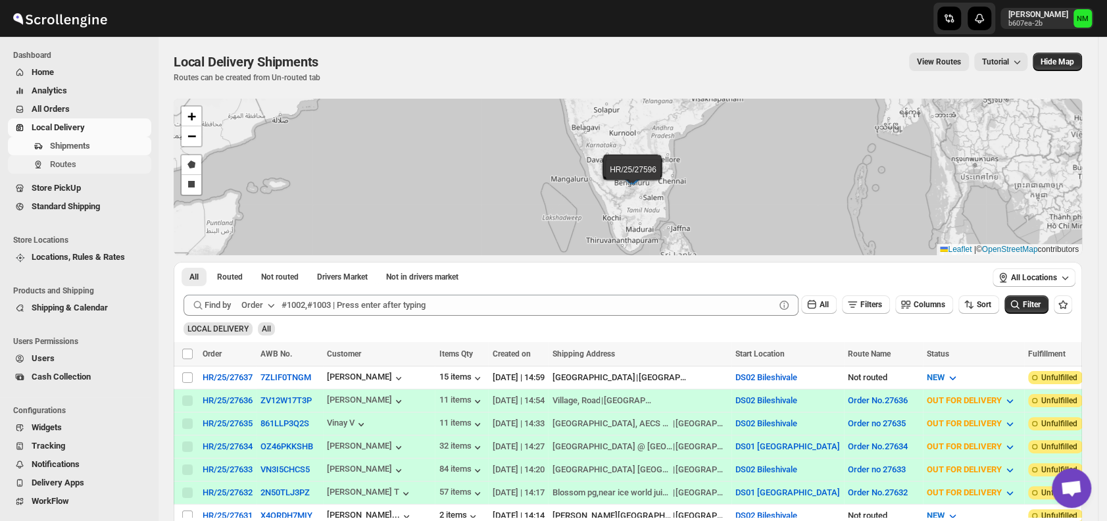
click at [63, 167] on span "Routes" at bounding box center [63, 164] width 26 height 10
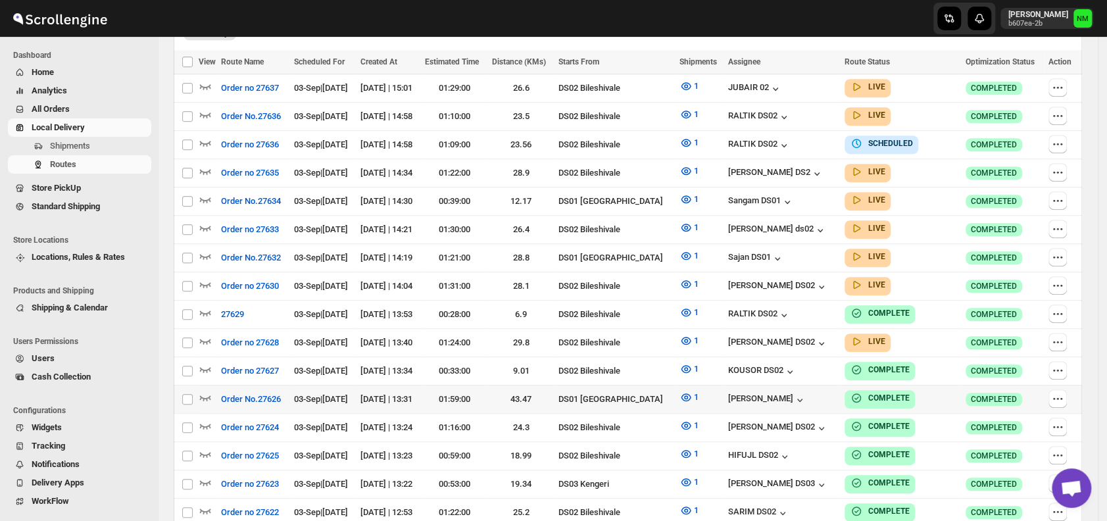
scroll to position [380, 0]
click at [209, 249] on icon "button" at bounding box center [205, 255] width 13 height 13
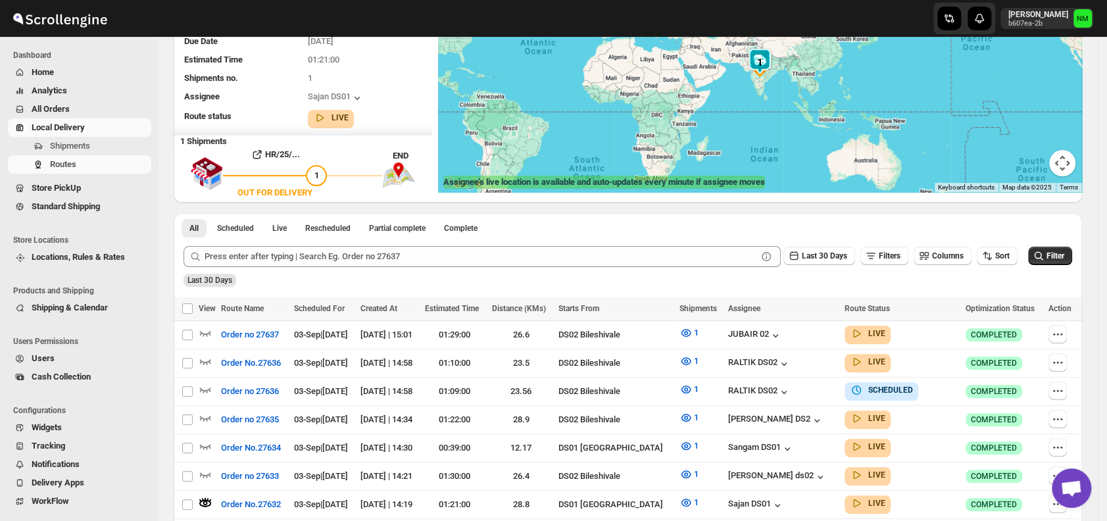
scroll to position [0, 0]
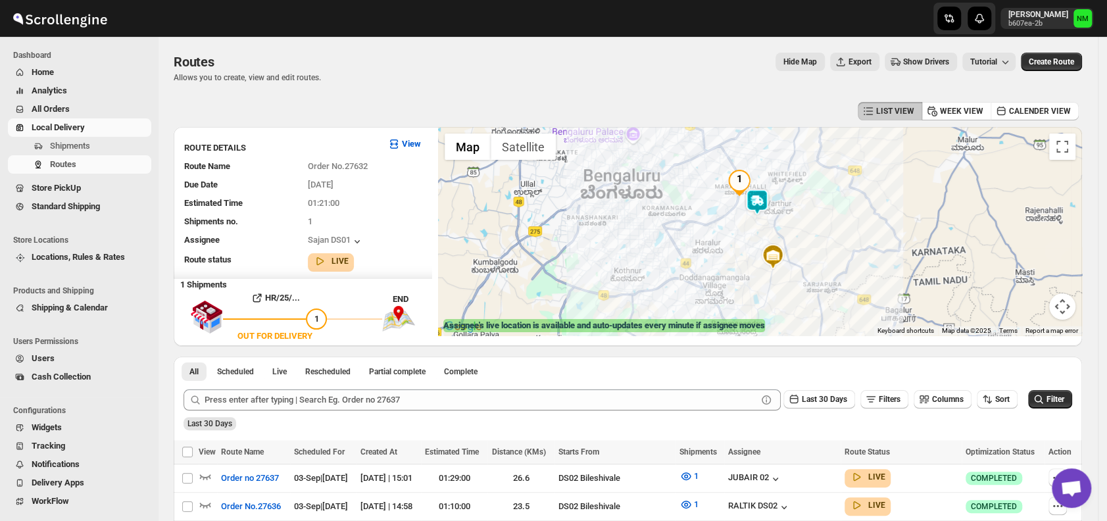
click at [756, 208] on img at bounding box center [757, 202] width 26 height 26
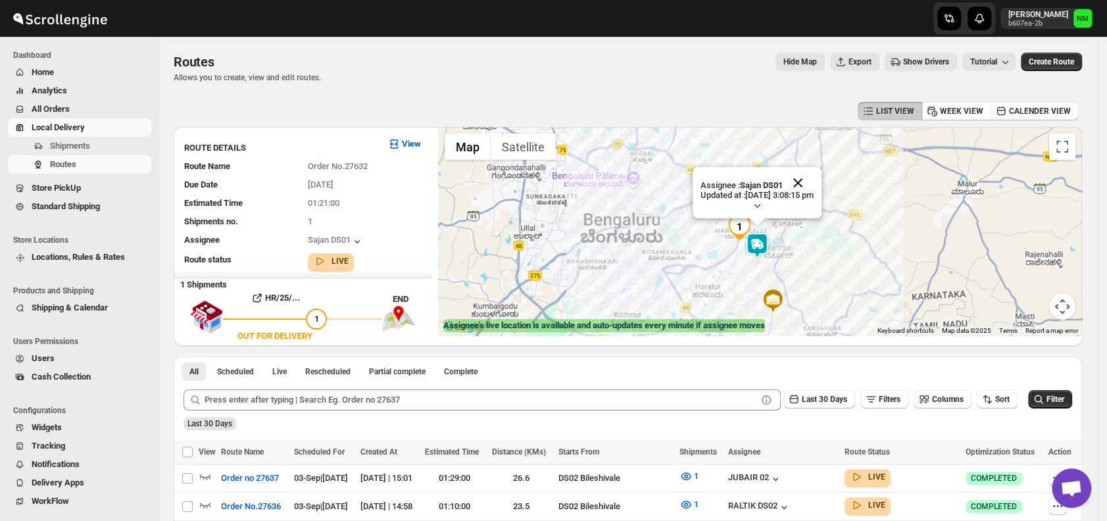
click at [813, 184] on button "Close" at bounding box center [798, 183] width 32 height 32
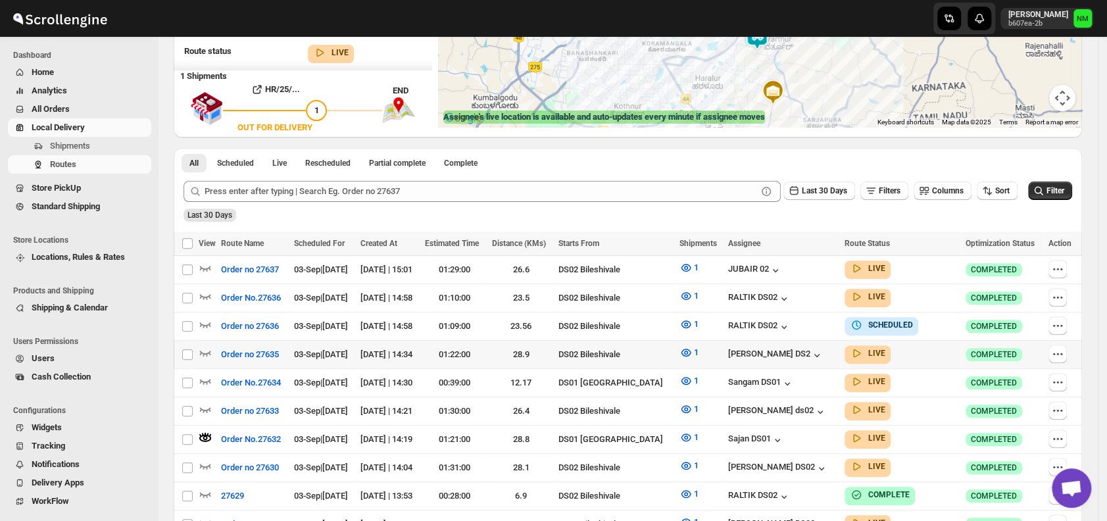
scroll to position [292, 0]
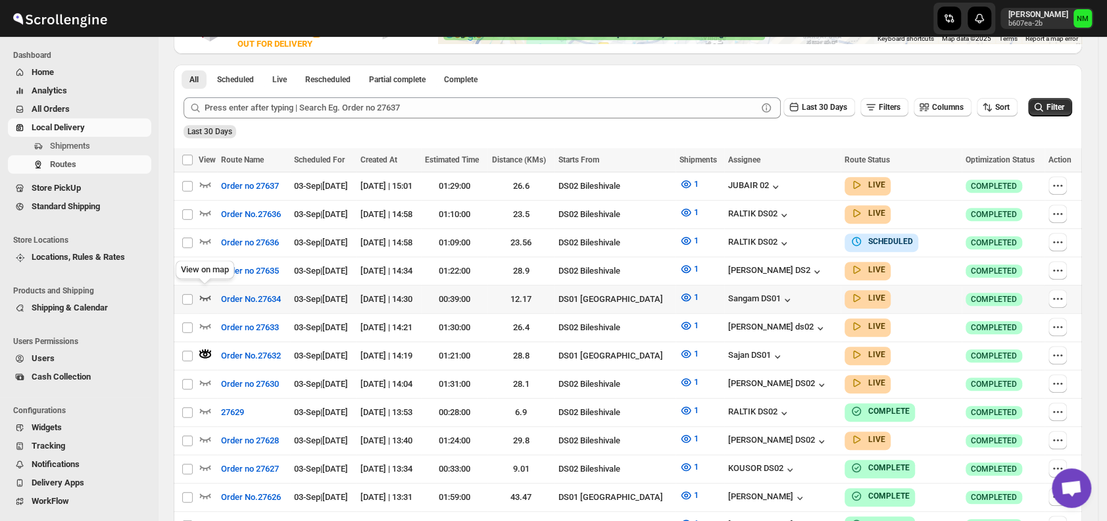
click at [207, 291] on icon "button" at bounding box center [205, 297] width 13 height 13
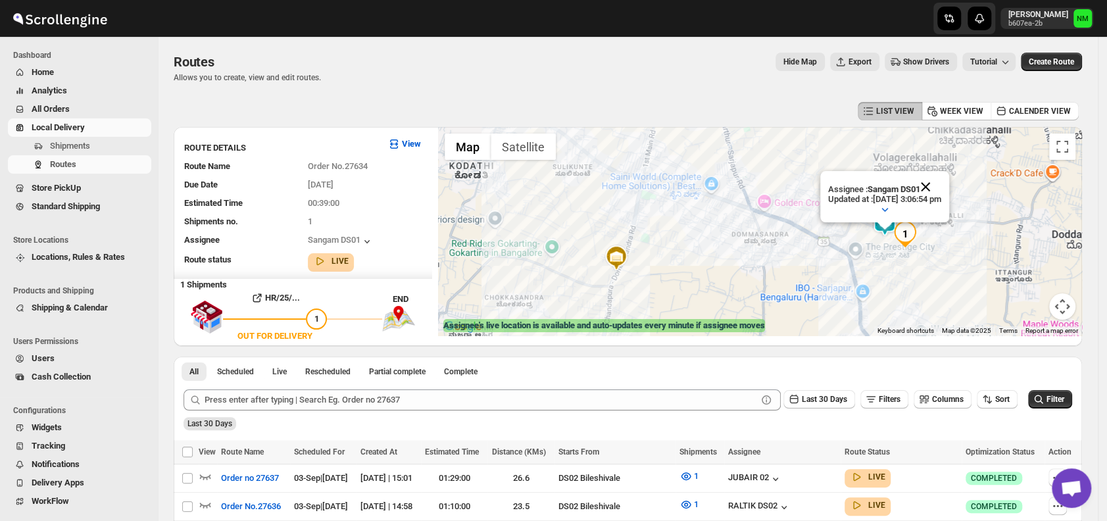
click at [941, 182] on button "Close" at bounding box center [925, 187] width 32 height 32
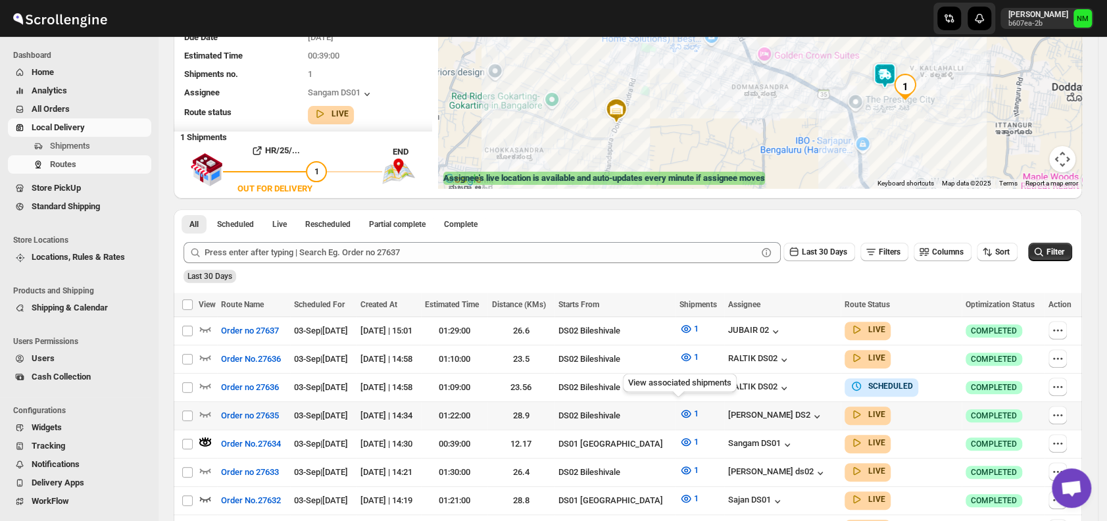
scroll to position [256, 0]
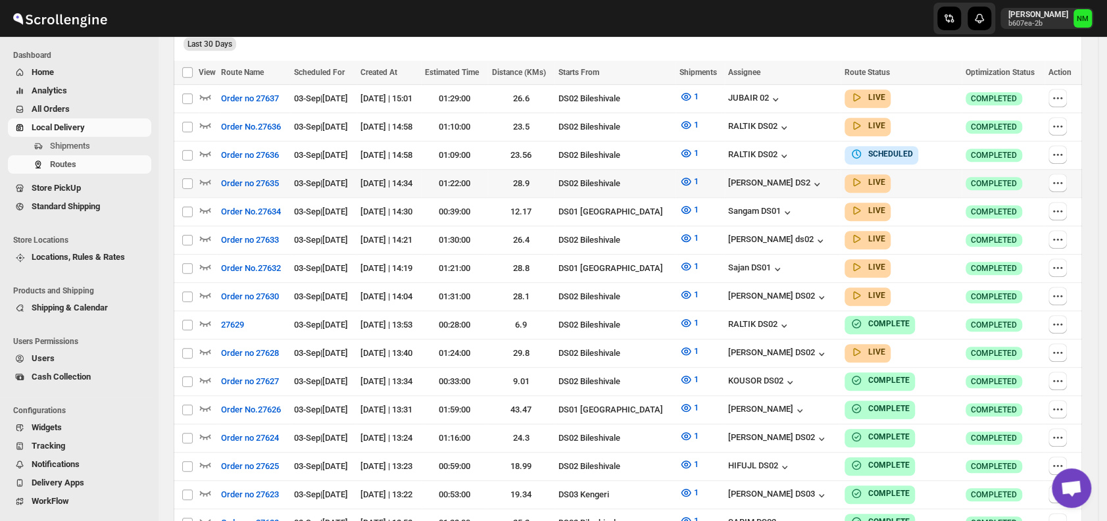
scroll to position [370, 0]
click at [208, 203] on icon "button" at bounding box center [205, 209] width 13 height 13
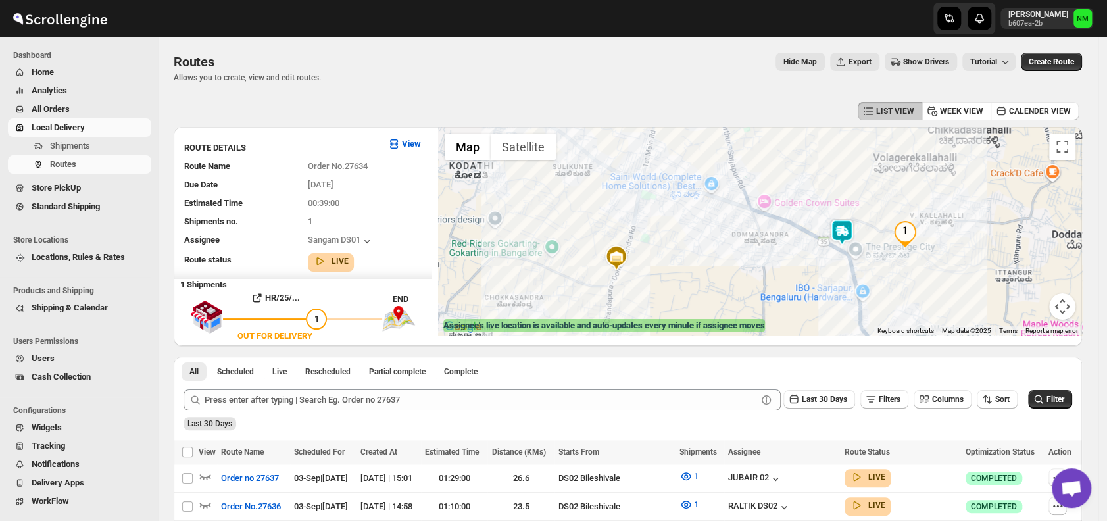
click at [842, 233] on img at bounding box center [842, 232] width 26 height 26
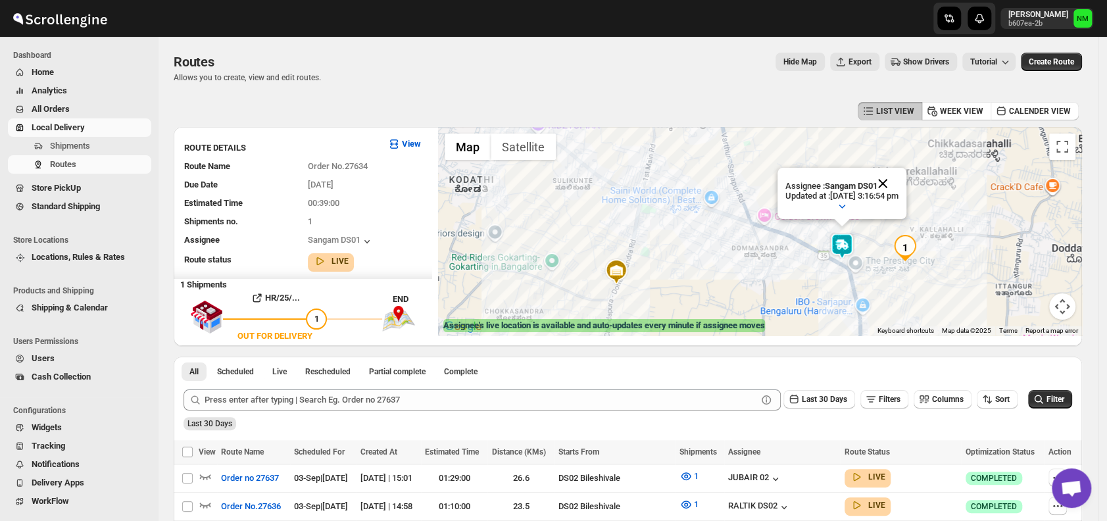
click at [898, 183] on button "Close" at bounding box center [883, 184] width 32 height 32
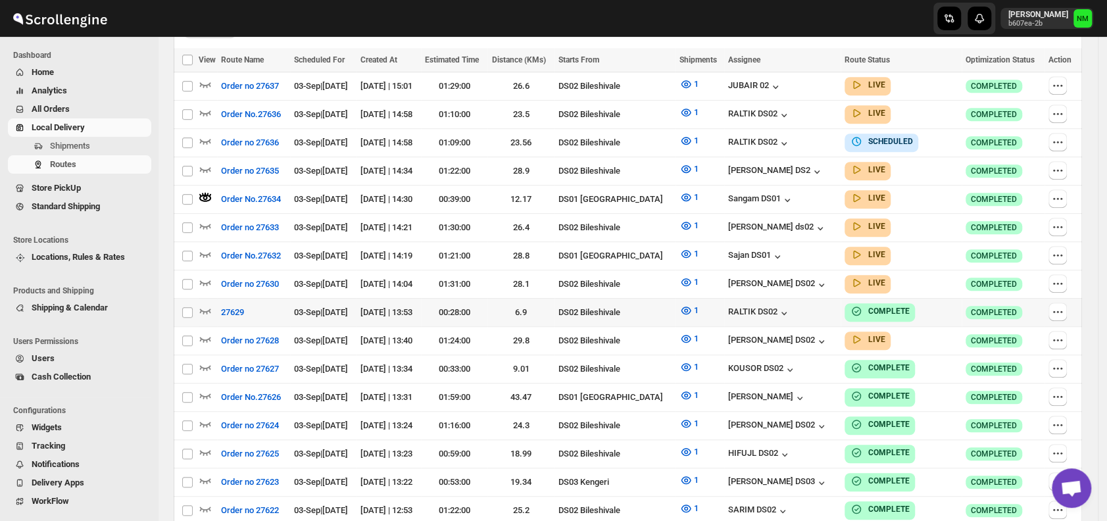
scroll to position [395, 0]
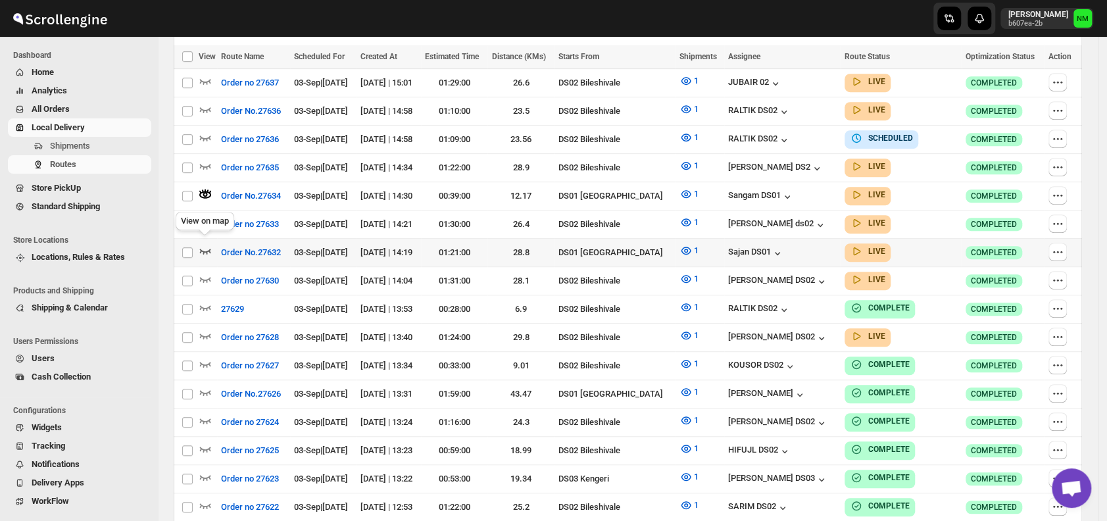
click at [205, 244] on icon "button" at bounding box center [205, 250] width 13 height 13
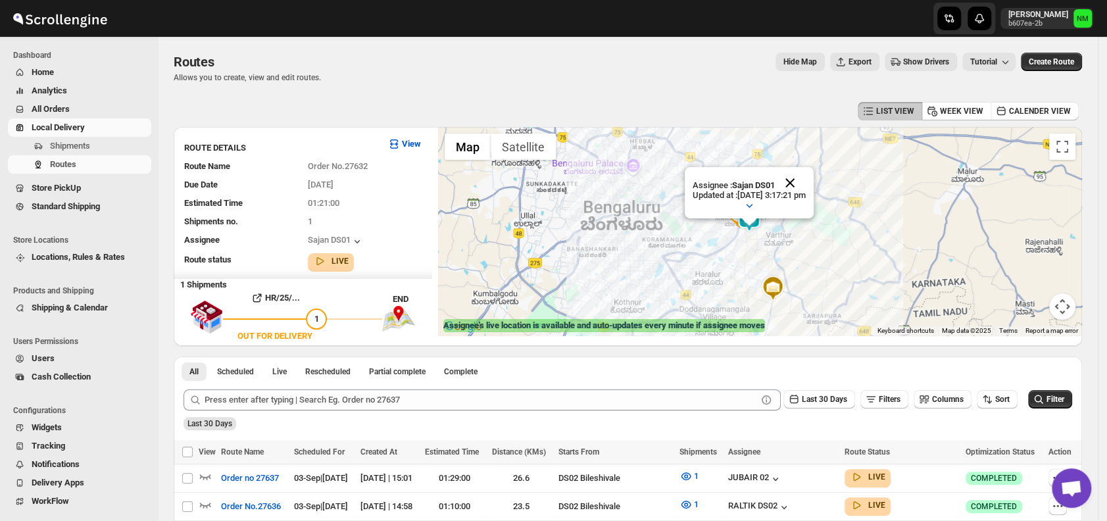
click at [806, 176] on button "Close" at bounding box center [790, 183] width 32 height 32
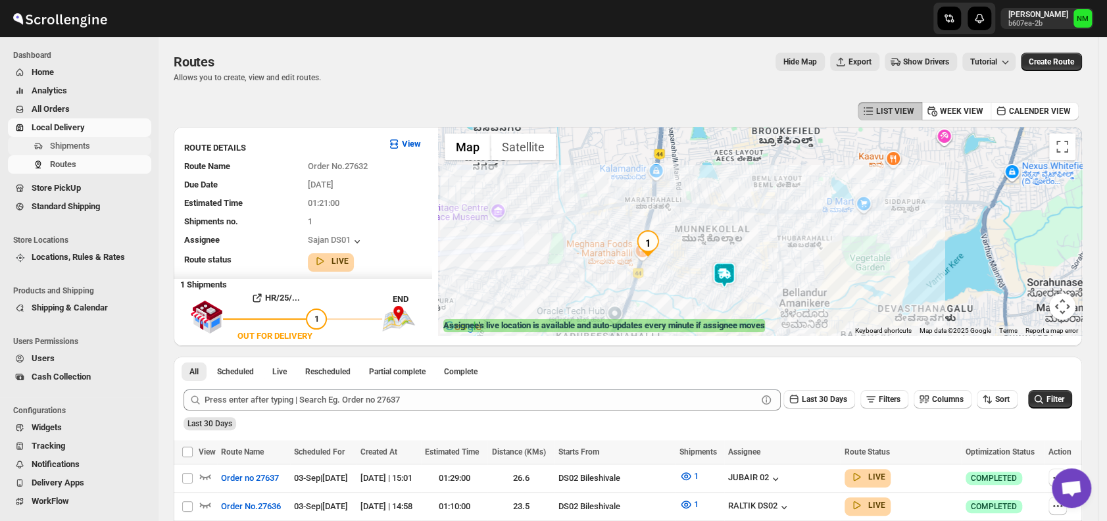
click at [74, 137] on button "Shipments" at bounding box center [79, 146] width 143 height 18
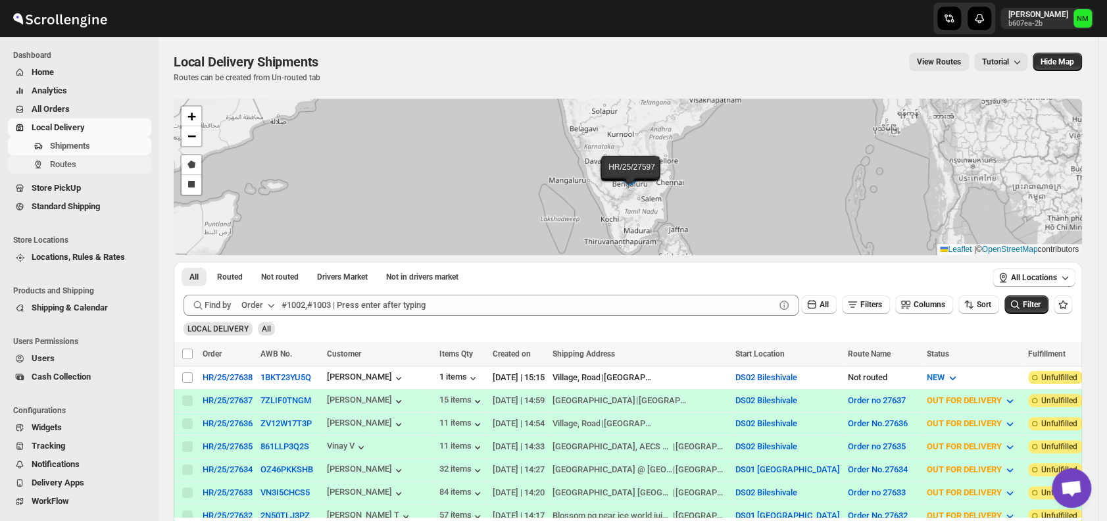
click at [83, 157] on button "Routes" at bounding box center [79, 164] width 143 height 18
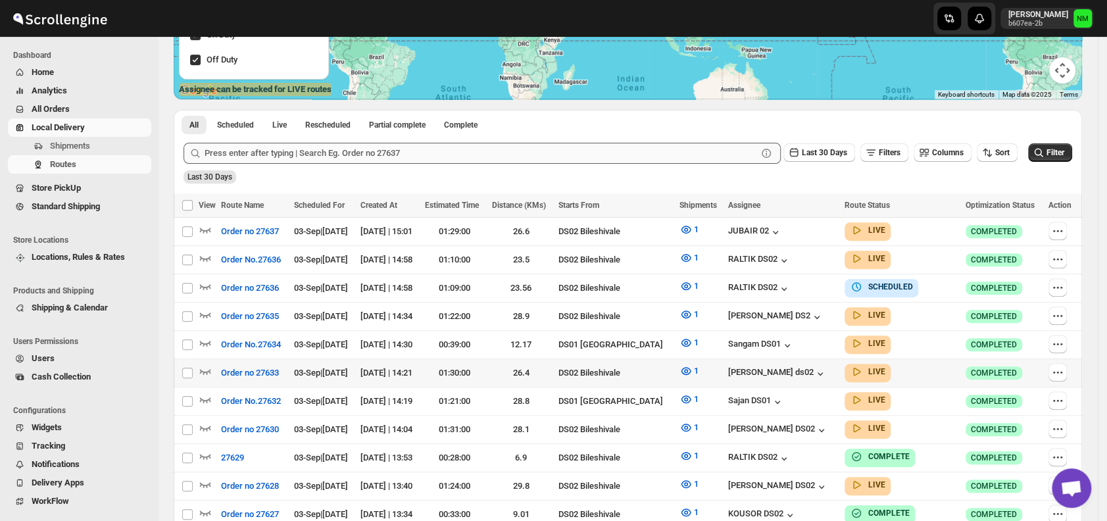
scroll to position [237, 0]
click at [205, 256] on icon "button" at bounding box center [205, 257] width 13 height 13
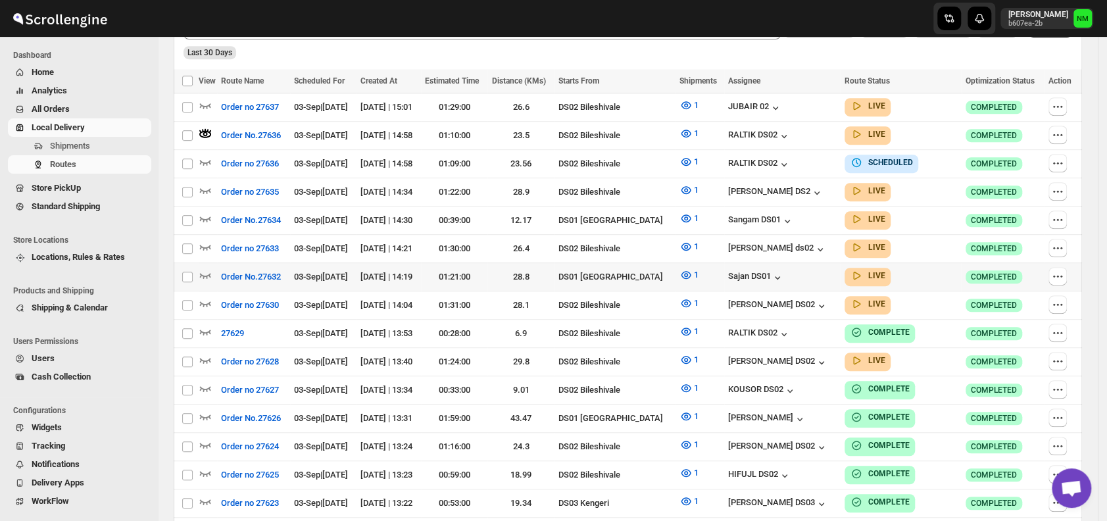
scroll to position [372, 0]
click at [210, 324] on icon "button" at bounding box center [205, 330] width 13 height 13
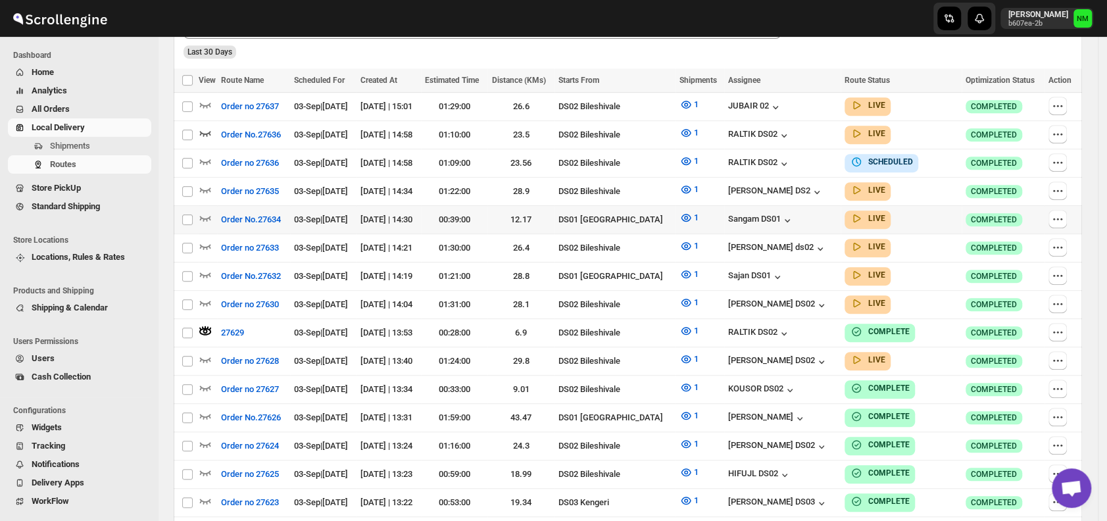
scroll to position [0, 0]
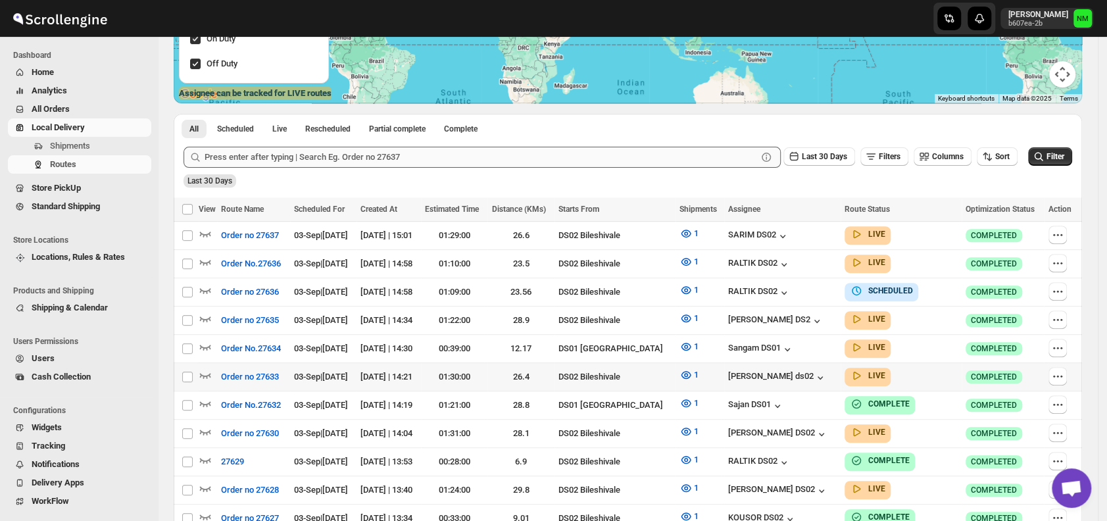
scroll to position [234, 0]
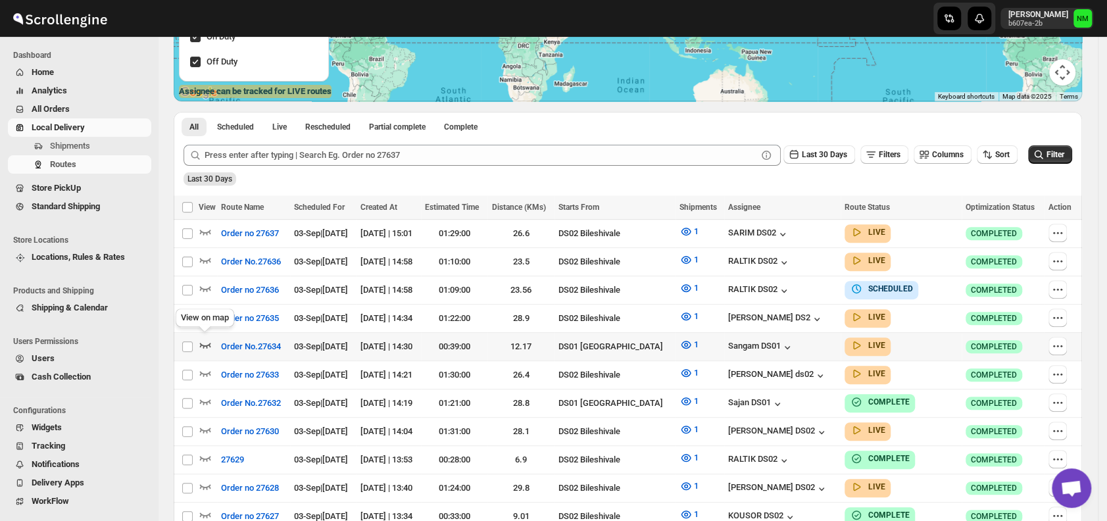
click at [210, 343] on icon "button" at bounding box center [205, 344] width 13 height 13
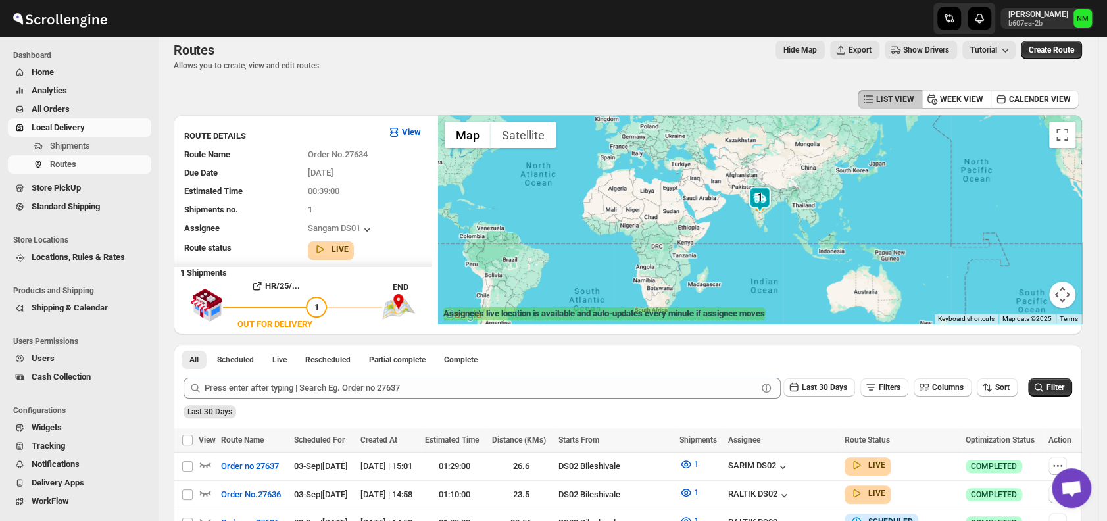
scroll to position [0, 0]
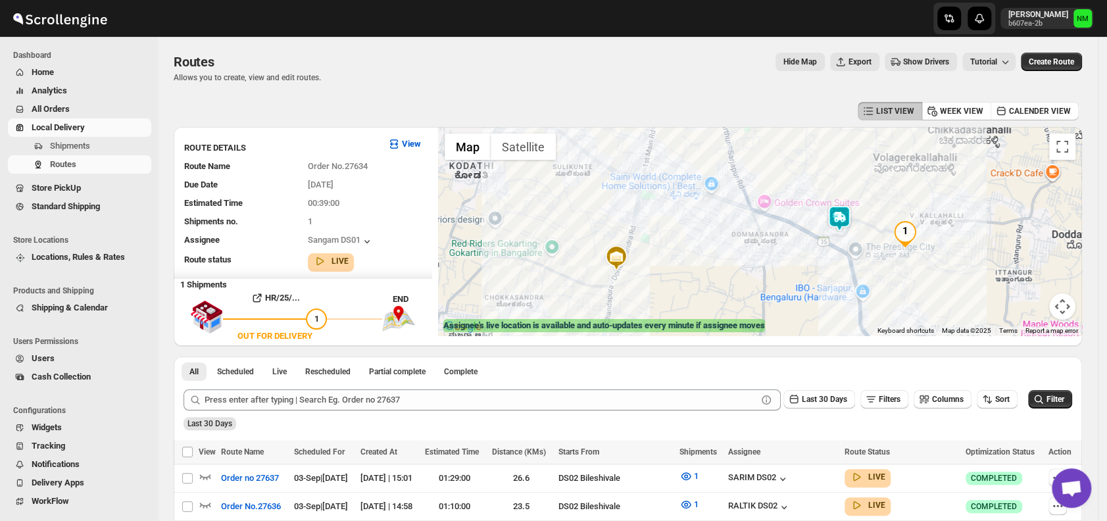
click at [838, 214] on img at bounding box center [839, 218] width 26 height 26
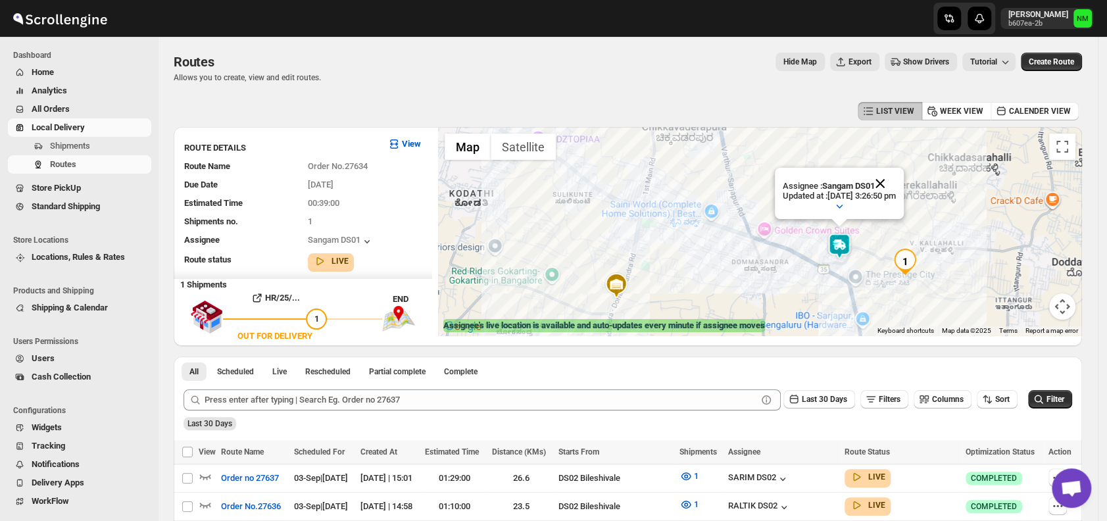
click at [896, 178] on button "Close" at bounding box center [880, 184] width 32 height 32
click at [850, 254] on img at bounding box center [839, 246] width 26 height 26
click at [846, 247] on img at bounding box center [839, 246] width 26 height 26
click at [896, 175] on button "Close" at bounding box center [880, 184] width 32 height 32
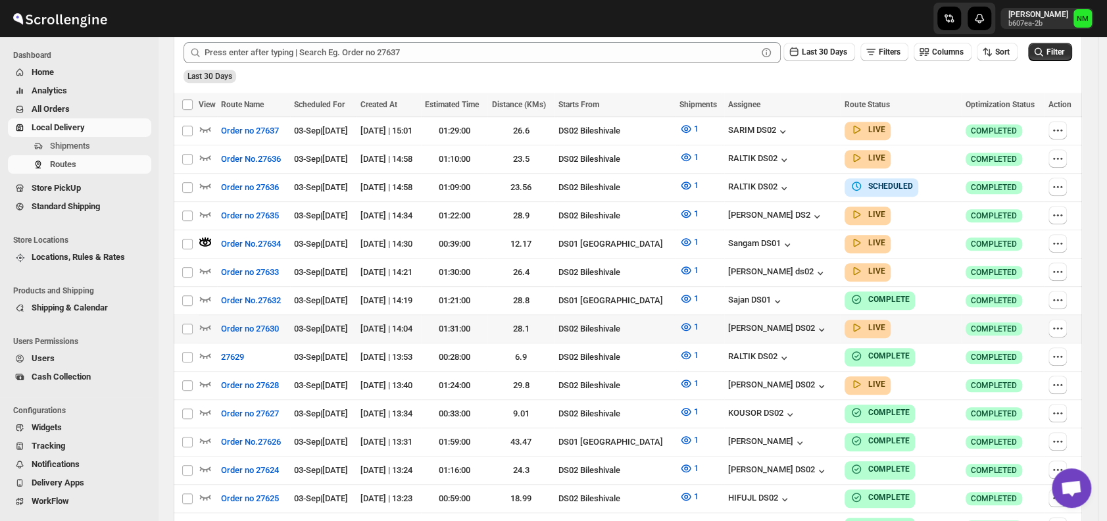
scroll to position [350, 0]
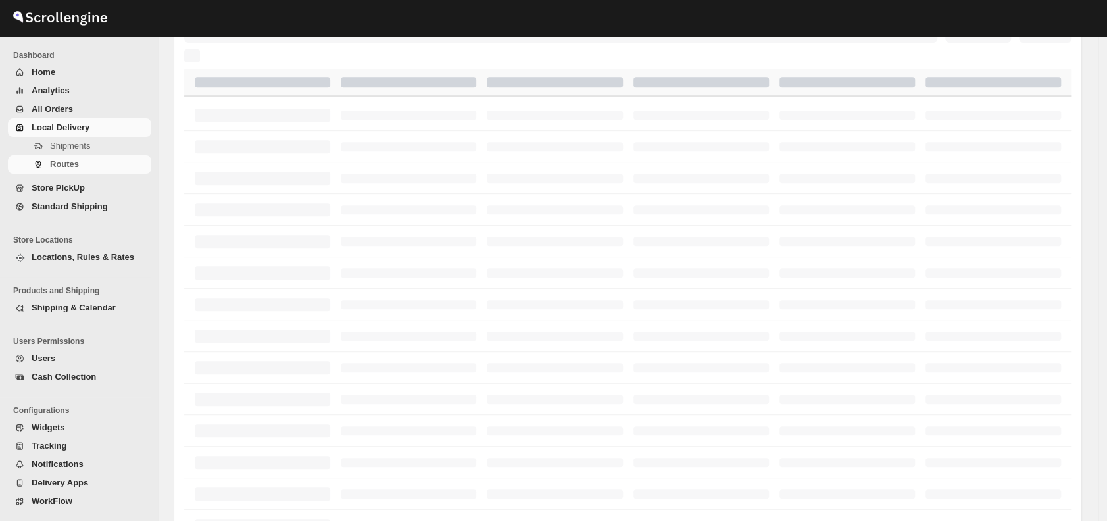
scroll to position [350, 0]
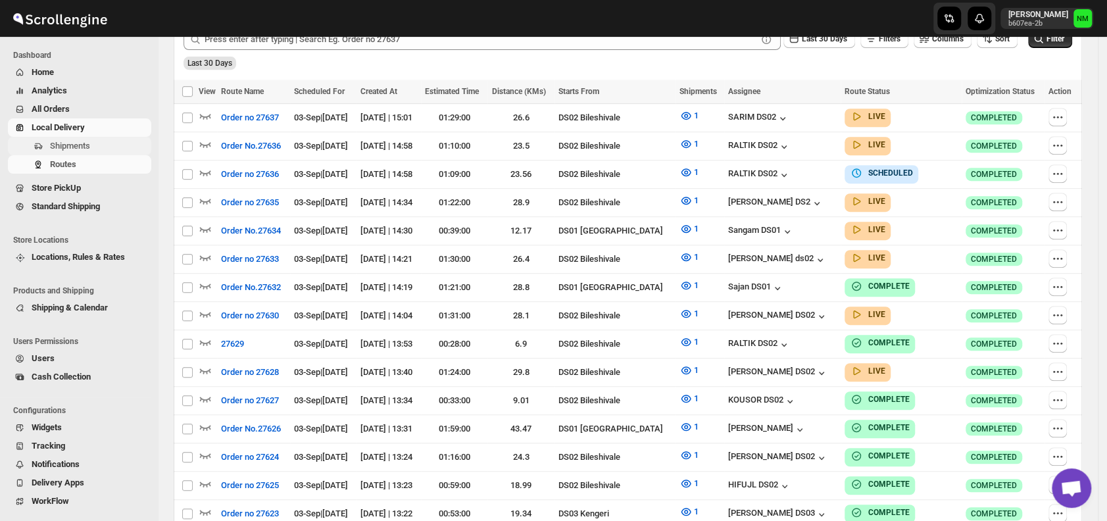
click at [77, 142] on span "Shipments" at bounding box center [70, 146] width 40 height 10
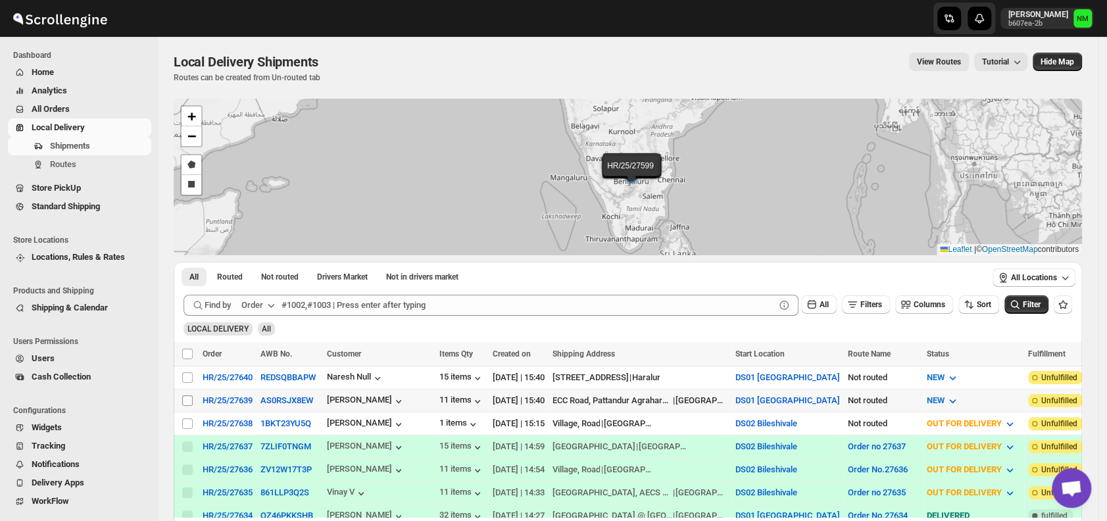
click at [188, 397] on input "Select shipment" at bounding box center [187, 400] width 11 height 11
checkbox input "true"
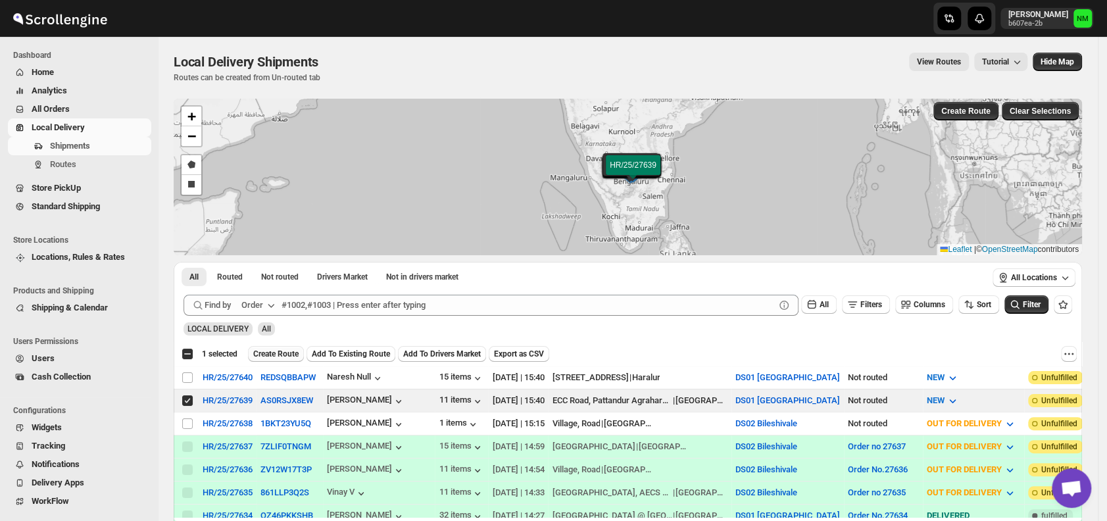
click at [271, 351] on span "Create Route" at bounding box center [275, 354] width 45 height 11
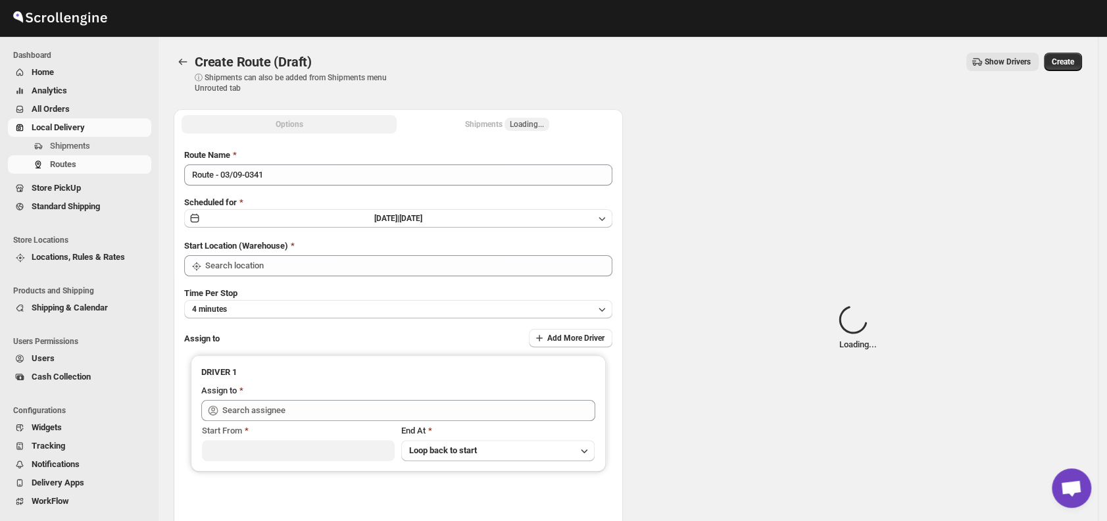
type input "DS01 [GEOGRAPHIC_DATA]"
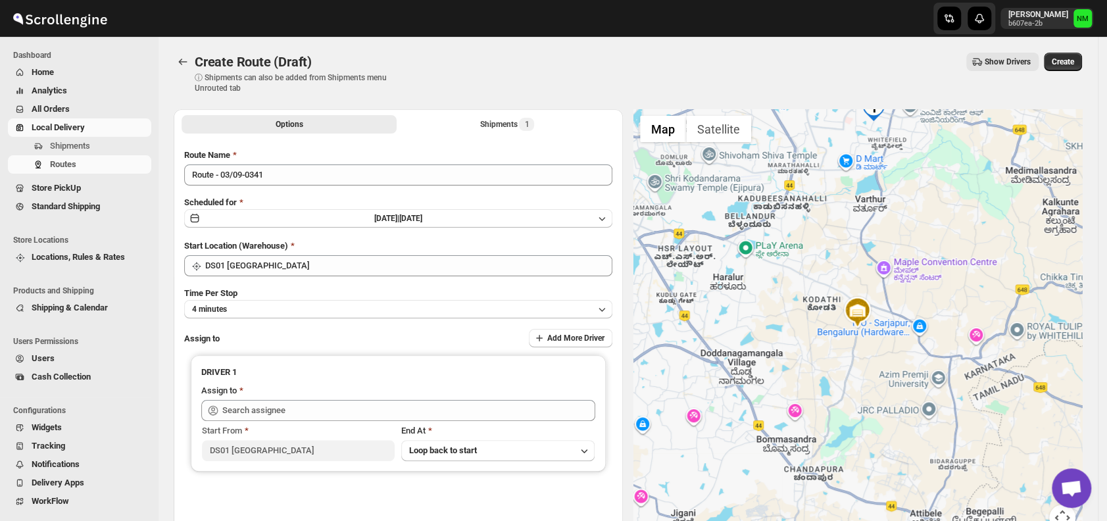
click at [298, 186] on div "Route Name Route - 03/09-0341 Scheduled for [DATE] | [DATE] Start Location (War…" at bounding box center [398, 335] width 428 height 372
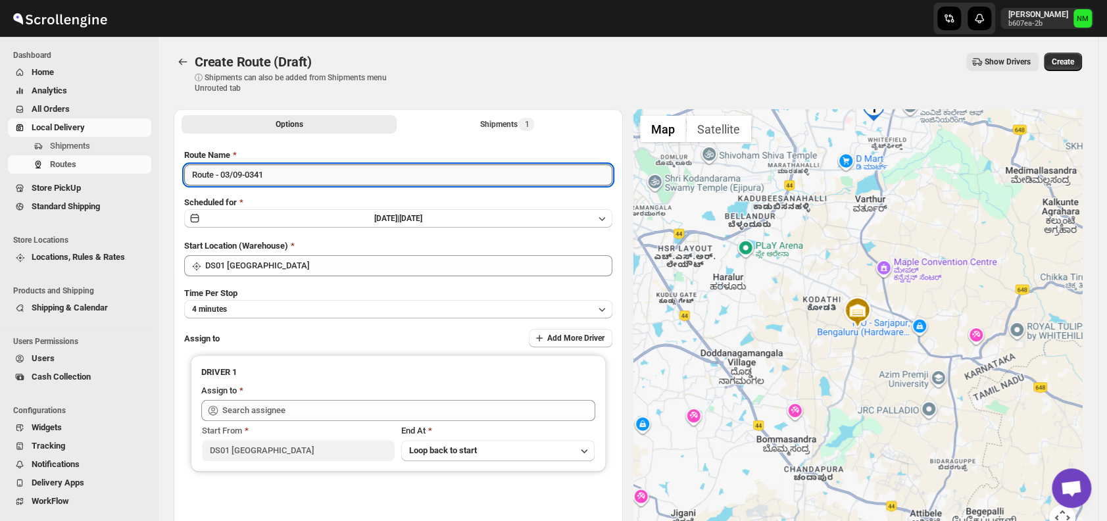
click at [295, 180] on input "Route - 03/09-0341" at bounding box center [398, 174] width 428 height 21
type input "R"
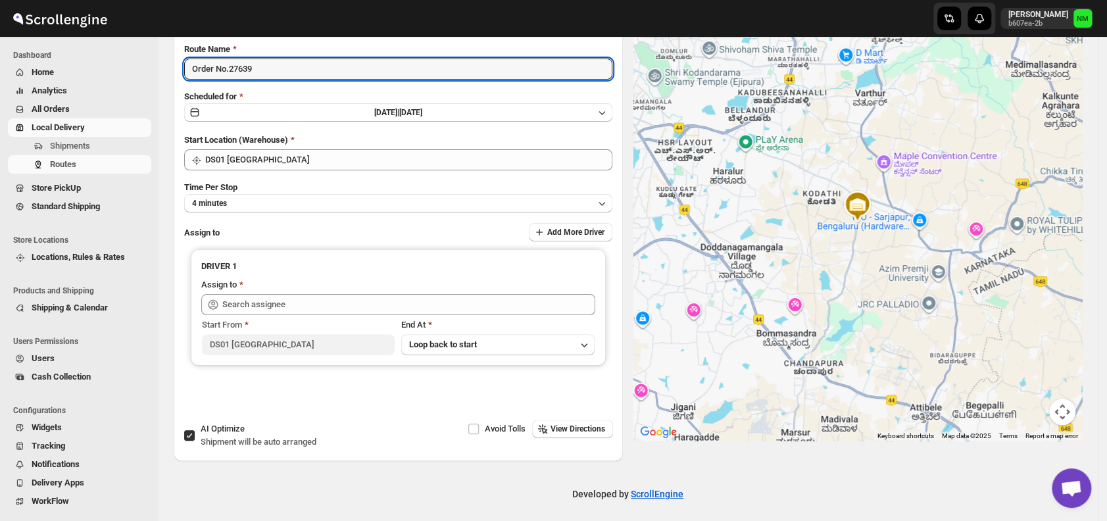
scroll to position [110, 0]
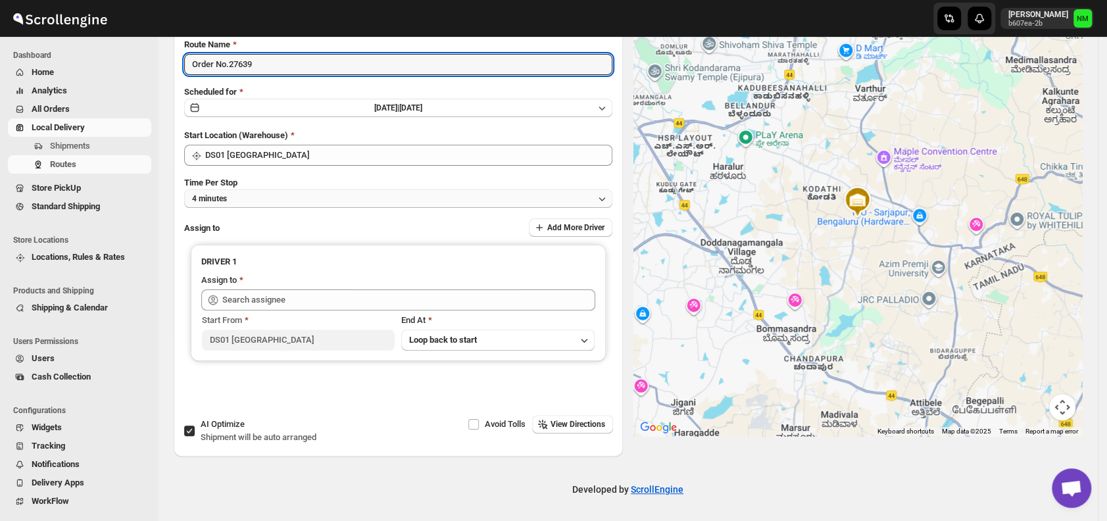
type input "Order No.27639"
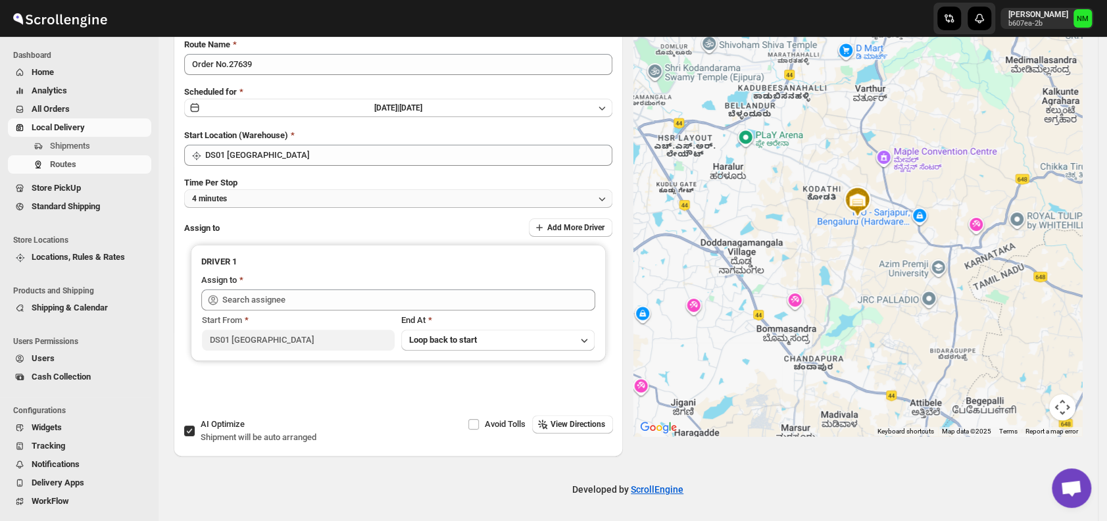
click at [258, 203] on button "4 minutes" at bounding box center [398, 198] width 428 height 18
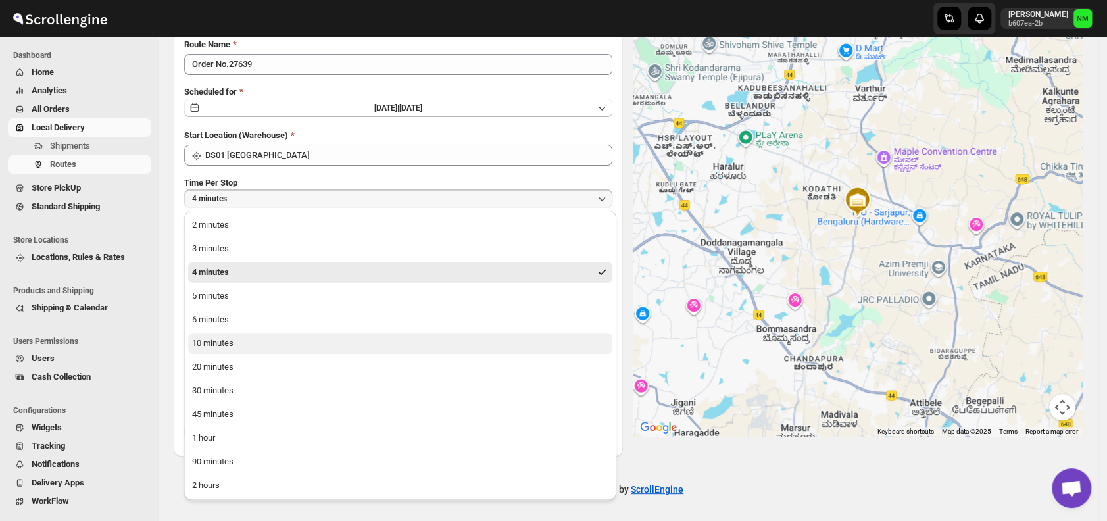
click at [235, 345] on button "10 minutes" at bounding box center [400, 343] width 424 height 21
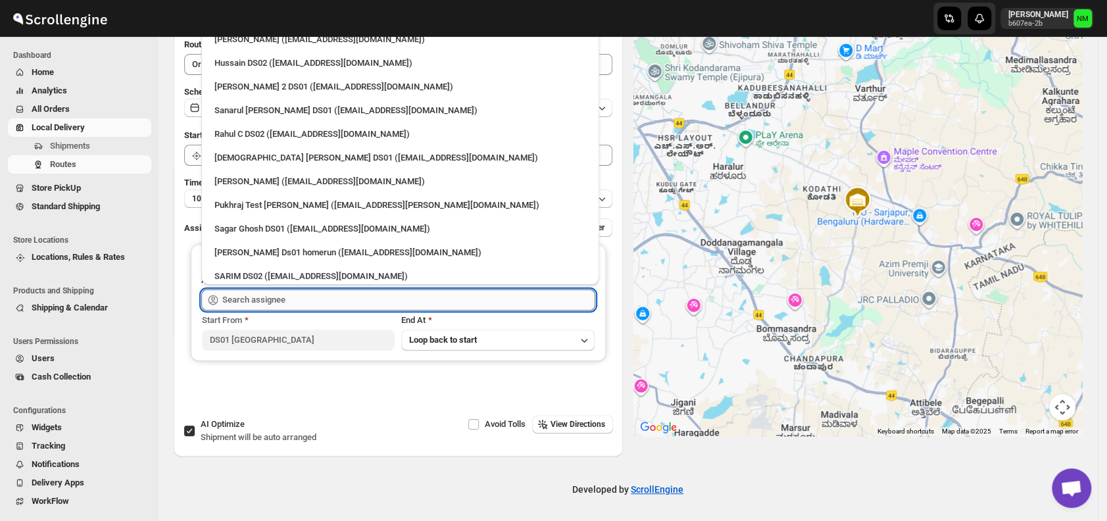
click at [319, 304] on input "text" at bounding box center [408, 299] width 373 height 21
click at [266, 112] on div "Sanarul [PERSON_NAME] DS01 ([EMAIL_ADDRESS][DOMAIN_NAME])" at bounding box center [400, 110] width 372 height 13
type input "Sanarul [PERSON_NAME] DS01 ([EMAIL_ADDRESS][DOMAIN_NAME])"
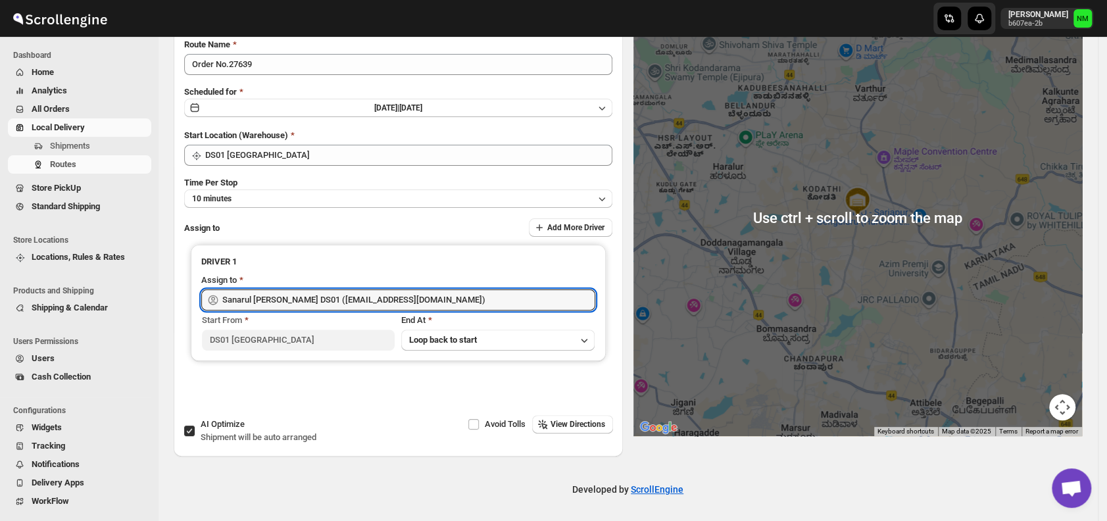
scroll to position [0, 0]
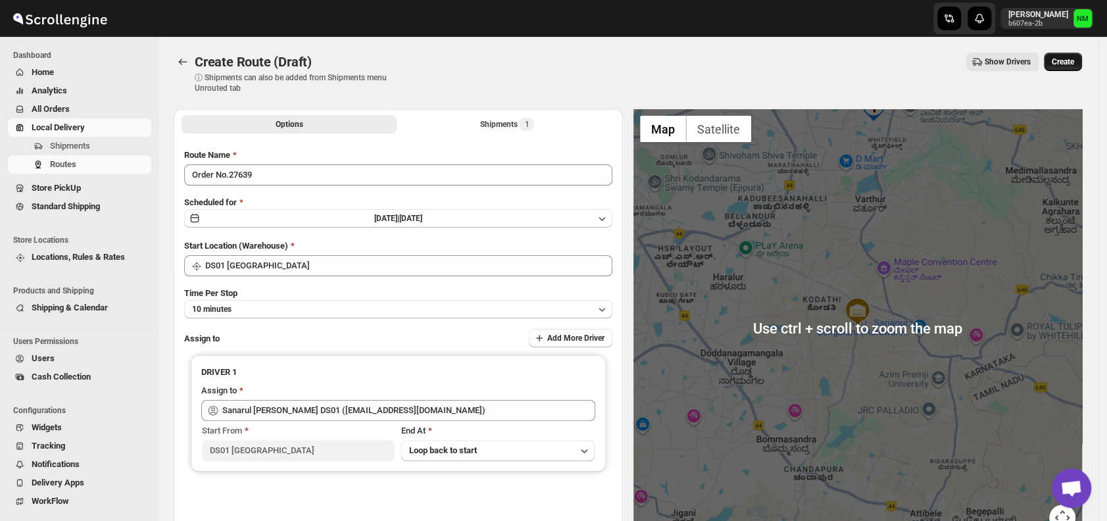
click at [1065, 60] on span "Create" at bounding box center [1062, 62] width 22 height 11
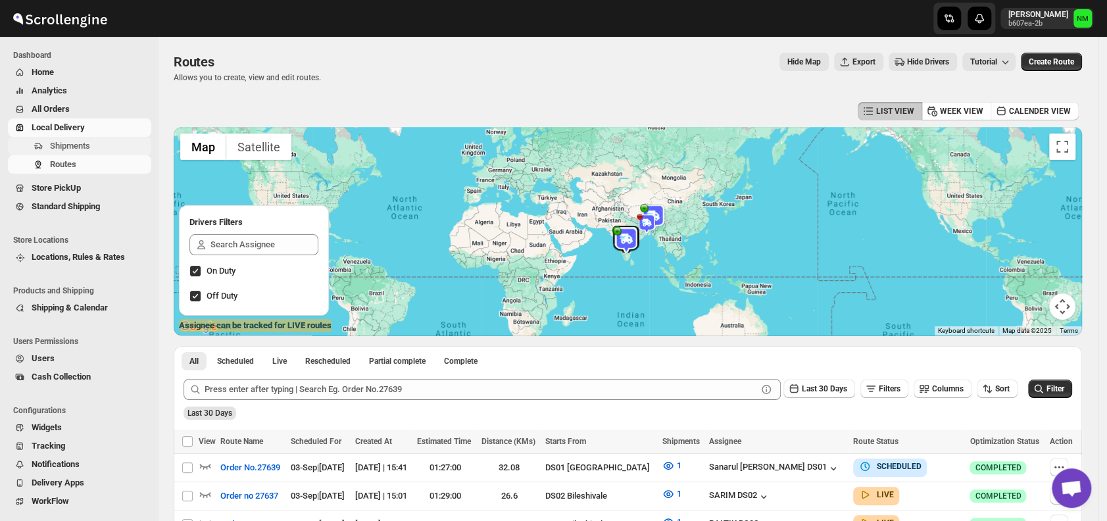
click at [95, 147] on span "Shipments" at bounding box center [99, 145] width 99 height 13
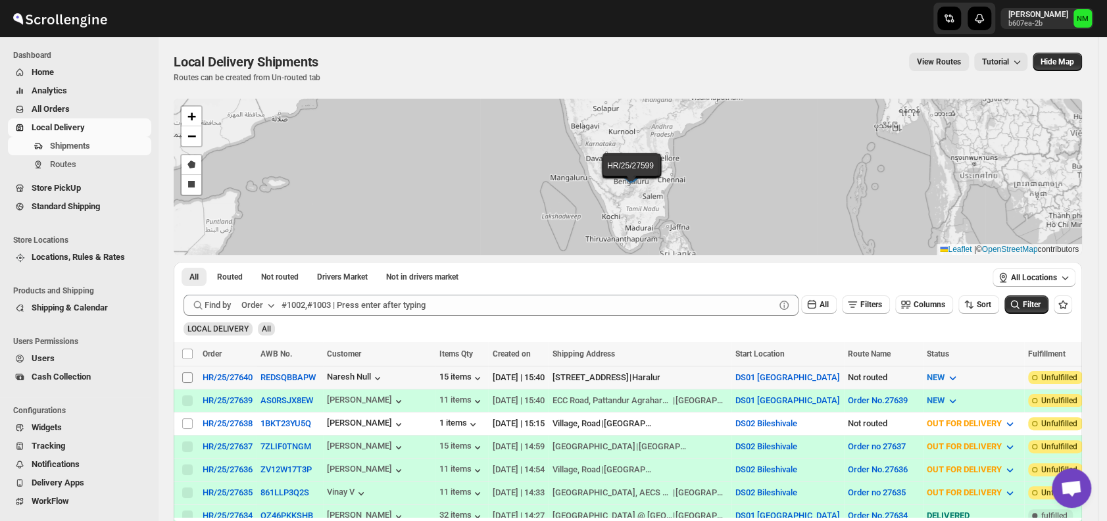
click at [187, 375] on input "Select shipment" at bounding box center [187, 377] width 11 height 11
checkbox input "true"
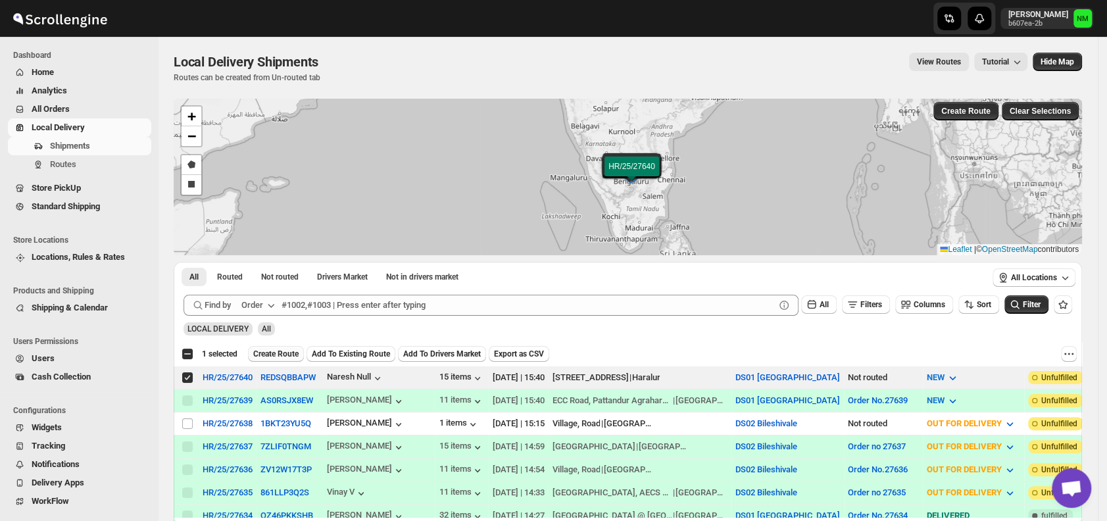
click at [284, 350] on span "Create Route" at bounding box center [275, 354] width 45 height 11
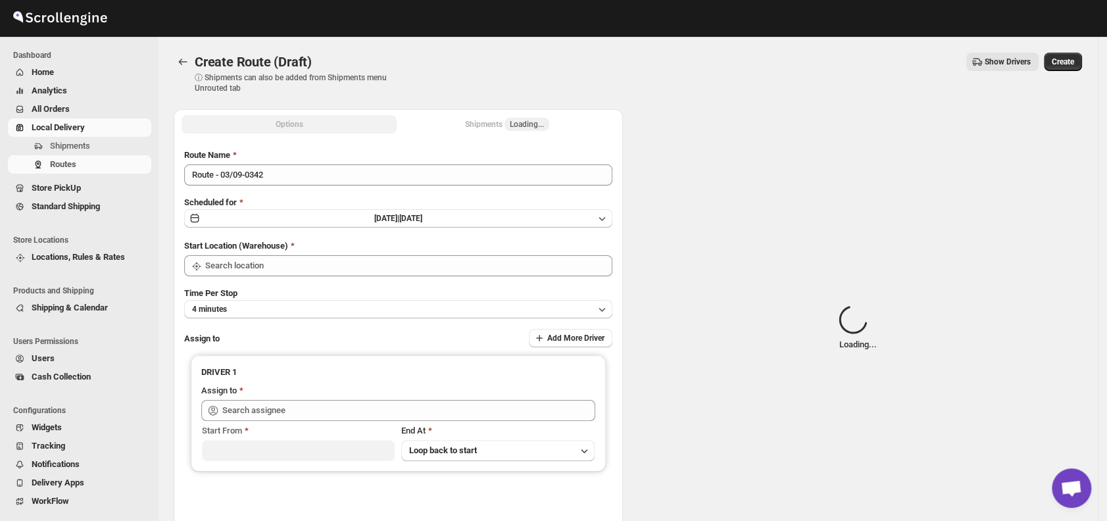
type input "DS01 [GEOGRAPHIC_DATA]"
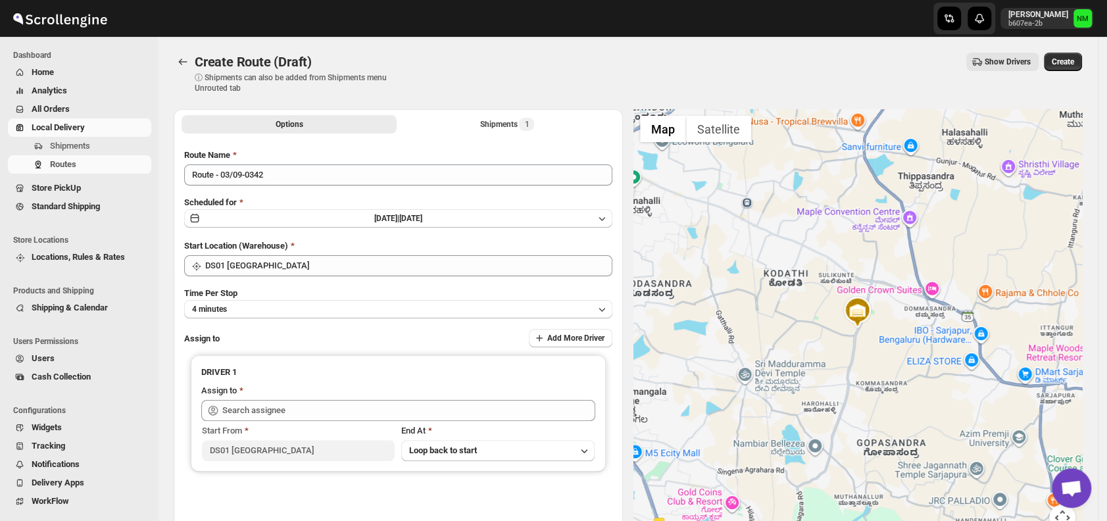
click at [308, 186] on div "Route Name Route - 03/09-0342 Scheduled for [DATE] | [DATE] Start Location (War…" at bounding box center [398, 335] width 428 height 372
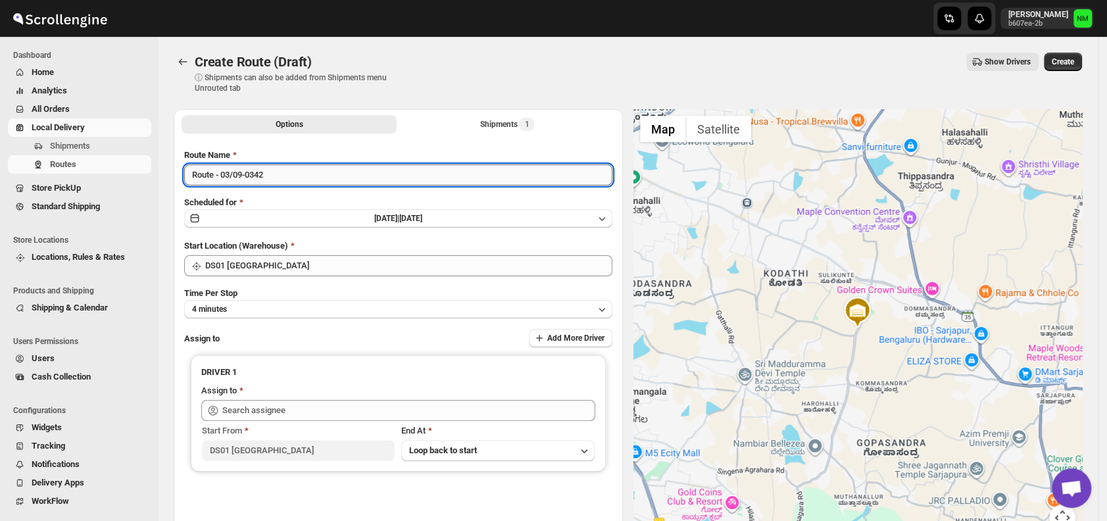
click at [303, 180] on input "Route - 03/09-0342" at bounding box center [398, 174] width 428 height 21
type input "R"
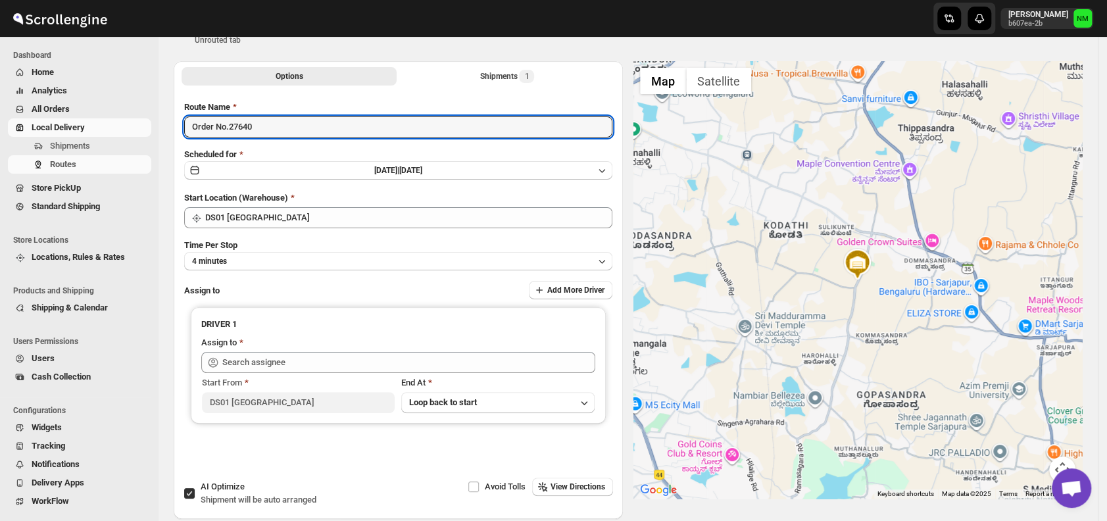
scroll to position [49, 0]
type input "Order No.27640"
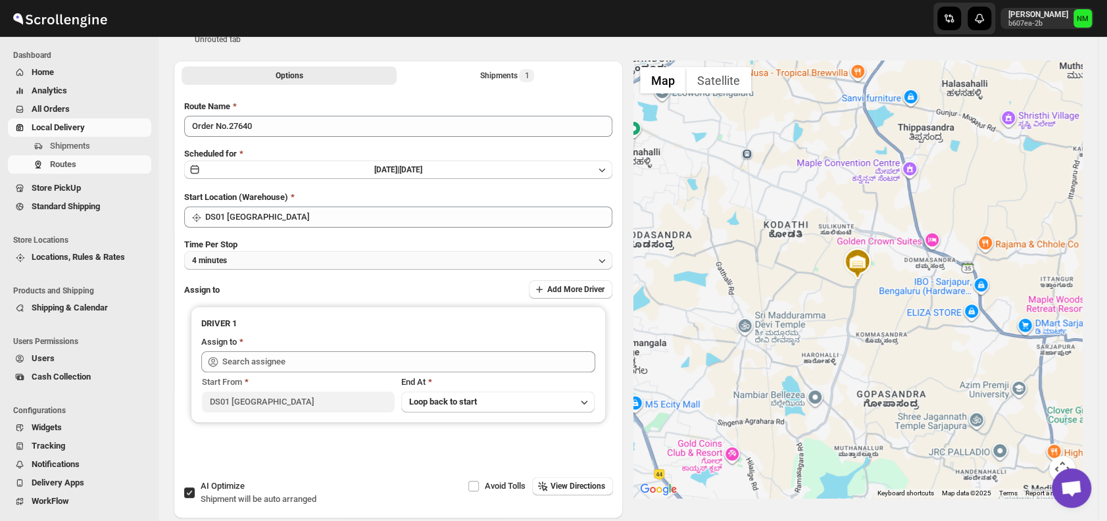
click at [272, 268] on button "4 minutes" at bounding box center [398, 260] width 428 height 18
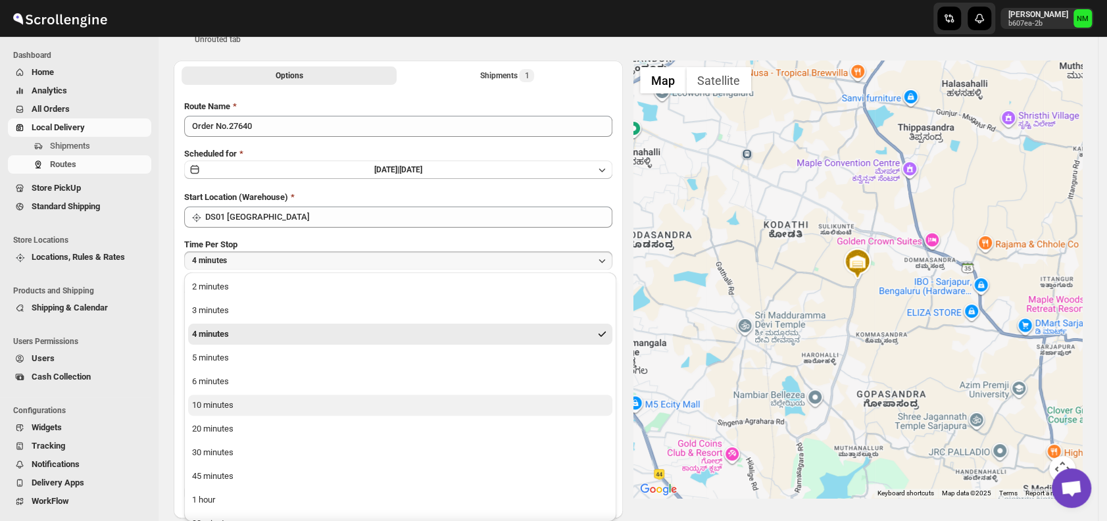
click at [220, 399] on div "10 minutes" at bounding box center [212, 405] width 41 height 13
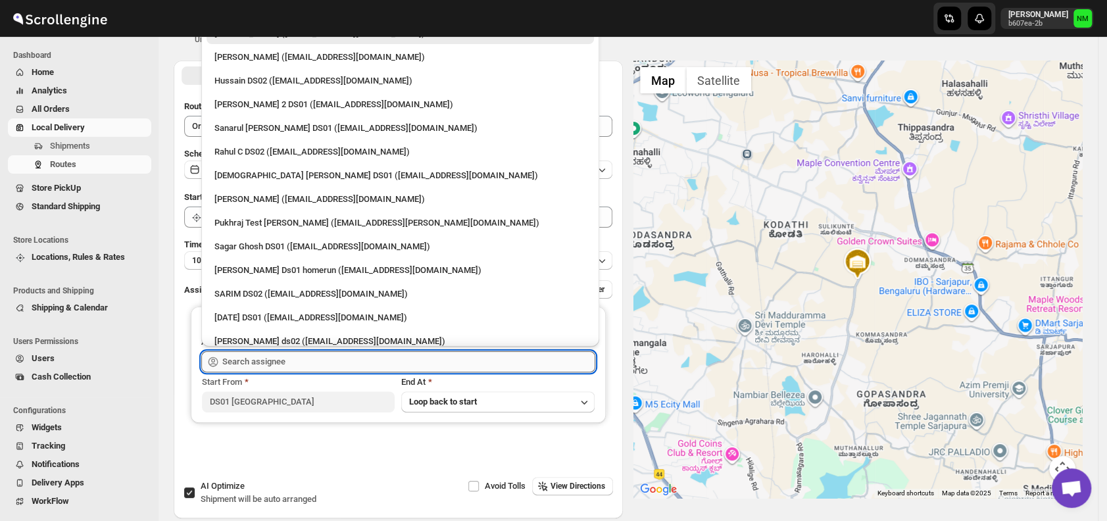
click at [326, 355] on input "text" at bounding box center [408, 361] width 373 height 21
click at [268, 201] on div "[PERSON_NAME] ([EMAIL_ADDRESS][DOMAIN_NAME])" at bounding box center [400, 199] width 372 height 13
type input "[PERSON_NAME] ([EMAIL_ADDRESS][DOMAIN_NAME])"
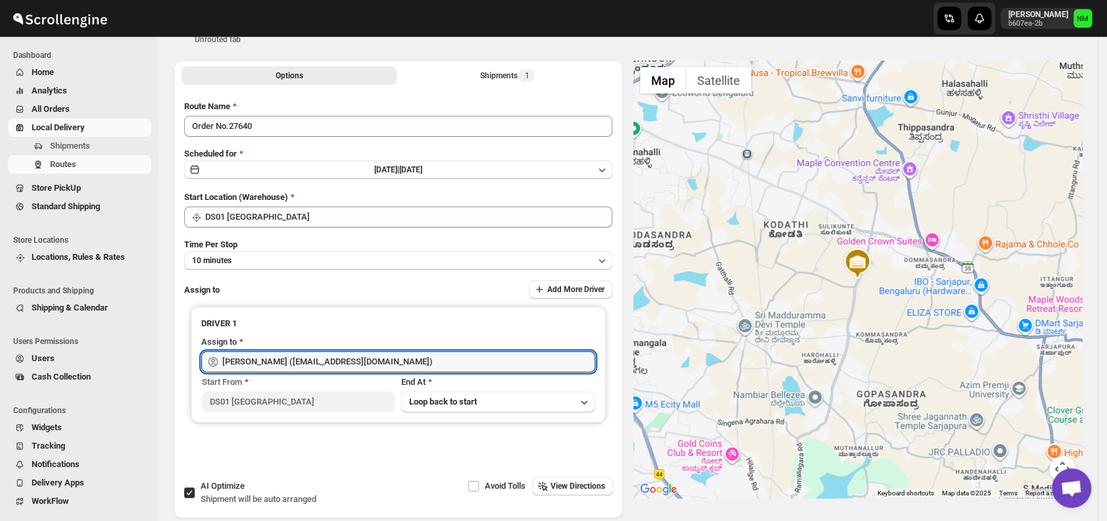
scroll to position [0, 0]
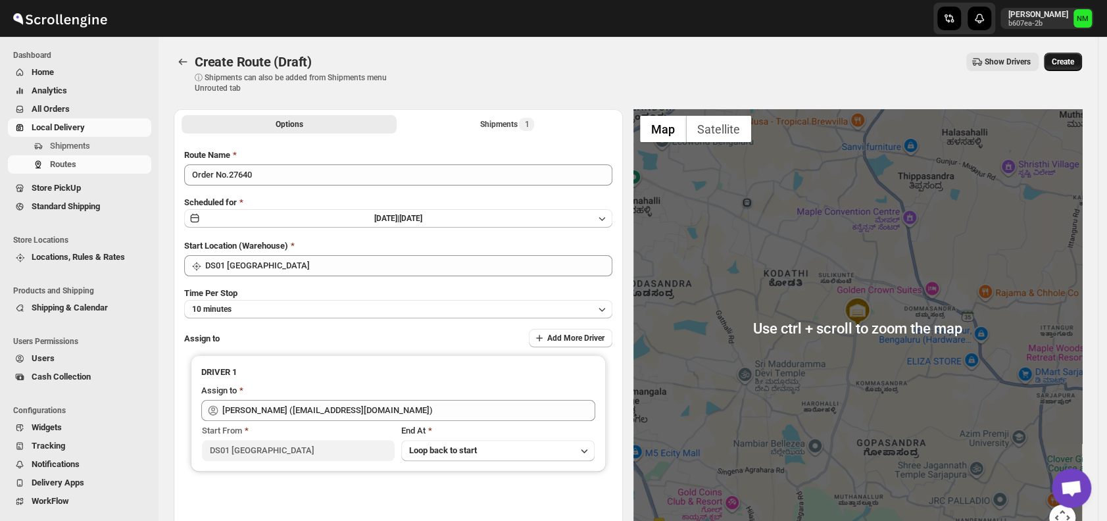
click at [1069, 65] on span "Create" at bounding box center [1062, 62] width 22 height 11
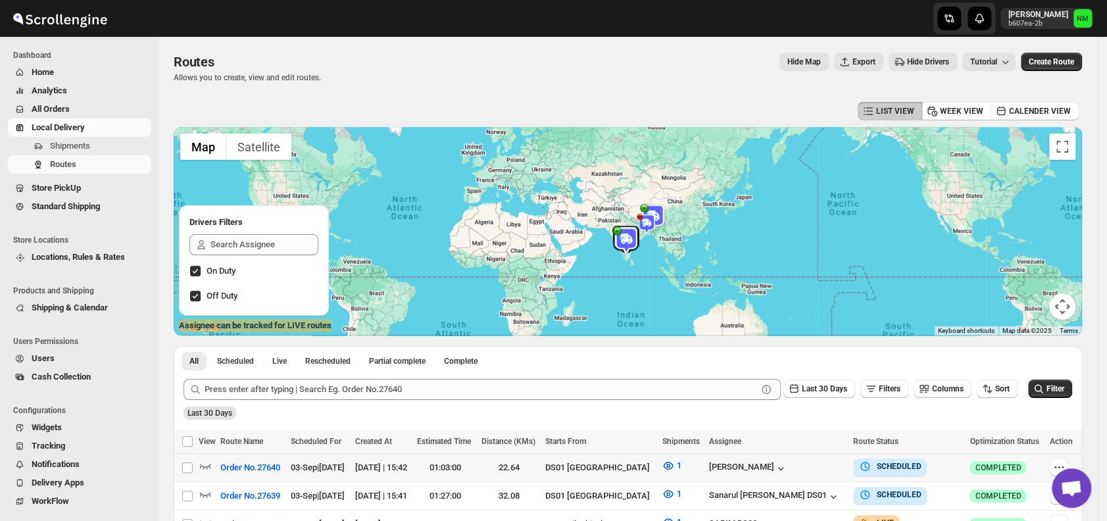
scroll to position [91, 0]
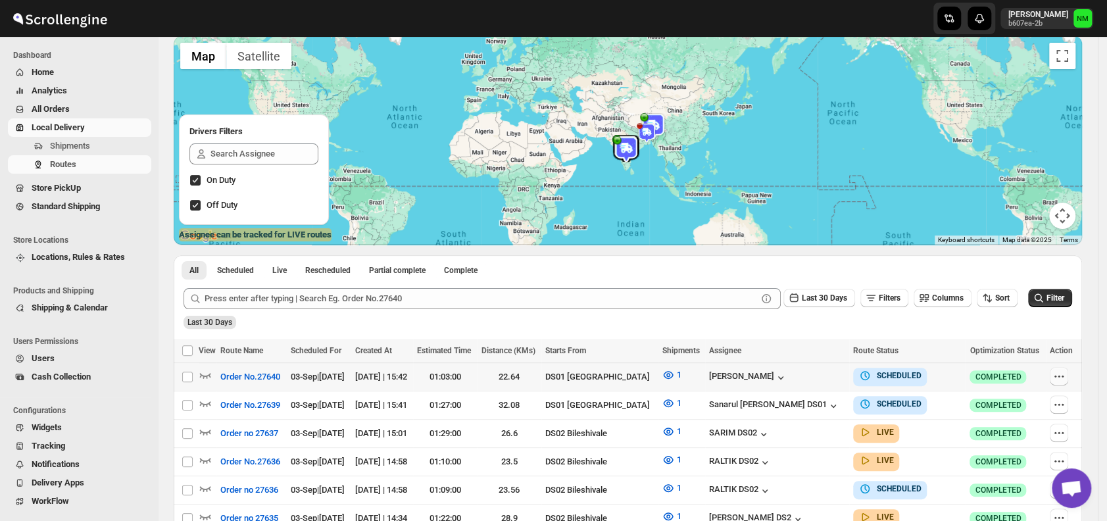
click at [1061, 370] on icon "button" at bounding box center [1058, 376] width 13 height 13
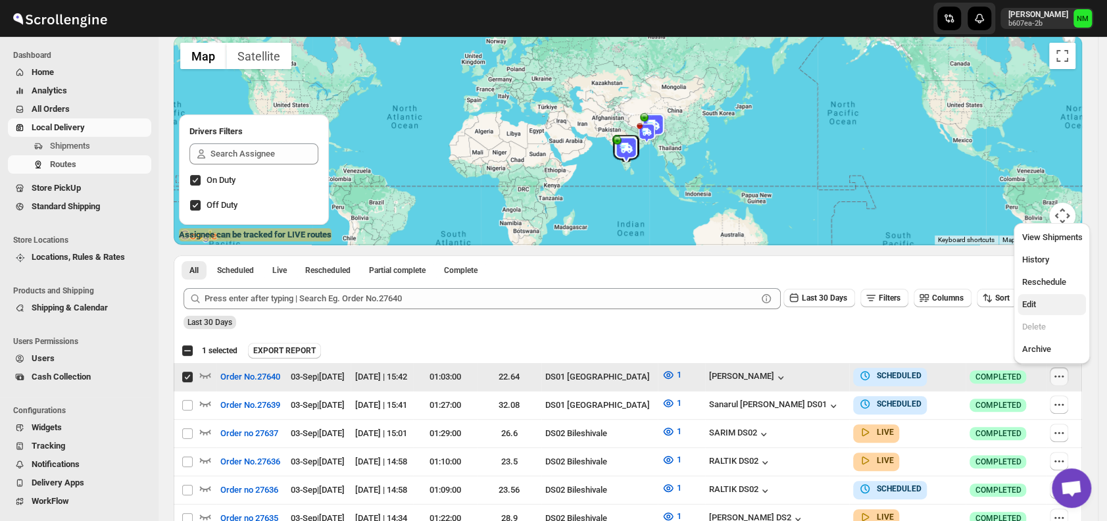
click at [1032, 304] on span "Edit" at bounding box center [1028, 304] width 14 height 10
checkbox input "false"
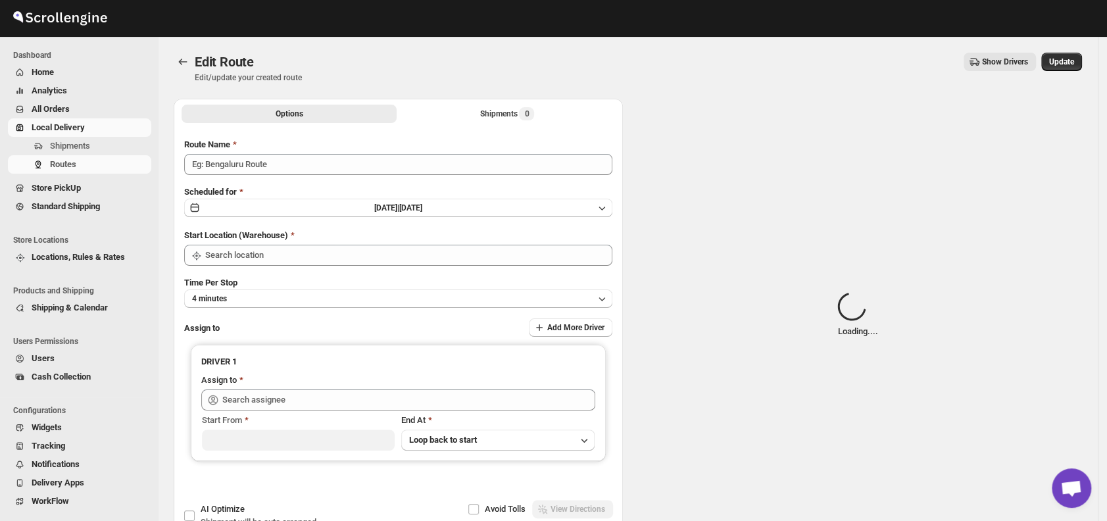
type input "Order No.27640"
type input "DS01 [GEOGRAPHIC_DATA]"
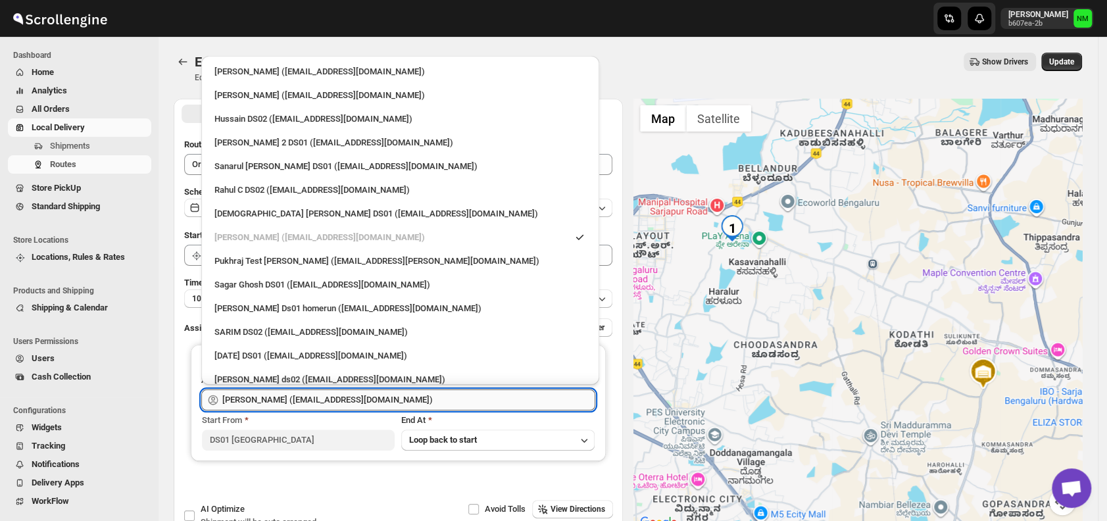
click at [435, 389] on input "[PERSON_NAME] ([EMAIL_ADDRESS][DOMAIN_NAME])" at bounding box center [408, 399] width 373 height 21
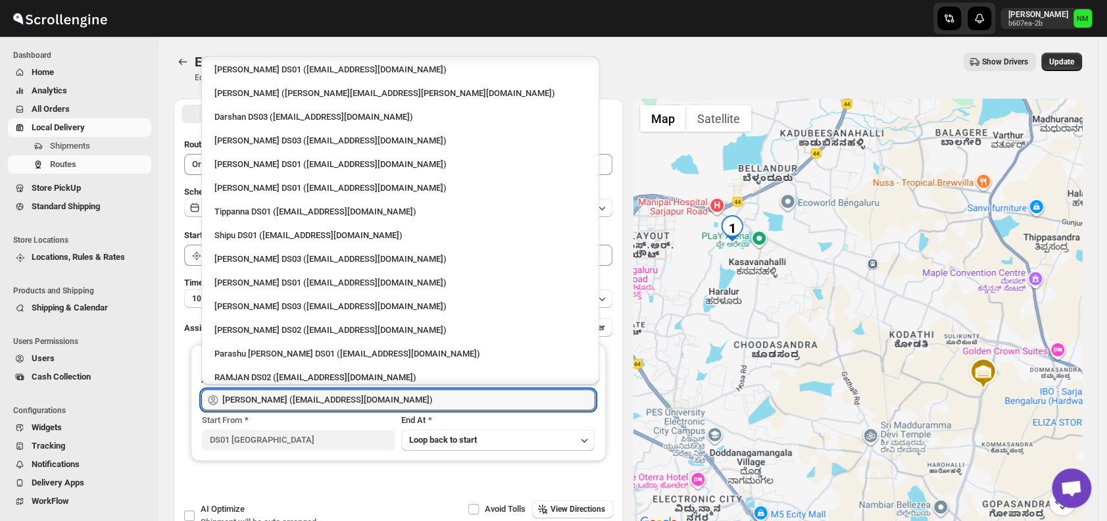
scroll to position [1123, 0]
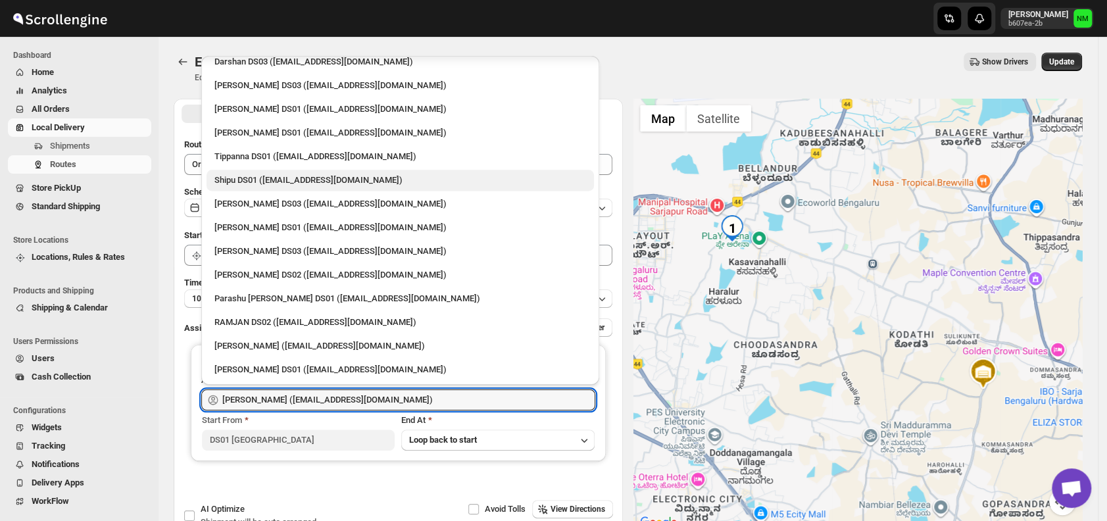
click at [258, 183] on div "Shipu DS01 ([EMAIL_ADDRESS][DOMAIN_NAME])" at bounding box center [400, 180] width 372 height 13
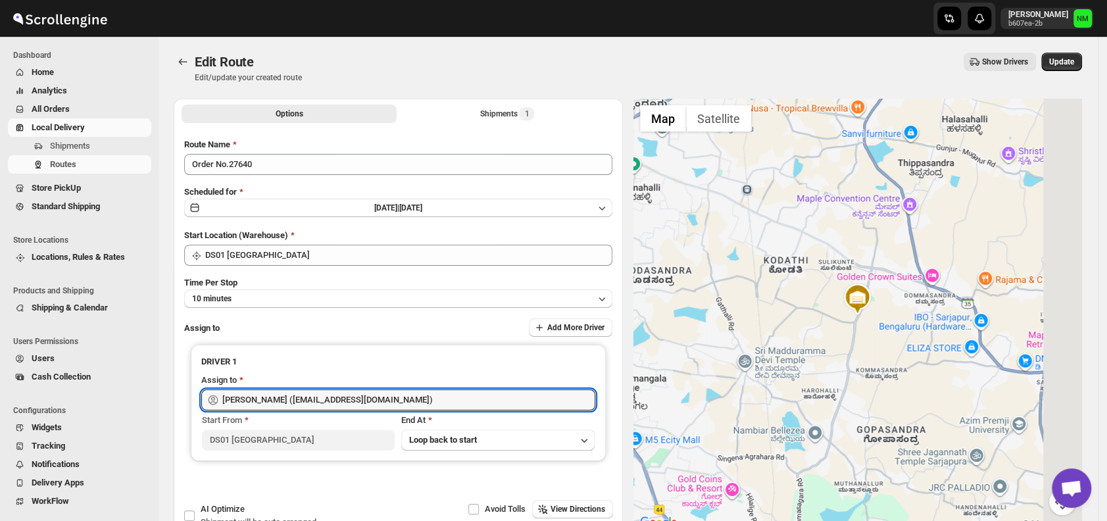
type input "Shipu DS01 ([EMAIL_ADDRESS][DOMAIN_NAME])"
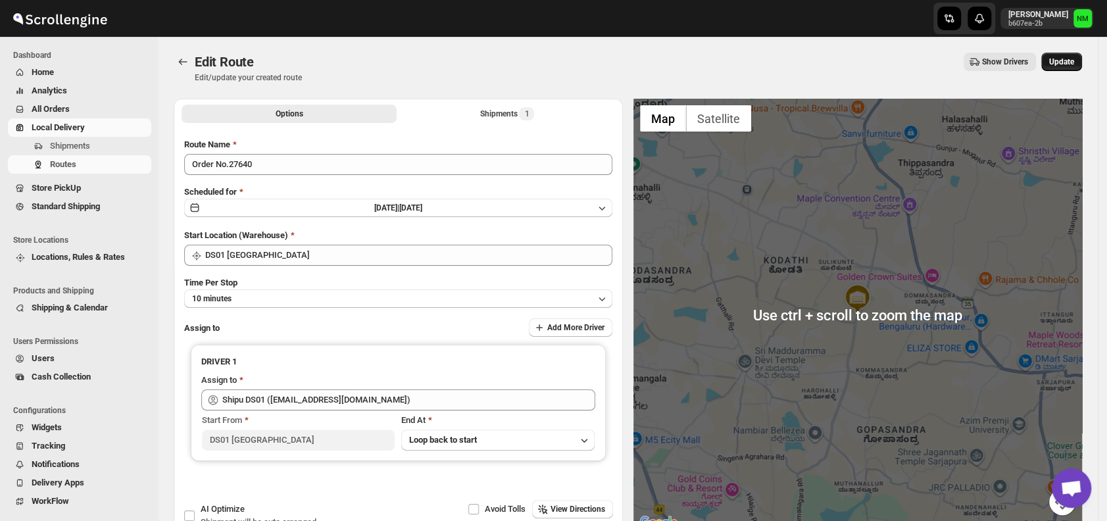
click at [1064, 64] on span "Update" at bounding box center [1061, 62] width 25 height 11
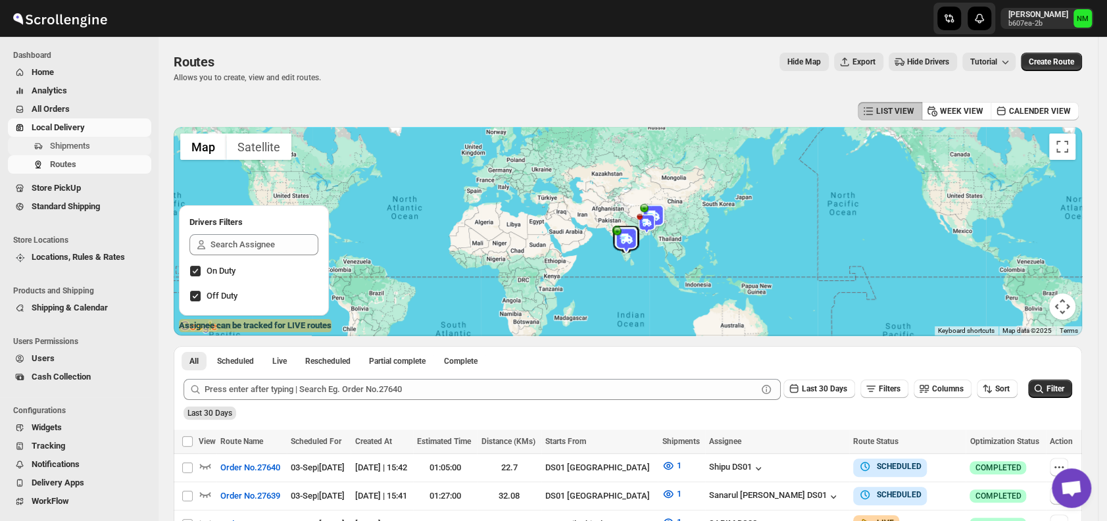
click at [62, 145] on span "Shipments" at bounding box center [70, 146] width 40 height 10
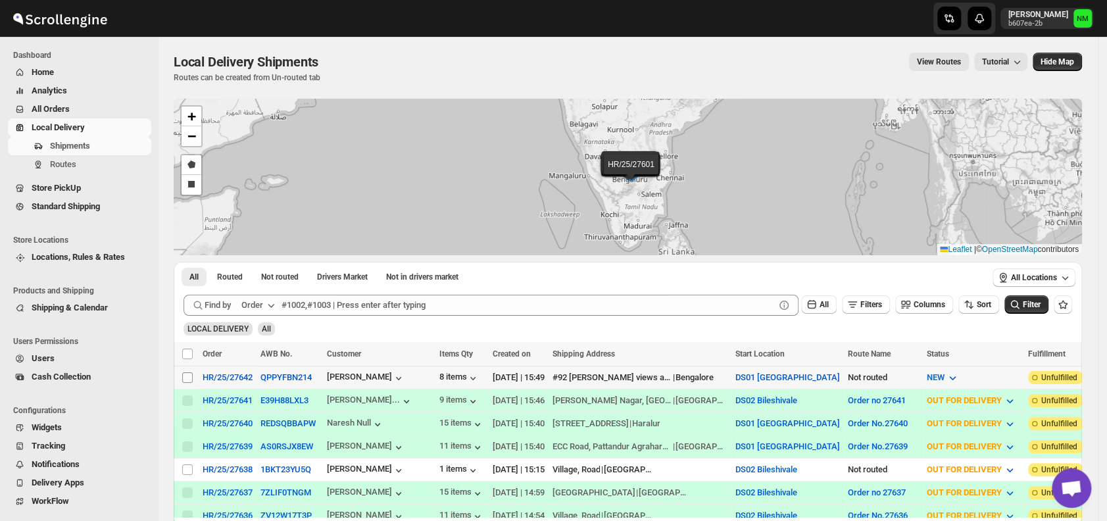
click at [184, 374] on input "Select shipment" at bounding box center [187, 377] width 11 height 11
checkbox input "true"
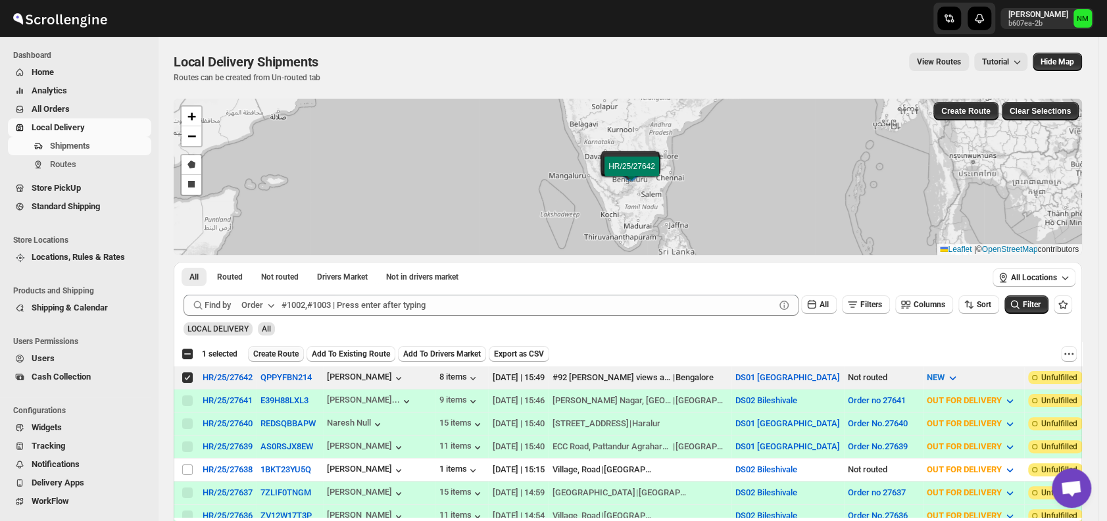
click at [264, 351] on span "Create Route" at bounding box center [275, 354] width 45 height 11
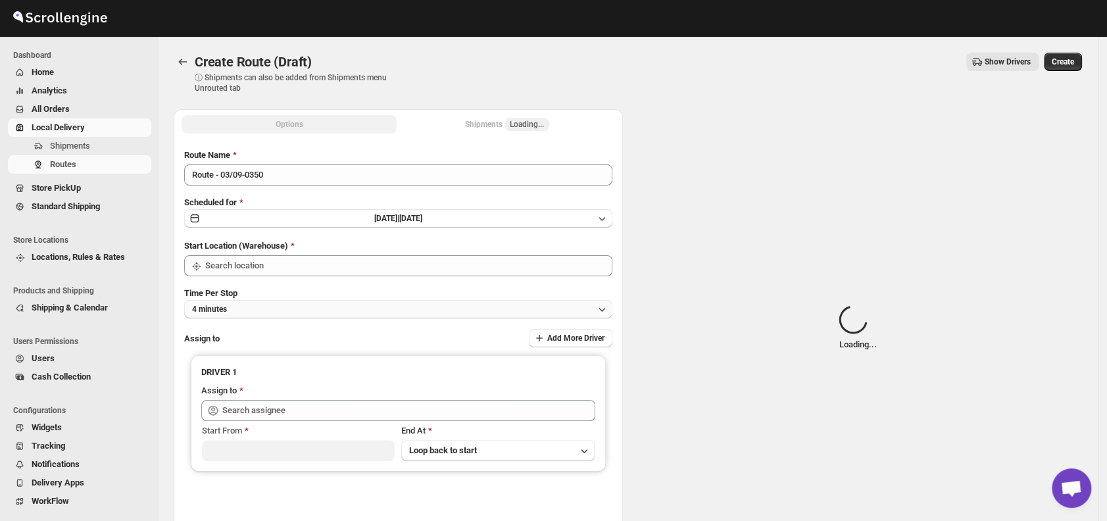
type input "DS01 [GEOGRAPHIC_DATA]"
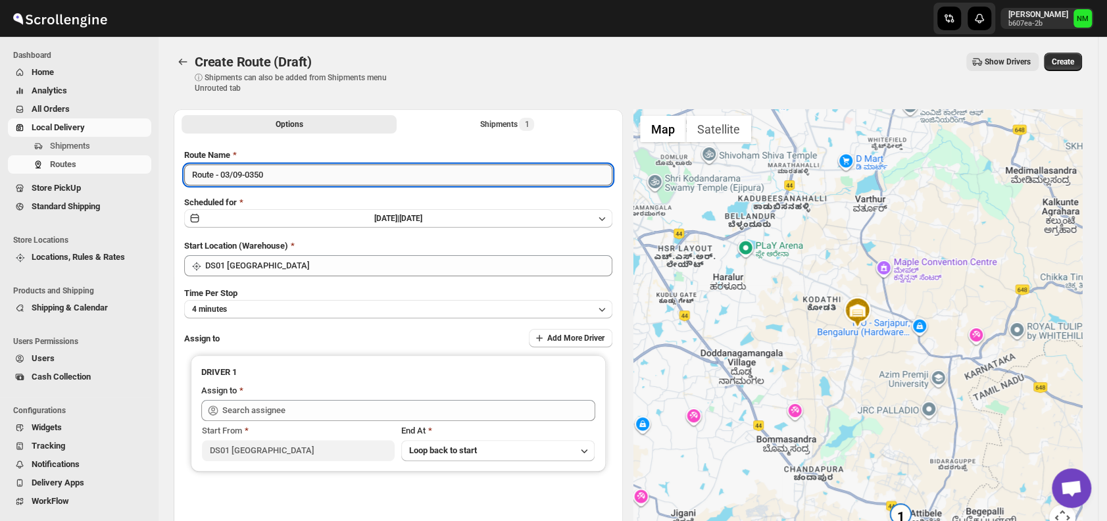
click at [312, 172] on input "Route - 03/09-0350" at bounding box center [398, 174] width 428 height 21
type input "R"
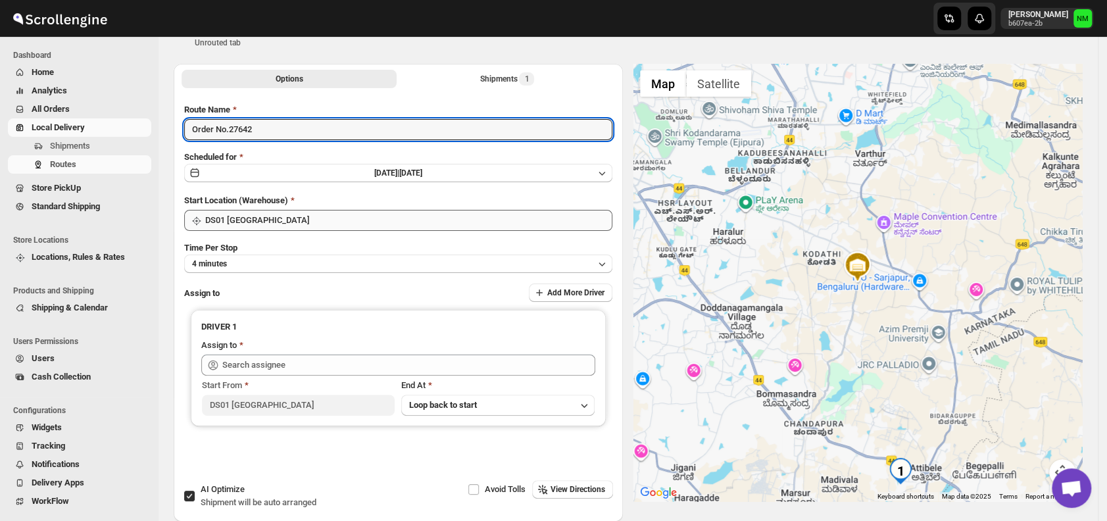
scroll to position [110, 0]
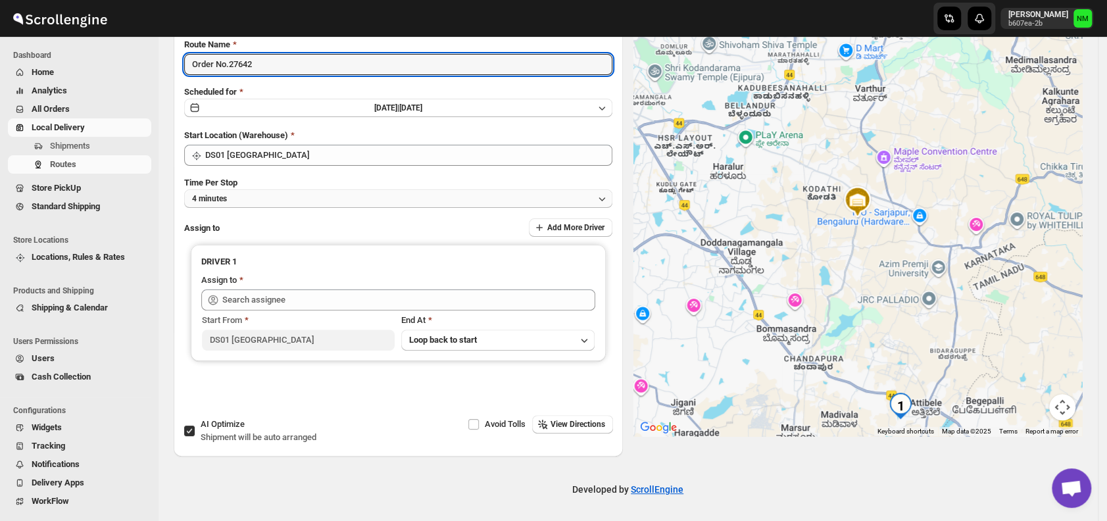
type input "Order No.27642"
click at [246, 189] on button "4 minutes" at bounding box center [398, 198] width 428 height 18
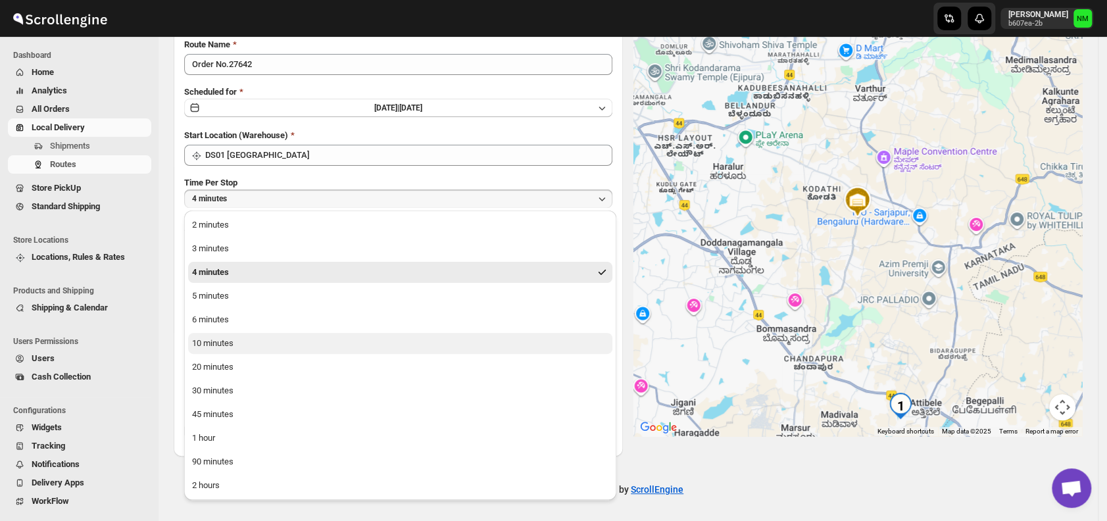
click at [230, 341] on div "10 minutes" at bounding box center [212, 343] width 41 height 13
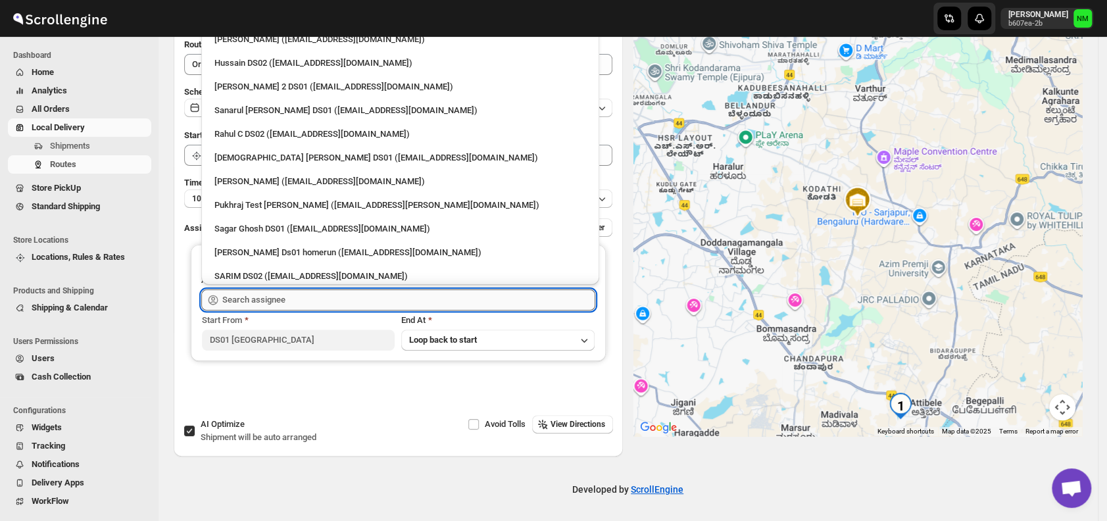
click at [296, 299] on input "text" at bounding box center [408, 299] width 373 height 21
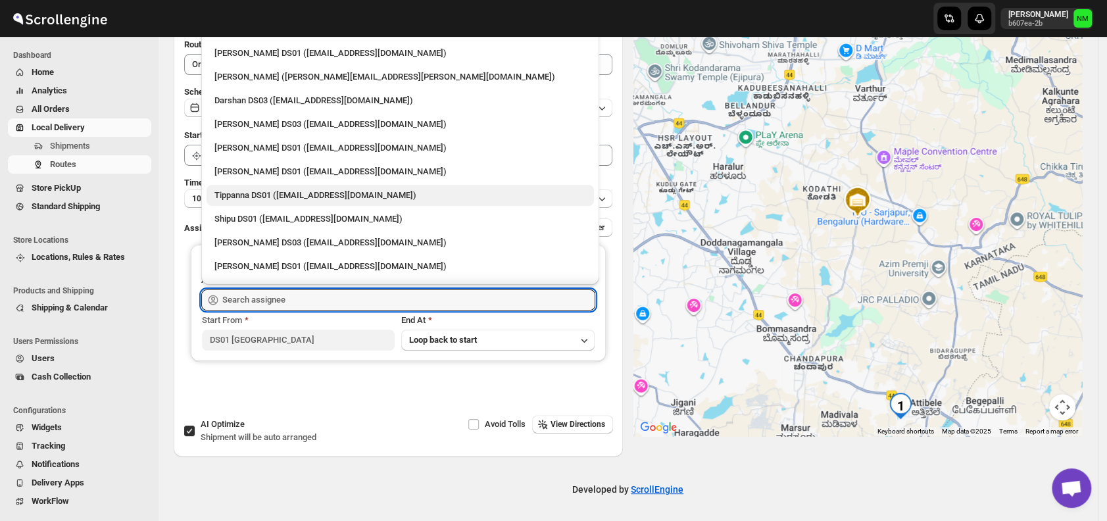
scroll to position [1027, 0]
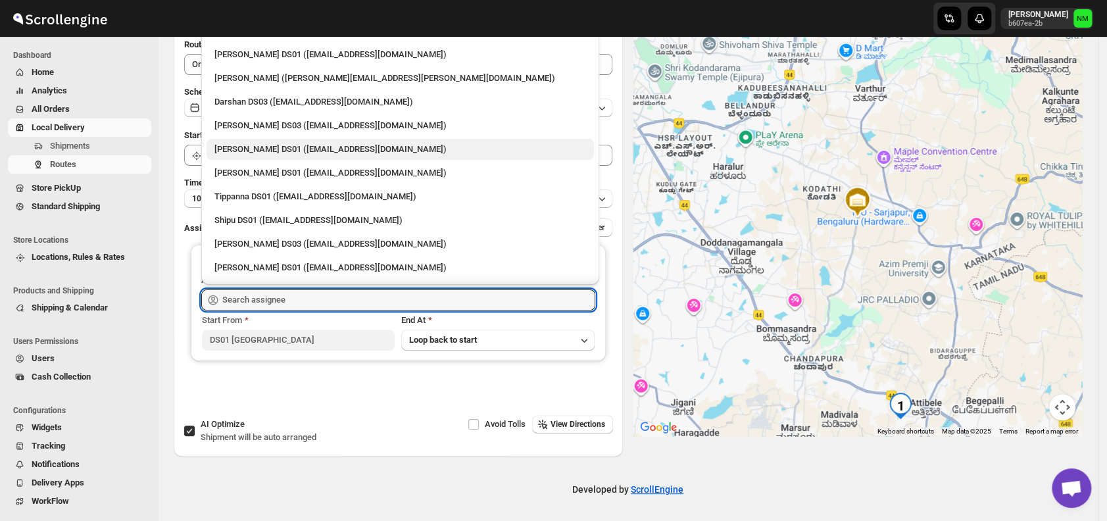
click at [238, 151] on div "[PERSON_NAME] DS01 ([EMAIL_ADDRESS][DOMAIN_NAME])" at bounding box center [400, 149] width 372 height 13
type input "[PERSON_NAME] DS01 ([EMAIL_ADDRESS][DOMAIN_NAME])"
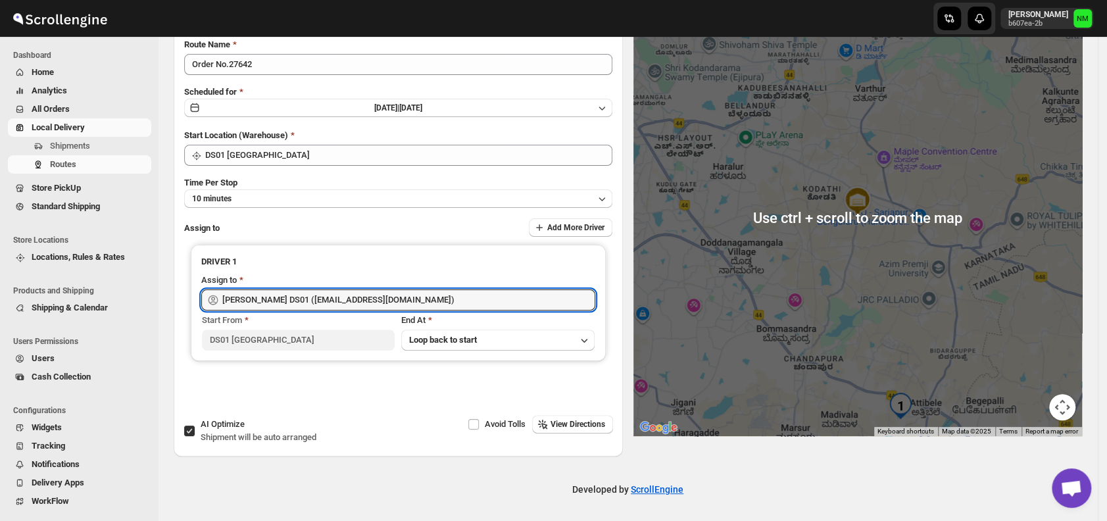
scroll to position [0, 0]
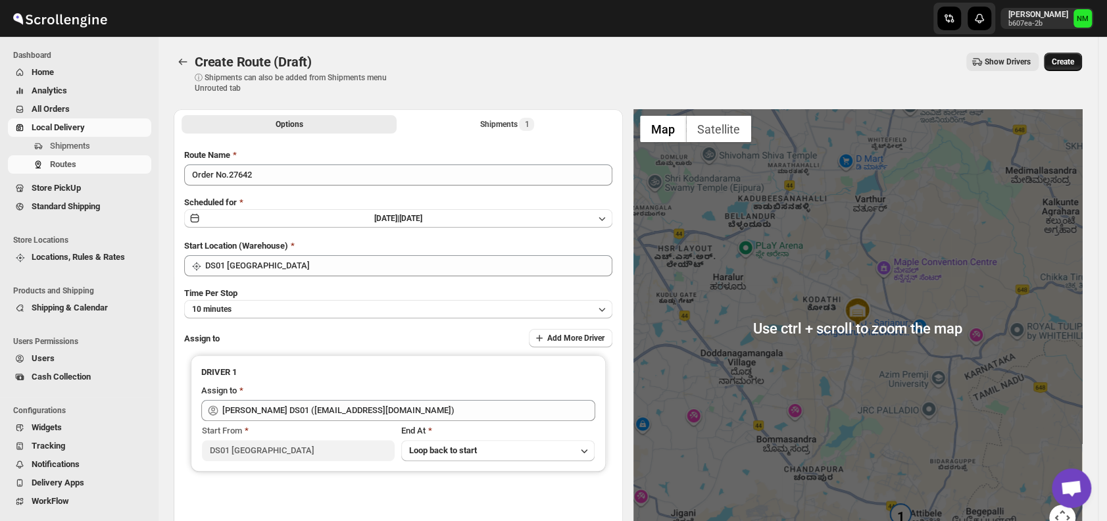
click at [1074, 62] on span "Create" at bounding box center [1062, 62] width 22 height 11
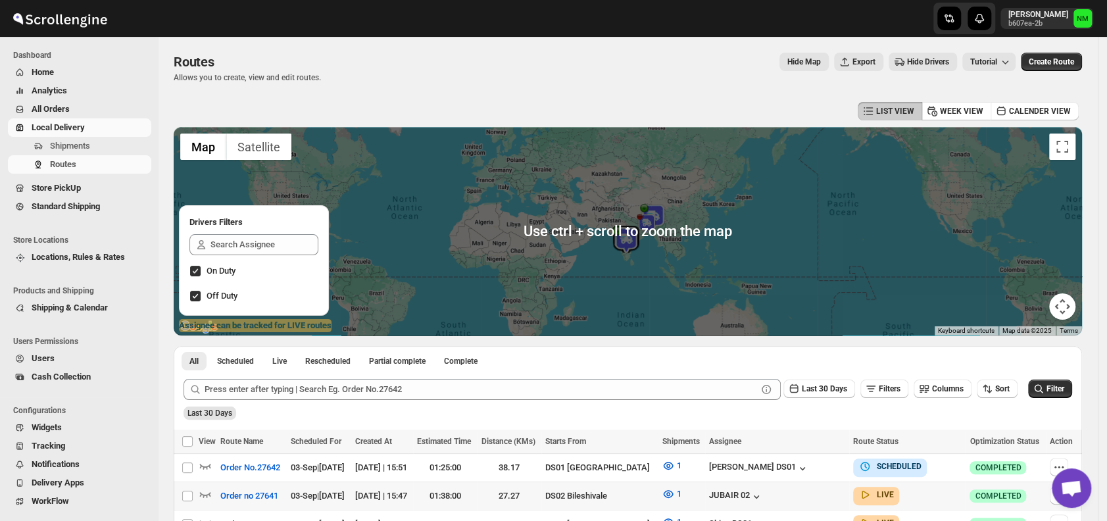
scroll to position [308, 0]
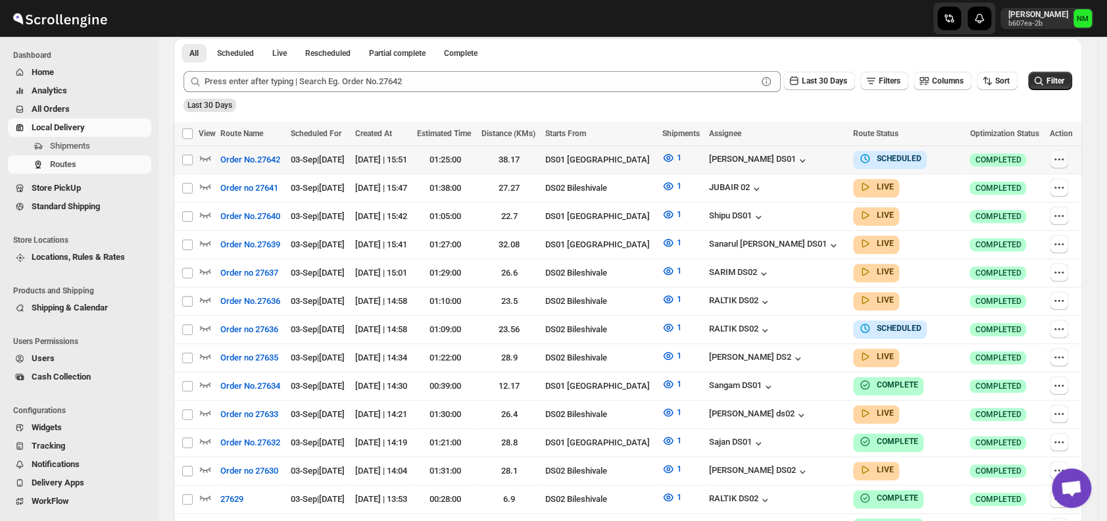
click at [1059, 160] on icon "button" at bounding box center [1058, 159] width 13 height 13
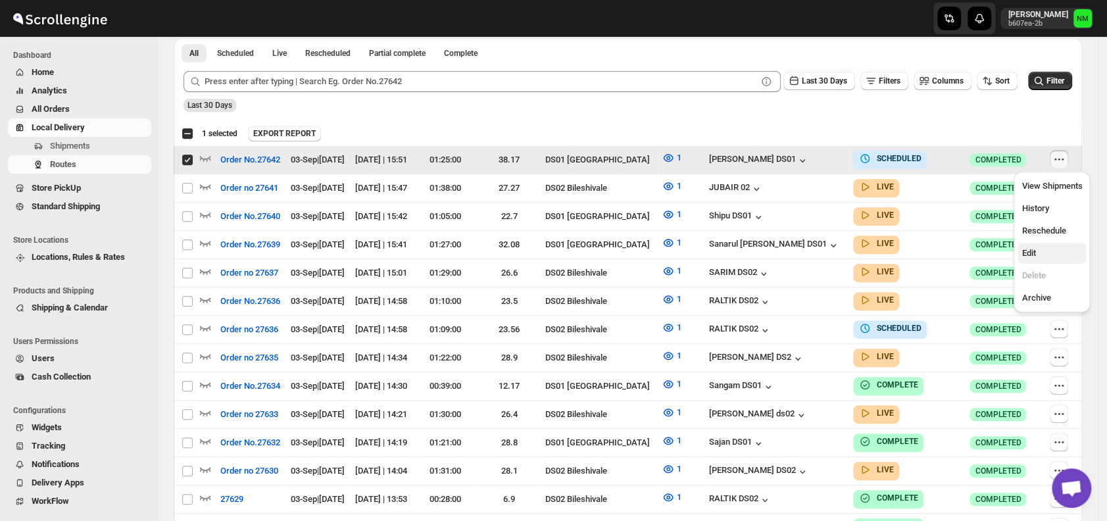
click at [1042, 247] on span "Edit" at bounding box center [1051, 253] width 60 height 13
checkbox input "false"
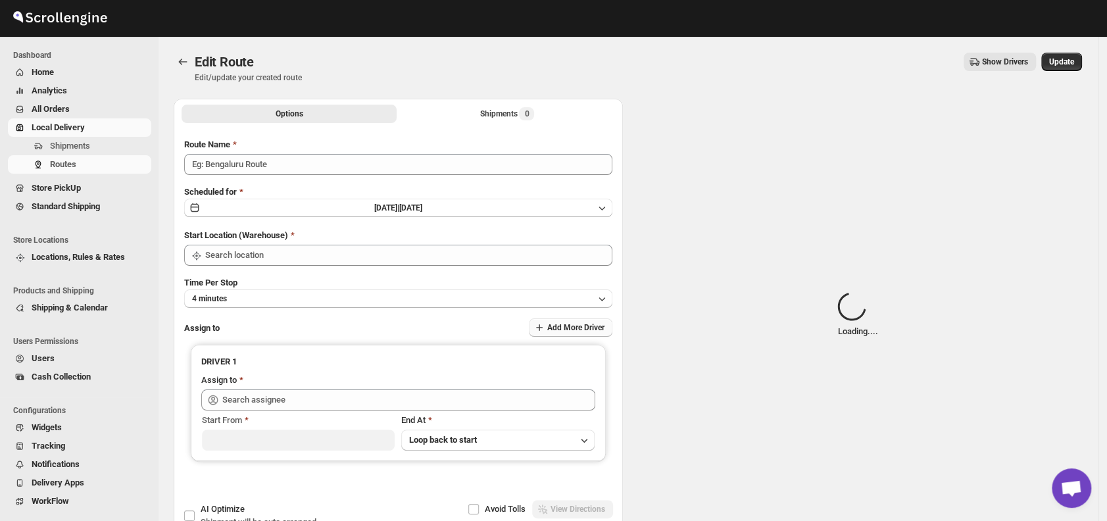
type input "Order No.27642"
type input "DS01 [GEOGRAPHIC_DATA]"
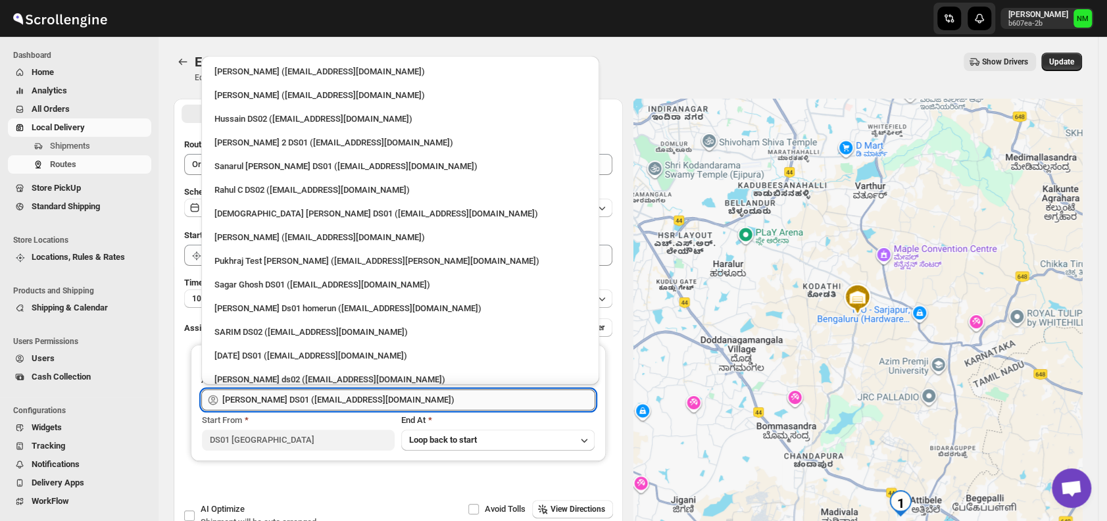
click at [399, 393] on input "[PERSON_NAME] DS01 ([EMAIL_ADDRESS][DOMAIN_NAME])" at bounding box center [408, 399] width 373 height 21
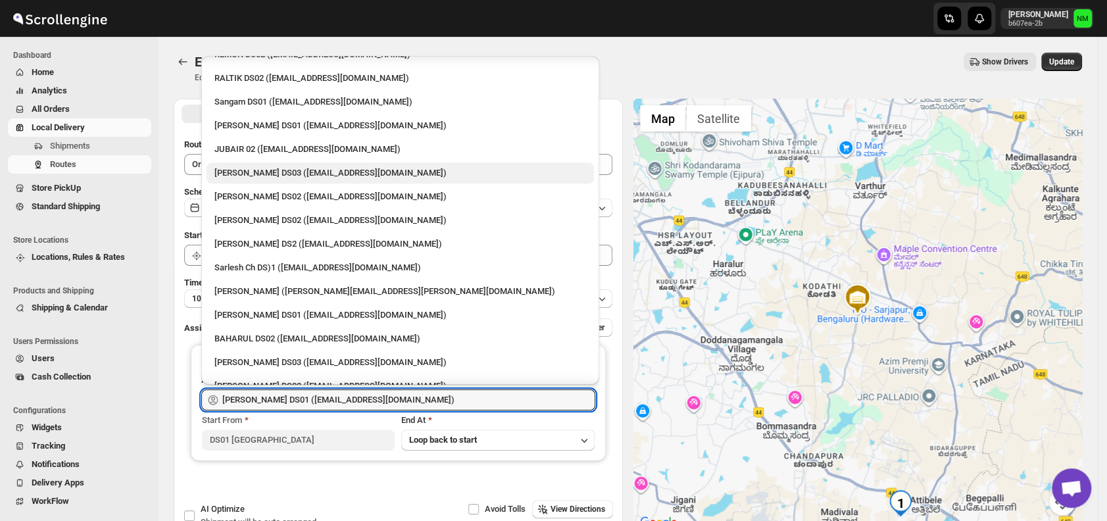
scroll to position [398, 0]
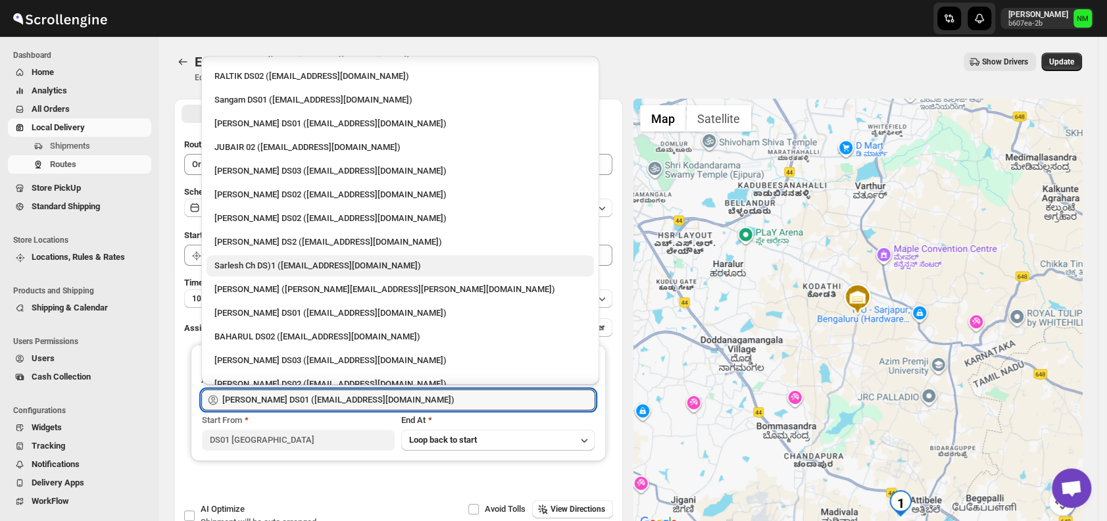
click at [249, 265] on div "Sarlesh Ch DS)1 ([EMAIL_ADDRESS][DOMAIN_NAME])" at bounding box center [400, 265] width 372 height 13
type input "Sarlesh Ch DS)1 ([EMAIL_ADDRESS][DOMAIN_NAME])"
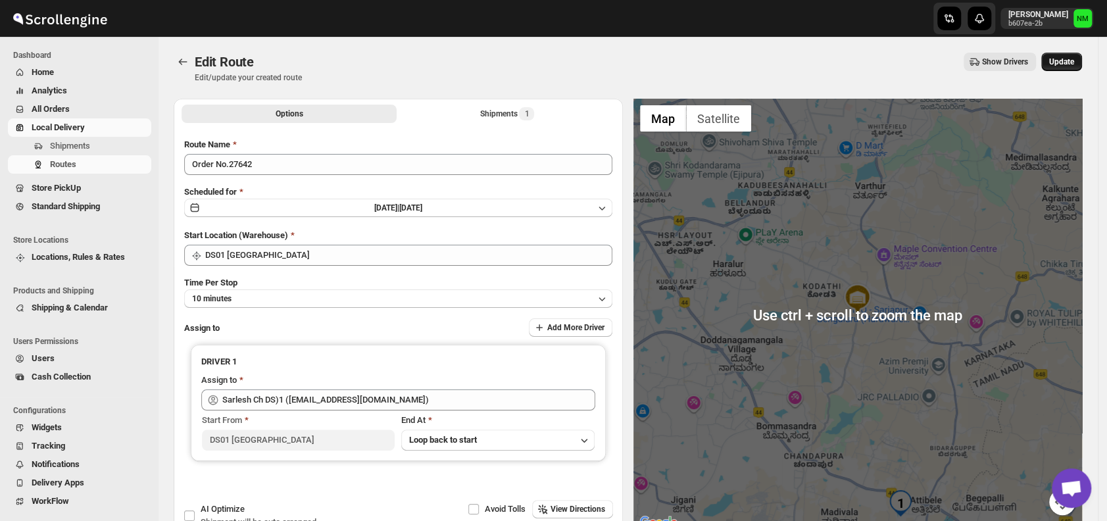
click at [1065, 54] on button "Update" at bounding box center [1061, 62] width 41 height 18
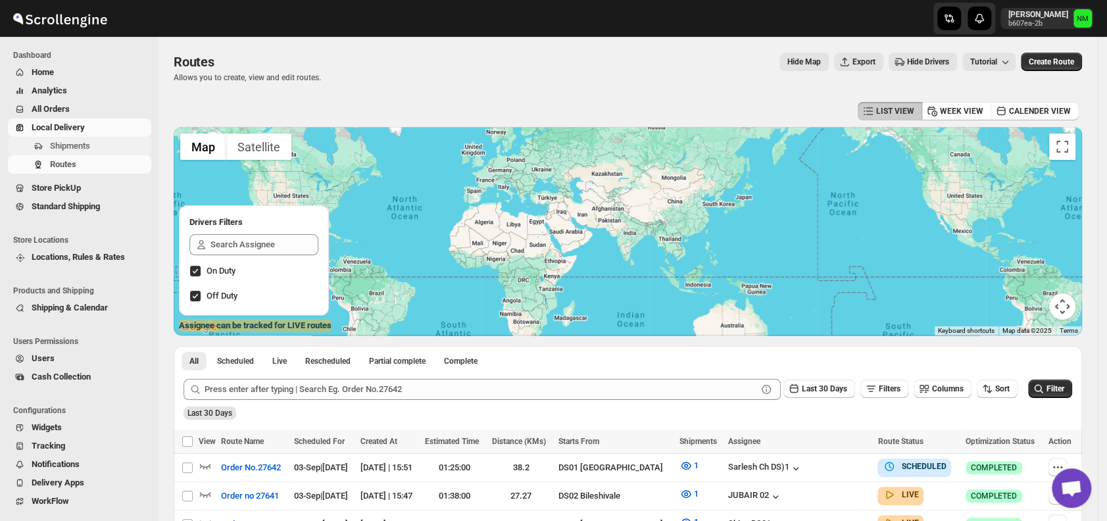
click at [96, 144] on span "Shipments" at bounding box center [99, 145] width 99 height 13
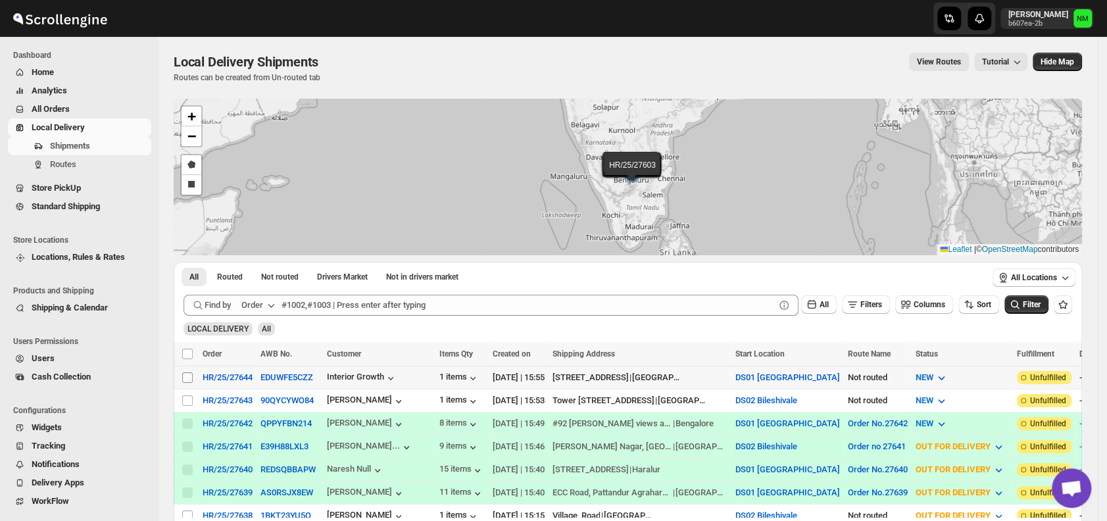
click at [191, 374] on input "Select shipment" at bounding box center [187, 377] width 11 height 11
checkbox input "true"
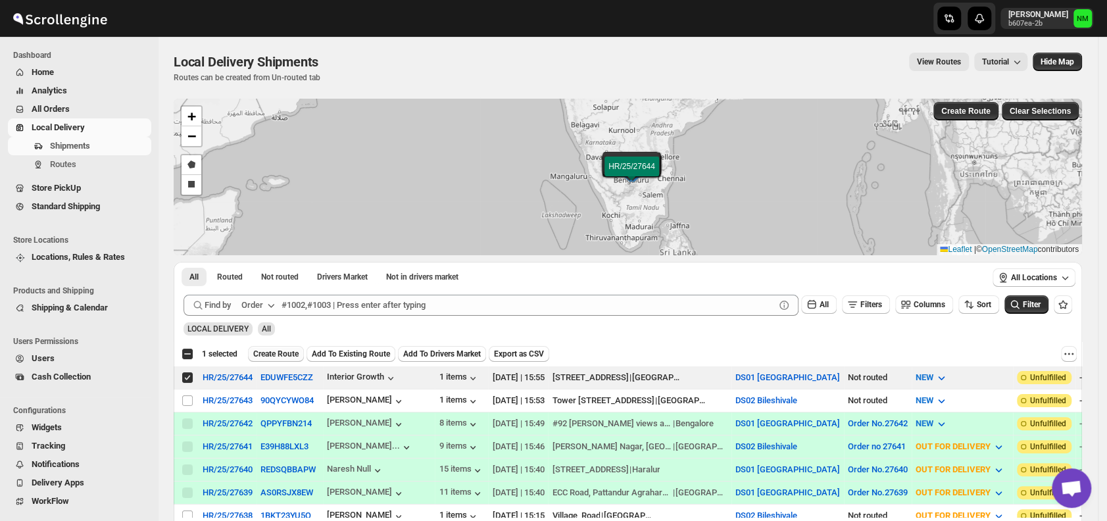
click at [272, 352] on span "Create Route" at bounding box center [275, 354] width 45 height 11
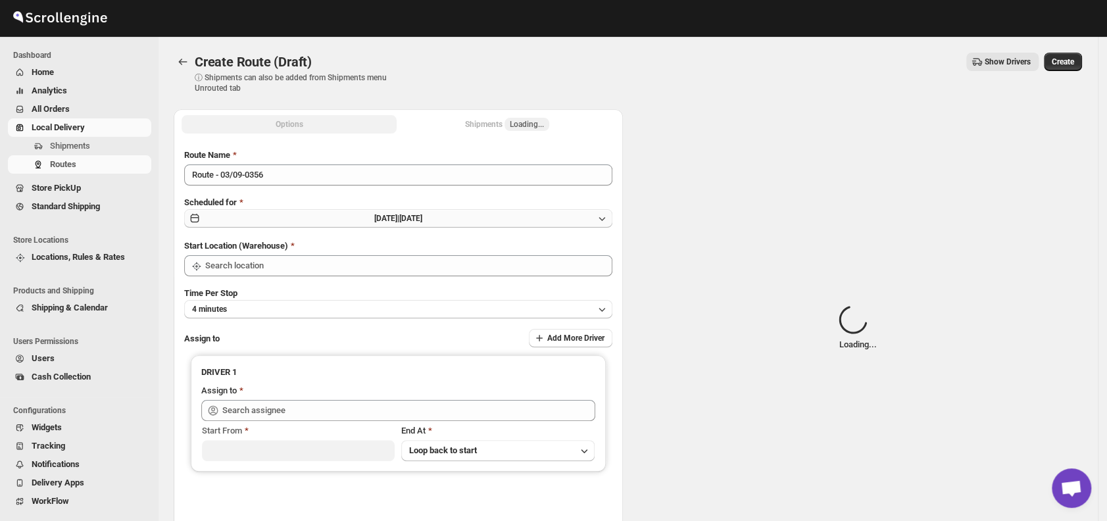
type input "DS01 [GEOGRAPHIC_DATA]"
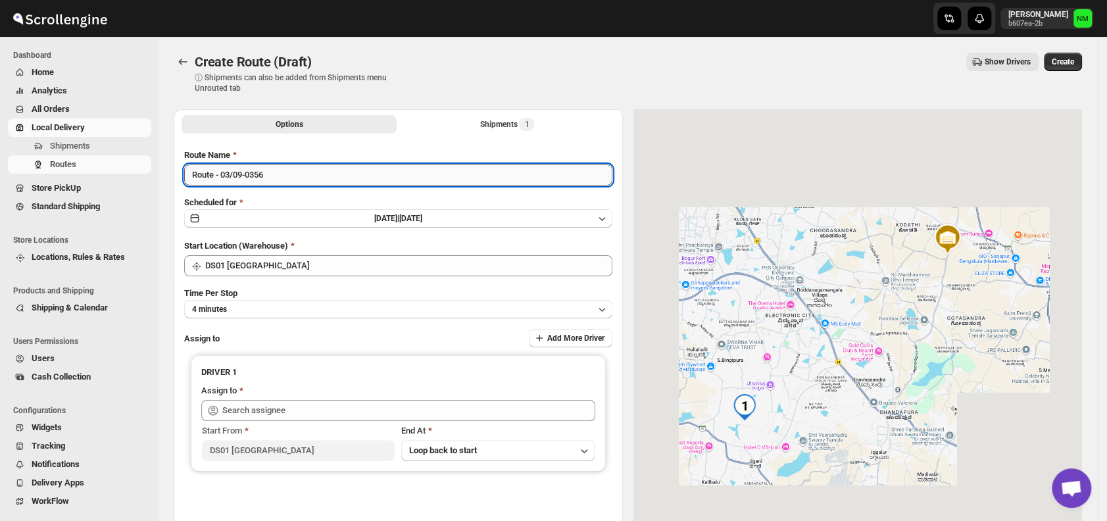
click at [295, 175] on input "Route - 03/09-0356" at bounding box center [398, 174] width 428 height 21
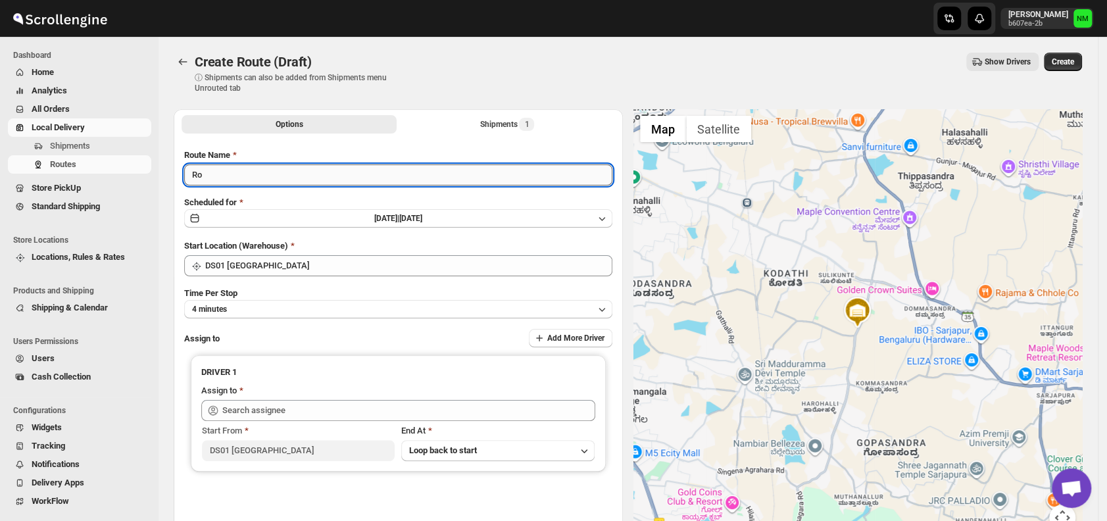
type input "R"
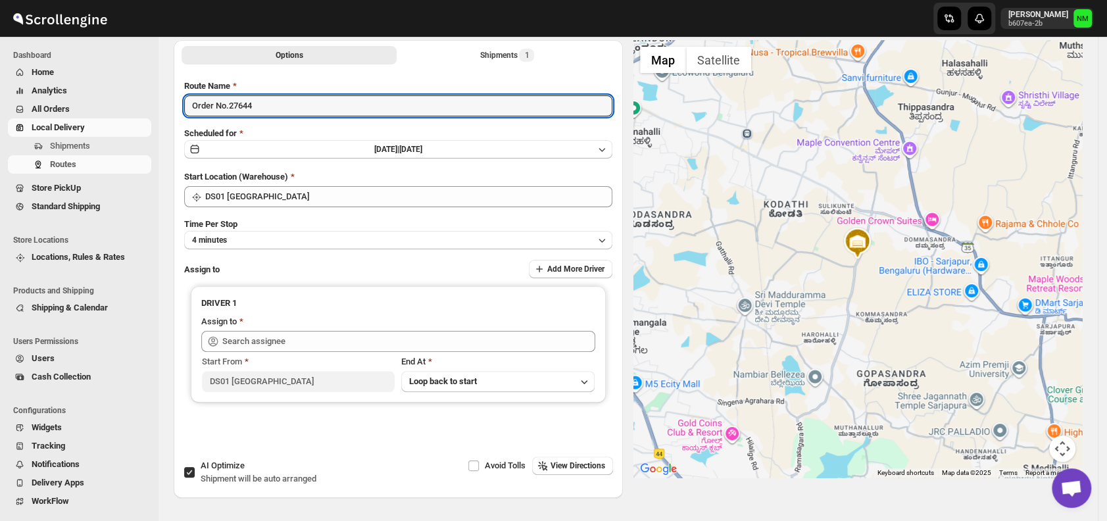
scroll to position [70, 0]
type input "Order No.27644"
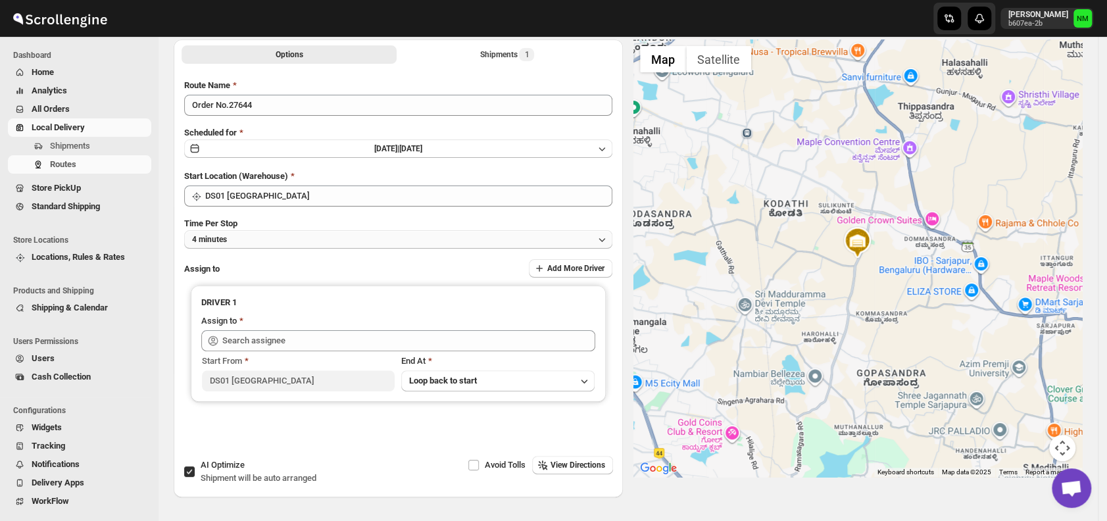
click at [245, 242] on button "4 minutes" at bounding box center [398, 239] width 428 height 18
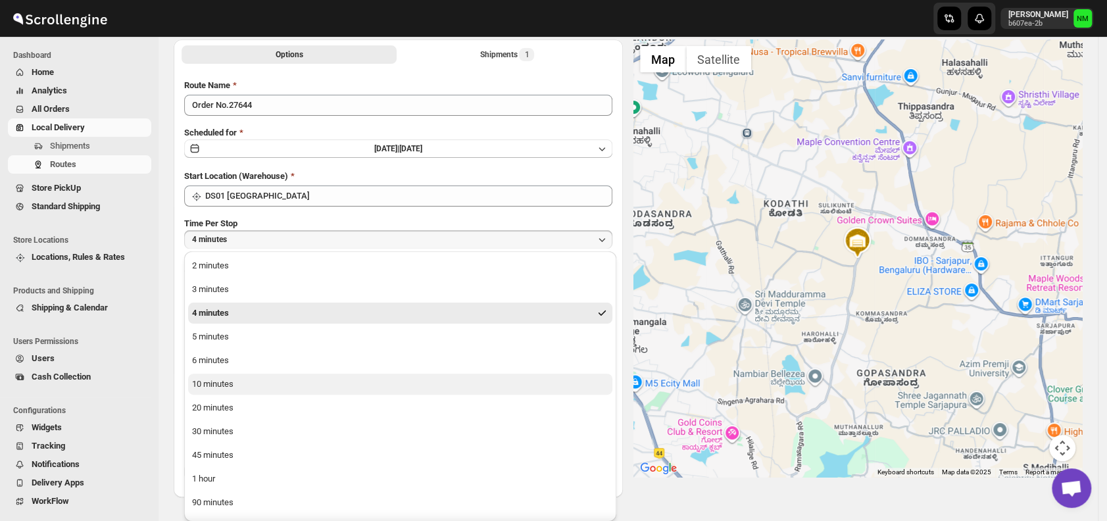
click at [228, 385] on div "10 minutes" at bounding box center [212, 383] width 41 height 13
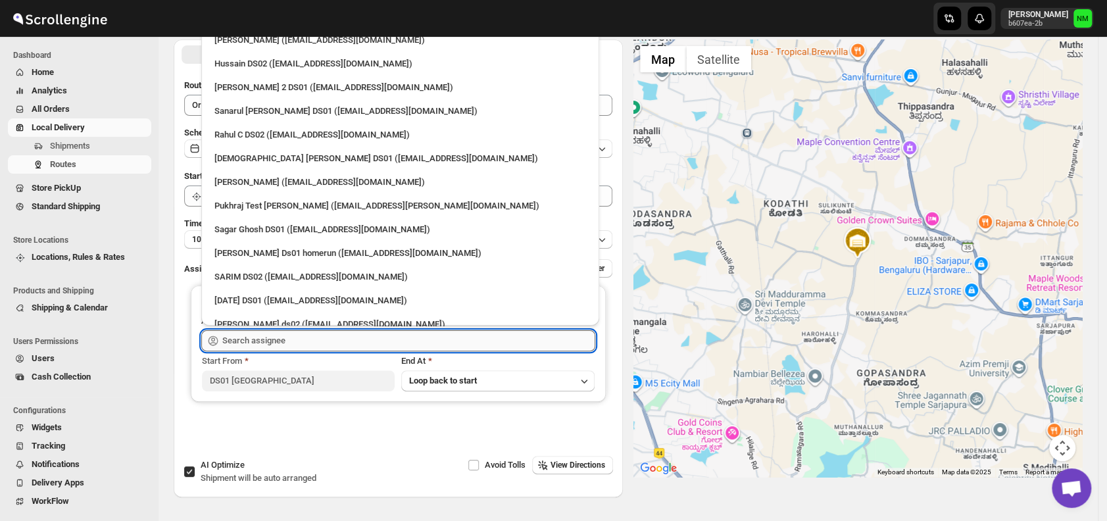
click at [292, 345] on input "text" at bounding box center [408, 340] width 373 height 21
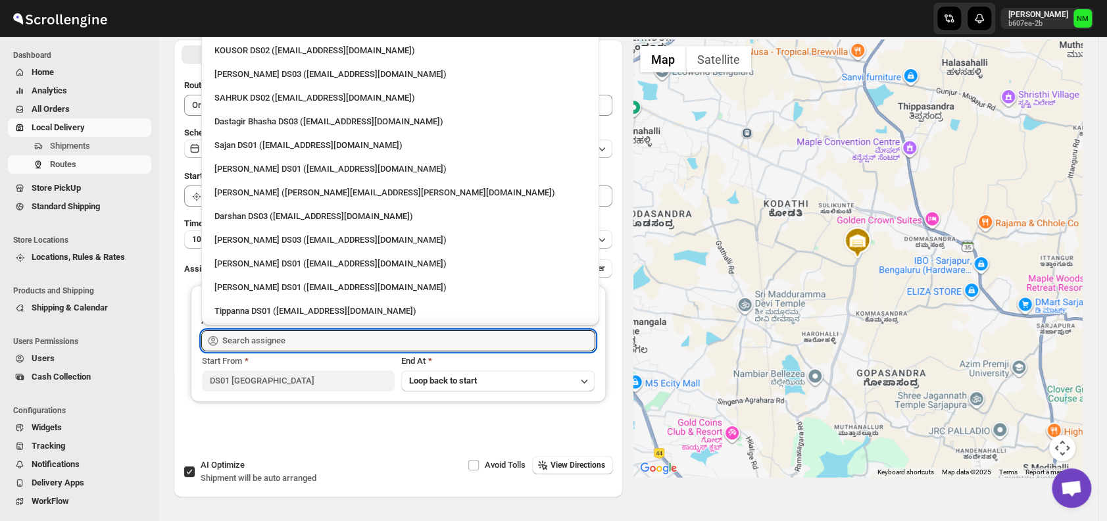
scroll to position [1126, 0]
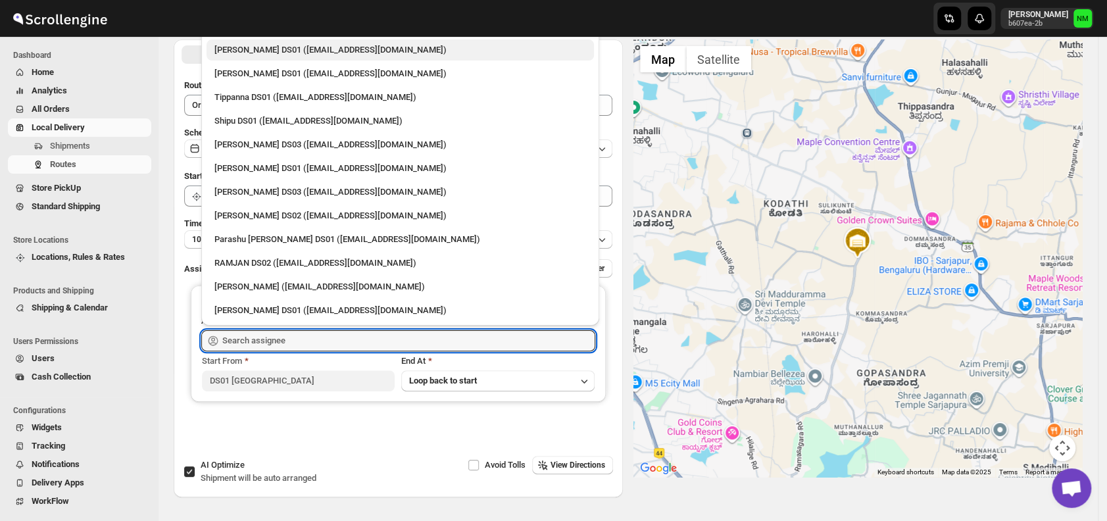
click at [253, 55] on div "[PERSON_NAME] DS01 ([EMAIL_ADDRESS][DOMAIN_NAME])" at bounding box center [400, 49] width 372 height 13
type input "[PERSON_NAME] DS01 ([EMAIL_ADDRESS][DOMAIN_NAME])"
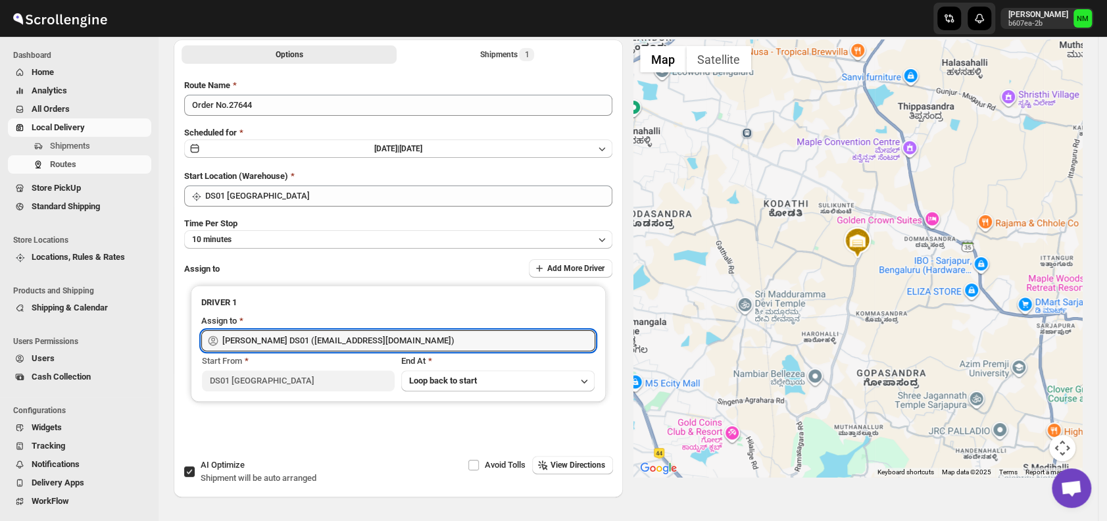
scroll to position [0, 0]
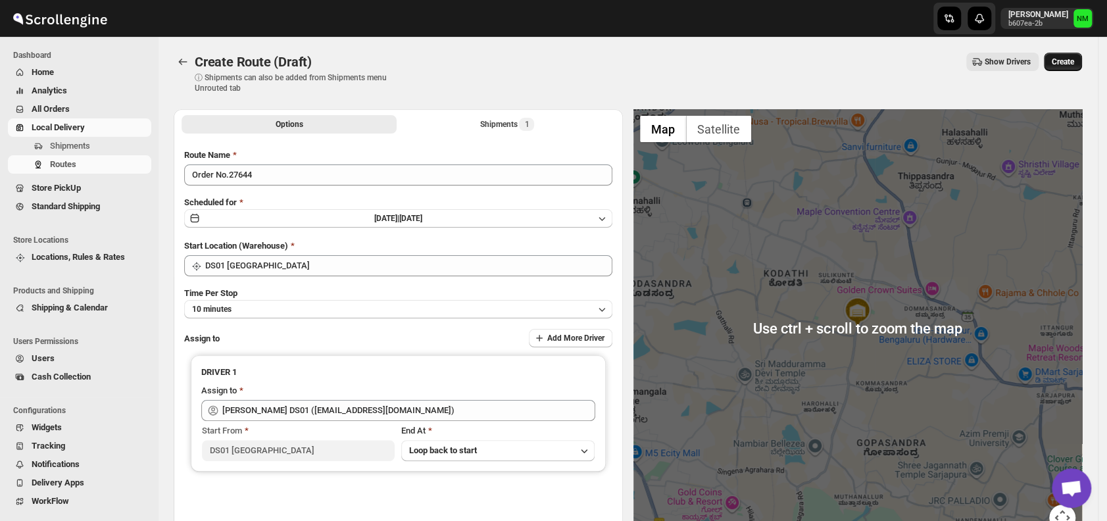
click at [1068, 64] on span "Create" at bounding box center [1062, 62] width 22 height 11
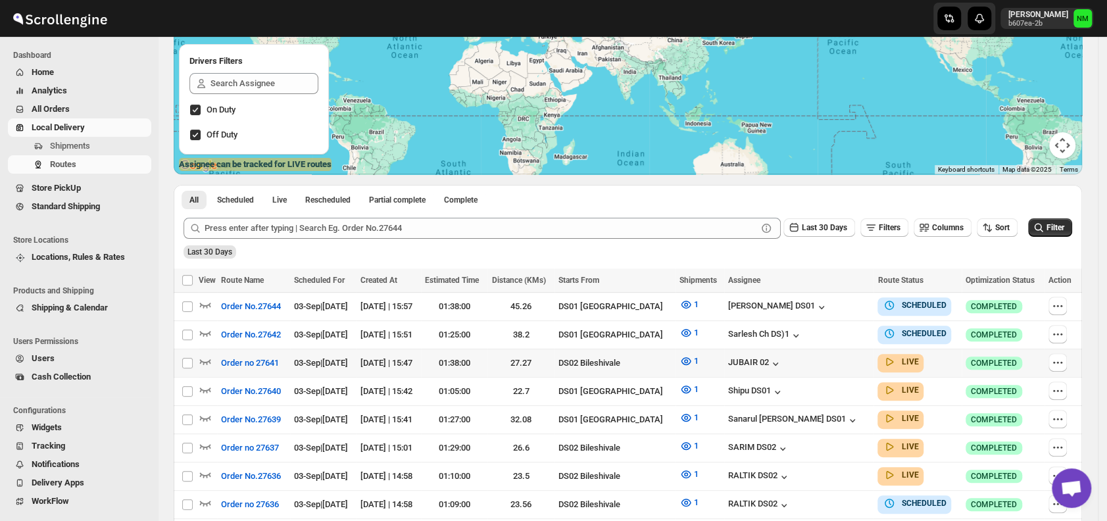
scroll to position [177, 0]
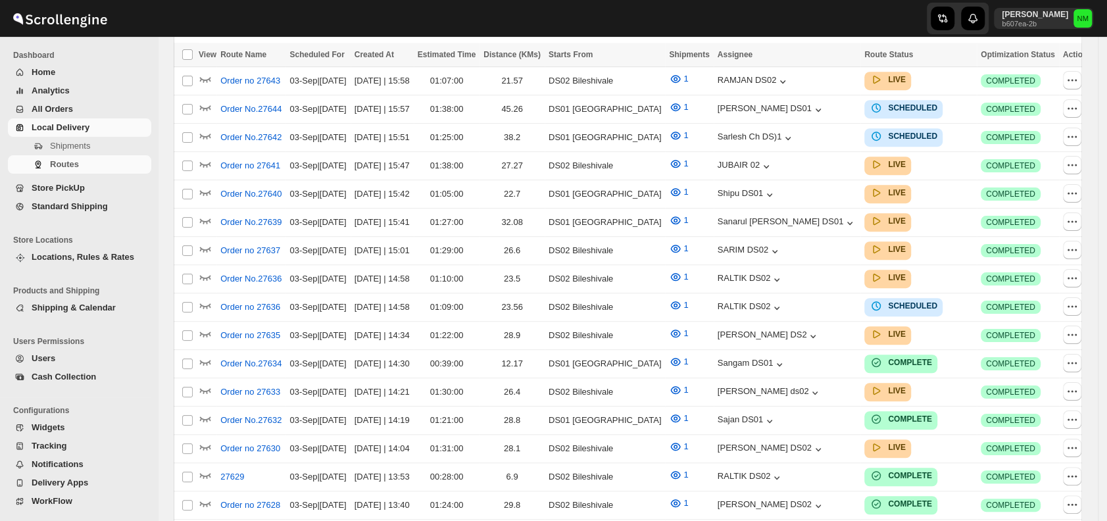
scroll to position [177, 0]
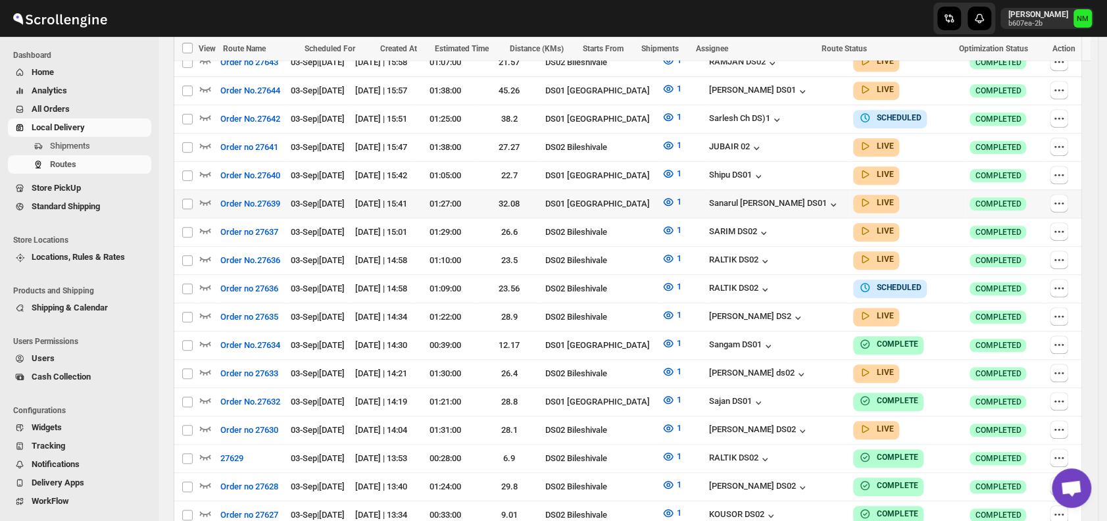
scroll to position [408, 0]
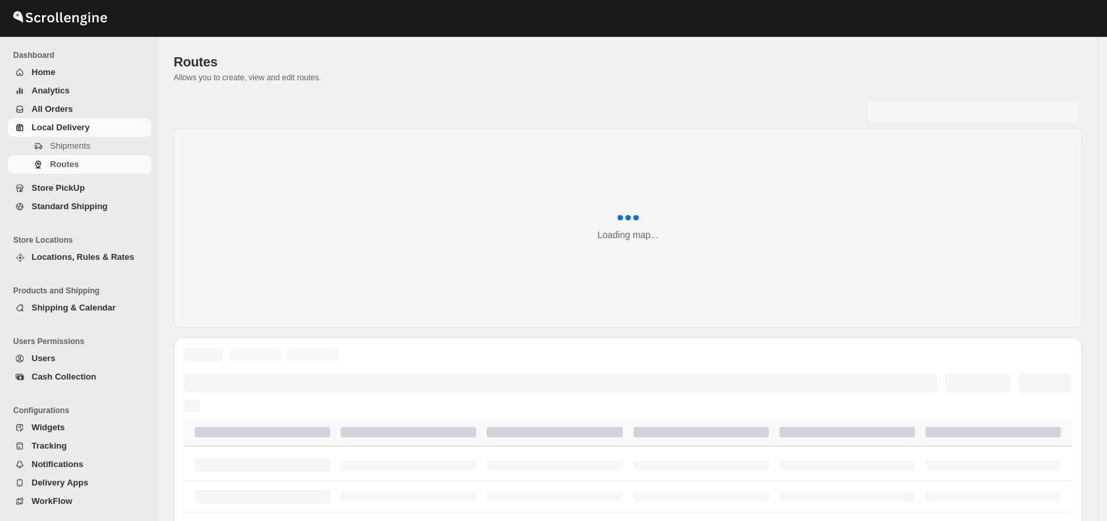
scroll to position [408, 0]
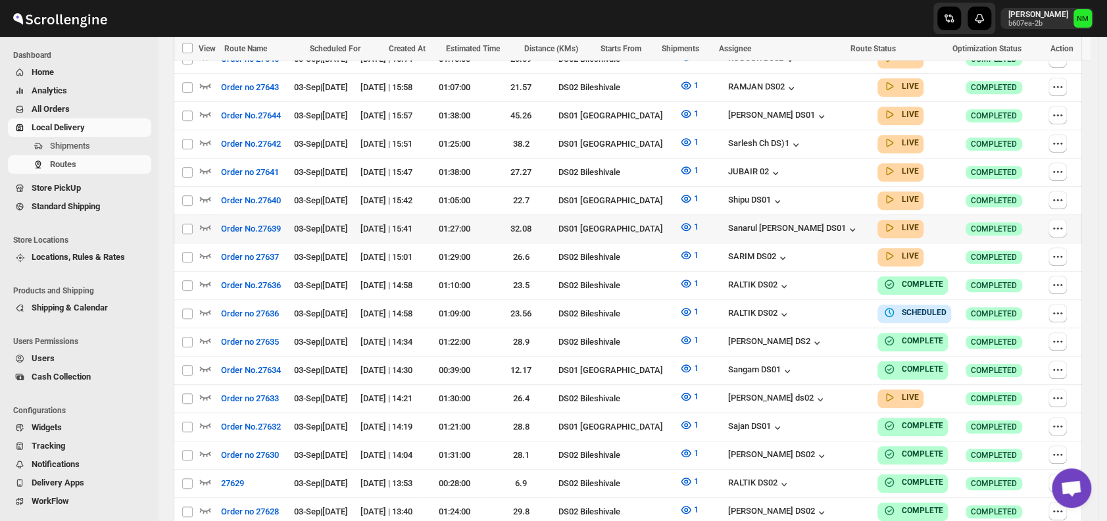
click at [212, 220] on div at bounding box center [208, 228] width 18 height 17
click at [205, 225] on icon "button" at bounding box center [205, 227] width 11 height 5
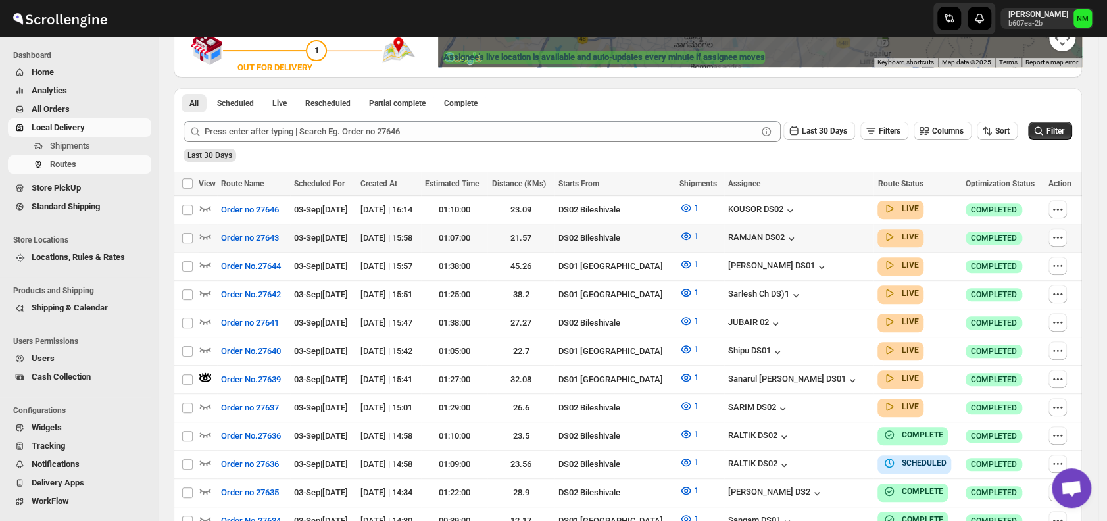
scroll to position [273, 0]
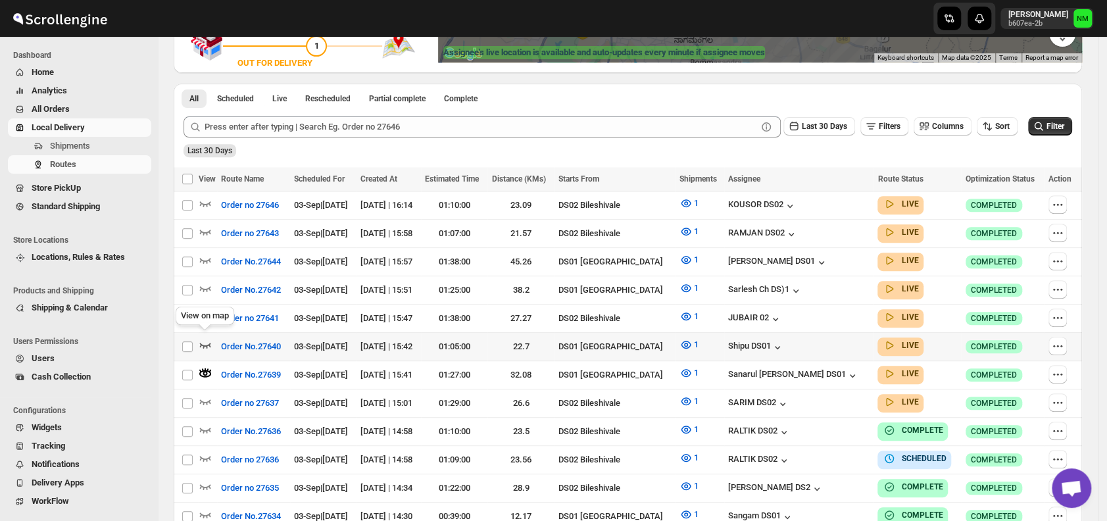
click at [205, 341] on icon "button" at bounding box center [205, 344] width 13 height 13
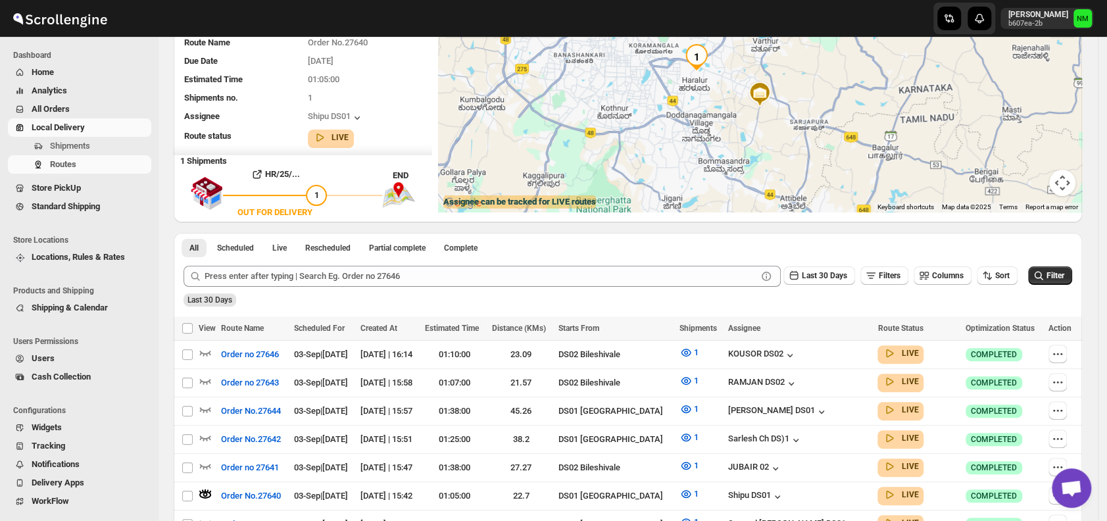
scroll to position [0, 0]
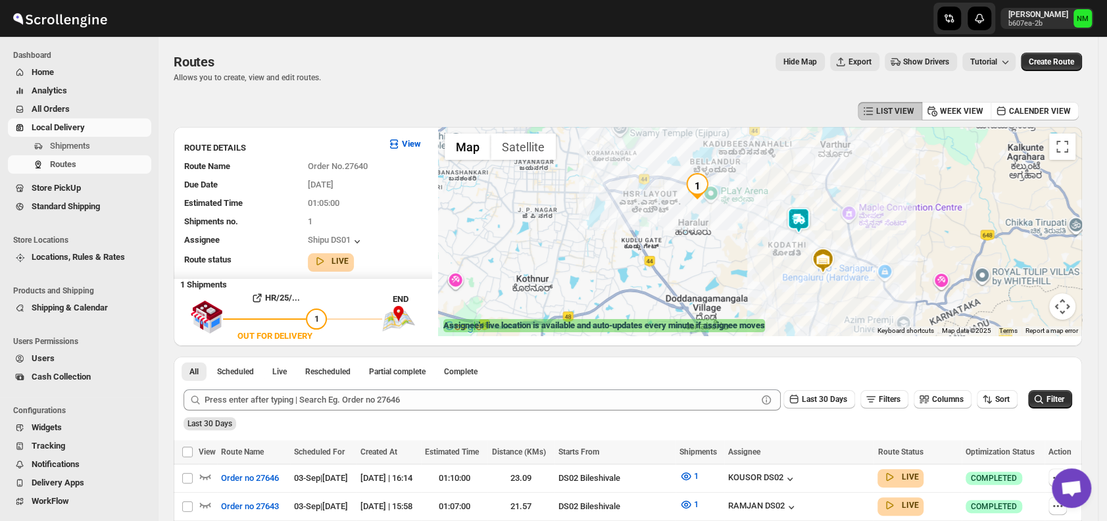
click at [805, 227] on img at bounding box center [798, 220] width 26 height 26
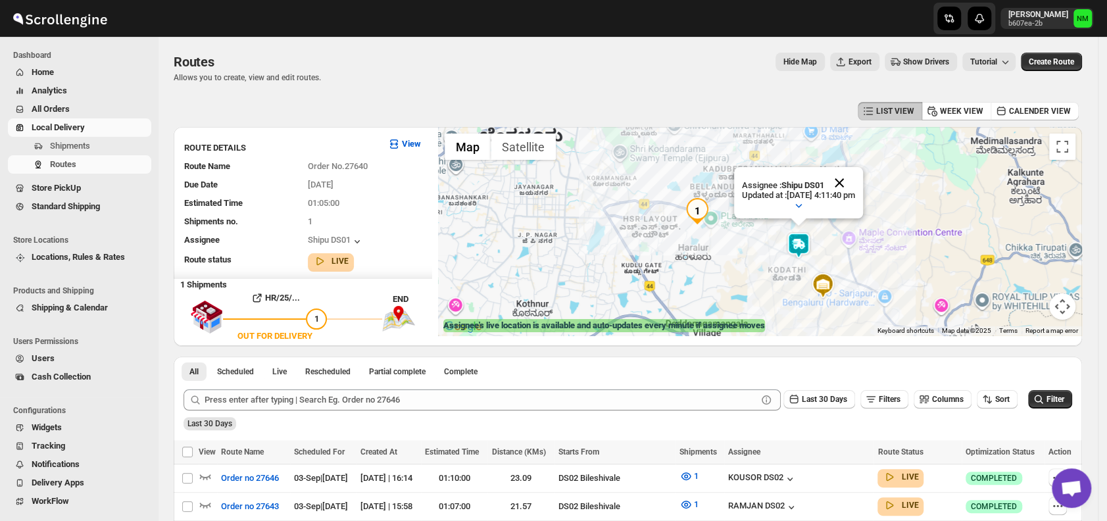
click at [854, 180] on button "Close" at bounding box center [839, 183] width 32 height 32
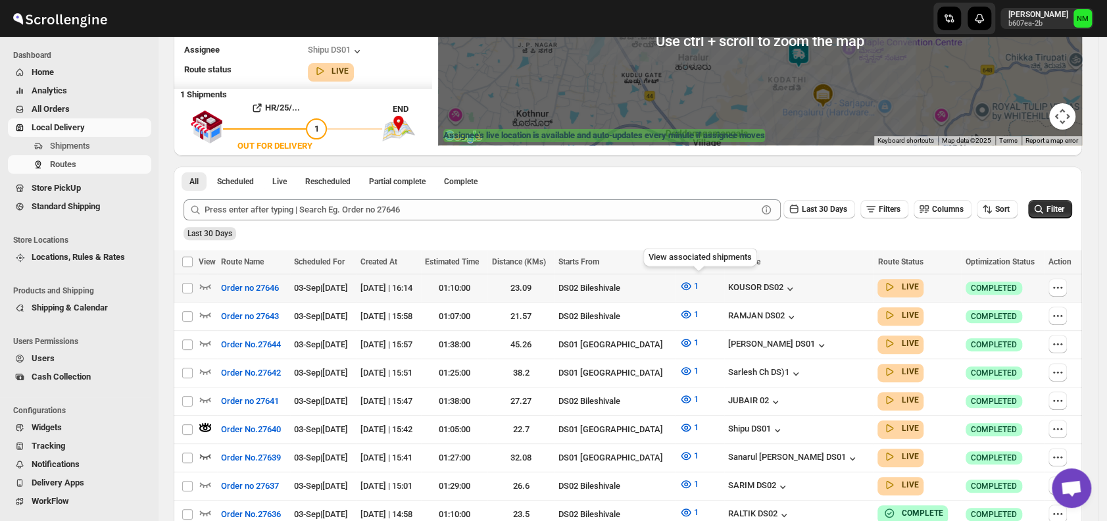
scroll to position [192, 0]
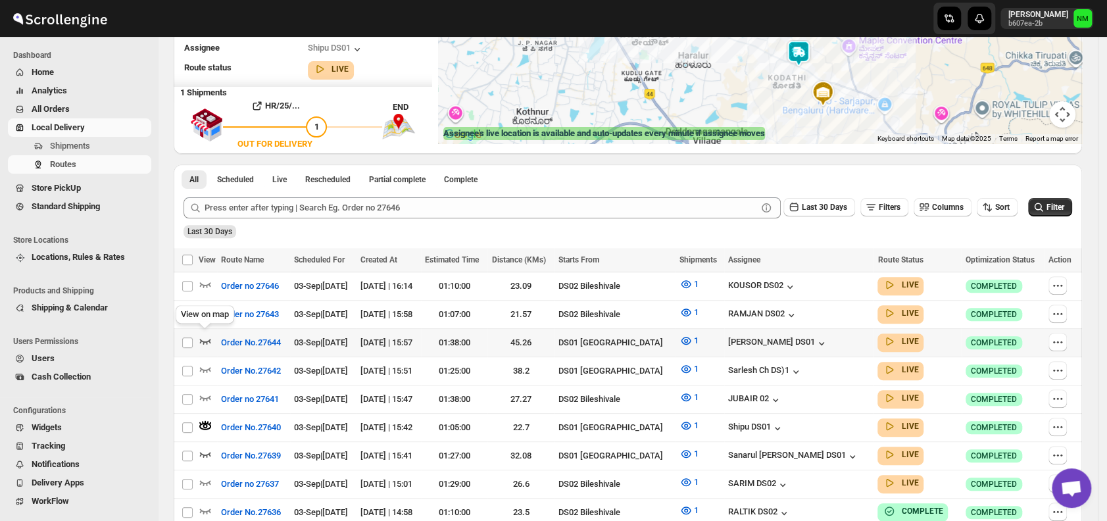
click at [206, 337] on icon "button" at bounding box center [205, 340] width 13 height 13
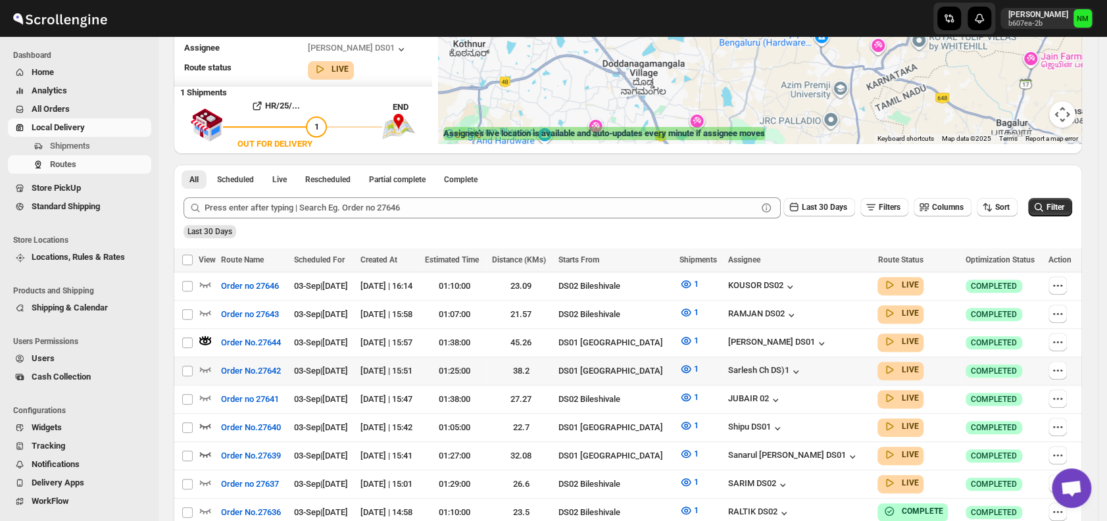
scroll to position [0, 0]
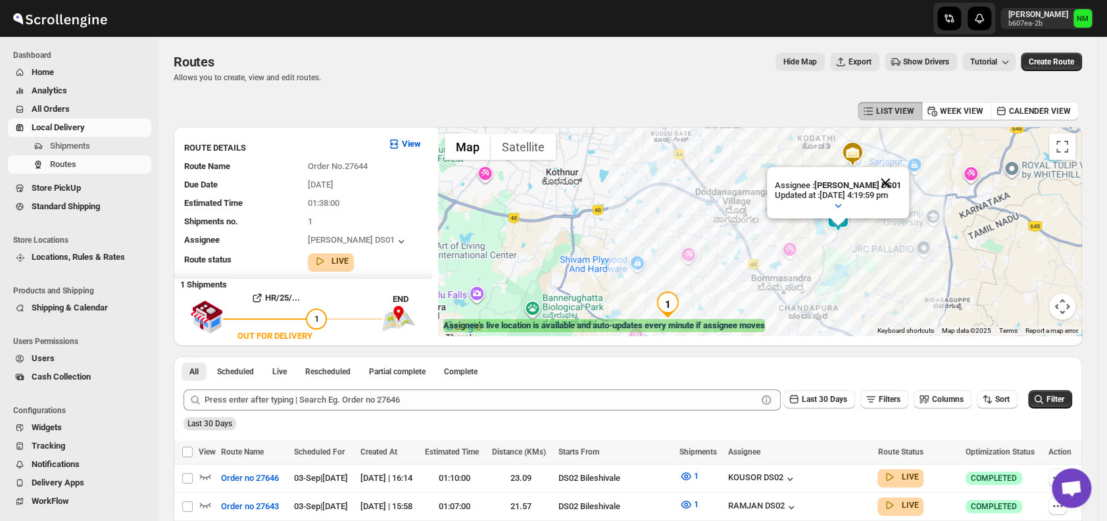
click at [894, 180] on button "Close" at bounding box center [885, 183] width 32 height 32
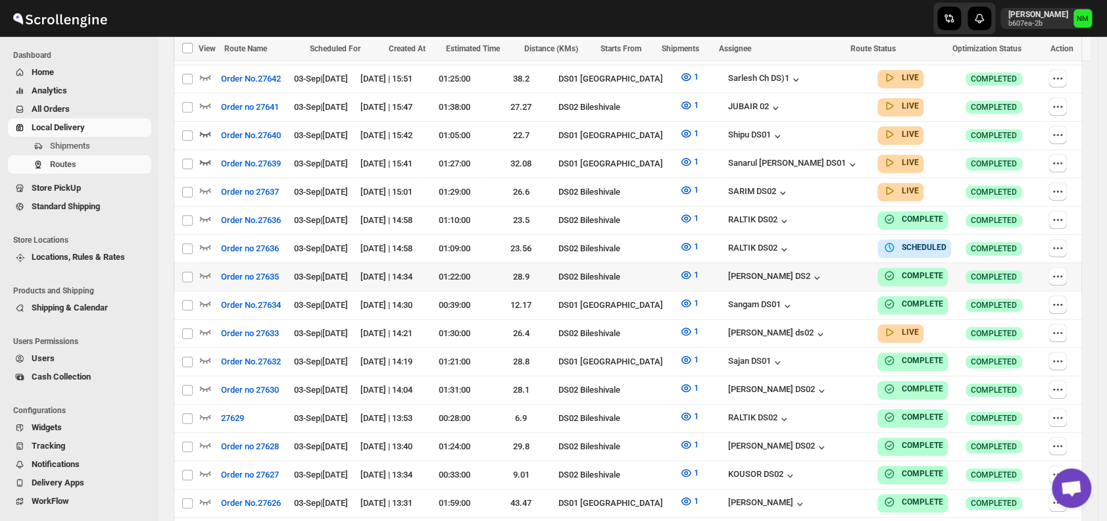
scroll to position [487, 0]
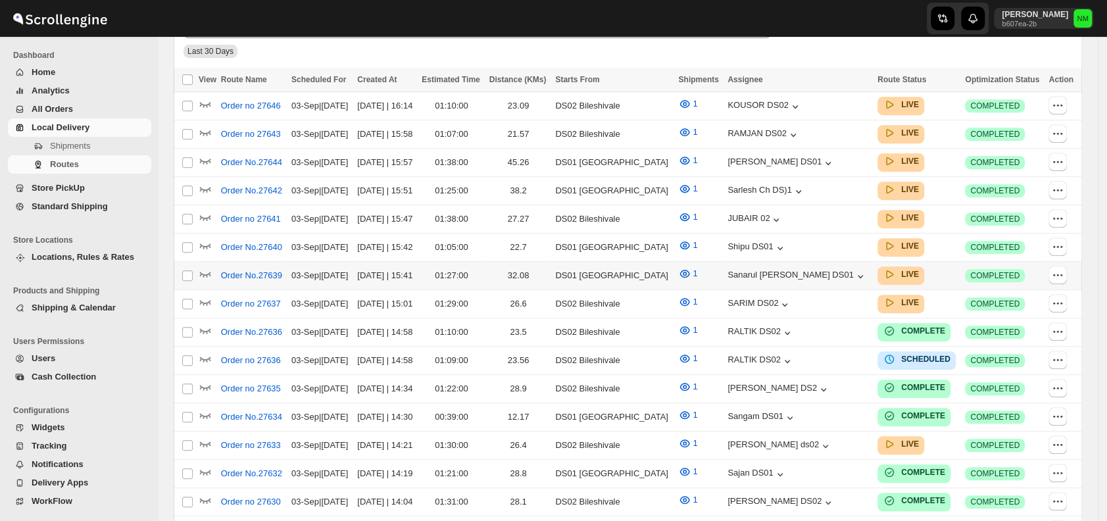
scroll to position [362, 0]
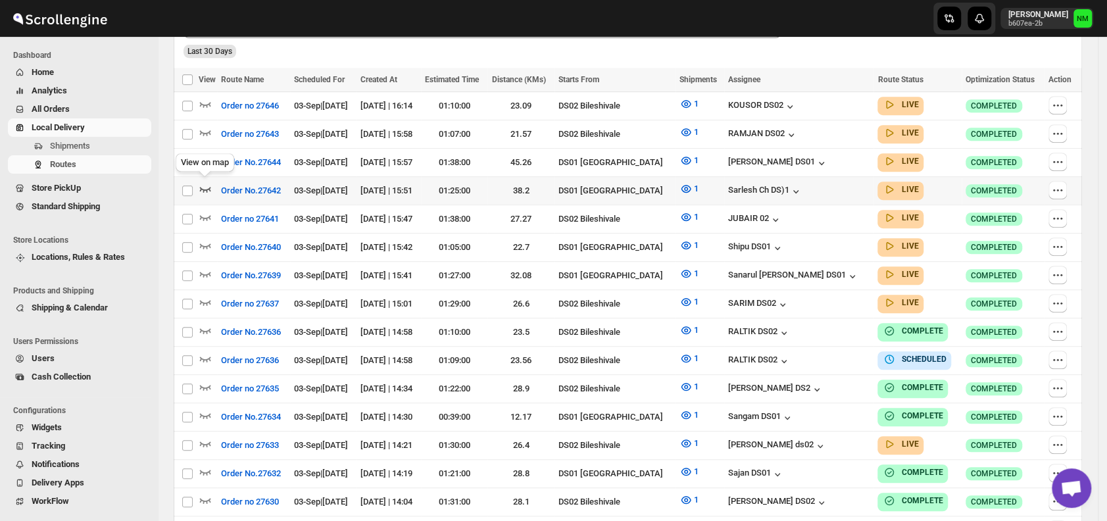
click at [206, 184] on icon "button" at bounding box center [205, 188] width 13 height 13
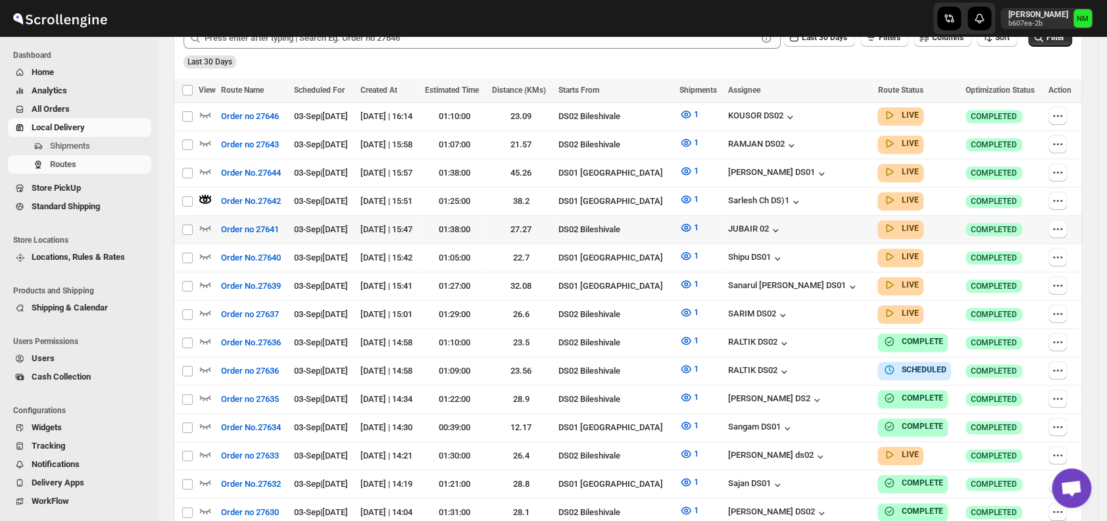
scroll to position [0, 0]
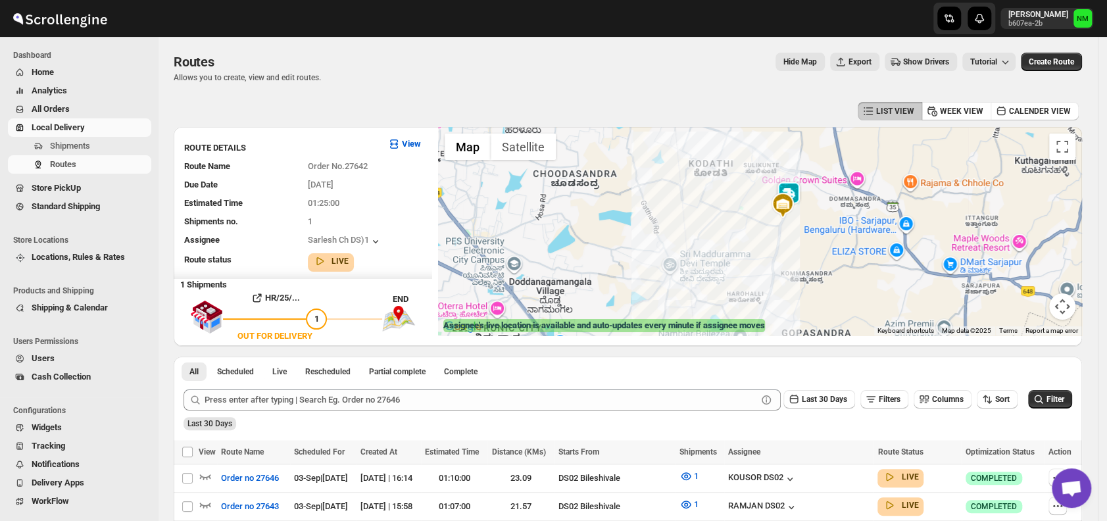
click at [795, 192] on img at bounding box center [782, 205] width 26 height 26
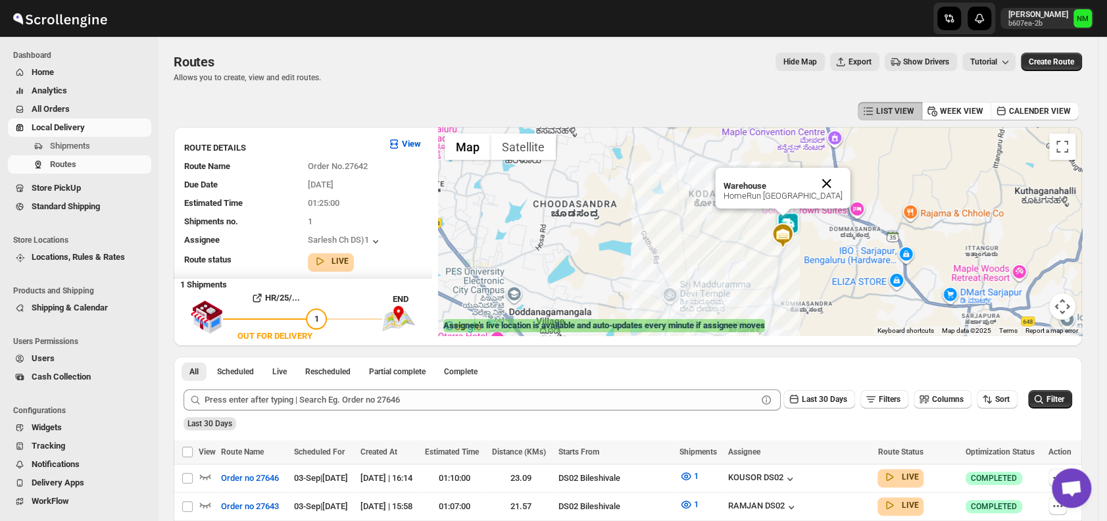
click at [842, 179] on button "Close" at bounding box center [827, 184] width 32 height 32
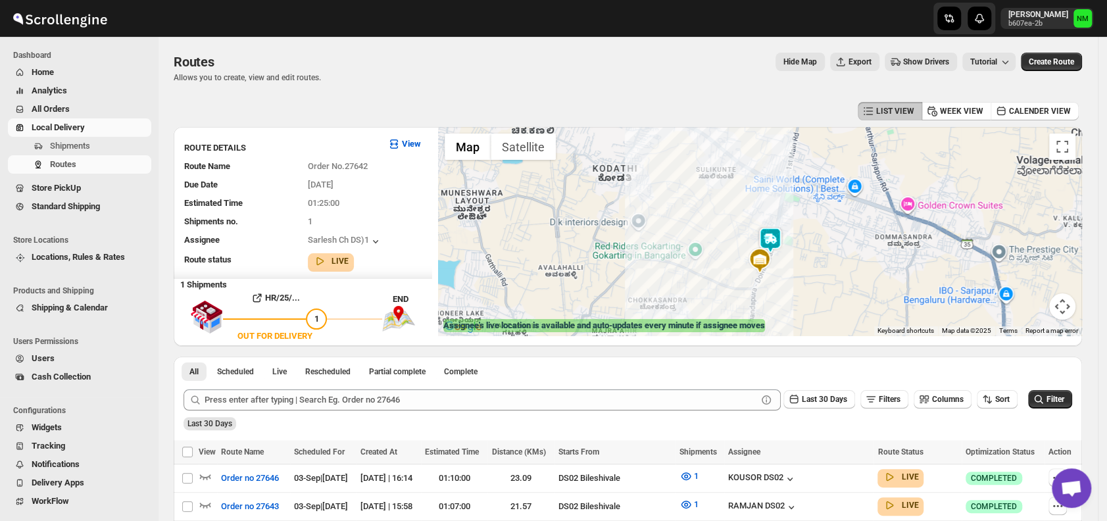
click at [773, 241] on img at bounding box center [770, 240] width 26 height 26
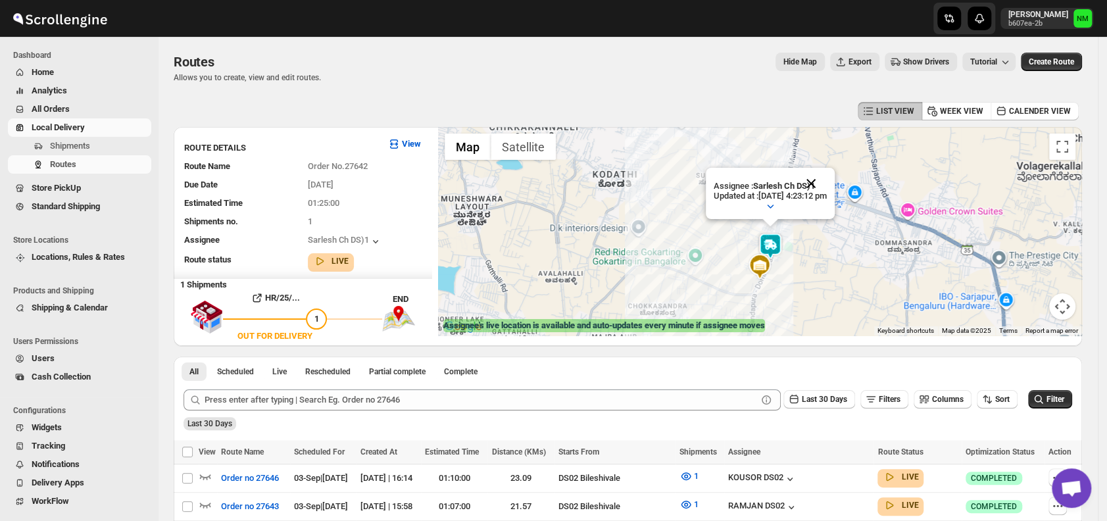
click at [827, 178] on button "Close" at bounding box center [811, 184] width 32 height 32
click at [106, 139] on span "Shipments" at bounding box center [99, 145] width 99 height 13
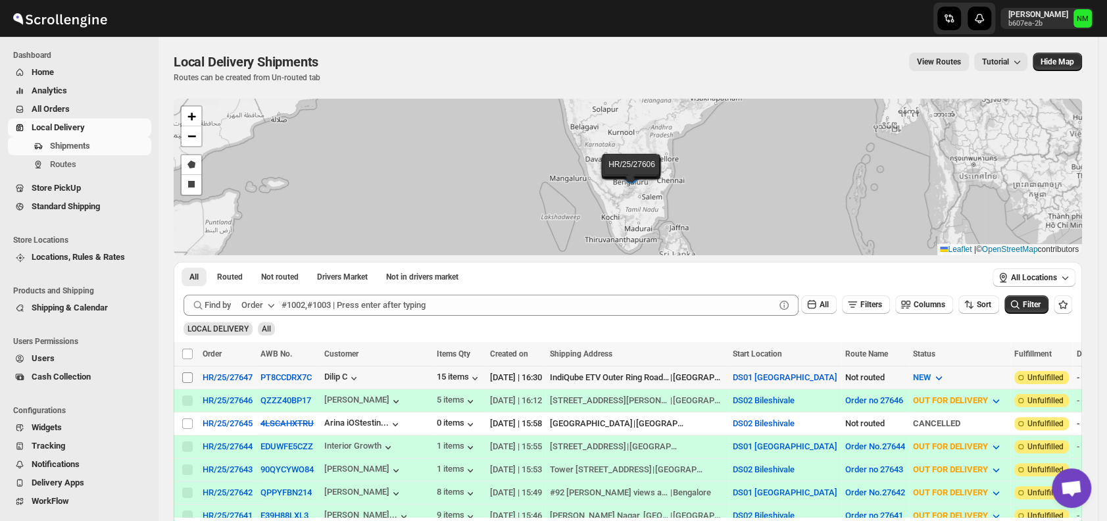
click at [191, 375] on input "Select shipment" at bounding box center [187, 377] width 11 height 11
checkbox input "true"
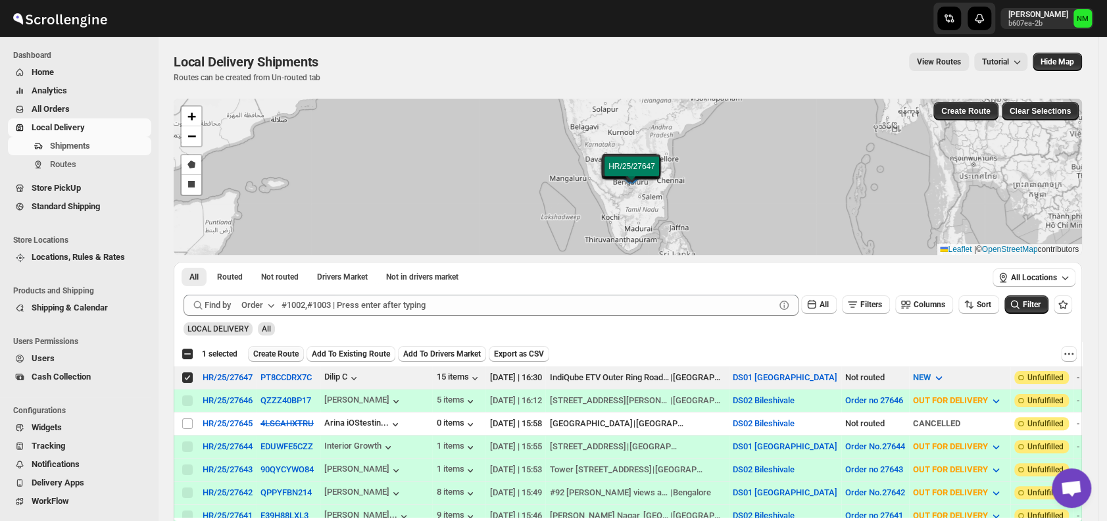
click at [282, 346] on button "Create Route" at bounding box center [276, 354] width 56 height 16
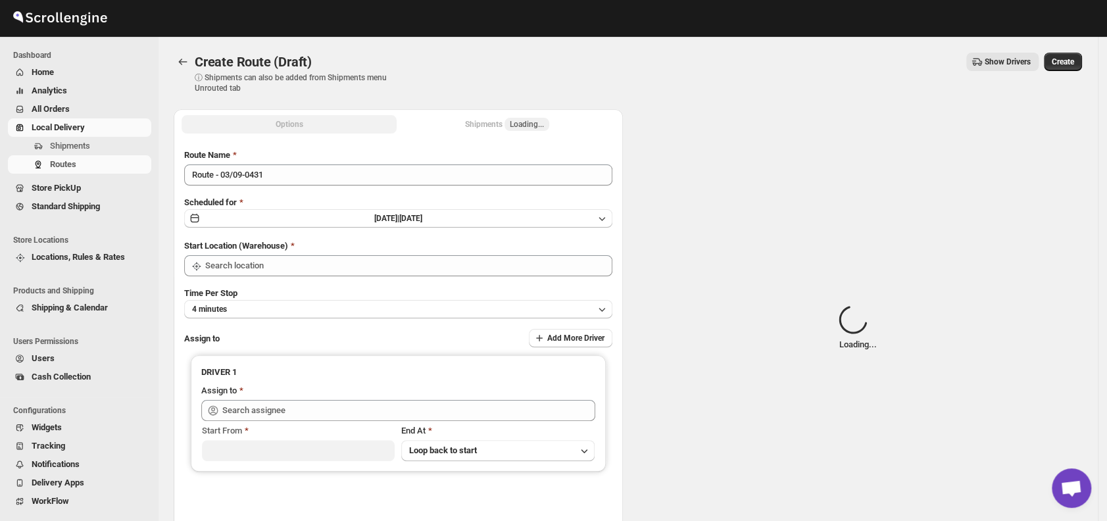
type input "DS01 [GEOGRAPHIC_DATA]"
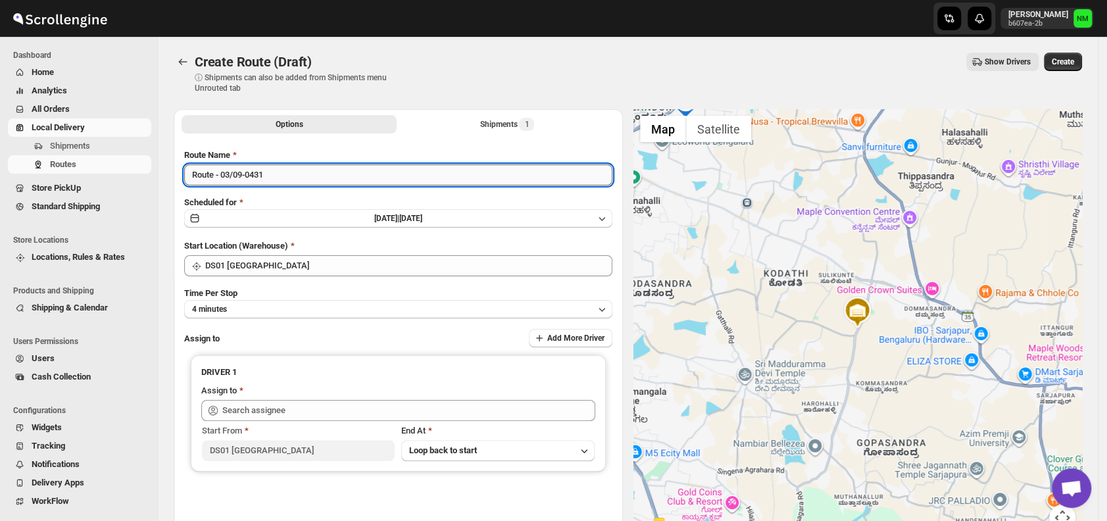
click at [306, 174] on input "Route - 03/09-0431" at bounding box center [398, 174] width 428 height 21
type input "R"
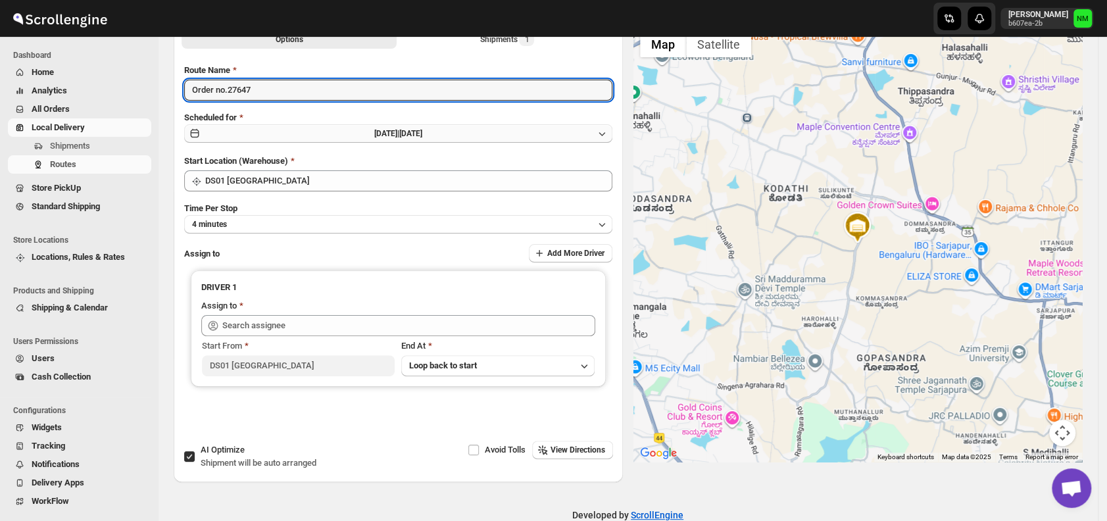
scroll to position [110, 0]
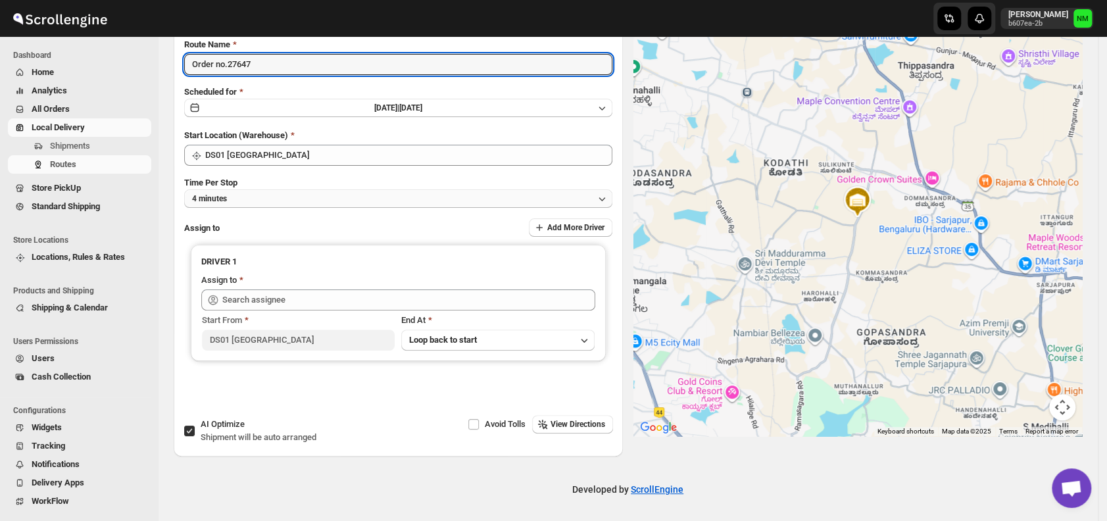
type input "Order no.27647"
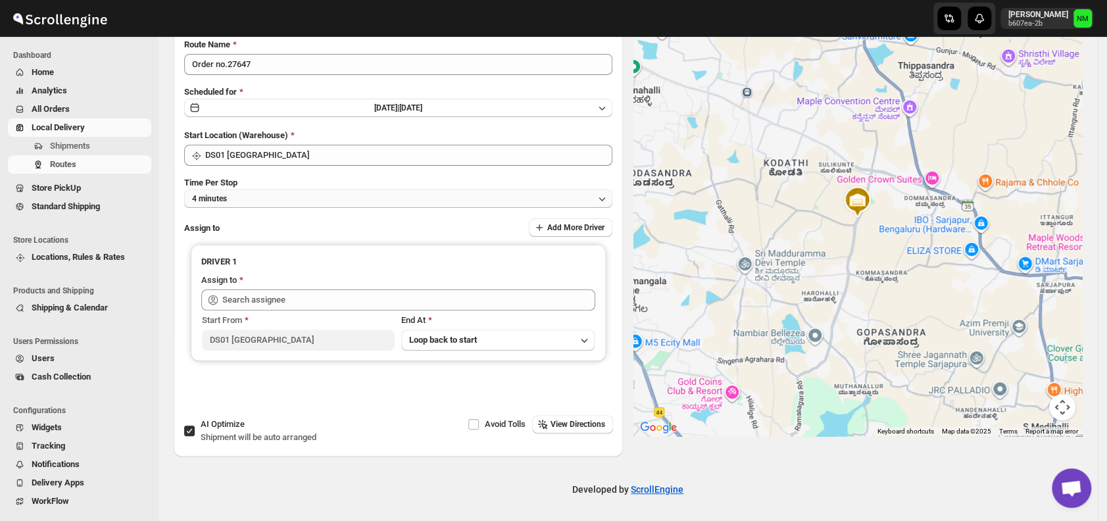
click at [247, 189] on button "4 minutes" at bounding box center [398, 198] width 428 height 18
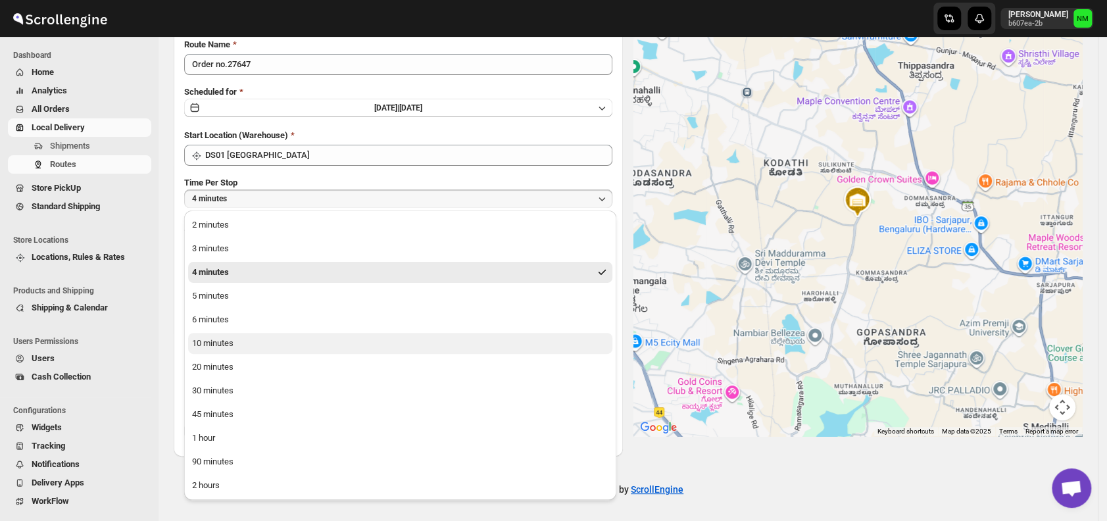
click at [224, 345] on div "10 minutes" at bounding box center [212, 343] width 41 height 13
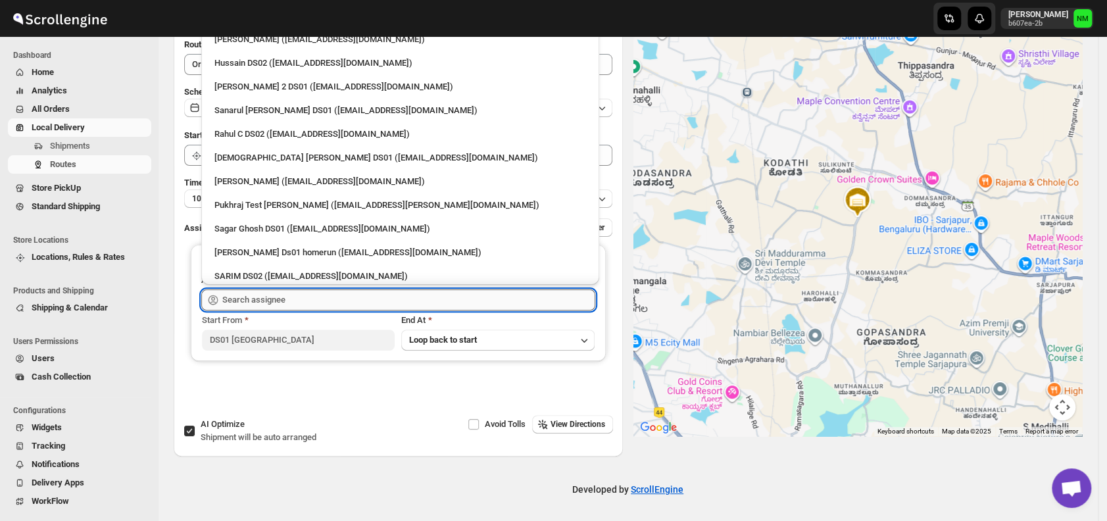
click at [297, 296] on input "text" at bounding box center [408, 299] width 373 height 21
click at [252, 183] on div "[PERSON_NAME] ([EMAIL_ADDRESS][DOMAIN_NAME])" at bounding box center [400, 181] width 372 height 13
type input "[PERSON_NAME] ([EMAIL_ADDRESS][DOMAIN_NAME])"
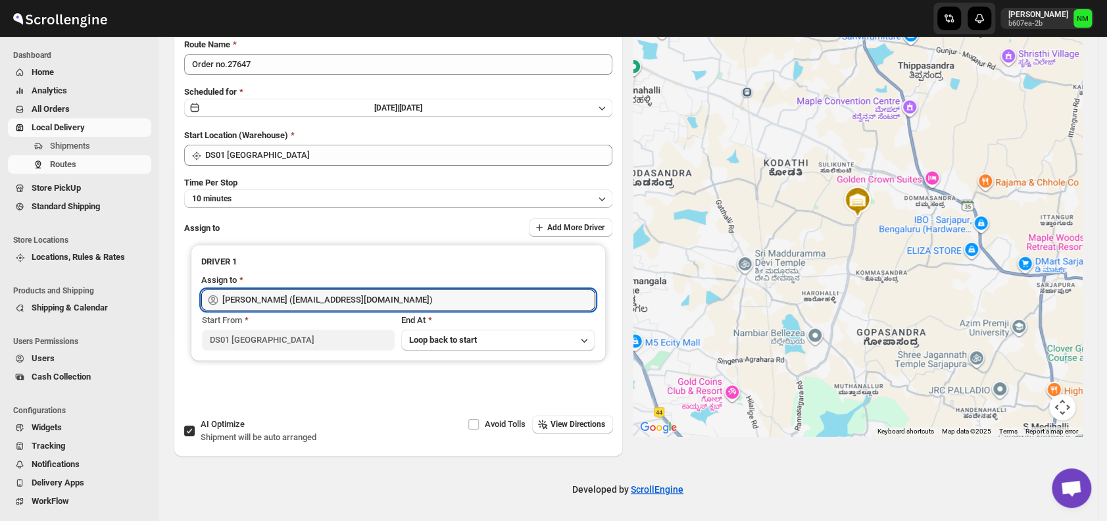
scroll to position [0, 0]
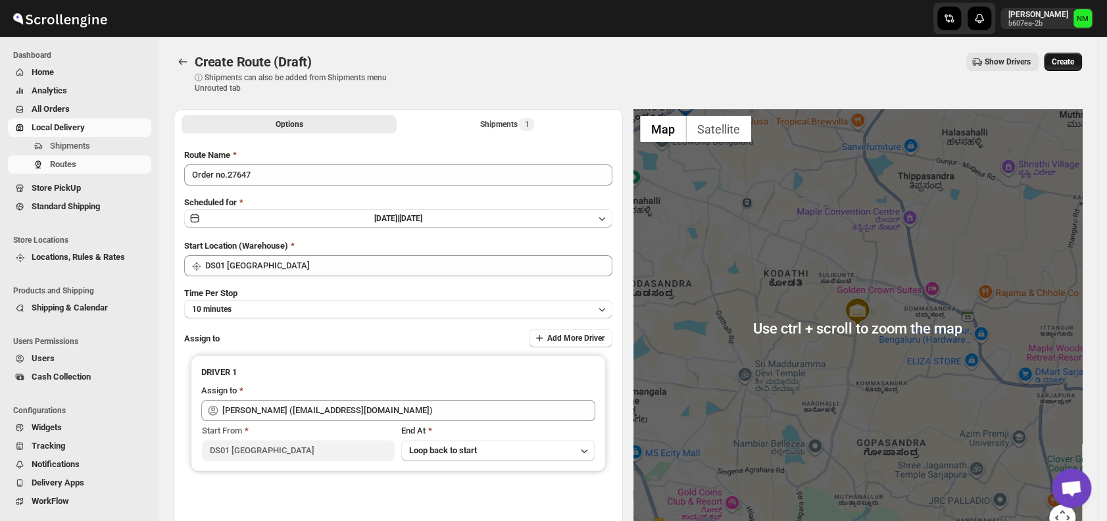
click at [1068, 54] on button "Create" at bounding box center [1063, 62] width 38 height 18
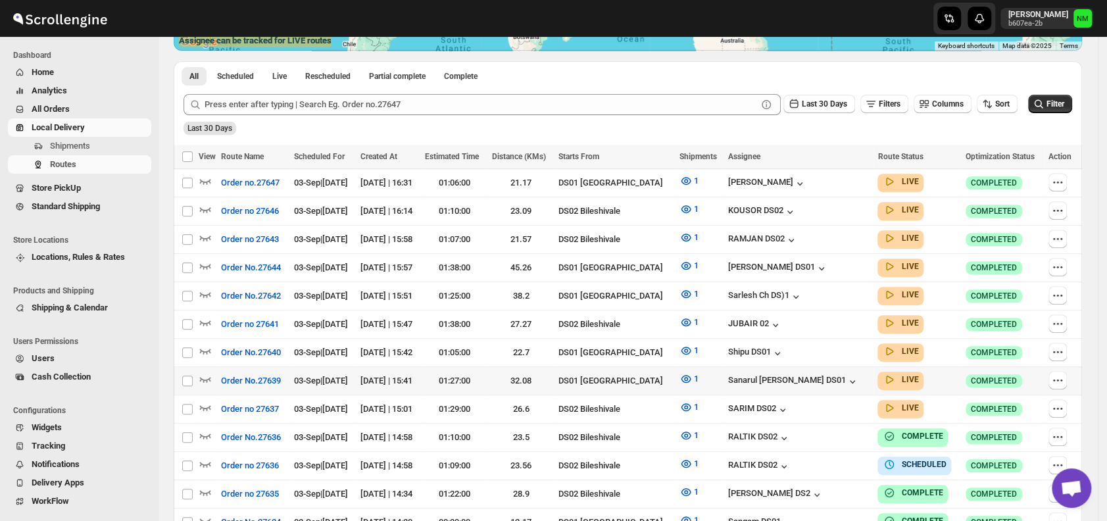
scroll to position [289, 0]
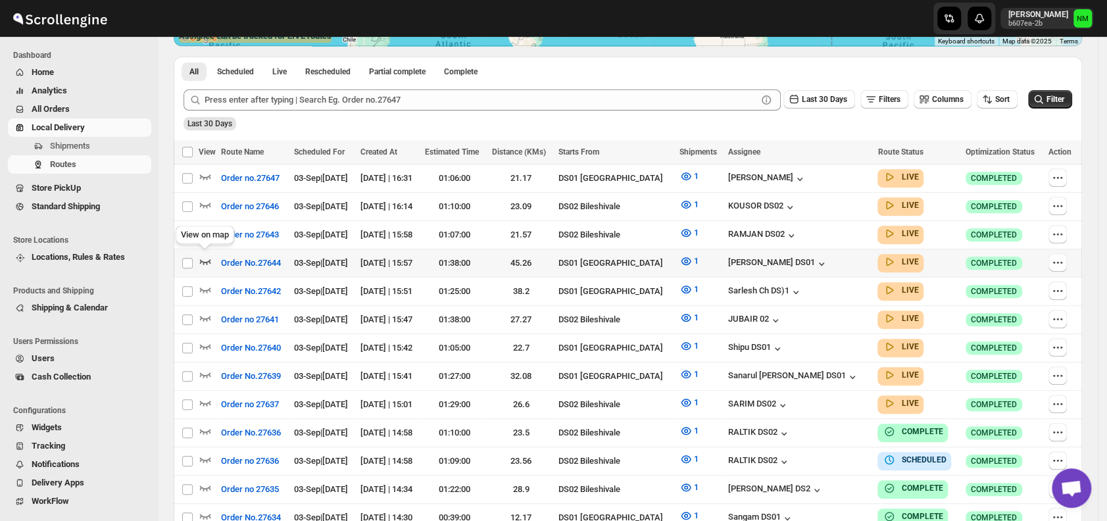
click at [203, 259] on icon "button" at bounding box center [205, 261] width 11 height 5
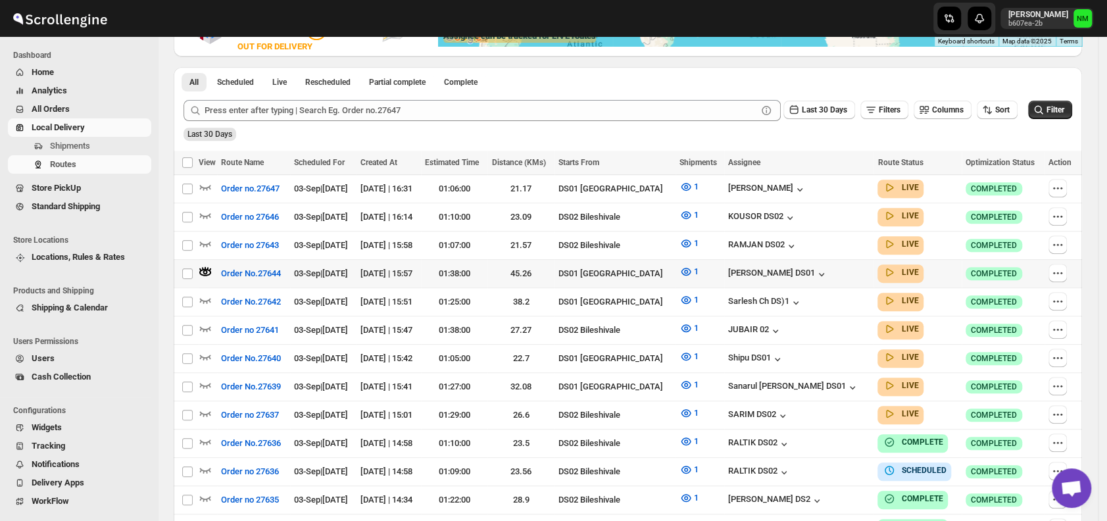
scroll to position [0, 0]
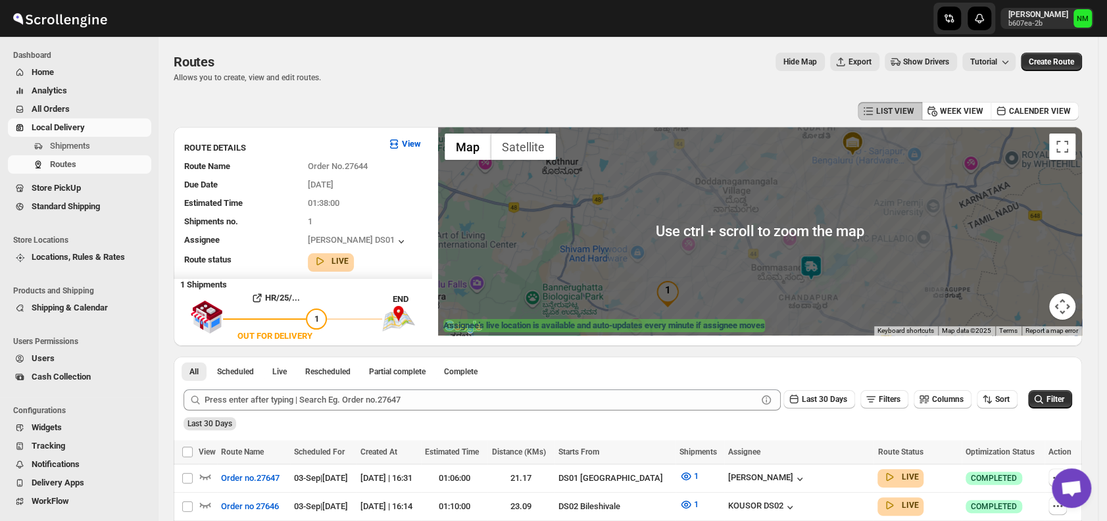
click at [816, 265] on img at bounding box center [811, 267] width 26 height 26
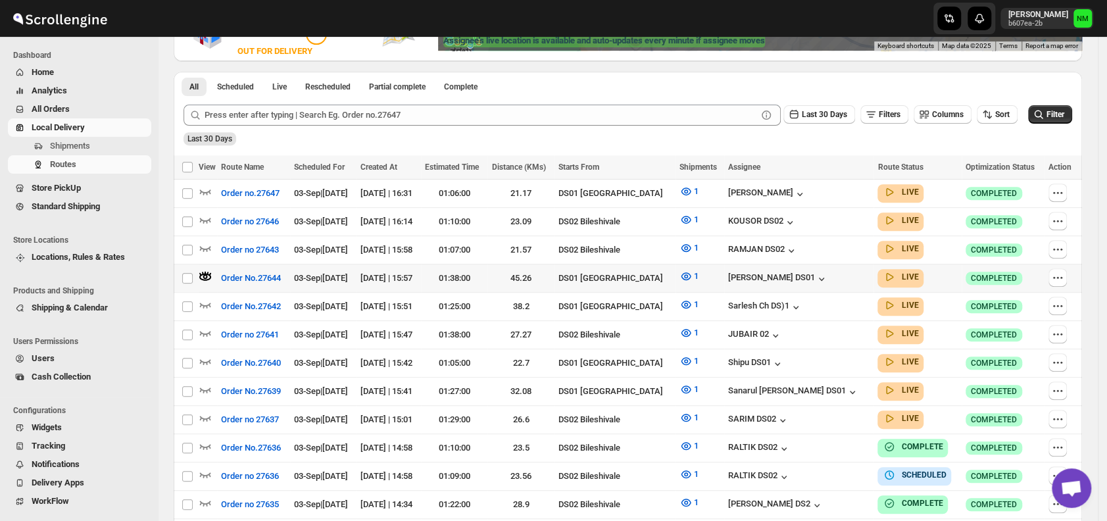
scroll to position [285, 0]
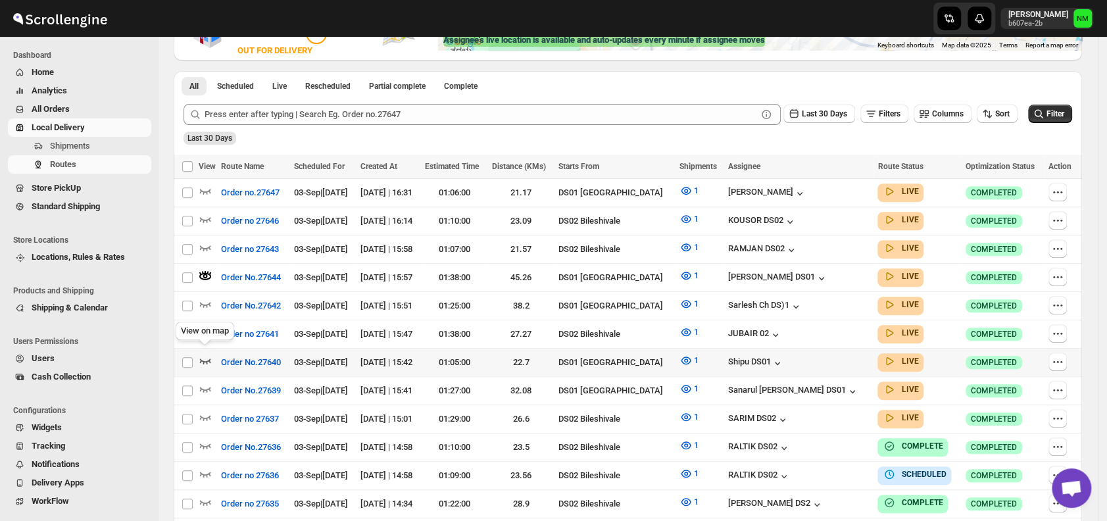
click at [203, 358] on icon "button" at bounding box center [205, 360] width 11 height 5
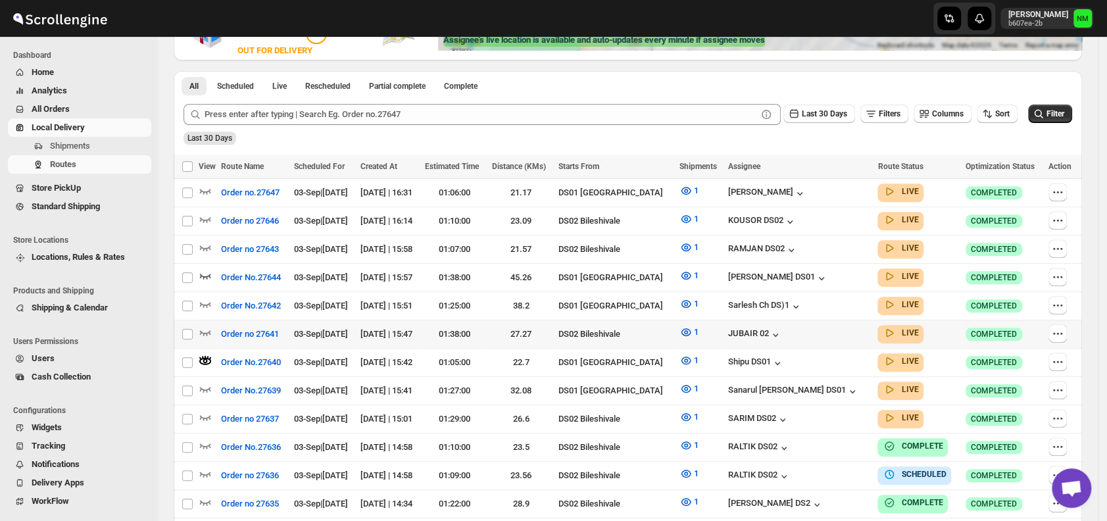
scroll to position [0, 0]
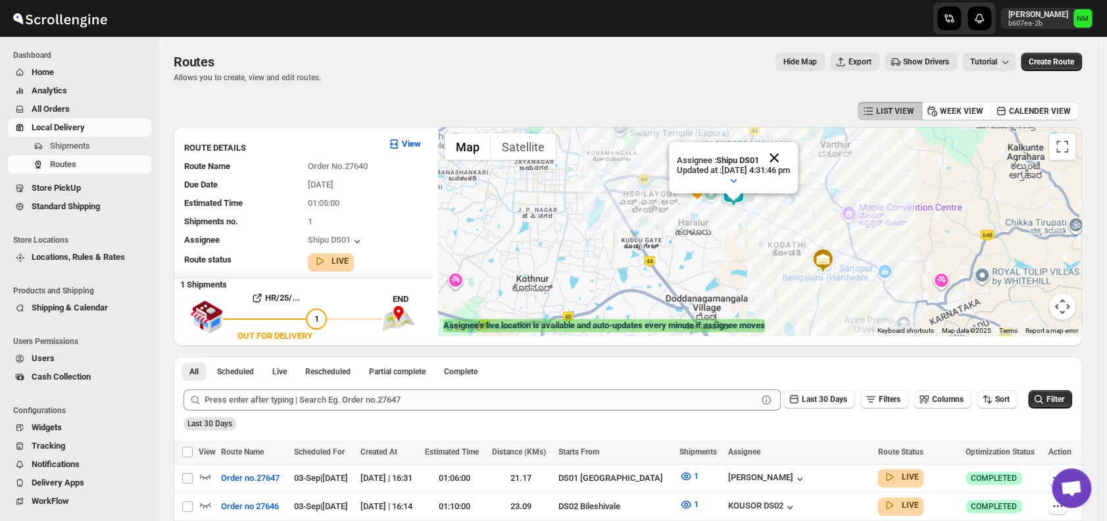
click at [789, 158] on button "Close" at bounding box center [774, 158] width 32 height 32
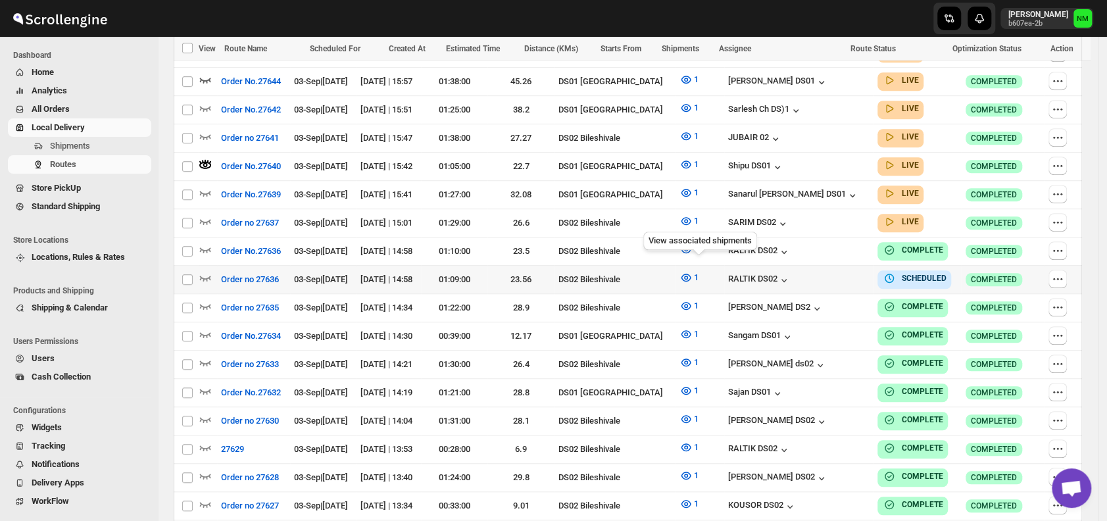
scroll to position [484, 0]
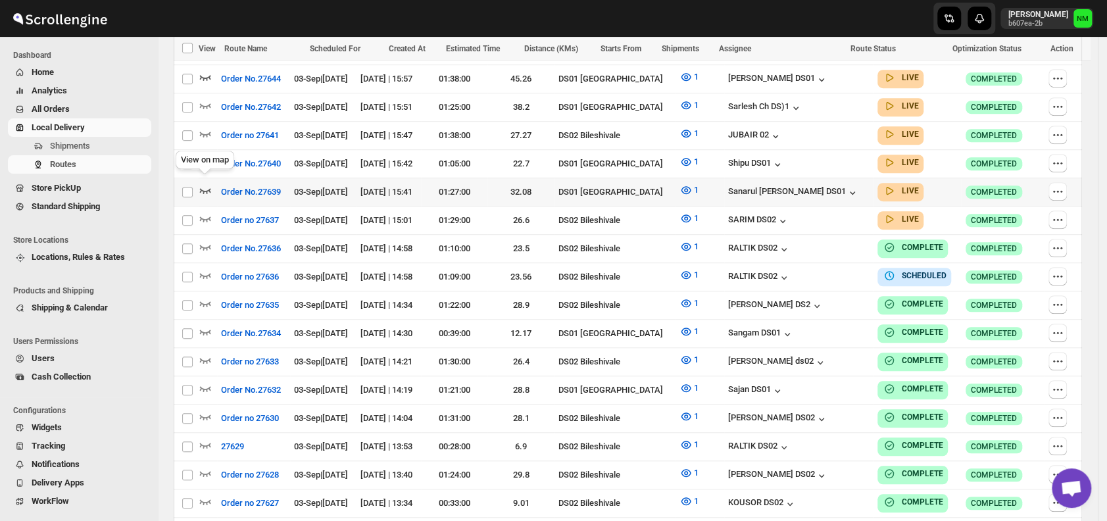
click at [206, 183] on icon "button" at bounding box center [205, 189] width 13 height 13
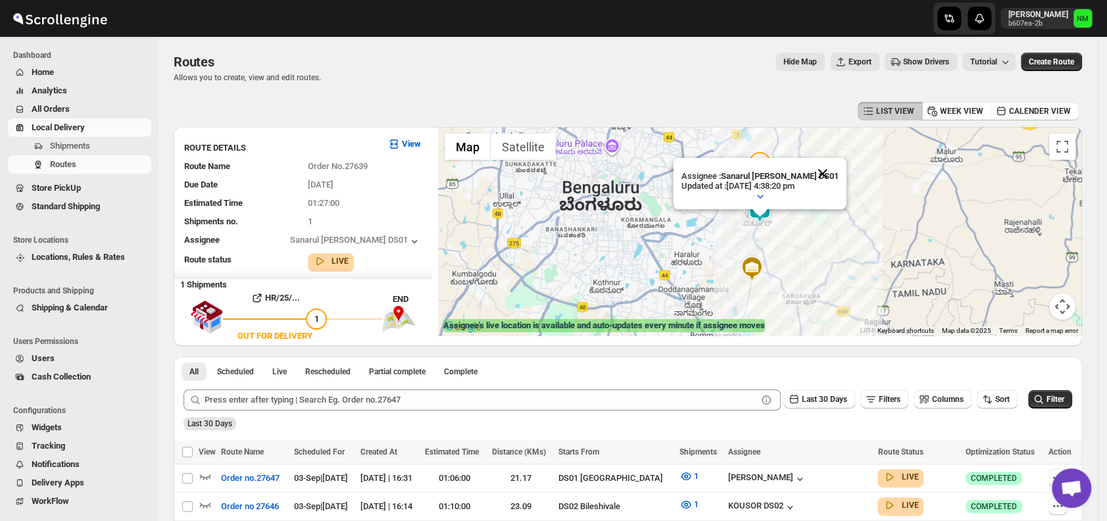
click at [814, 176] on button "Close" at bounding box center [823, 174] width 32 height 32
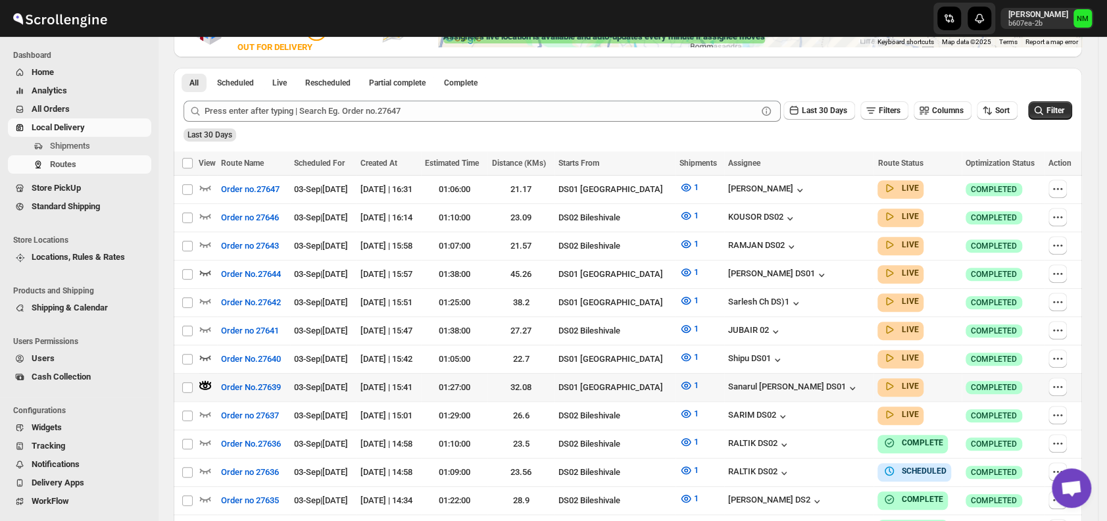
scroll to position [289, 0]
click at [208, 297] on icon "button" at bounding box center [205, 299] width 13 height 13
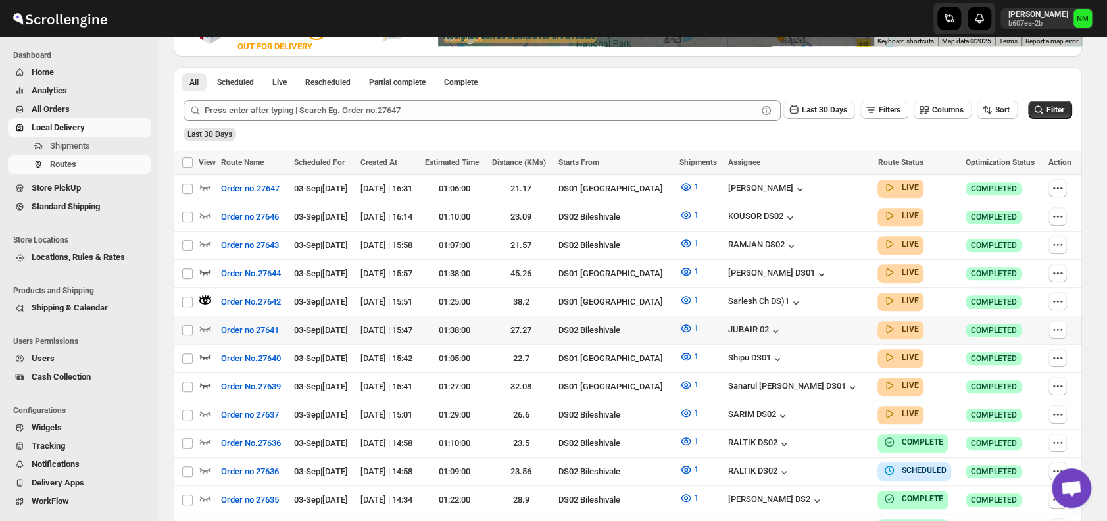
scroll to position [0, 0]
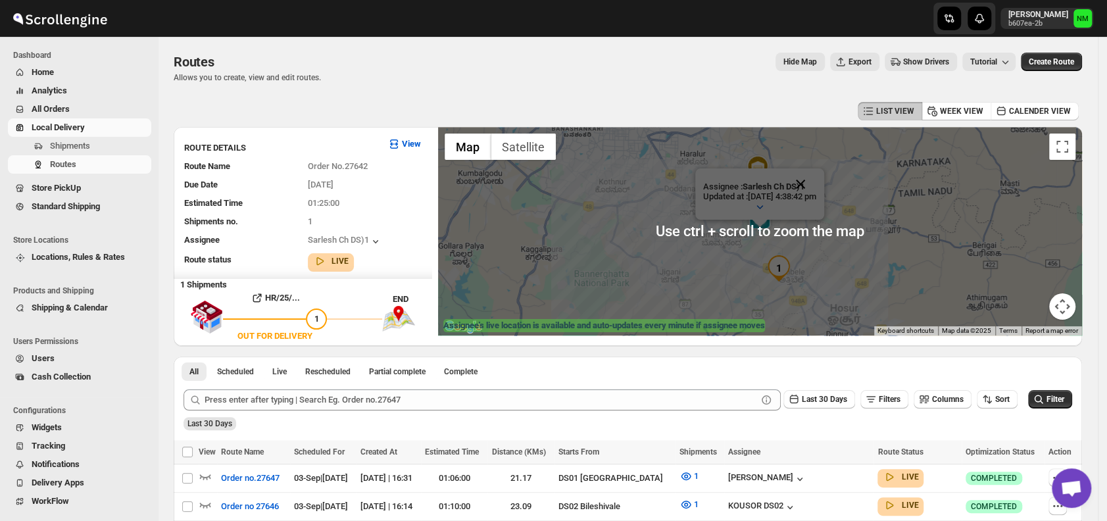
click at [816, 188] on button "Close" at bounding box center [801, 184] width 32 height 32
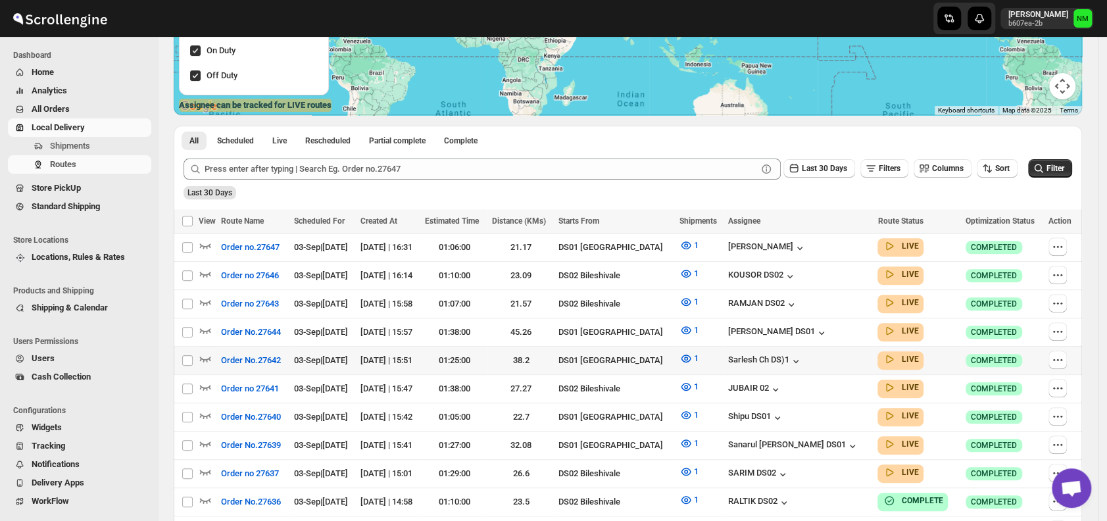
scroll to position [221, 0]
click at [206, 326] on icon "button" at bounding box center [205, 329] width 13 height 13
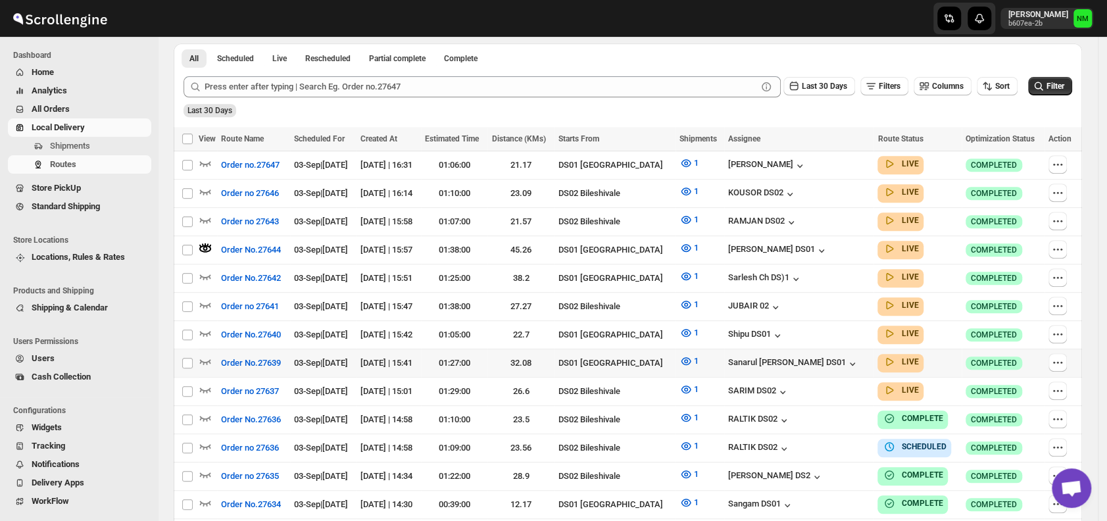
scroll to position [315, 0]
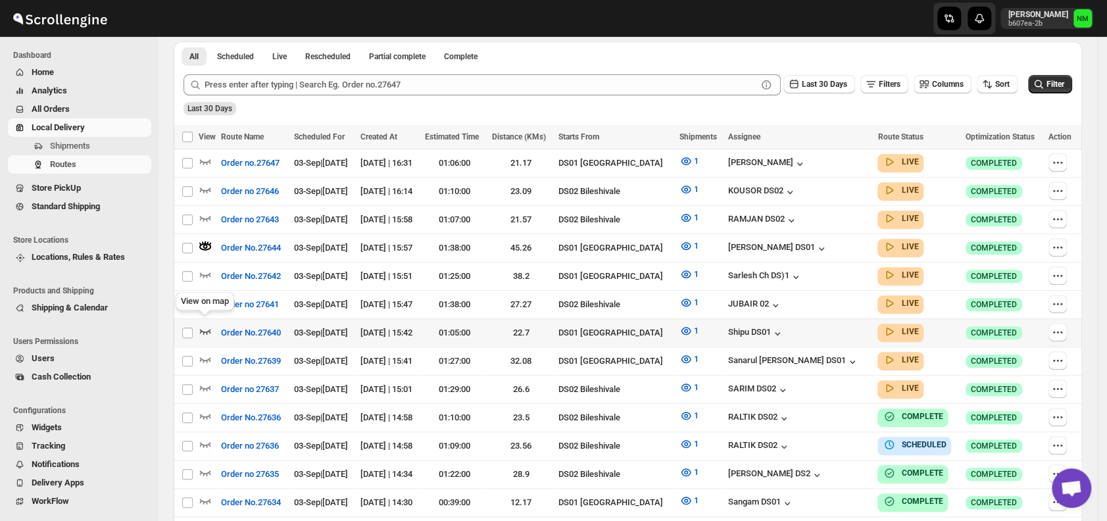
click at [205, 329] on icon "button" at bounding box center [205, 331] width 11 height 5
click at [68, 143] on span "Shipments" at bounding box center [70, 146] width 40 height 10
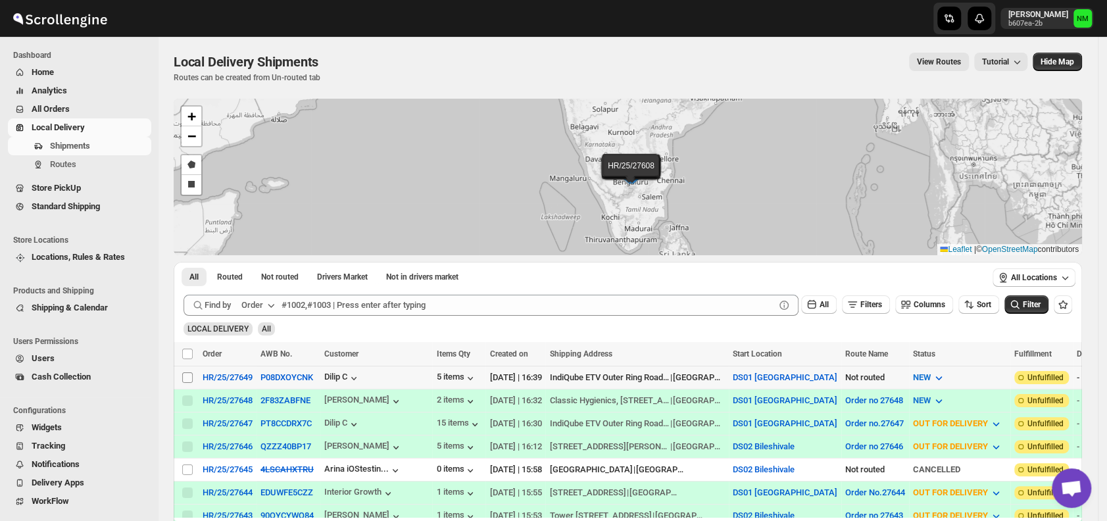
click at [184, 375] on input "Select shipment" at bounding box center [187, 377] width 11 height 11
checkbox input "true"
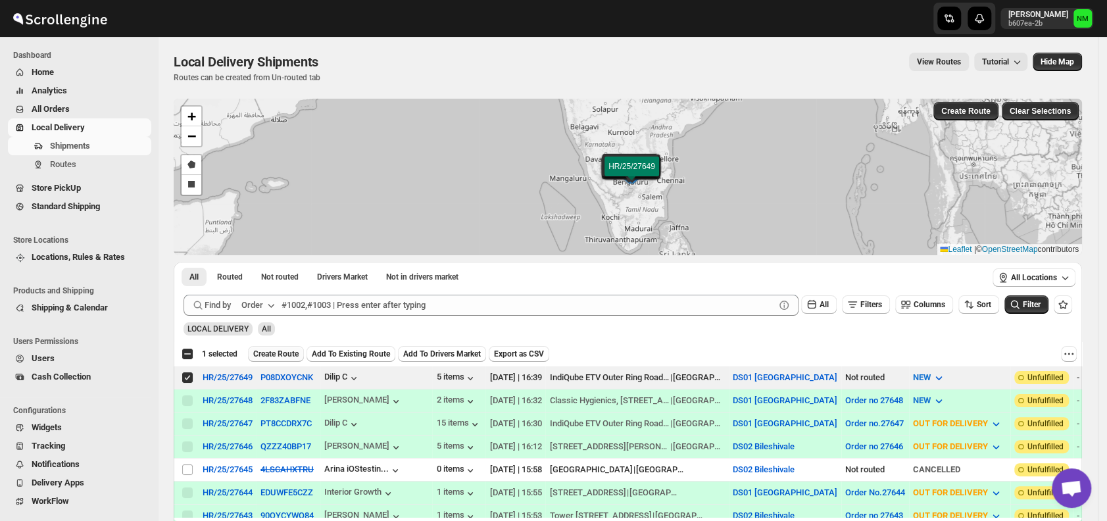
click at [262, 350] on span "Create Route" at bounding box center [275, 354] width 45 height 11
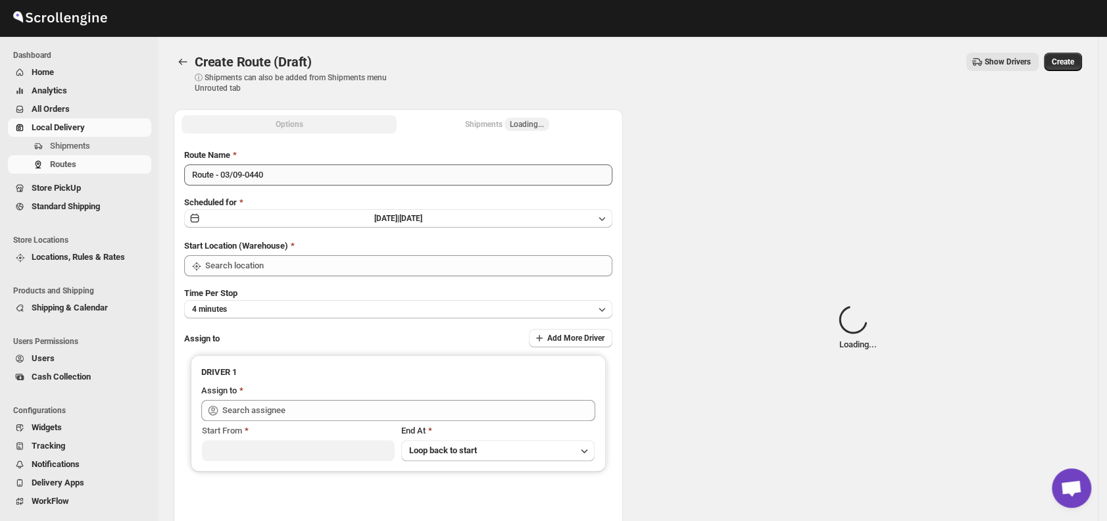
type input "DS01 [GEOGRAPHIC_DATA]"
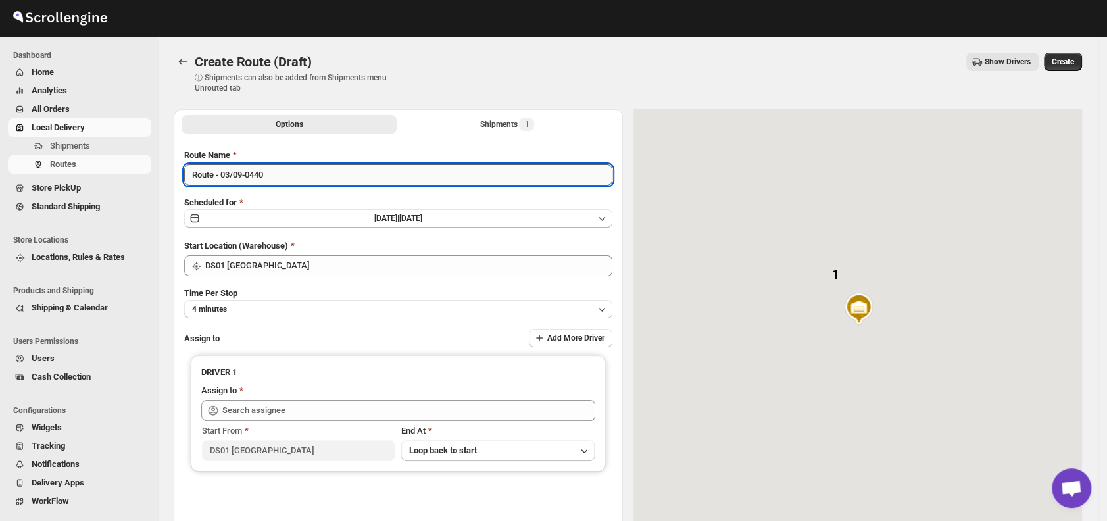
click at [292, 174] on input "Route - 03/09-0440" at bounding box center [398, 174] width 428 height 21
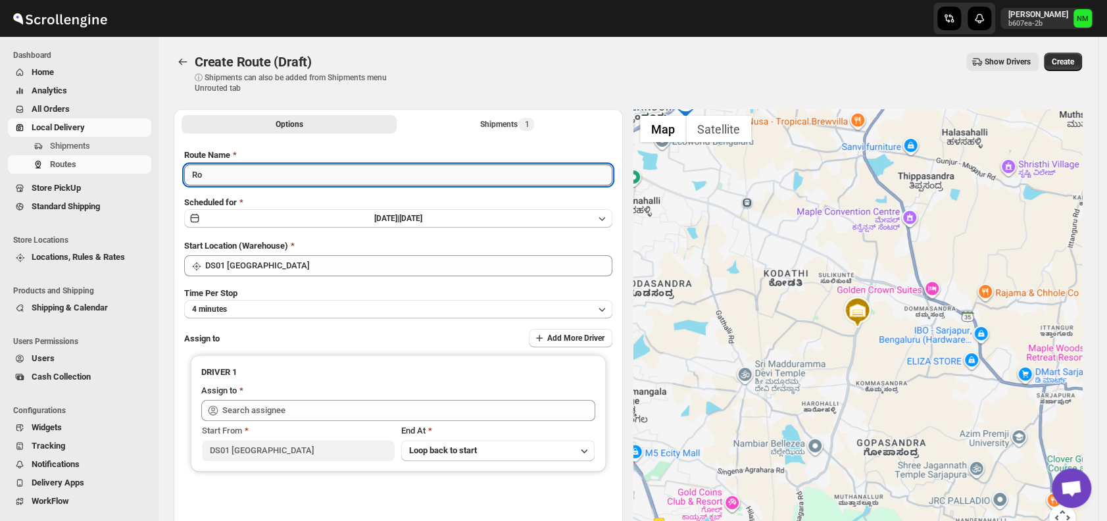
type input "R"
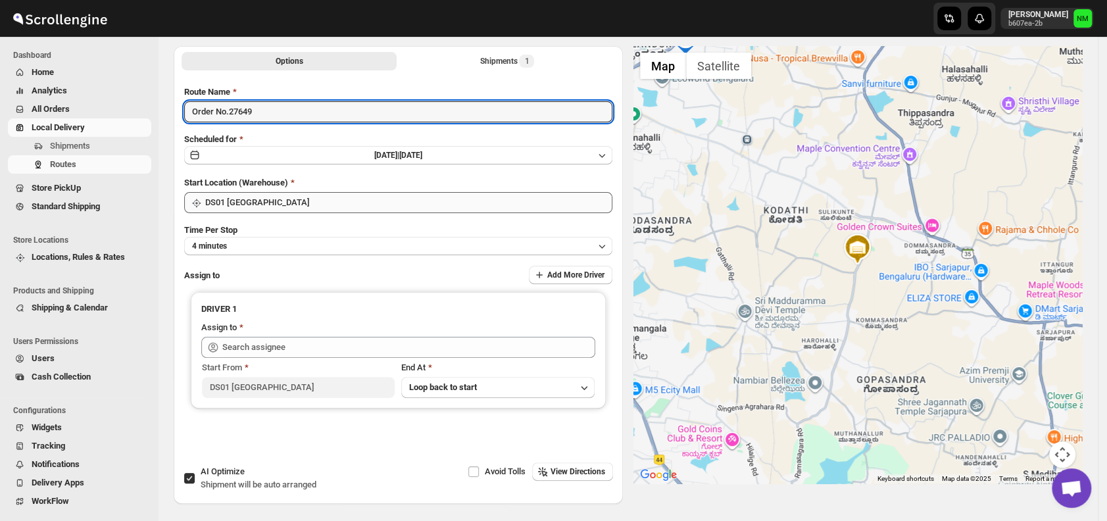
scroll to position [66, 0]
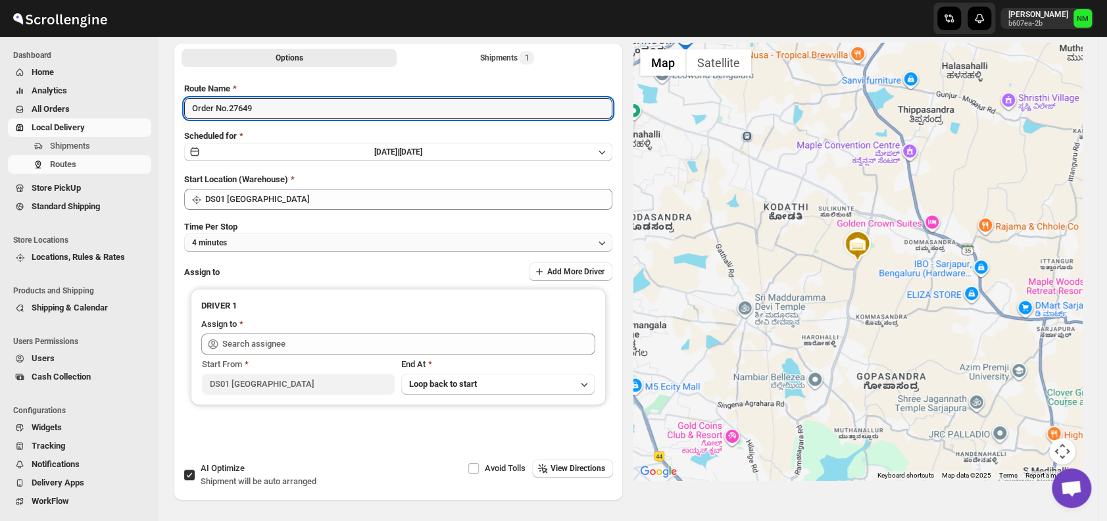
type input "Order No.27649"
click at [268, 247] on button "4 minutes" at bounding box center [398, 242] width 428 height 18
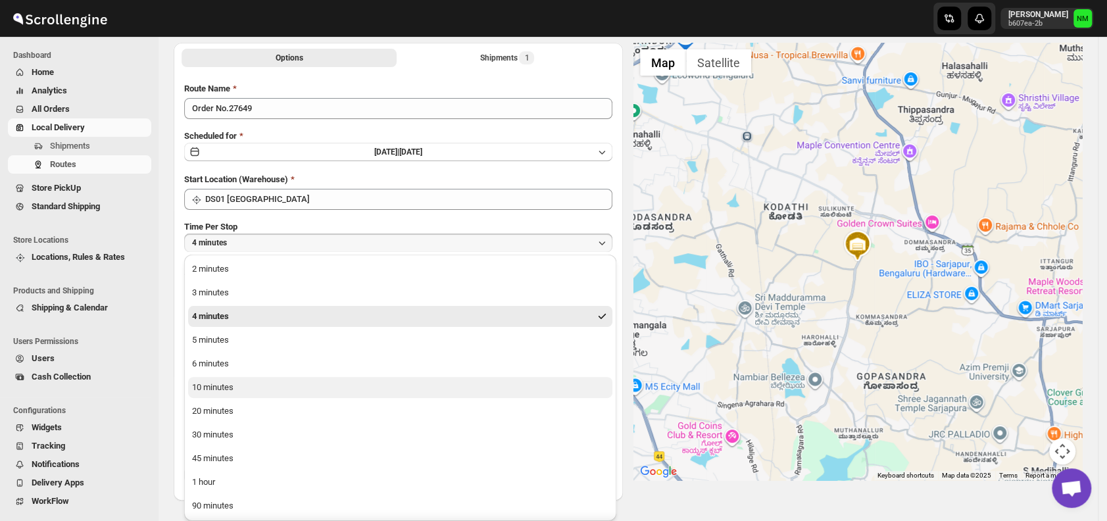
click at [253, 385] on button "10 minutes" at bounding box center [400, 387] width 424 height 21
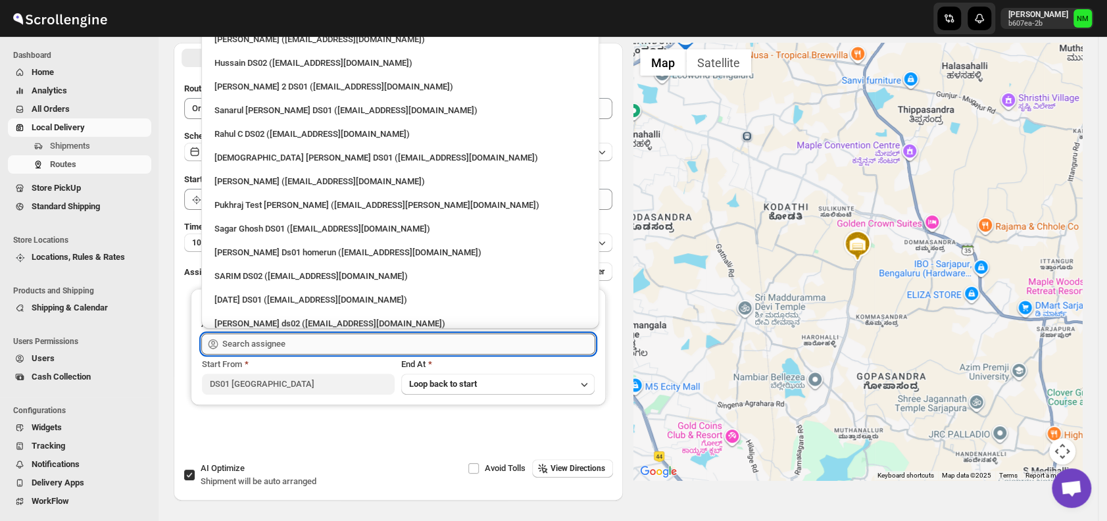
click at [297, 342] on input "text" at bounding box center [408, 343] width 373 height 21
click at [242, 179] on div "[PERSON_NAME] ([EMAIL_ADDRESS][DOMAIN_NAME])" at bounding box center [400, 181] width 372 height 13
type input "[PERSON_NAME] ([EMAIL_ADDRESS][DOMAIN_NAME])"
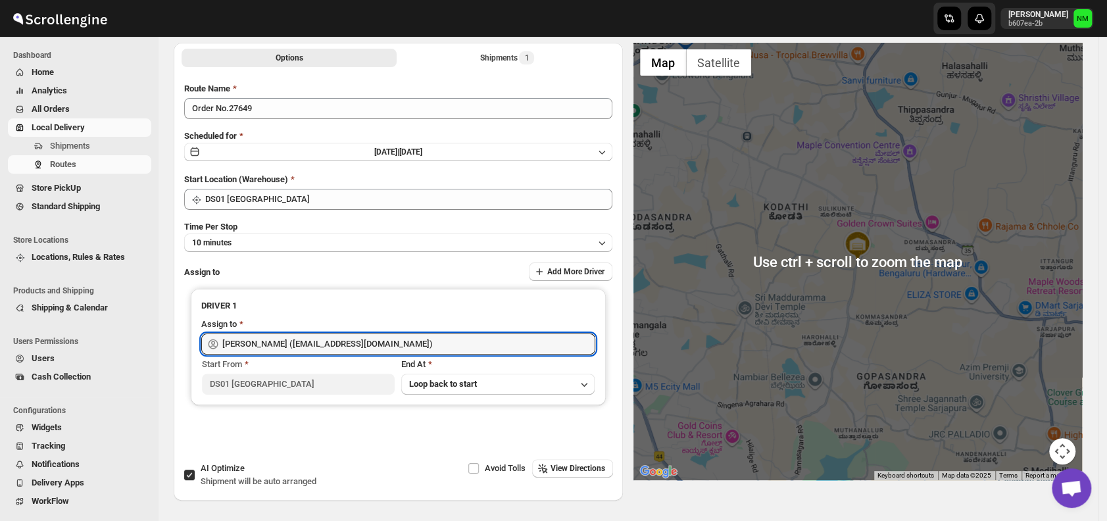
scroll to position [0, 0]
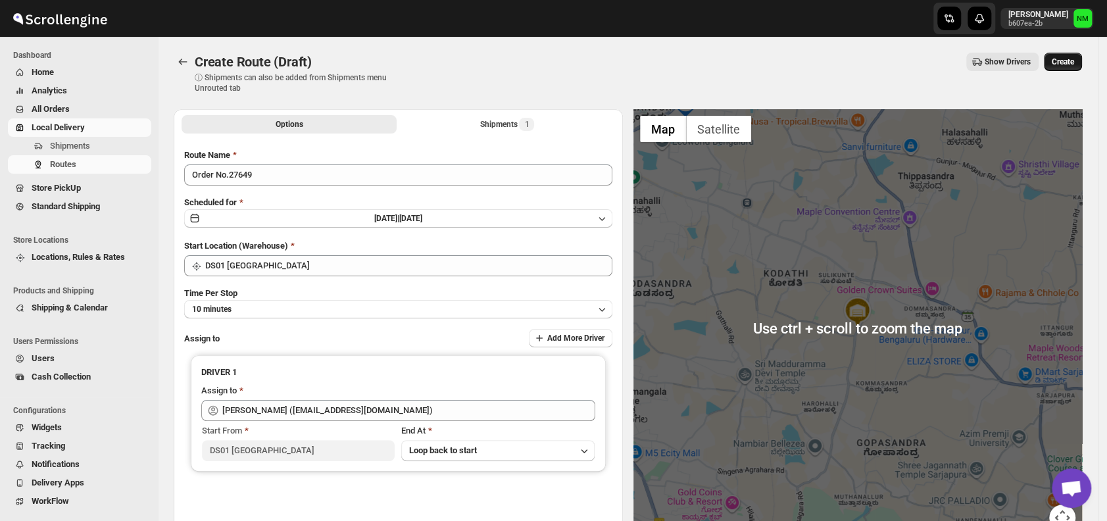
click at [1057, 59] on button "Create" at bounding box center [1063, 62] width 38 height 18
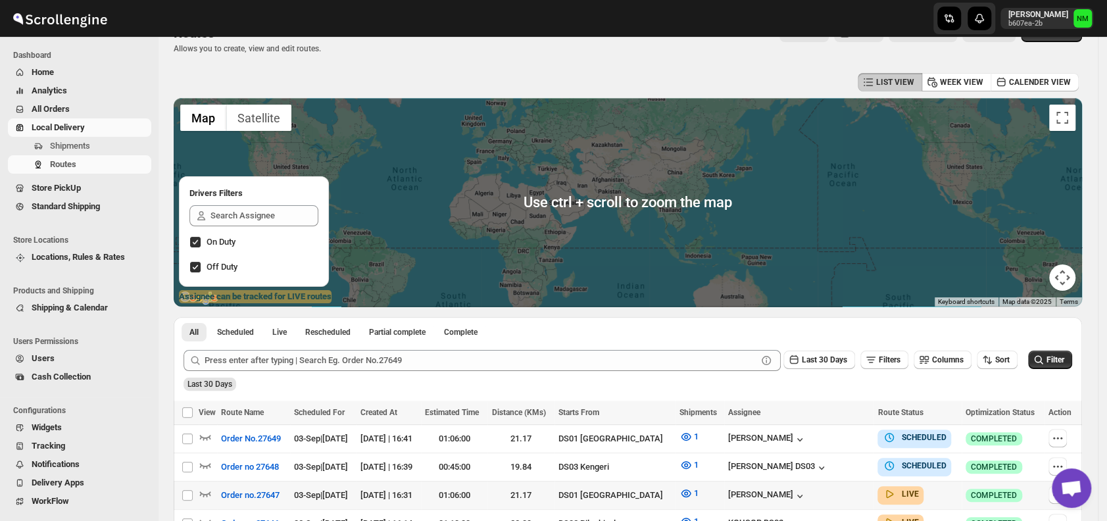
scroll to position [247, 0]
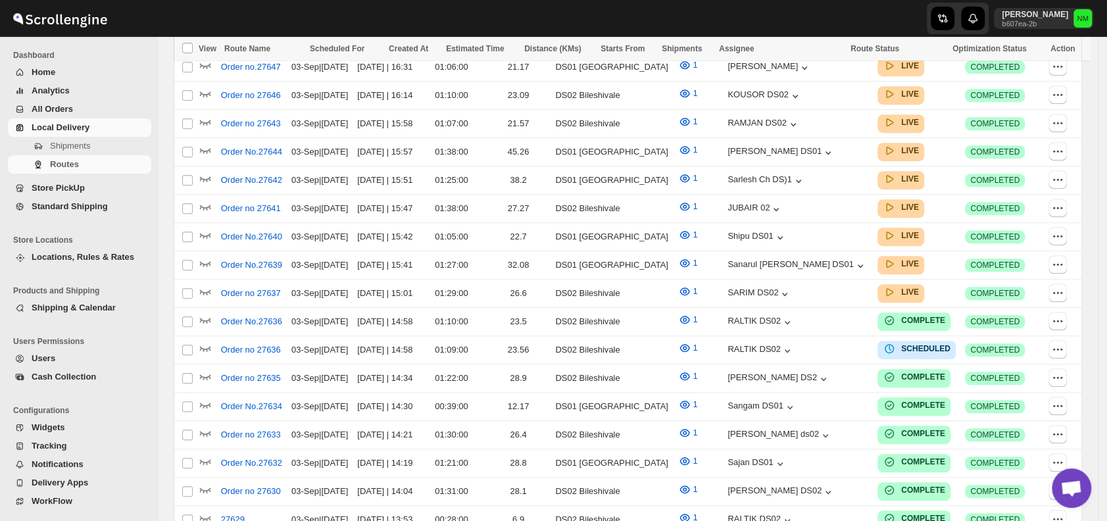
scroll to position [247, 0]
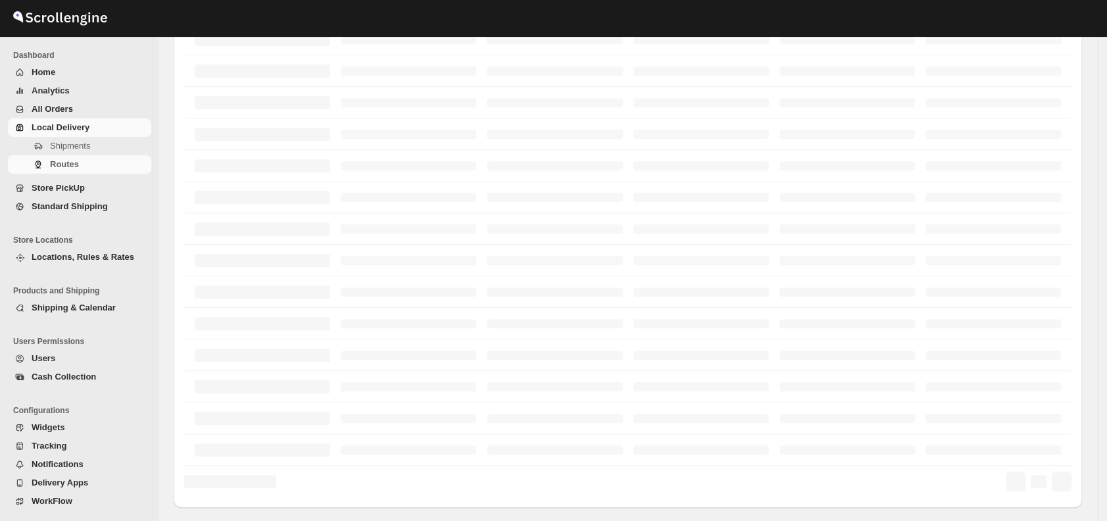
scroll to position [247, 0]
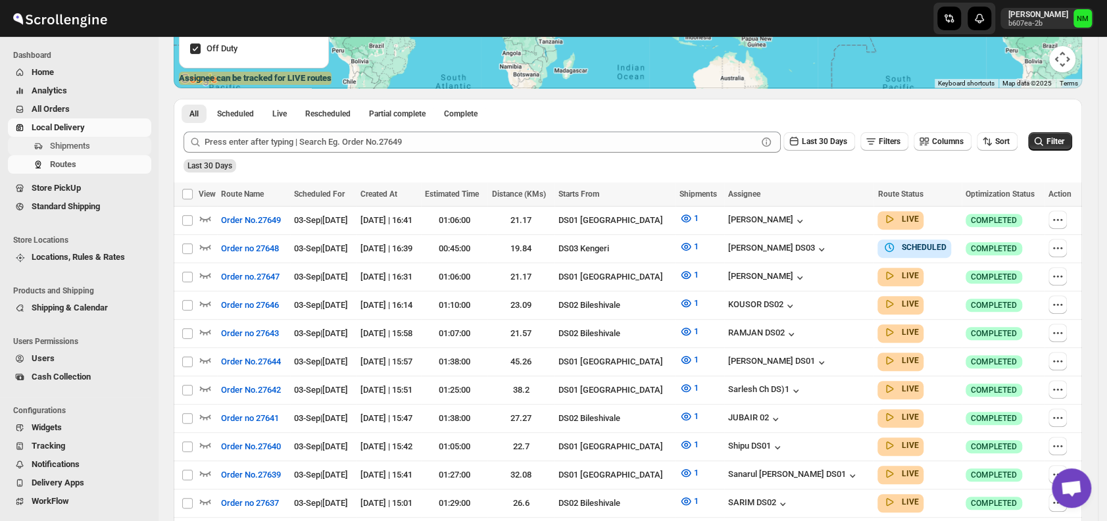
click at [95, 153] on button "Shipments" at bounding box center [79, 146] width 143 height 18
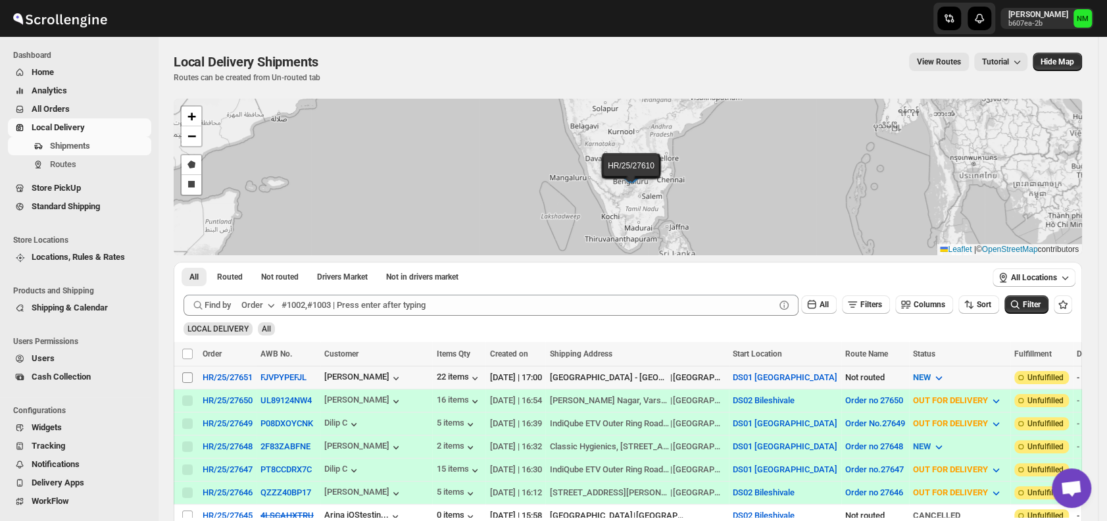
click at [183, 375] on input "Select shipment" at bounding box center [187, 377] width 11 height 11
checkbox input "true"
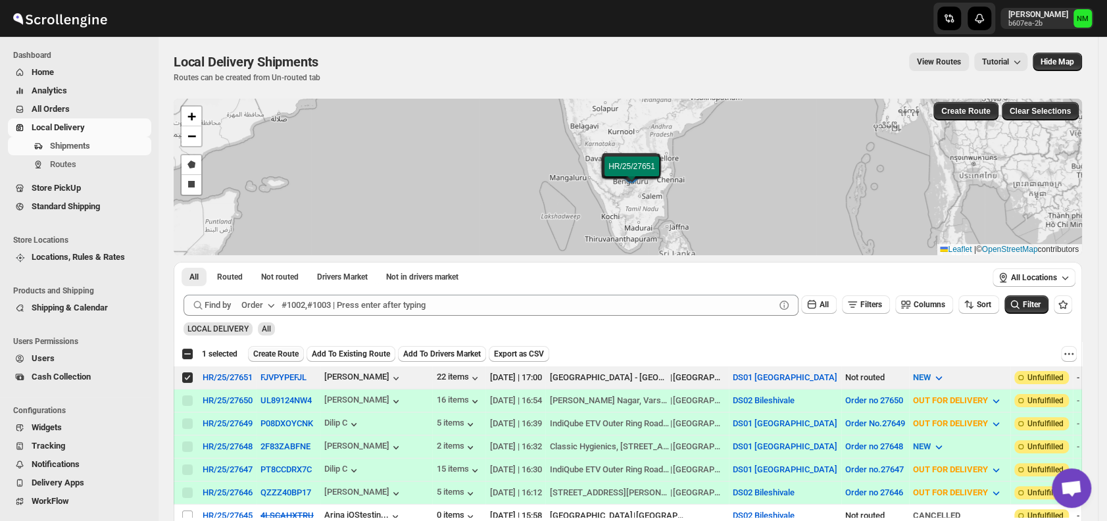
click at [270, 351] on span "Create Route" at bounding box center [275, 354] width 45 height 11
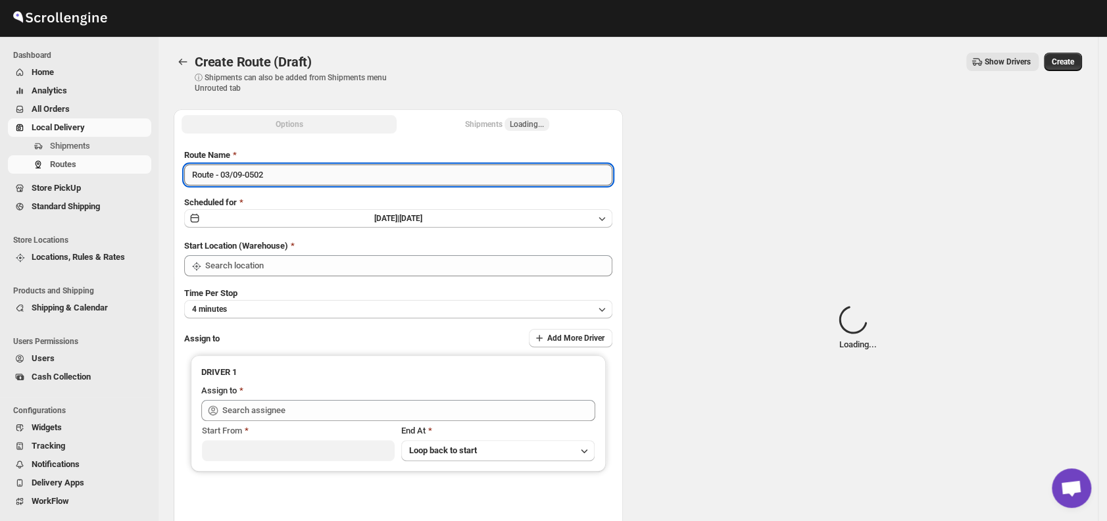
type input "DS01 [GEOGRAPHIC_DATA]"
click at [288, 183] on input "Route - 03/09-0502" at bounding box center [398, 174] width 428 height 21
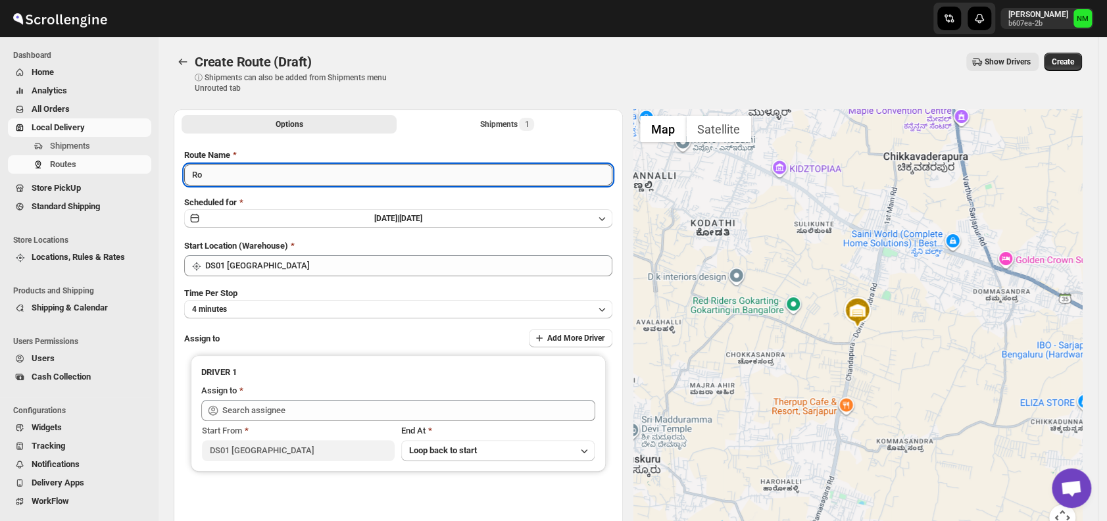
type input "R"
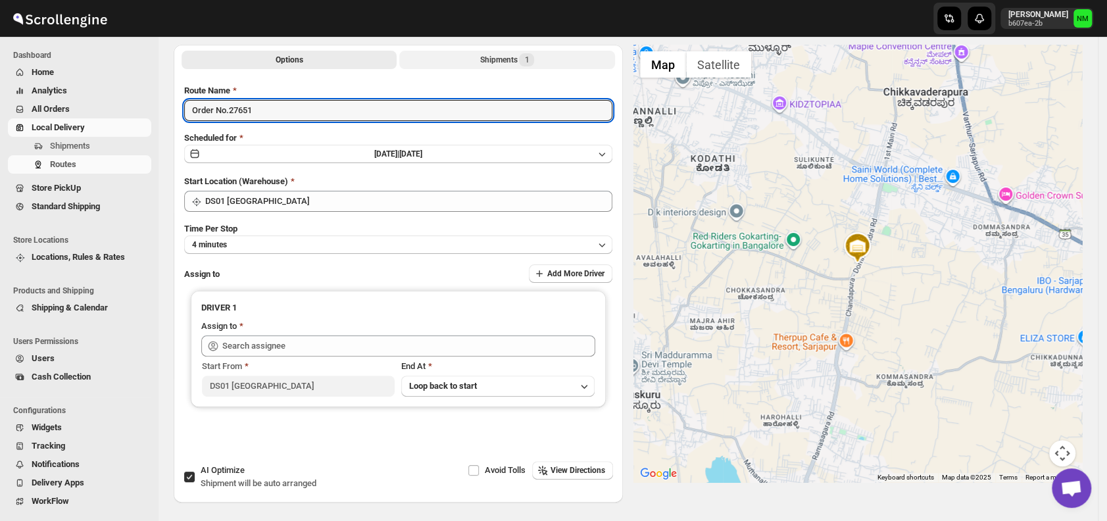
scroll to position [110, 0]
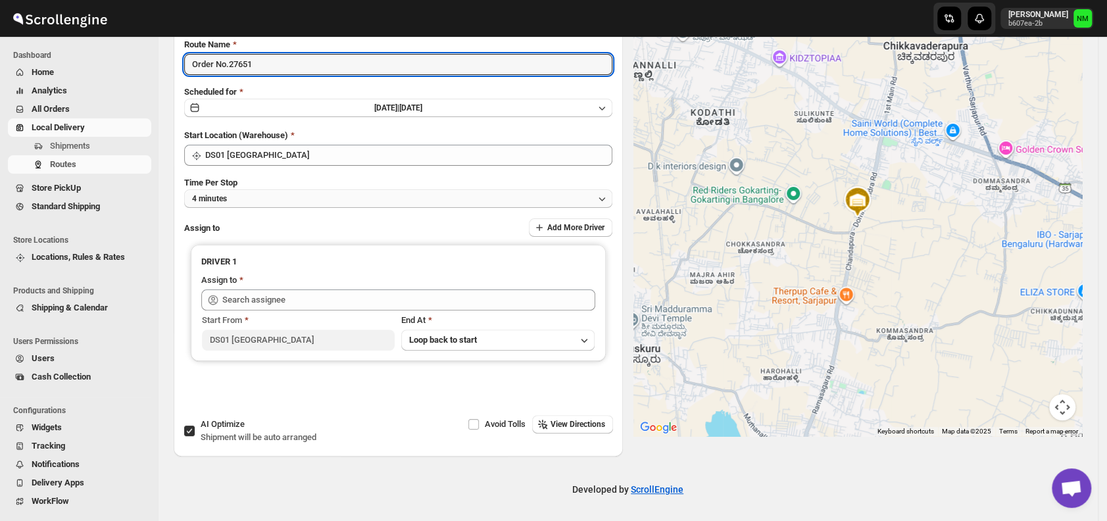
type input "Order No.27651"
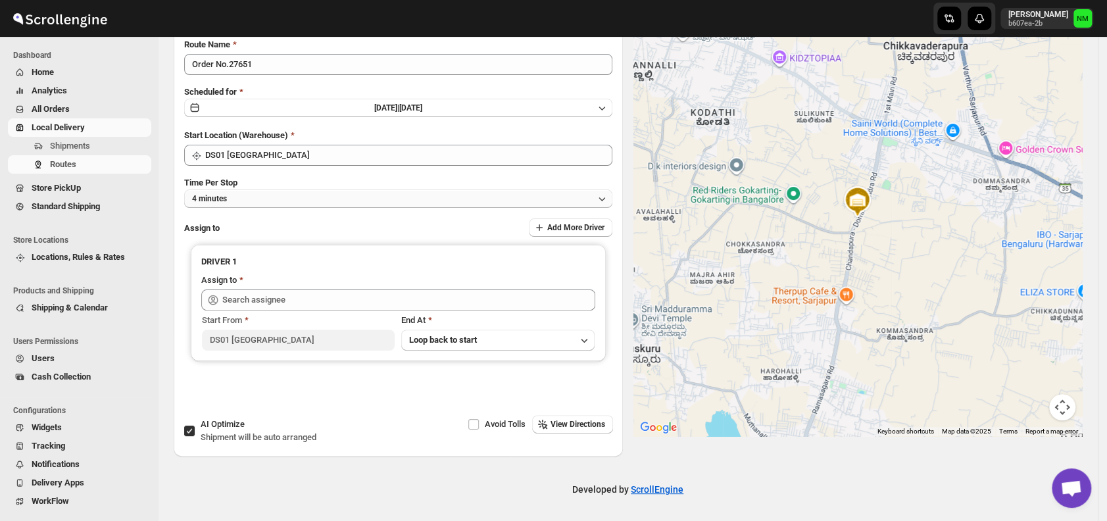
click at [256, 200] on button "4 minutes" at bounding box center [398, 198] width 428 height 18
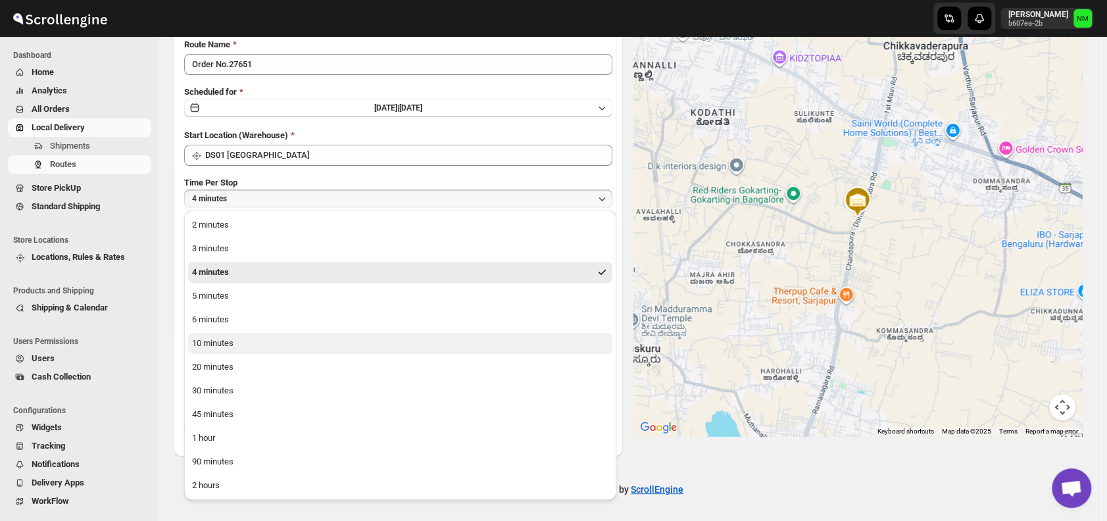
click at [247, 346] on button "10 minutes" at bounding box center [400, 343] width 424 height 21
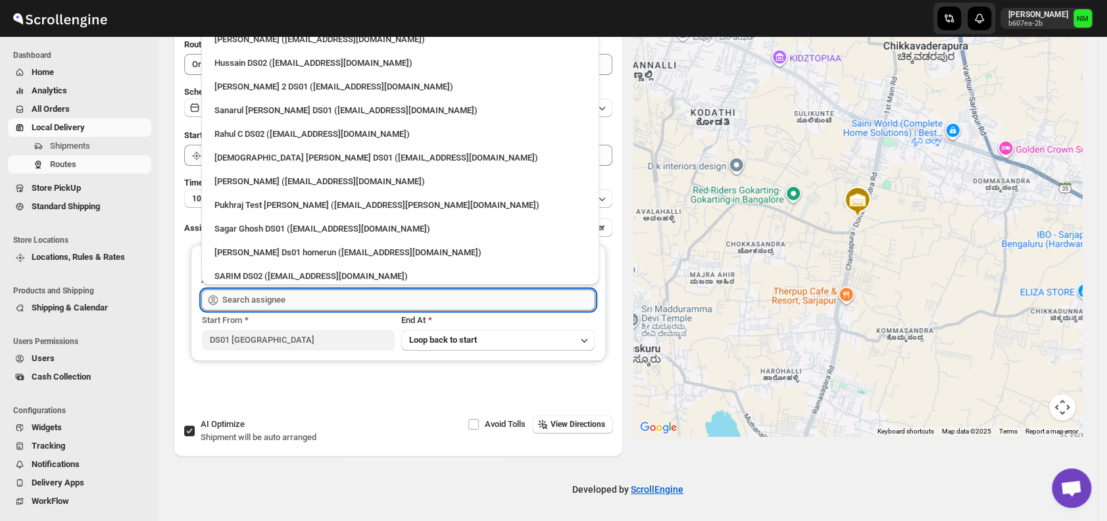
click at [302, 299] on input "text" at bounding box center [408, 299] width 373 height 21
click at [256, 150] on div "Islam Laskar DS01 (vixib74172@ikowat.com)" at bounding box center [399, 157] width 387 height 21
type input "Islam Laskar DS01 (vixib74172@ikowat.com)"
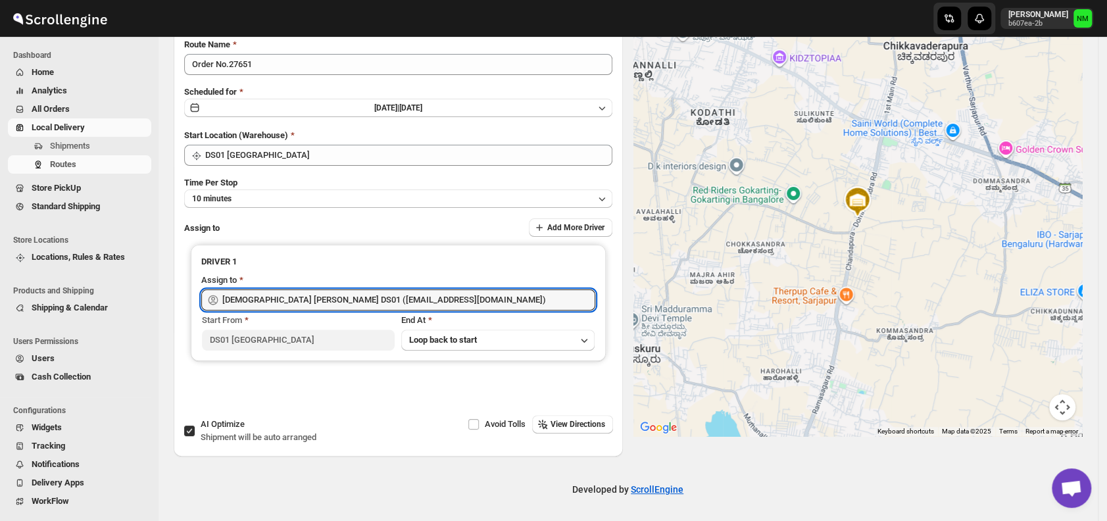
scroll to position [0, 0]
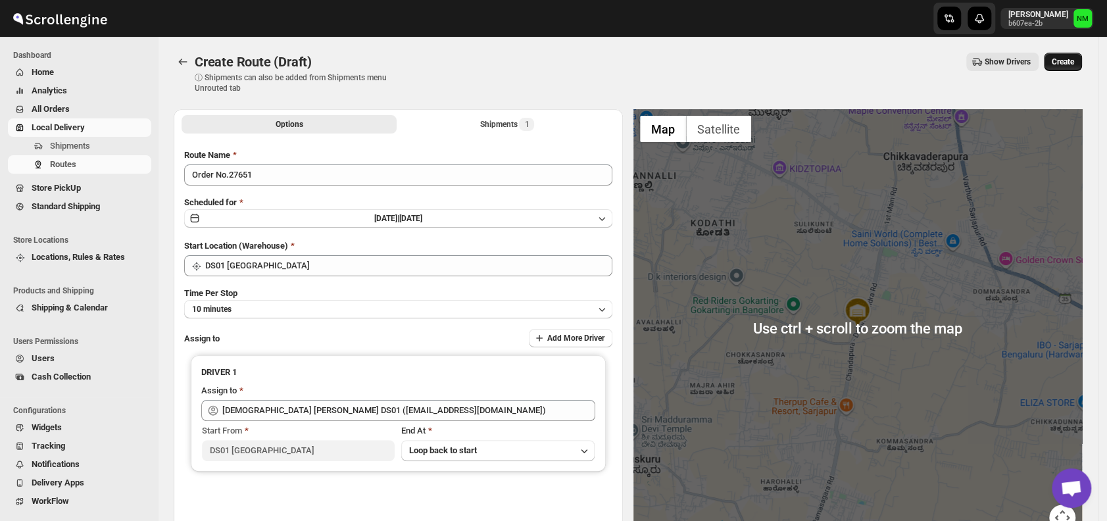
click at [1074, 58] on span "Create" at bounding box center [1062, 62] width 22 height 11
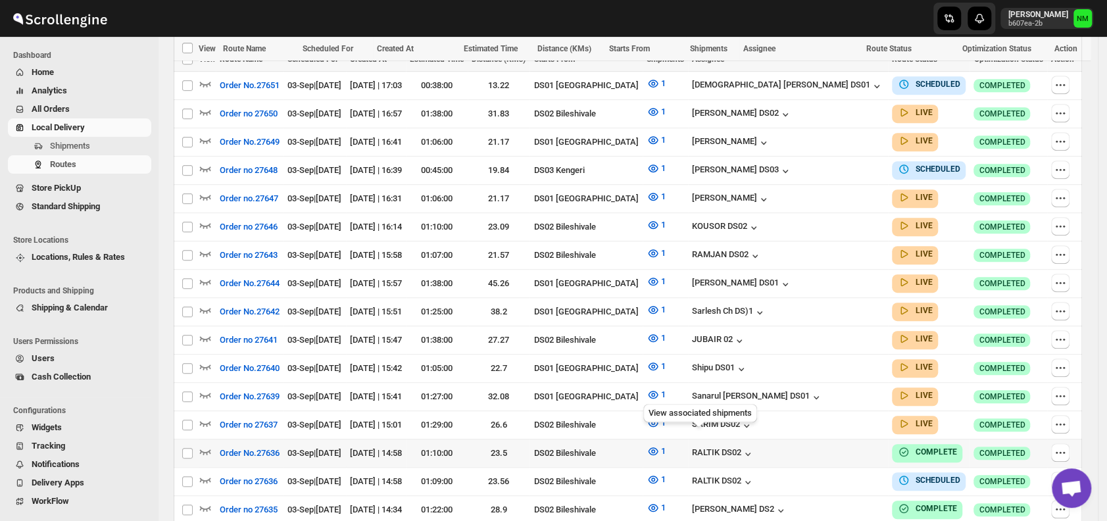
scroll to position [433, 0]
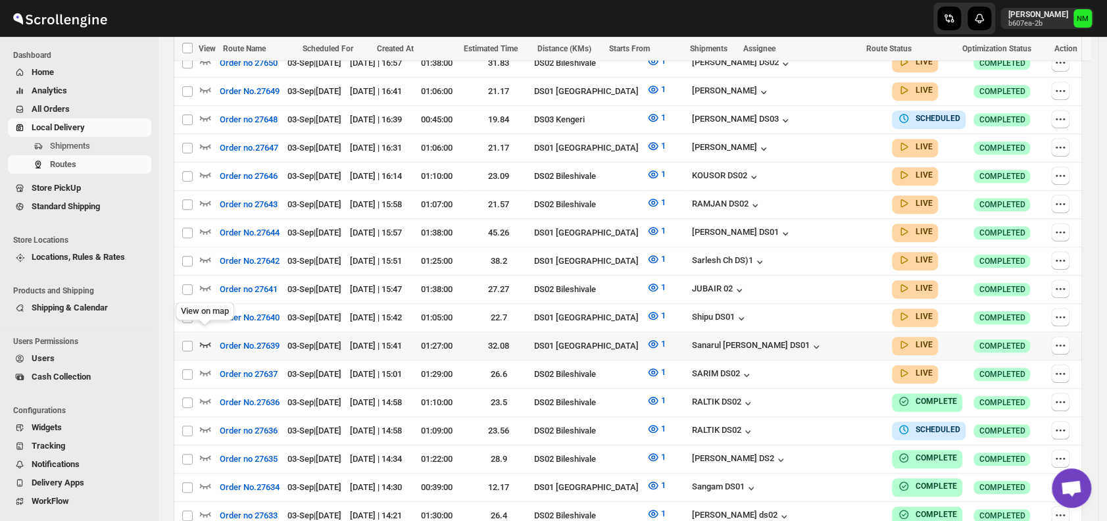
click at [205, 342] on icon "button" at bounding box center [205, 344] width 11 height 5
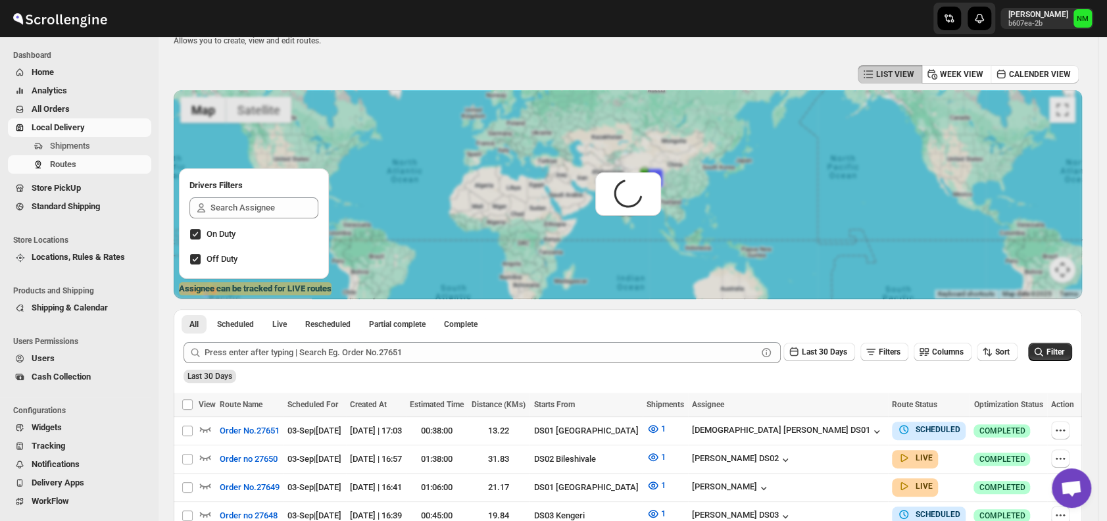
scroll to position [0, 0]
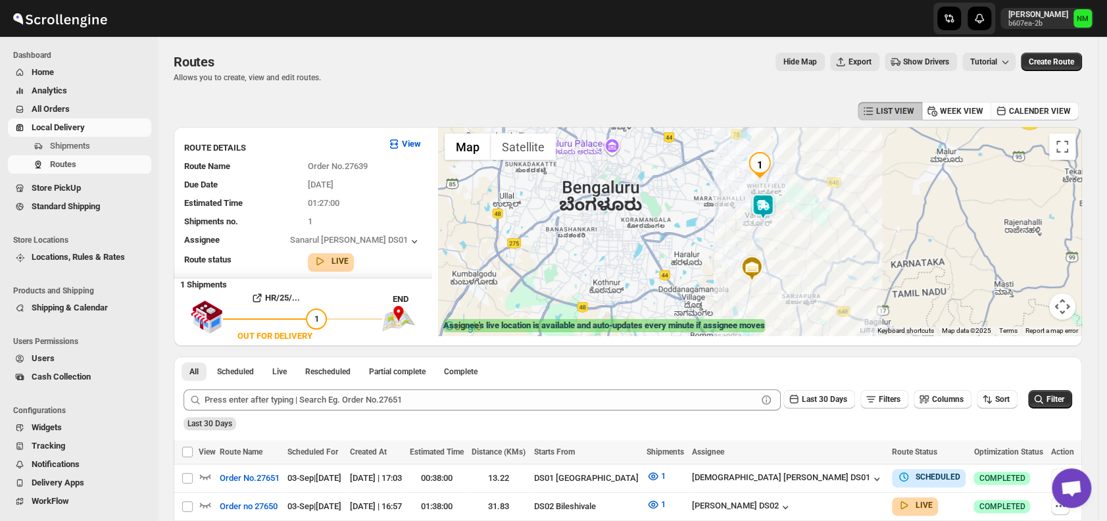
click at [767, 211] on img at bounding box center [763, 206] width 26 height 26
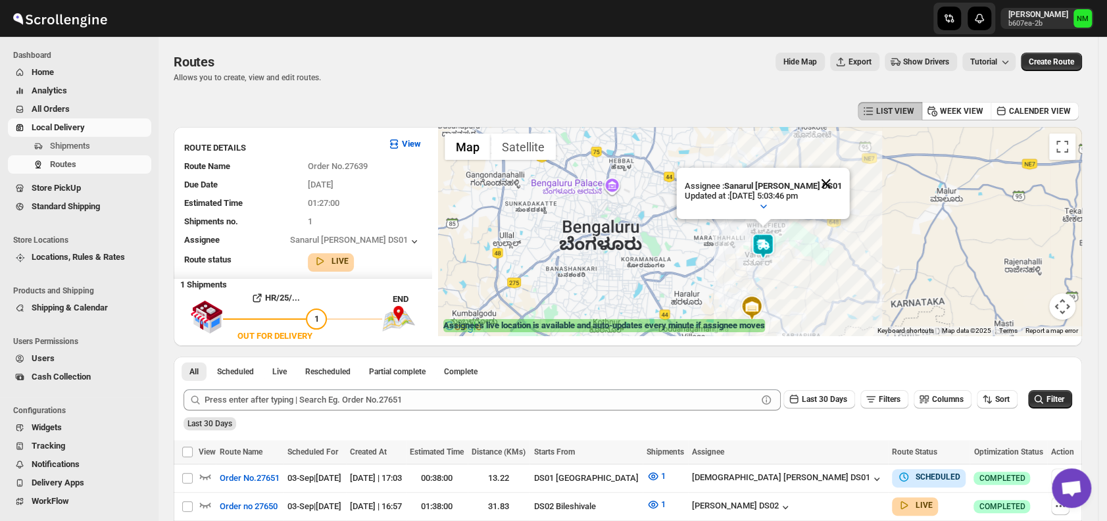
click at [825, 184] on button "Close" at bounding box center [826, 184] width 32 height 32
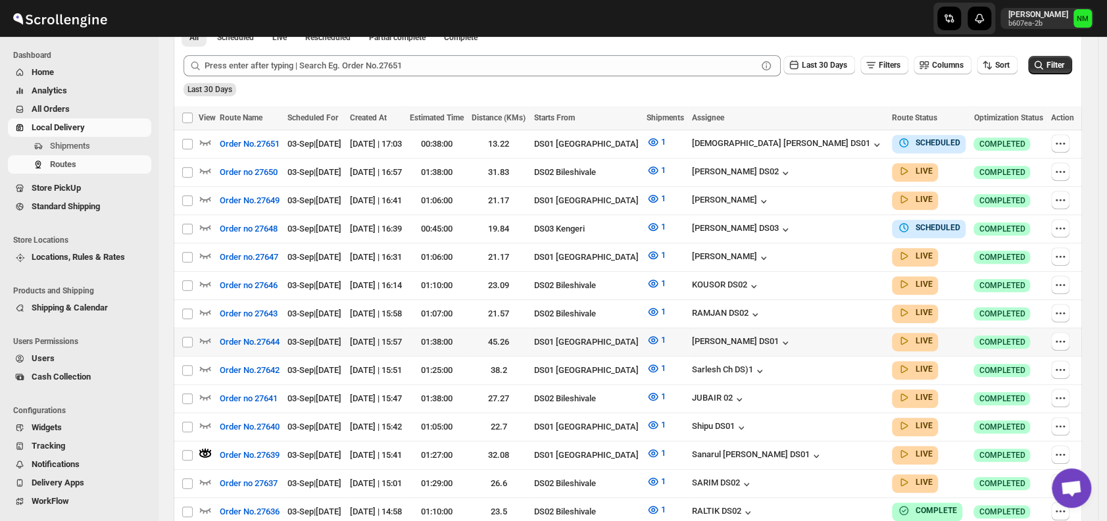
scroll to position [338, 0]
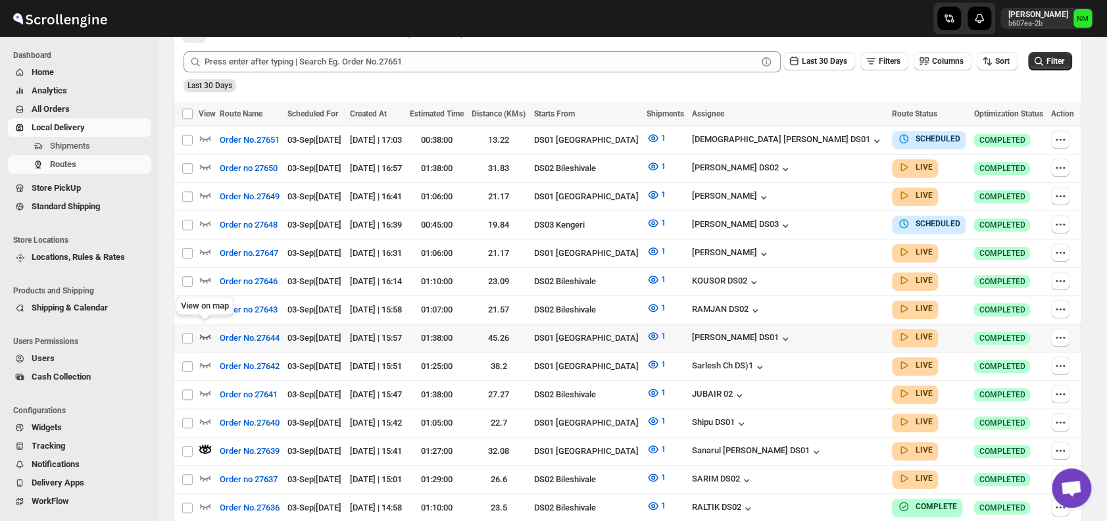
click at [210, 329] on icon "button" at bounding box center [205, 335] width 13 height 13
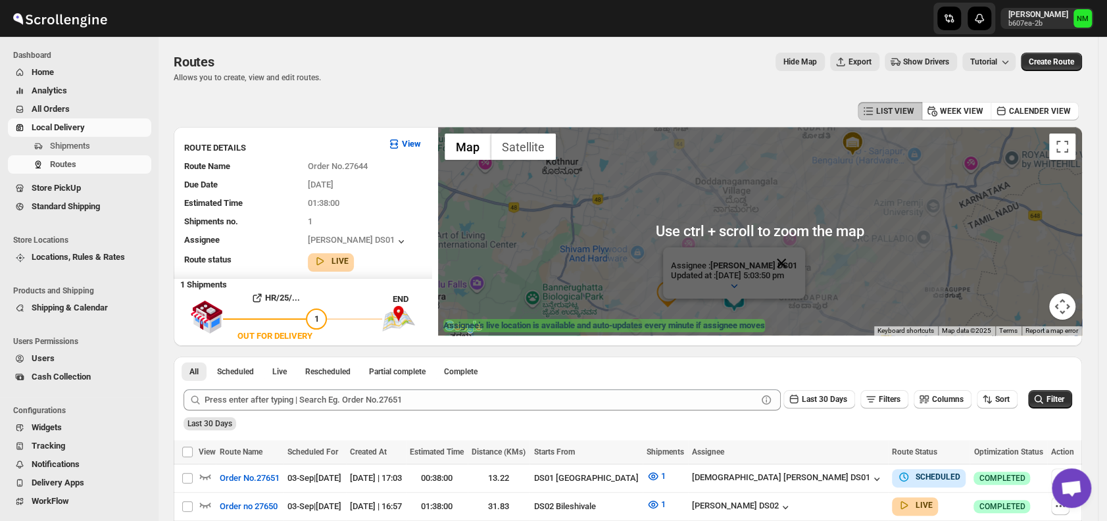
click at [791, 266] on button "Close" at bounding box center [781, 263] width 32 height 32
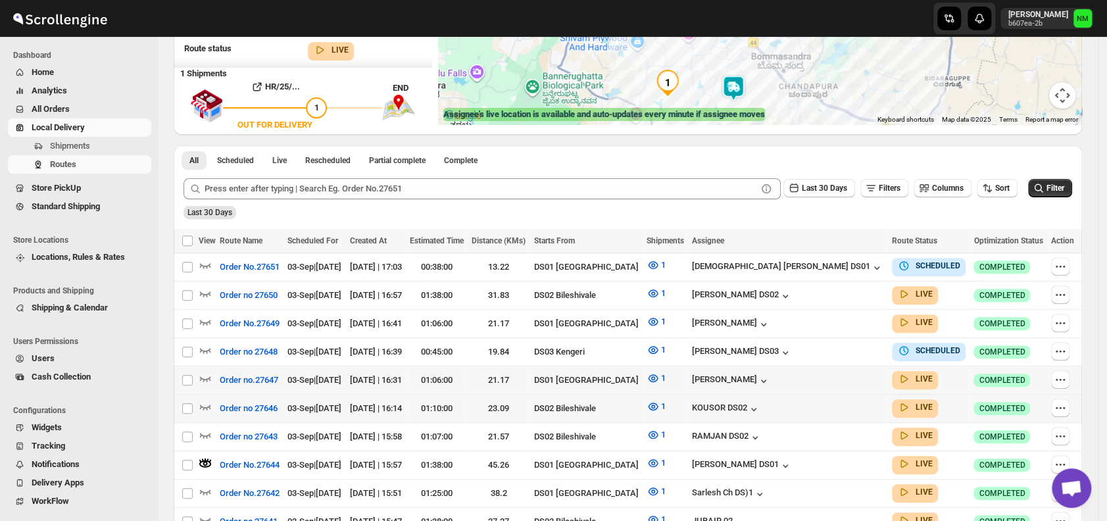
scroll to position [212, 0]
click at [205, 375] on icon "button" at bounding box center [205, 377] width 11 height 5
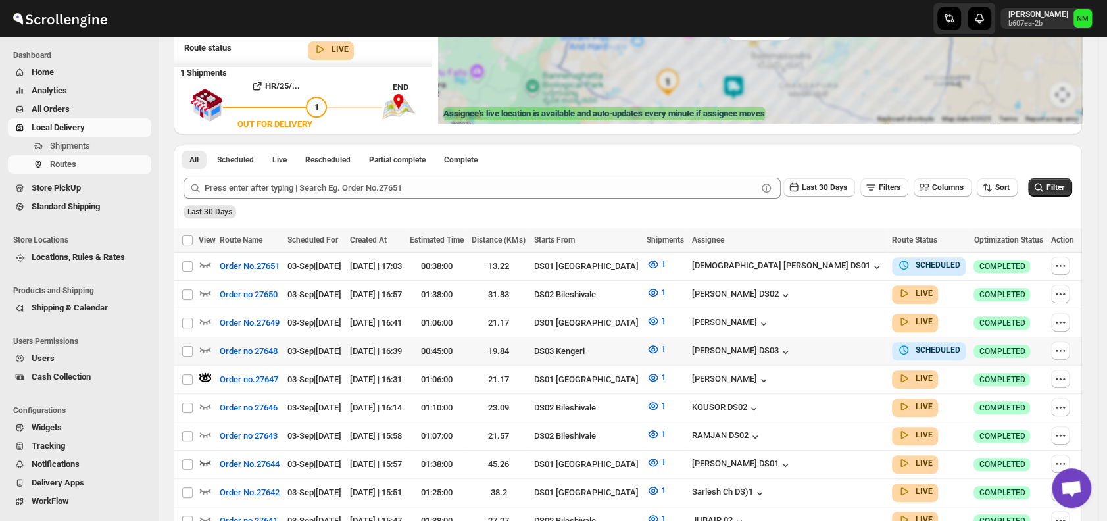
scroll to position [0, 0]
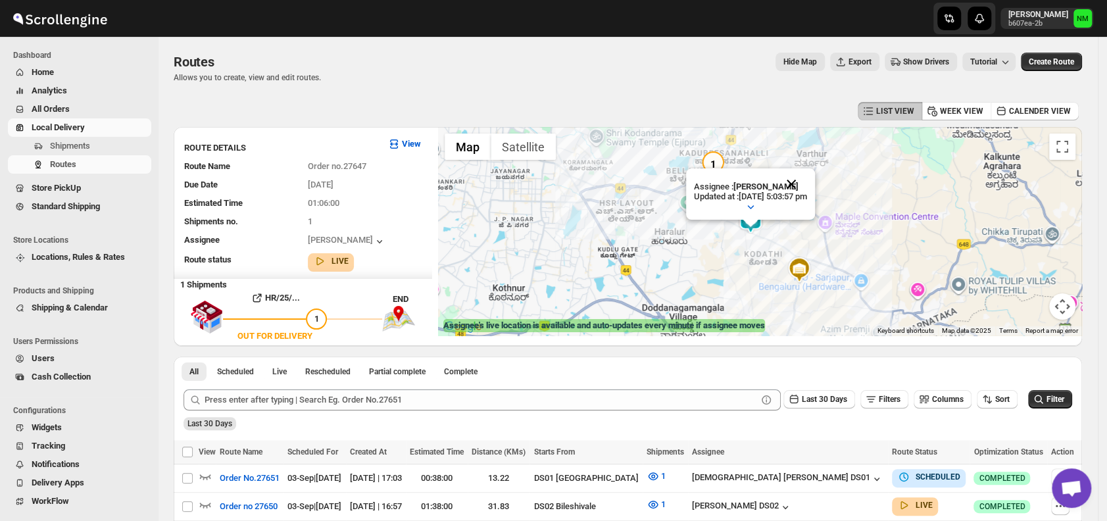
click at [807, 176] on button "Close" at bounding box center [791, 184] width 32 height 32
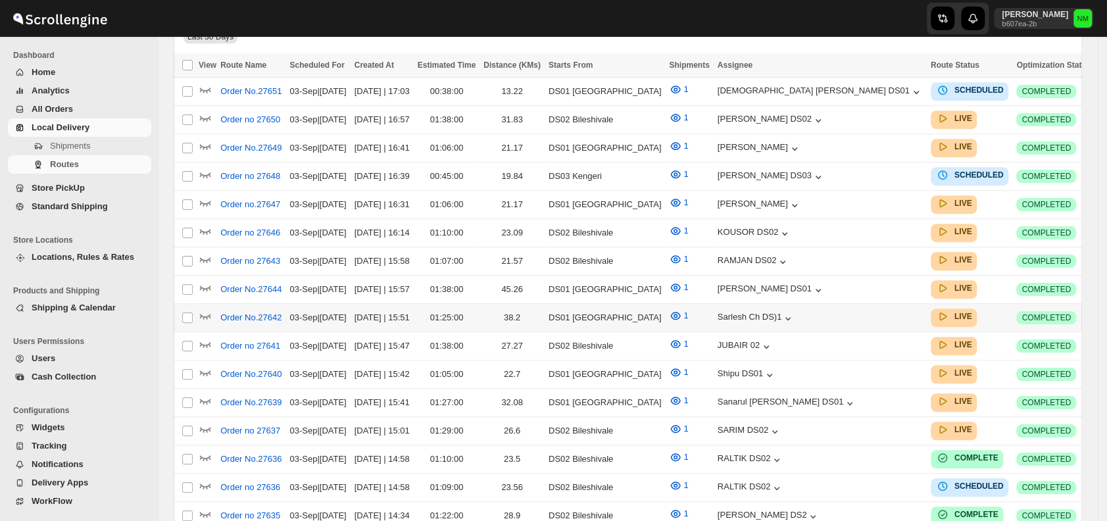
scroll to position [378, 0]
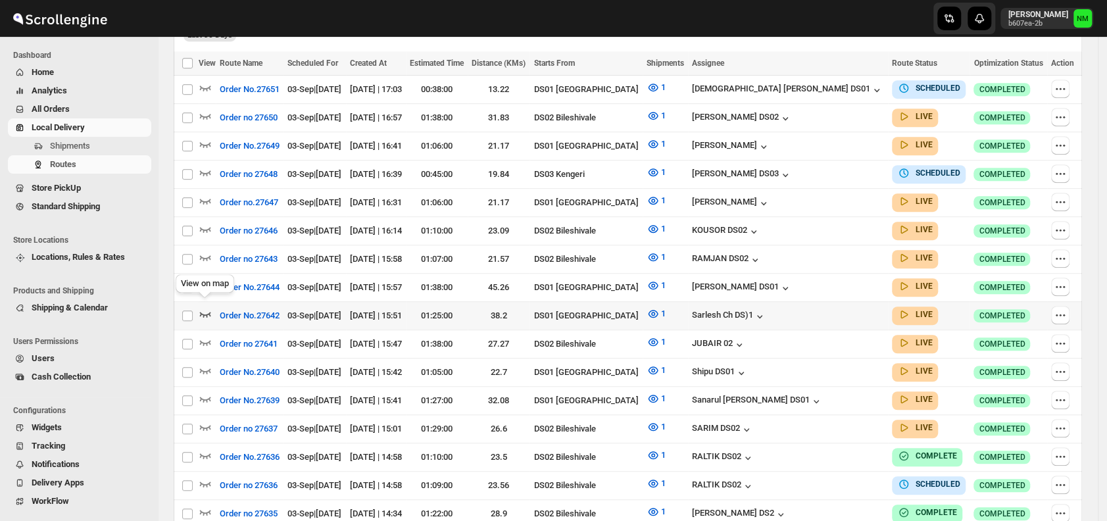
click at [210, 312] on icon "button" at bounding box center [205, 314] width 11 height 5
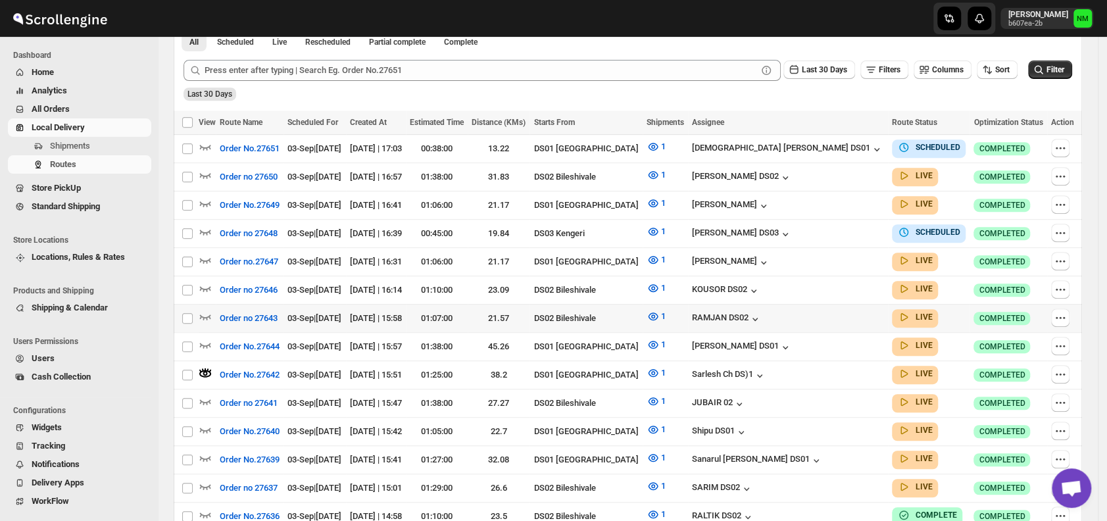
scroll to position [335, 0]
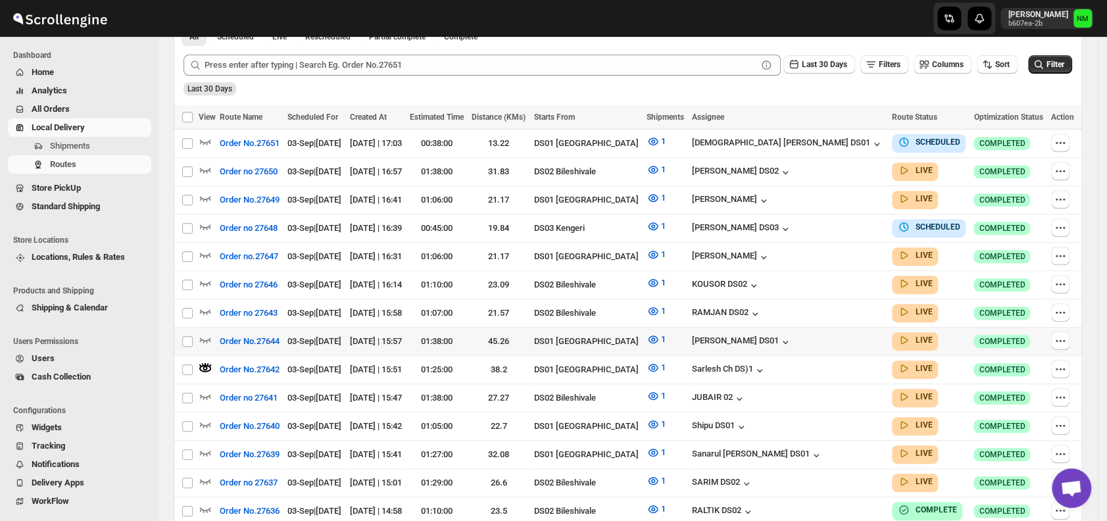
click at [212, 333] on div at bounding box center [207, 341] width 17 height 17
click at [208, 337] on icon "button" at bounding box center [205, 339] width 11 height 5
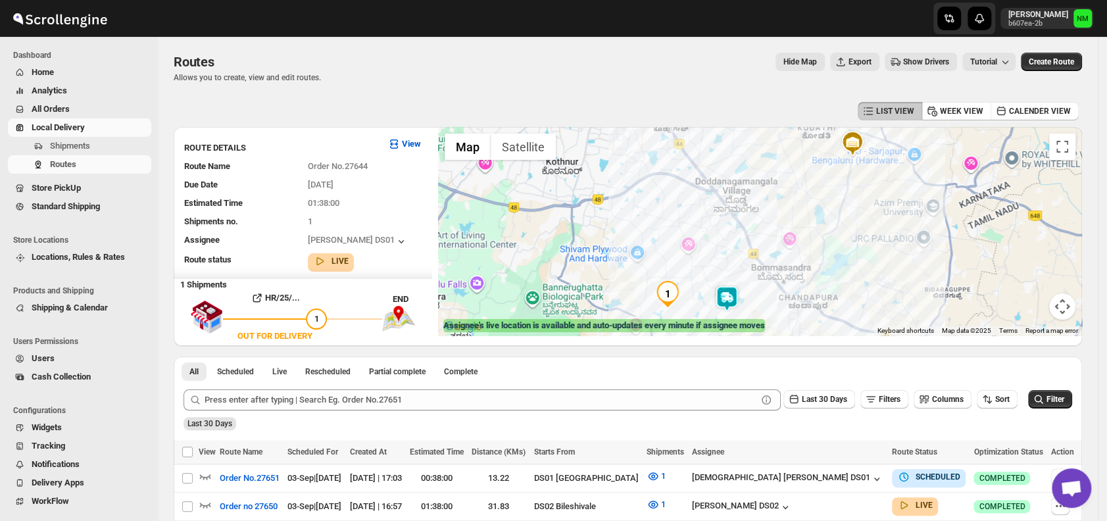
click at [730, 295] on img at bounding box center [726, 298] width 26 height 26
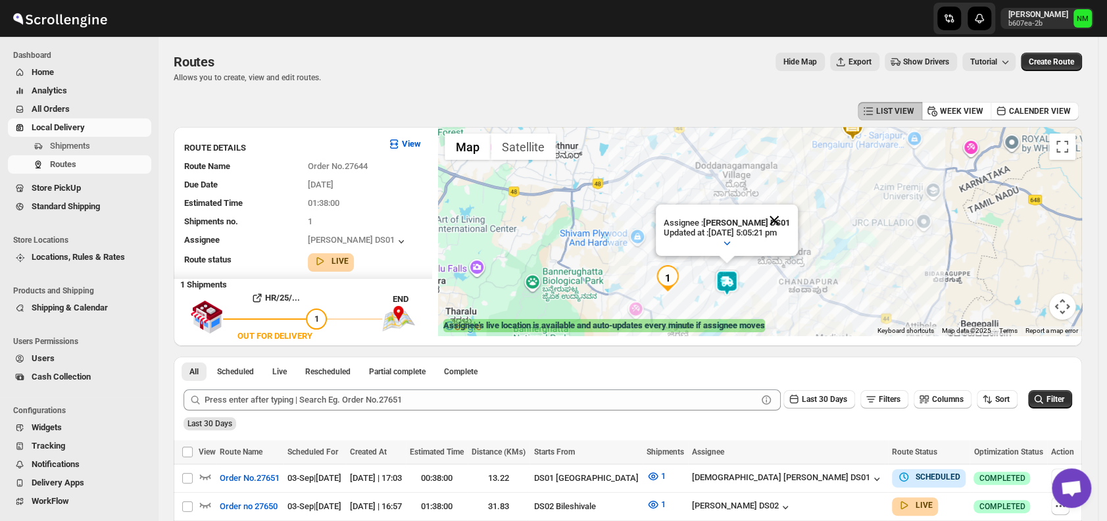
click at [785, 218] on button "Close" at bounding box center [774, 221] width 32 height 32
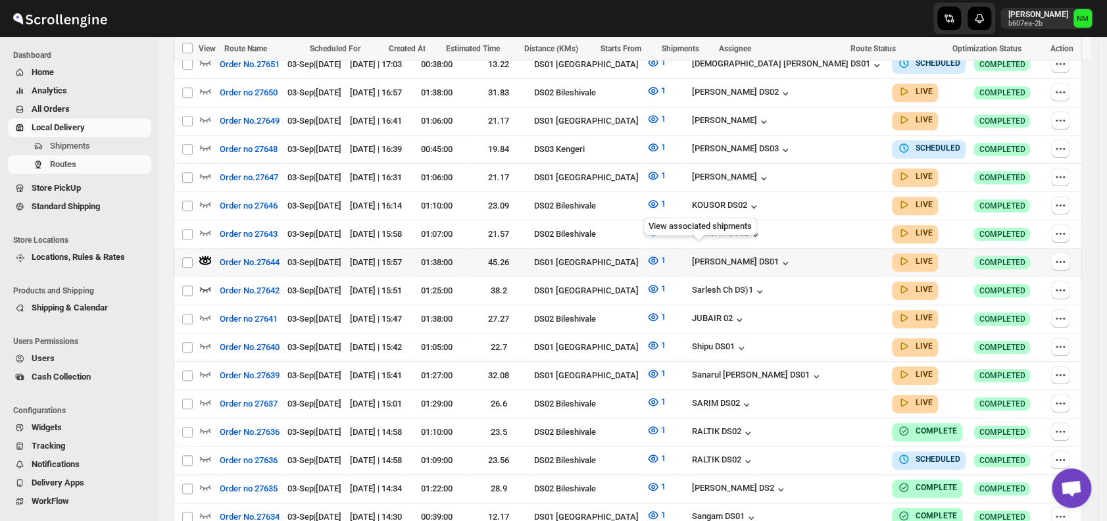
scroll to position [416, 0]
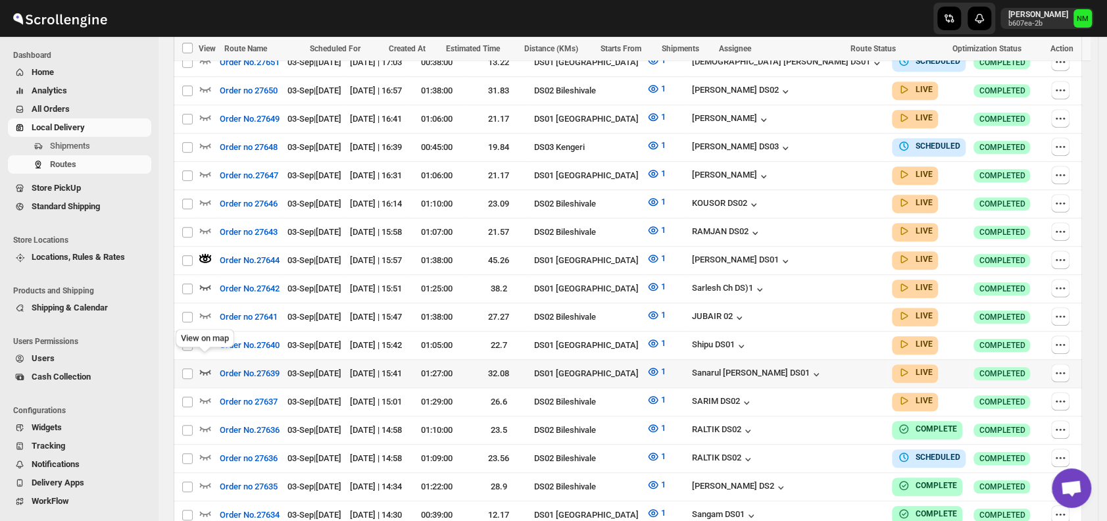
click at [204, 370] on icon "button" at bounding box center [205, 372] width 11 height 5
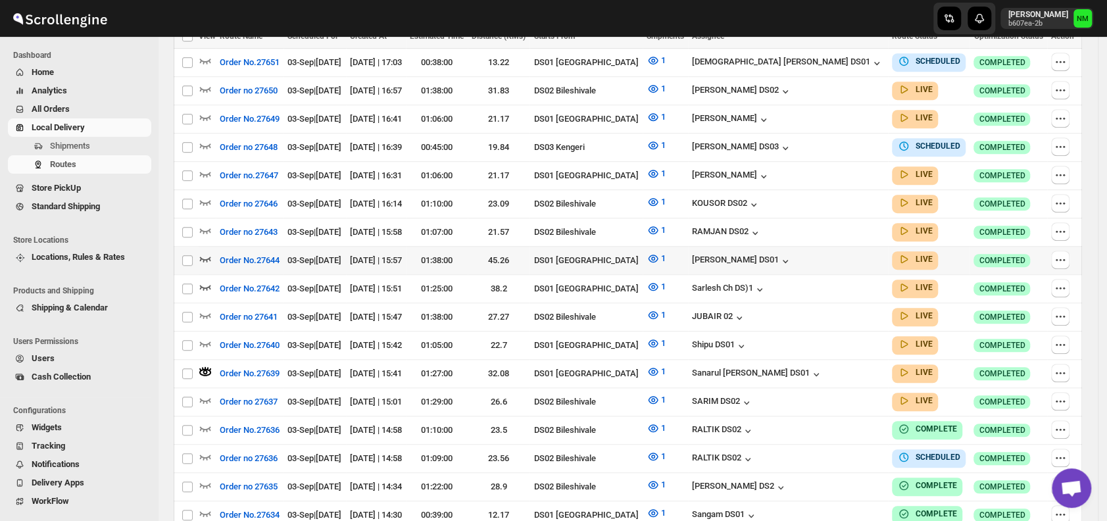
scroll to position [0, 0]
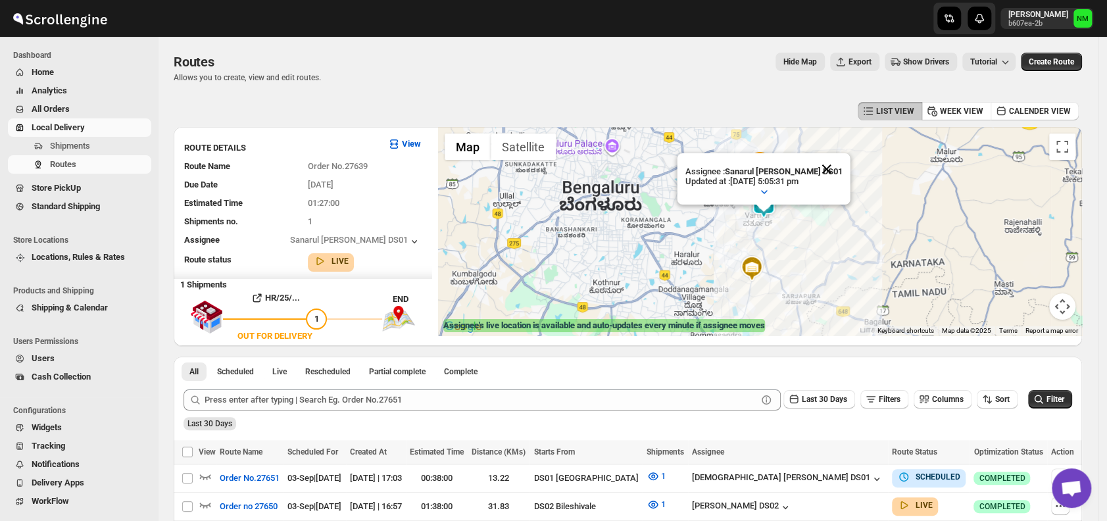
click at [825, 163] on button "Close" at bounding box center [827, 169] width 32 height 32
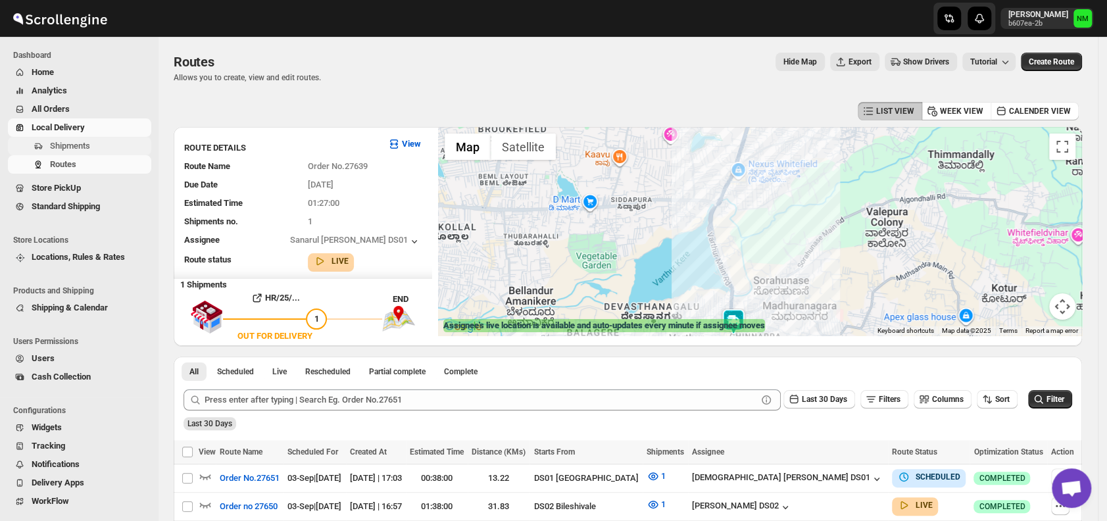
click at [68, 149] on span "Shipments" at bounding box center [70, 146] width 40 height 10
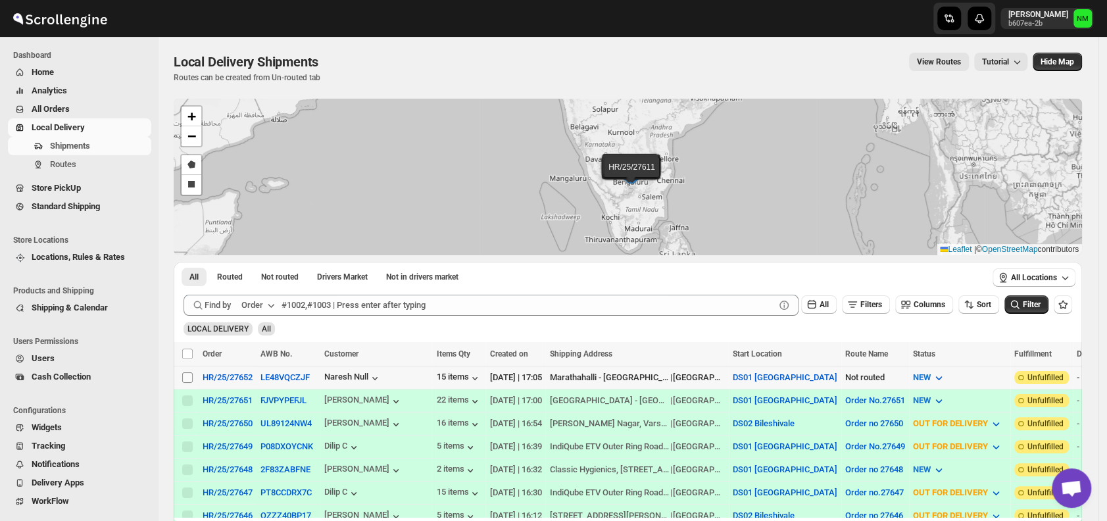
click at [189, 377] on input "Select shipment" at bounding box center [187, 377] width 11 height 11
checkbox input "true"
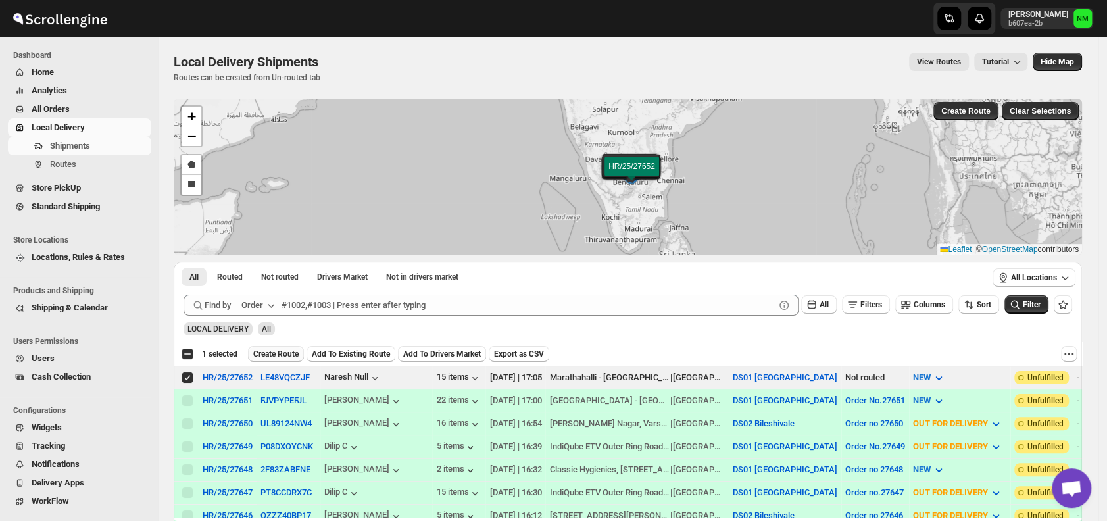
click at [278, 354] on span "Create Route" at bounding box center [275, 354] width 45 height 11
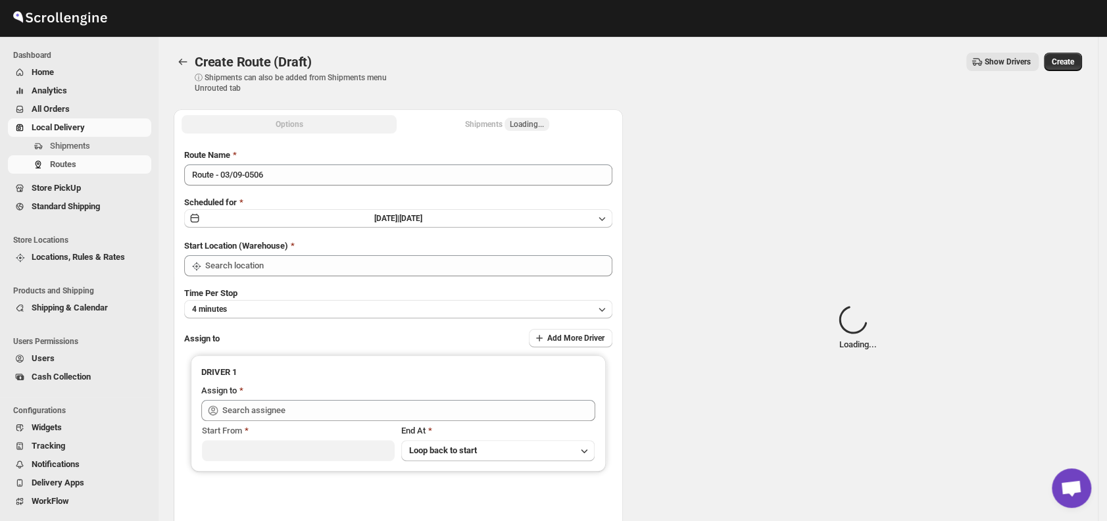
type input "DS01 [GEOGRAPHIC_DATA]"
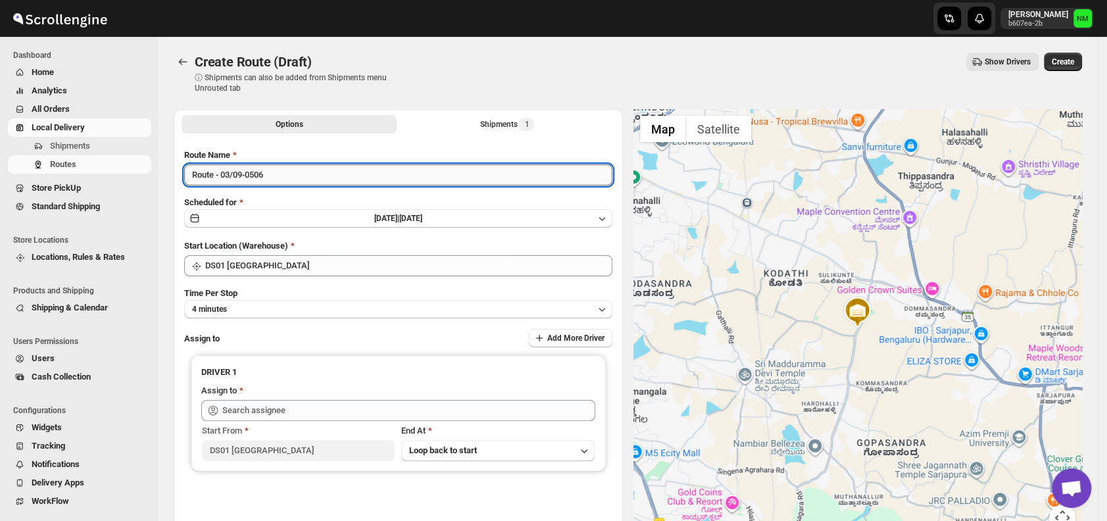
click at [293, 179] on input "Route - 03/09-0506" at bounding box center [398, 174] width 428 height 21
type input "R"
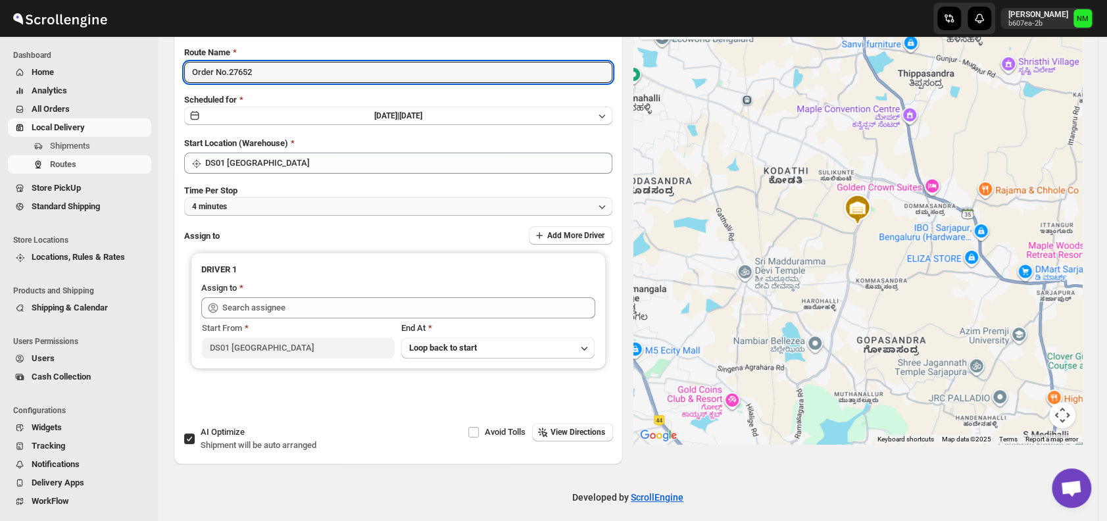
scroll to position [103, 0]
type input "Order No.27652"
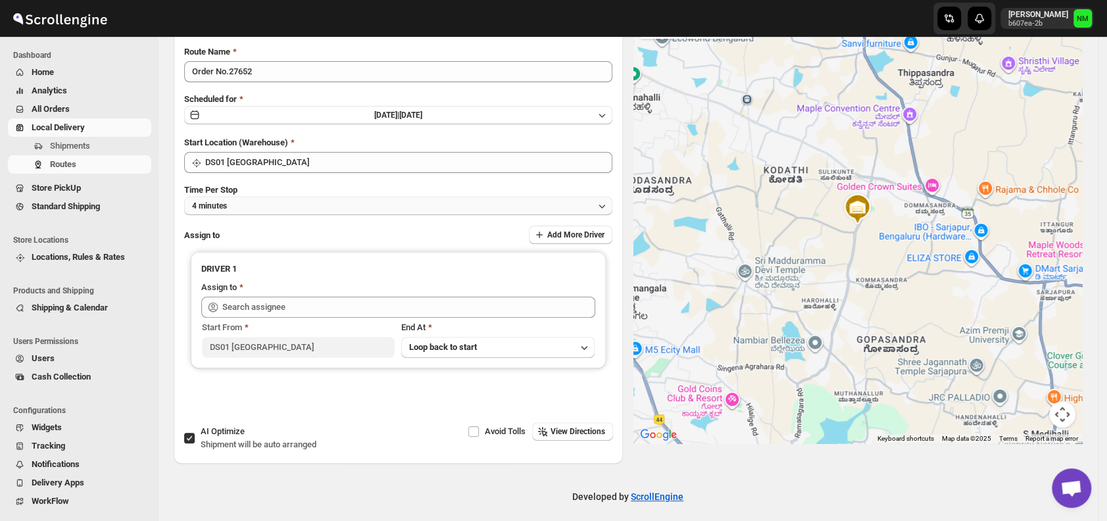
click at [259, 210] on button "4 minutes" at bounding box center [398, 206] width 428 height 18
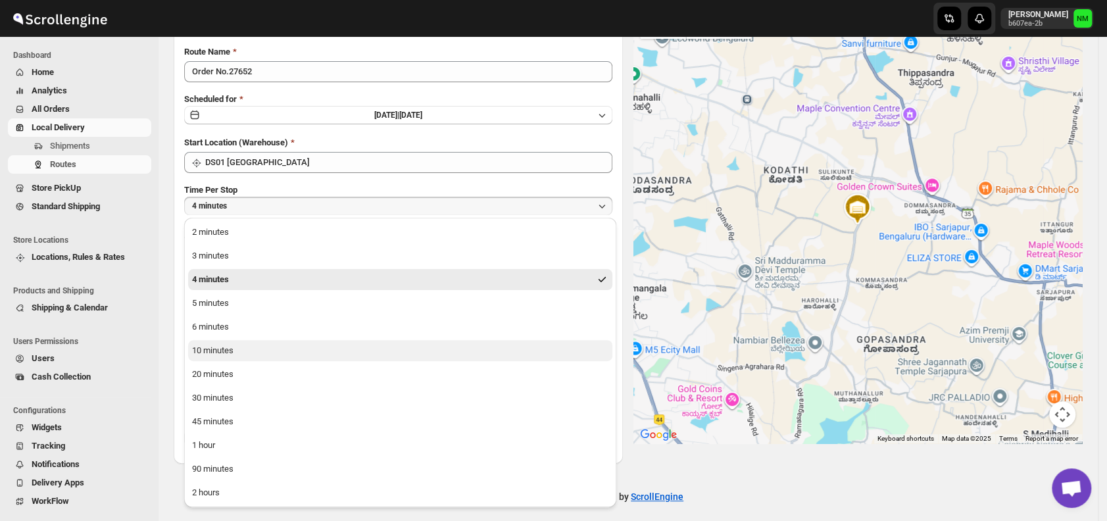
click at [239, 354] on button "10 minutes" at bounding box center [400, 350] width 424 height 21
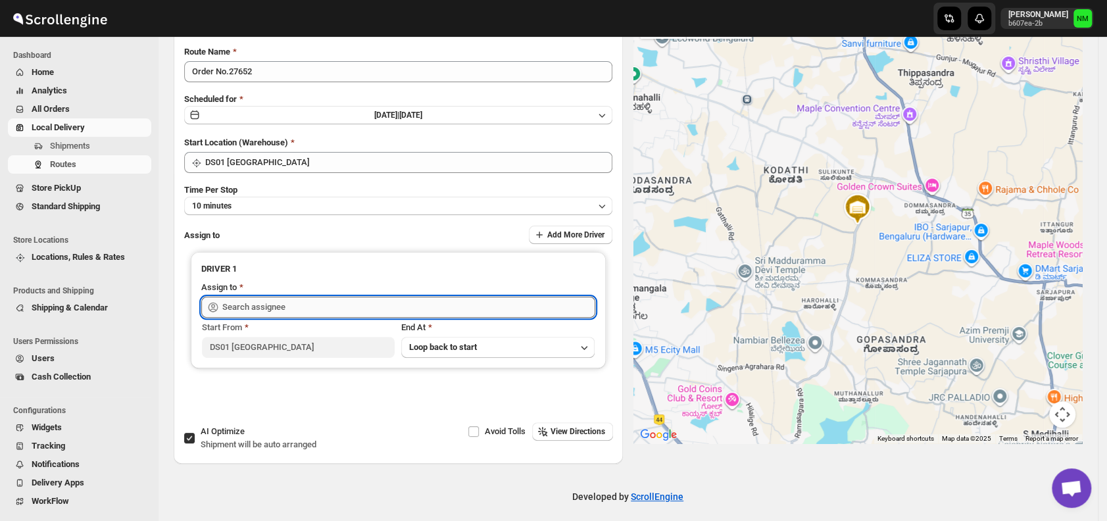
click at [326, 310] on input "text" at bounding box center [408, 307] width 373 height 21
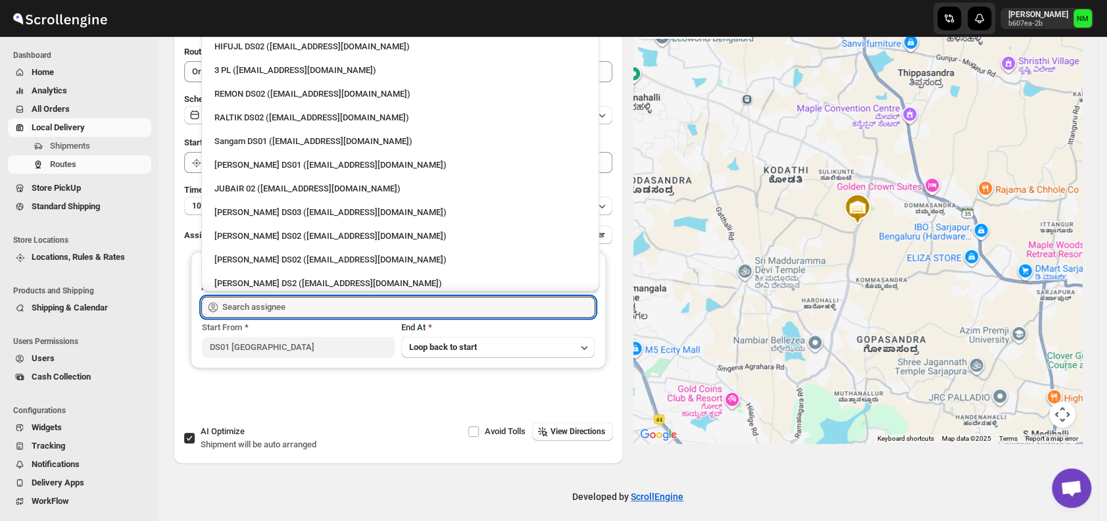
scroll to position [301, 0]
click at [262, 172] on div "Jahir Hussain DS01 (pegaya8076@excederm.com)" at bounding box center [399, 164] width 387 height 21
type input "Jahir Hussain DS01 (pegaya8076@excederm.com)"
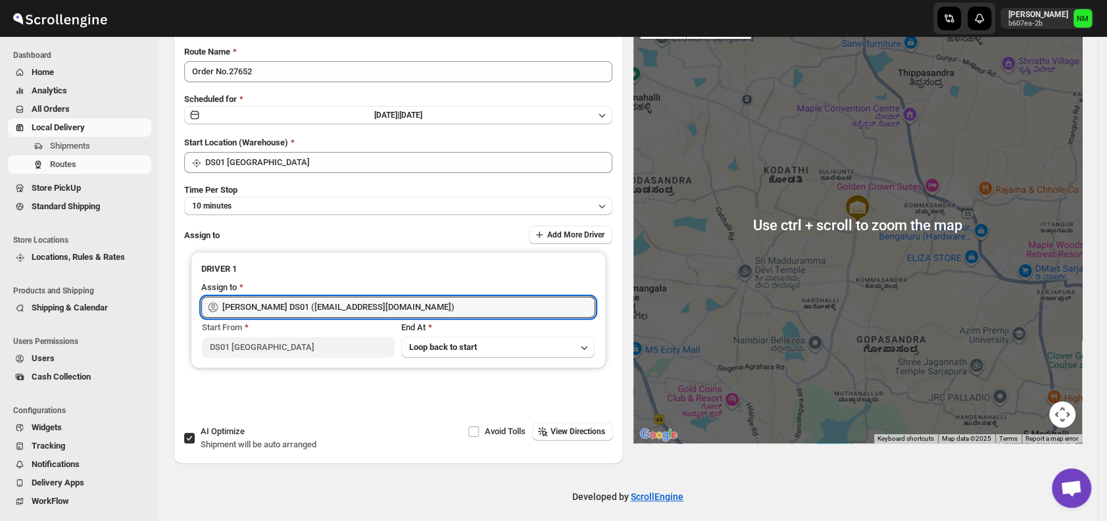
scroll to position [0, 0]
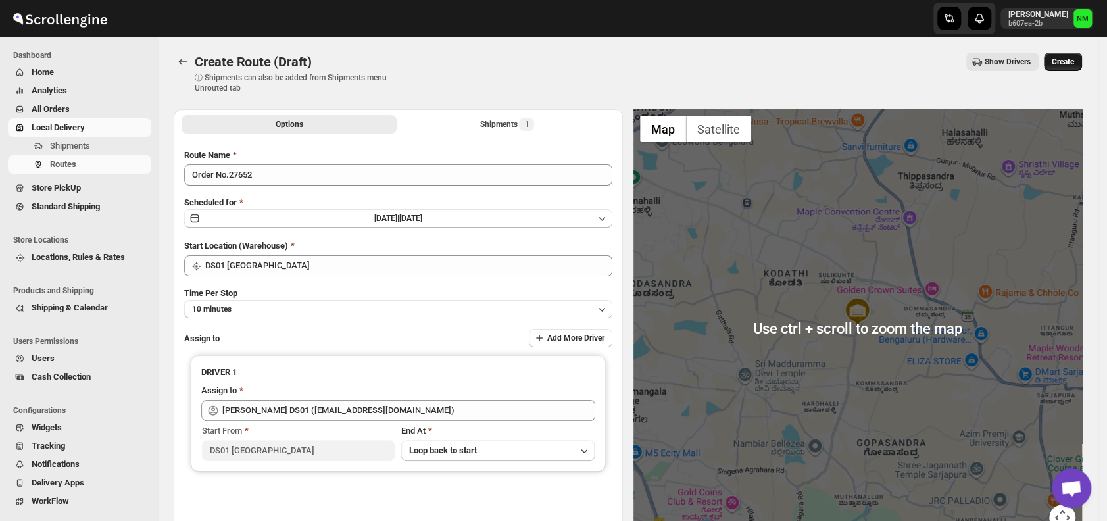
click at [1068, 64] on span "Create" at bounding box center [1062, 62] width 22 height 11
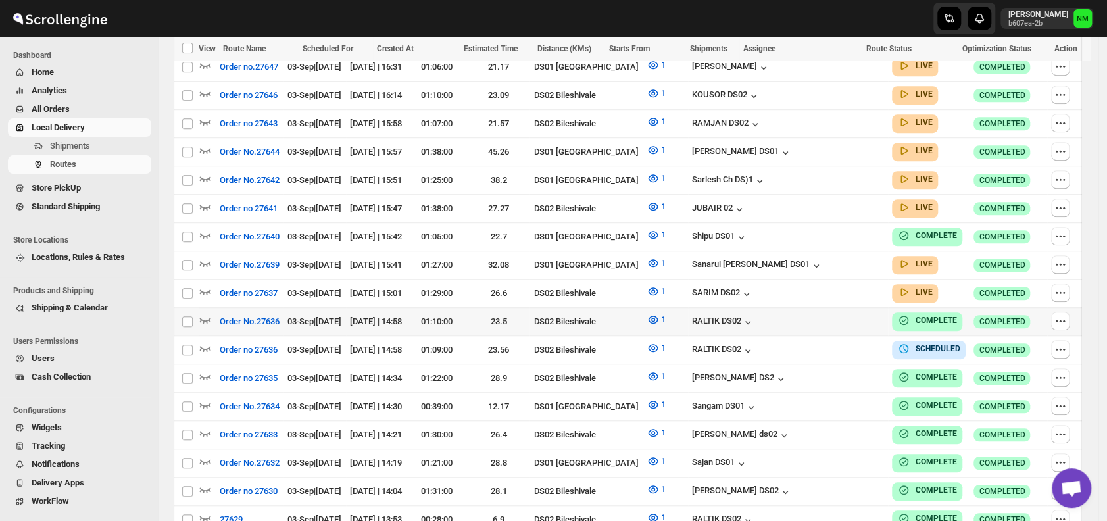
scroll to position [544, 0]
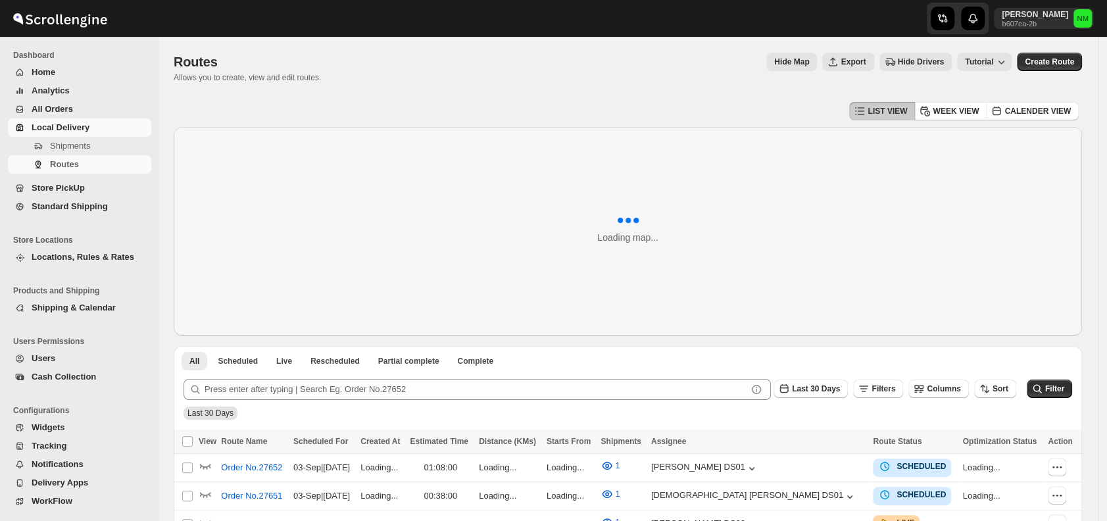
scroll to position [544, 0]
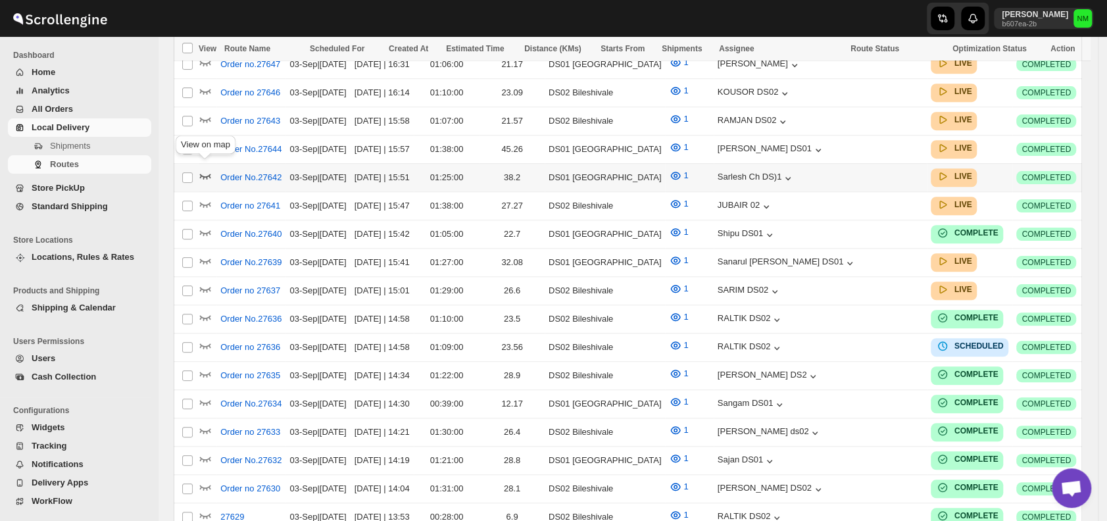
click at [204, 174] on icon "button" at bounding box center [205, 176] width 11 height 5
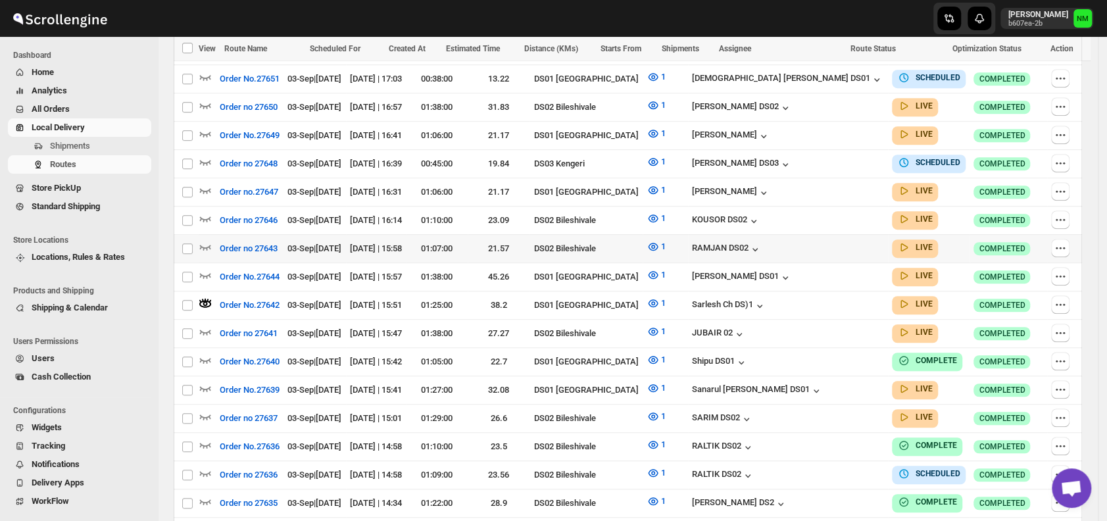
scroll to position [437, 0]
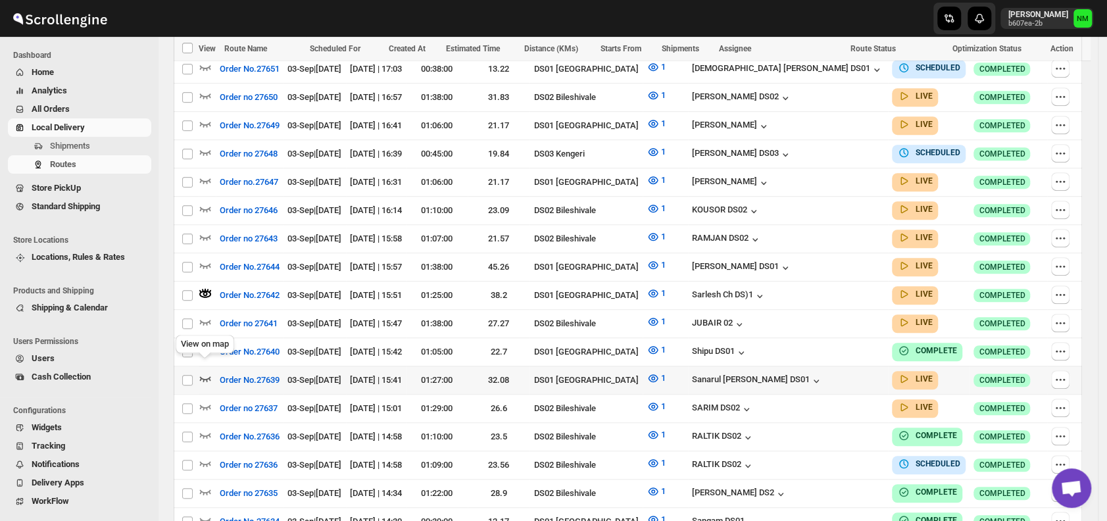
click at [204, 372] on icon "button" at bounding box center [205, 378] width 13 height 13
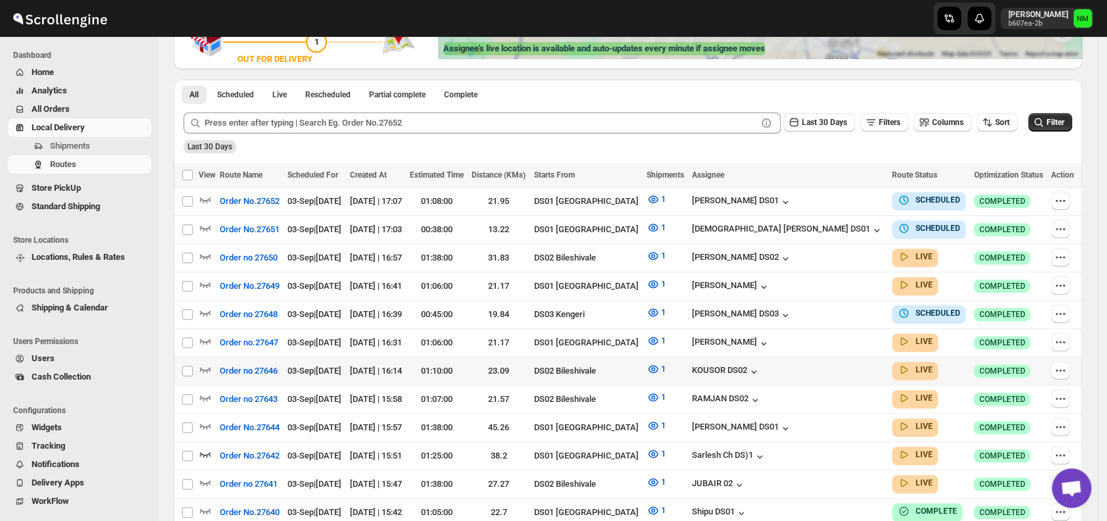
scroll to position [0, 0]
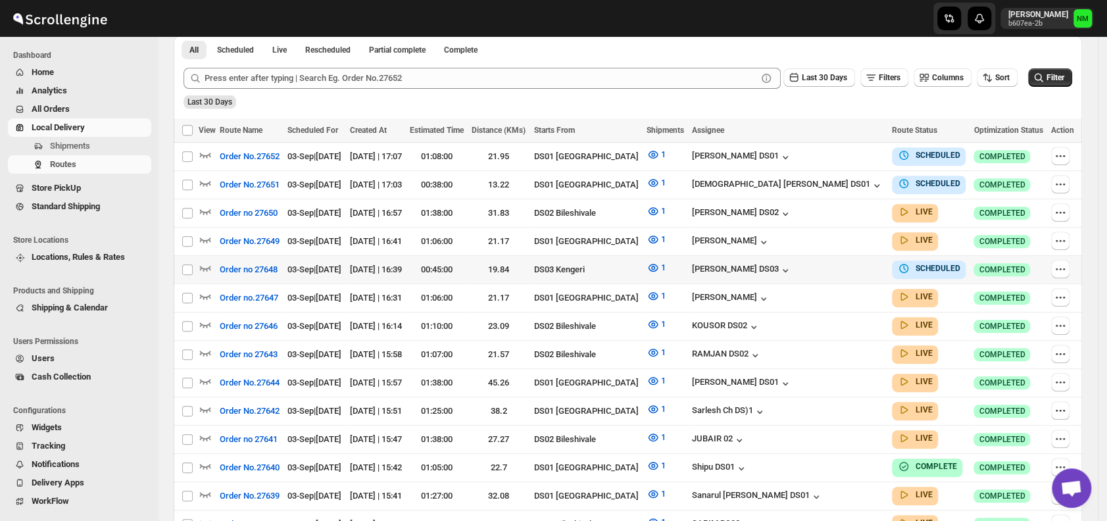
scroll to position [313, 0]
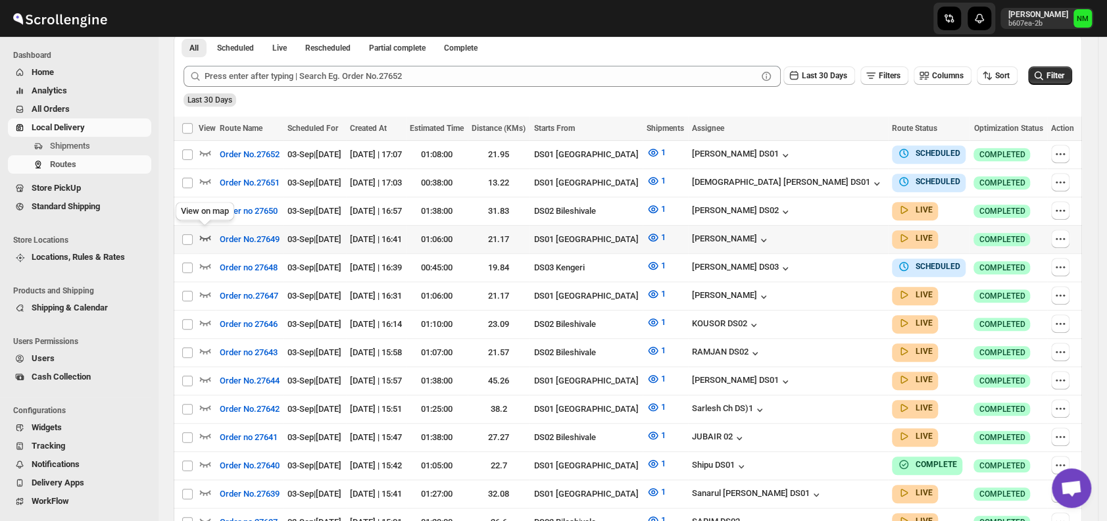
click at [210, 237] on icon "button" at bounding box center [205, 237] width 13 height 13
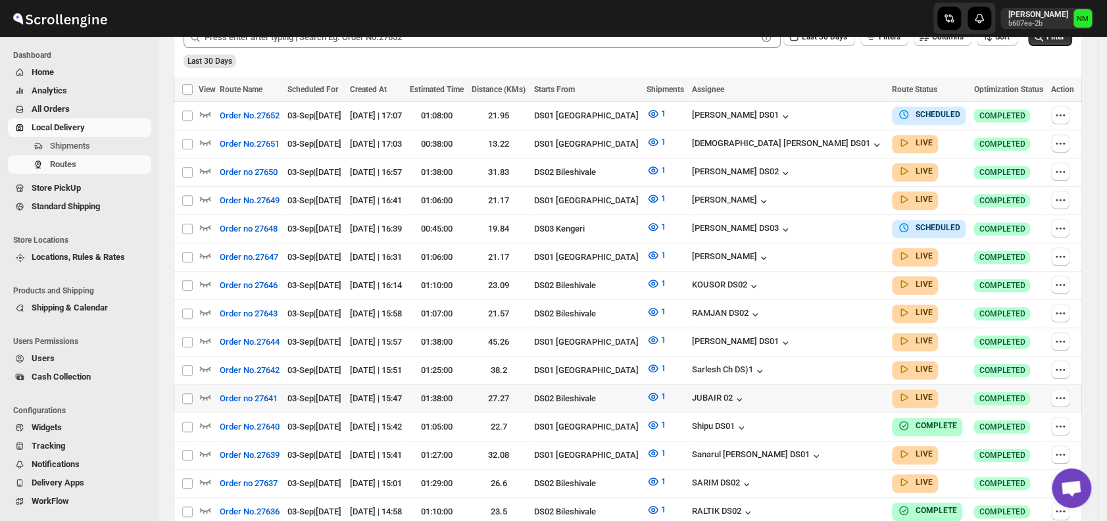
scroll to position [354, 0]
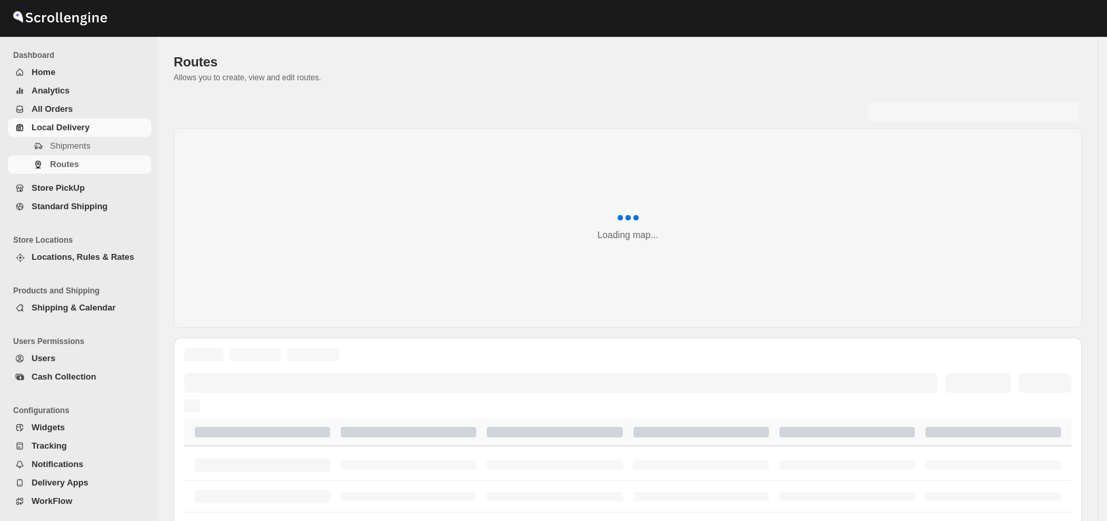
scroll to position [354, 0]
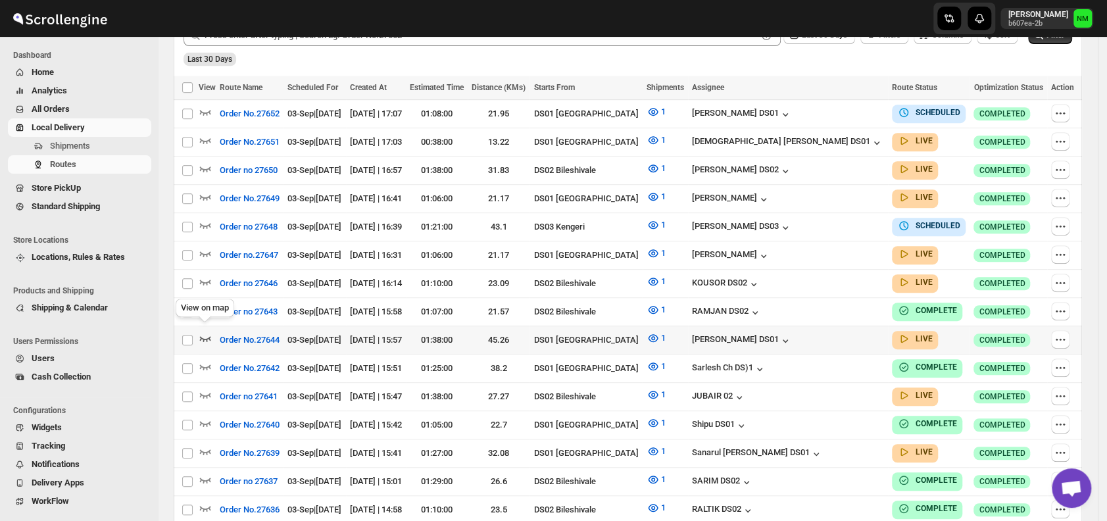
click at [206, 331] on icon "button" at bounding box center [205, 337] width 13 height 13
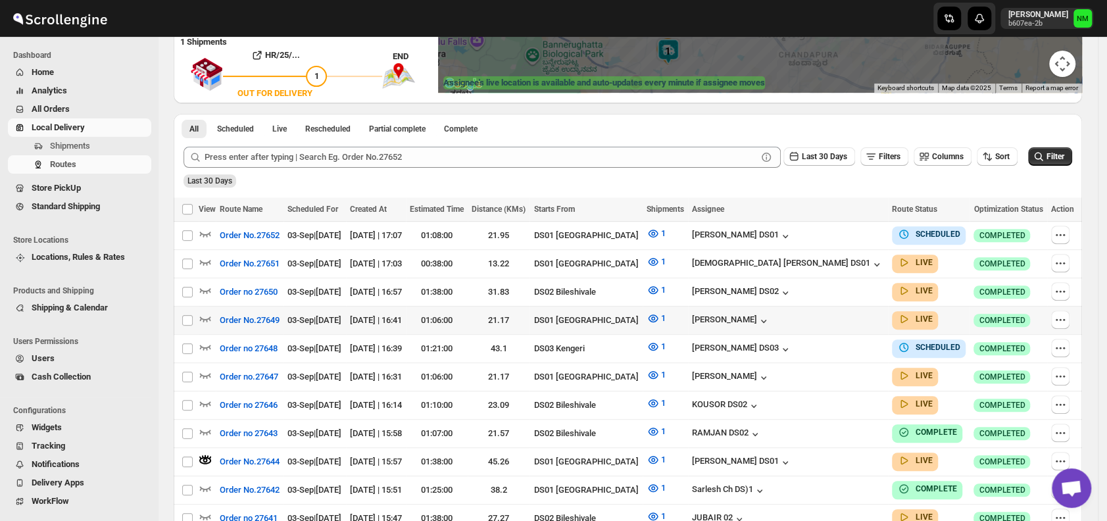
scroll to position [245, 0]
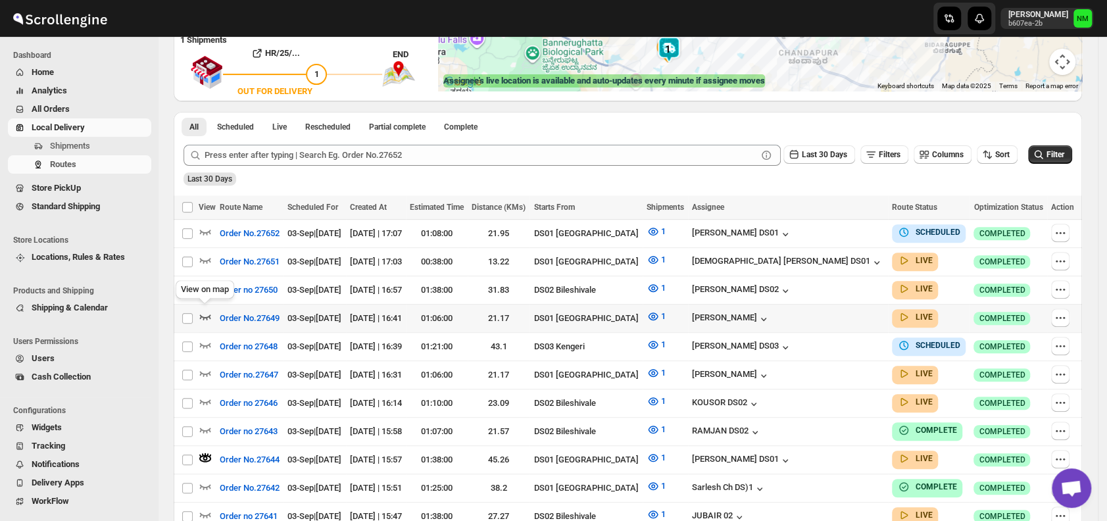
click at [205, 312] on icon "button" at bounding box center [205, 316] width 13 height 13
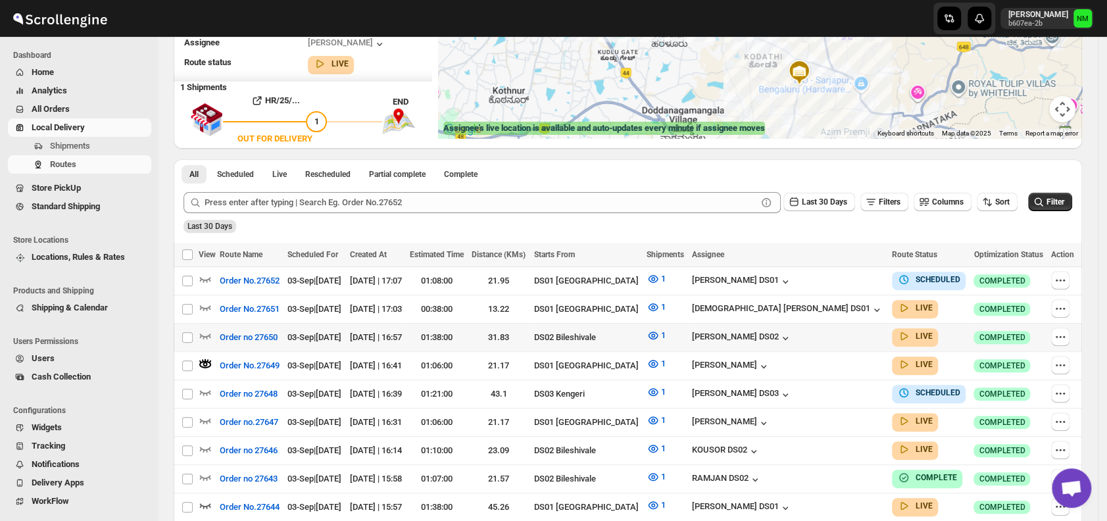
scroll to position [199, 0]
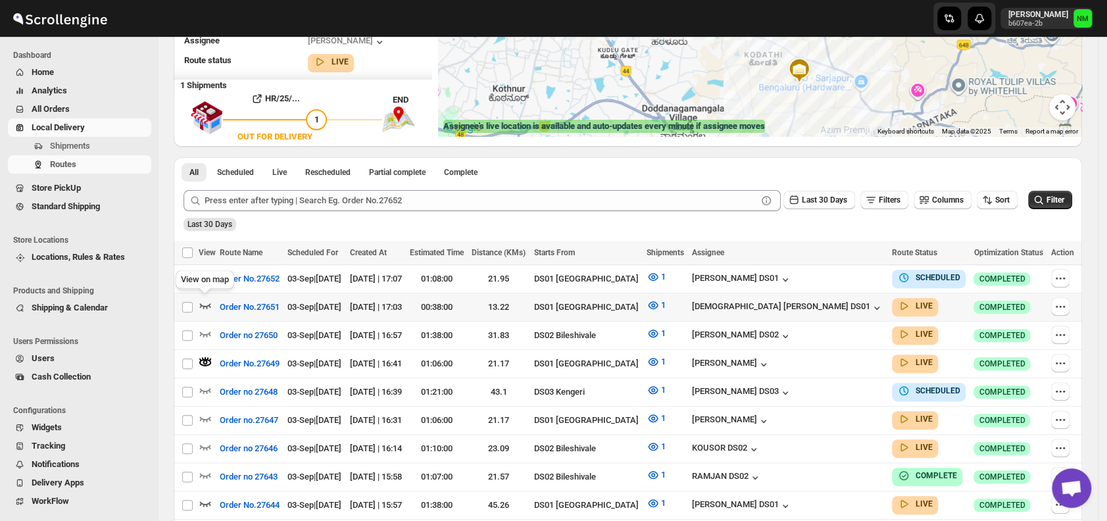
click at [206, 309] on icon "button" at bounding box center [205, 305] width 13 height 13
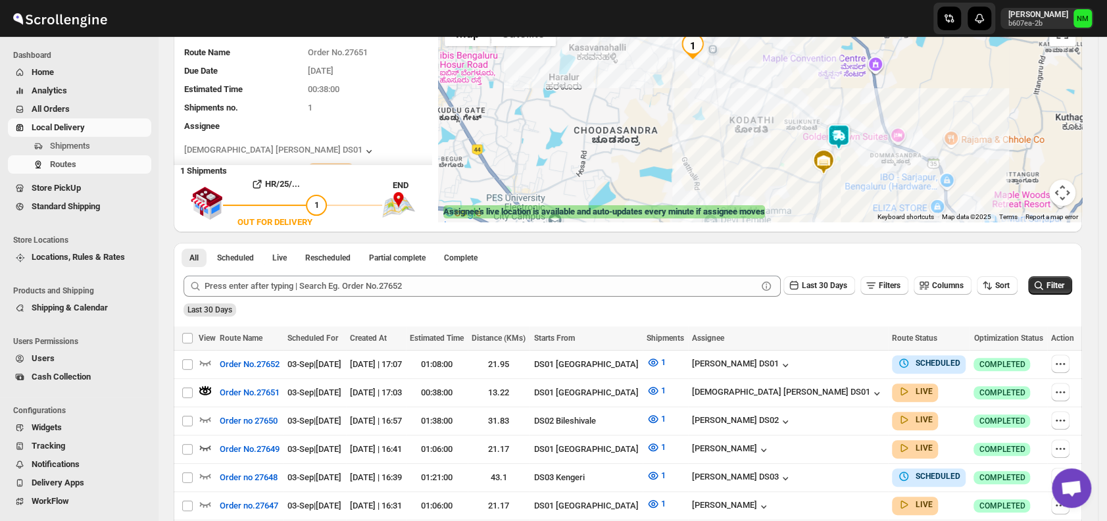
scroll to position [113, 0]
click at [842, 137] on img at bounding box center [838, 137] width 26 height 26
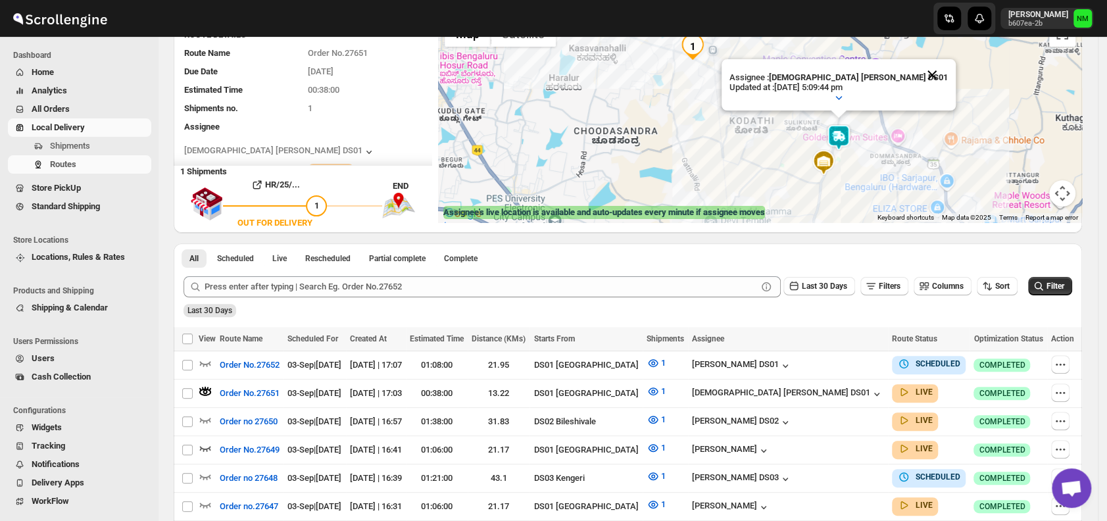
click at [916, 78] on button "Close" at bounding box center [932, 75] width 32 height 32
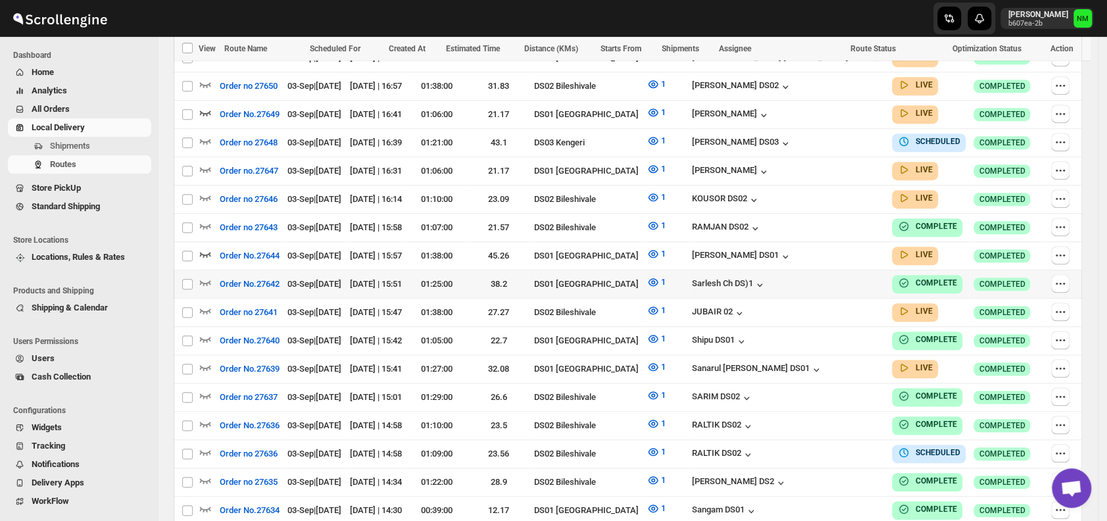
scroll to position [447, 0]
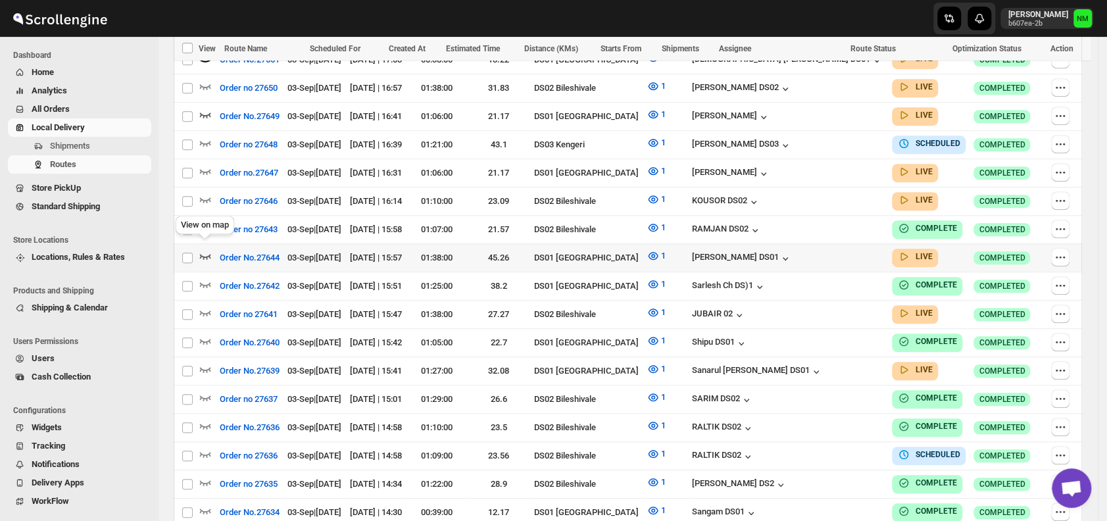
click at [206, 254] on icon "button" at bounding box center [205, 256] width 11 height 5
click at [210, 367] on icon "button" at bounding box center [205, 369] width 11 height 5
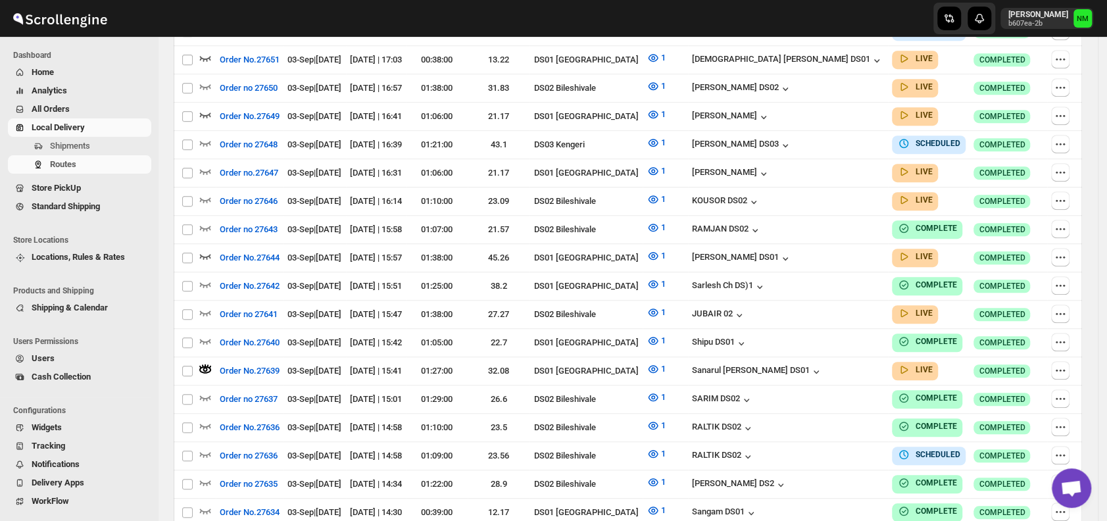
scroll to position [0, 0]
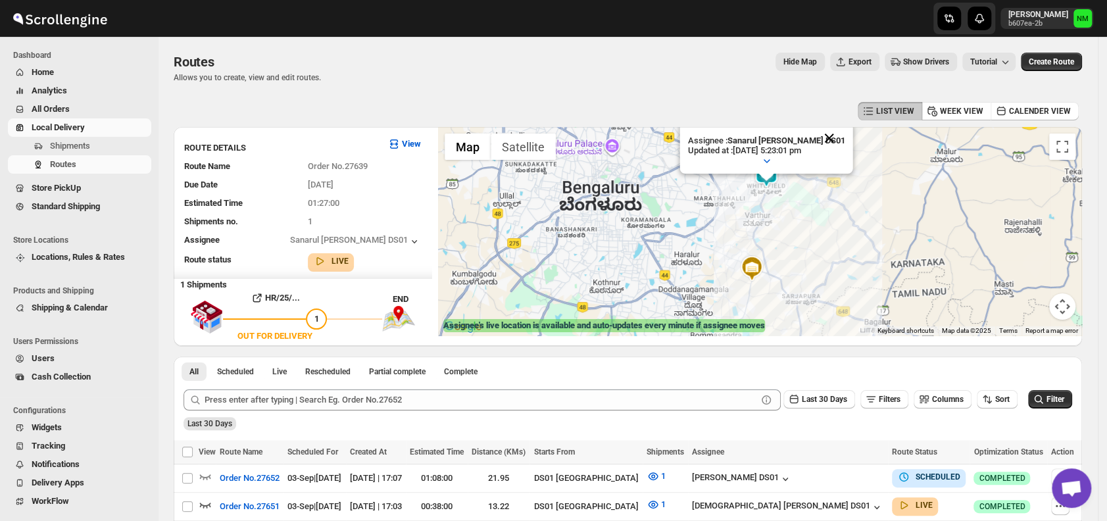
click at [831, 135] on button "Close" at bounding box center [829, 138] width 32 height 32
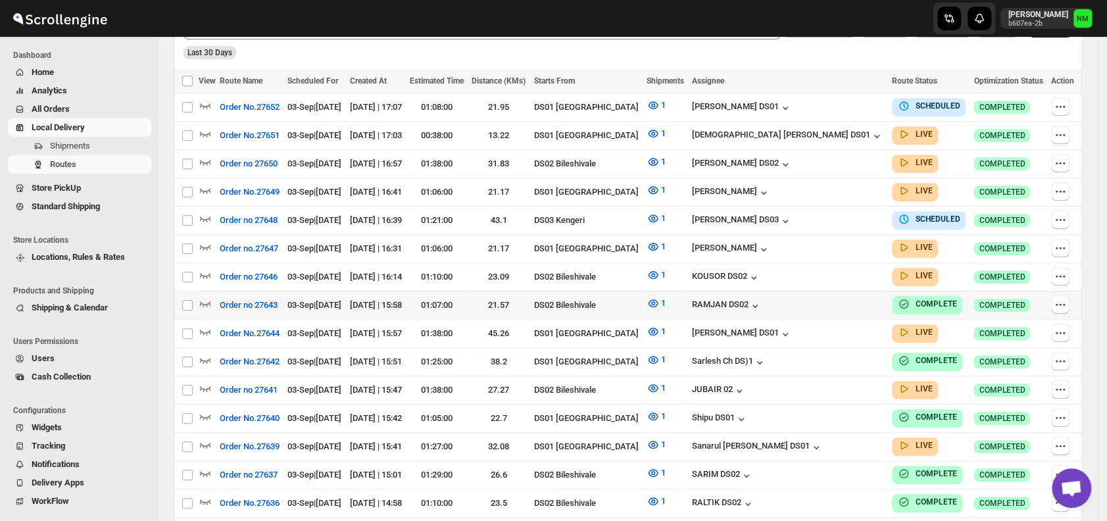
scroll to position [361, 0]
click at [205, 324] on icon "button" at bounding box center [205, 330] width 13 height 13
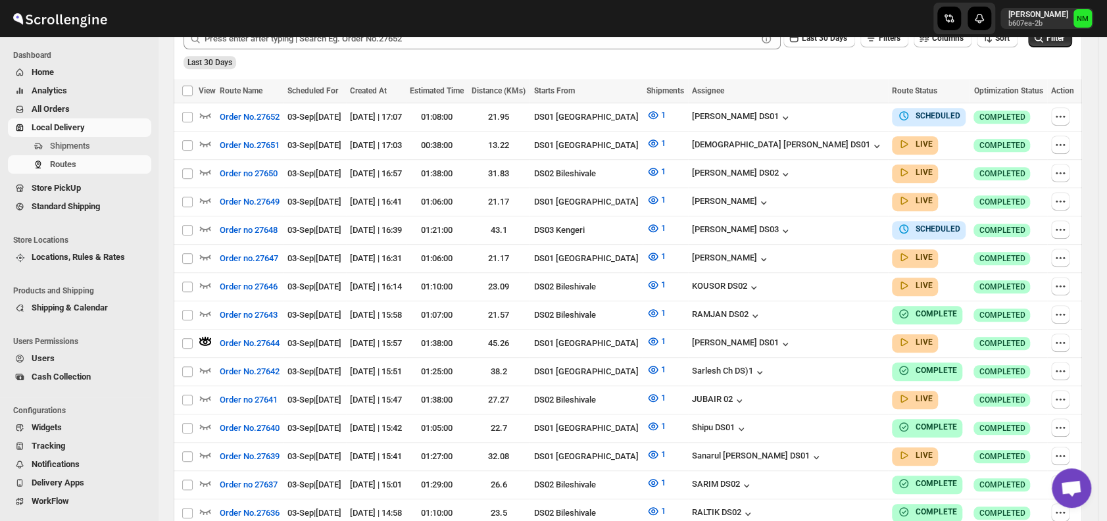
scroll to position [0, 0]
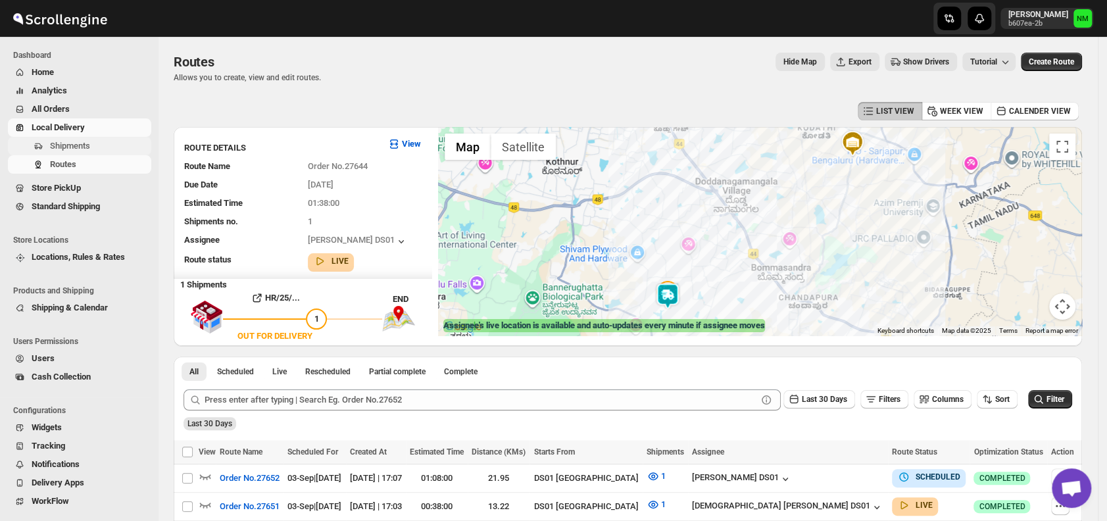
click at [85, 147] on span "Shipments" at bounding box center [70, 146] width 40 height 10
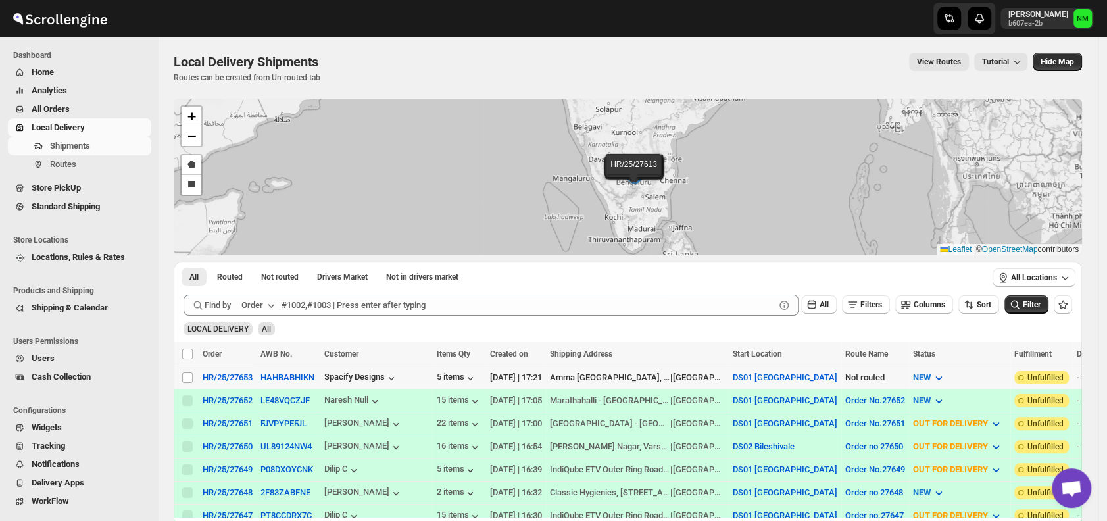
click at [199, 376] on td "HR/25/27653" at bounding box center [228, 377] width 58 height 23
checkbox input "true"
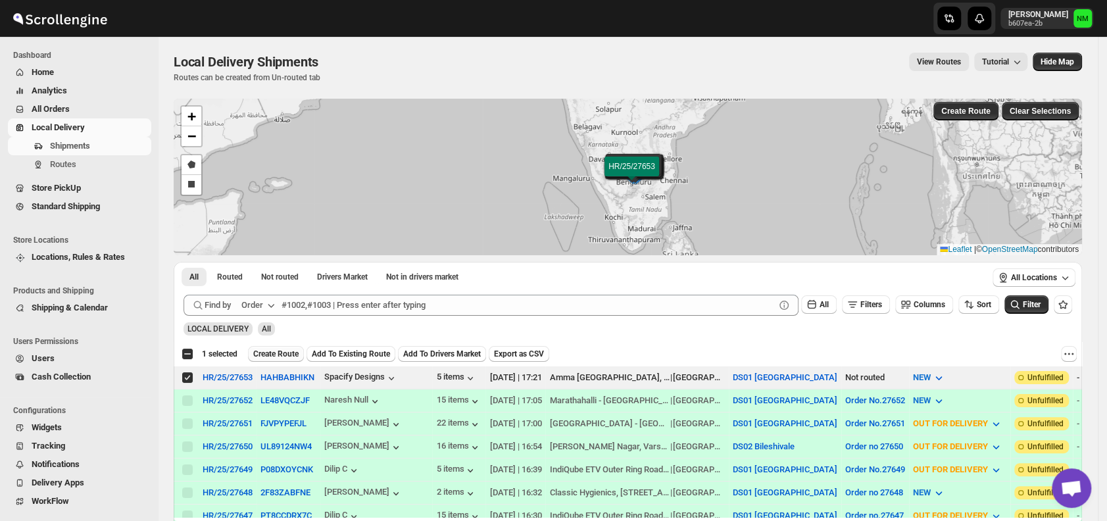
click at [270, 347] on button "Create Route" at bounding box center [276, 354] width 56 height 16
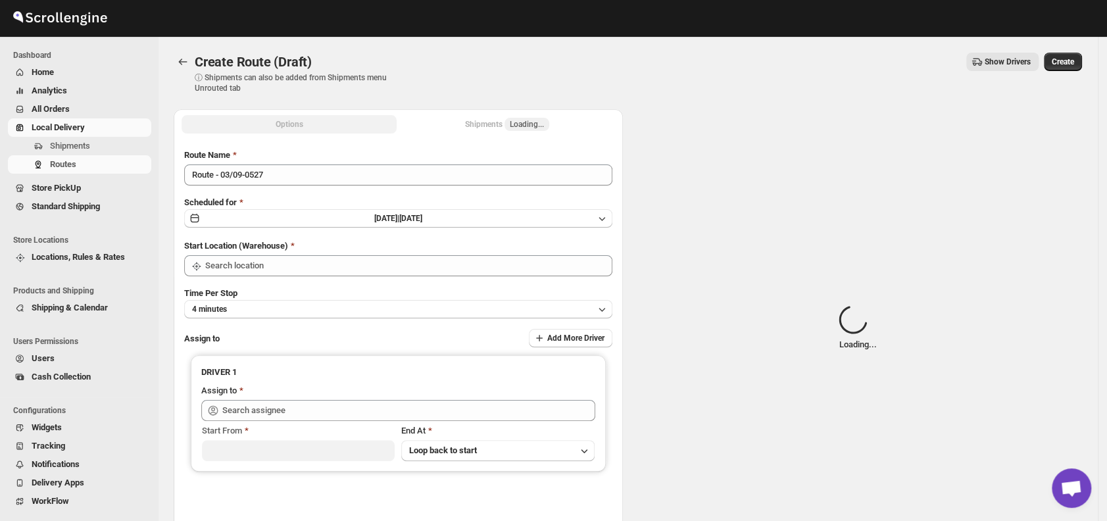
type input "DS01 [GEOGRAPHIC_DATA]"
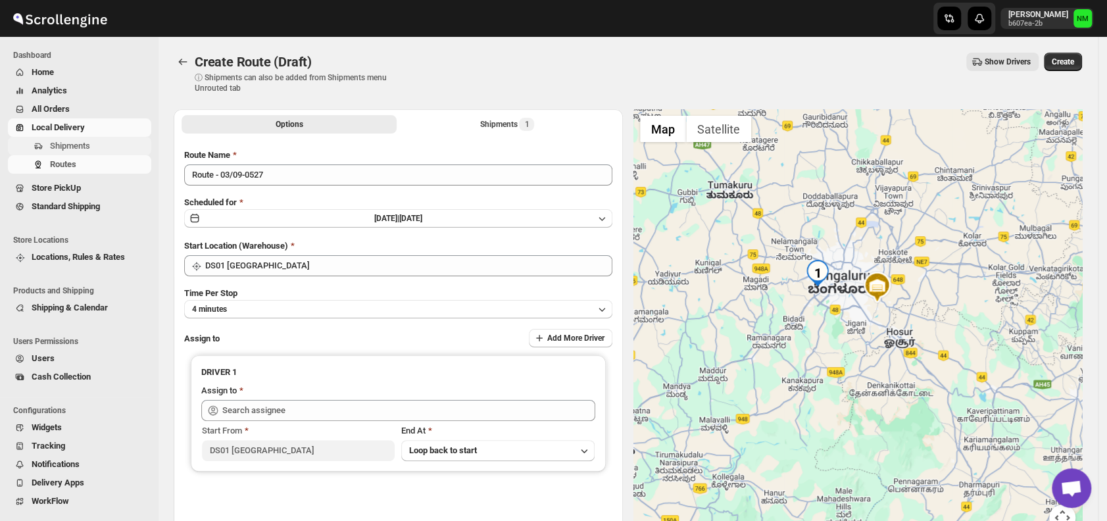
click at [79, 150] on span "Shipments" at bounding box center [70, 146] width 40 height 10
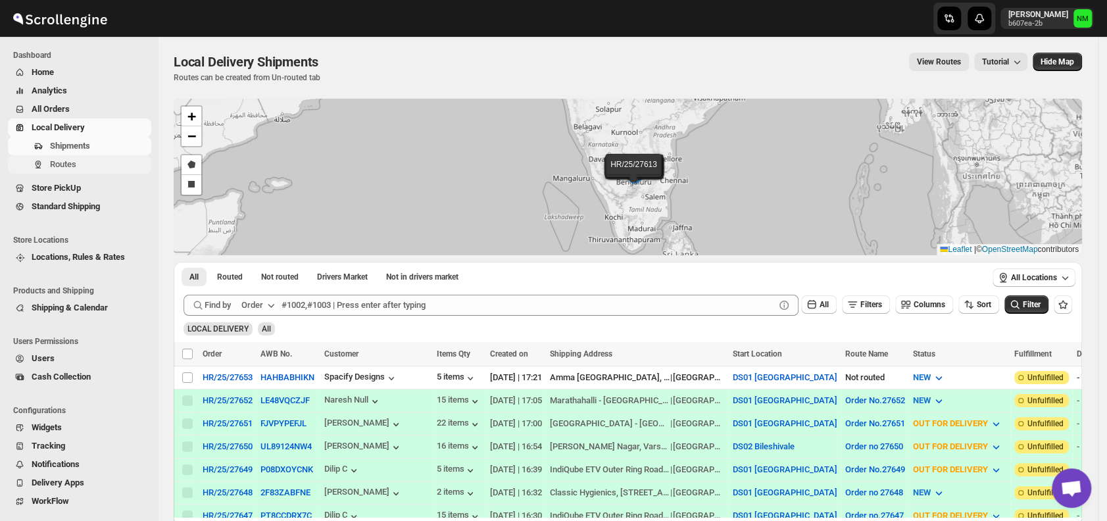
click at [83, 166] on span "Routes" at bounding box center [99, 164] width 99 height 13
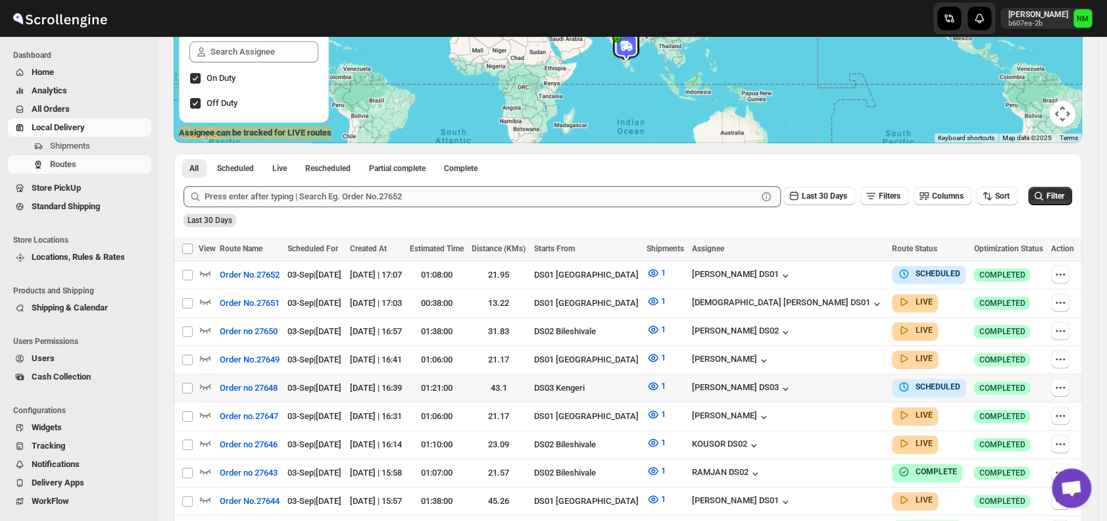
scroll to position [194, 0]
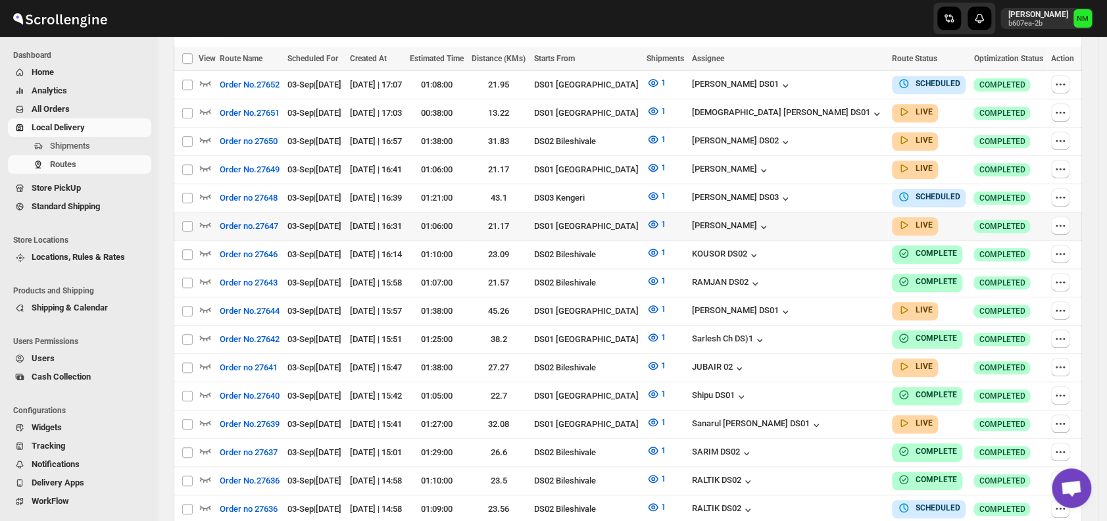
scroll to position [383, 0]
click at [203, 306] on icon "button" at bounding box center [205, 308] width 11 height 5
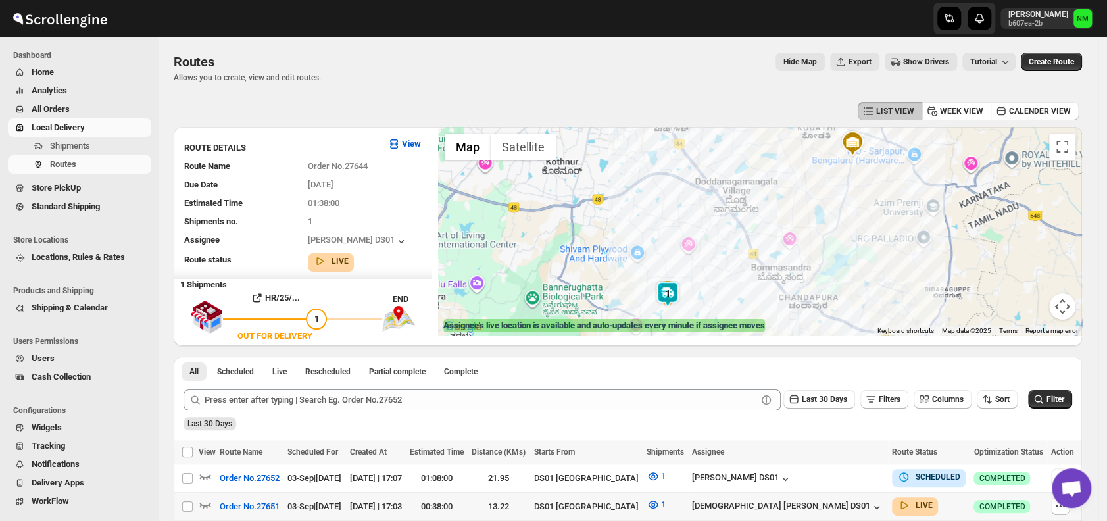
scroll to position [164, 0]
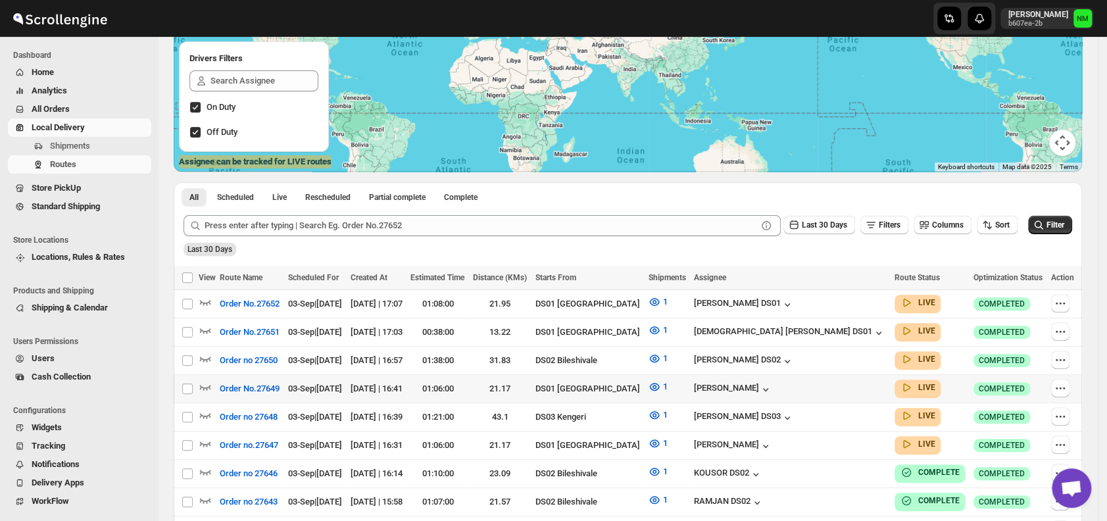
scroll to position [306, 0]
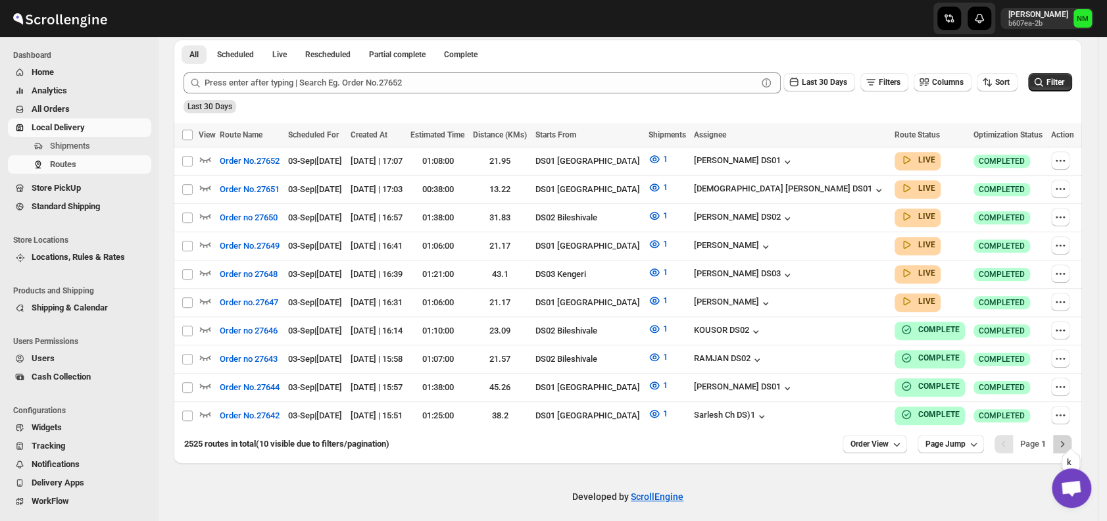
click at [1069, 441] on icon "Next" at bounding box center [1061, 443] width 13 height 13
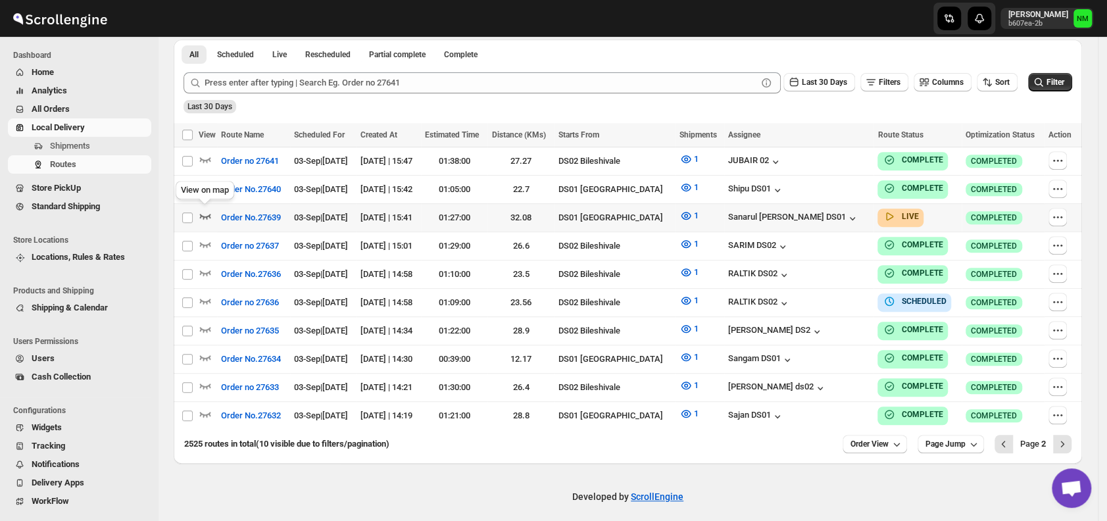
click at [207, 214] on icon "button" at bounding box center [205, 216] width 11 height 5
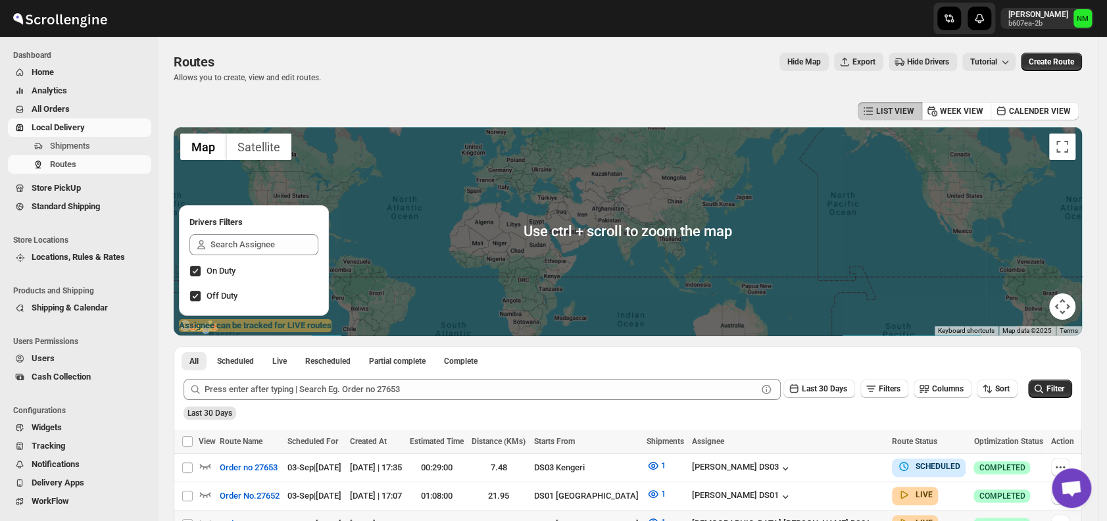
scroll to position [230, 0]
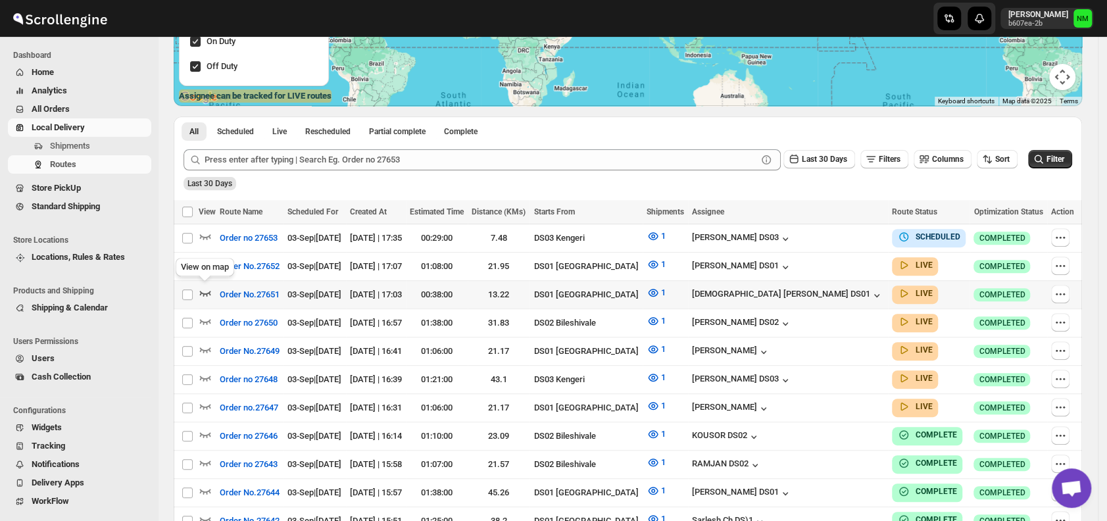
click at [208, 291] on icon "button" at bounding box center [205, 293] width 11 height 5
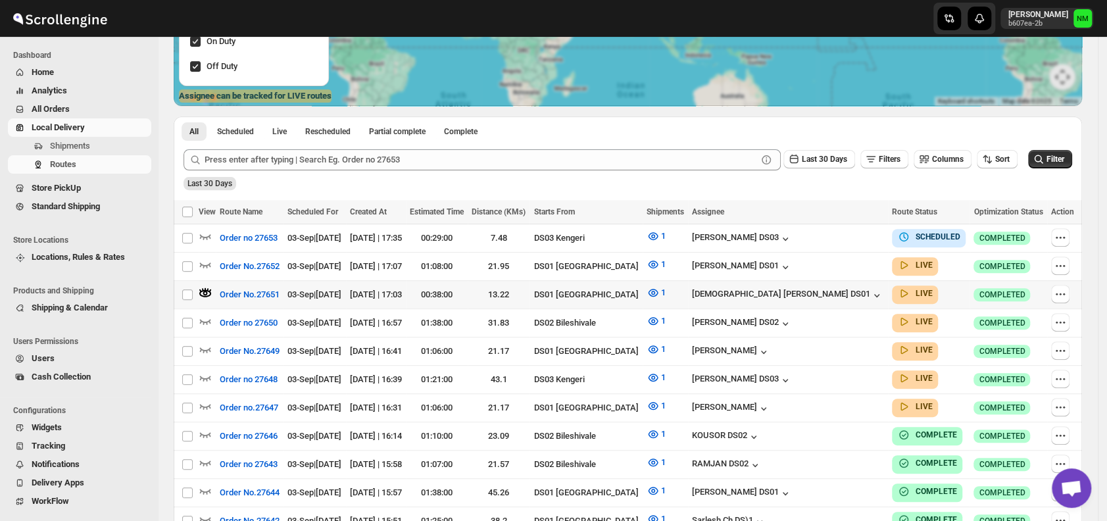
scroll to position [0, 0]
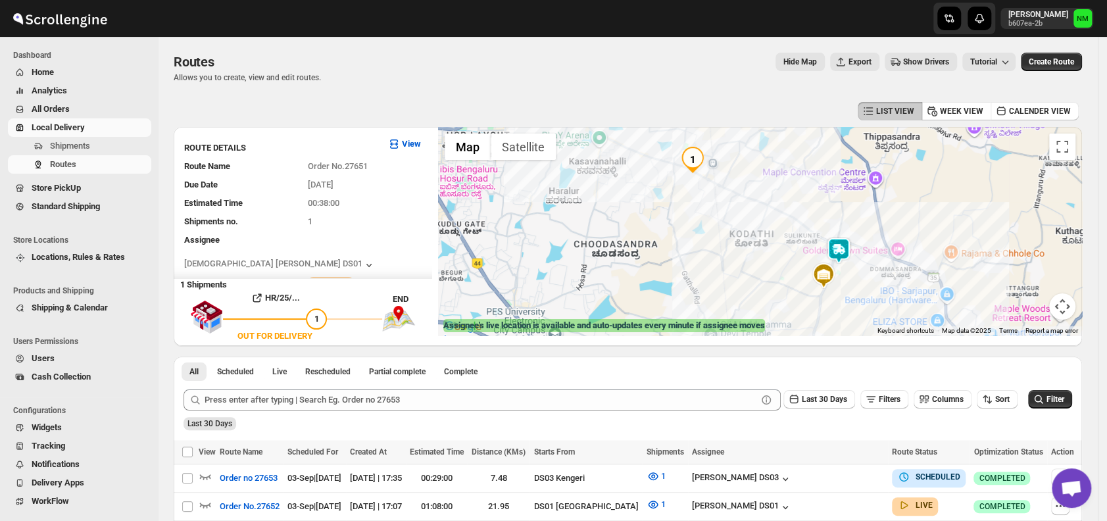
click at [843, 253] on img at bounding box center [838, 250] width 26 height 26
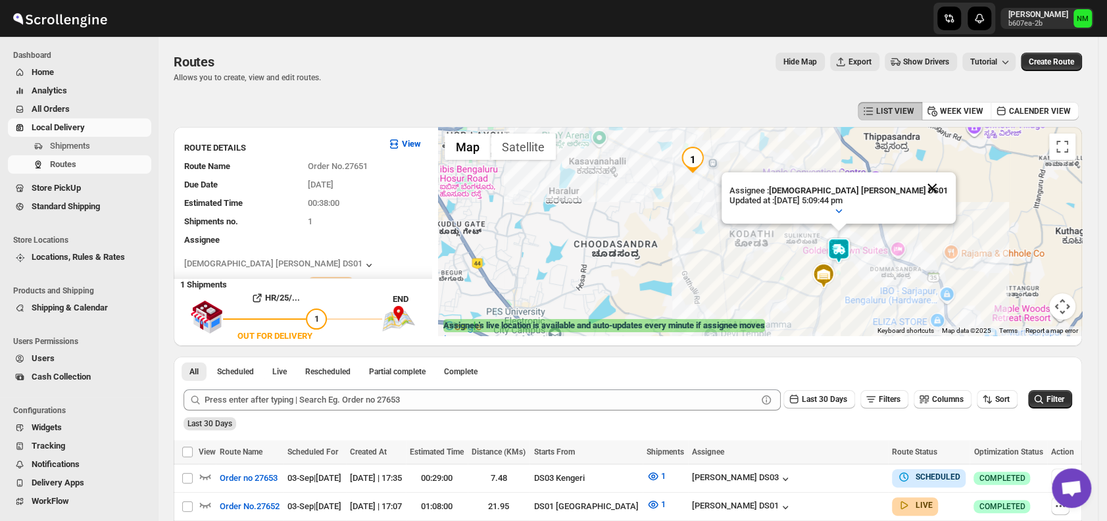
click at [916, 184] on button "Close" at bounding box center [932, 188] width 32 height 32
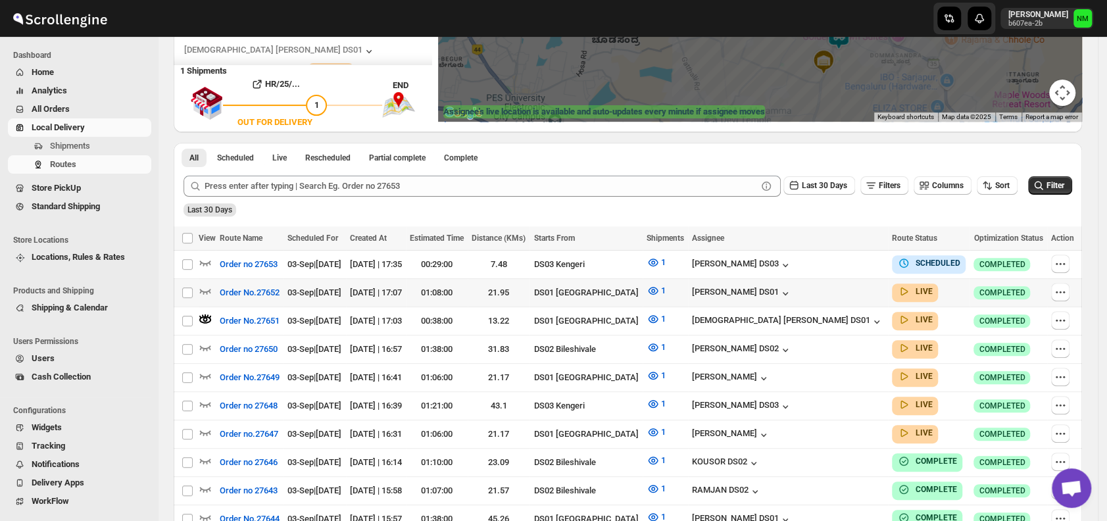
scroll to position [227, 0]
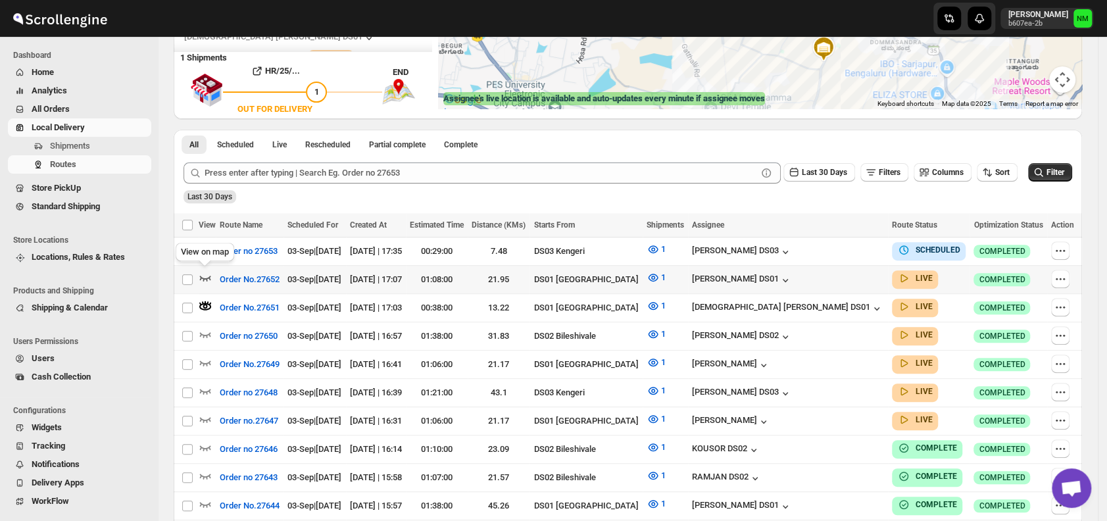
click at [207, 272] on icon "button" at bounding box center [205, 277] width 13 height 13
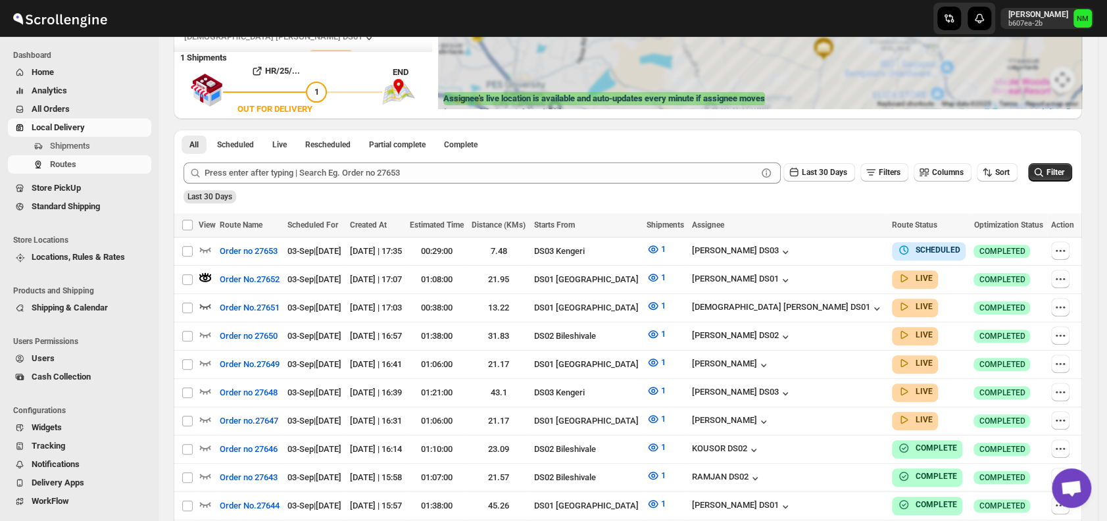
scroll to position [0, 0]
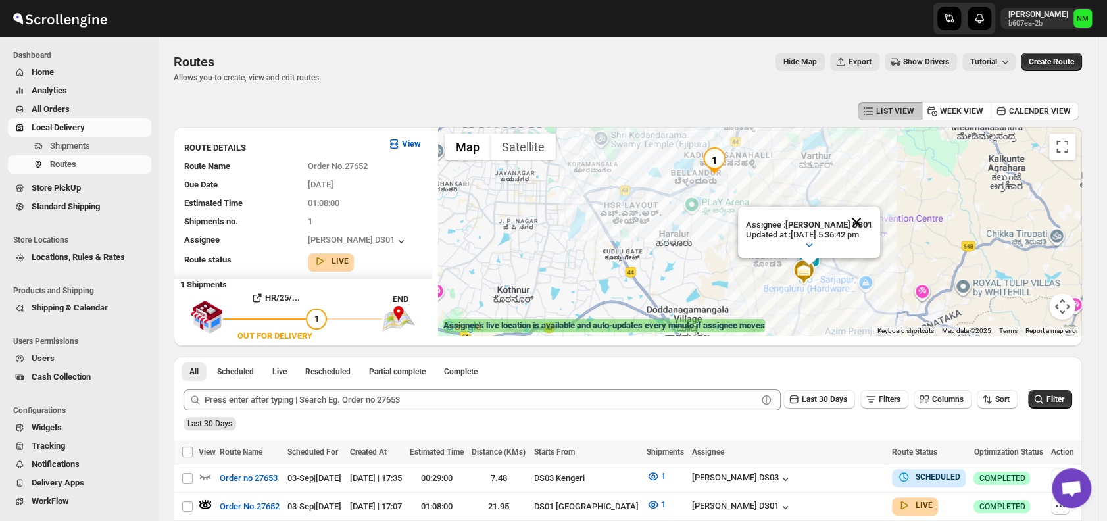
click at [872, 217] on button "Close" at bounding box center [856, 222] width 32 height 32
click at [817, 255] on img at bounding box center [809, 258] width 26 height 26
click at [872, 189] on button "Close" at bounding box center [856, 196] width 32 height 32
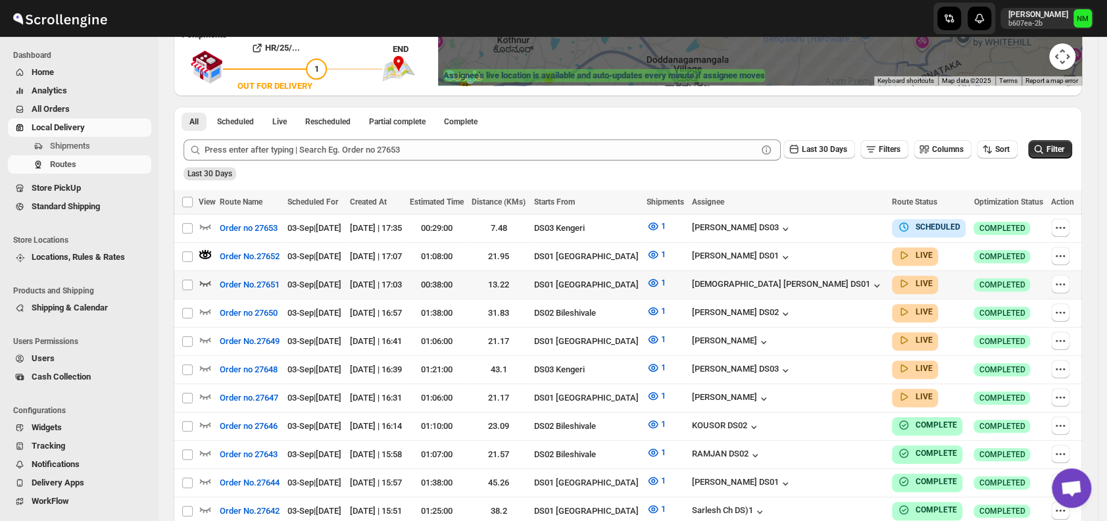
scroll to position [251, 0]
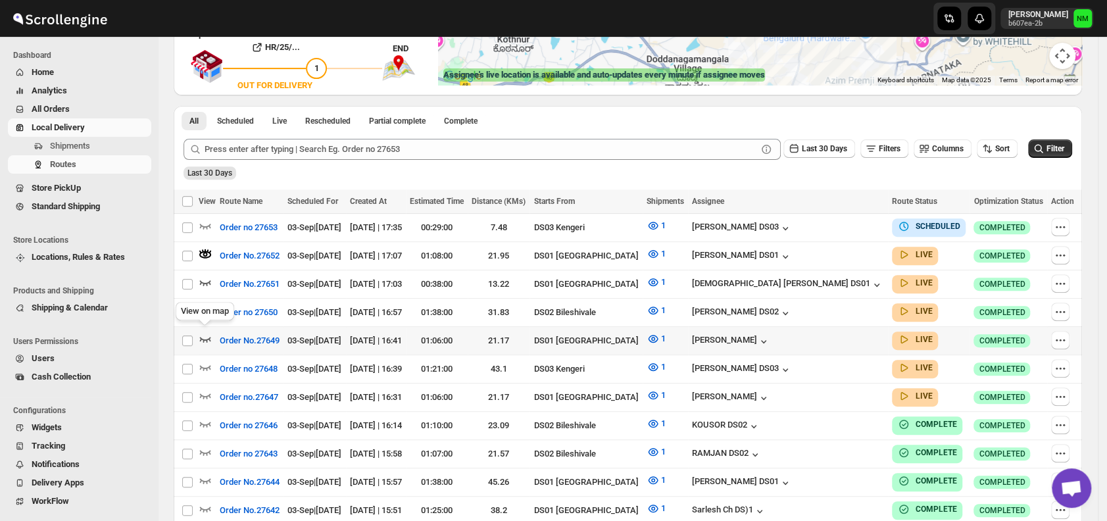
click at [203, 333] on icon "button" at bounding box center [205, 338] width 13 height 13
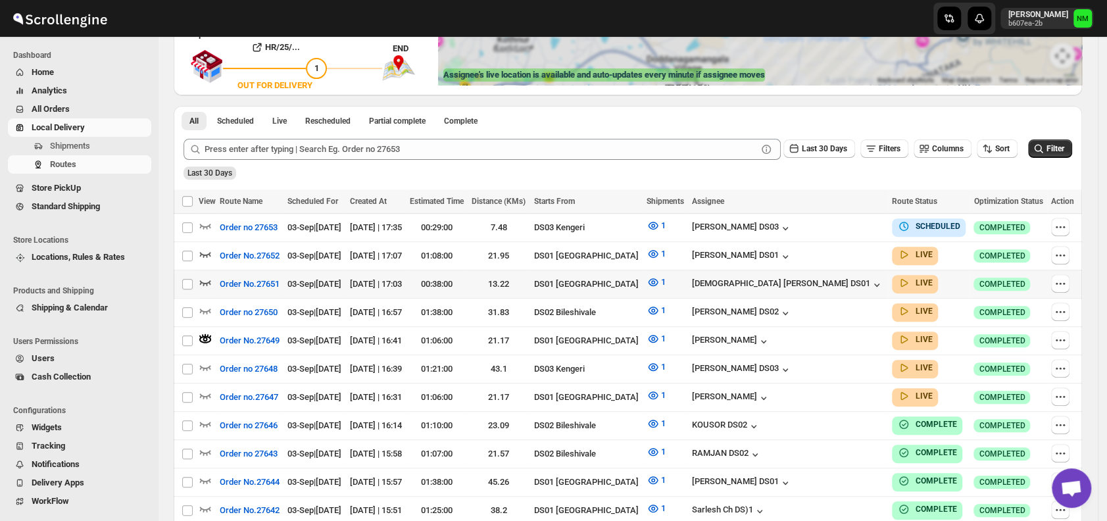
scroll to position [0, 0]
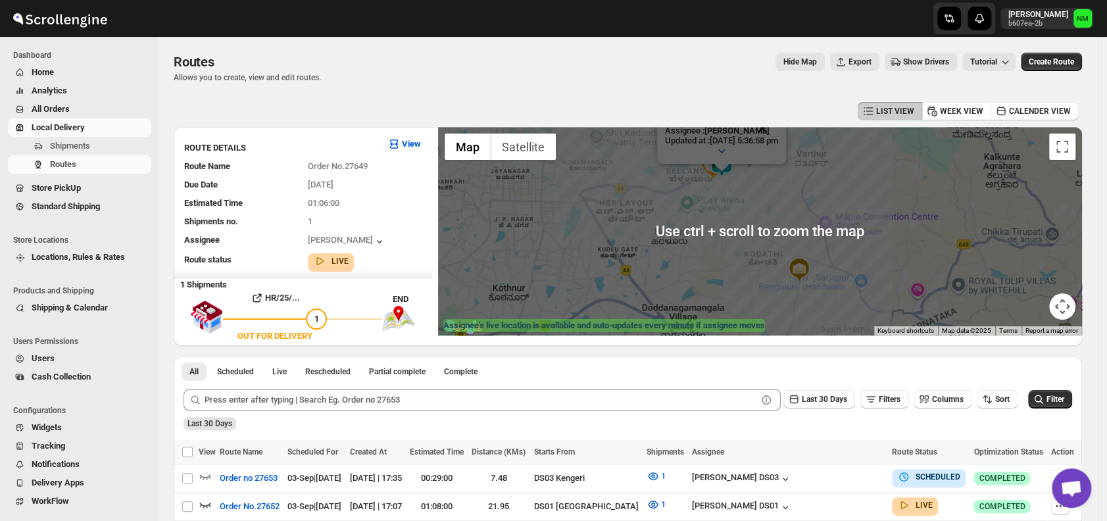
click at [778, 136] on button "Close" at bounding box center [762, 128] width 32 height 32
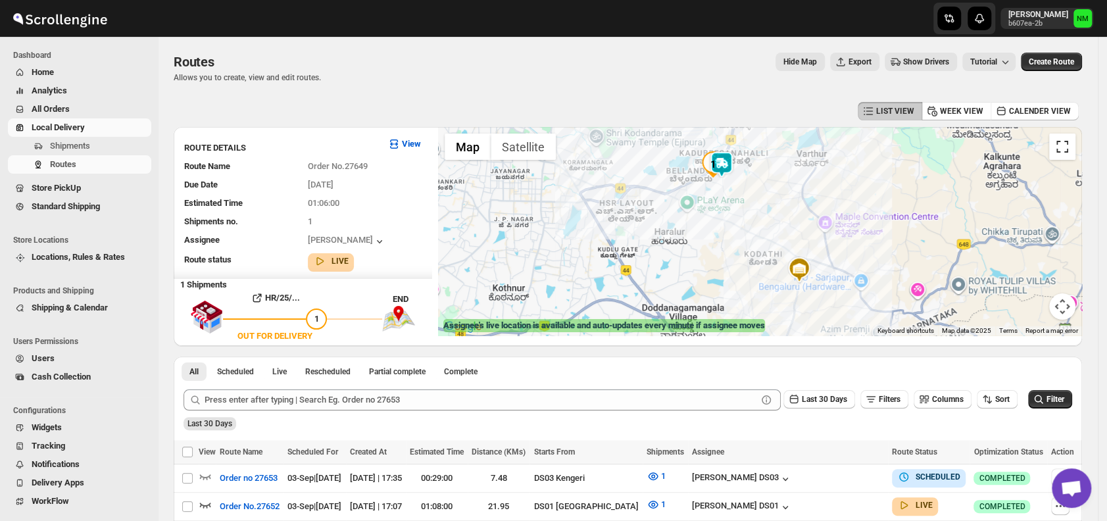
click at [1075, 152] on button "Toggle fullscreen view" at bounding box center [1062, 146] width 26 height 26
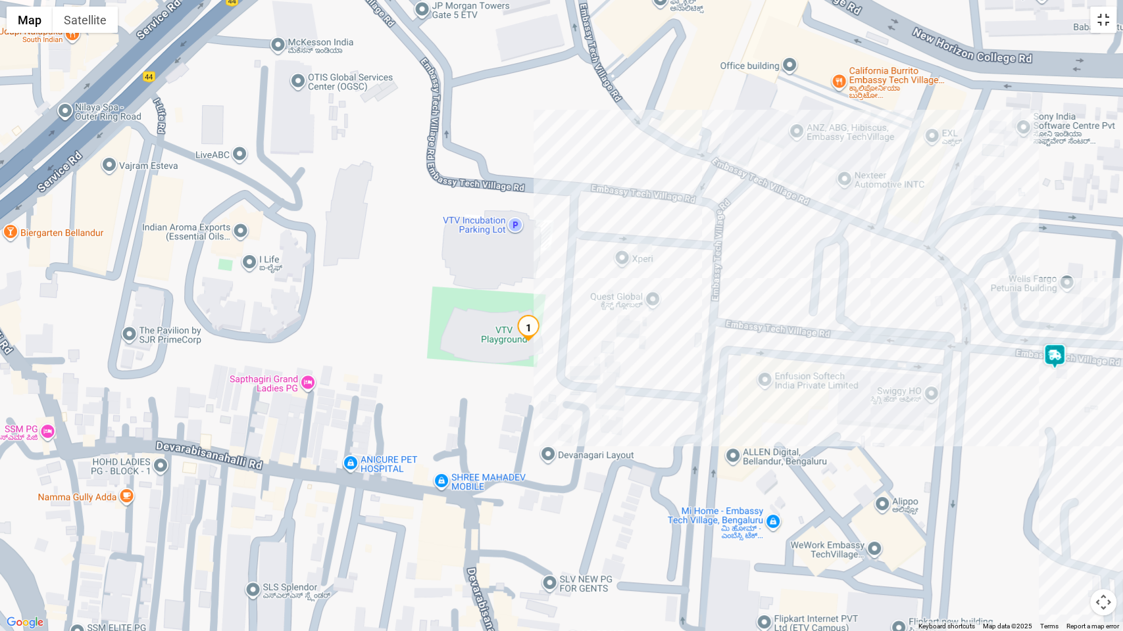
click at [1099, 29] on button "Toggle fullscreen view" at bounding box center [1103, 20] width 26 height 26
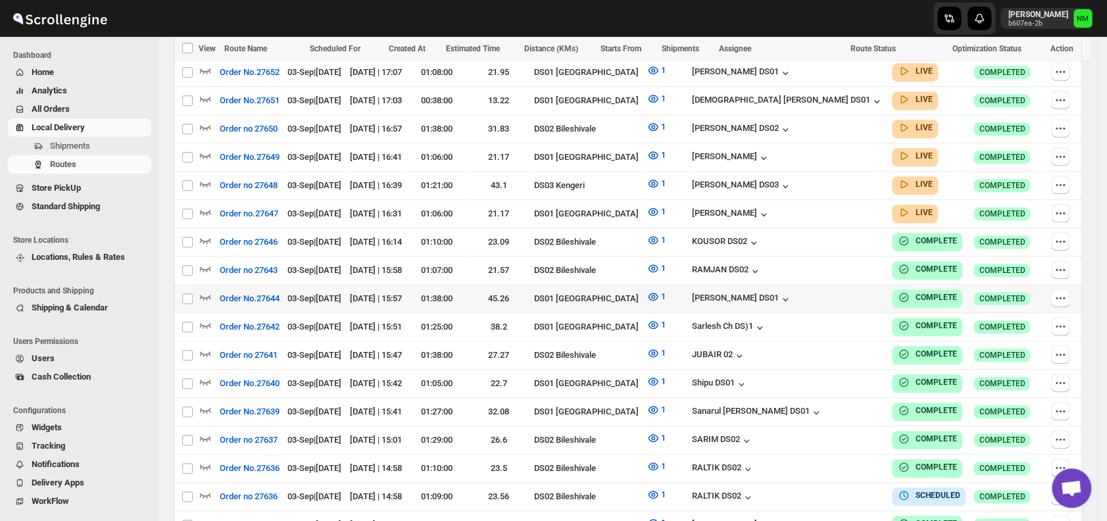
scroll to position [424, 0]
click at [111, 144] on span "Shipments" at bounding box center [99, 145] width 99 height 13
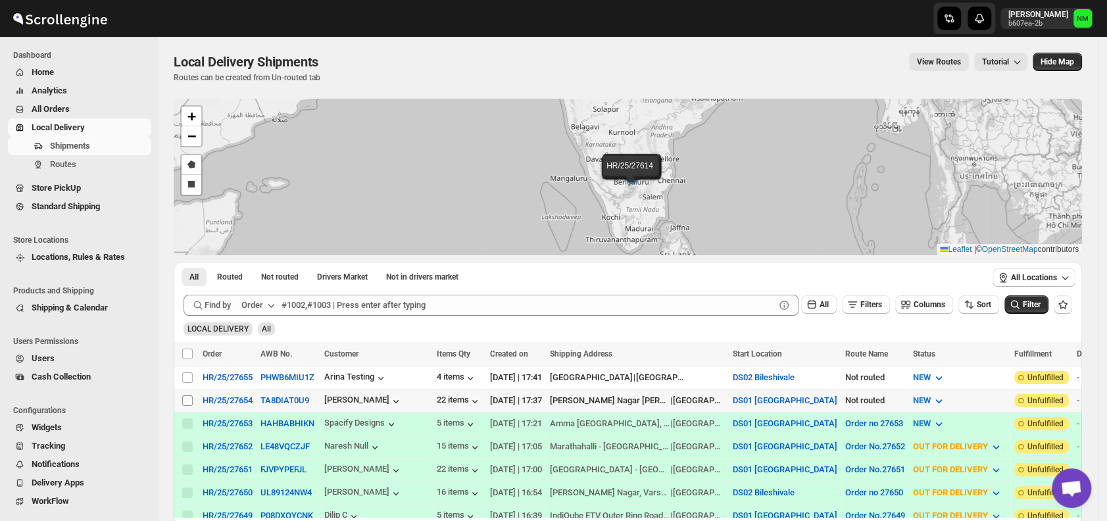
click at [186, 395] on input "Select shipment" at bounding box center [187, 400] width 11 height 11
checkbox input "true"
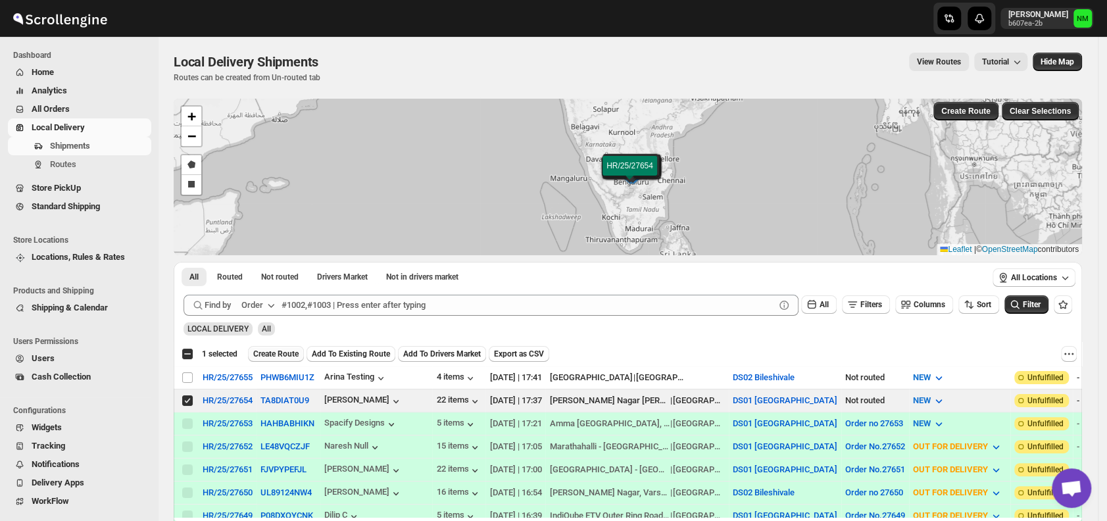
click at [278, 358] on span "Create Route" at bounding box center [275, 354] width 45 height 11
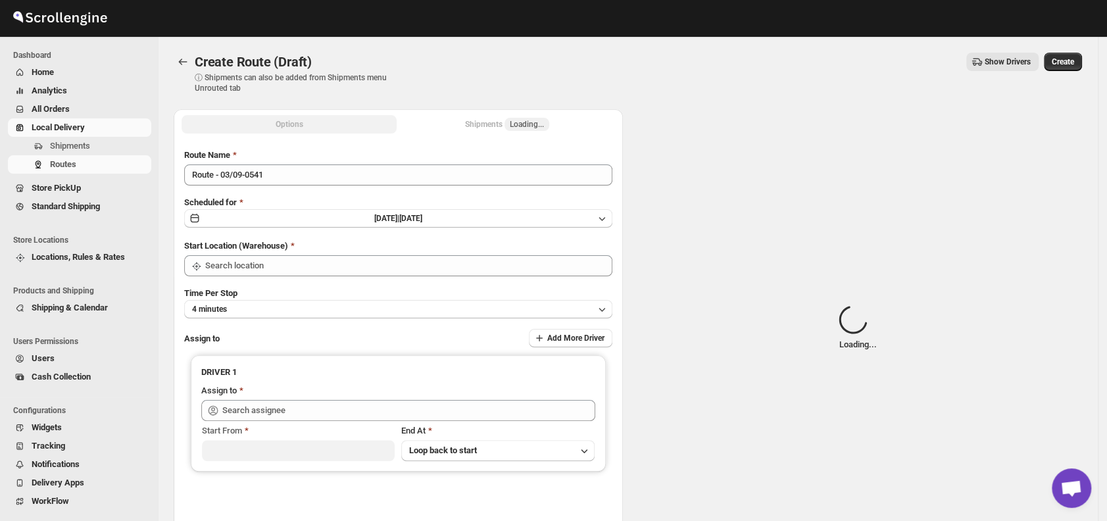
type input "DS01 [GEOGRAPHIC_DATA]"
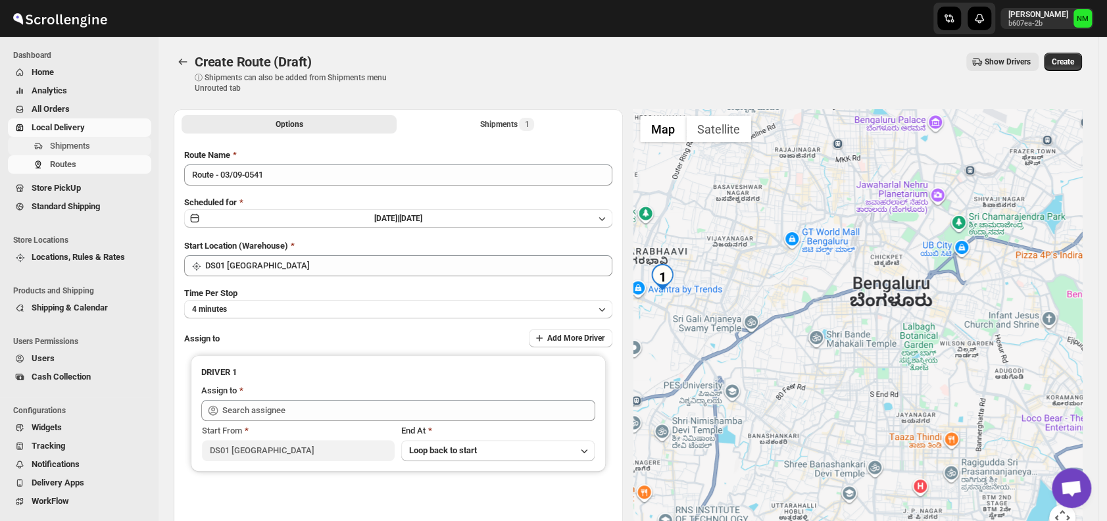
click at [79, 147] on span "Shipments" at bounding box center [70, 146] width 40 height 10
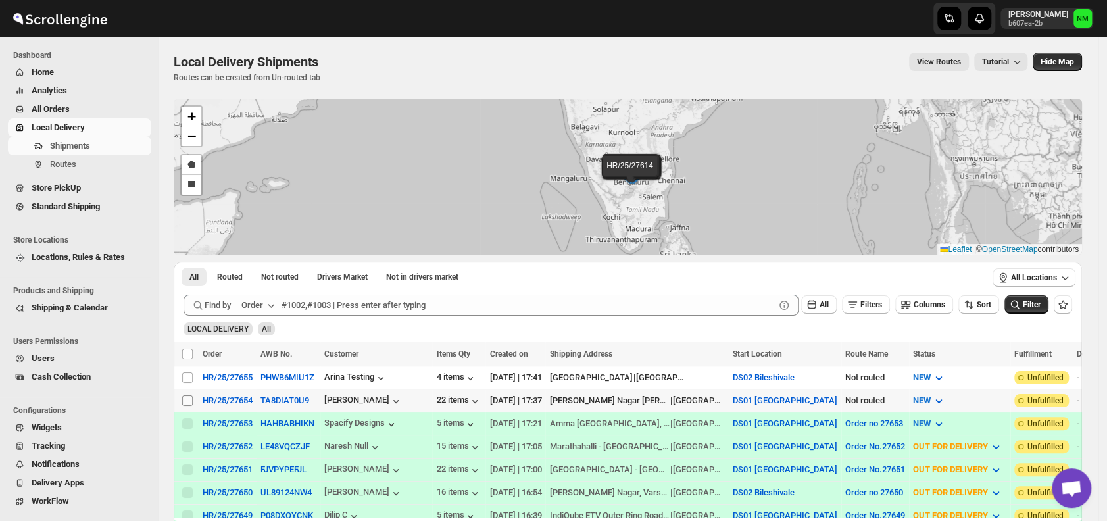
click at [186, 395] on span at bounding box center [187, 401] width 12 height 12
click at [186, 395] on input "Select shipment" at bounding box center [187, 400] width 11 height 11
click at [186, 395] on span at bounding box center [187, 401] width 12 height 12
click at [186, 395] on input "Select shipment" at bounding box center [187, 400] width 11 height 11
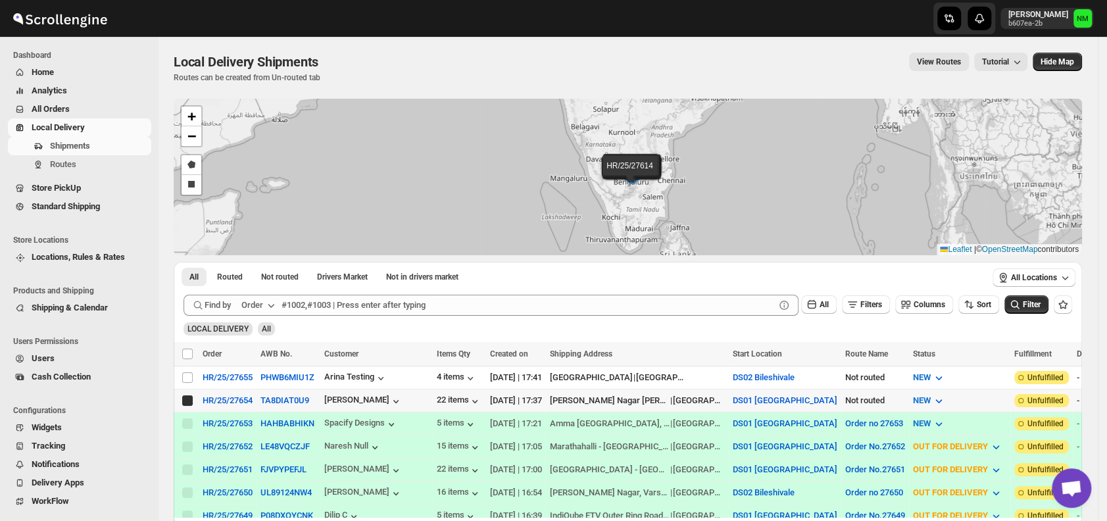
checkbox input "true"
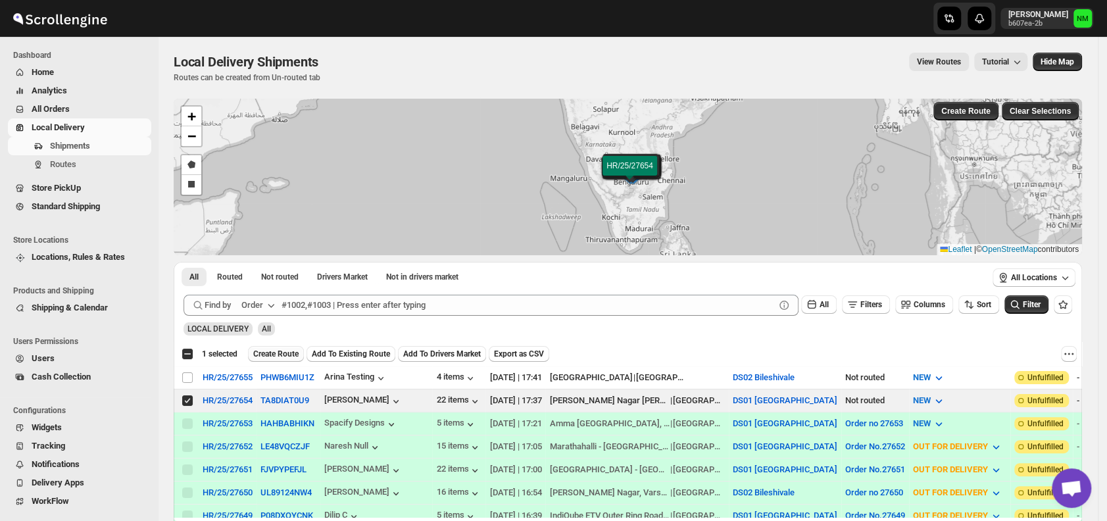
click at [279, 355] on span "Create Route" at bounding box center [275, 354] width 45 height 11
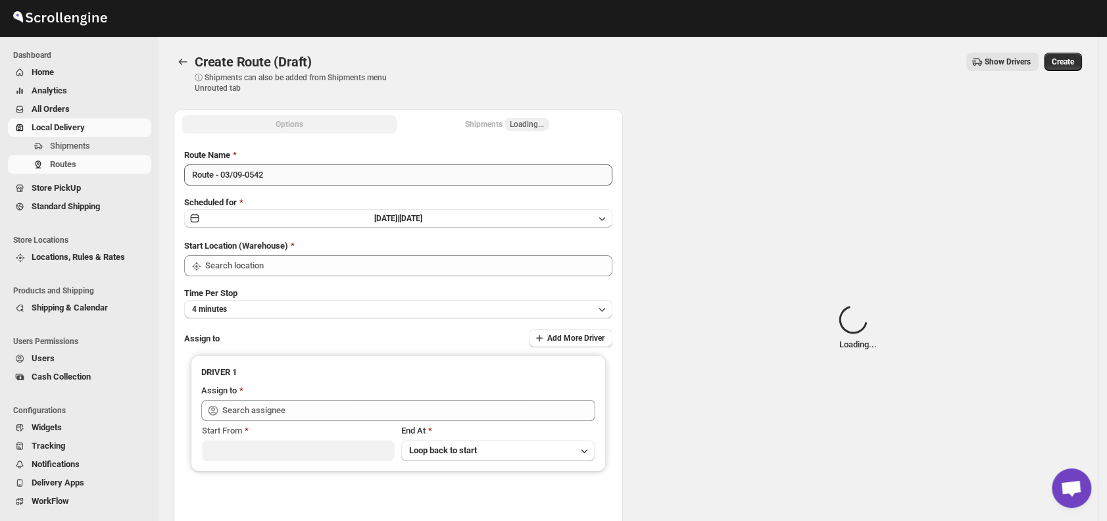
type input "DS01 [GEOGRAPHIC_DATA]"
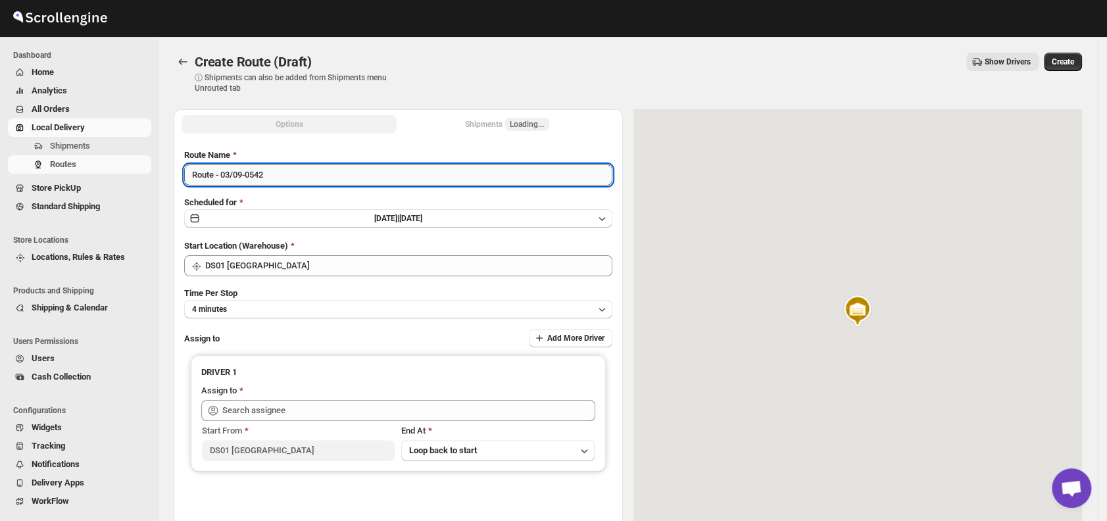
click at [315, 170] on input "Route - 03/09-0542" at bounding box center [398, 174] width 428 height 21
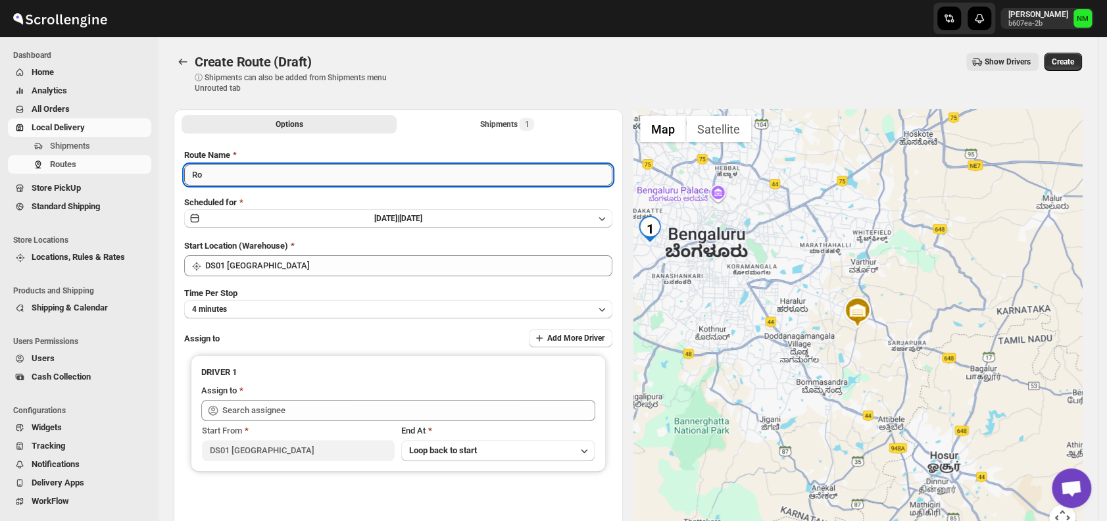
type input "R"
type input "Order No.27654"
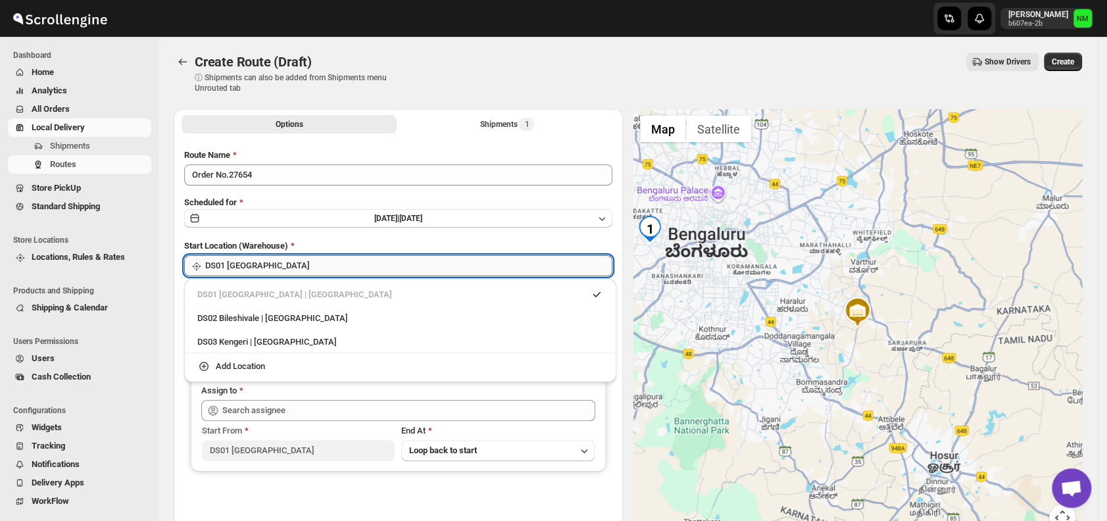
click at [306, 263] on input "DS01 [GEOGRAPHIC_DATA]" at bounding box center [408, 265] width 407 height 21
click at [202, 343] on div "DS03 Kengeri | Bengaluru" at bounding box center [400, 341] width 406 height 13
type input "DS03 Kengeri"
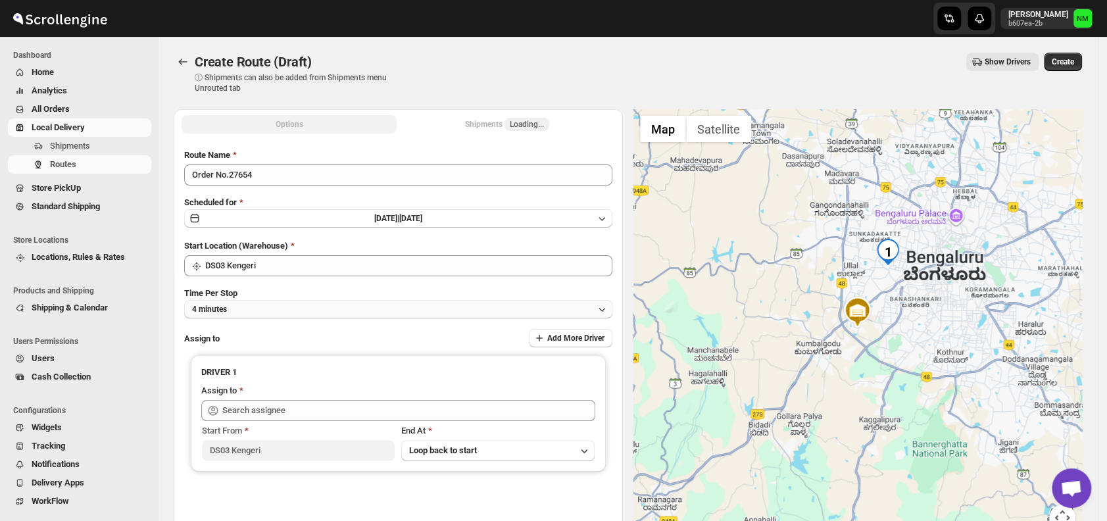
click at [292, 314] on button "4 minutes" at bounding box center [398, 309] width 428 height 18
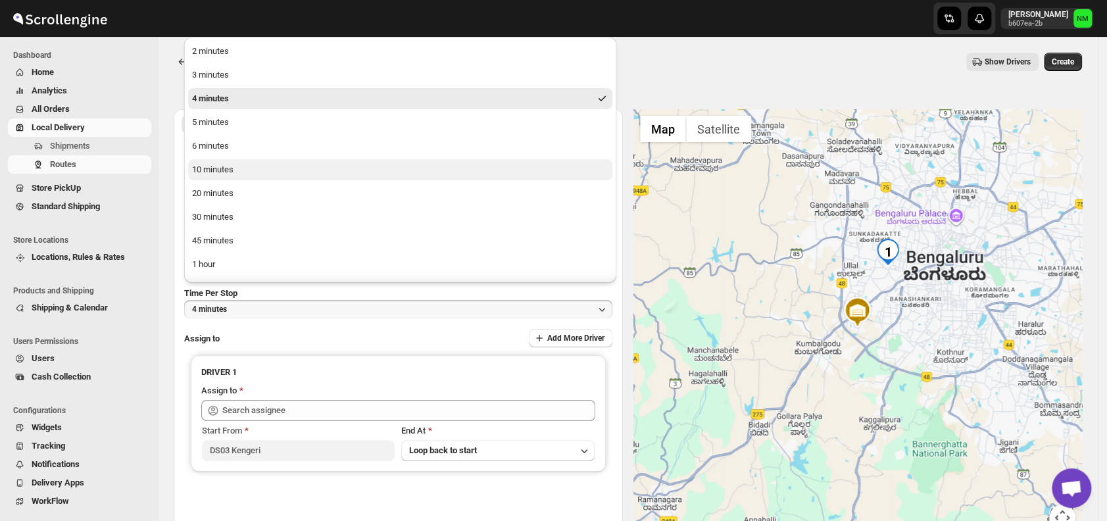
click at [264, 179] on button "10 minutes" at bounding box center [400, 169] width 424 height 21
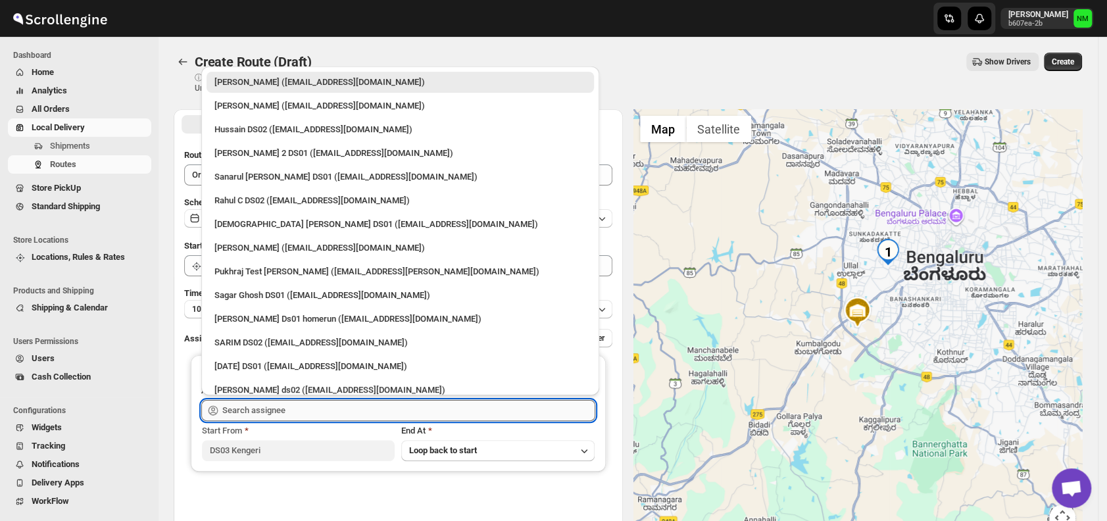
click at [308, 418] on input "text" at bounding box center [408, 410] width 373 height 21
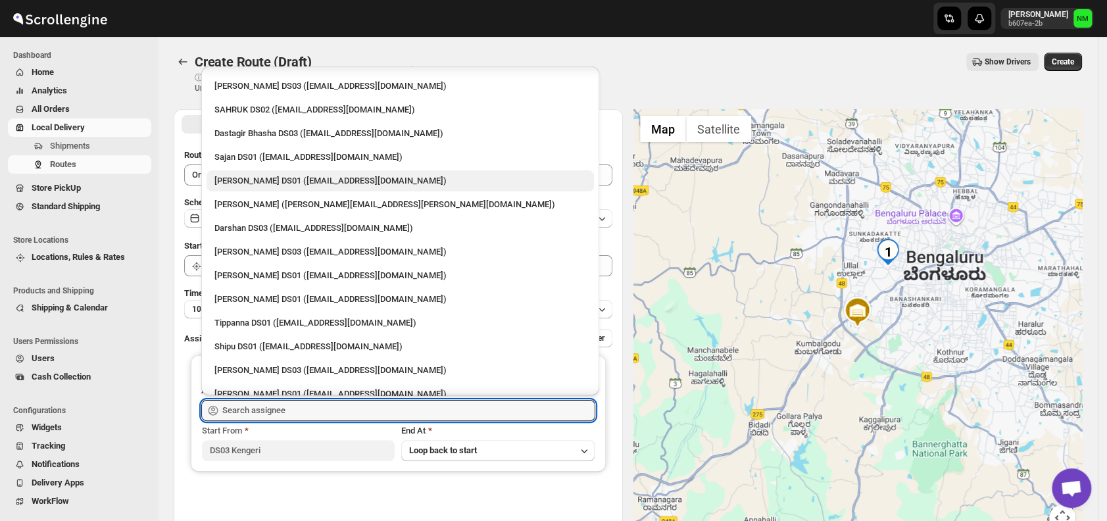
scroll to position [966, 0]
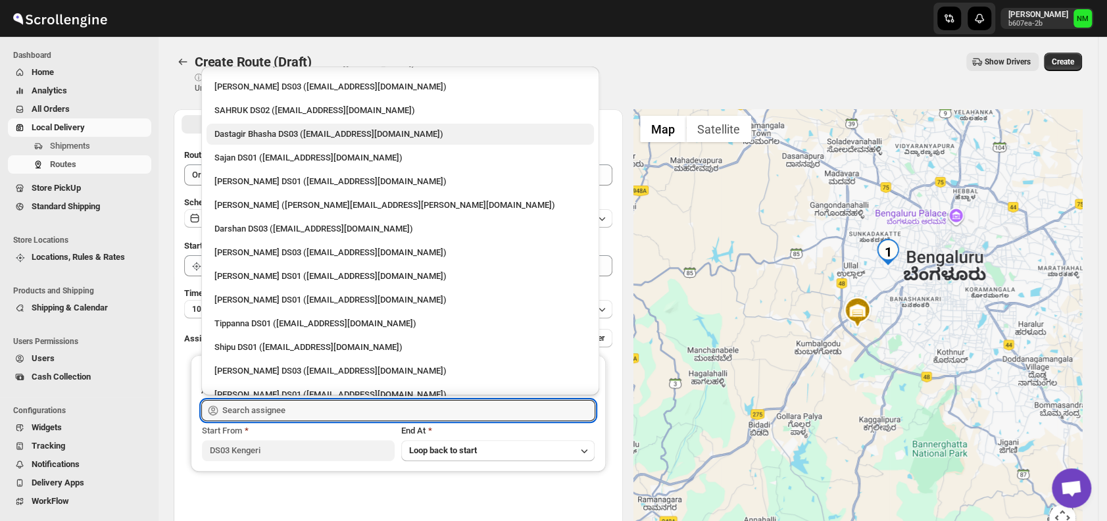
click at [257, 141] on div "Dastagir Bhasha DS03 (vebah85426@fuasha.com)" at bounding box center [399, 134] width 387 height 21
type input "Dastagir Bhasha DS03 (vebah85426@fuasha.com)"
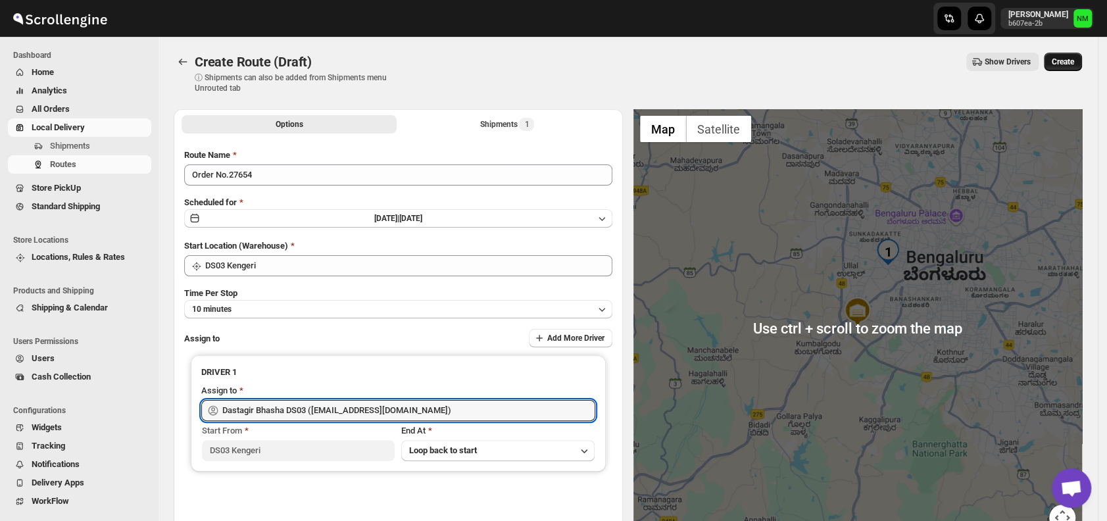
click at [1074, 59] on span "Create" at bounding box center [1062, 62] width 22 height 11
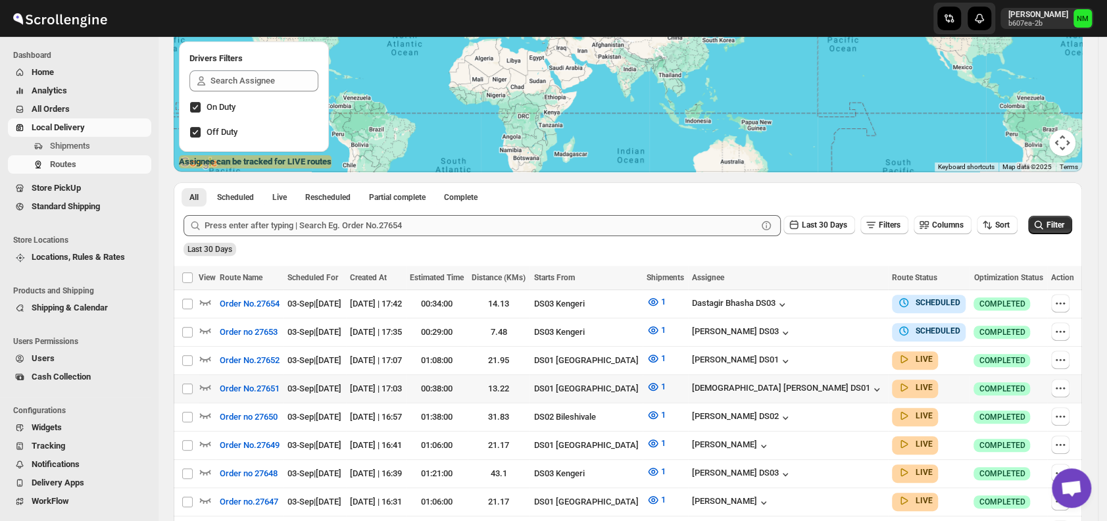
scroll to position [166, 0]
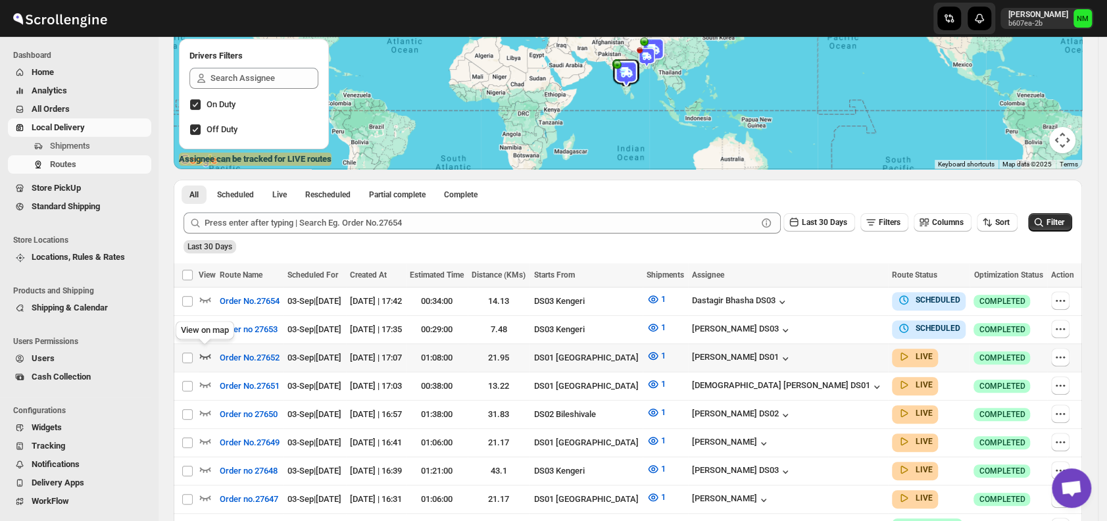
click at [205, 351] on icon "button" at bounding box center [205, 355] width 13 height 13
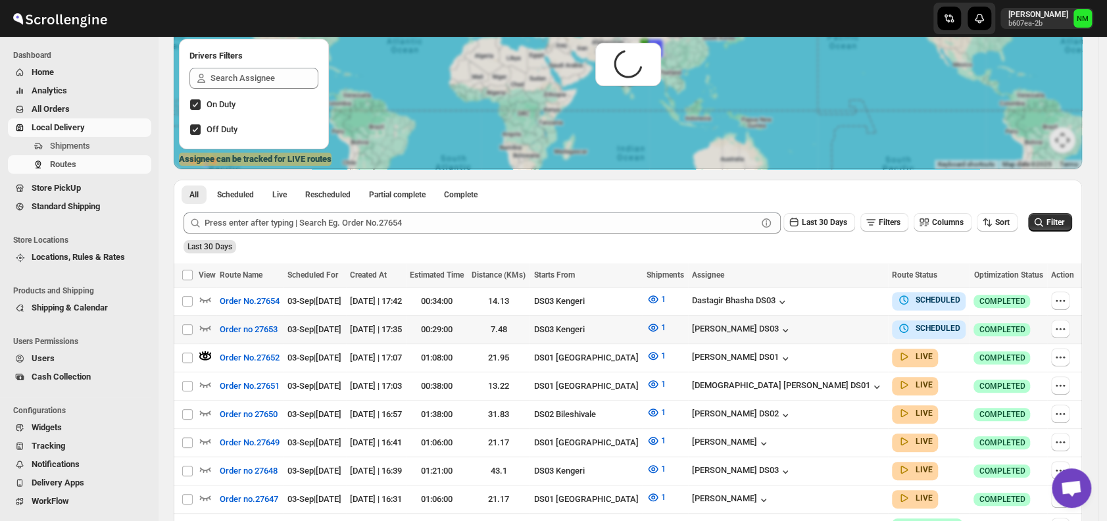
scroll to position [0, 0]
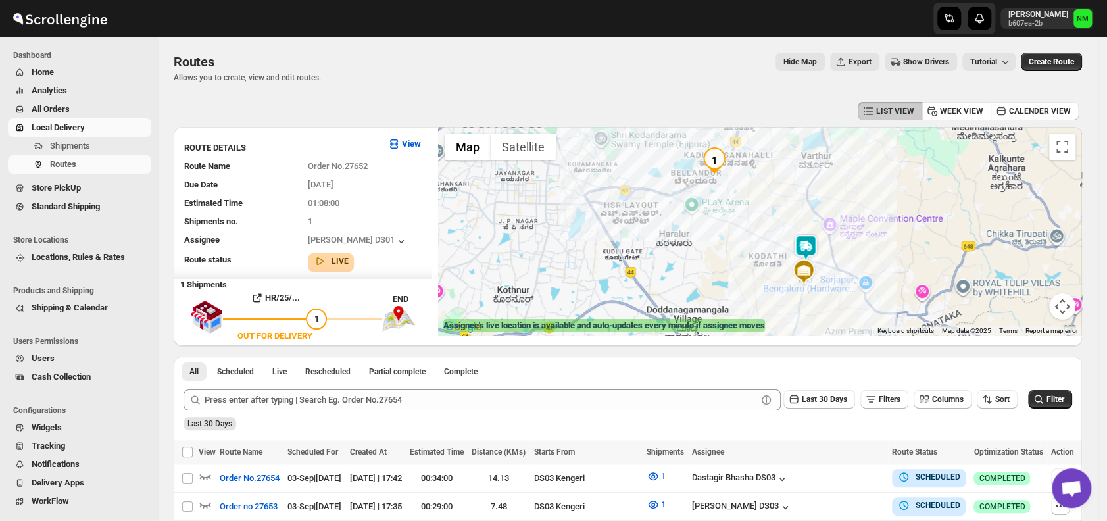
click at [819, 253] on img at bounding box center [805, 247] width 26 height 26
click at [869, 176] on button "Close" at bounding box center [853, 185] width 32 height 32
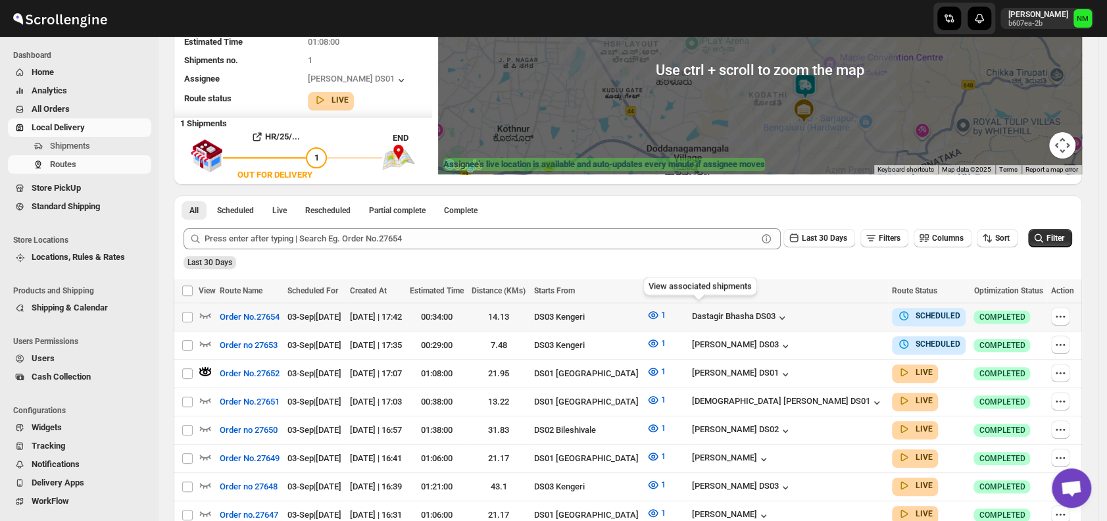
scroll to position [164, 0]
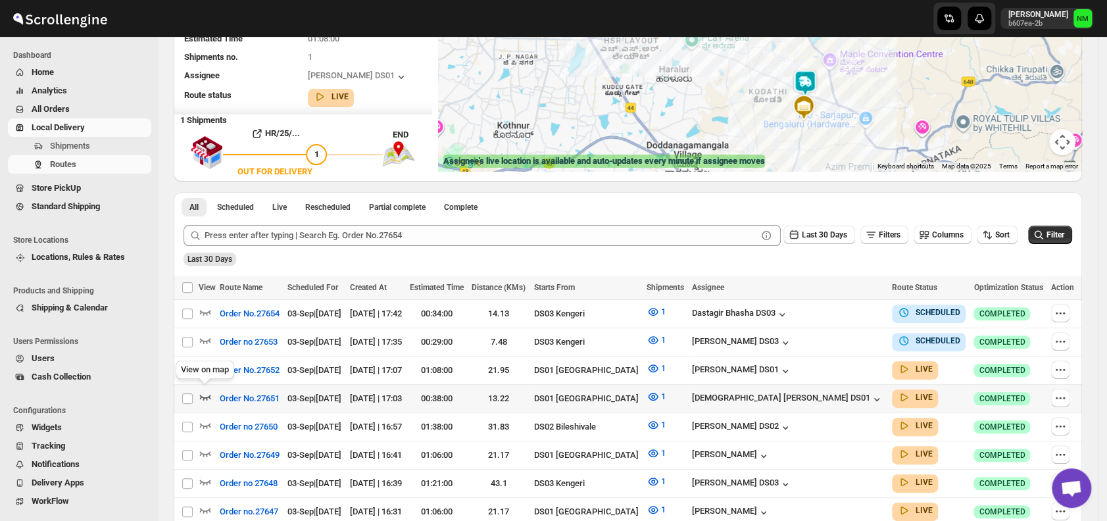
click at [199, 395] on icon "button" at bounding box center [205, 396] width 13 height 13
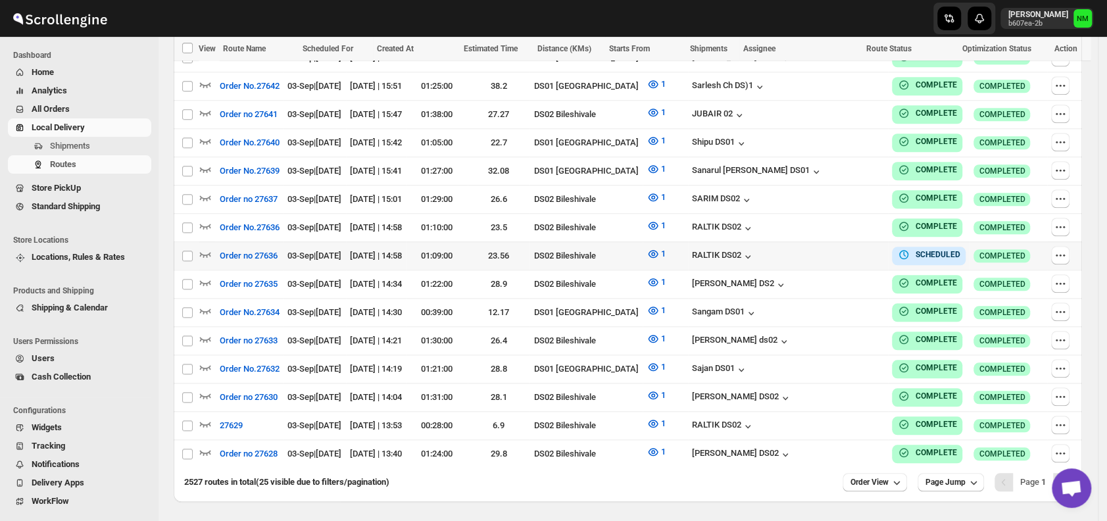
scroll to position [705, 0]
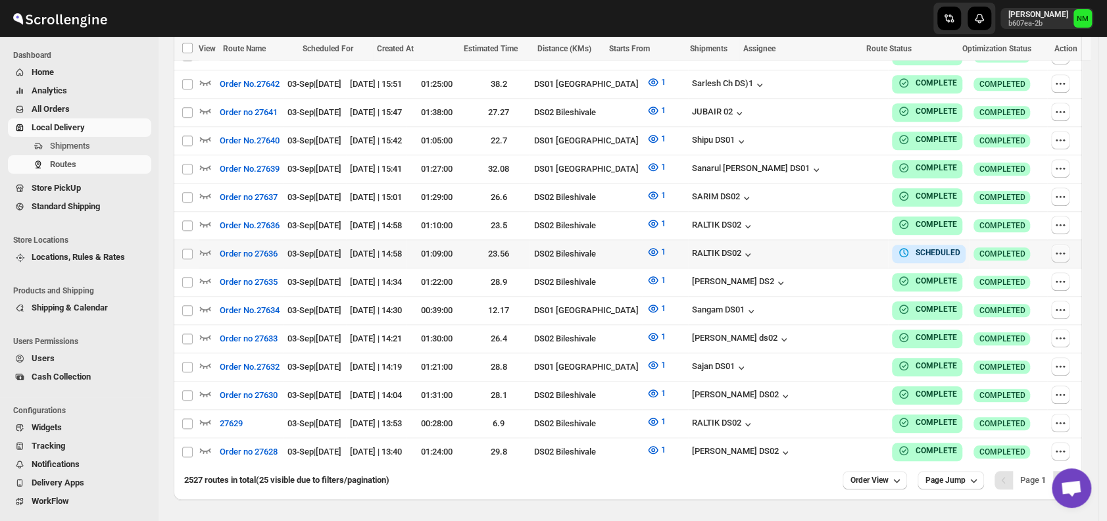
click at [1065, 247] on icon "button" at bounding box center [1059, 253] width 13 height 13
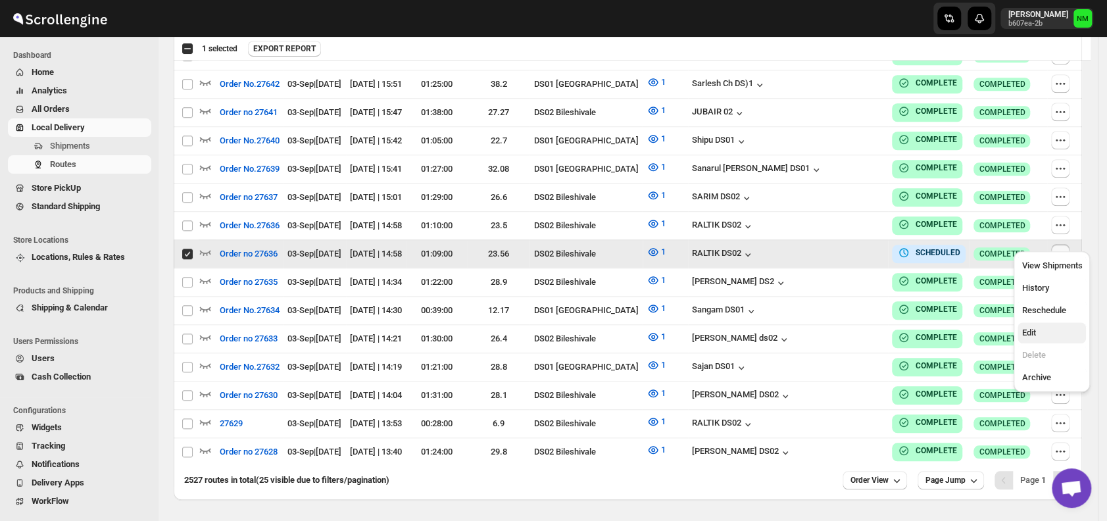
click at [1032, 331] on span "Edit" at bounding box center [1028, 332] width 14 height 10
checkbox input "false"
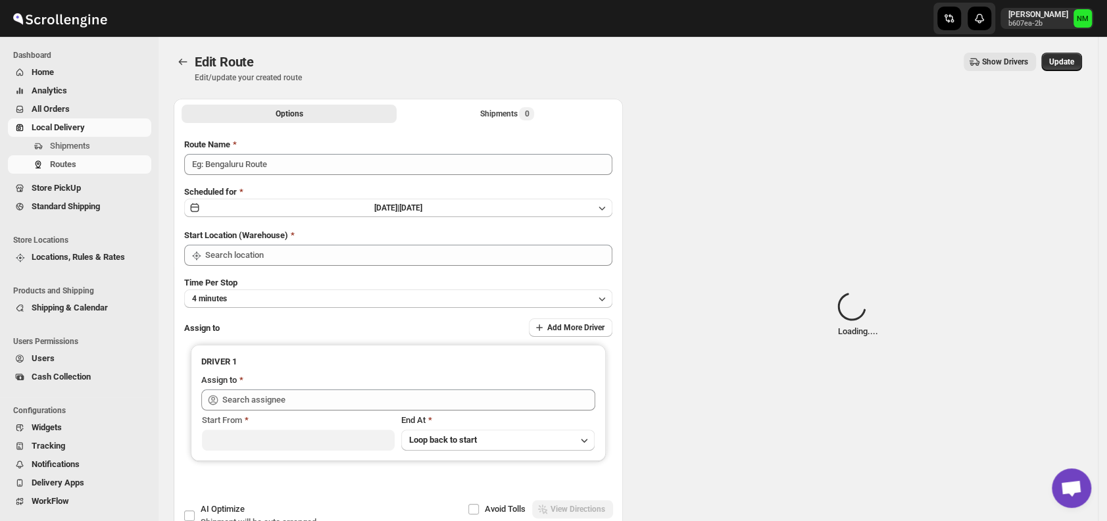
type input "Order no 27636"
type input "DS02 Bileshivale"
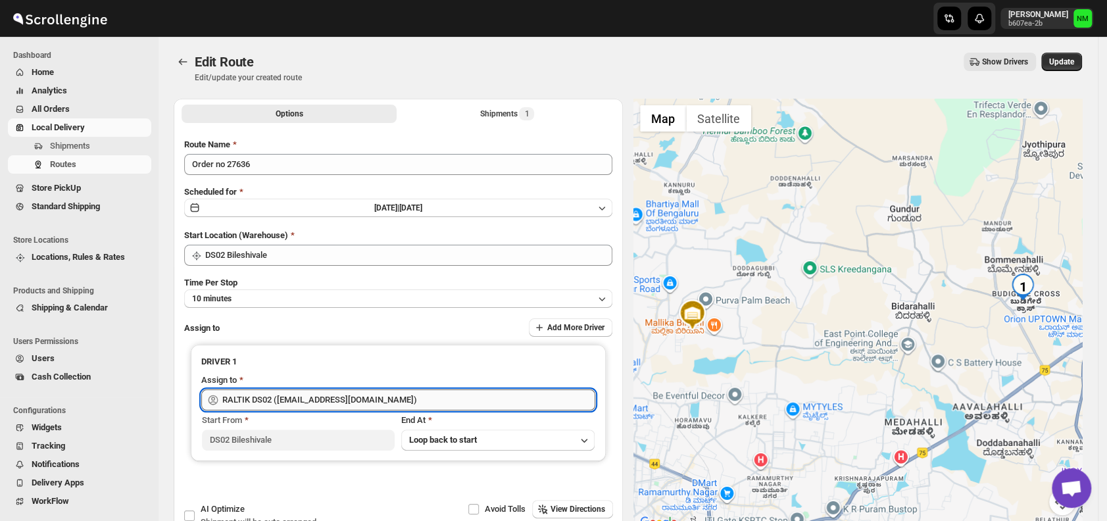
click at [512, 406] on input "RALTIK DS02 (cecih54531@btcours.com)" at bounding box center [408, 399] width 373 height 21
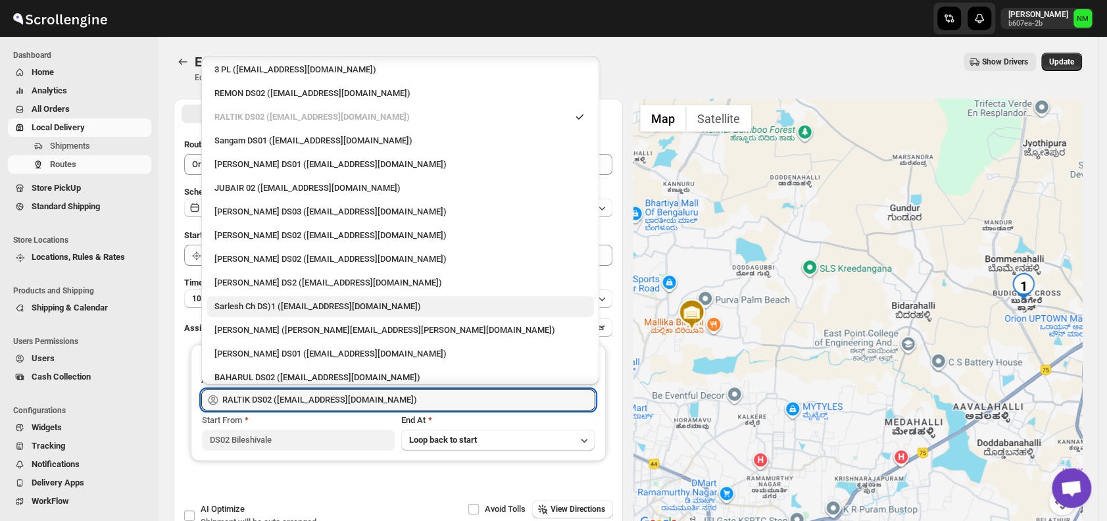
scroll to position [350, 0]
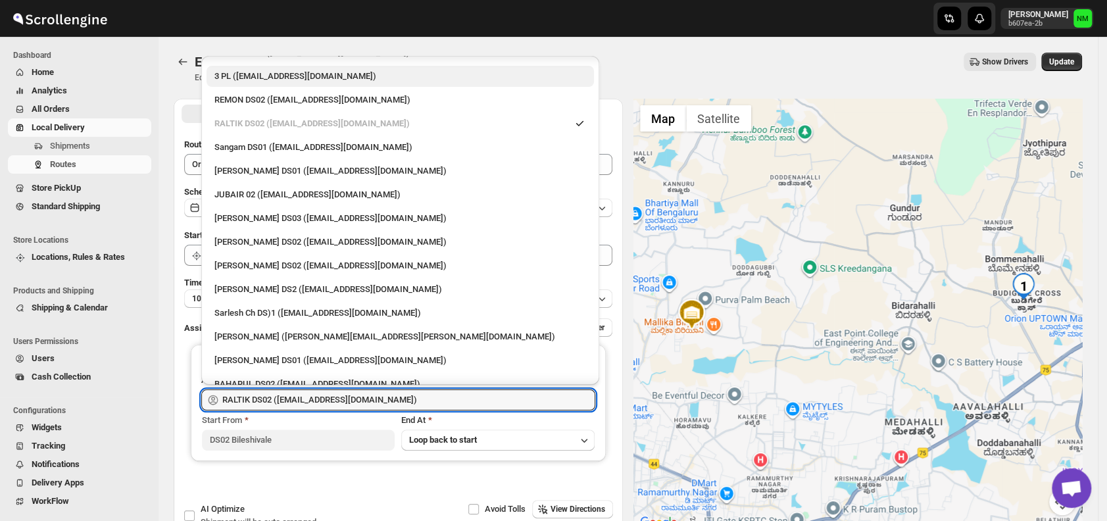
click at [260, 85] on div "3 PL (hello@home-run.co)" at bounding box center [399, 76] width 387 height 21
type input "3 PL (hello@home-run.co)"
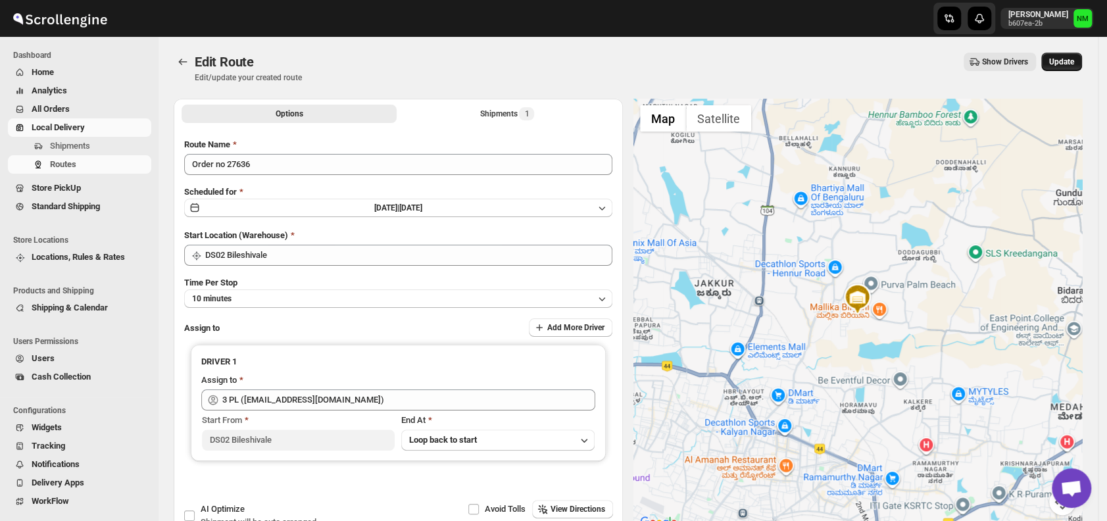
click at [1066, 59] on span "Update" at bounding box center [1061, 62] width 25 height 11
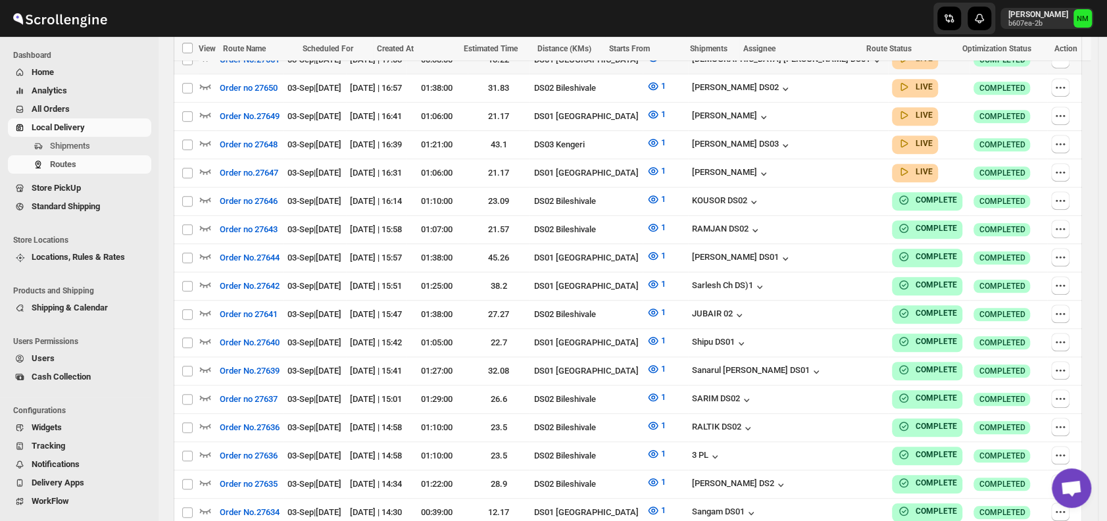
scroll to position [408, 0]
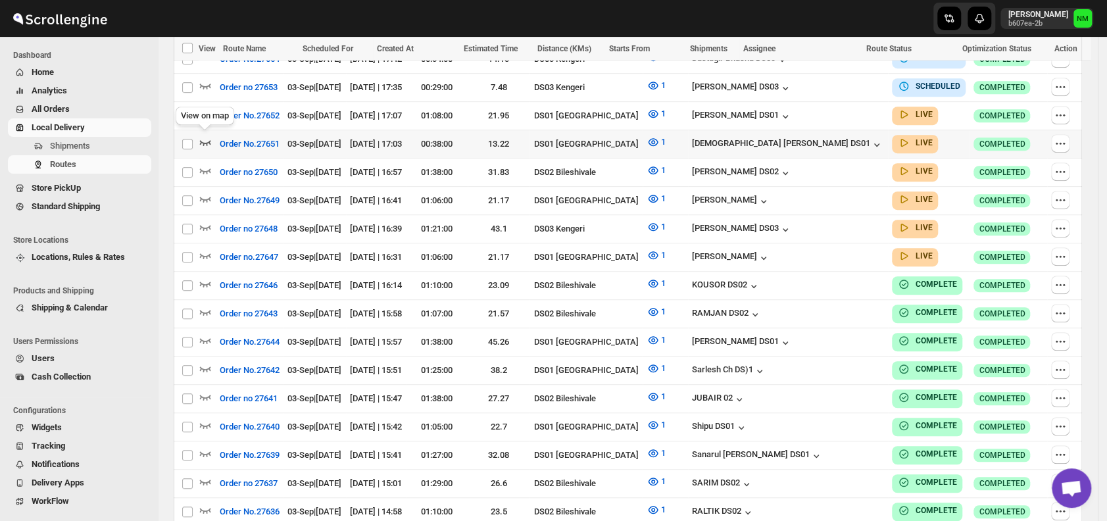
click at [199, 137] on icon "button" at bounding box center [205, 141] width 13 height 13
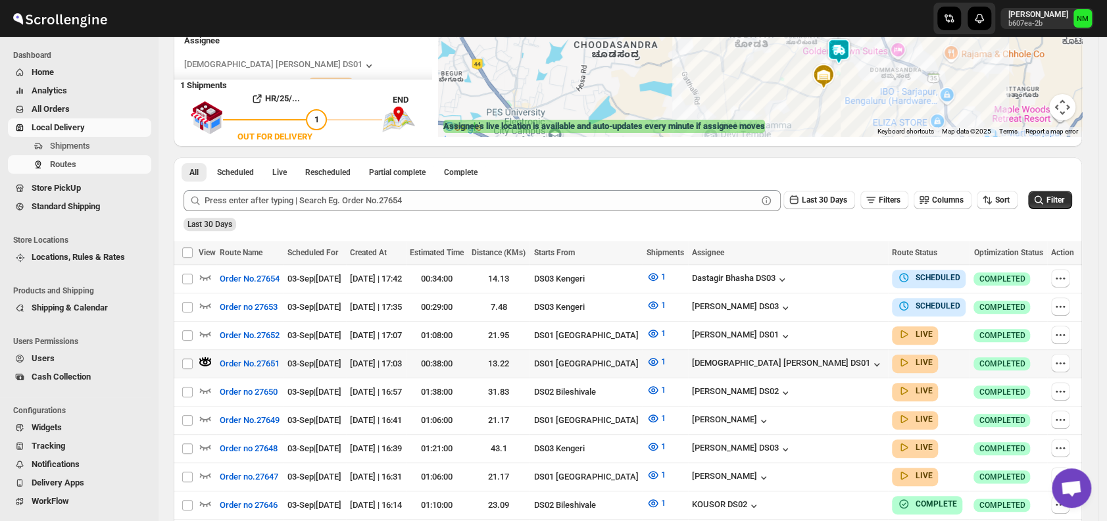
scroll to position [200, 0]
click at [206, 327] on icon "button" at bounding box center [205, 332] width 13 height 13
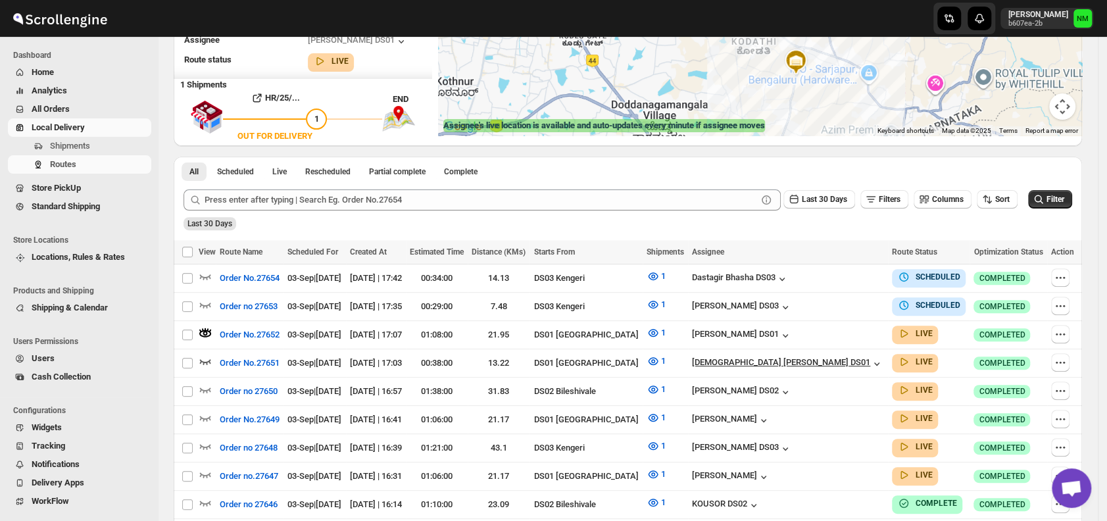
scroll to position [0, 0]
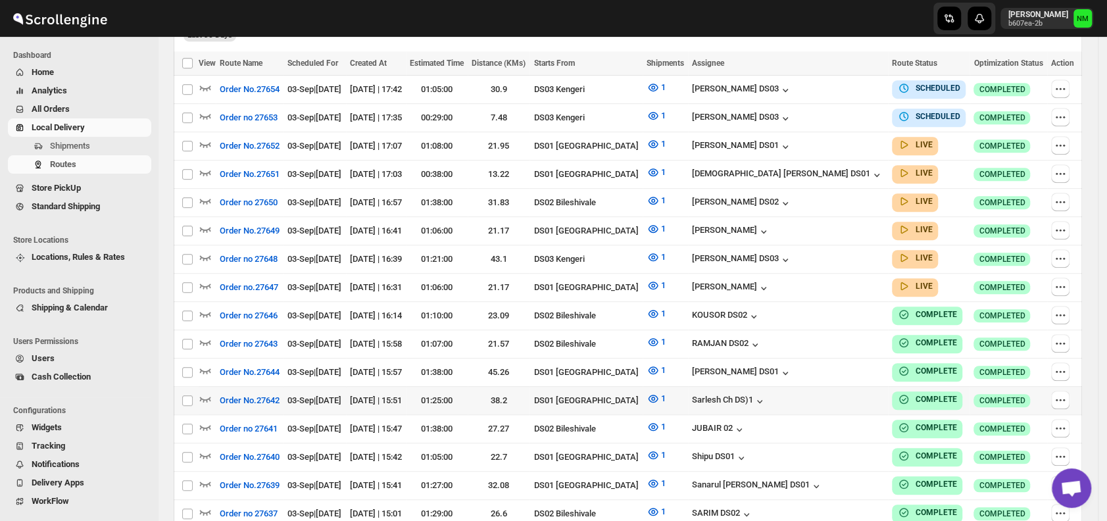
scroll to position [379, 0]
click at [205, 165] on icon "button" at bounding box center [205, 171] width 13 height 13
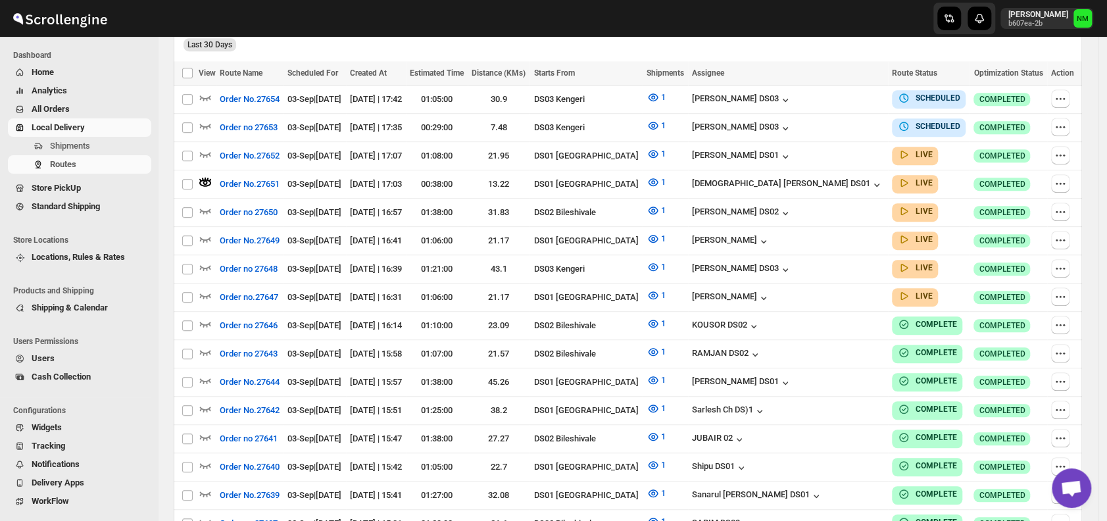
scroll to position [0, 0]
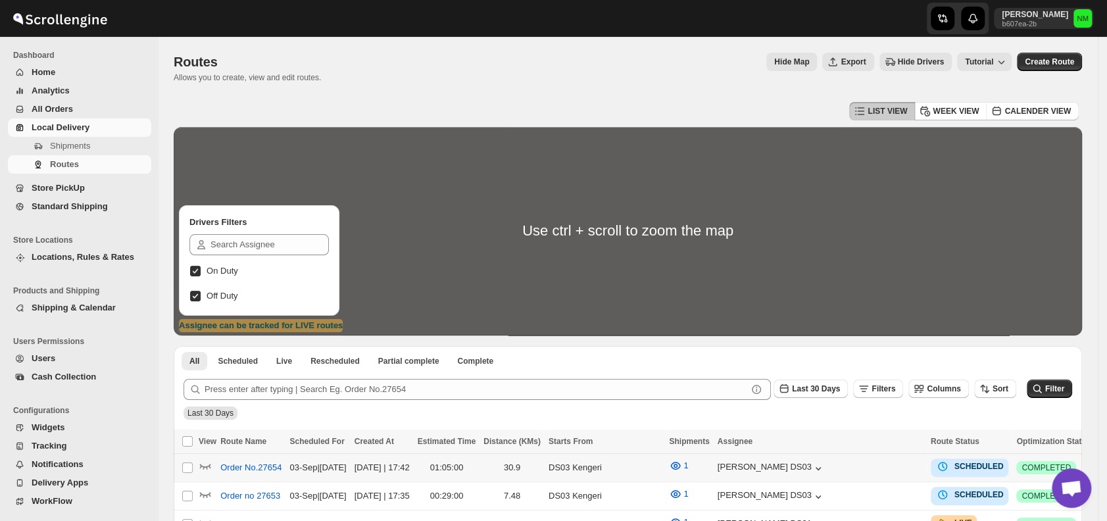
scroll to position [197, 0]
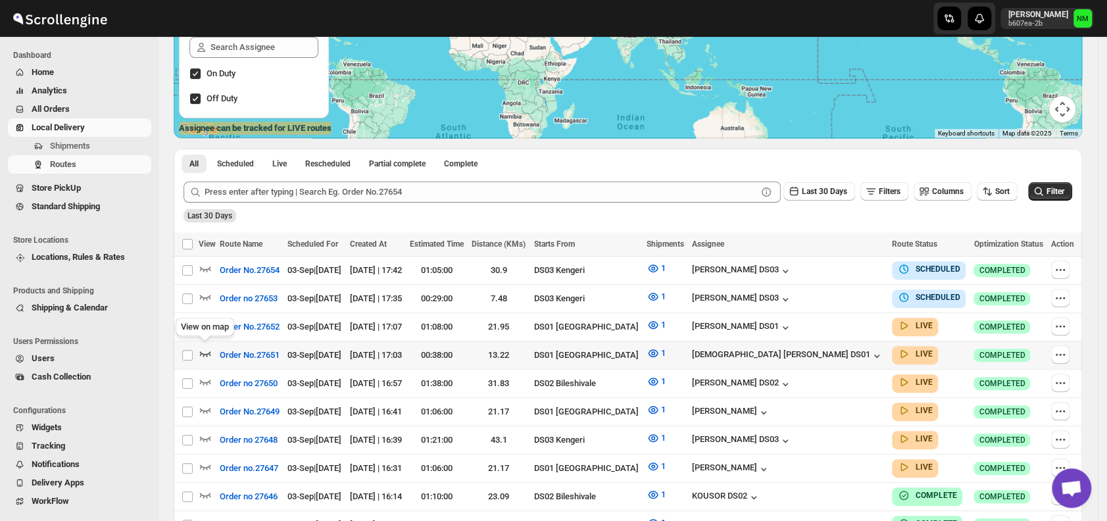
click at [203, 353] on icon "button" at bounding box center [205, 353] width 11 height 5
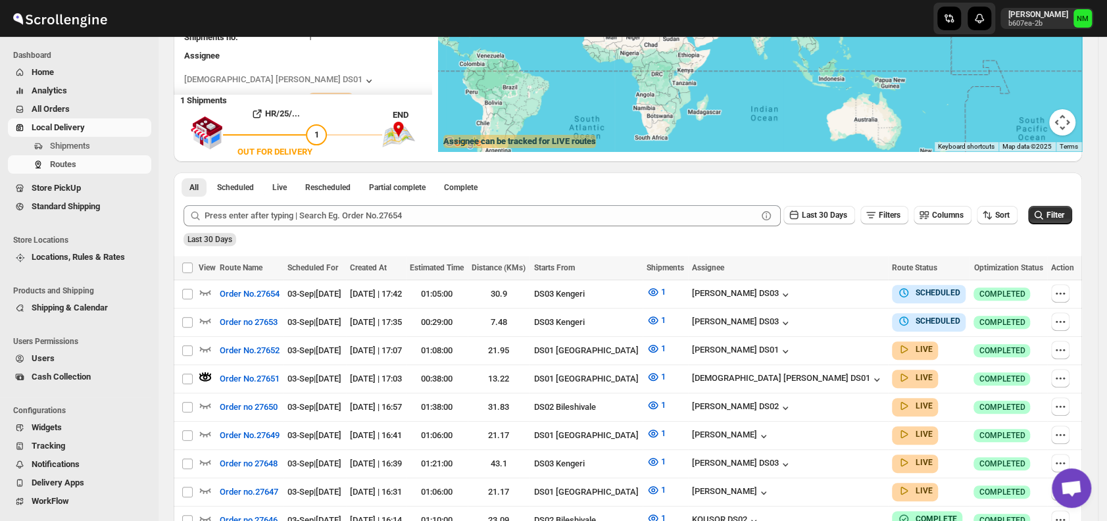
scroll to position [0, 0]
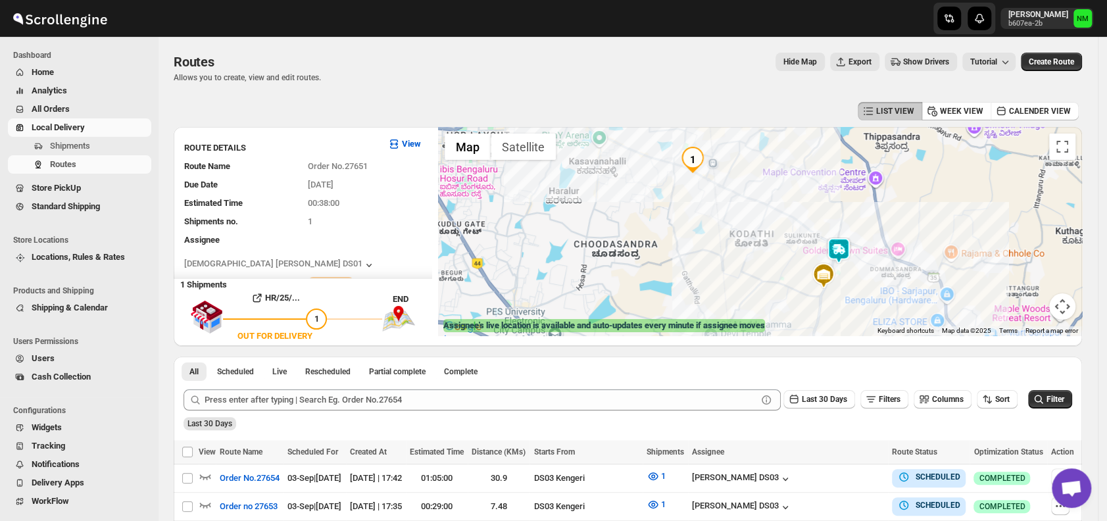
click at [846, 256] on img at bounding box center [838, 250] width 26 height 26
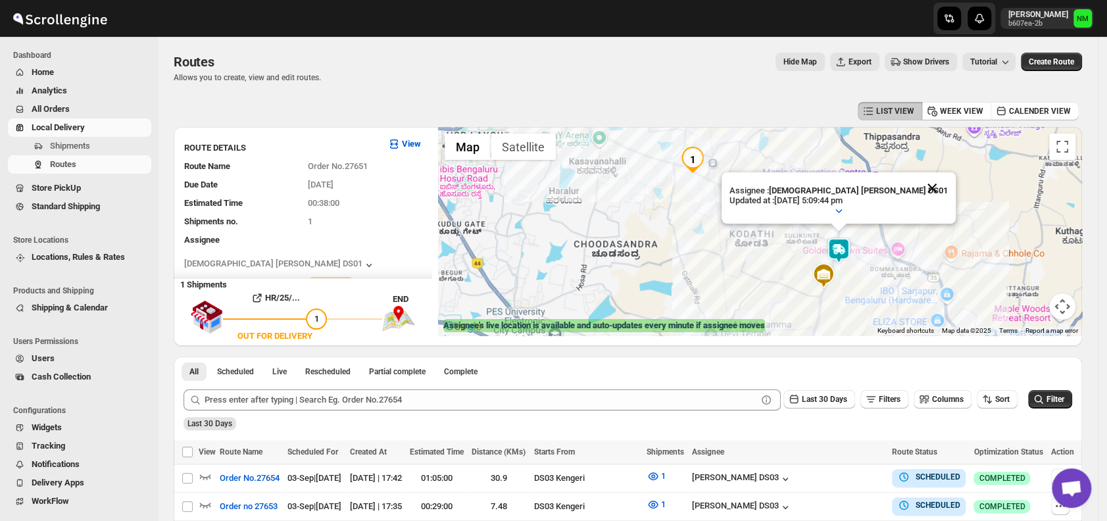
click at [916, 183] on button "Close" at bounding box center [932, 188] width 32 height 32
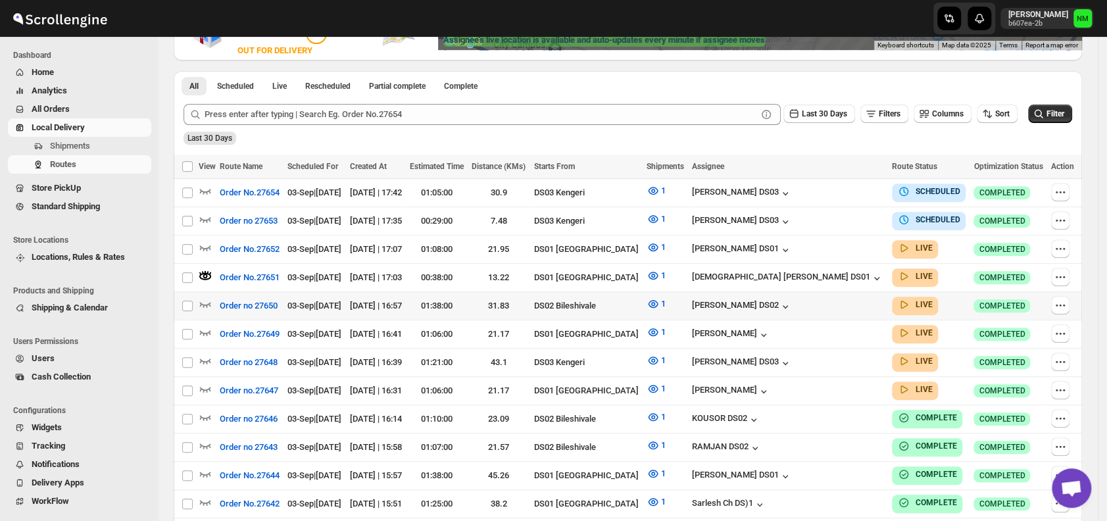
scroll to position [287, 0]
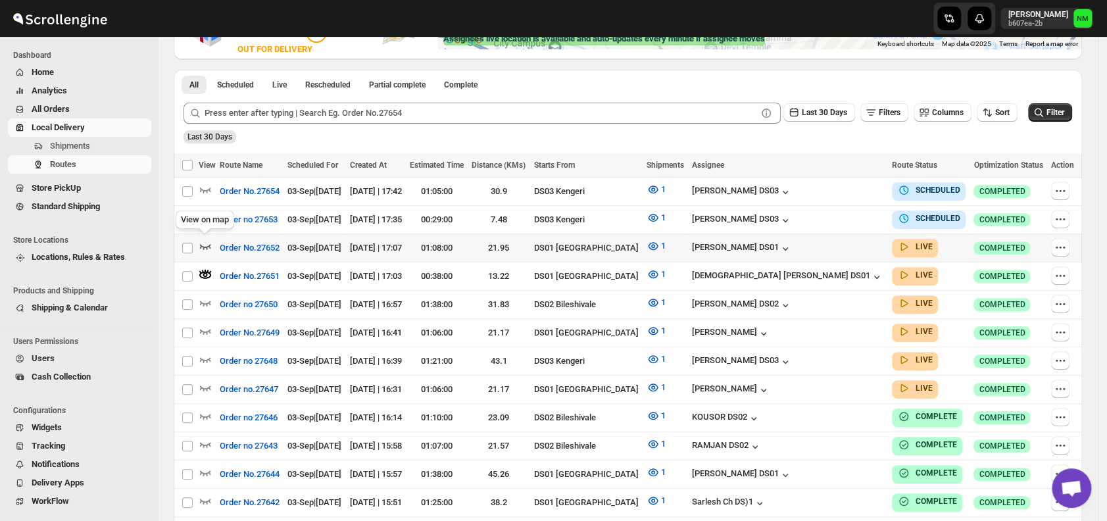
click at [209, 244] on icon "button" at bounding box center [205, 246] width 11 height 5
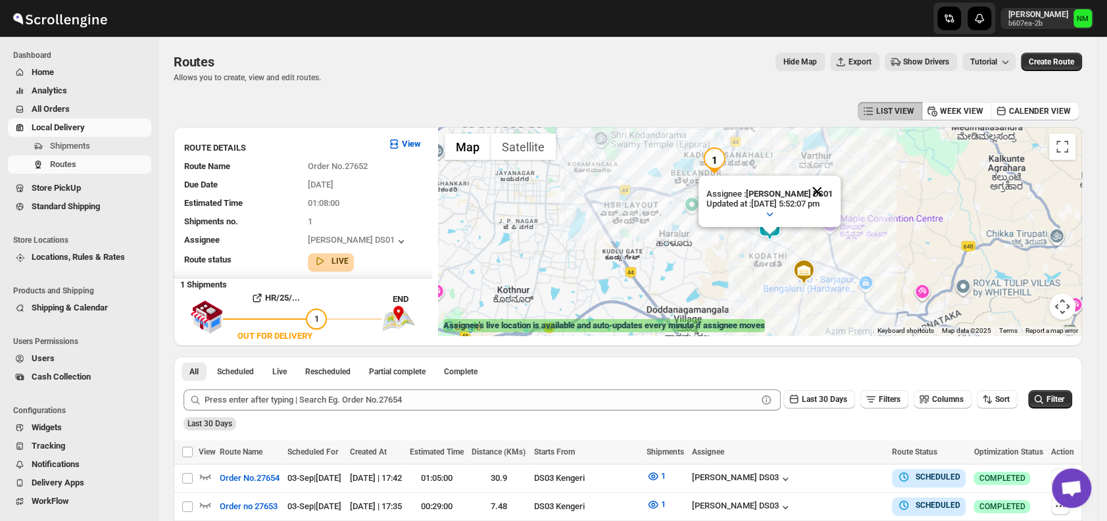
click at [831, 189] on button "Close" at bounding box center [817, 192] width 32 height 32
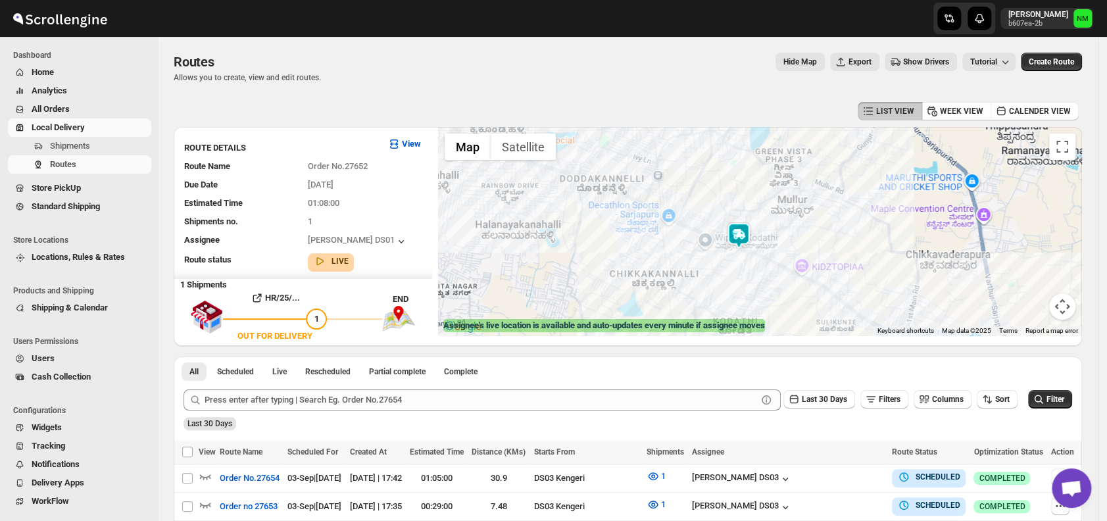
click at [746, 240] on img at bounding box center [738, 235] width 26 height 26
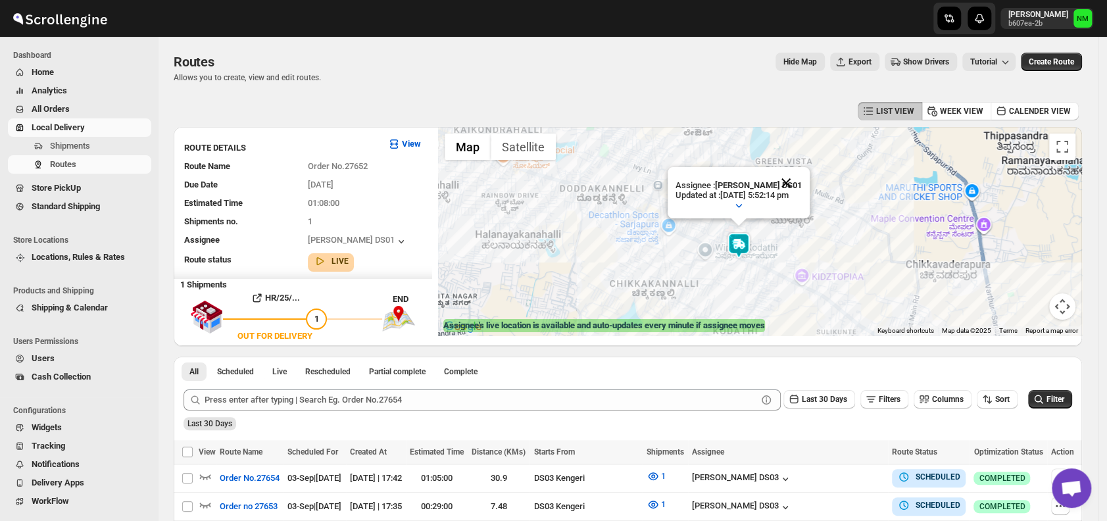
click at [802, 179] on button "Close" at bounding box center [786, 183] width 32 height 32
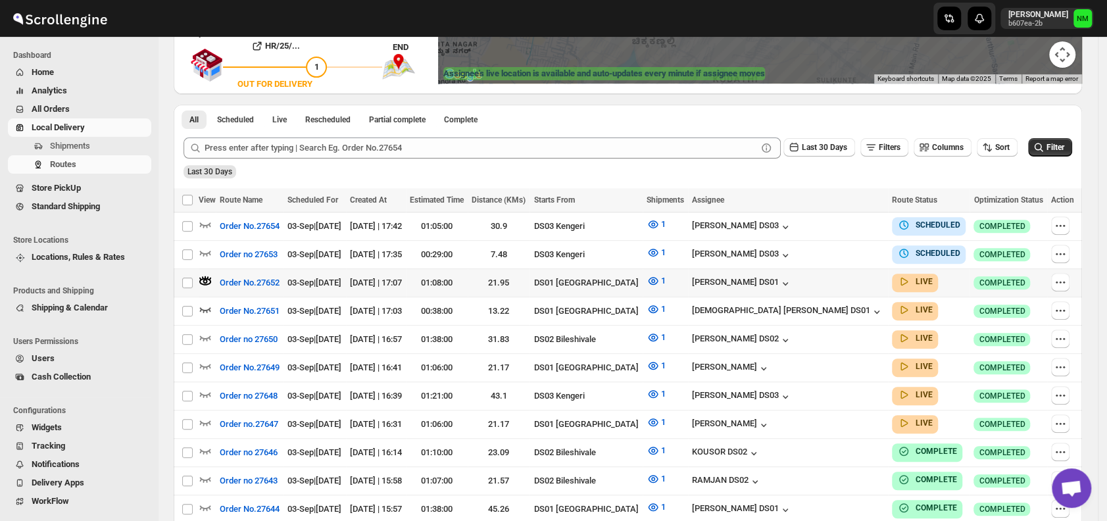
scroll to position [253, 0]
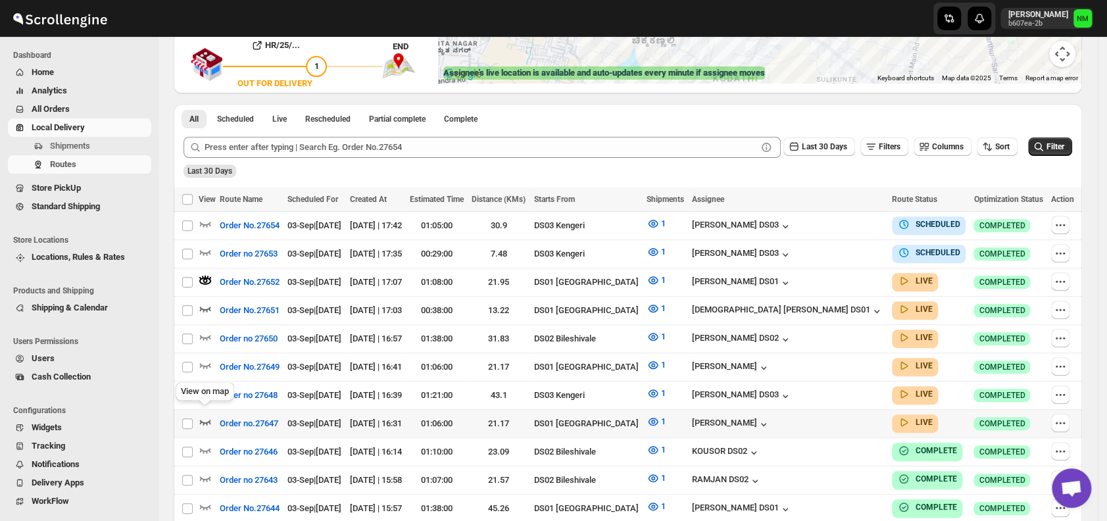
click at [208, 415] on icon "button" at bounding box center [205, 421] width 13 height 13
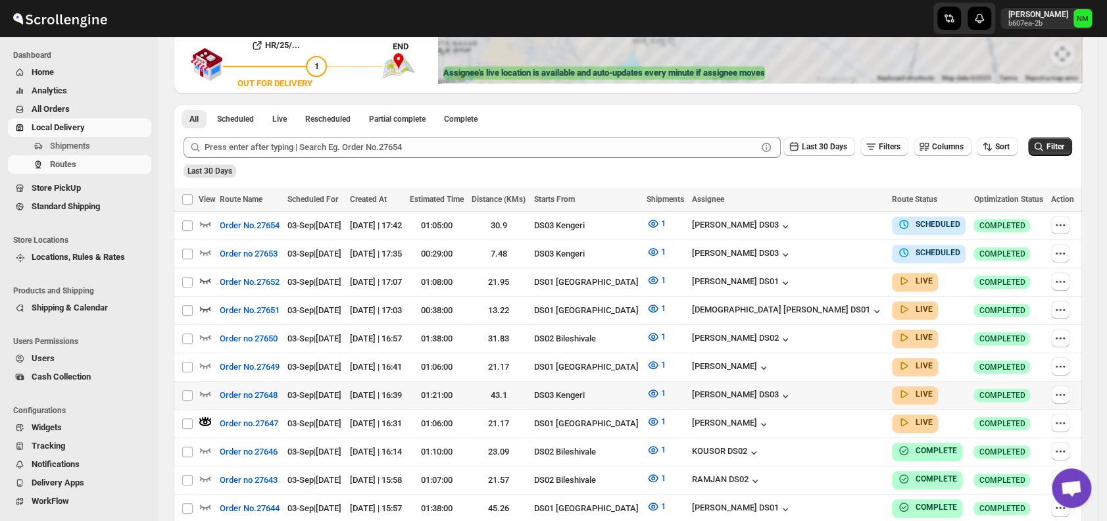
scroll to position [0, 0]
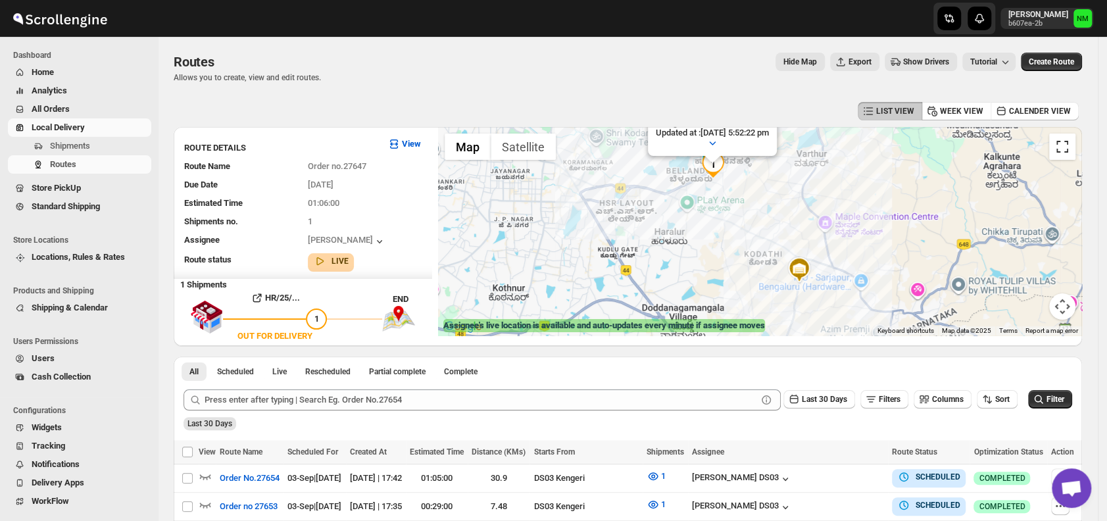
click at [1068, 147] on button "Toggle fullscreen view" at bounding box center [1062, 146] width 26 height 26
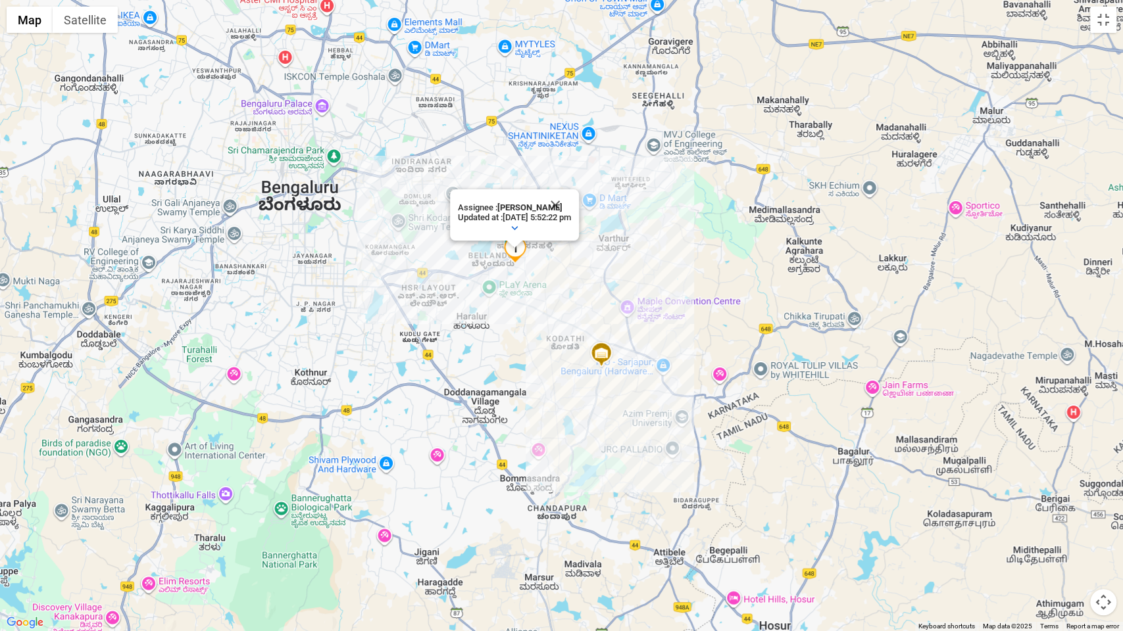
click at [571, 199] on button "Close" at bounding box center [555, 205] width 32 height 32
click at [575, 199] on div at bounding box center [561, 315] width 1123 height 631
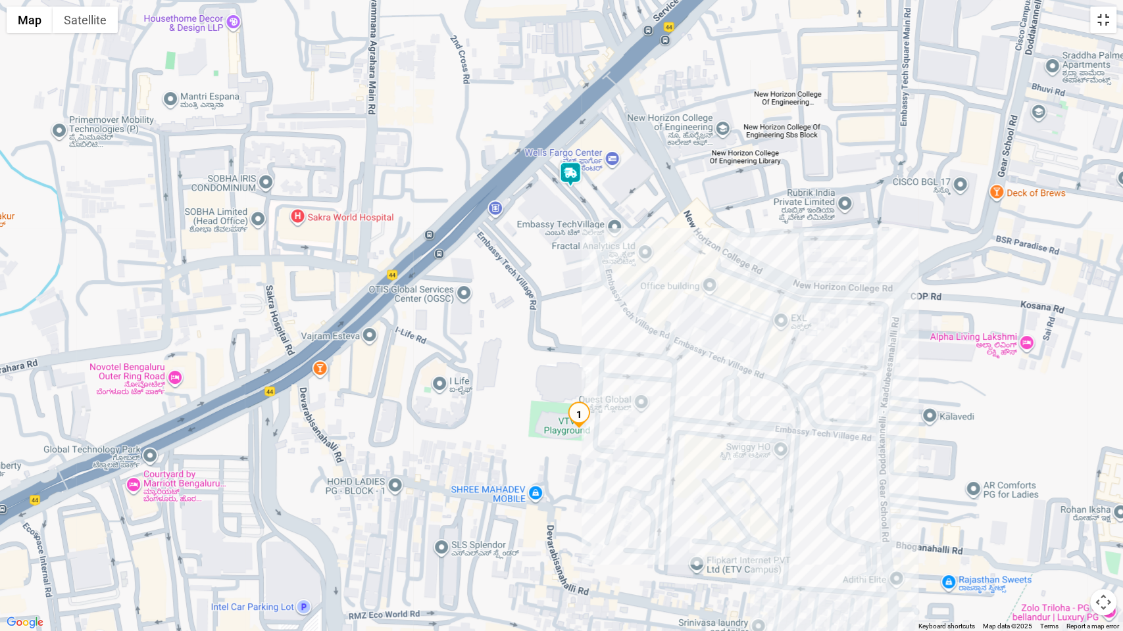
click at [1096, 24] on button "Toggle fullscreen view" at bounding box center [1103, 20] width 26 height 26
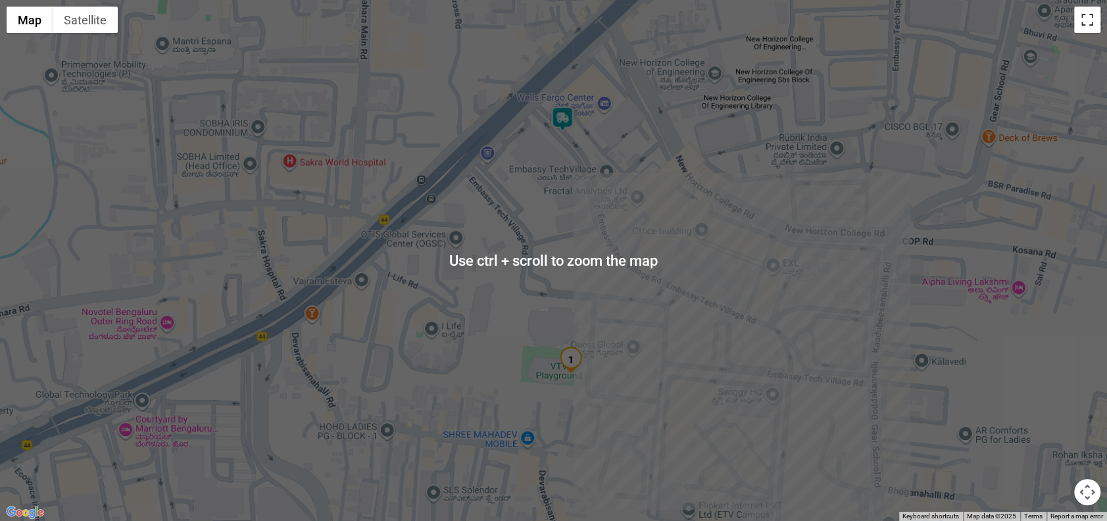
scroll to position [297, 0]
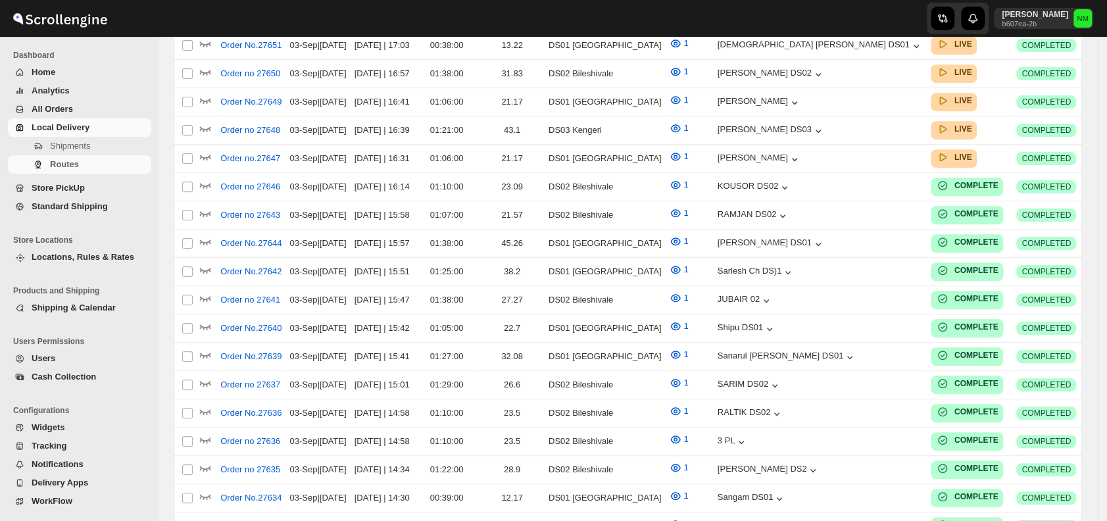
scroll to position [297, 0]
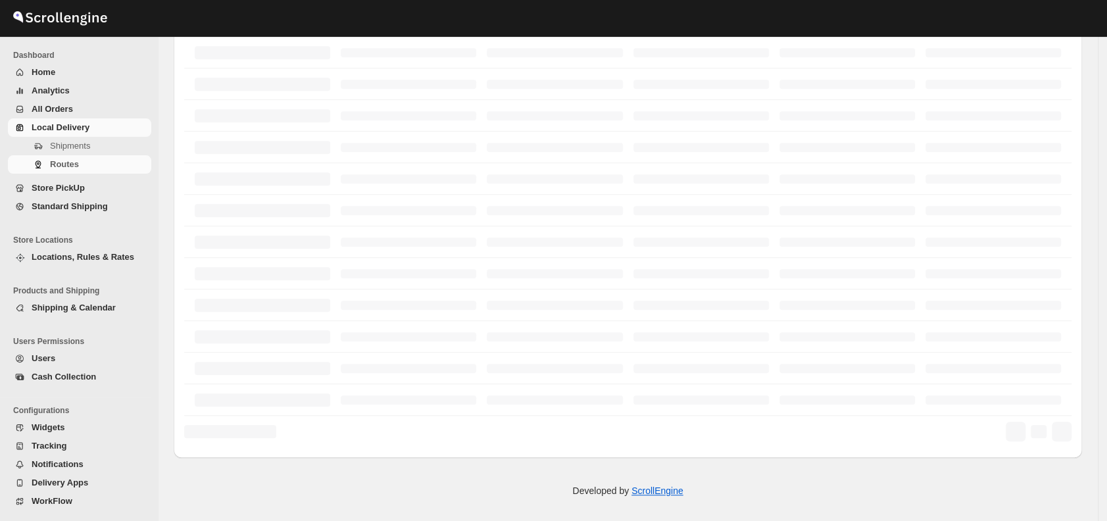
scroll to position [297, 0]
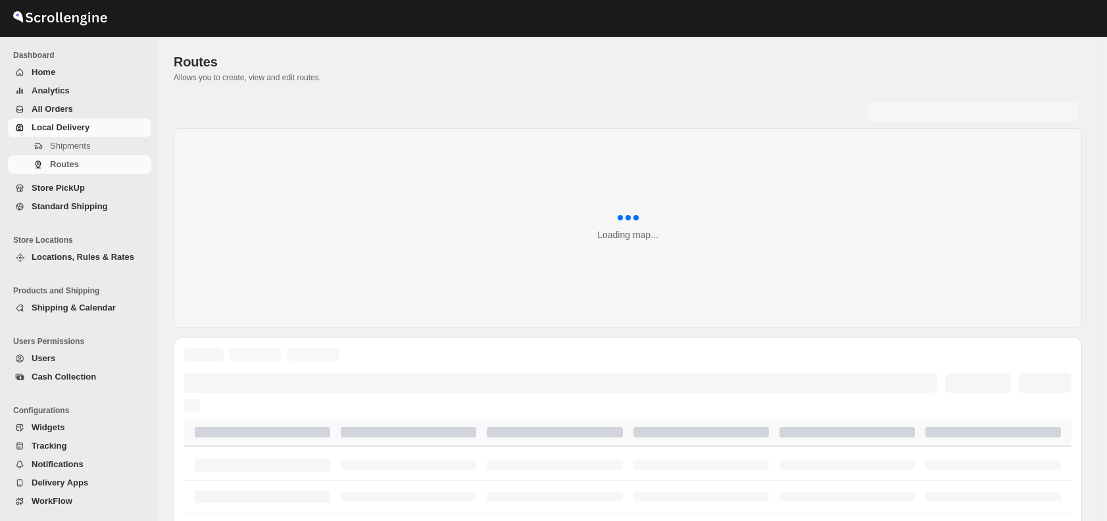
scroll to position [507, 0]
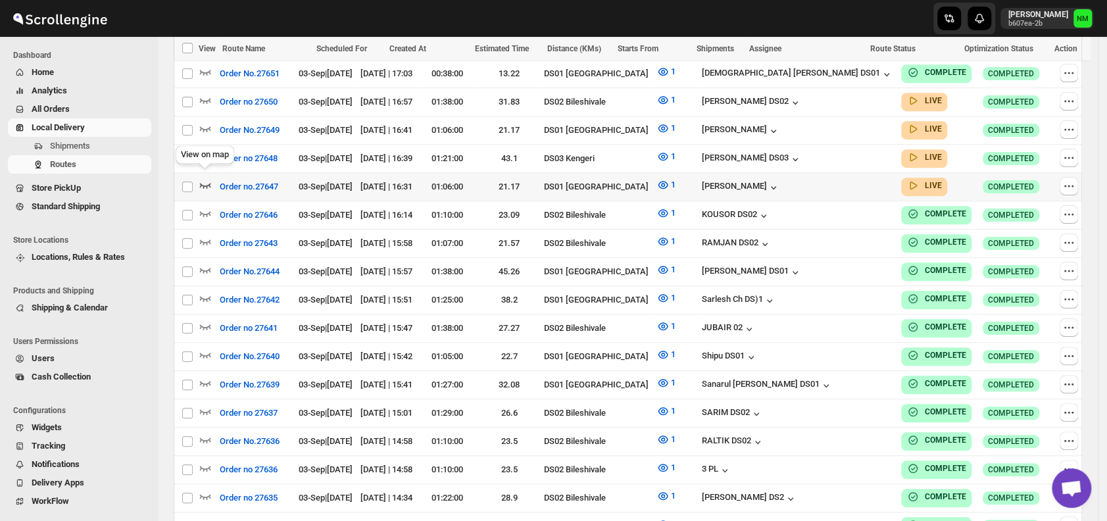
click at [207, 178] on icon "button" at bounding box center [205, 184] width 13 height 13
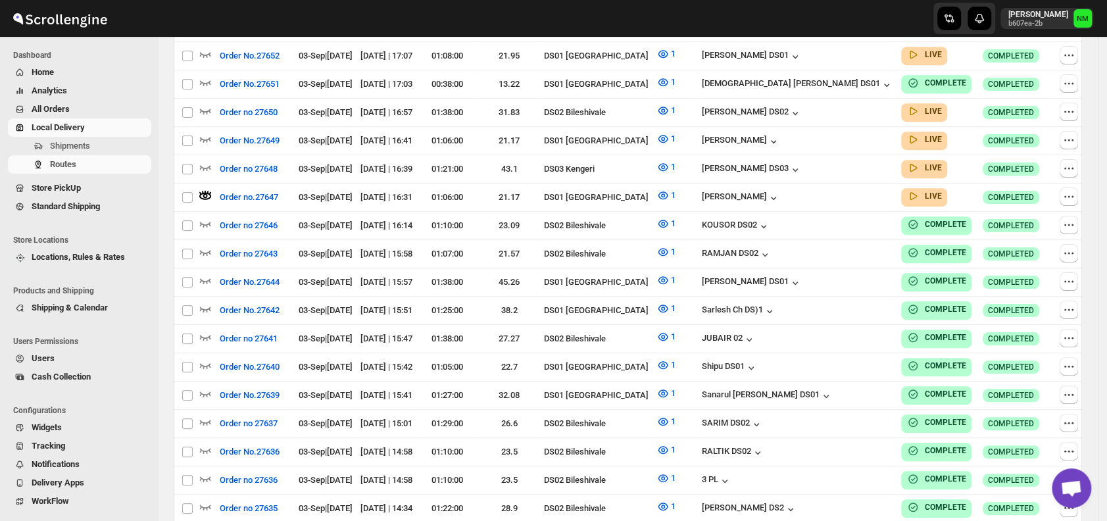
scroll to position [0, 0]
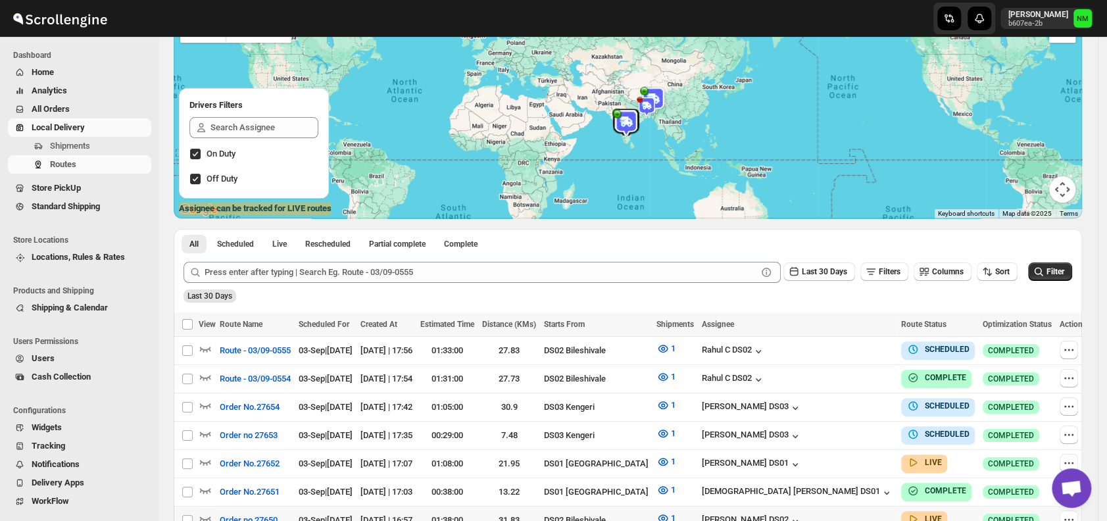
scroll to position [235, 0]
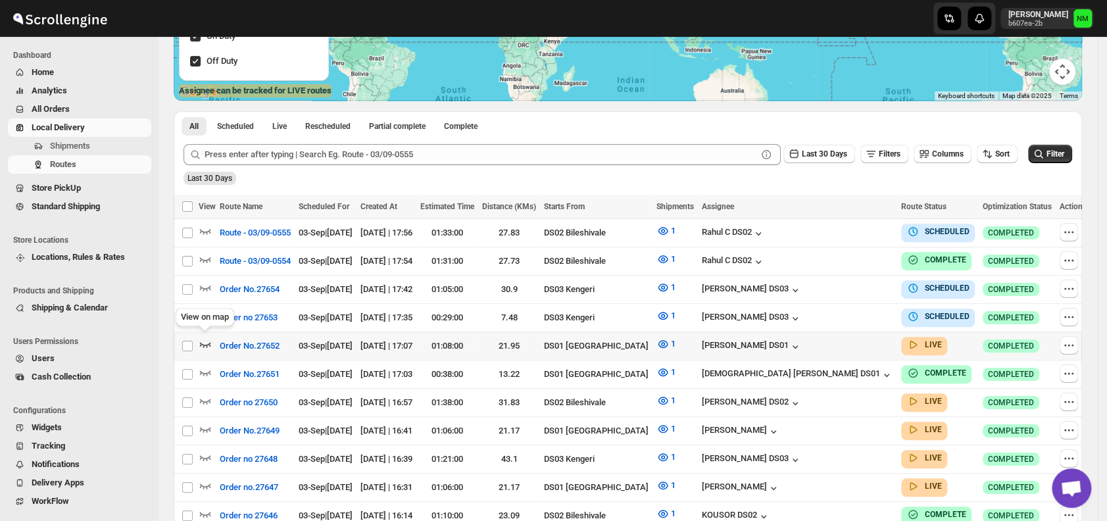
click at [201, 337] on icon "button" at bounding box center [205, 343] width 13 height 13
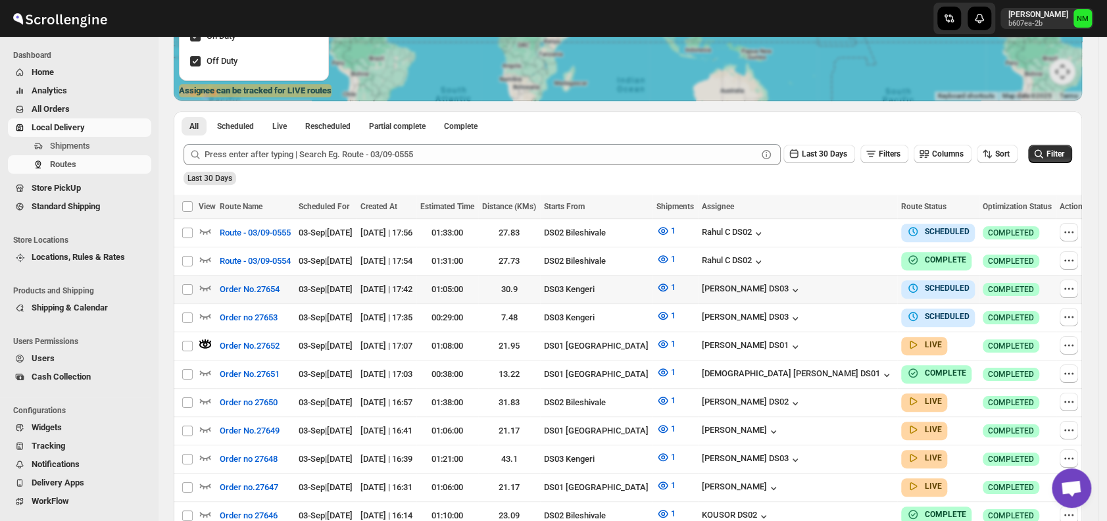
scroll to position [0, 0]
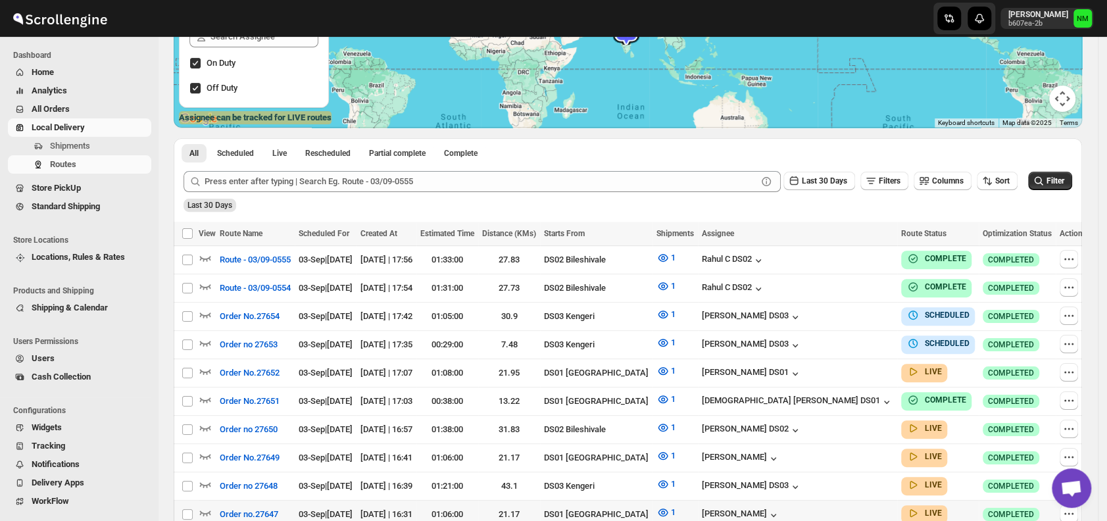
scroll to position [293, 0]
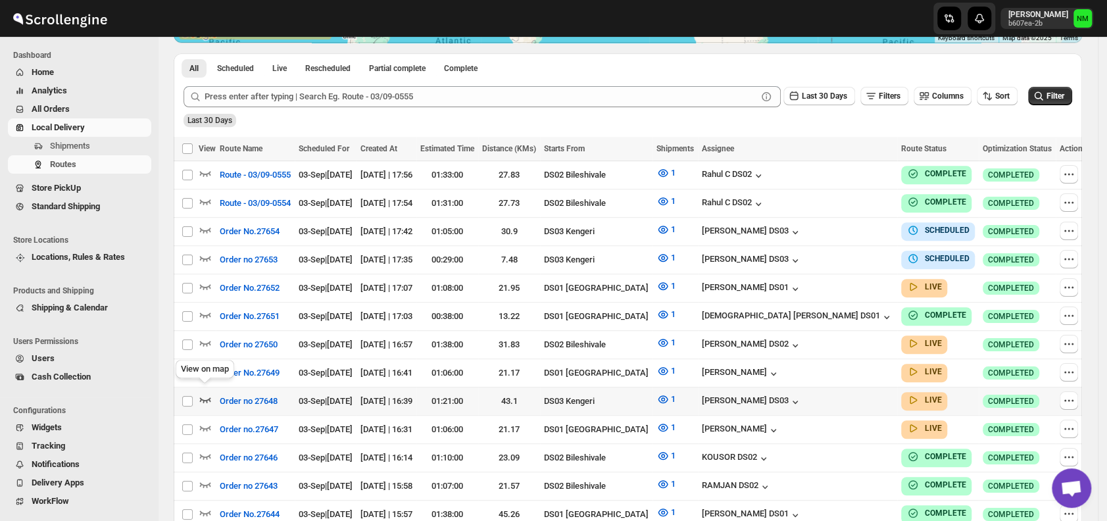
click at [210, 393] on icon "button" at bounding box center [205, 399] width 13 height 13
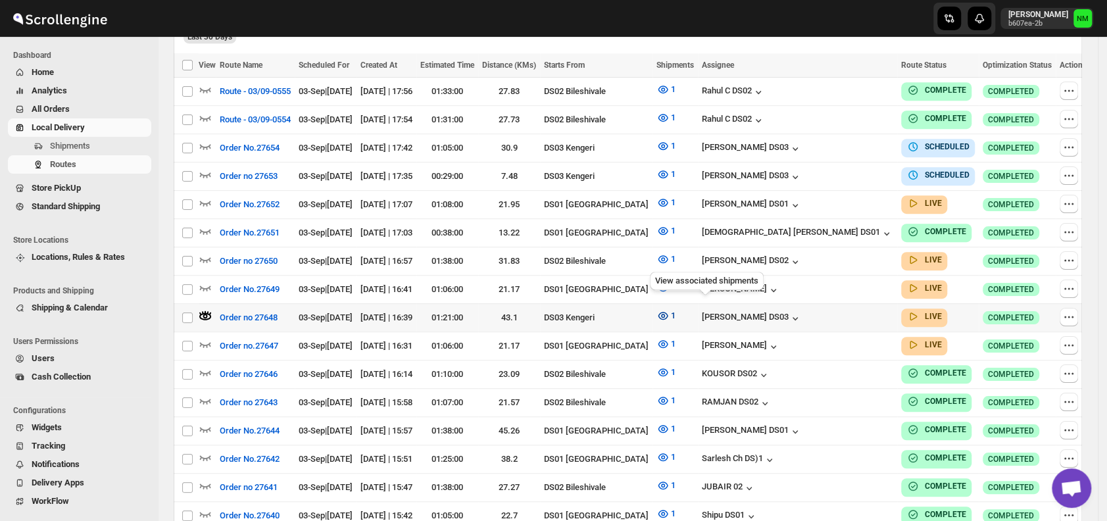
scroll to position [385, 0]
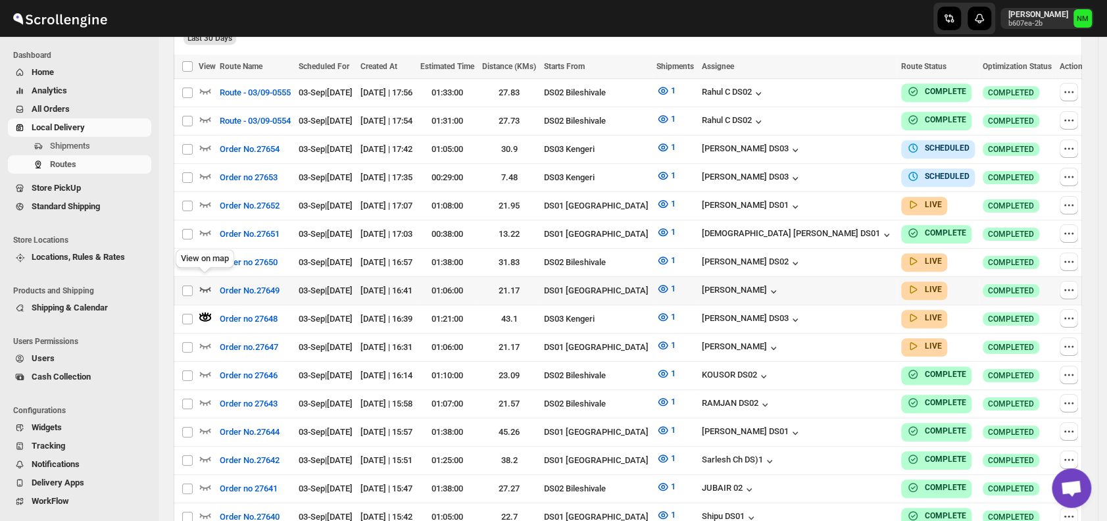
click at [208, 282] on icon "button" at bounding box center [205, 288] width 13 height 13
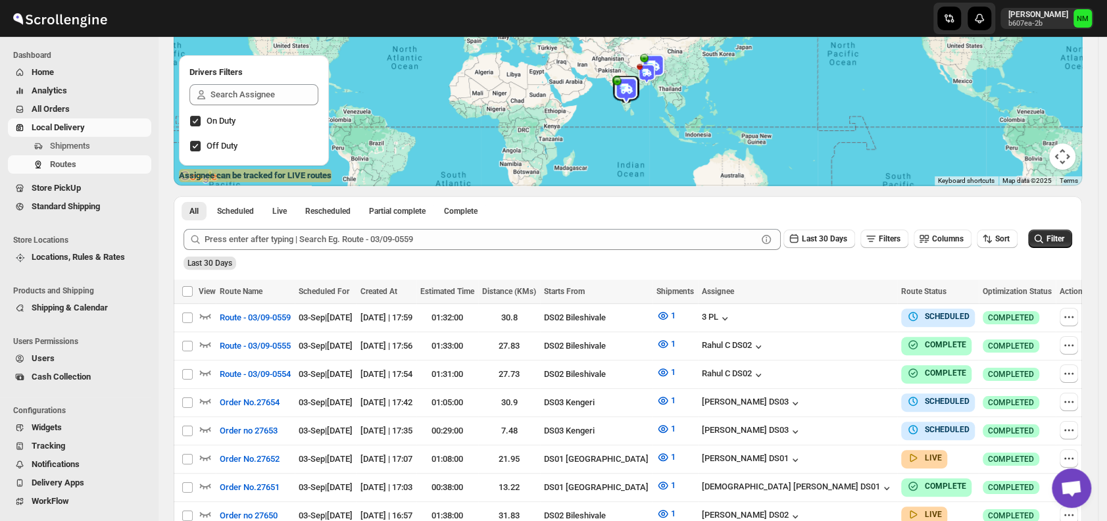
scroll to position [306, 0]
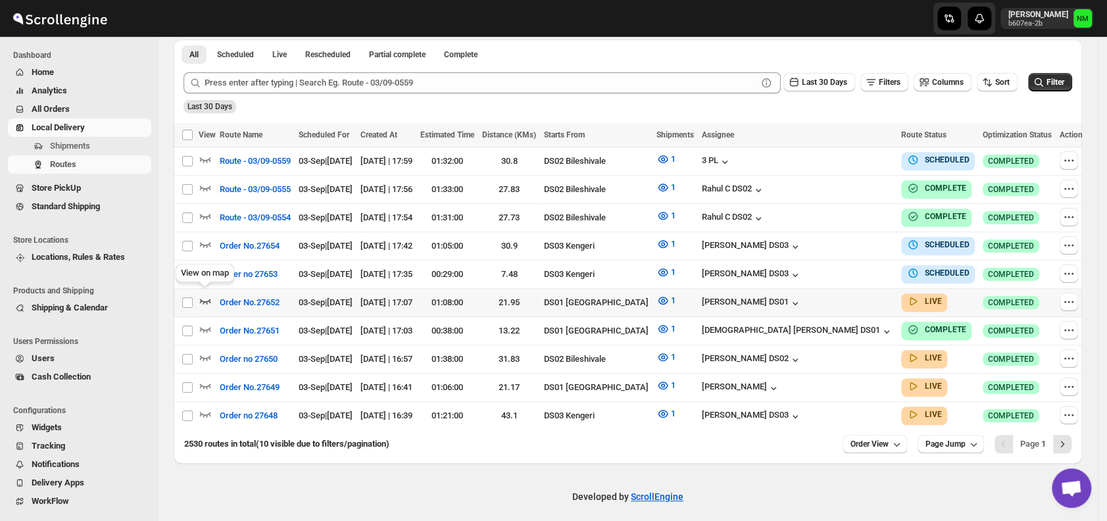
click at [206, 294] on icon "button" at bounding box center [205, 300] width 13 height 13
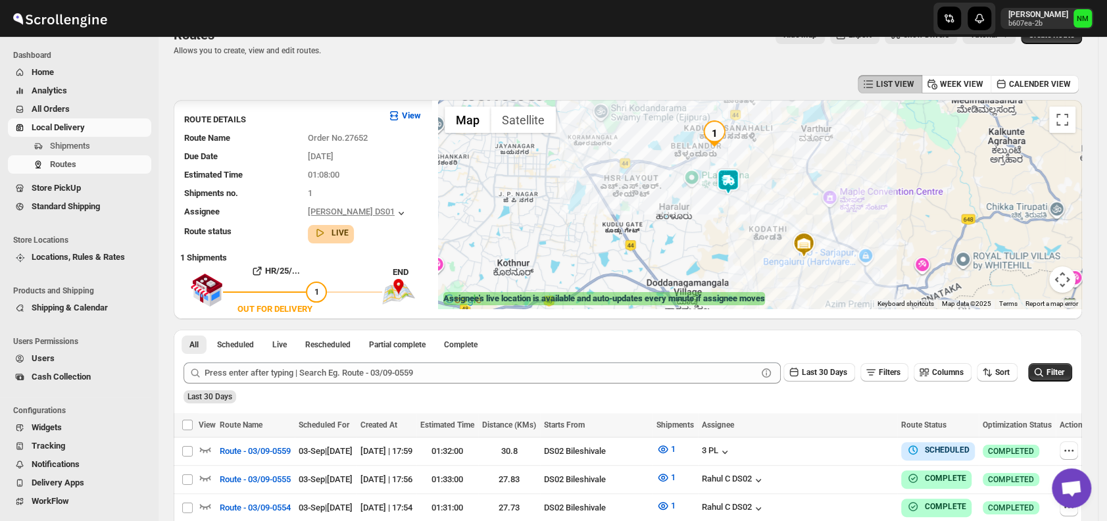
scroll to position [261, 0]
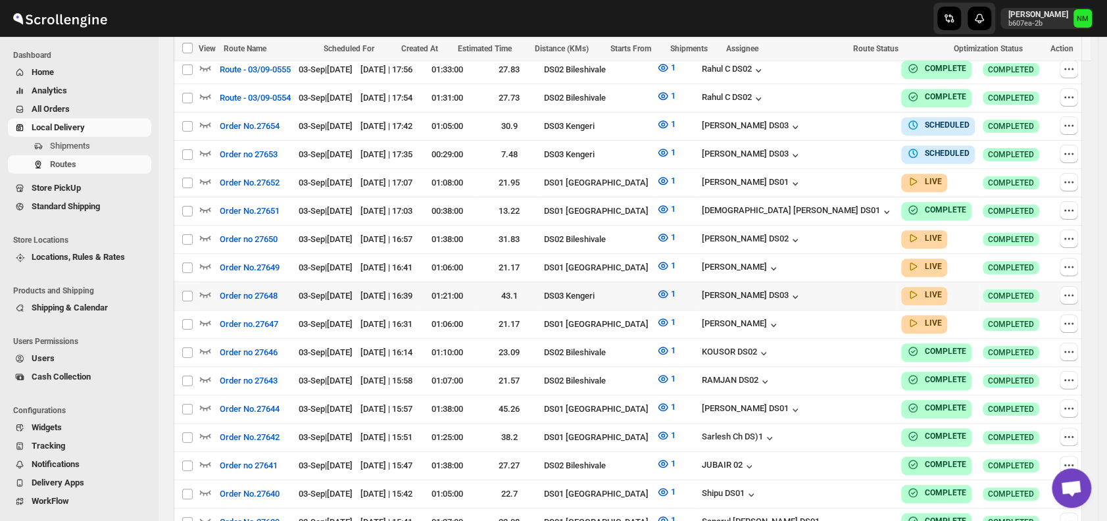
scroll to position [429, 0]
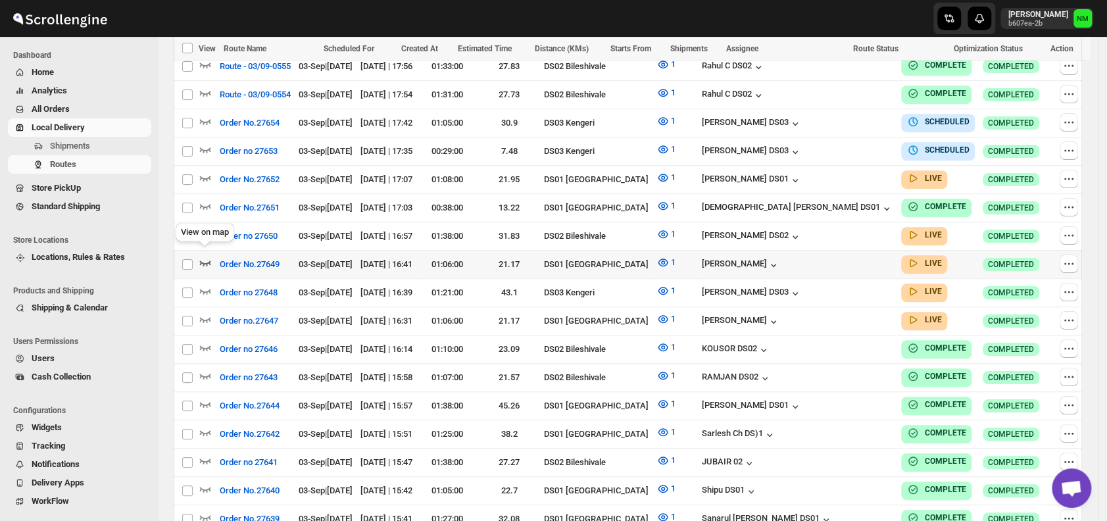
click at [203, 256] on icon "button" at bounding box center [205, 262] width 13 height 13
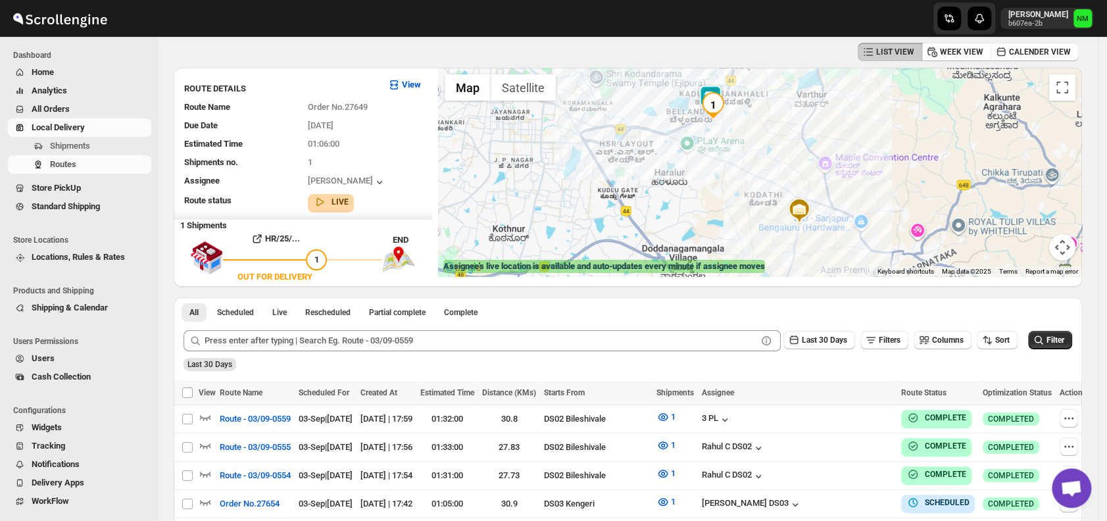
scroll to position [58, 0]
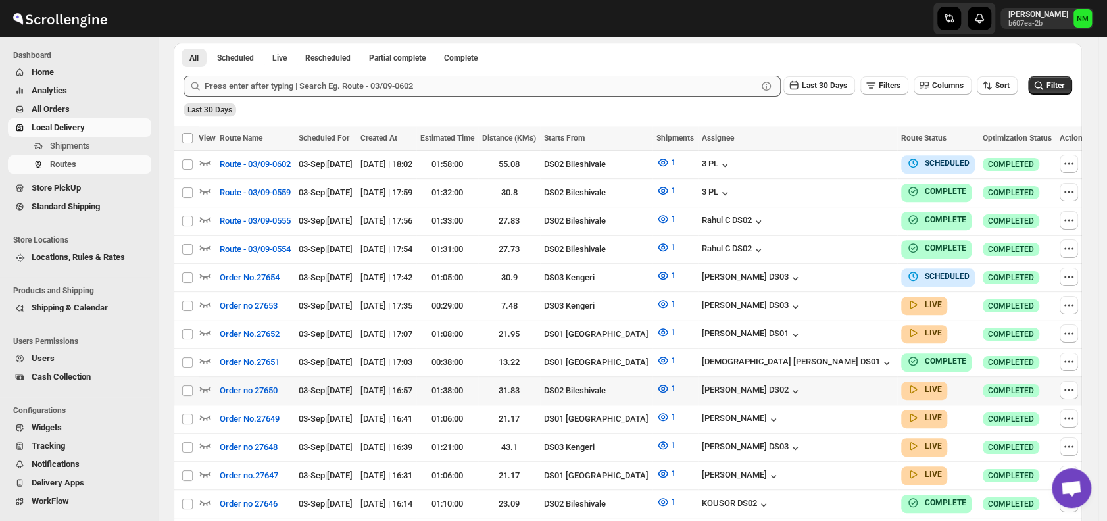
scroll to position [385, 0]
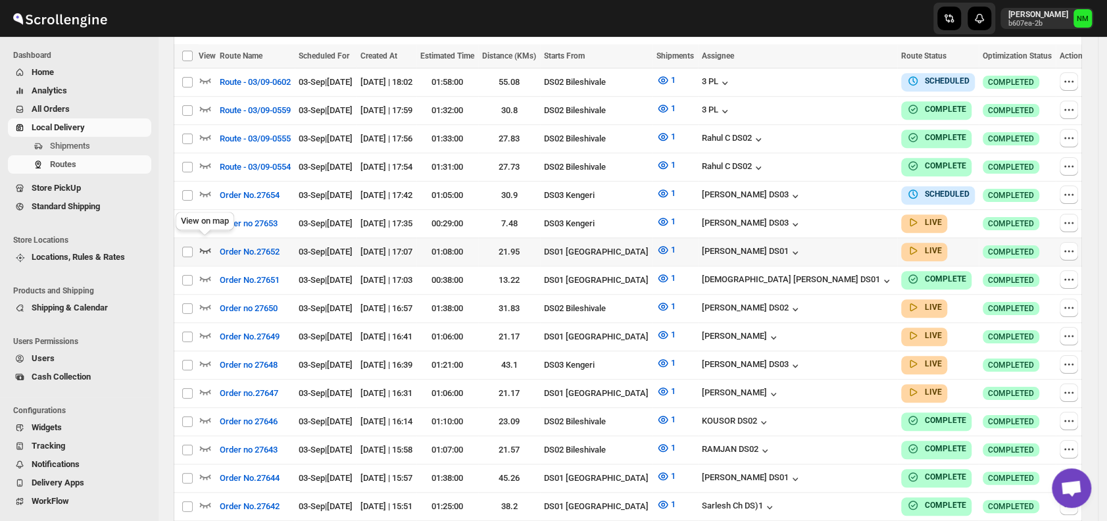
click at [205, 243] on icon "button" at bounding box center [205, 249] width 13 height 13
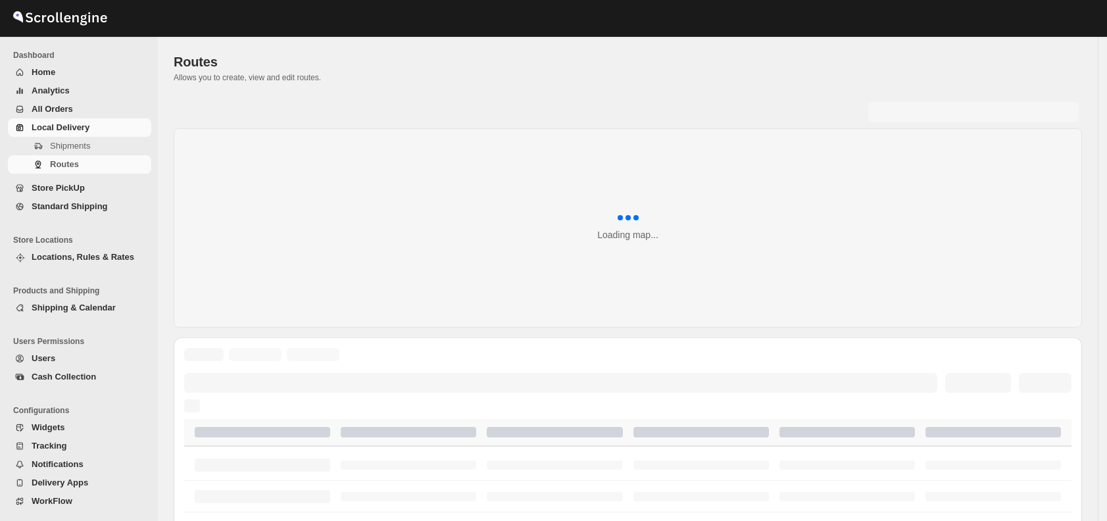
scroll to position [385, 0]
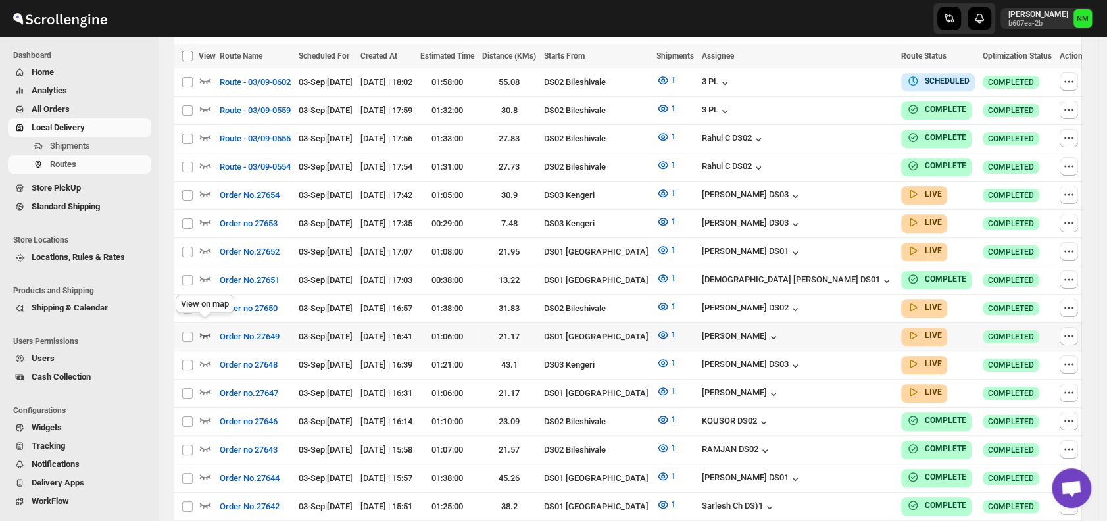
click at [206, 328] on icon "button" at bounding box center [205, 334] width 13 height 13
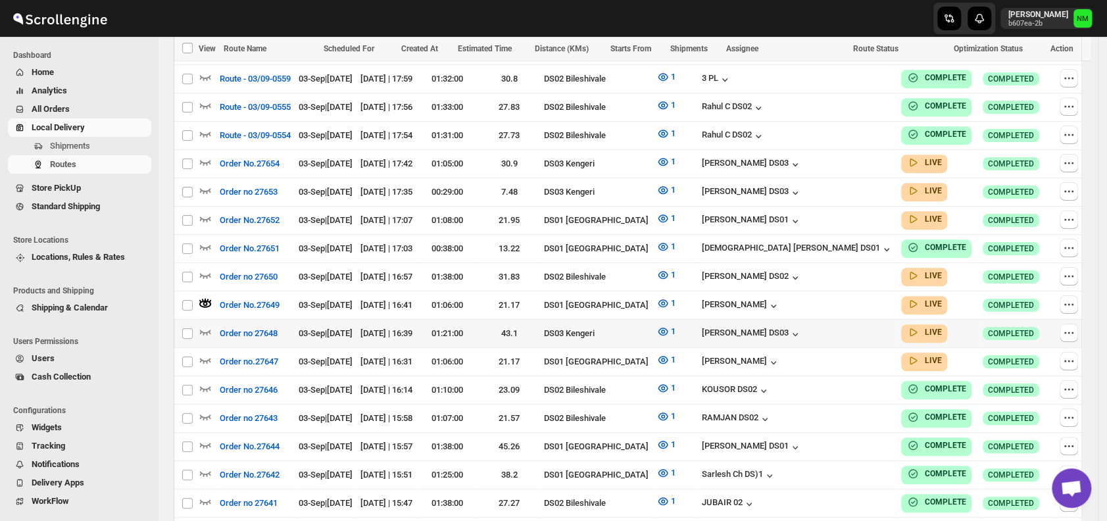
scroll to position [440, 0]
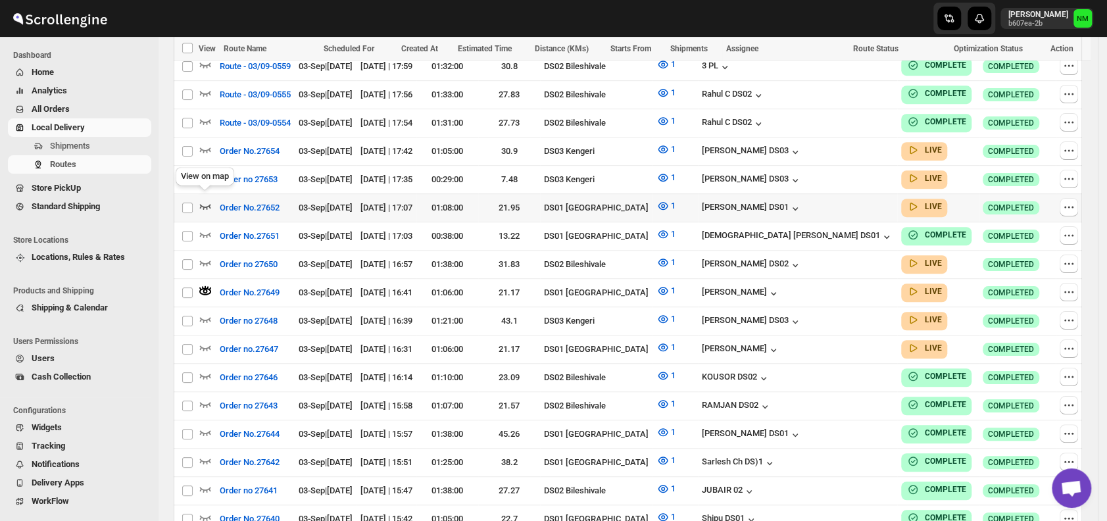
click at [204, 204] on icon "button" at bounding box center [205, 206] width 11 height 5
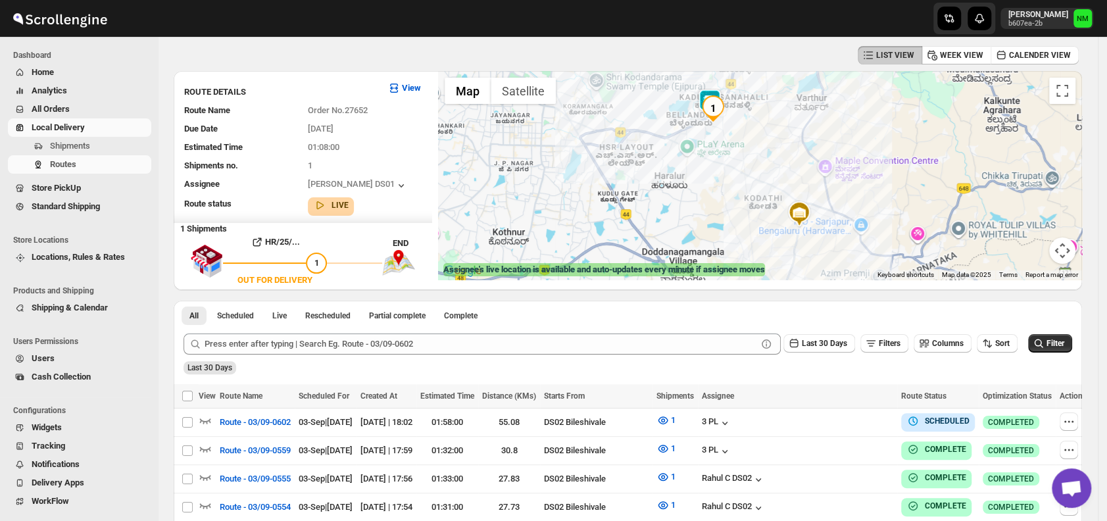
scroll to position [0, 0]
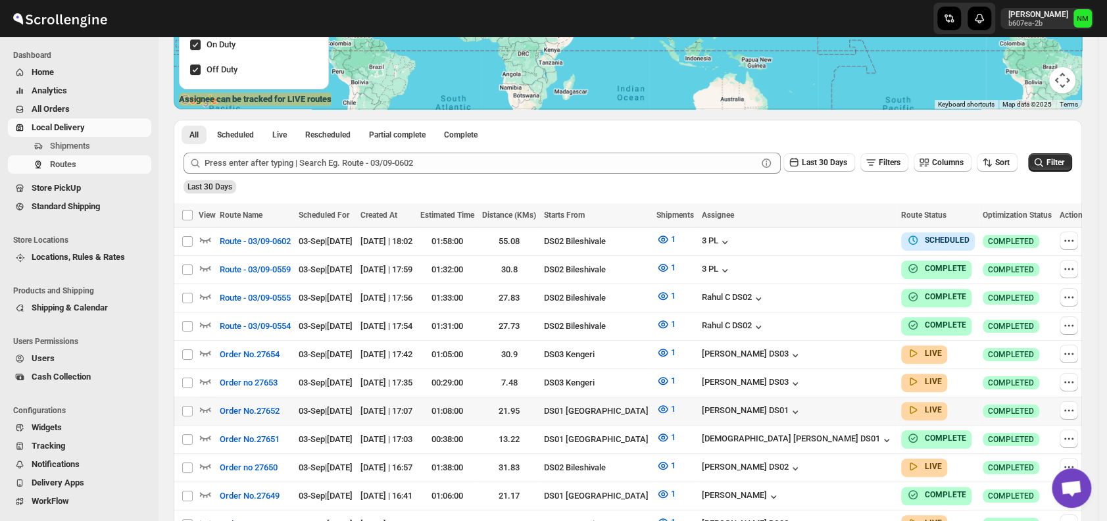
scroll to position [227, 0]
click at [206, 350] on icon "button" at bounding box center [205, 352] width 11 height 5
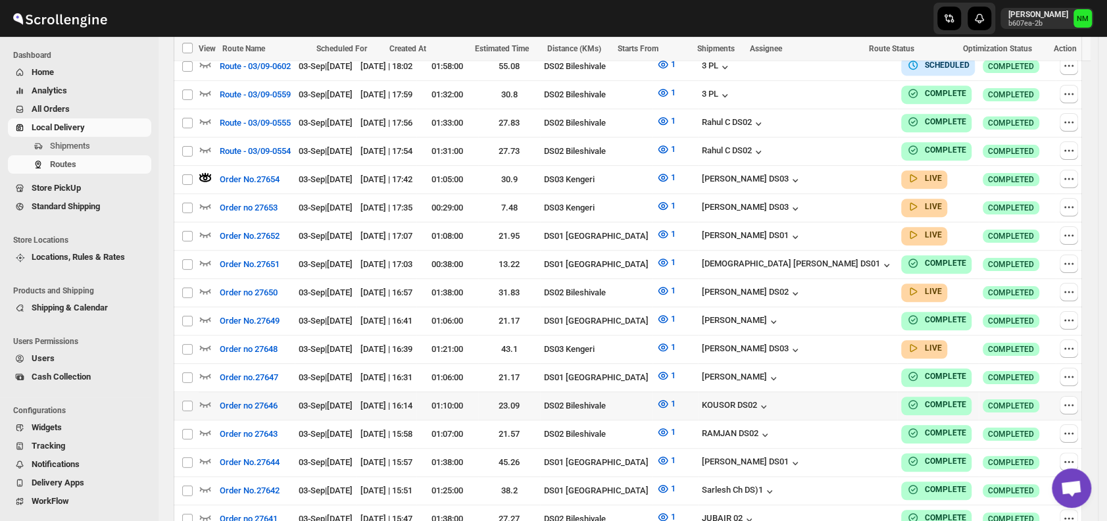
scroll to position [427, 0]
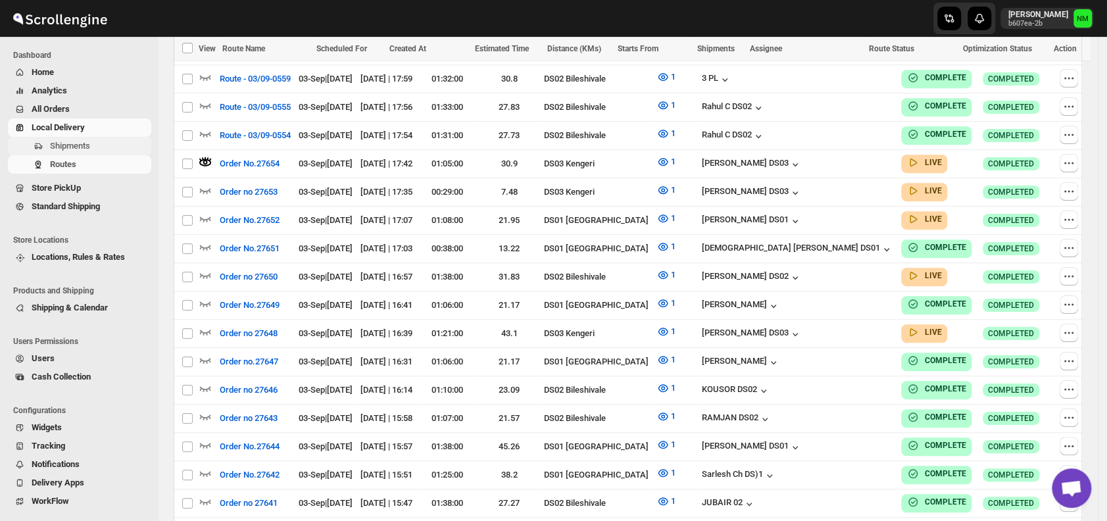
click at [103, 147] on span "Shipments" at bounding box center [99, 145] width 99 height 13
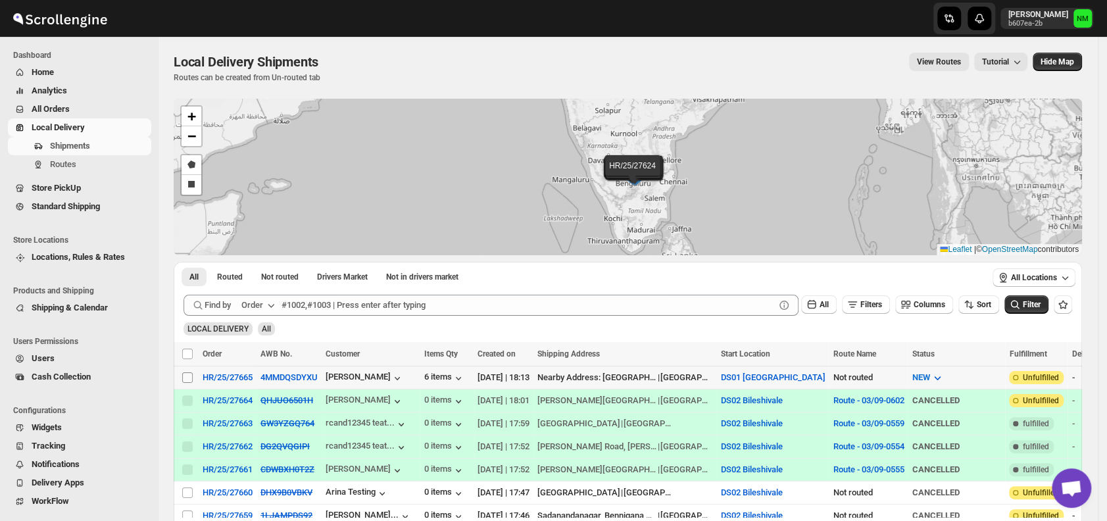
click at [189, 375] on input "Select shipment" at bounding box center [187, 377] width 11 height 11
checkbox input "true"
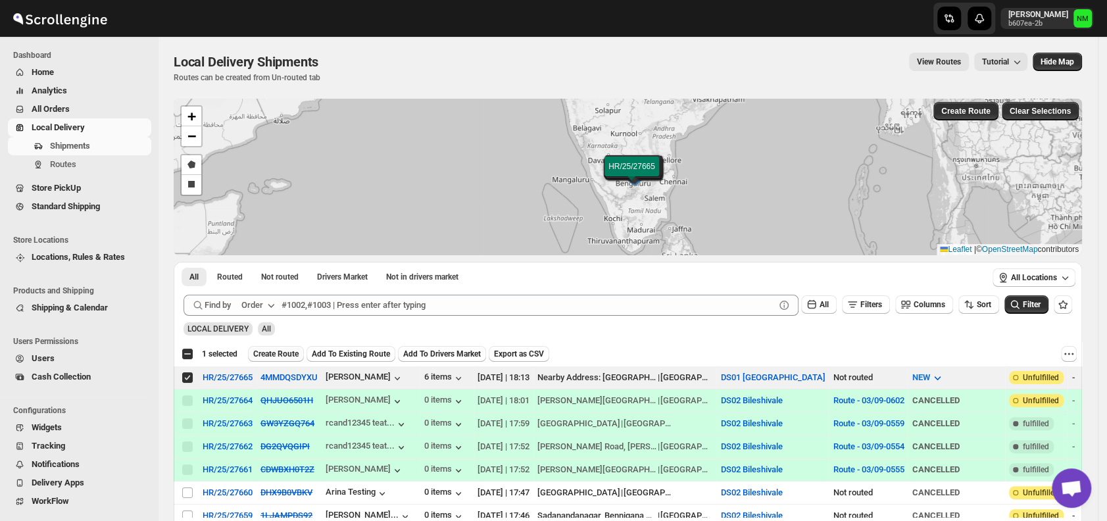
click at [265, 354] on span "Create Route" at bounding box center [275, 354] width 45 height 11
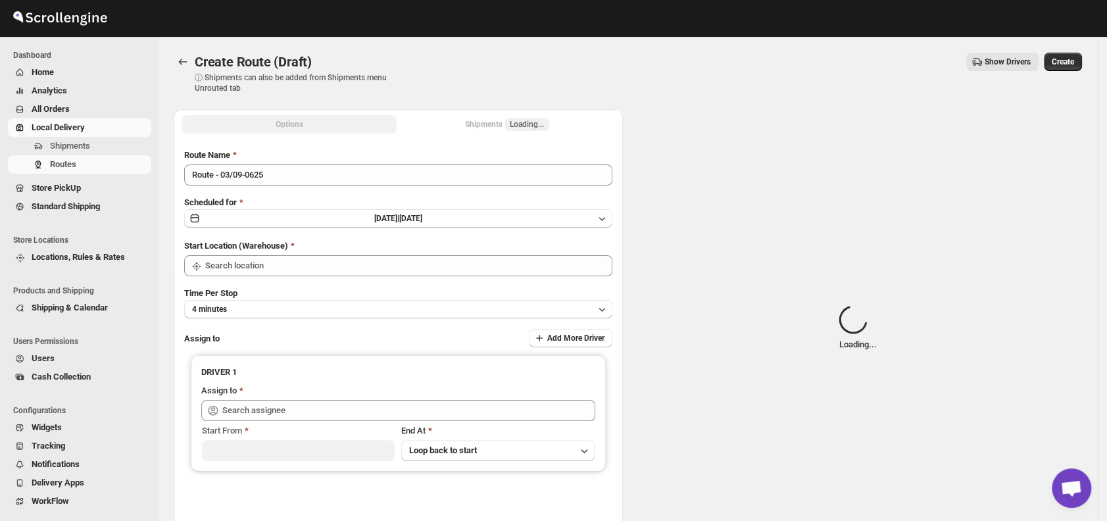
type input "DS01 [GEOGRAPHIC_DATA]"
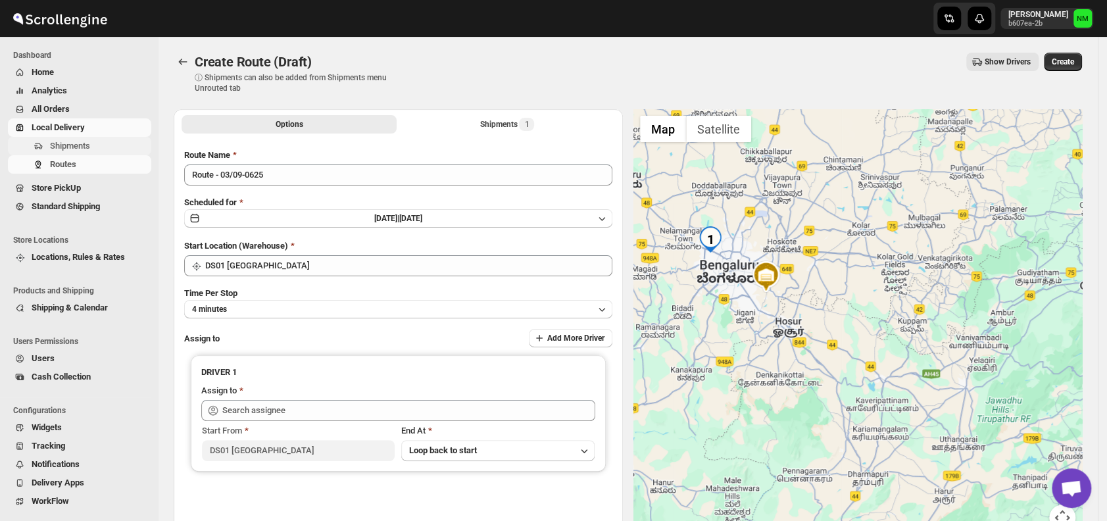
click at [110, 147] on span "Shipments" at bounding box center [99, 145] width 99 height 13
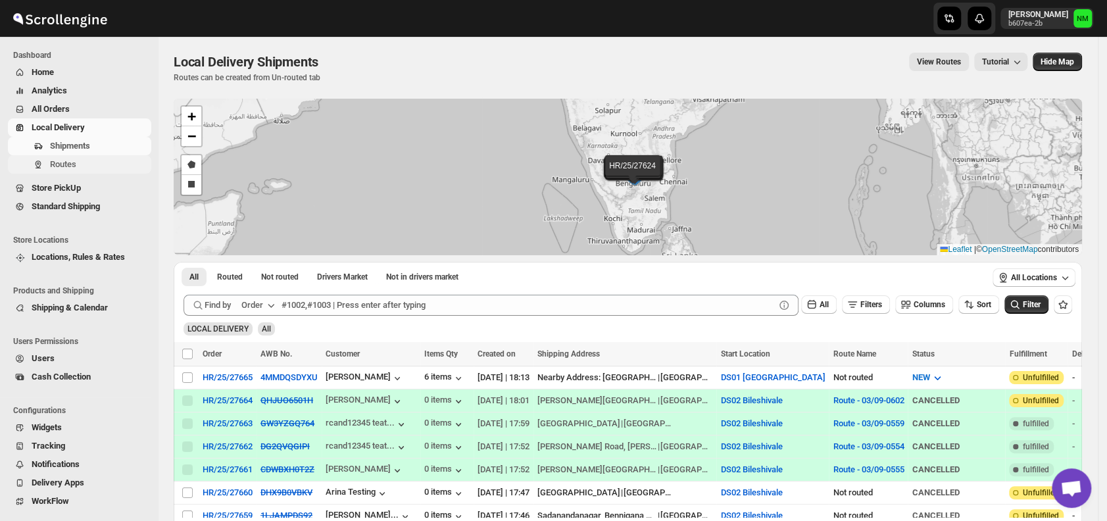
click at [54, 160] on span "Routes" at bounding box center [63, 164] width 26 height 10
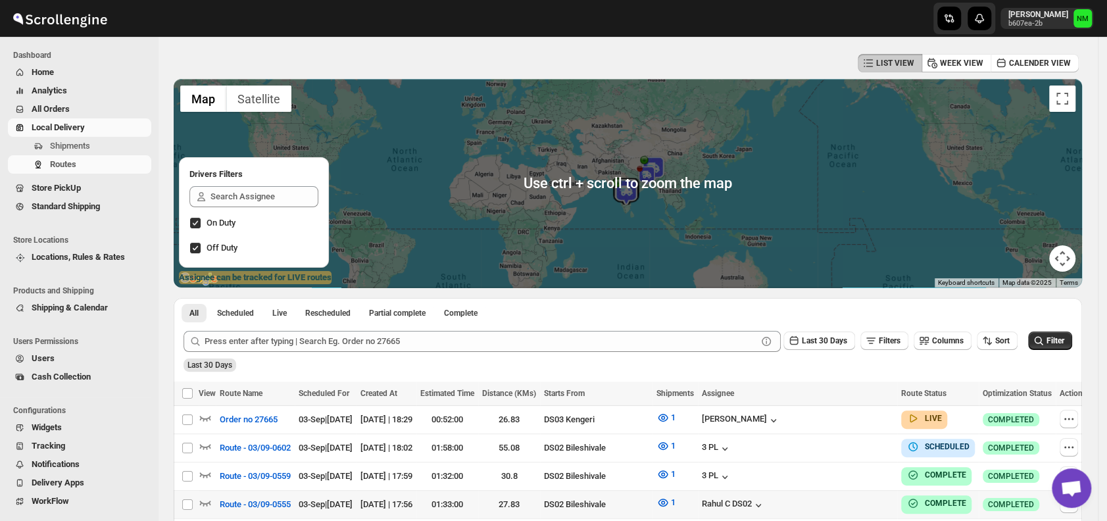
scroll to position [268, 0]
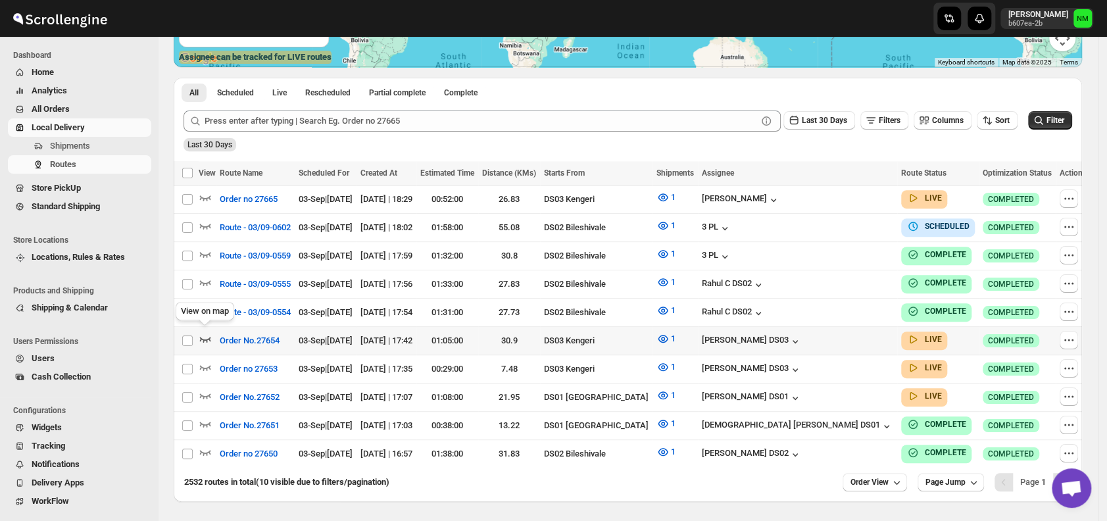
click at [205, 337] on icon "button" at bounding box center [205, 339] width 11 height 5
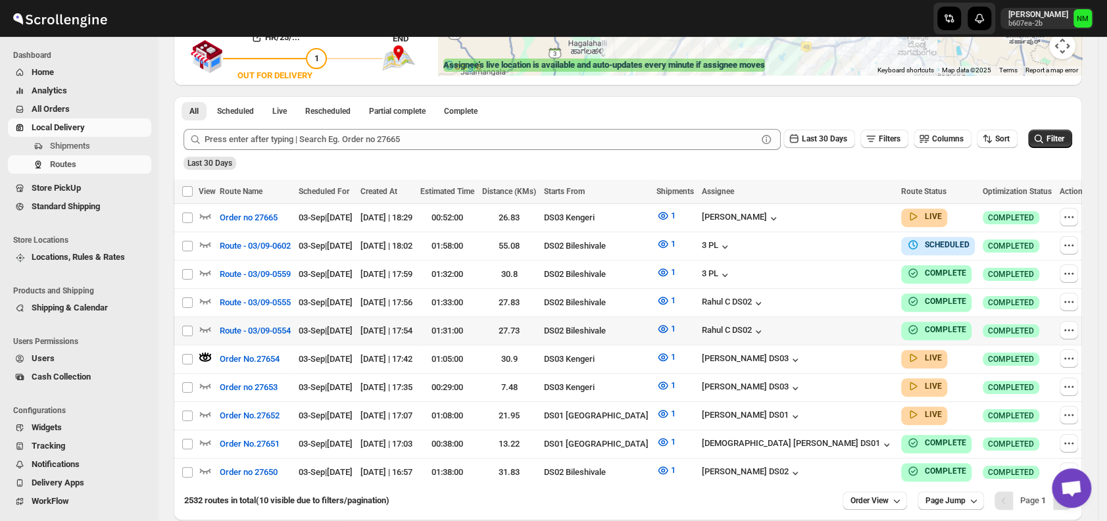
scroll to position [261, 0]
click at [205, 383] on icon "button" at bounding box center [205, 384] width 13 height 13
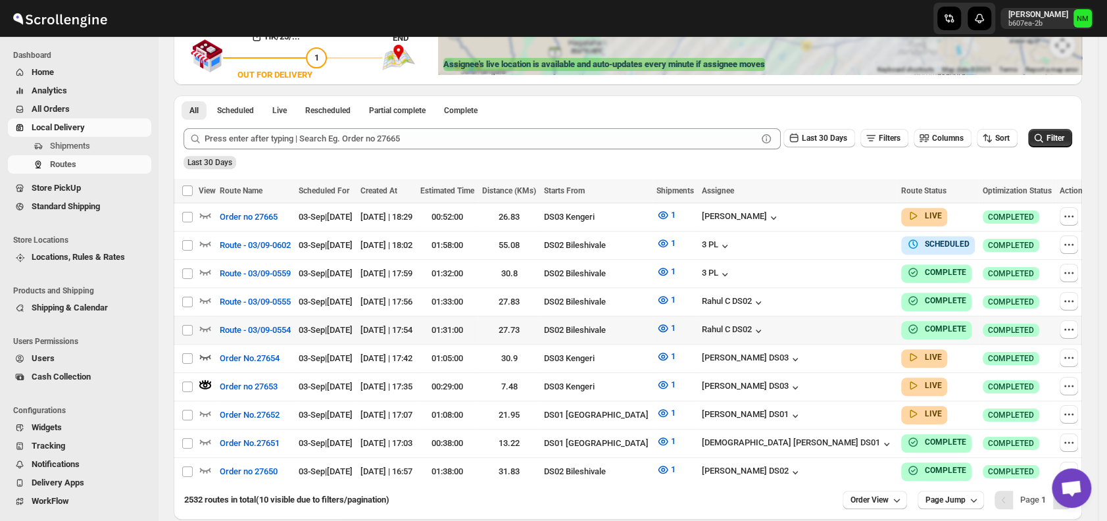
scroll to position [0, 0]
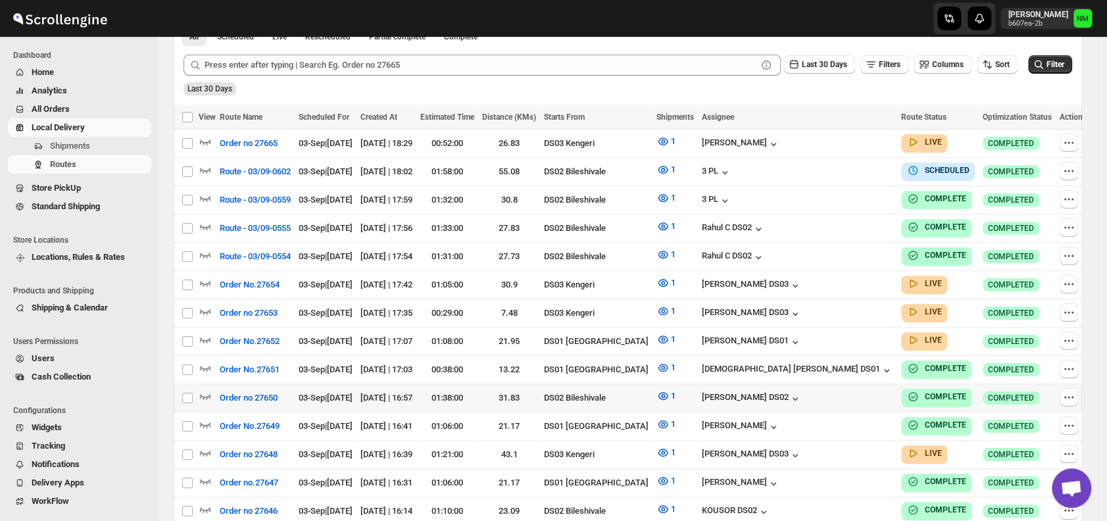
scroll to position [326, 0]
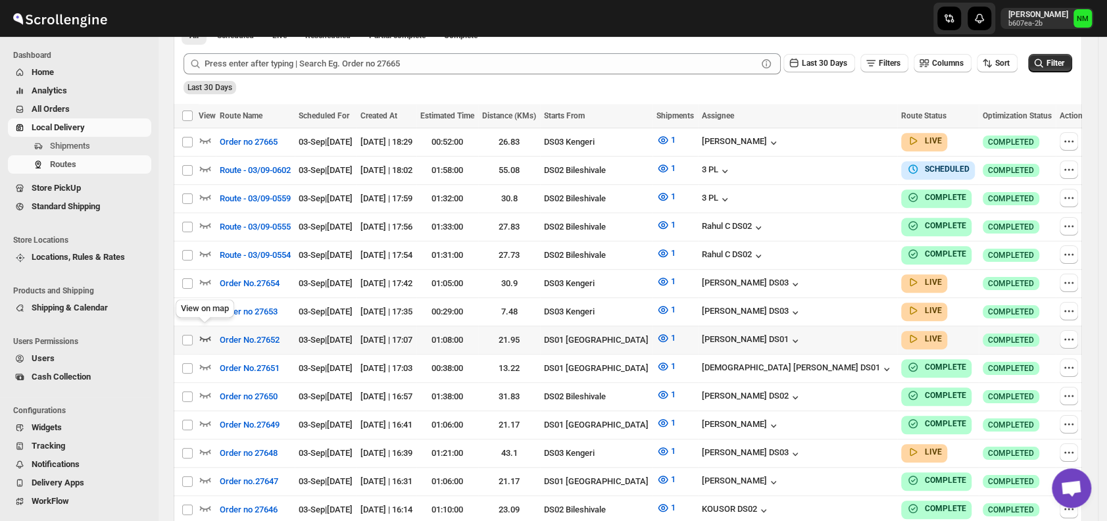
click at [206, 336] on icon "button" at bounding box center [205, 338] width 11 height 5
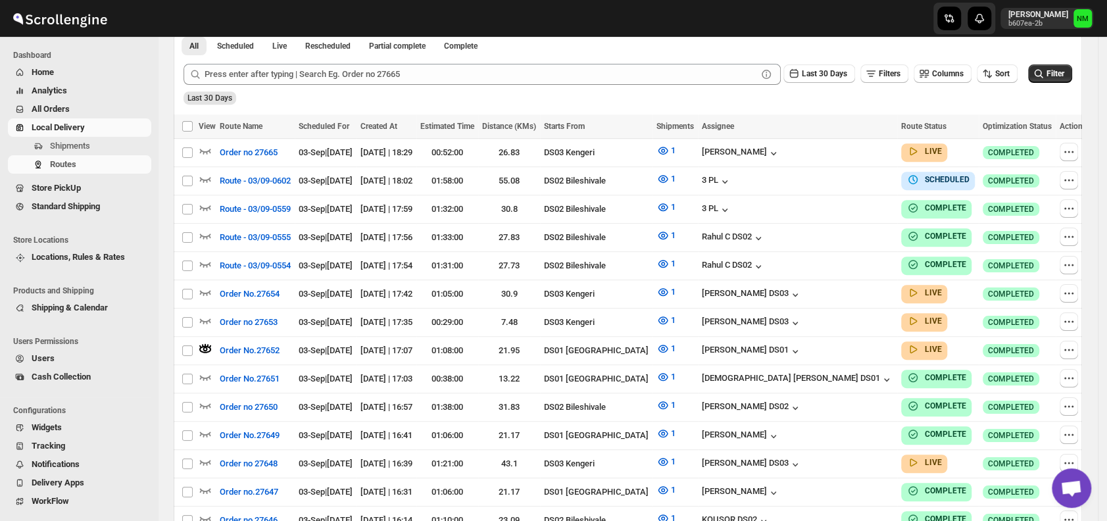
scroll to position [0, 0]
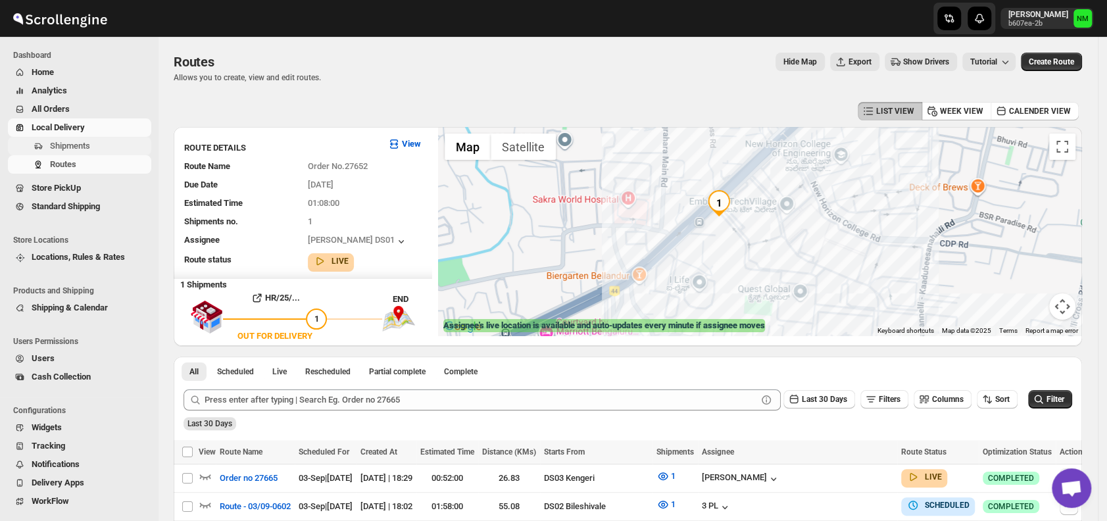
click at [69, 146] on span "Shipments" at bounding box center [70, 146] width 40 height 10
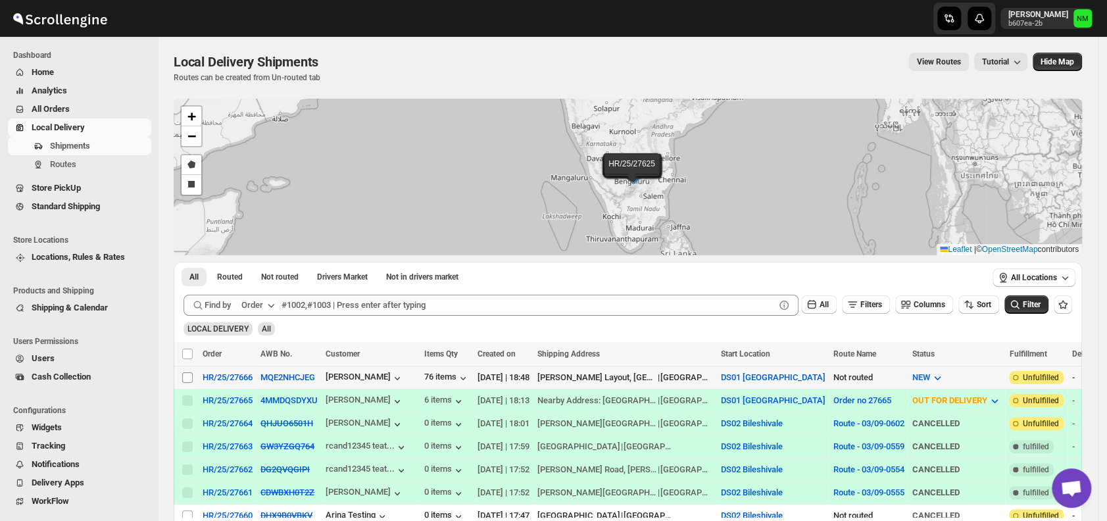
click at [191, 374] on input "Select shipment" at bounding box center [187, 377] width 11 height 11
checkbox input "true"
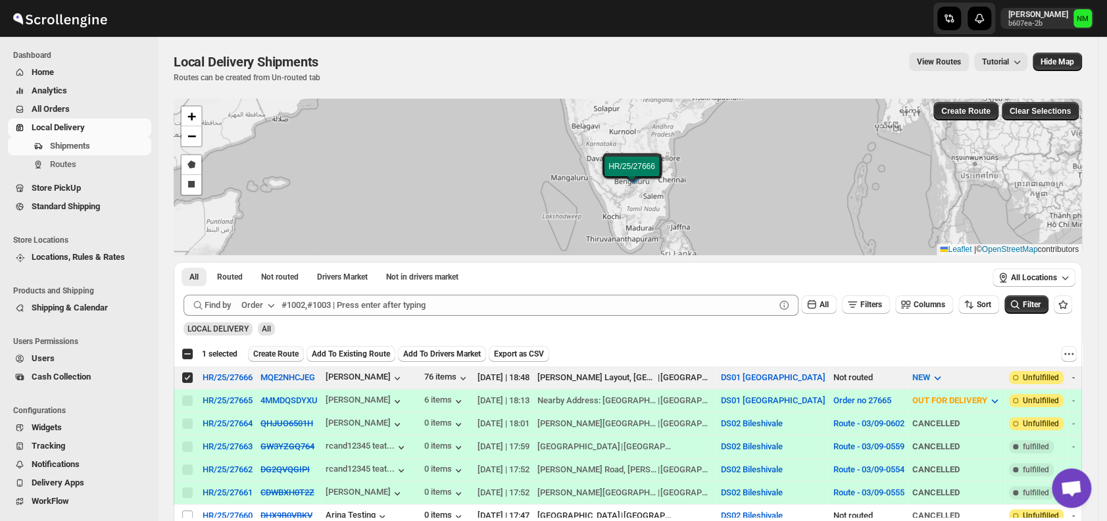
click at [274, 352] on span "Create Route" at bounding box center [275, 354] width 45 height 11
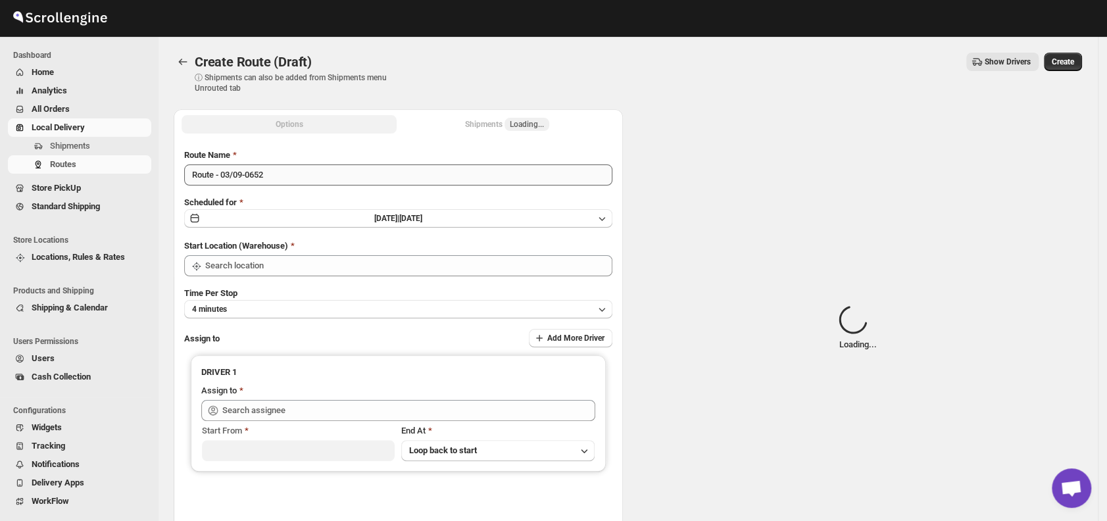
type input "DS01 [GEOGRAPHIC_DATA]"
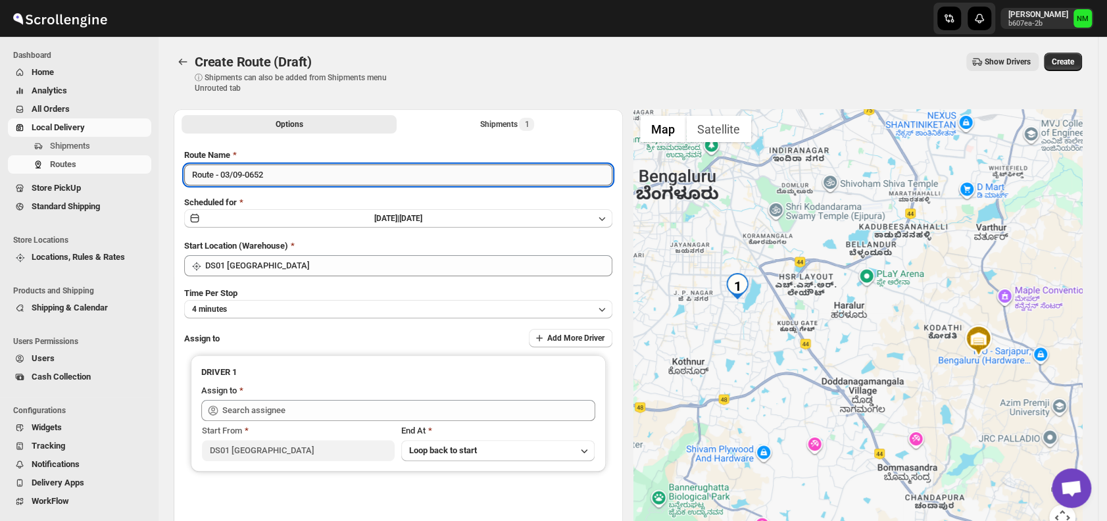
click at [304, 176] on input "Route - 03/09-0652" at bounding box center [398, 174] width 428 height 21
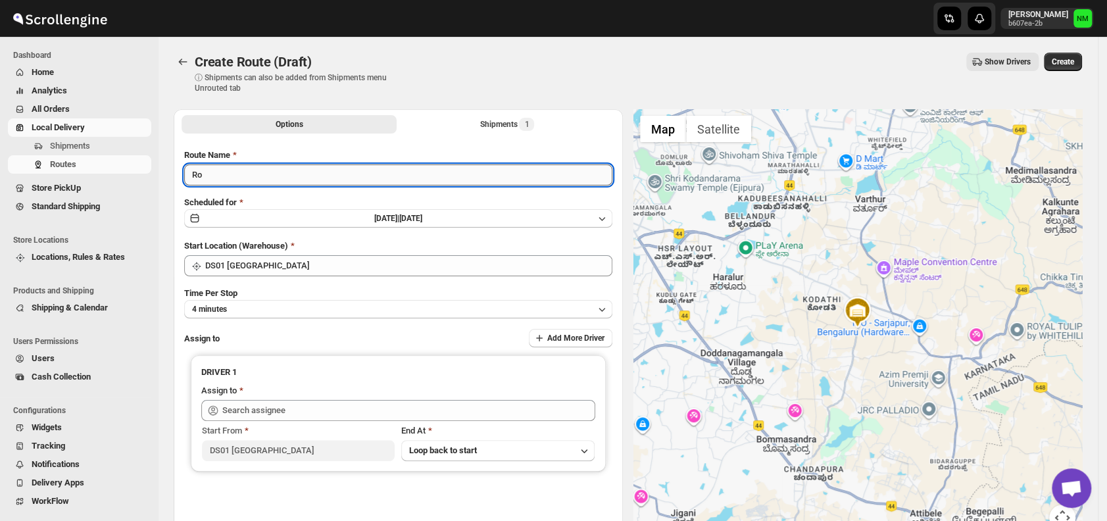
type input "R"
type input "Order No.27666"
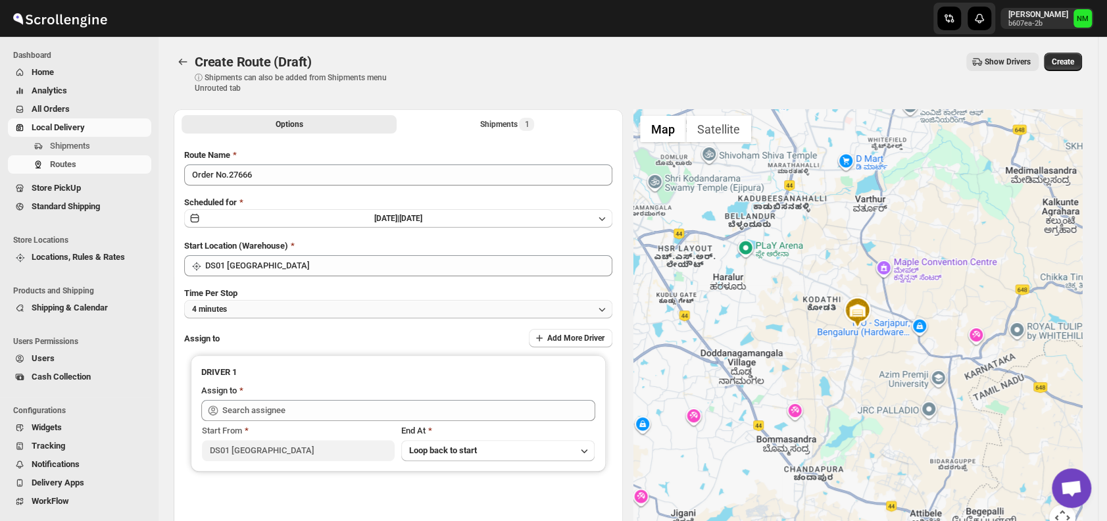
click at [314, 302] on button "4 minutes" at bounding box center [398, 309] width 428 height 18
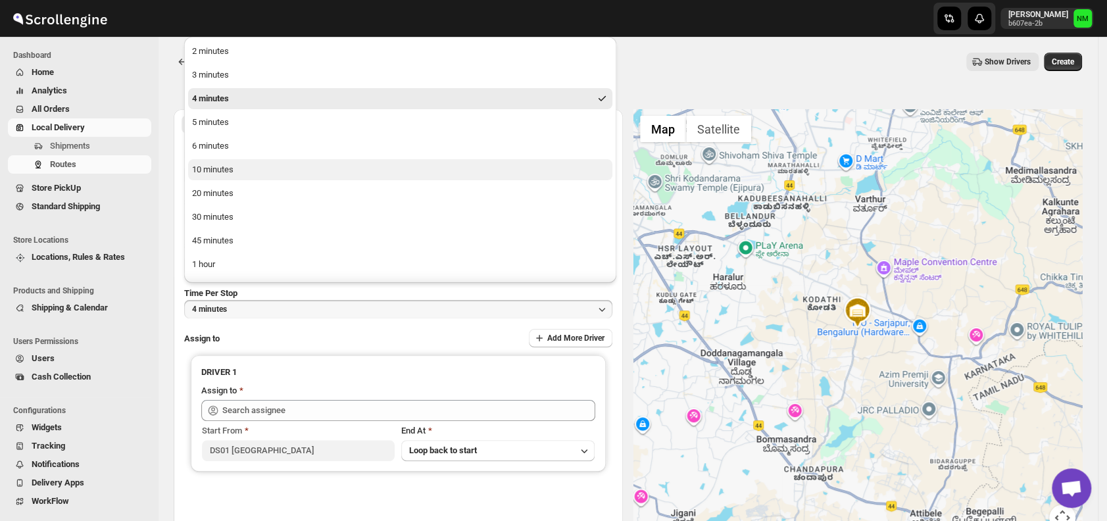
click at [264, 165] on button "10 minutes" at bounding box center [400, 169] width 424 height 21
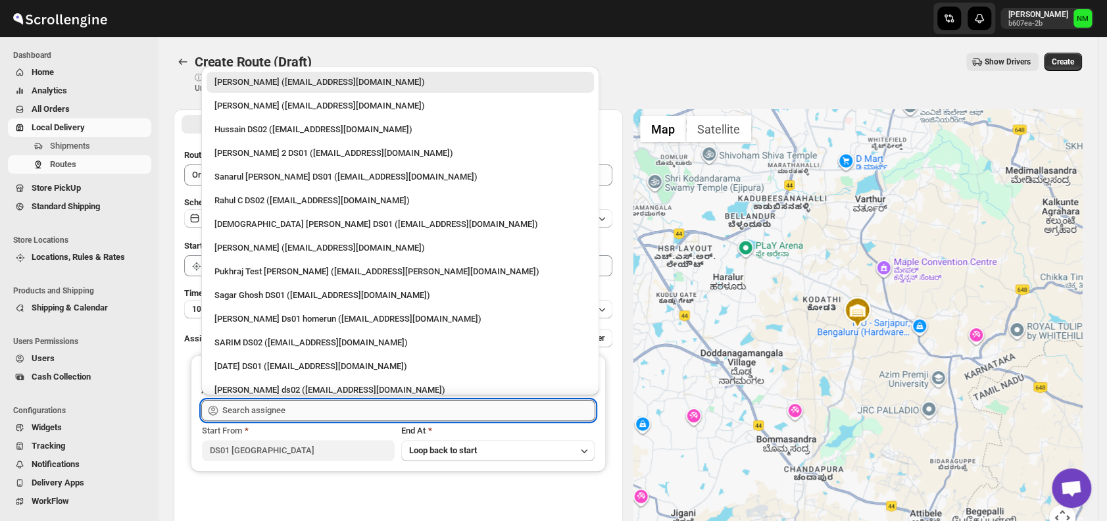
click at [331, 413] on input "text" at bounding box center [408, 410] width 373 height 21
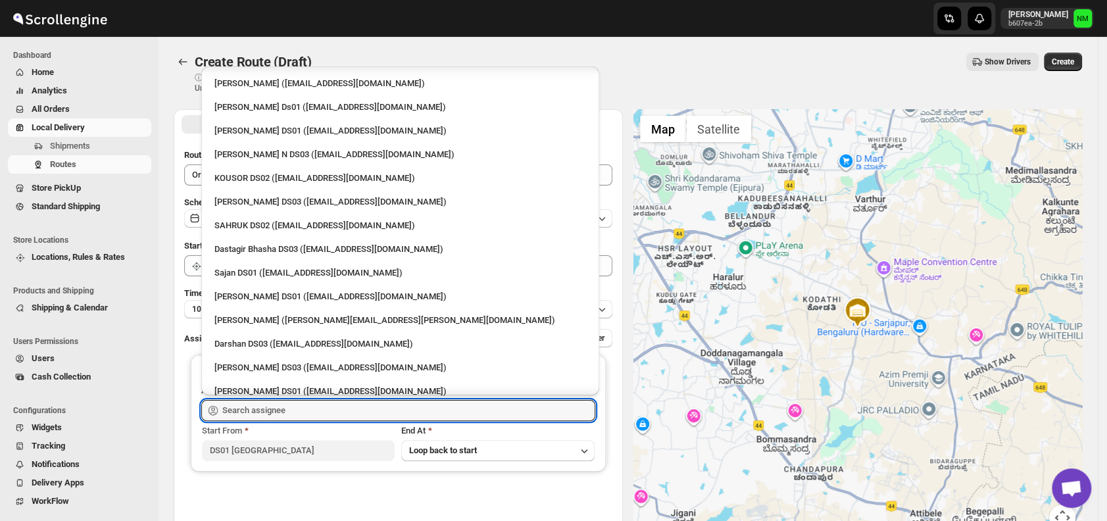
scroll to position [852, 0]
click at [281, 263] on div "Sajan DS01 ([EMAIL_ADDRESS][DOMAIN_NAME])" at bounding box center [399, 271] width 387 height 21
type input "Sajan DS01 ([EMAIL_ADDRESS][DOMAIN_NAME])"
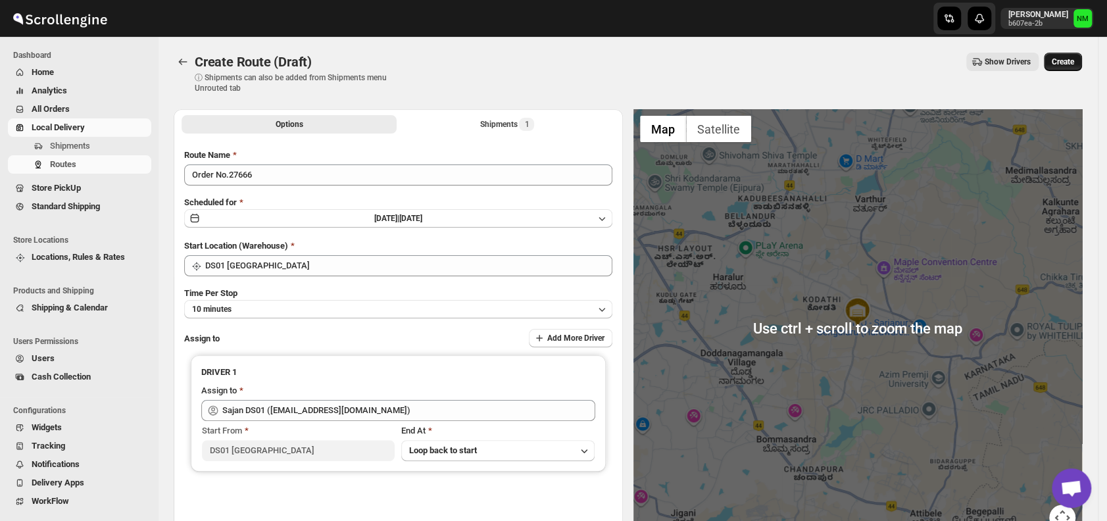
click at [1074, 62] on span "Create" at bounding box center [1062, 62] width 22 height 11
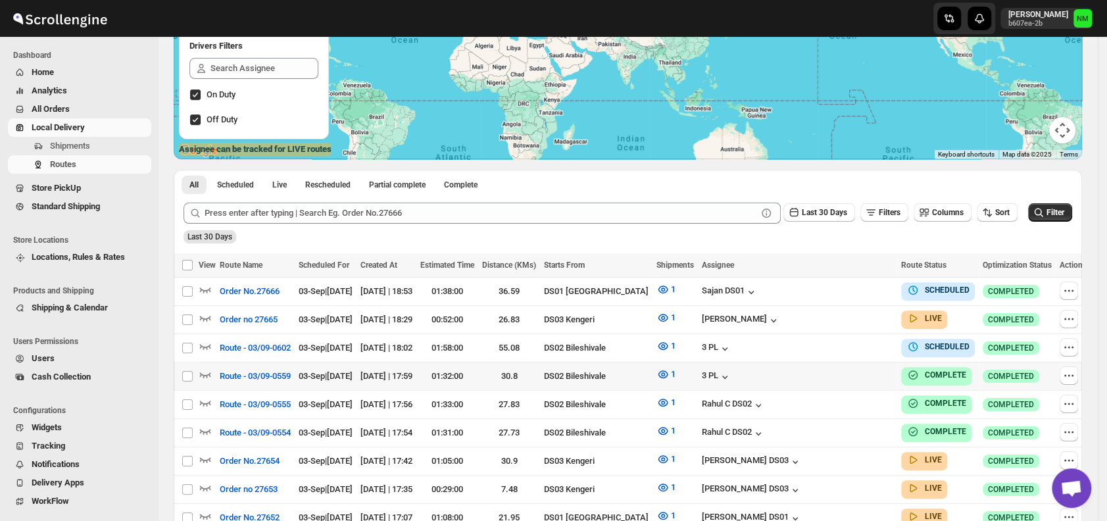
scroll to position [192, 0]
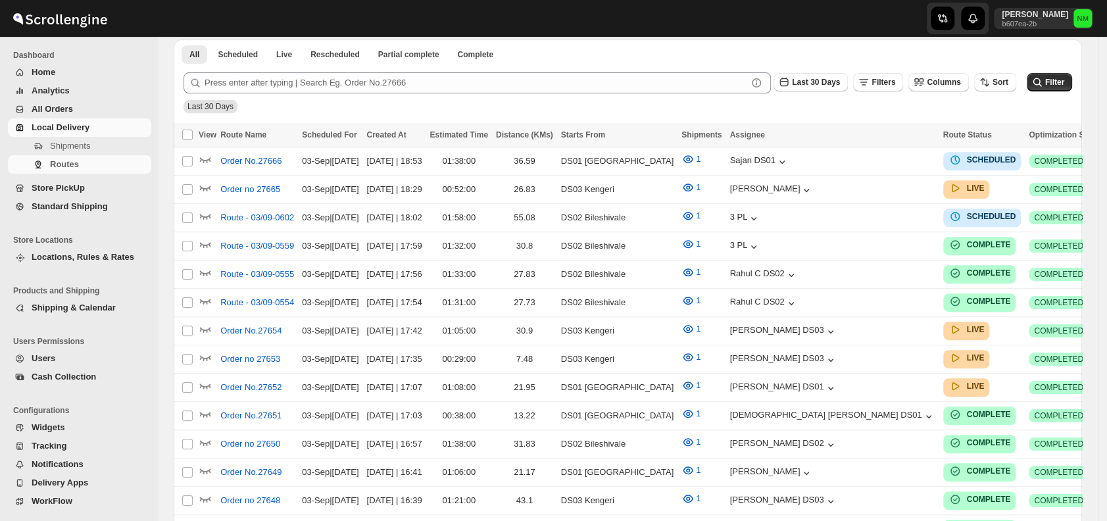
scroll to position [192, 0]
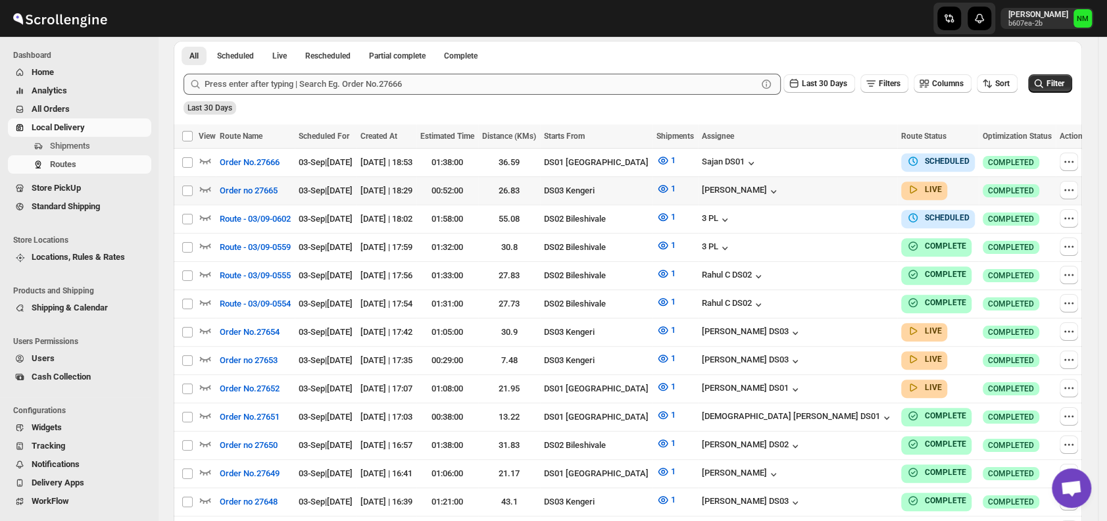
scroll to position [320, 0]
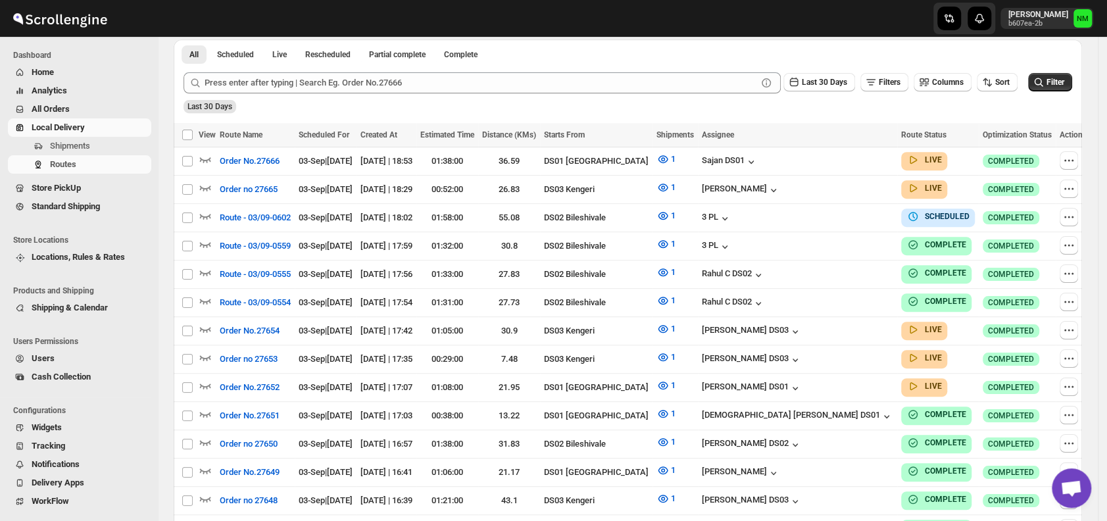
scroll to position [320, 0]
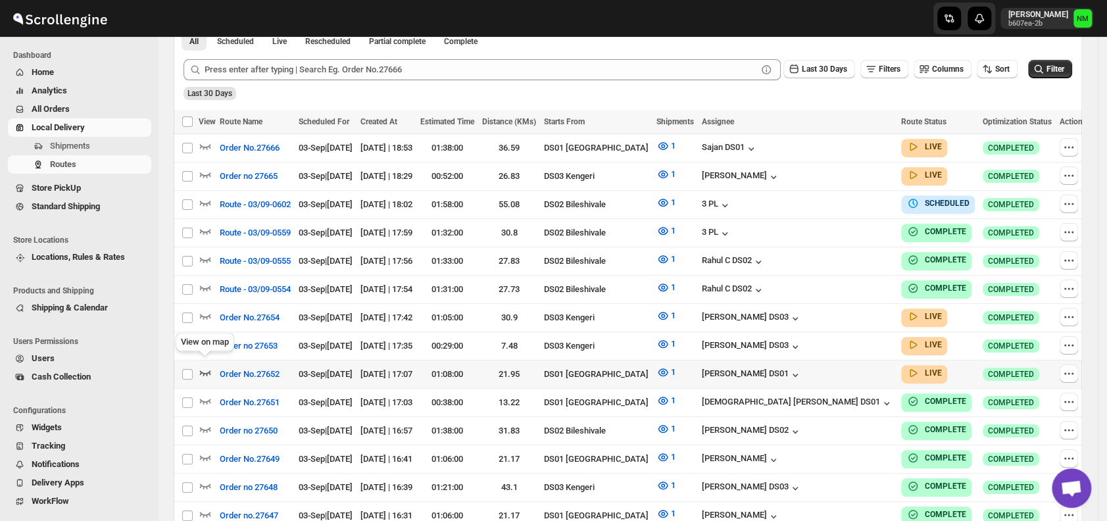
click at [204, 366] on icon "button" at bounding box center [205, 372] width 13 height 13
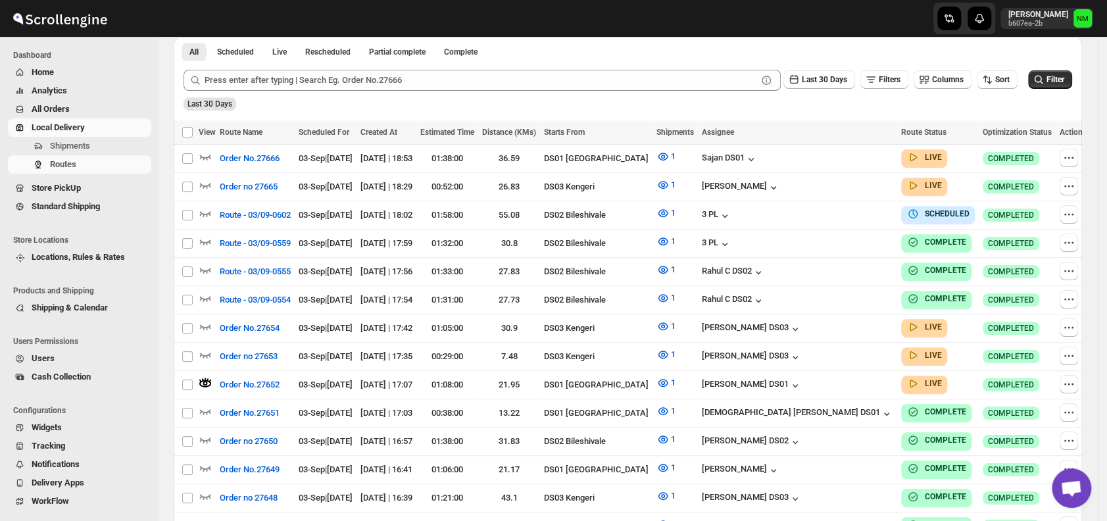
scroll to position [0, 0]
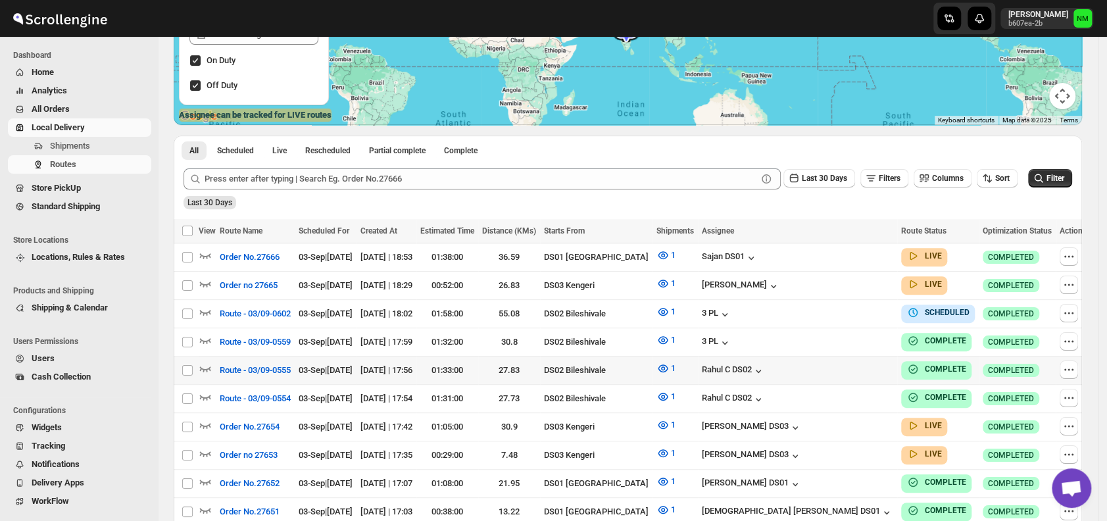
scroll to position [306, 0]
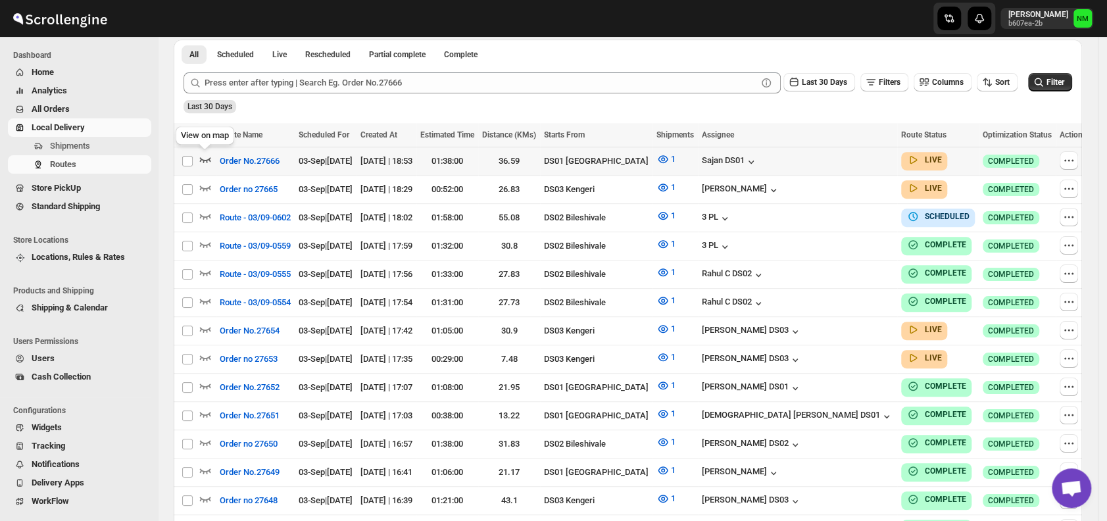
click at [210, 160] on icon "button" at bounding box center [205, 159] width 11 height 5
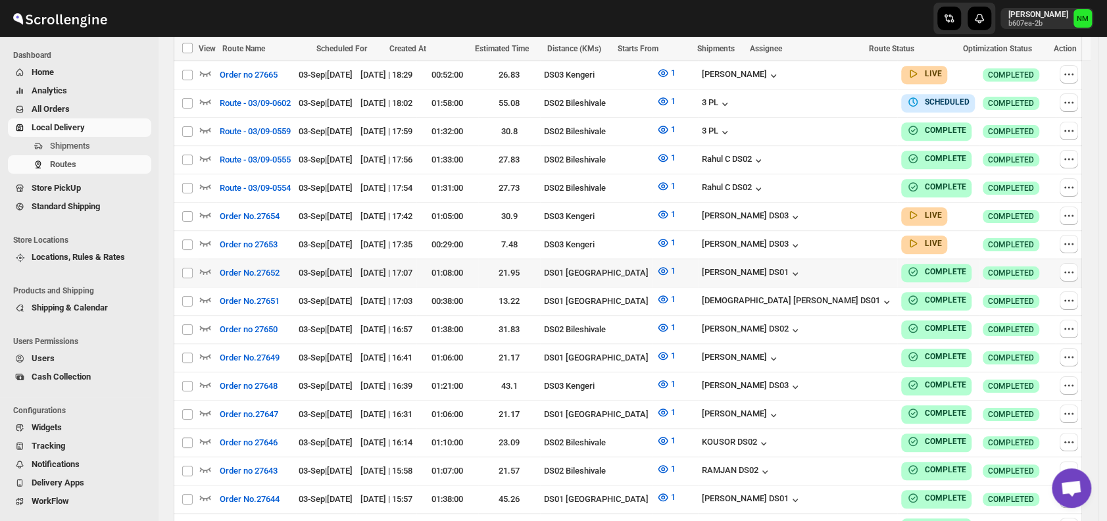
scroll to position [432, 0]
click at [110, 151] on span "Shipments" at bounding box center [99, 145] width 99 height 13
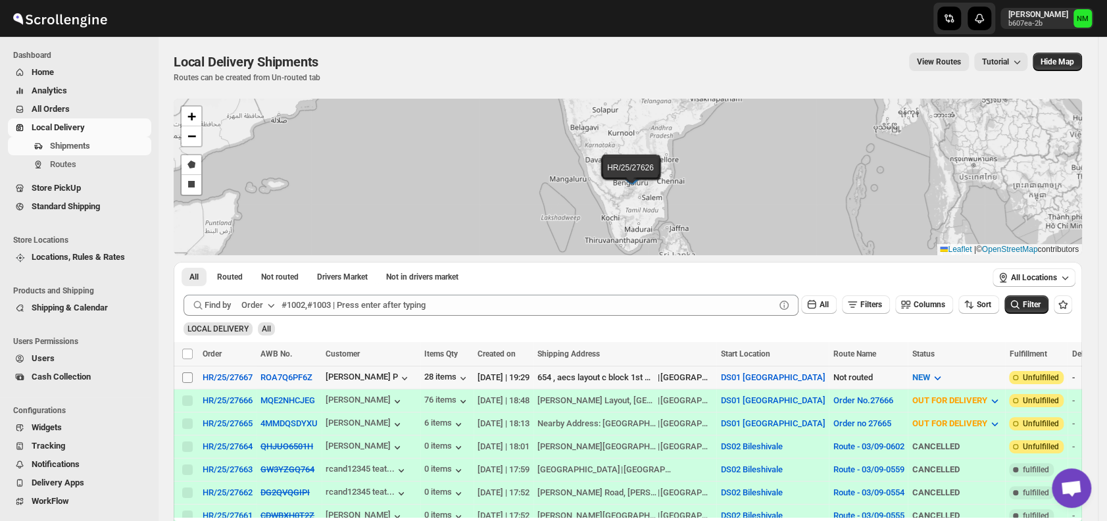
click at [185, 374] on input "Select shipment" at bounding box center [187, 377] width 11 height 11
checkbox input "true"
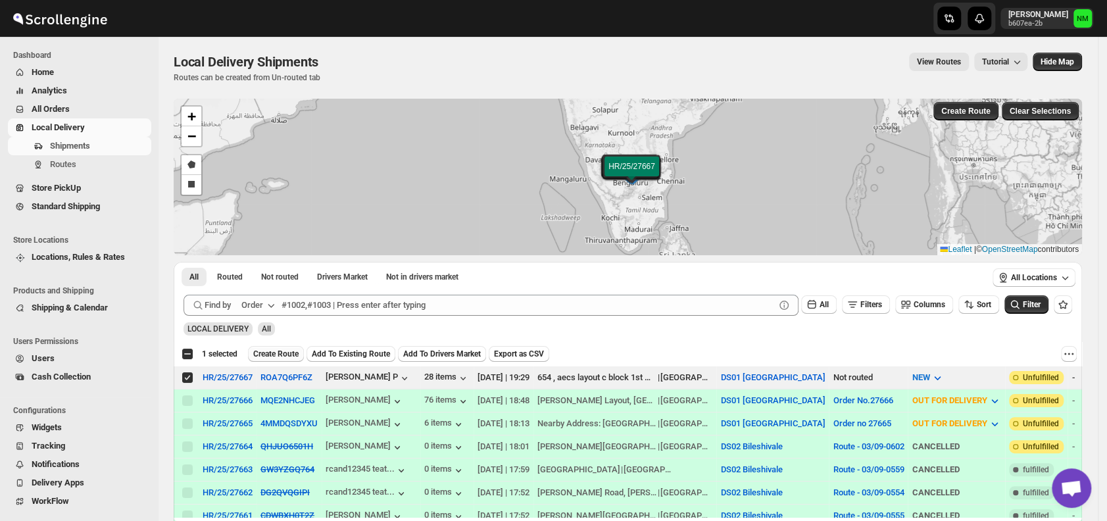
click at [263, 352] on span "Create Route" at bounding box center [275, 354] width 45 height 11
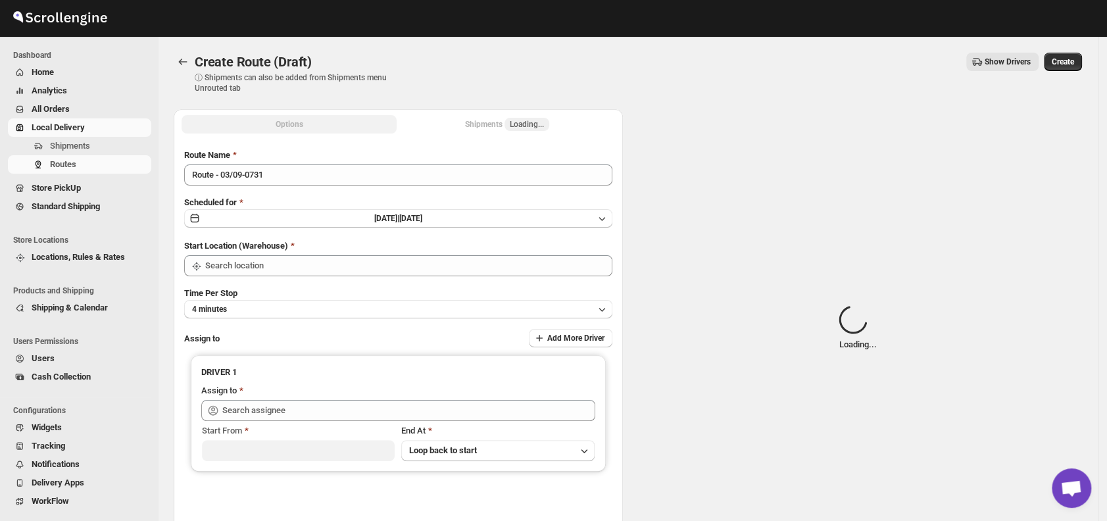
type input "DS01 [GEOGRAPHIC_DATA]"
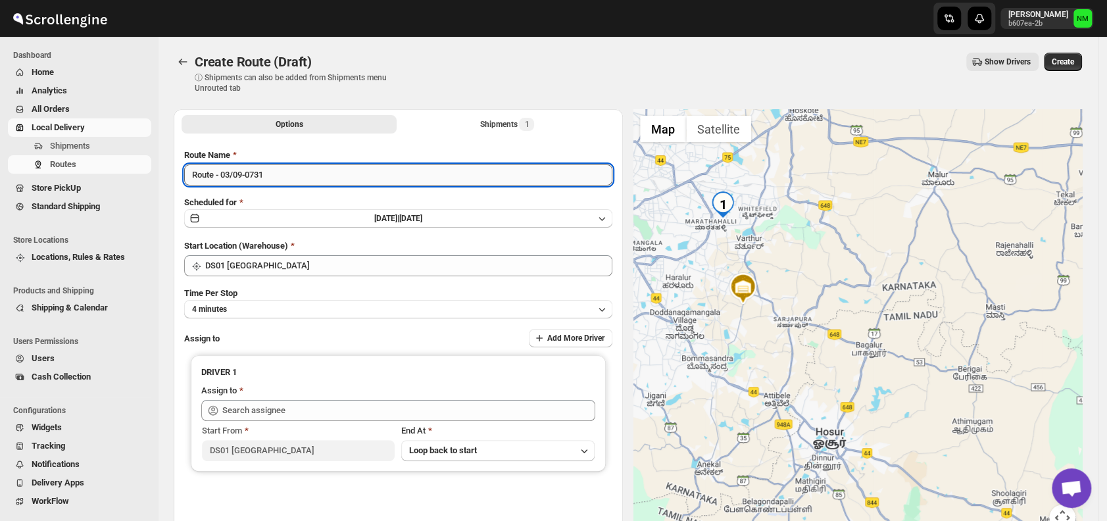
click at [320, 180] on input "Route - 03/09-0731" at bounding box center [398, 174] width 428 height 21
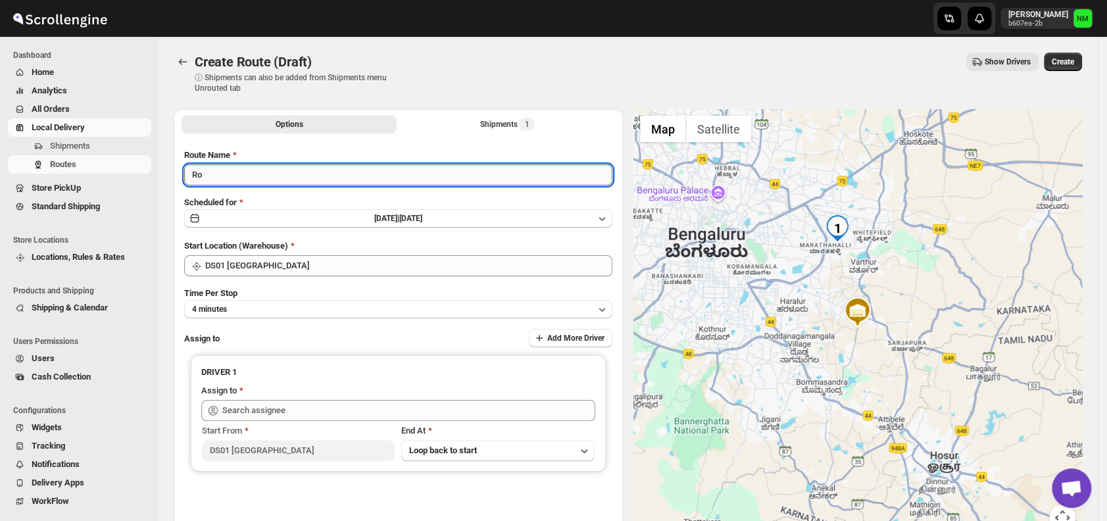
type input "R"
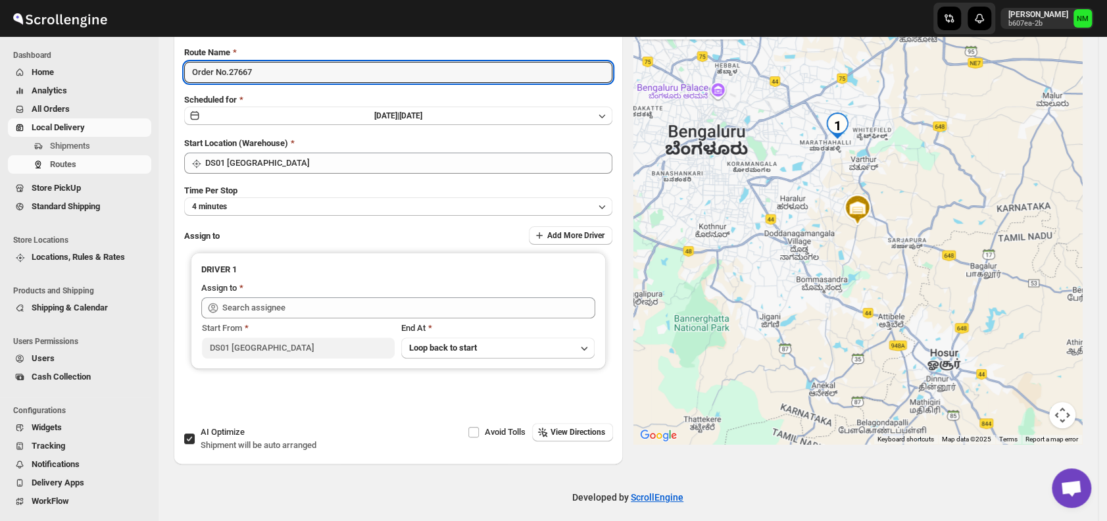
scroll to position [110, 0]
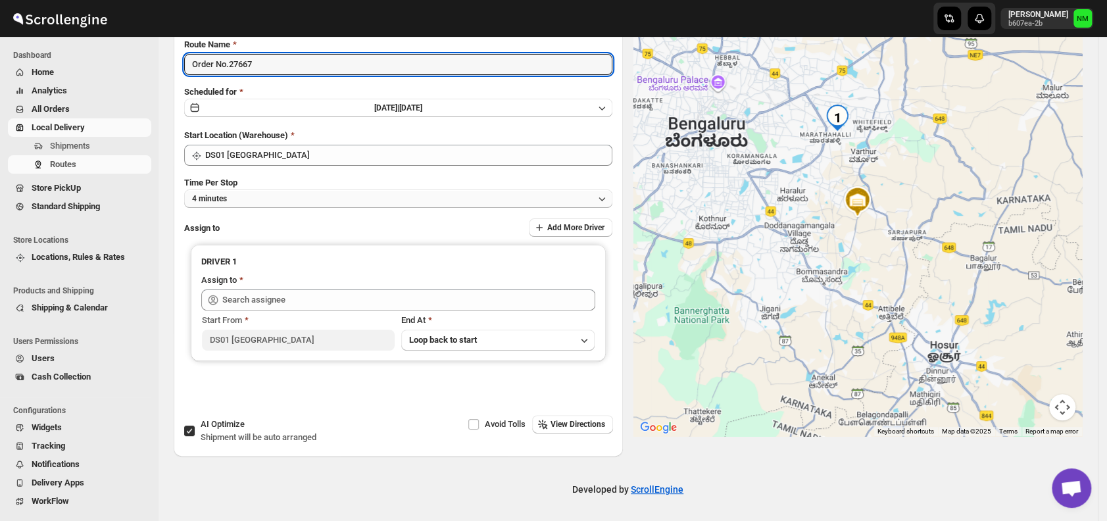
type input "Order No.27667"
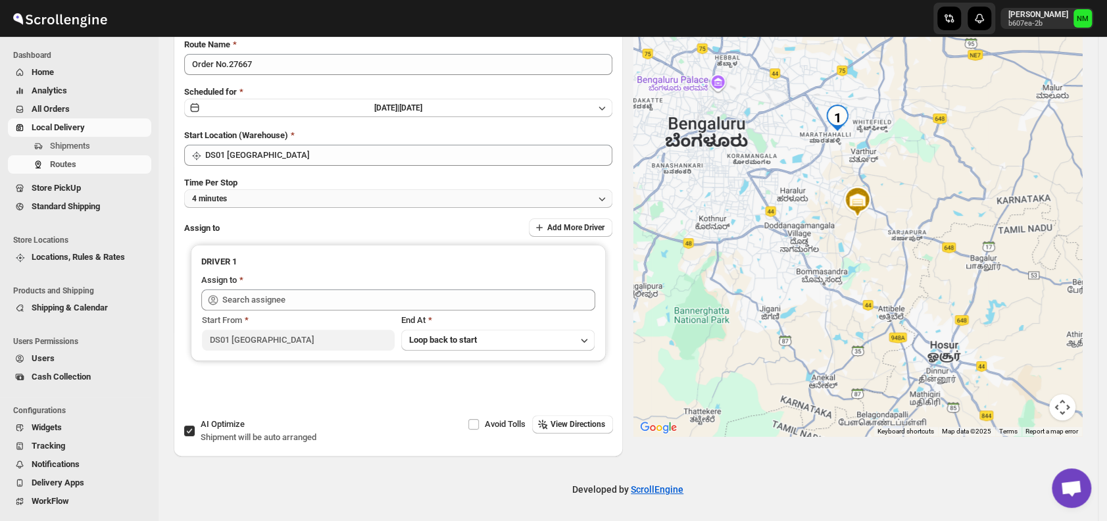
click at [266, 196] on button "4 minutes" at bounding box center [398, 198] width 428 height 18
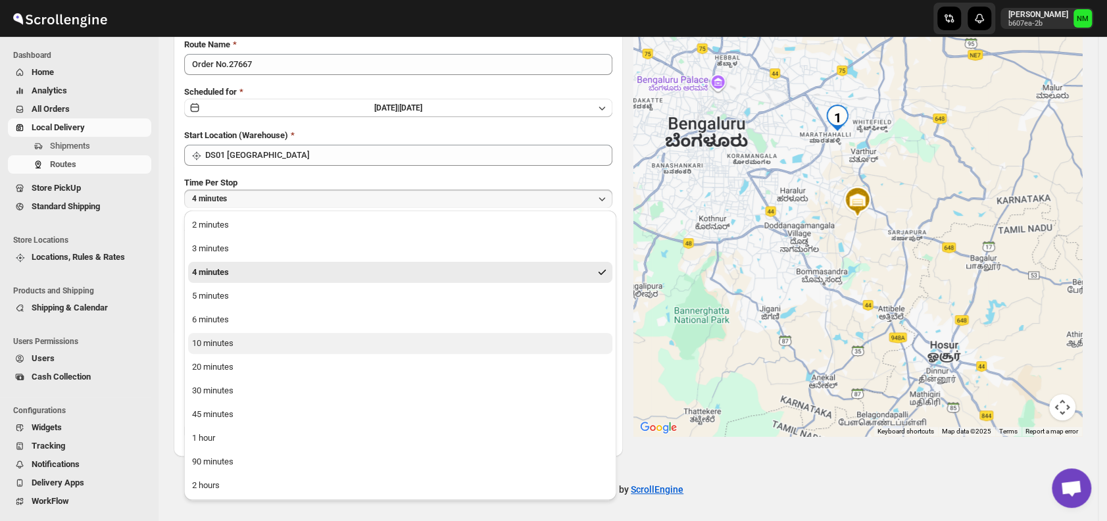
click at [221, 347] on div "10 minutes" at bounding box center [212, 343] width 41 height 13
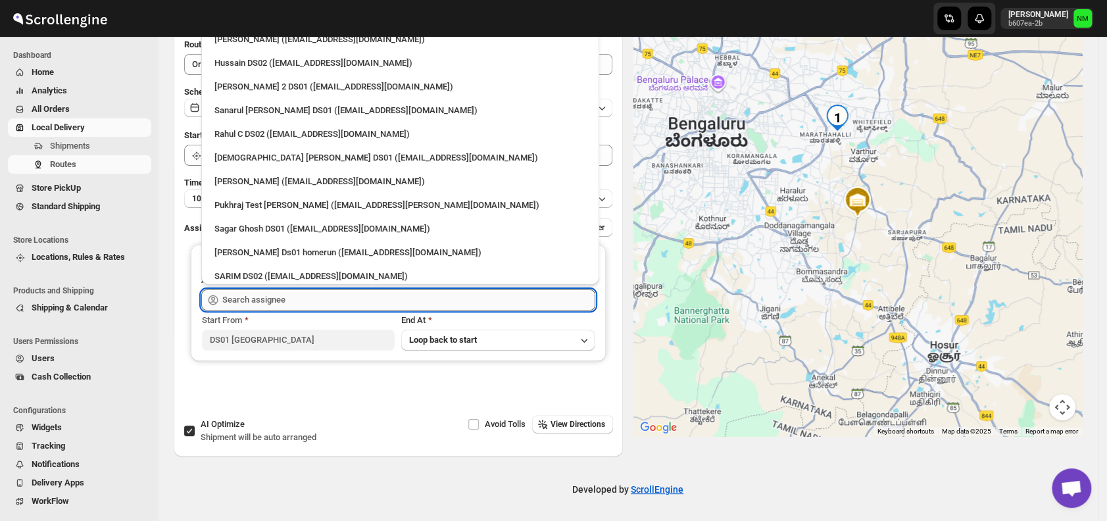
click at [274, 299] on input "text" at bounding box center [408, 299] width 373 height 21
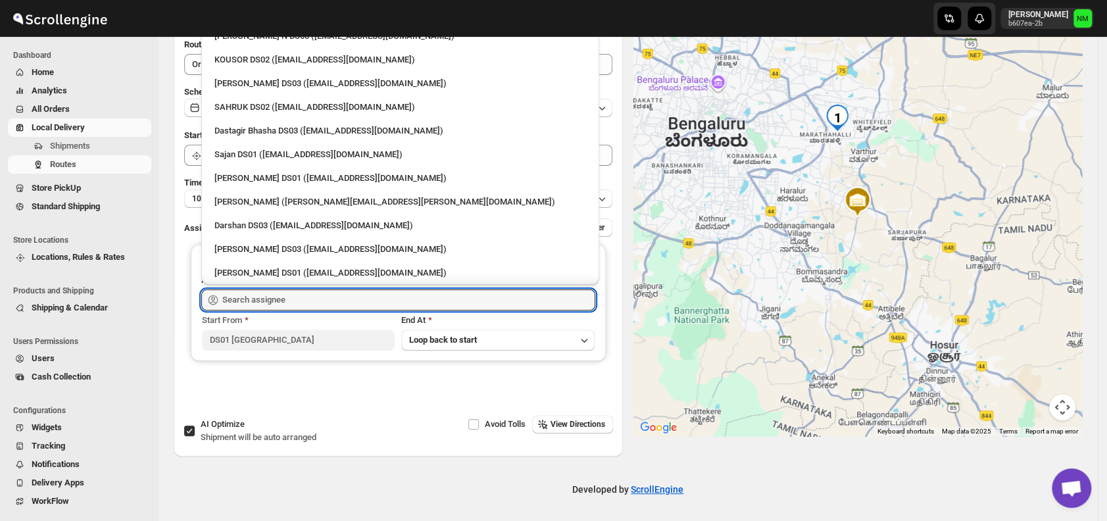
scroll to position [905, 0]
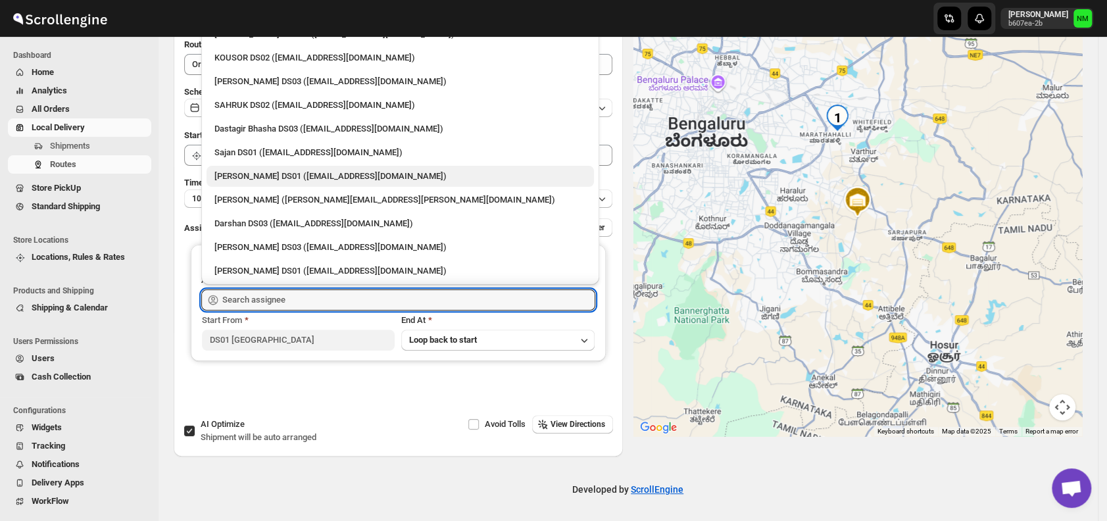
click at [239, 170] on div "Jubed DS01 (gedoc78193@dariolo.com)" at bounding box center [400, 176] width 372 height 13
type input "Jubed DS01 (gedoc78193@dariolo.com)"
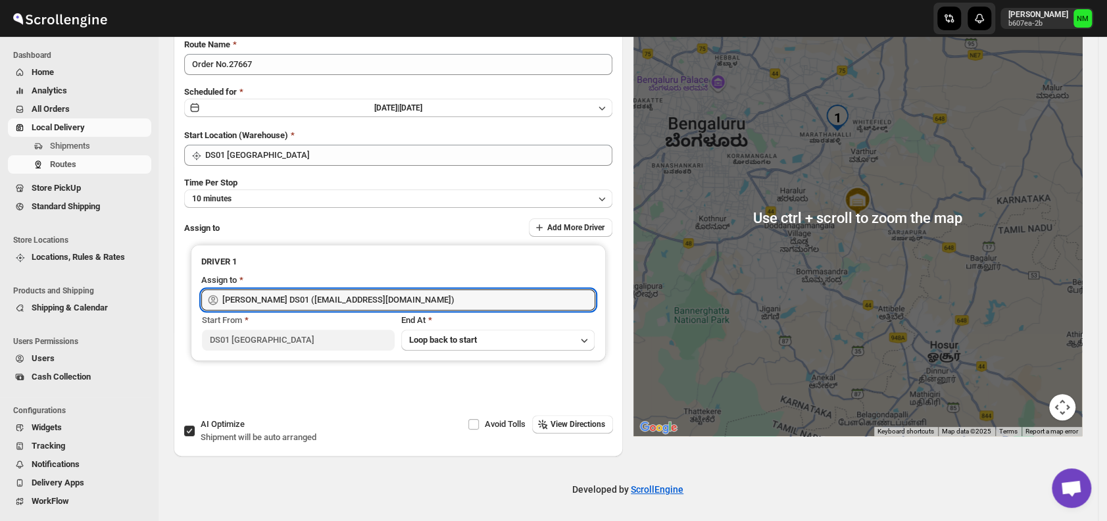
scroll to position [0, 0]
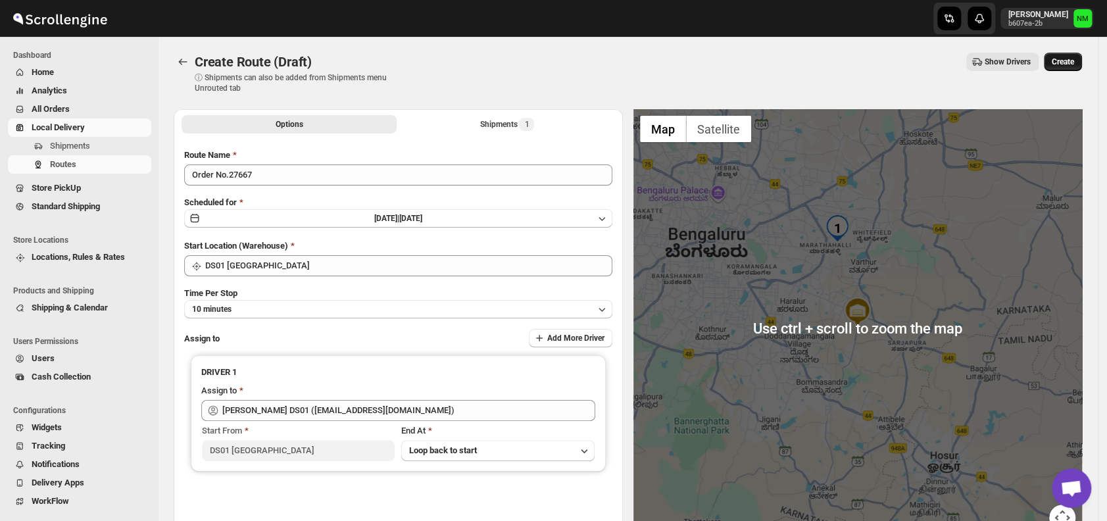
click at [1071, 64] on span "Create" at bounding box center [1062, 62] width 22 height 11
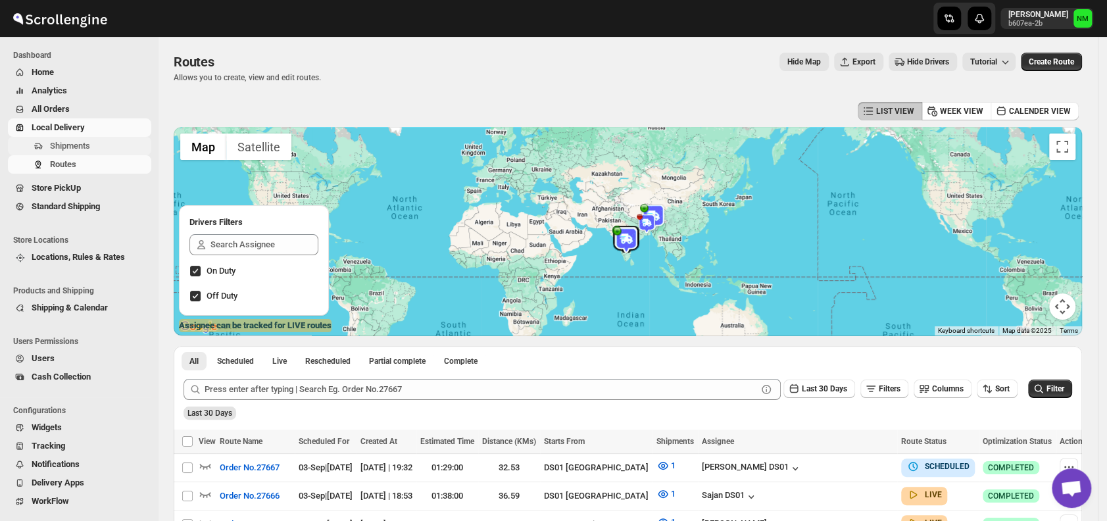
click at [65, 141] on span "Shipments" at bounding box center [70, 146] width 40 height 10
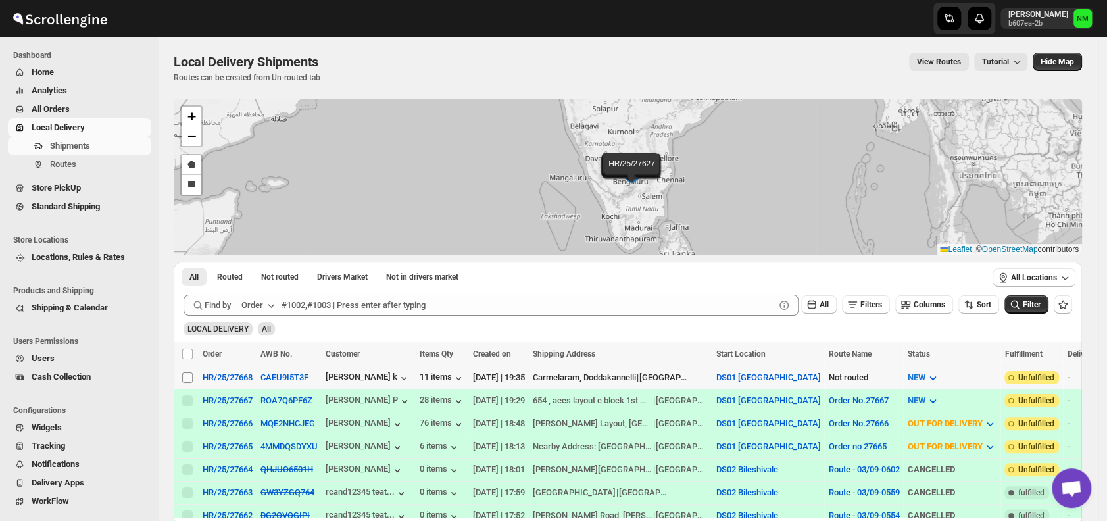
click at [188, 375] on input "Select shipment" at bounding box center [187, 377] width 11 height 11
checkbox input "true"
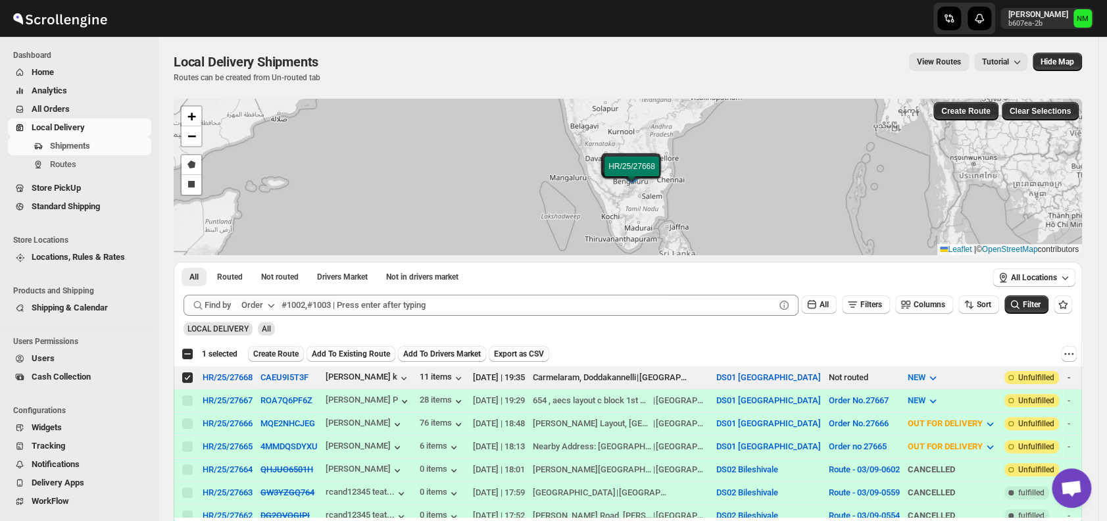
click at [276, 355] on span "Create Route" at bounding box center [275, 354] width 45 height 11
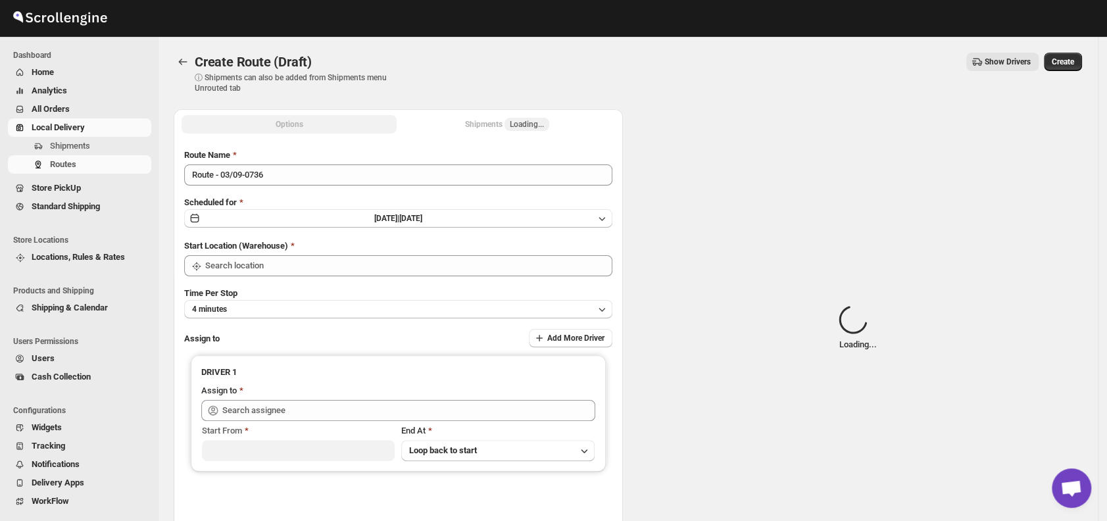
type input "DS01 [GEOGRAPHIC_DATA]"
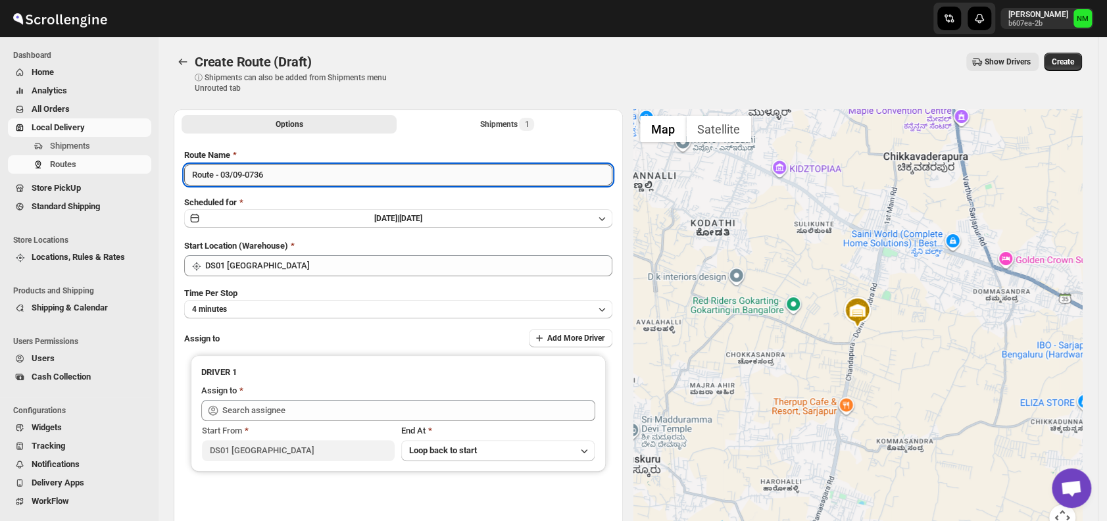
click at [291, 176] on input "Route - 03/09-0736" at bounding box center [398, 174] width 428 height 21
type input "R"
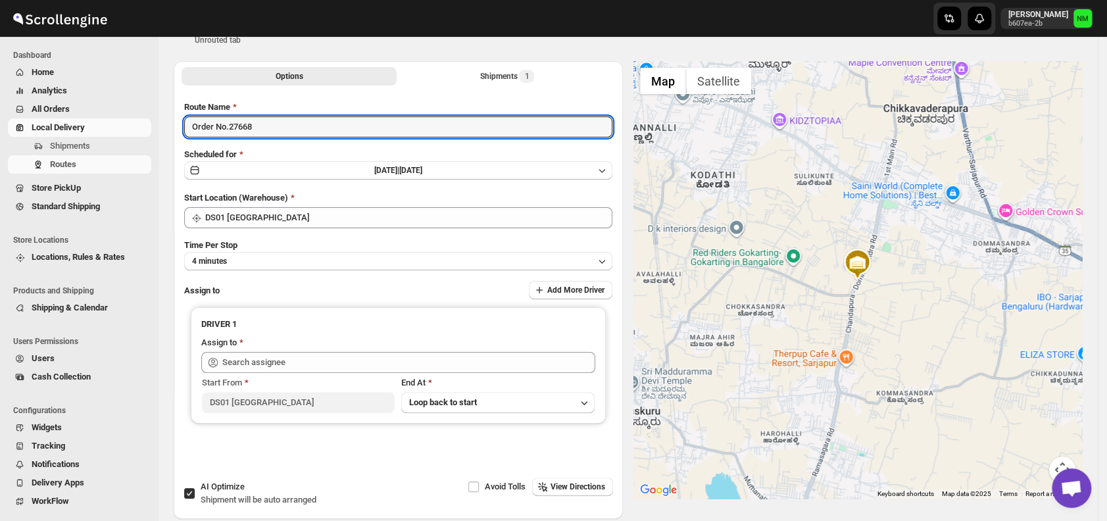
scroll to position [110, 0]
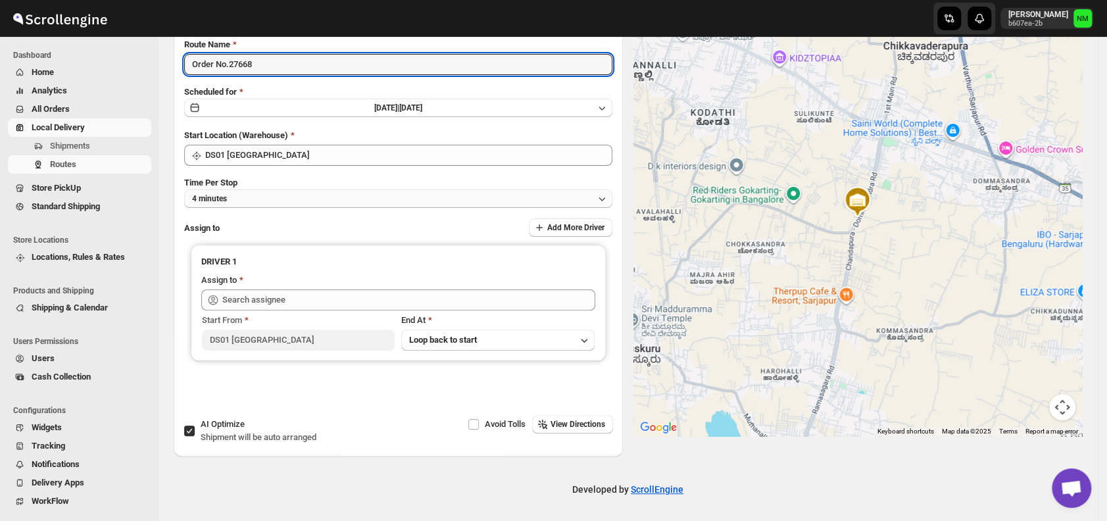
type input "Order No.27668"
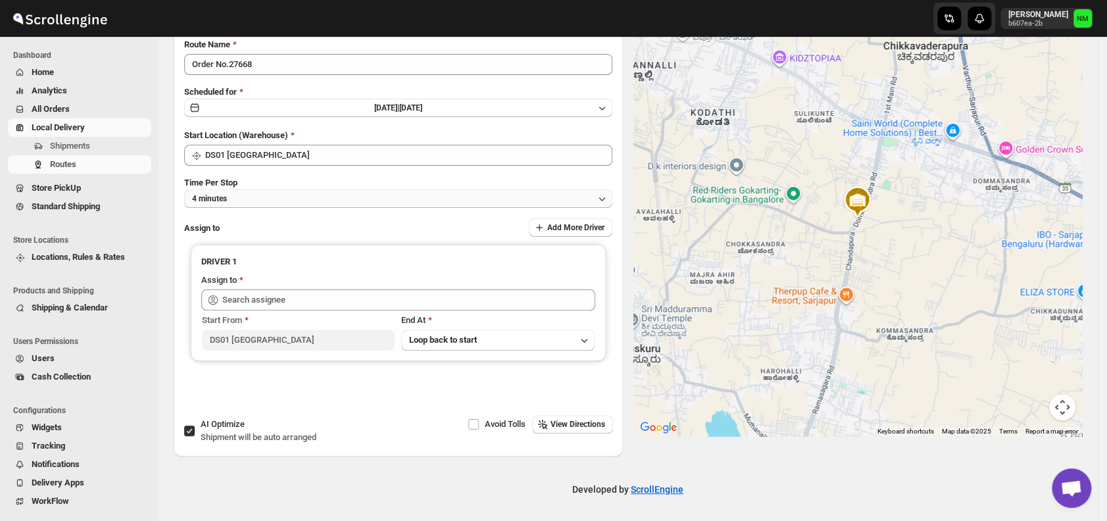
click at [239, 200] on button "4 minutes" at bounding box center [398, 198] width 428 height 18
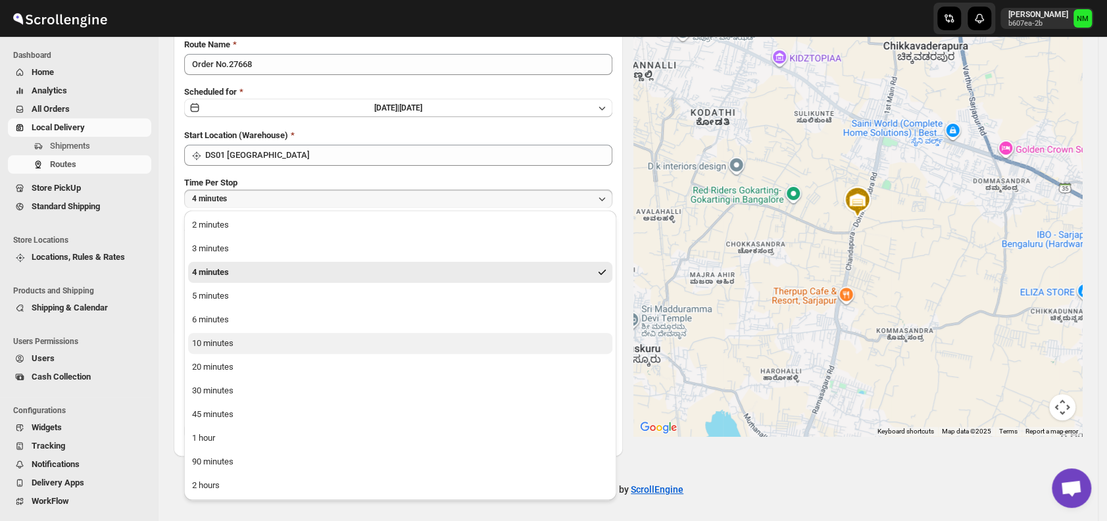
click at [216, 340] on div "10 minutes" at bounding box center [212, 343] width 41 height 13
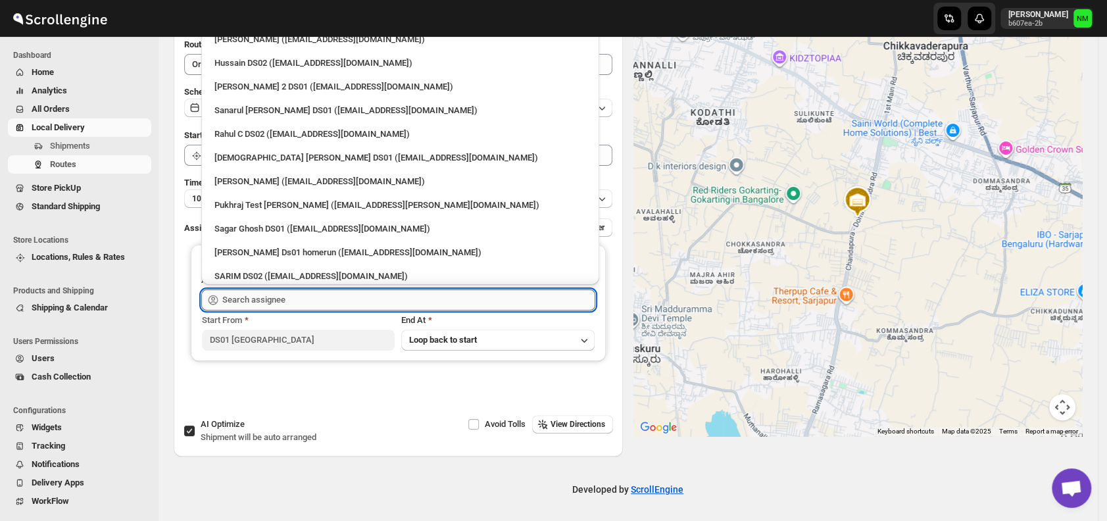
click at [281, 299] on input "text" at bounding box center [408, 299] width 373 height 21
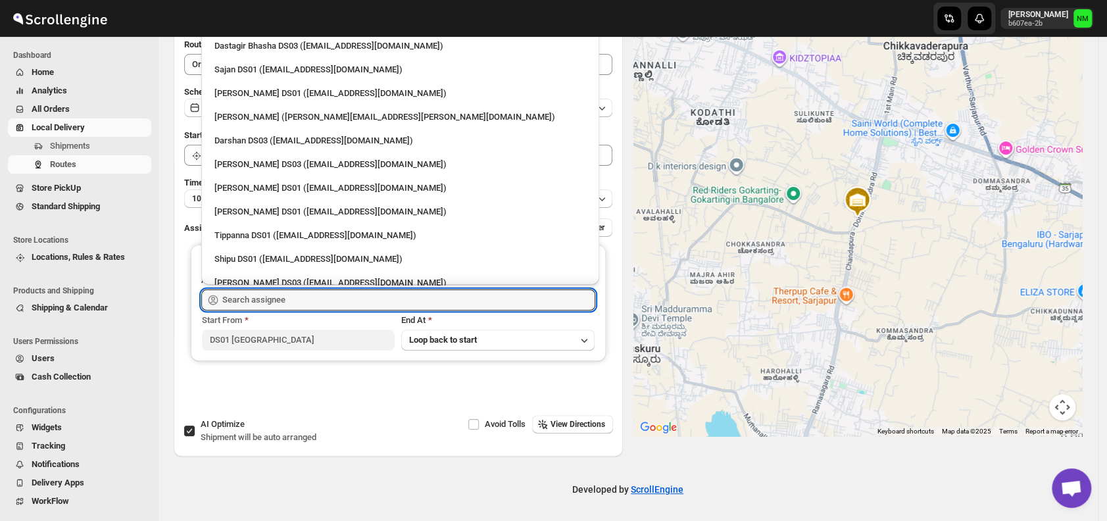
scroll to position [997, 0]
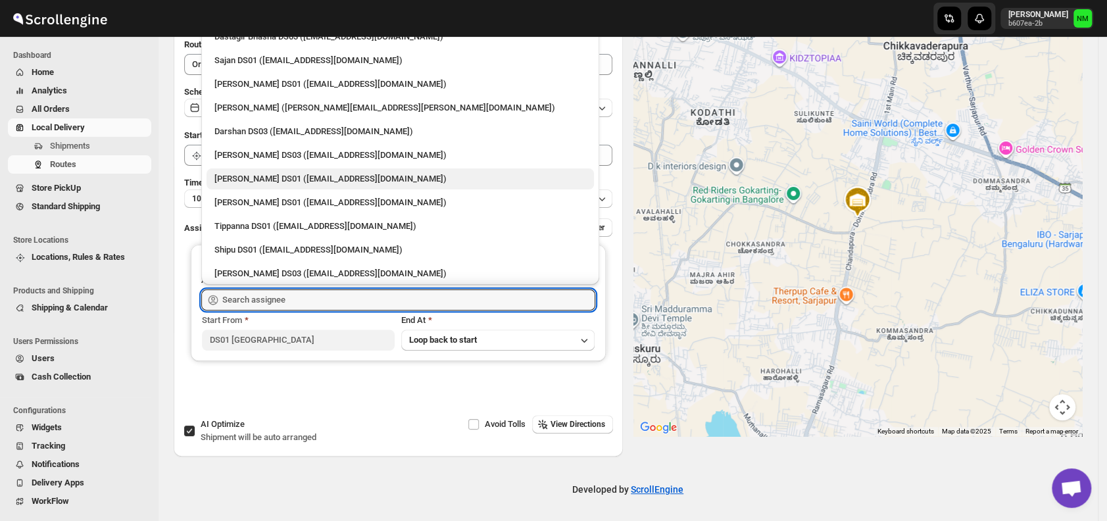
click at [231, 178] on div "Ashraf Ali DS01 (yoyovey222@0tires.com)" at bounding box center [400, 178] width 372 height 13
type input "Ashraf Ali DS01 (yoyovey222@0tires.com)"
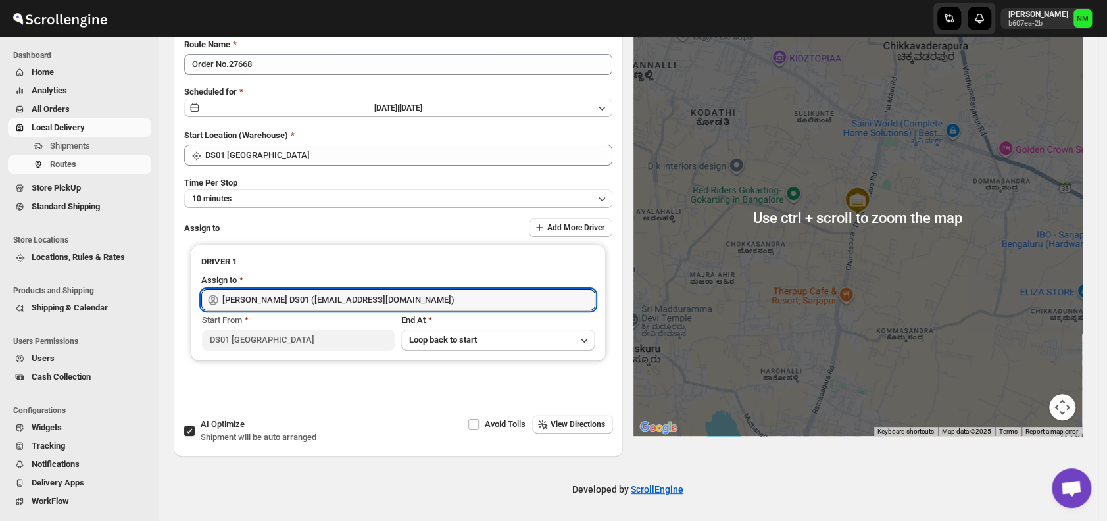
scroll to position [0, 0]
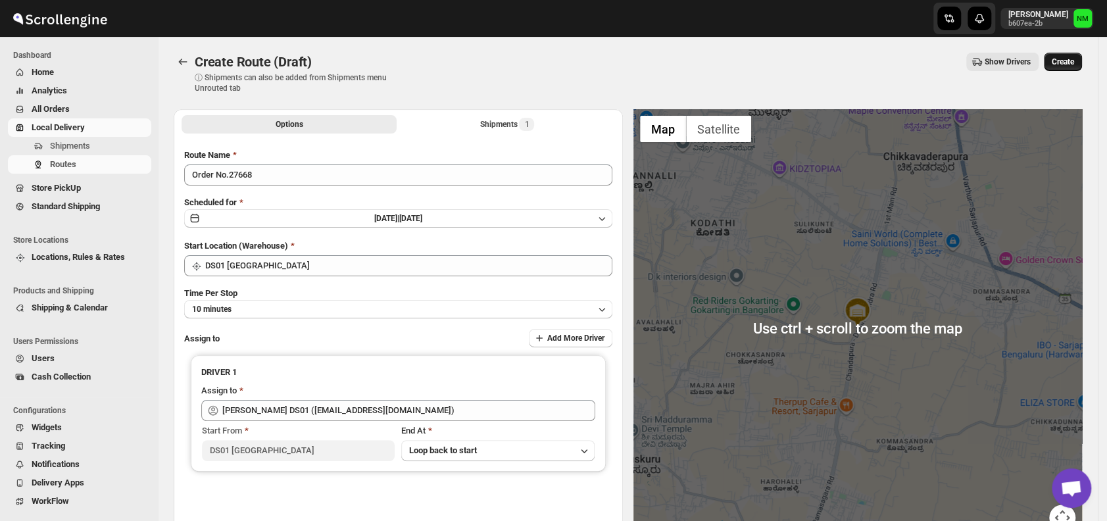
click at [1060, 62] on span "Create" at bounding box center [1062, 62] width 22 height 11
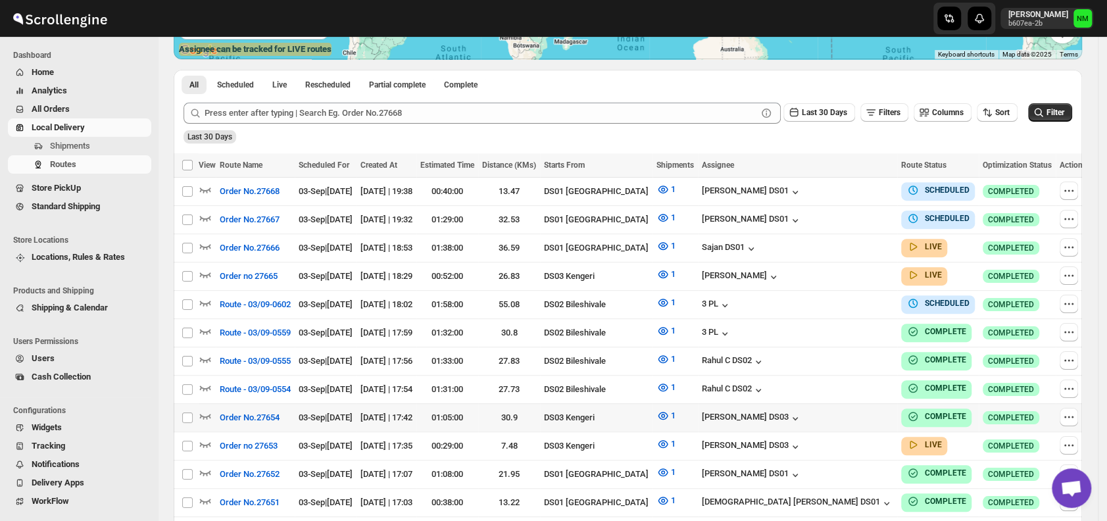
scroll to position [277, 0]
click at [209, 243] on icon "button" at bounding box center [205, 245] width 11 height 5
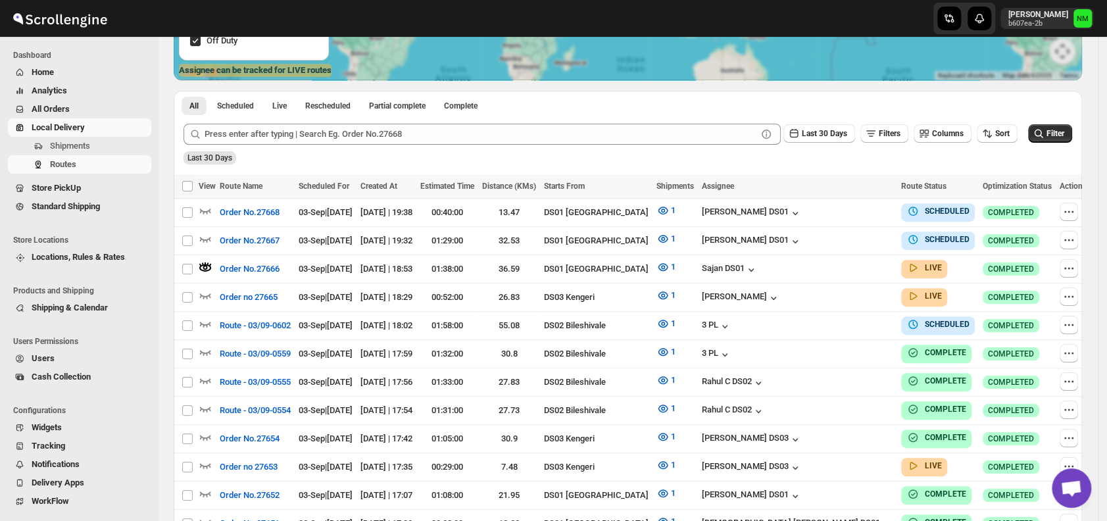
scroll to position [0, 0]
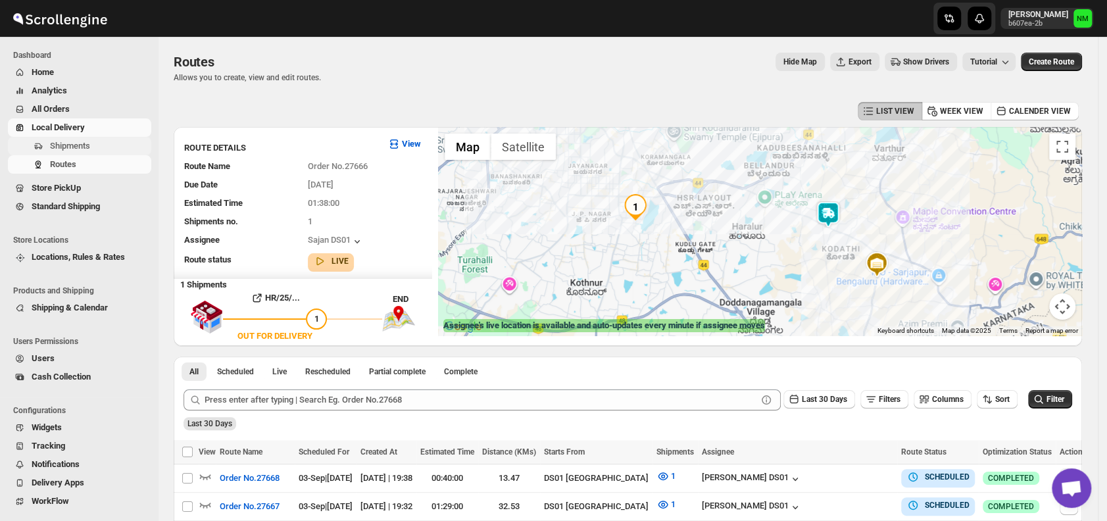
click at [91, 143] on span "Shipments" at bounding box center [99, 145] width 99 height 13
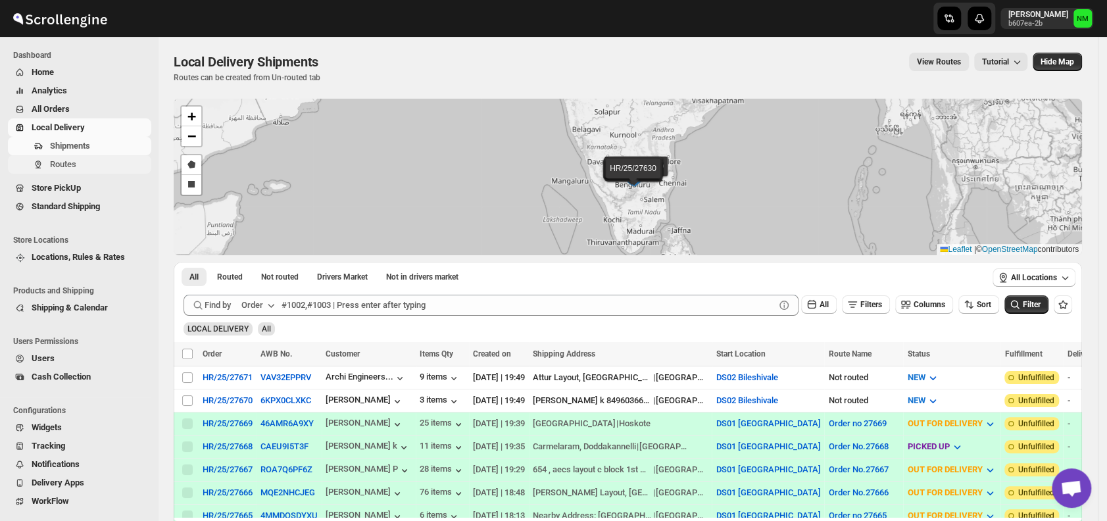
click at [64, 162] on span "Routes" at bounding box center [63, 164] width 26 height 10
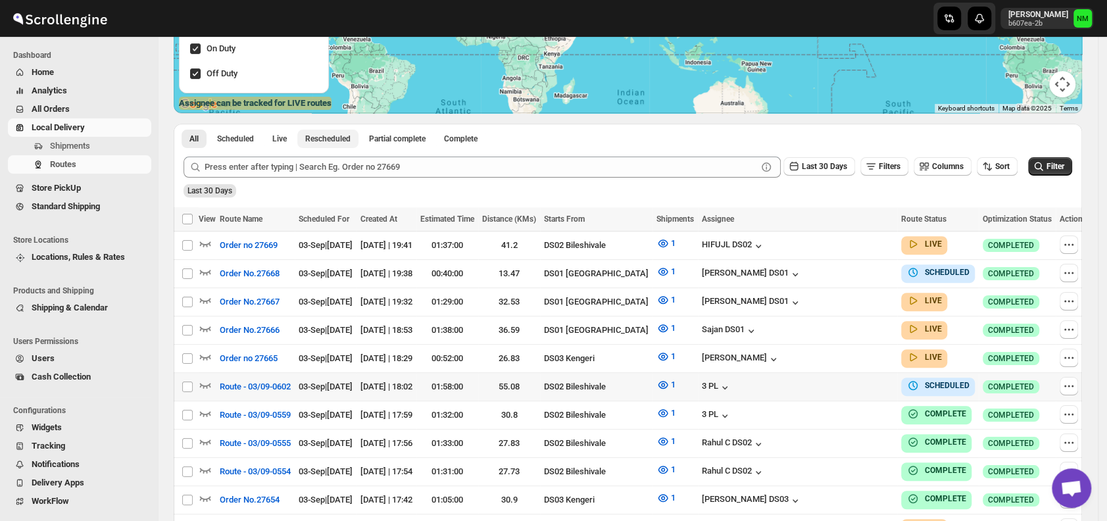
scroll to position [224, 0]
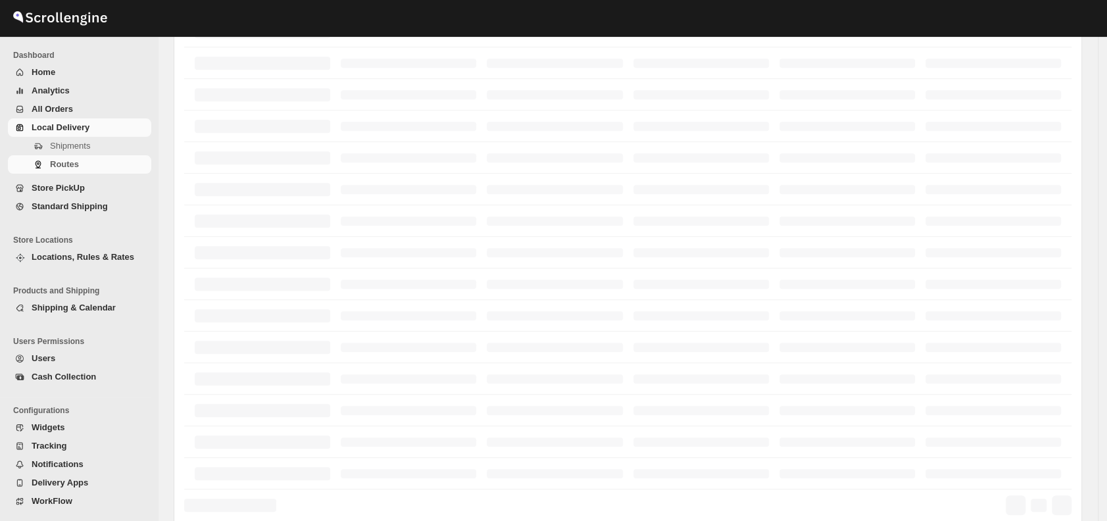
scroll to position [224, 0]
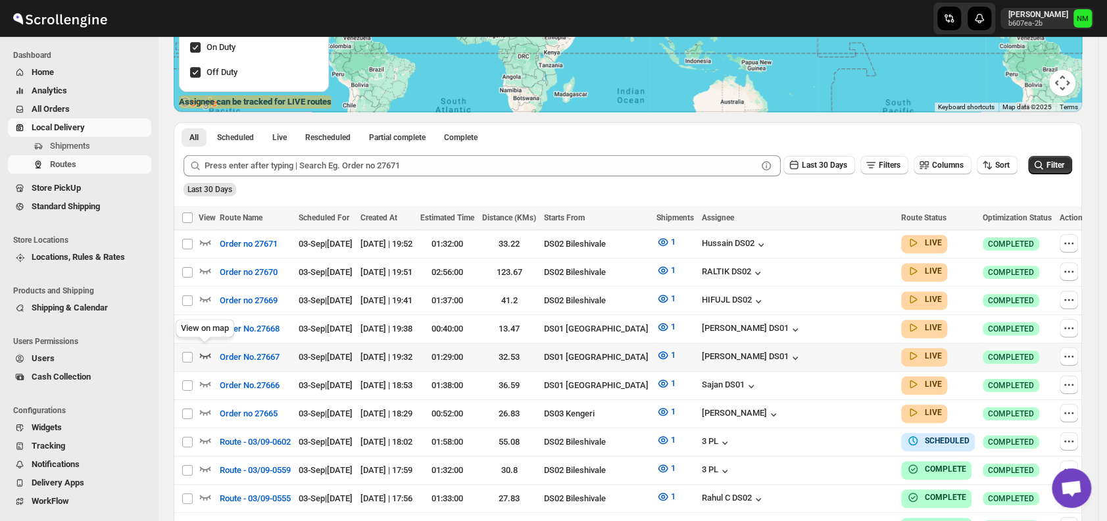
click at [207, 350] on icon "button" at bounding box center [205, 355] width 13 height 13
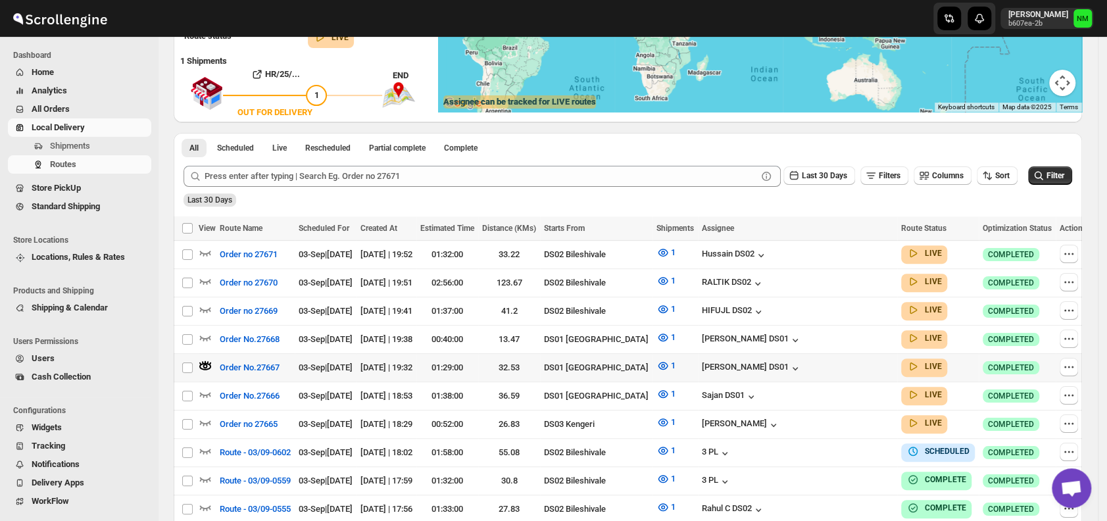
scroll to position [0, 0]
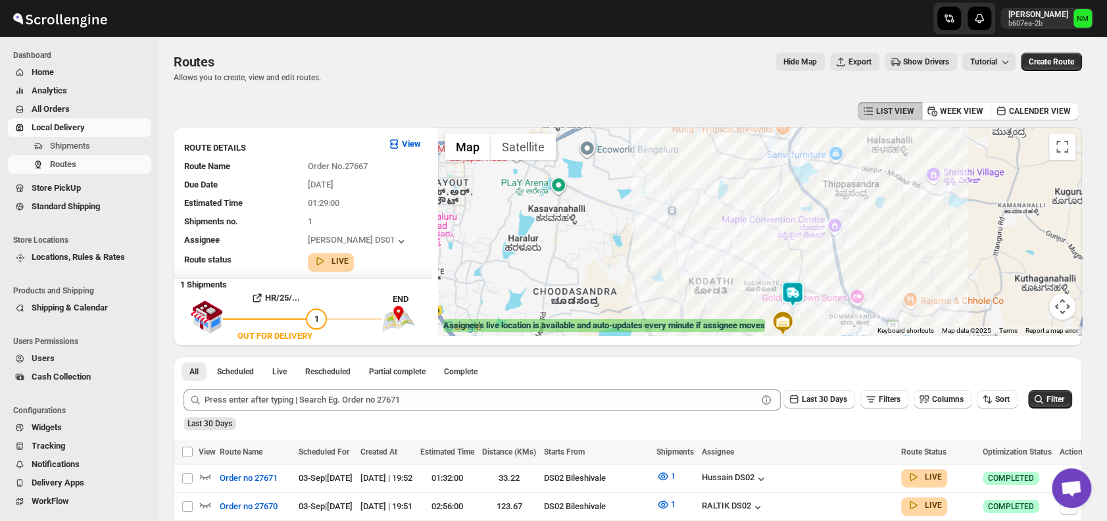
click at [794, 296] on img at bounding box center [792, 294] width 26 height 26
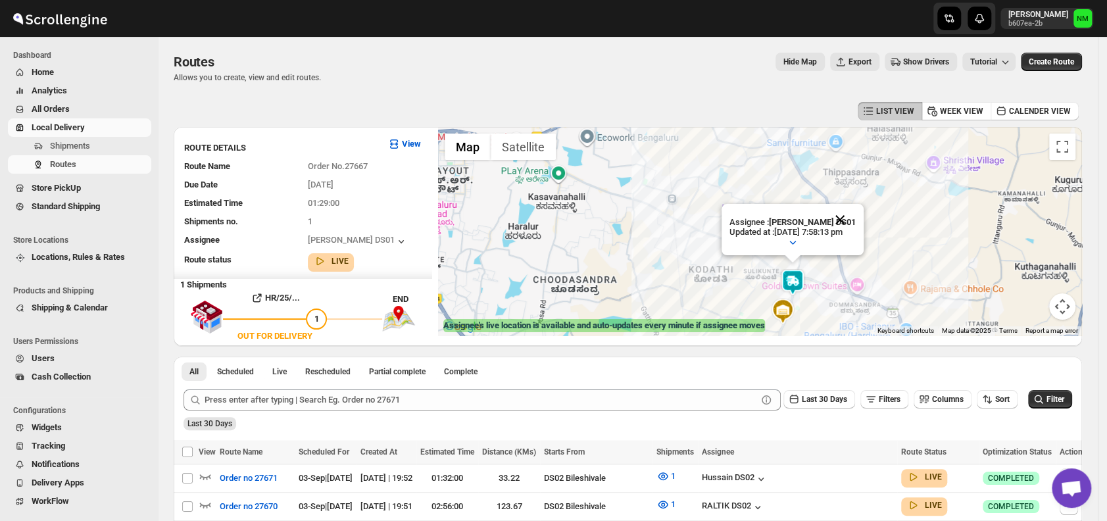
click at [855, 217] on button "Close" at bounding box center [840, 220] width 32 height 32
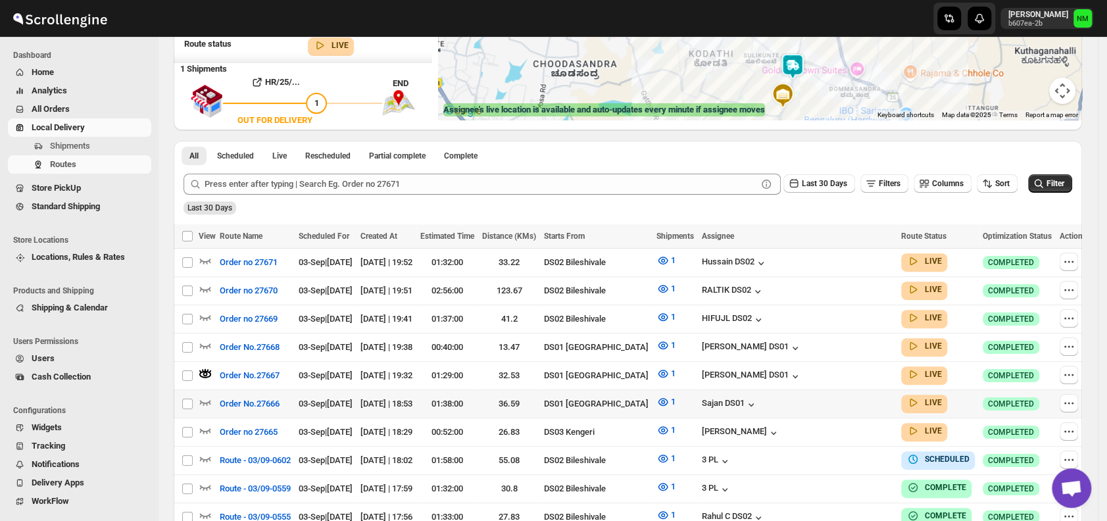
scroll to position [216, 0]
click at [205, 395] on icon "button" at bounding box center [205, 401] width 13 height 13
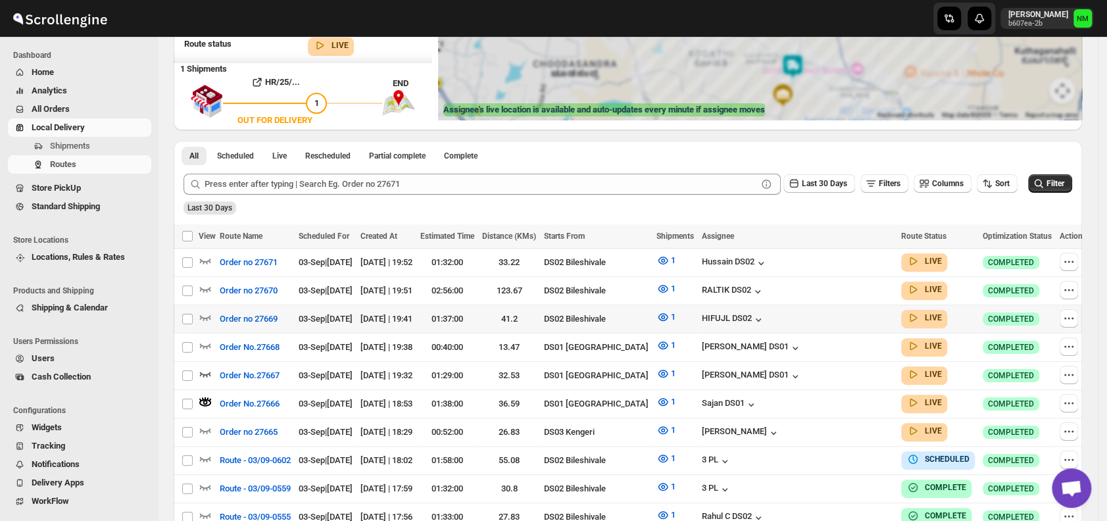
scroll to position [0, 0]
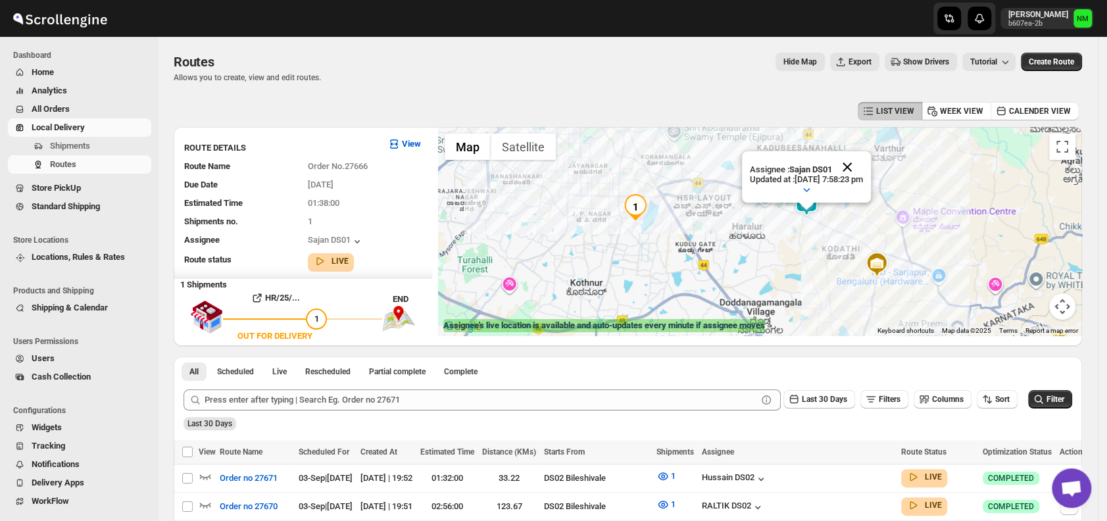
click at [863, 163] on button "Close" at bounding box center [847, 167] width 32 height 32
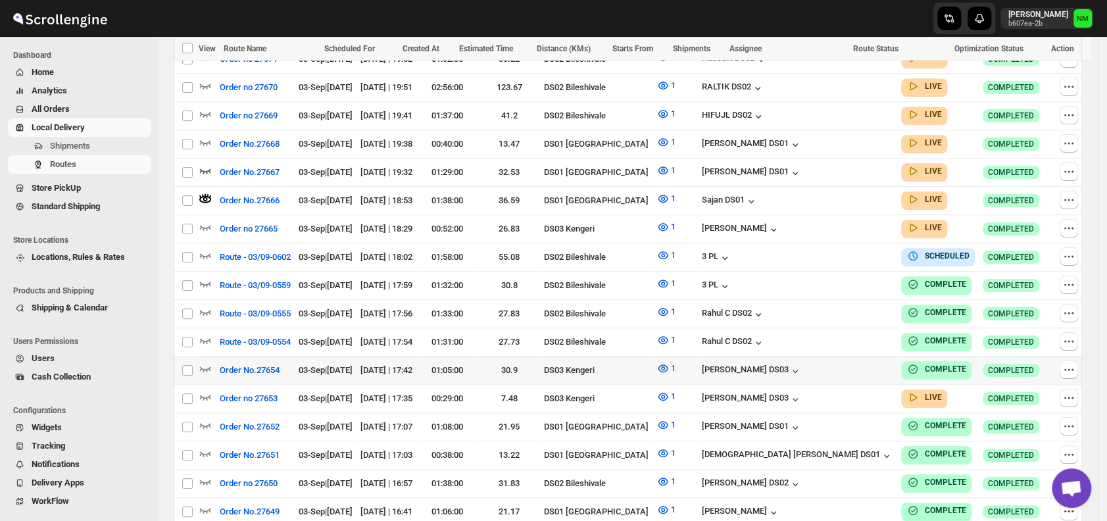
scroll to position [421, 0]
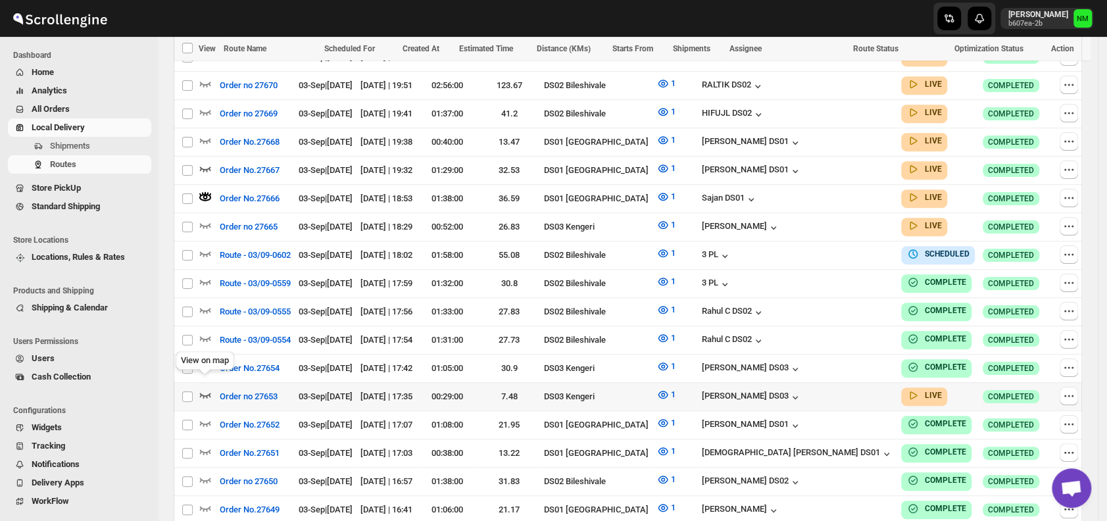
click at [205, 388] on icon "button" at bounding box center [205, 394] width 13 height 13
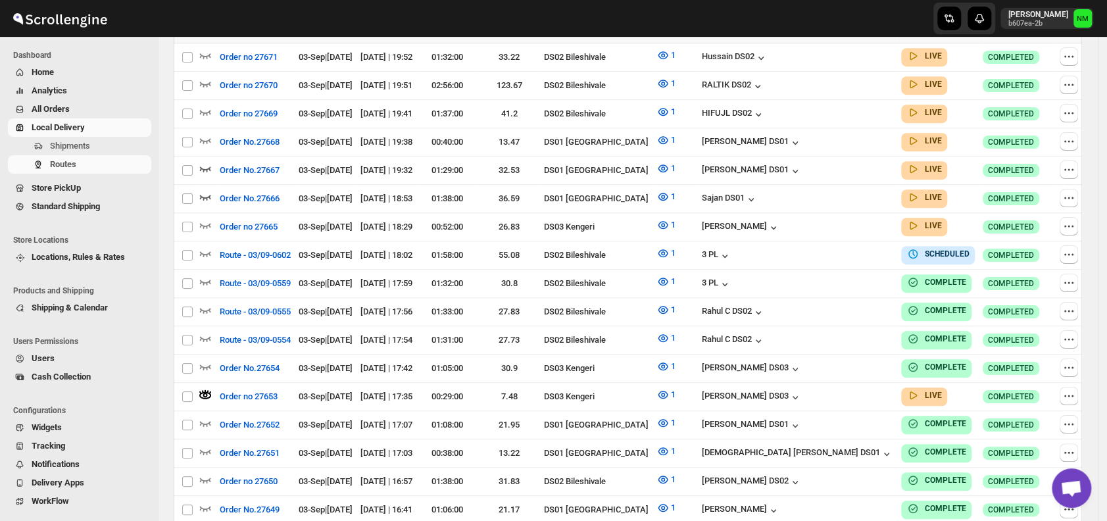
scroll to position [0, 0]
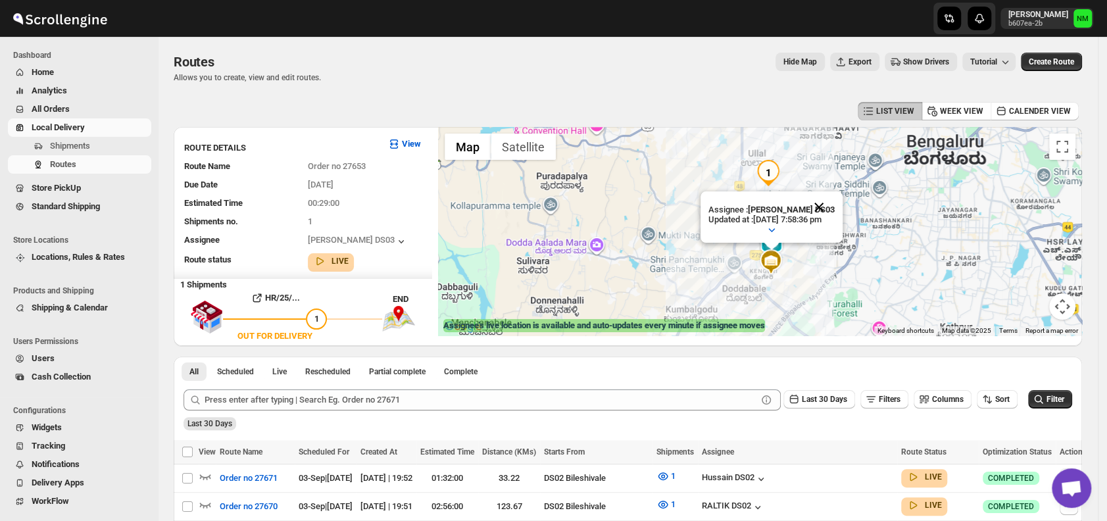
click at [834, 196] on button "Close" at bounding box center [819, 207] width 32 height 32
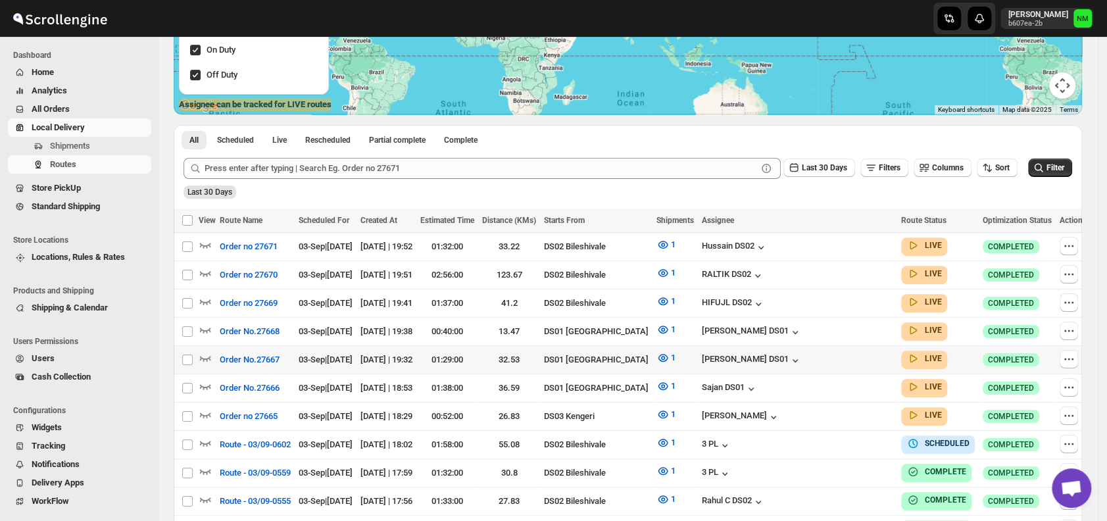
scroll to position [222, 0]
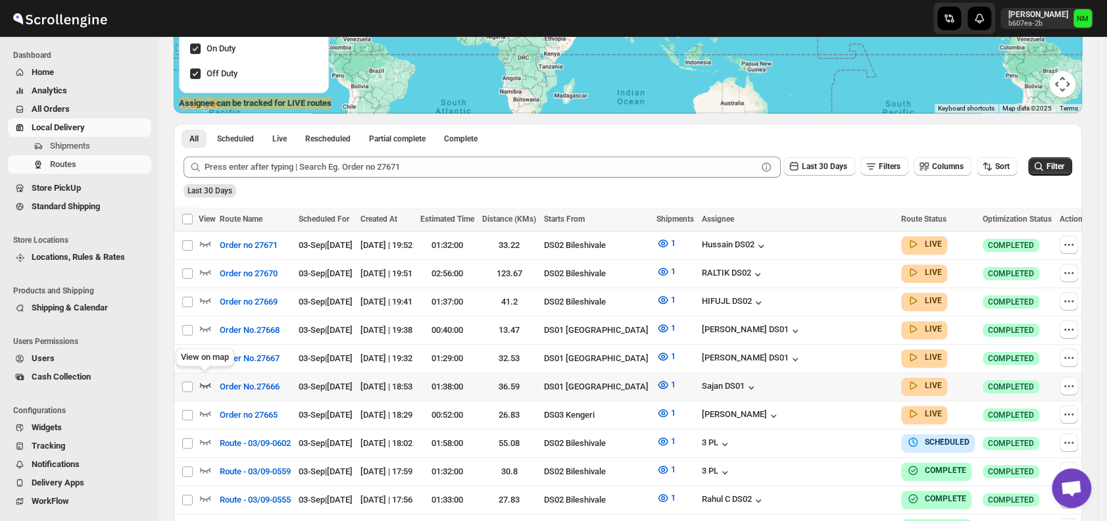
click at [205, 383] on icon "button" at bounding box center [205, 385] width 11 height 5
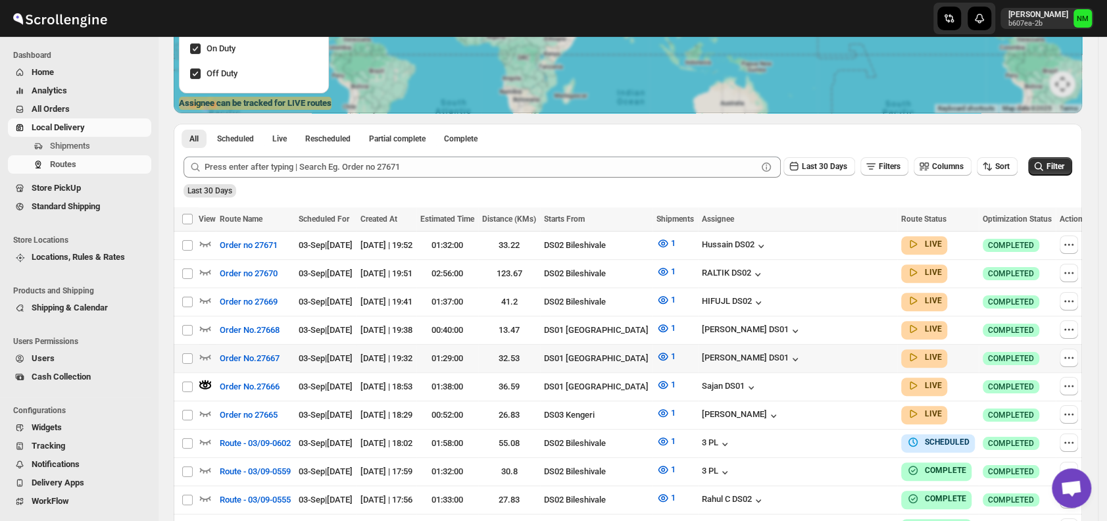
scroll to position [0, 0]
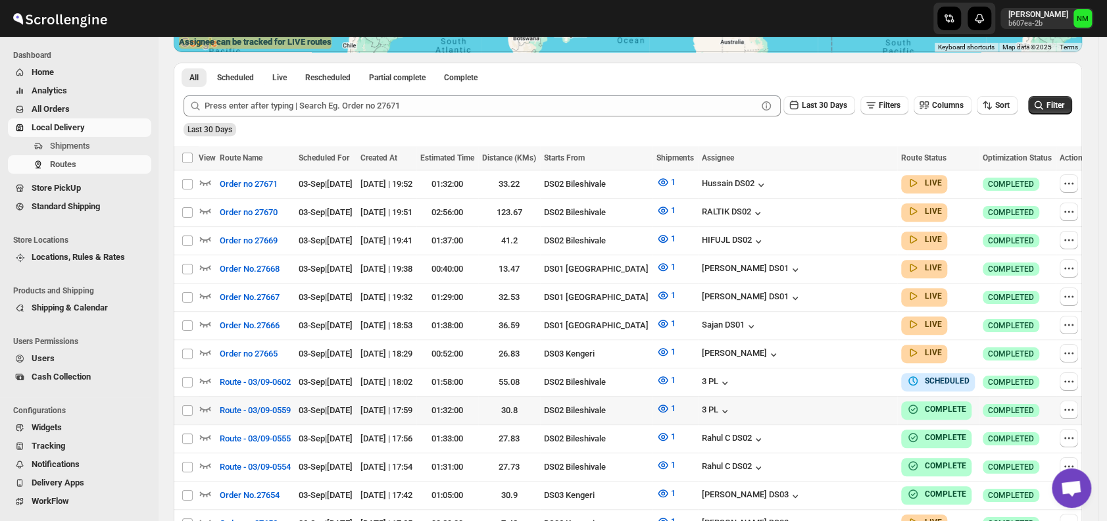
scroll to position [284, 0]
click at [199, 262] on icon "button" at bounding box center [205, 266] width 13 height 13
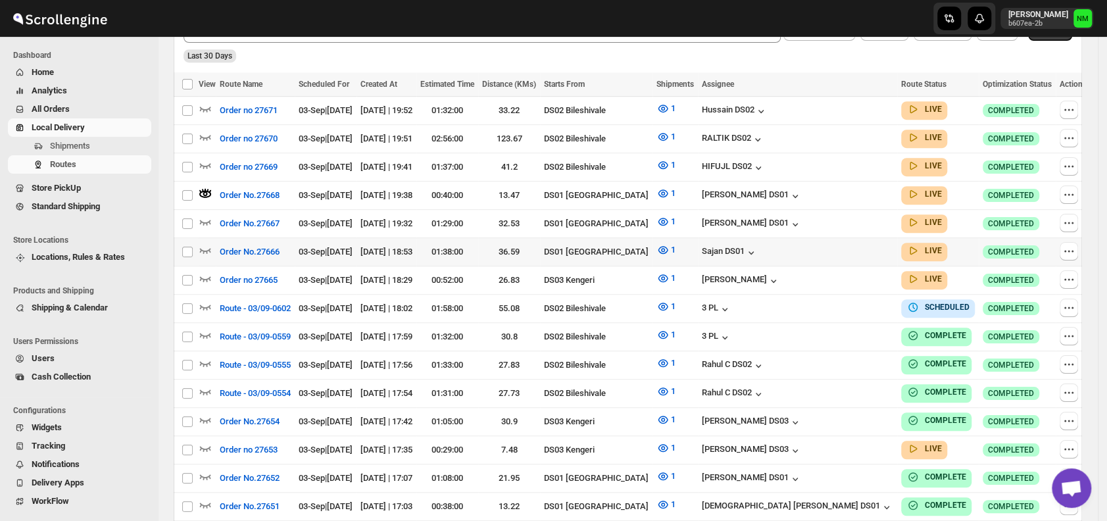
scroll to position [364, 0]
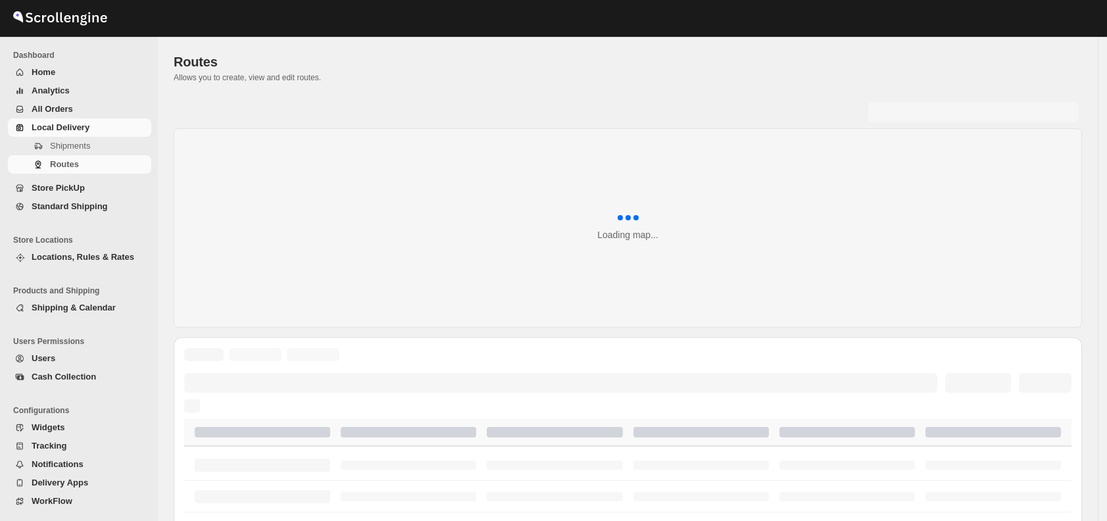
scroll to position [364, 0]
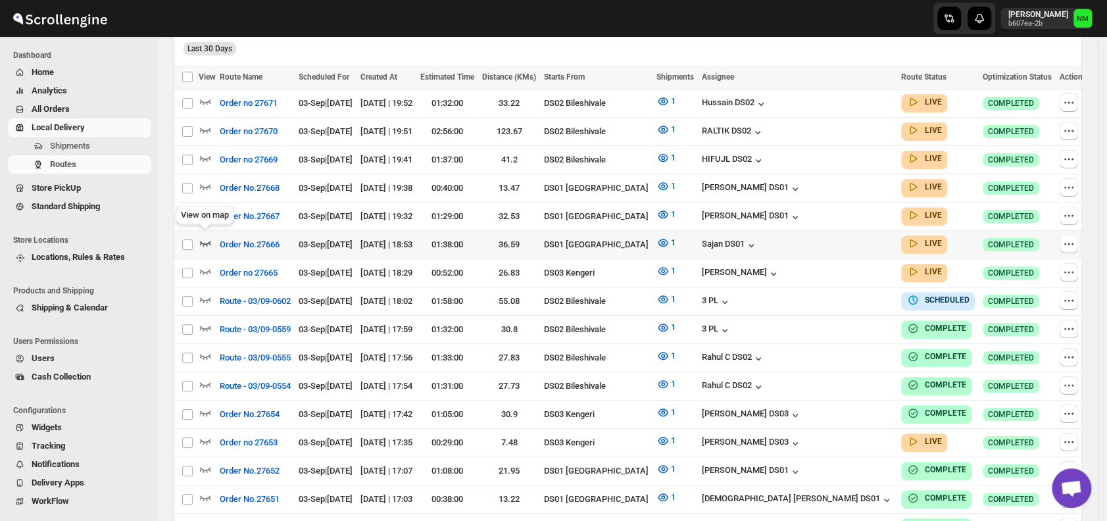
click at [205, 238] on icon "button" at bounding box center [205, 242] width 13 height 13
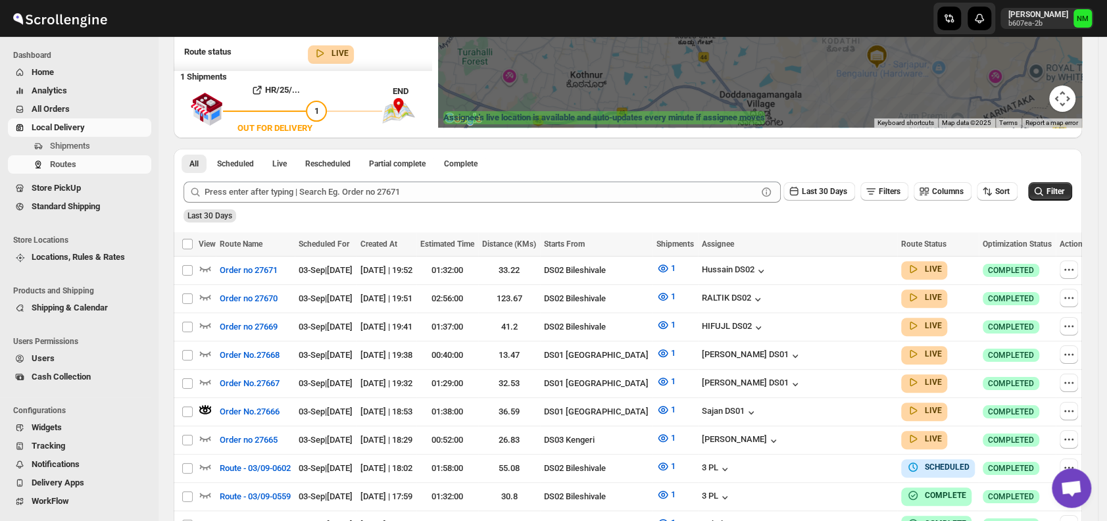
scroll to position [230, 0]
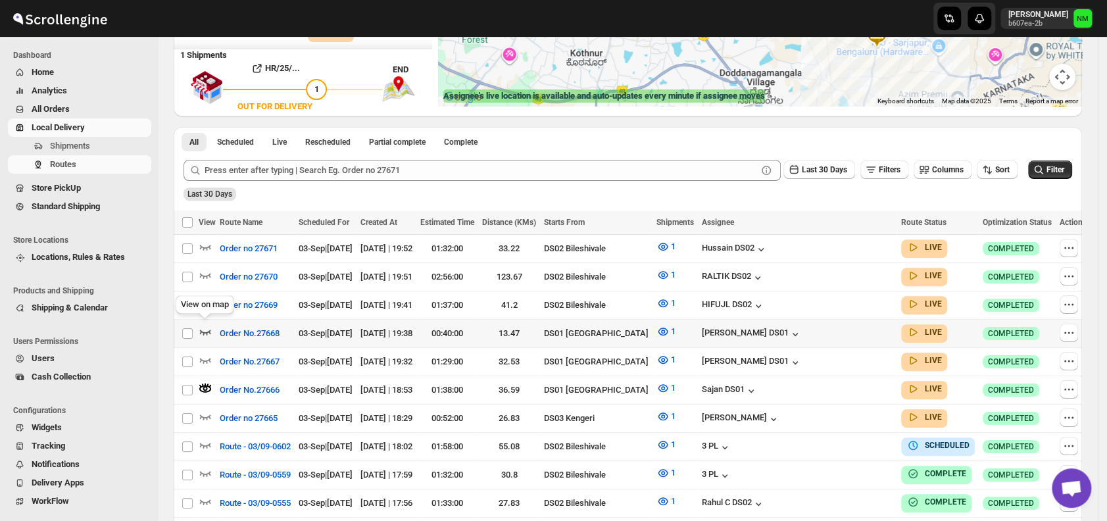
click at [206, 326] on icon "button" at bounding box center [205, 331] width 13 height 13
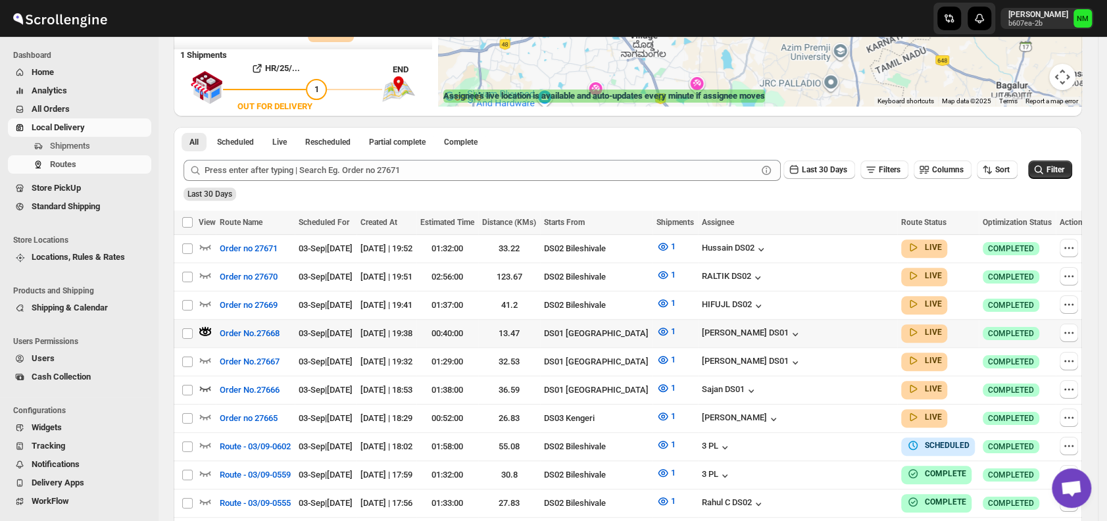
scroll to position [0, 0]
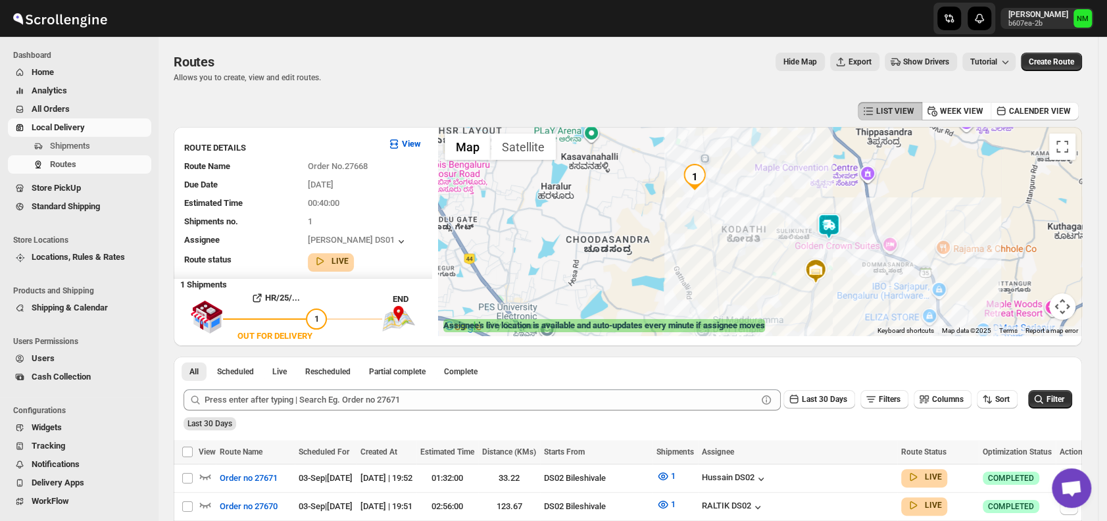
click at [839, 223] on img at bounding box center [828, 226] width 26 height 26
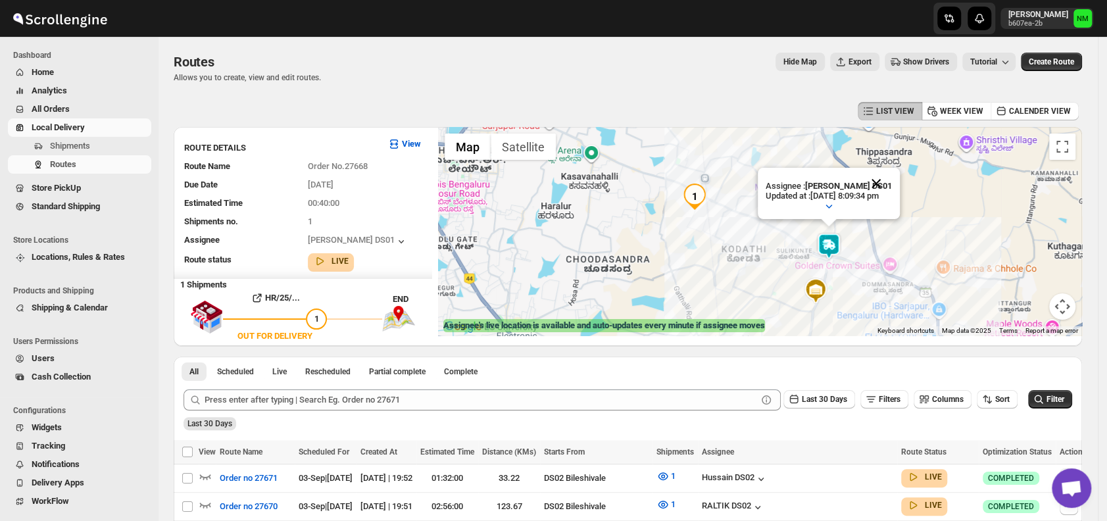
click at [889, 180] on button "Close" at bounding box center [876, 184] width 32 height 32
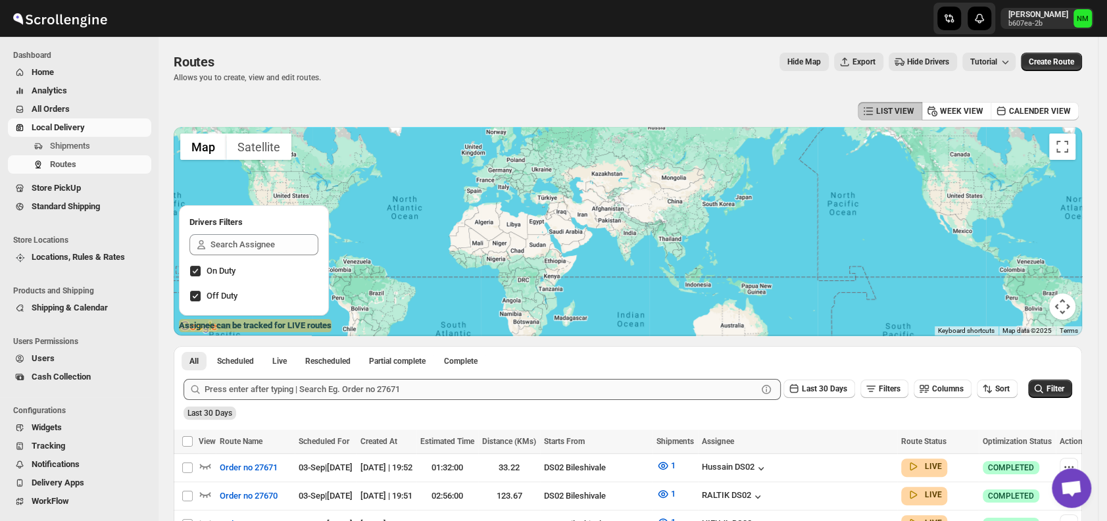
scroll to position [235, 0]
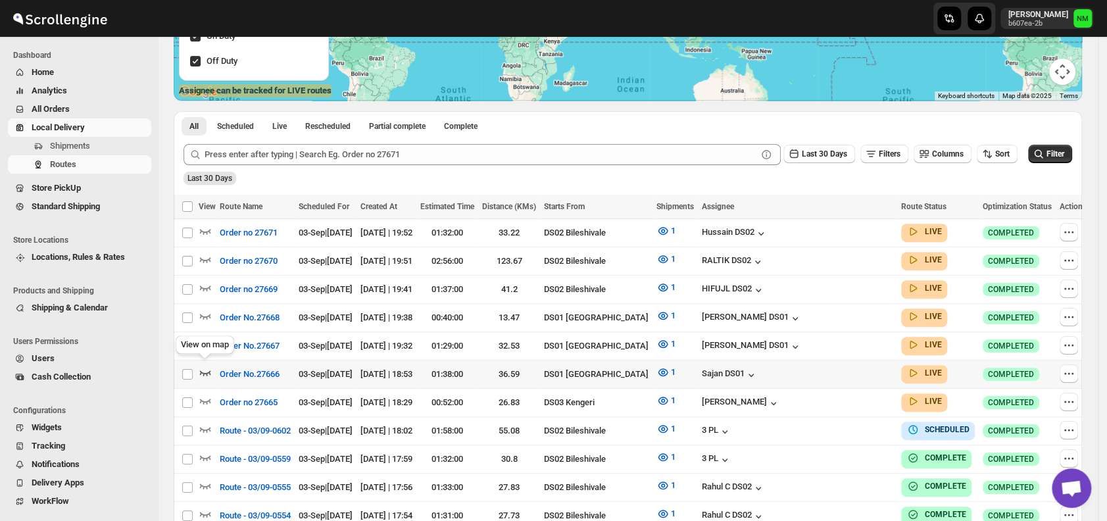
click at [205, 366] on icon "button" at bounding box center [205, 372] width 13 height 13
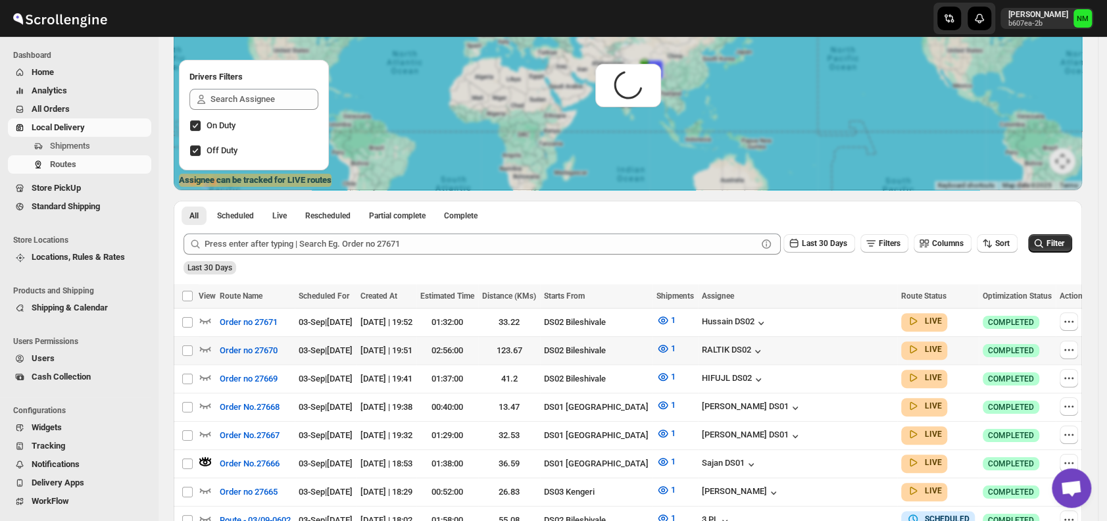
scroll to position [0, 0]
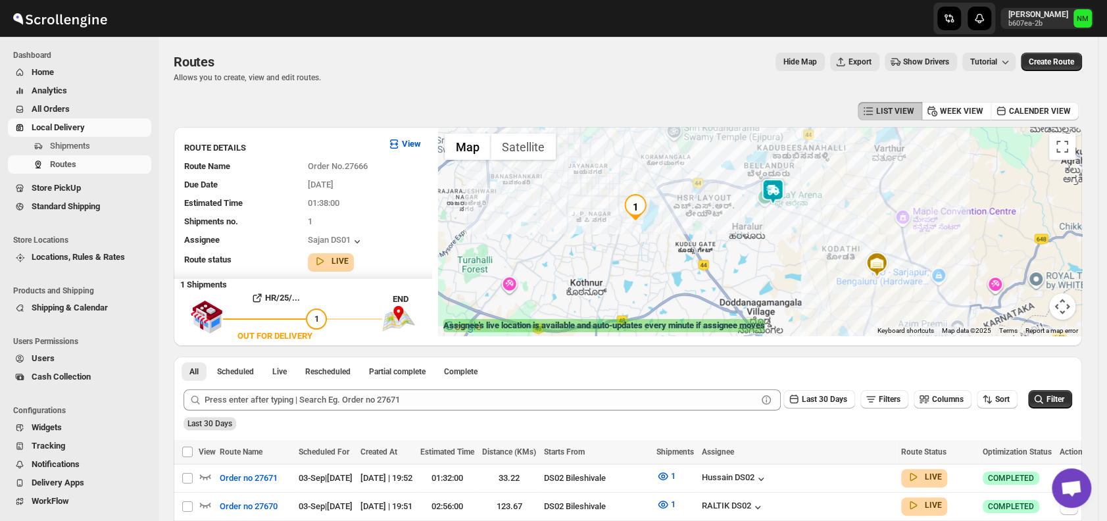
click at [781, 197] on img at bounding box center [773, 191] width 26 height 26
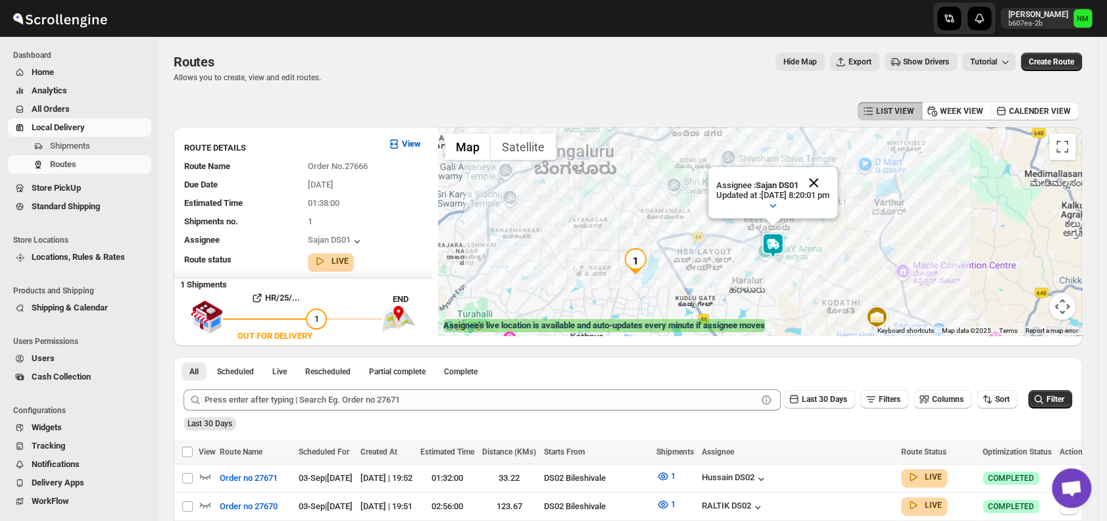
click at [829, 185] on button "Close" at bounding box center [814, 183] width 32 height 32
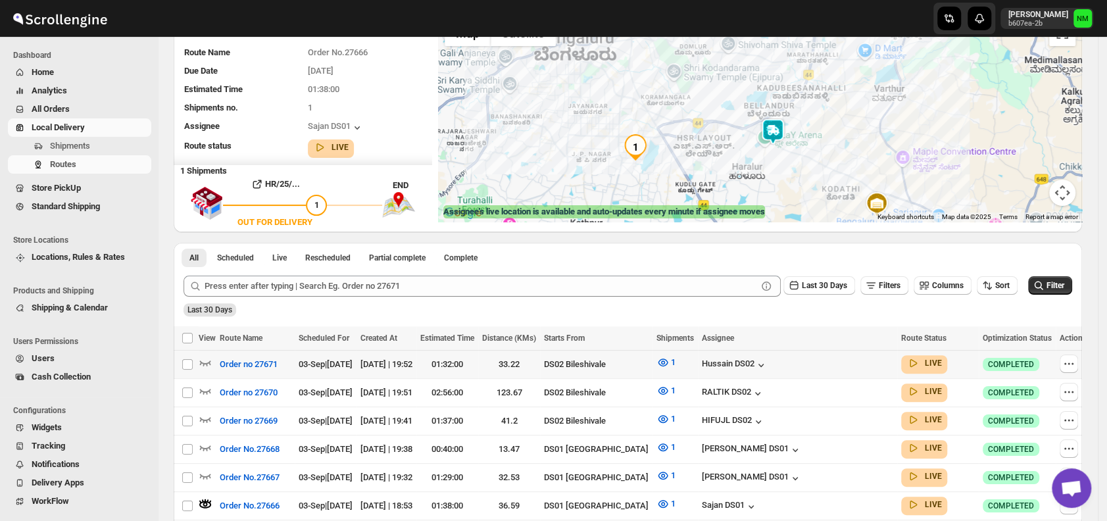
scroll to position [115, 0]
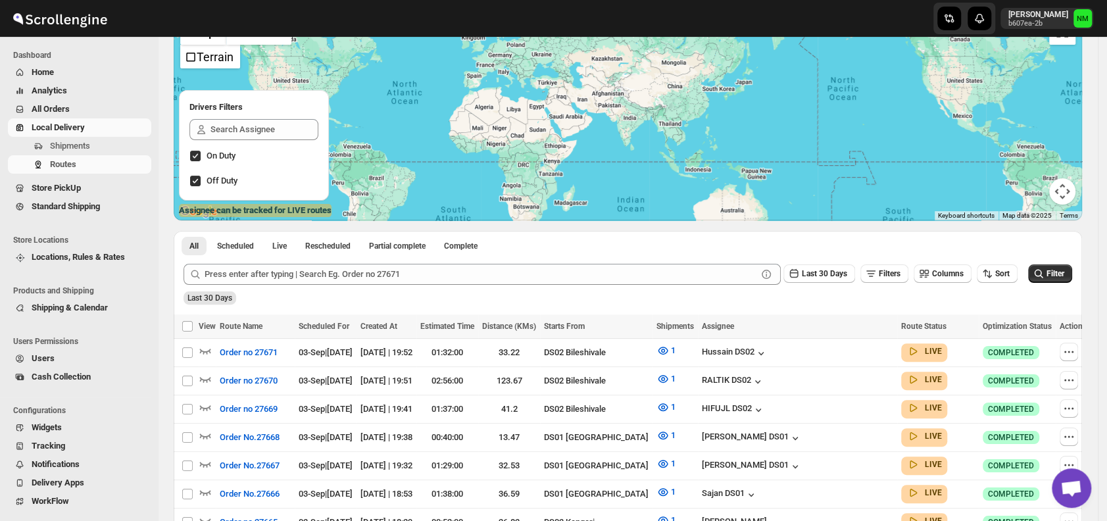
scroll to position [288, 0]
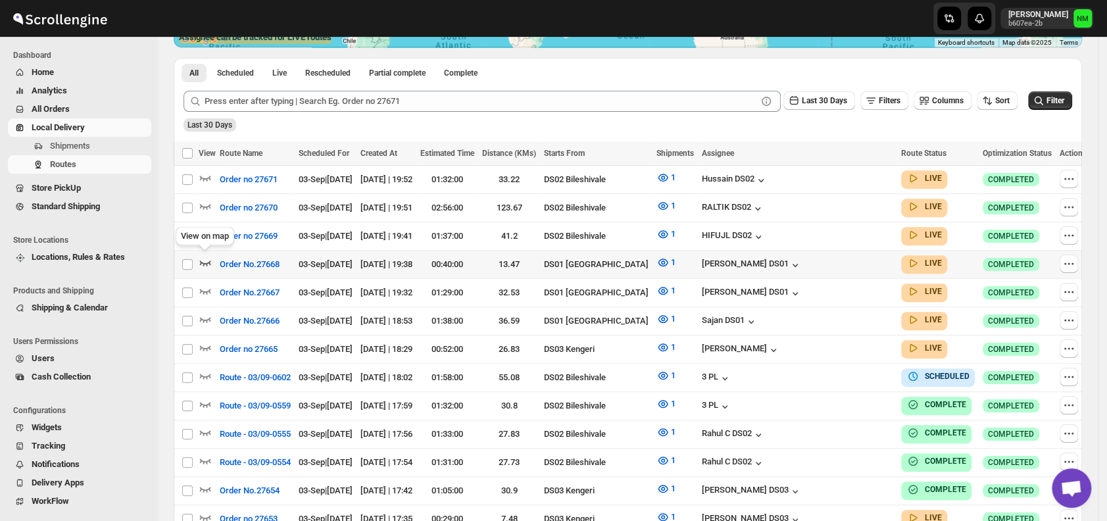
click at [205, 262] on icon "button" at bounding box center [205, 262] width 13 height 13
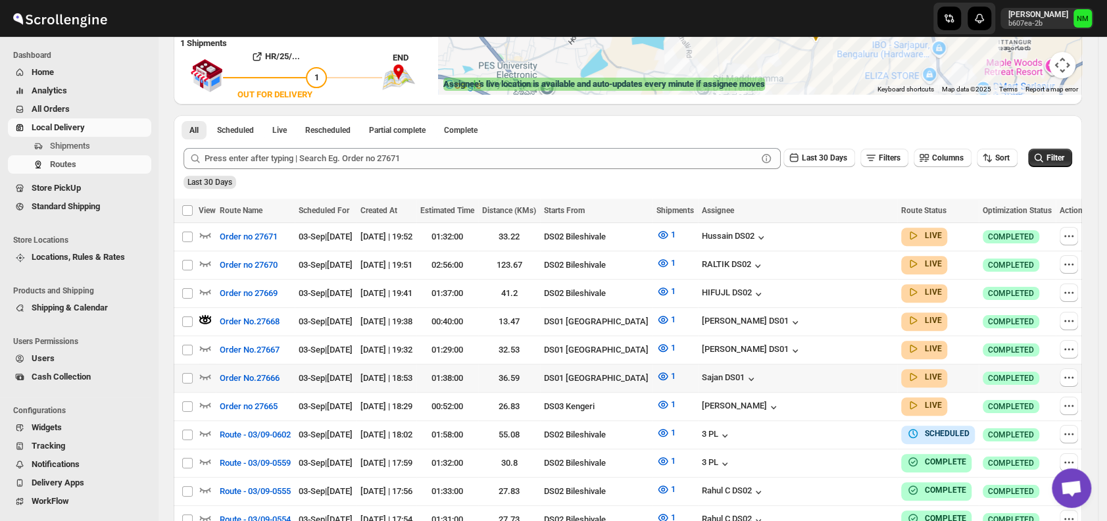
scroll to position [242, 0]
click at [202, 369] on icon "button" at bounding box center [205, 375] width 13 height 13
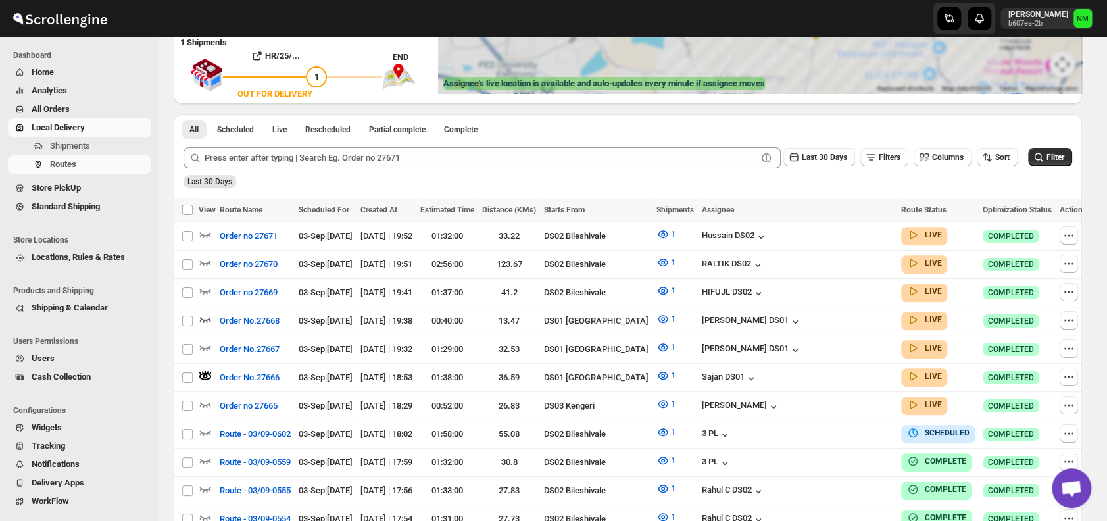
scroll to position [0, 0]
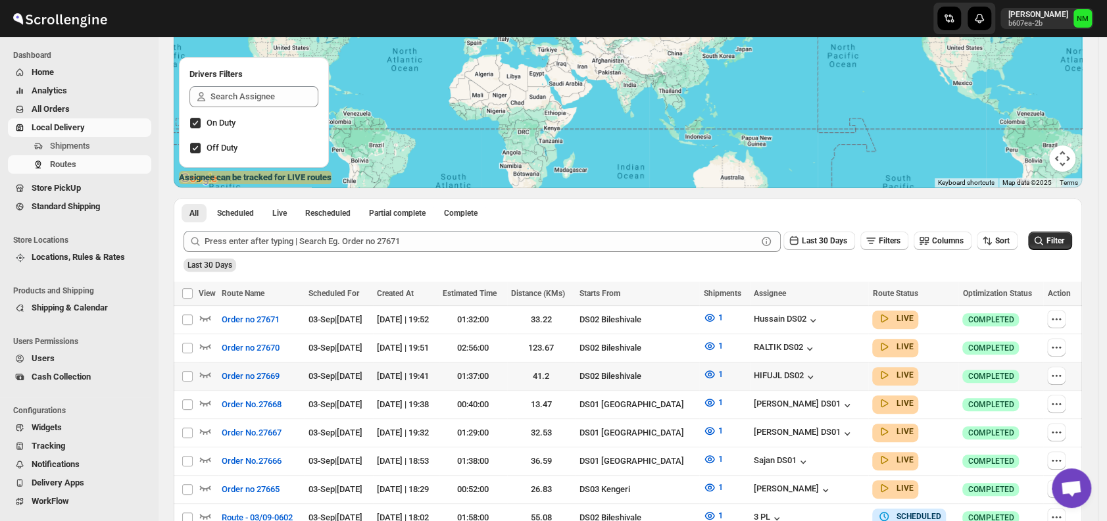
scroll to position [149, 0]
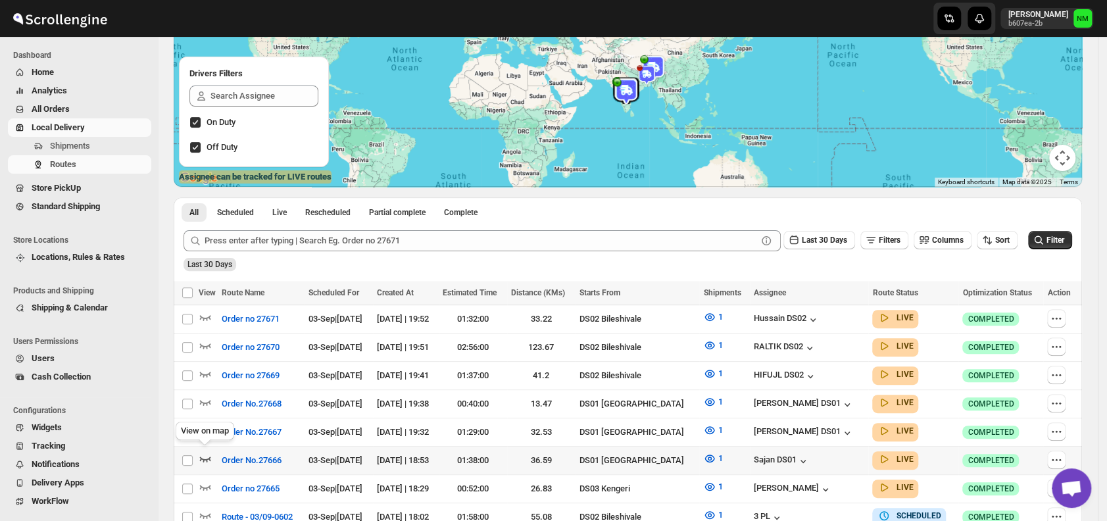
click at [206, 452] on icon "button" at bounding box center [205, 458] width 13 height 13
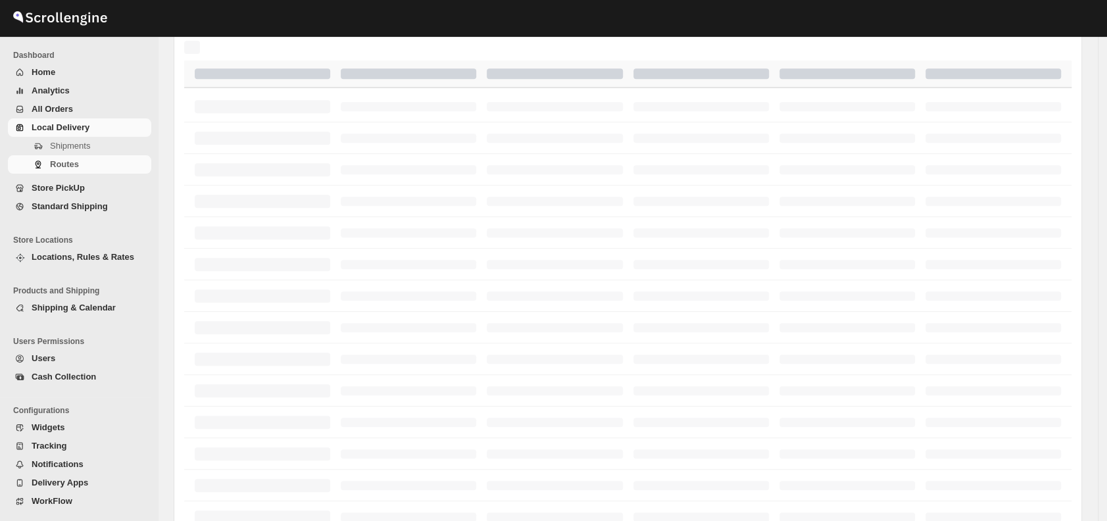
scroll to position [149, 0]
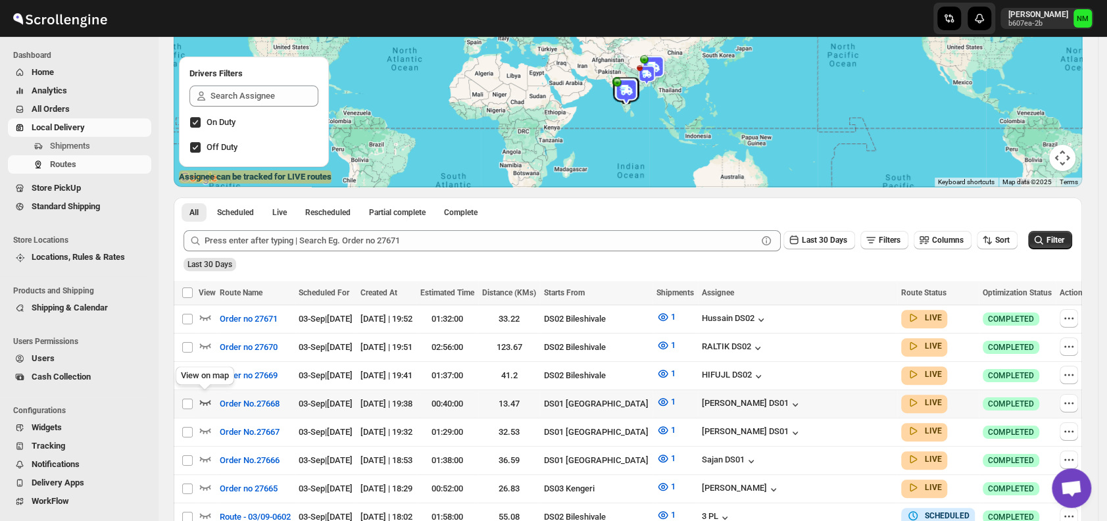
click at [202, 400] on icon "button" at bounding box center [205, 402] width 11 height 5
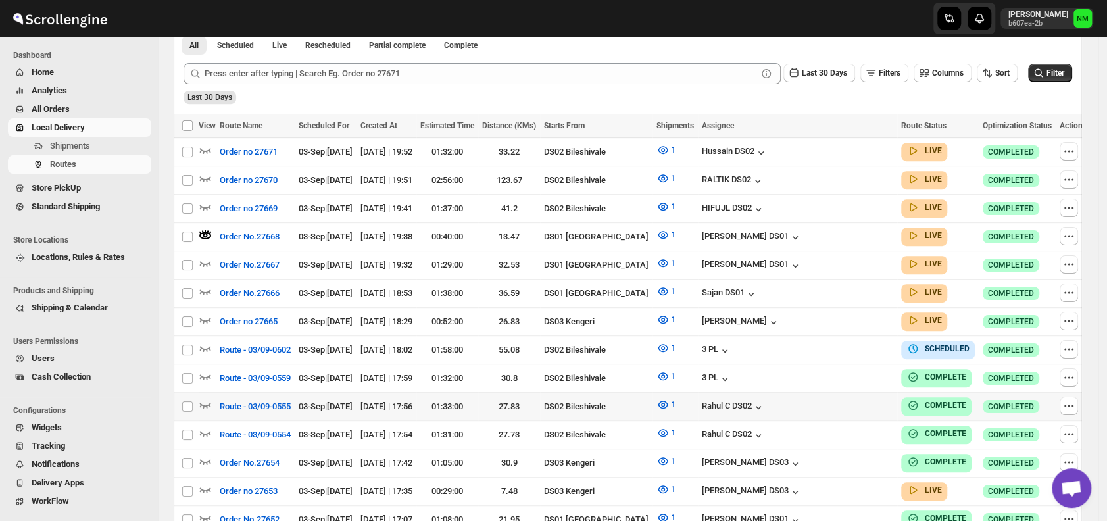
scroll to position [327, 0]
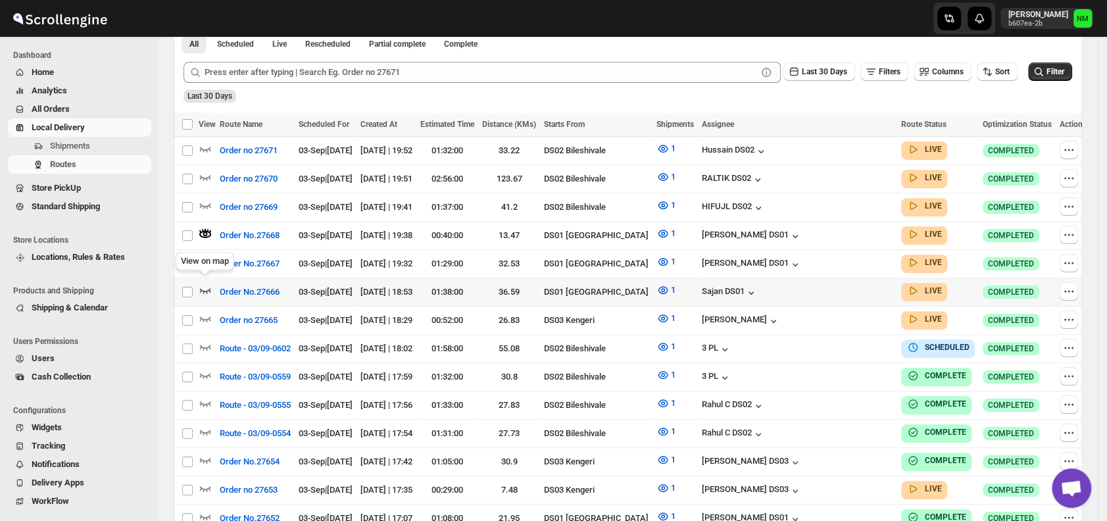
click at [205, 283] on icon "button" at bounding box center [205, 289] width 13 height 13
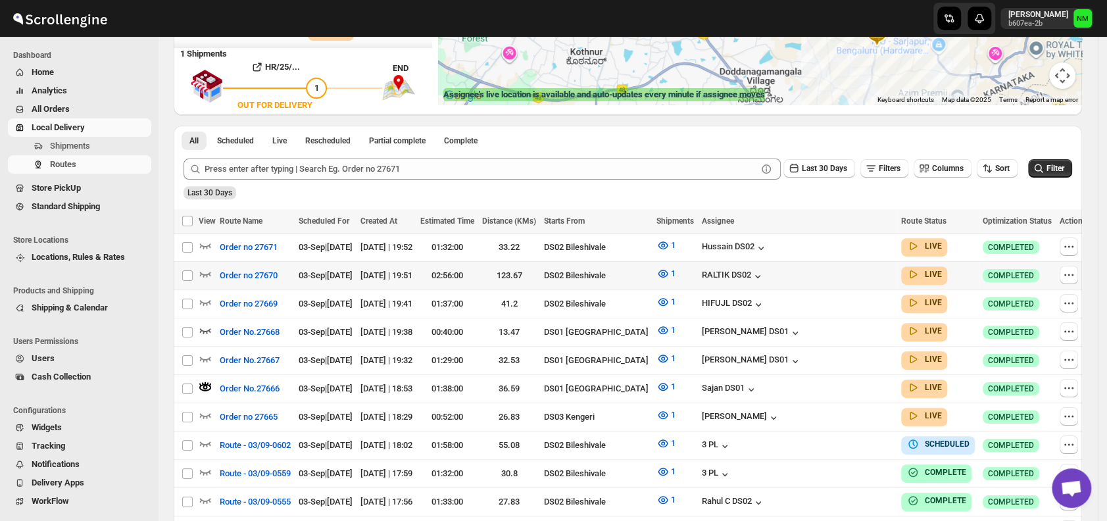
scroll to position [232, 0]
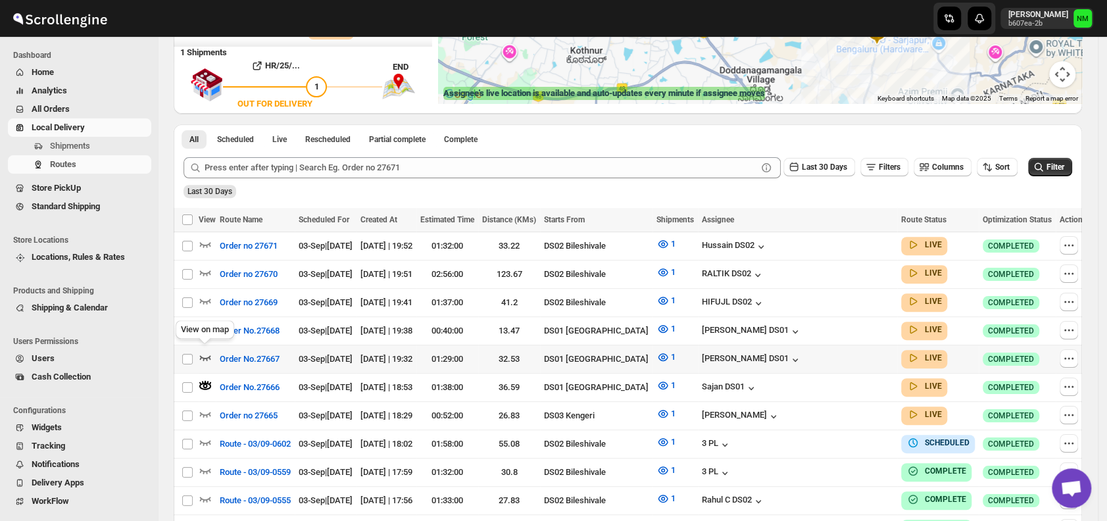
click at [207, 350] on icon "button" at bounding box center [205, 356] width 13 height 13
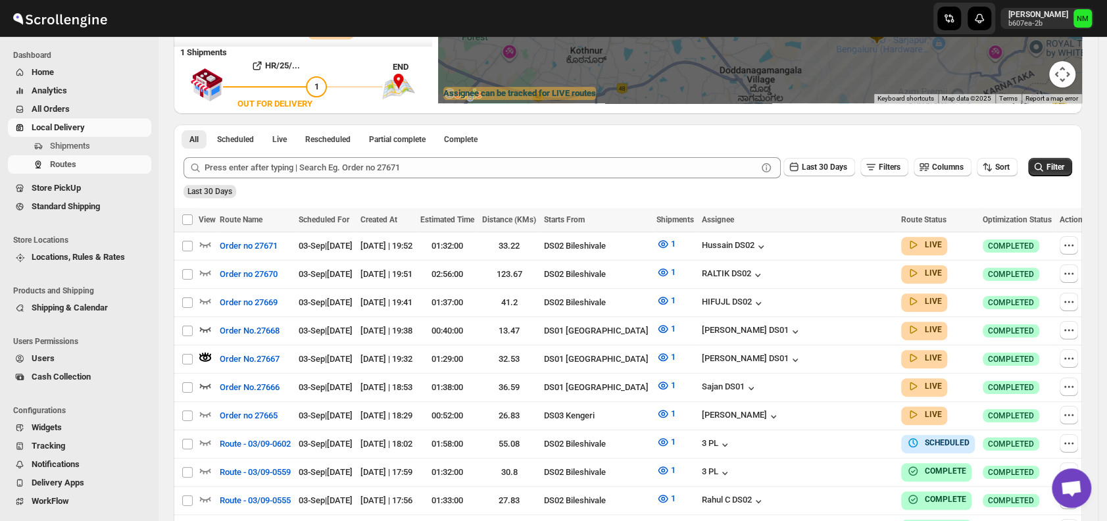
scroll to position [0, 0]
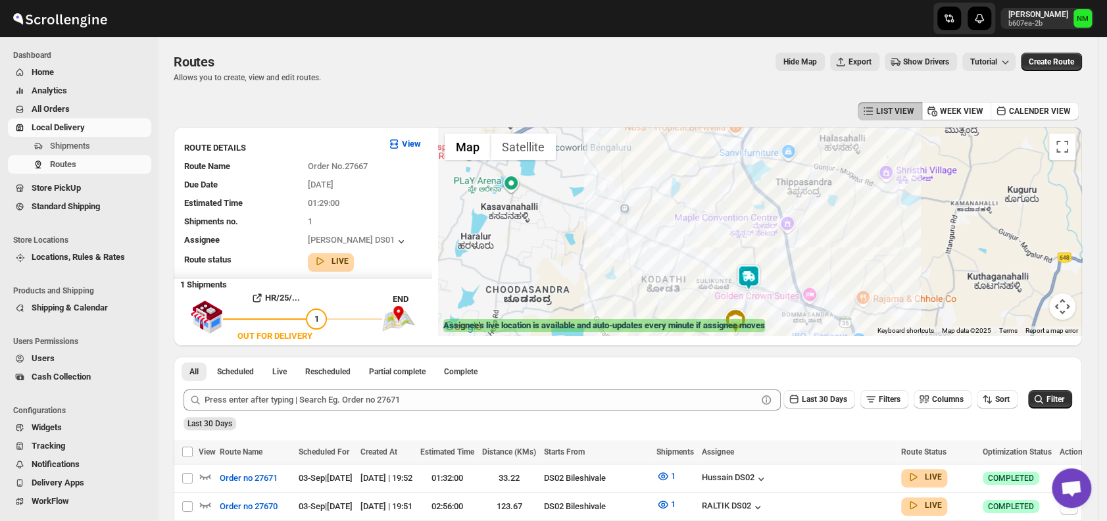
click at [759, 276] on img at bounding box center [748, 277] width 26 height 26
click at [811, 211] on button "Close" at bounding box center [796, 215] width 32 height 32
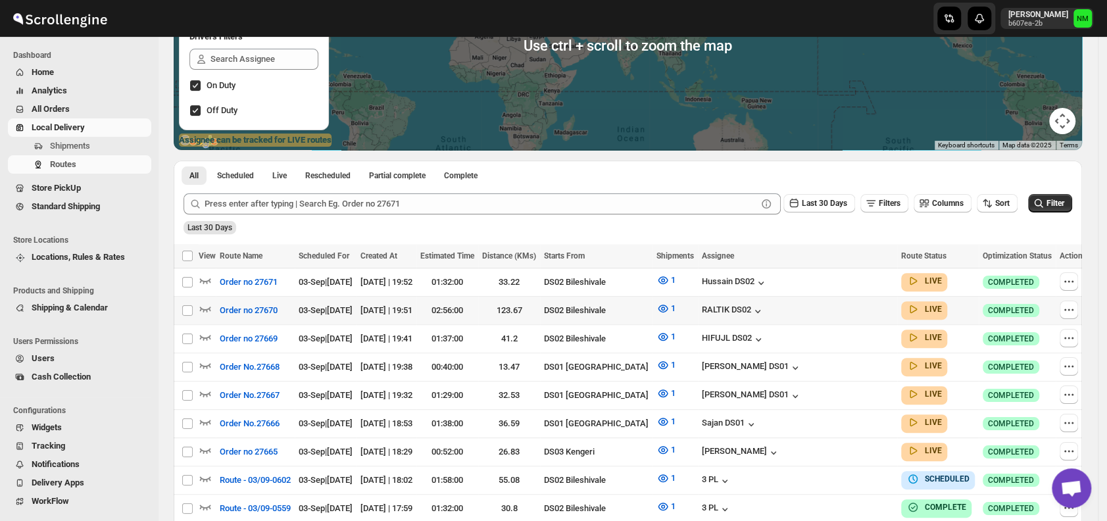
scroll to position [187, 0]
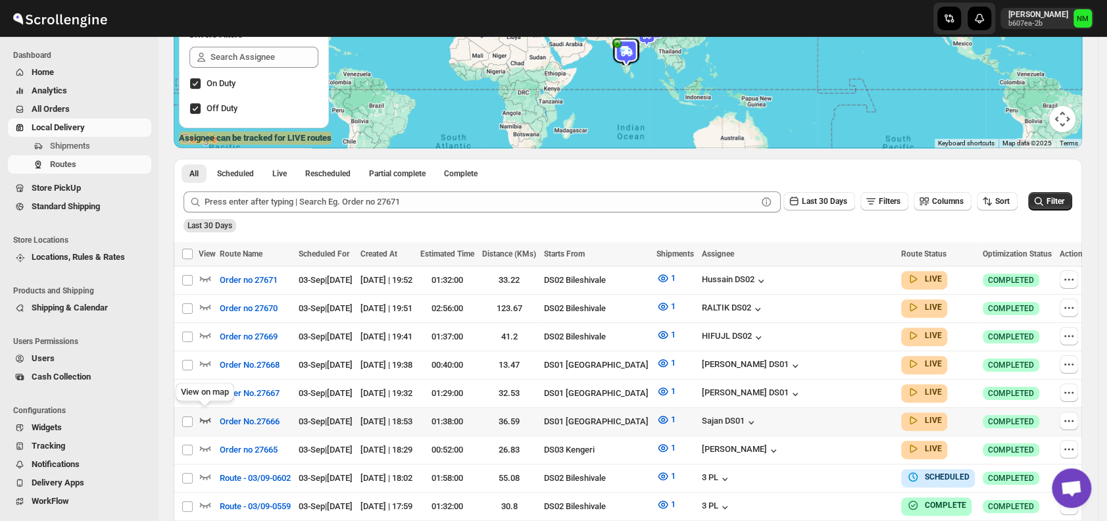
click at [206, 413] on icon "button" at bounding box center [205, 419] width 13 height 13
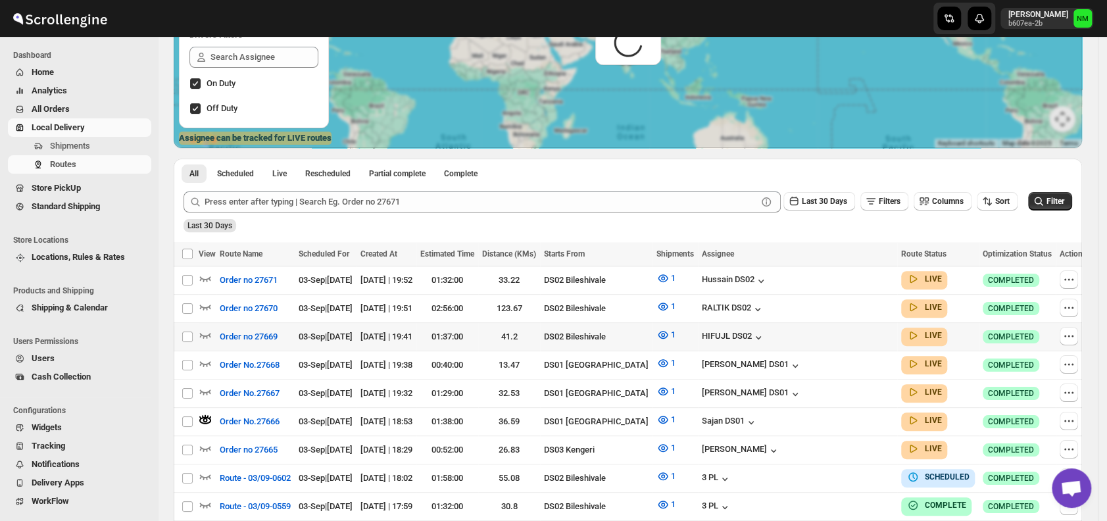
scroll to position [0, 0]
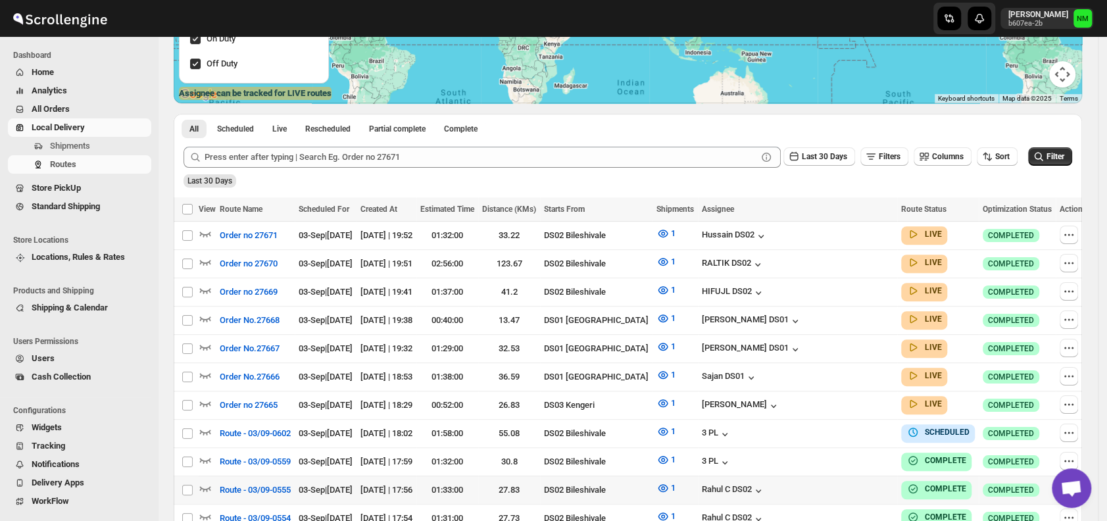
scroll to position [234, 0]
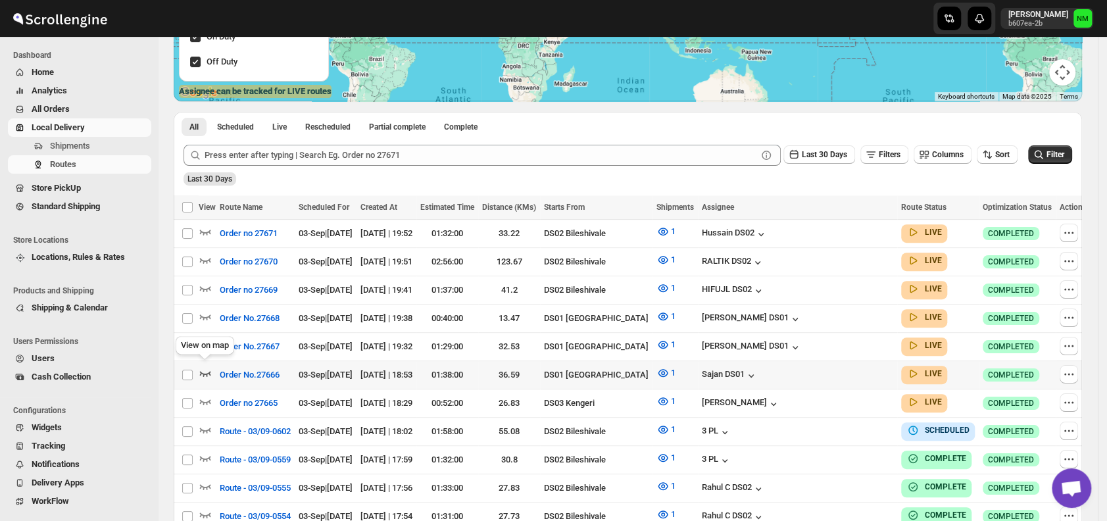
click at [206, 372] on icon "button" at bounding box center [205, 373] width 11 height 5
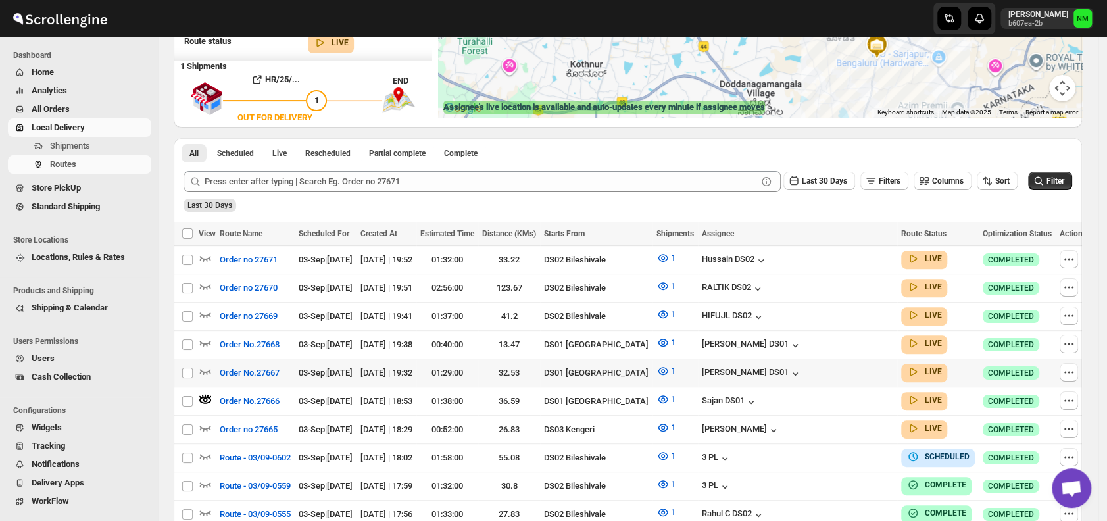
scroll to position [219, 0]
click at [206, 337] on icon "button" at bounding box center [205, 341] width 13 height 13
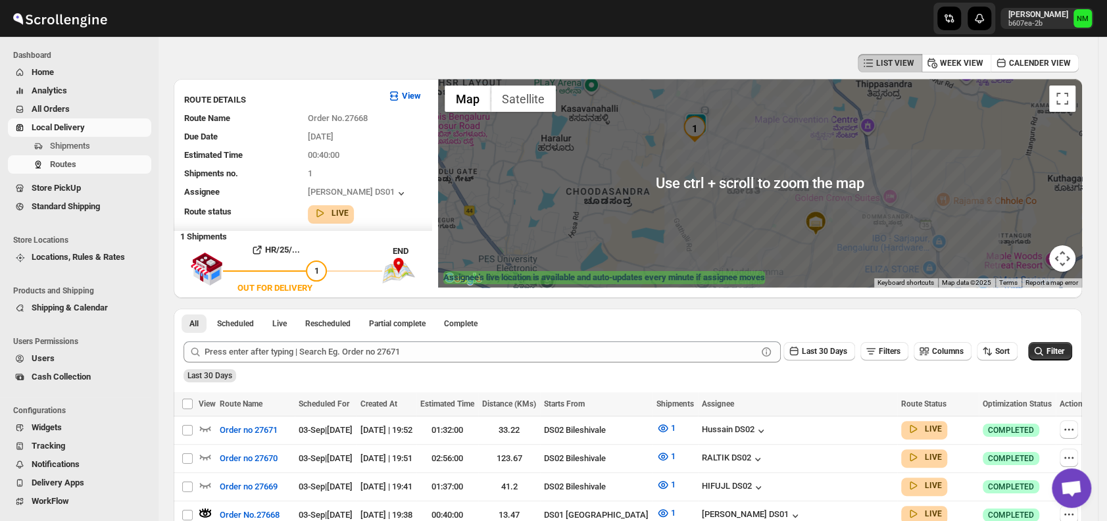
scroll to position [20, 0]
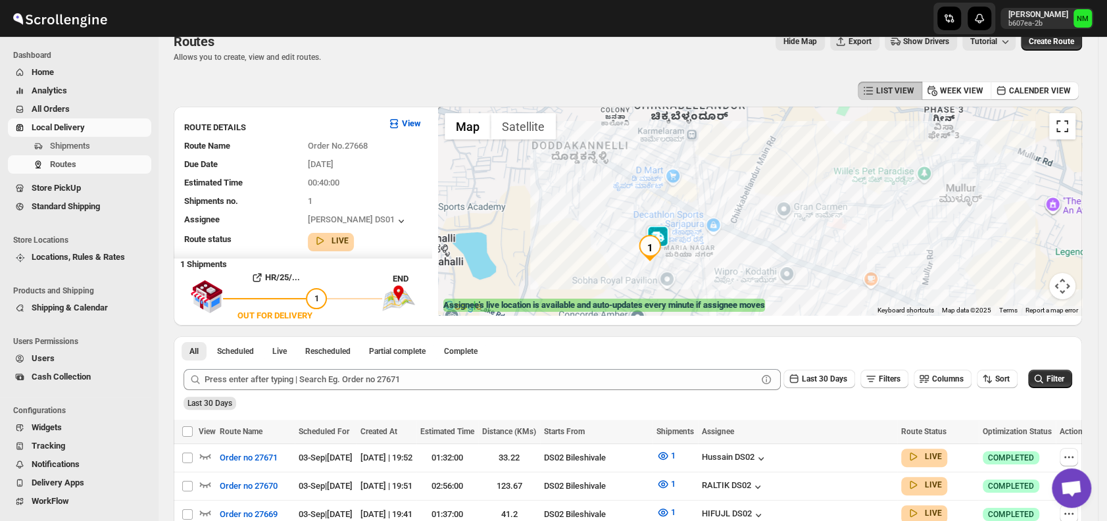
click at [1069, 135] on button "Toggle fullscreen view" at bounding box center [1062, 126] width 26 height 26
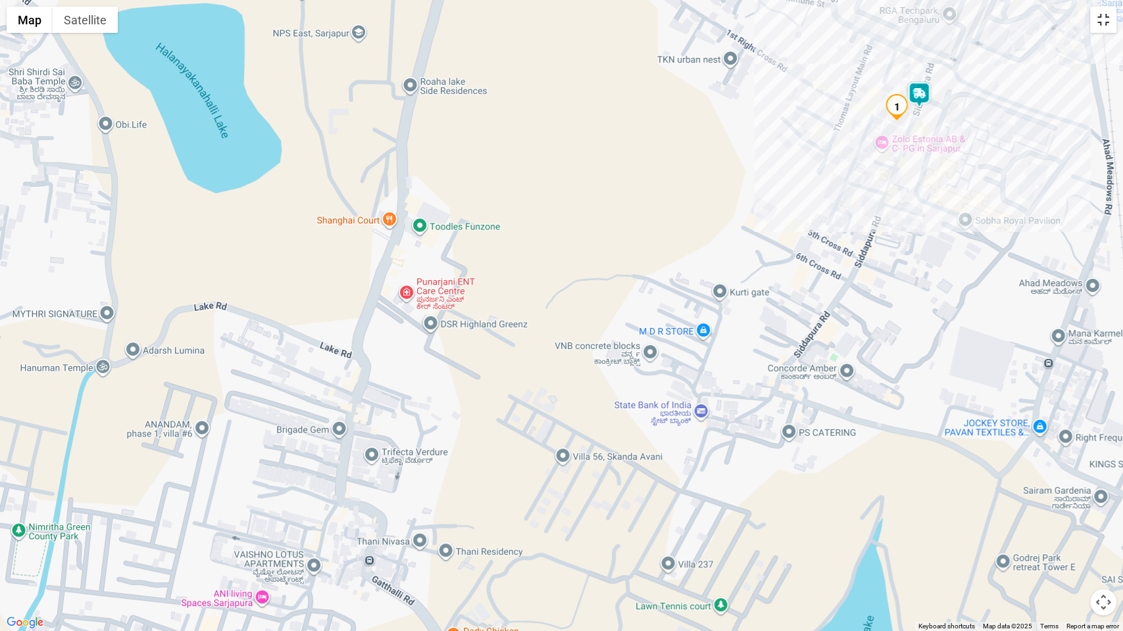
click at [1100, 29] on button "Toggle fullscreen view" at bounding box center [1103, 20] width 26 height 26
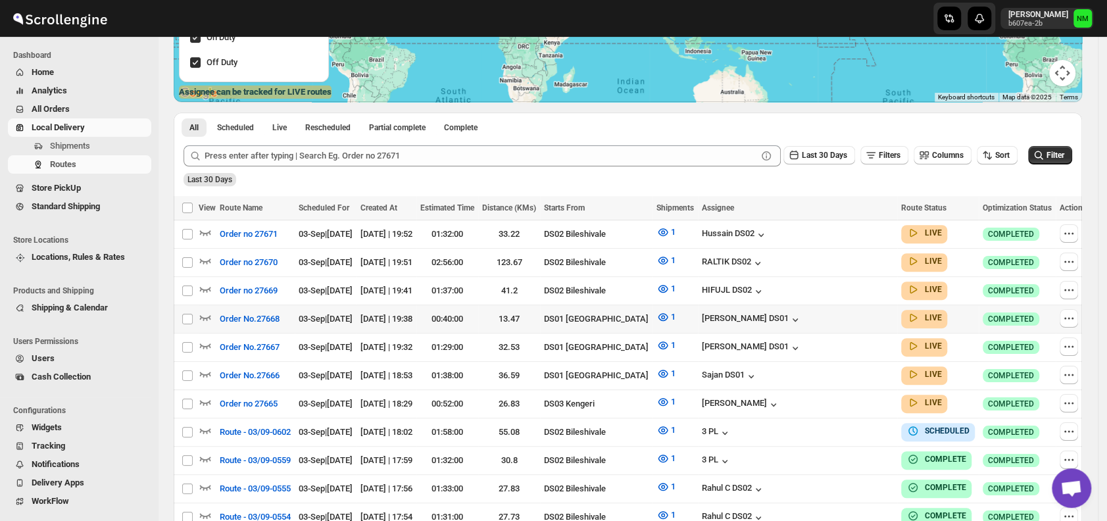
scroll to position [235, 0]
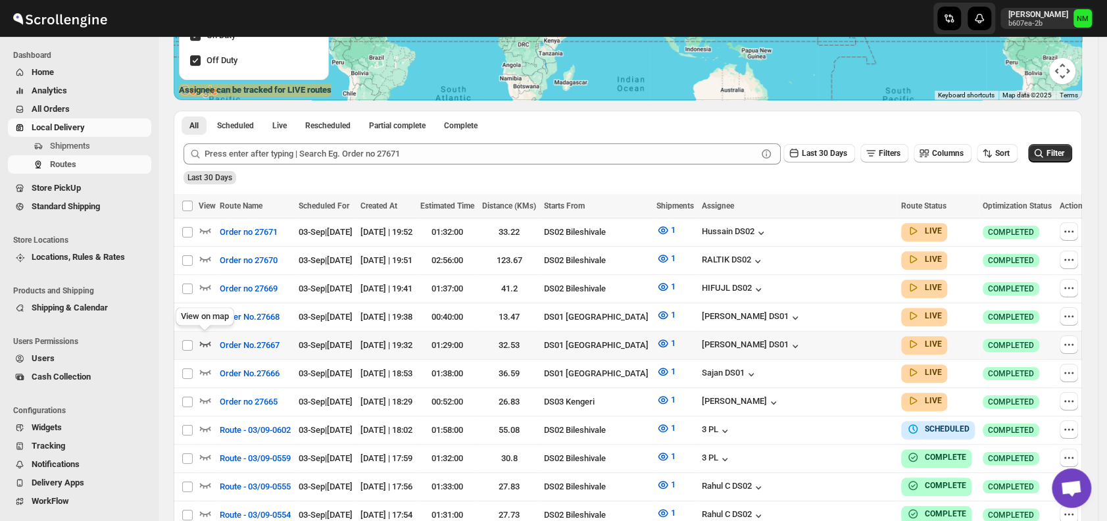
click at [201, 338] on icon "button" at bounding box center [205, 343] width 13 height 13
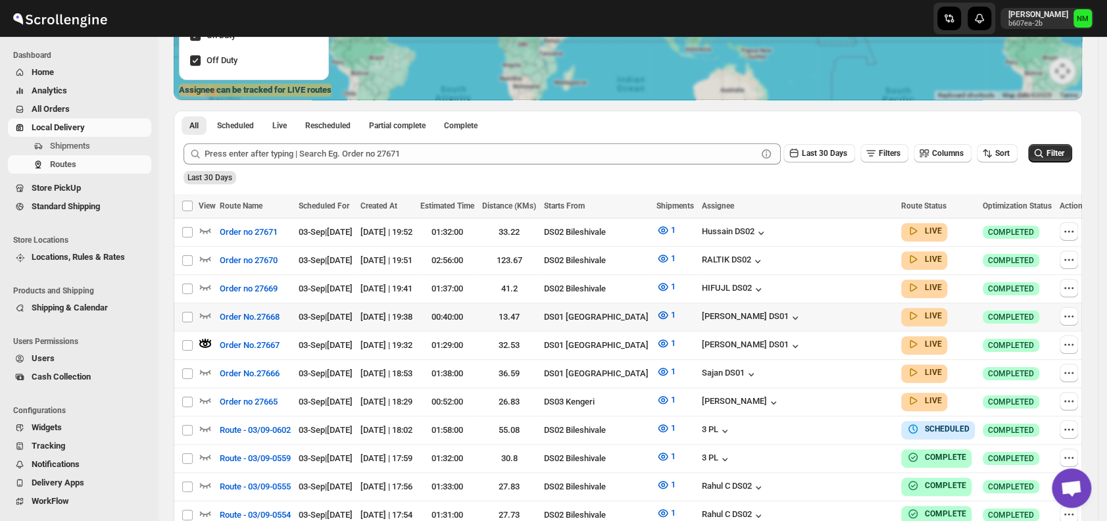
scroll to position [0, 0]
